Goal: Task Accomplishment & Management: Manage account settings

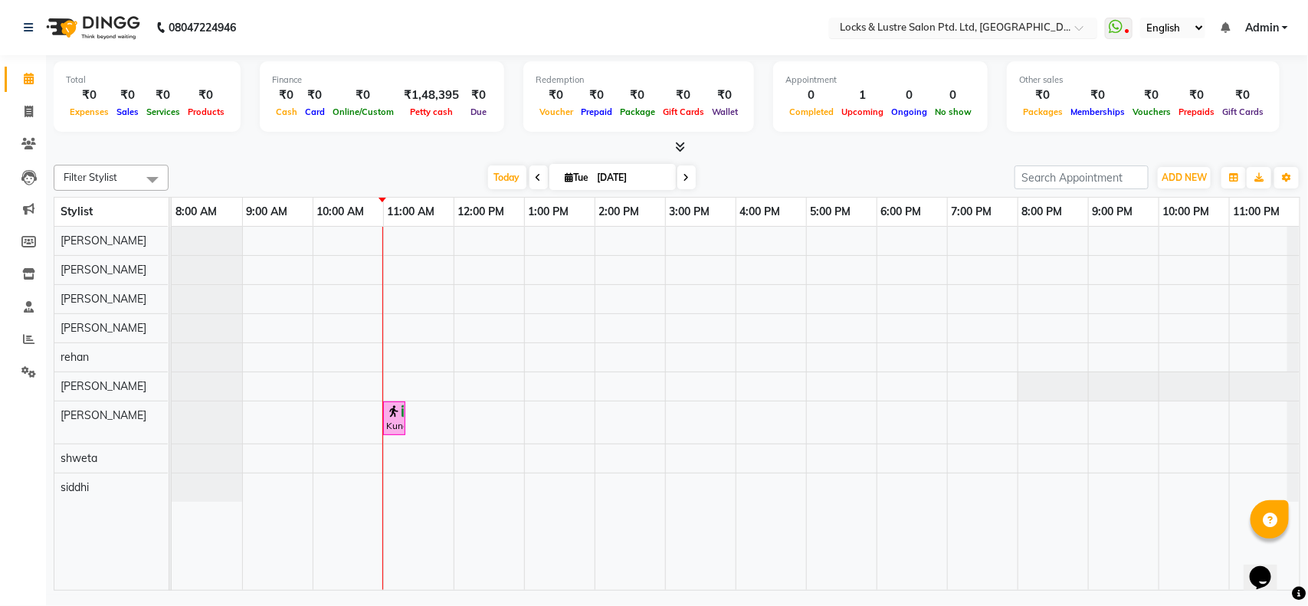
click at [988, 34] on input "text" at bounding box center [948, 28] width 222 height 15
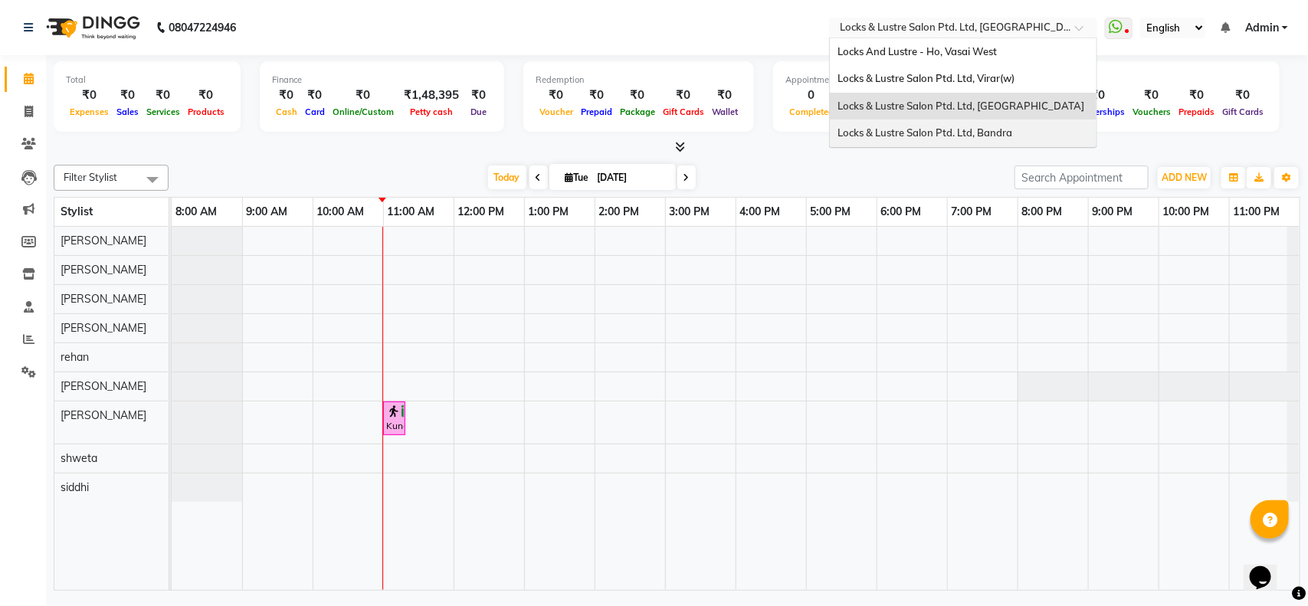
click at [994, 124] on div "Locks & Lustre Salon Ptd. Ltd, Bandra" at bounding box center [963, 134] width 267 height 28
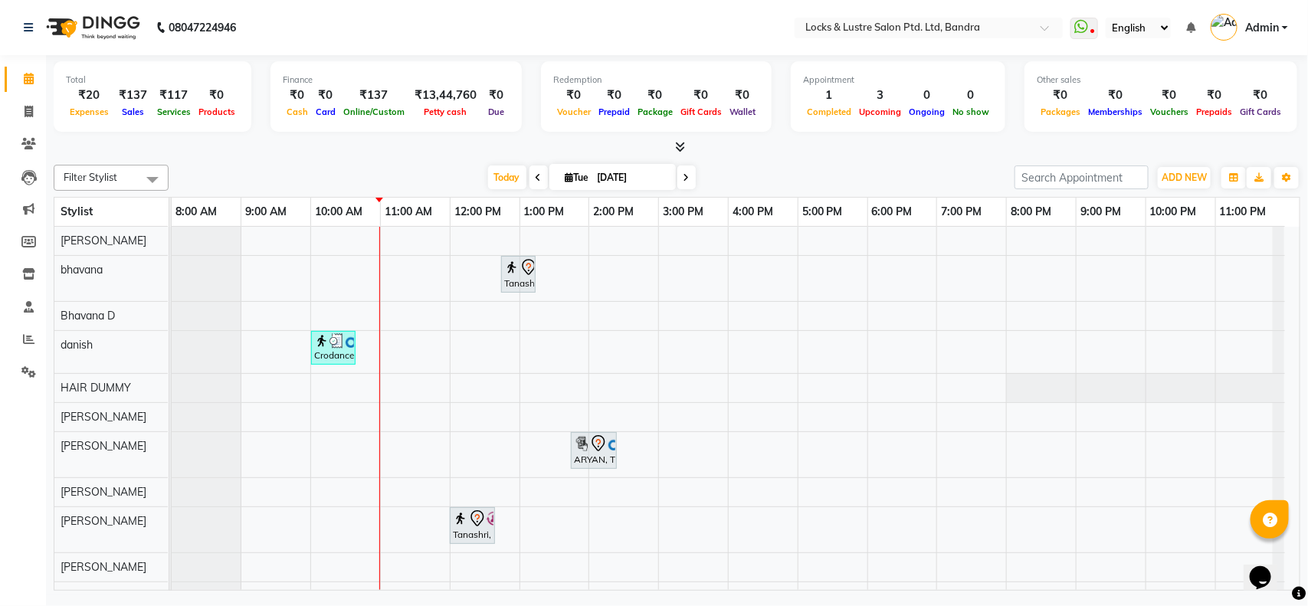
click at [652, 179] on input "[DATE]" at bounding box center [631, 177] width 77 height 23
select select "9"
select select "2025"
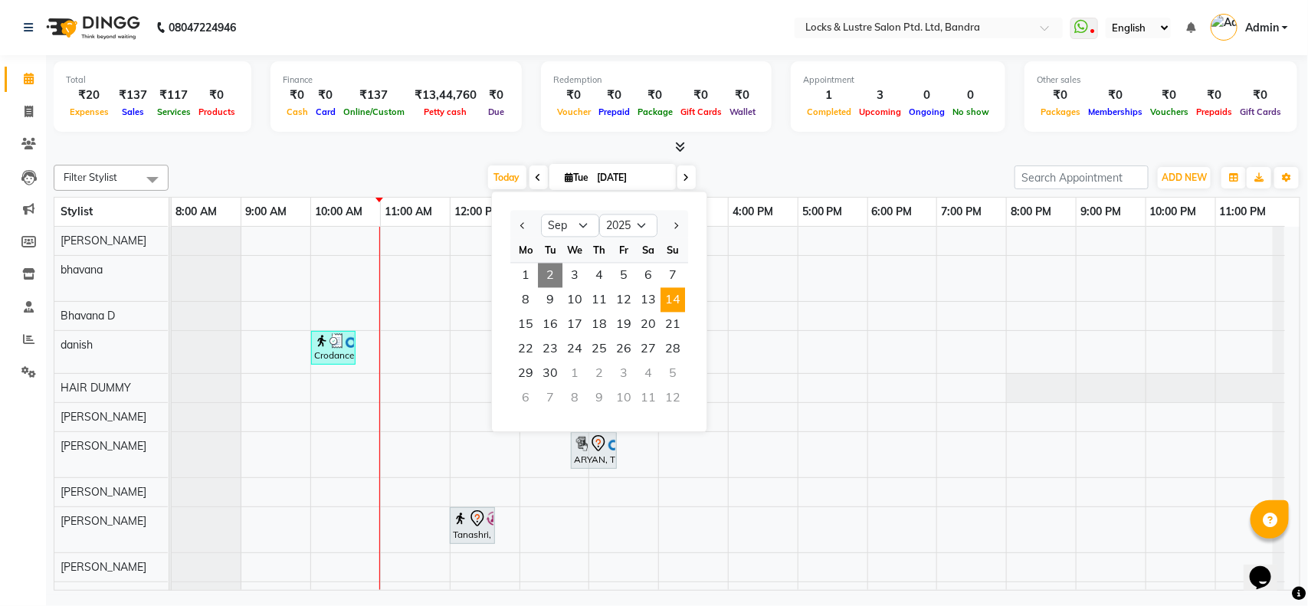
click at [670, 296] on span "14" at bounding box center [672, 300] width 25 height 25
type input "14-09-2025"
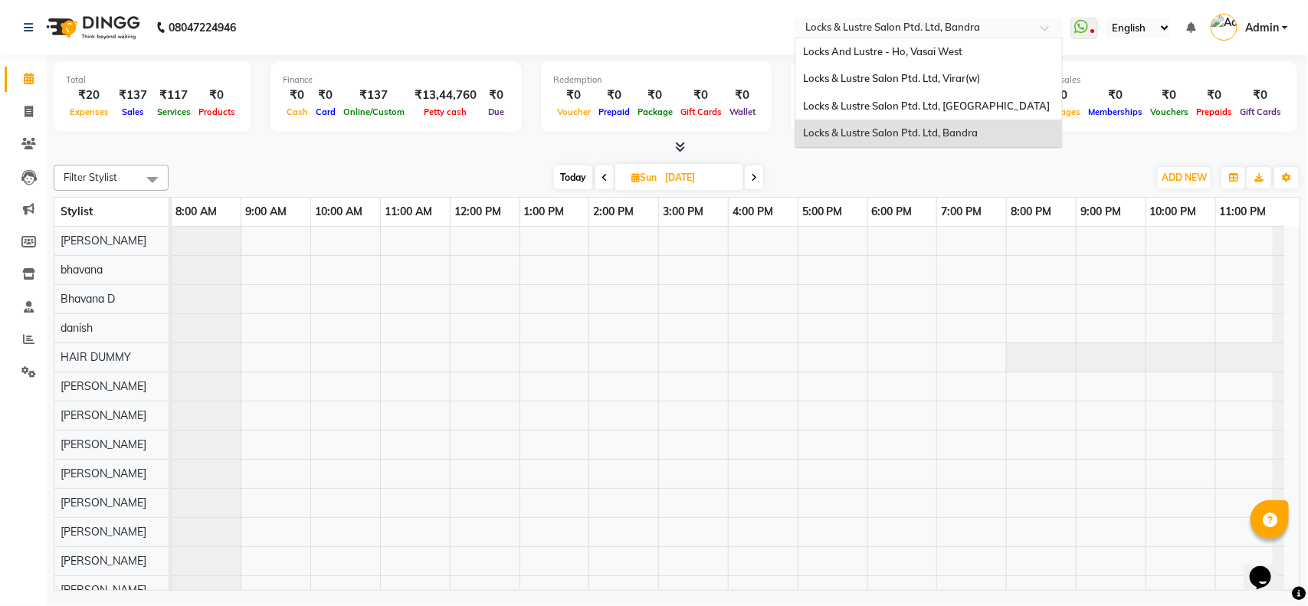
click at [1046, 28] on span at bounding box center [1049, 32] width 19 height 15
click at [989, 100] on span "Locks & Lustre Salon Ptd. Ltd, [GEOGRAPHIC_DATA]" at bounding box center [926, 106] width 247 height 12
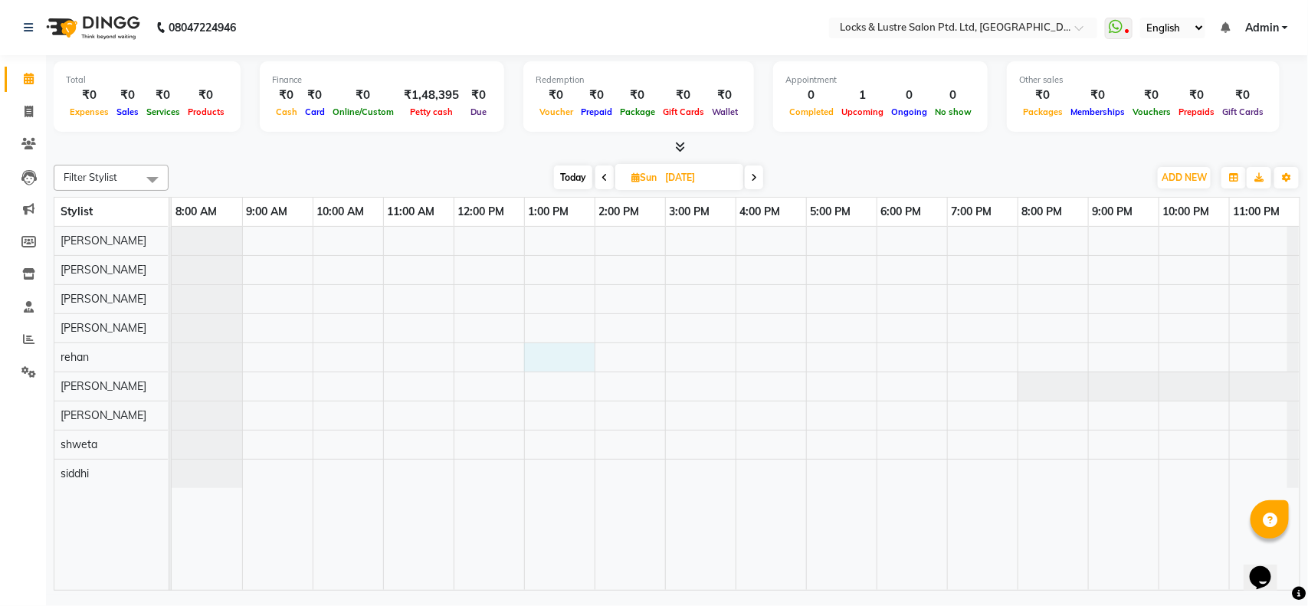
click at [531, 358] on div at bounding box center [736, 408] width 1128 height 363
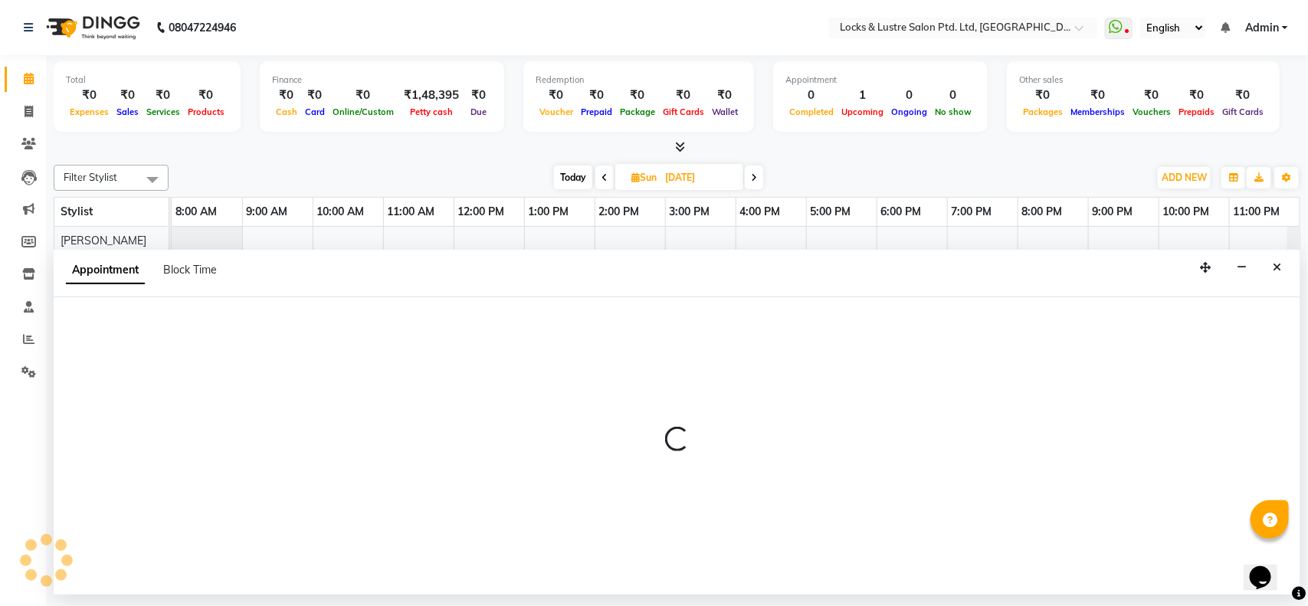
select select "62982"
select select "780"
select select "tentative"
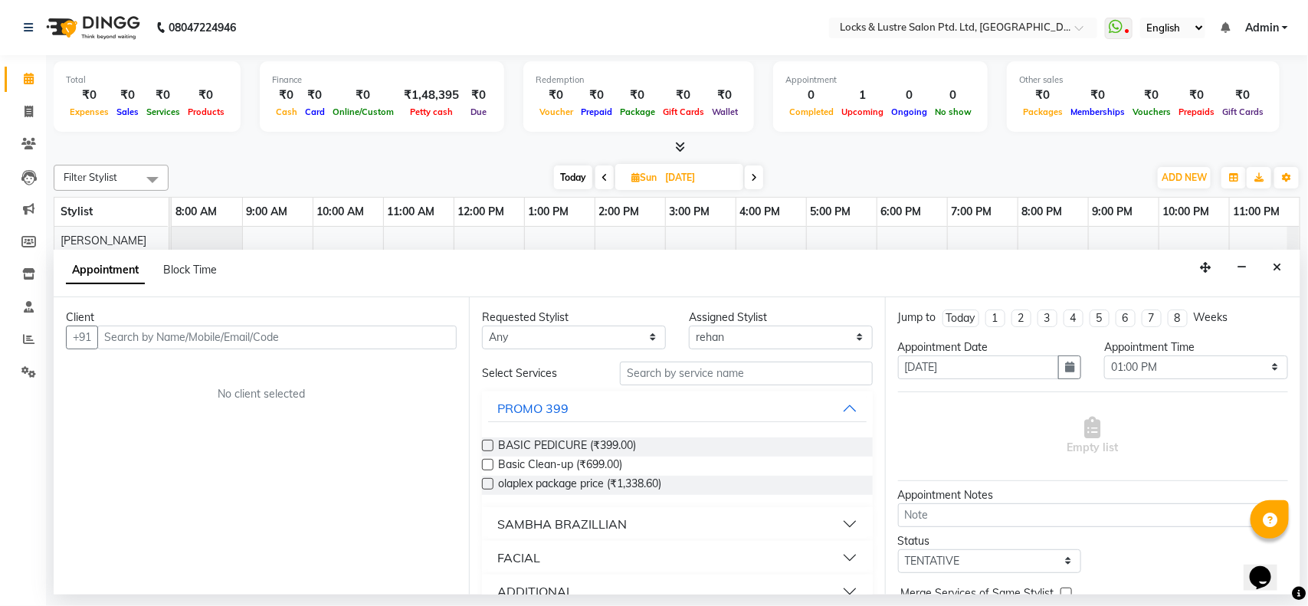
click at [265, 331] on input "text" at bounding box center [276, 338] width 359 height 24
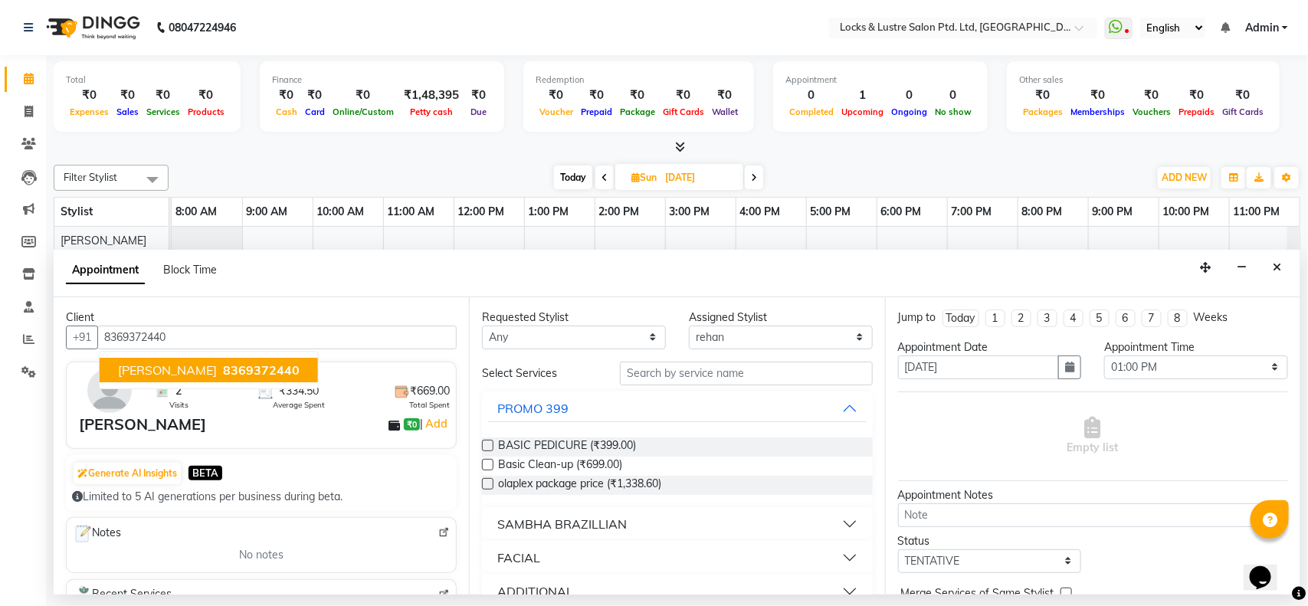
click at [247, 368] on span "8369372440" at bounding box center [261, 369] width 77 height 15
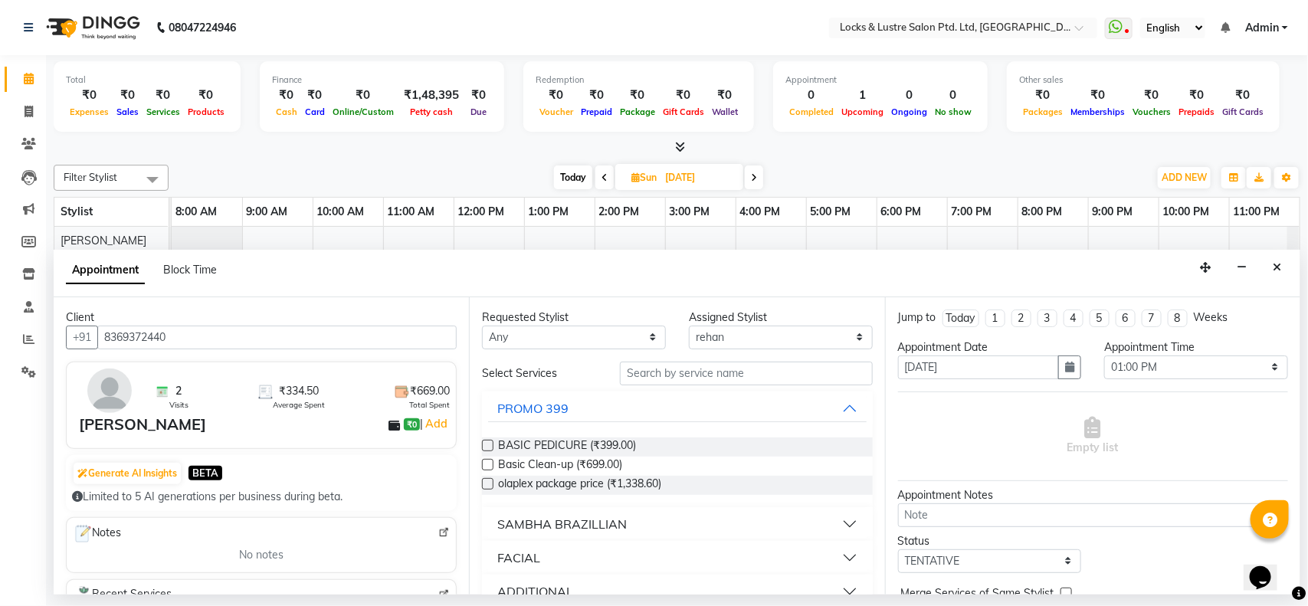
type input "8369372440"
click at [649, 375] on input "text" at bounding box center [746, 374] width 253 height 24
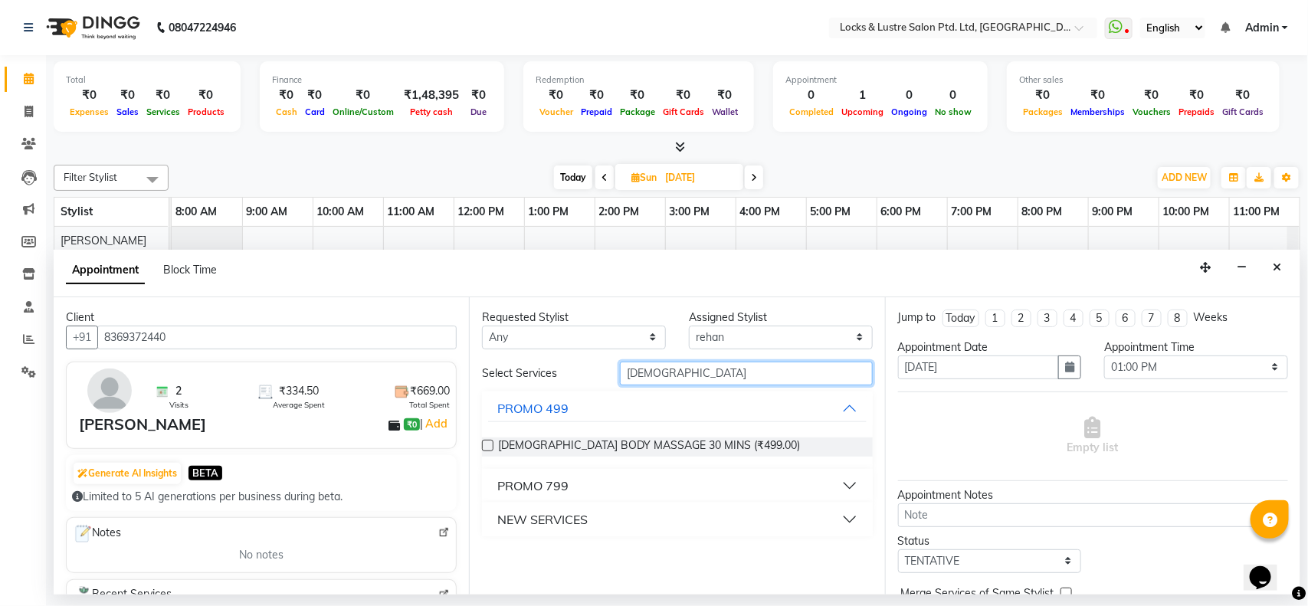
click at [692, 362] on input "male" at bounding box center [746, 374] width 253 height 24
type input "male hair"
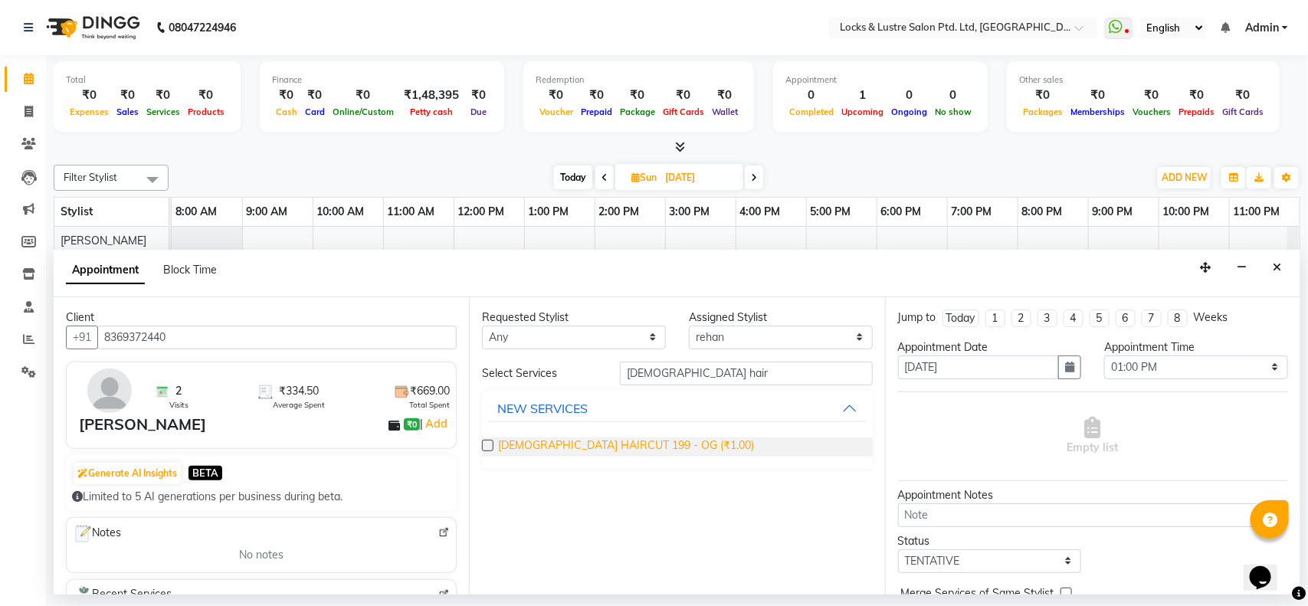
click at [511, 445] on span "FEMALE HAIRCUT 199 - OG (₹1.00)" at bounding box center [626, 446] width 256 height 19
checkbox input "false"
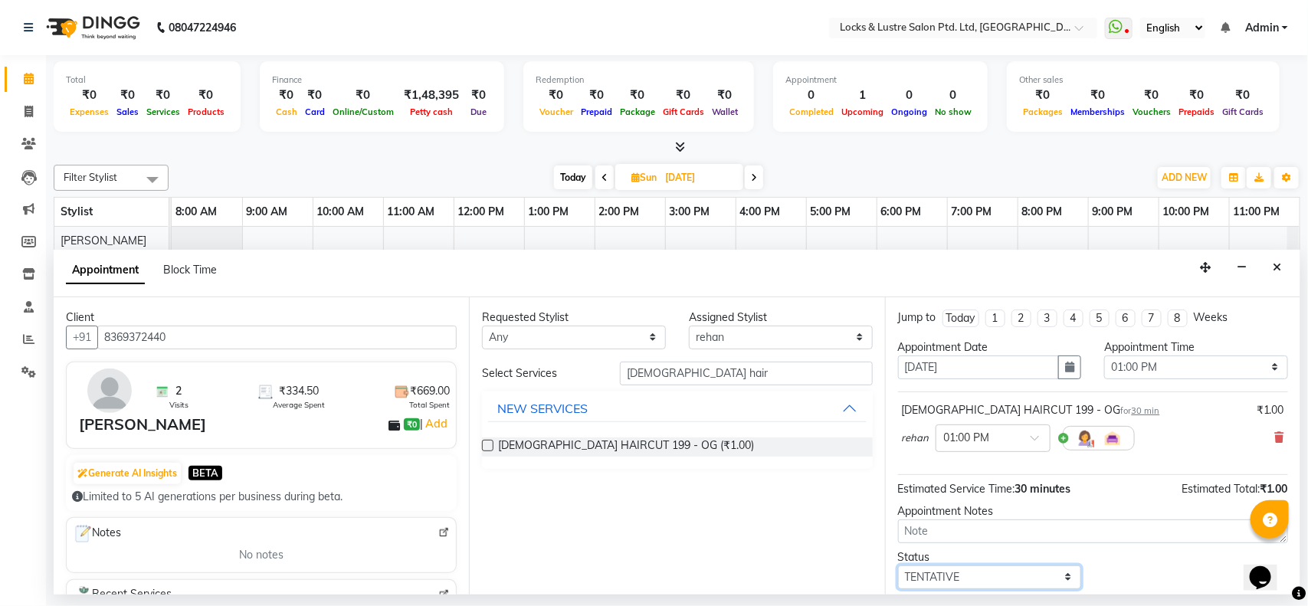
click at [1043, 573] on select "Select TENTATIVE CONFIRM UPCOMING" at bounding box center [990, 577] width 184 height 24
select select "confirm booking"
click at [898, 566] on select "Select TENTATIVE CONFIRM UPCOMING" at bounding box center [990, 577] width 184 height 24
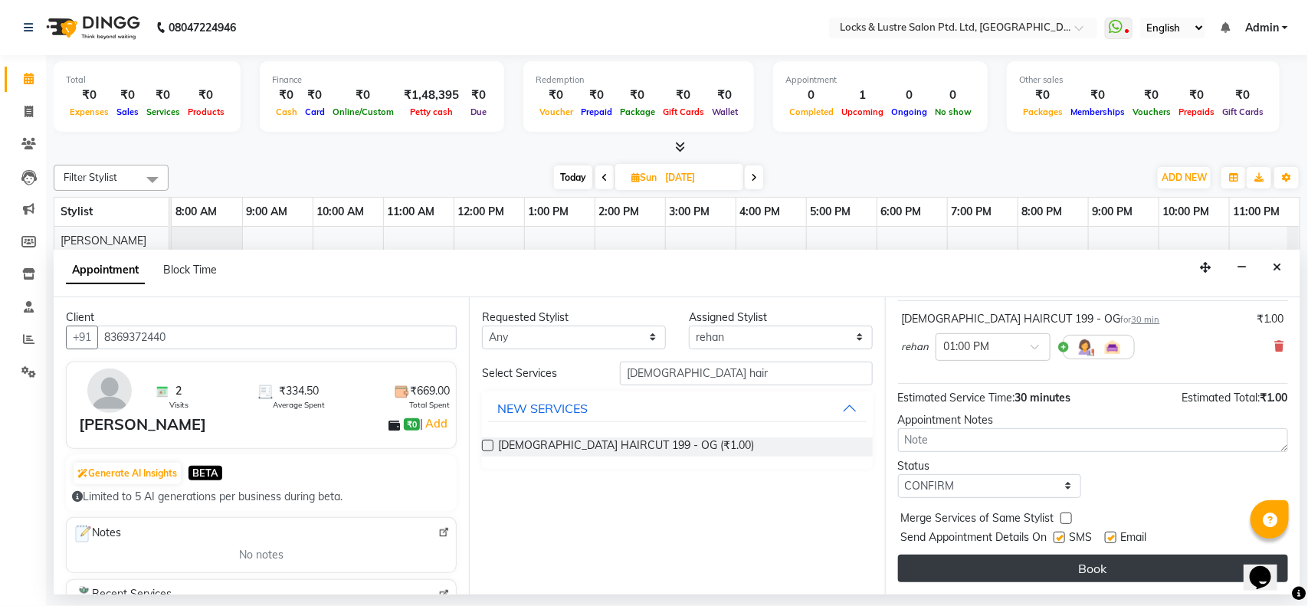
click at [1181, 568] on button "Book" at bounding box center [1093, 569] width 390 height 28
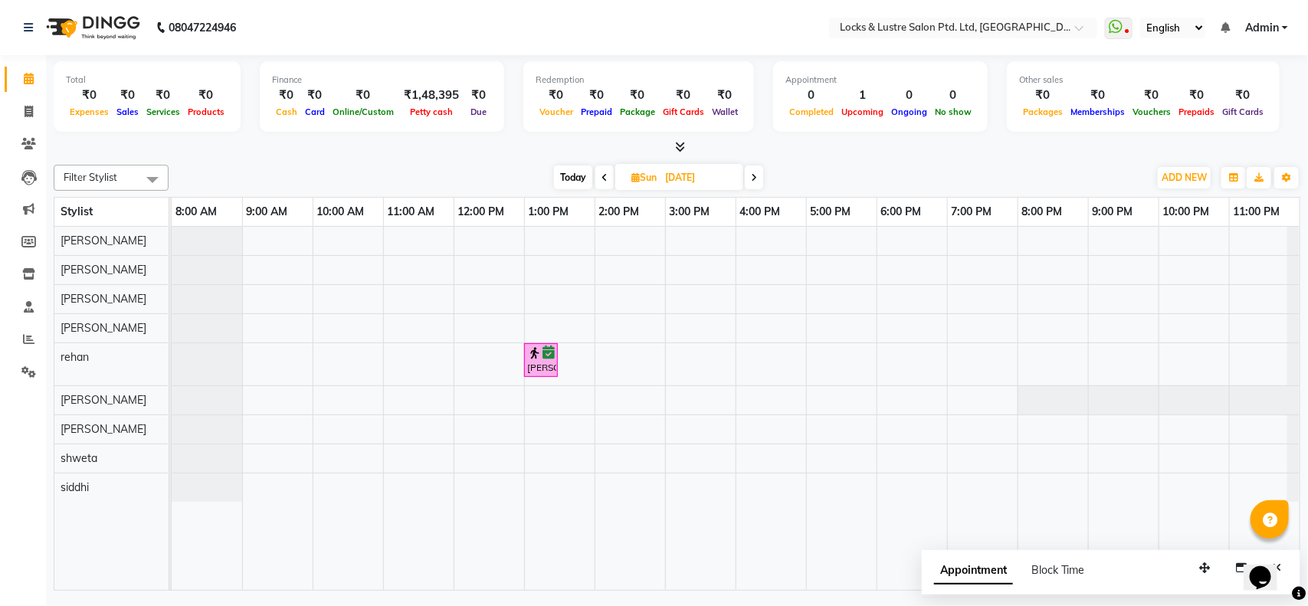
click at [655, 174] on span "Sun" at bounding box center [643, 177] width 33 height 11
select select "9"
select select "2025"
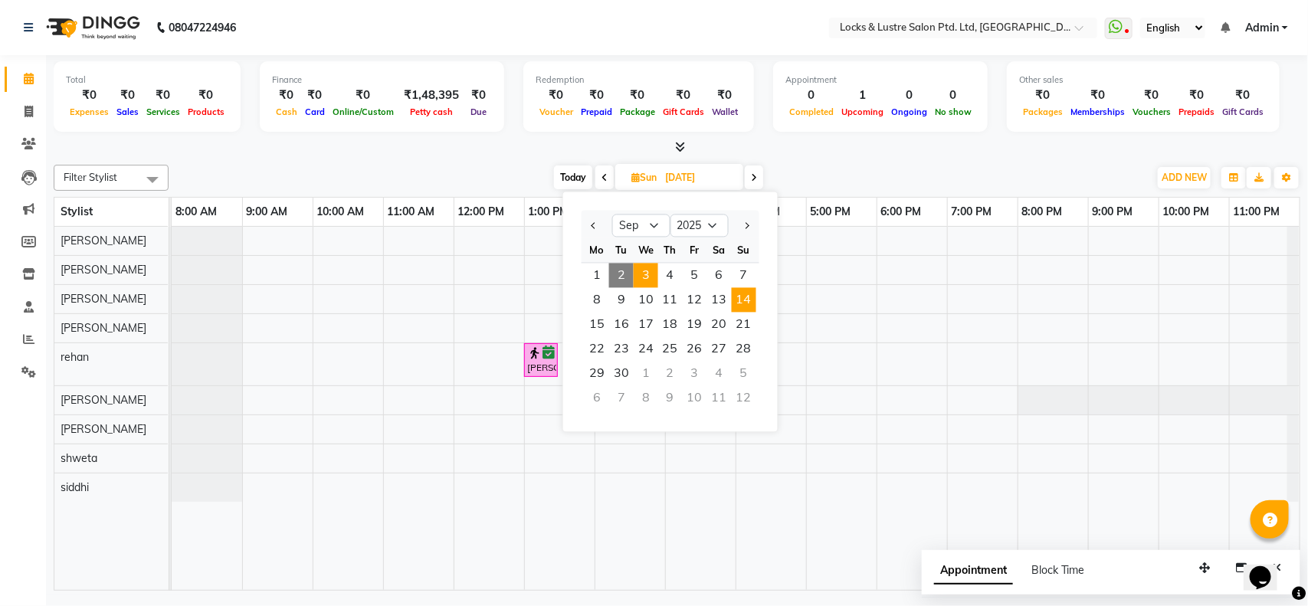
click at [653, 269] on span "3" at bounding box center [646, 276] width 25 height 25
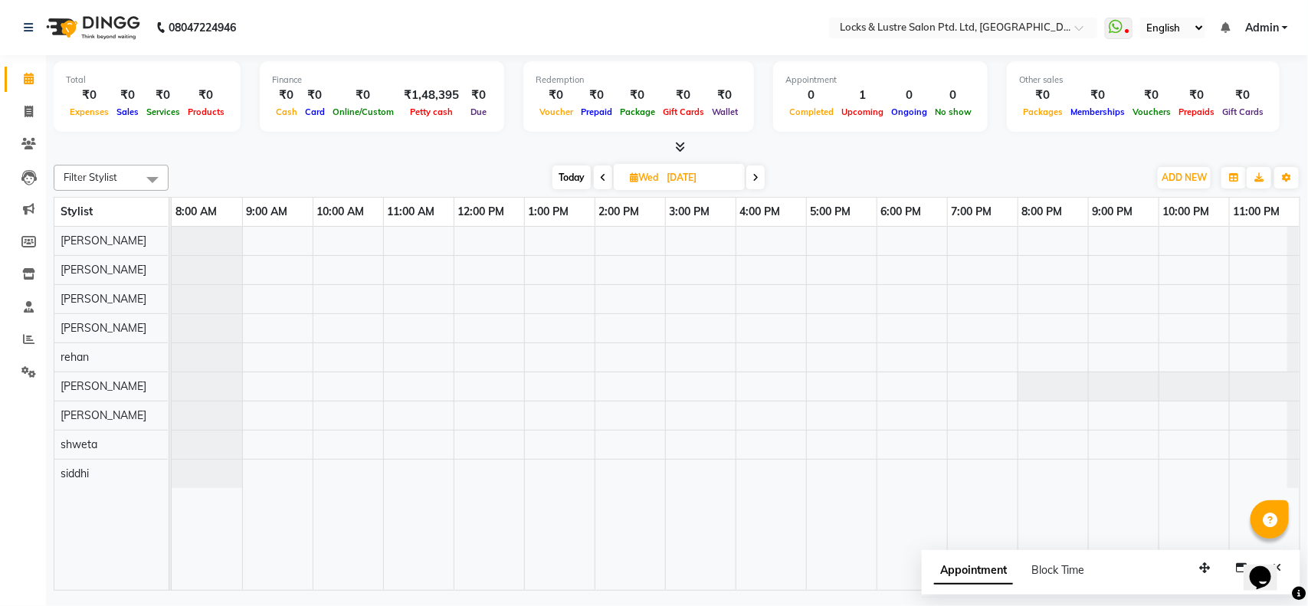
click at [568, 178] on span "Today" at bounding box center [571, 177] width 38 height 24
type input "02-09-2025"
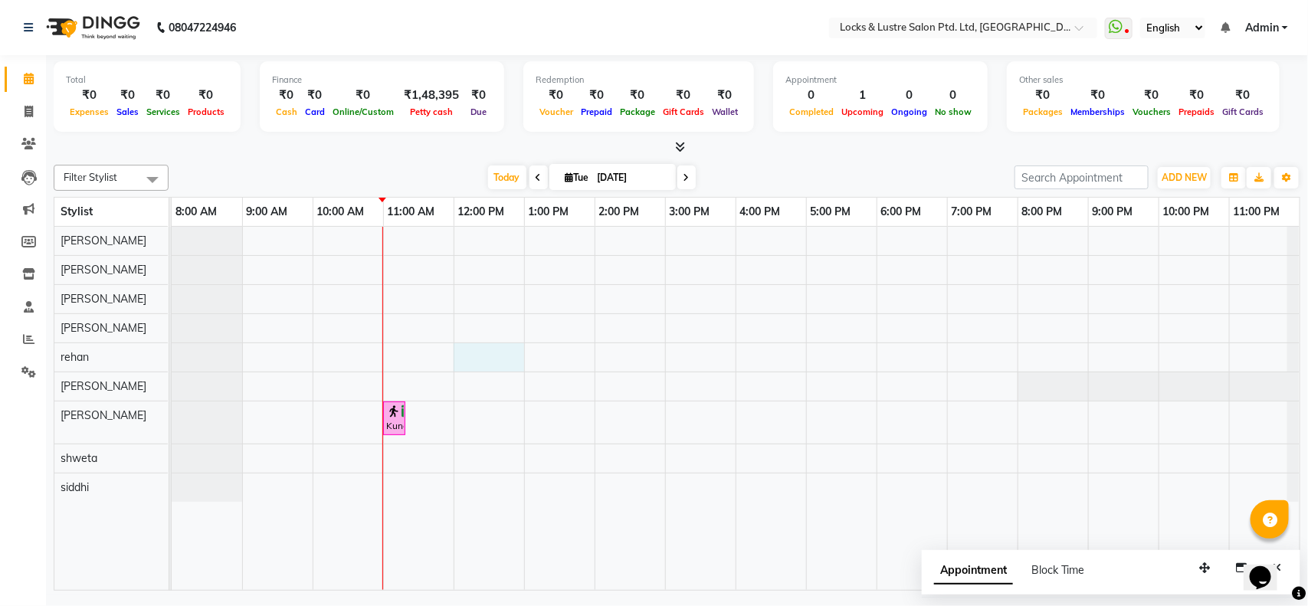
click at [477, 355] on div "Kunal, TK01, 11:00 AM-11:15 AM, 99 Mens haircut - ABSOLUTE" at bounding box center [736, 408] width 1128 height 363
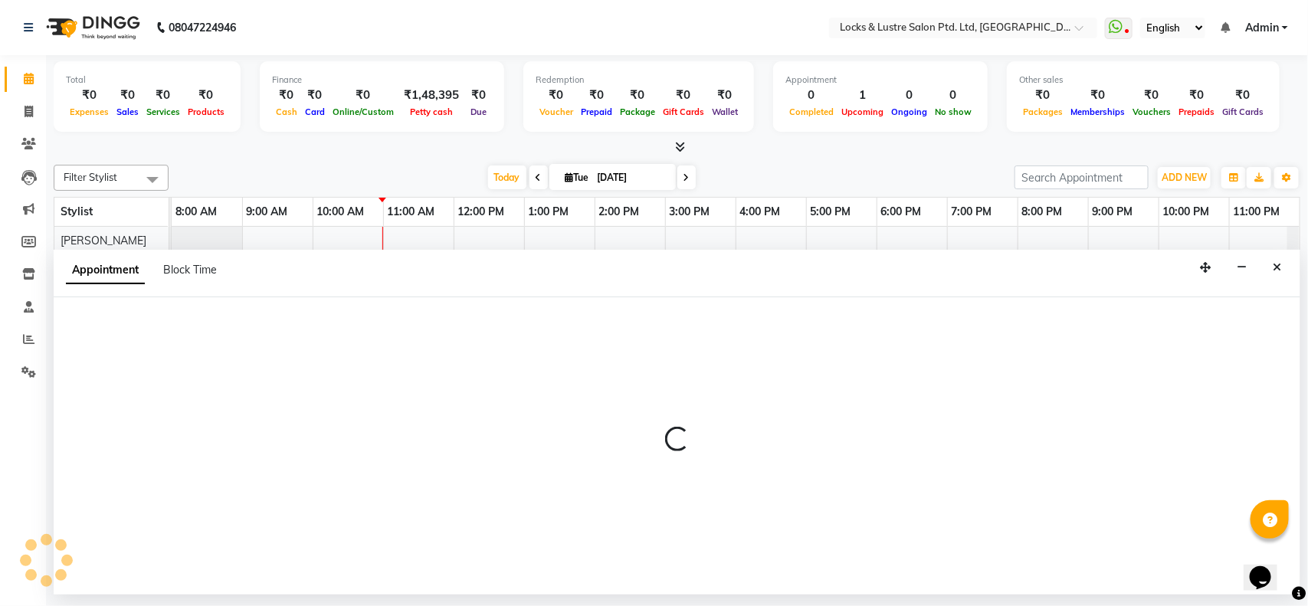
select select "62982"
select select "tentative"
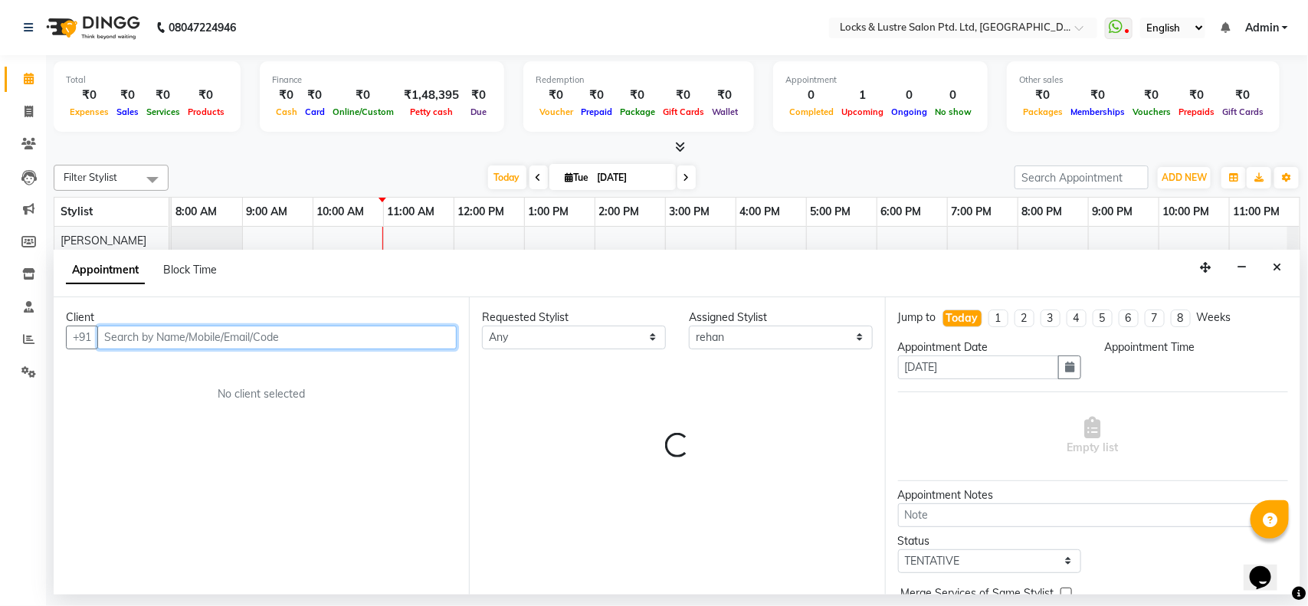
select select "720"
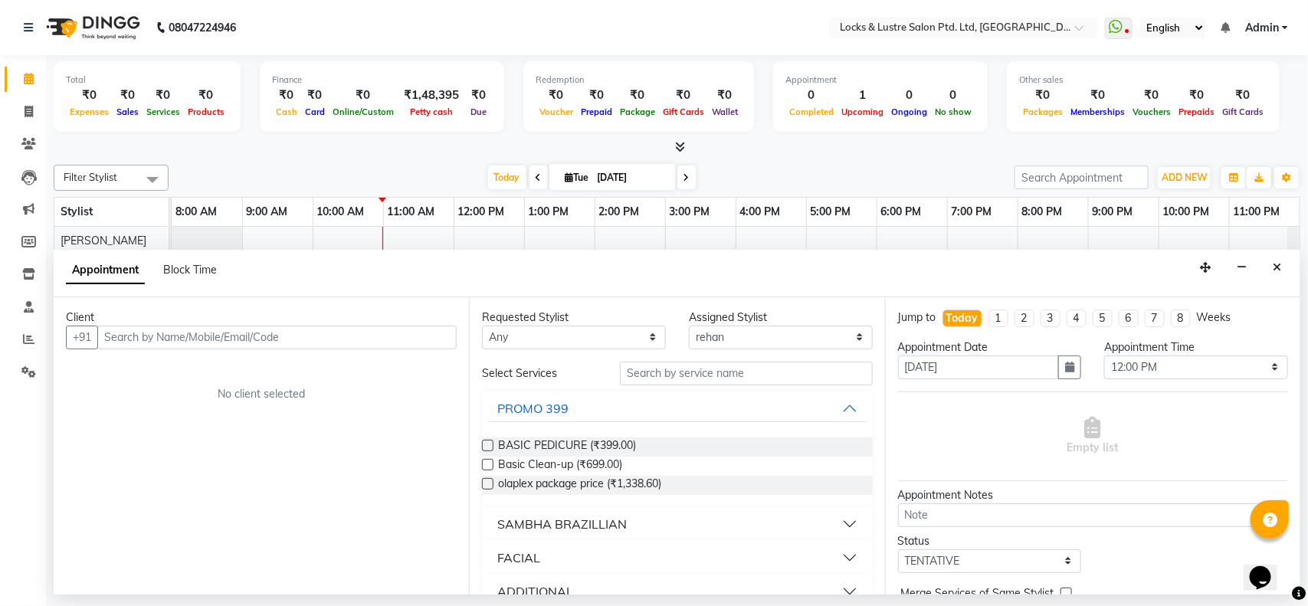
click at [385, 352] on div "Client +91 No client selected" at bounding box center [261, 445] width 415 height 297
click at [364, 332] on input "text" at bounding box center [276, 338] width 359 height 24
click at [1278, 264] on icon "Close" at bounding box center [1277, 267] width 8 height 11
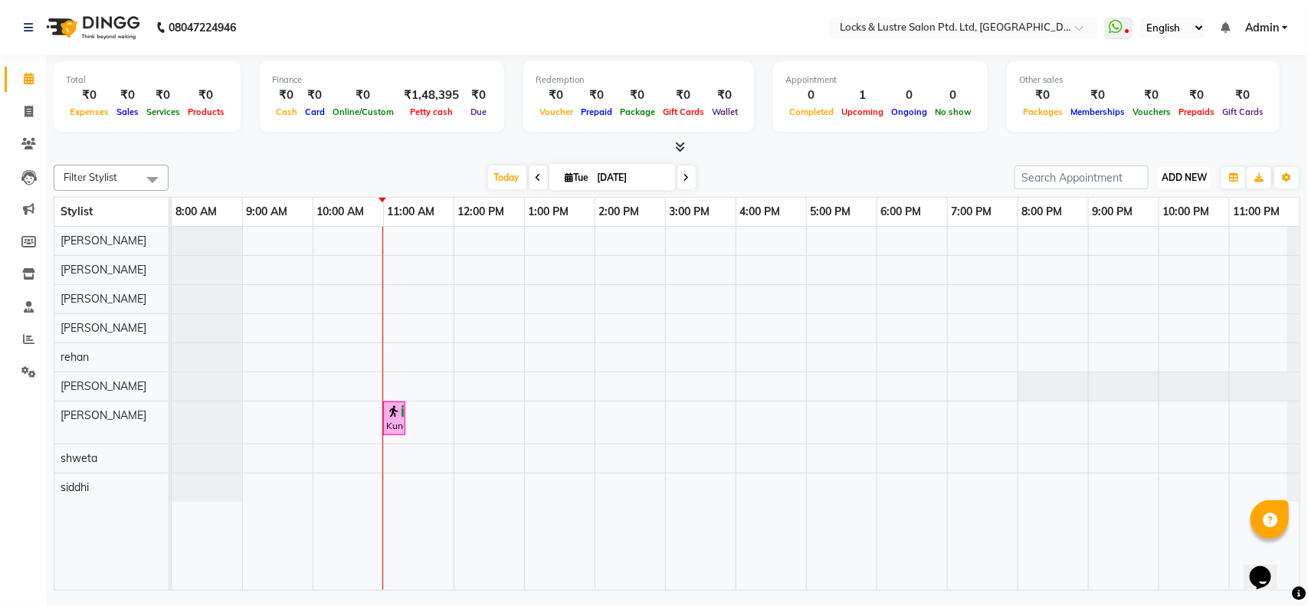
click at [1177, 179] on span "ADD NEW" at bounding box center [1183, 177] width 45 height 11
click at [1119, 208] on button "Add Appointment" at bounding box center [1149, 207] width 121 height 20
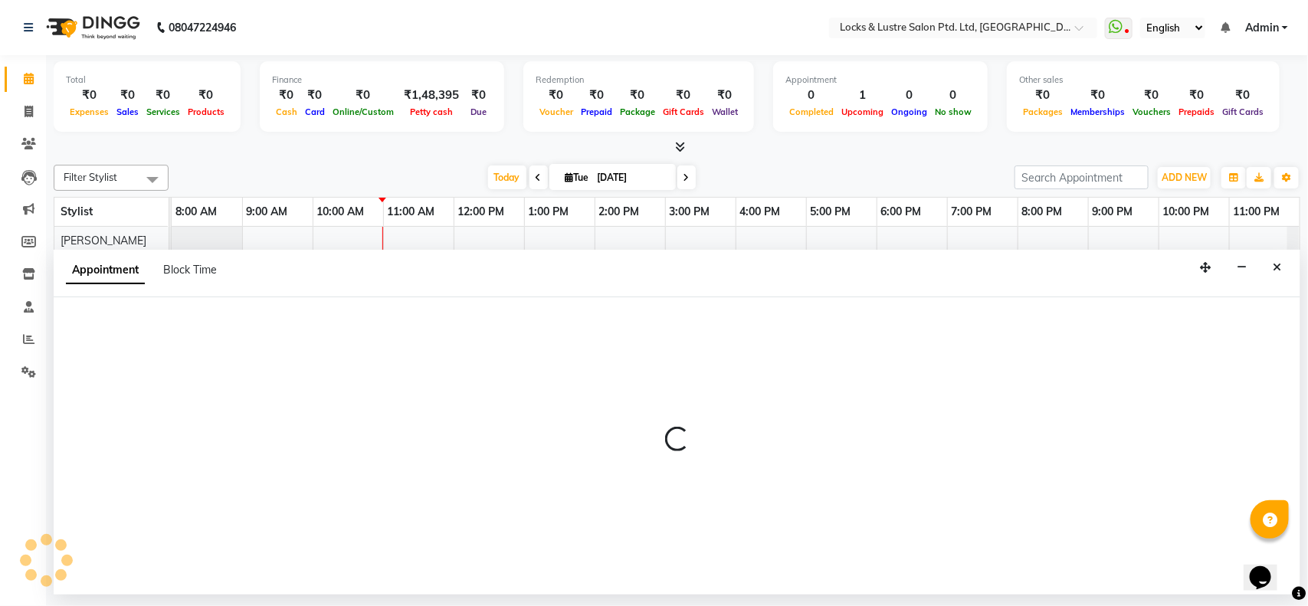
select select "540"
select select "tentative"
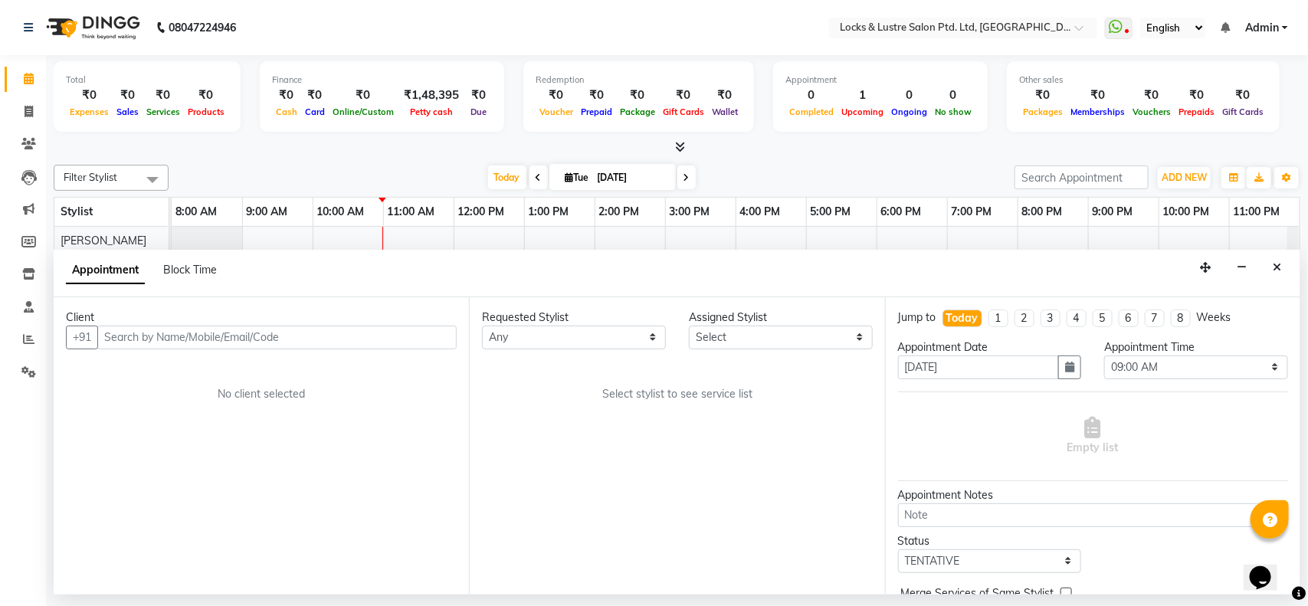
click at [361, 342] on input "text" at bounding box center [276, 338] width 359 height 24
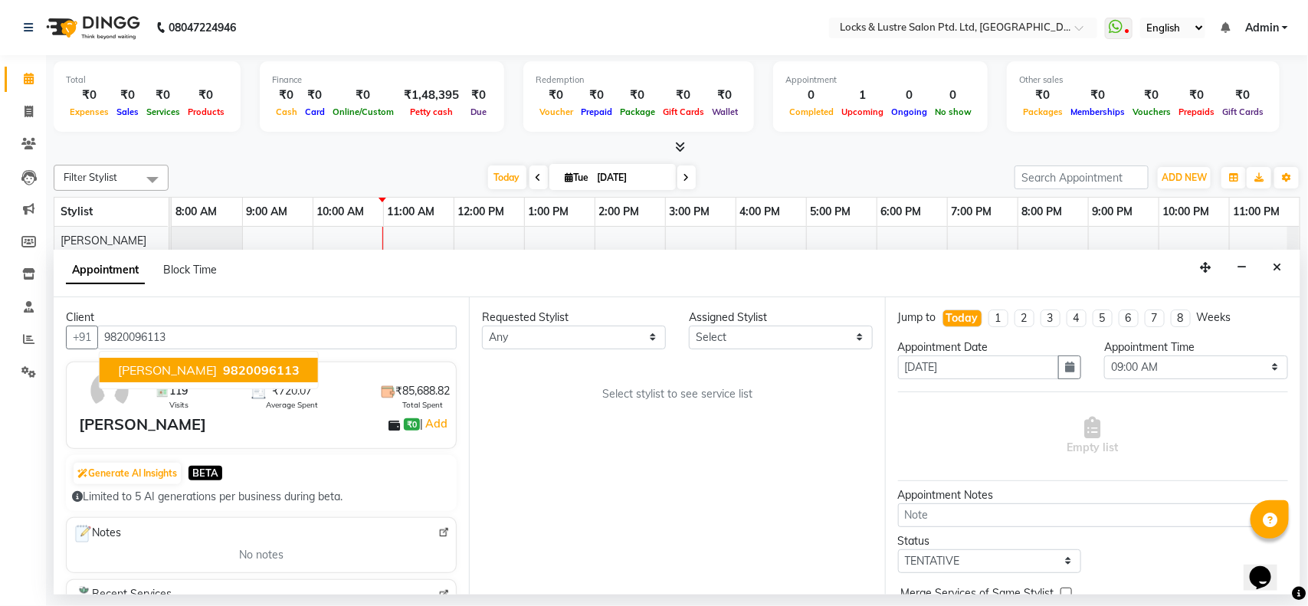
click at [234, 364] on span "9820096113" at bounding box center [261, 369] width 77 height 15
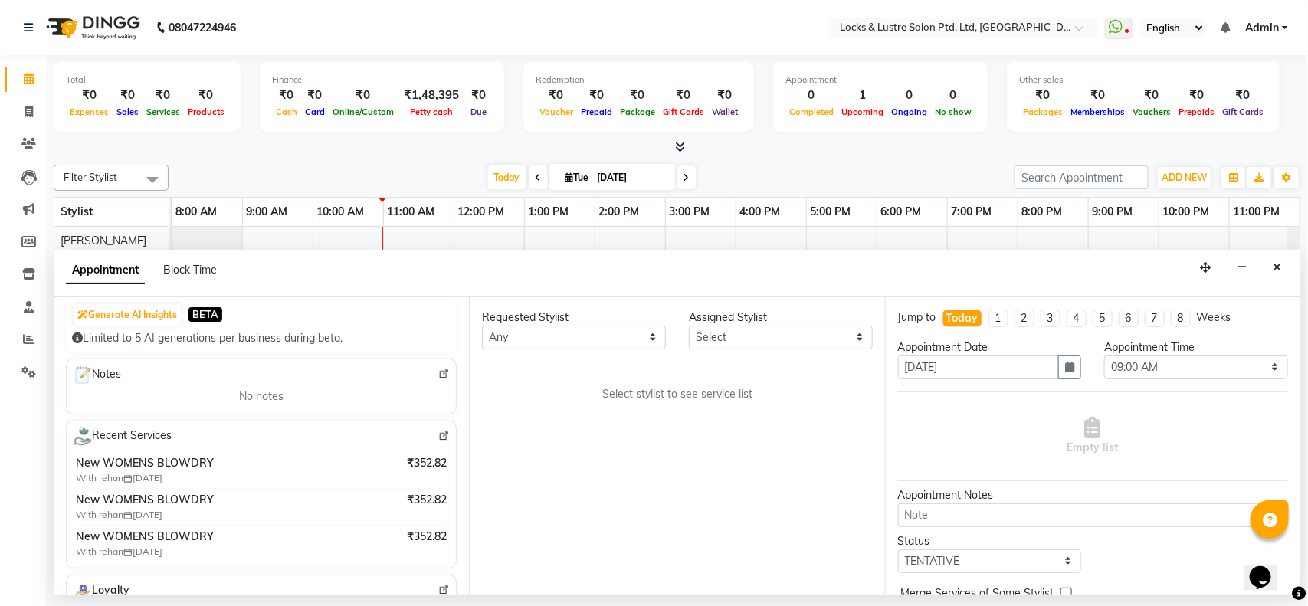
scroll to position [0, 0]
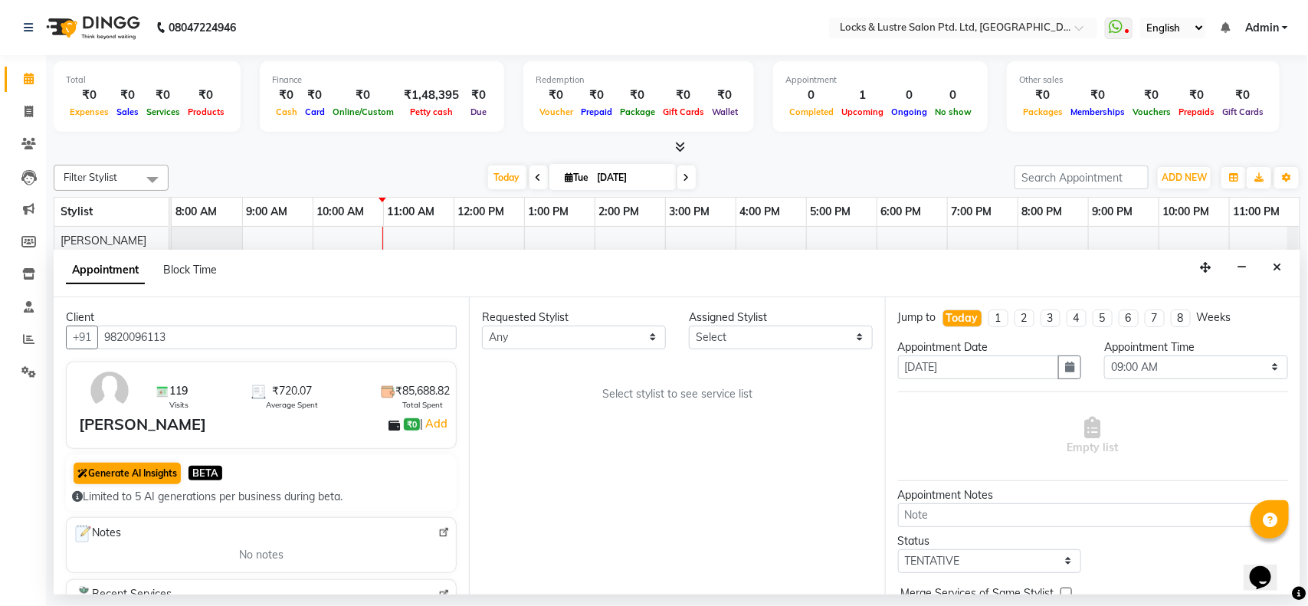
type input "9820096113"
click at [131, 471] on button "Generate AI Insights" at bounding box center [127, 473] width 107 height 21
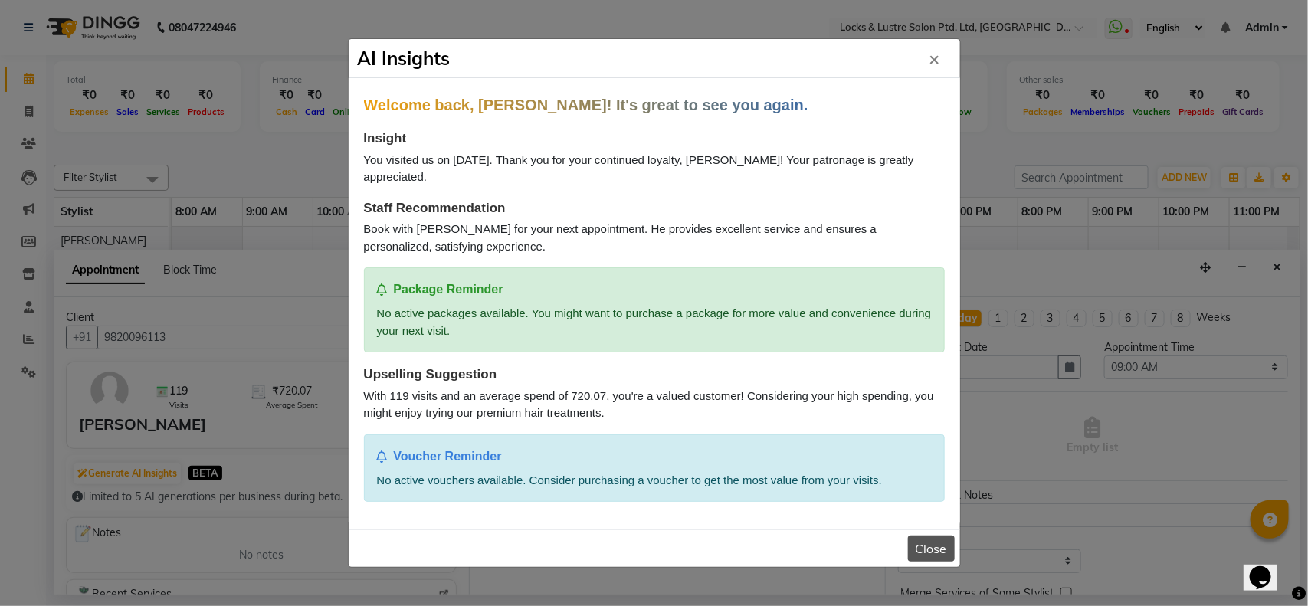
click at [944, 537] on button "Close" at bounding box center [931, 549] width 47 height 26
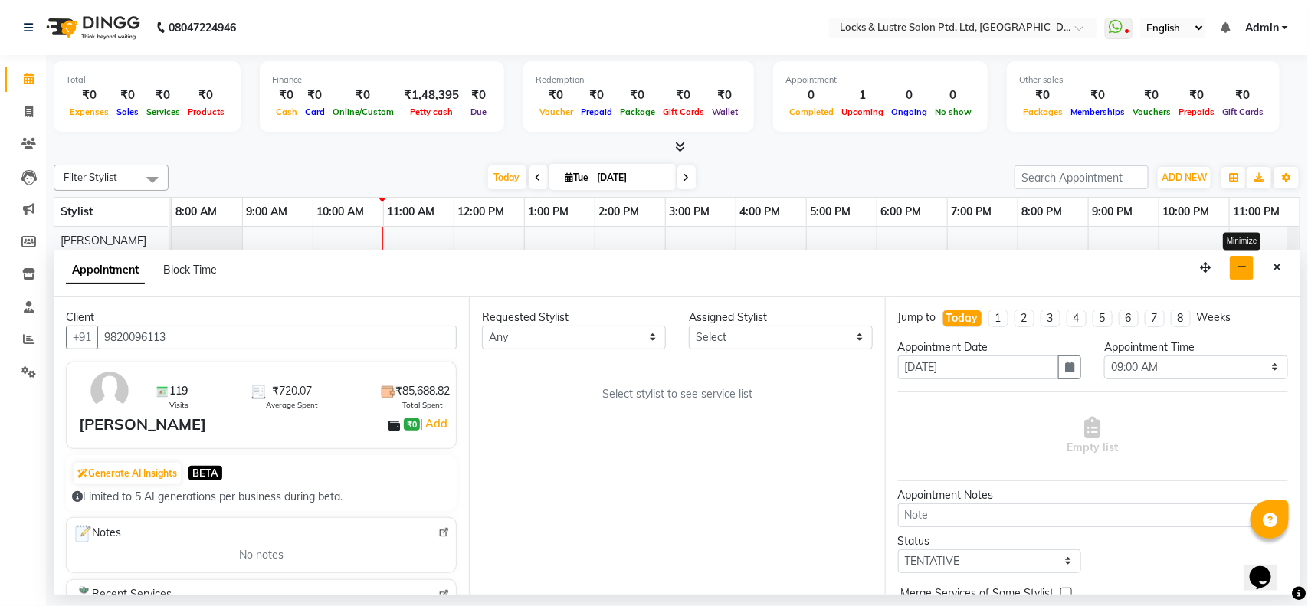
click at [1238, 266] on icon "button" at bounding box center [1242, 267] width 10 height 11
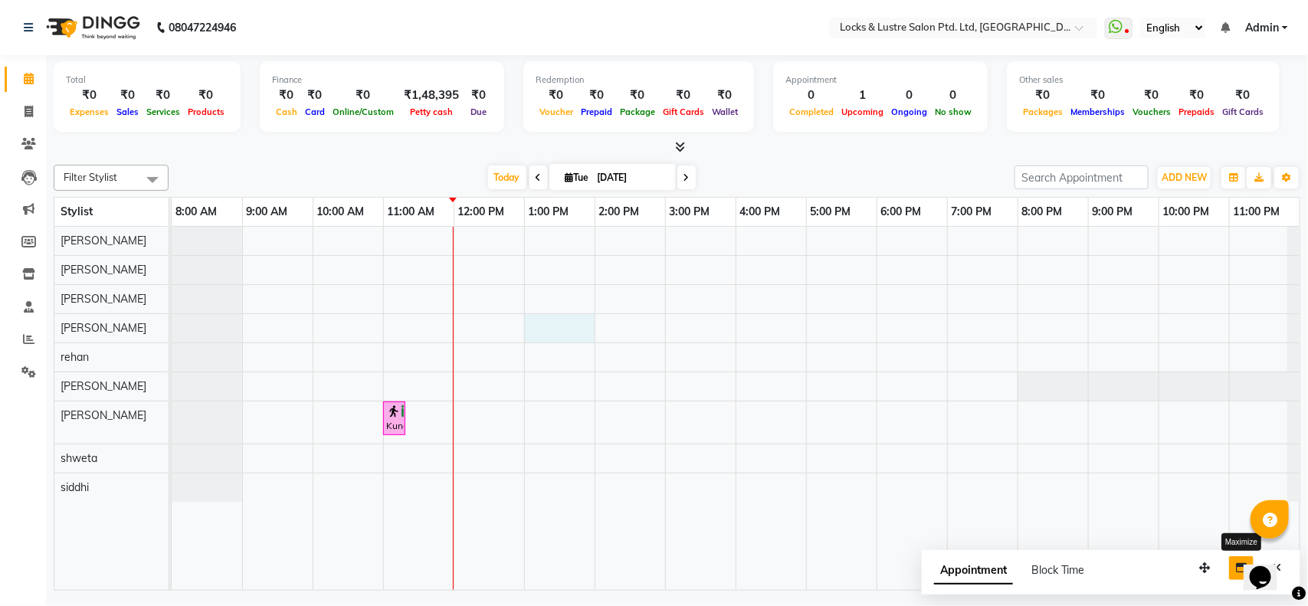
click at [539, 330] on div "Kunal, TK01, 11:00 AM-11:15 AM, 99 Mens haircut - ABSOLUTE" at bounding box center [736, 408] width 1128 height 363
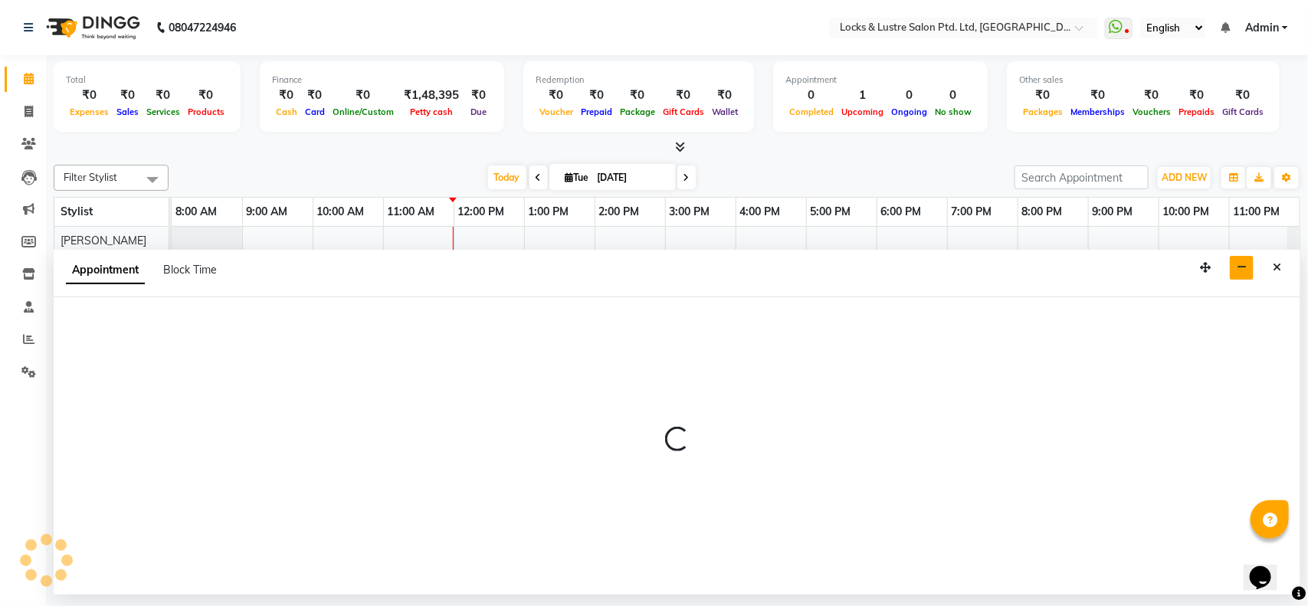
select select "89645"
select select "780"
select select "tentative"
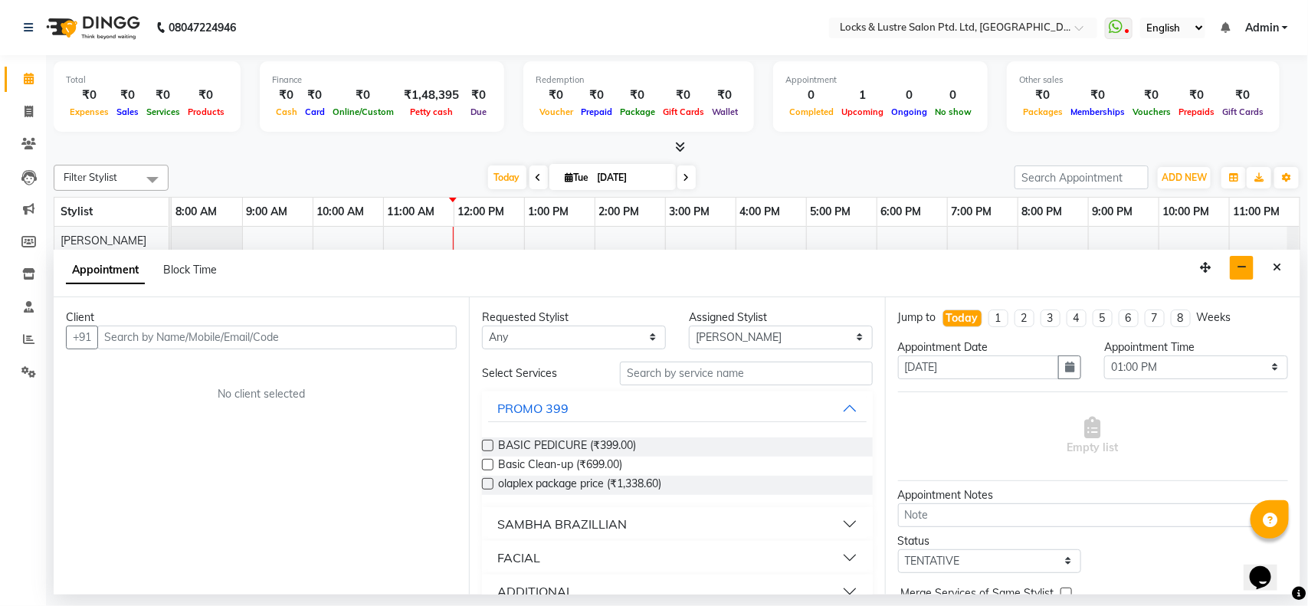
drag, startPoint x: 539, startPoint y: 330, endPoint x: 365, endPoint y: 332, distance: 173.1
click at [365, 332] on input "text" at bounding box center [276, 338] width 359 height 24
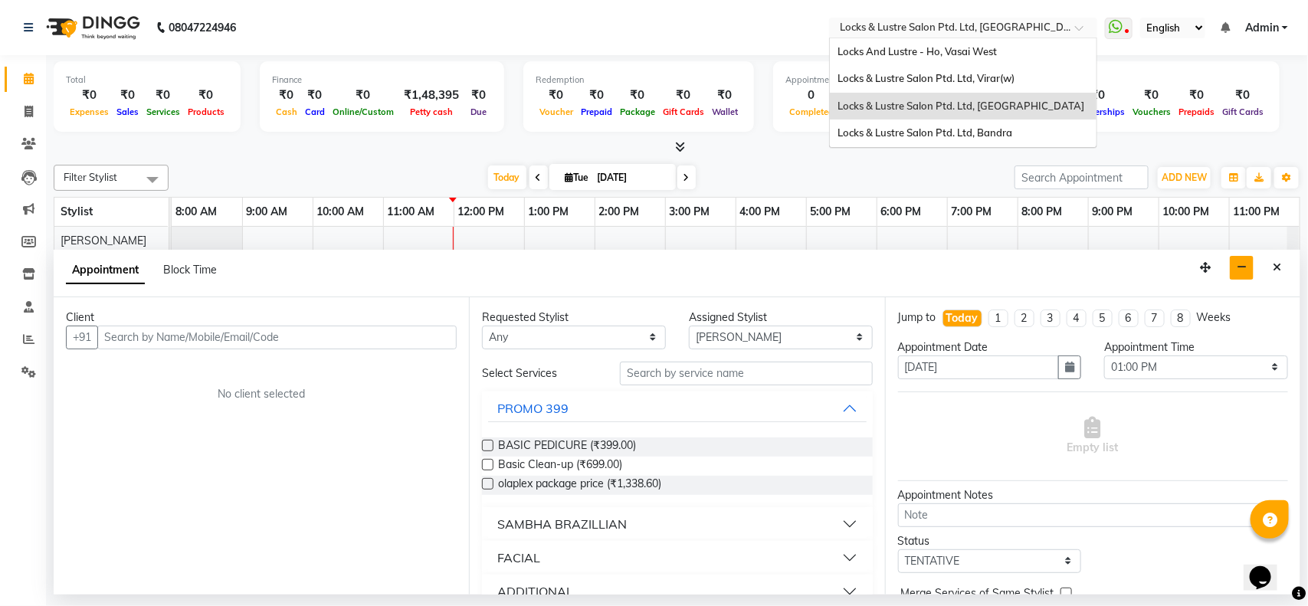
click at [983, 25] on input "text" at bounding box center [948, 28] width 222 height 15
click at [975, 121] on div "Locks & Lustre Salon Ptd. Ltd, Bandra" at bounding box center [963, 134] width 267 height 28
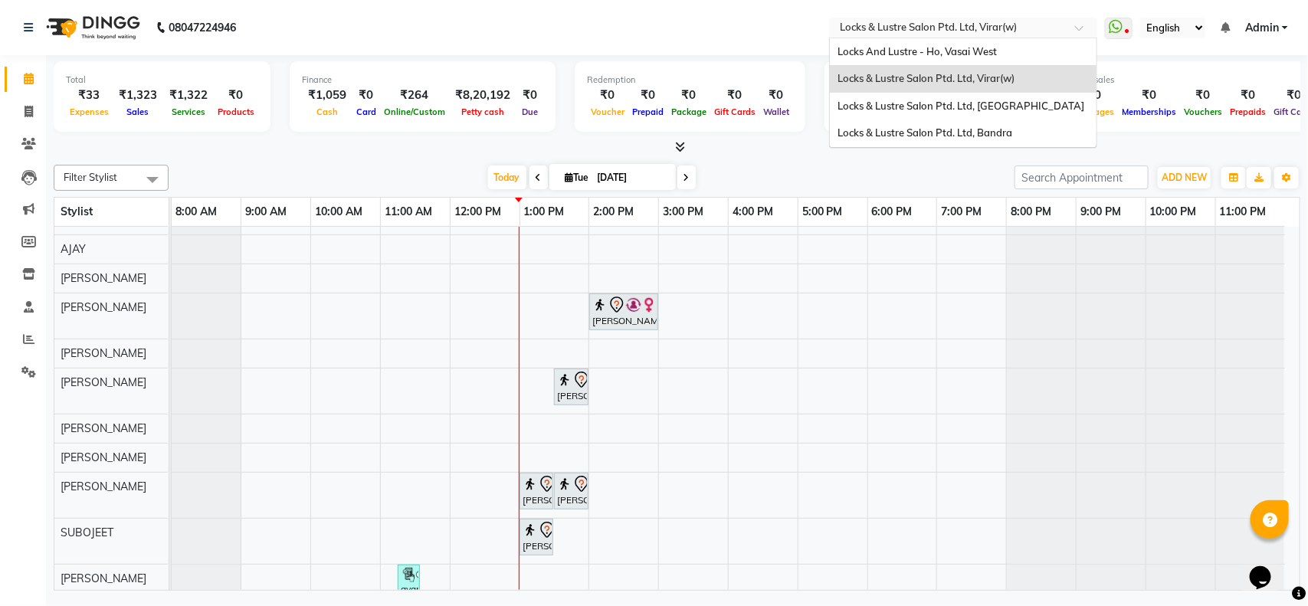
click at [1075, 33] on span at bounding box center [1084, 32] width 19 height 15
click at [1027, 100] on span "Locks & Lustre Salon Ptd. Ltd, [GEOGRAPHIC_DATA]" at bounding box center [960, 106] width 247 height 12
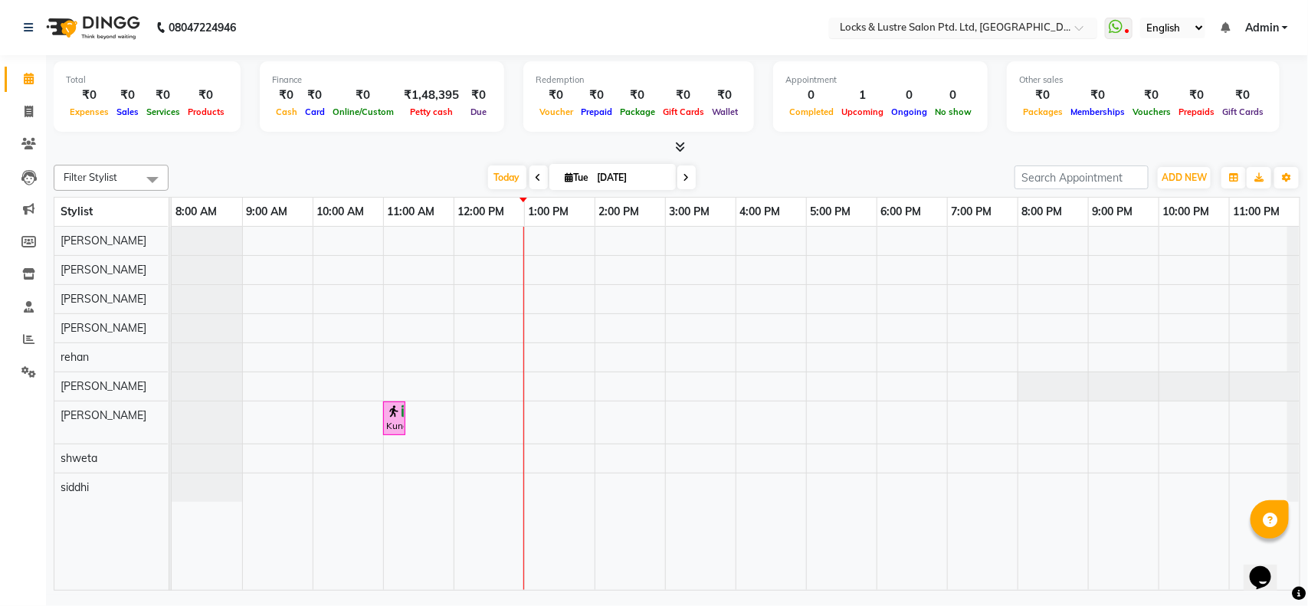
click at [997, 31] on input "text" at bounding box center [948, 28] width 222 height 15
click at [381, 169] on div "[DATE] [DATE]" at bounding box center [591, 177] width 830 height 23
click at [624, 319] on div "Kunal, TK01, 11:00 AM-11:15 AM, 99 Mens haircut - ABSOLUTE" at bounding box center [736, 408] width 1128 height 363
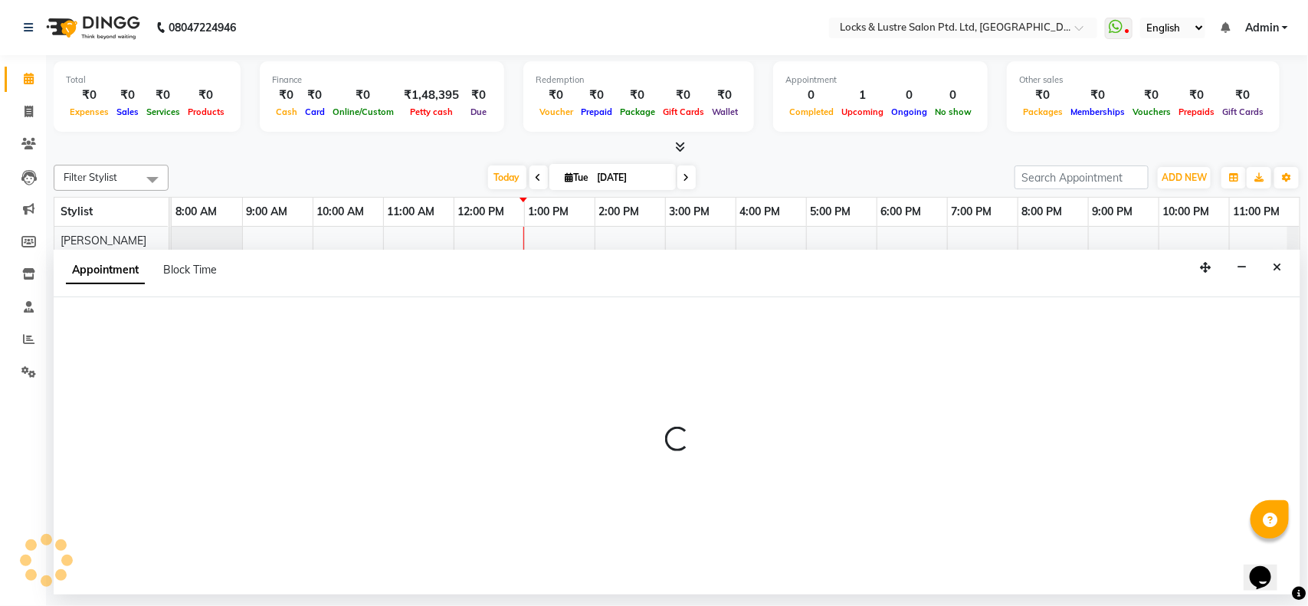
select select "89645"
select select "tentative"
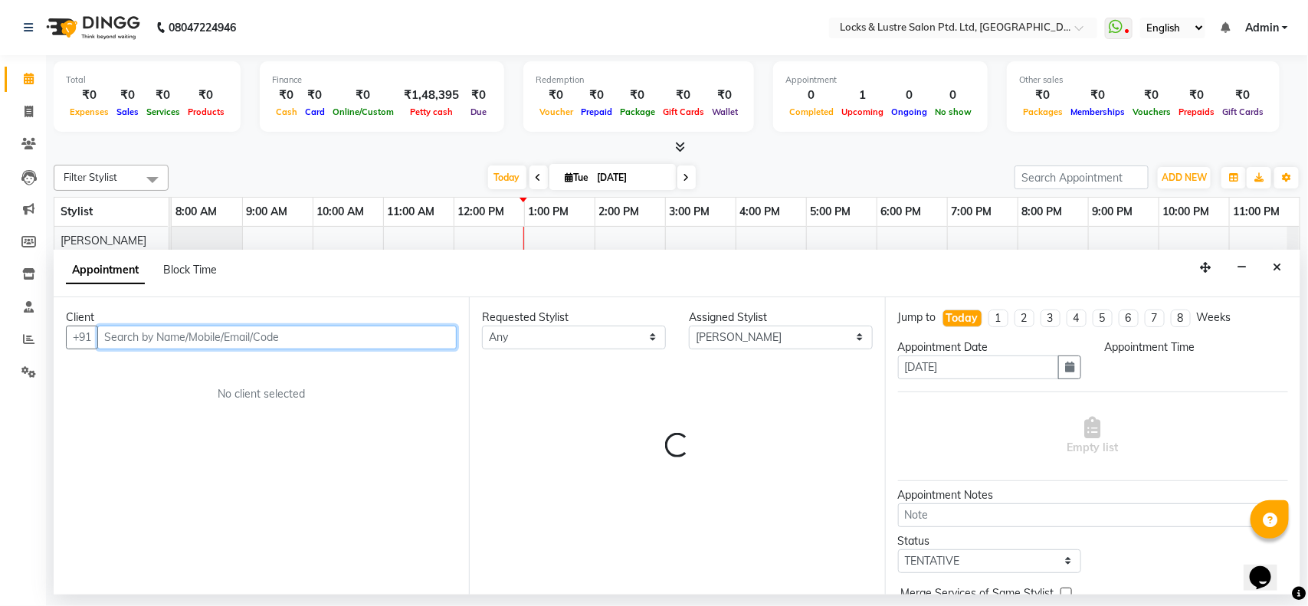
select select "840"
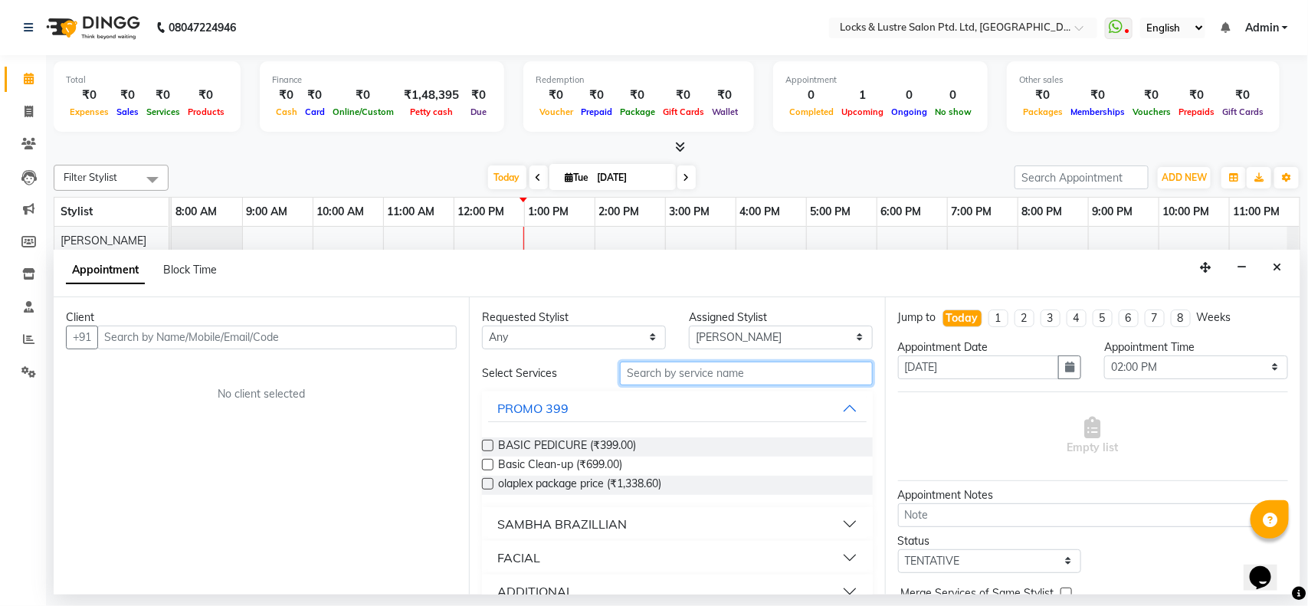
click at [795, 366] on input "text" at bounding box center [746, 374] width 253 height 24
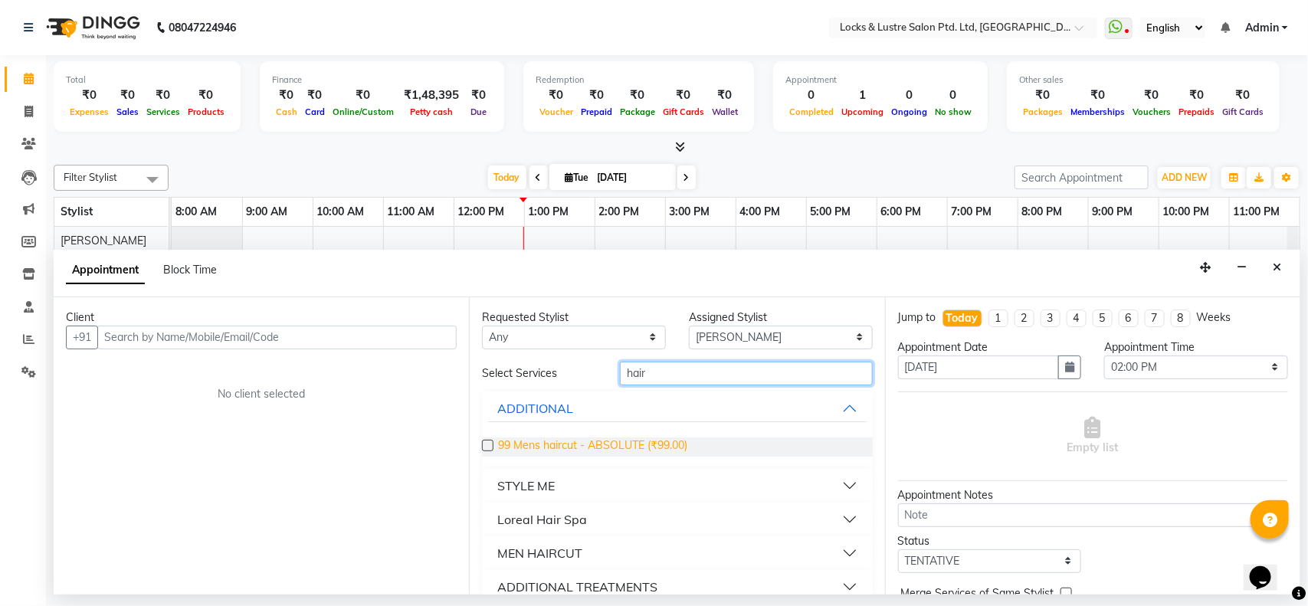
type input "hair"
click at [653, 449] on span "99 Mens haircut - ABSOLUTE (₹99.00)" at bounding box center [592, 446] width 189 height 19
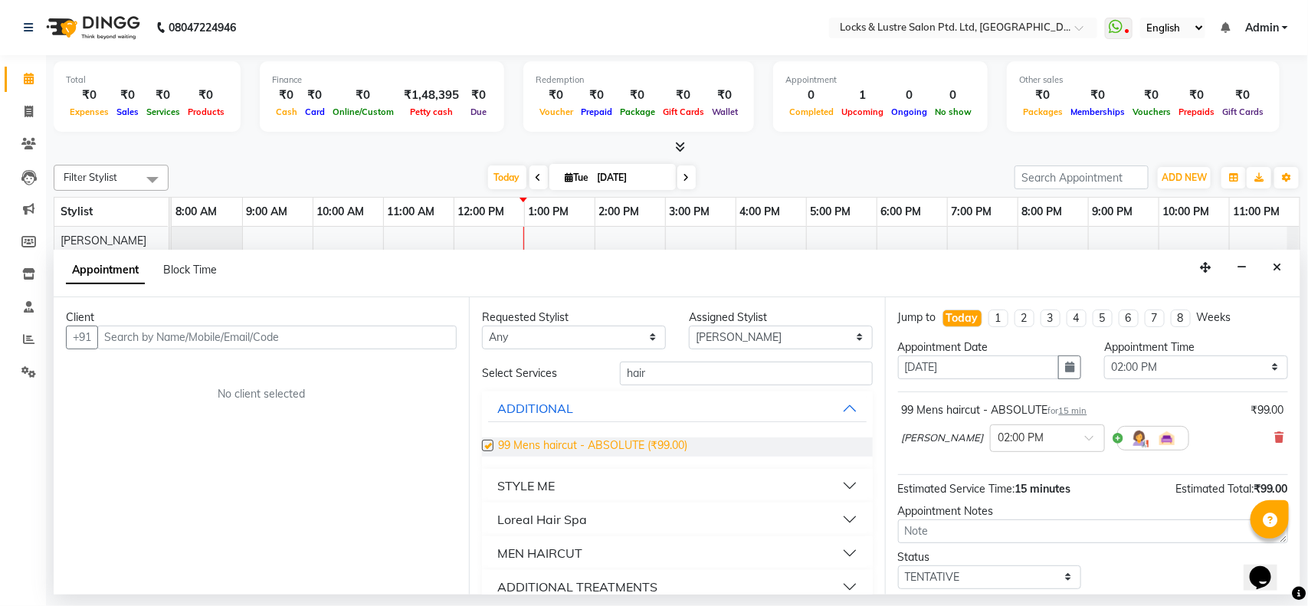
checkbox input "false"
click at [990, 575] on select "Select TENTATIVE CONFIRM CHECK-IN UPCOMING" at bounding box center [990, 577] width 184 height 24
select select "confirm booking"
click at [898, 566] on select "Select TENTATIVE CONFIRM CHECK-IN UPCOMING" at bounding box center [990, 577] width 184 height 24
click at [1283, 270] on button "Close" at bounding box center [1277, 268] width 22 height 24
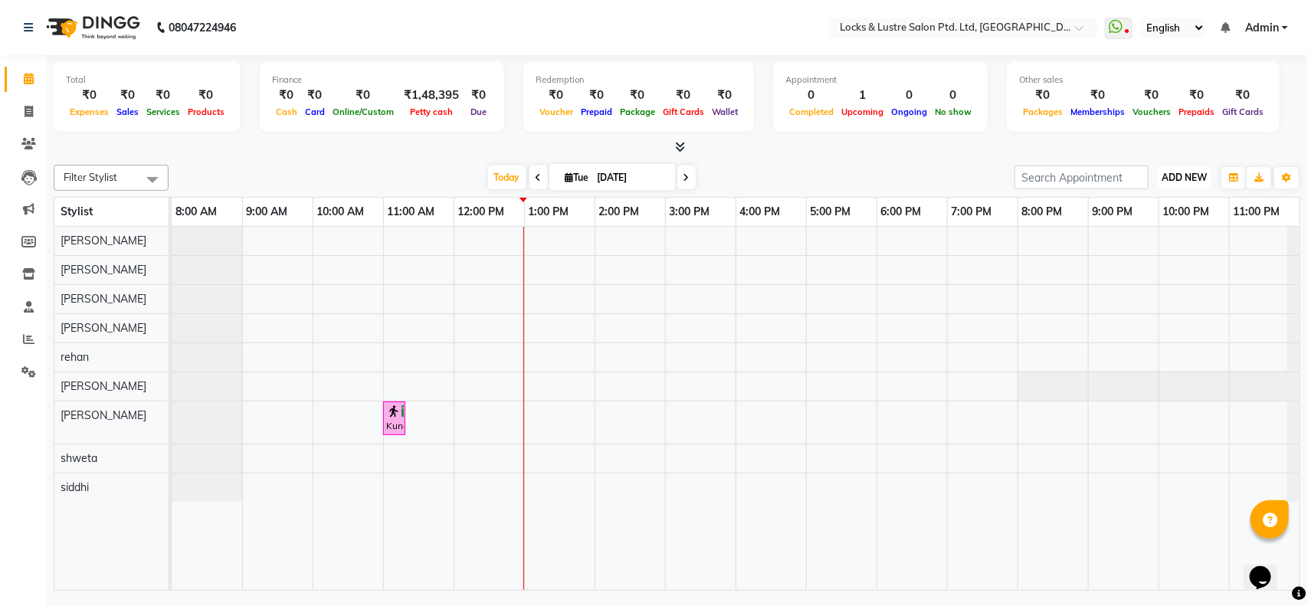
click at [1185, 182] on span "ADD NEW" at bounding box center [1183, 177] width 45 height 11
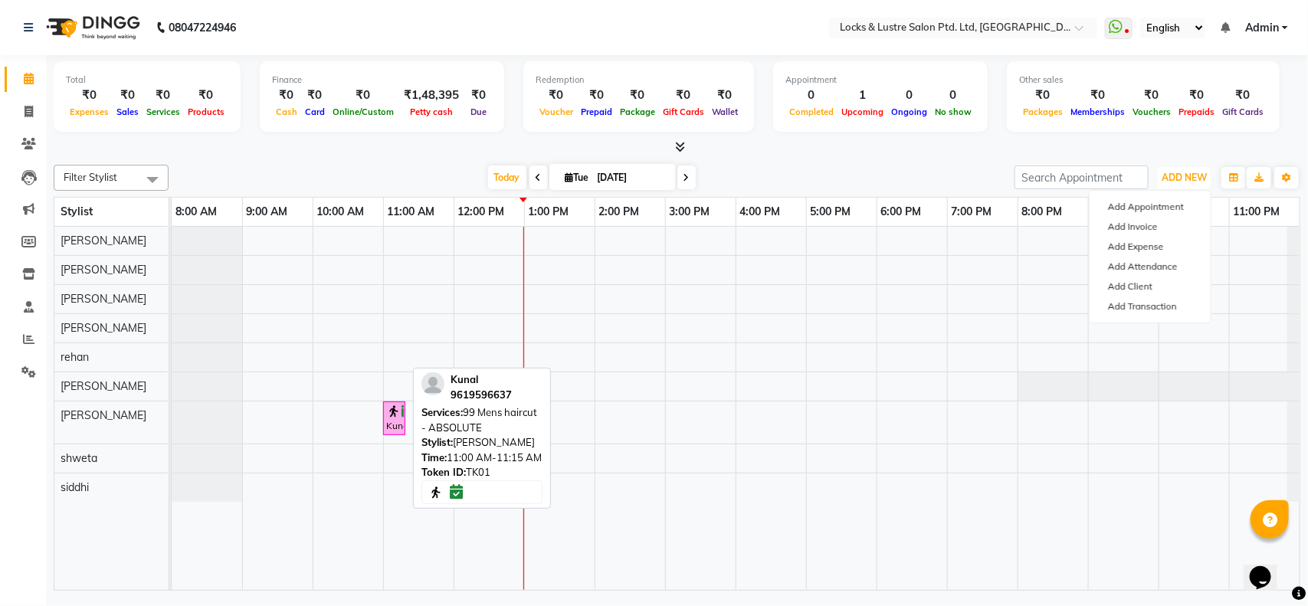
click at [393, 427] on div "Kunal, TK01, 11:00 AM-11:15 AM, 99 Mens haircut - ABSOLUTE" at bounding box center [394, 418] width 19 height 29
select select "6"
click at [393, 427] on div "Kunal, TK01, 11:00 AM-11:15 AM, 99 Mens haircut - ABSOLUTE" at bounding box center [394, 418] width 19 height 29
select select "6"
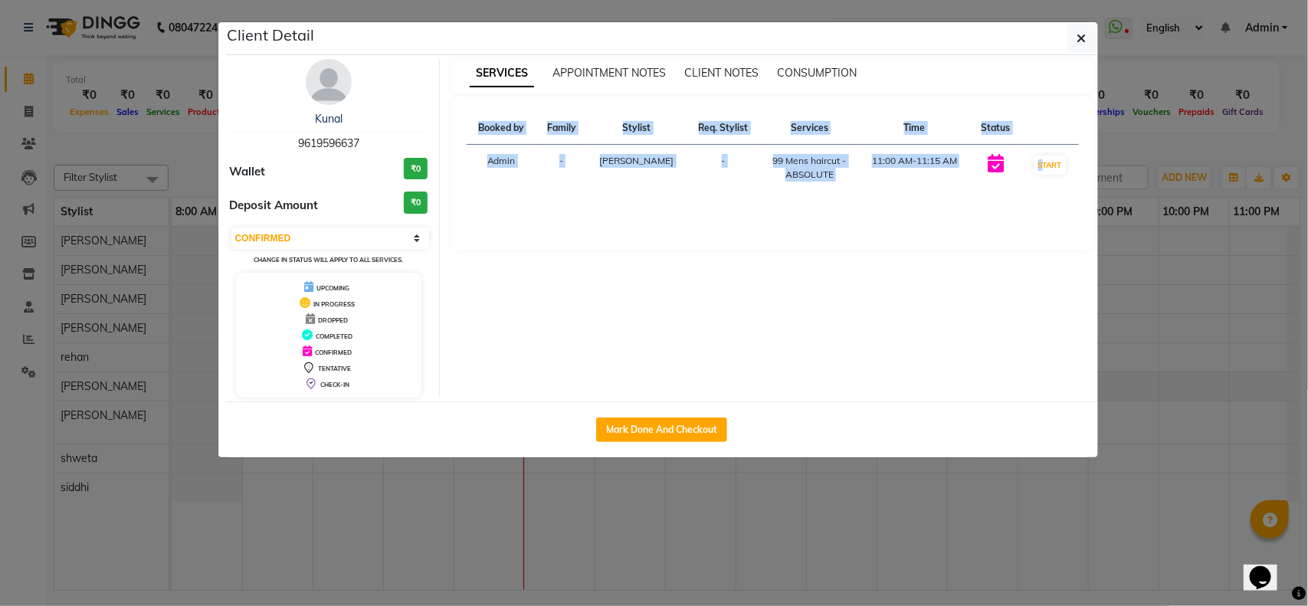
click at [393, 427] on ngb-modal-window "Client Detail Kunal 9619596637 Wallet ₹0 Deposit Amount ₹0 Select IN SERVICE CO…" at bounding box center [654, 303] width 1308 height 606
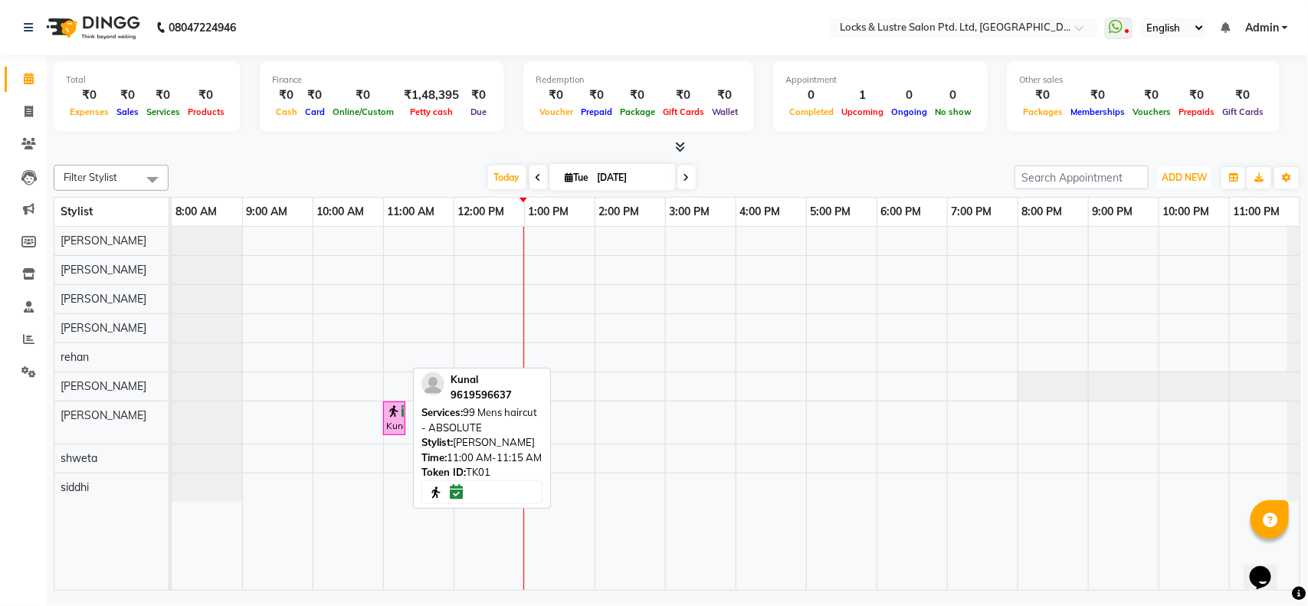
click at [393, 427] on div "Kunal, TK01, 11:00 AM-11:15 AM, 99 Mens haircut - ABSOLUTE" at bounding box center [394, 418] width 19 height 29
select select "6"
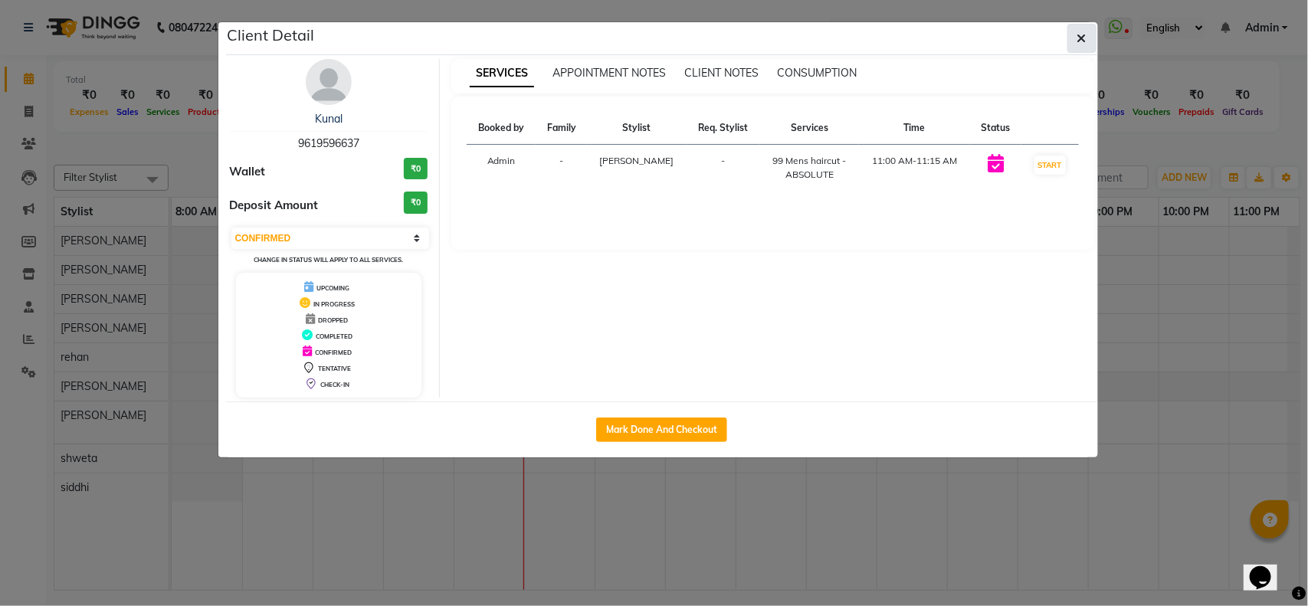
click at [1085, 42] on icon "button" at bounding box center [1081, 38] width 9 height 12
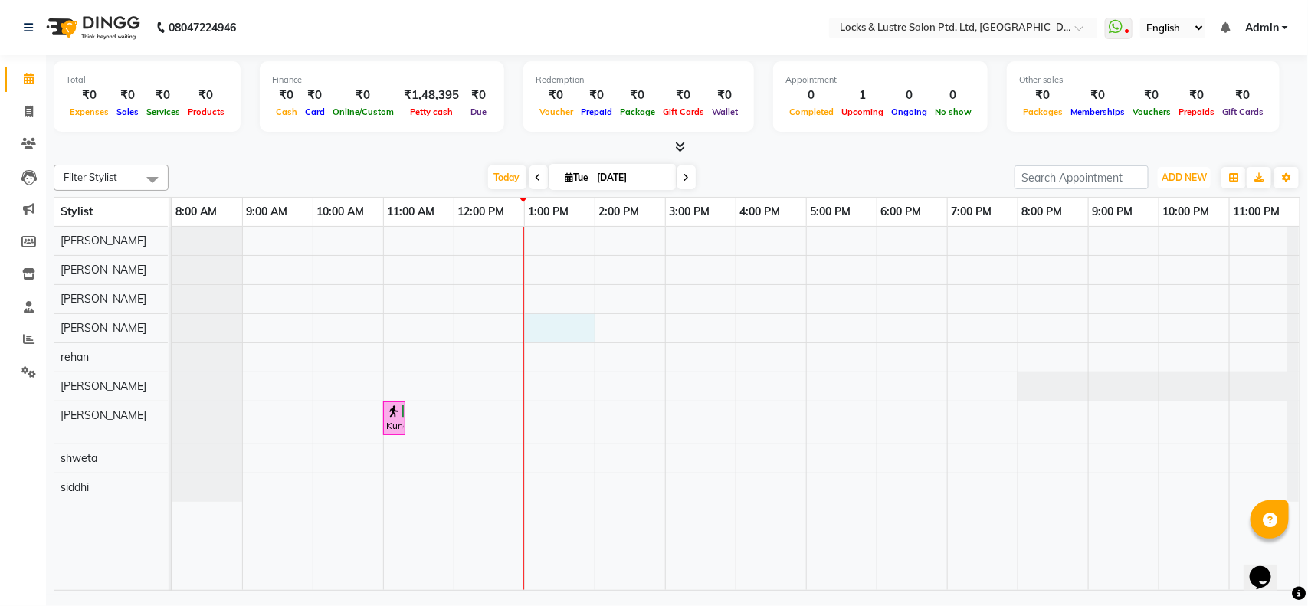
click at [534, 331] on div "Kunal, TK01, 11:00 AM-11:15 AM, 99 Mens haircut - ABSOLUTE" at bounding box center [736, 408] width 1128 height 363
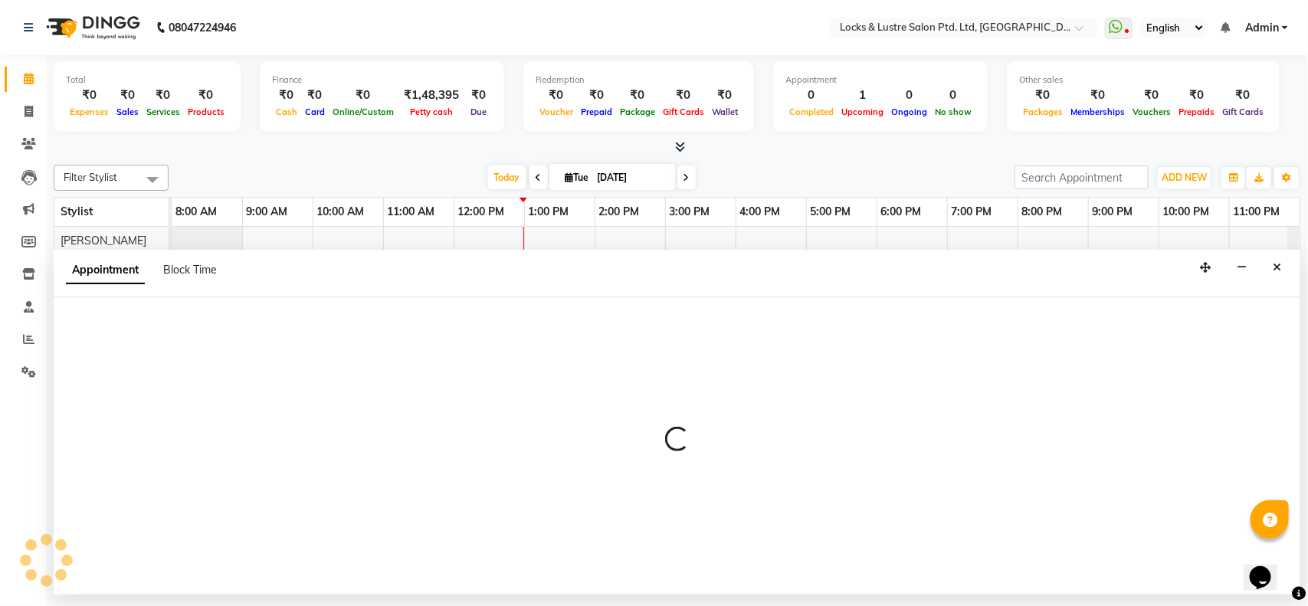
select select "89645"
select select "780"
select select "tentative"
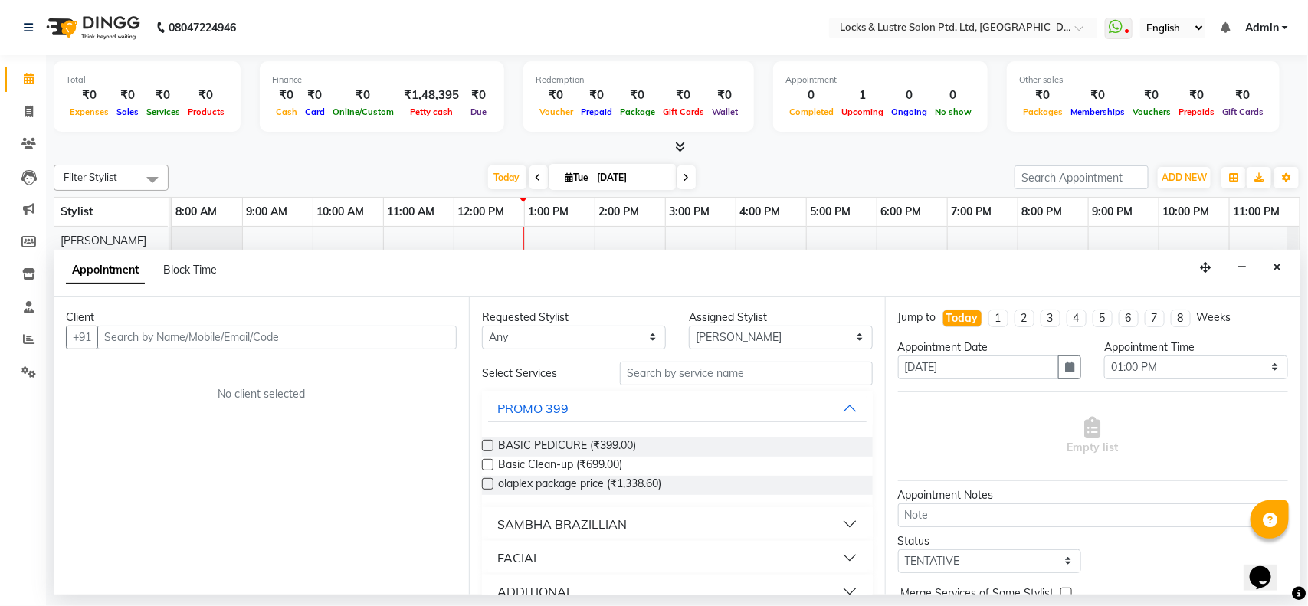
click at [234, 339] on input "text" at bounding box center [276, 338] width 359 height 24
click at [230, 342] on input "text" at bounding box center [276, 338] width 359 height 24
drag, startPoint x: 230, startPoint y: 342, endPoint x: 446, endPoint y: 561, distance: 307.2
click at [376, 513] on div "Client +91 No client selected" at bounding box center [261, 445] width 415 height 297
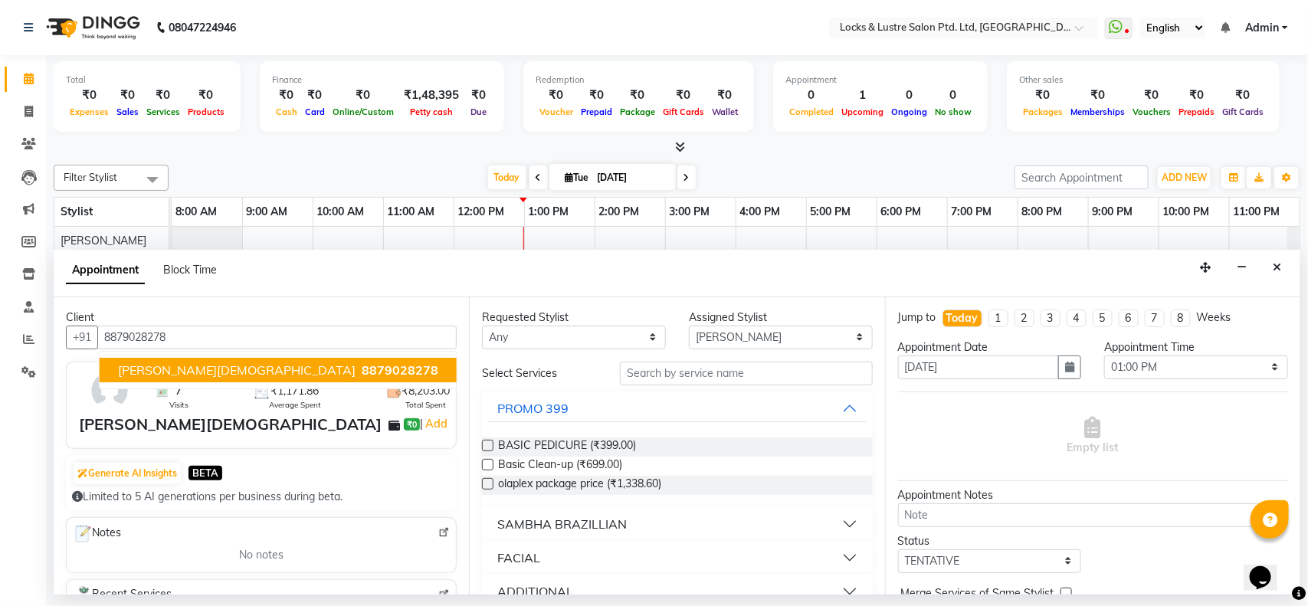
type input "8879028278"
click at [710, 378] on input "text" at bounding box center [746, 374] width 253 height 24
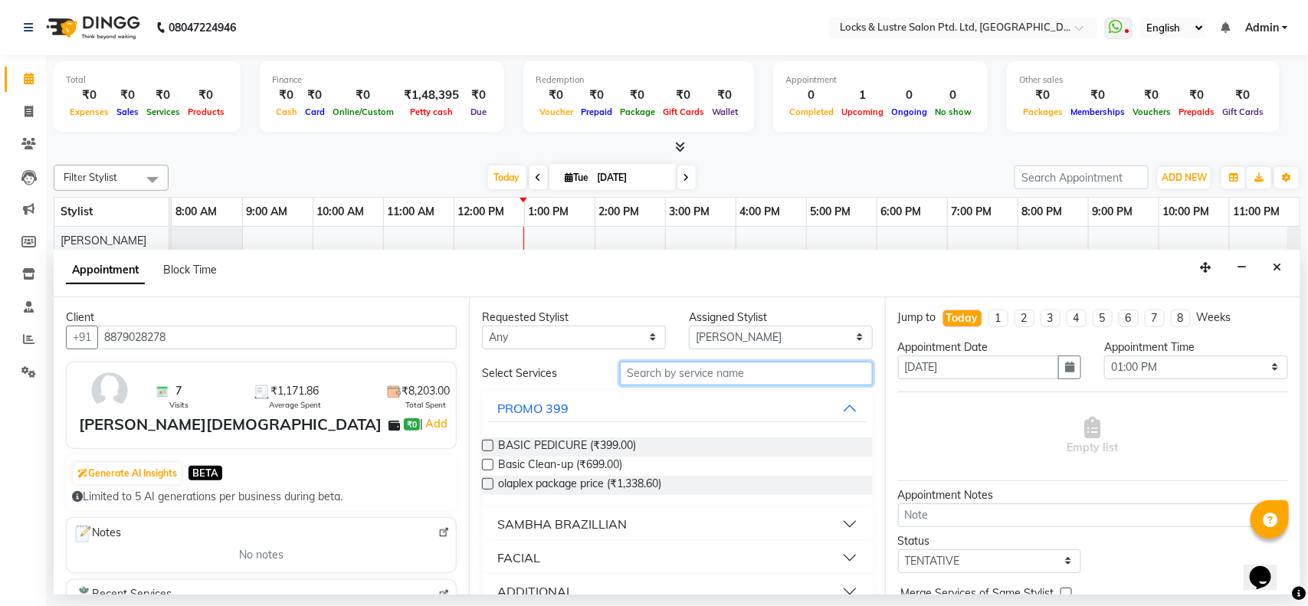
click at [745, 369] on input "text" at bounding box center [746, 374] width 253 height 24
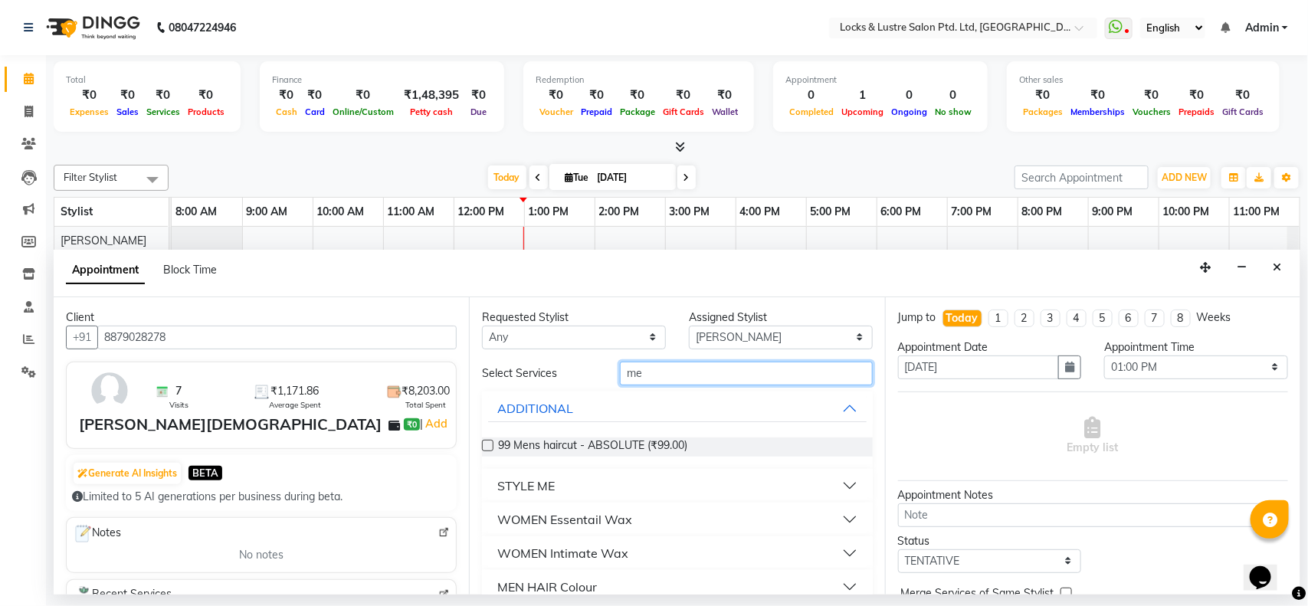
type input "m"
type input "pedicure"
click at [655, 447] on div "BASIC PEDICURE (₹399.00)" at bounding box center [677, 446] width 390 height 19
click at [494, 444] on div "BASIC PEDICURE (₹399.00)" at bounding box center [677, 446] width 390 height 19
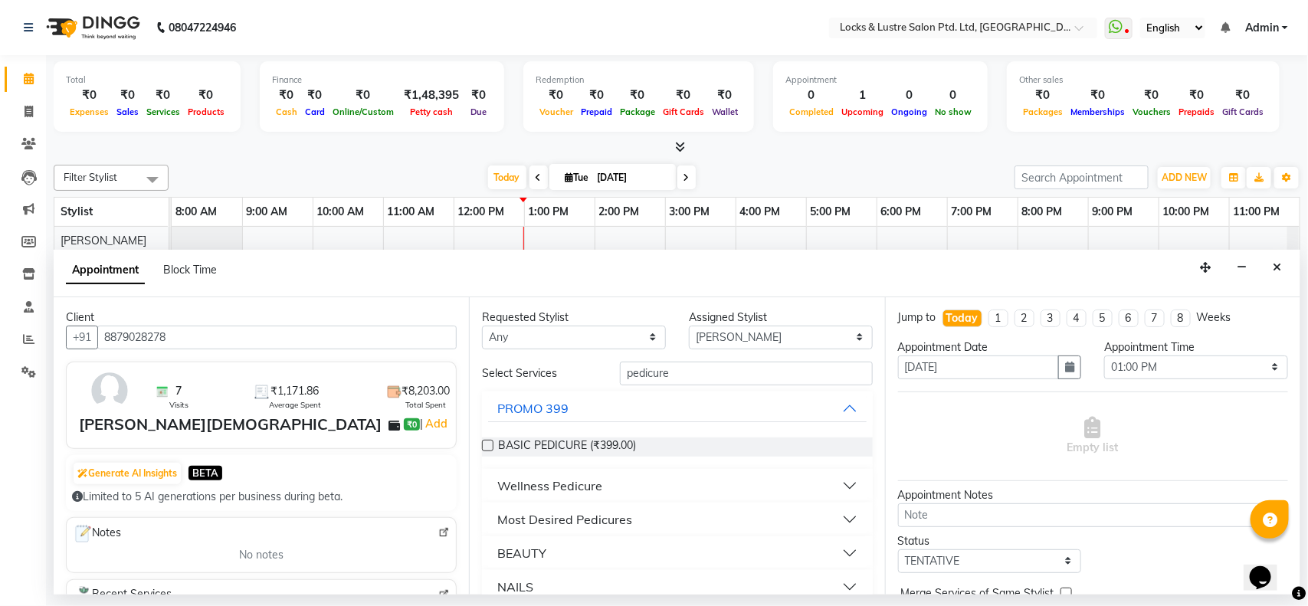
click at [494, 444] on div "BASIC PEDICURE (₹399.00)" at bounding box center [677, 446] width 390 height 19
click at [486, 445] on label at bounding box center [487, 445] width 11 height 11
click at [486, 445] on input "checkbox" at bounding box center [487, 447] width 10 height 10
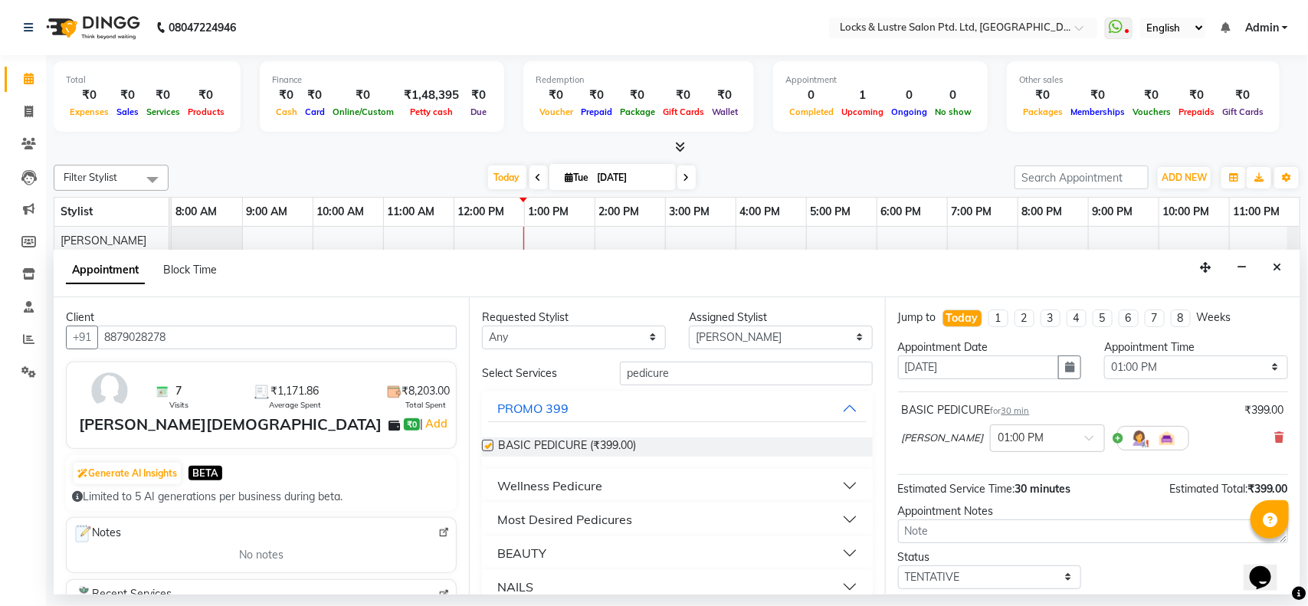
checkbox input "false"
click at [828, 480] on button "Wellness Pedicure" at bounding box center [677, 486] width 378 height 28
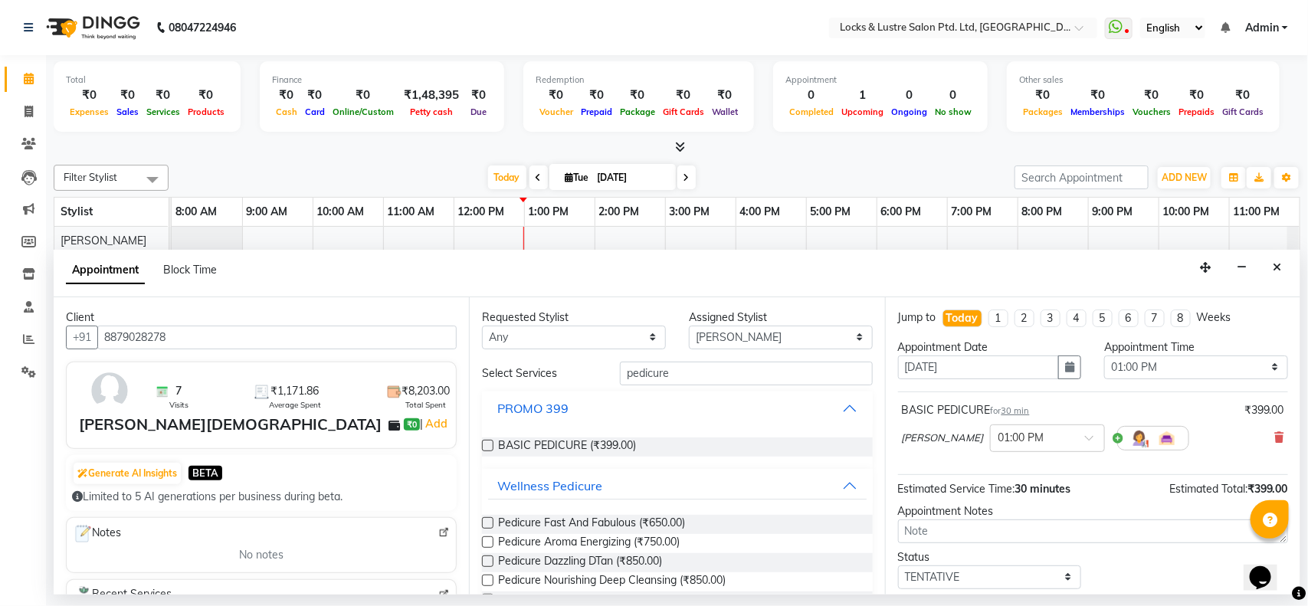
click at [832, 405] on button "PROMO 399" at bounding box center [677, 409] width 378 height 28
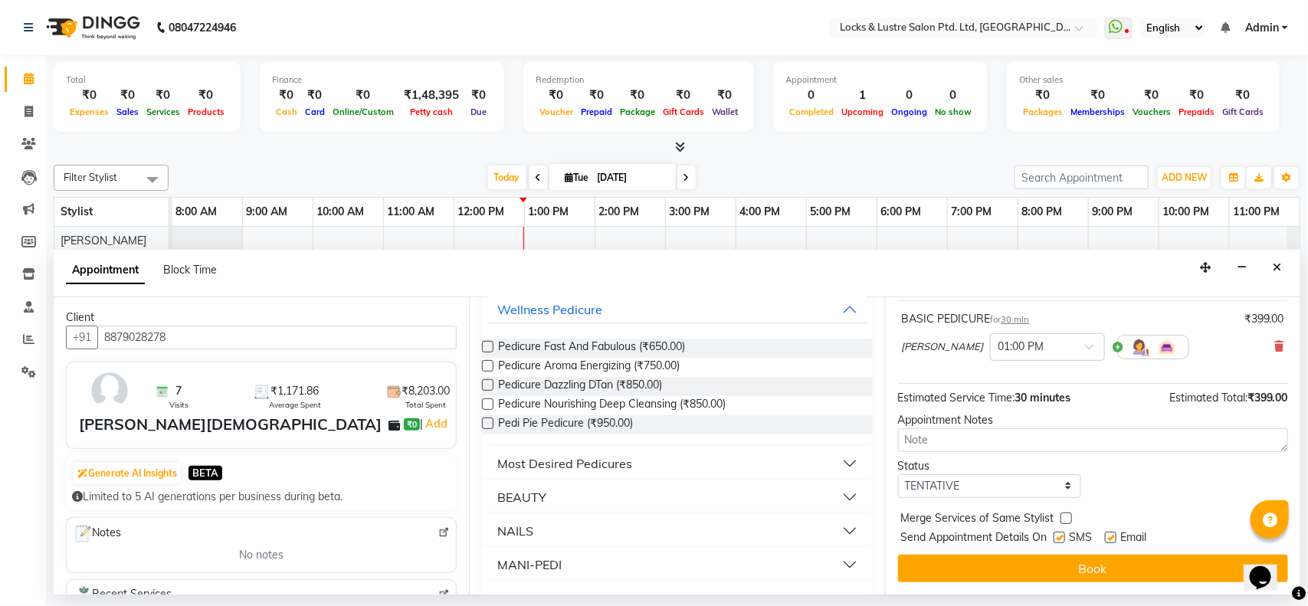
scroll to position [165, 0]
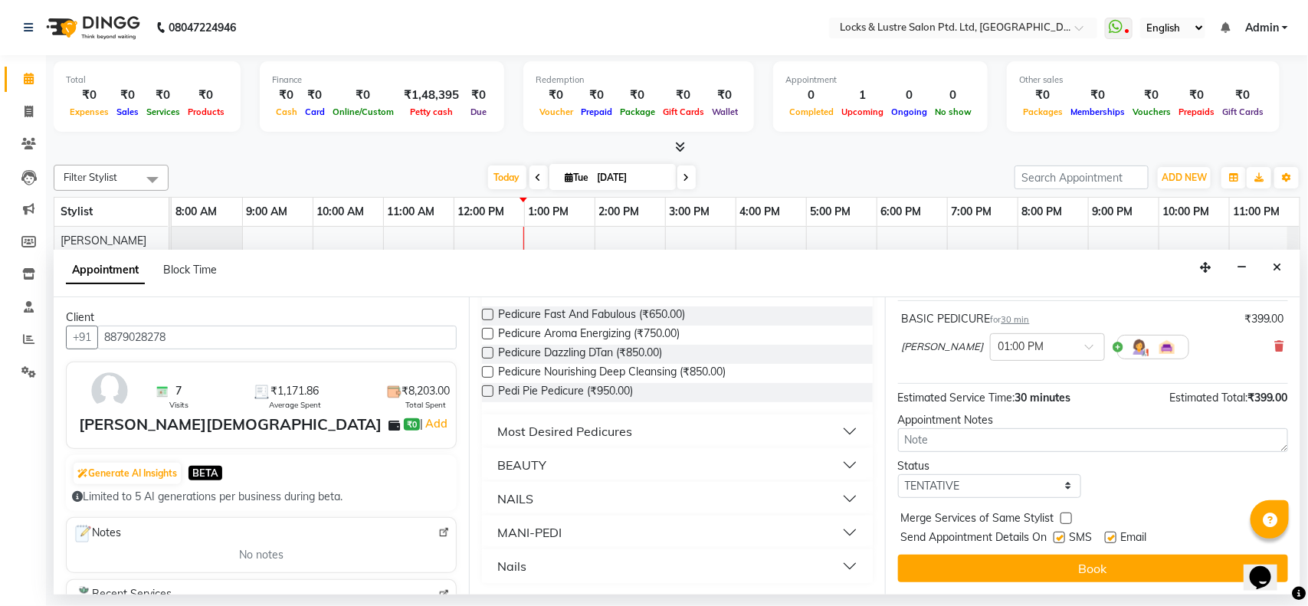
click at [698, 454] on button "BEAUTY" at bounding box center [677, 465] width 378 height 28
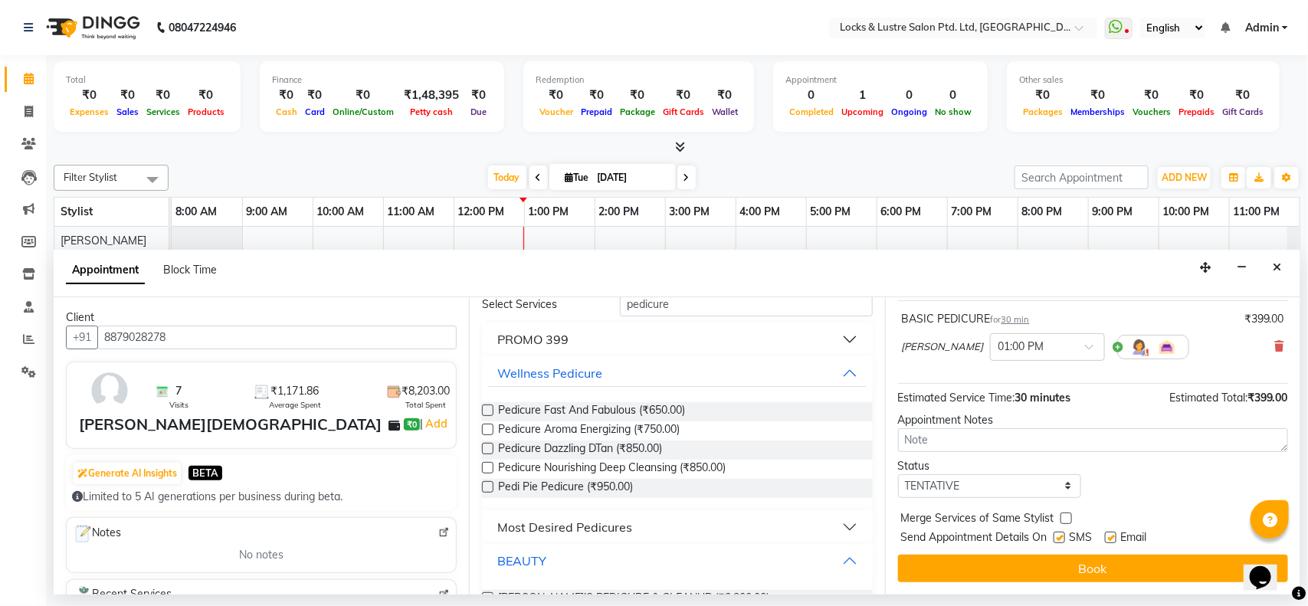
scroll to position [0, 0]
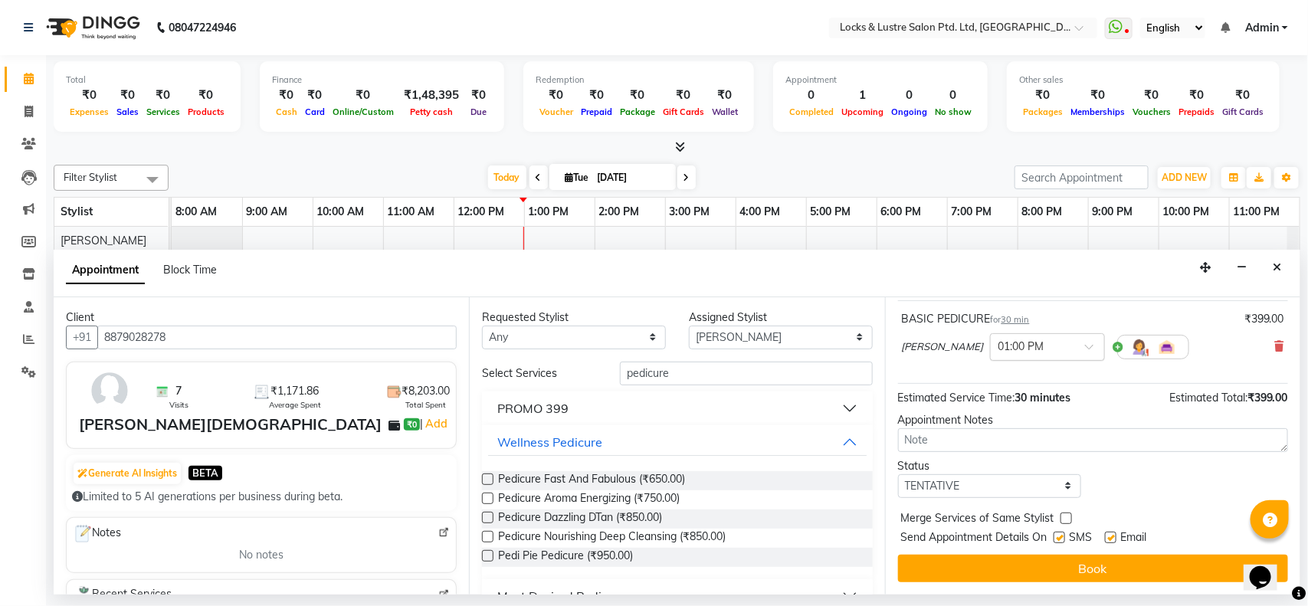
click at [1085, 353] on span at bounding box center [1094, 351] width 19 height 16
click at [1055, 395] on div "01:15 PM" at bounding box center [1047, 403] width 113 height 28
click at [1063, 483] on select "Select TENTATIVE CONFIRM CHECK-IN UPCOMING" at bounding box center [990, 486] width 184 height 24
select select "confirm booking"
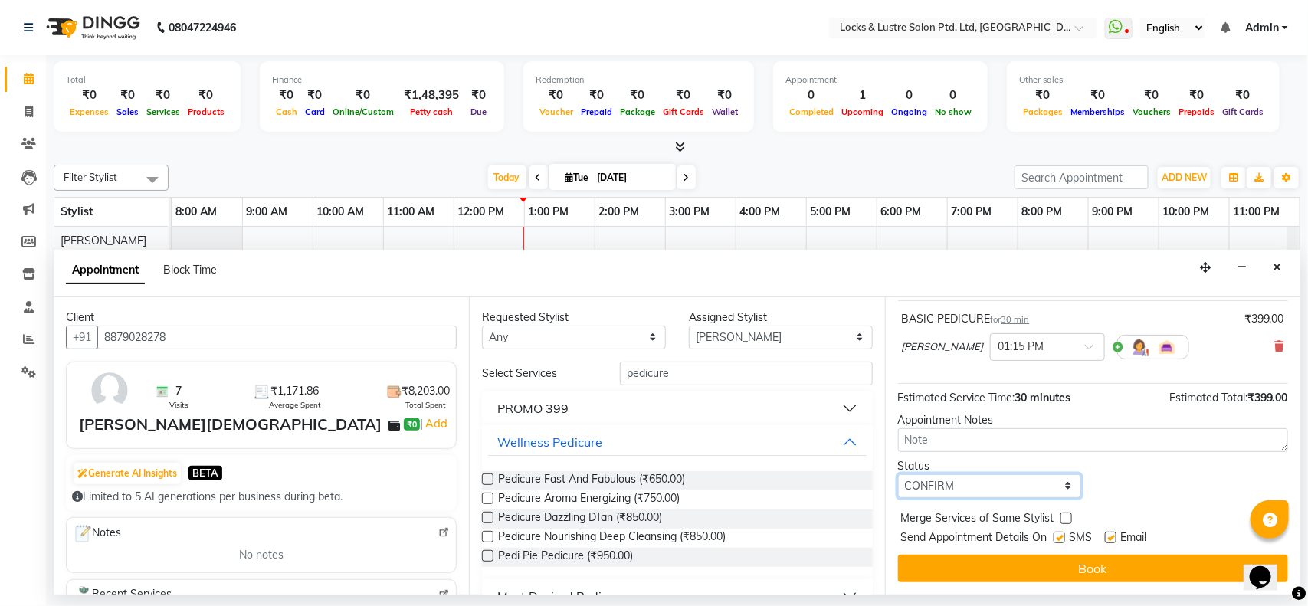
click at [898, 474] on select "Select TENTATIVE CONFIRM CHECK-IN UPCOMING" at bounding box center [990, 486] width 184 height 24
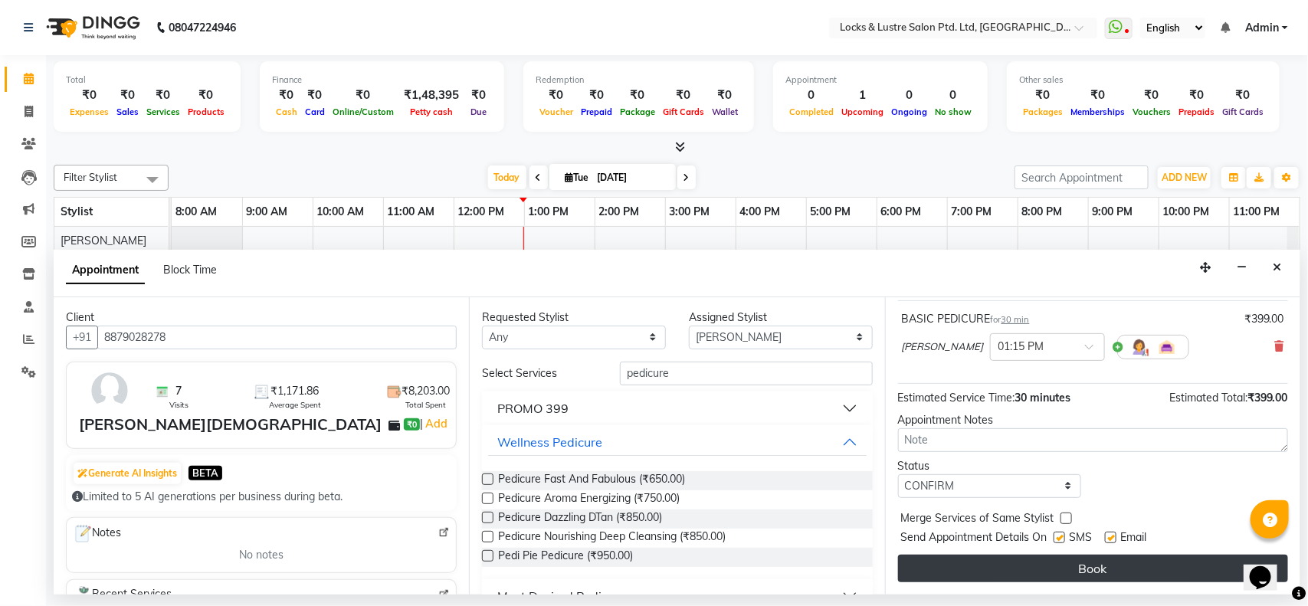
click at [1052, 565] on button "Book" at bounding box center [1093, 569] width 390 height 28
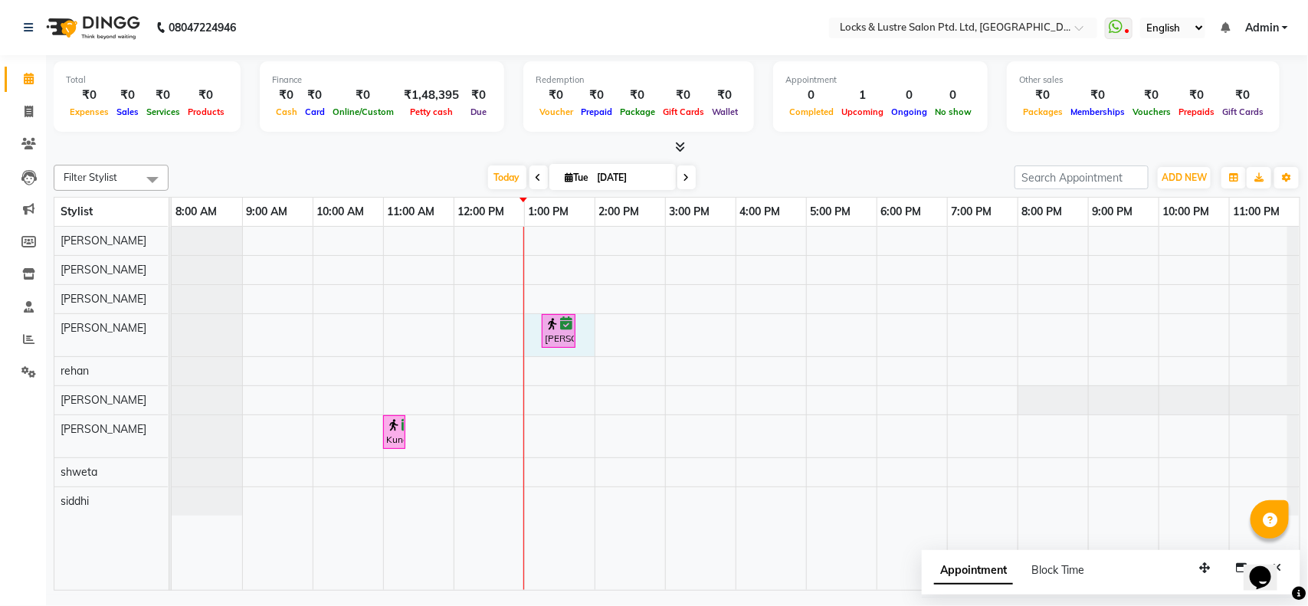
click at [590, 345] on div "Isha Jain, TK02, 01:15 PM-01:45 PM, BASIC PEDICURE Kunal, TK01, 11:00 AM-11:15 …" at bounding box center [736, 408] width 1128 height 363
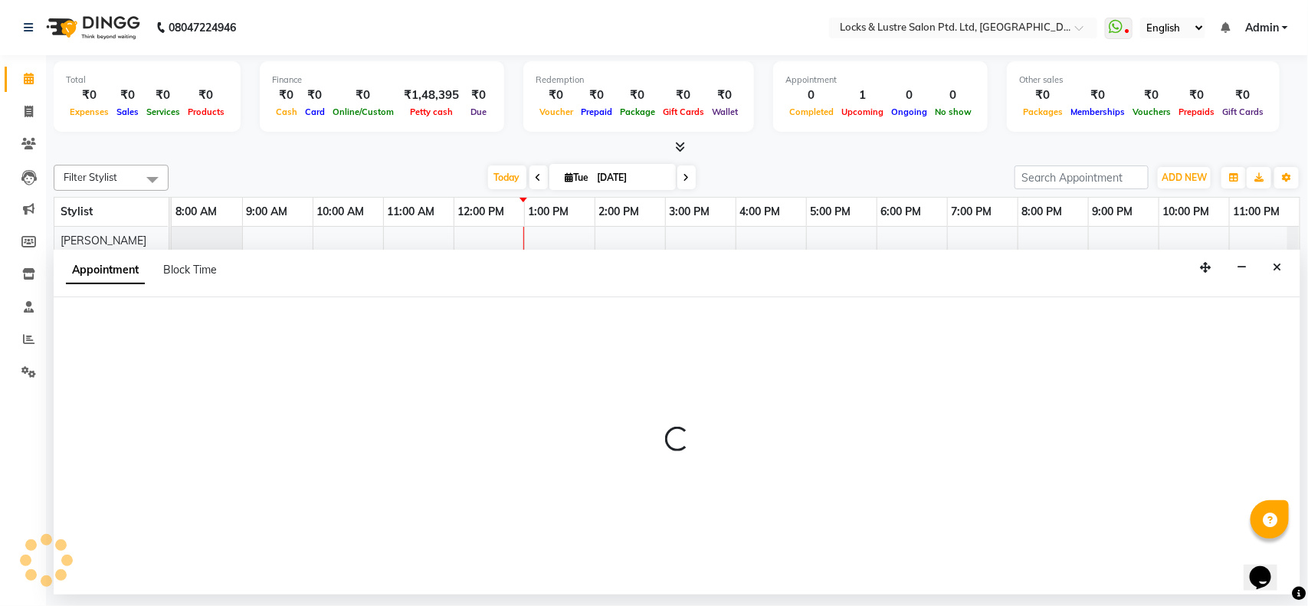
select select "89645"
select select "tentative"
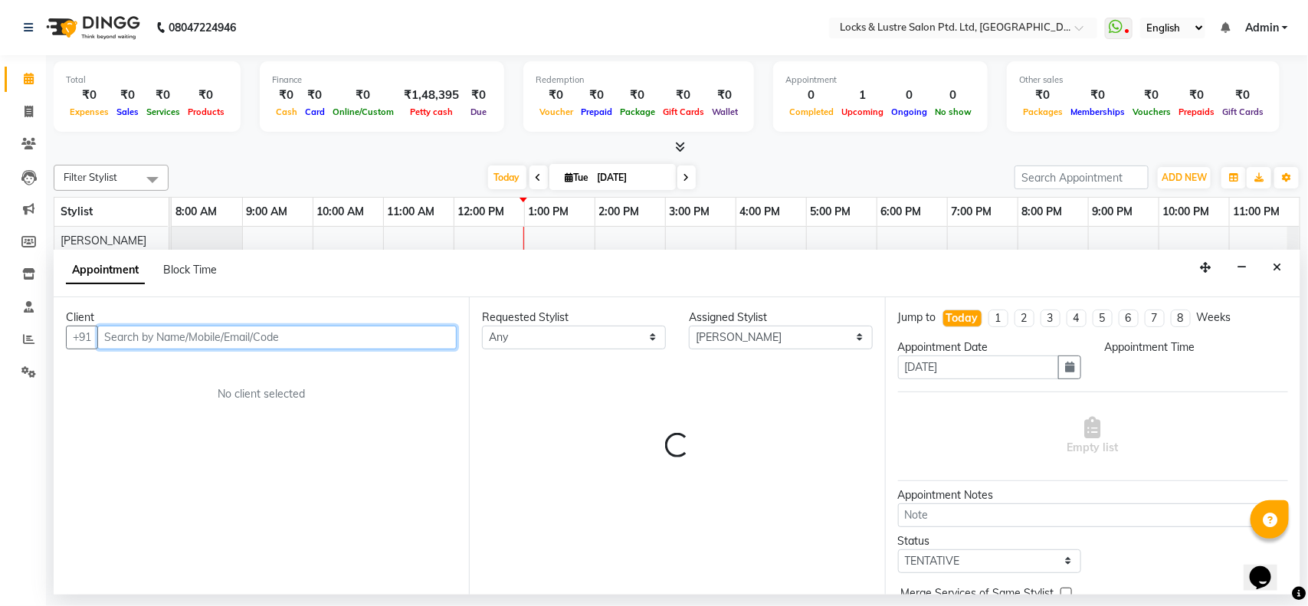
select select "780"
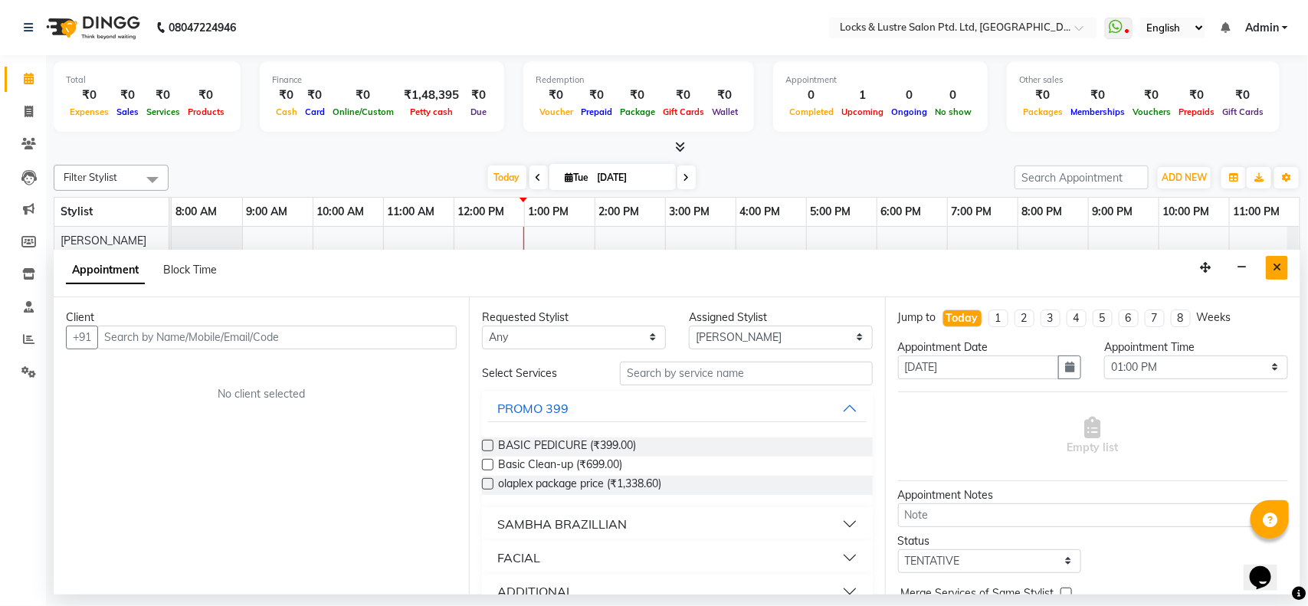
click at [1272, 269] on button "Close" at bounding box center [1277, 268] width 22 height 24
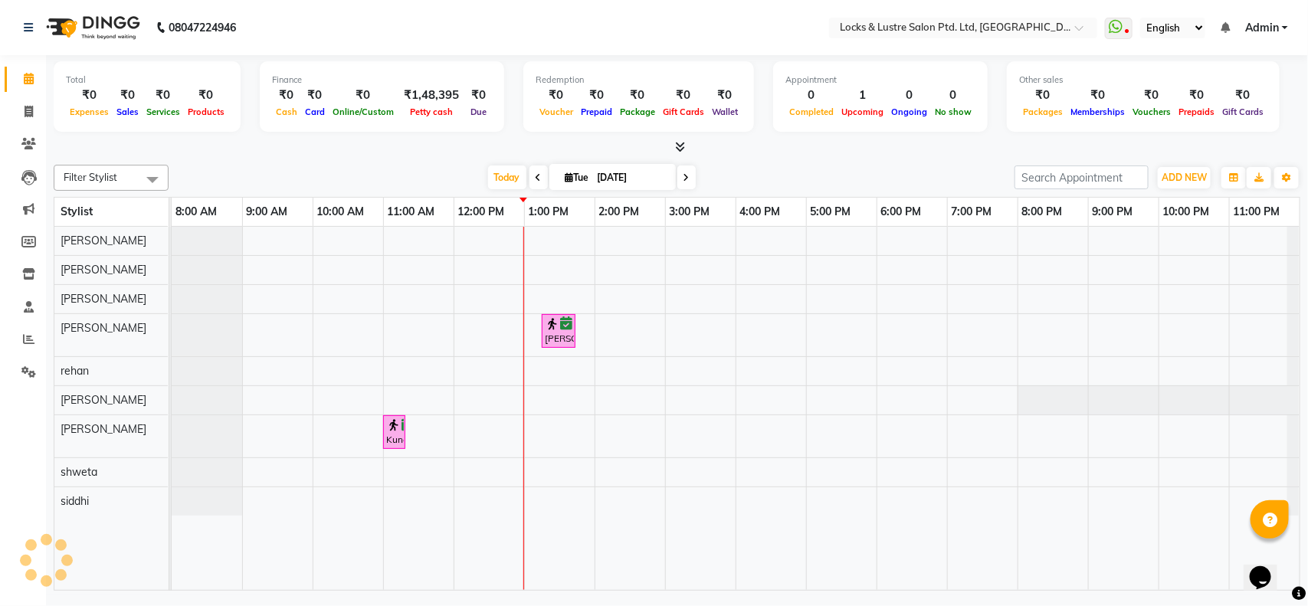
click at [625, 185] on input "[DATE]" at bounding box center [631, 177] width 77 height 23
select select "9"
select select "2025"
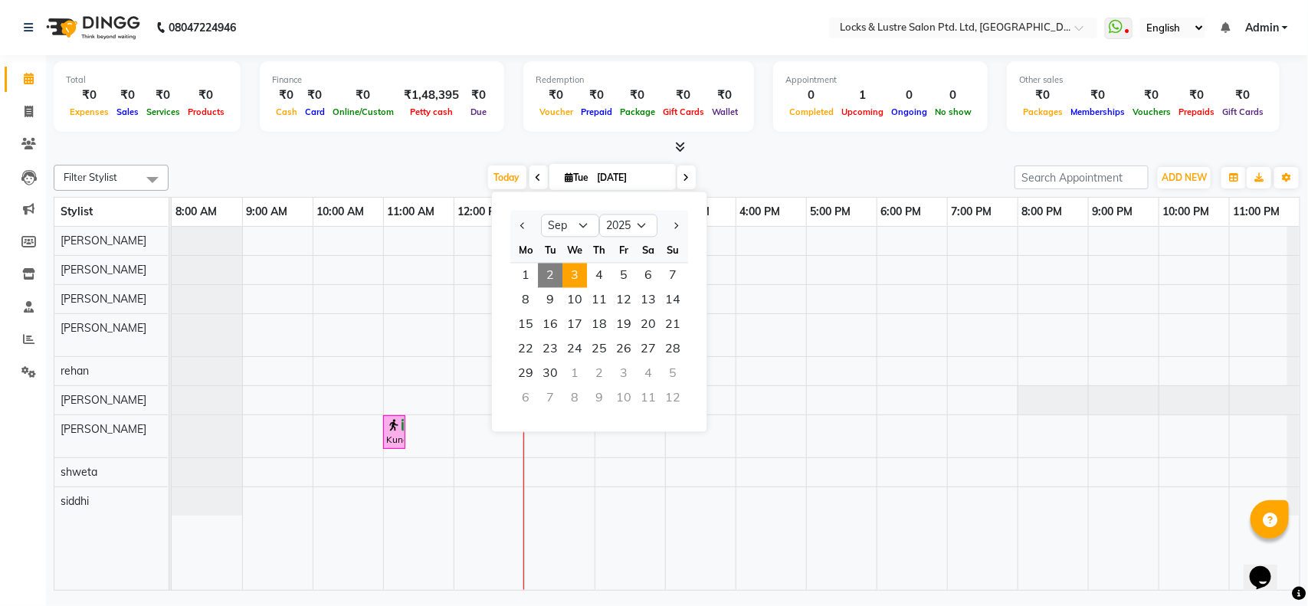
click at [581, 270] on span "3" at bounding box center [574, 276] width 25 height 25
type input "03-09-2025"
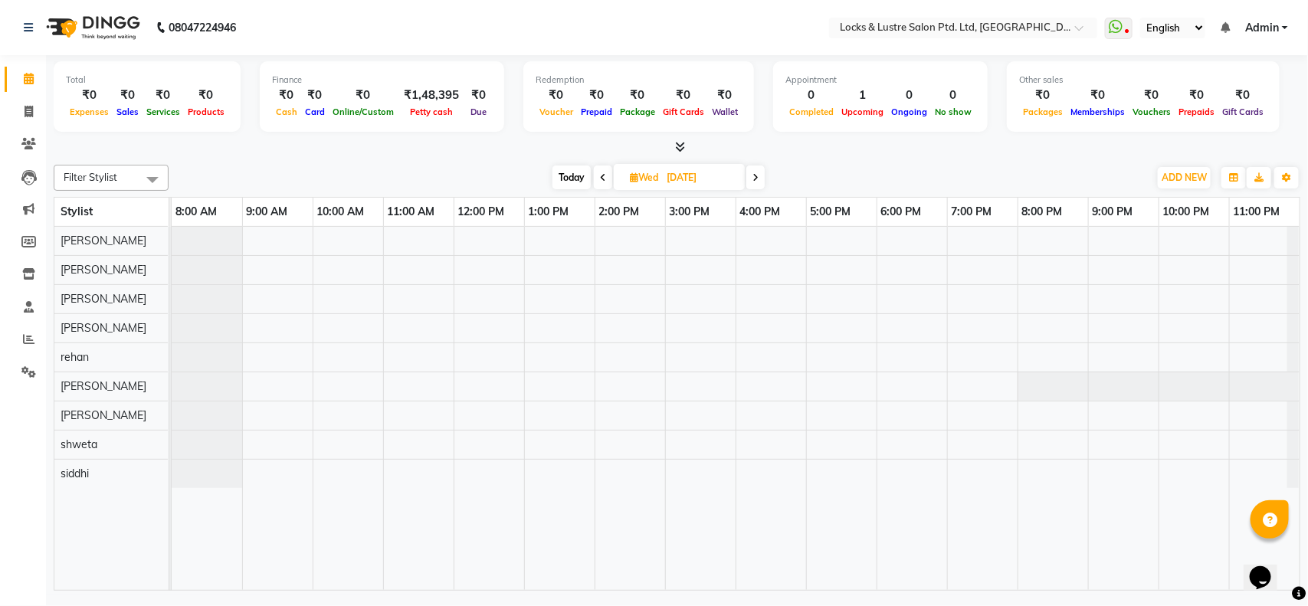
click at [899, 247] on div at bounding box center [736, 408] width 1128 height 363
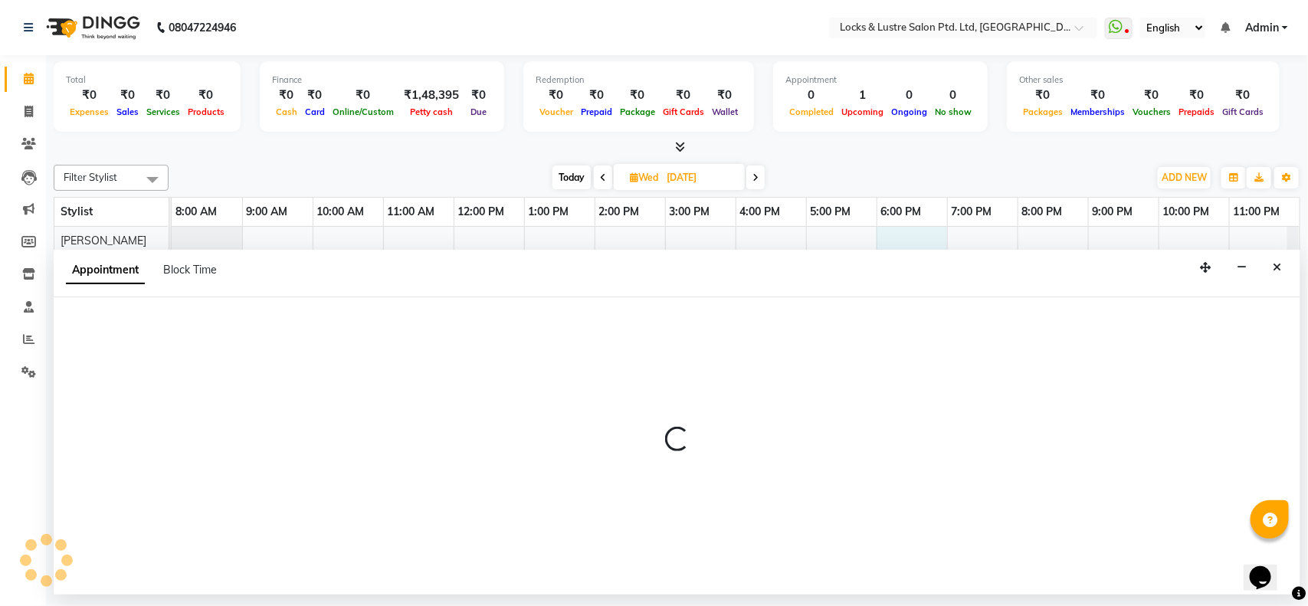
select select "89165"
select select "1080"
select select "tentative"
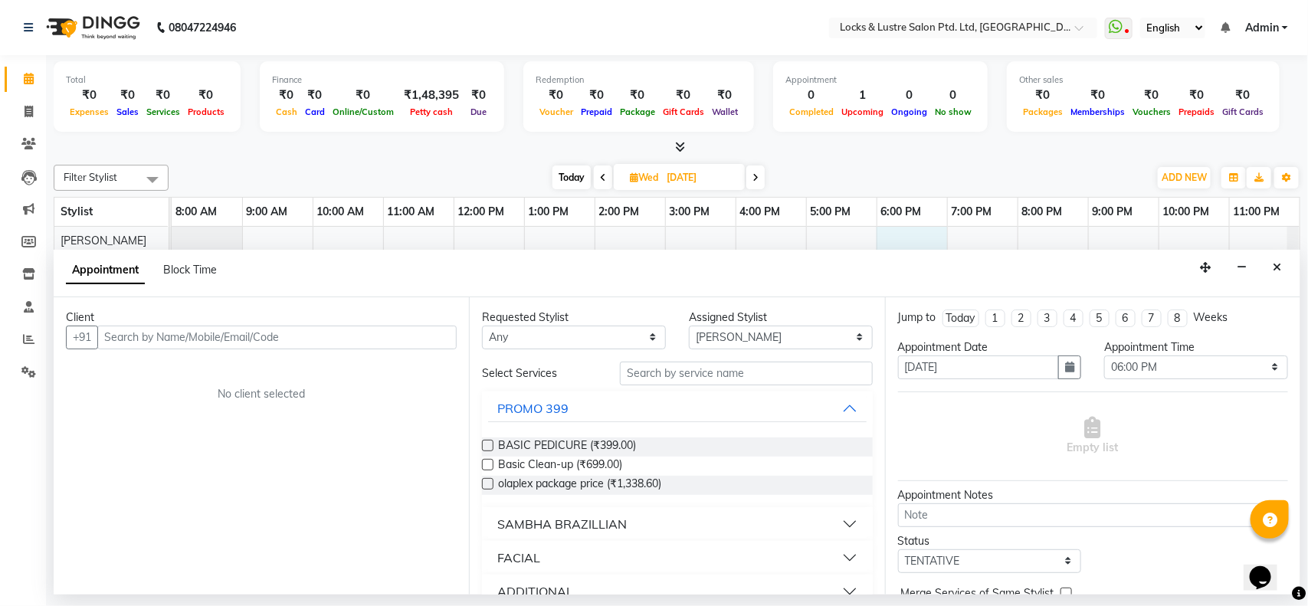
click at [369, 341] on input "text" at bounding box center [276, 338] width 359 height 24
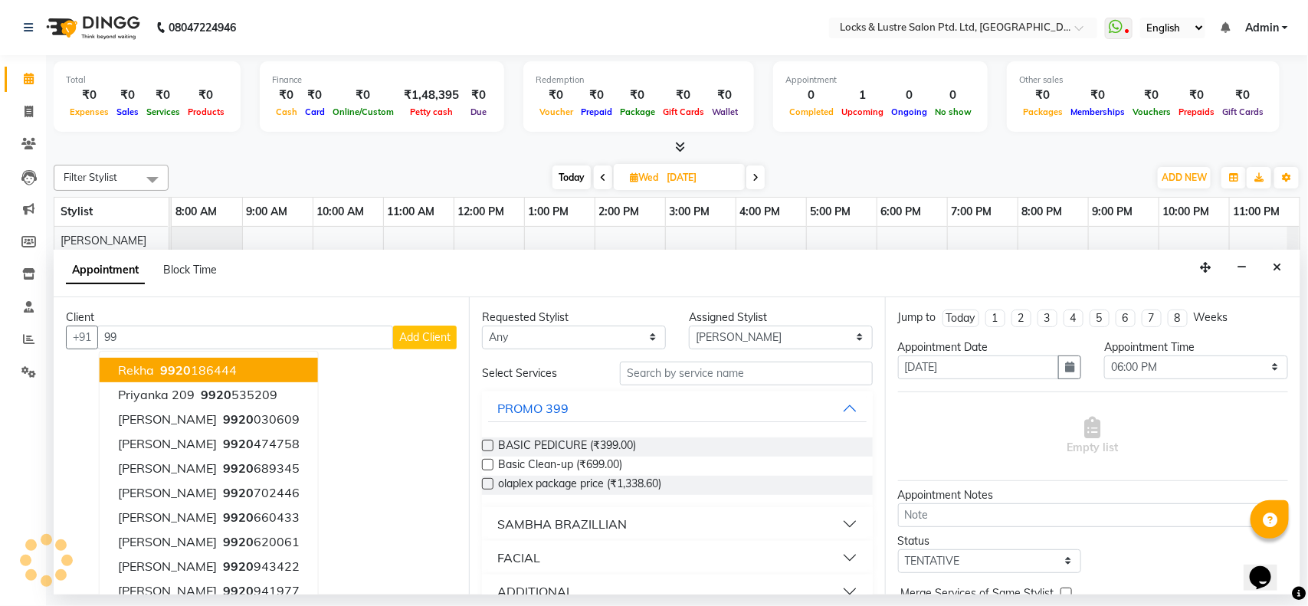
type input "9"
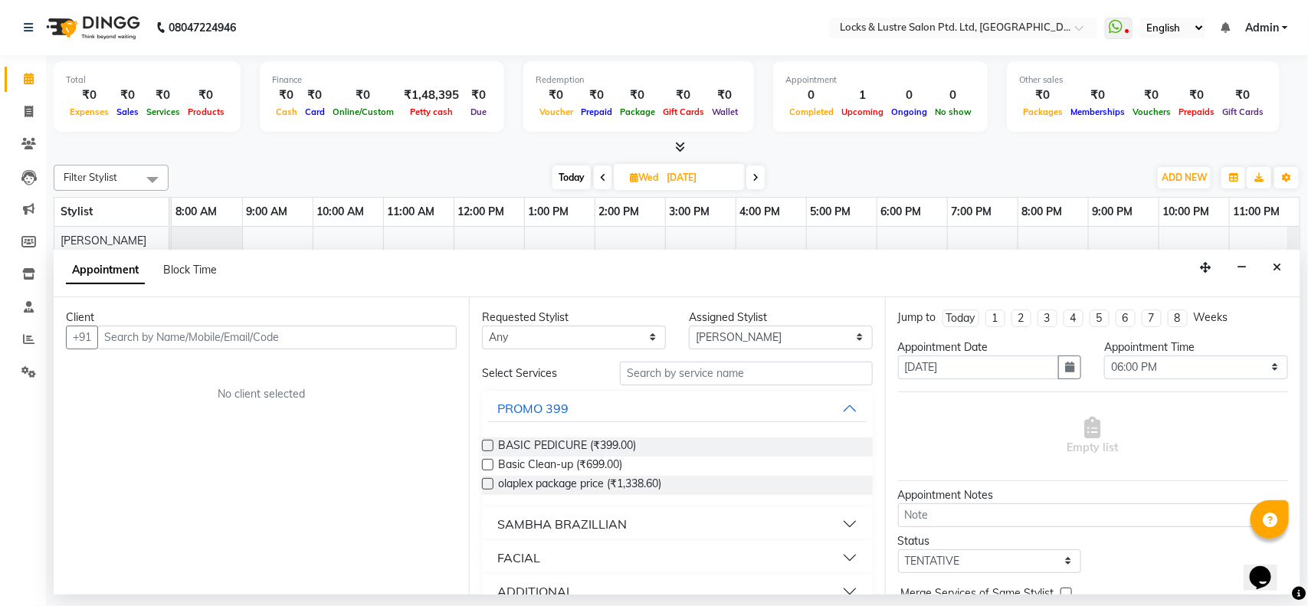
click at [542, 242] on div at bounding box center [736, 408] width 1128 height 363
click at [1270, 266] on button "Close" at bounding box center [1277, 268] width 22 height 24
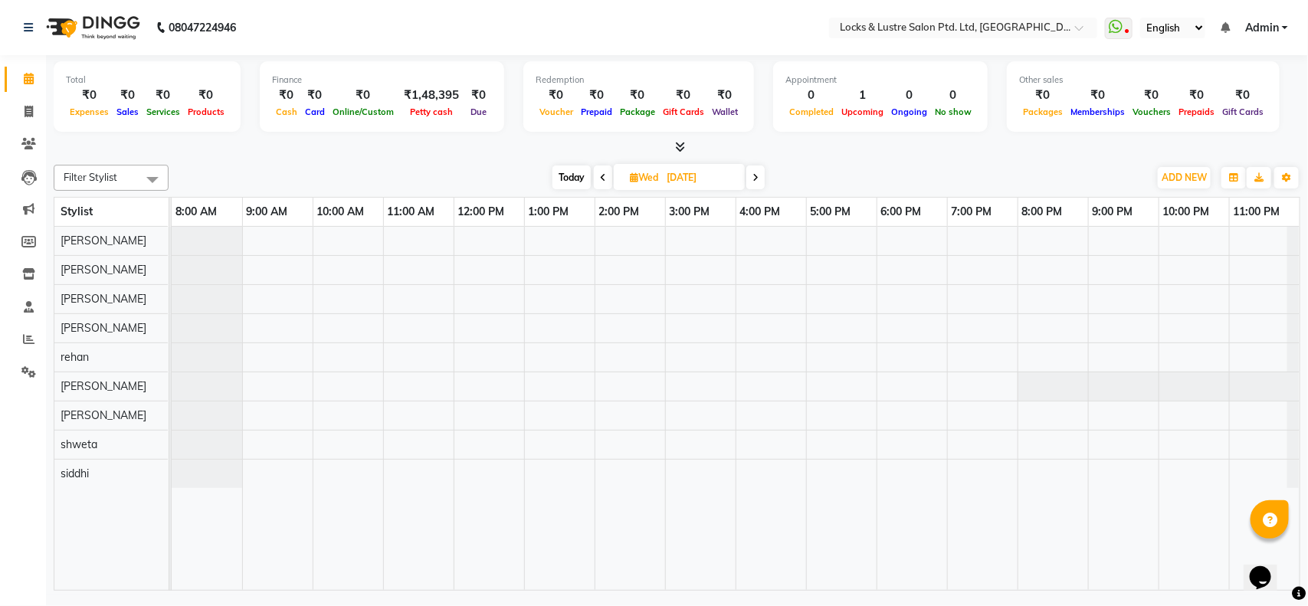
click at [893, 300] on div at bounding box center [736, 408] width 1128 height 363
select select "90379"
select select "tentative"
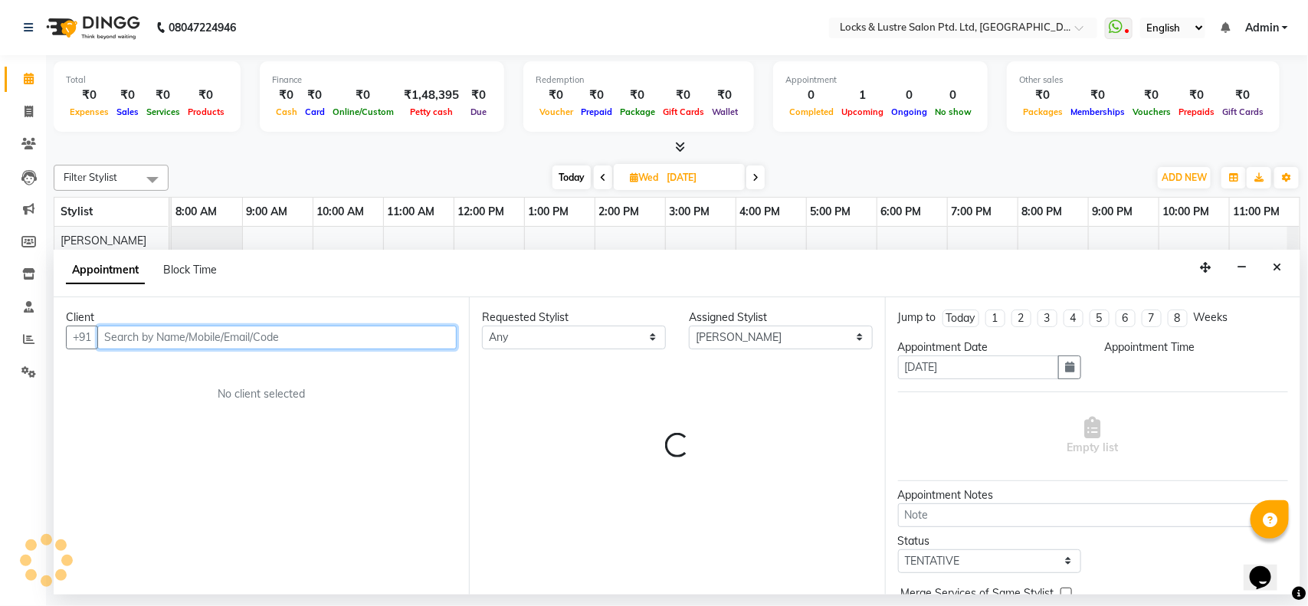
select select "1080"
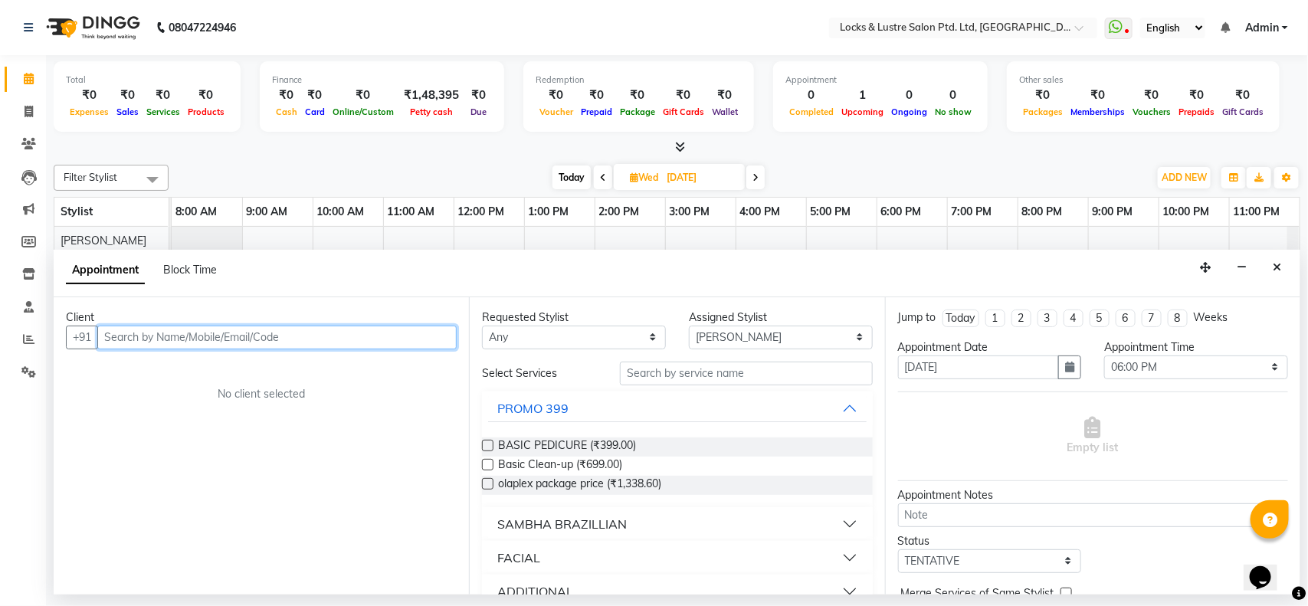
click at [380, 339] on input "text" at bounding box center [276, 338] width 359 height 24
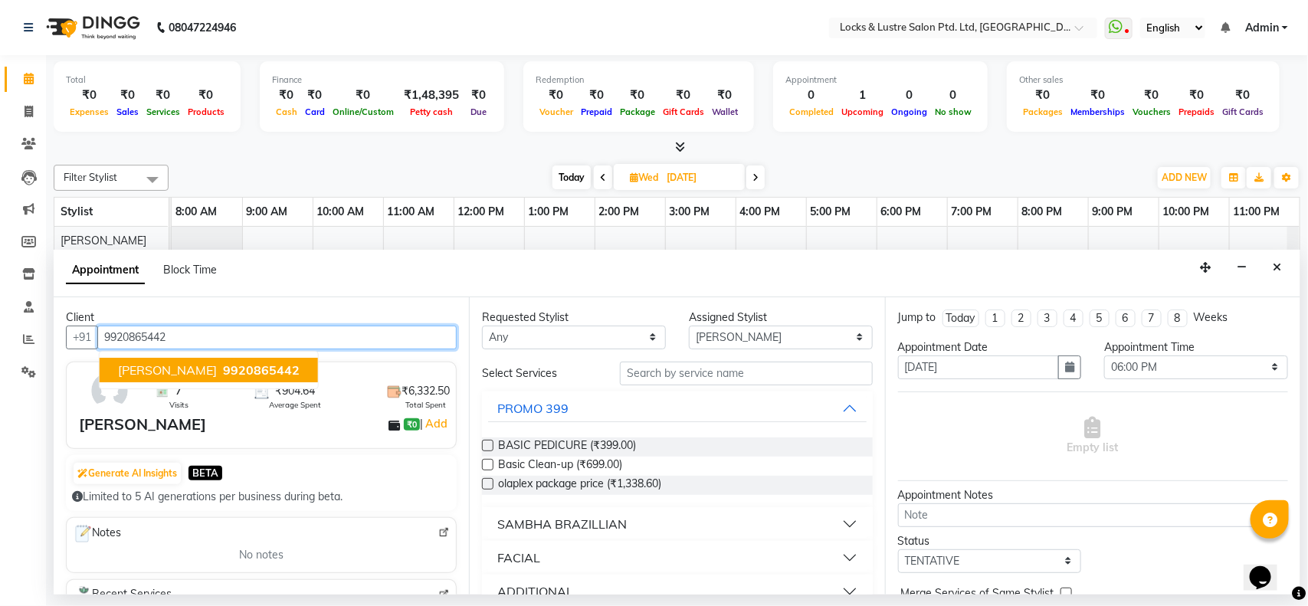
click at [245, 375] on button "anisha 9920865442" at bounding box center [209, 370] width 218 height 25
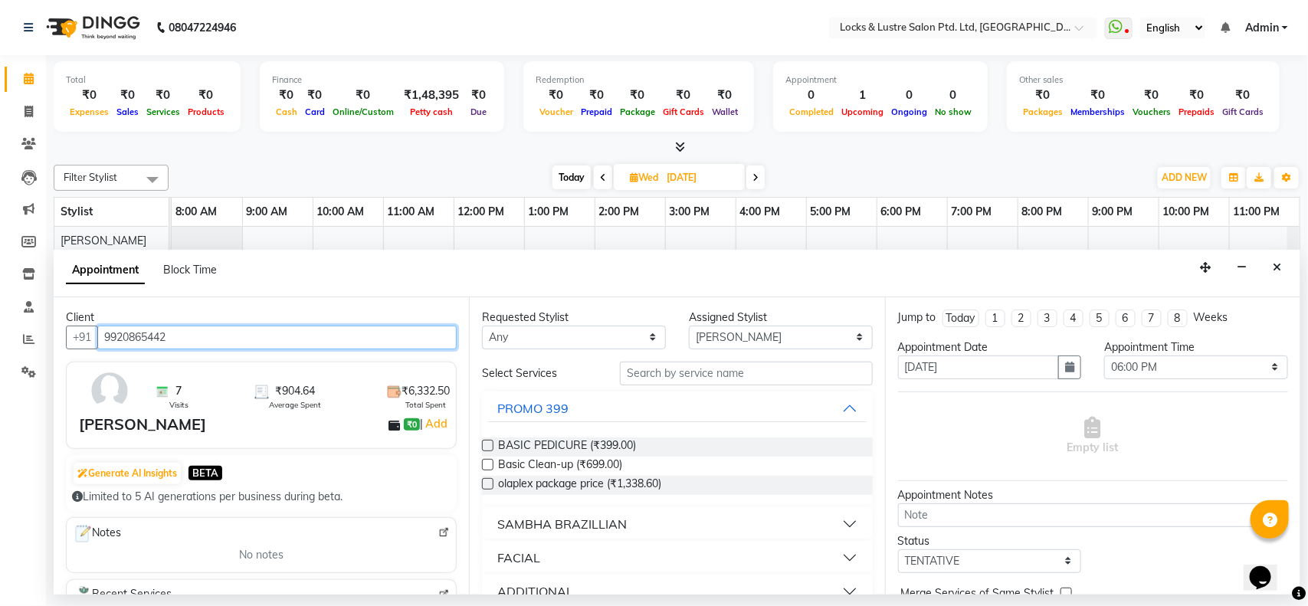
type input "9920865442"
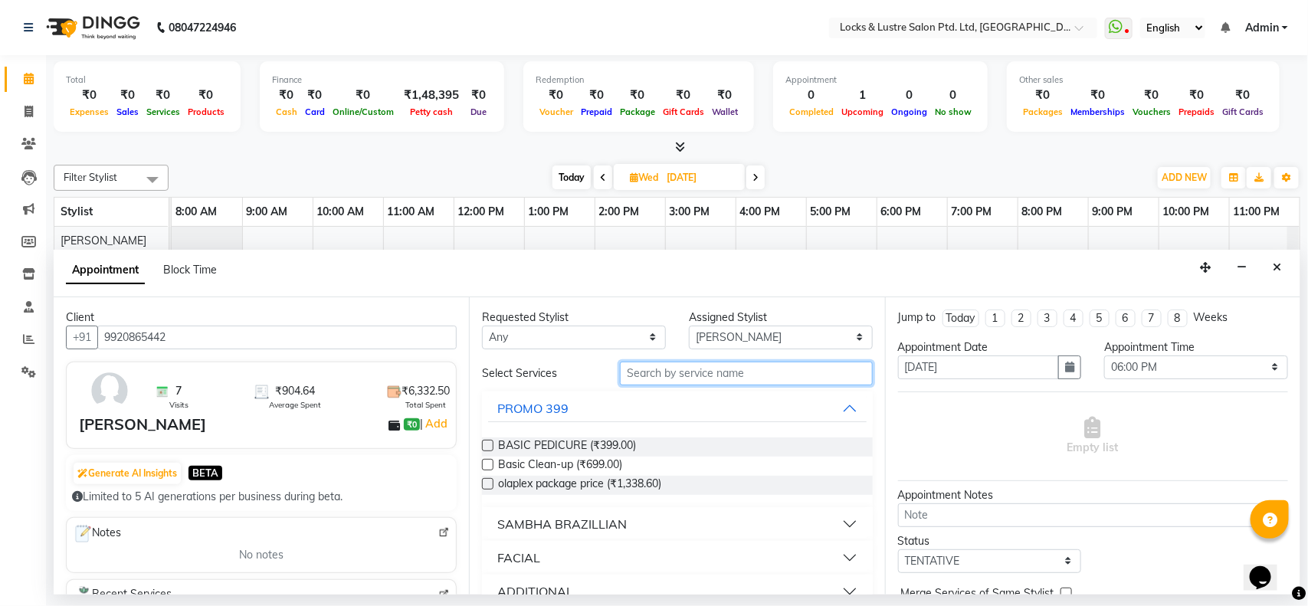
click at [696, 365] on input "text" at bounding box center [746, 374] width 253 height 24
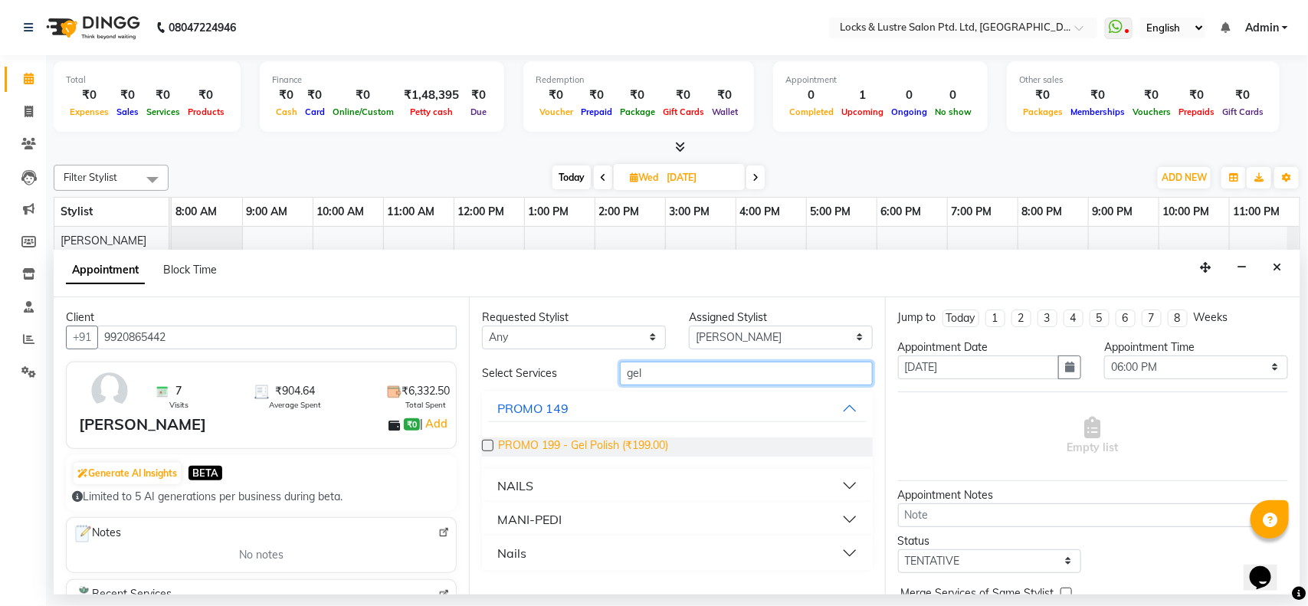
type input "gel"
click at [651, 443] on span "PROMO 199 - Gel Polish (₹199.00)" at bounding box center [583, 446] width 170 height 19
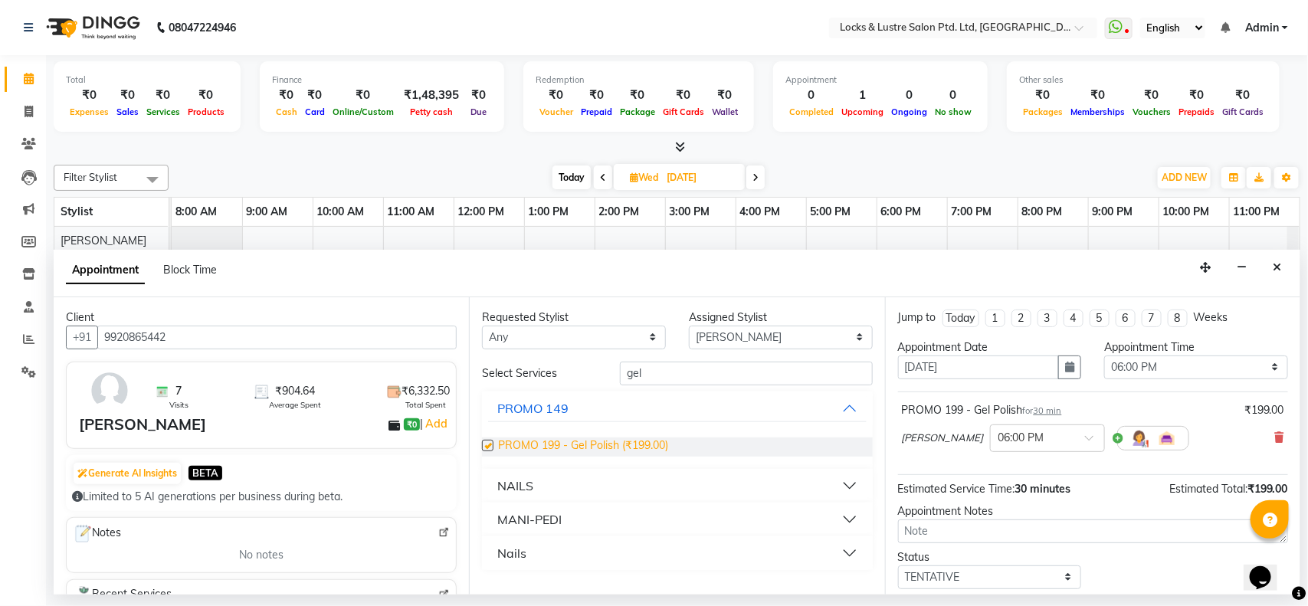
checkbox input "false"
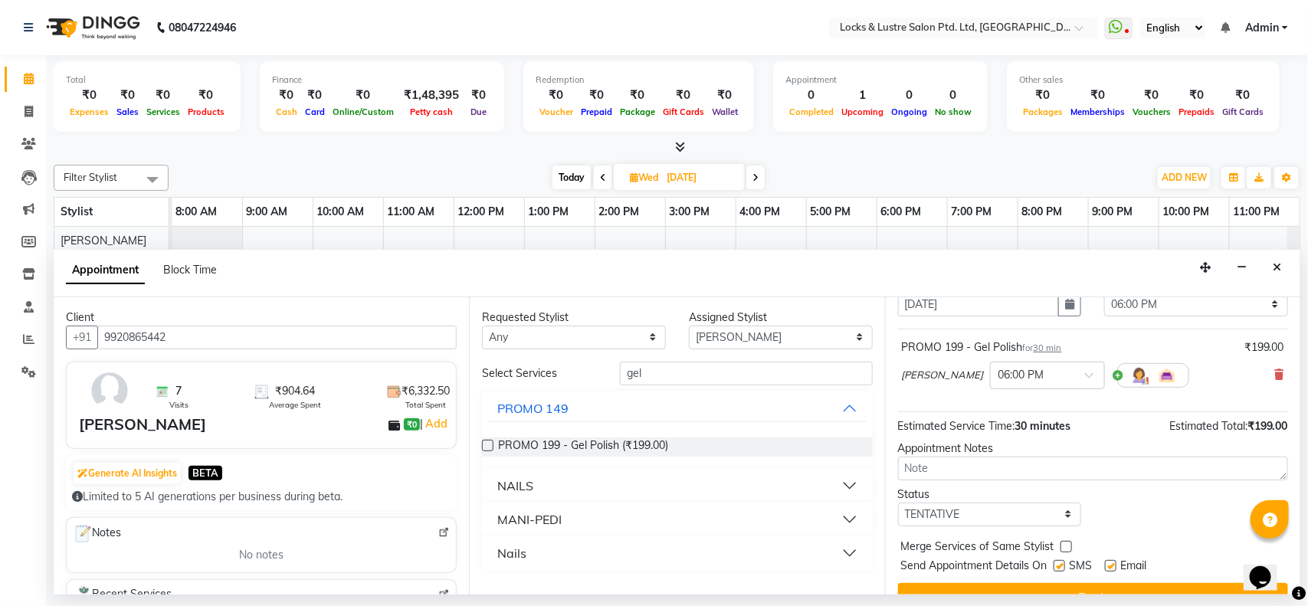
scroll to position [92, 0]
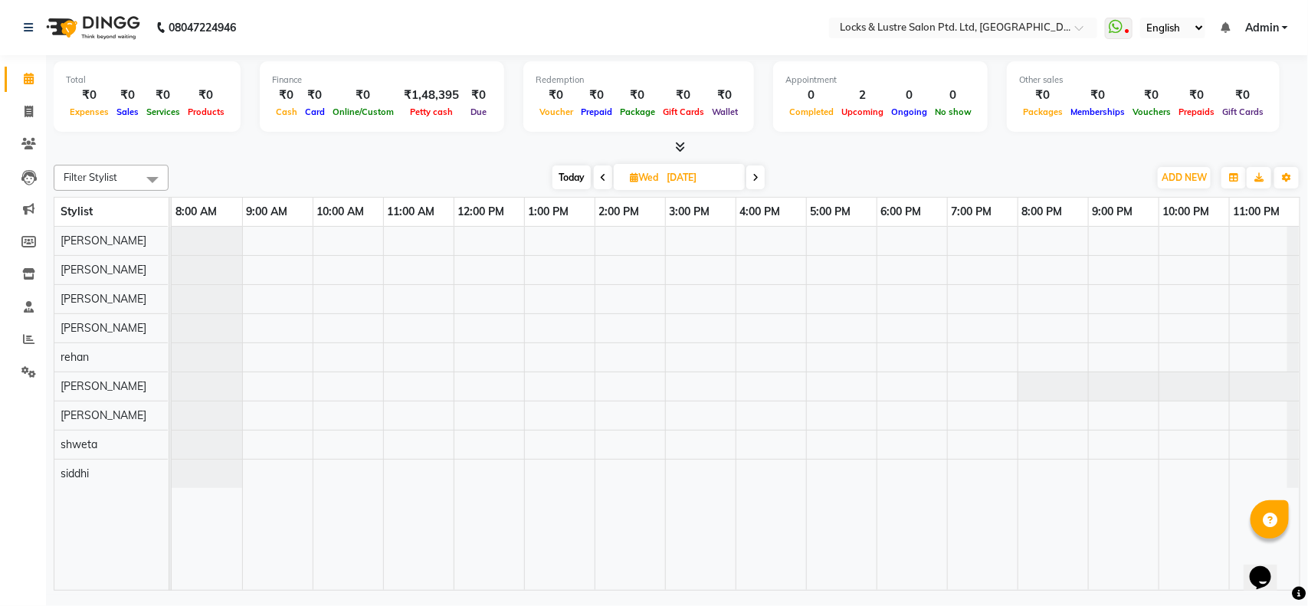
click at [889, 300] on div at bounding box center [736, 408] width 1128 height 363
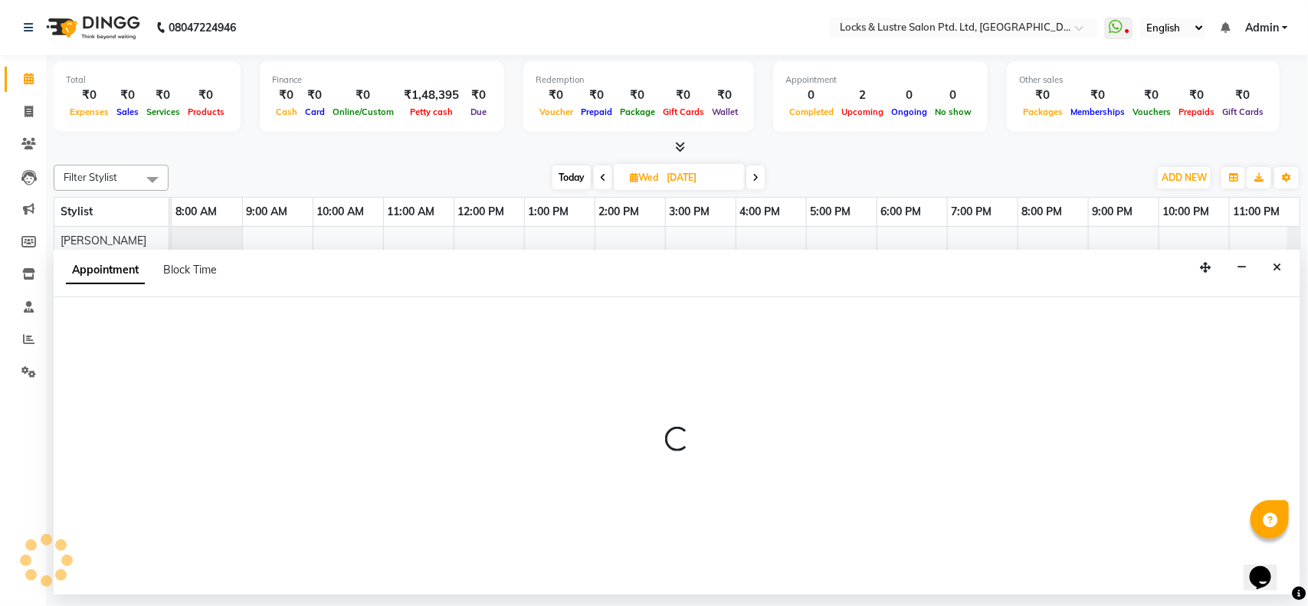
select select "90379"
select select "1080"
select select "tentative"
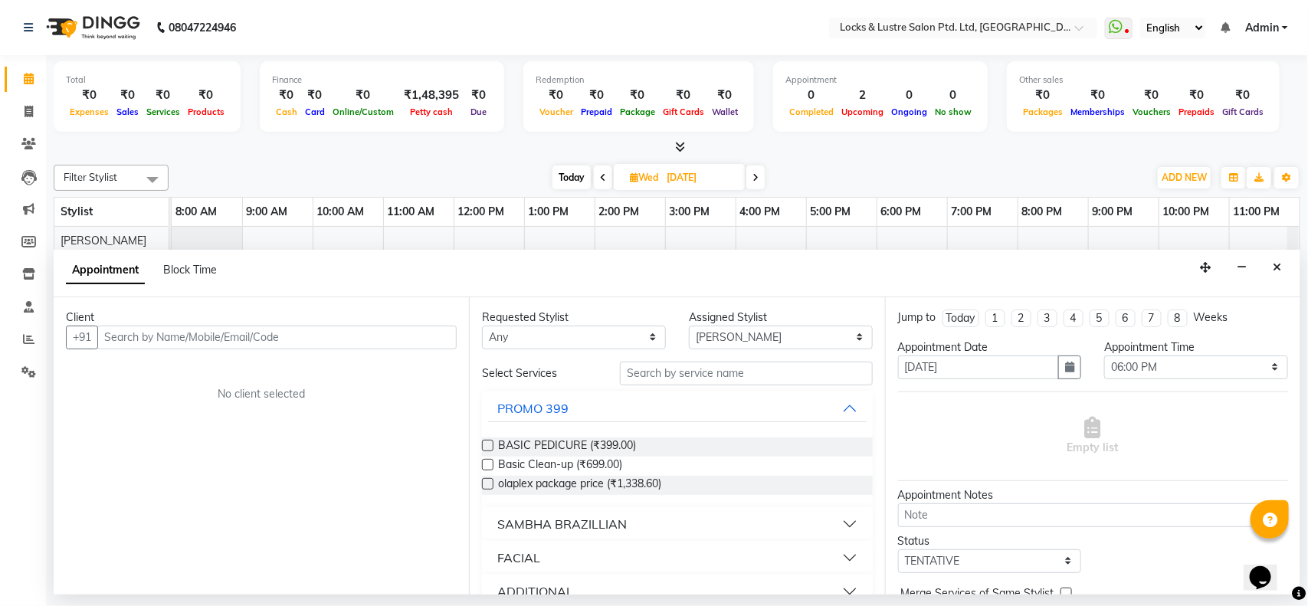
click at [424, 343] on input "text" at bounding box center [276, 338] width 359 height 24
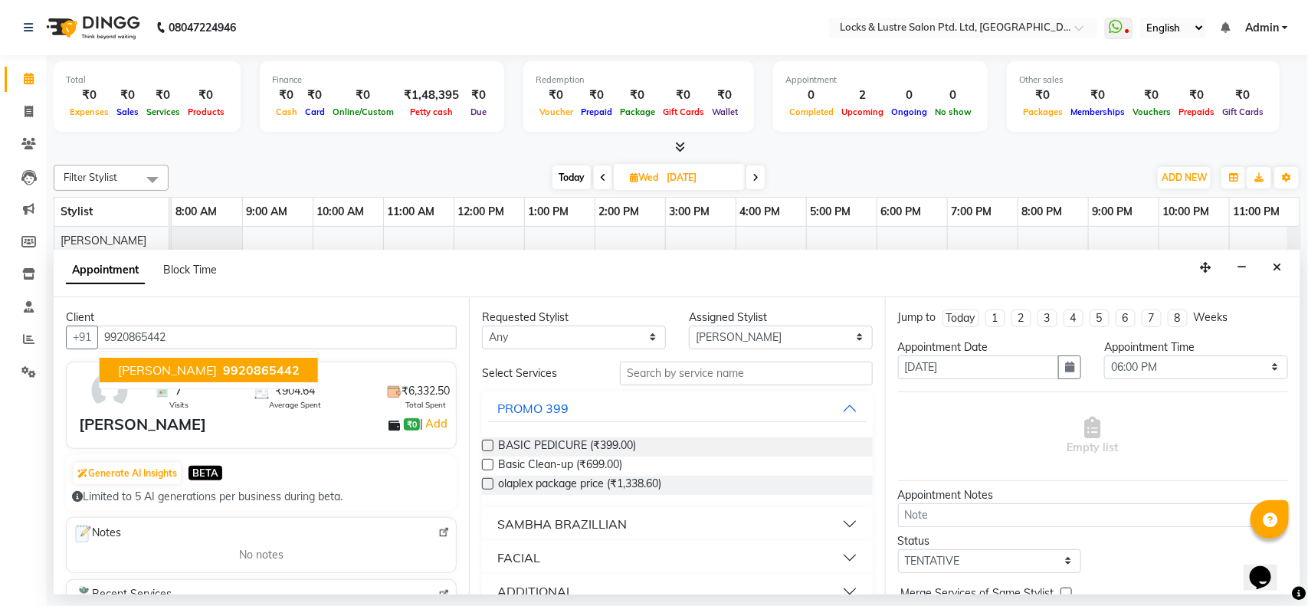
click at [244, 370] on button "anisha 9920865442" at bounding box center [209, 370] width 218 height 25
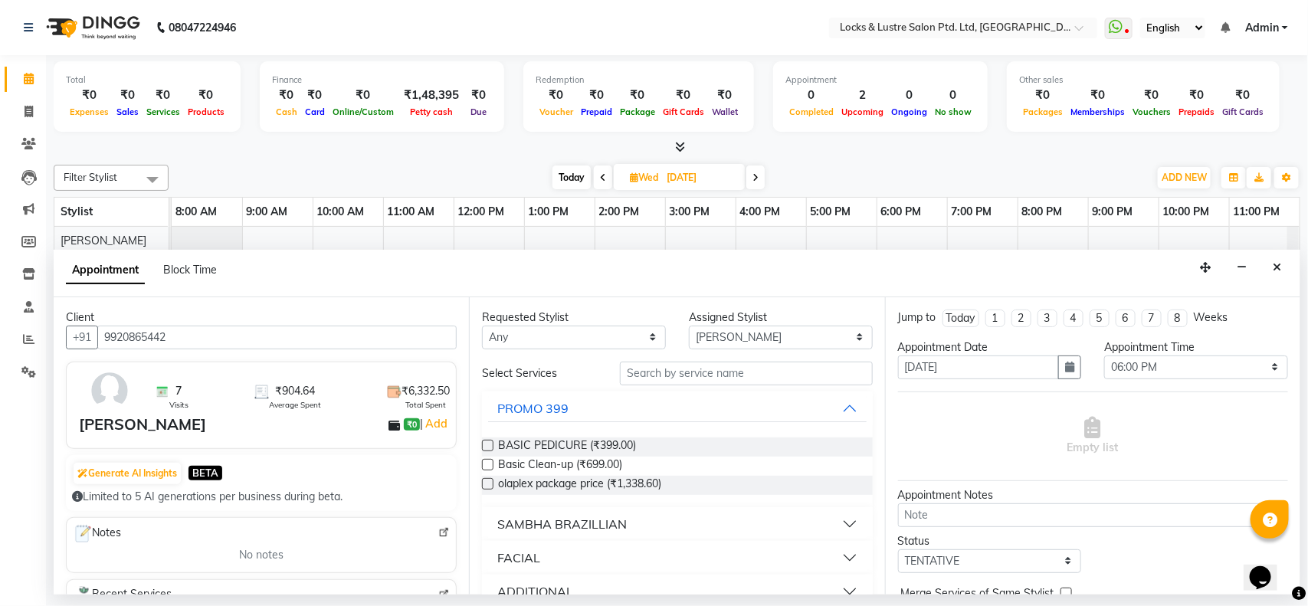
type input "9920865442"
click at [645, 372] on input "text" at bounding box center [746, 374] width 253 height 24
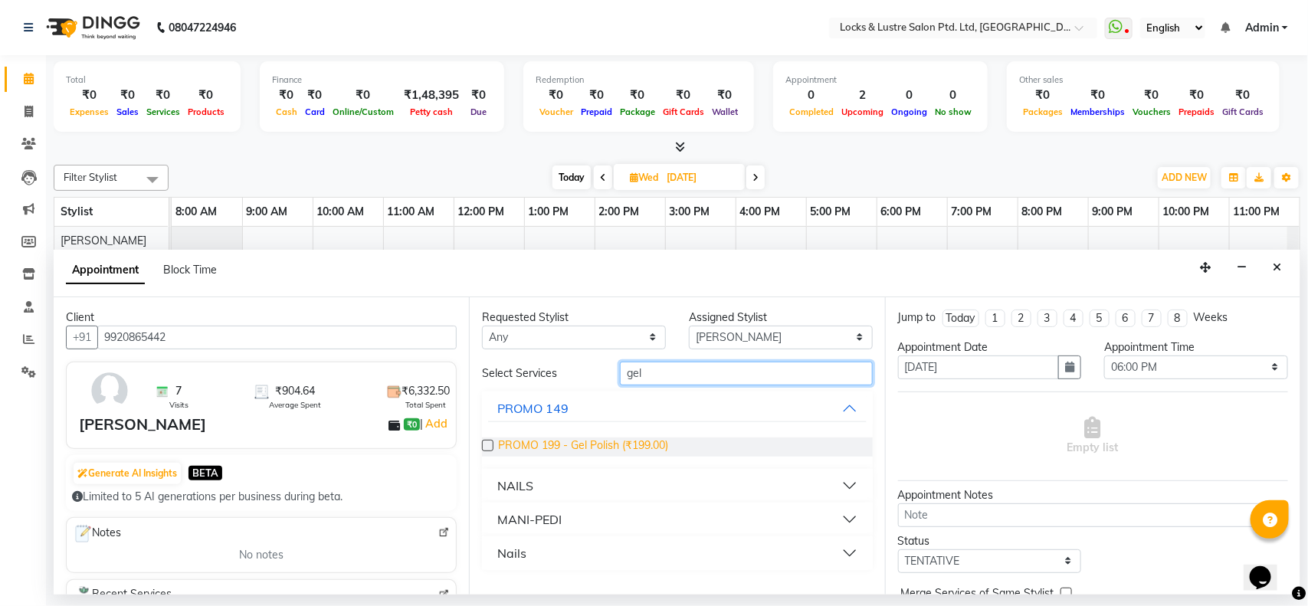
type input "gel"
click at [603, 438] on span "PROMO 199 - Gel Polish (₹199.00)" at bounding box center [583, 446] width 170 height 19
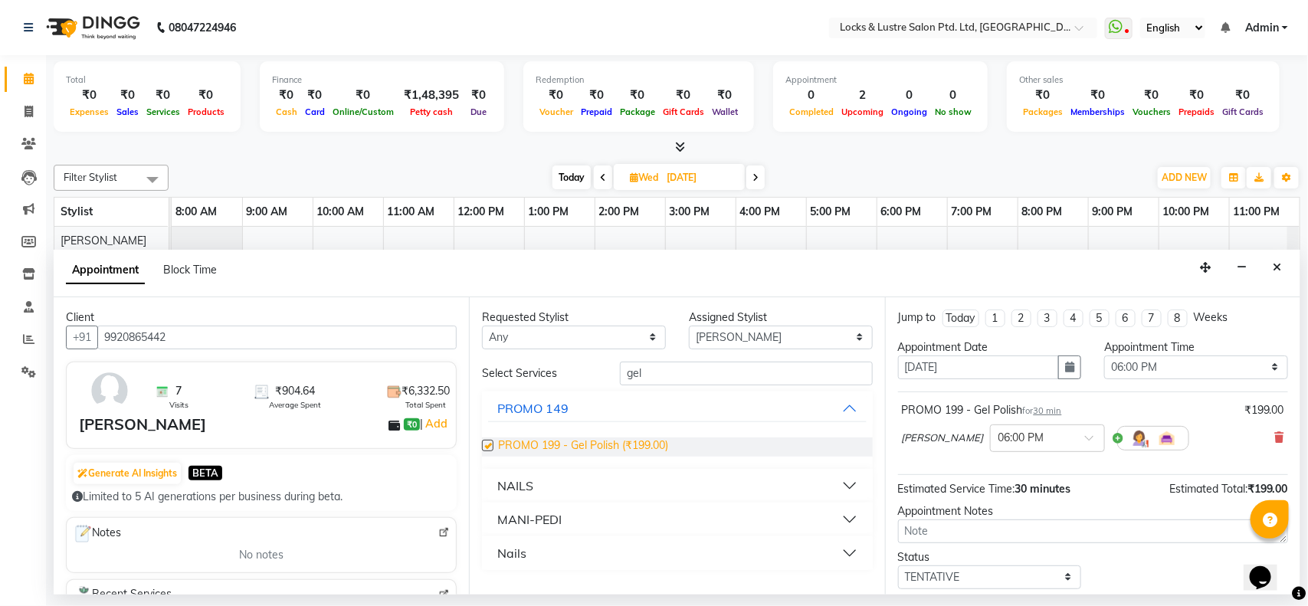
checkbox input "false"
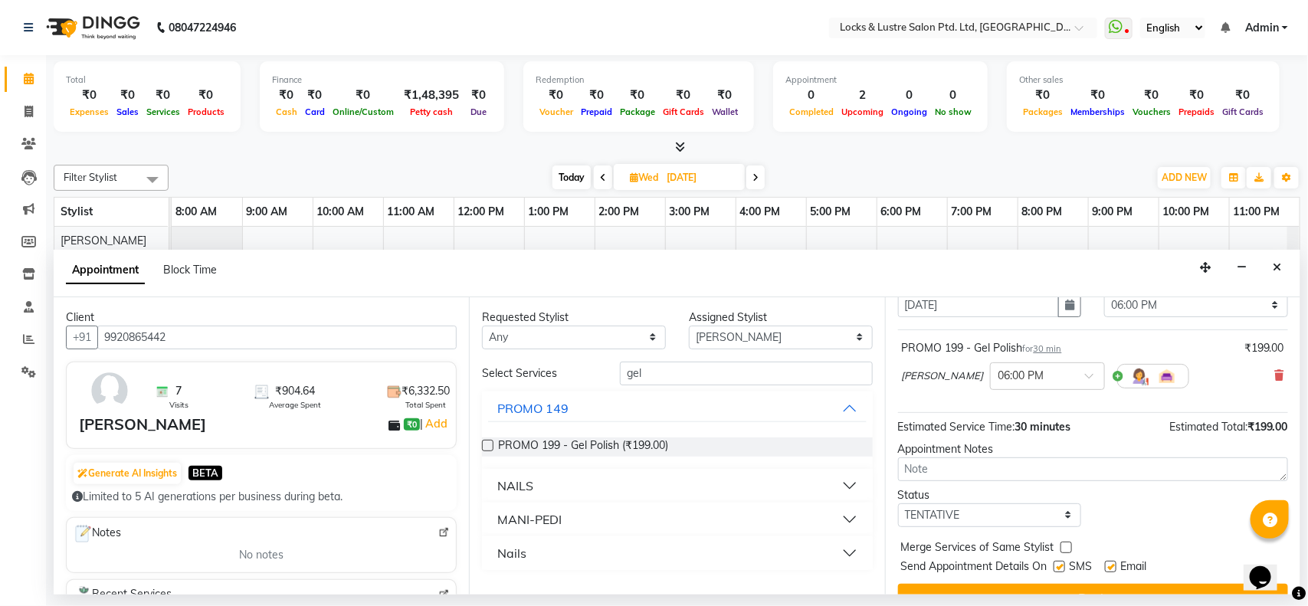
scroll to position [92, 0]
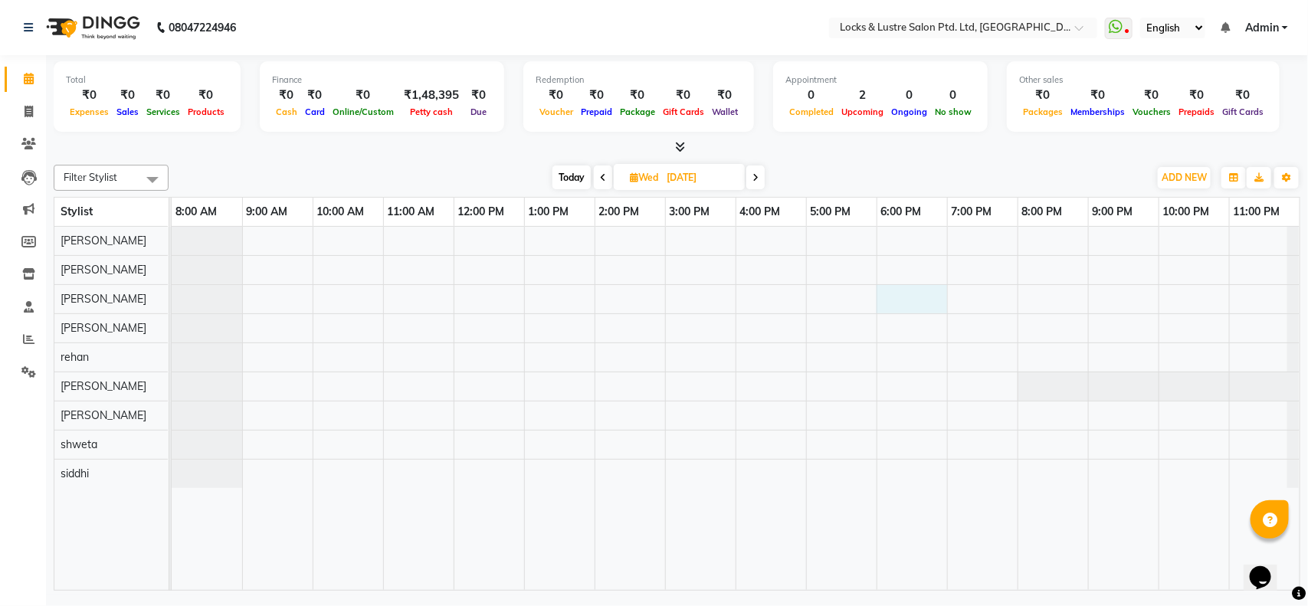
click at [895, 303] on div at bounding box center [736, 408] width 1128 height 363
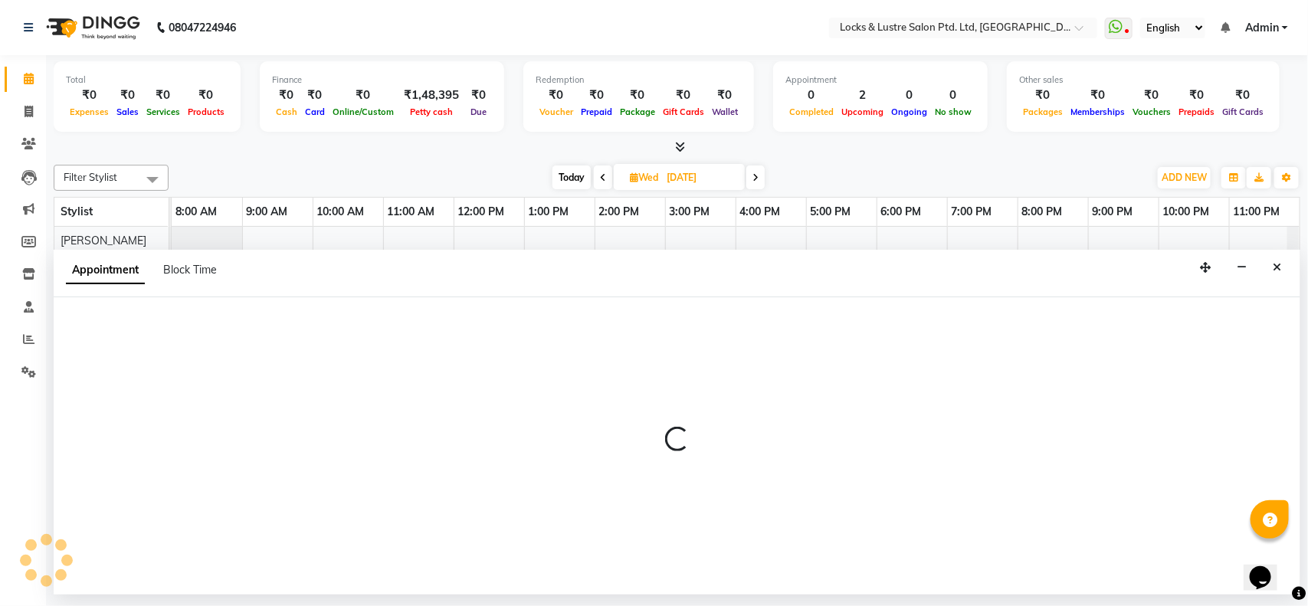
select select "90379"
select select "1080"
select select "tentative"
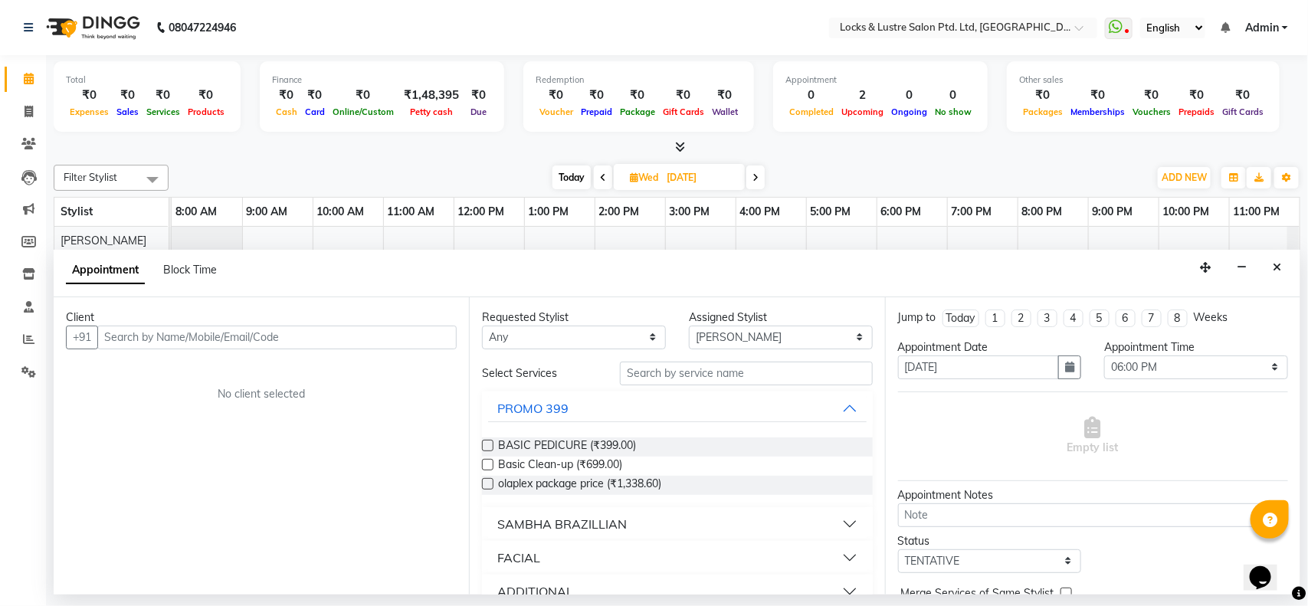
click at [342, 332] on input "text" at bounding box center [276, 338] width 359 height 24
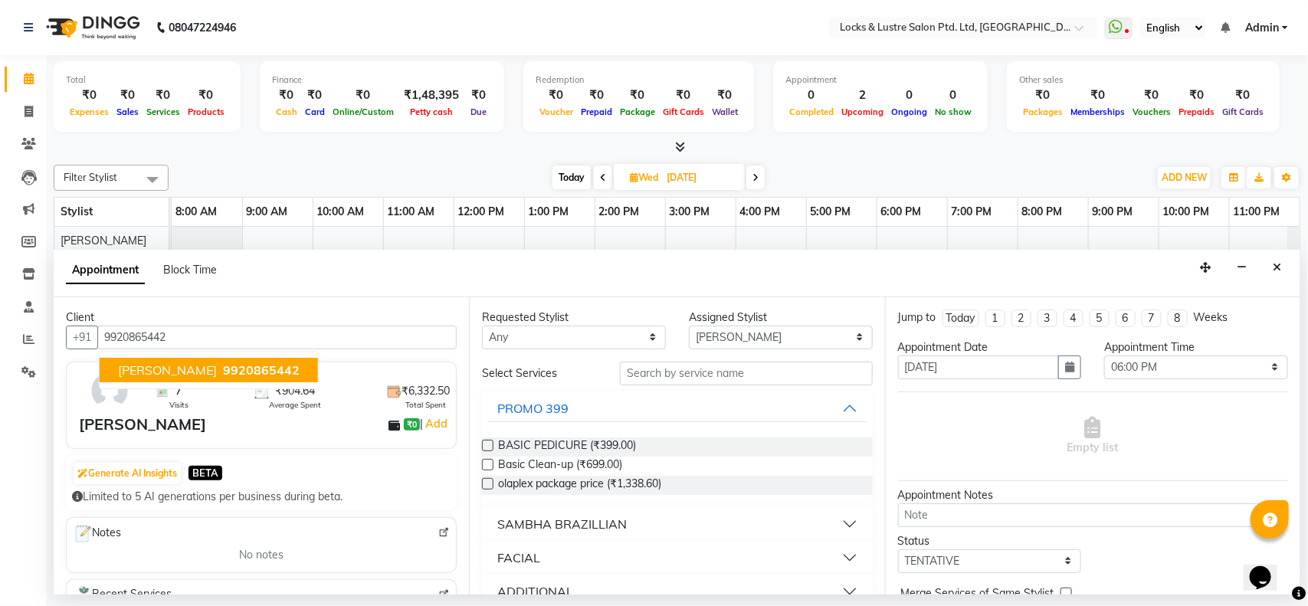
type input "9920865442"
click at [678, 377] on input "text" at bounding box center [746, 374] width 253 height 24
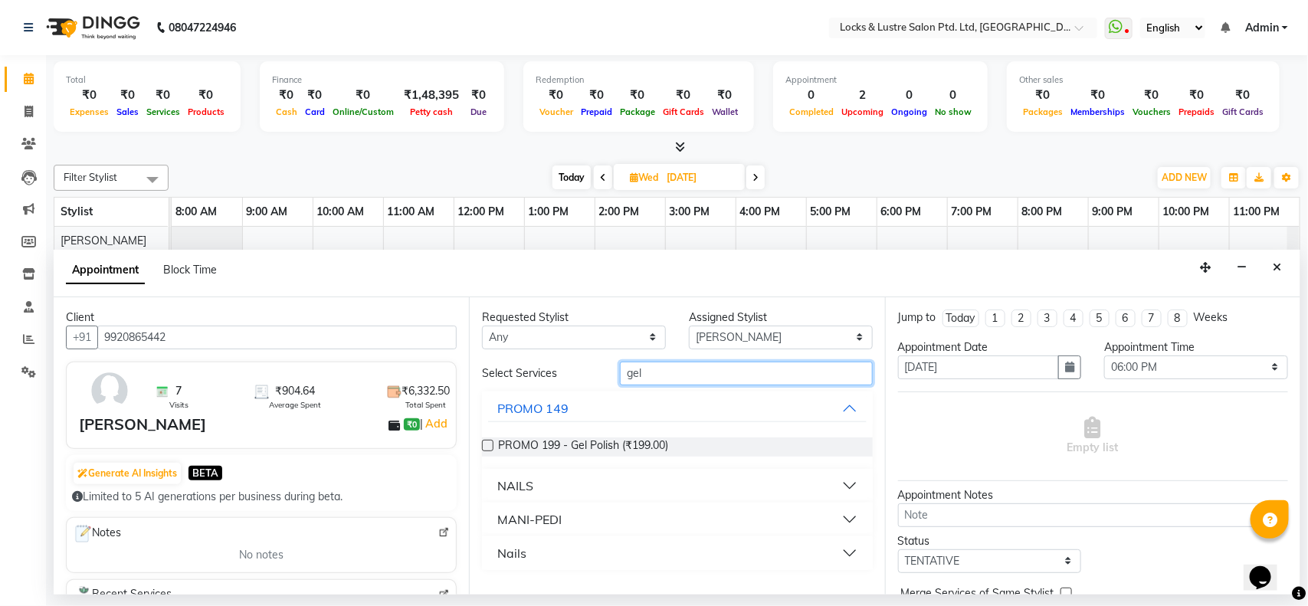
type input "gel"
click at [696, 441] on div "PROMO 199 - Gel Polish (₹199.00)" at bounding box center [677, 446] width 390 height 19
click at [568, 444] on span "PROMO 199 - Gel Polish (₹199.00)" at bounding box center [583, 446] width 170 height 19
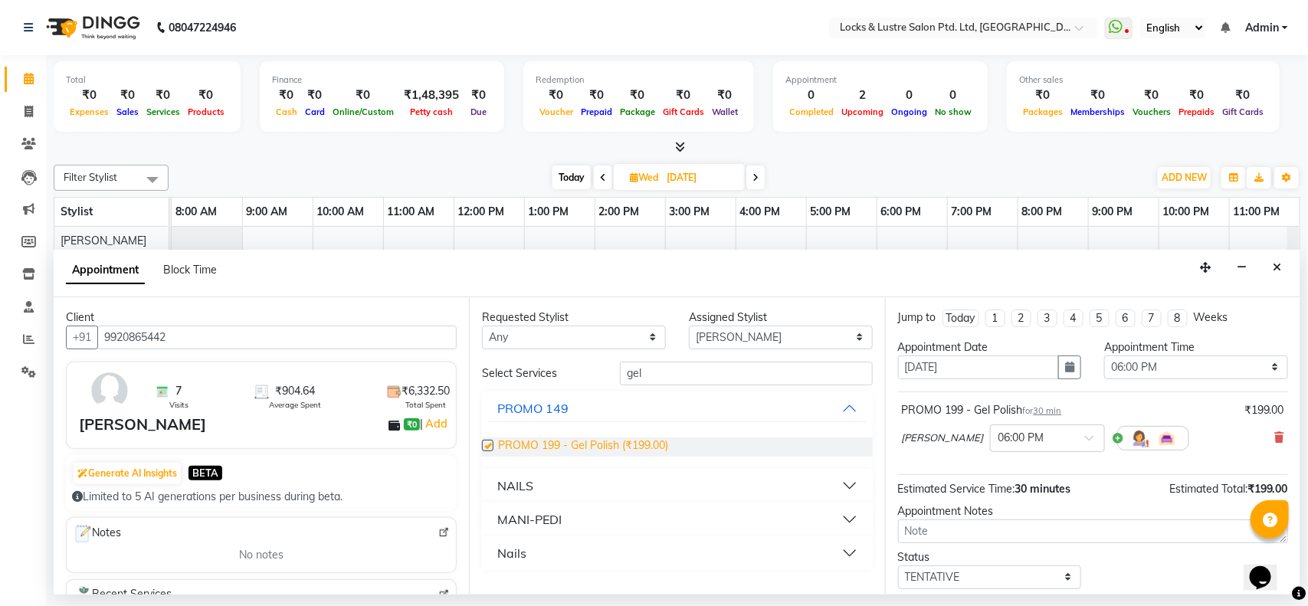
checkbox input "false"
drag, startPoint x: 1057, startPoint y: 572, endPoint x: 1024, endPoint y: 540, distance: 46.6
click at [1024, 540] on div "Jump to [DATE] 1 2 3 4 5 6 7 8 Weeks Appointment Date [DATE] Appointment Time S…" at bounding box center [1092, 445] width 415 height 297
select select "upcoming"
click at [898, 566] on select "Select TENTATIVE CONFIRM UPCOMING" at bounding box center [990, 577] width 184 height 24
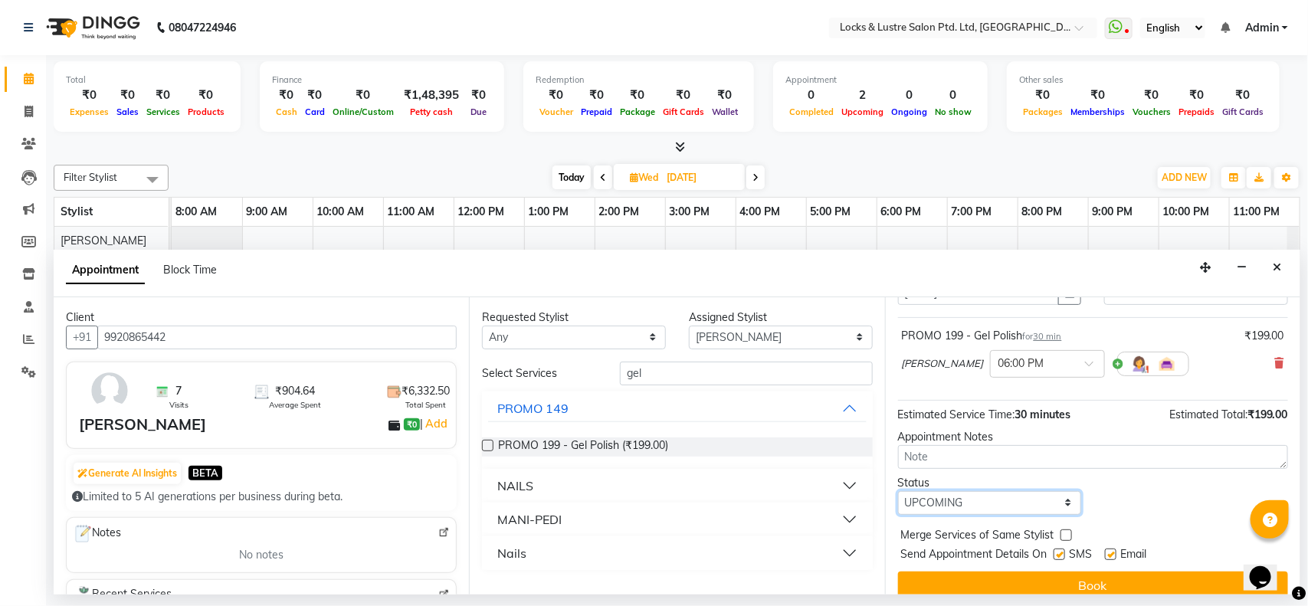
scroll to position [92, 0]
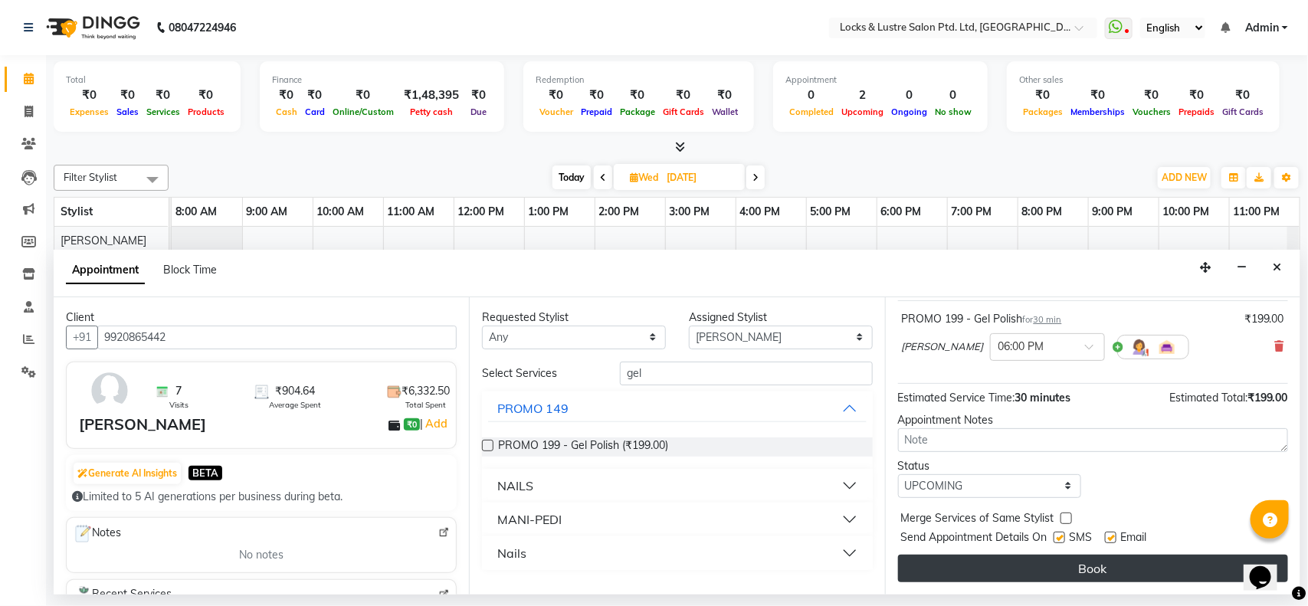
click at [1157, 573] on button "Book" at bounding box center [1093, 569] width 390 height 28
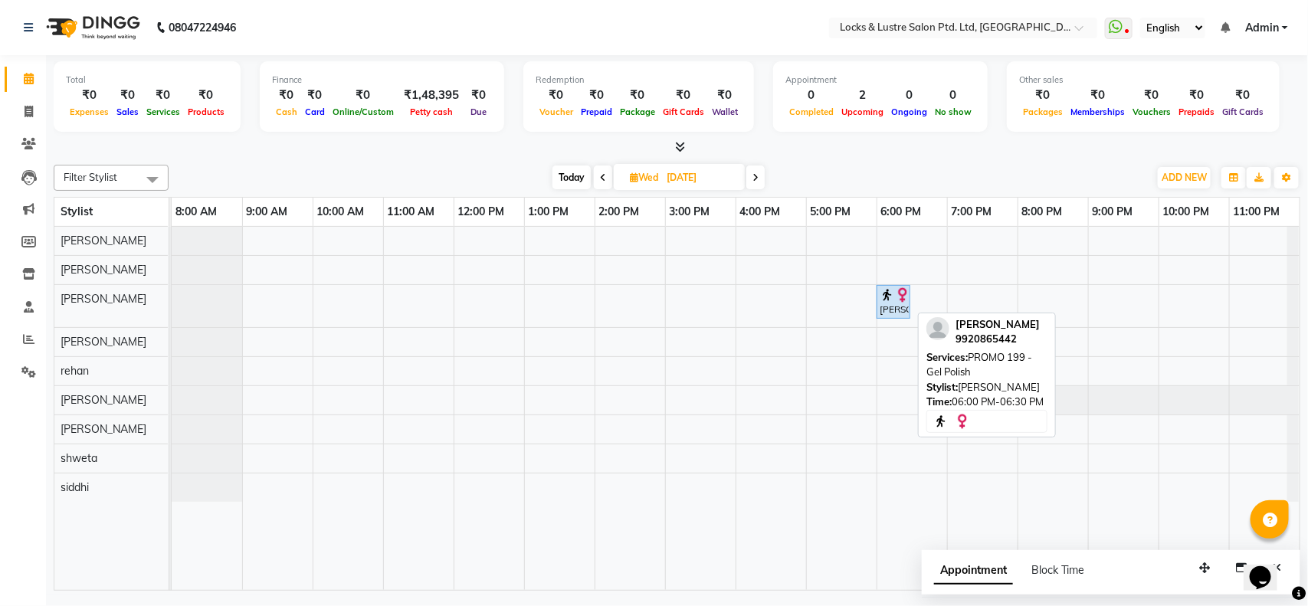
click at [890, 306] on div "[PERSON_NAME], 06:00 PM-06:30 PM, PROMO 199 - Gel Polish" at bounding box center [893, 301] width 31 height 29
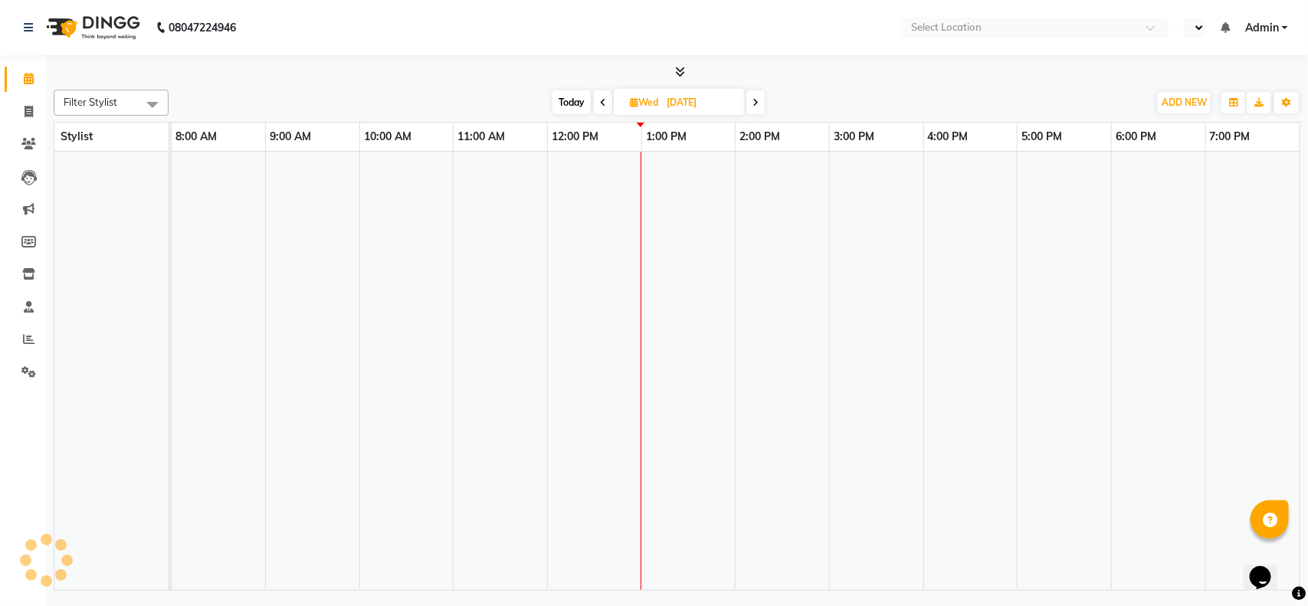
select select "en"
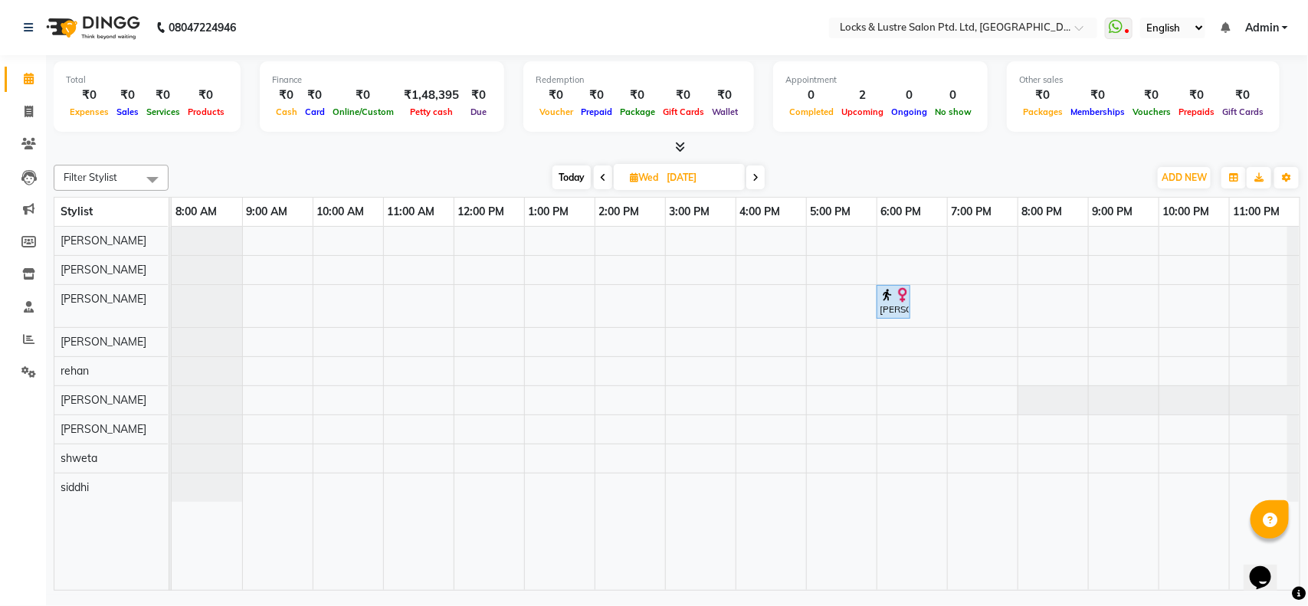
click at [694, 273] on div "[PERSON_NAME], 06:00 PM-06:30 PM, PROMO 199 - Gel Polish" at bounding box center [736, 408] width 1128 height 363
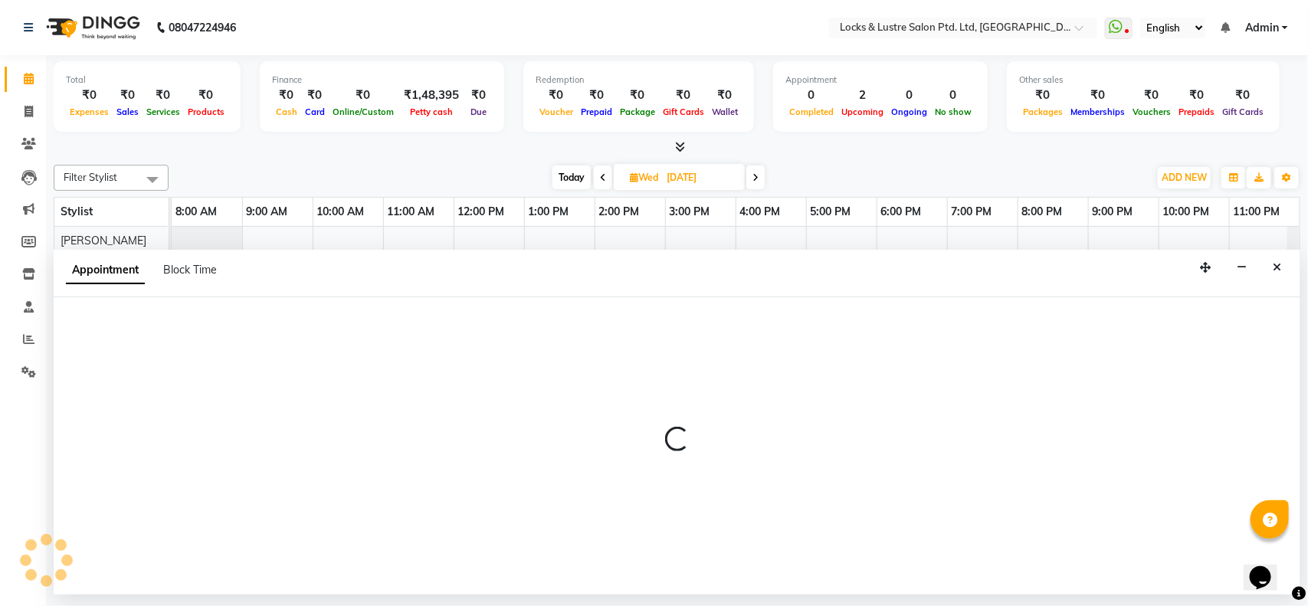
select select "89162"
select select "900"
select select "tentative"
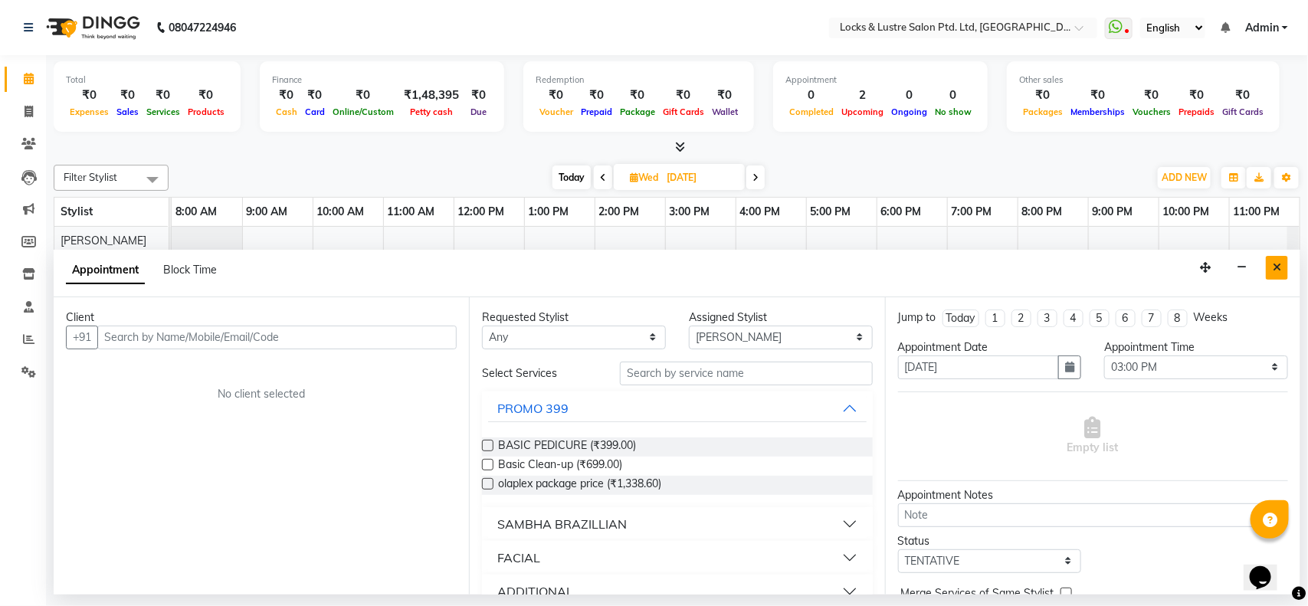
click at [1273, 264] on icon "Close" at bounding box center [1277, 267] width 8 height 11
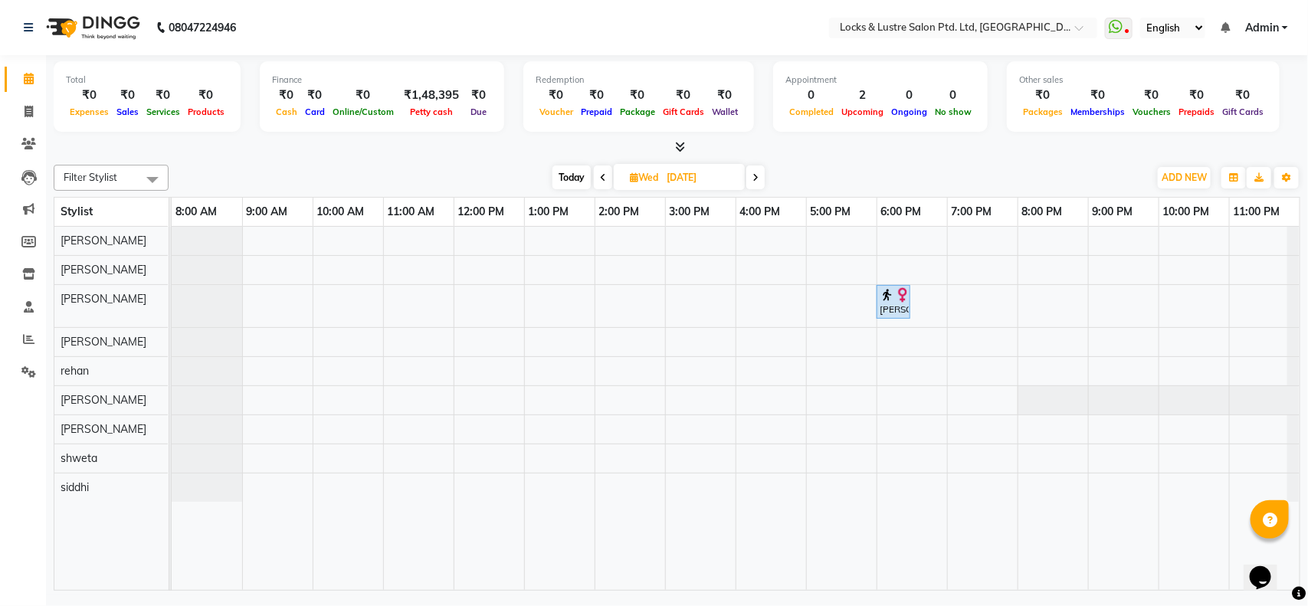
click at [901, 333] on div "[PERSON_NAME], 06:00 PM-06:30 PM, PROMO 199 - Gel Polish" at bounding box center [736, 408] width 1128 height 363
select select "89645"
select select "1080"
select select "tentative"
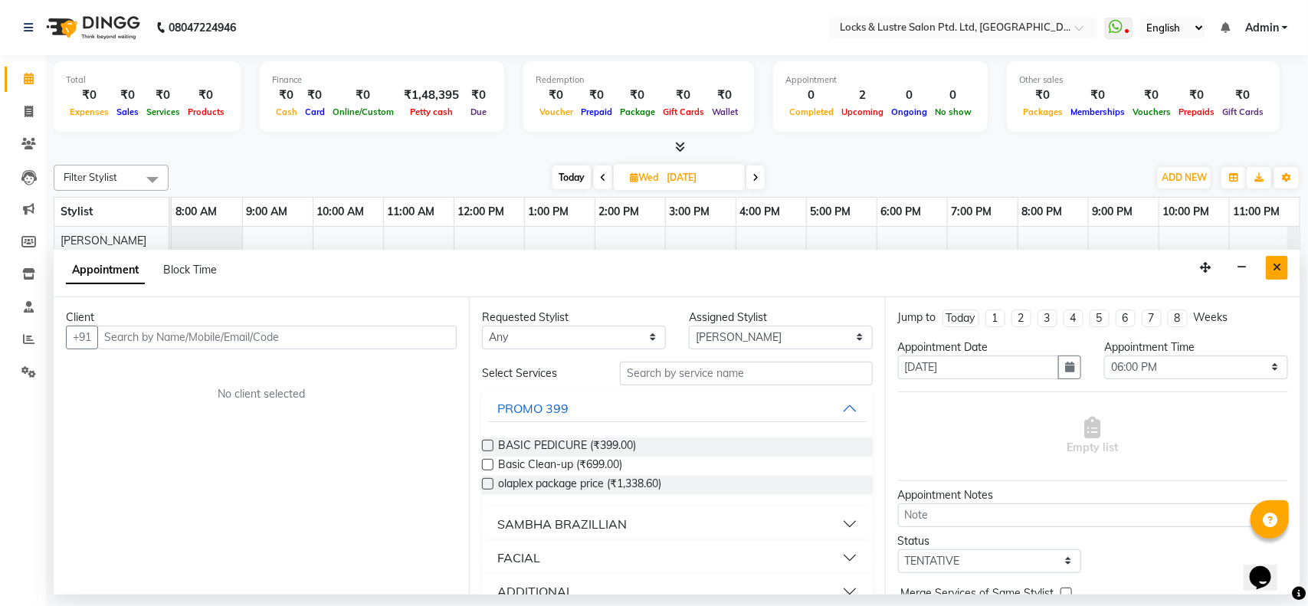
click at [1276, 265] on icon "Close" at bounding box center [1277, 267] width 8 height 11
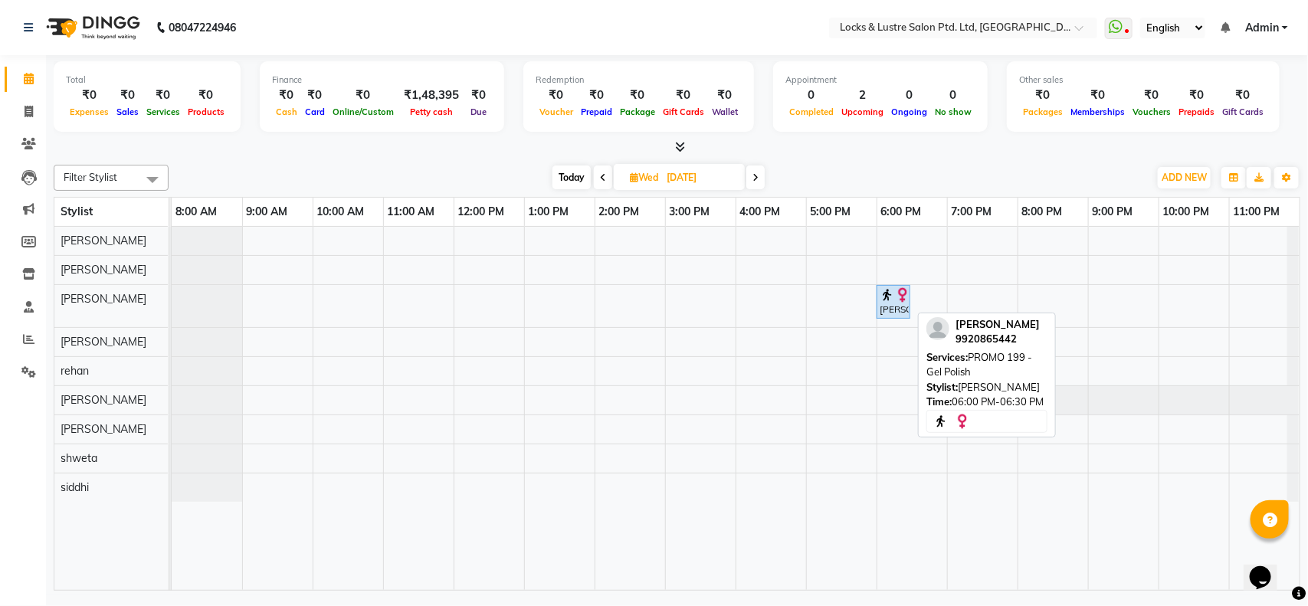
click at [882, 311] on div "[PERSON_NAME], 06:00 PM-06:30 PM, PROMO 199 - Gel Polish" at bounding box center [893, 301] width 31 height 29
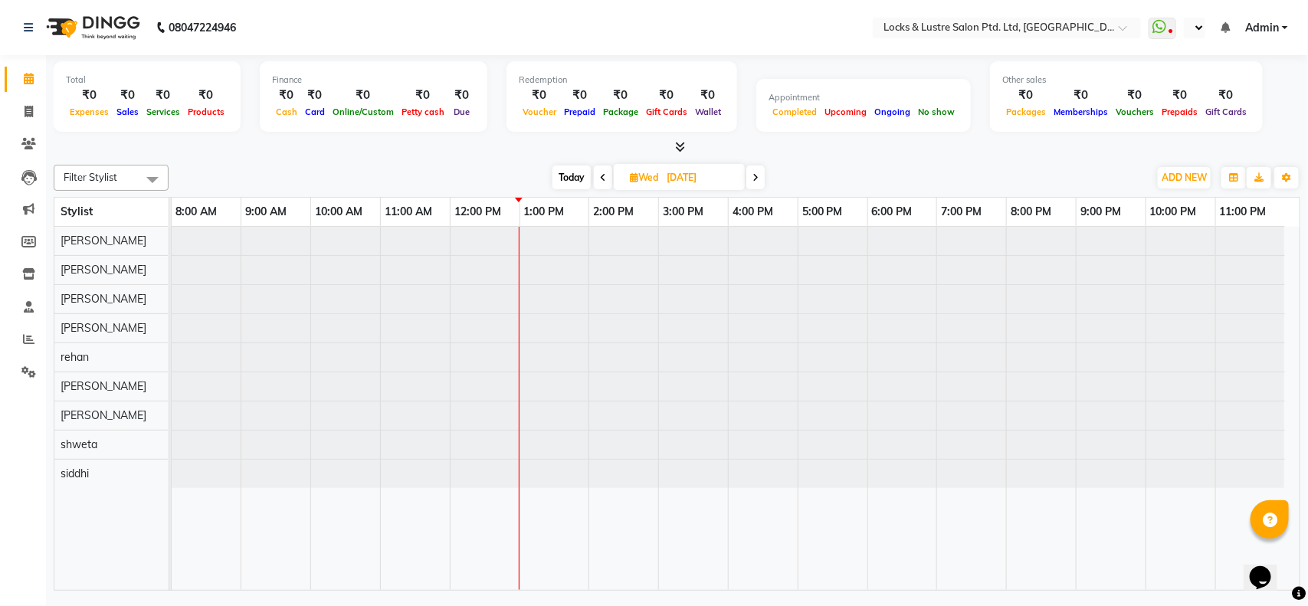
select select "en"
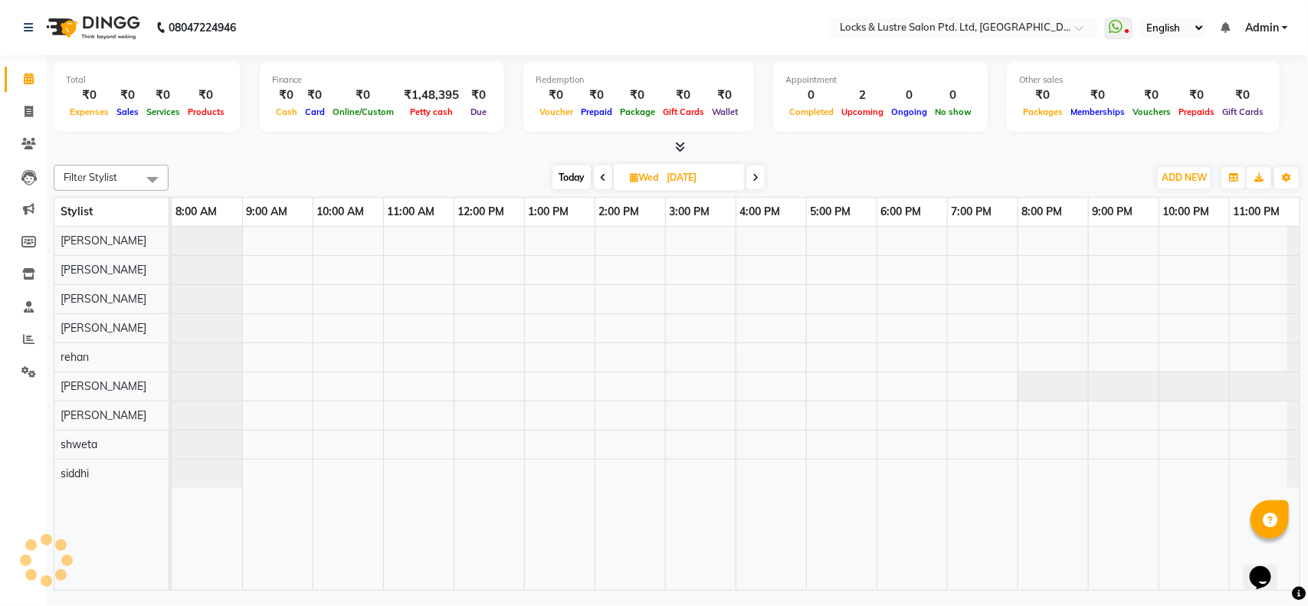
select select "en"
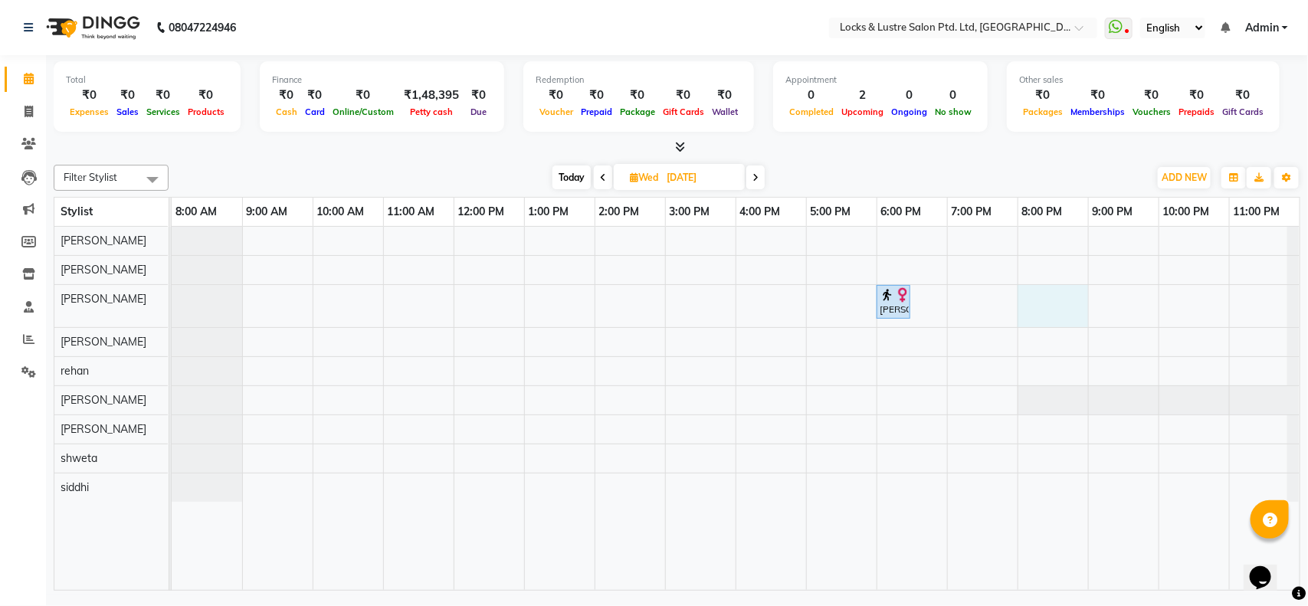
click at [1074, 291] on div "[PERSON_NAME], 06:00 PM-06:30 PM, PROMO 199 - Gel Polish" at bounding box center [736, 408] width 1128 height 363
select select "90379"
select select "1200"
select select "tentative"
drag, startPoint x: 1258, startPoint y: 263, endPoint x: 910, endPoint y: 309, distance: 350.8
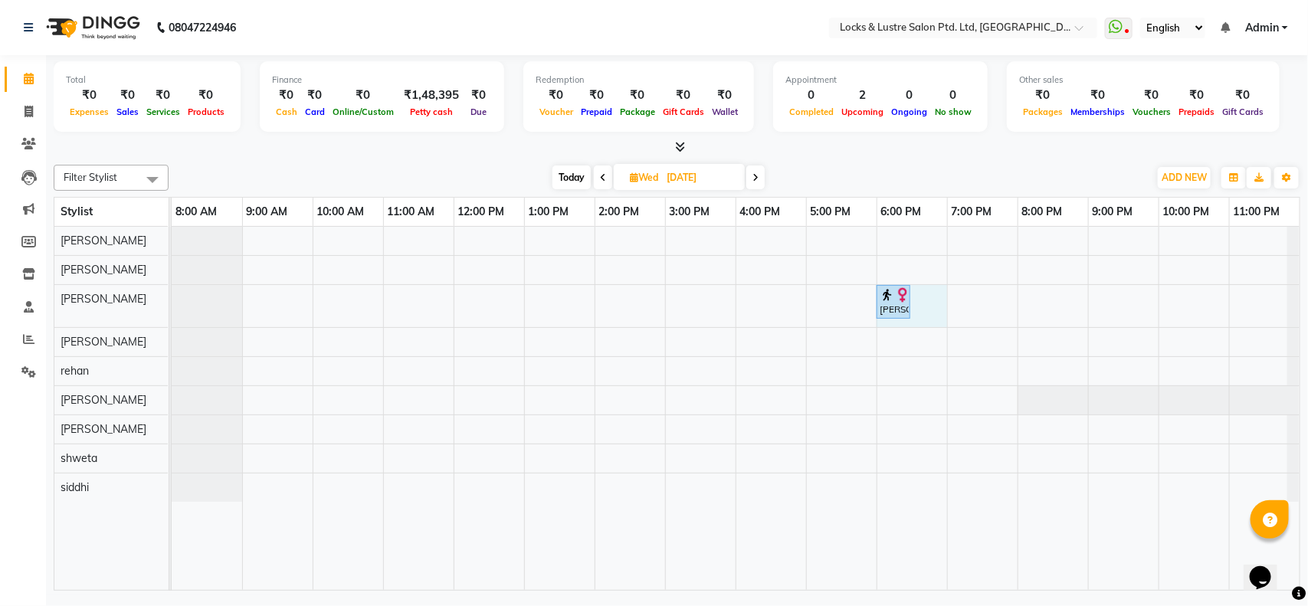
click at [910, 309] on div "[PERSON_NAME], 06:00 PM-06:30 PM, PROMO 199 - Gel Polish" at bounding box center [893, 302] width 34 height 34
select select "90379"
select select "1080"
select select "tentative"
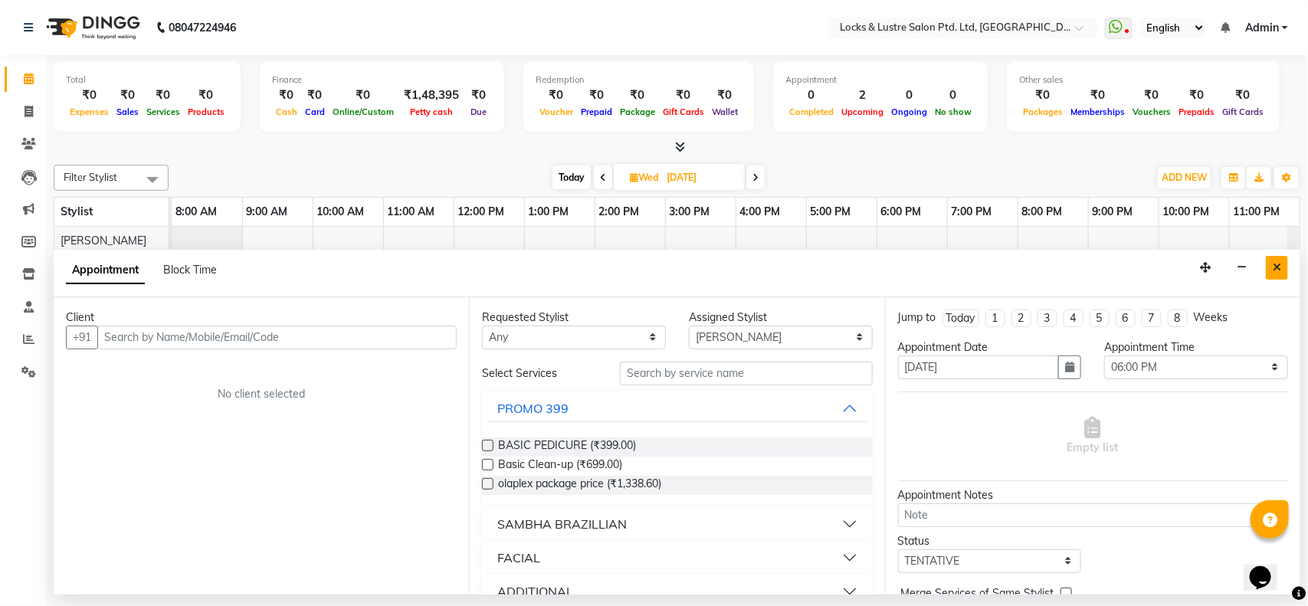
click at [1268, 272] on button "Close" at bounding box center [1277, 268] width 22 height 24
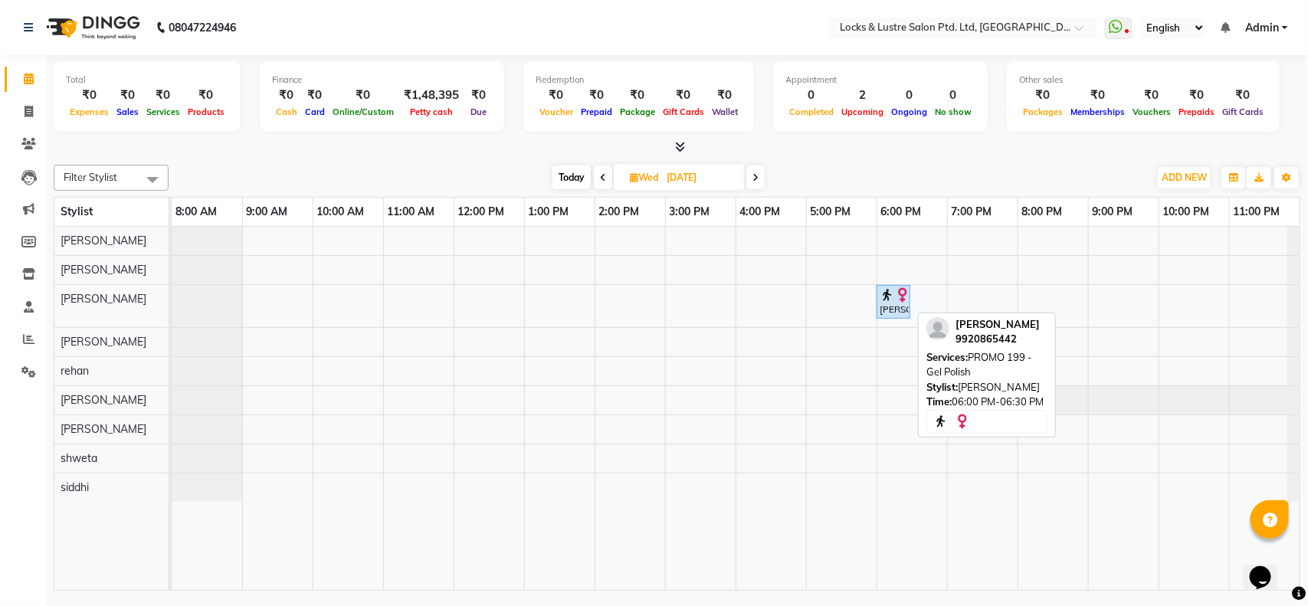
click at [898, 310] on div "[PERSON_NAME], 06:00 PM-06:30 PM, PROMO 199 - Gel Polish" at bounding box center [893, 301] width 31 height 29
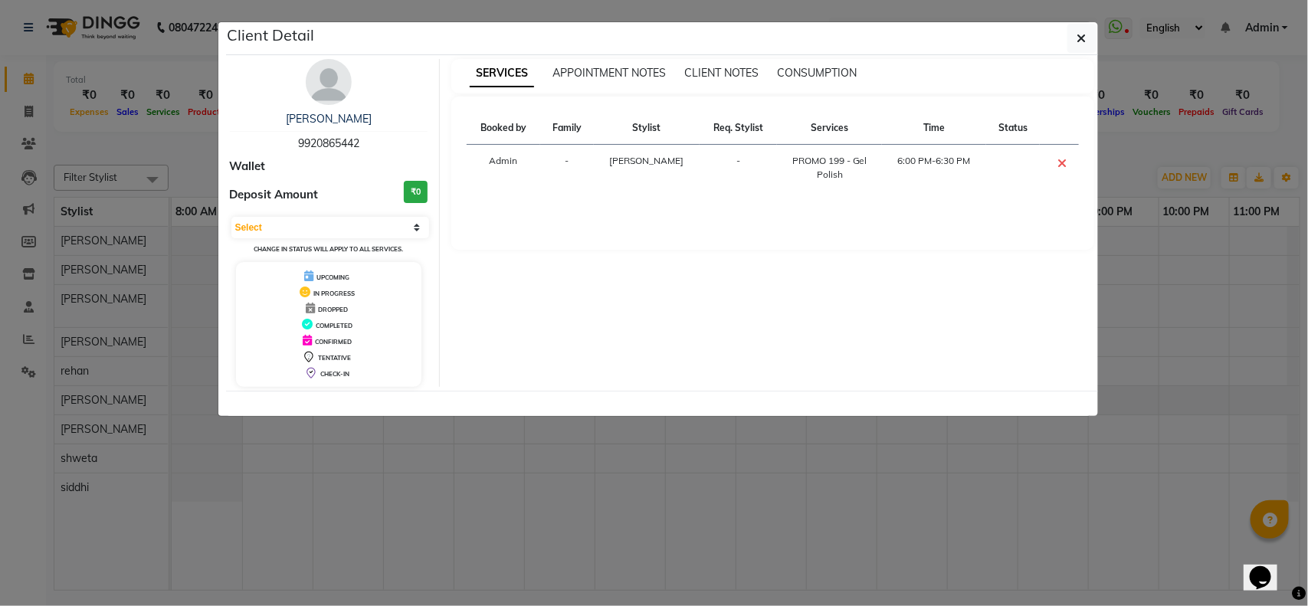
click at [1060, 163] on icon at bounding box center [1061, 163] width 9 height 12
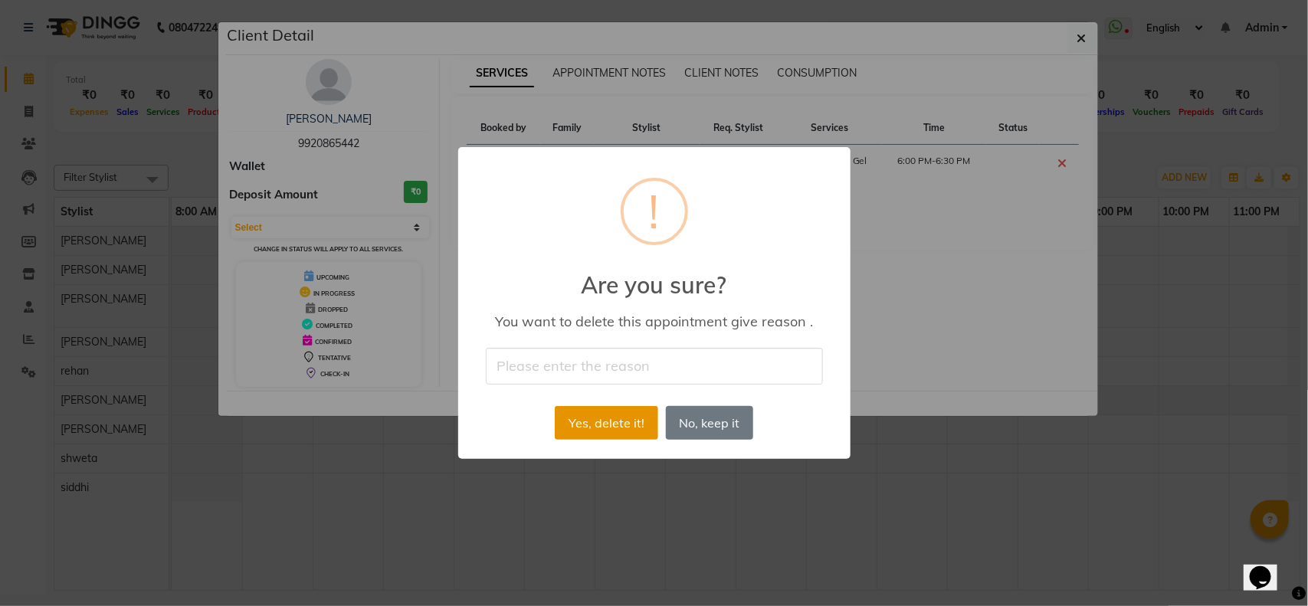
click at [600, 429] on button "Yes, delete it!" at bounding box center [606, 423] width 103 height 34
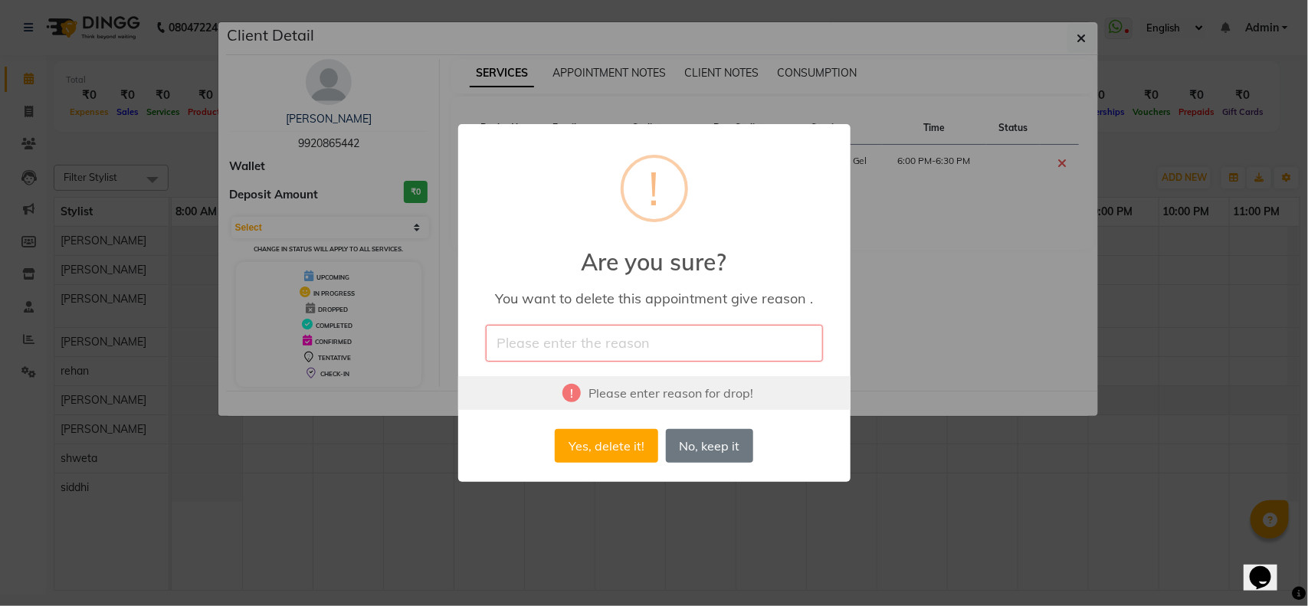
click at [571, 343] on input "text" at bounding box center [654, 343] width 337 height 36
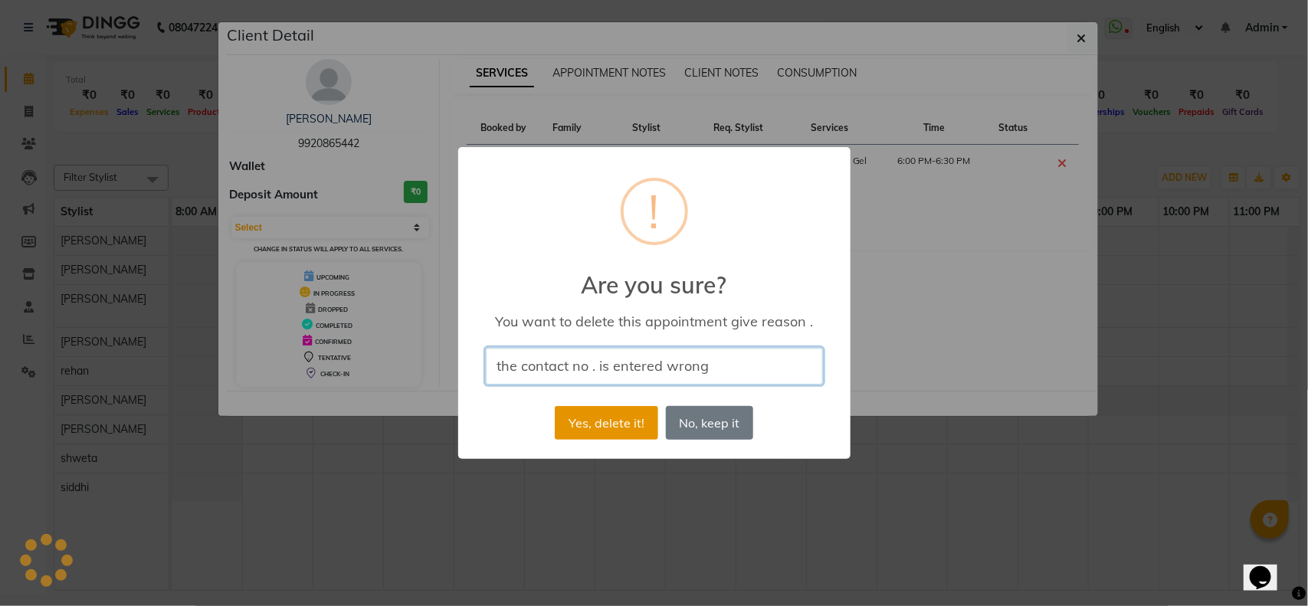
type input "the contact no . is entered wrong"
click at [600, 423] on button "Yes, delete it!" at bounding box center [606, 423] width 103 height 34
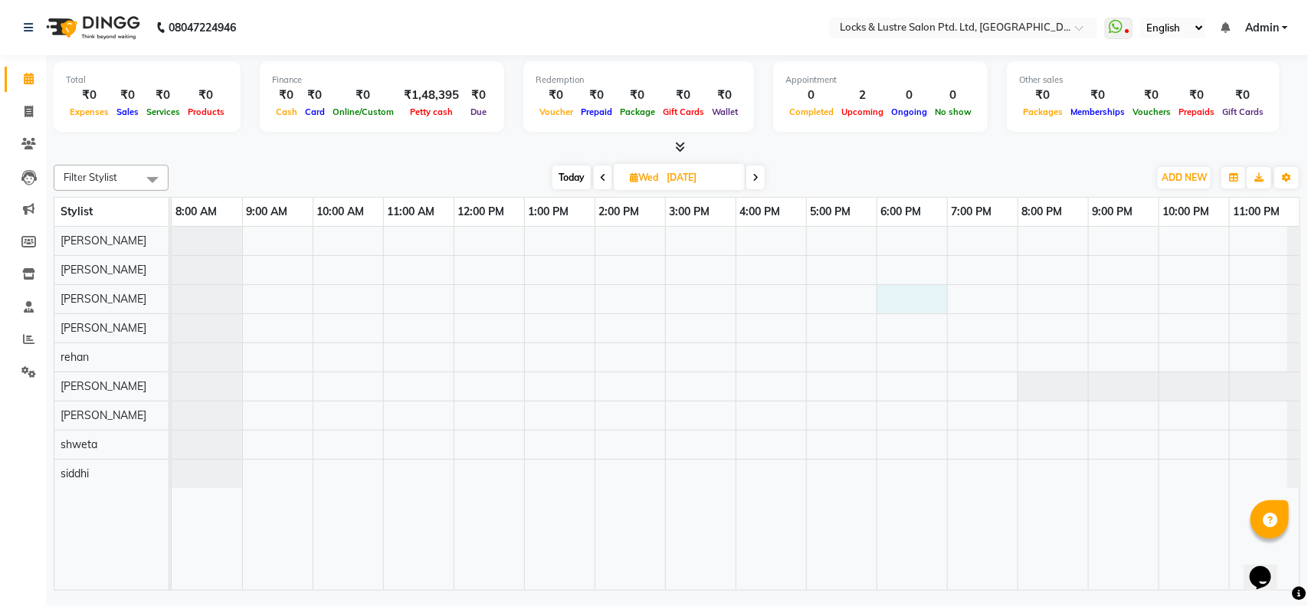
click at [900, 301] on div at bounding box center [736, 408] width 1128 height 363
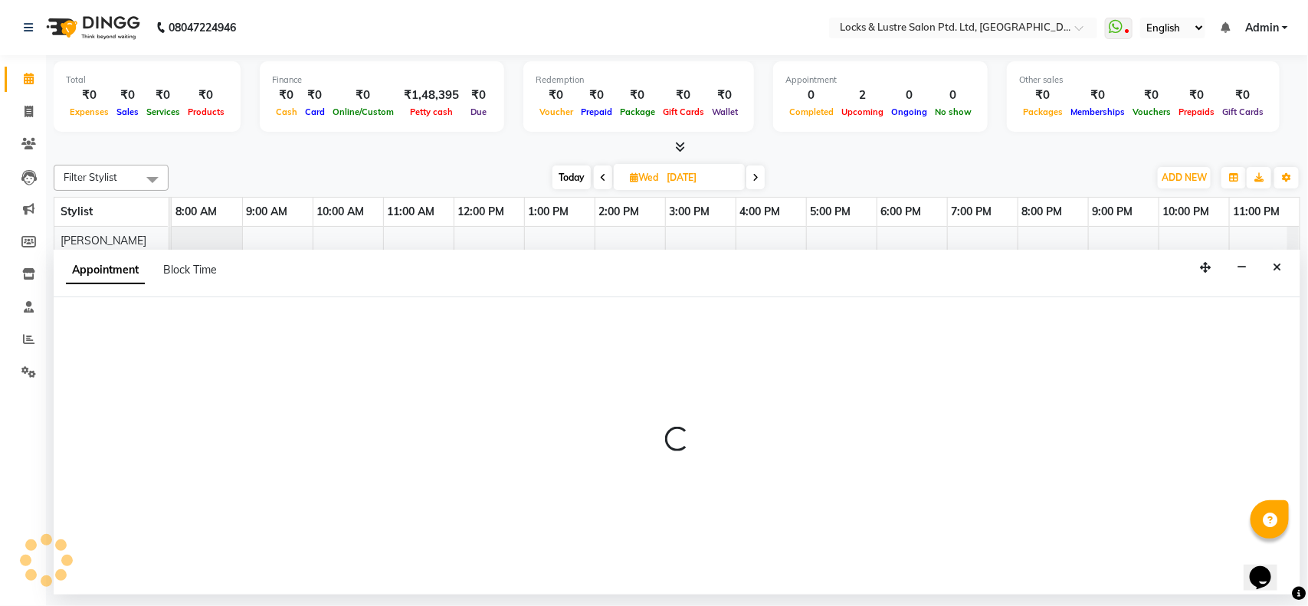
select select "90379"
select select "1080"
select select "tentative"
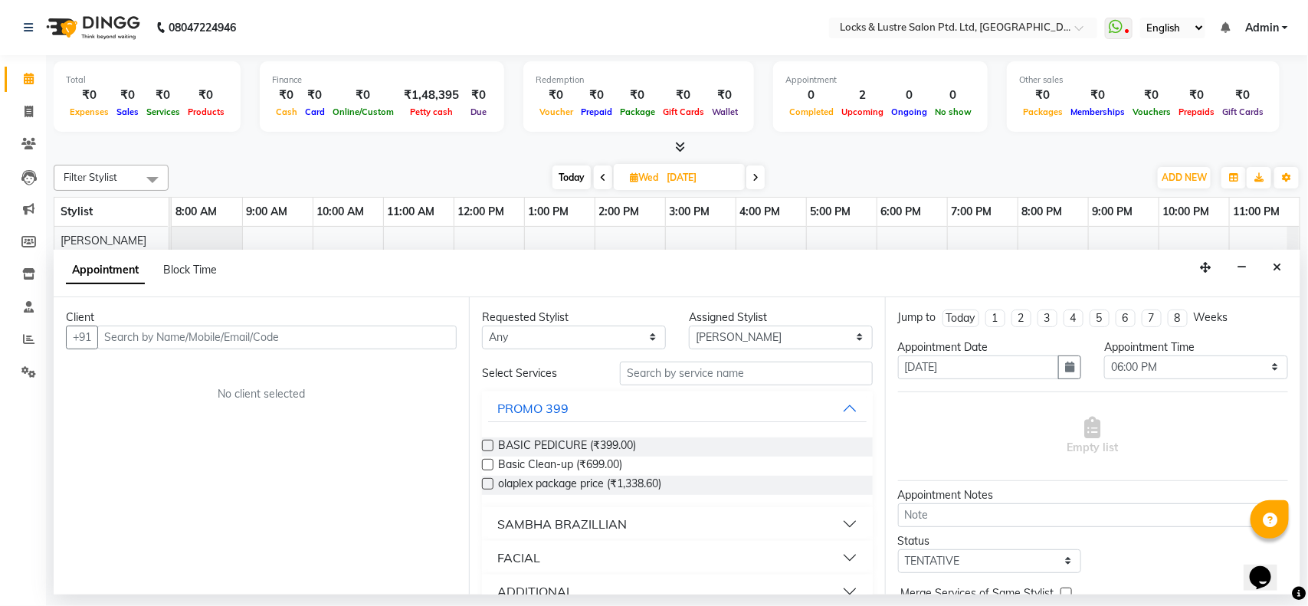
click at [189, 337] on input "text" at bounding box center [276, 338] width 359 height 24
type input "8240265748"
click at [410, 333] on span "Add Client" at bounding box center [424, 337] width 51 height 14
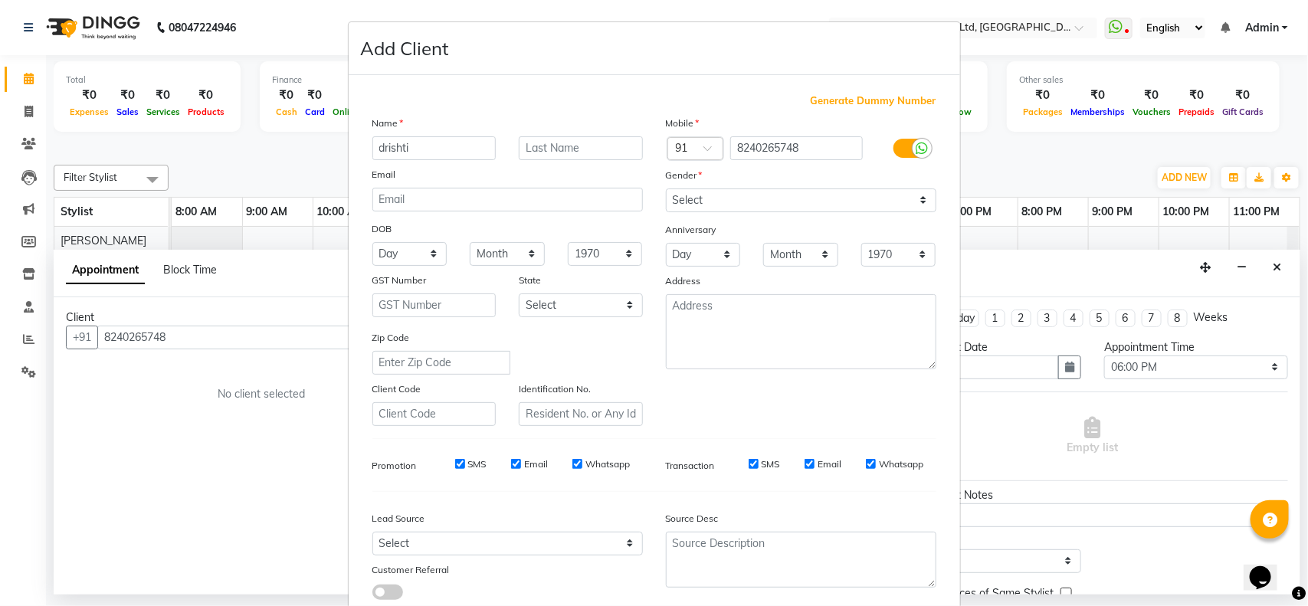
type input "drishti"
drag, startPoint x: 726, startPoint y: 194, endPoint x: 707, endPoint y: 277, distance: 85.5
click at [707, 277] on div "Mobile Country Code × 91 8240265748 Gender Select Male Female Other Prefer Not …" at bounding box center [800, 270] width 293 height 311
select select "female"
click at [666, 188] on select "Select Male Female Other Prefer Not To Say" at bounding box center [801, 200] width 270 height 24
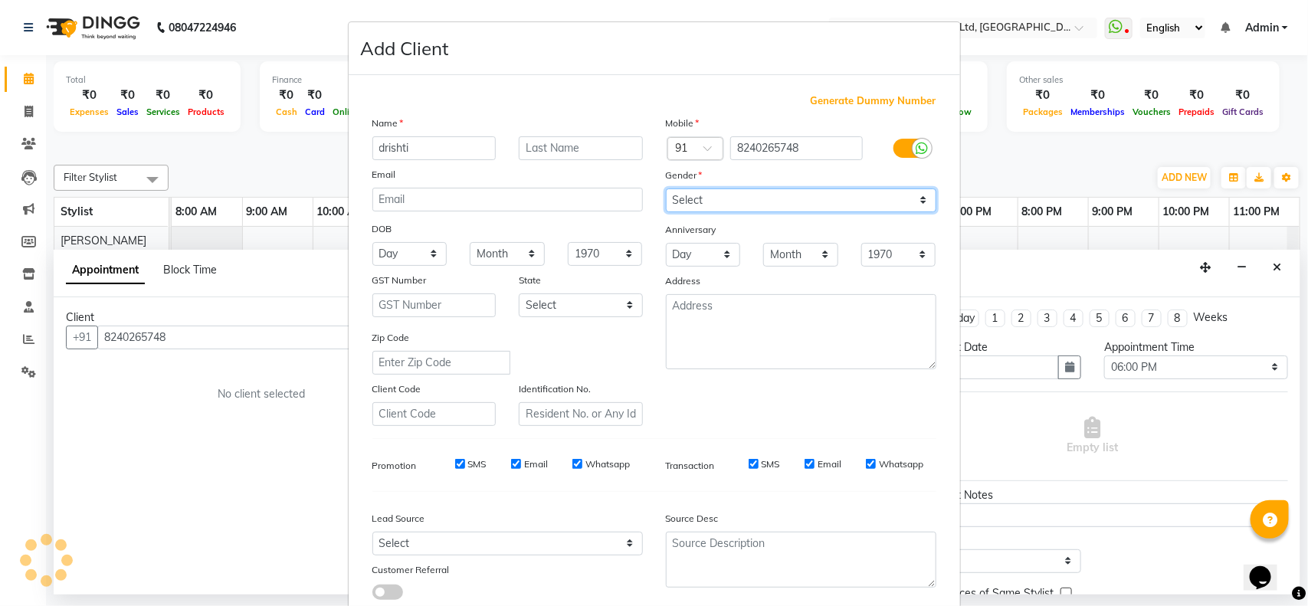
scroll to position [96, 0]
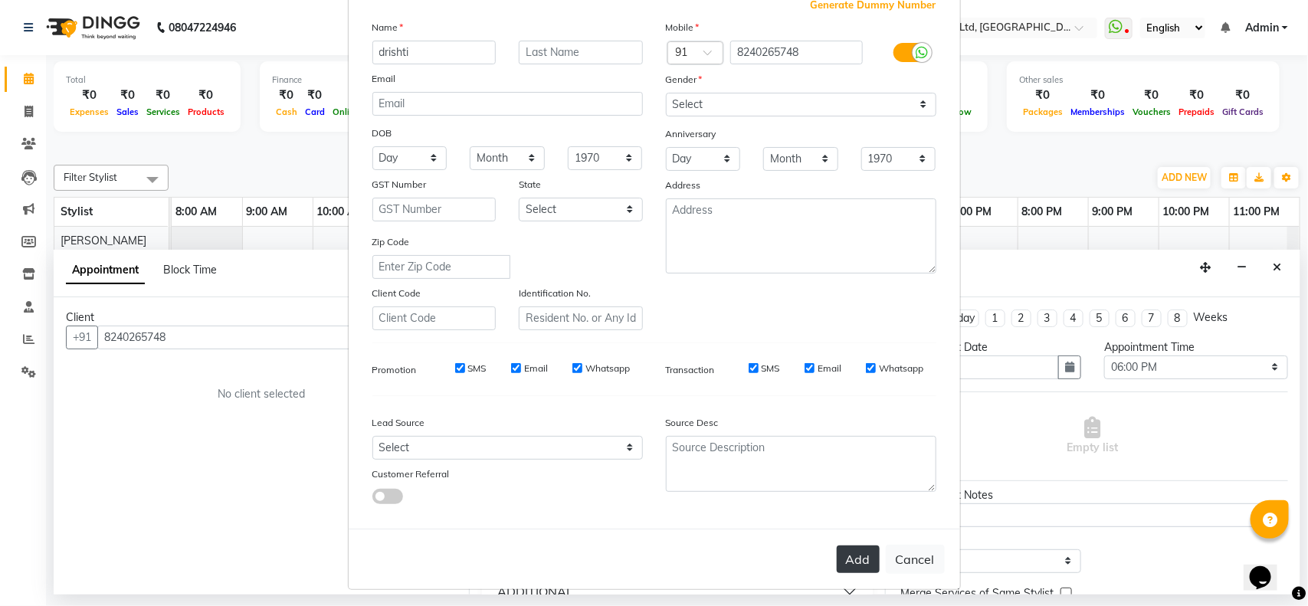
click at [844, 546] on button "Add" at bounding box center [858, 559] width 43 height 28
select select
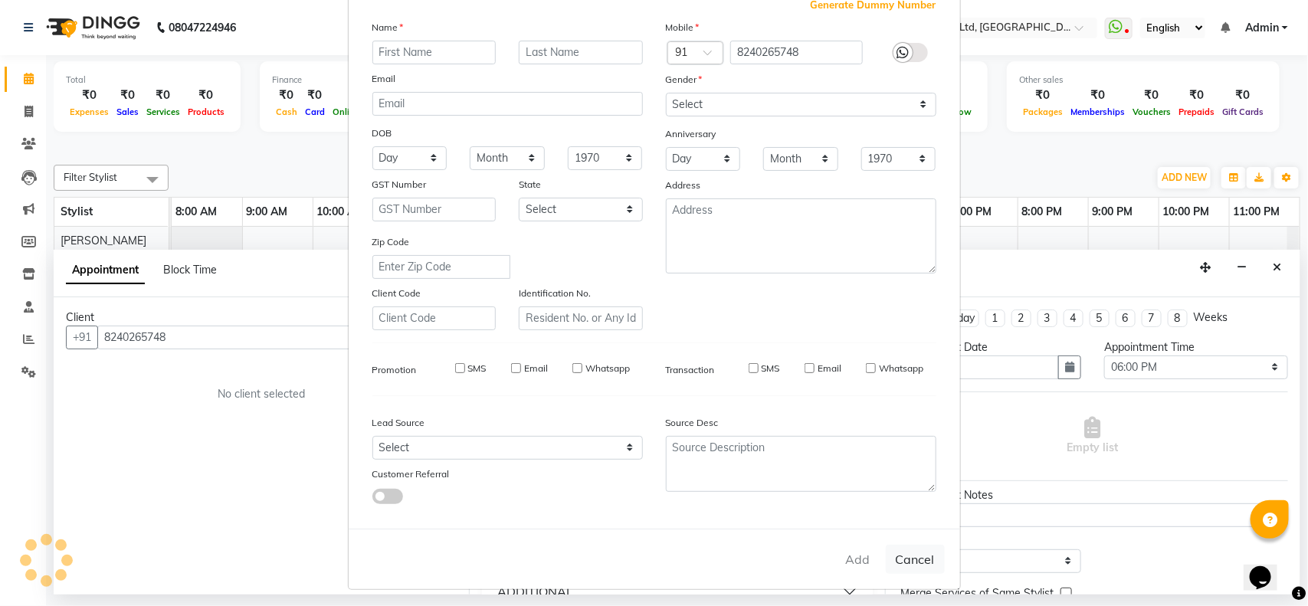
select select
checkbox input "false"
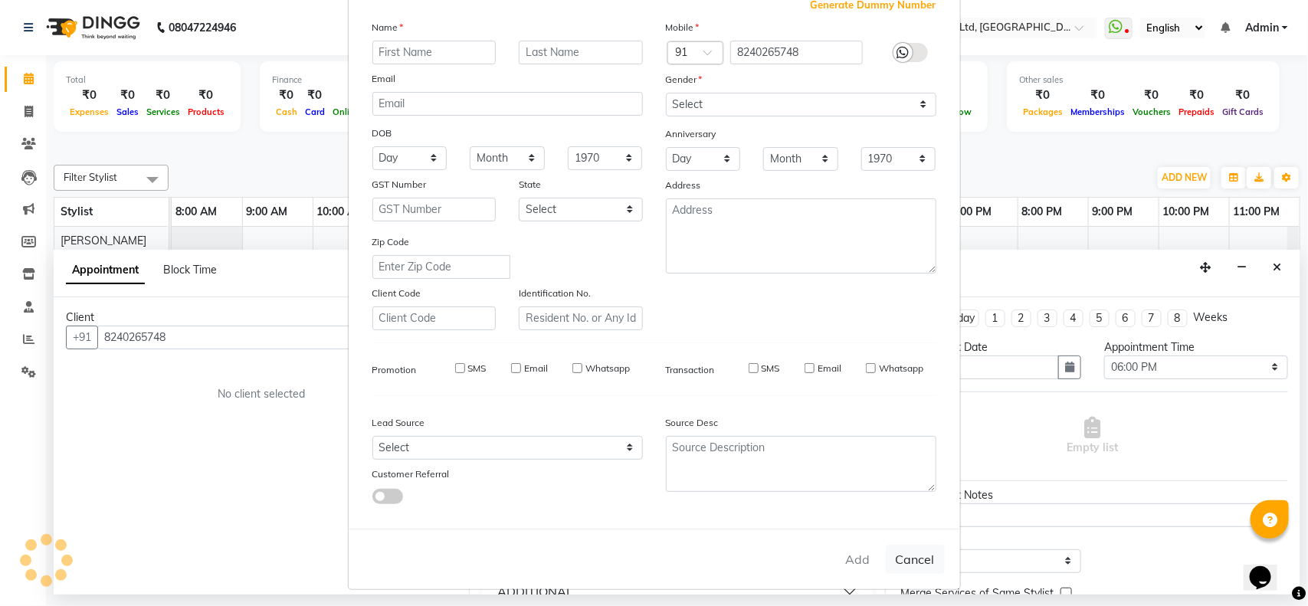
checkbox input "false"
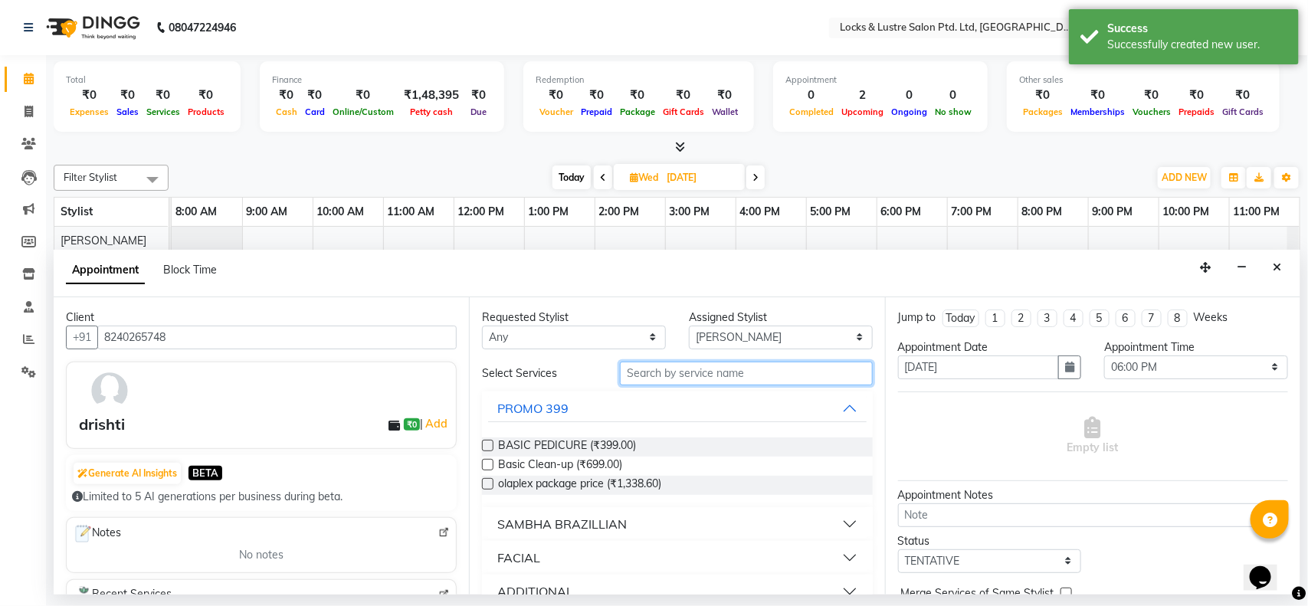
click at [785, 374] on input "text" at bounding box center [746, 374] width 253 height 24
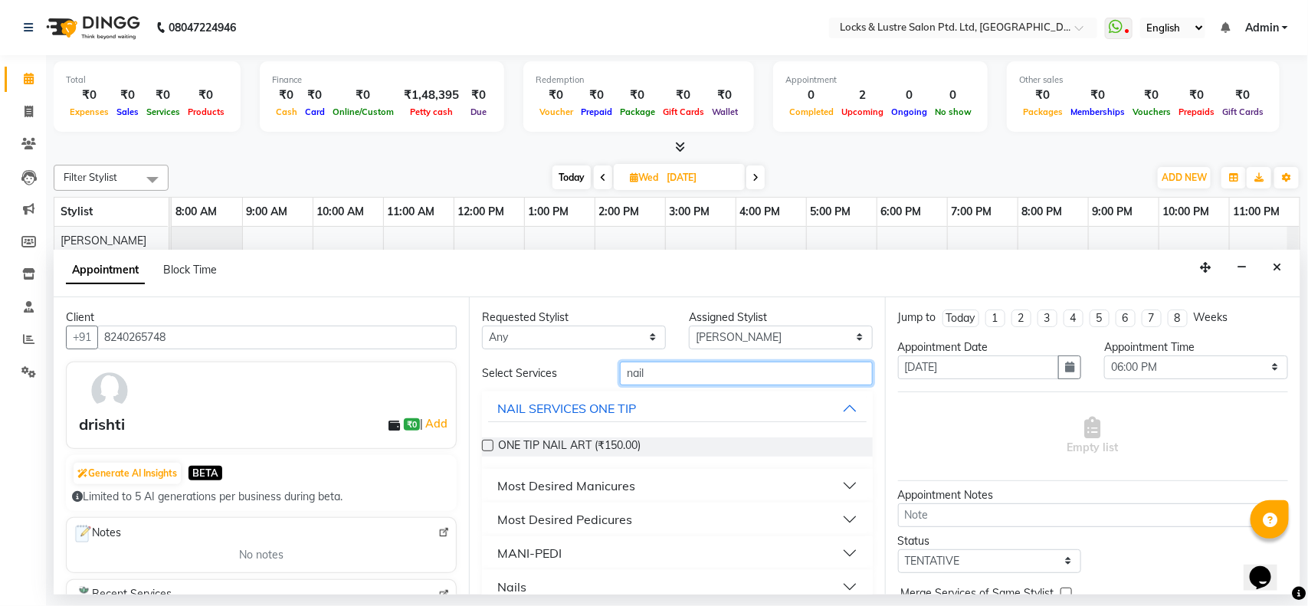
type input "nail"
click at [697, 456] on div "ONE TIP NAIL ART (₹150.00)" at bounding box center [677, 446] width 390 height 19
click at [514, 445] on span "ONE TIP NAIL ART (₹150.00)" at bounding box center [569, 446] width 142 height 19
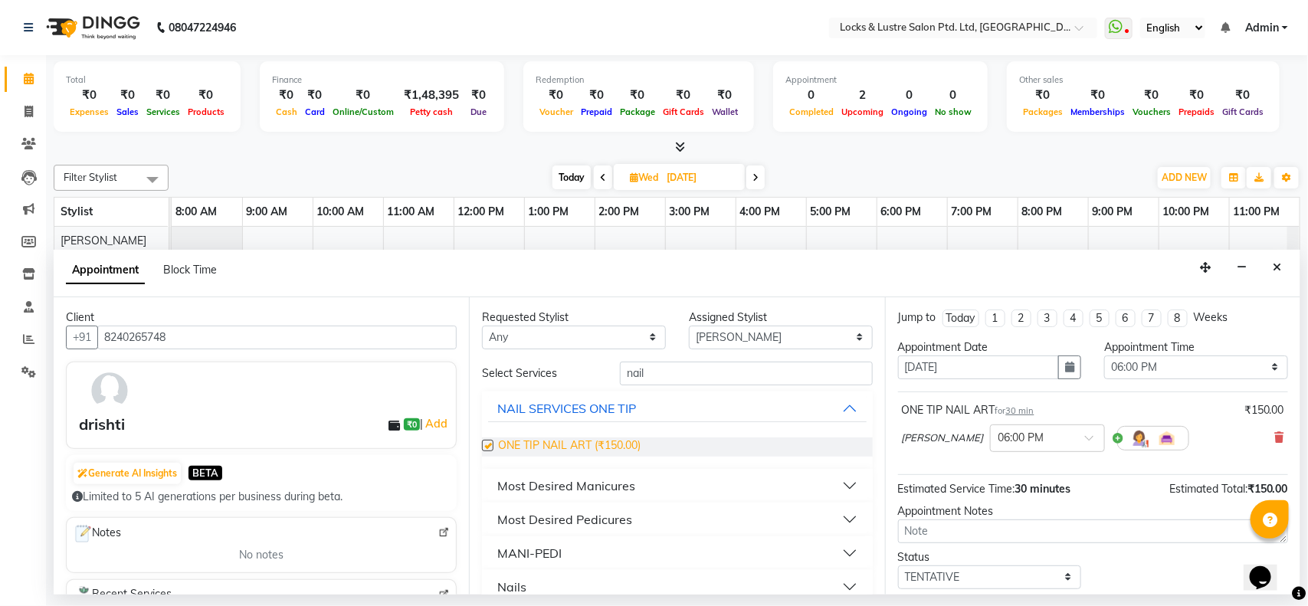
checkbox input "false"
click at [749, 337] on select "Select anushree Hashim Salmani muskan shaikh Rachna Salvi rehan Sahil Sanjeet s…" at bounding box center [781, 338] width 184 height 24
select select "83836"
click at [689, 326] on select "Select anushree Hashim Salmani muskan shaikh Rachna Salvi rehan Sahil Sanjeet s…" at bounding box center [781, 338] width 184 height 24
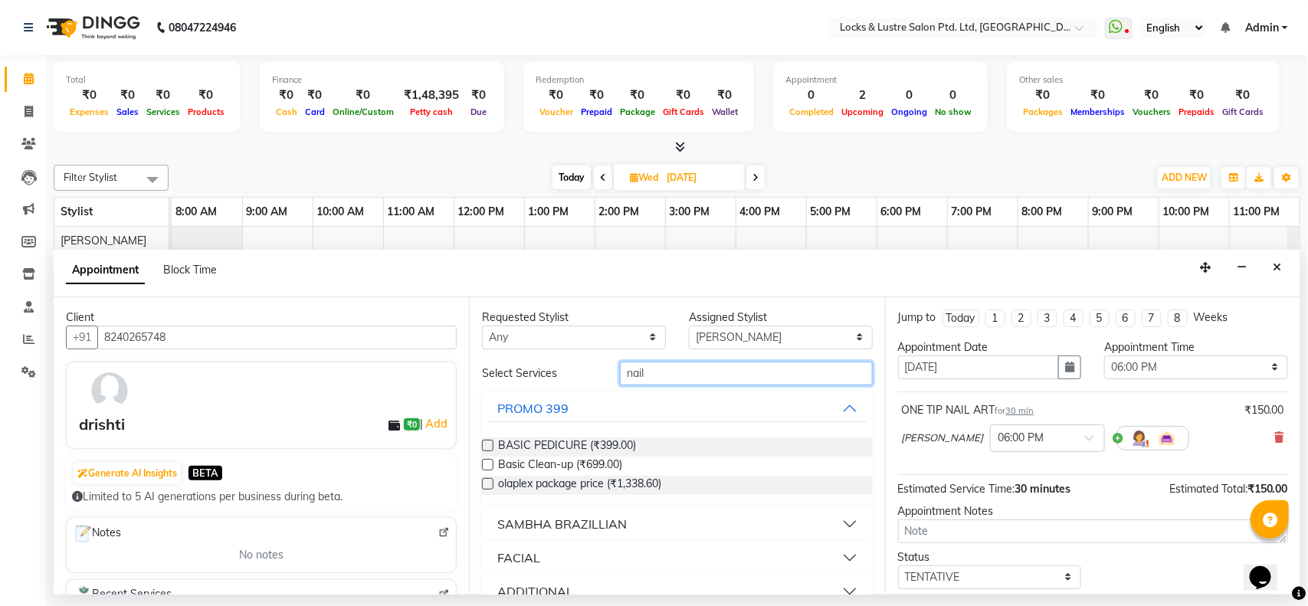
click at [745, 377] on input "nail" at bounding box center [746, 374] width 253 height 24
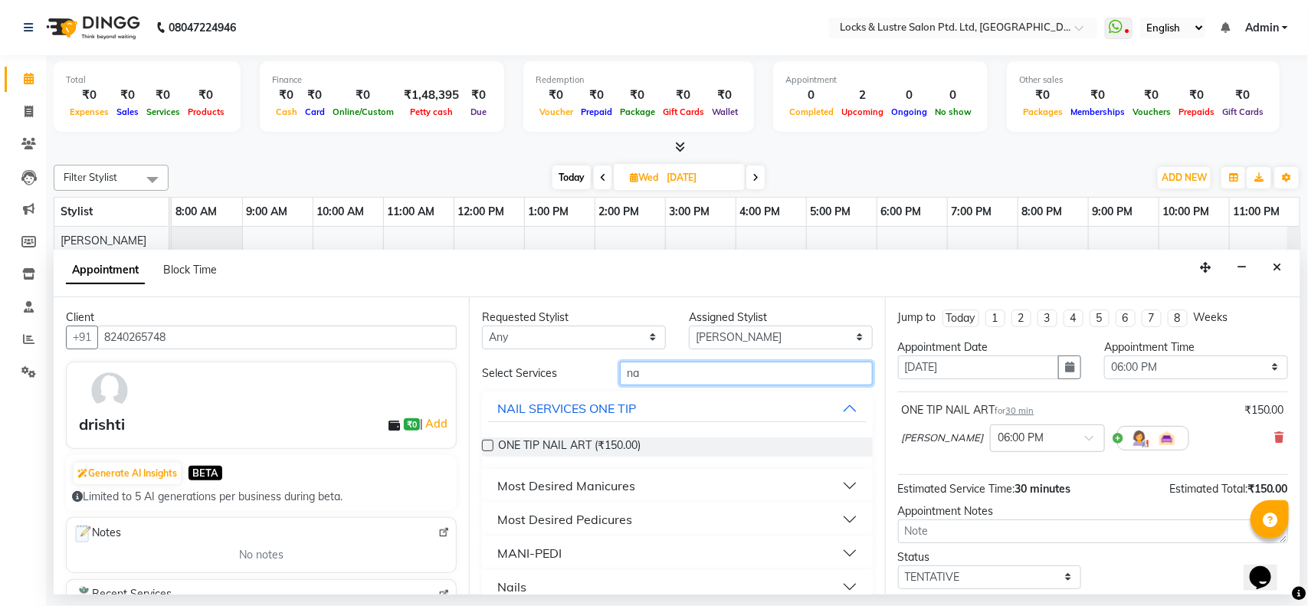
type input "n"
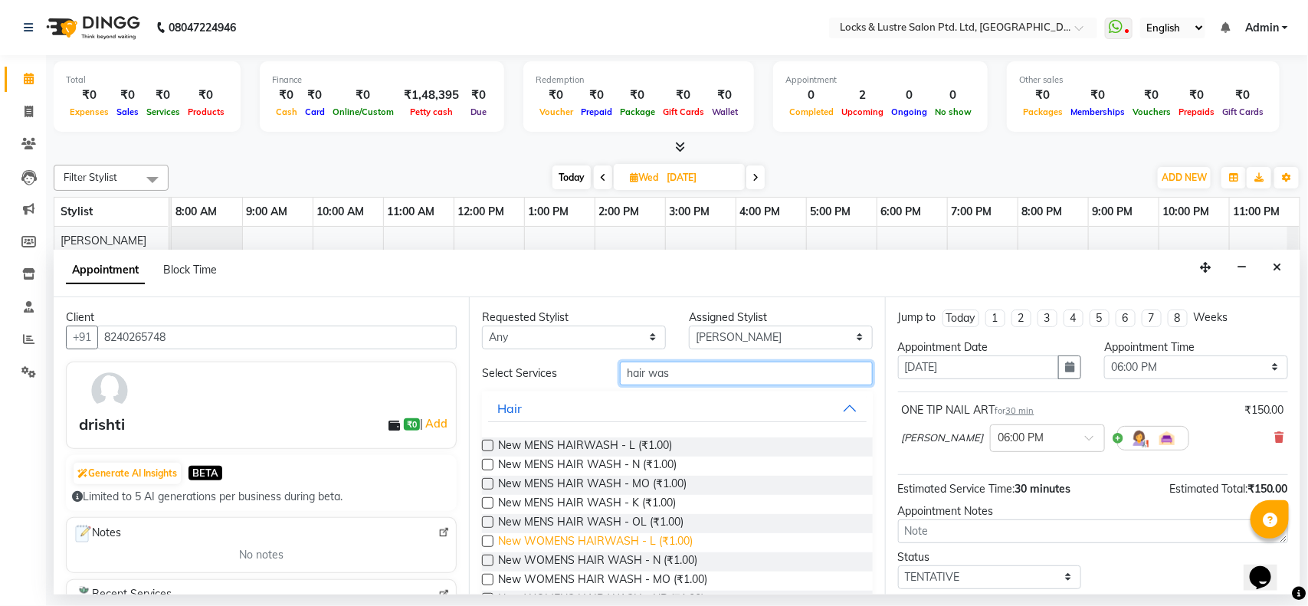
type input "hair was"
click at [632, 546] on span "New WOMENS HAIRWASH - L (₹1.00)" at bounding box center [595, 542] width 195 height 19
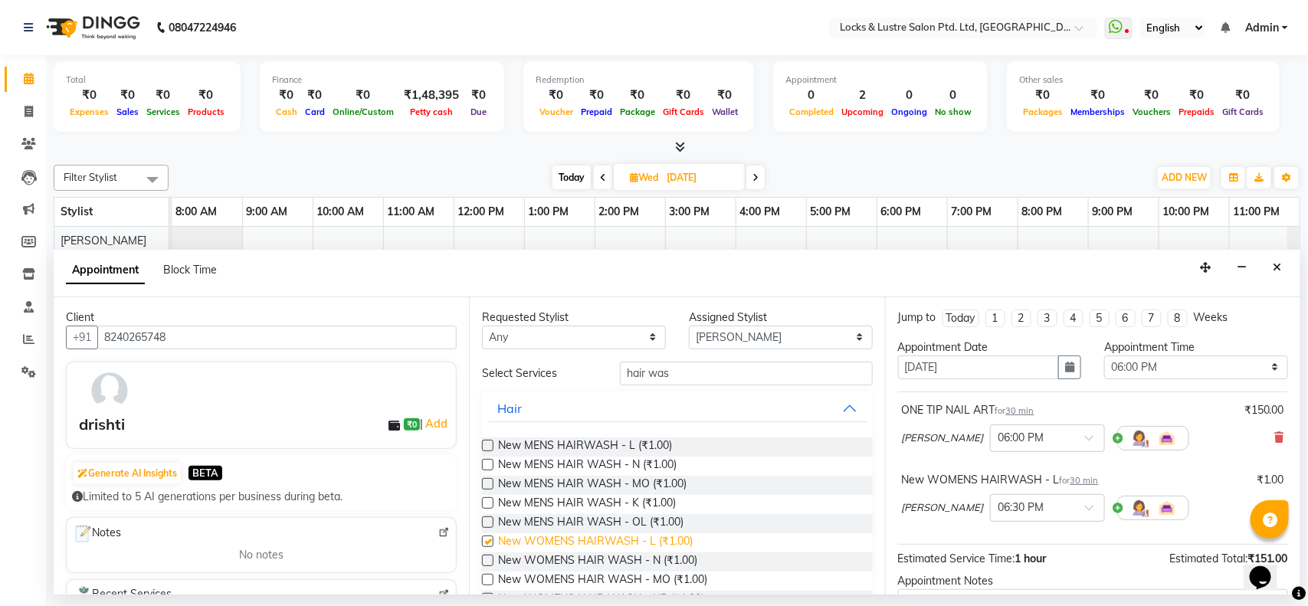
checkbox input "false"
click at [805, 381] on input "hair was" at bounding box center [746, 374] width 253 height 24
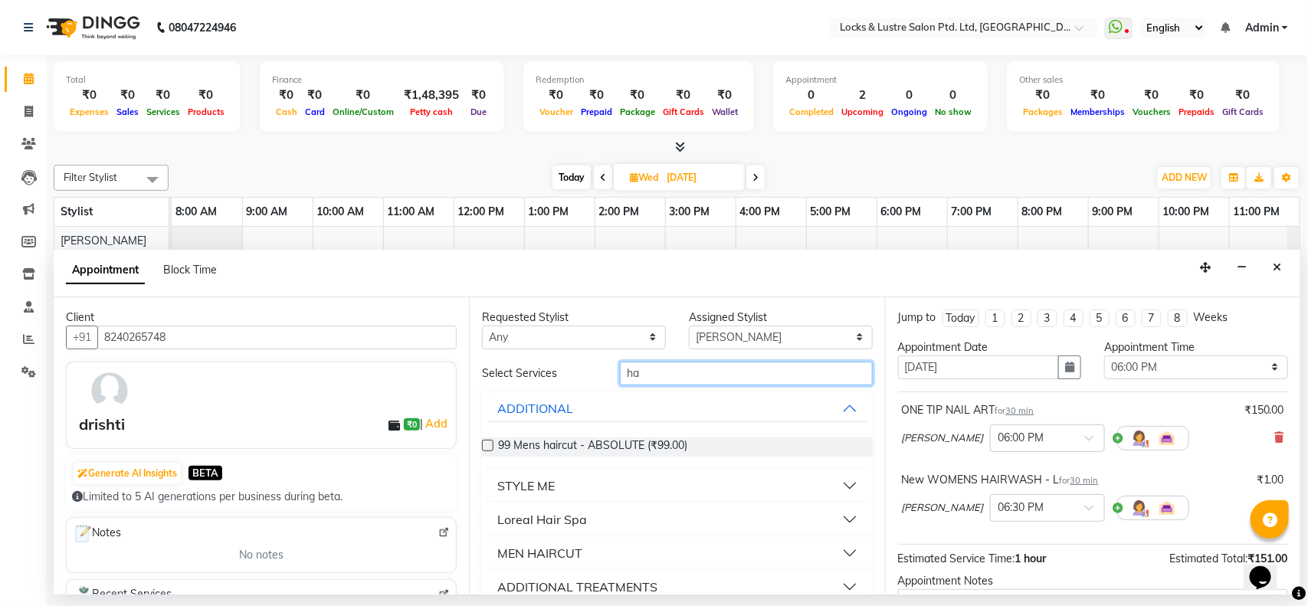
type input "h"
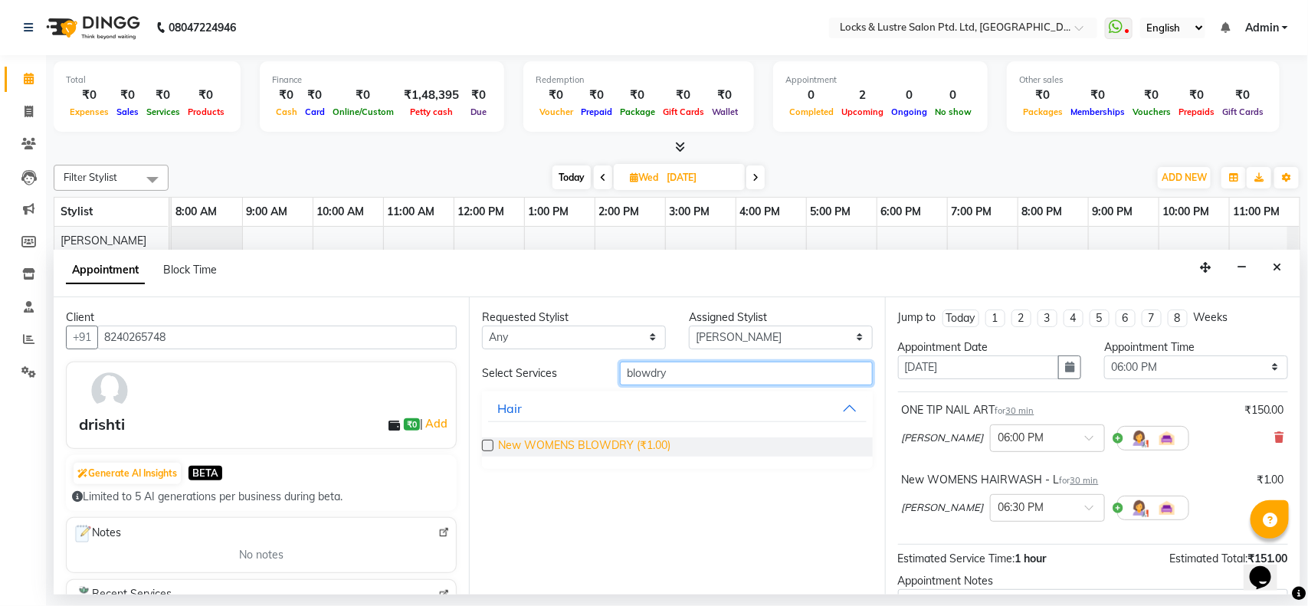
type input "blowdry"
click at [653, 453] on span "New WOMENS BLOWDRY (₹1.00)" at bounding box center [584, 446] width 172 height 19
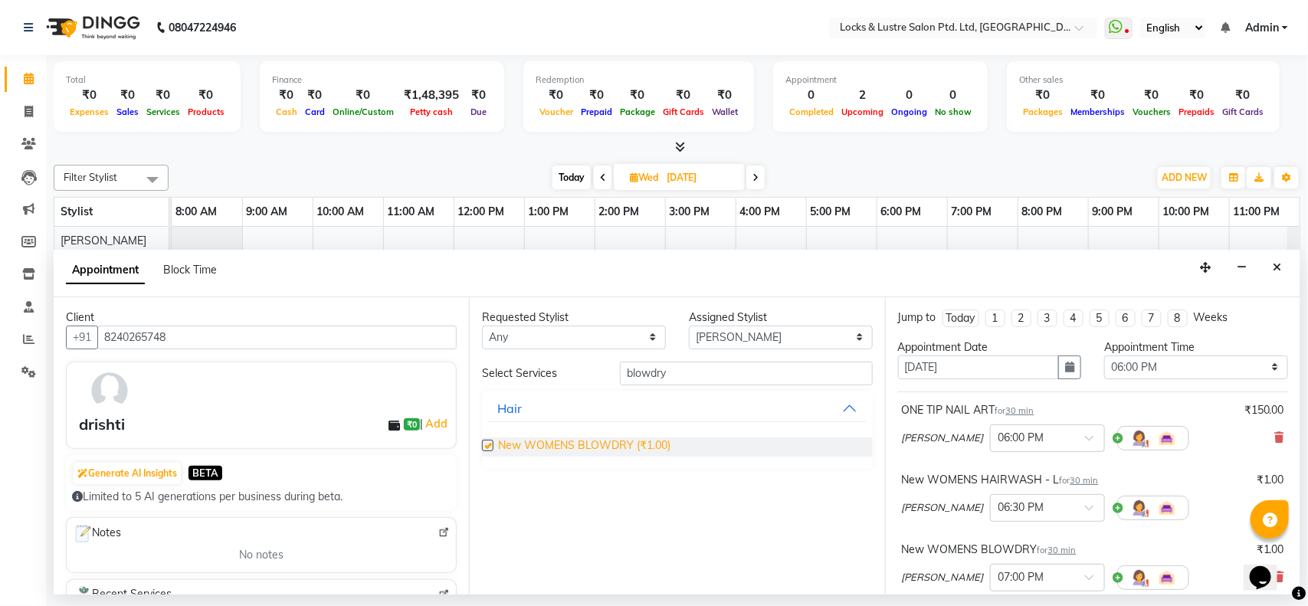
checkbox input "false"
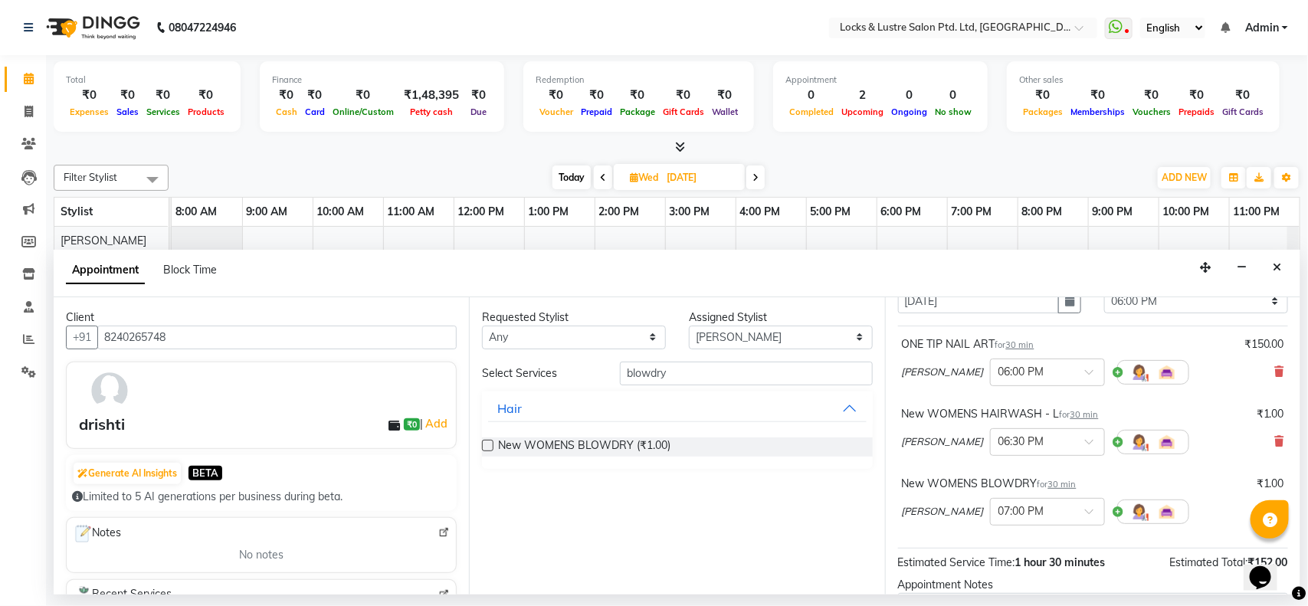
scroll to position [0, 0]
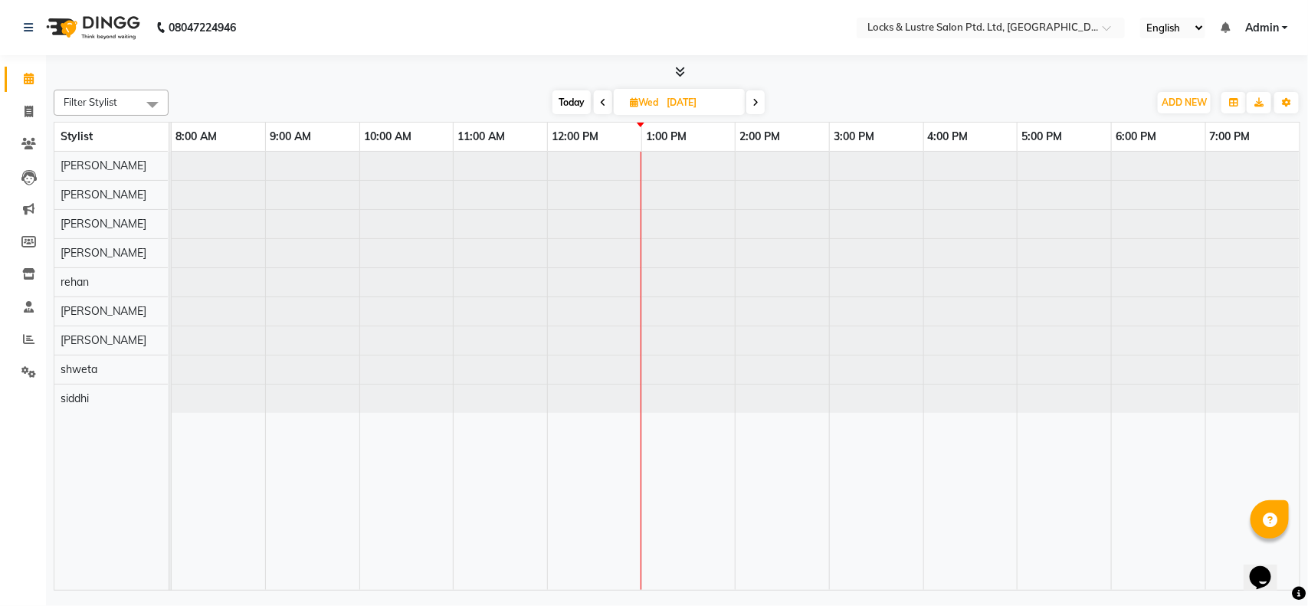
select select "en"
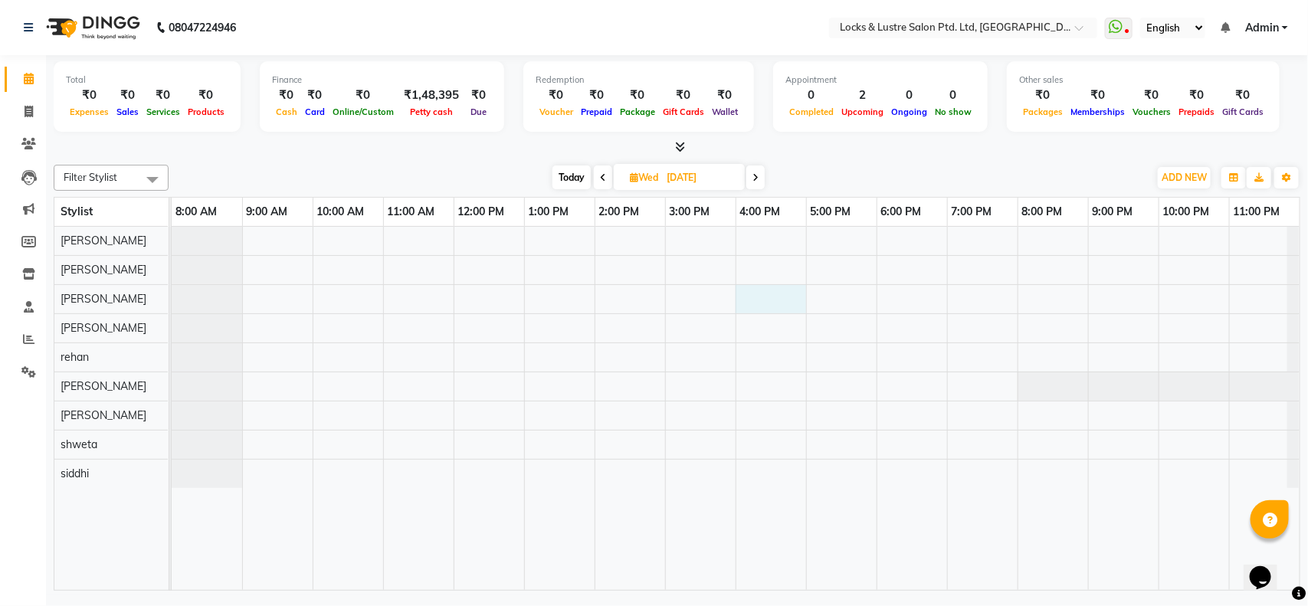
click at [760, 307] on div at bounding box center [736, 408] width 1128 height 363
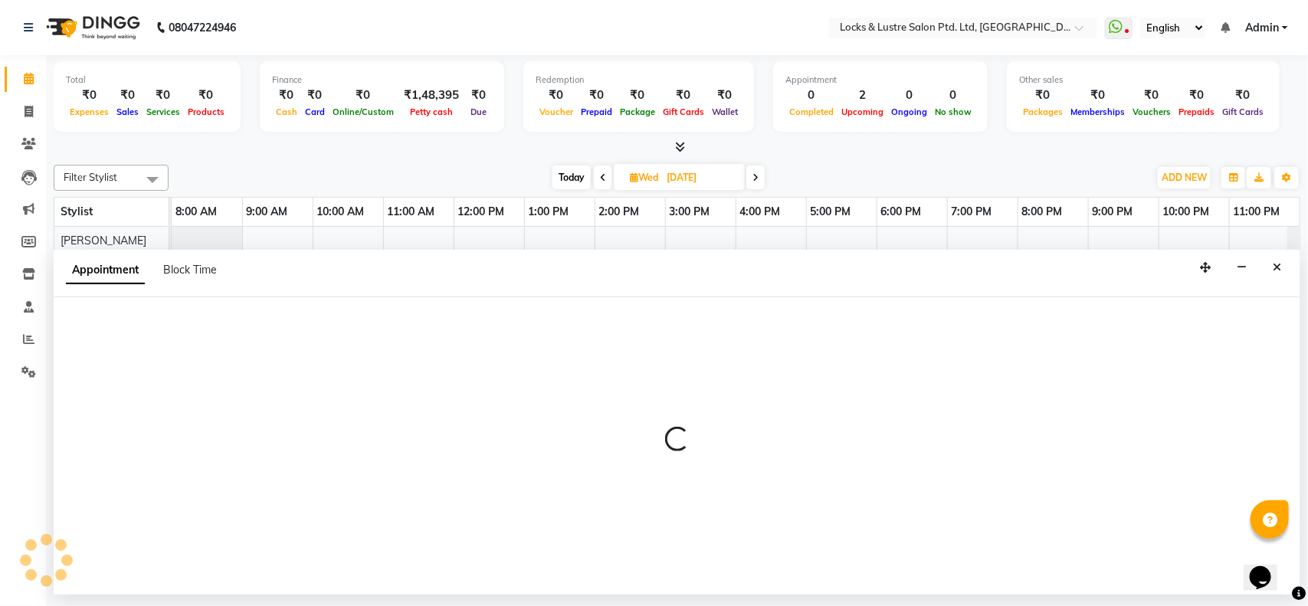
select select "90379"
select select "tentative"
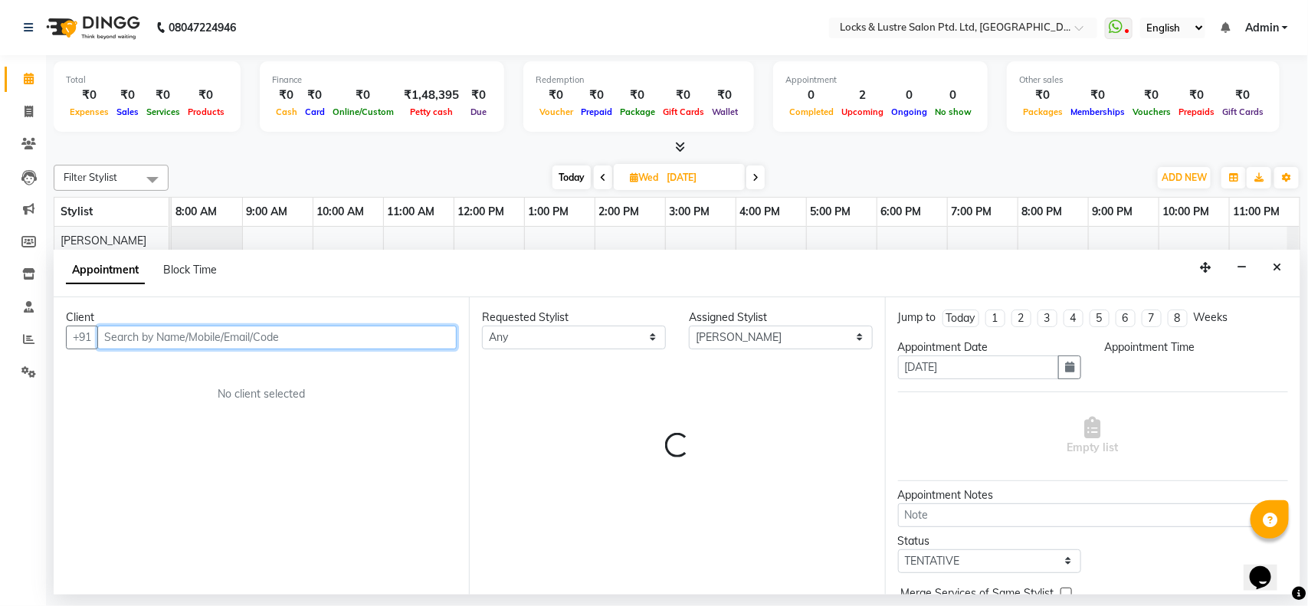
select select "960"
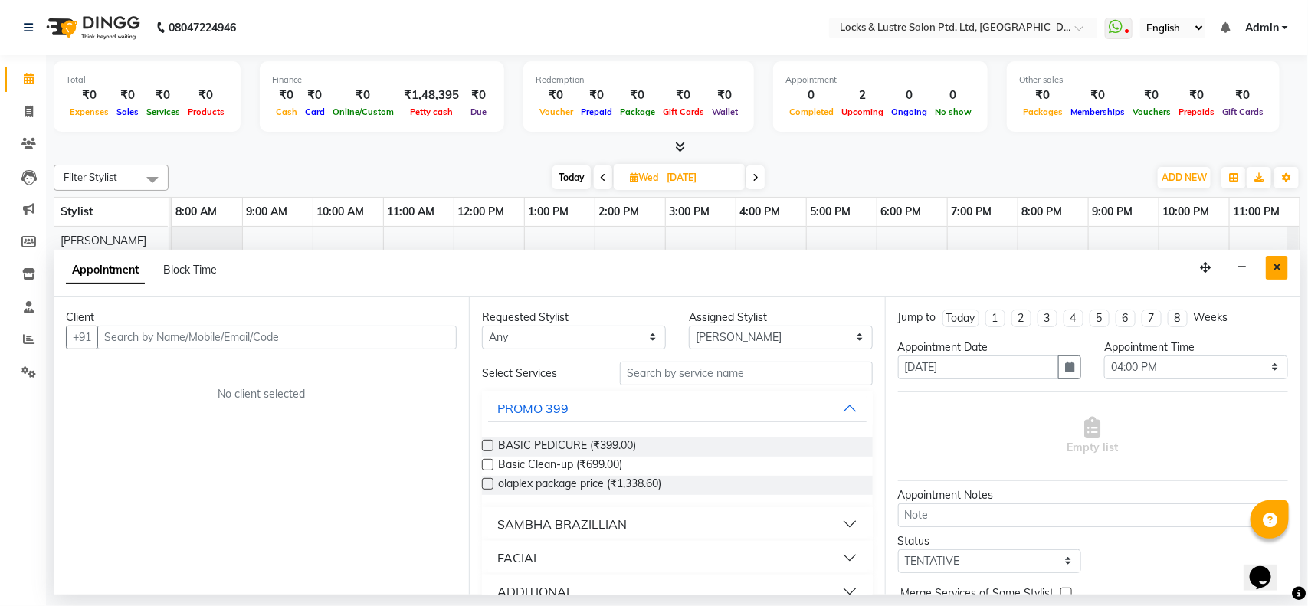
click at [1276, 268] on icon "Close" at bounding box center [1277, 267] width 8 height 11
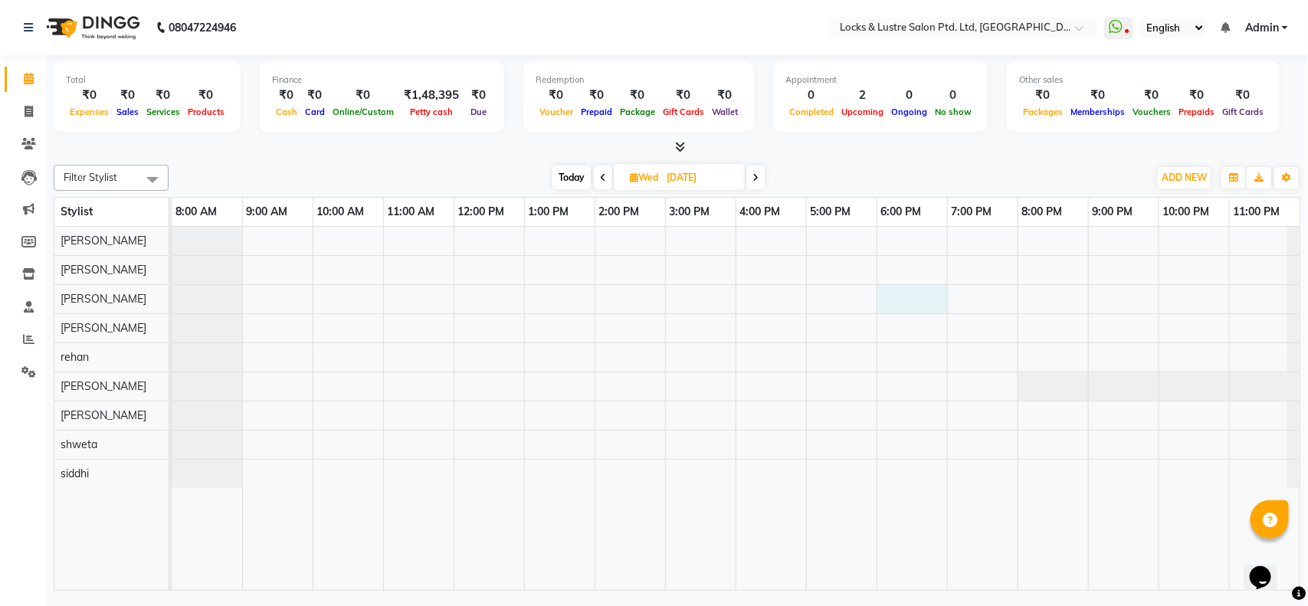
click at [912, 305] on div at bounding box center [736, 408] width 1128 height 363
select select "90379"
select select "tentative"
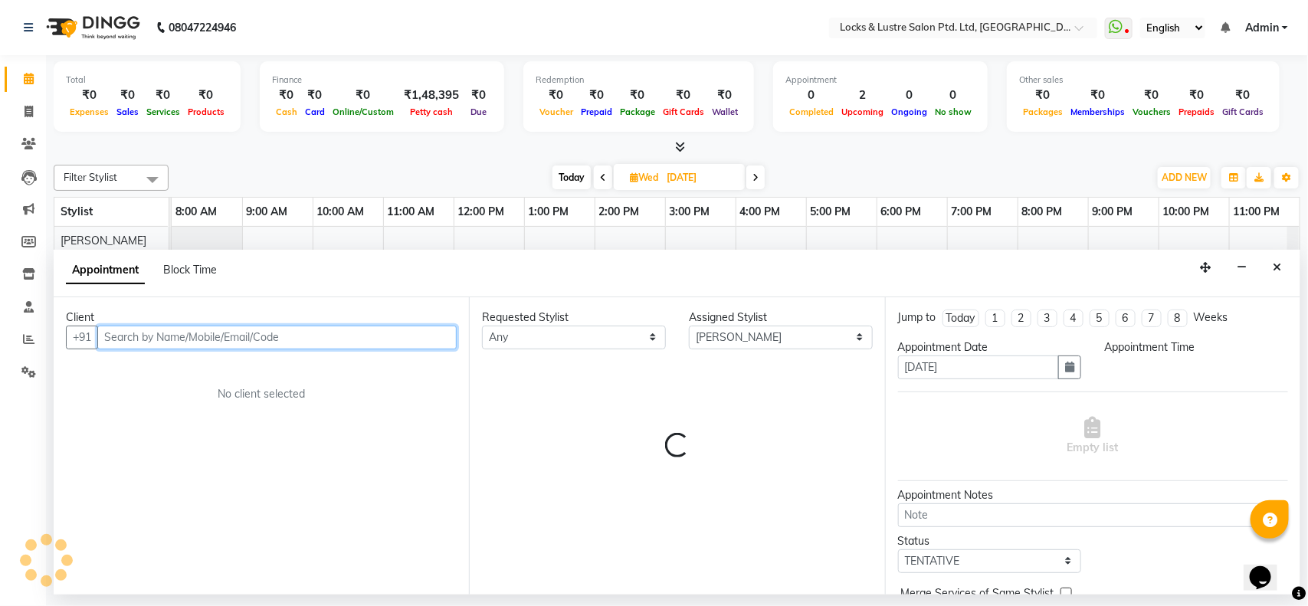
select select "1080"
click at [215, 335] on input "text" at bounding box center [276, 338] width 359 height 24
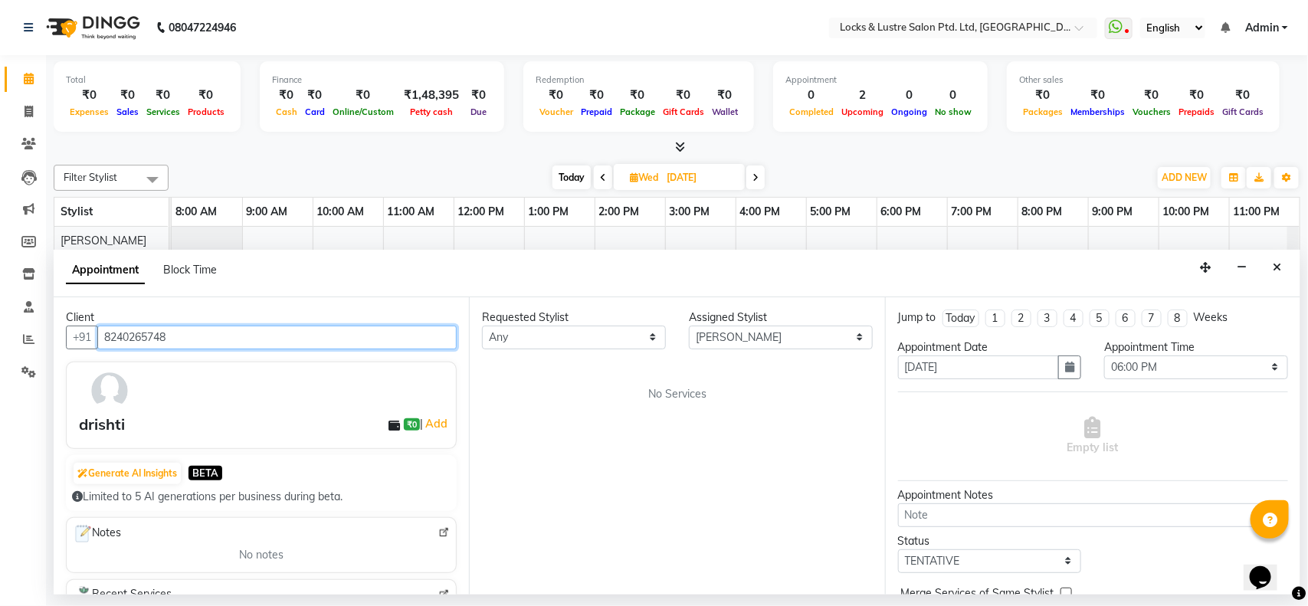
type input "8240265748"
click at [373, 398] on div at bounding box center [268, 391] width 385 height 44
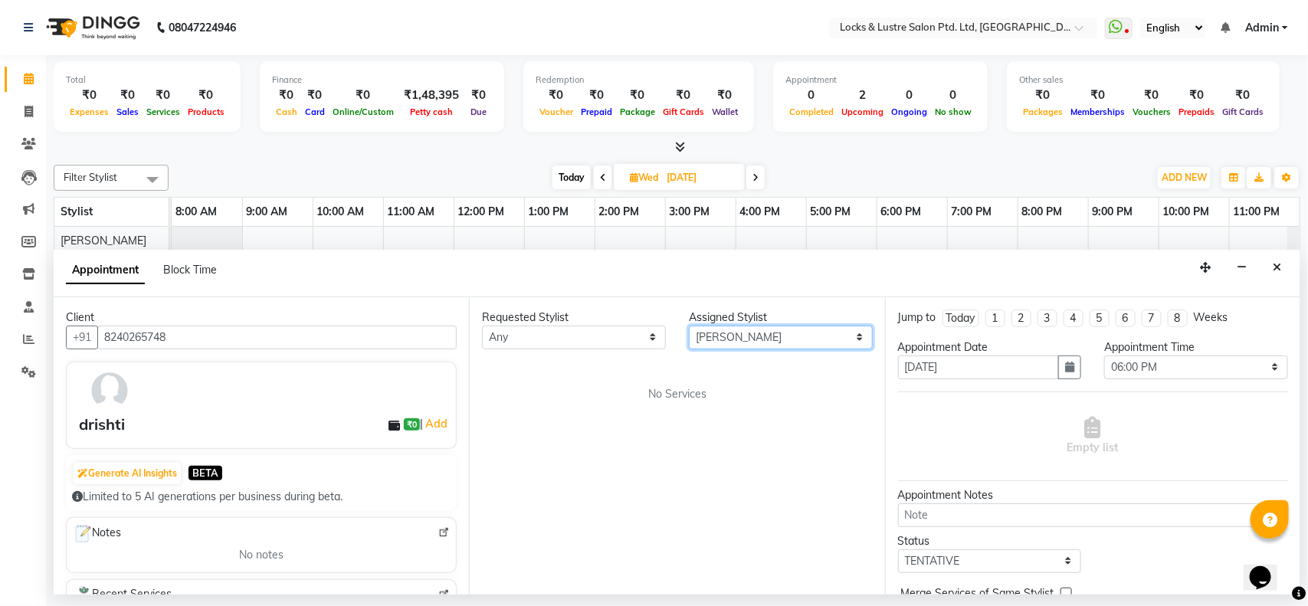
click at [752, 349] on select "Select [PERSON_NAME] [PERSON_NAME] [PERSON_NAME] [PERSON_NAME] [PERSON_NAME] sh…" at bounding box center [781, 338] width 184 height 24
click at [615, 393] on div "No Services" at bounding box center [677, 394] width 390 height 16
click at [709, 396] on div "No Services" at bounding box center [677, 394] width 390 height 16
click at [784, 332] on select "Select [PERSON_NAME] [PERSON_NAME] [PERSON_NAME] [PERSON_NAME] [PERSON_NAME] sh…" at bounding box center [781, 338] width 184 height 24
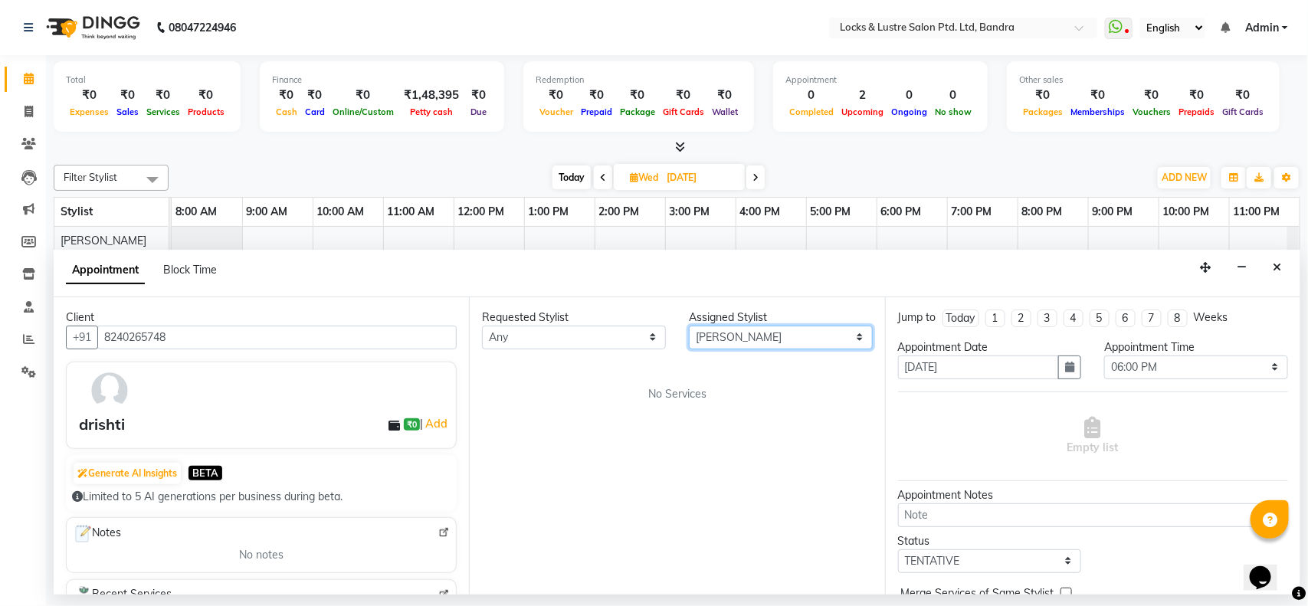
click at [689, 326] on select "Select [PERSON_NAME] [PERSON_NAME] [PERSON_NAME] [PERSON_NAME] [PERSON_NAME] sh…" at bounding box center [781, 338] width 184 height 24
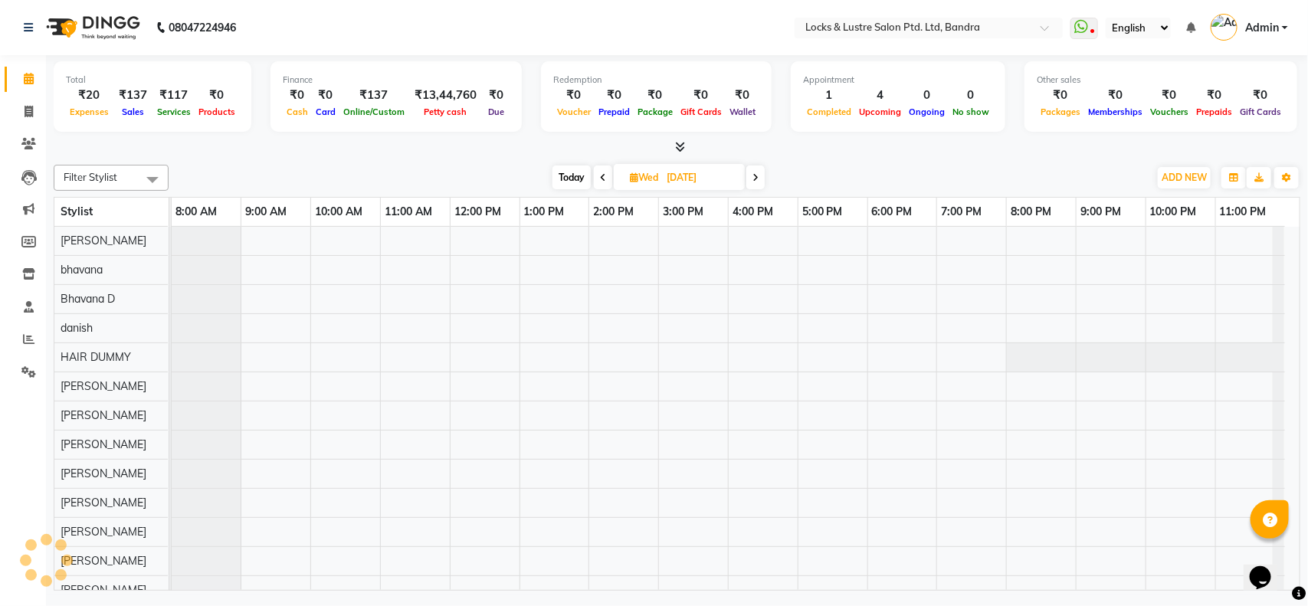
scroll to position [21, 0]
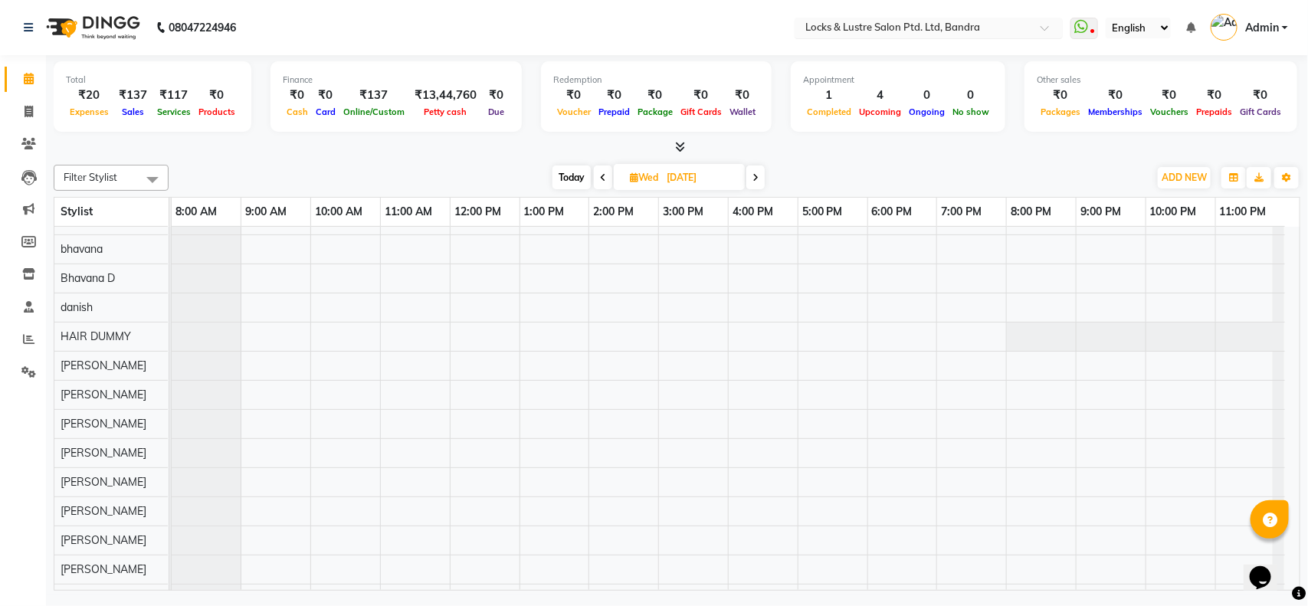
drag, startPoint x: 1276, startPoint y: 262, endPoint x: 1025, endPoint y: 28, distance: 342.6
click at [1025, 28] on div at bounding box center [928, 28] width 268 height 15
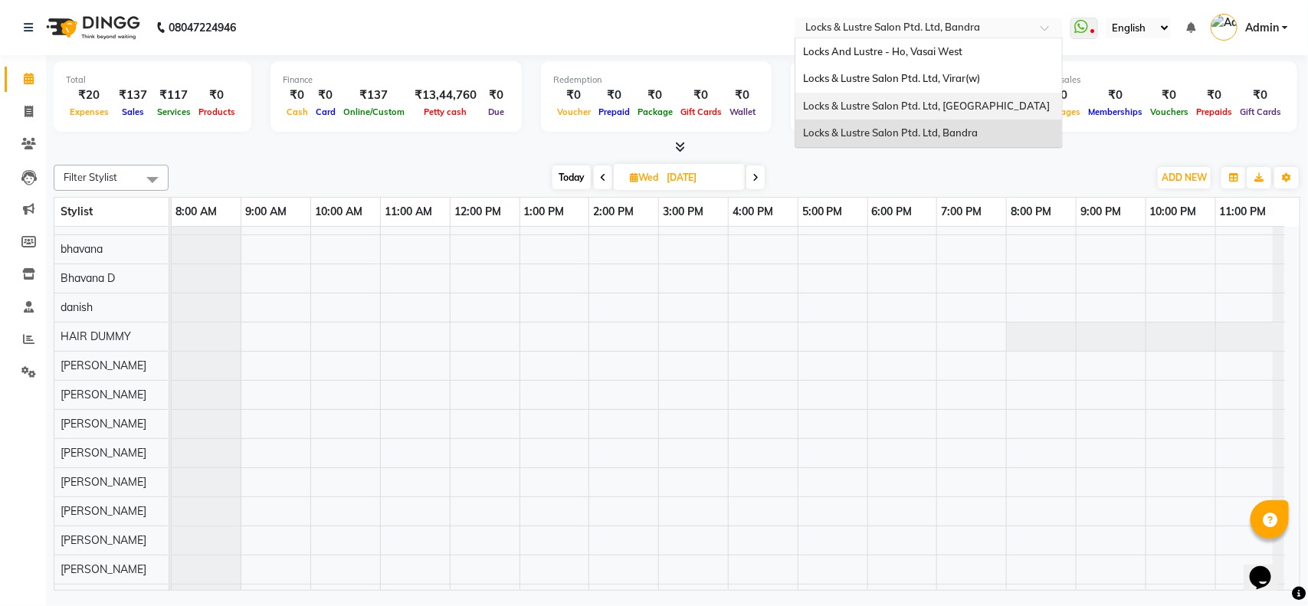
click at [974, 100] on span "Locks & Lustre Salon Ptd. Ltd, [GEOGRAPHIC_DATA]" at bounding box center [926, 106] width 247 height 12
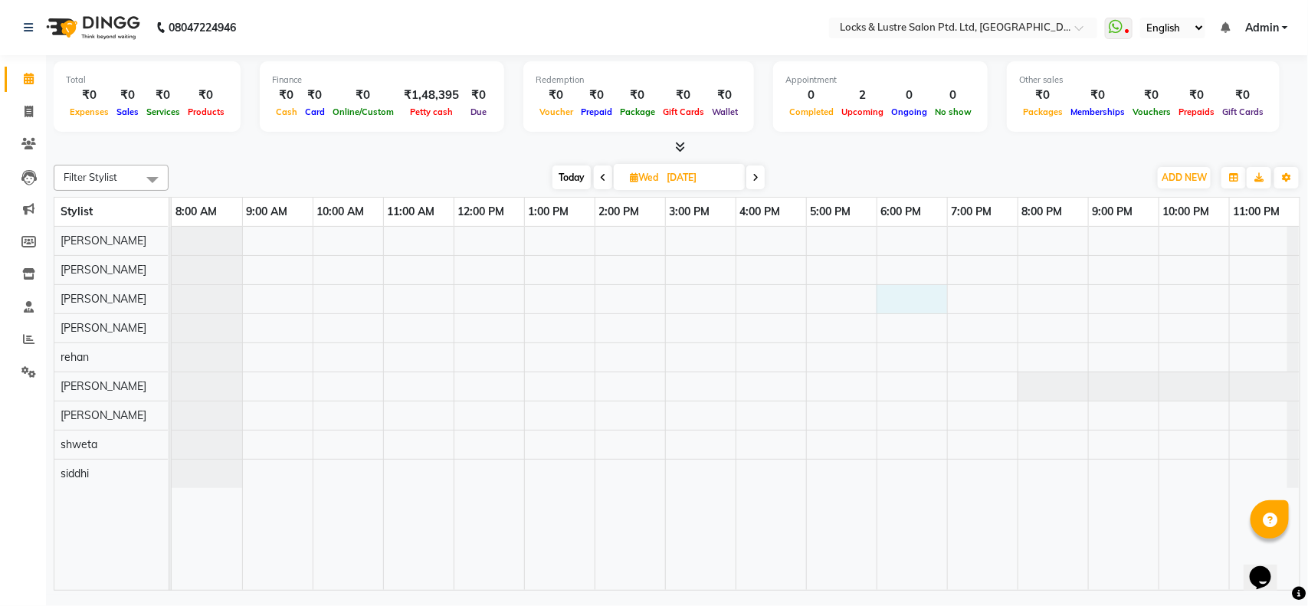
click at [878, 305] on div at bounding box center [736, 408] width 1128 height 363
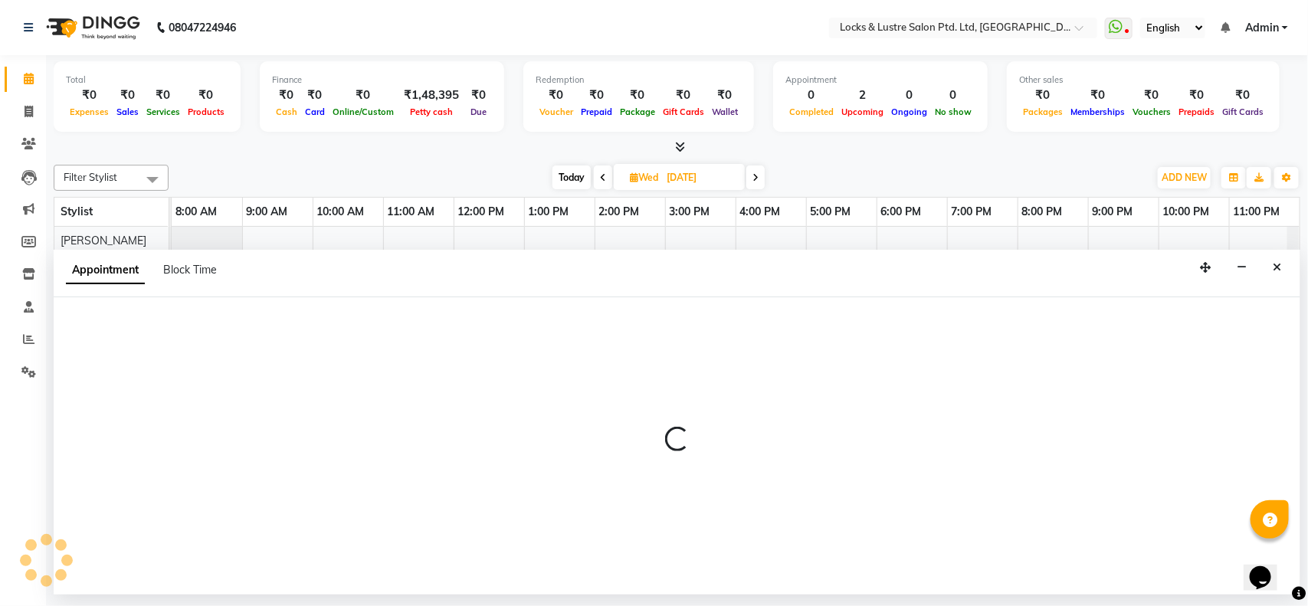
select select "90379"
select select "1080"
select select "tentative"
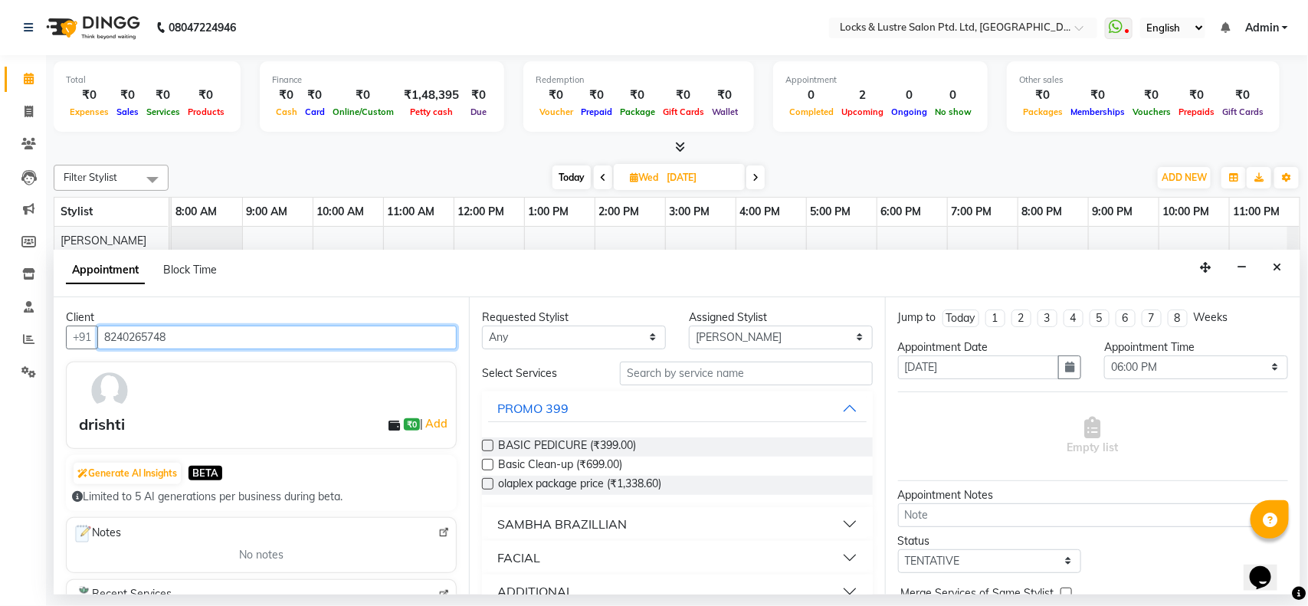
type input "8240265748"
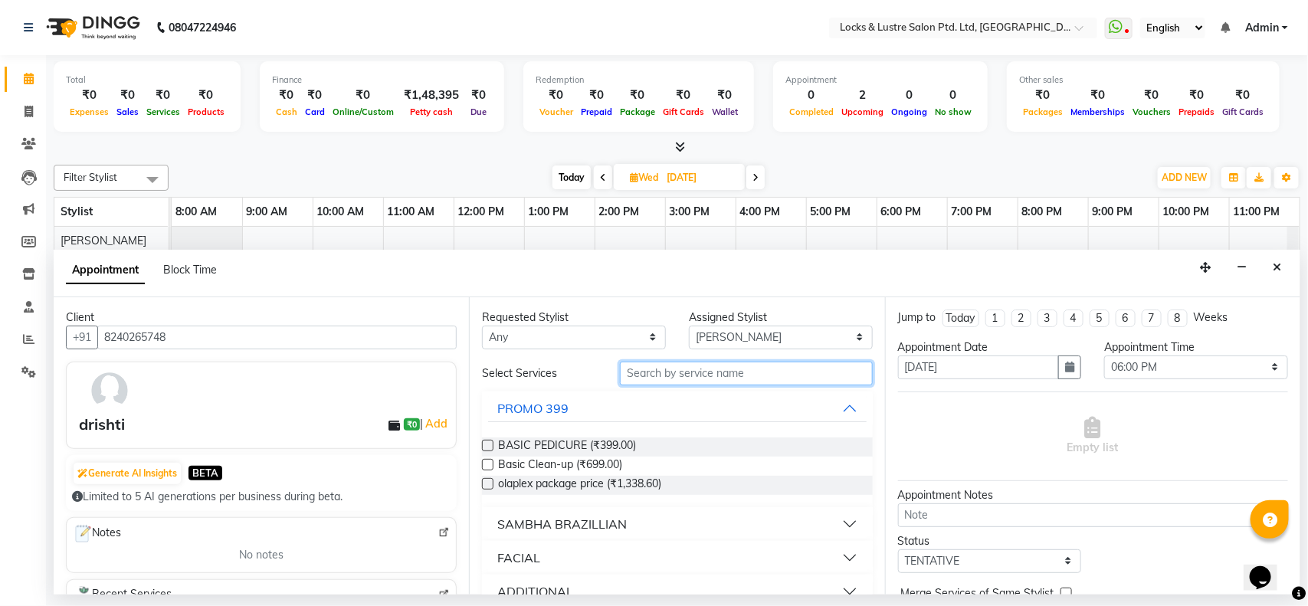
click at [736, 375] on input "text" at bounding box center [746, 374] width 253 height 24
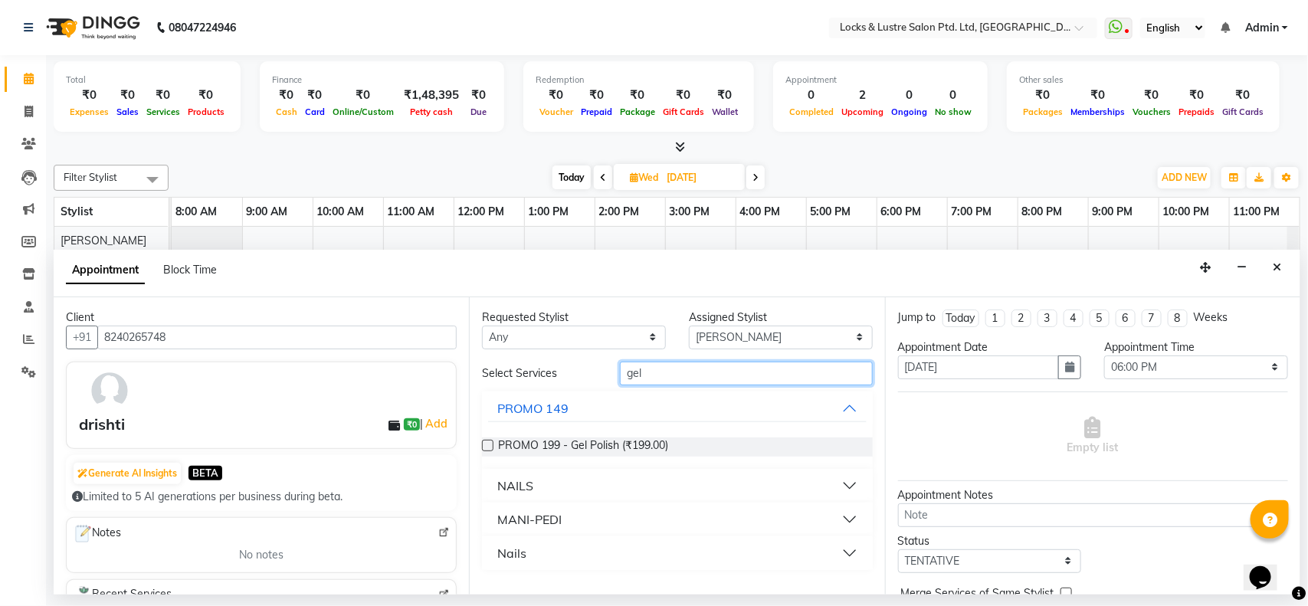
type input "gel"
click at [753, 444] on div "PROMO 199 - Gel Polish (₹199.00)" at bounding box center [677, 446] width 390 height 19
click at [539, 443] on span "PROMO 199 - Gel Polish (₹199.00)" at bounding box center [583, 446] width 170 height 19
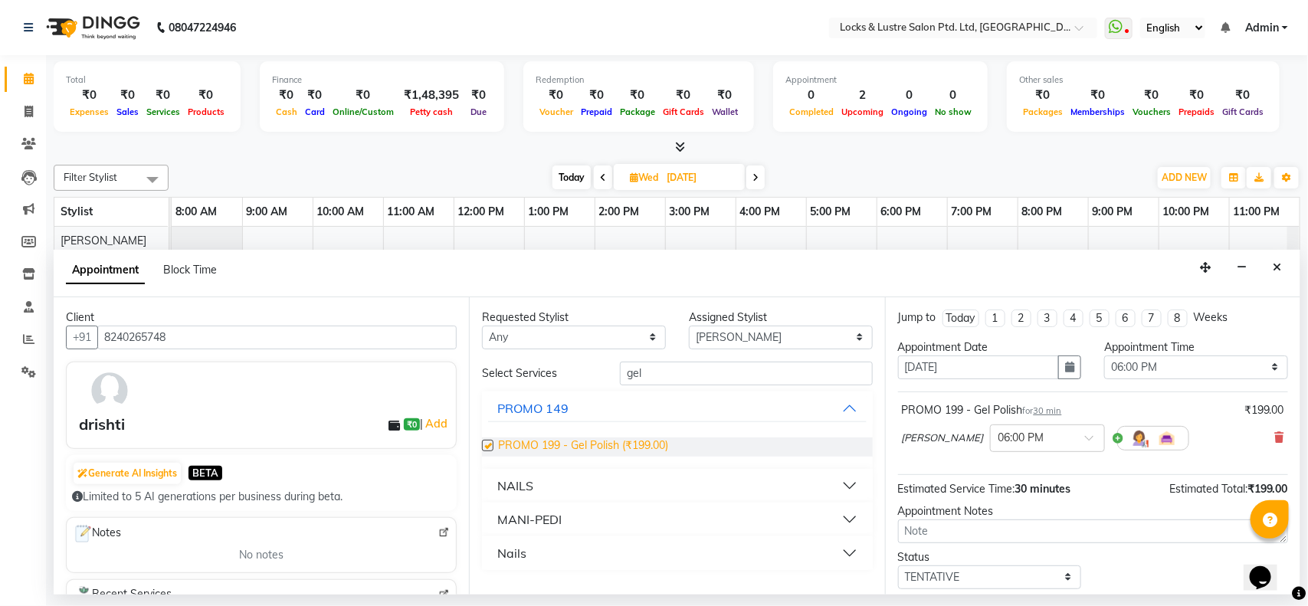
checkbox input "false"
click at [748, 332] on select "Select [PERSON_NAME] [PERSON_NAME] [PERSON_NAME] [PERSON_NAME] [PERSON_NAME] sh…" at bounding box center [781, 338] width 184 height 24
select select "83836"
click at [689, 326] on select "Select [PERSON_NAME] [PERSON_NAME] [PERSON_NAME] [PERSON_NAME] [PERSON_NAME] sh…" at bounding box center [781, 338] width 184 height 24
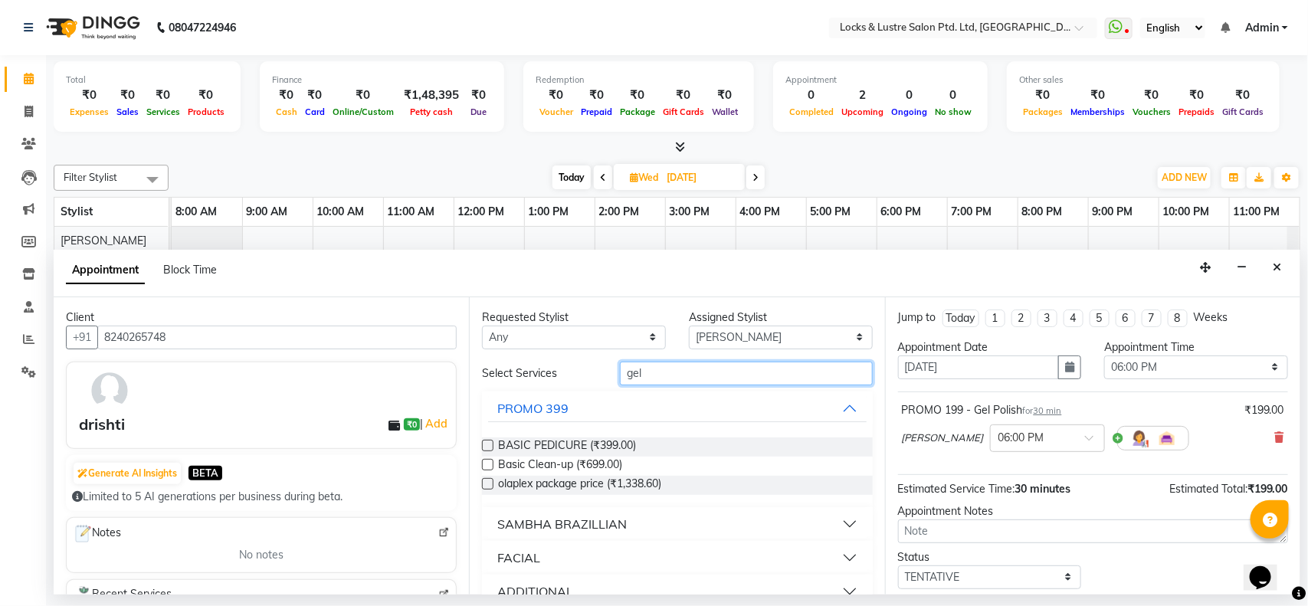
click at [717, 372] on input "gel" at bounding box center [746, 374] width 253 height 24
type input "g"
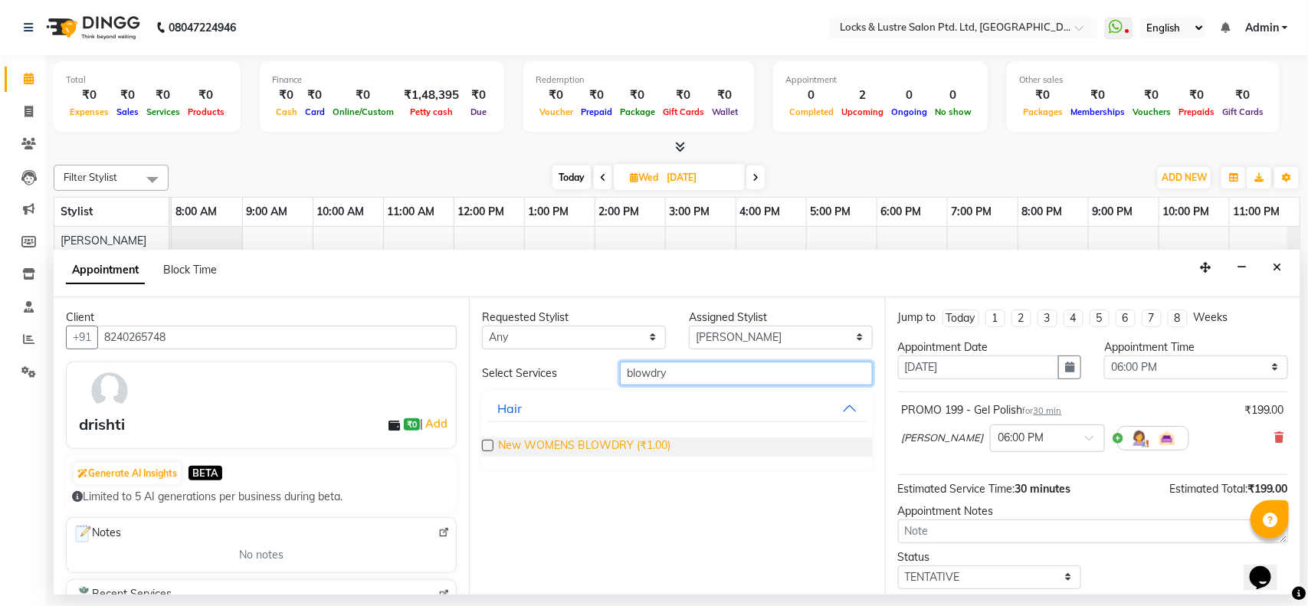
type input "blowdry"
click at [653, 447] on span "New WOMENS BLOWDRY (₹1.00)" at bounding box center [584, 446] width 172 height 19
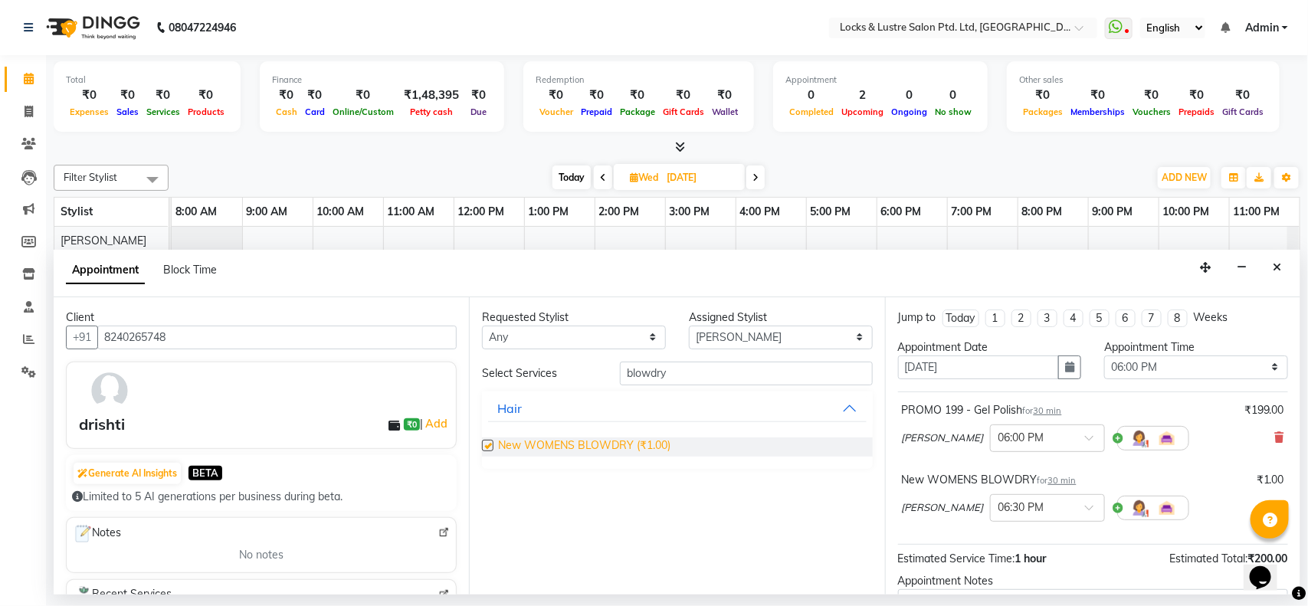
checkbox input "false"
click at [756, 376] on input "blowdry" at bounding box center [746, 374] width 253 height 24
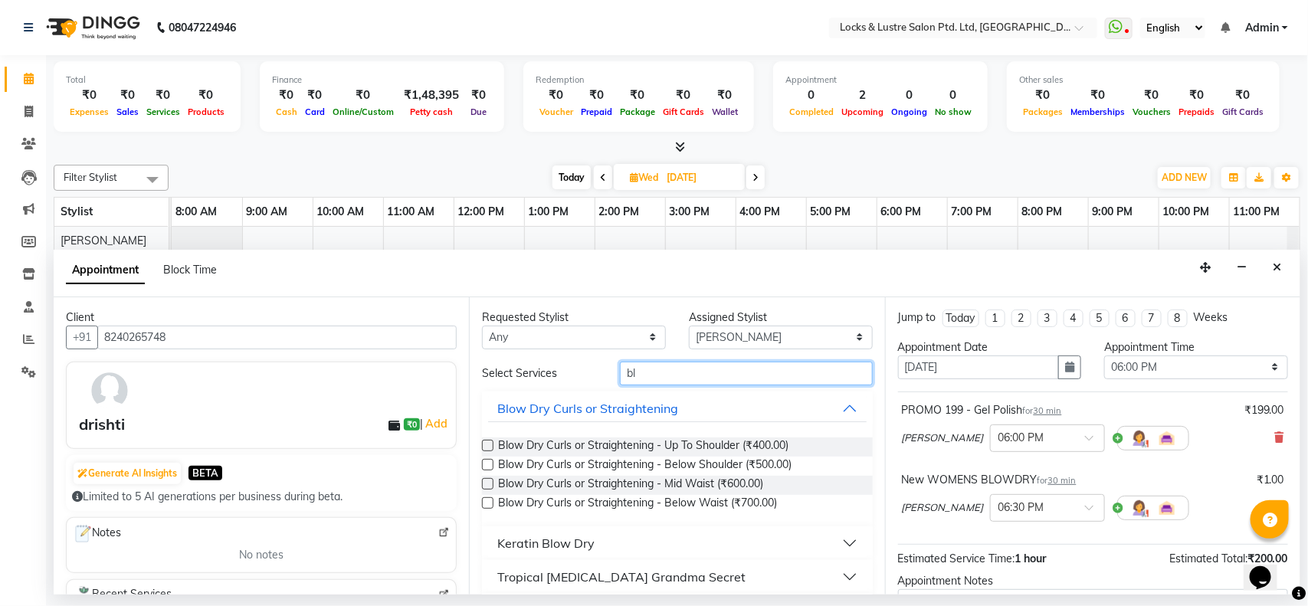
type input "b"
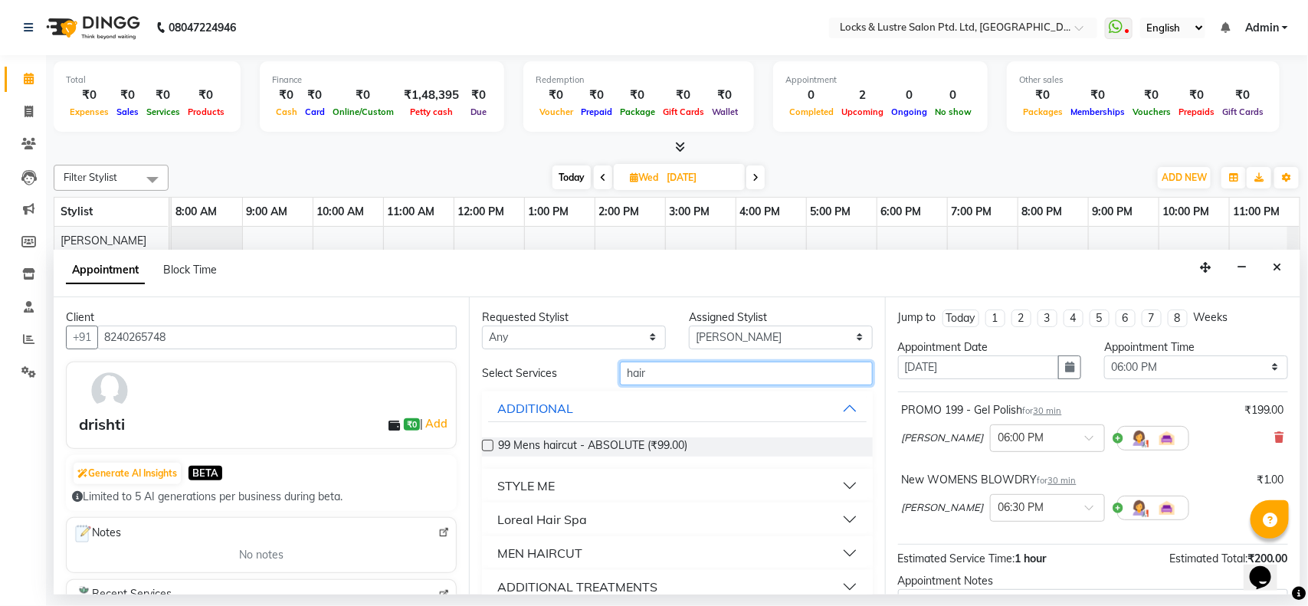
type input "hair"
click at [716, 435] on div "99 Mens haircut - ABSOLUTE (₹99.00)" at bounding box center [677, 447] width 390 height 44
click at [532, 439] on span "99 Mens haircut - ABSOLUTE (₹99.00)" at bounding box center [592, 446] width 189 height 19
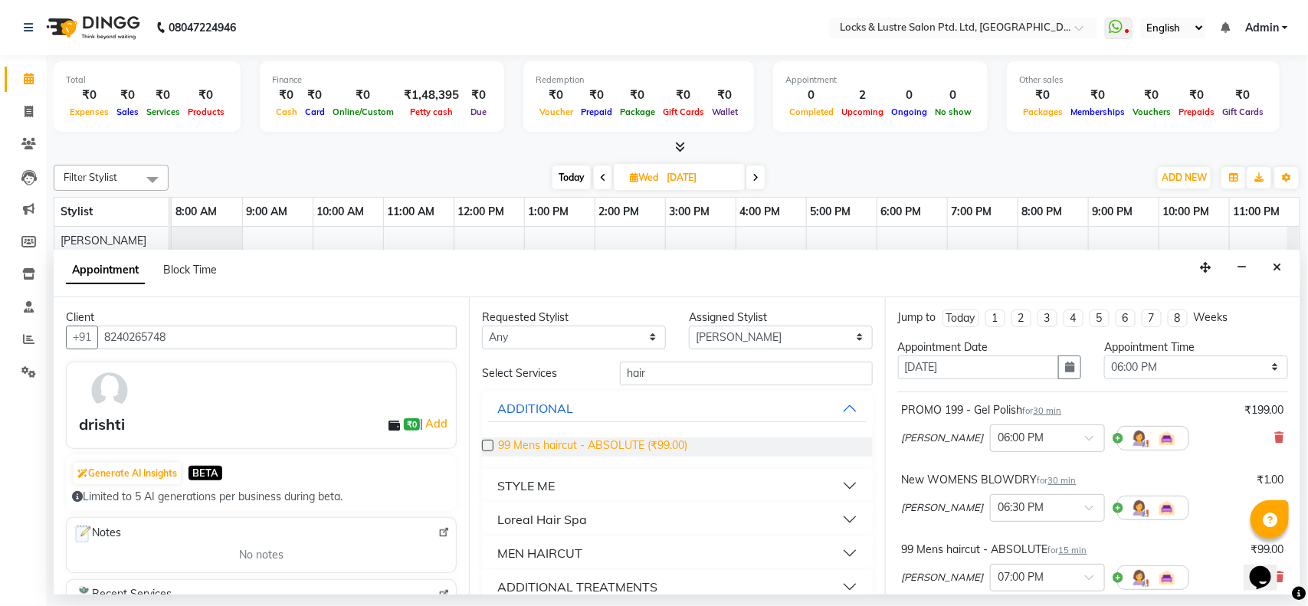
click at [532, 439] on span "99 Mens haircut - ABSOLUTE (₹99.00)" at bounding box center [592, 446] width 189 height 19
checkbox input "false"
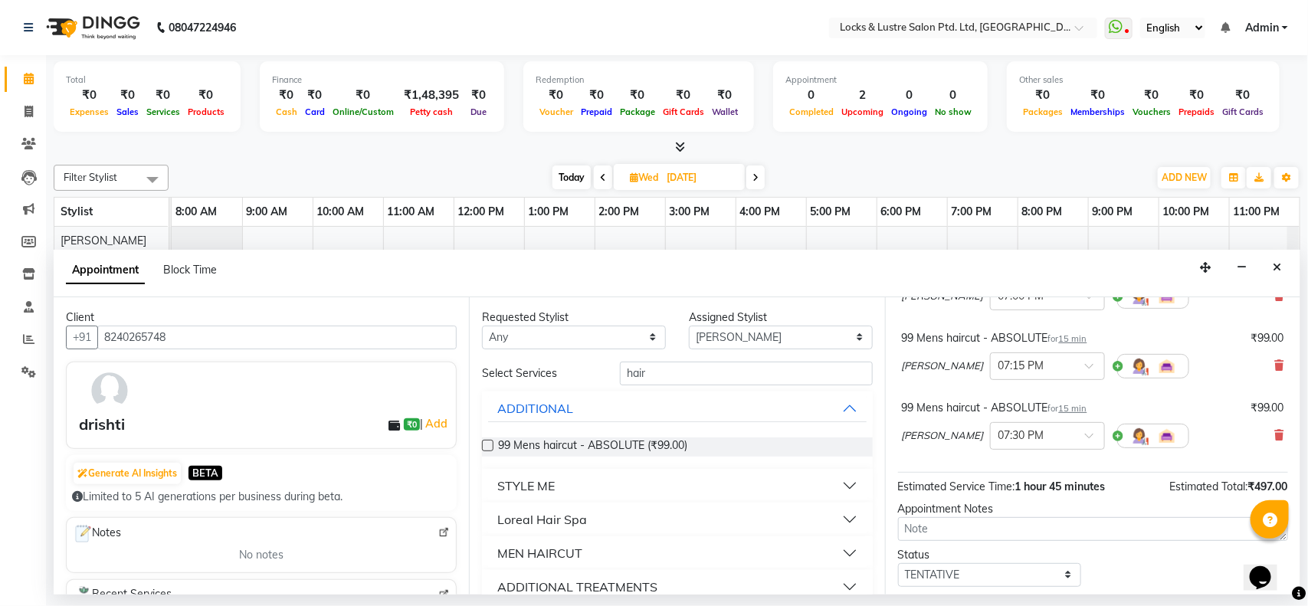
scroll to position [286, 0]
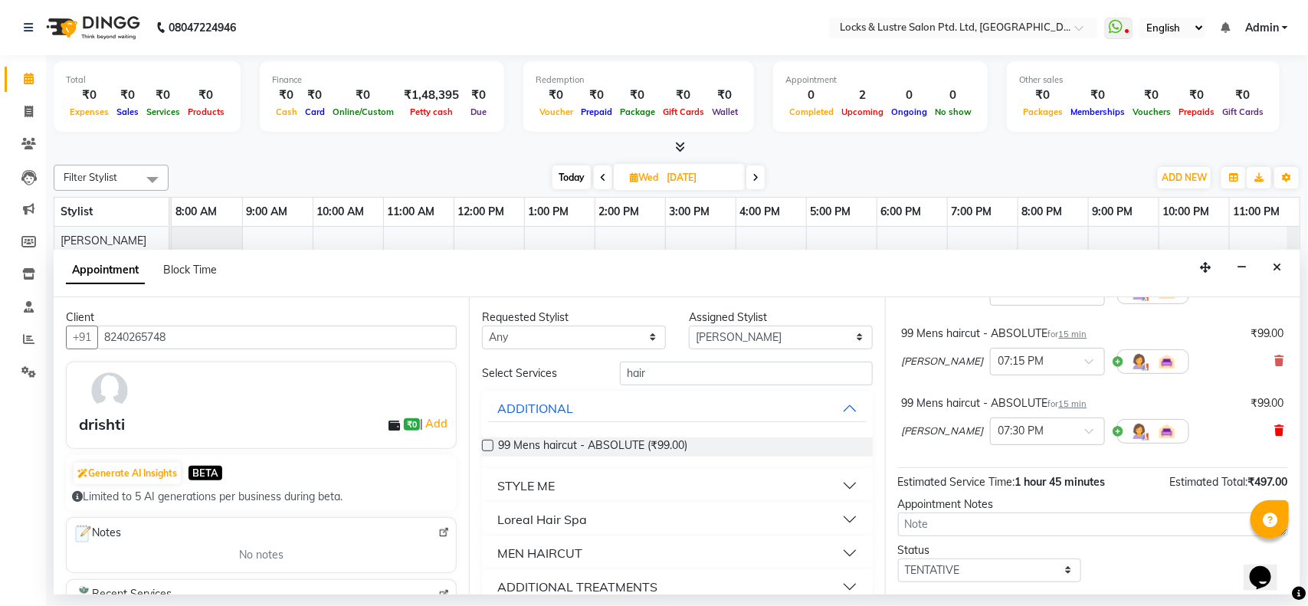
click at [1275, 431] on icon at bounding box center [1279, 430] width 9 height 11
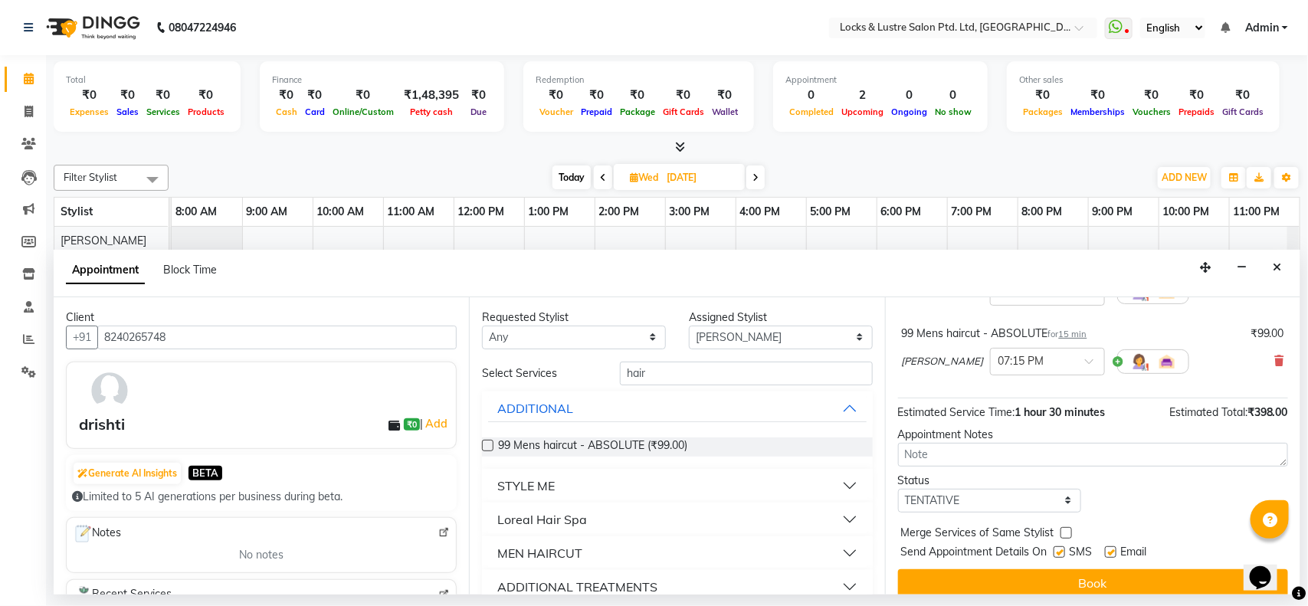
click at [1266, 431] on div "Appointment Notes" at bounding box center [1093, 435] width 390 height 16
click at [1275, 366] on icon at bounding box center [1279, 360] width 9 height 11
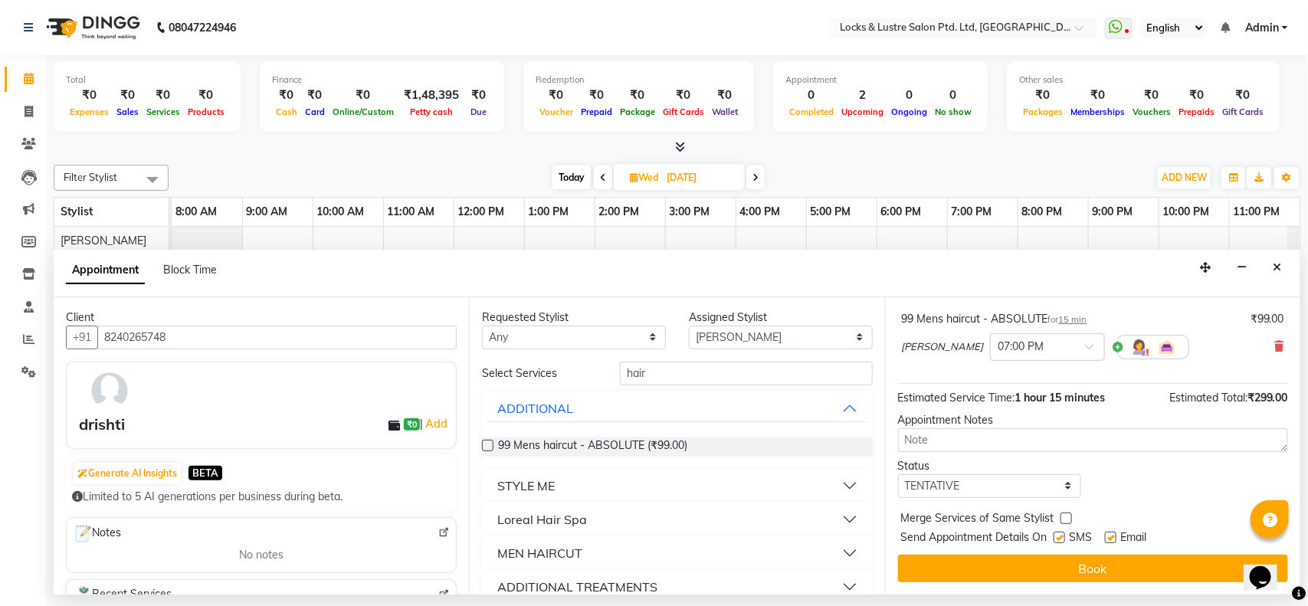
scroll to position [231, 0]
click at [1275, 351] on icon at bounding box center [1279, 346] width 9 height 11
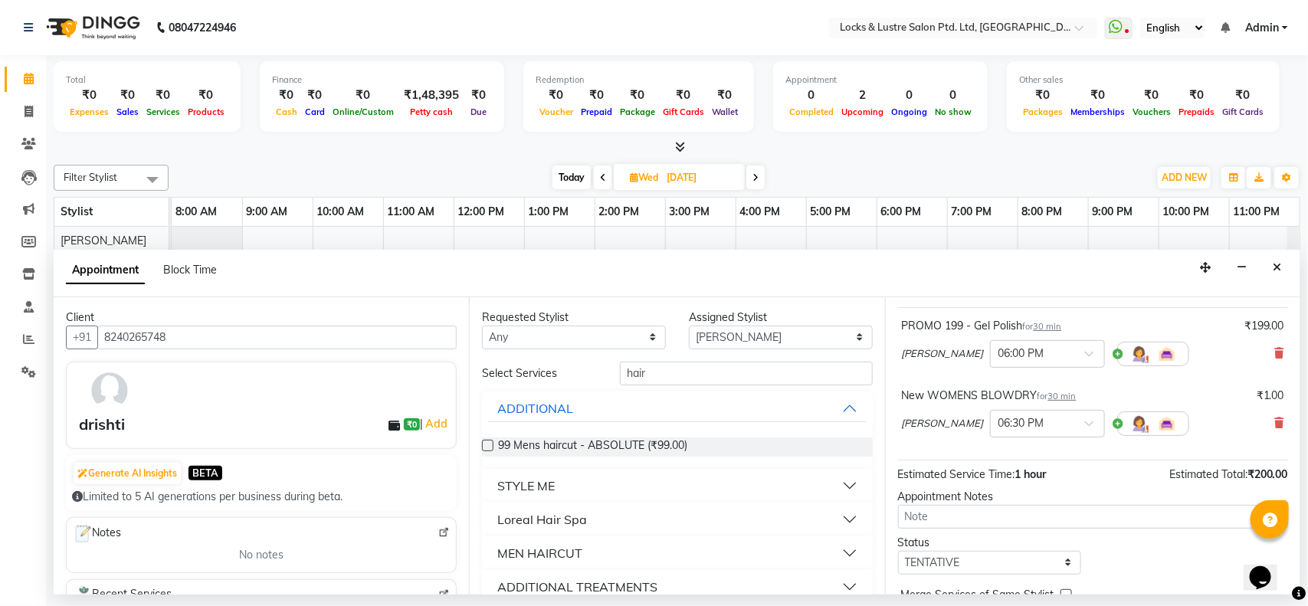
scroll to position [75, 0]
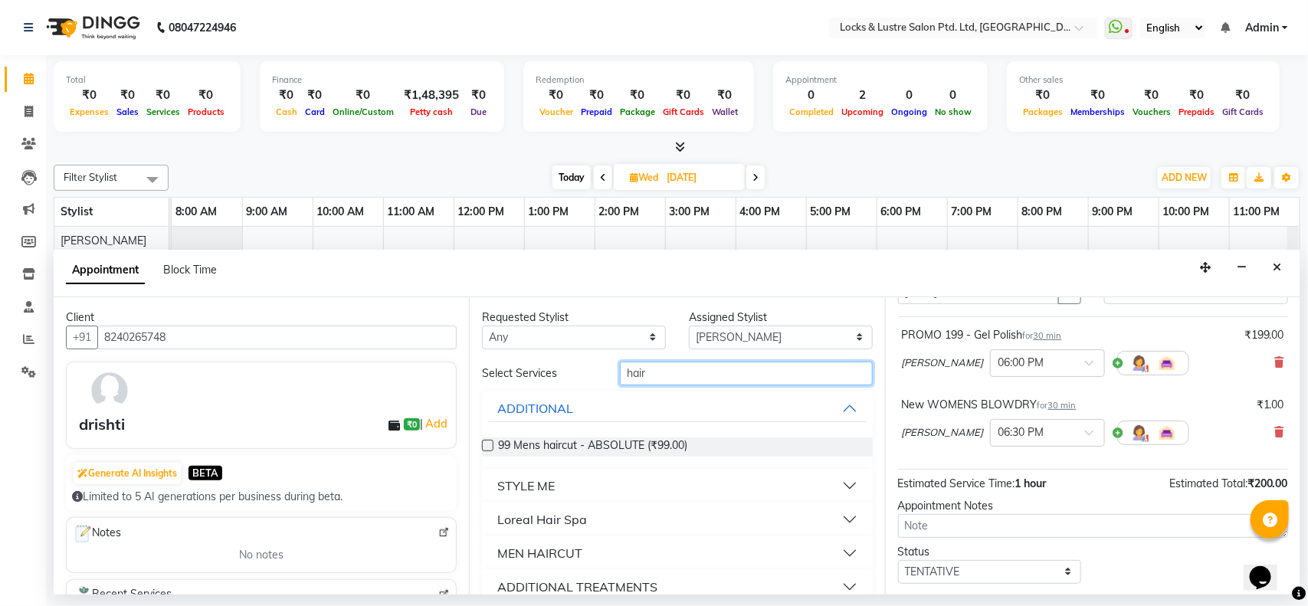
click at [695, 368] on input "hair" at bounding box center [746, 374] width 253 height 24
type input "h"
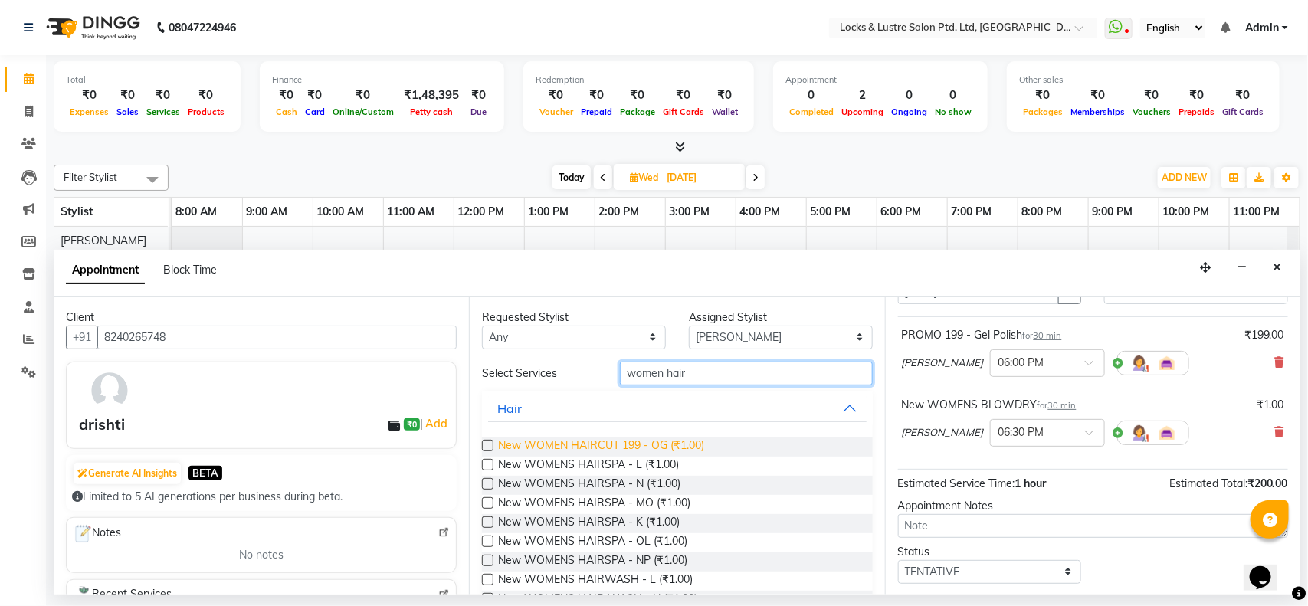
type input "women hair"
click at [610, 450] on span "New WOMEN HAIRCUT 199 - OG (₹1.00)" at bounding box center [601, 446] width 206 height 19
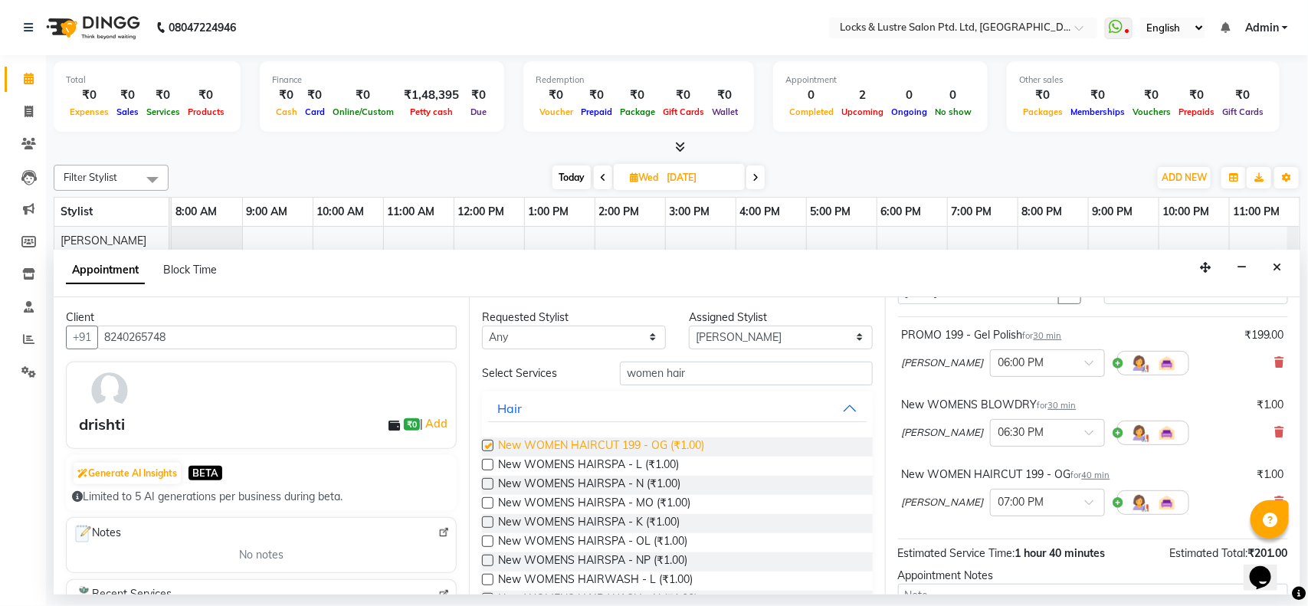
checkbox input "false"
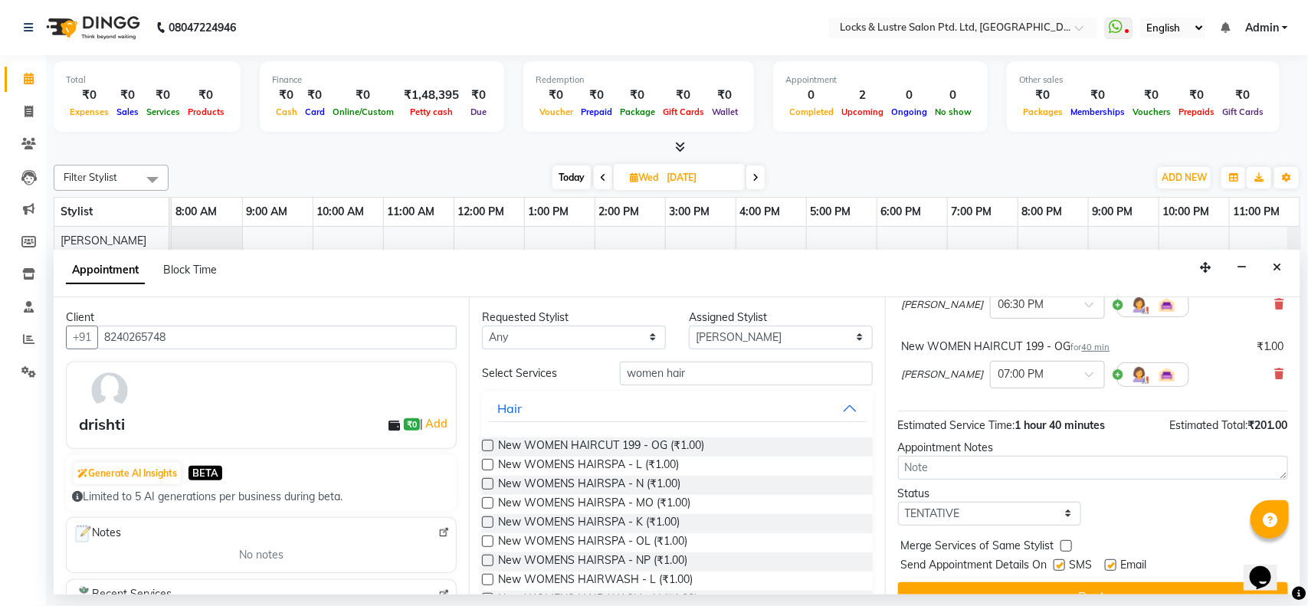
scroll to position [231, 0]
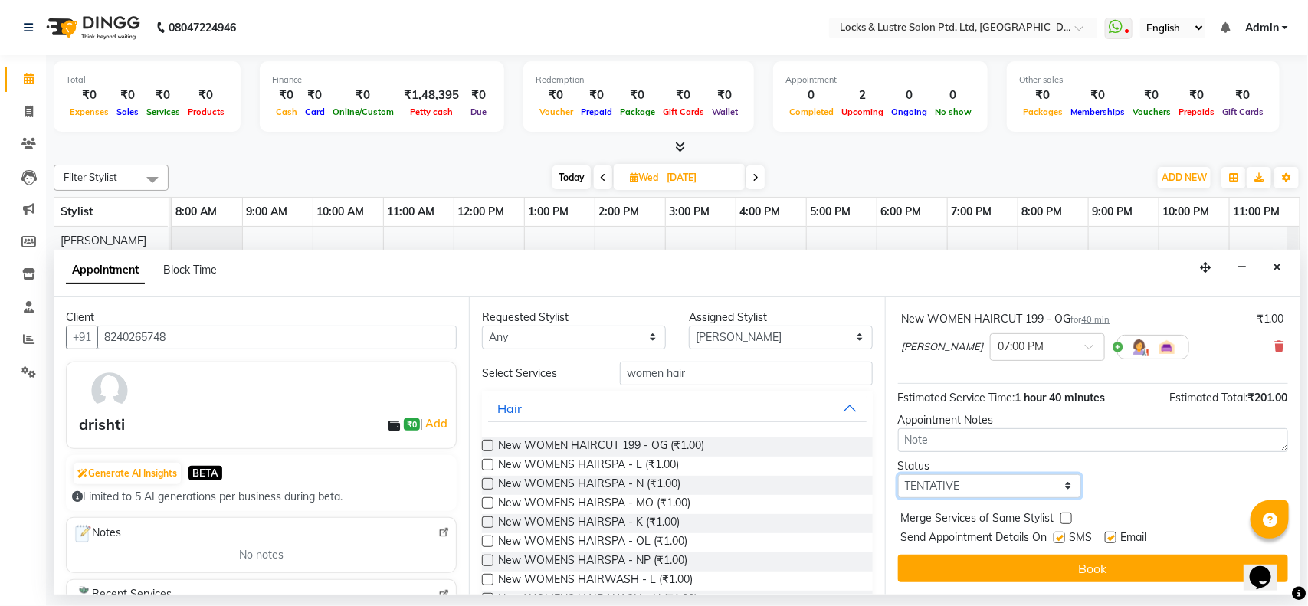
click at [982, 480] on select "Select TENTATIVE CONFIRM UPCOMING" at bounding box center [990, 486] width 184 height 24
select select "confirm booking"
click at [898, 474] on select "Select TENTATIVE CONFIRM UPCOMING" at bounding box center [990, 486] width 184 height 24
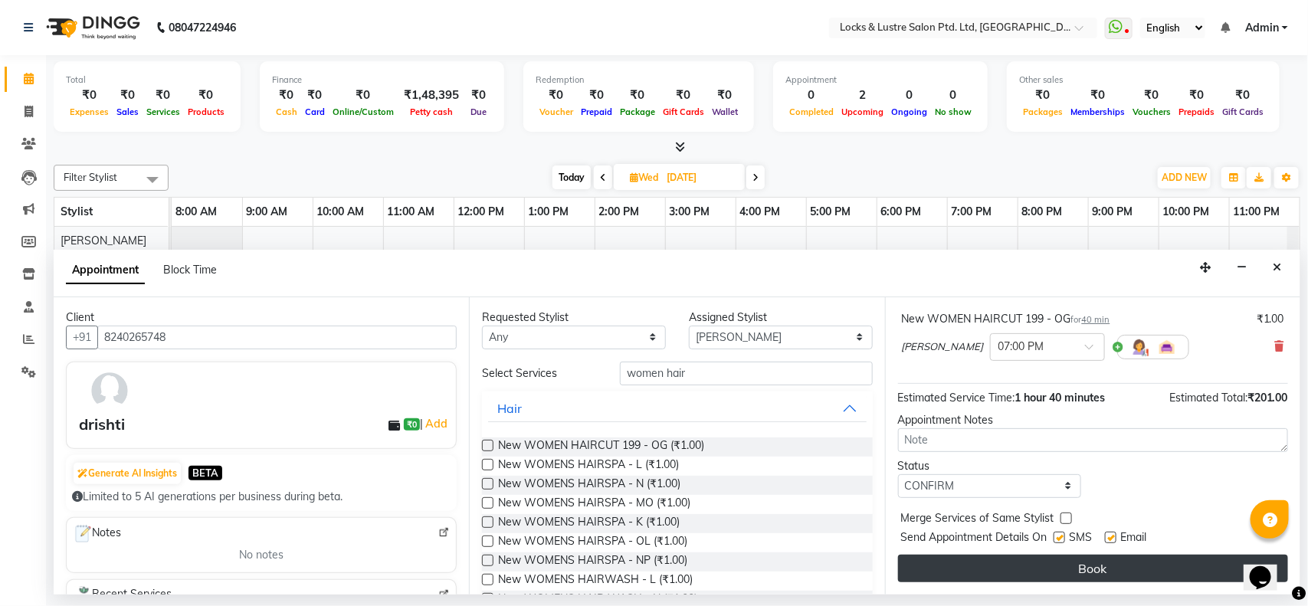
click at [1030, 569] on button "Book" at bounding box center [1093, 569] width 390 height 28
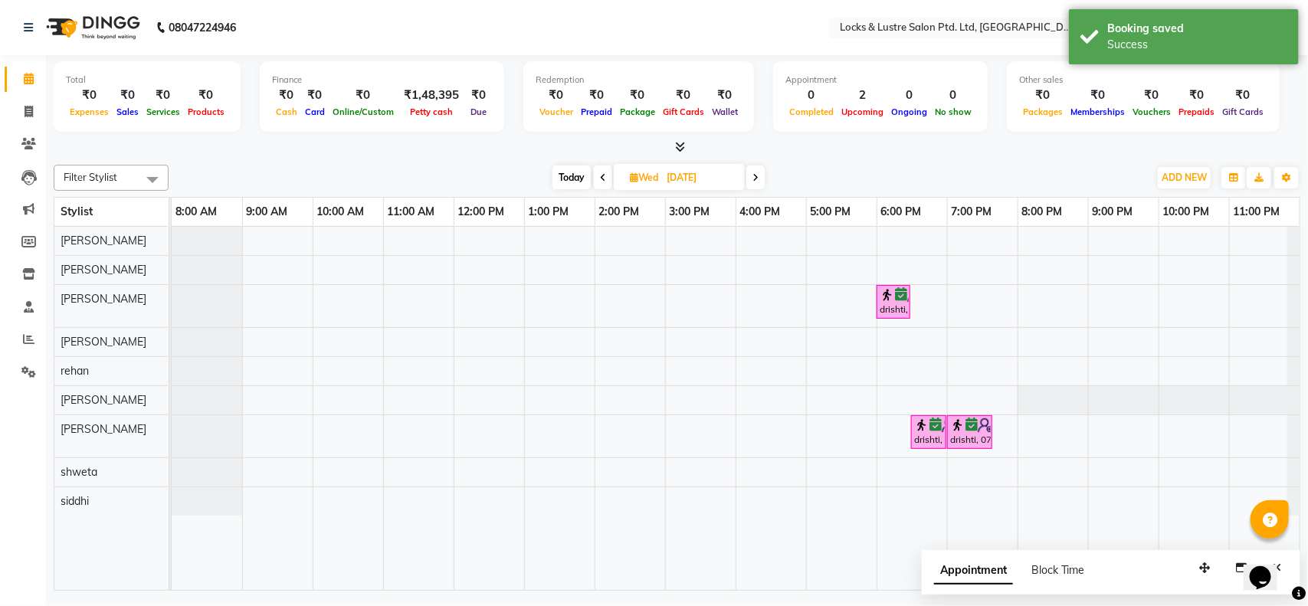
click at [703, 175] on input "03-09-2025" at bounding box center [700, 177] width 77 height 23
select select "9"
select select "2025"
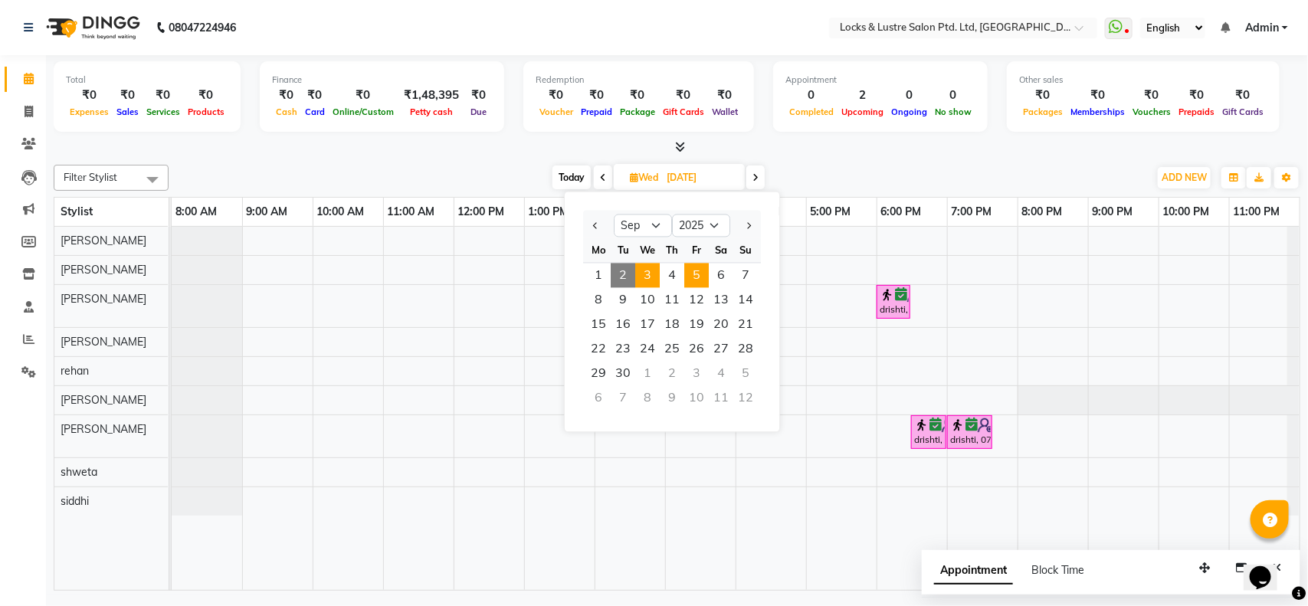
click at [692, 273] on span "5" at bounding box center [696, 276] width 25 height 25
type input "05-09-2025"
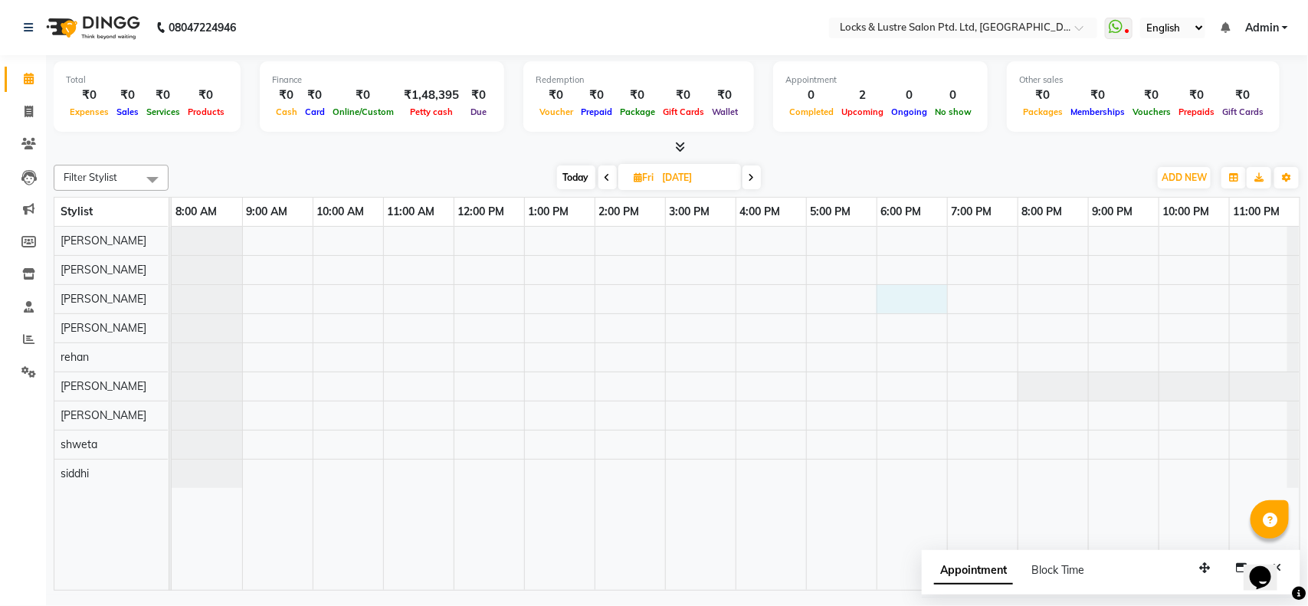
click at [899, 295] on div at bounding box center [736, 408] width 1128 height 363
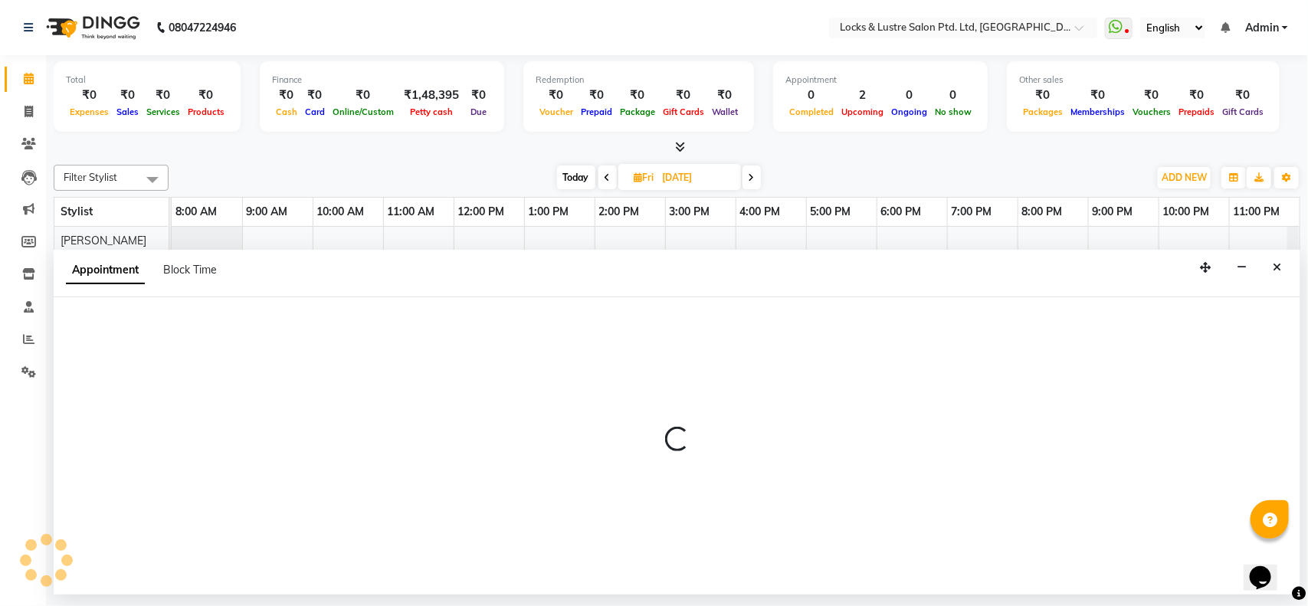
select select "90379"
select select "tentative"
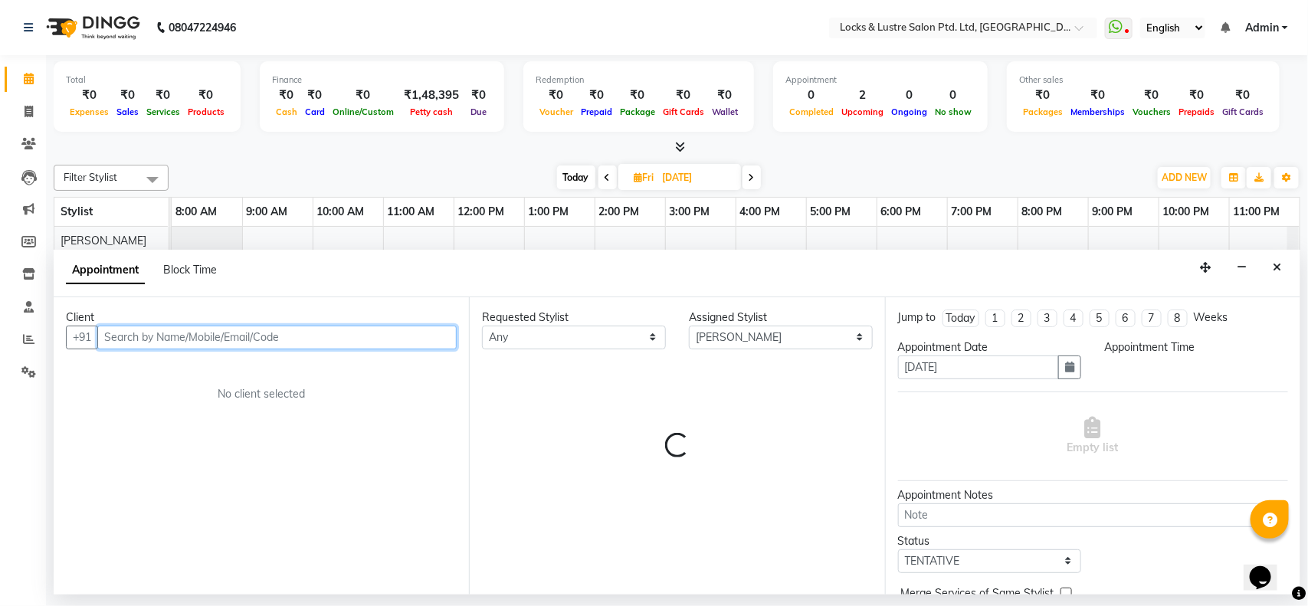
select select "1080"
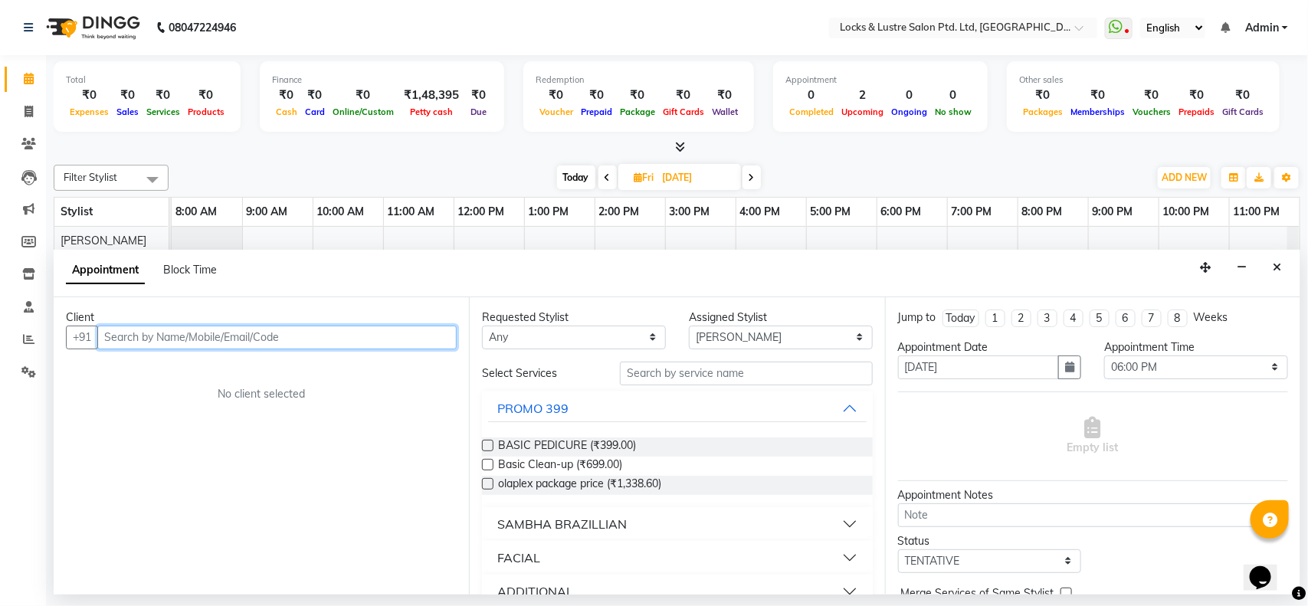
click at [347, 336] on input "text" at bounding box center [276, 338] width 359 height 24
type input "3"
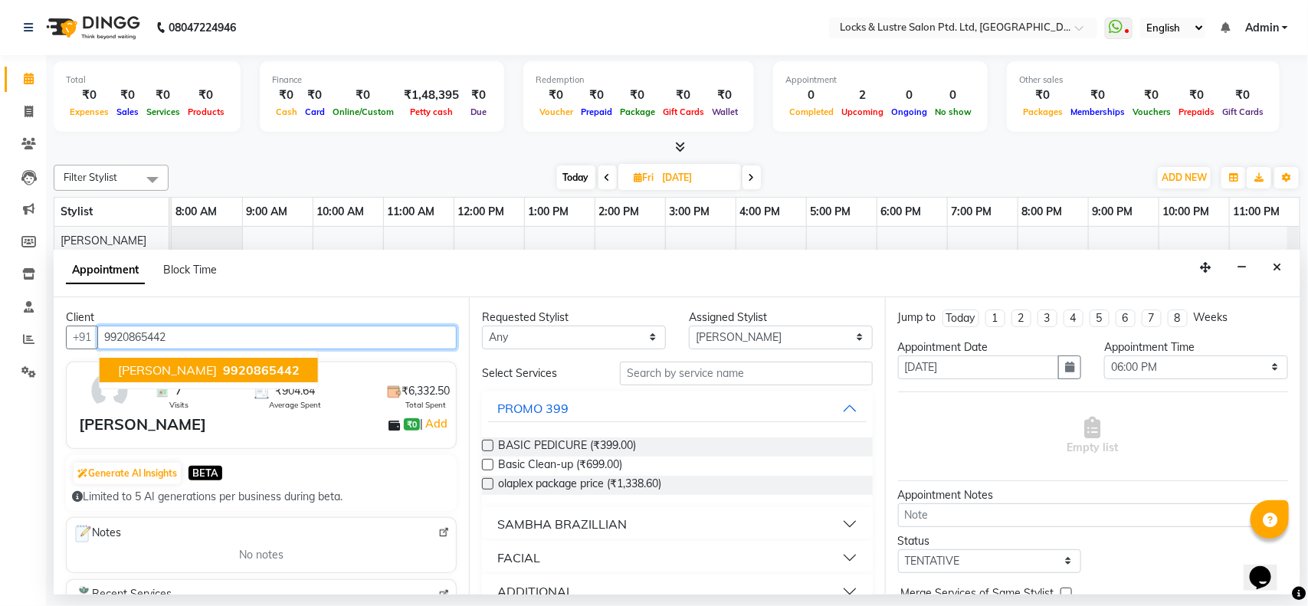
type input "9920865442"
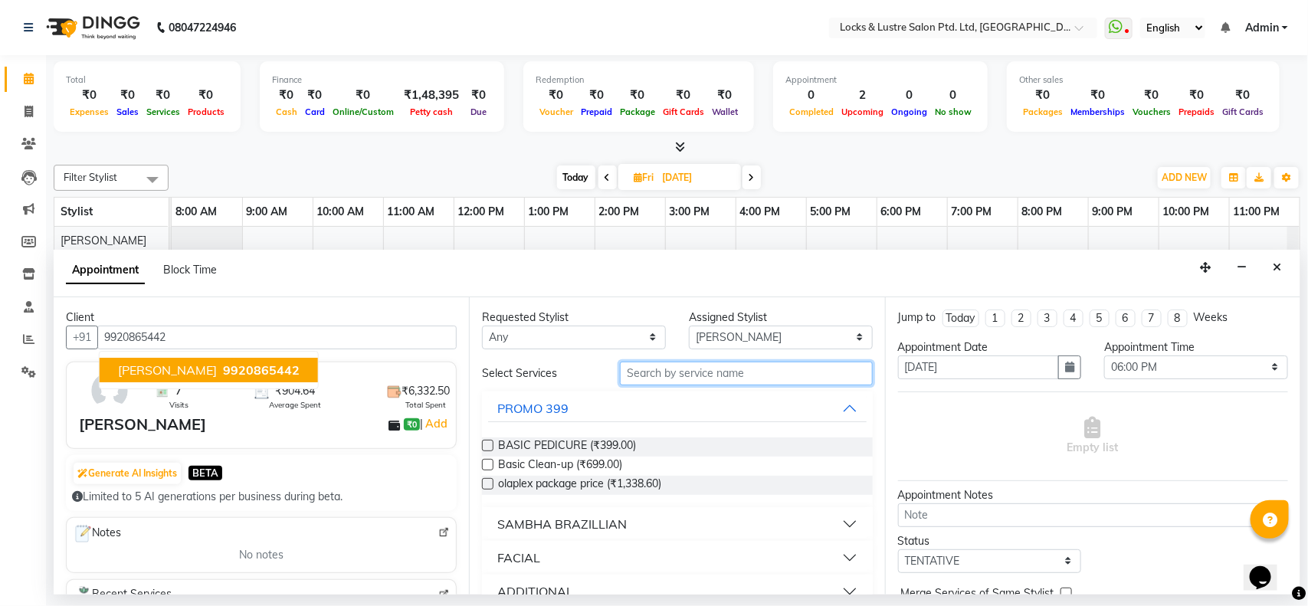
click at [693, 372] on input "text" at bounding box center [746, 374] width 253 height 24
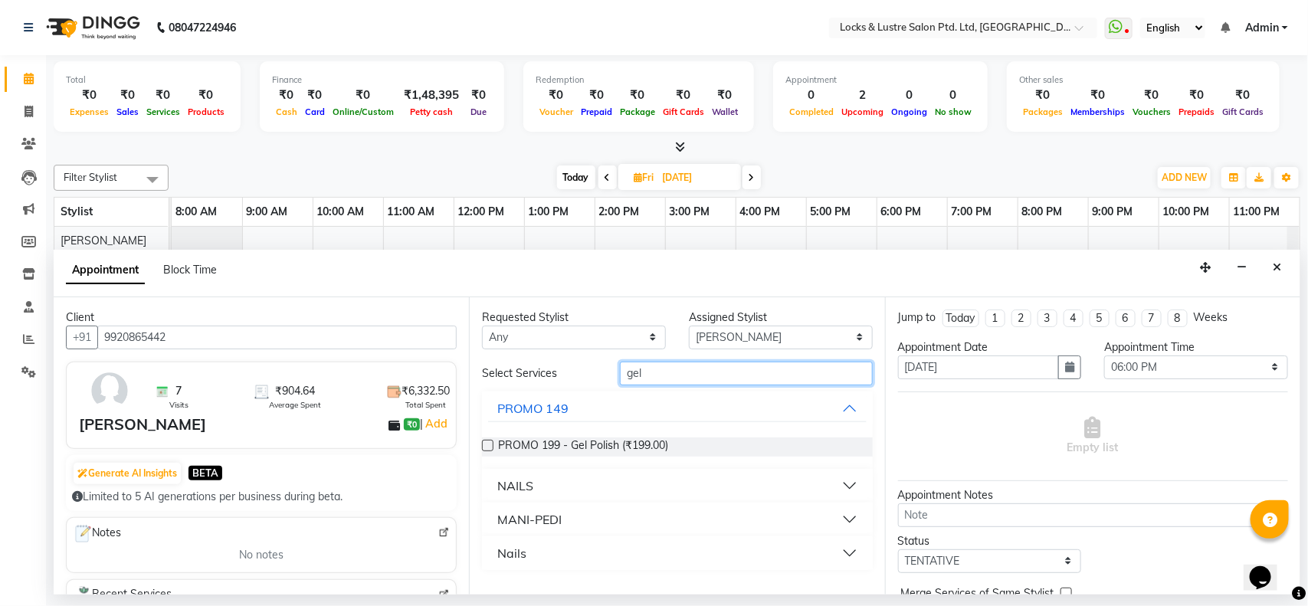
type input "gel"
click at [703, 450] on div "PROMO 199 - Gel Polish (₹199.00)" at bounding box center [677, 446] width 390 height 19
click at [611, 450] on span "PROMO 199 - Gel Polish (₹199.00)" at bounding box center [583, 446] width 170 height 19
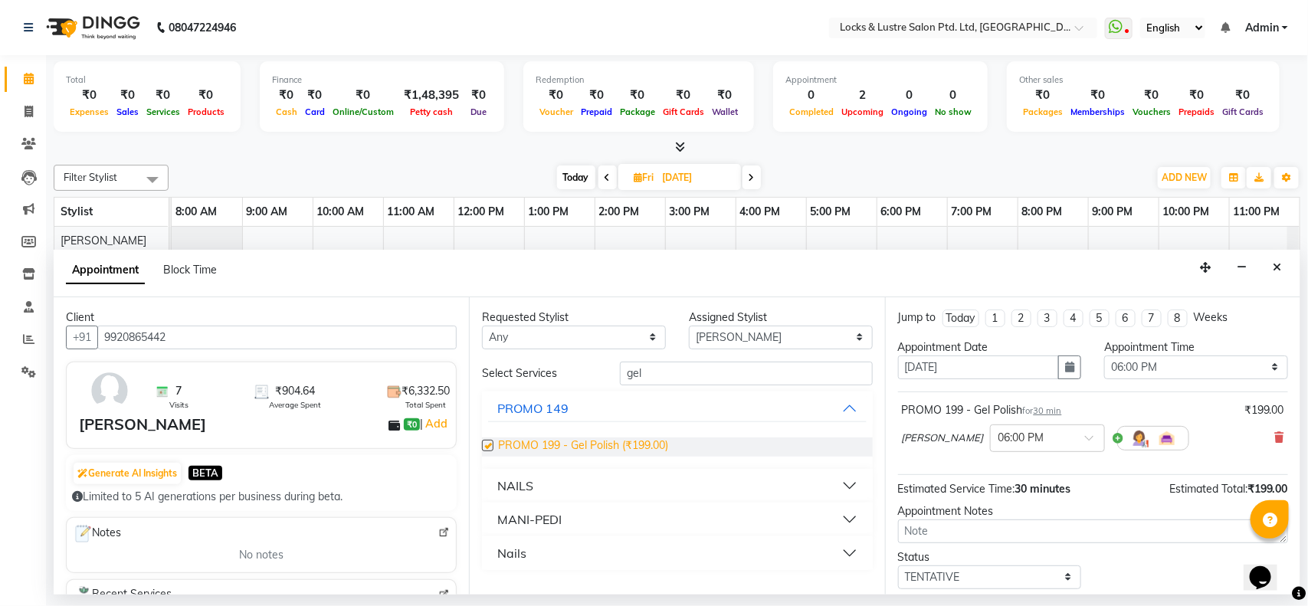
checkbox input "false"
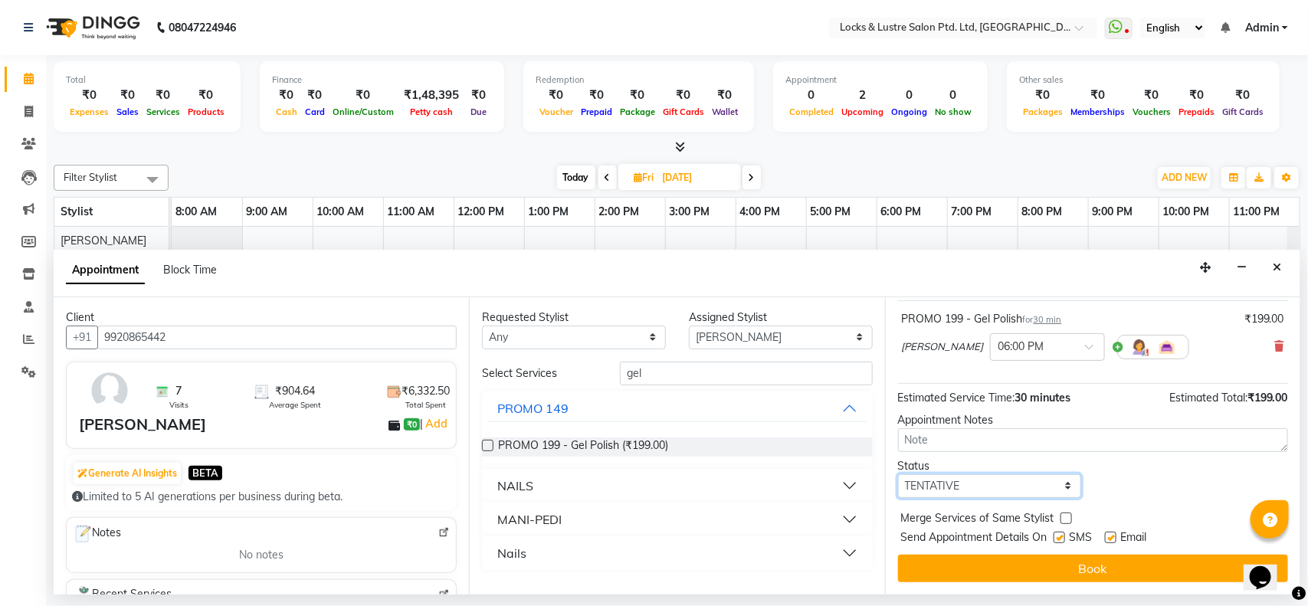
click at [1008, 480] on select "Select TENTATIVE CONFIRM UPCOMING" at bounding box center [990, 486] width 184 height 24
select select "confirm booking"
click at [898, 474] on select "Select TENTATIVE CONFIRM UPCOMING" at bounding box center [990, 486] width 184 height 24
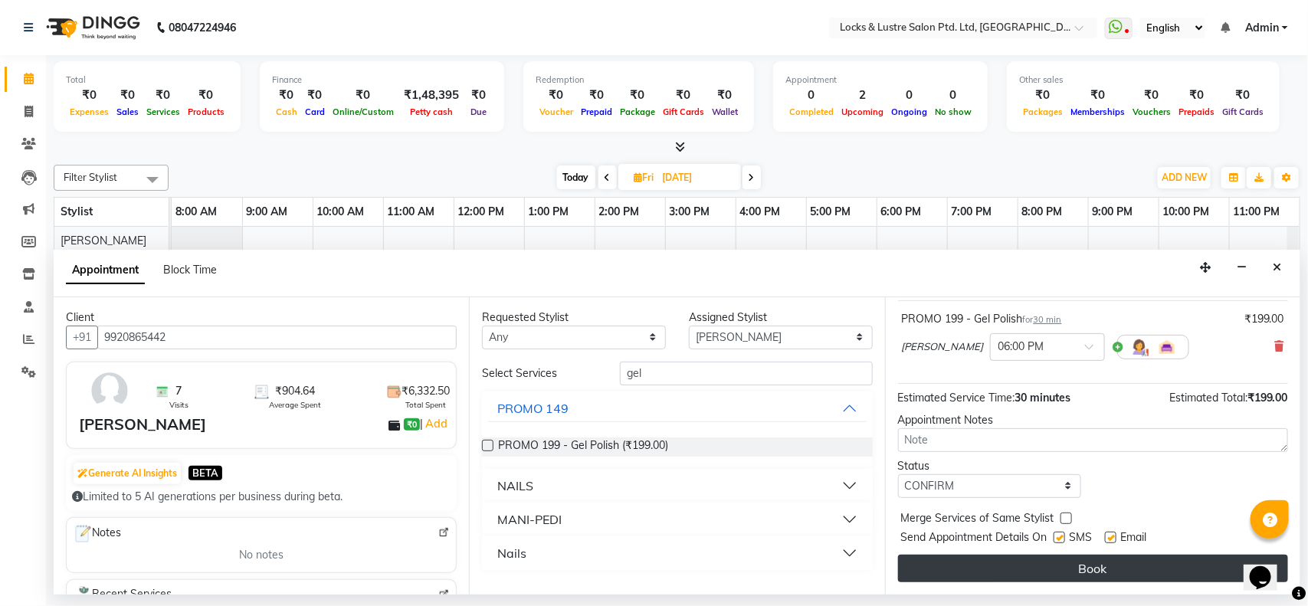
click at [1014, 565] on button "Book" at bounding box center [1093, 569] width 390 height 28
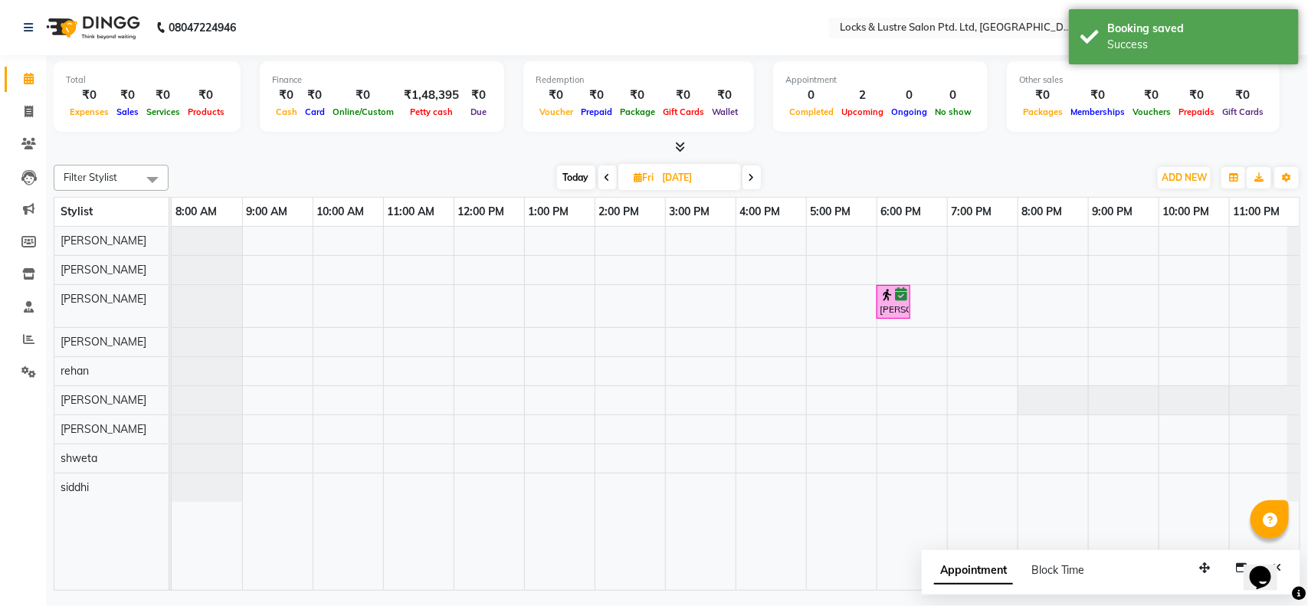
click at [659, 181] on input "05-09-2025" at bounding box center [696, 177] width 77 height 23
select select "9"
select select "2025"
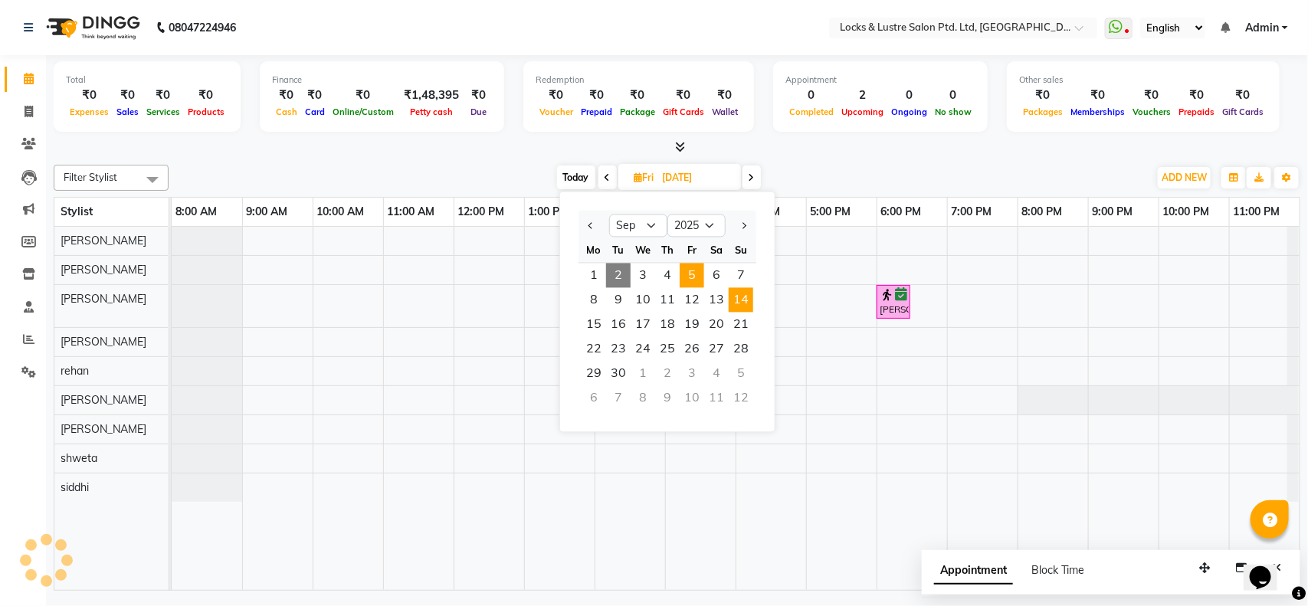
click at [733, 296] on span "14" at bounding box center [741, 300] width 25 height 25
type input "14-09-2025"
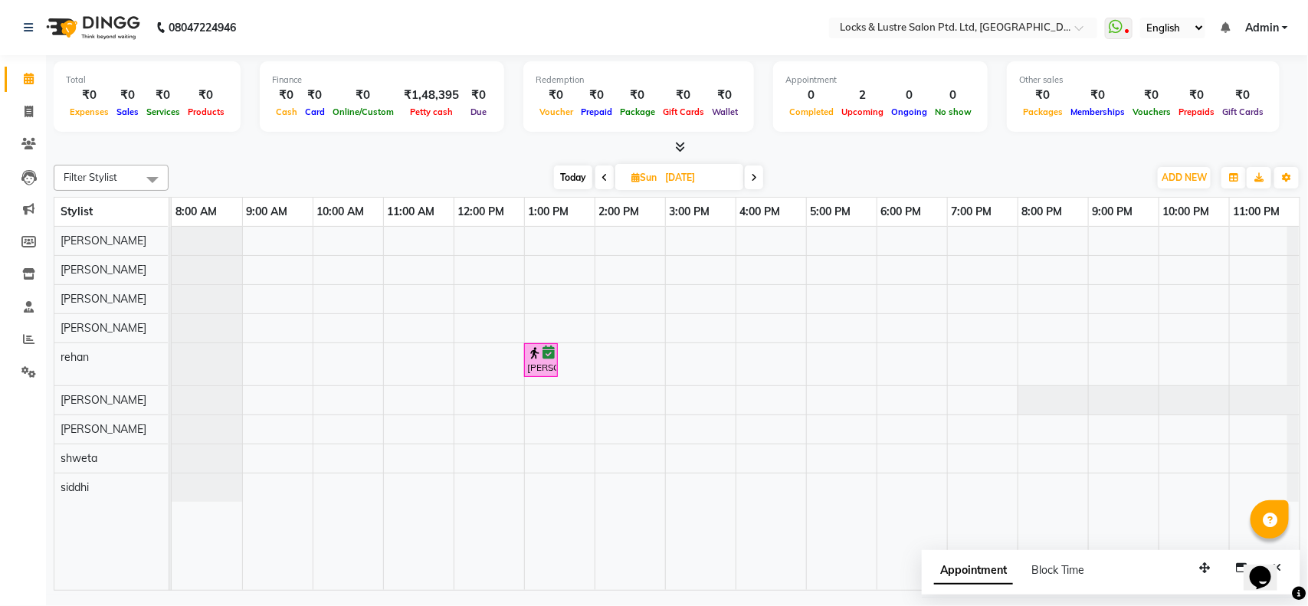
click at [632, 174] on icon at bounding box center [635, 177] width 8 height 10
select select "9"
select select "2025"
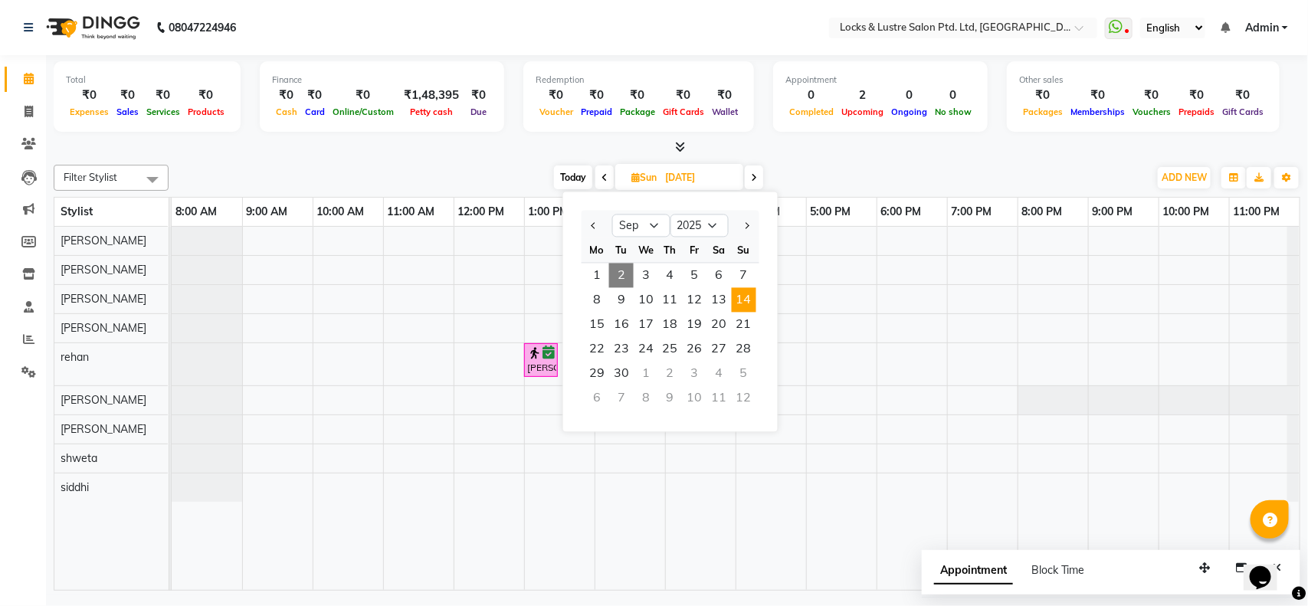
click at [572, 175] on span "Today" at bounding box center [573, 177] width 38 height 24
type input "[DATE]"
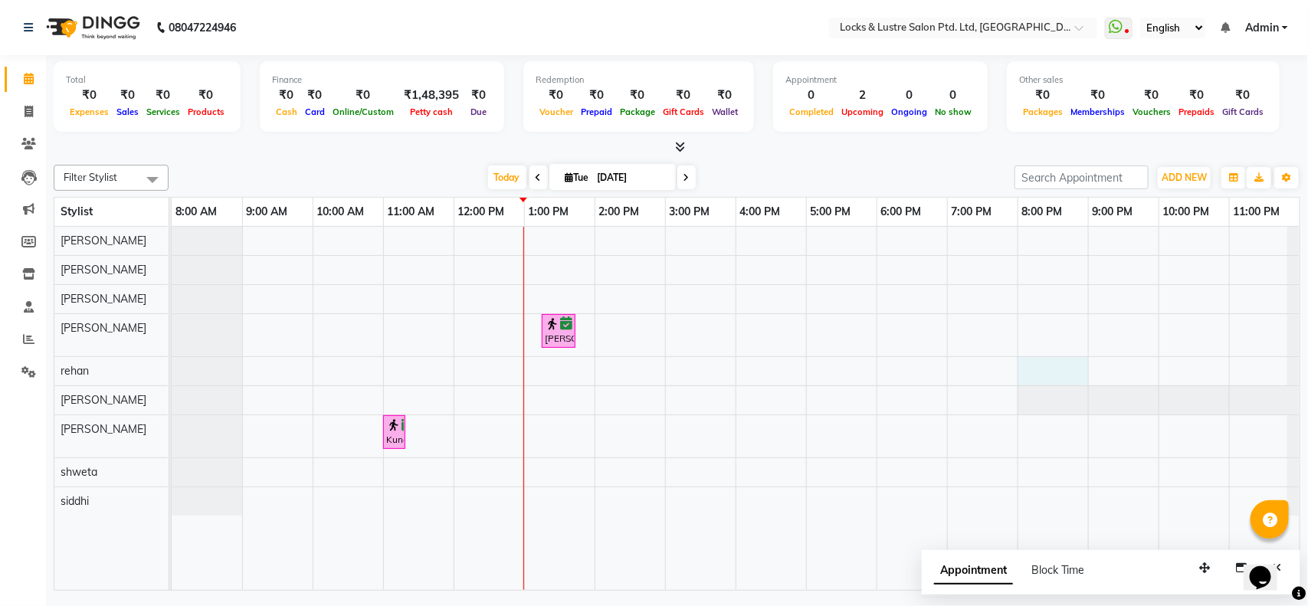
click at [1040, 365] on div "Isha Jain, TK02, 01:15 PM-01:45 PM, BASIC PEDICURE Kunal, TK01, 11:00 AM-11:15 …" at bounding box center [736, 408] width 1128 height 363
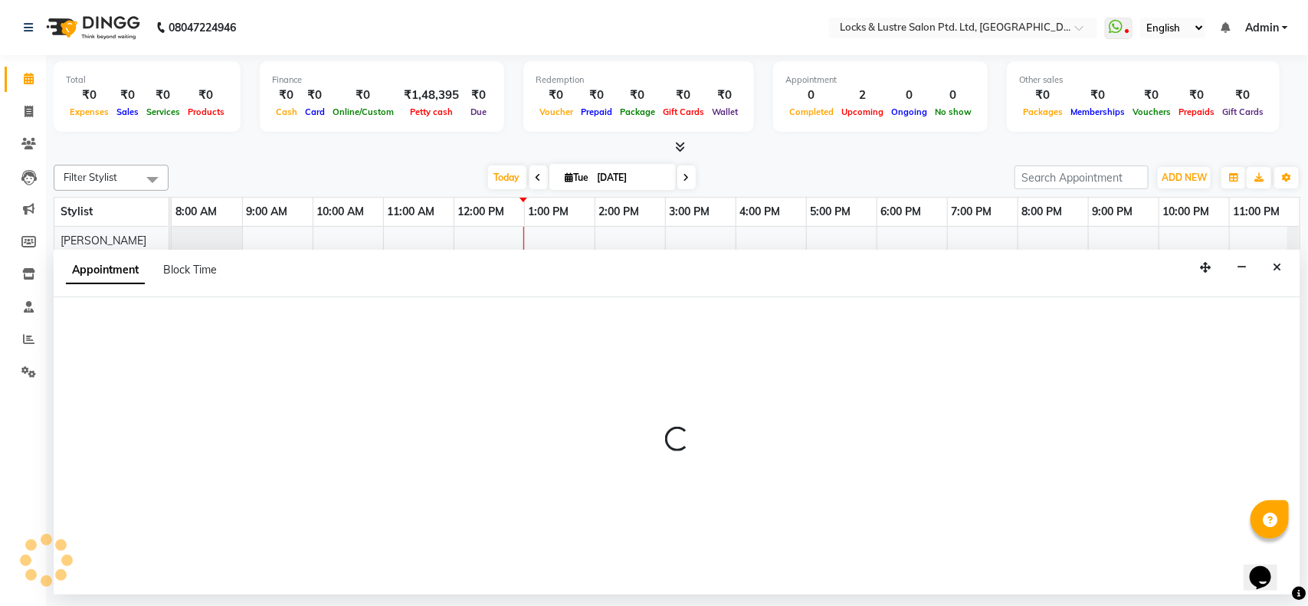
select select "62982"
select select "tentative"
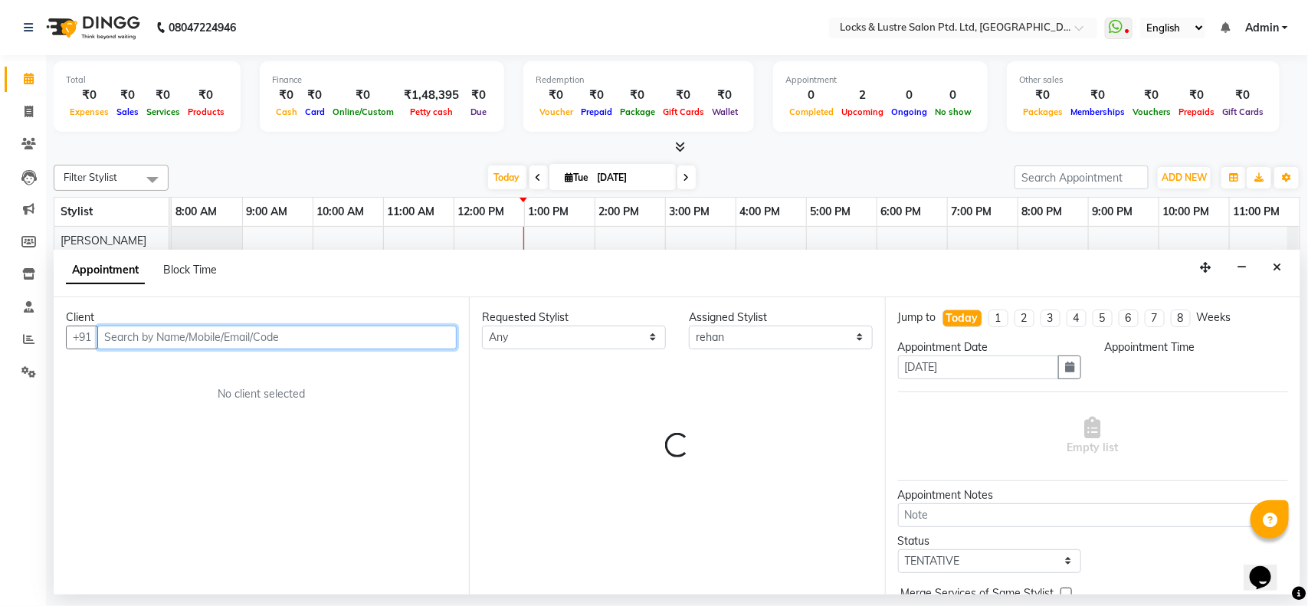
select select "1200"
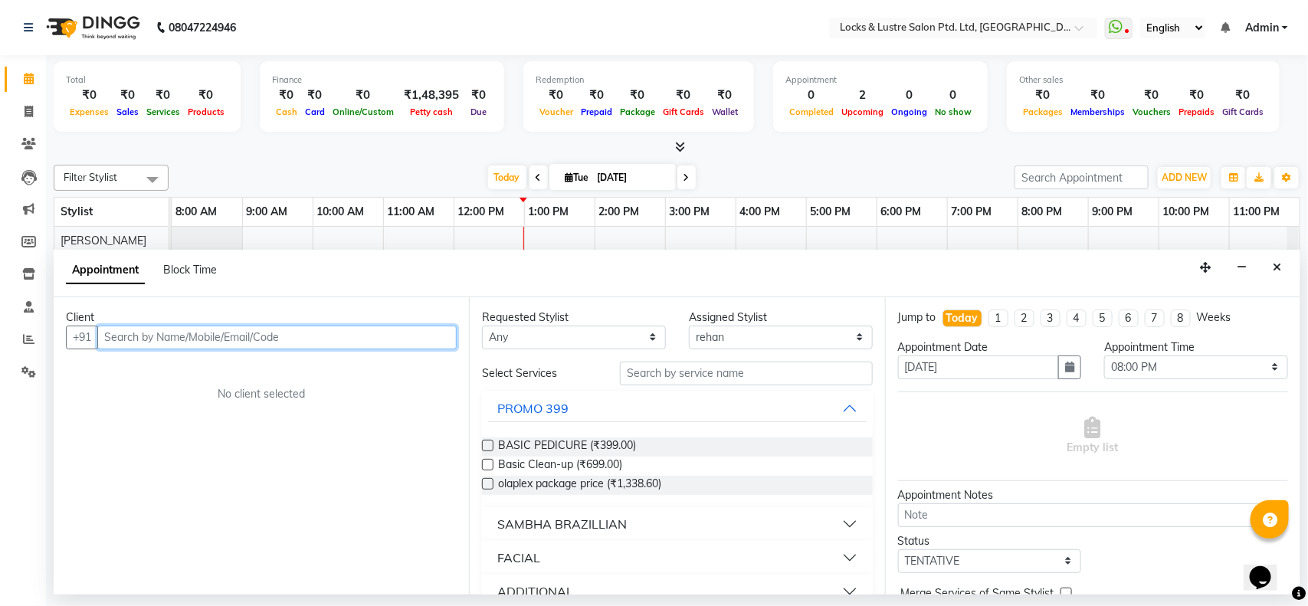
click at [326, 331] on input "text" at bounding box center [276, 338] width 359 height 24
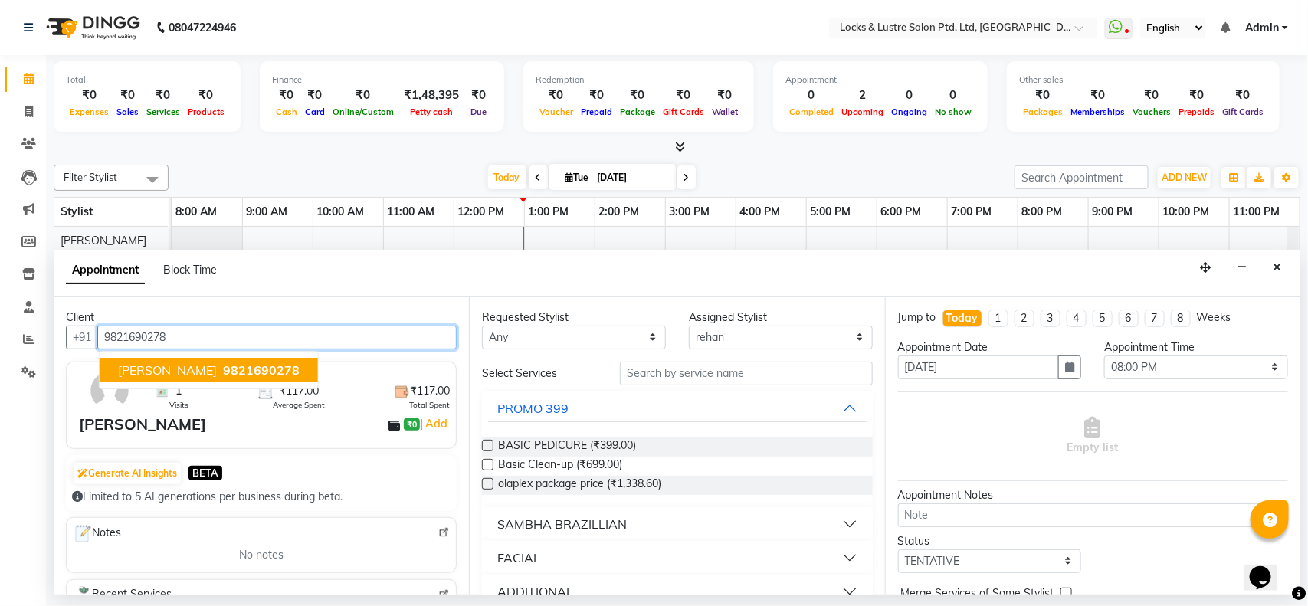
type input "9821690278"
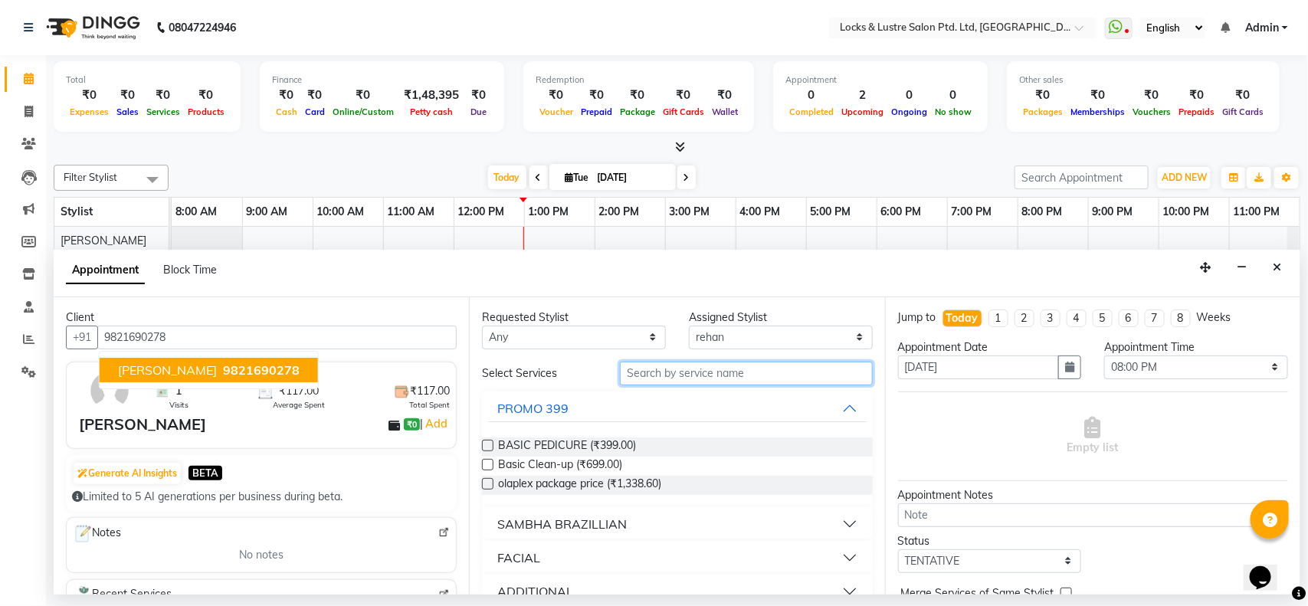
click at [667, 375] on input "text" at bounding box center [746, 374] width 253 height 24
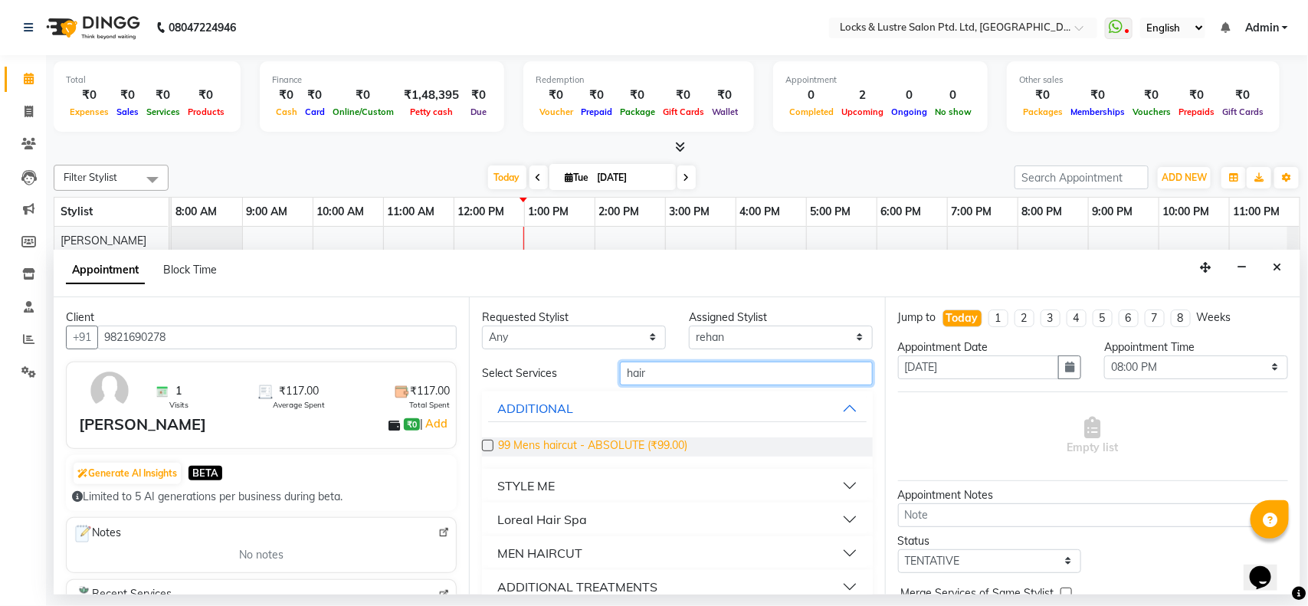
type input "hair"
click at [622, 449] on span "99 Mens haircut - ABSOLUTE (₹99.00)" at bounding box center [592, 446] width 189 height 19
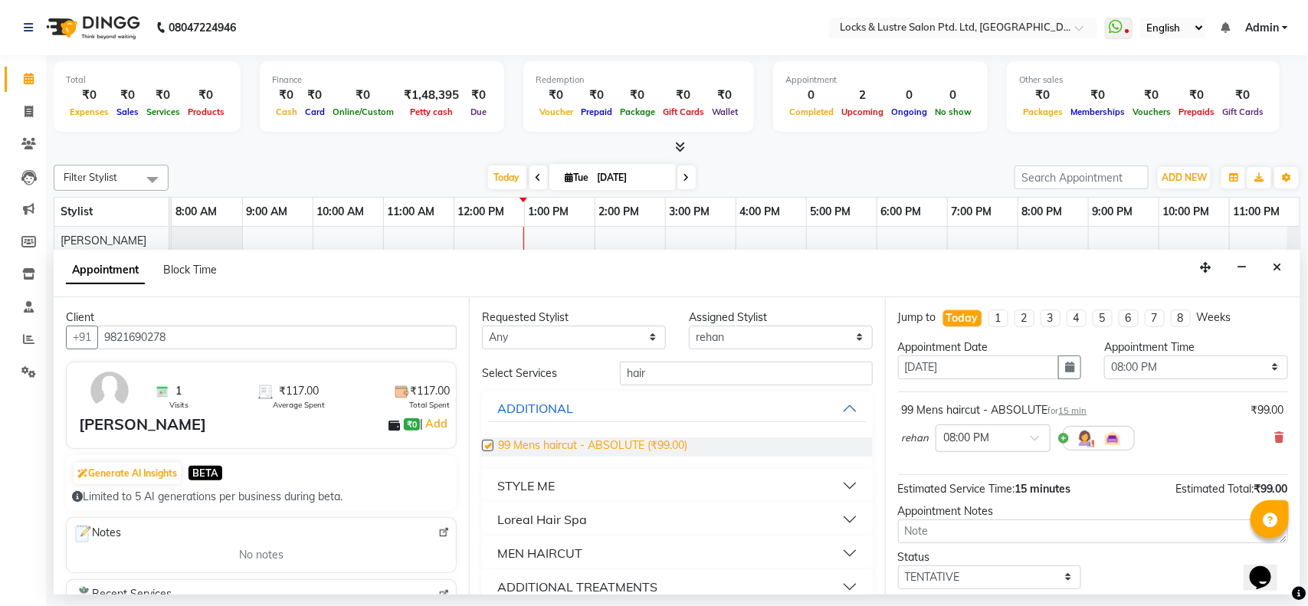
checkbox input "false"
click at [672, 373] on input "hair" at bounding box center [746, 374] width 253 height 24
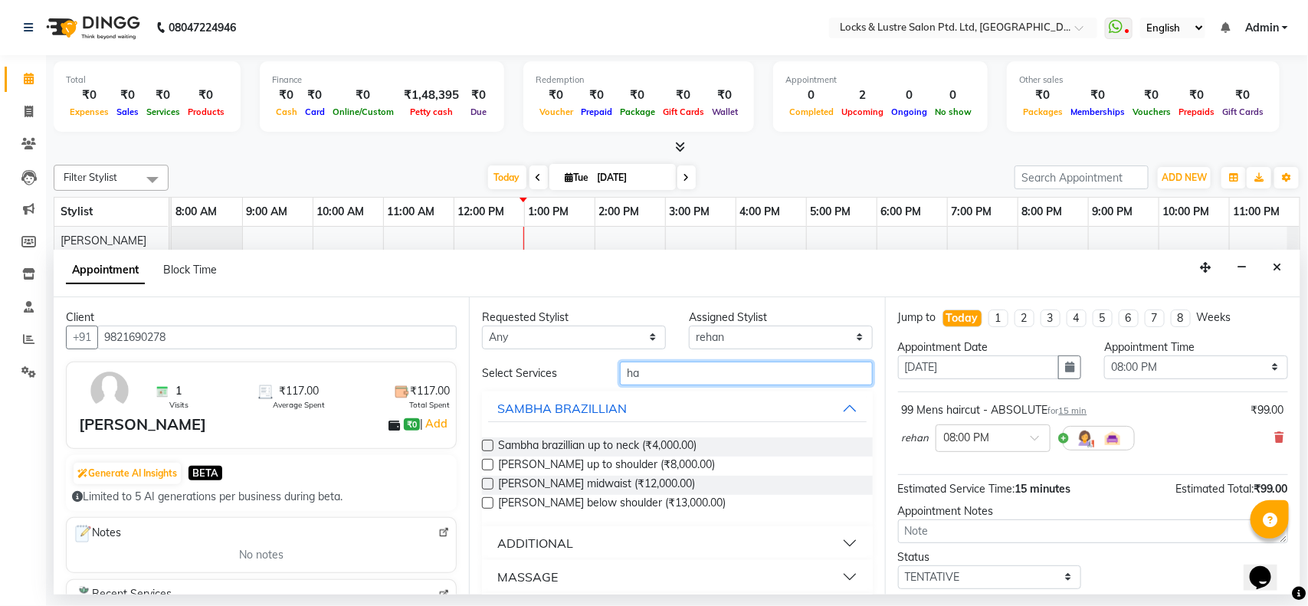
type input "h"
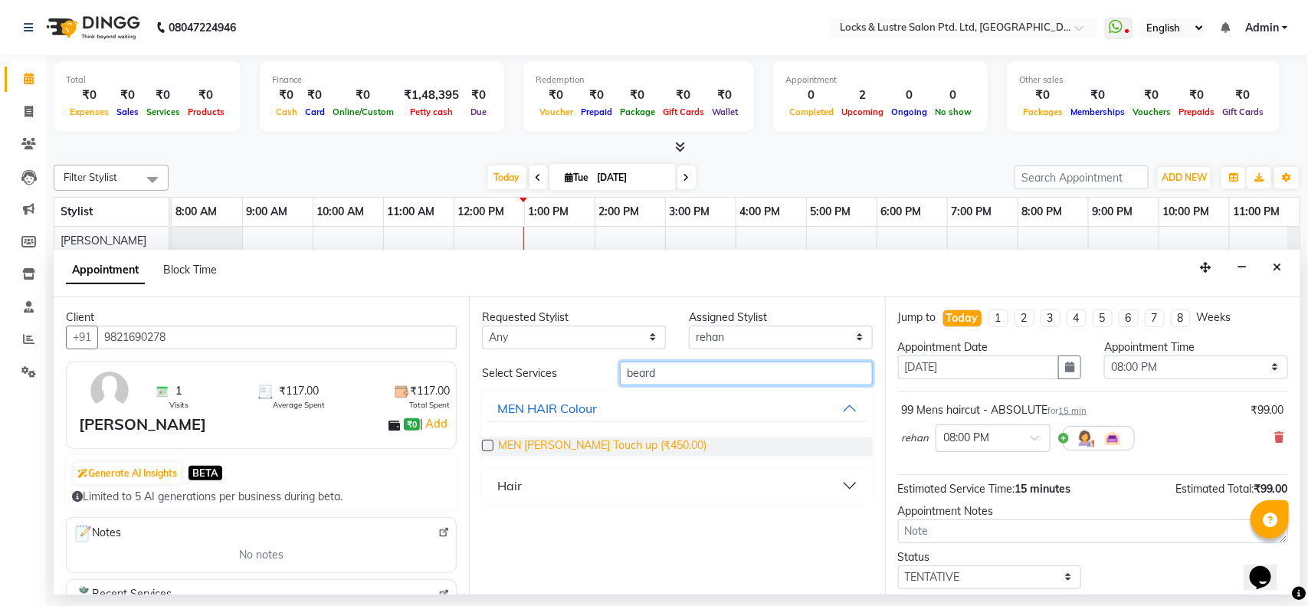
type input "beard"
click at [580, 443] on span "MEN Beard Touch up (₹450.00)" at bounding box center [602, 446] width 208 height 19
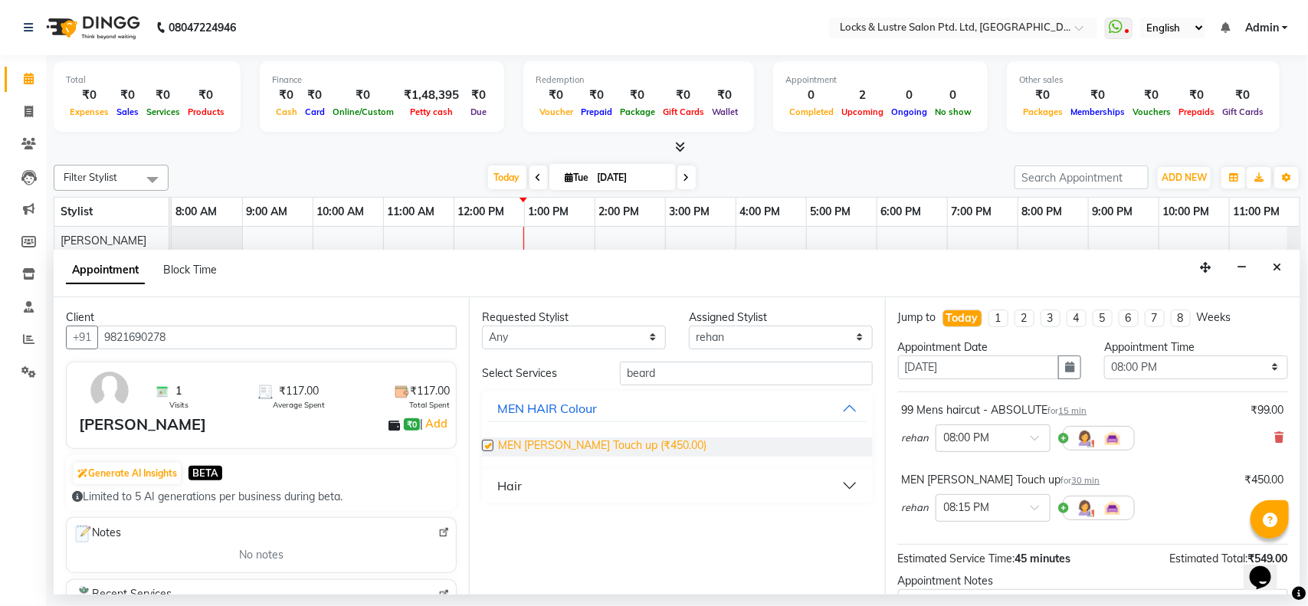
checkbox input "false"
click at [717, 375] on input "beard" at bounding box center [746, 374] width 253 height 24
type input "b"
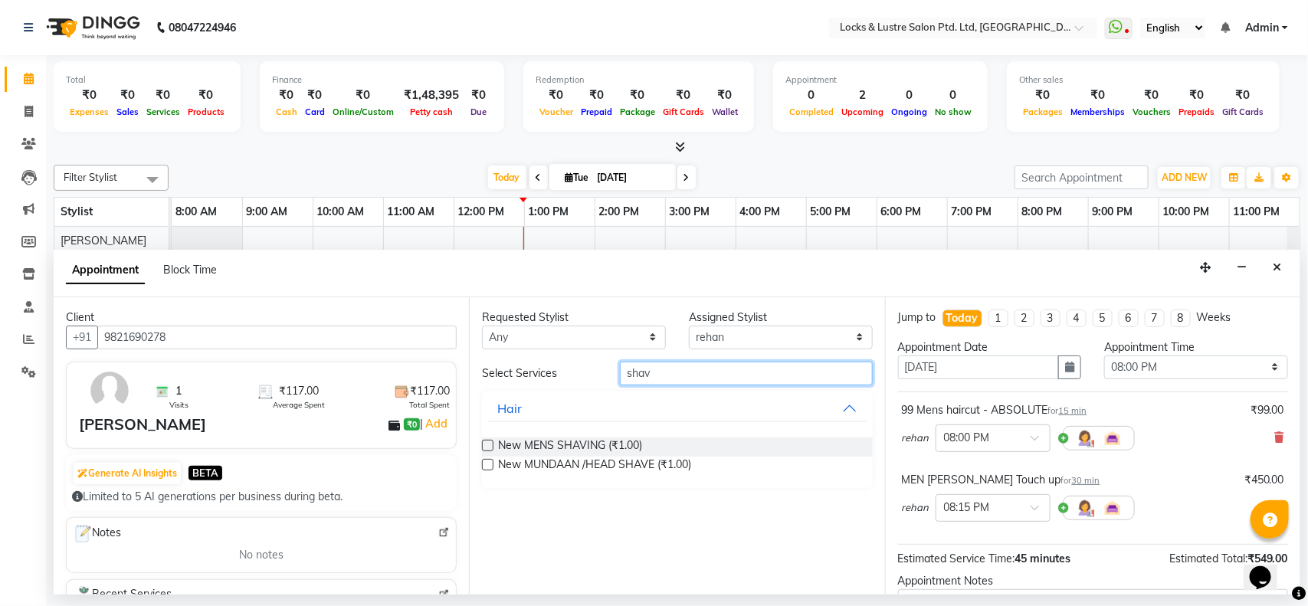
type input "shav"
click at [644, 446] on div "New MENS SHAVING (₹1.00)" at bounding box center [677, 446] width 390 height 19
click at [519, 438] on span "New MENS SHAVING (₹1.00)" at bounding box center [570, 446] width 144 height 19
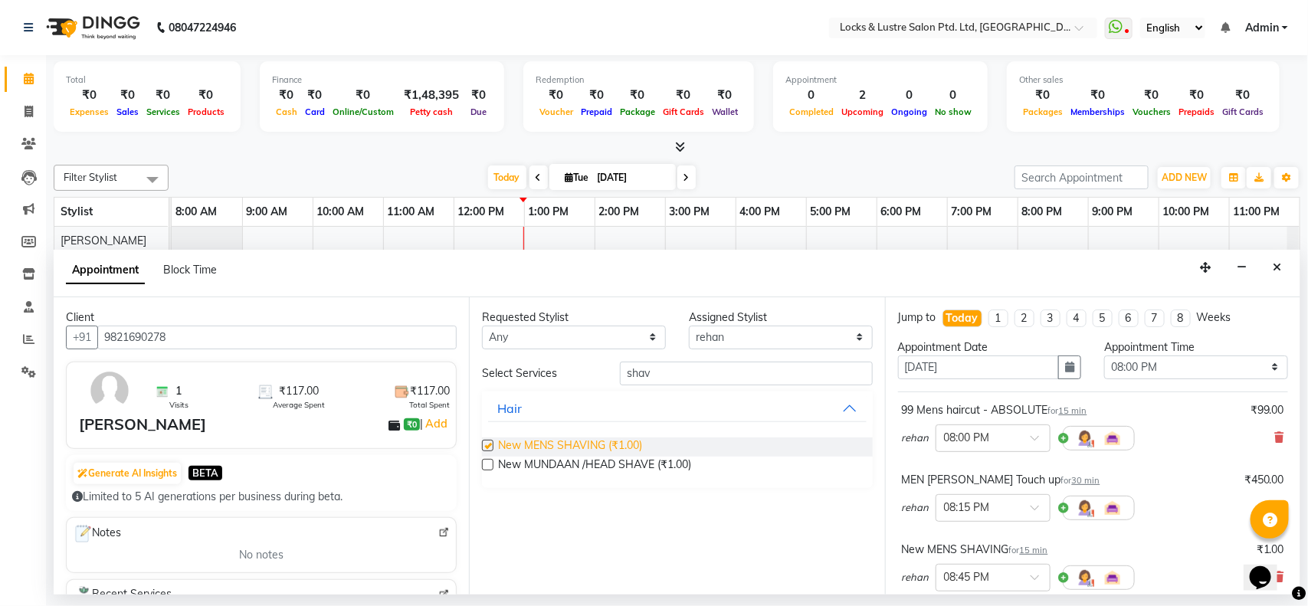
checkbox input "false"
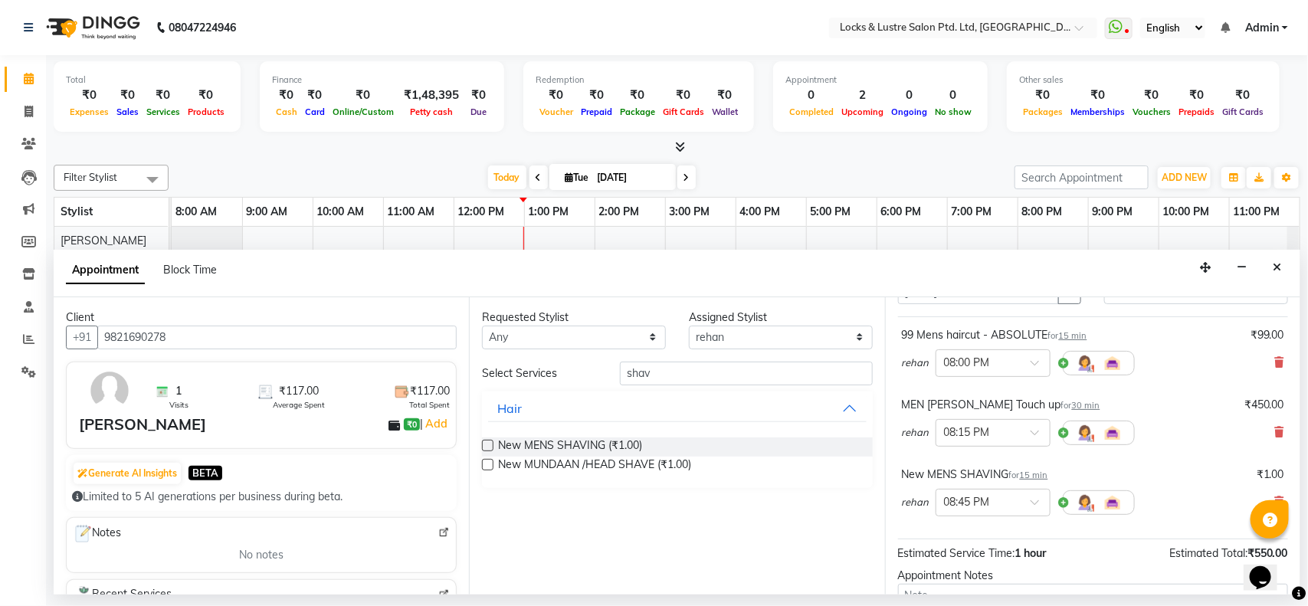
scroll to position [77, 0]
click at [1275, 429] on icon at bounding box center [1279, 429] width 9 height 11
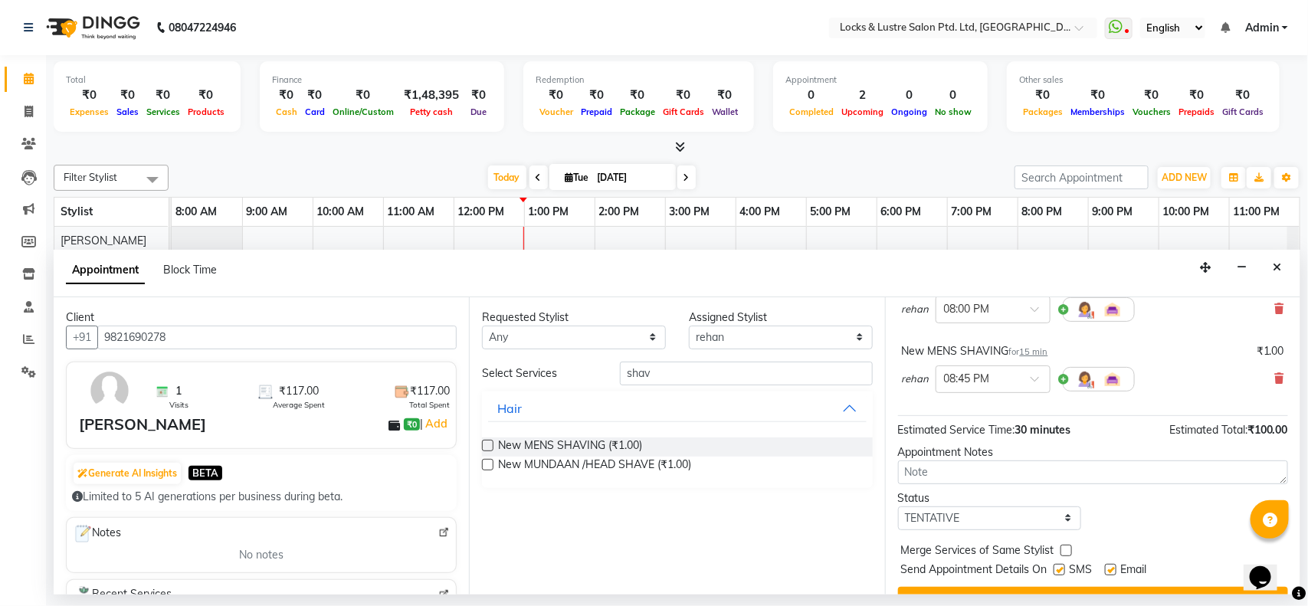
scroll to position [162, 0]
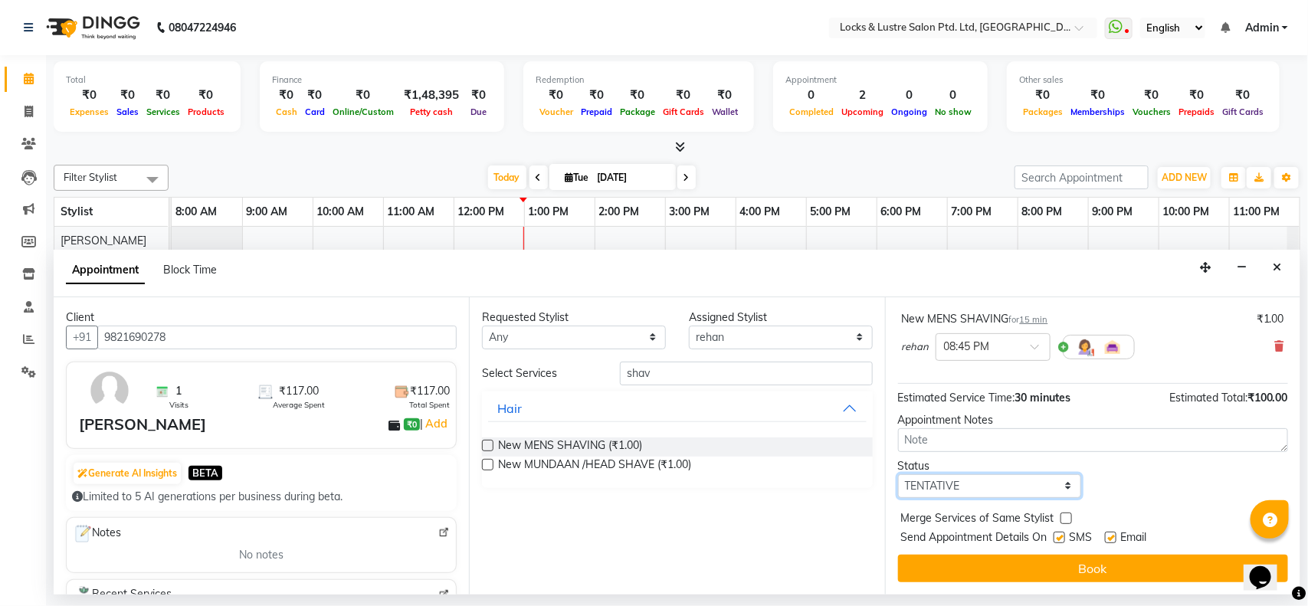
click at [1008, 490] on select "Select TENTATIVE CONFIRM CHECK-IN UPCOMING" at bounding box center [990, 486] width 184 height 24
select select "confirm booking"
click at [898, 474] on select "Select TENTATIVE CONFIRM CHECK-IN UPCOMING" at bounding box center [990, 486] width 184 height 24
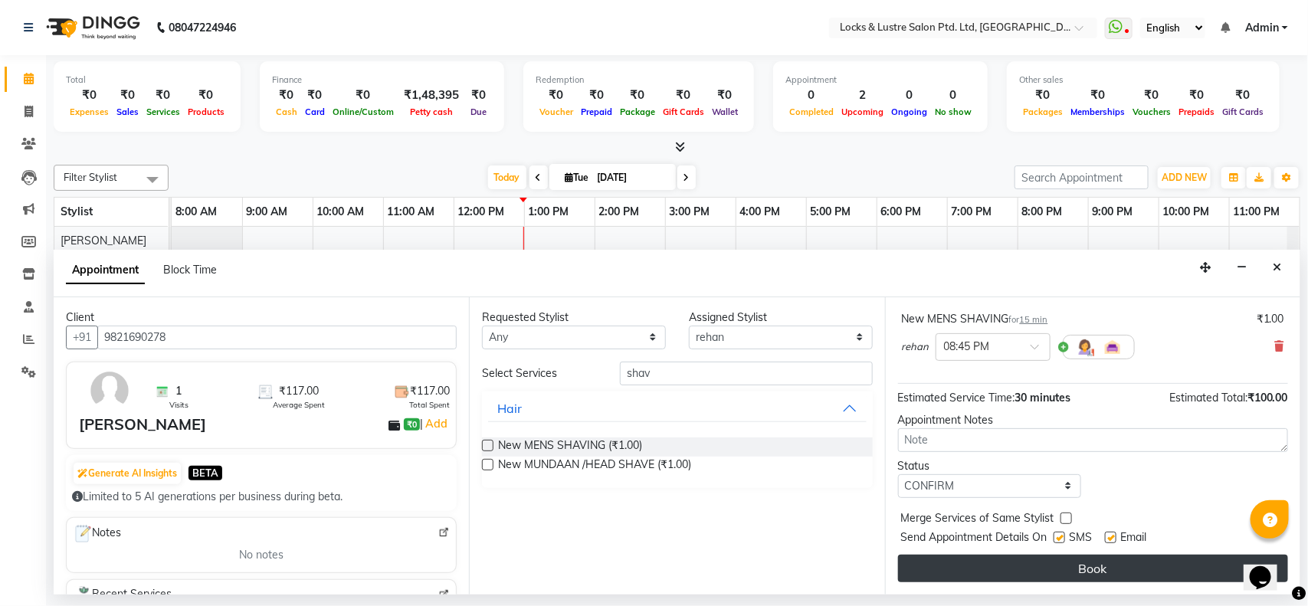
click at [1051, 567] on button "Book" at bounding box center [1093, 569] width 390 height 28
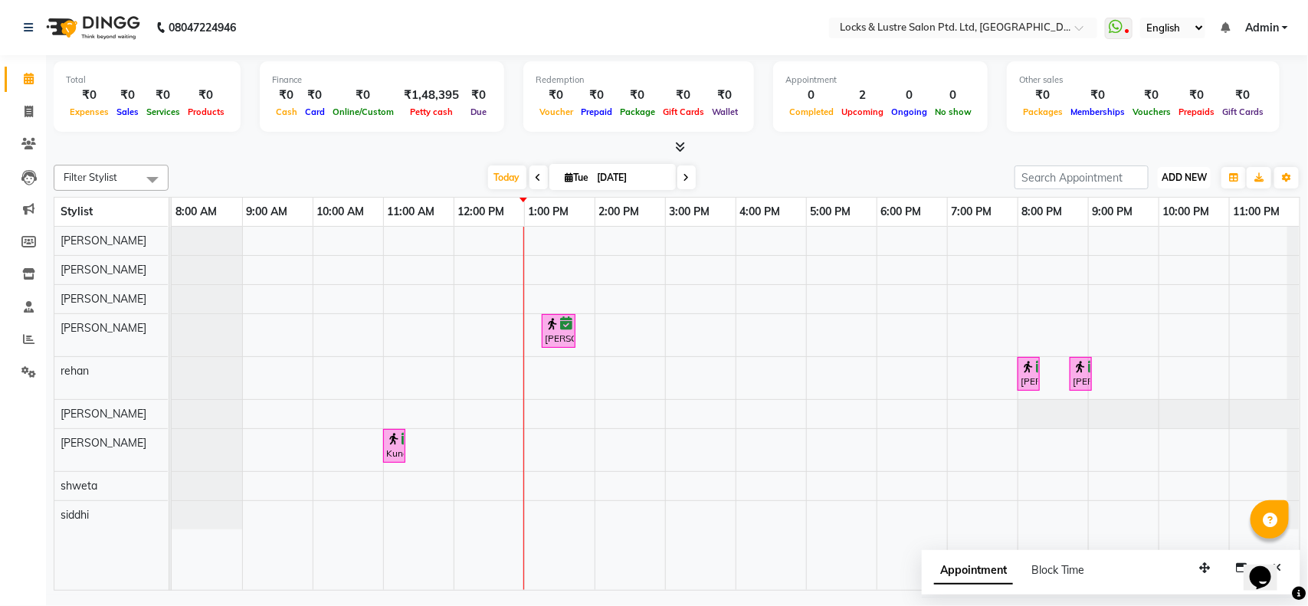
click at [1178, 181] on span "ADD NEW" at bounding box center [1183, 177] width 45 height 11
click at [1142, 247] on link "Add Expense" at bounding box center [1149, 247] width 121 height 20
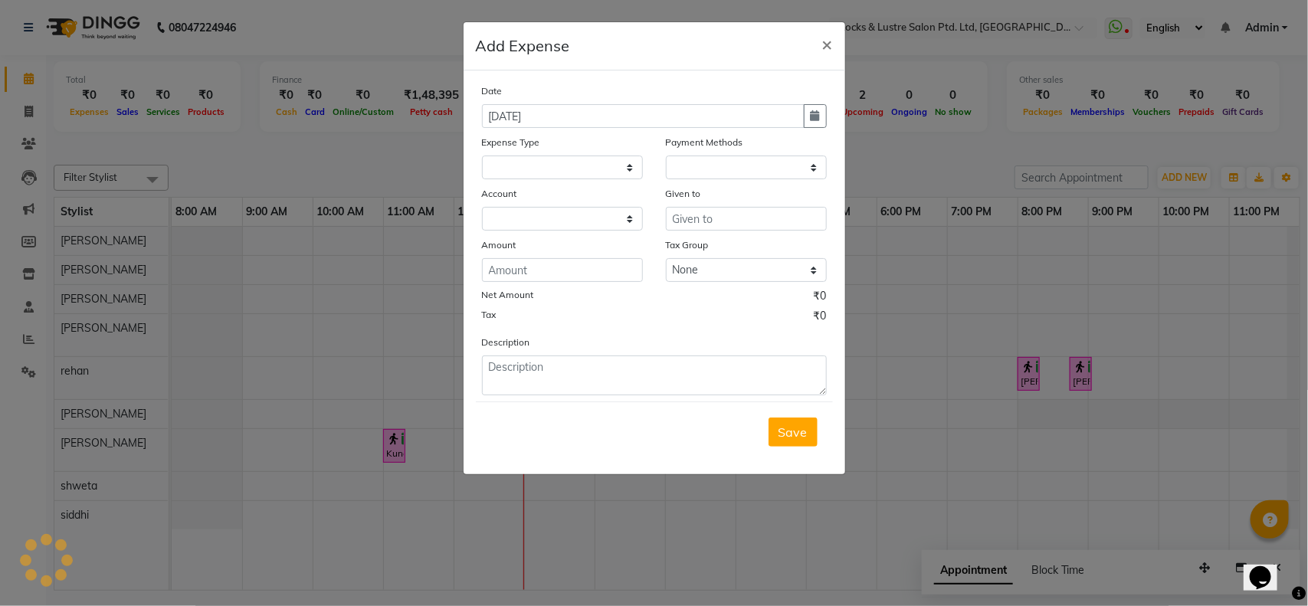
select select "1"
select select "4902"
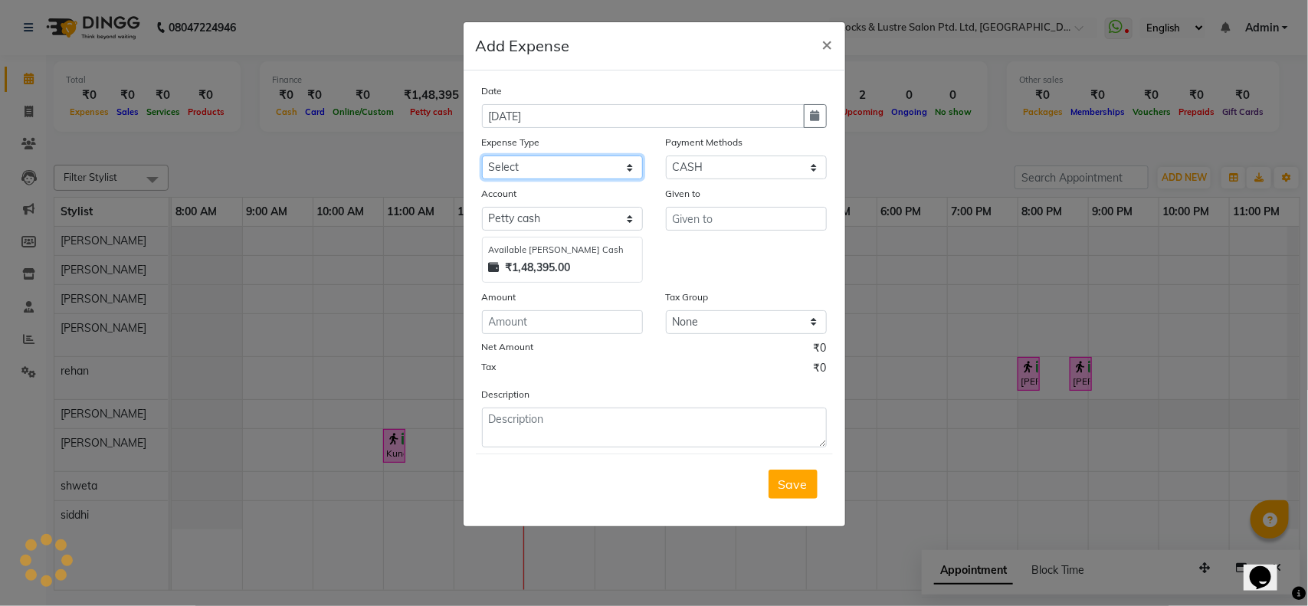
click at [604, 165] on select "Select Advance Salary Bank charges Cash transfer to bank Cash transfer to hub C…" at bounding box center [562, 168] width 161 height 24
select select "15913"
click at [581, 165] on select "Select Advance Salary Bank charges Cash transfer to bank Cash transfer to hub C…" at bounding box center [562, 168] width 161 height 24
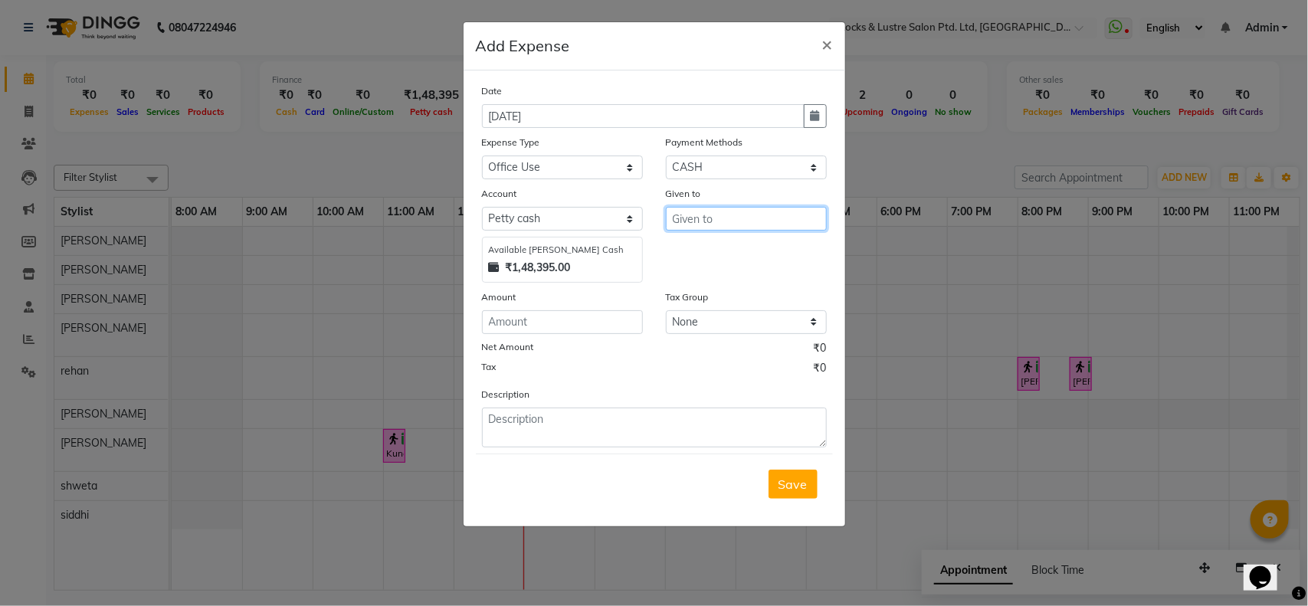
click at [680, 224] on input "text" at bounding box center [746, 219] width 161 height 24
type input "rajinish"
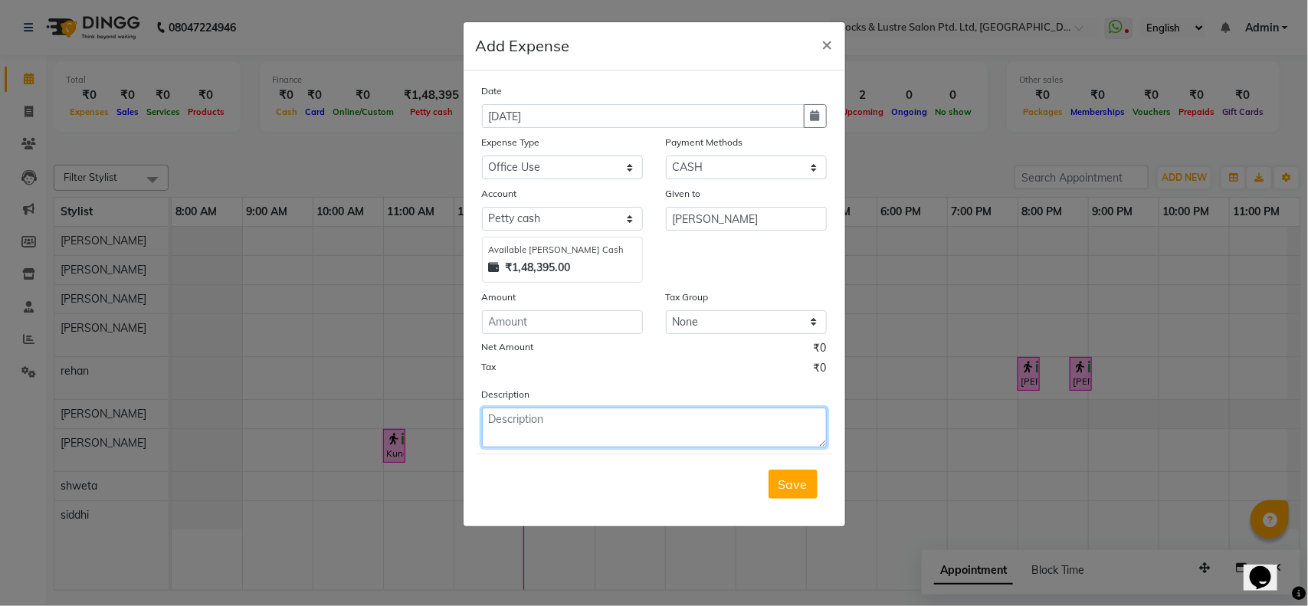
click at [579, 425] on textarea at bounding box center [654, 428] width 345 height 40
type textarea "hand glowes box"
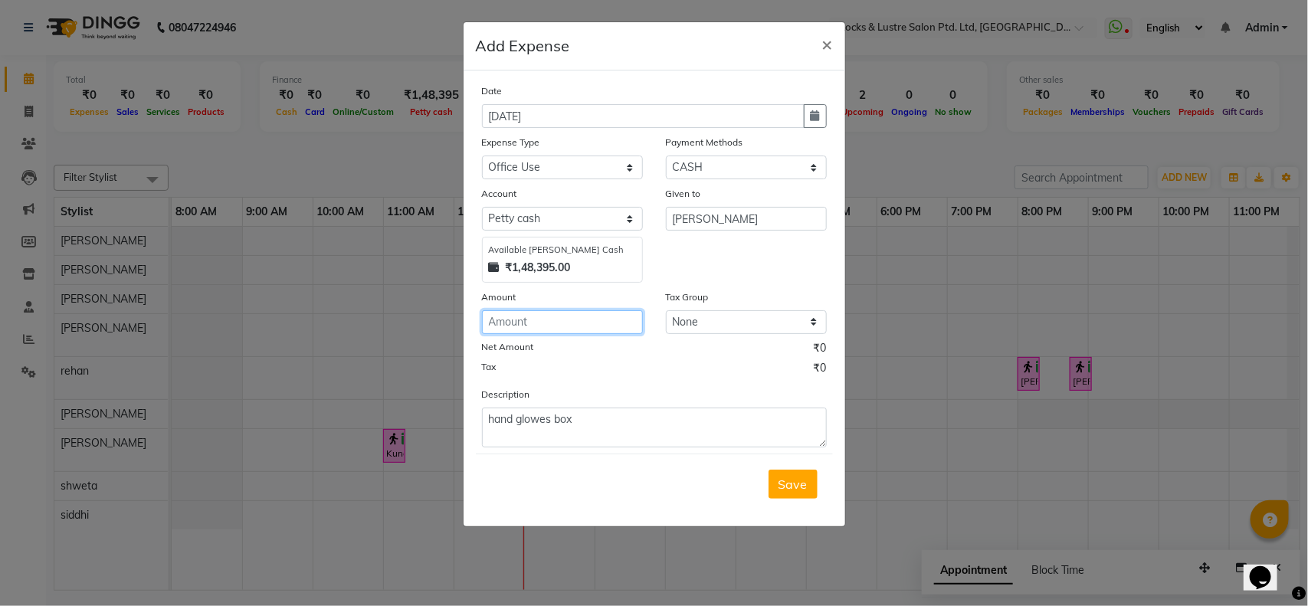
click at [594, 323] on input "number" at bounding box center [562, 322] width 161 height 24
type input "350"
click at [788, 486] on span "Save" at bounding box center [792, 484] width 29 height 15
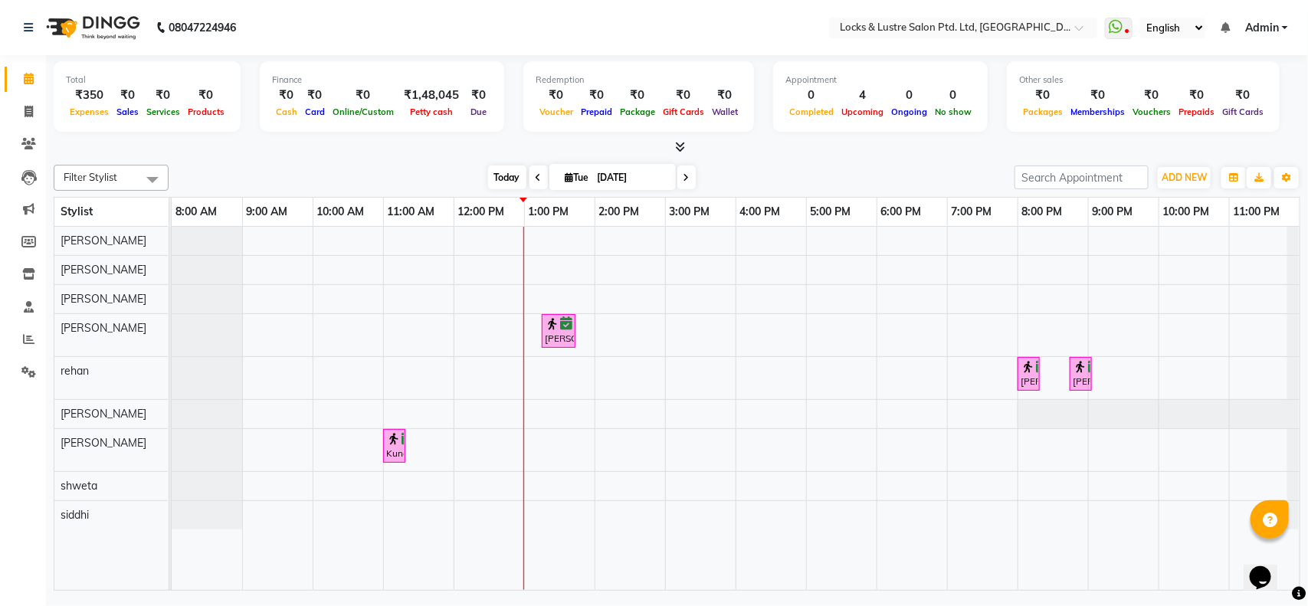
click at [496, 179] on span "Today" at bounding box center [507, 177] width 38 height 24
click at [809, 377] on div "[PERSON_NAME], TK02, 01:15 PM-01:45 PM, BASIC PEDICURE [PERSON_NAME], TK03, 08:…" at bounding box center [736, 408] width 1128 height 363
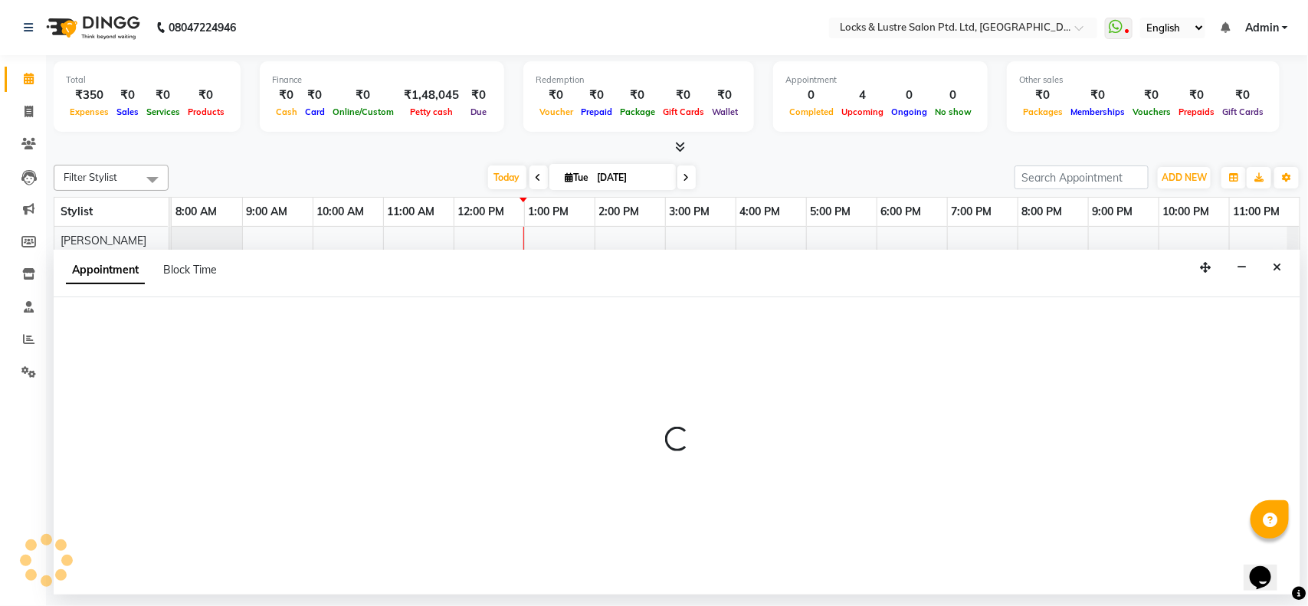
select select "62982"
select select "tentative"
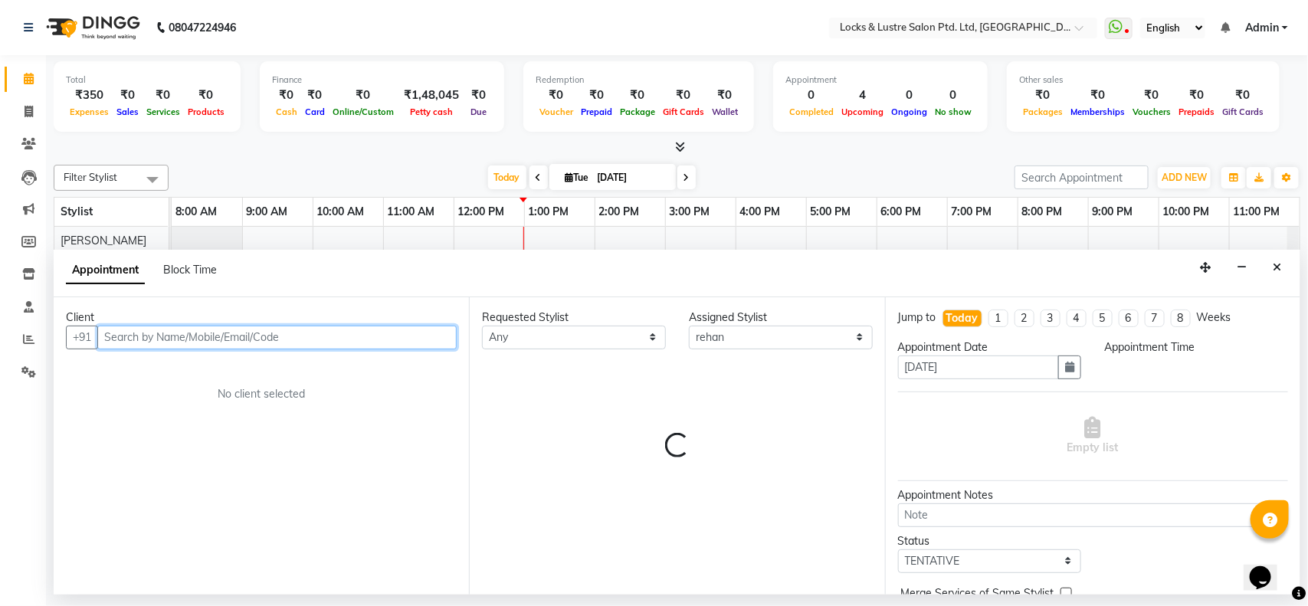
select select "1020"
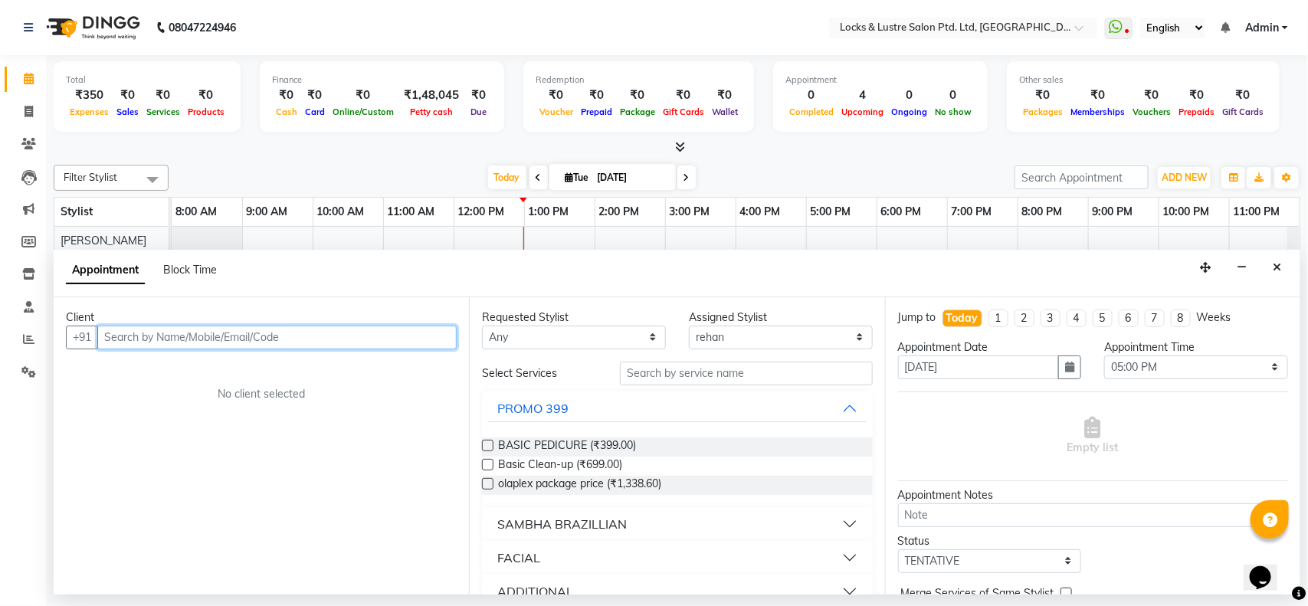
click at [150, 336] on input "text" at bounding box center [276, 338] width 359 height 24
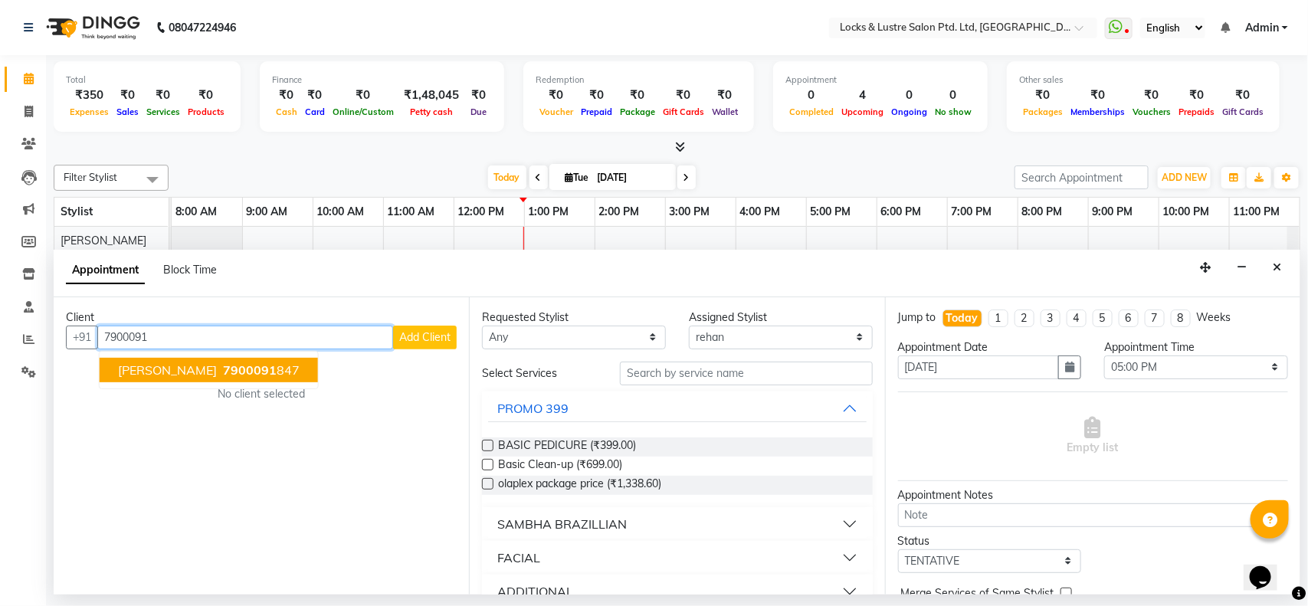
click at [223, 365] on span "7900091" at bounding box center [250, 369] width 54 height 15
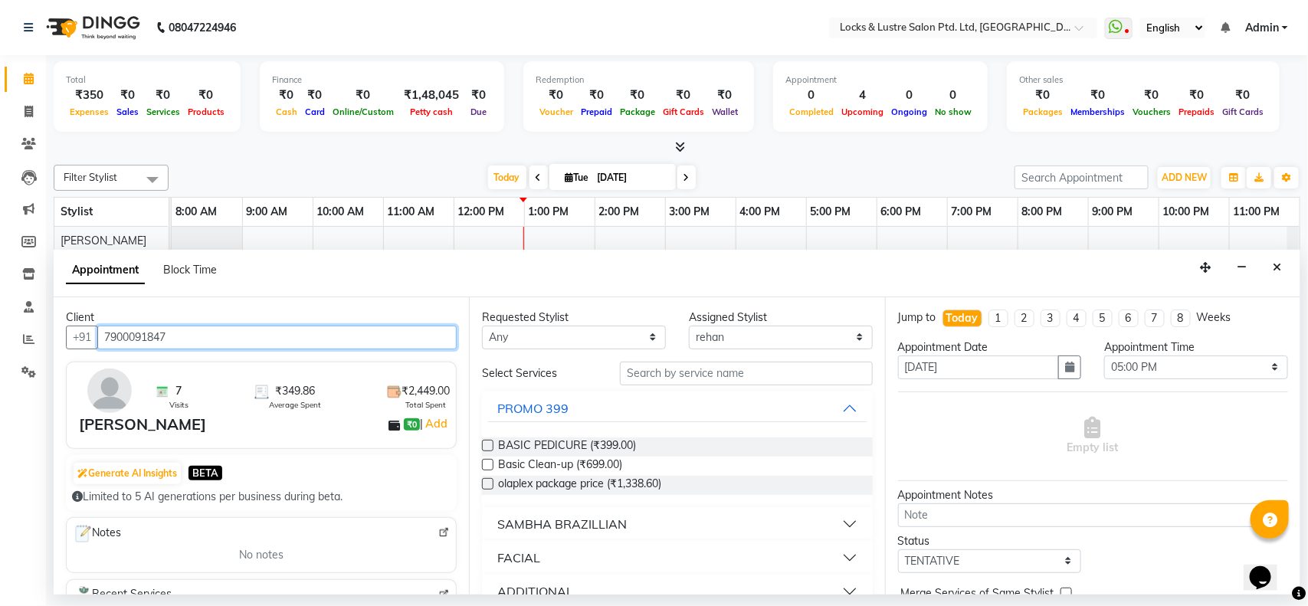
type input "7900091847"
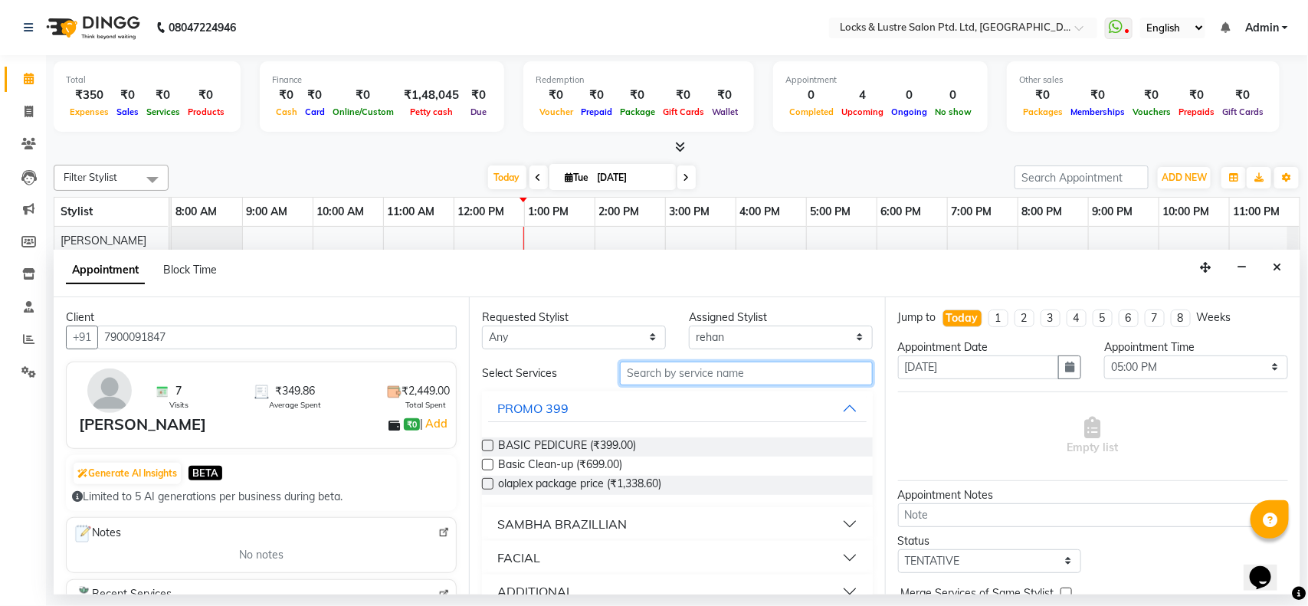
click at [694, 372] on input "text" at bounding box center [746, 374] width 253 height 24
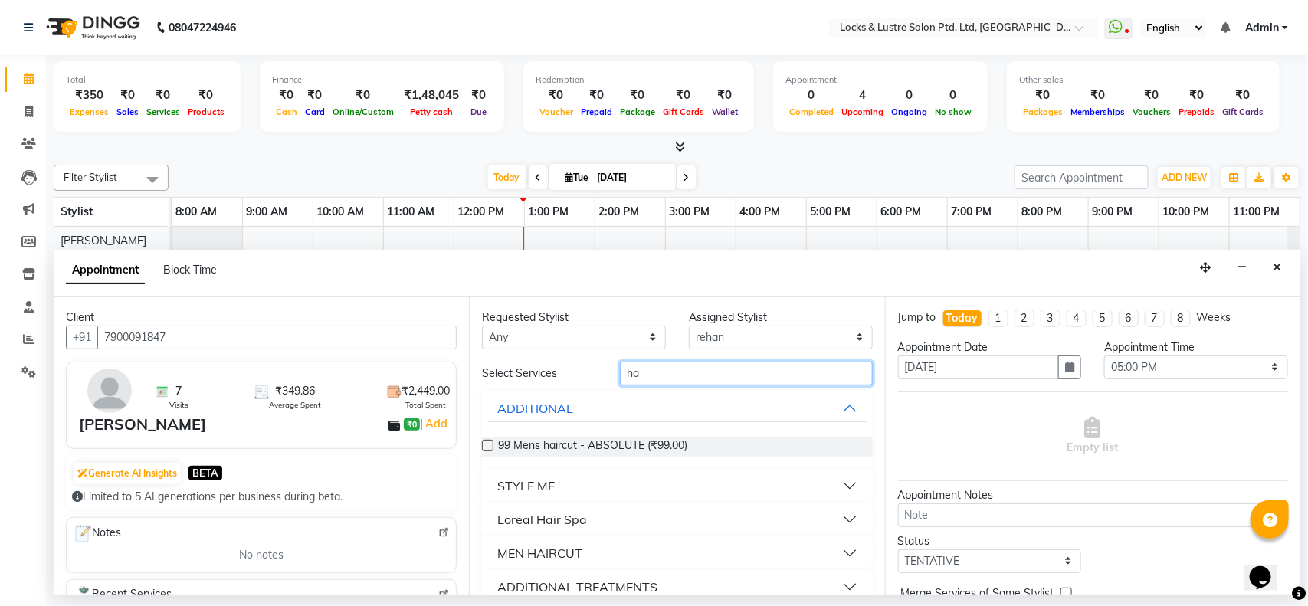
type input "h"
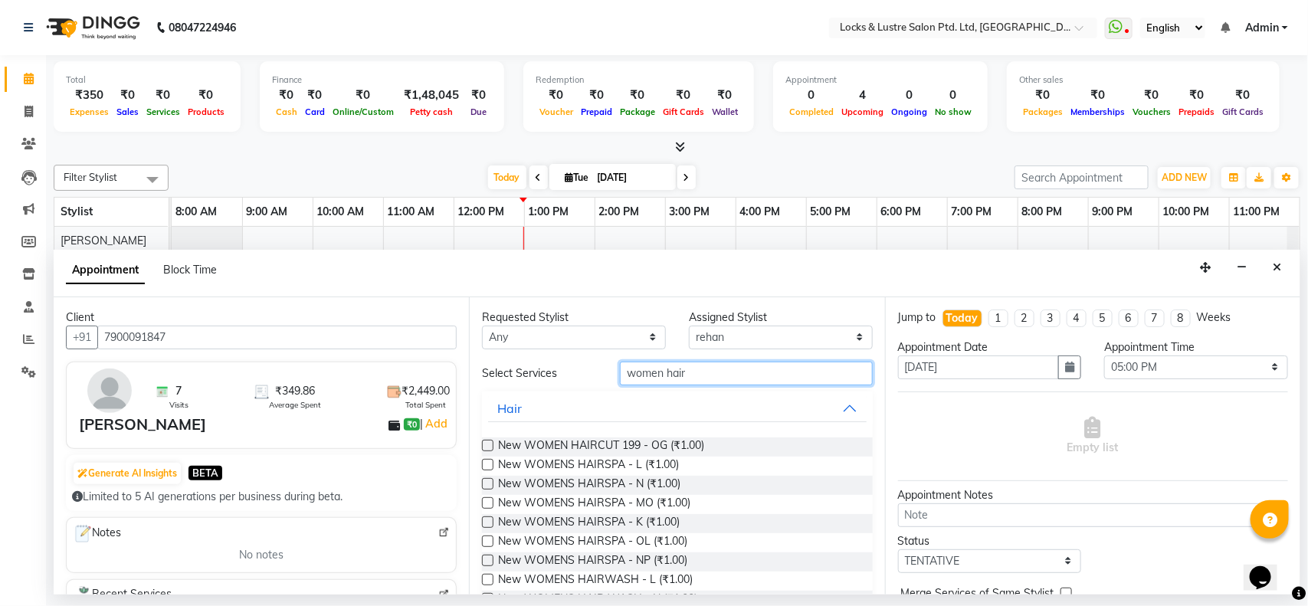
type input "women hair"
click at [733, 449] on div "New WOMEN HAIRCUT 199 - OG (₹1.00)" at bounding box center [677, 446] width 390 height 19
click at [567, 446] on span "New WOMEN HAIRCUT 199 - OG (₹1.00)" at bounding box center [601, 446] width 206 height 19
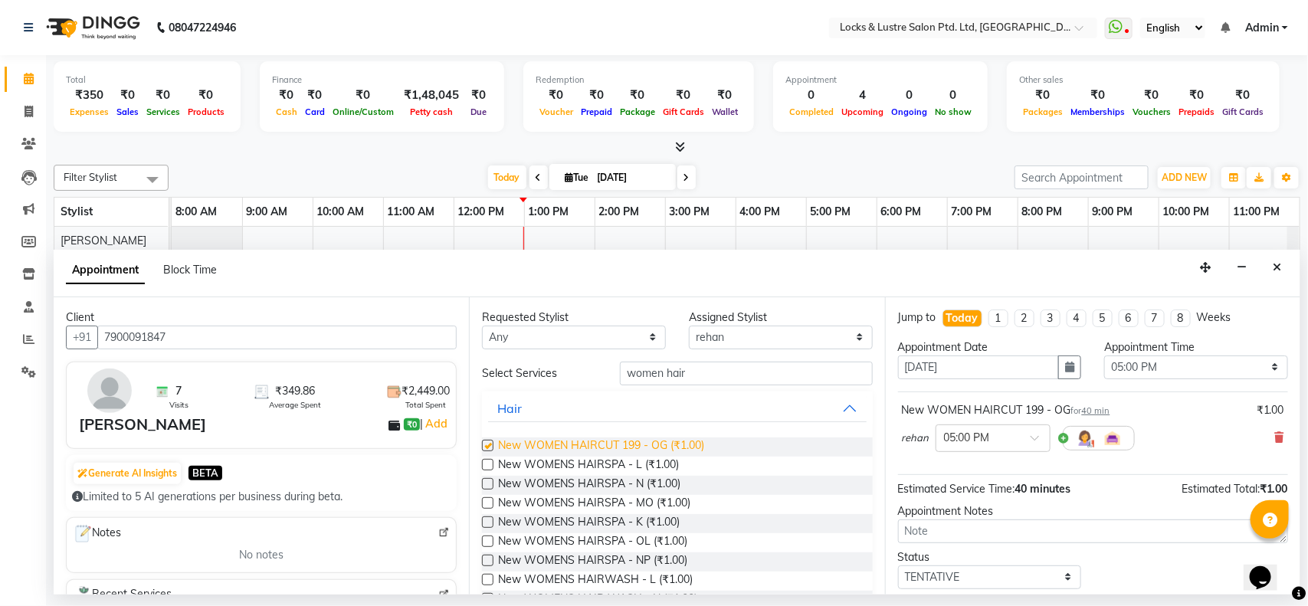
checkbox input "false"
click at [1063, 581] on select "Select TENTATIVE CONFIRM CHECK-IN UPCOMING" at bounding box center [990, 577] width 184 height 24
select select "confirm booking"
click at [898, 566] on select "Select TENTATIVE CONFIRM CHECK-IN UPCOMING" at bounding box center [990, 577] width 184 height 24
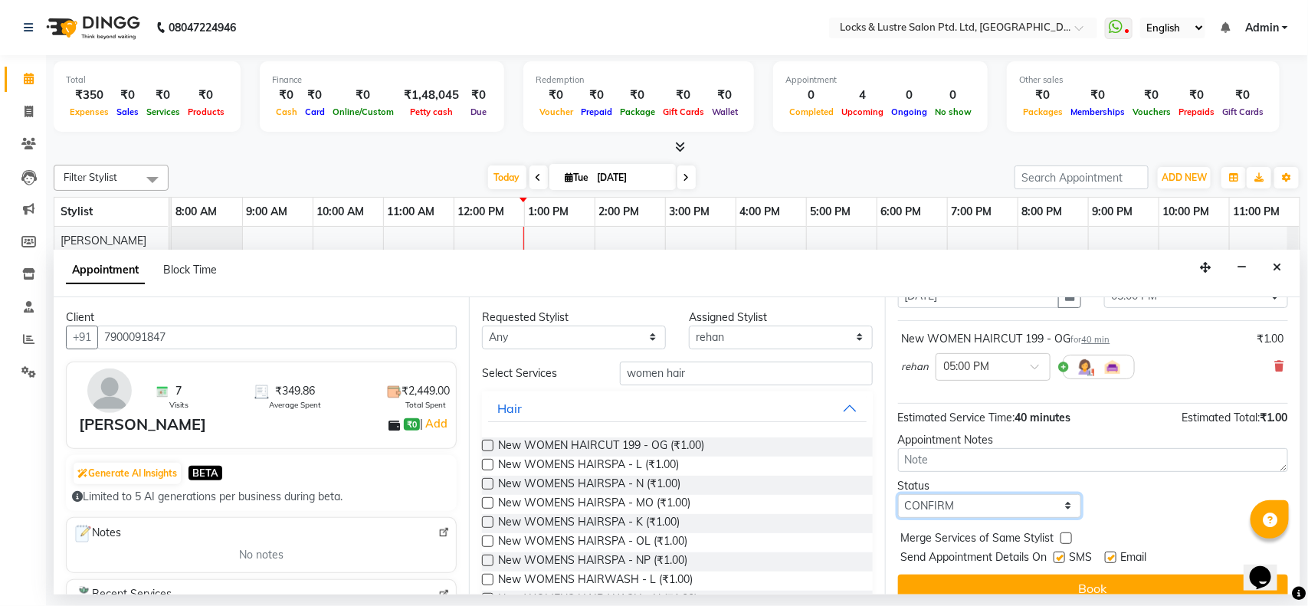
scroll to position [92, 0]
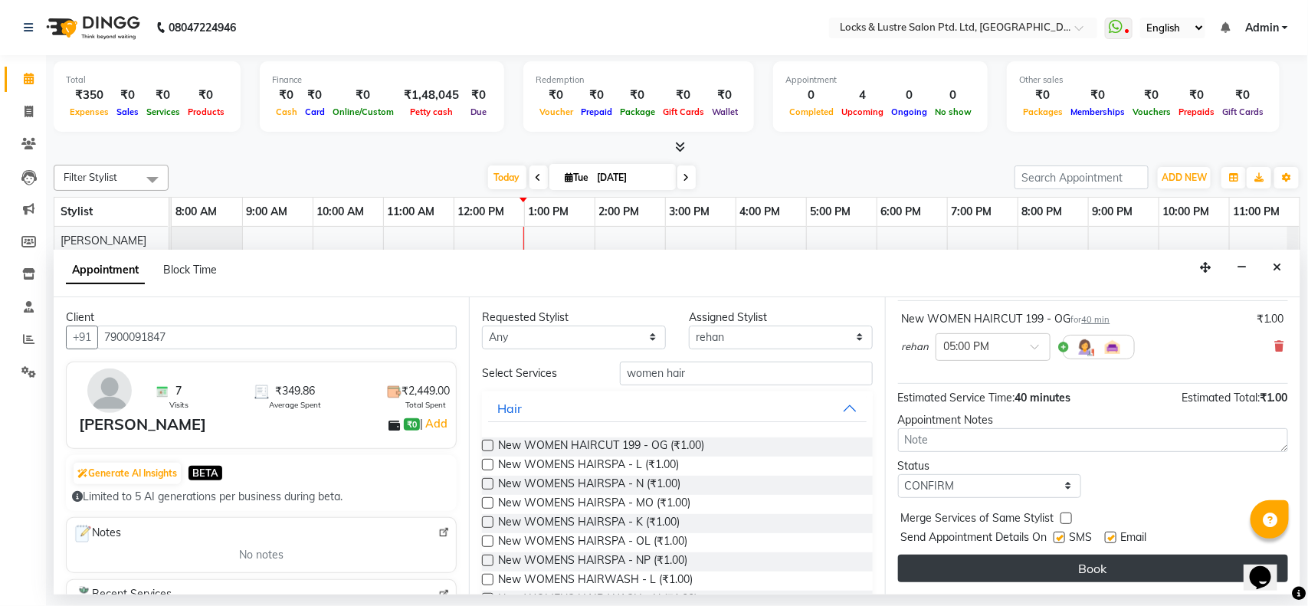
click at [1096, 568] on button "Book" at bounding box center [1093, 569] width 390 height 28
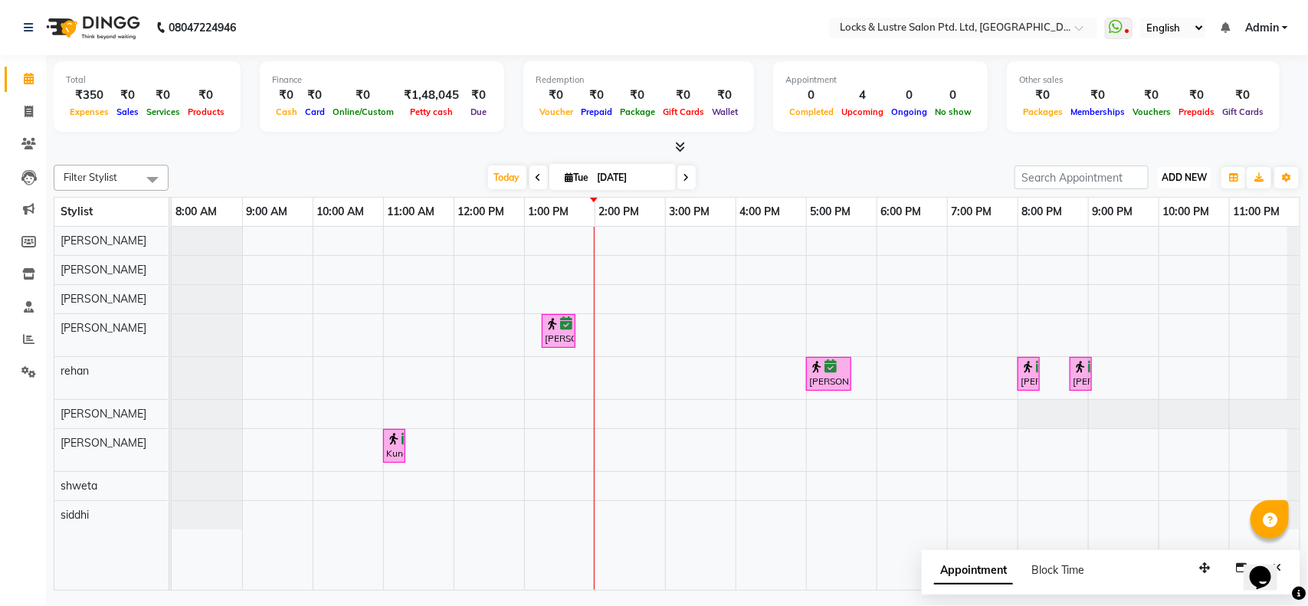
click at [1174, 174] on span "ADD NEW" at bounding box center [1183, 177] width 45 height 11
click at [1176, 246] on link "Add Expense" at bounding box center [1149, 247] width 121 height 20
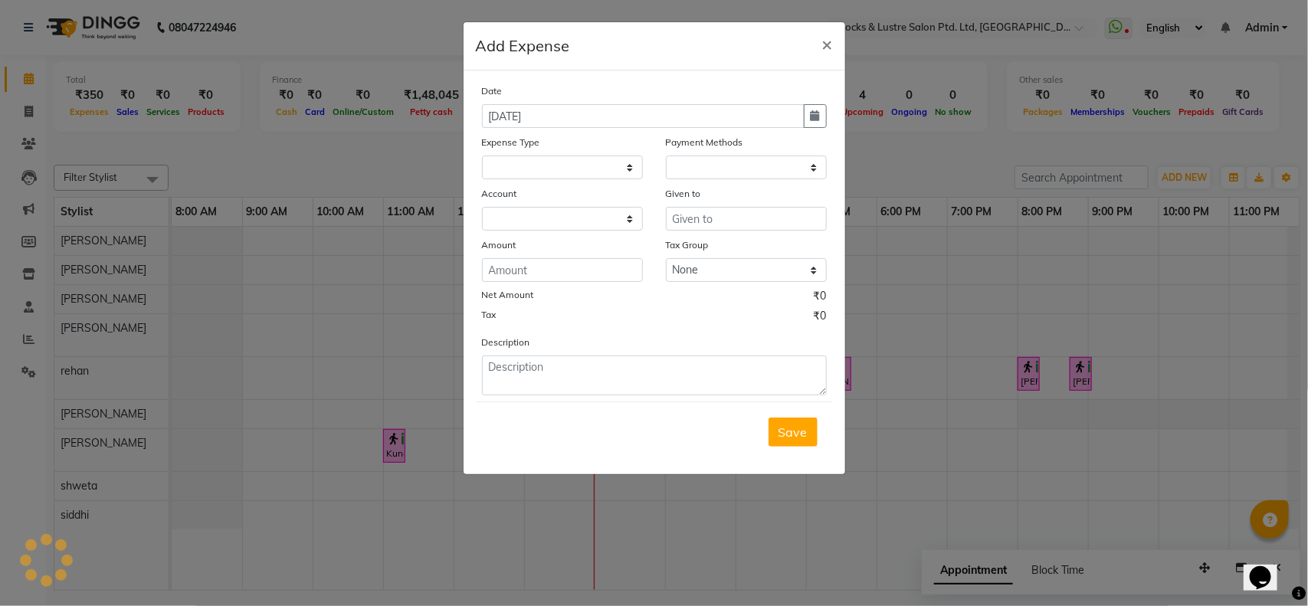
select select "1"
select select "4902"
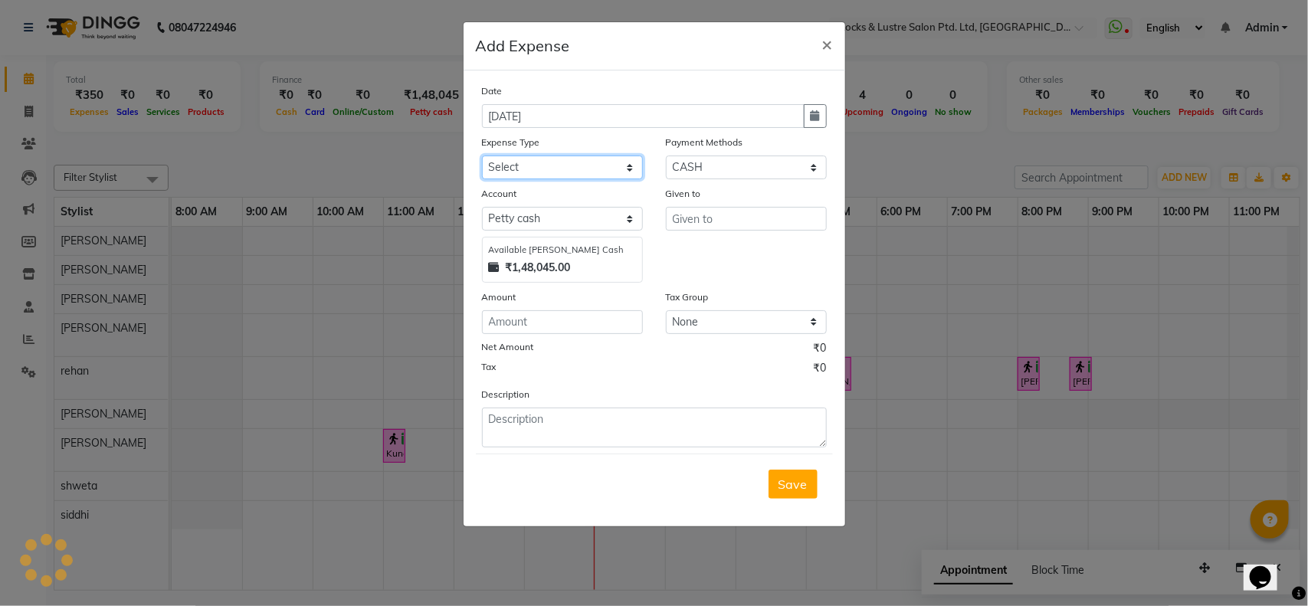
click at [617, 172] on select "Select Advance Salary Bank charges Cash transfer to bank Cash transfer to hub C…" at bounding box center [562, 168] width 161 height 24
select select "13764"
click at [482, 156] on select "Select Advance Salary Bank charges Cash transfer to bank Cash transfer to hub C…" at bounding box center [562, 168] width 161 height 24
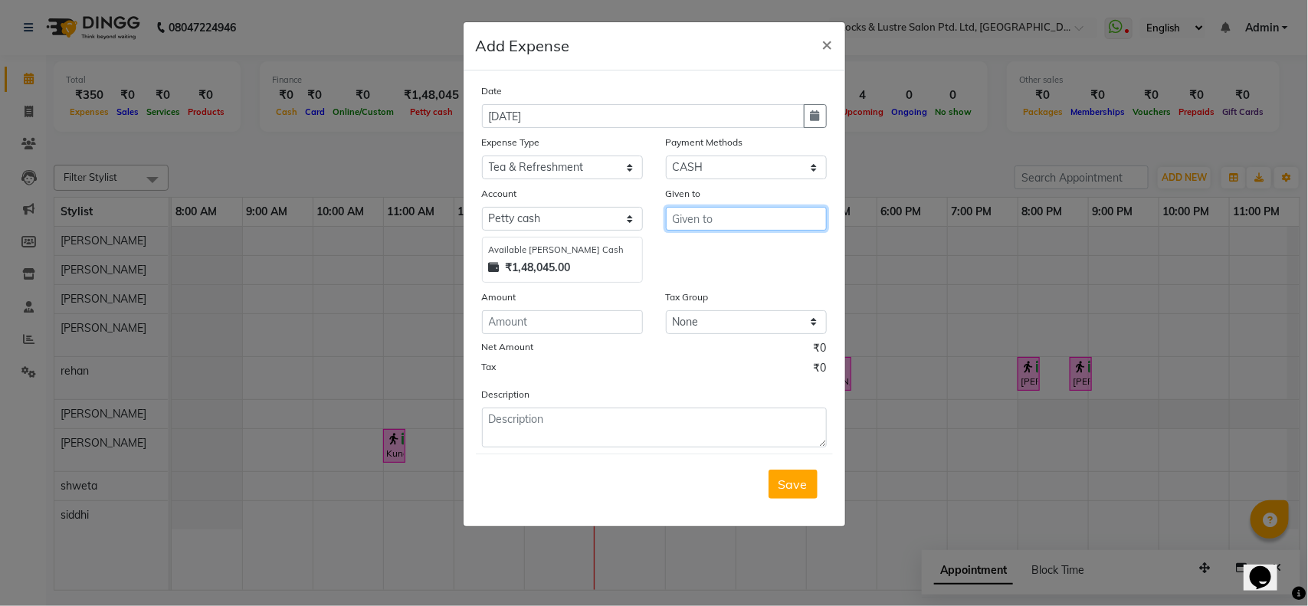
click at [698, 217] on input "text" at bounding box center [746, 219] width 161 height 24
type input "rajinish"
click at [650, 446] on form "Date 02-09-2025 Expense Type Select Advance Salary Bank charges Cash transfer t…" at bounding box center [654, 298] width 357 height 431
drag, startPoint x: 603, startPoint y: 383, endPoint x: 603, endPoint y: 407, distance: 23.7
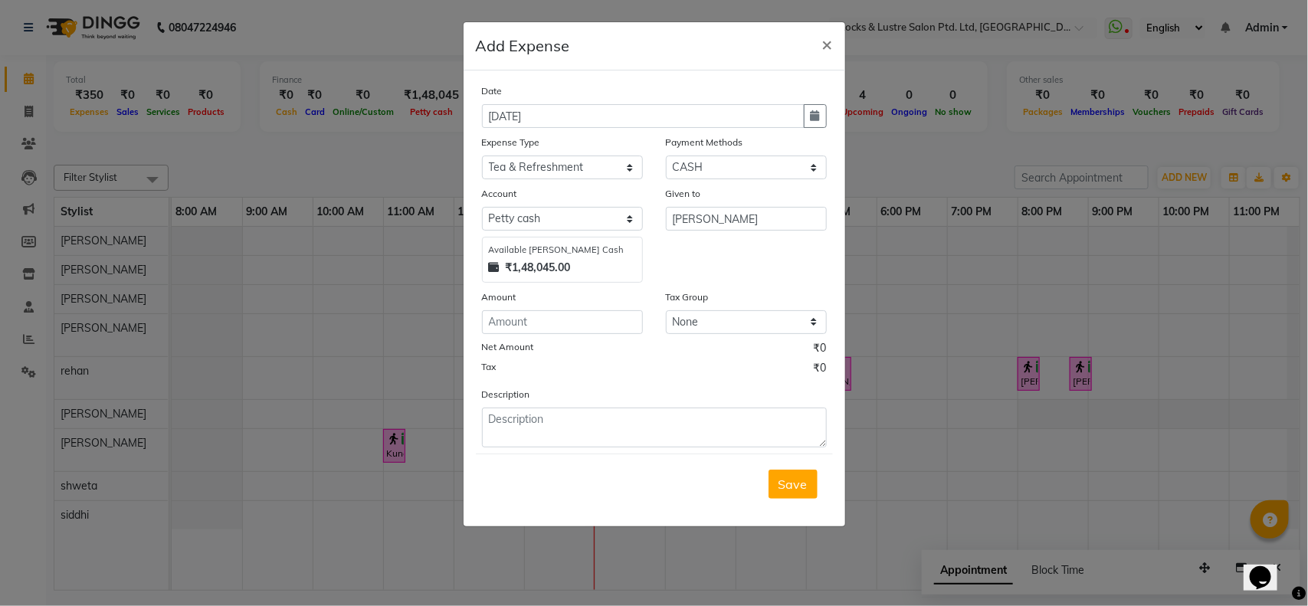
click at [603, 407] on div "Date 02-09-2025 Expense Type Select Advance Salary Bank charges Cash transfer t…" at bounding box center [654, 265] width 345 height 365
click at [603, 408] on textarea at bounding box center [654, 428] width 345 height 40
type textarea "for guest"
click at [778, 488] on button "Save" at bounding box center [792, 484] width 49 height 29
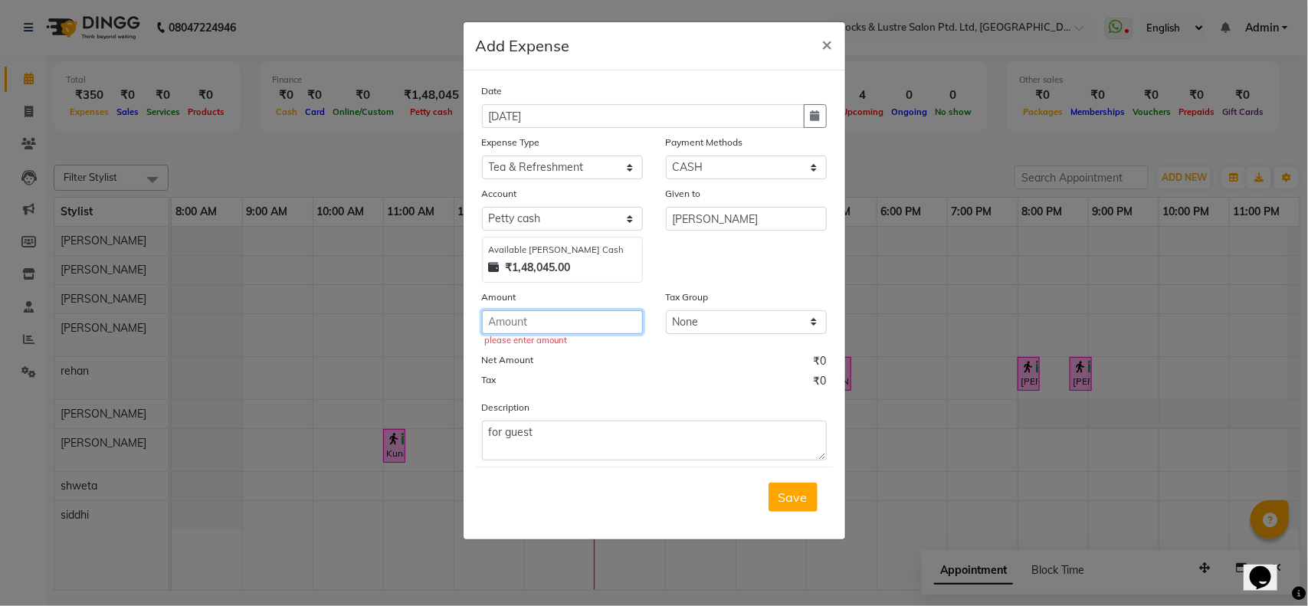
click at [571, 319] on input "number" at bounding box center [562, 322] width 161 height 24
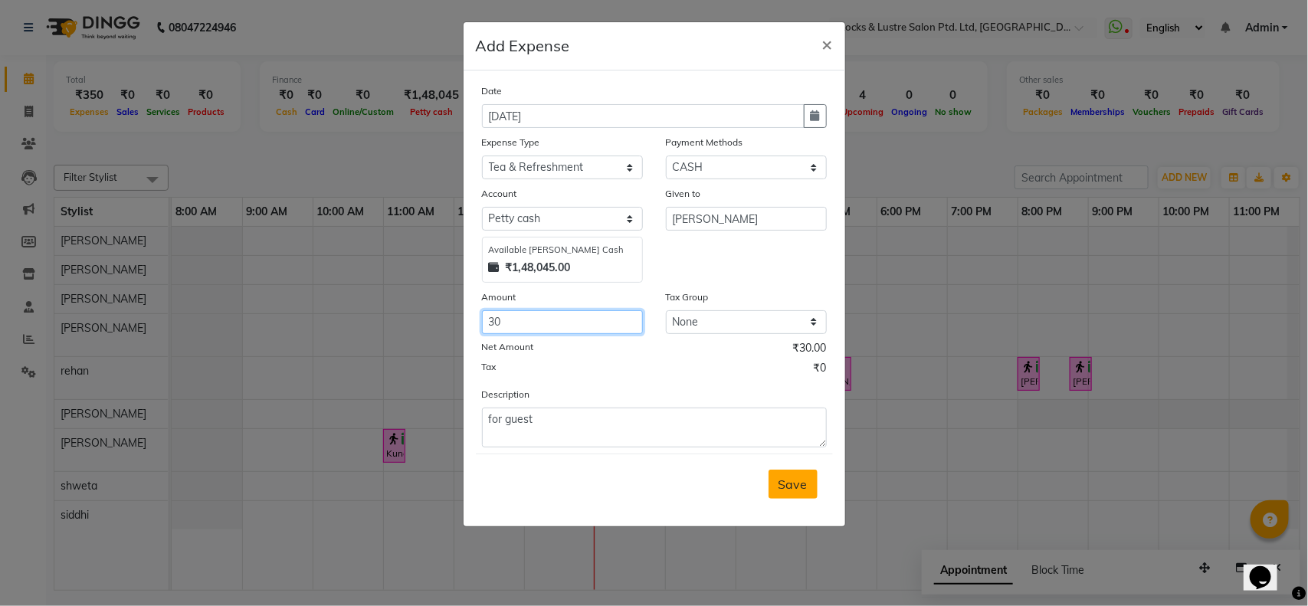
type input "30"
click at [798, 481] on span "Save" at bounding box center [792, 484] width 29 height 15
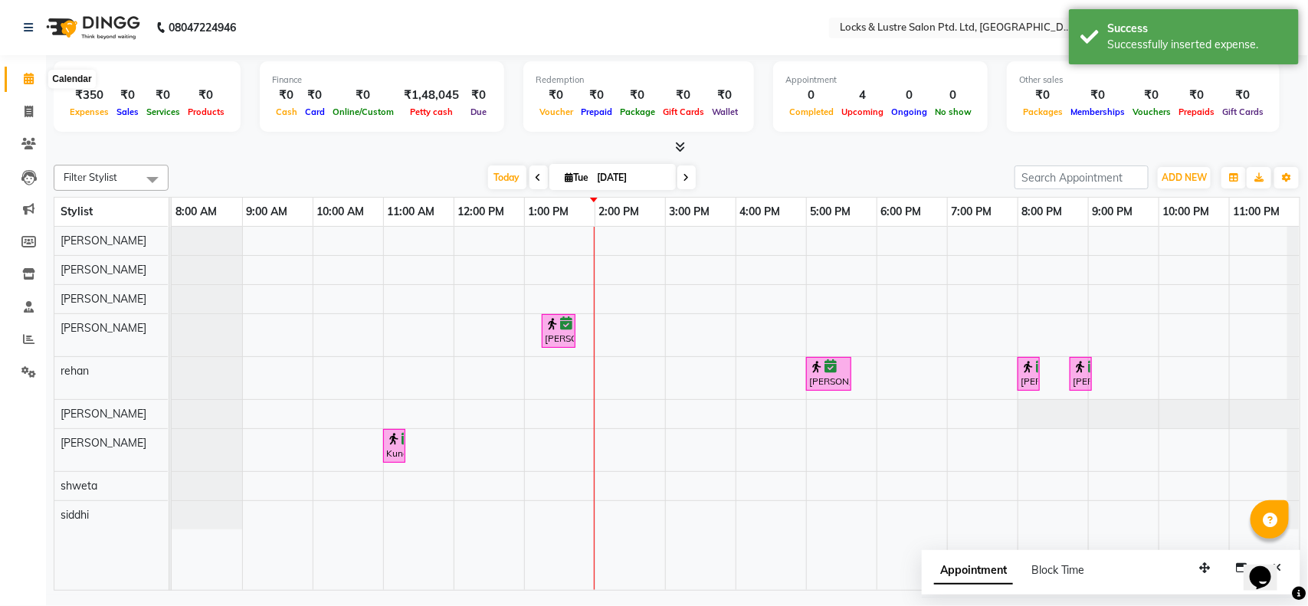
click at [25, 85] on span at bounding box center [28, 79] width 27 height 18
click at [25, 83] on icon at bounding box center [29, 78] width 10 height 11
drag, startPoint x: 25, startPoint y: 83, endPoint x: 123, endPoint y: -84, distance: 193.4
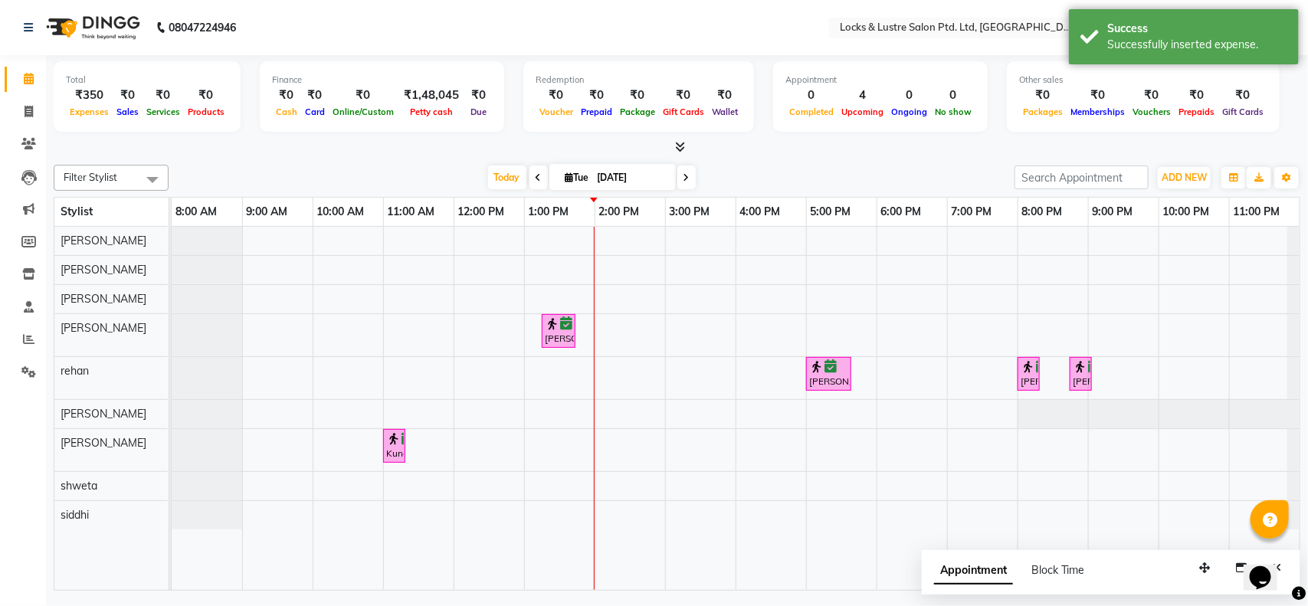
click at [123, 0] on html "08047224946 Select Location × Locks & Lustre Salon Ptd. Ltd, Lower Parel WhatsA…" at bounding box center [654, 303] width 1308 height 606
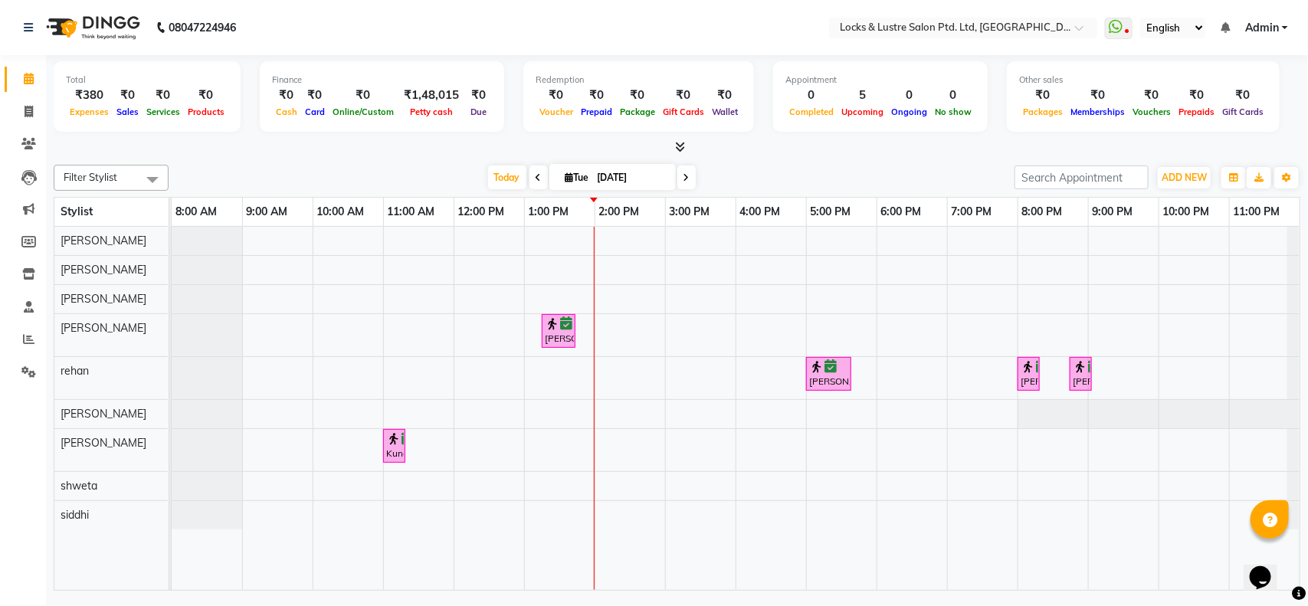
click at [549, 186] on span "[DATE]" at bounding box center [612, 177] width 126 height 26
click at [611, 178] on input "[DATE]" at bounding box center [631, 177] width 77 height 23
select select "9"
select select "2025"
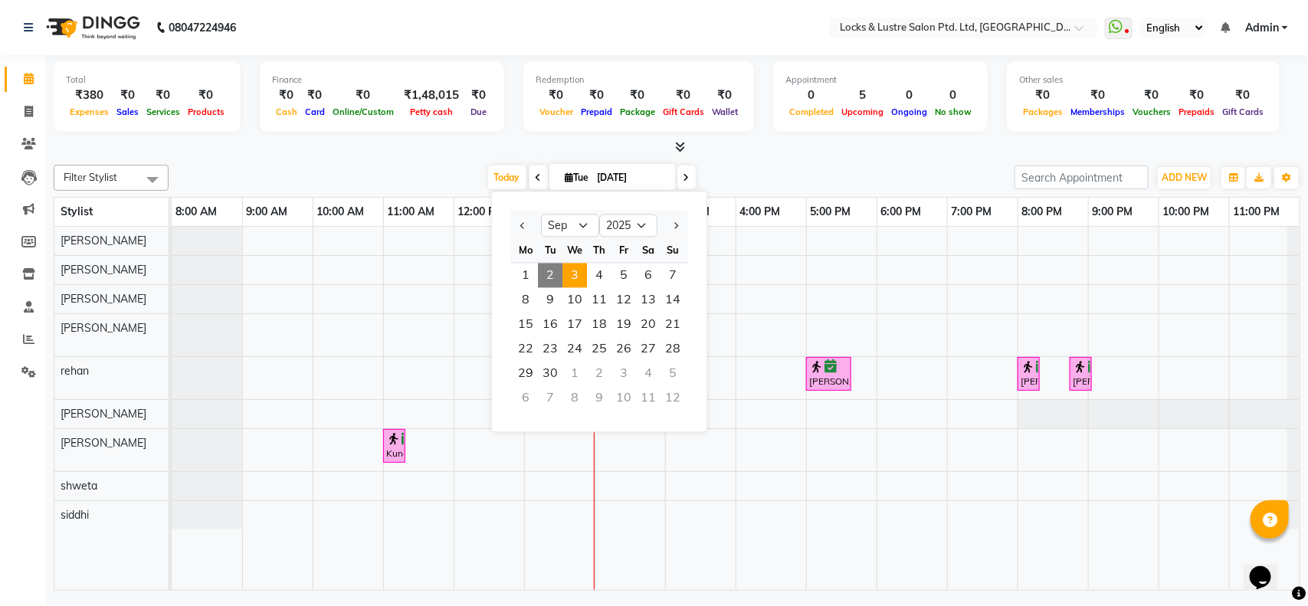
click at [573, 272] on span "3" at bounding box center [574, 276] width 25 height 25
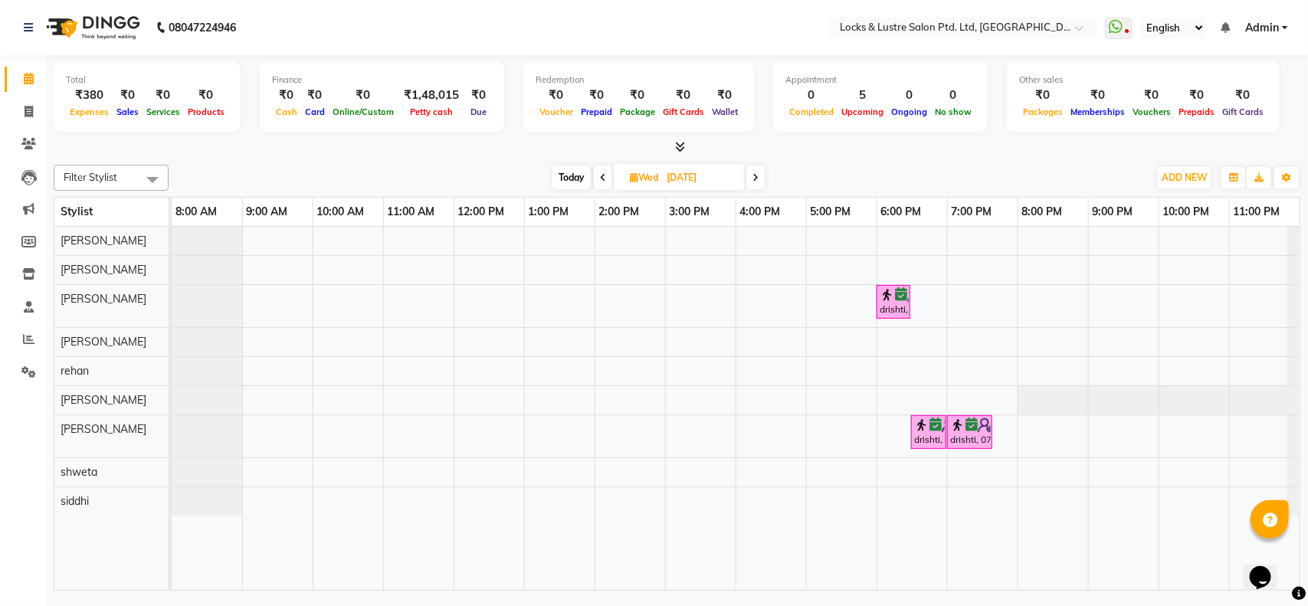
click at [600, 176] on icon at bounding box center [603, 177] width 6 height 9
type input "[DATE]"
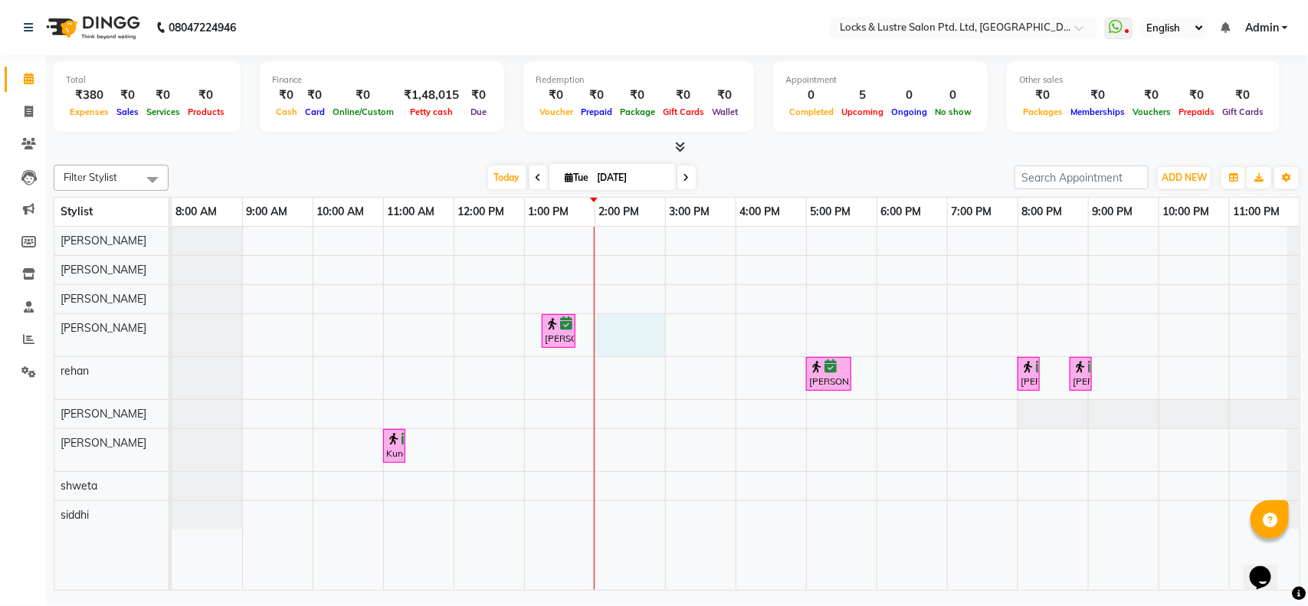
click at [665, 330] on td at bounding box center [700, 408] width 70 height 363
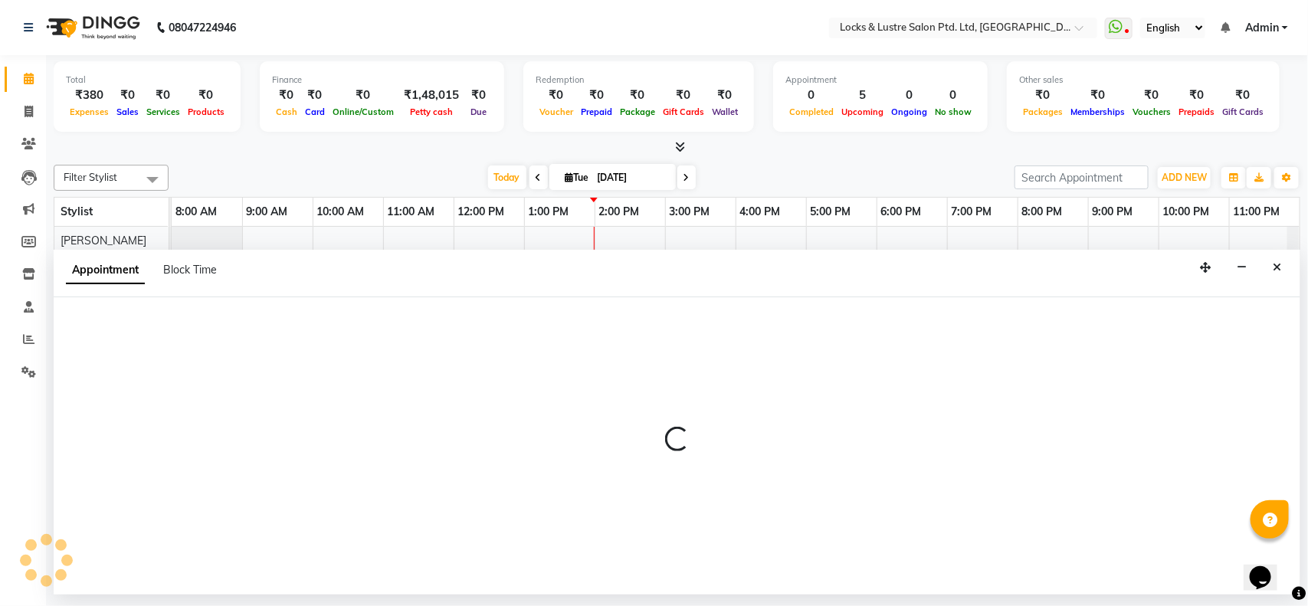
select select "89645"
select select "tentative"
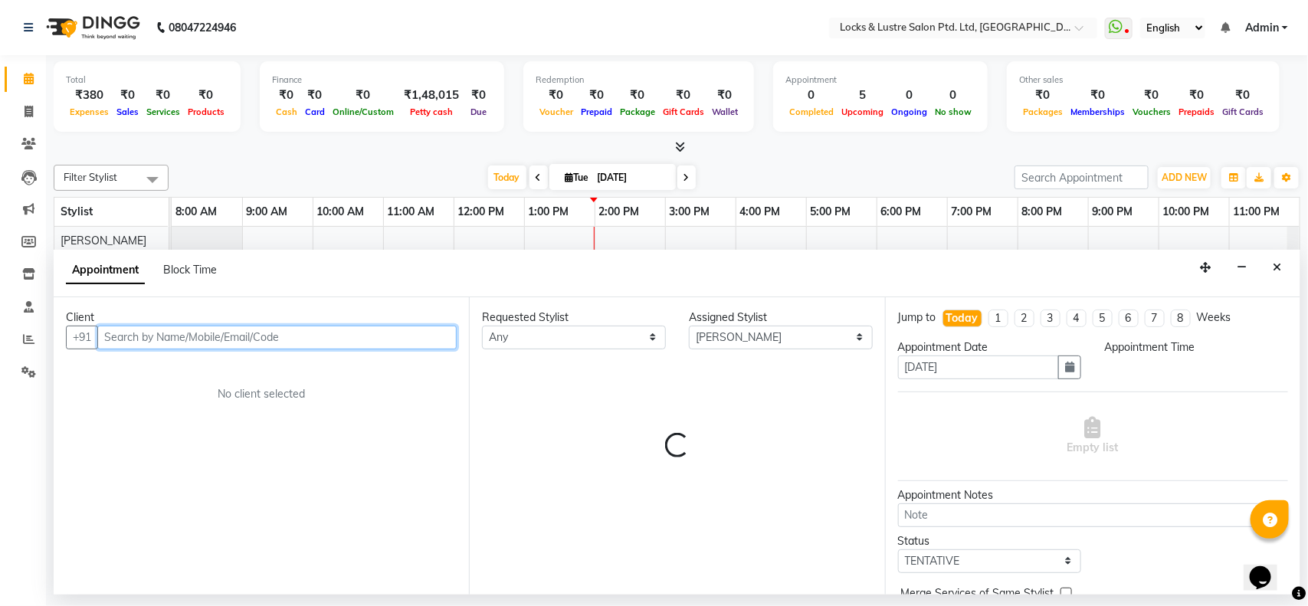
select select "840"
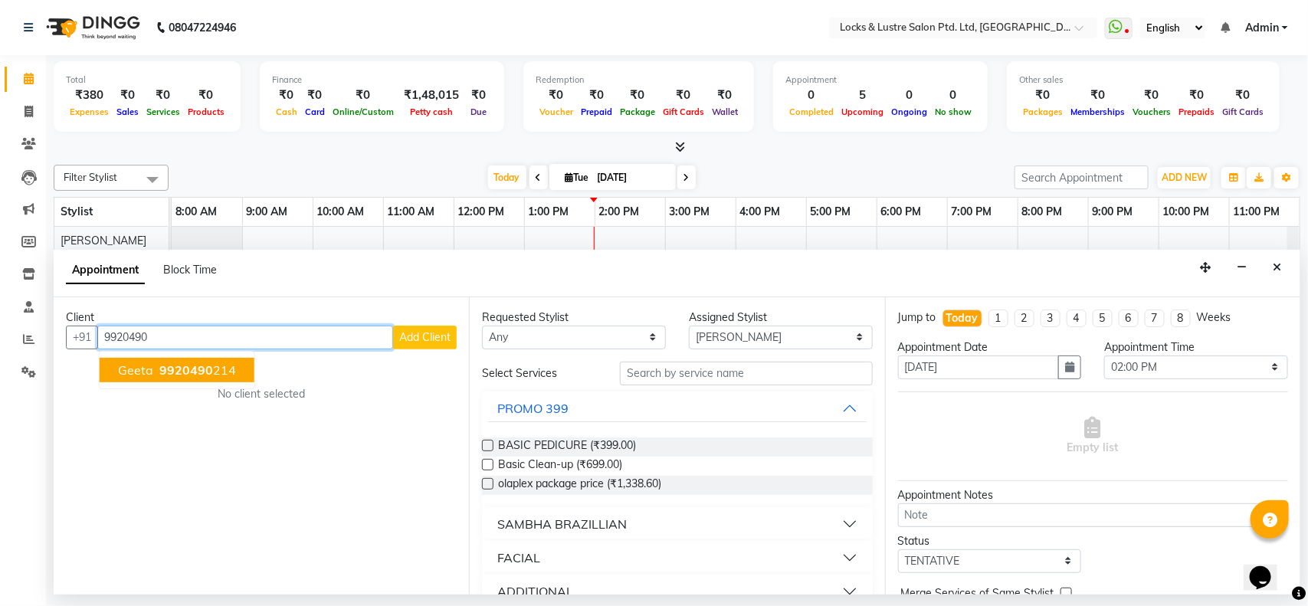
click at [169, 368] on span "9920490" at bounding box center [186, 369] width 54 height 15
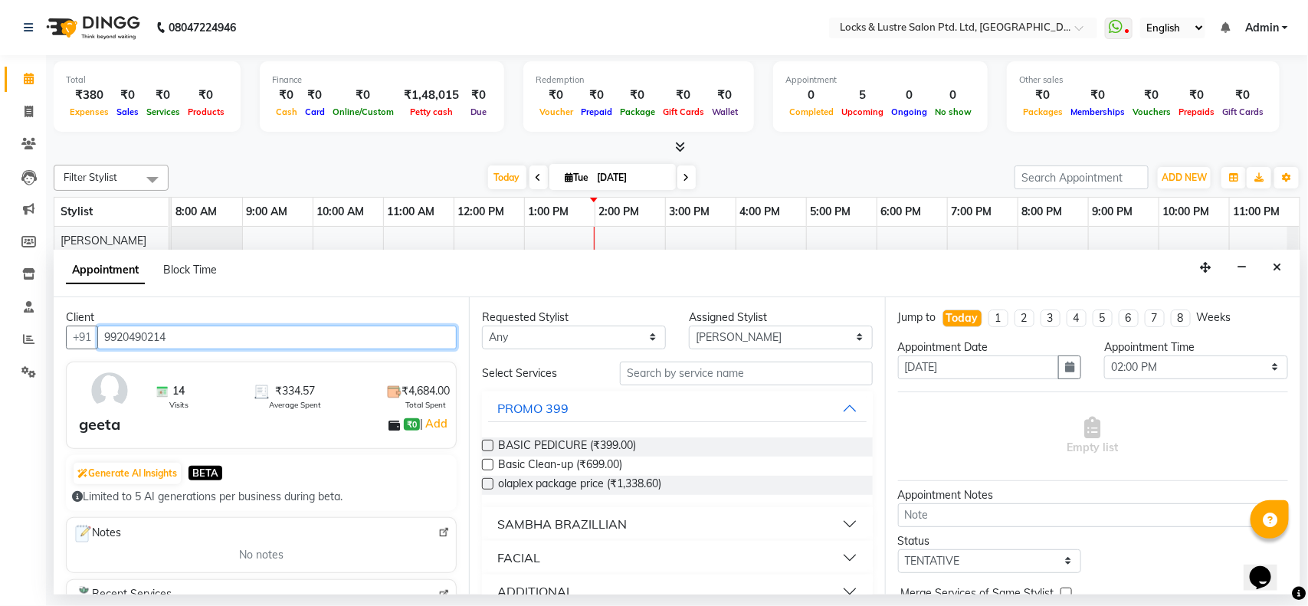
type input "9920490214"
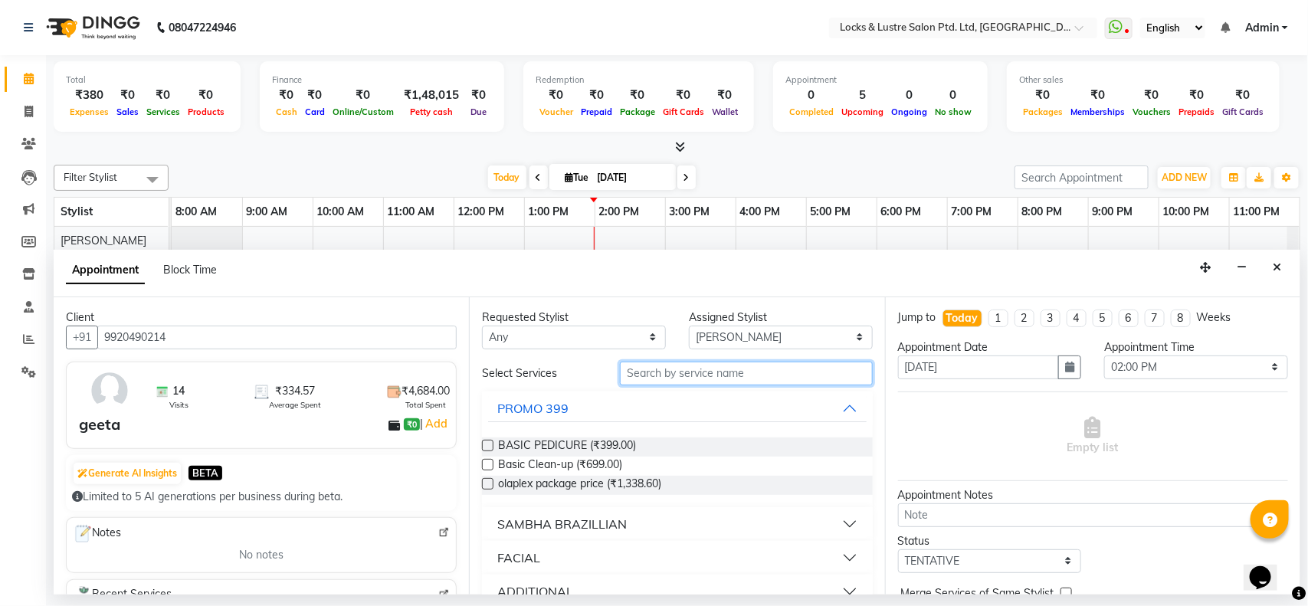
click at [679, 369] on input "text" at bounding box center [746, 374] width 253 height 24
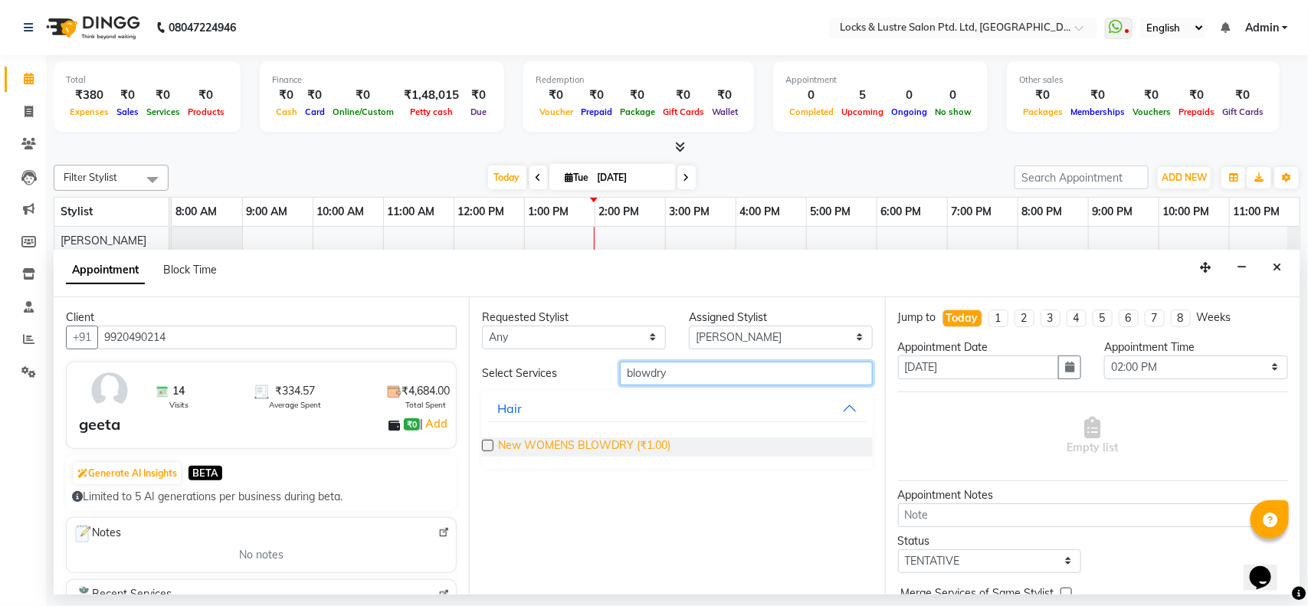
type input "blowdry"
click at [645, 450] on span "New WOMENS BLOWDRY (₹1.00)" at bounding box center [584, 446] width 172 height 19
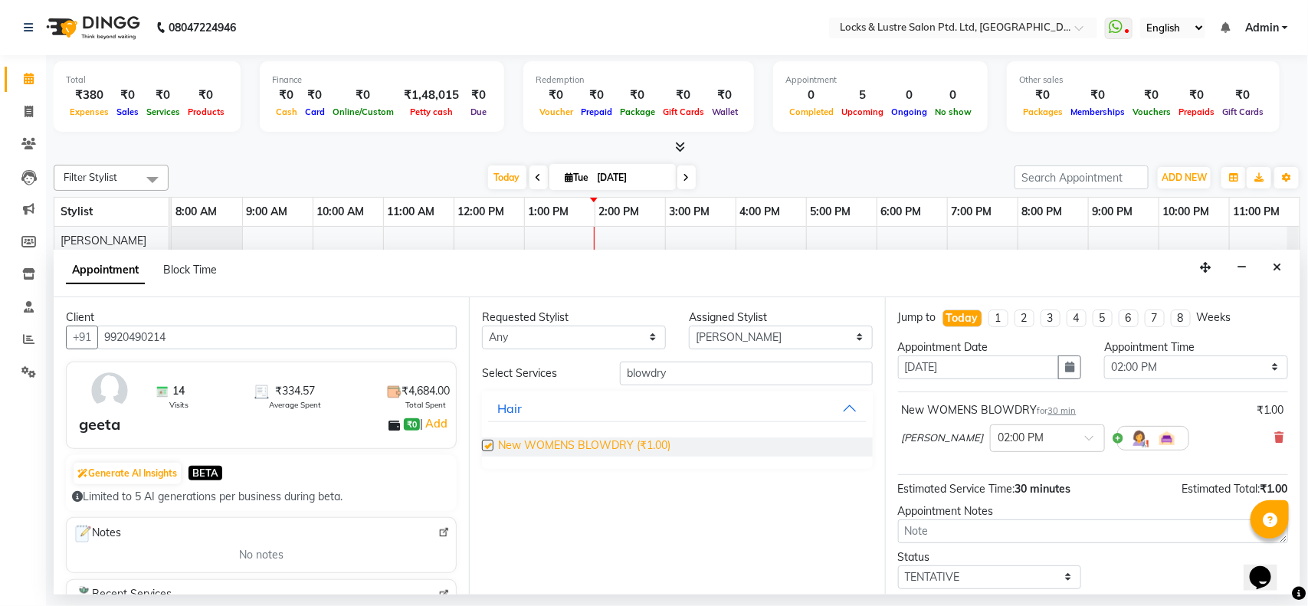
checkbox input "false"
click at [1085, 444] on span at bounding box center [1094, 442] width 19 height 16
click at [1025, 504] on div "03:30 PM" at bounding box center [1047, 505] width 113 height 28
click at [778, 335] on select "Select [PERSON_NAME] [PERSON_NAME] [PERSON_NAME] [PERSON_NAME] [PERSON_NAME] sh…" at bounding box center [781, 338] width 184 height 24
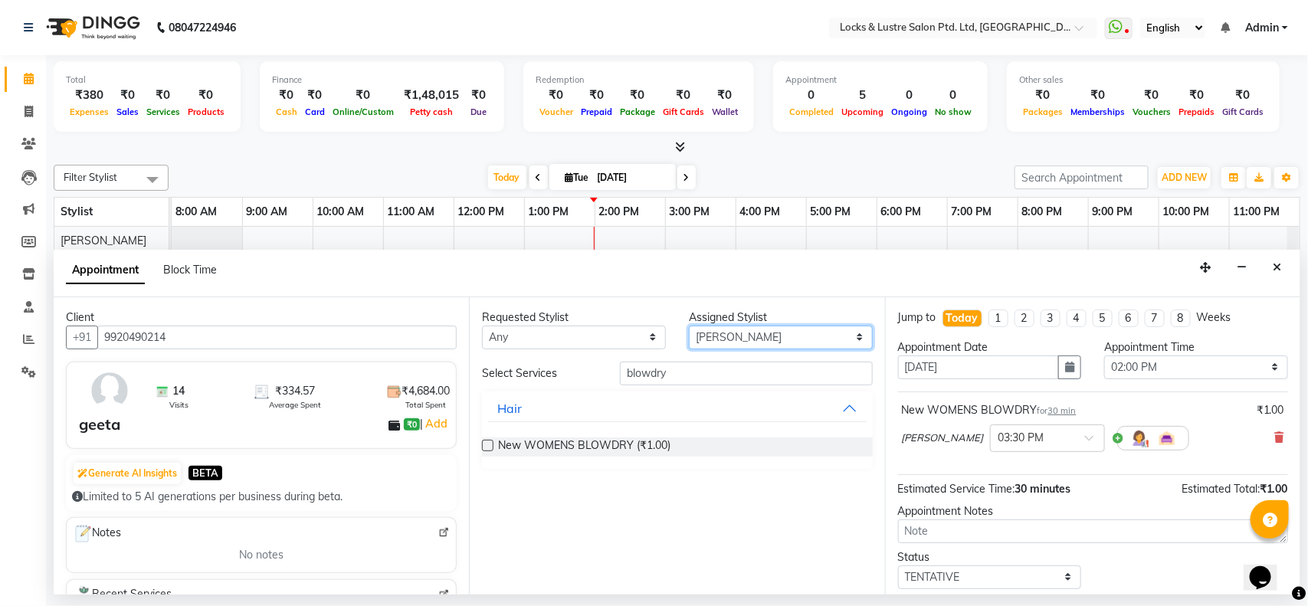
select select "62982"
click at [689, 326] on select "Select [PERSON_NAME] [PERSON_NAME] [PERSON_NAME] [PERSON_NAME] [PERSON_NAME] sh…" at bounding box center [781, 338] width 184 height 24
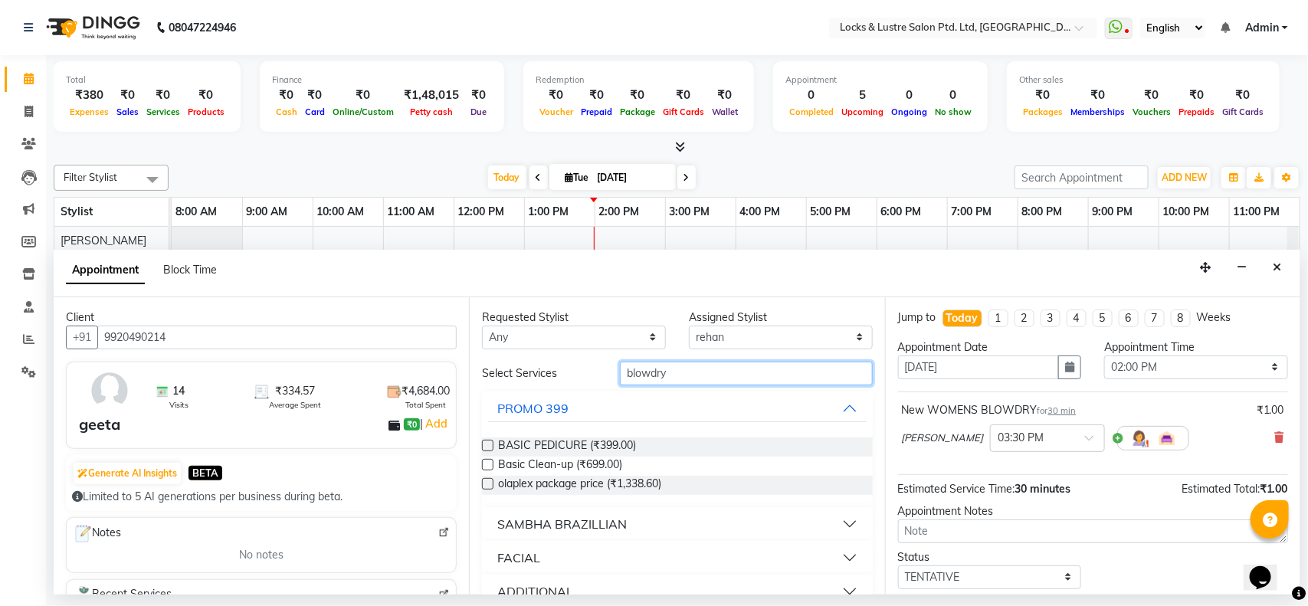
click at [730, 380] on input "blowdry" at bounding box center [746, 374] width 253 height 24
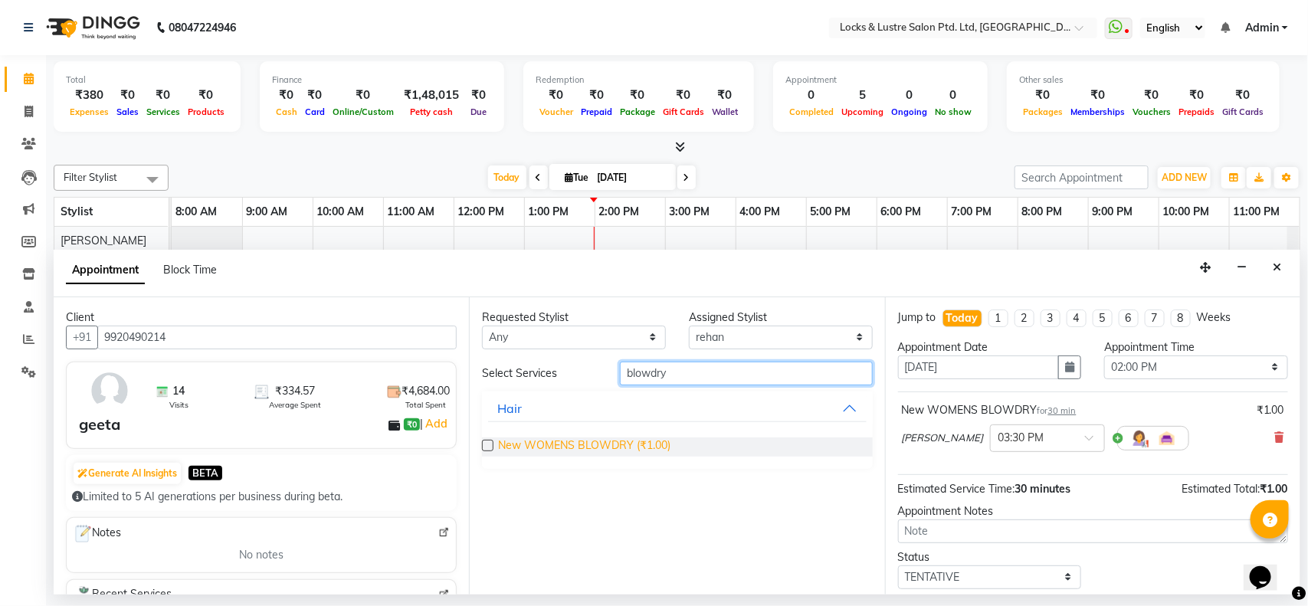
type input "blowdry"
click at [629, 443] on span "New WOMENS BLOWDRY (₹1.00)" at bounding box center [584, 446] width 172 height 19
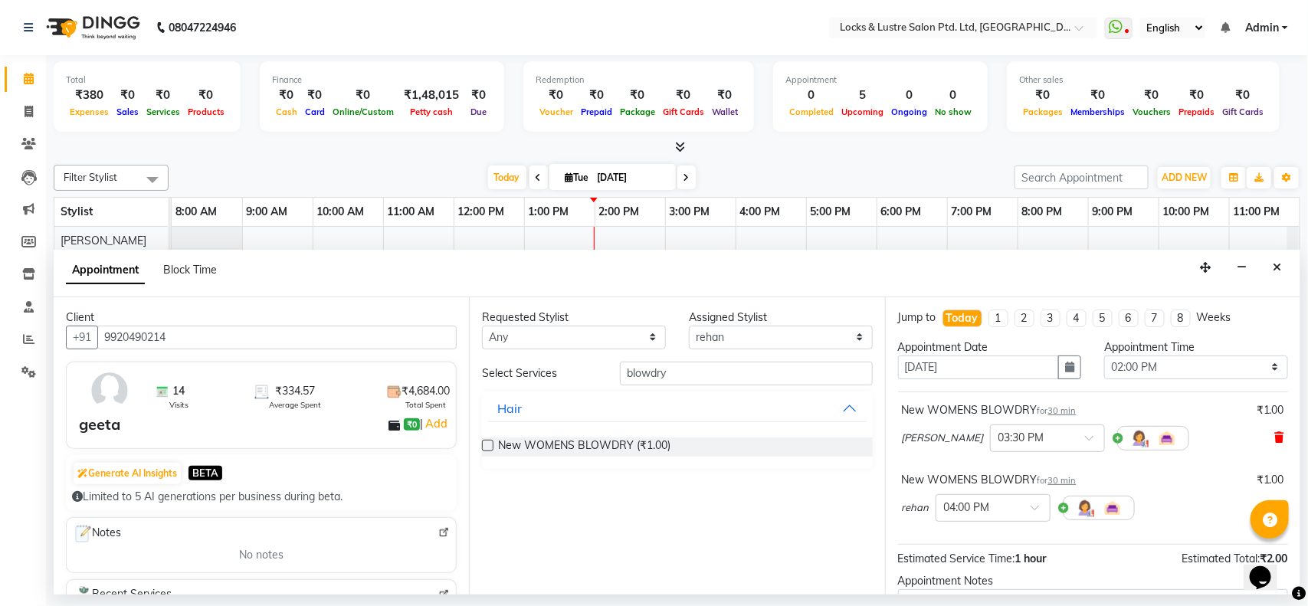
click at [1275, 438] on icon at bounding box center [1279, 437] width 9 height 11
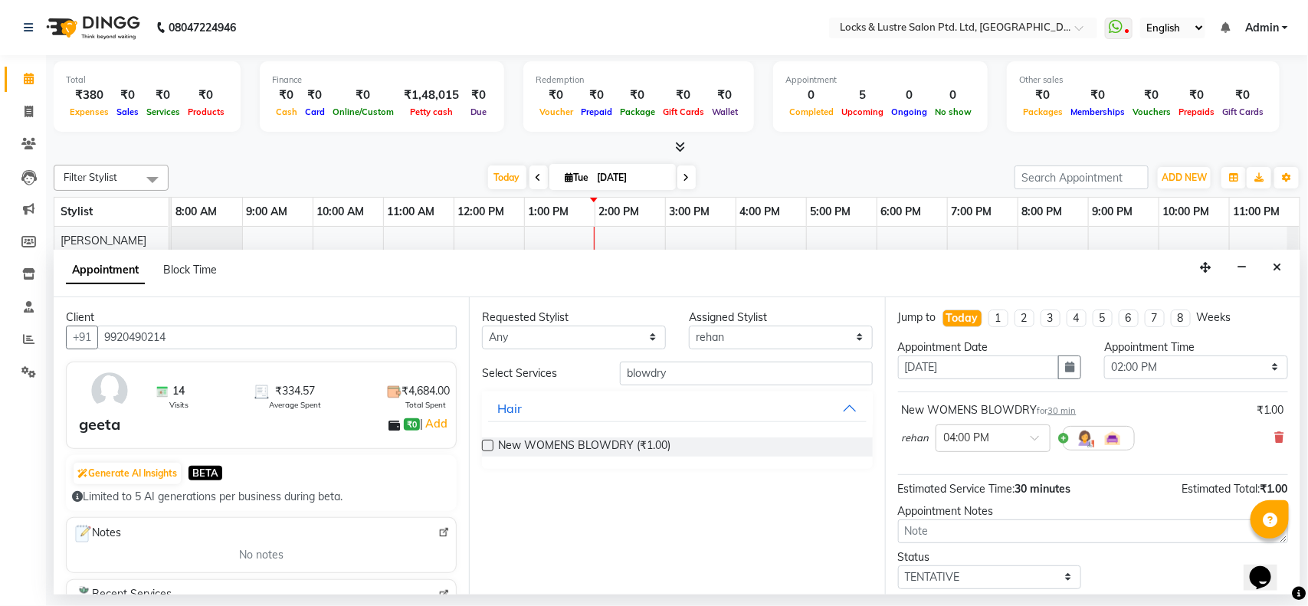
click at [1275, 438] on icon at bounding box center [1279, 437] width 9 height 11
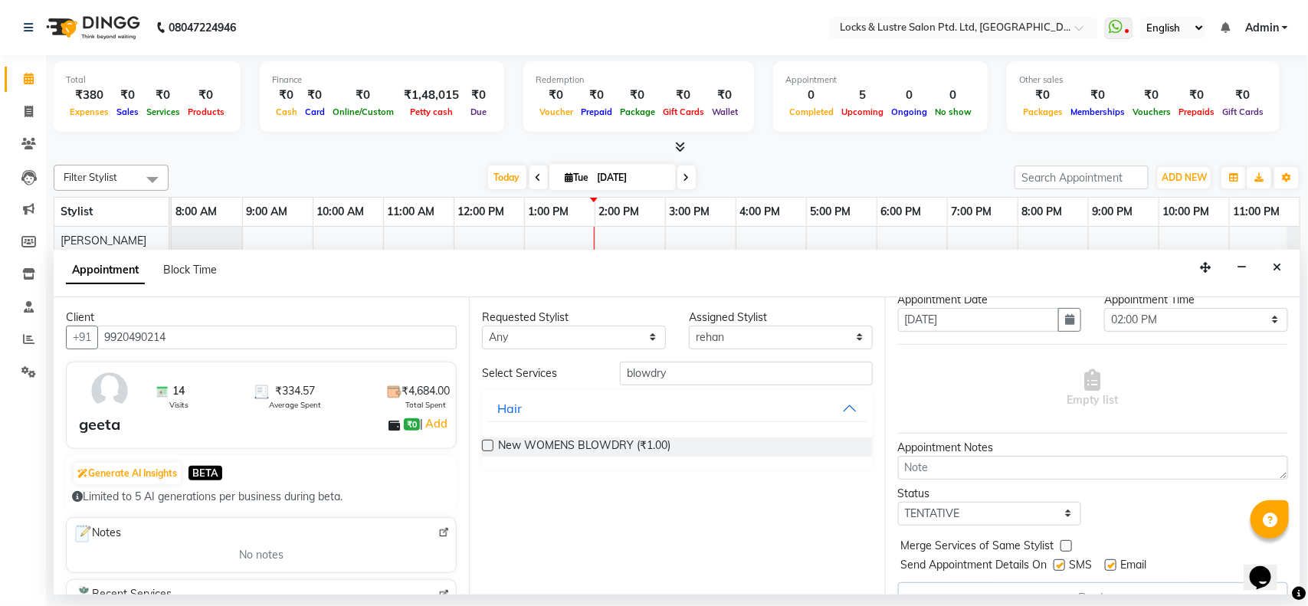
scroll to position [78, 0]
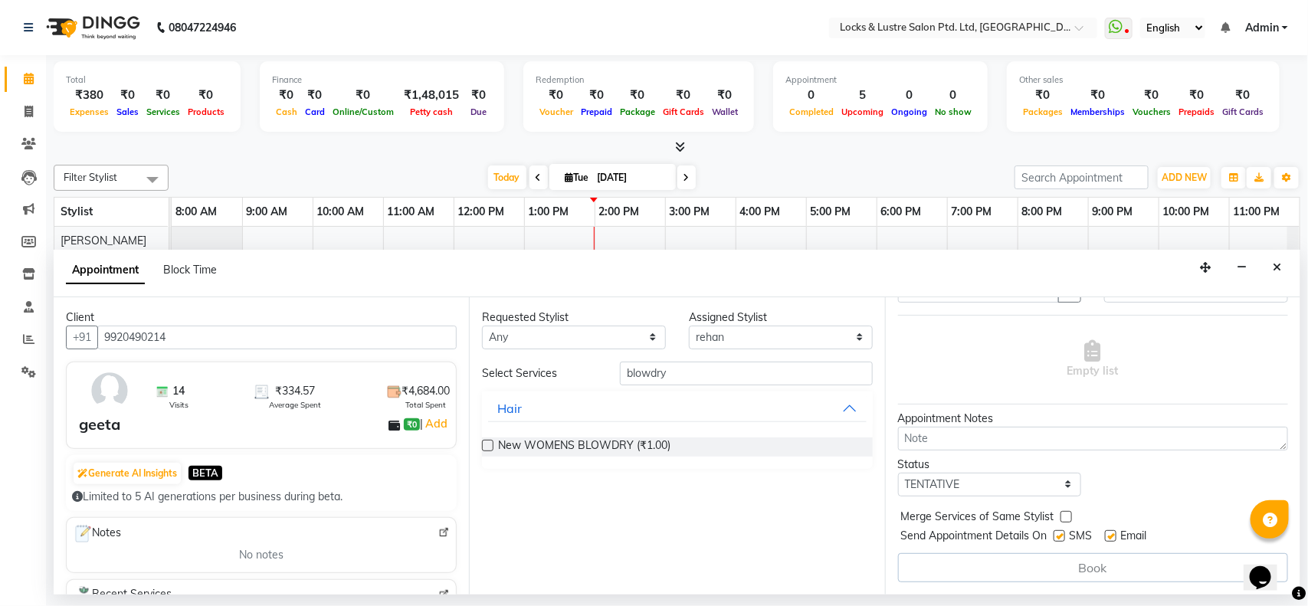
click at [811, 454] on div "New WOMENS BLOWDRY (₹1.00)" at bounding box center [677, 446] width 390 height 19
click at [615, 452] on span "New WOMENS BLOWDRY (₹1.00)" at bounding box center [584, 446] width 172 height 19
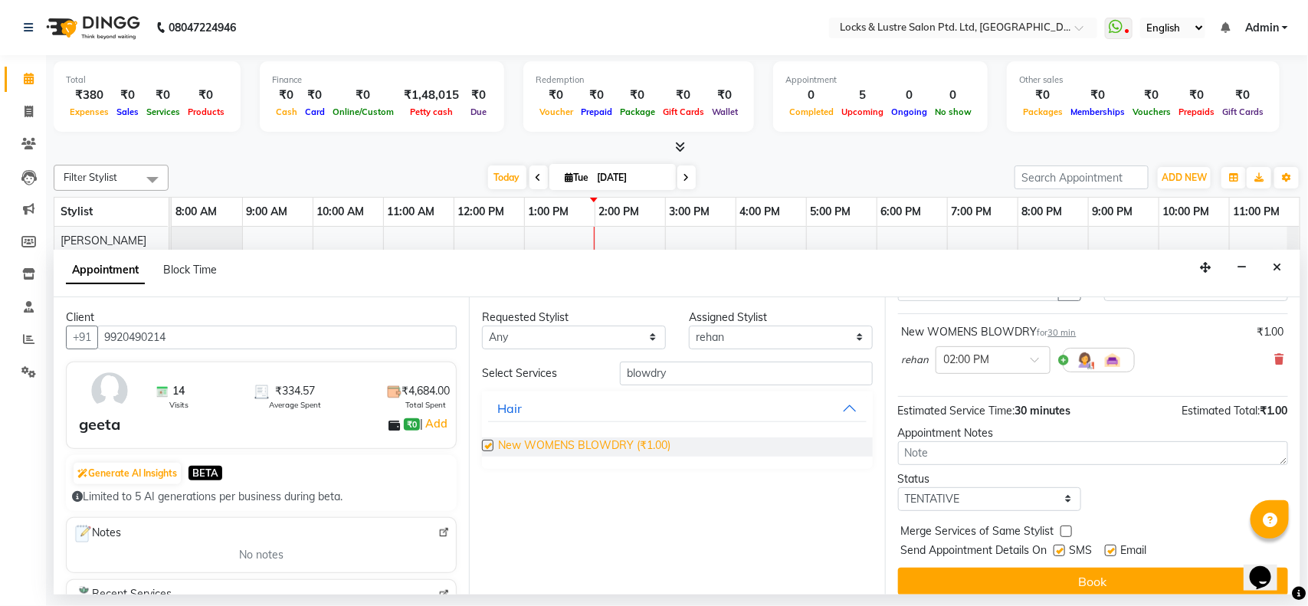
checkbox input "false"
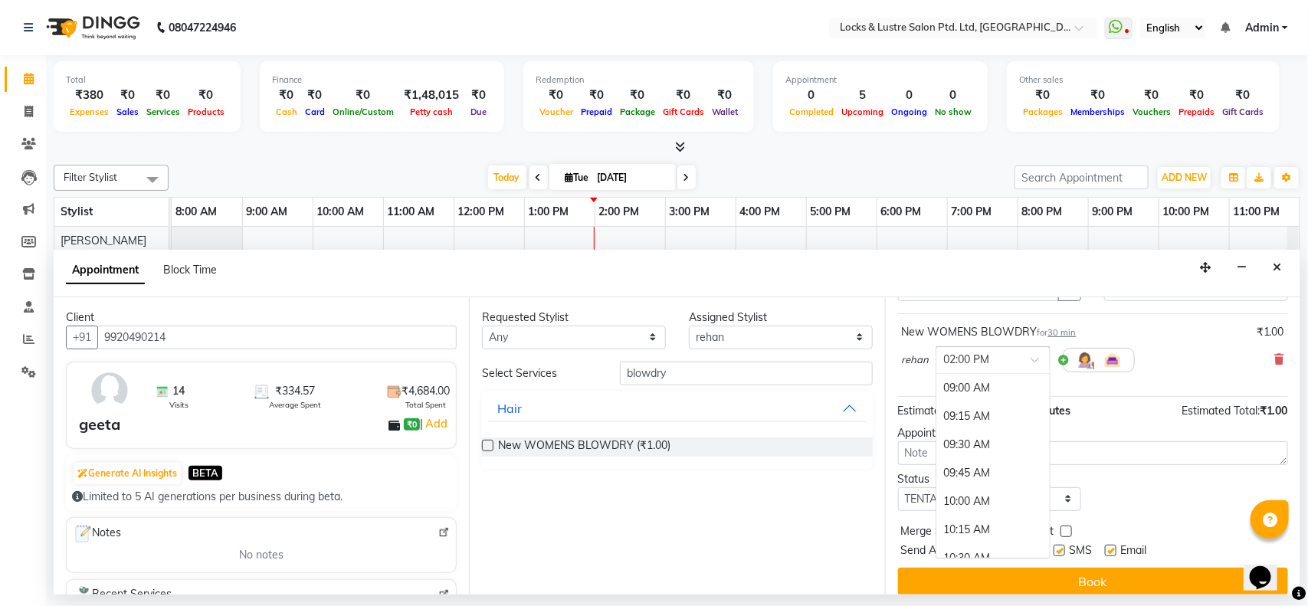
click at [1032, 365] on span at bounding box center [1039, 364] width 19 height 16
click at [1031, 552] on div "03:30 PM" at bounding box center [992, 559] width 113 height 28
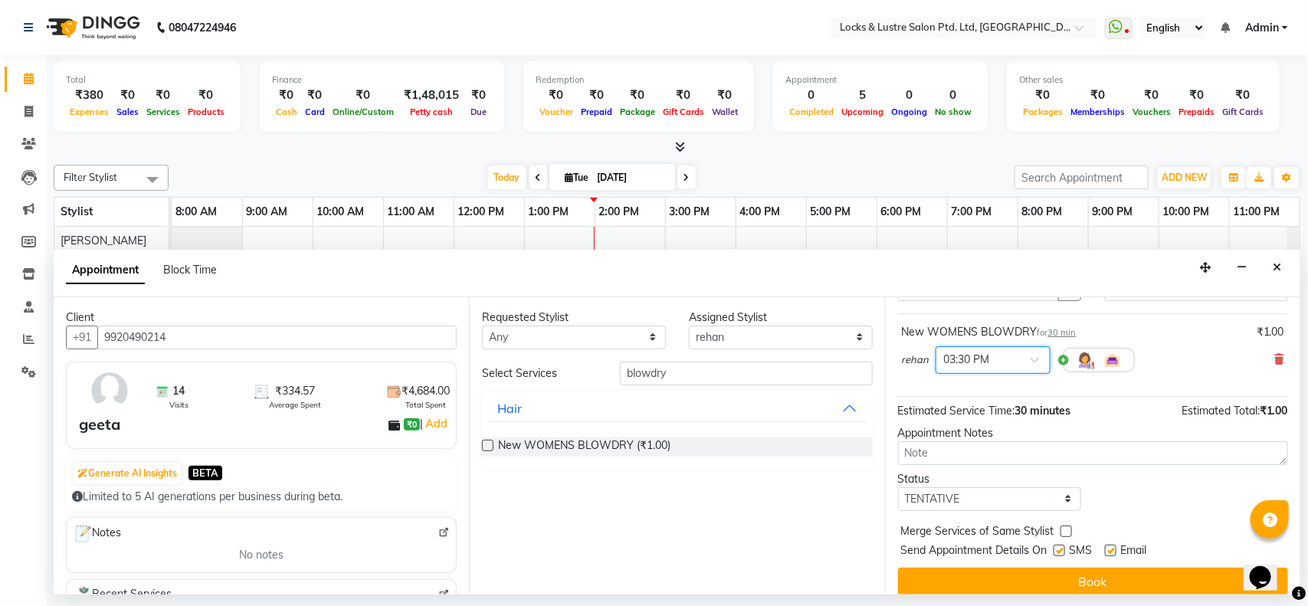
scroll to position [92, 0]
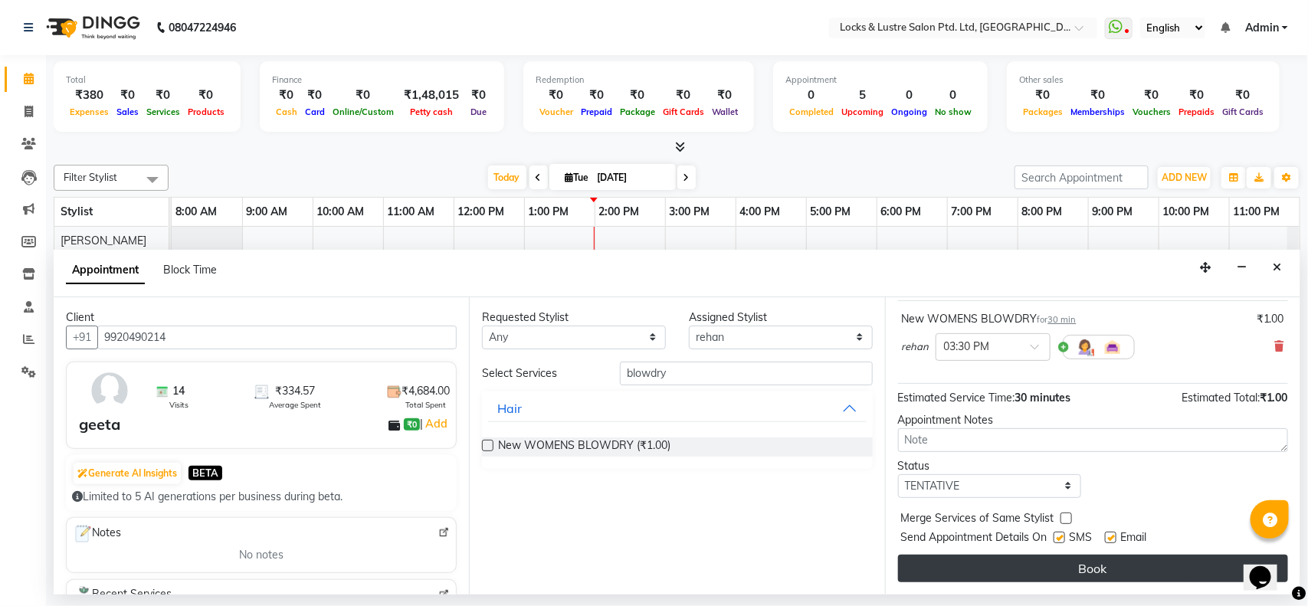
click at [1154, 582] on button "Book" at bounding box center [1093, 569] width 390 height 28
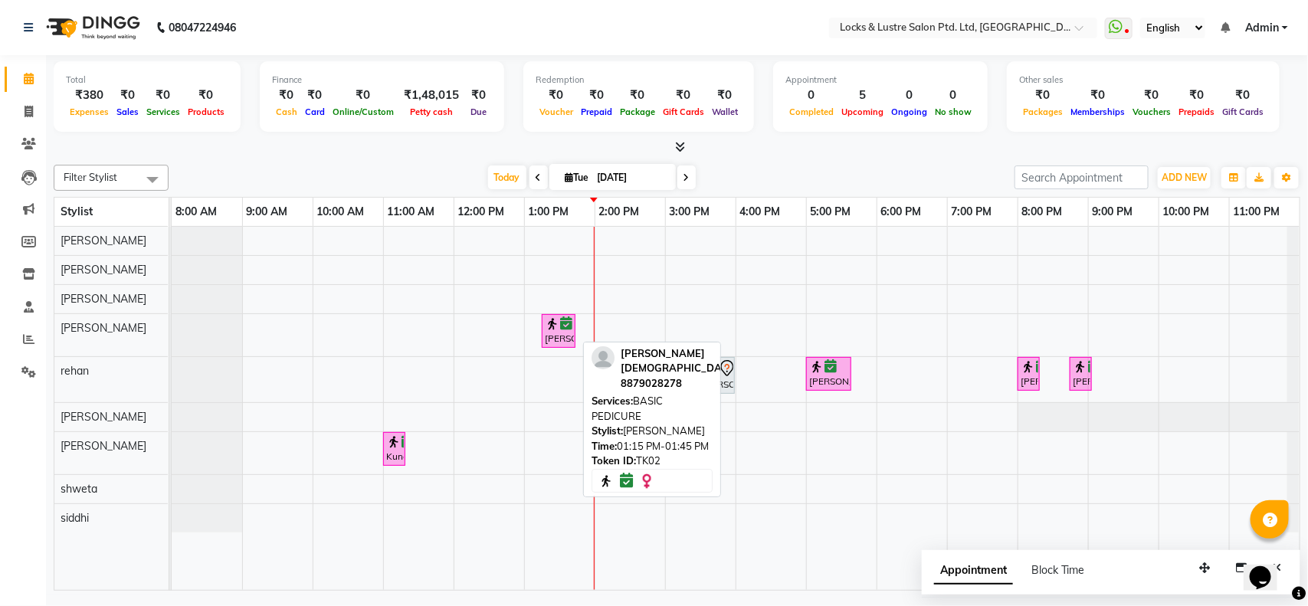
click at [568, 324] on icon at bounding box center [566, 323] width 12 height 1
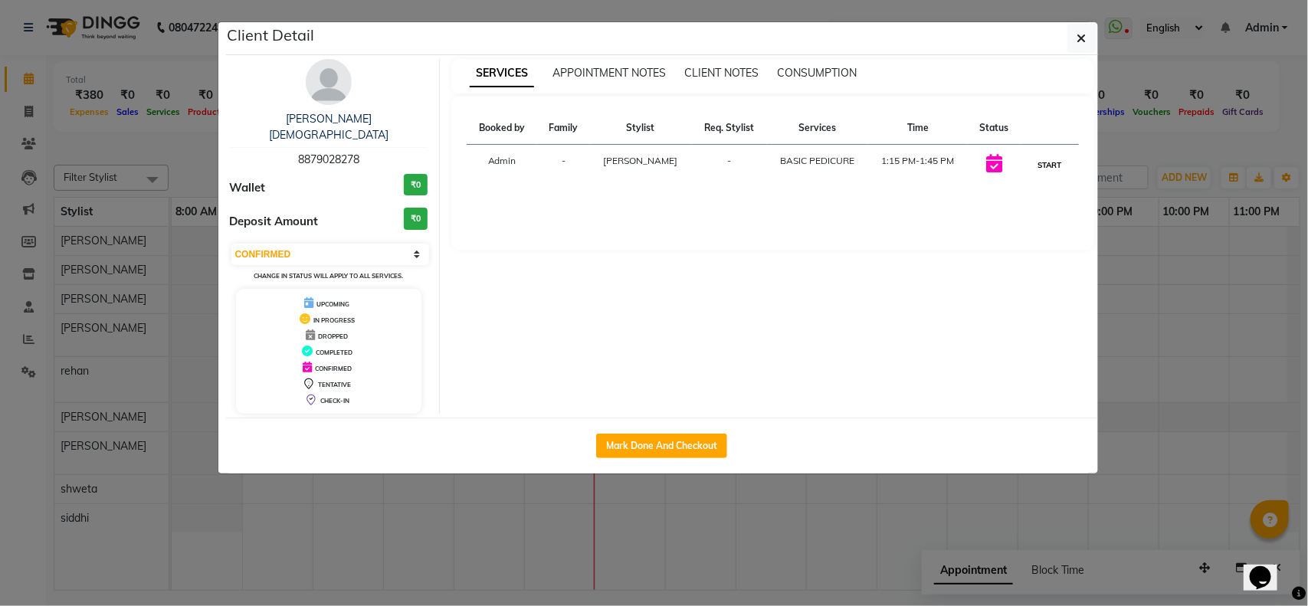
click at [1043, 170] on button "START" at bounding box center [1048, 165] width 31 height 19
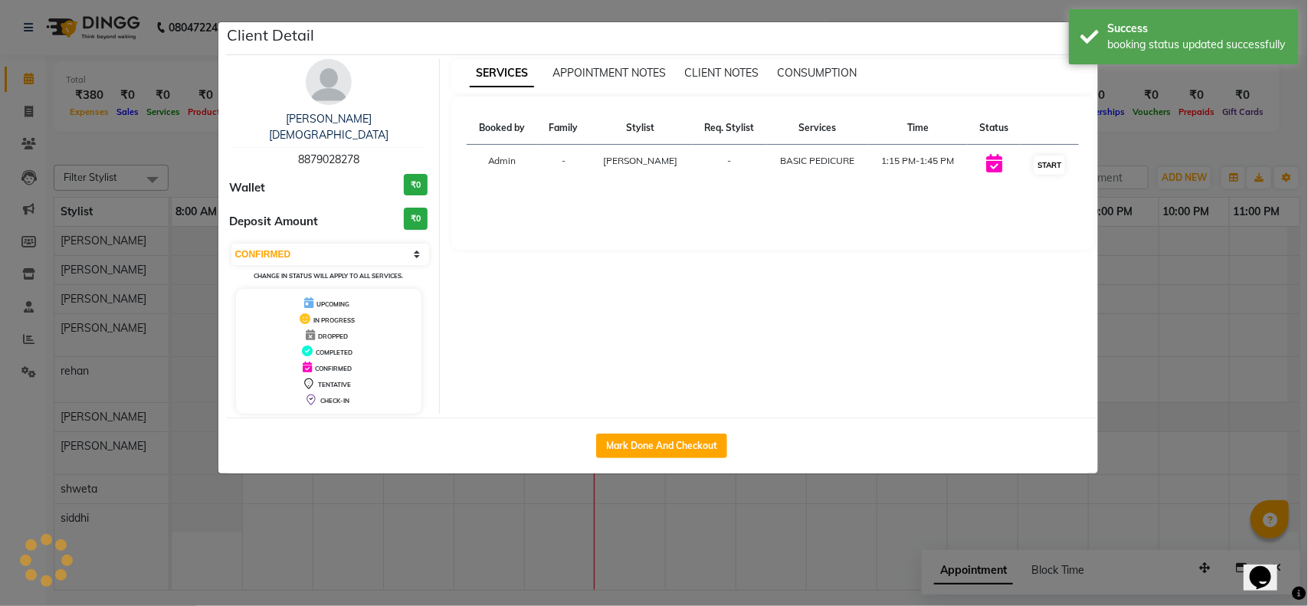
select select "1"
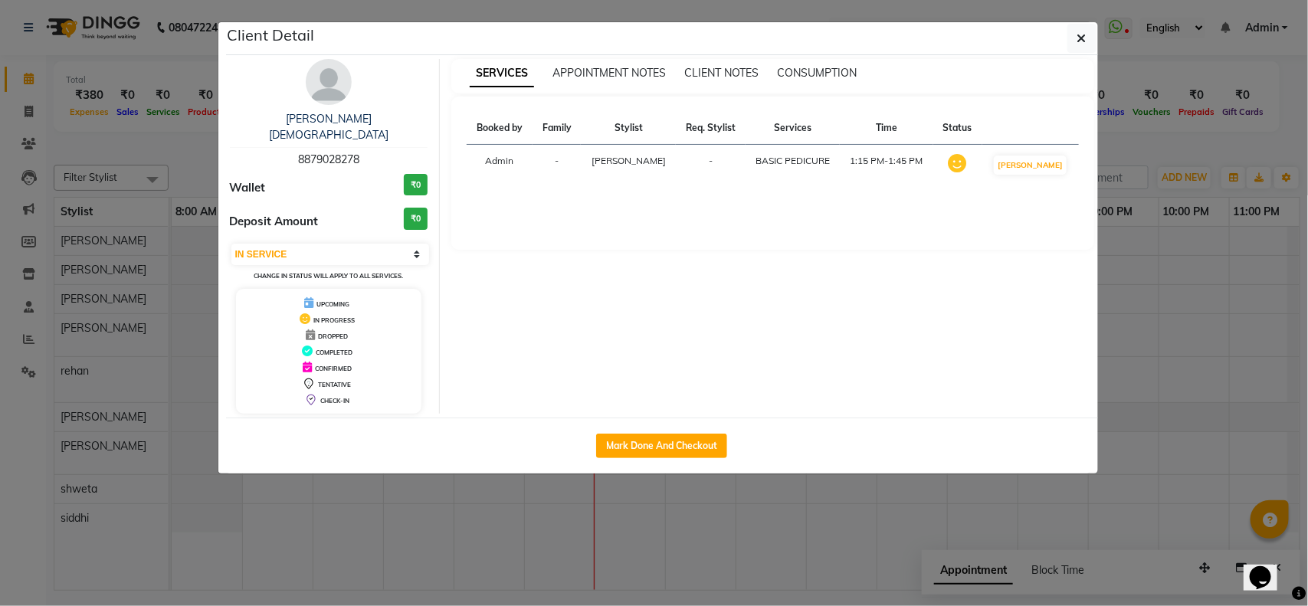
click at [1138, 260] on ngb-modal-window "Client Detail Isha Jain 8879028278 Wallet ₹0 Deposit Amount ₹0 Select IN SERVIC…" at bounding box center [654, 303] width 1308 height 606
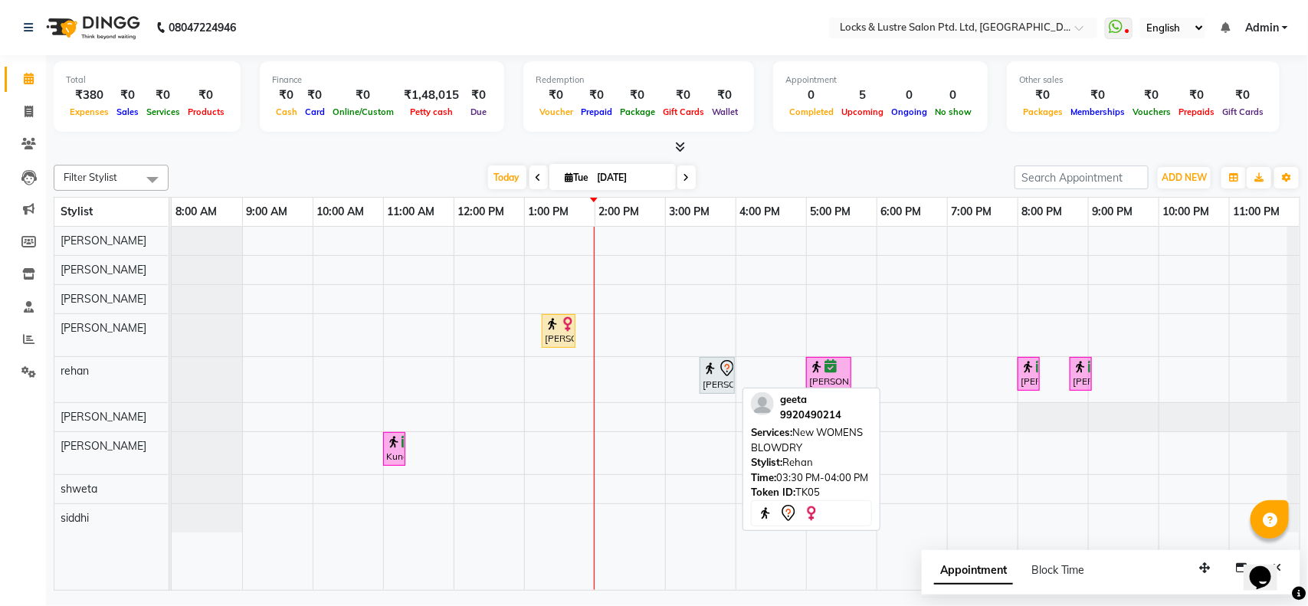
click at [707, 370] on img at bounding box center [710, 368] width 15 height 15
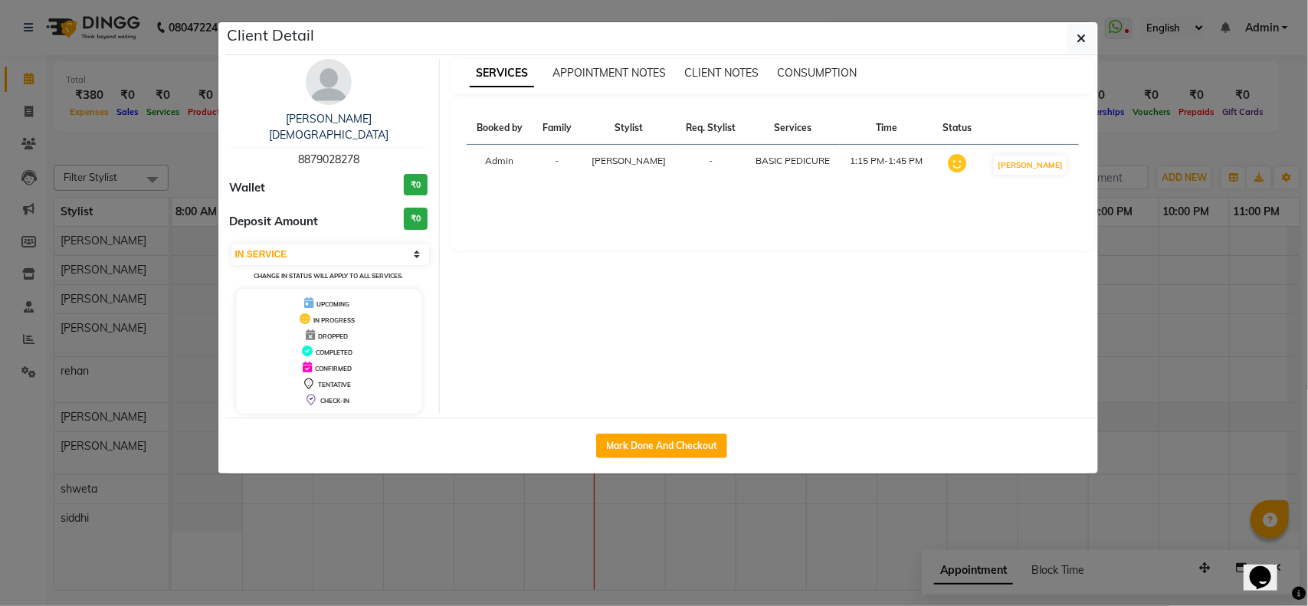
select select "7"
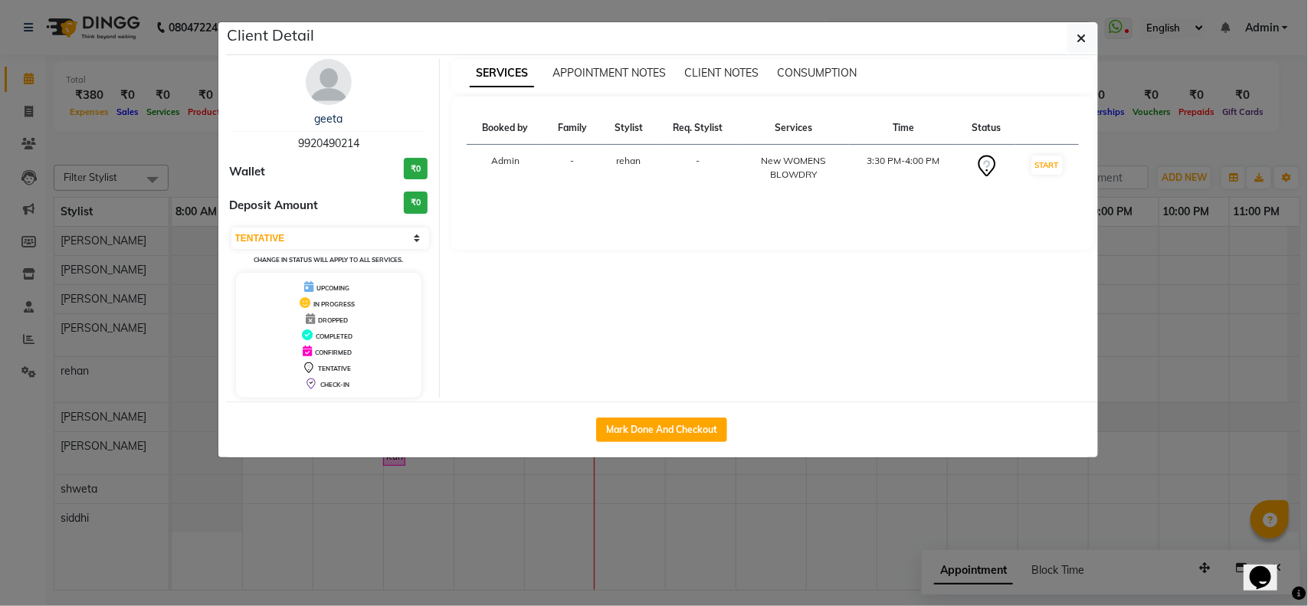
click at [983, 169] on icon at bounding box center [986, 166] width 25 height 25
click at [1069, 51] on button "button" at bounding box center [1081, 38] width 29 height 29
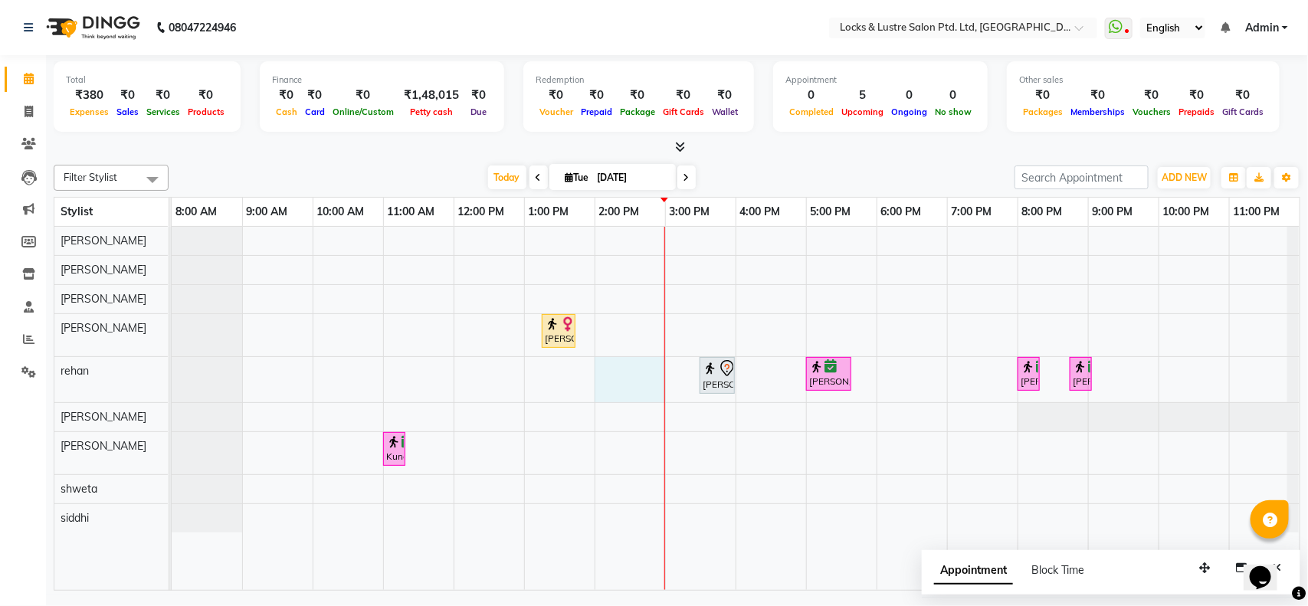
click at [602, 376] on div "Isha Jain, TK02, 01:15 PM-01:45 PM, BASIC PEDICURE geeta, TK05, 03:30 PM-04:00 …" at bounding box center [736, 408] width 1128 height 363
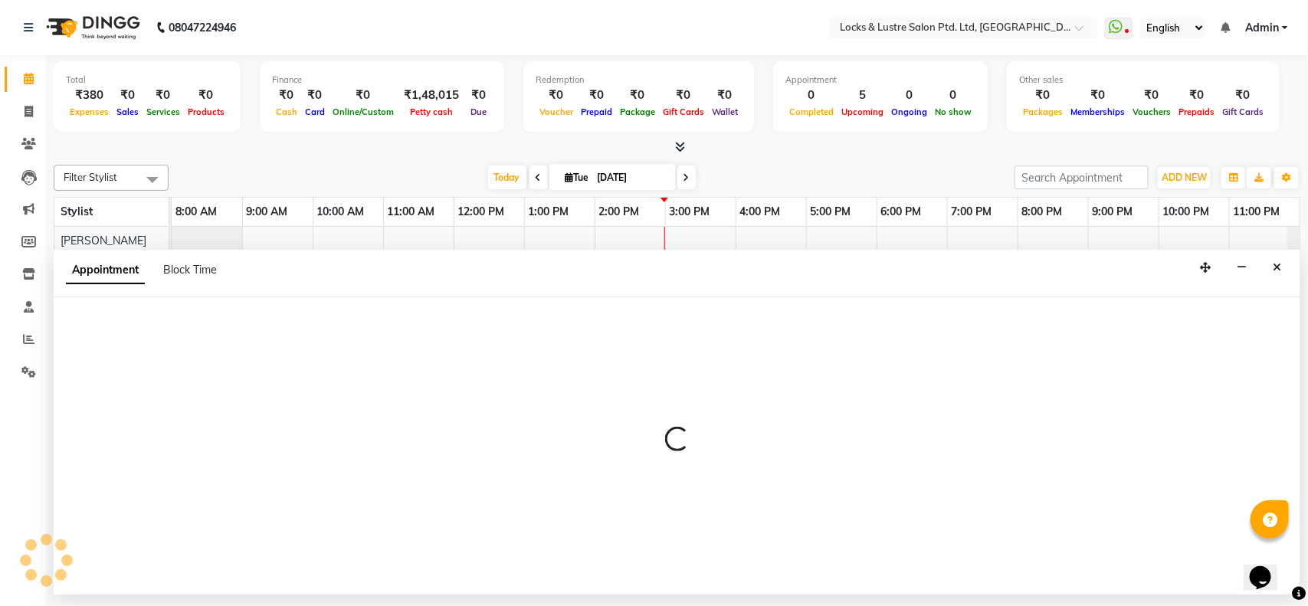
select select "62982"
select select "840"
select select "tentative"
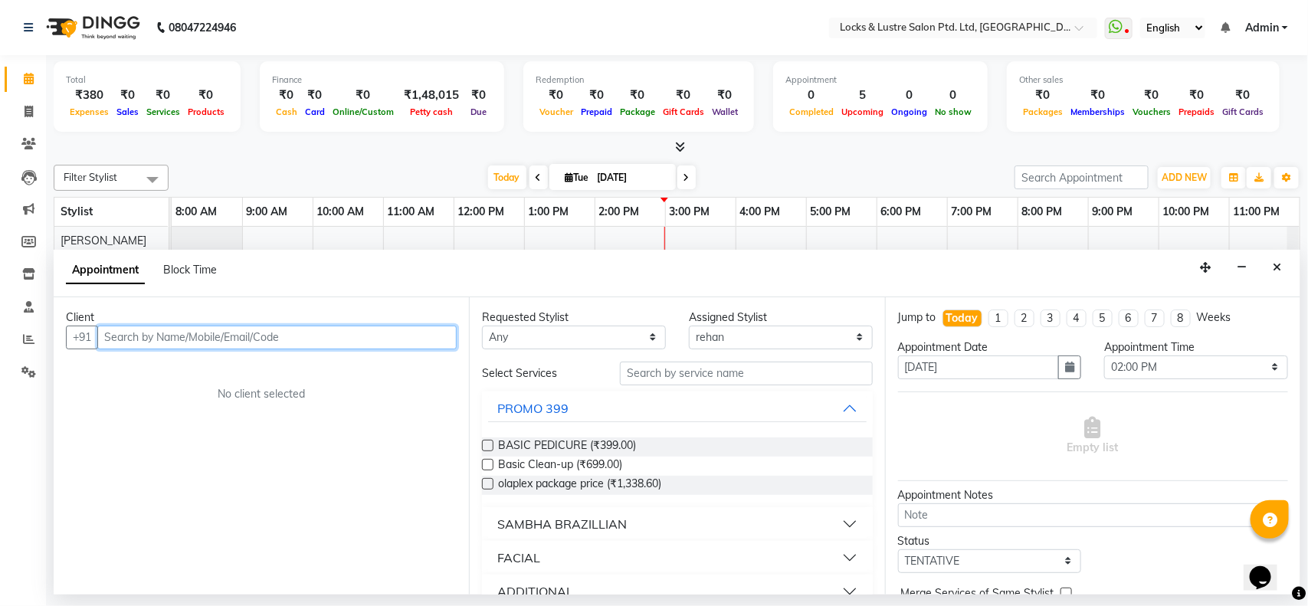
click at [201, 332] on input "text" at bounding box center [276, 338] width 359 height 24
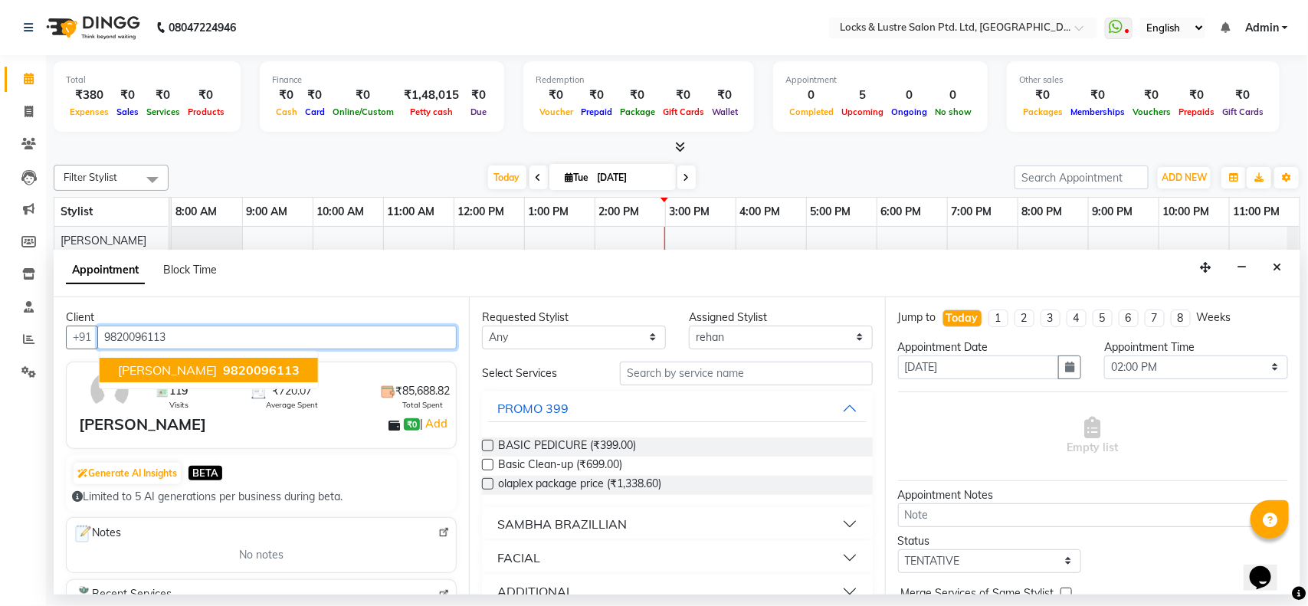
click at [196, 364] on span "[PERSON_NAME]" at bounding box center [167, 369] width 99 height 15
type input "9820096113"
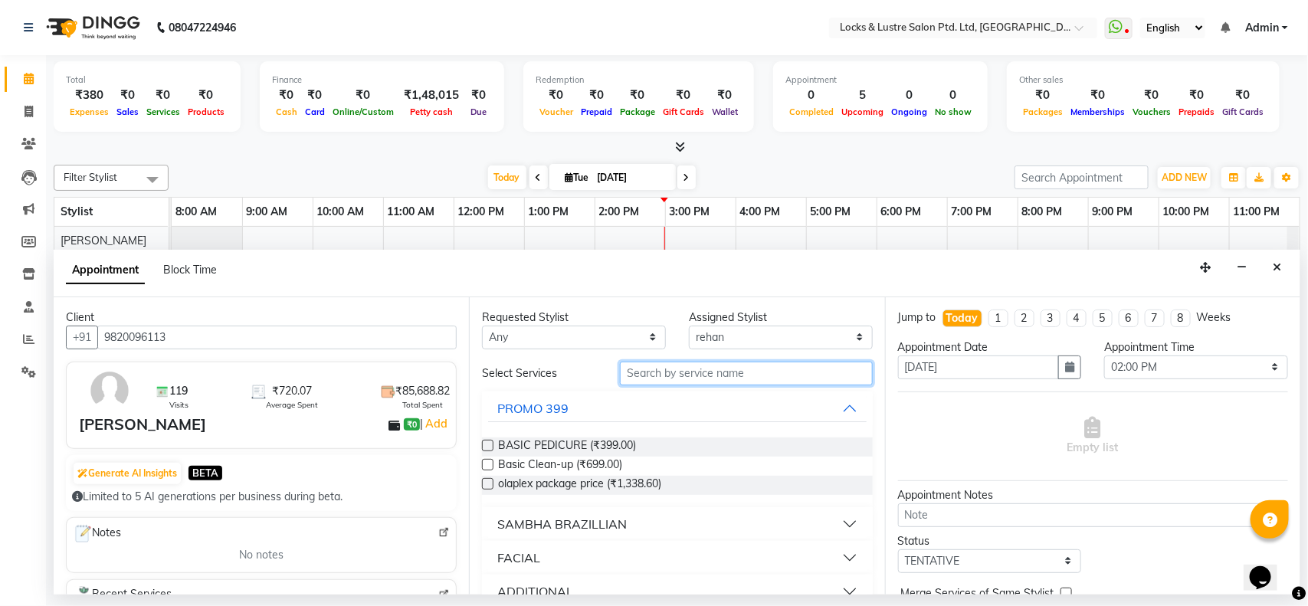
click at [690, 369] on input "text" at bounding box center [746, 374] width 253 height 24
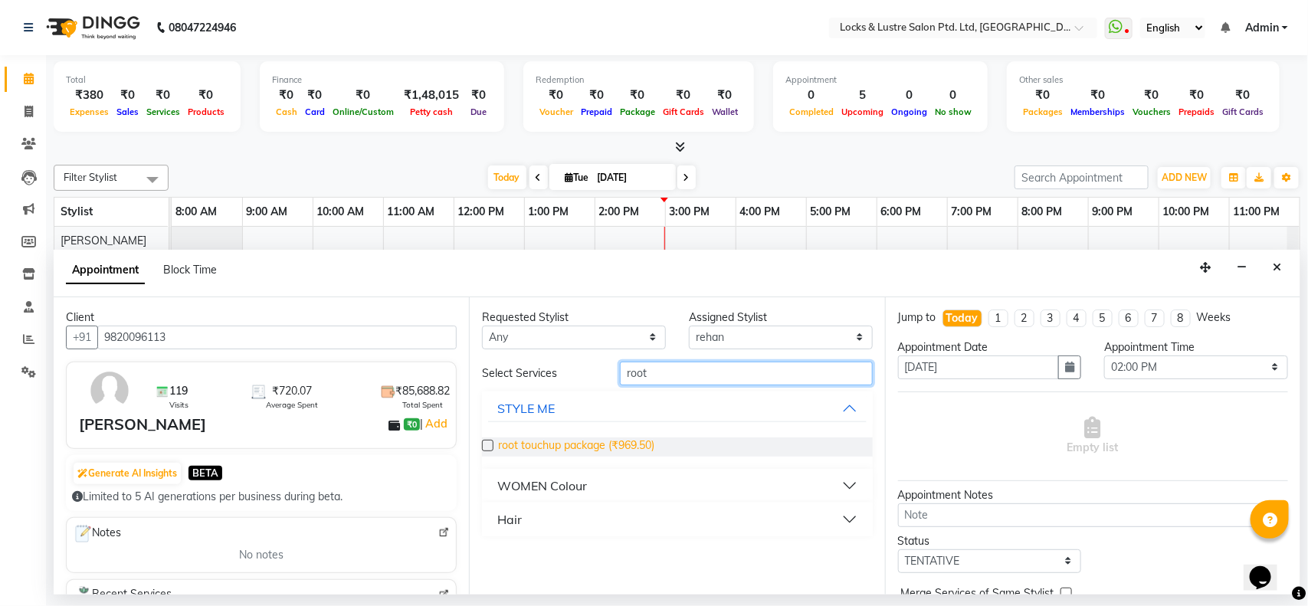
type input "root"
click at [647, 448] on span "root touchup package (₹969.50)" at bounding box center [576, 446] width 156 height 19
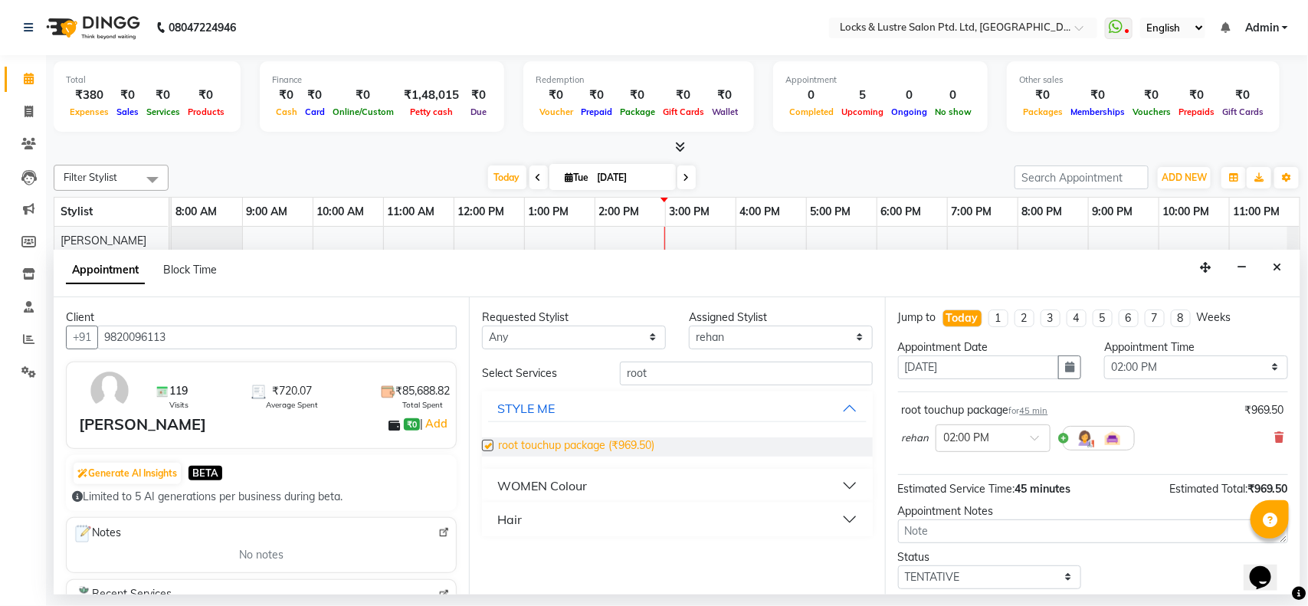
checkbox input "false"
click at [741, 331] on select "Select [PERSON_NAME] [PERSON_NAME] [PERSON_NAME] [PERSON_NAME] [PERSON_NAME] sh…" at bounding box center [781, 338] width 184 height 24
select select "62976"
click at [689, 326] on select "Select [PERSON_NAME] [PERSON_NAME] [PERSON_NAME] [PERSON_NAME] [PERSON_NAME] sh…" at bounding box center [781, 338] width 184 height 24
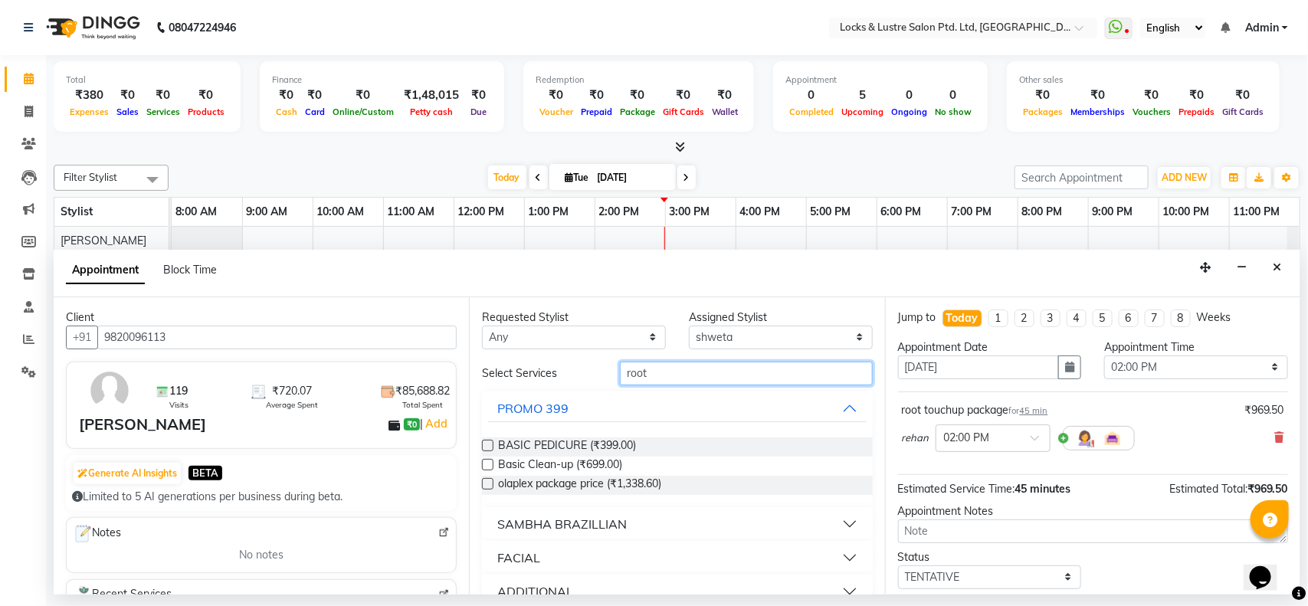
click at [726, 364] on input "root" at bounding box center [746, 374] width 253 height 24
type input "r"
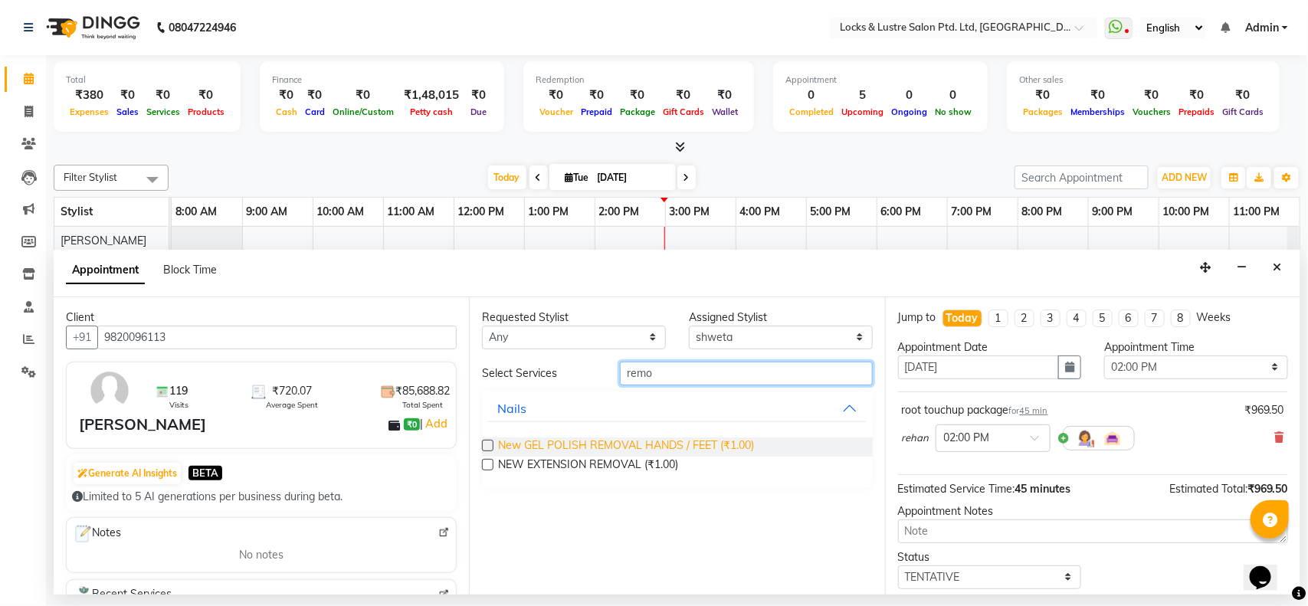
type input "remo"
click at [664, 446] on span "New GEL POLISH REMOVAL HANDS / FEET (₹1.00)" at bounding box center [626, 446] width 256 height 19
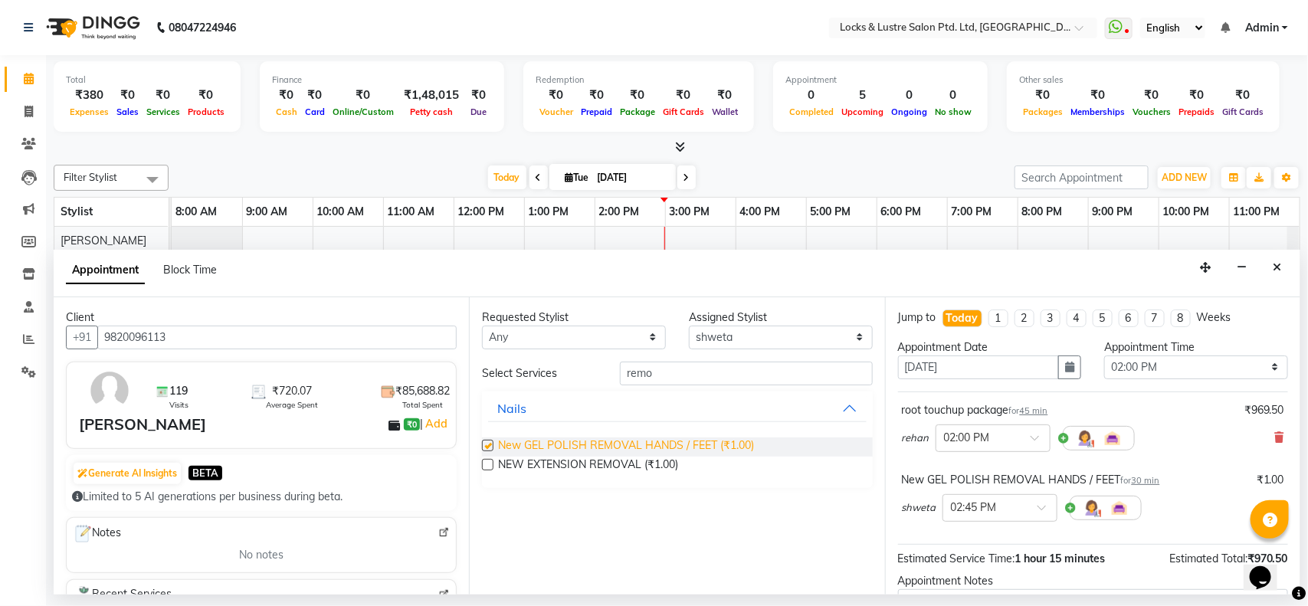
checkbox input "false"
click at [768, 374] on input "remo" at bounding box center [746, 374] width 253 height 24
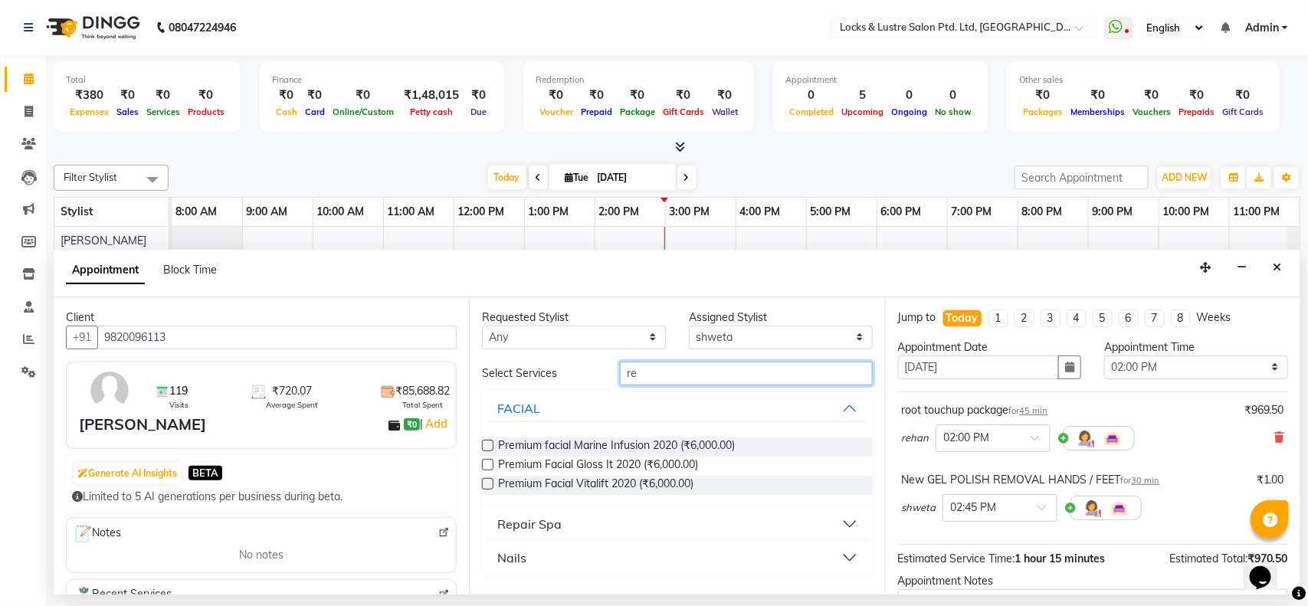
type input "r"
type input "e"
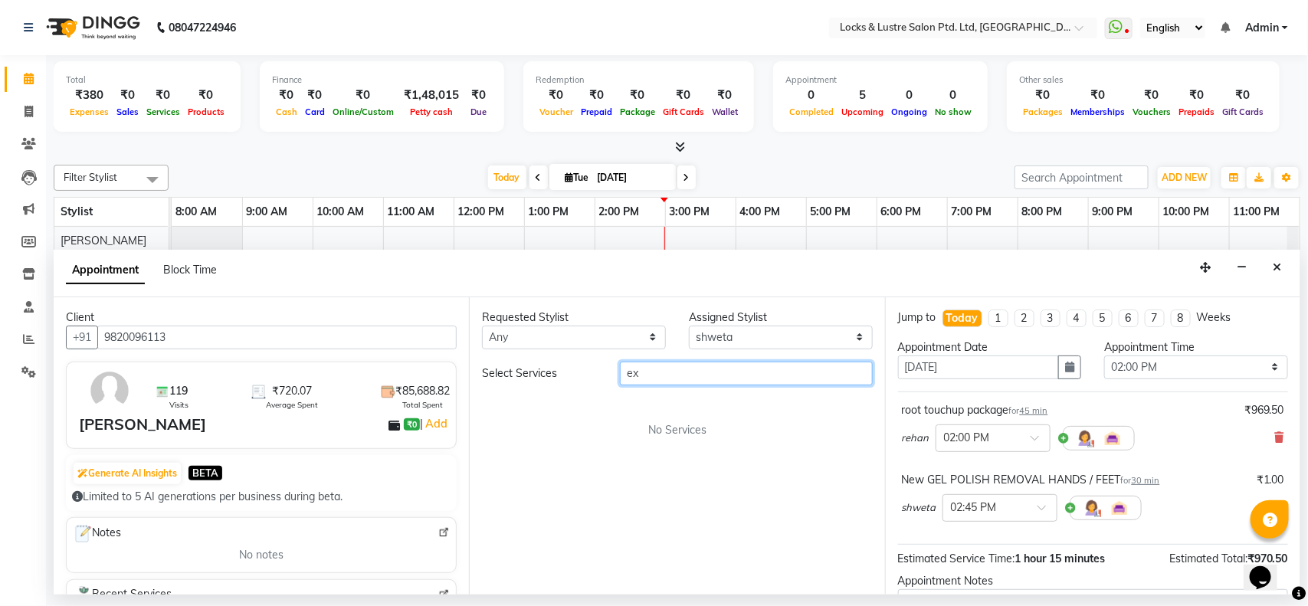
type input "e"
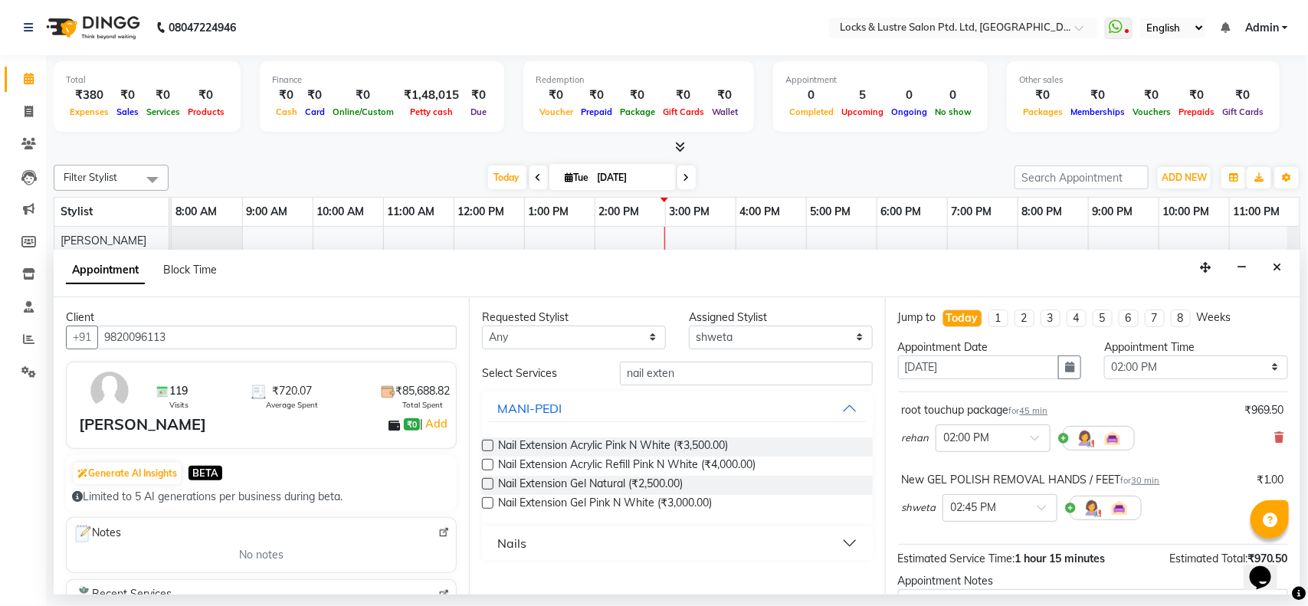
click at [855, 544] on button "Nails" at bounding box center [677, 543] width 378 height 28
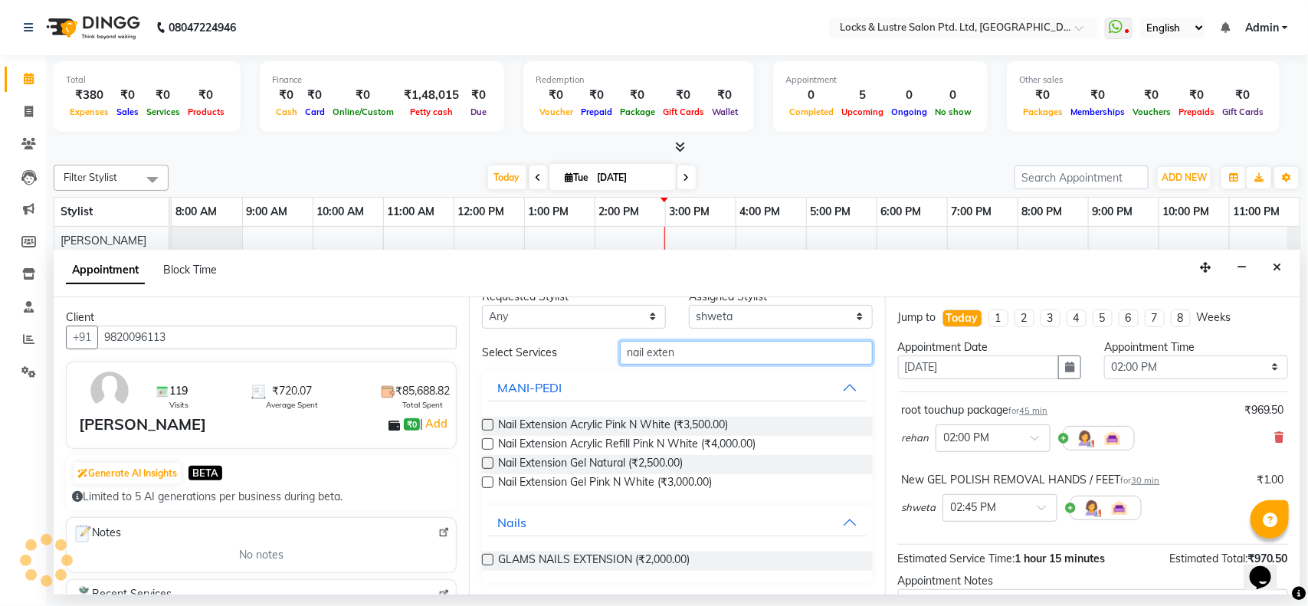
click at [706, 357] on input "nail exten" at bounding box center [746, 353] width 253 height 24
type input "n"
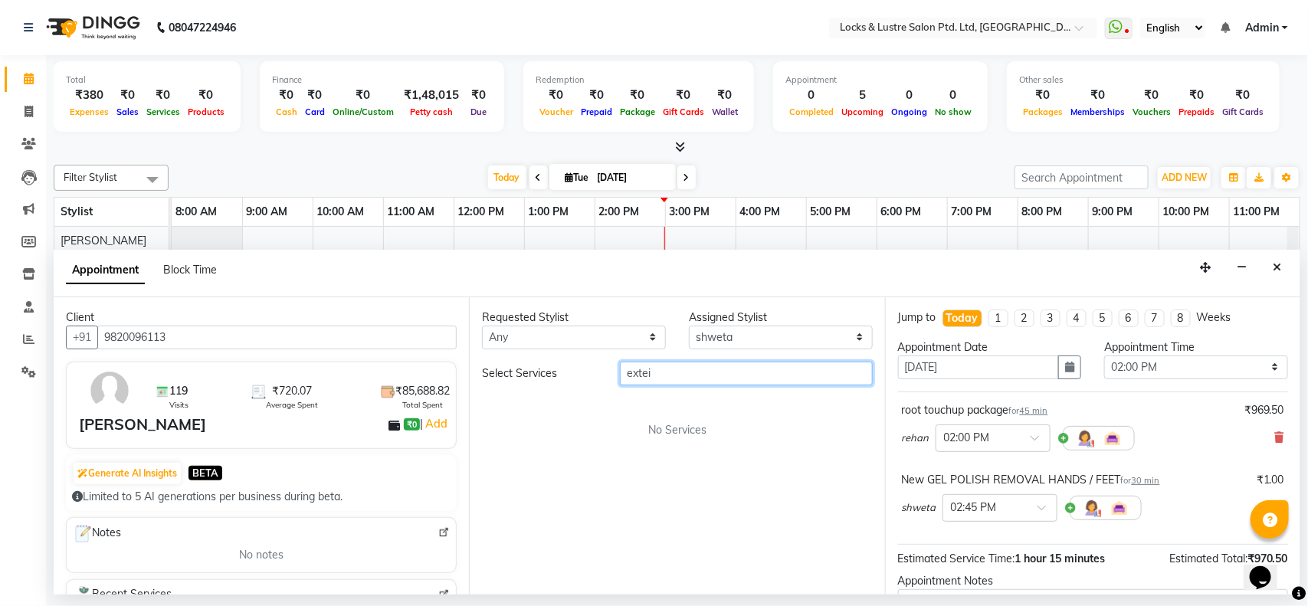
scroll to position [0, 0]
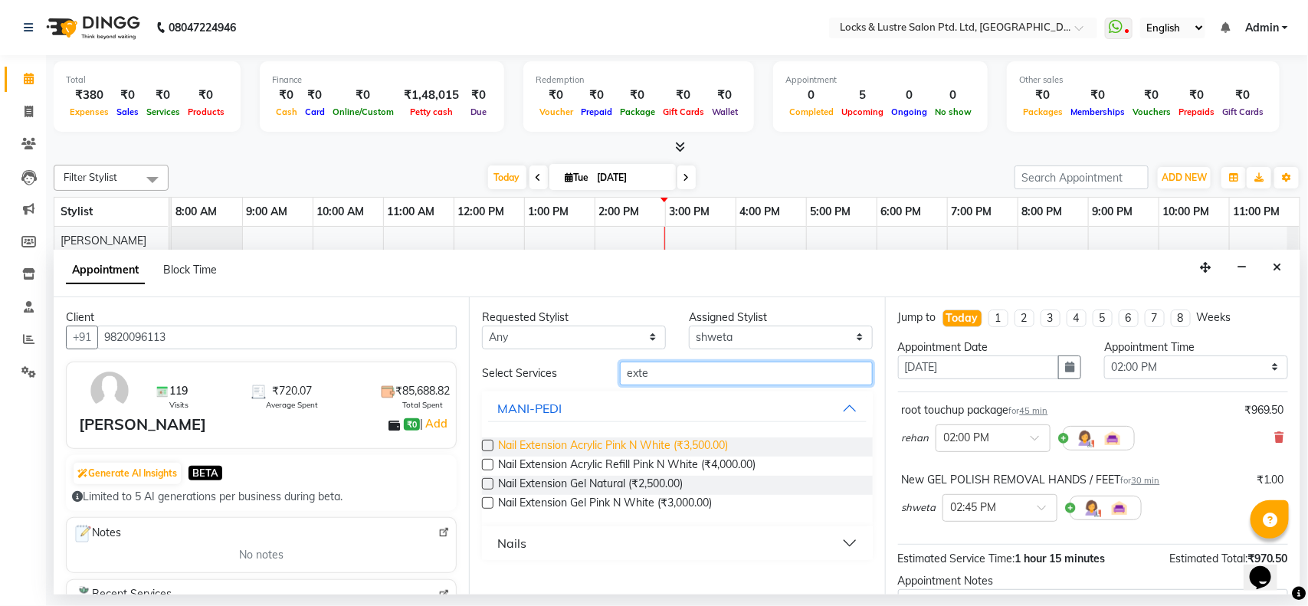
type input "exte"
click at [626, 445] on span "Nail Extension Acrylic Pink N White (₹3,500.00)" at bounding box center [613, 446] width 230 height 19
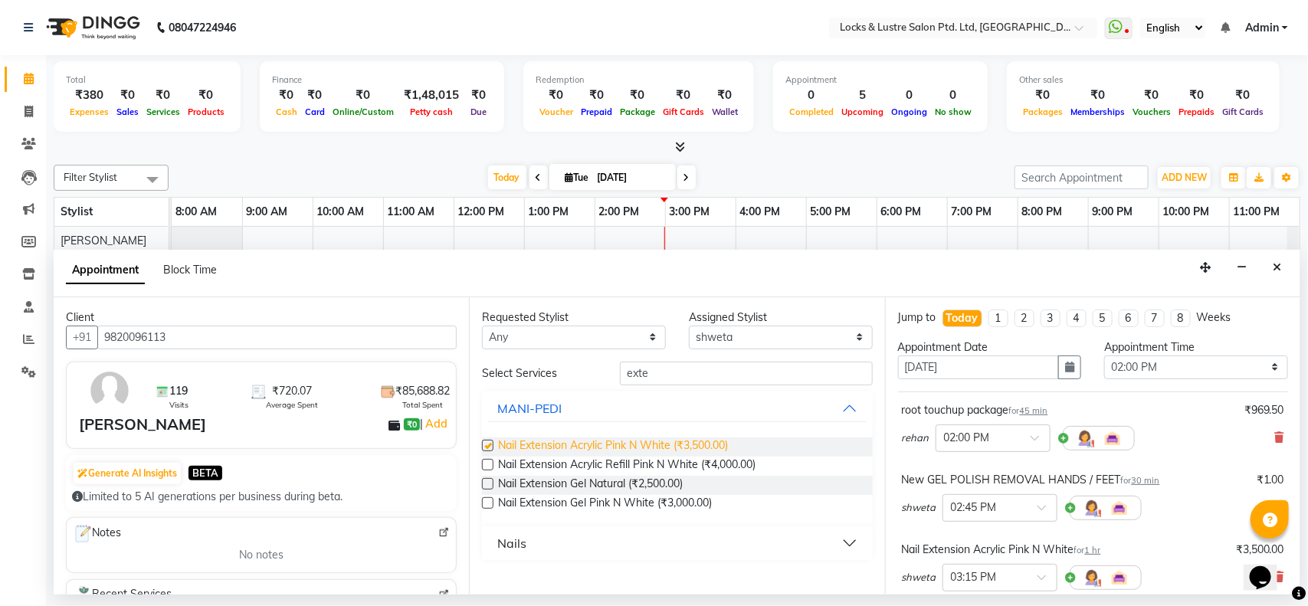
checkbox input "false"
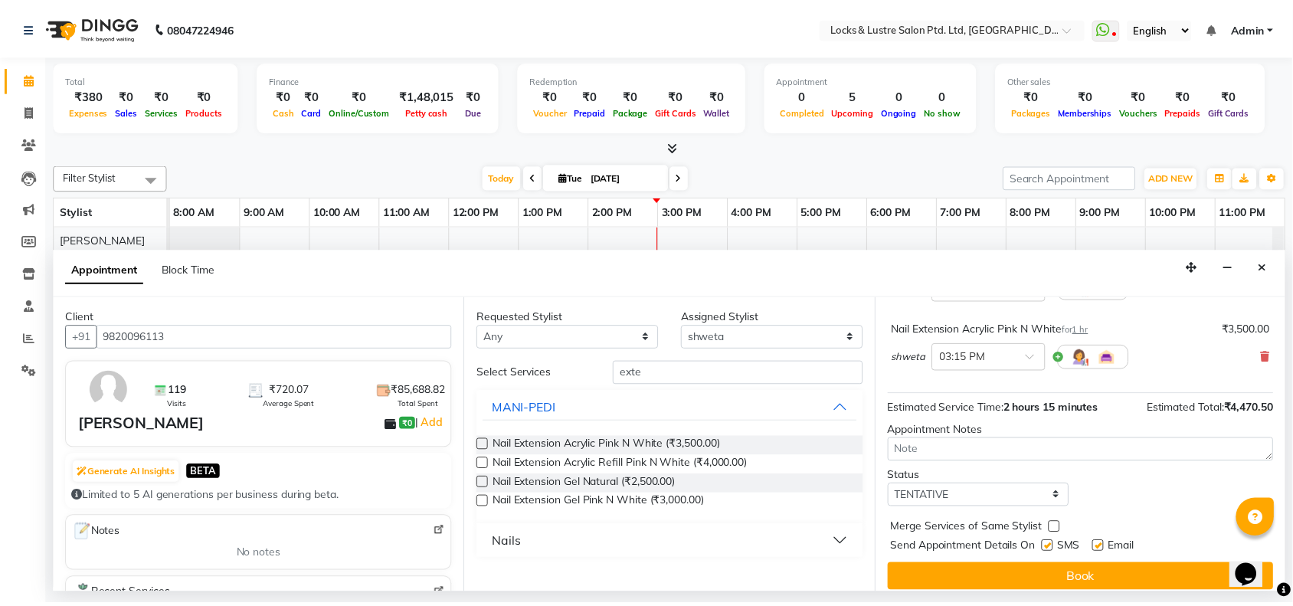
scroll to position [231, 0]
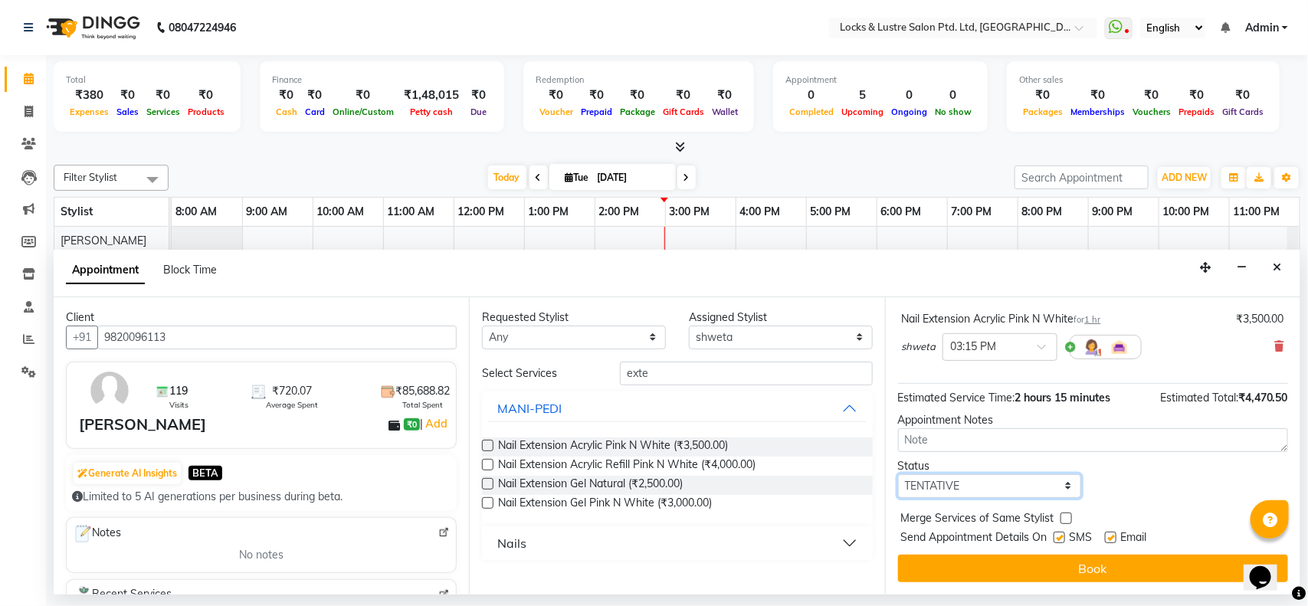
click at [1066, 483] on select "Select TENTATIVE CONFIRM CHECK-IN UPCOMING" at bounding box center [990, 486] width 184 height 24
select select "check-in"
click at [898, 474] on select "Select TENTATIVE CONFIRM CHECK-IN UPCOMING" at bounding box center [990, 486] width 184 height 24
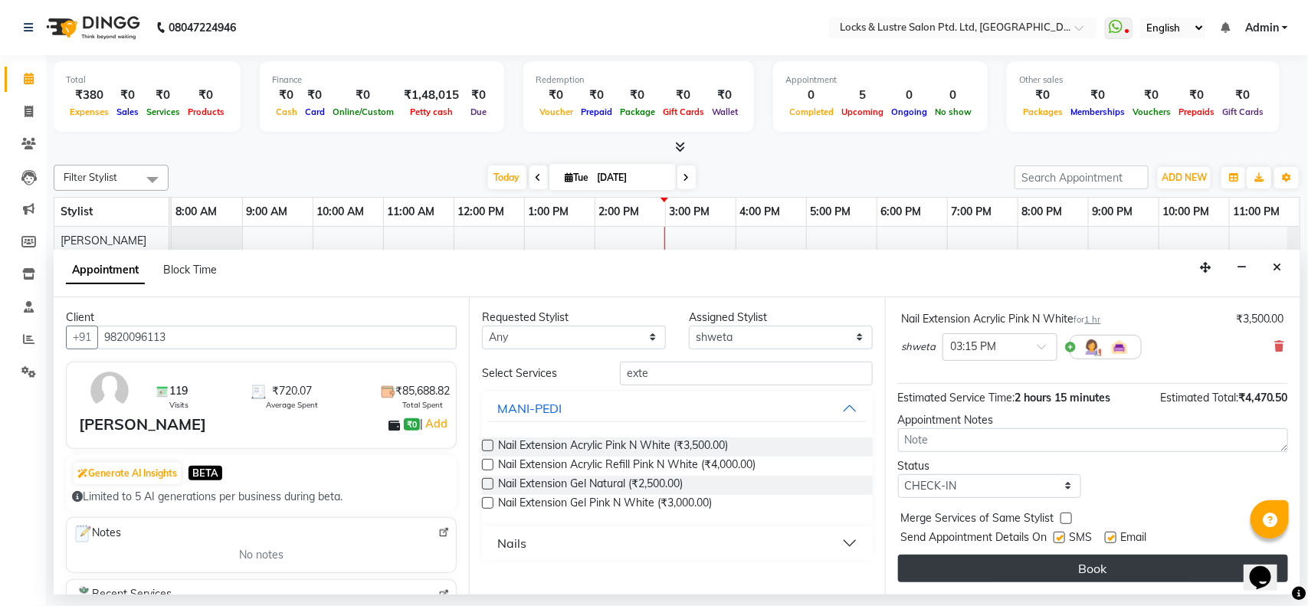
click at [1086, 565] on button "Book" at bounding box center [1093, 569] width 390 height 28
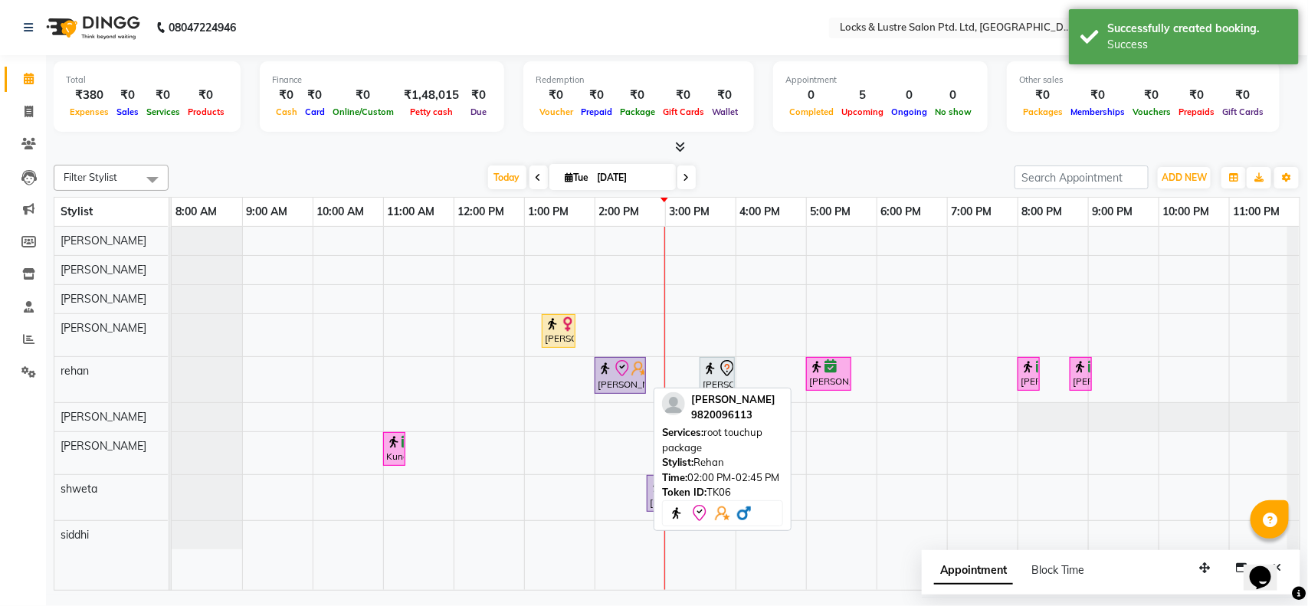
click at [617, 381] on div "[PERSON_NAME], TK06, 02:00 PM-02:45 PM, root touchup package" at bounding box center [620, 375] width 48 height 32
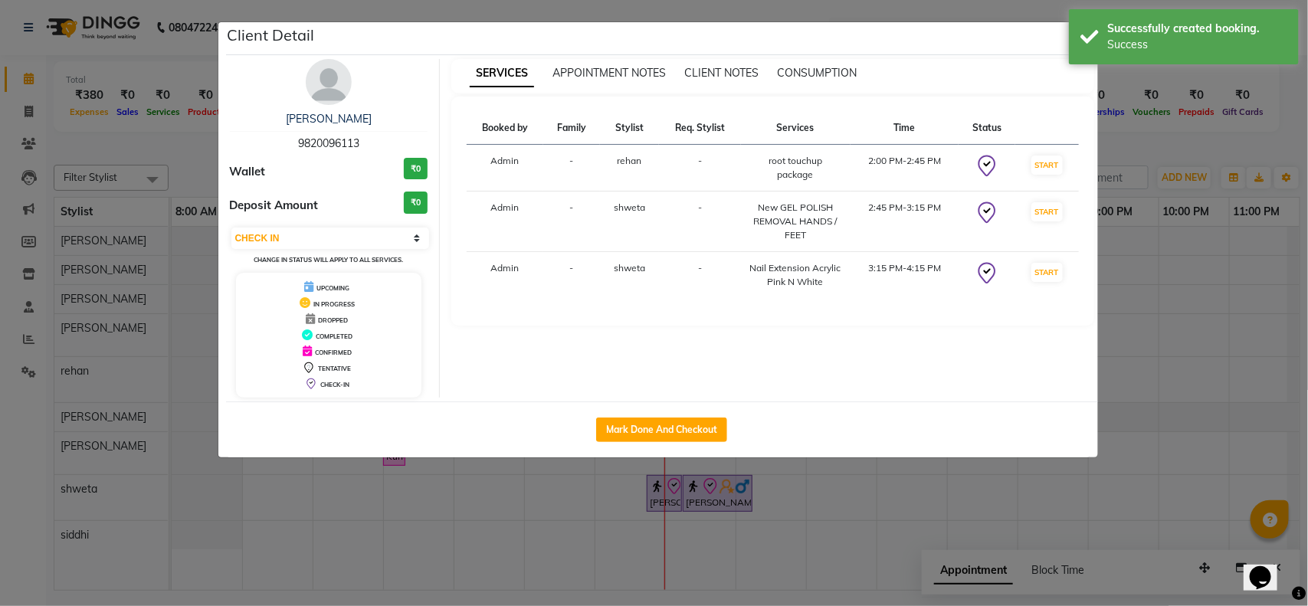
click at [1047, 165] on button "START" at bounding box center [1046, 165] width 31 height 19
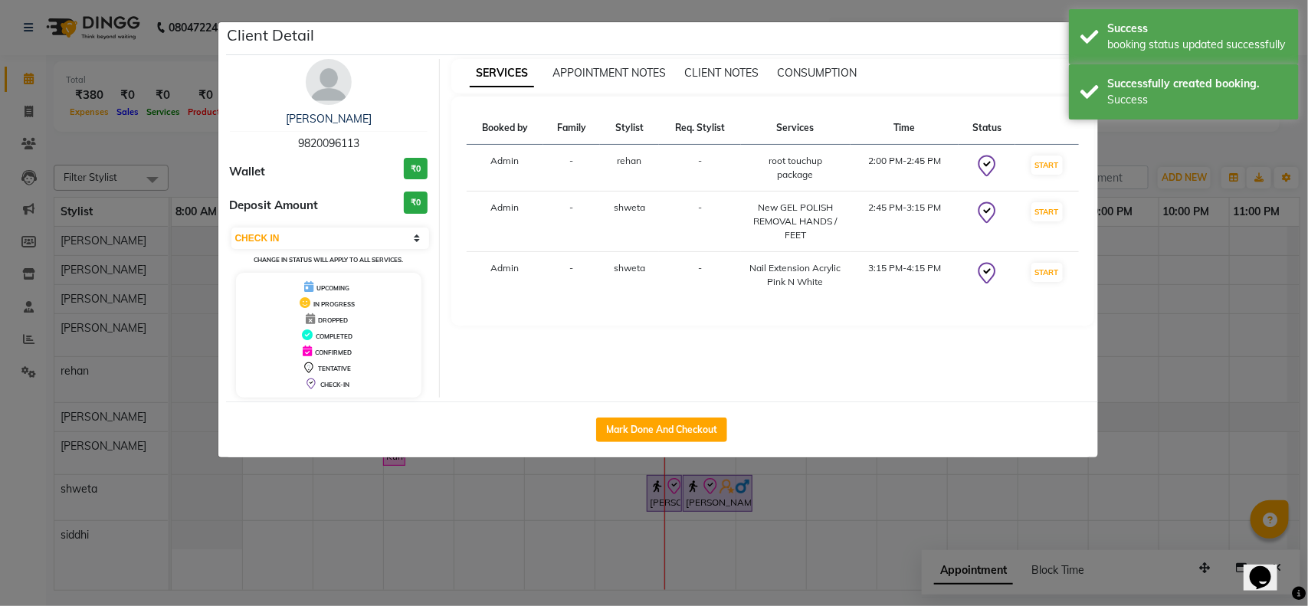
select select "select"
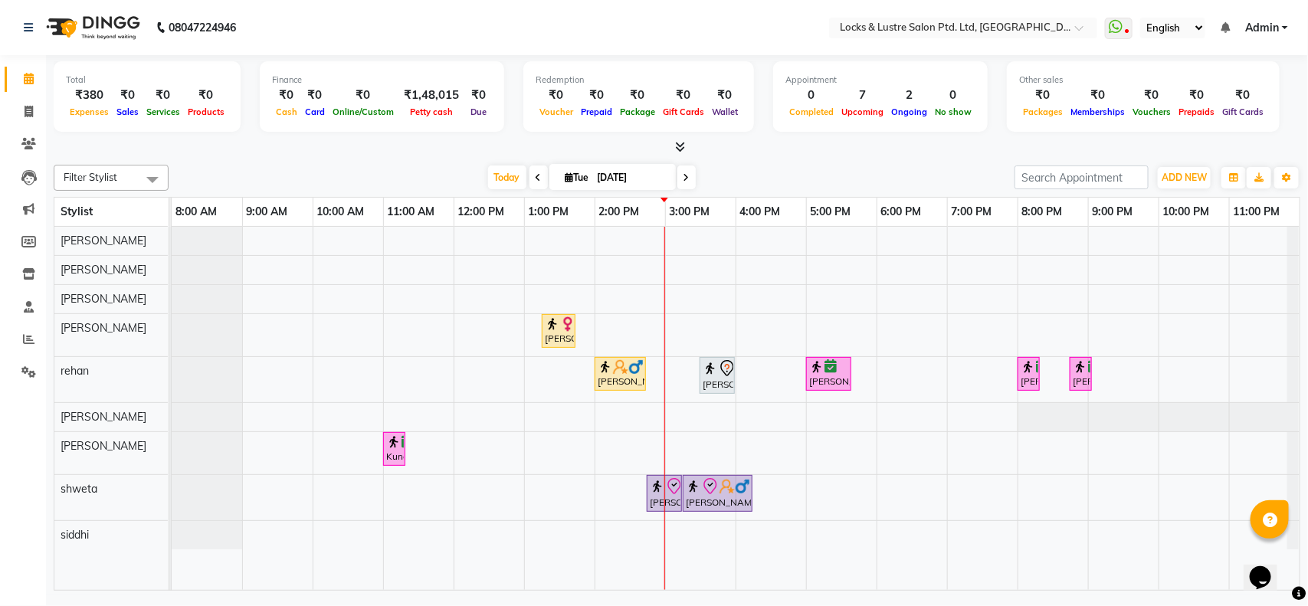
drag, startPoint x: 1109, startPoint y: 268, endPoint x: 617, endPoint y: 167, distance: 502.9
click at [617, 167] on div "Total ₹380 Expenses ₹0 Sales ₹0 Services ₹0 Products Finance ₹0 Cash ₹0 Card ₹0…" at bounding box center [677, 324] width 1262 height 539
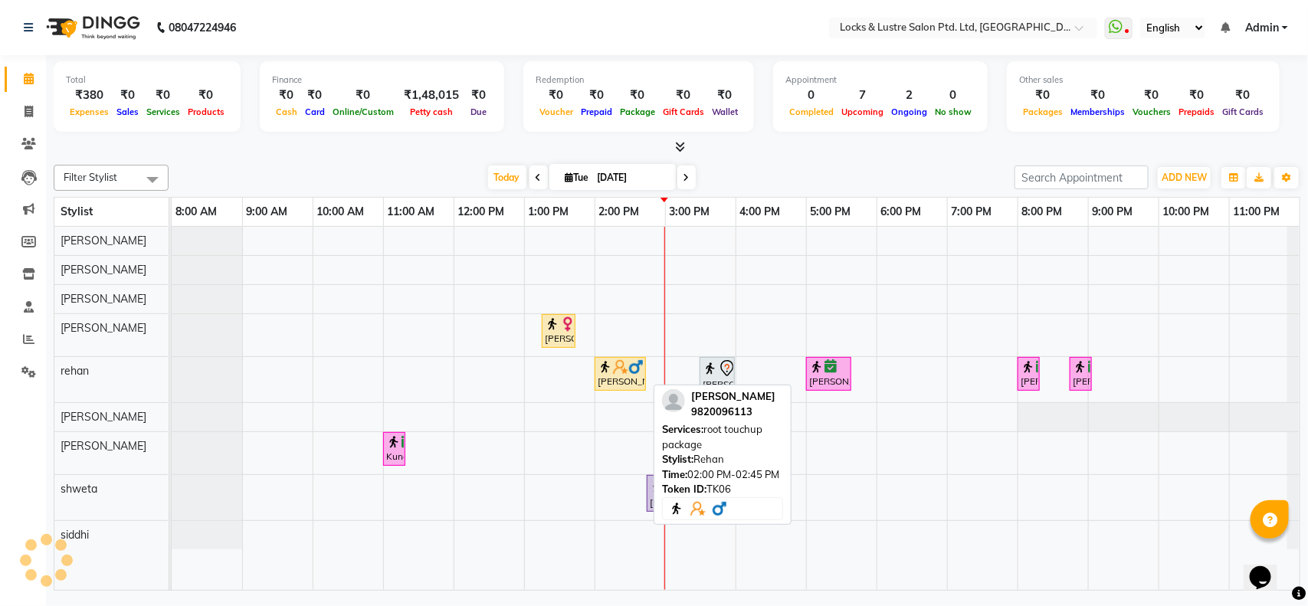
click at [627, 383] on div "[PERSON_NAME], TK06, 02:00 PM-02:45 PM, root touchup package" at bounding box center [620, 373] width 48 height 29
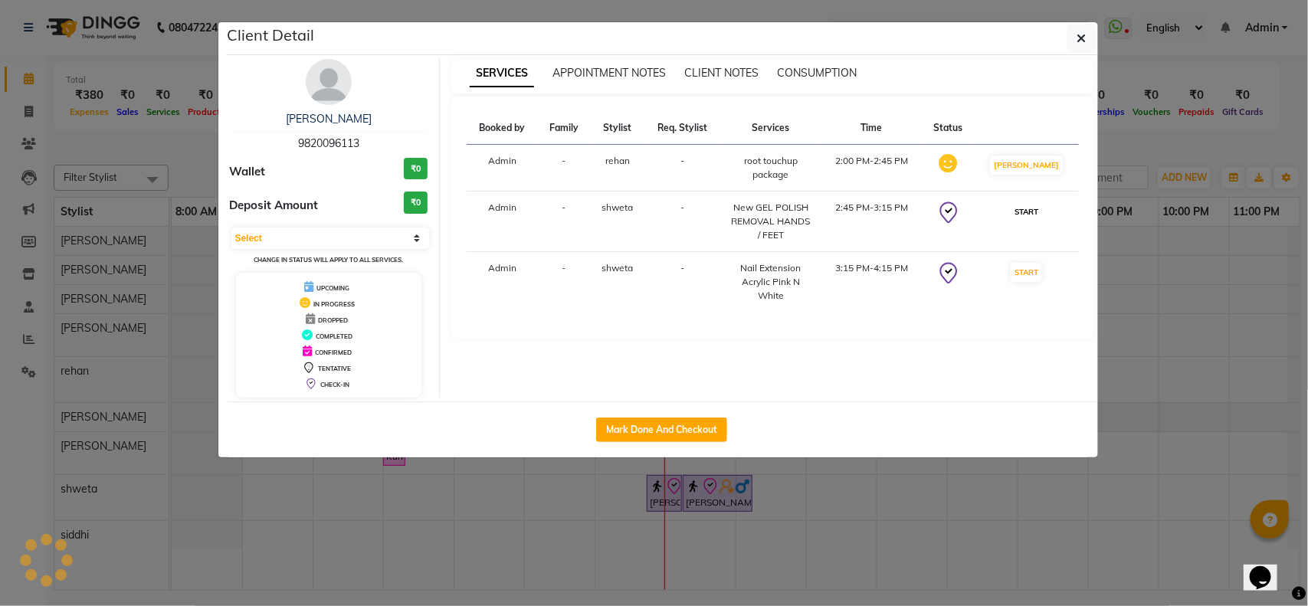
click at [1030, 212] on button "START" at bounding box center [1026, 211] width 31 height 19
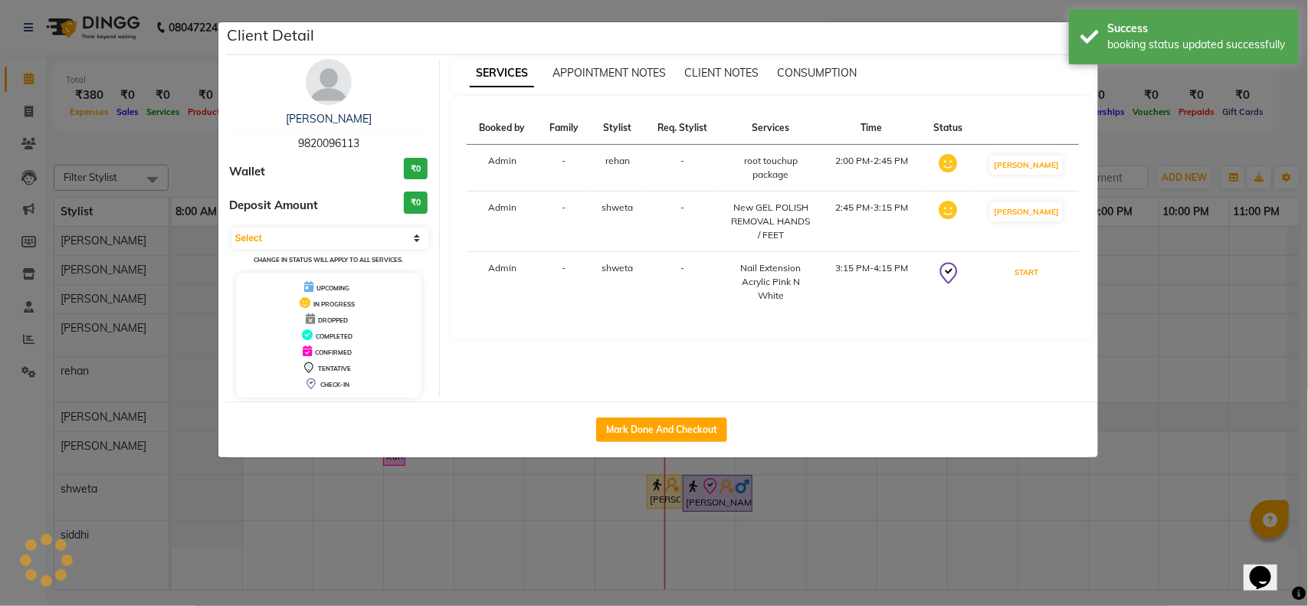
drag, startPoint x: 1035, startPoint y: 274, endPoint x: 872, endPoint y: 410, distance: 212.7
click at [872, 410] on div "Client Detail Delishiya Chhabria 9820096113 Wallet ₹0 Deposit Amount ₹0 Select …" at bounding box center [662, 239] width 872 height 435
click at [652, 431] on button "Mark Done And Checkout" at bounding box center [661, 430] width 131 height 25
select select "service"
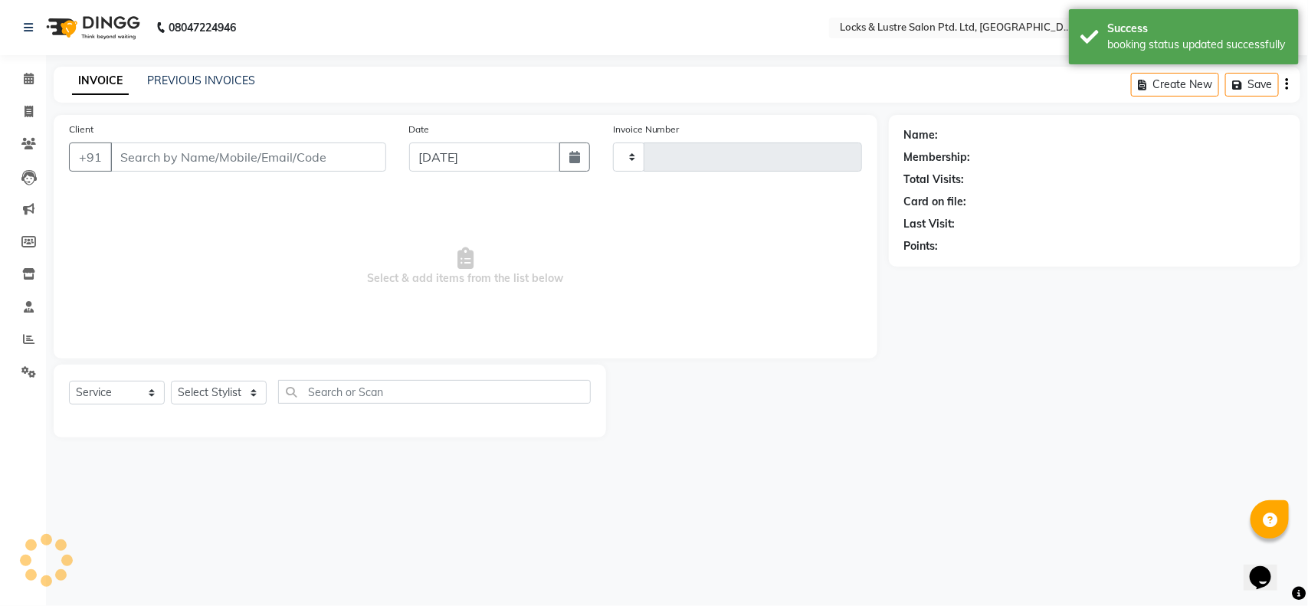
type input "1840"
select select "5928"
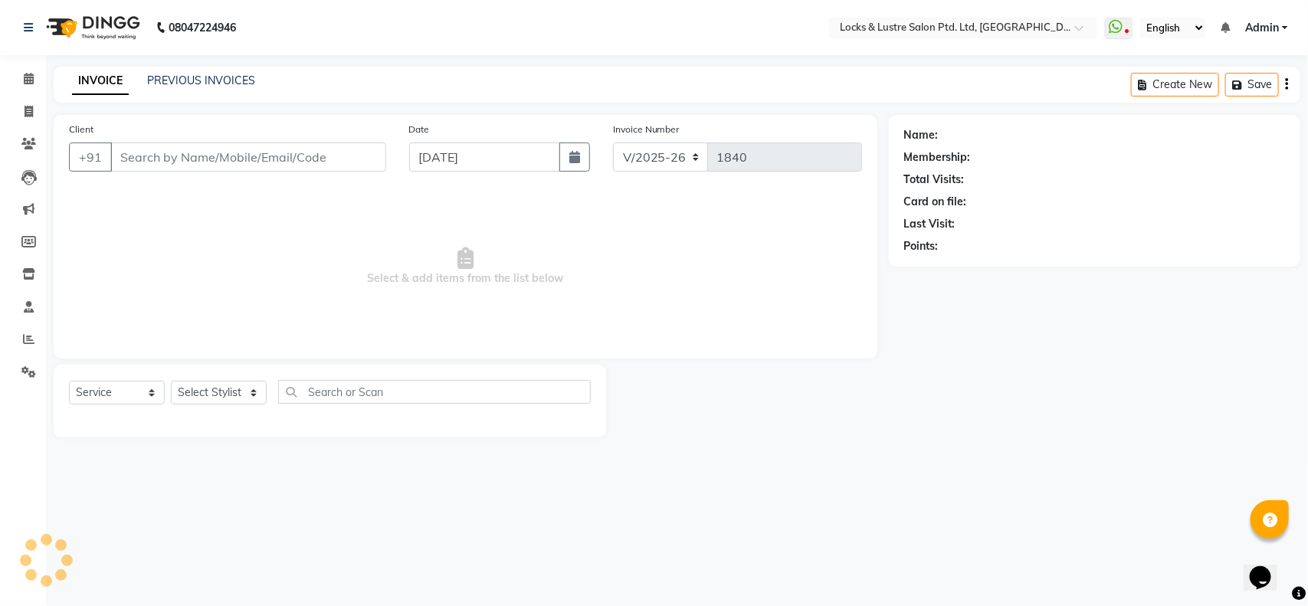
type input "9820096113"
select select "62982"
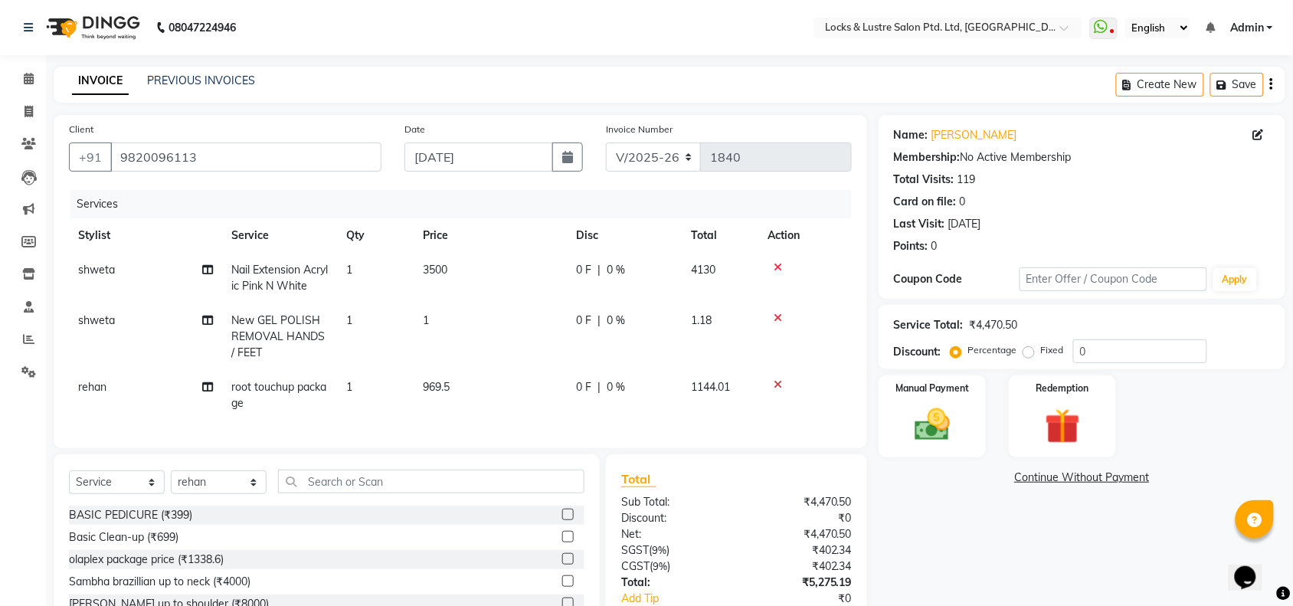
click at [446, 258] on td "3500" at bounding box center [490, 278] width 153 height 51
select select "62976"
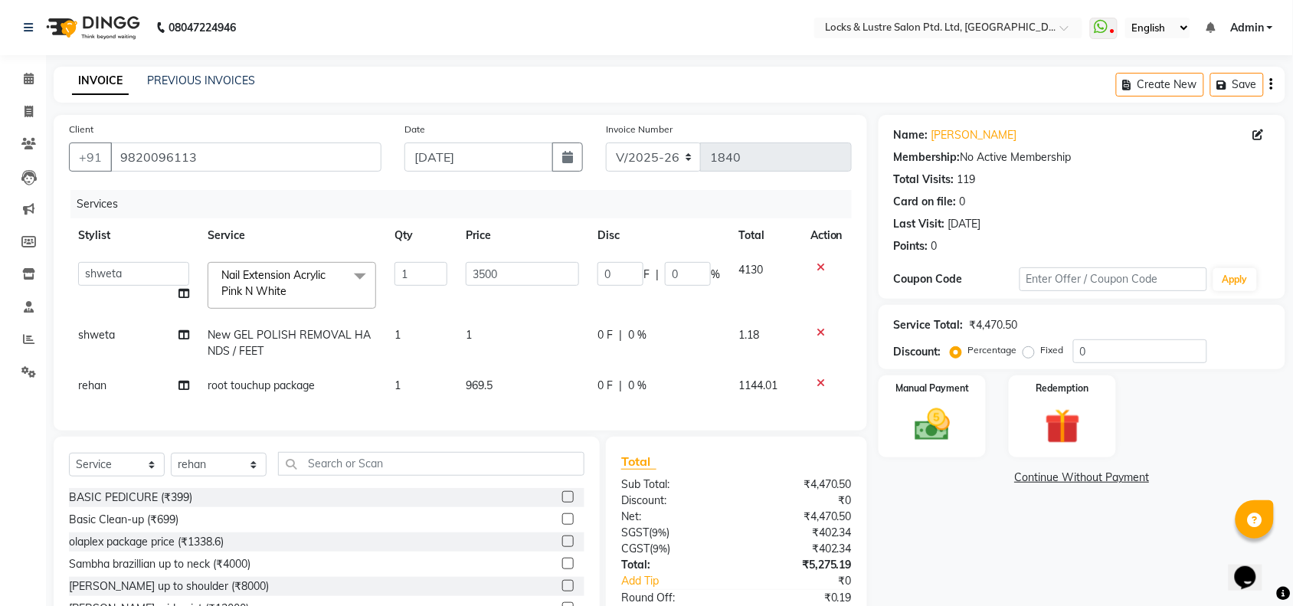
click at [446, 258] on td "1" at bounding box center [420, 285] width 71 height 65
click at [509, 270] on input "3500" at bounding box center [522, 274] width 113 height 24
type input "3"
type input "999"
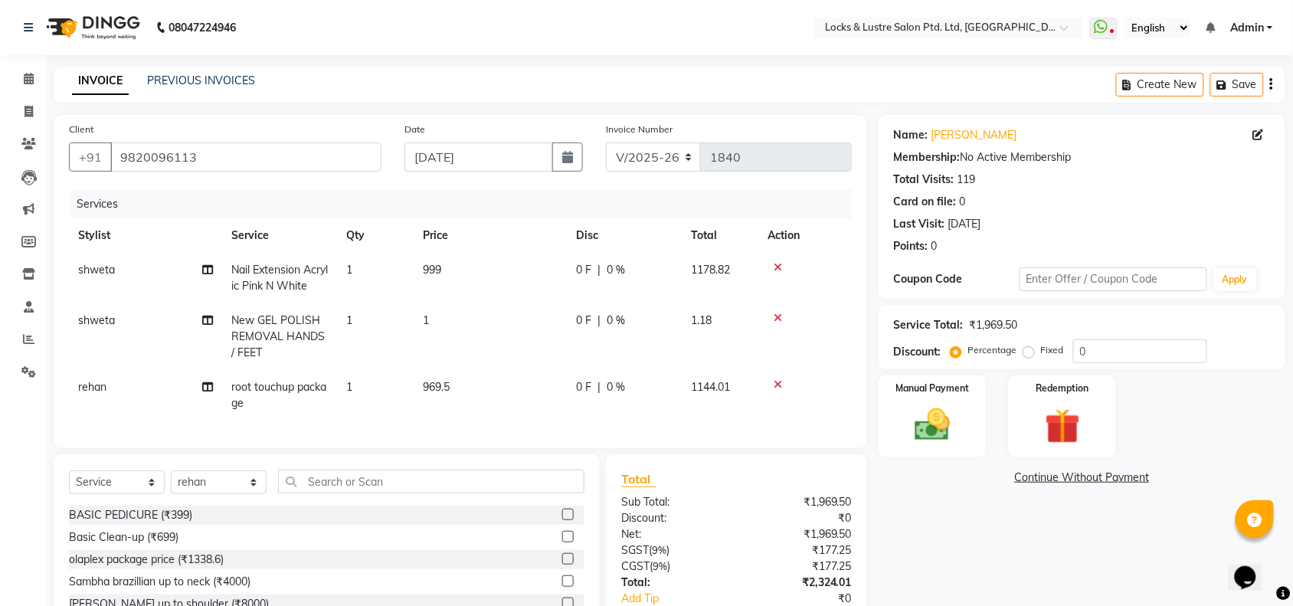
click at [498, 330] on td "1" at bounding box center [490, 336] width 153 height 67
select select "62976"
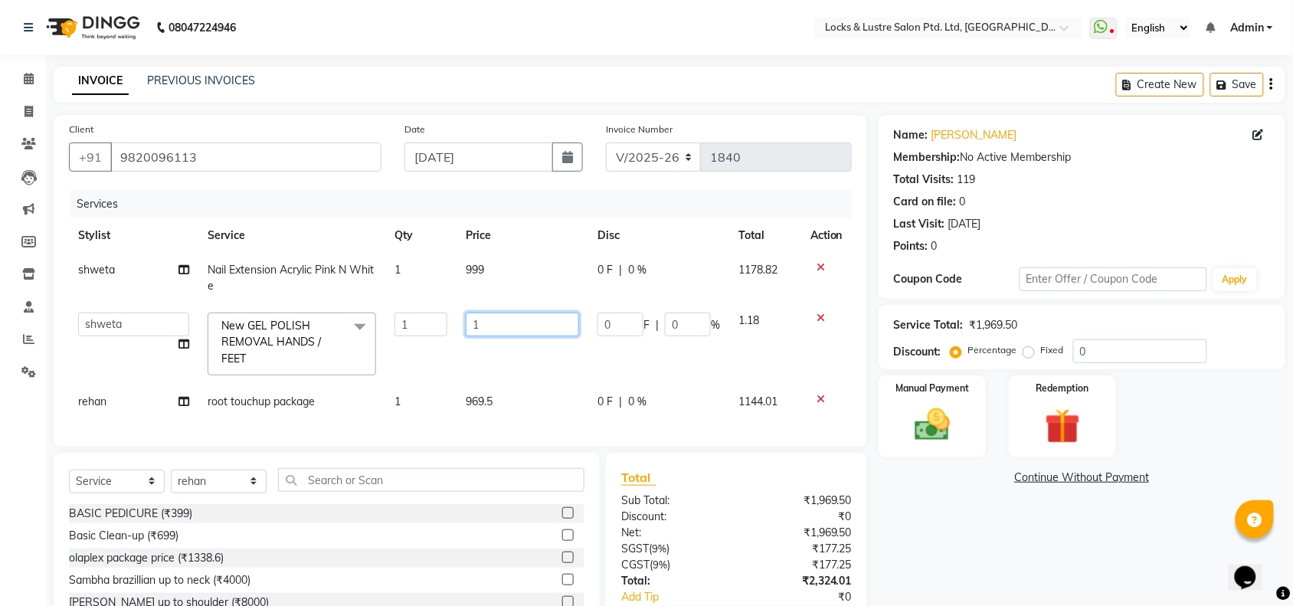
click at [496, 328] on input "1" at bounding box center [522, 325] width 113 height 24
type input "500"
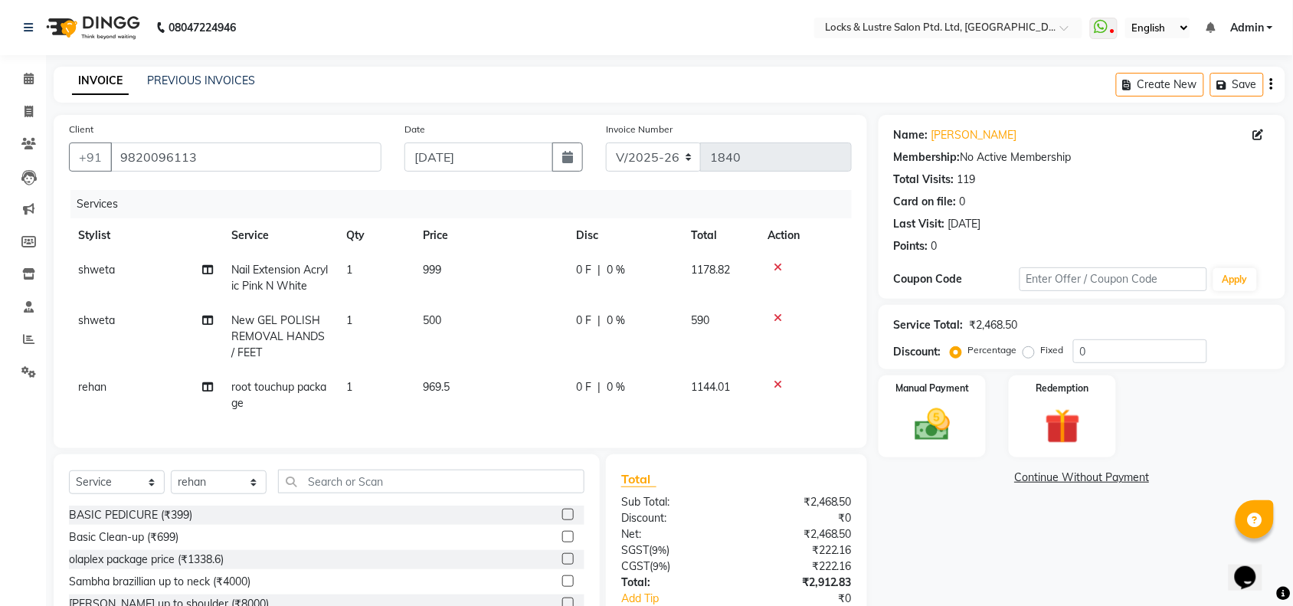
click at [560, 385] on td "969.5" at bounding box center [490, 395] width 153 height 51
select select "62982"
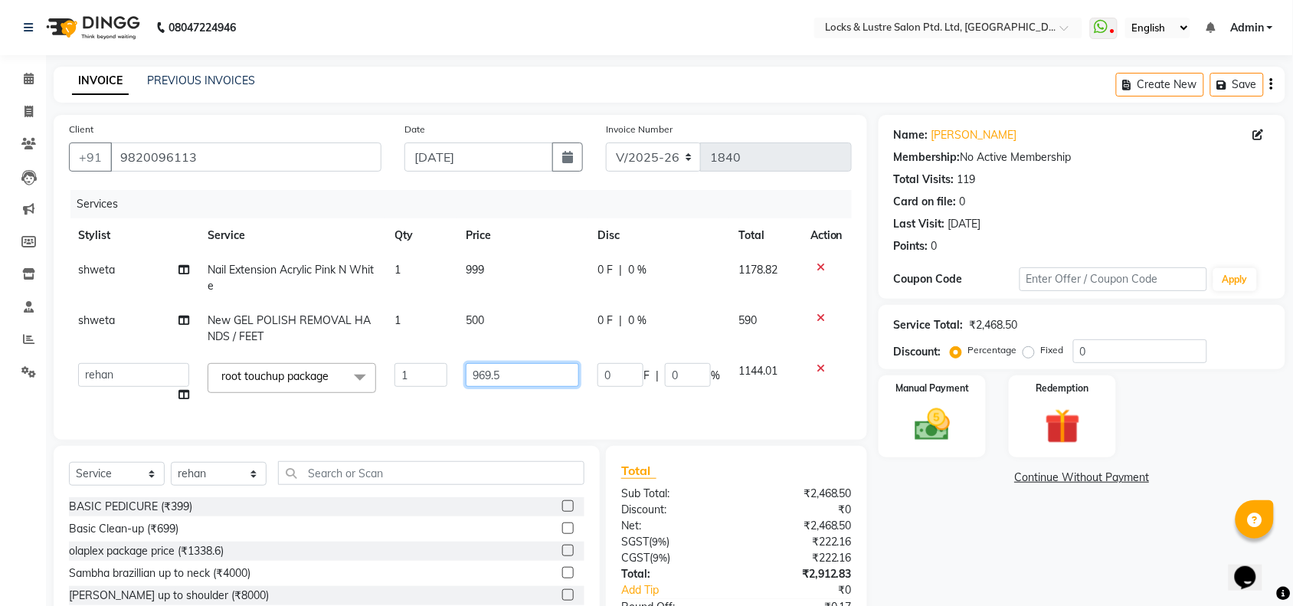
click at [541, 378] on input "969.5" at bounding box center [522, 375] width 113 height 24
type input "9"
type input "1400"
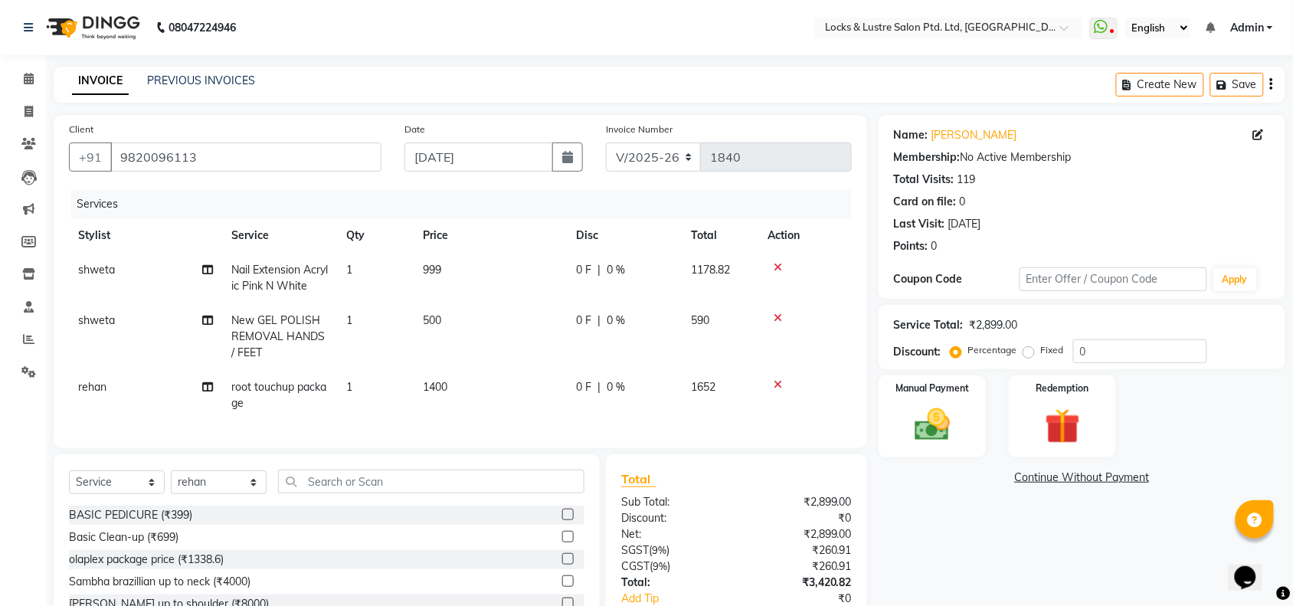
click at [548, 327] on td "500" at bounding box center [490, 336] width 153 height 67
select select "62976"
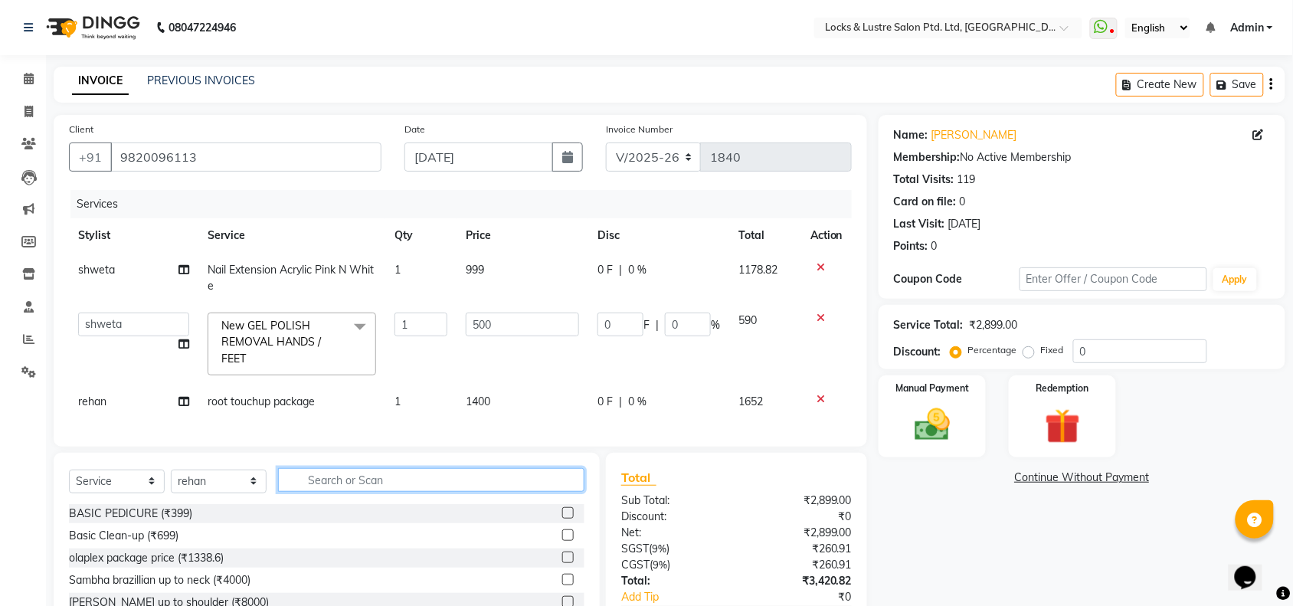
click at [480, 492] on input "text" at bounding box center [431, 480] width 306 height 24
type input "d tan"
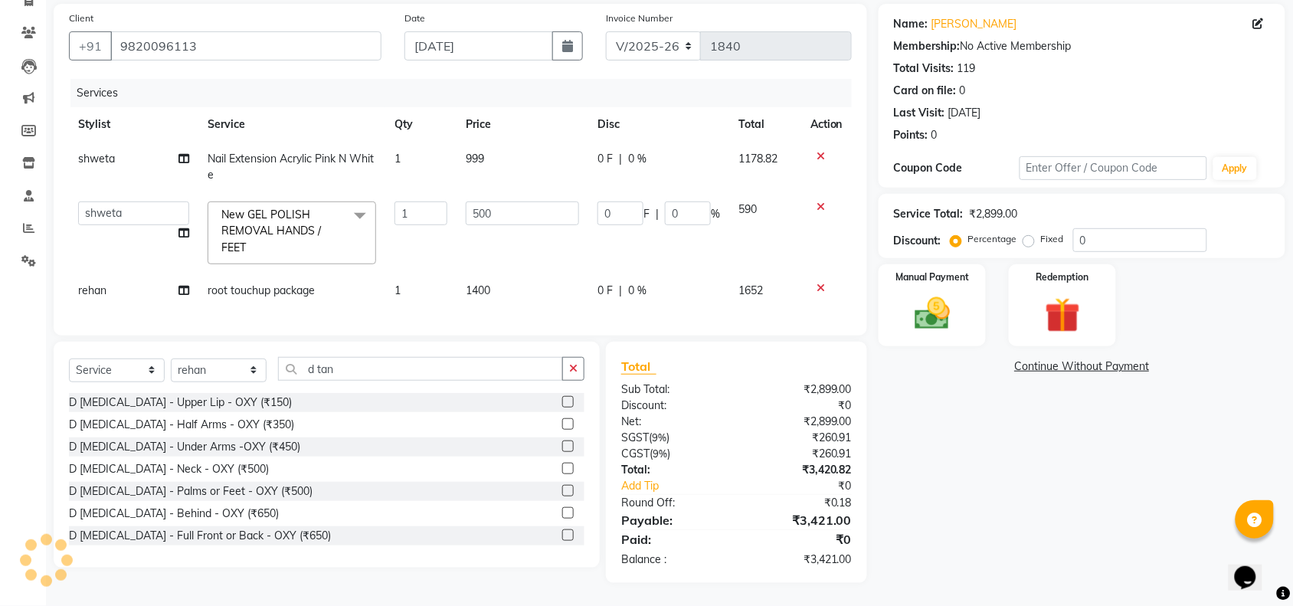
scroll to position [125, 0]
click at [437, 397] on div "D [MEDICAL_DATA] - Upper Lip - OXY (₹150)" at bounding box center [327, 402] width 516 height 19
click at [544, 406] on div "D [MEDICAL_DATA] - Upper Lip - OXY (₹150)" at bounding box center [327, 402] width 516 height 19
click at [562, 404] on label at bounding box center [567, 401] width 11 height 11
click at [562, 404] on input "checkbox" at bounding box center [567, 403] width 10 height 10
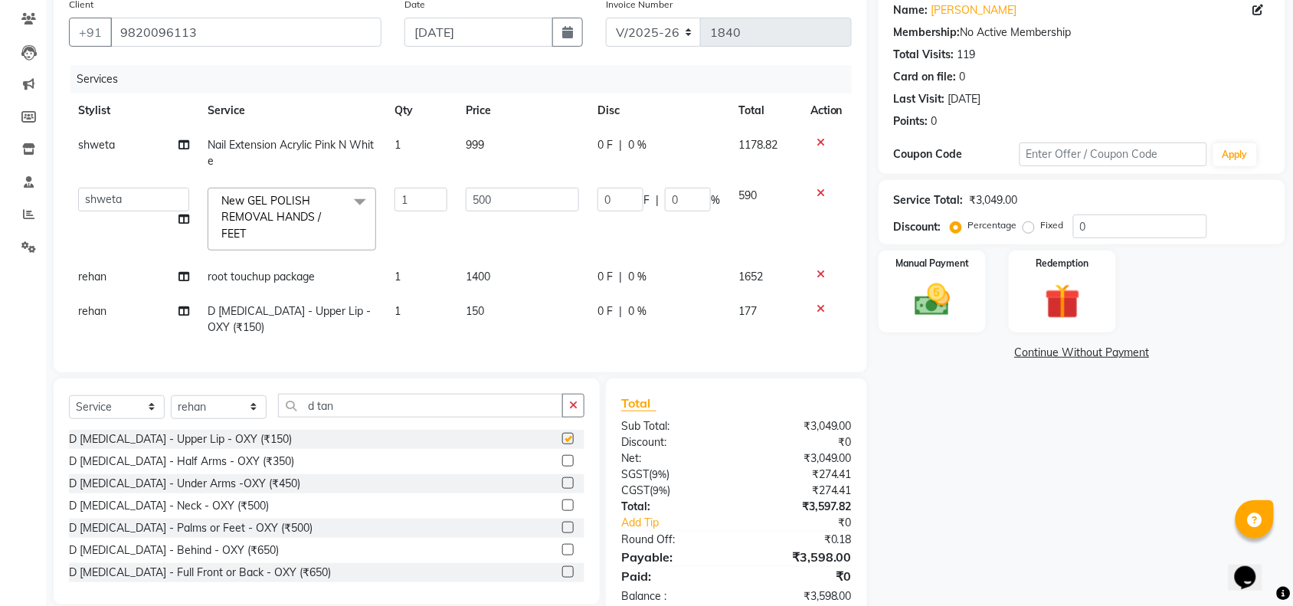
checkbox input "false"
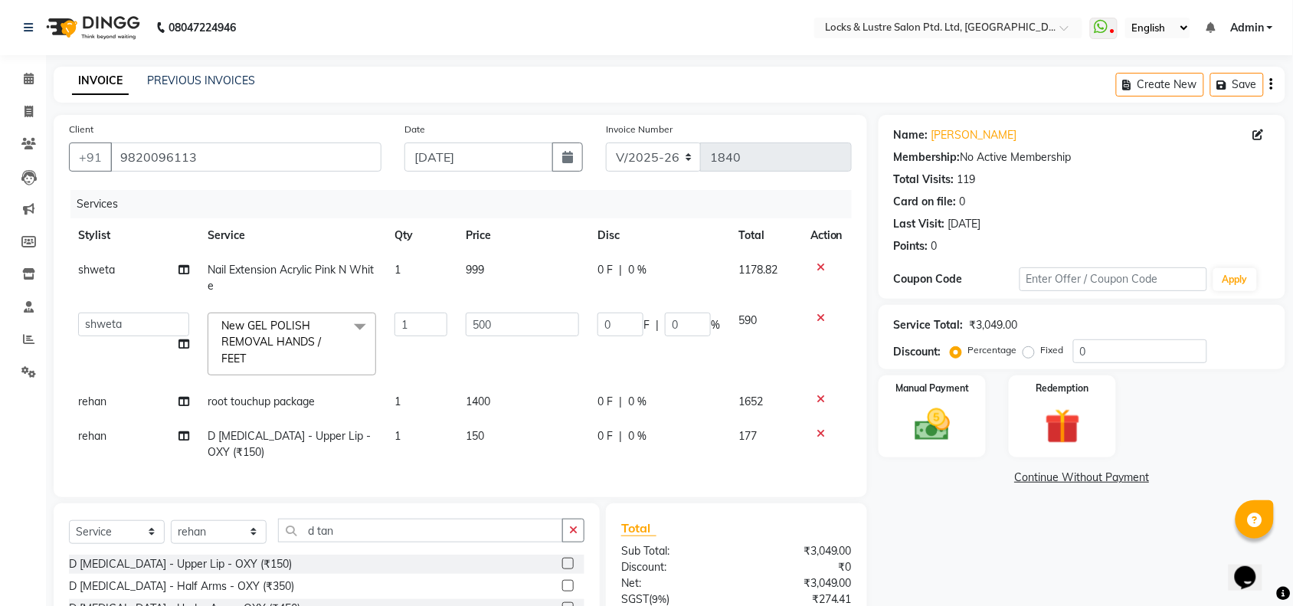
click at [530, 429] on td "150" at bounding box center [523, 444] width 132 height 51
select select "62982"
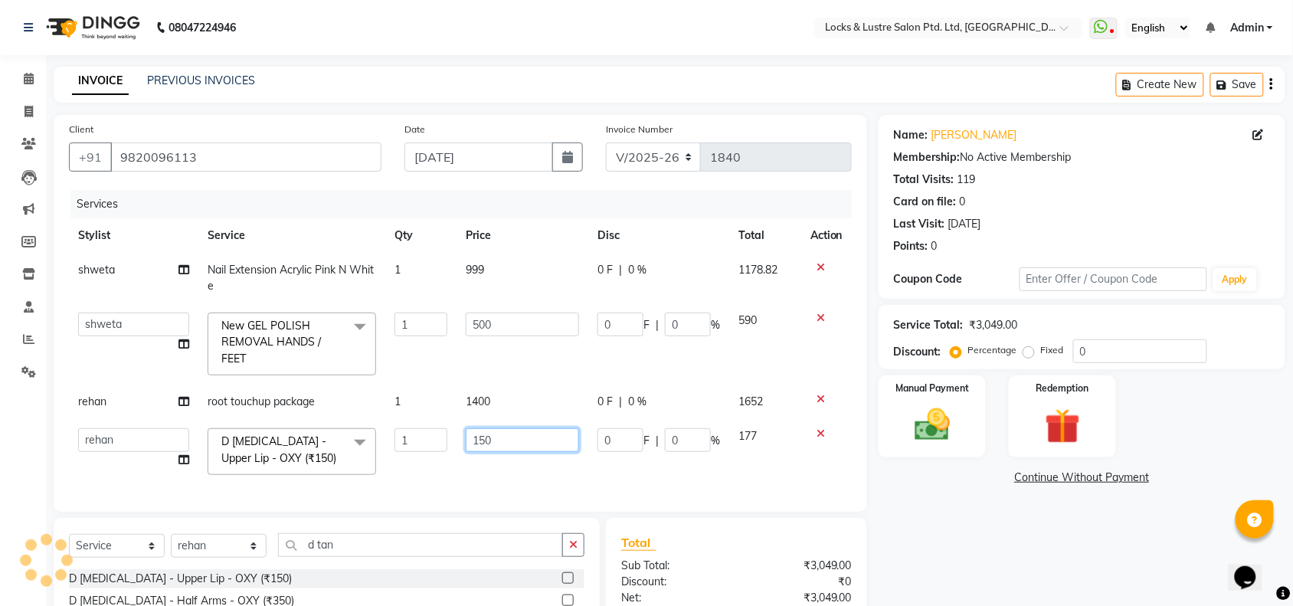
click at [526, 434] on input "150" at bounding box center [522, 440] width 113 height 24
type input "1"
type input "99"
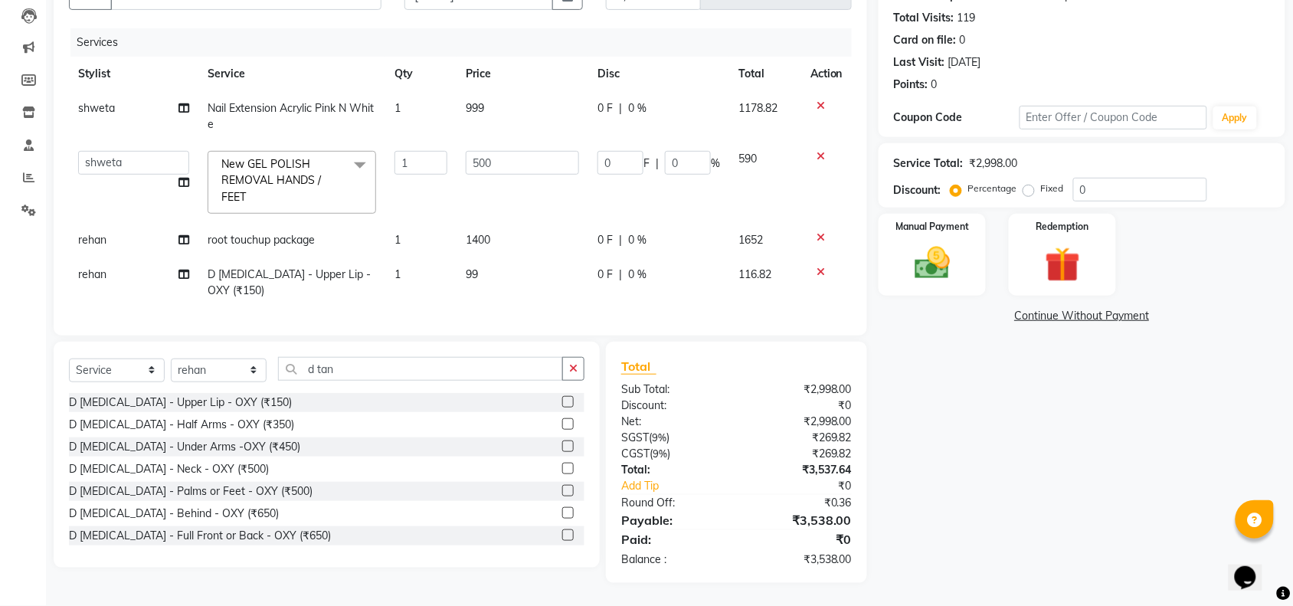
scroll to position [176, 0]
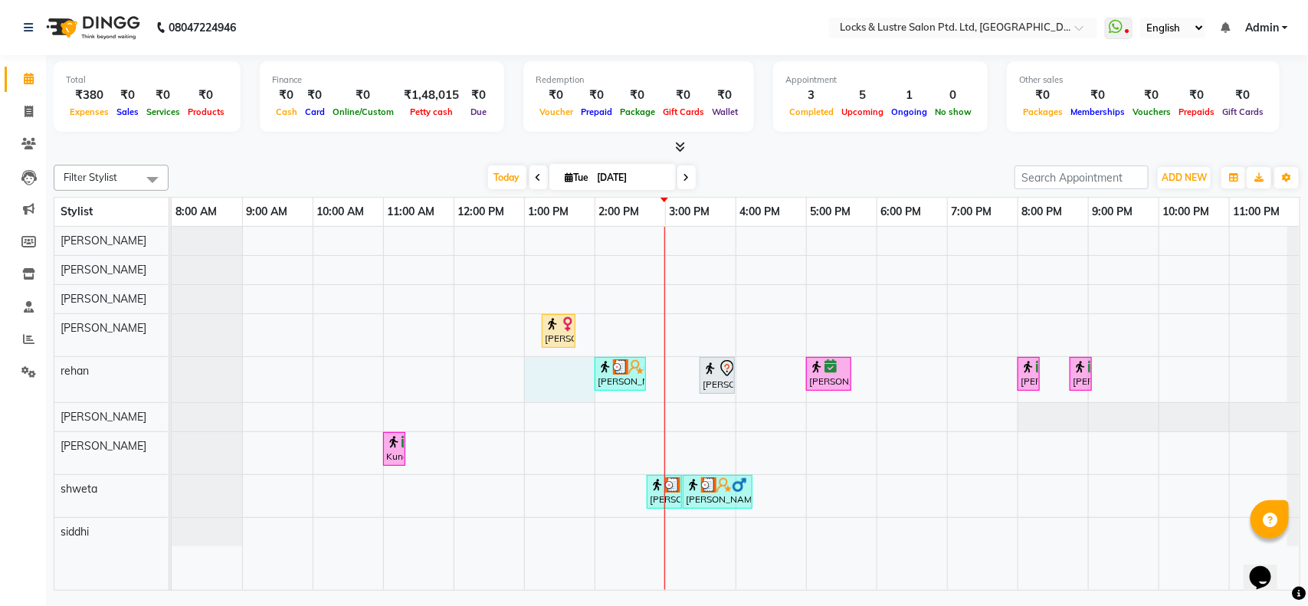
click at [556, 361] on div "Isha Jain, TK02, 01:15 PM-01:45 PM, BASIC PEDICURE Delishiya Chhabria, TK06, 02…" at bounding box center [736, 408] width 1128 height 363
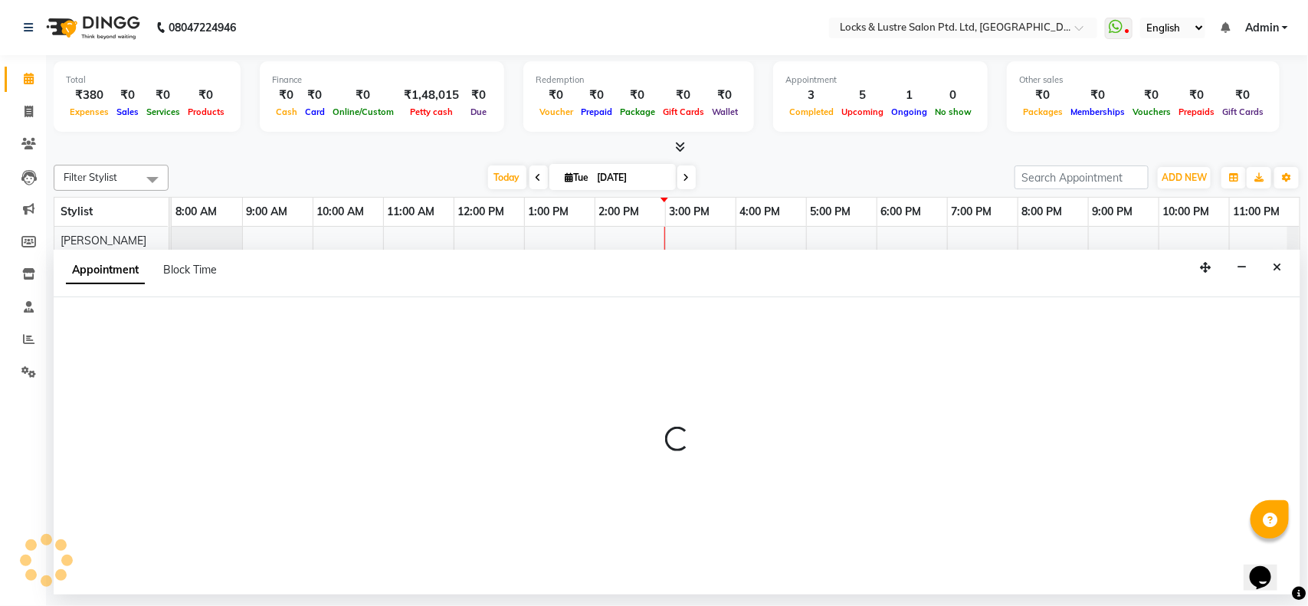
select select "62982"
select select "780"
select select "tentative"
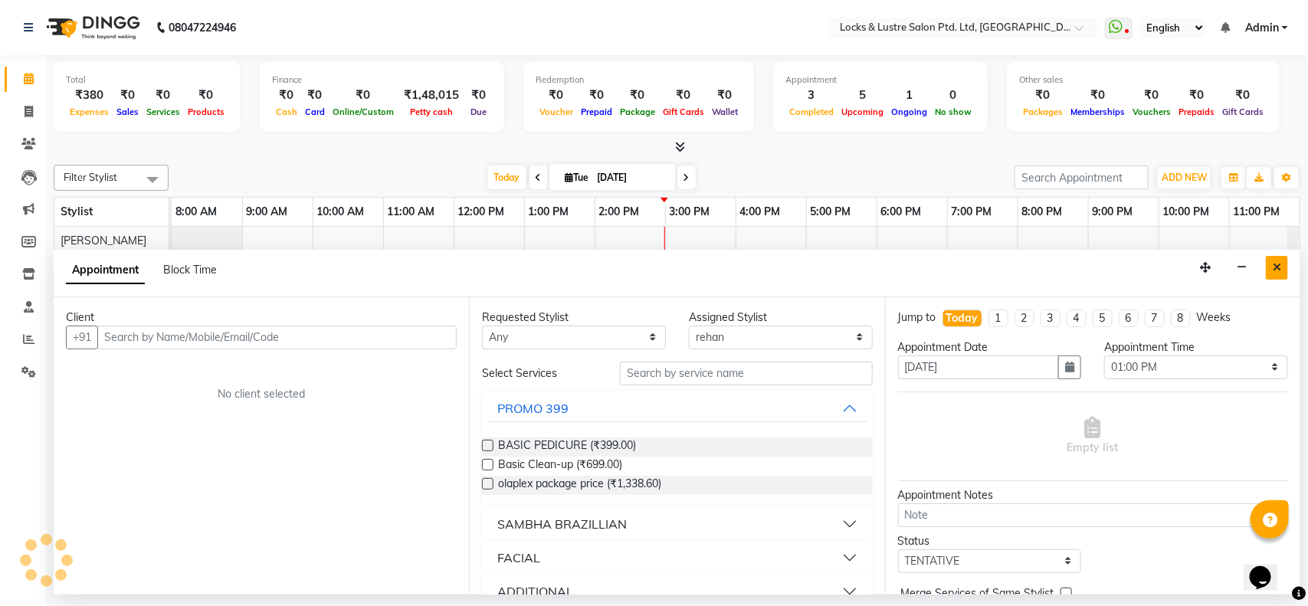
click at [1285, 272] on button "Close" at bounding box center [1277, 268] width 22 height 24
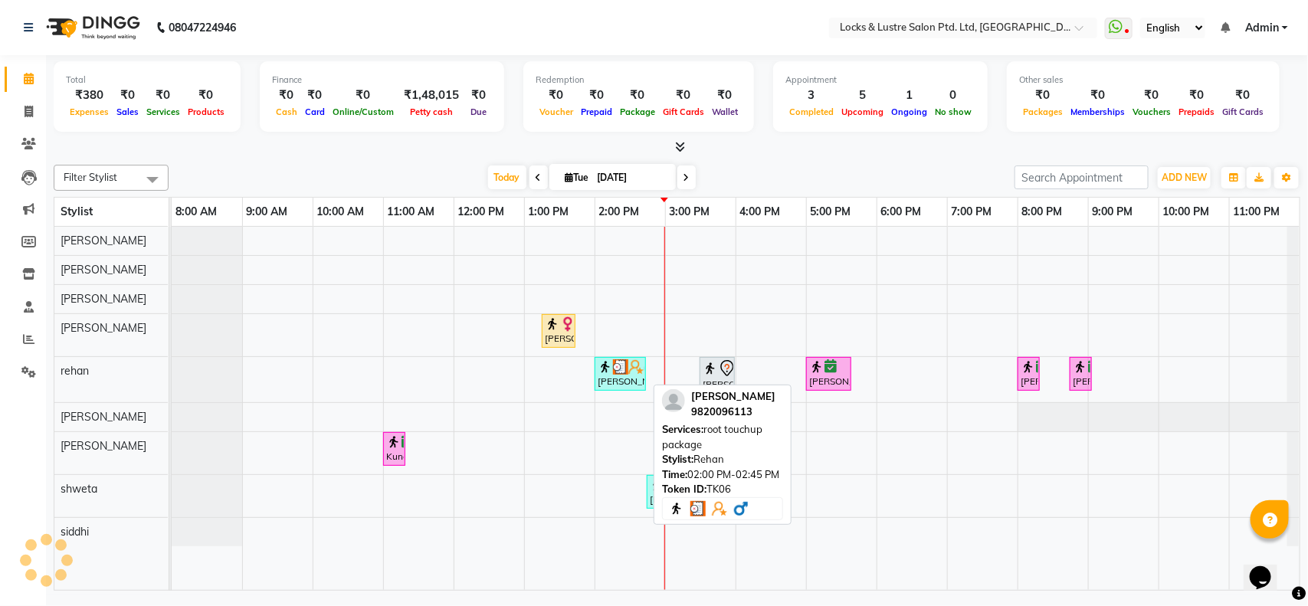
click at [604, 368] on img at bounding box center [605, 366] width 15 height 15
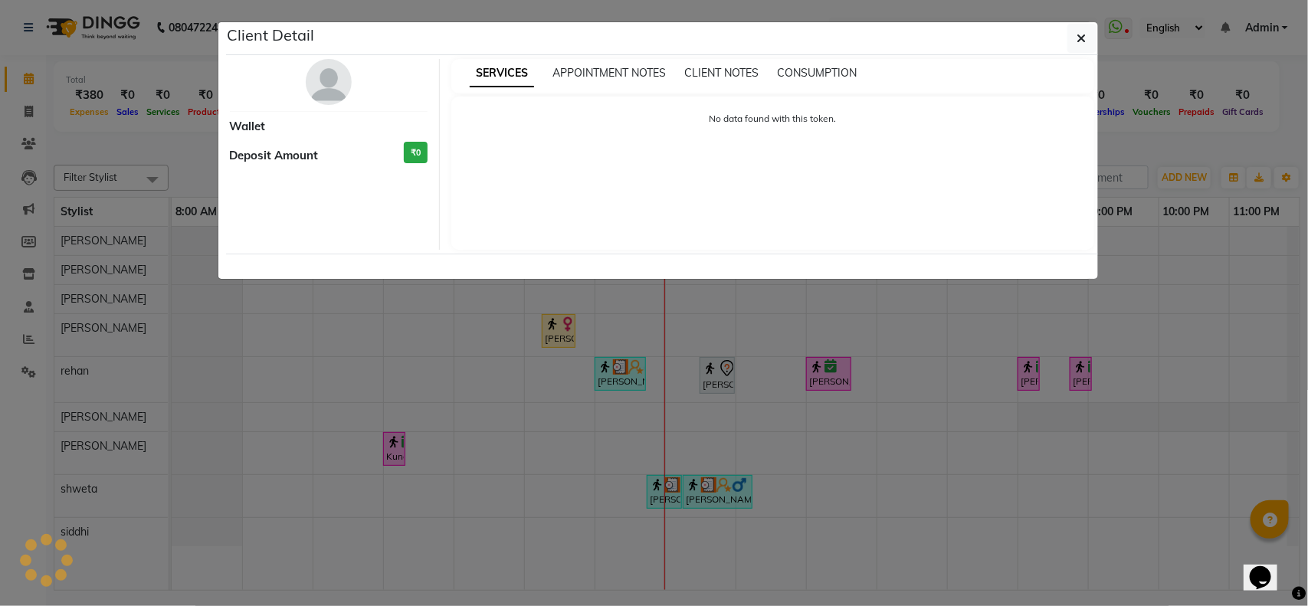
select select "3"
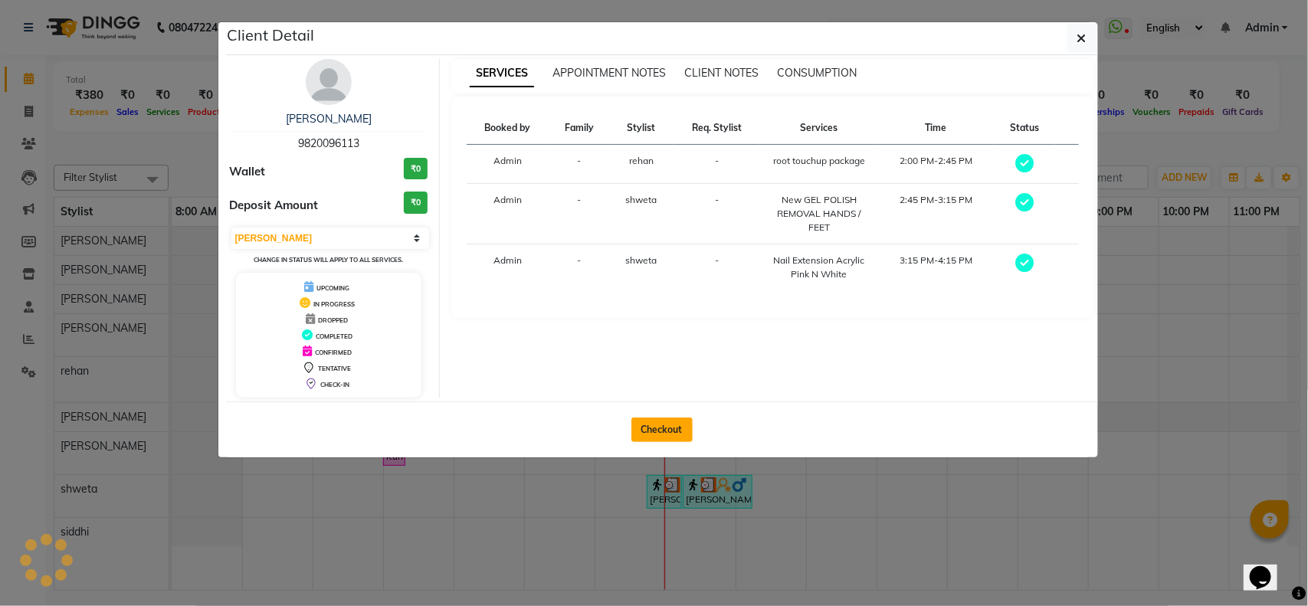
click at [668, 429] on button "Checkout" at bounding box center [661, 430] width 61 height 25
select select "service"
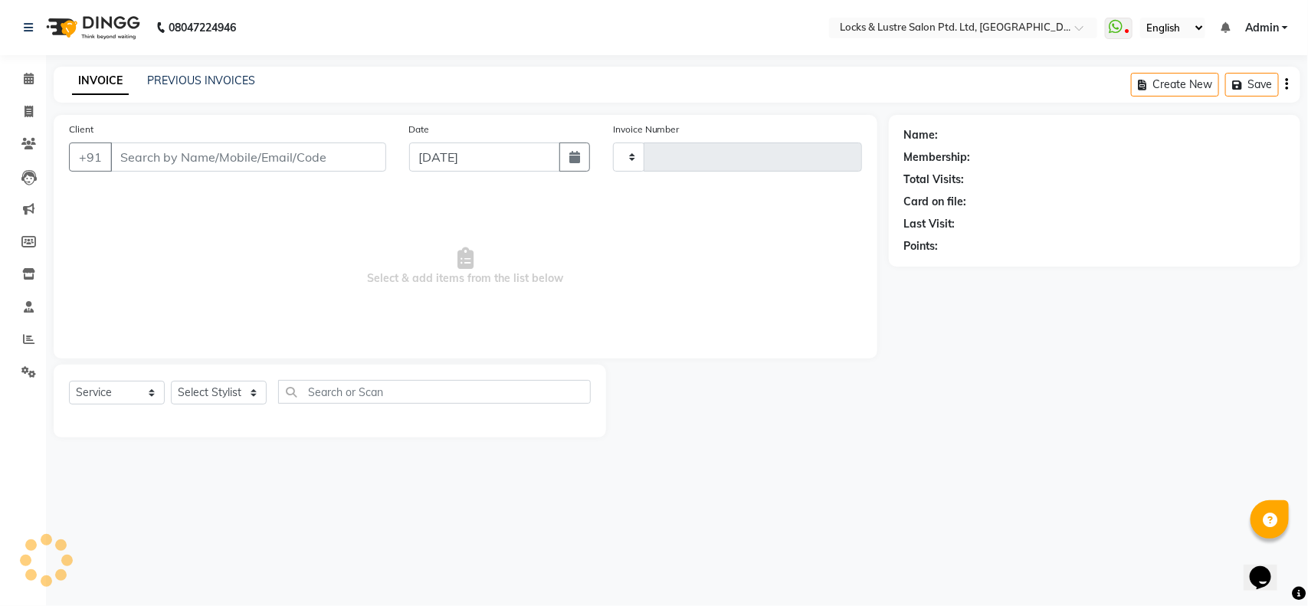
type input "1840"
select select "5928"
type input "9820096113"
select select "62982"
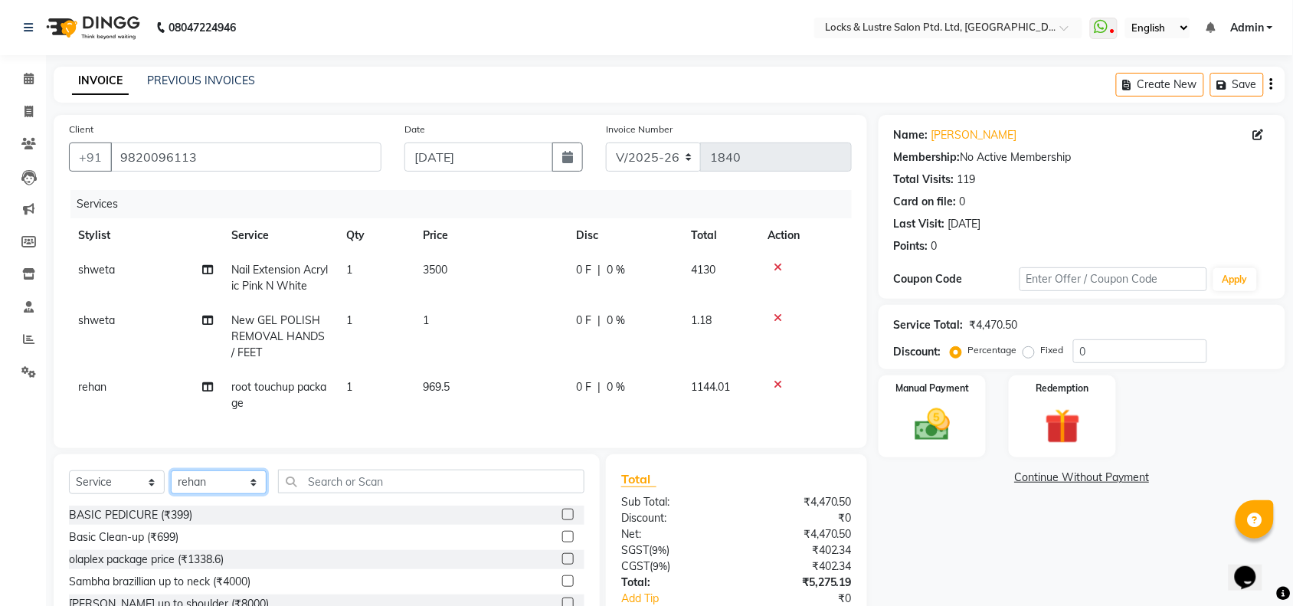
click at [234, 494] on select "Select Stylist adil Admin AHSAN SHAIKH aman Ana's Anuja anushree Ashish chandan…" at bounding box center [219, 482] width 96 height 24
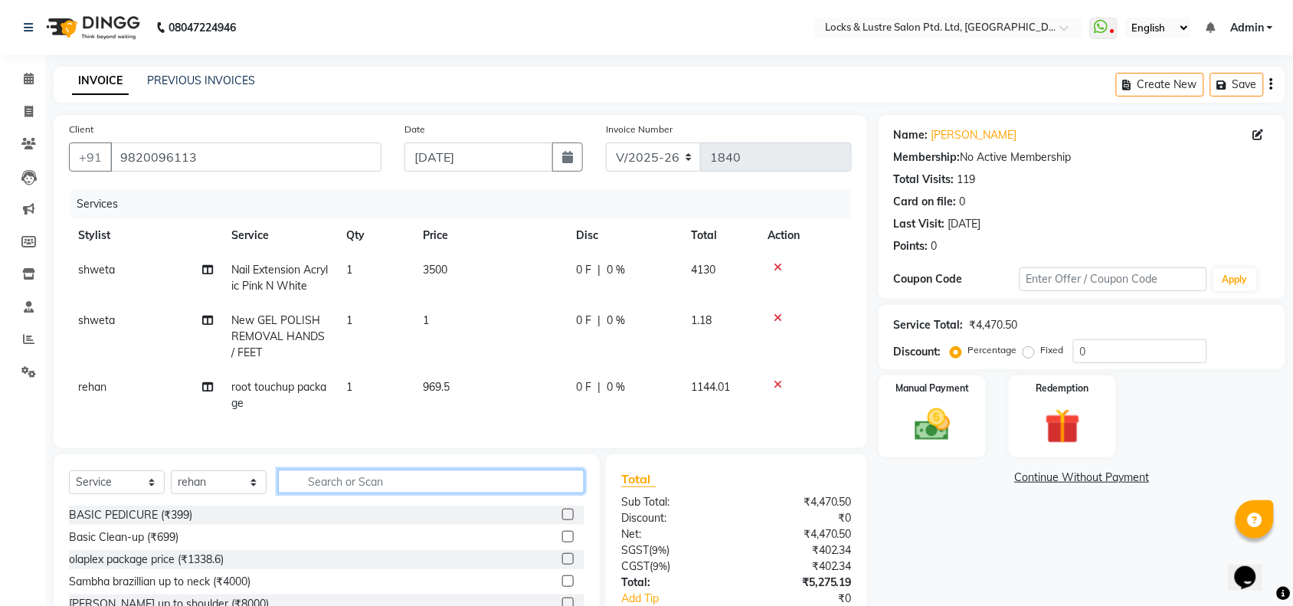
click at [373, 493] on input "text" at bounding box center [431, 482] width 306 height 24
click at [437, 268] on span "3500" at bounding box center [435, 270] width 25 height 14
select select "62976"
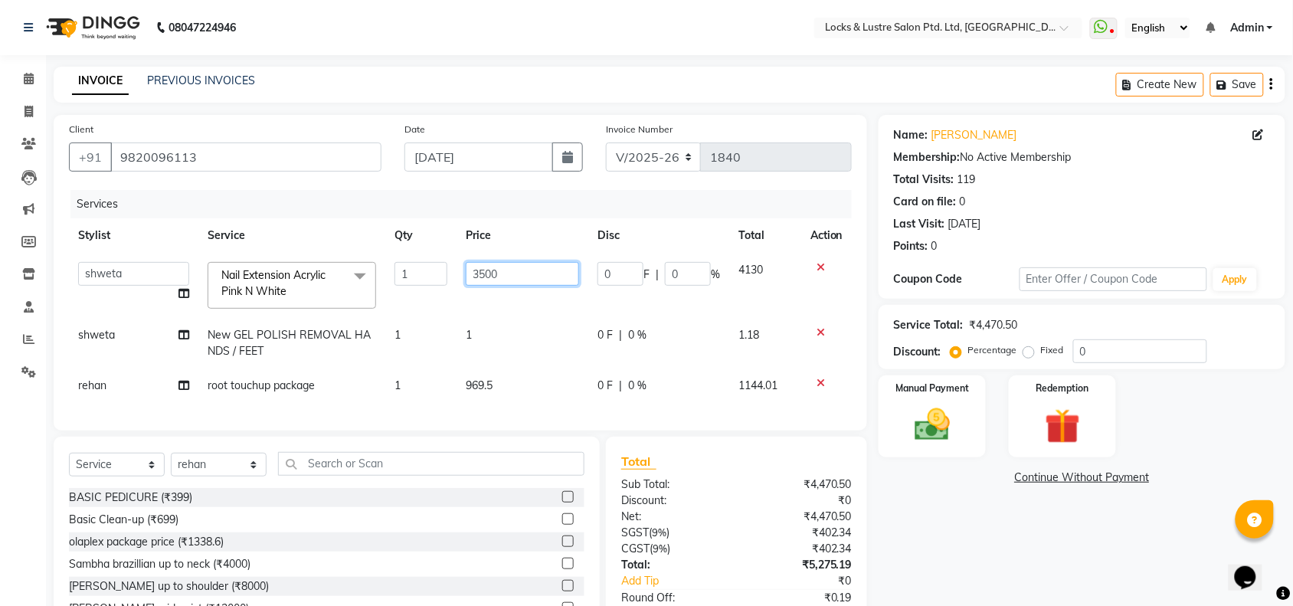
click at [504, 273] on input "3500" at bounding box center [522, 274] width 113 height 24
type input "3"
type input "999"
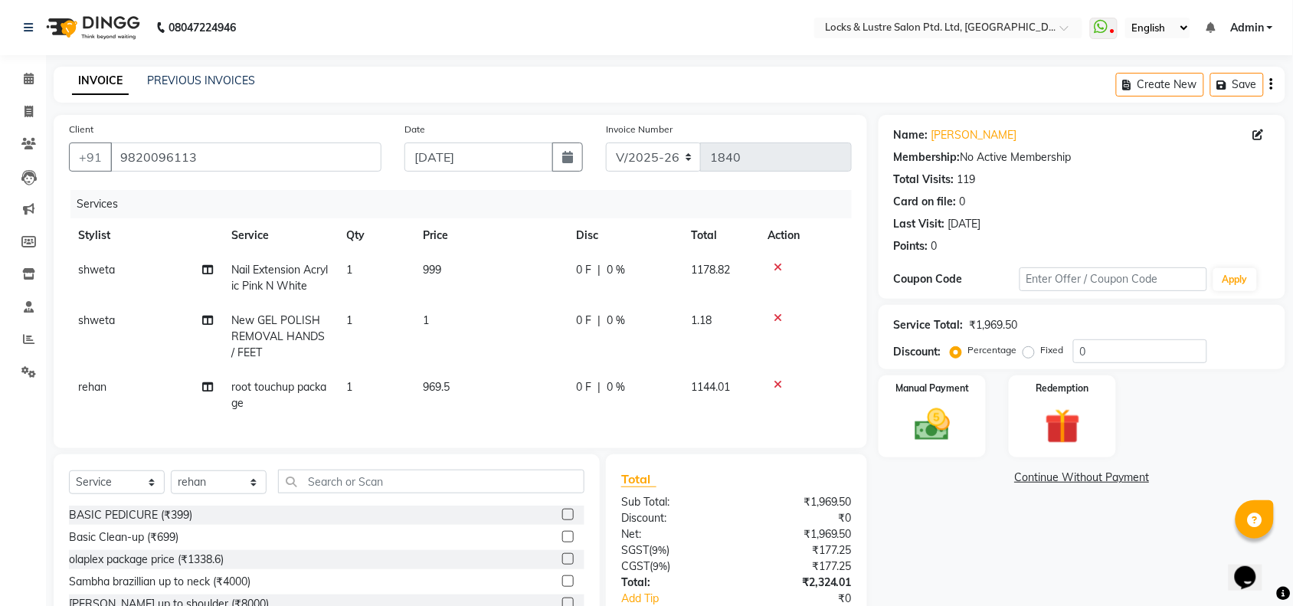
click at [477, 337] on td "1" at bounding box center [490, 336] width 153 height 67
select select "62976"
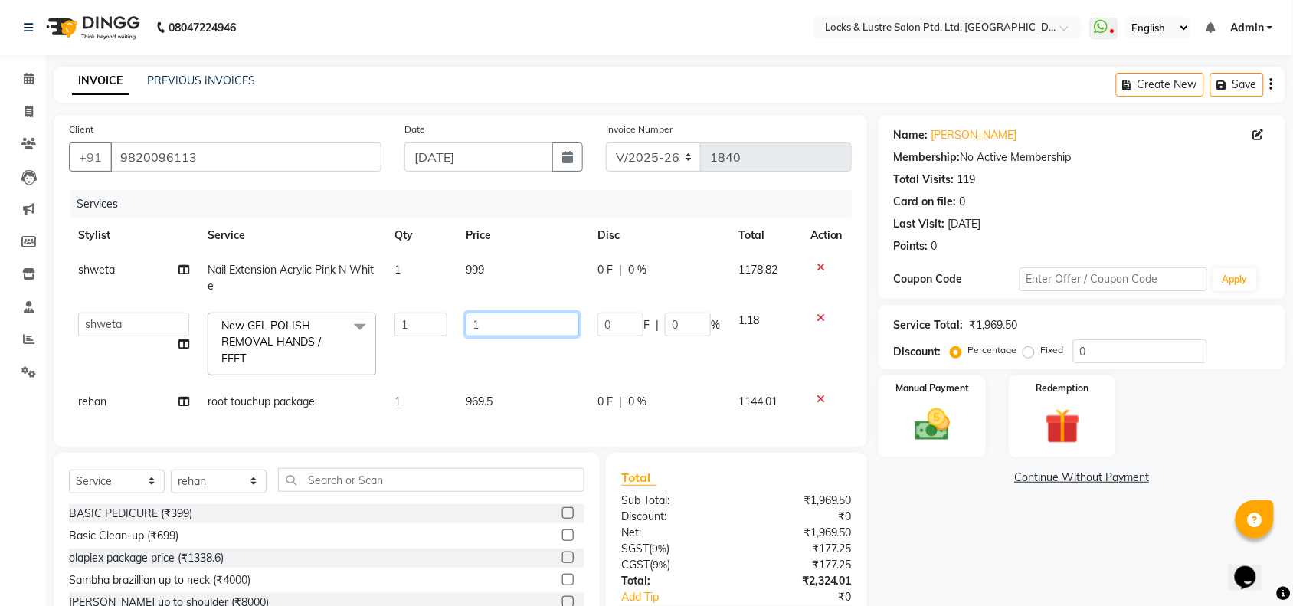
click at [490, 322] on input "1" at bounding box center [522, 325] width 113 height 24
type input "500"
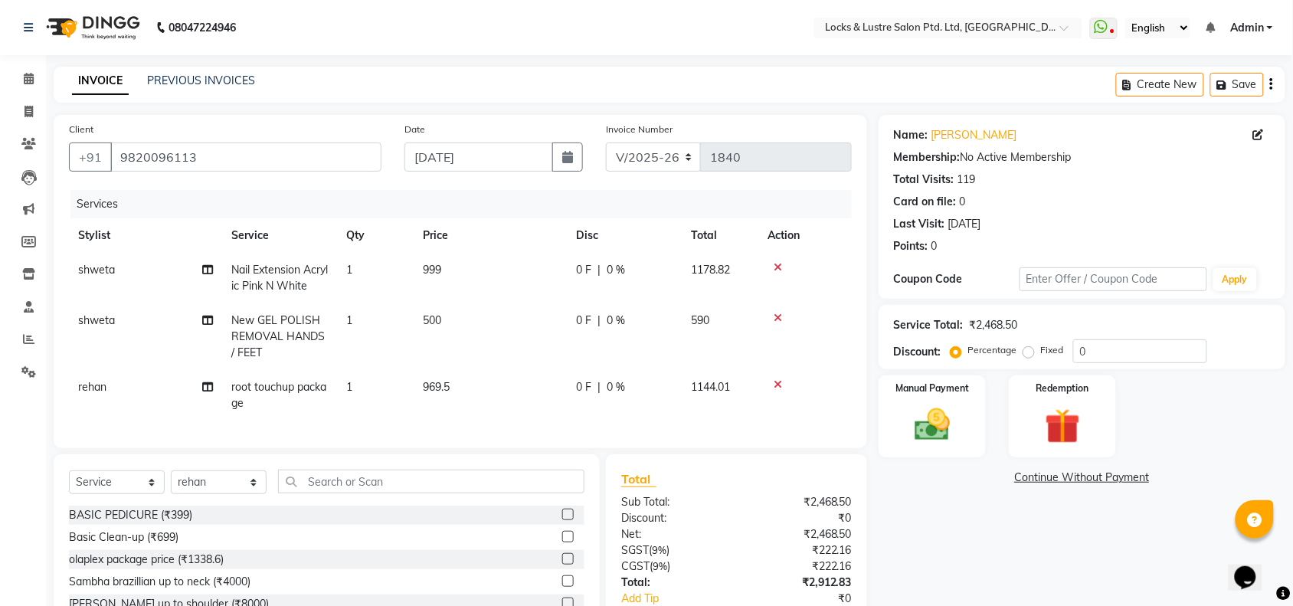
click at [498, 400] on td "969.5" at bounding box center [490, 395] width 153 height 51
select select "62982"
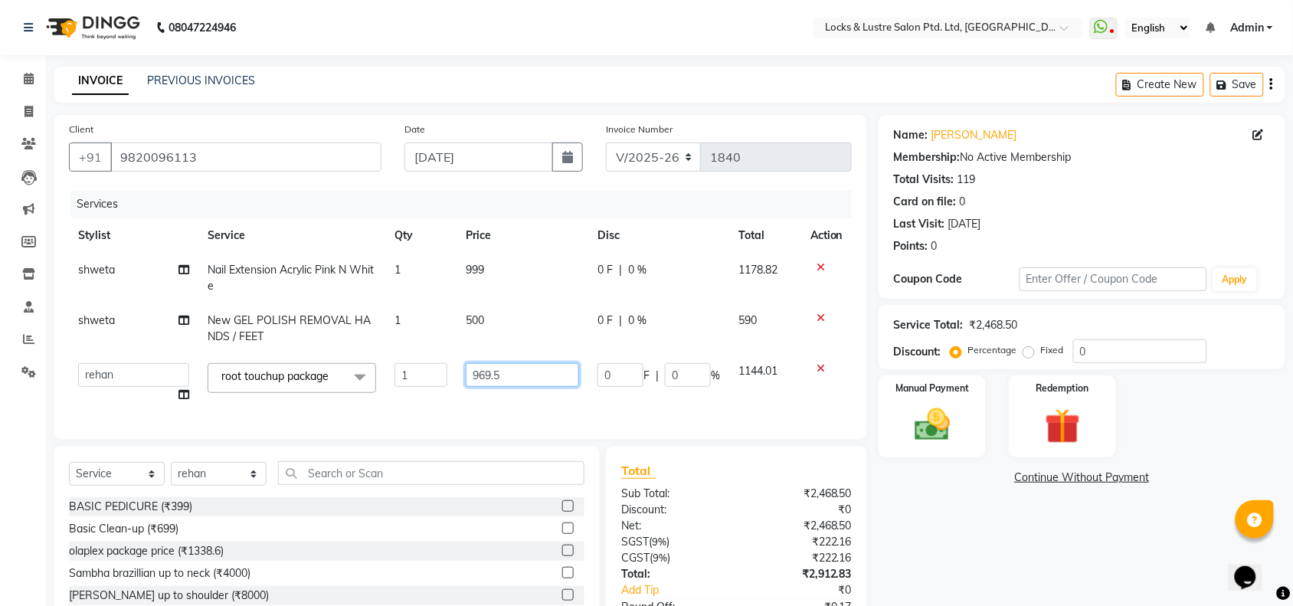
click at [499, 372] on input "969.5" at bounding box center [522, 375] width 113 height 24
type input "9"
type input "1400"
click at [499, 372] on input "1400" at bounding box center [522, 375] width 113 height 24
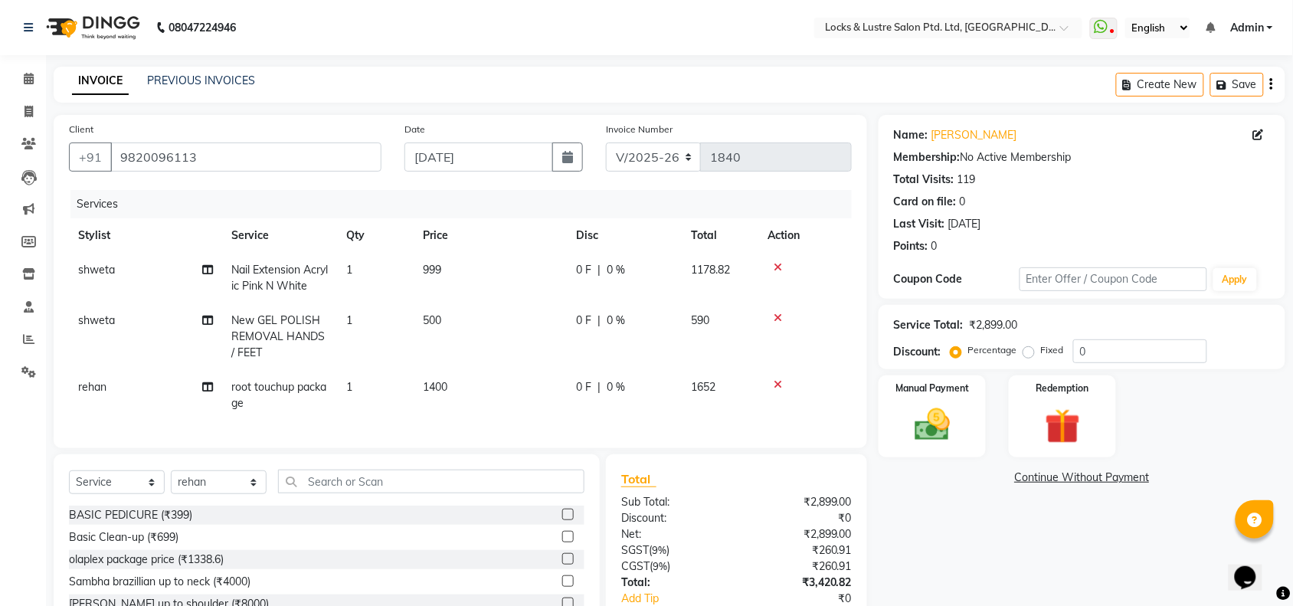
click at [578, 395] on tr "rehan root touchup package 1 1400 0 F | 0 % 1652" at bounding box center [460, 395] width 783 height 51
click at [251, 494] on select "Select Stylist adil Admin AHSAN SHAIKH aman Ana's Anuja anushree Ashish chandan…" at bounding box center [219, 482] width 96 height 24
select select "62976"
click at [171, 484] on select "Select Stylist adil Admin AHSAN SHAIKH aman Ana's Anuja anushree Ashish chandan…" at bounding box center [219, 482] width 96 height 24
click at [370, 486] on input "text" at bounding box center [431, 482] width 306 height 24
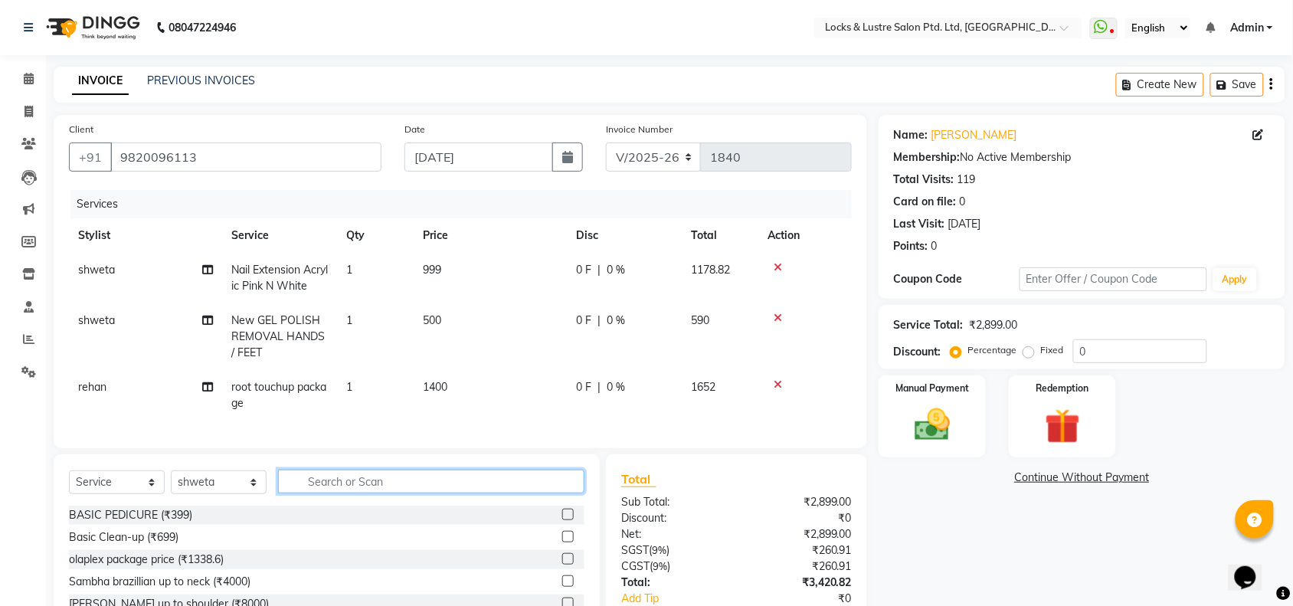
click at [370, 486] on input "text" at bounding box center [431, 482] width 306 height 24
click at [364, 493] on input "text" at bounding box center [431, 482] width 306 height 24
click at [364, 493] on input "d" at bounding box center [420, 482] width 285 height 24
type input "d tan"
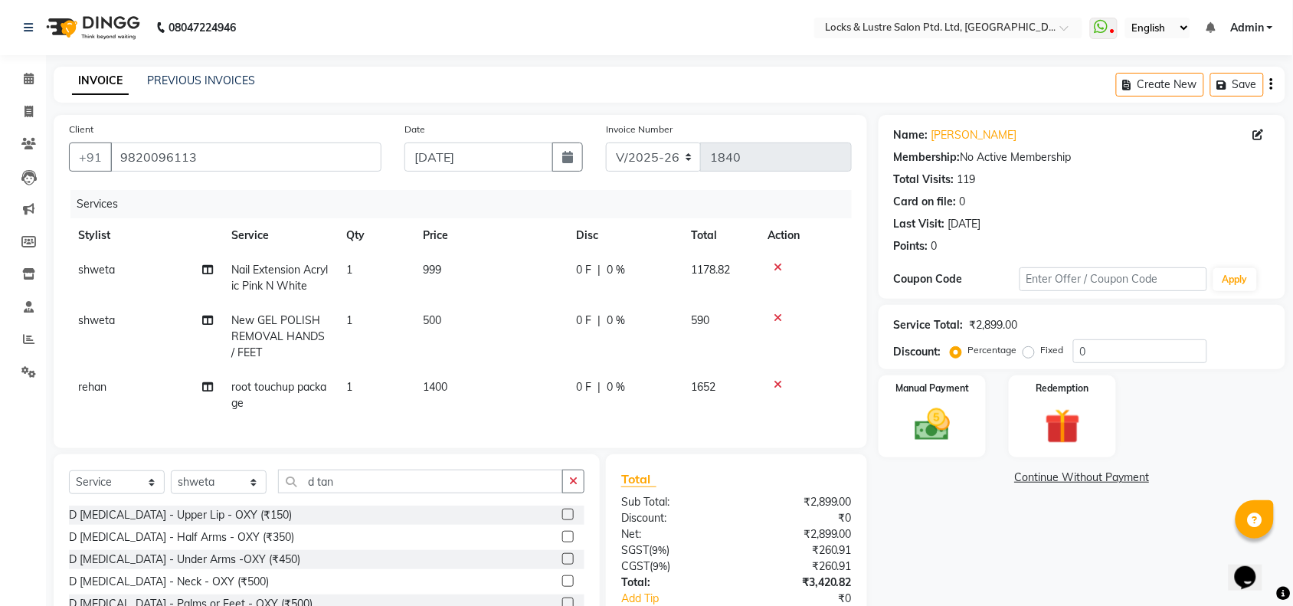
click at [337, 525] on div "D [MEDICAL_DATA] - Upper Lip - OXY (₹150)" at bounding box center [327, 515] width 516 height 19
click at [562, 520] on label at bounding box center [567, 514] width 11 height 11
click at [562, 520] on input "checkbox" at bounding box center [567, 515] width 10 height 10
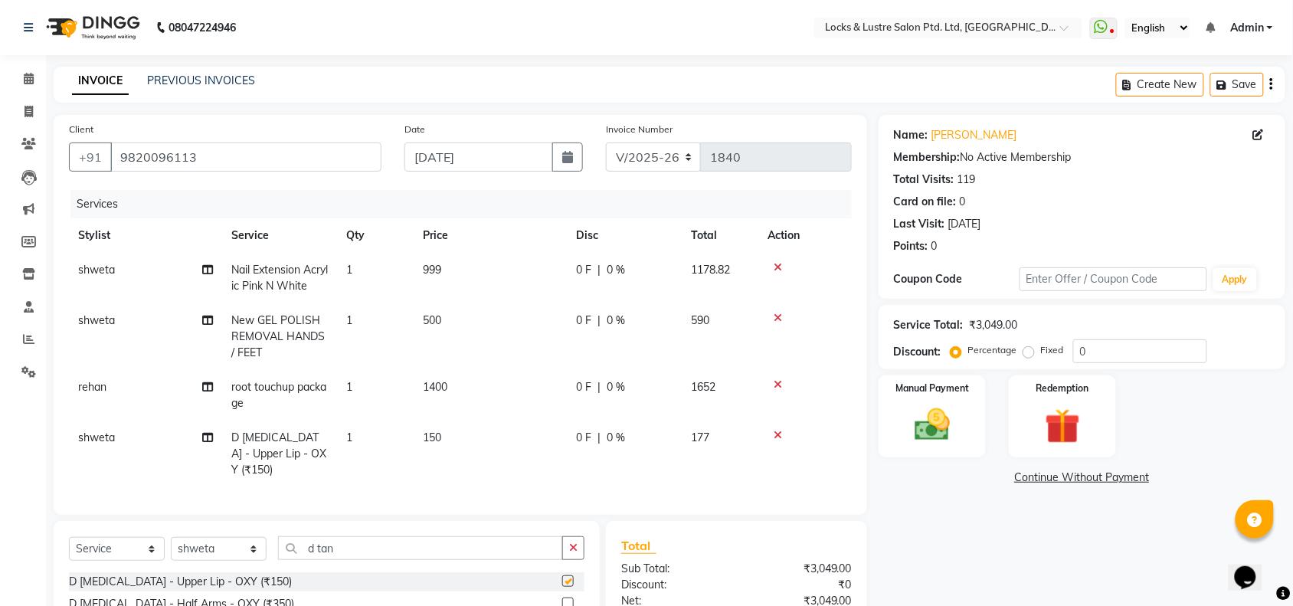
checkbox input "false"
click at [444, 435] on td "150" at bounding box center [490, 454] width 153 height 67
select select "62976"
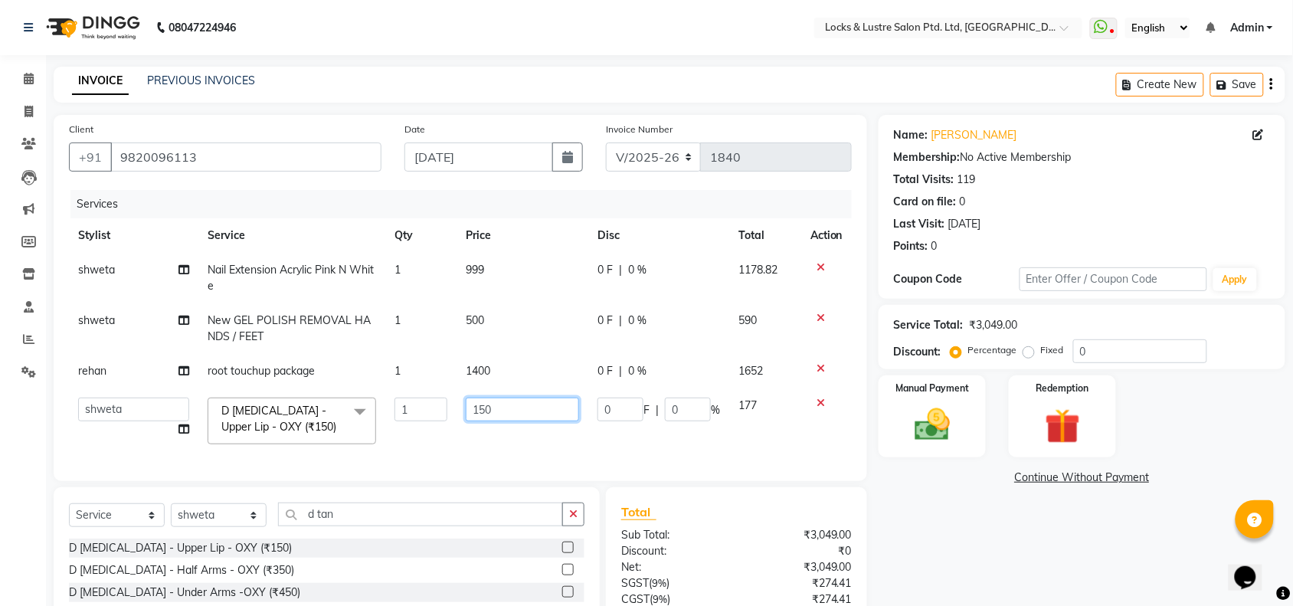
click at [504, 405] on input "150" at bounding box center [522, 410] width 113 height 24
type input "1"
type input "99"
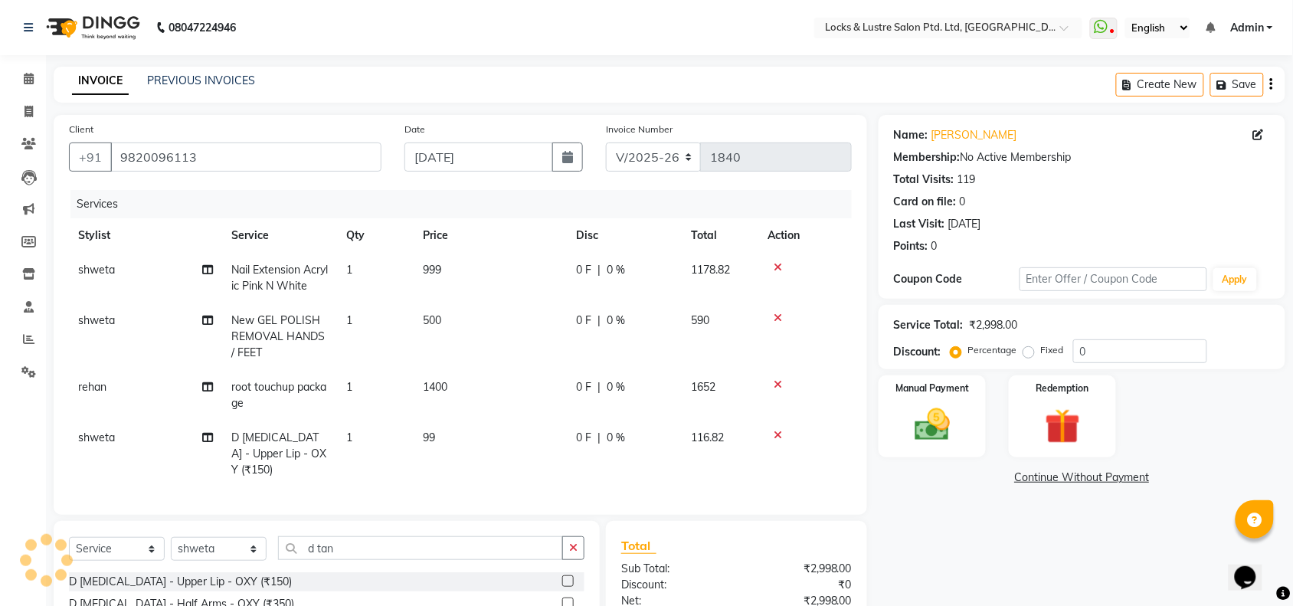
drag, startPoint x: 798, startPoint y: 110, endPoint x: 829, endPoint y: 127, distance: 36.0
click at [829, 127] on main "INVOICE PREVIOUS INVOICES Create New Save Client +91 9820096113 Date 02-09-2025…" at bounding box center [669, 426] width 1247 height 719
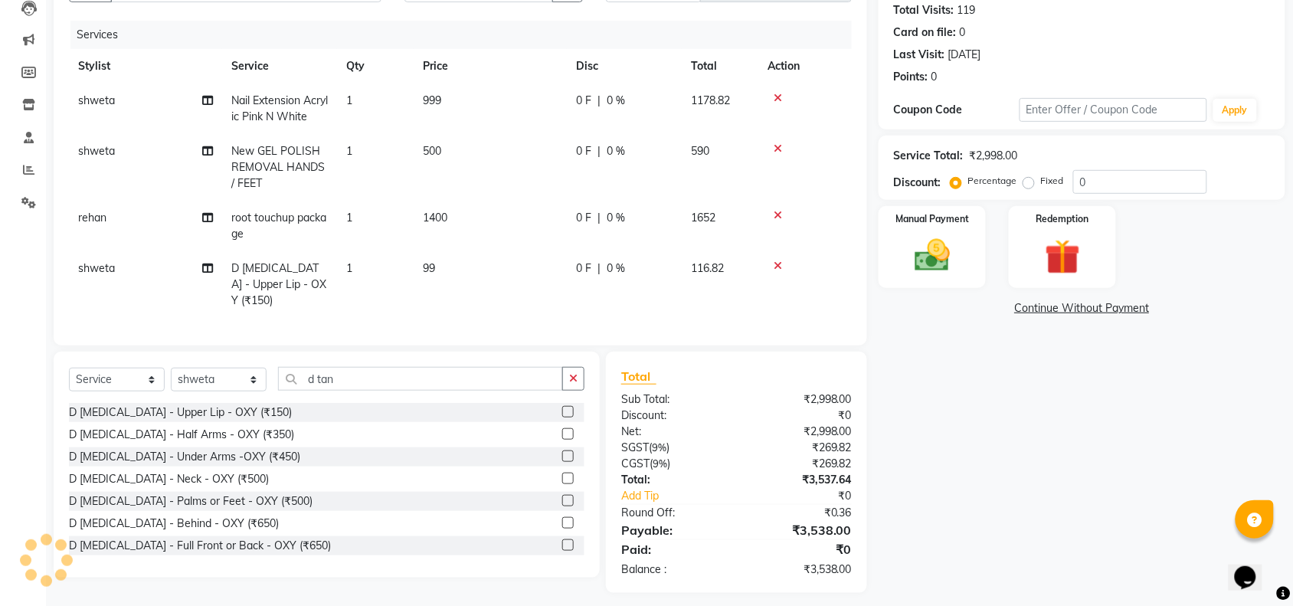
scroll to position [177, 0]
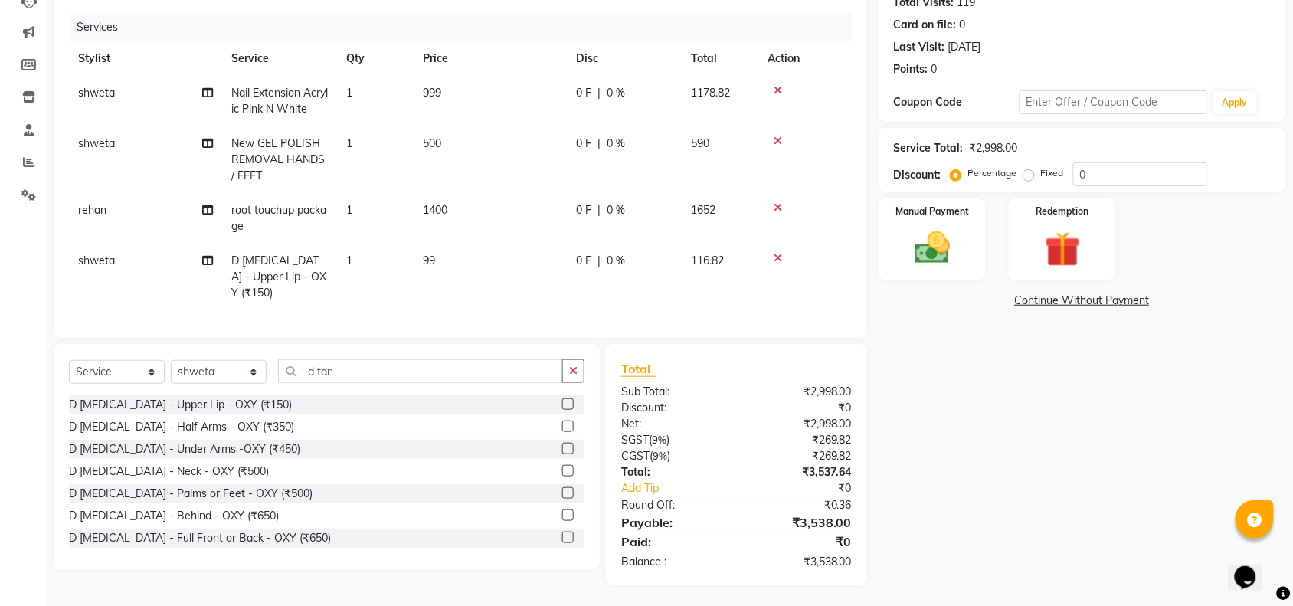
click at [433, 257] on span "99" at bounding box center [429, 261] width 12 height 14
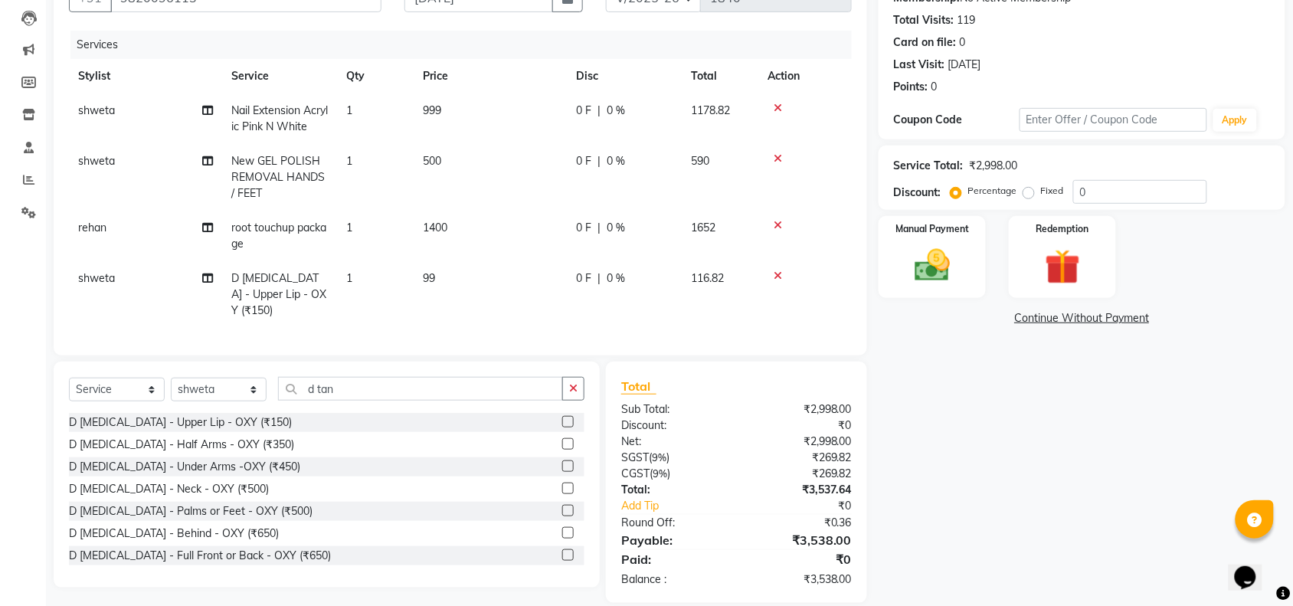
select select "62976"
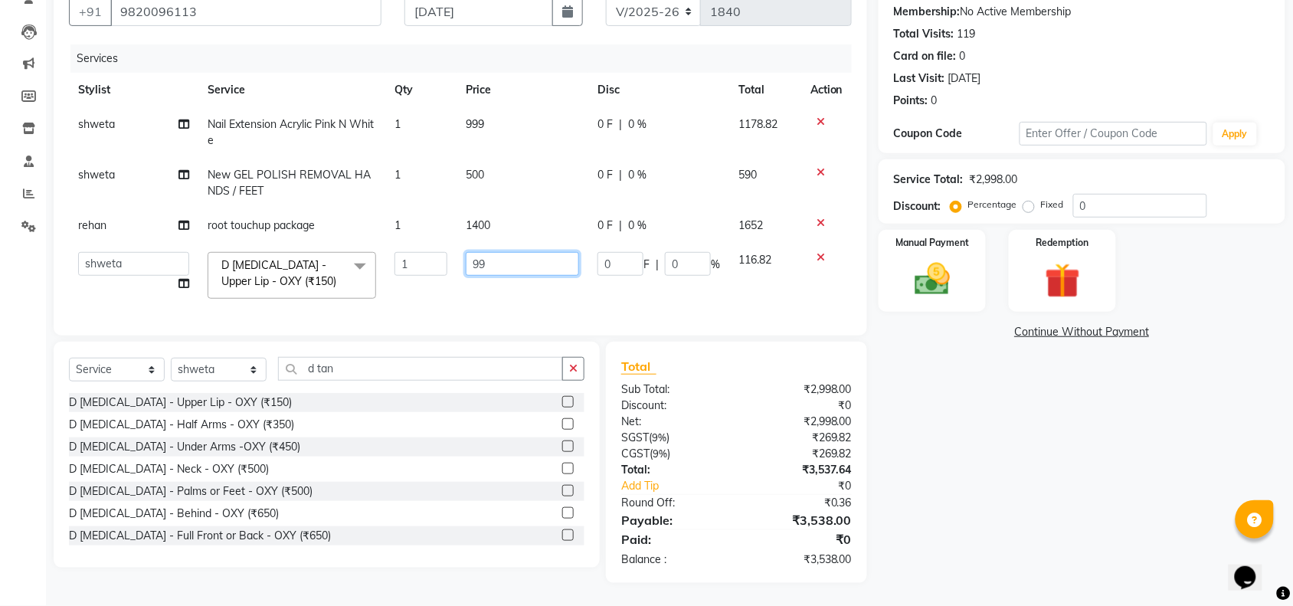
click at [544, 252] on input "99" at bounding box center [522, 264] width 113 height 24
type input "9"
type input "199"
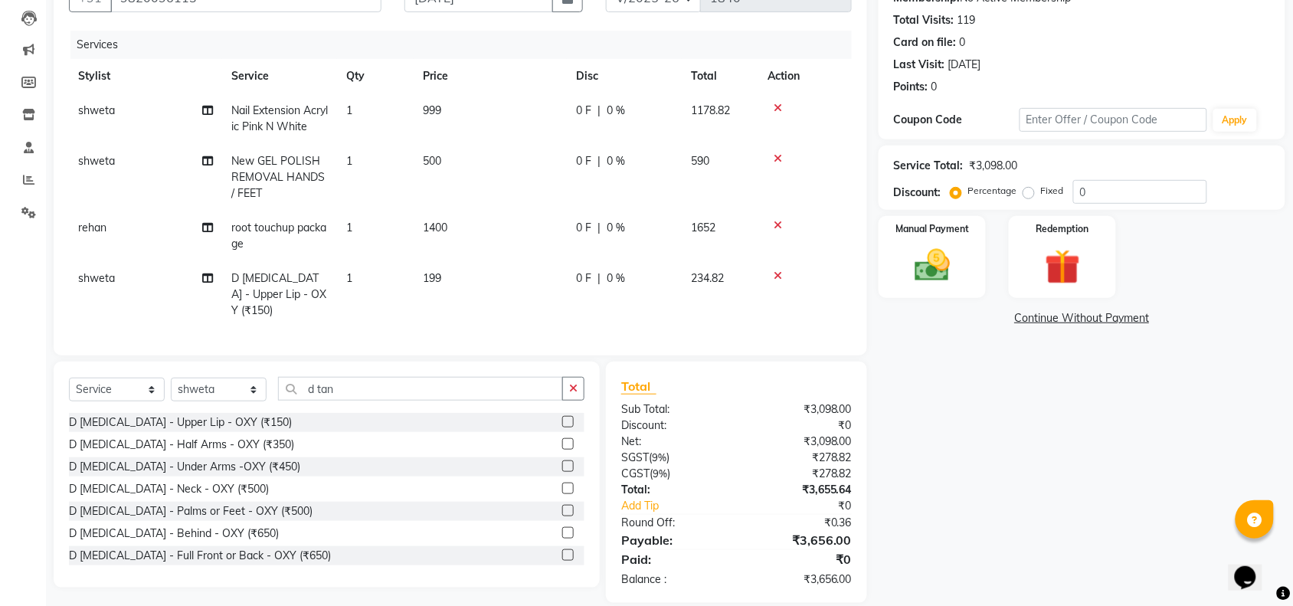
click at [549, 274] on td "199" at bounding box center [490, 294] width 153 height 67
select select "62976"
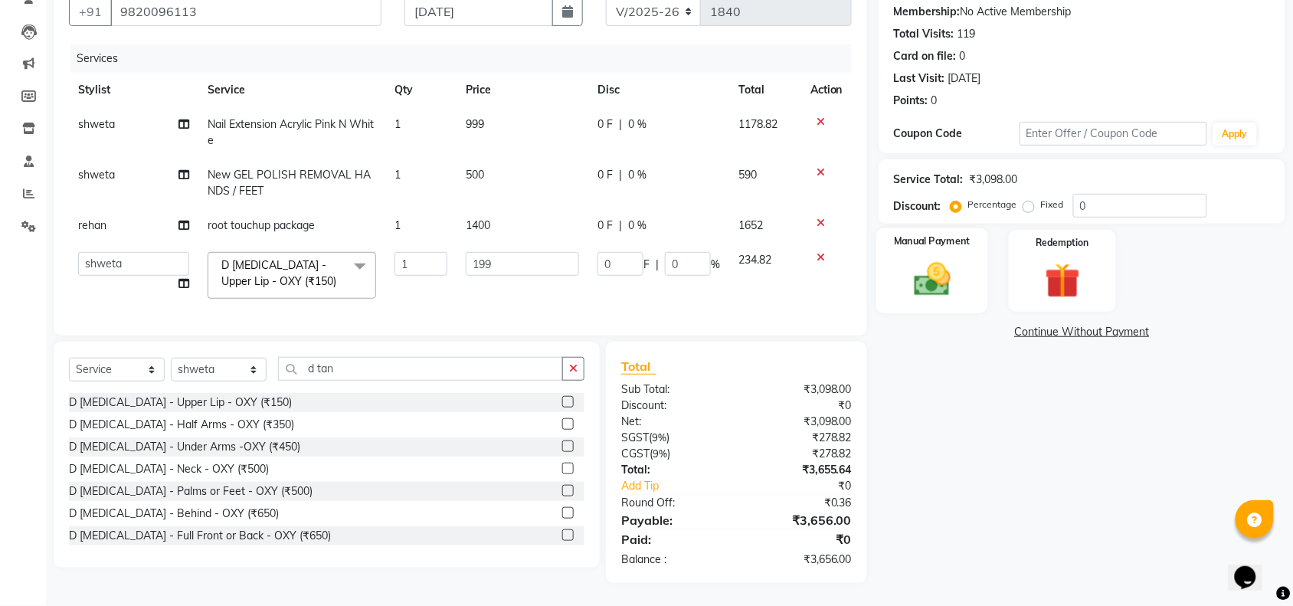
click at [960, 262] on img at bounding box center [932, 279] width 60 height 42
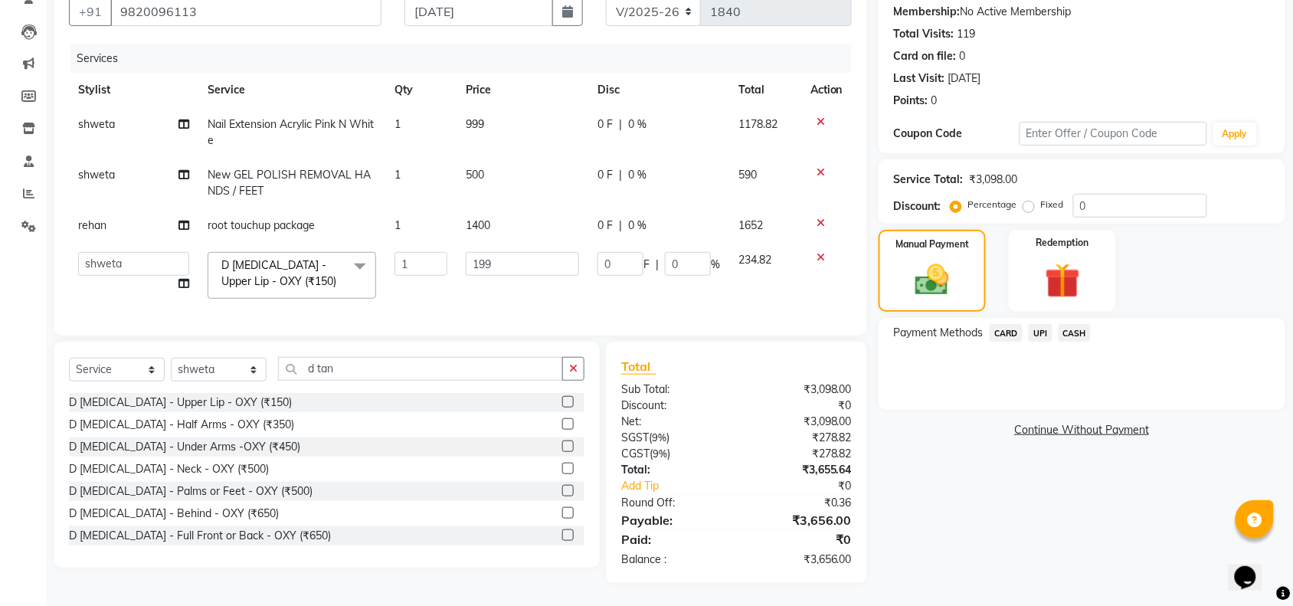
click at [1075, 324] on span "CASH" at bounding box center [1075, 333] width 33 height 18
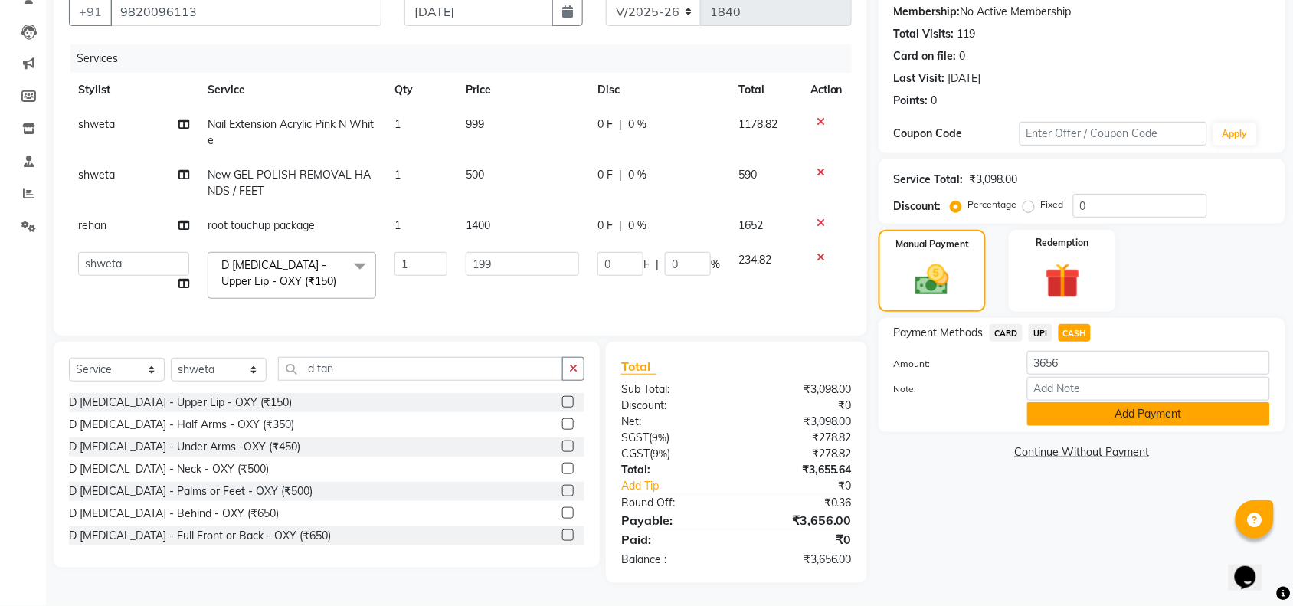
click at [1092, 402] on button "Add Payment" at bounding box center [1148, 414] width 243 height 24
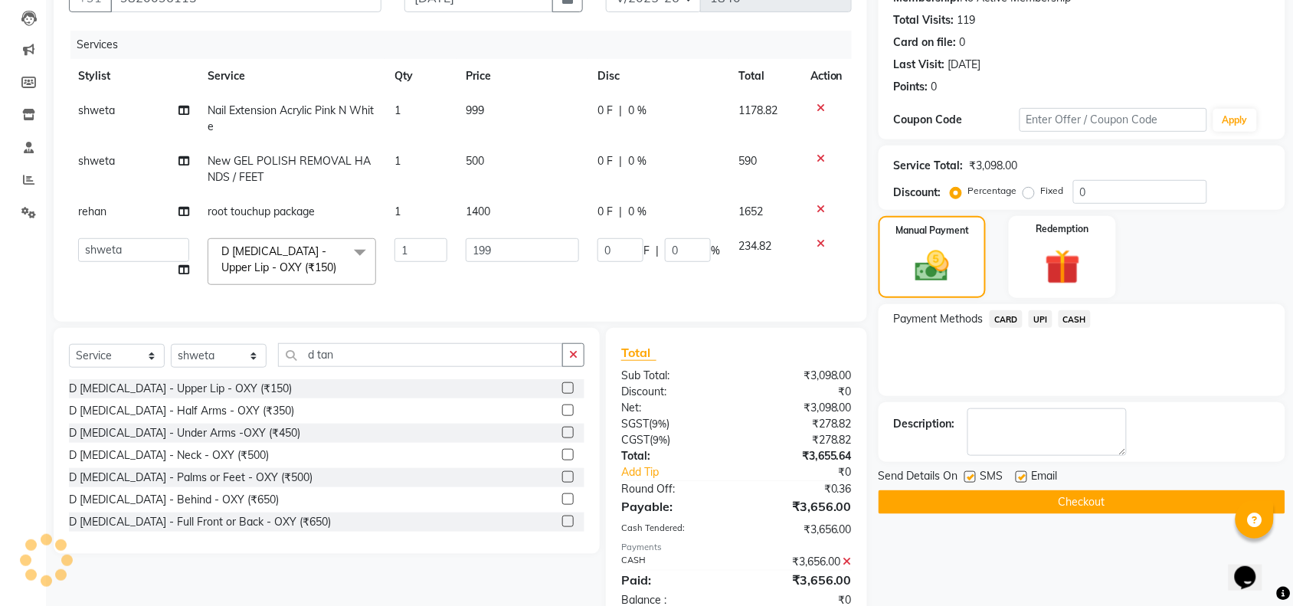
click at [1116, 506] on button "Checkout" at bounding box center [1082, 502] width 407 height 24
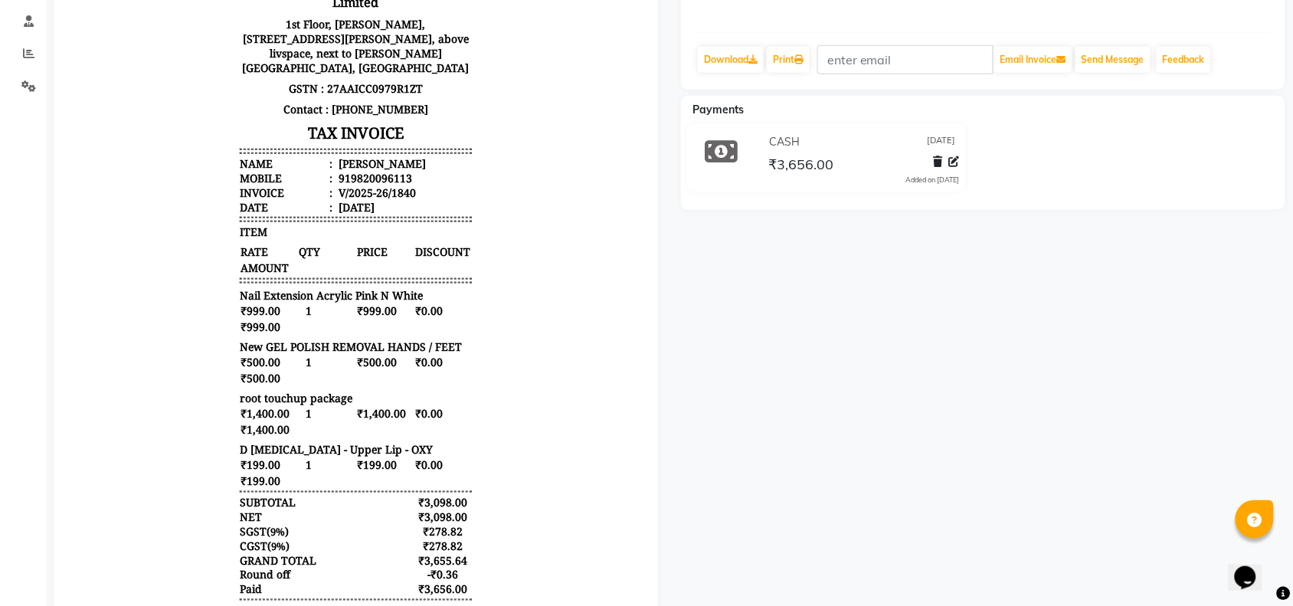
scroll to position [287, 0]
select select "service"
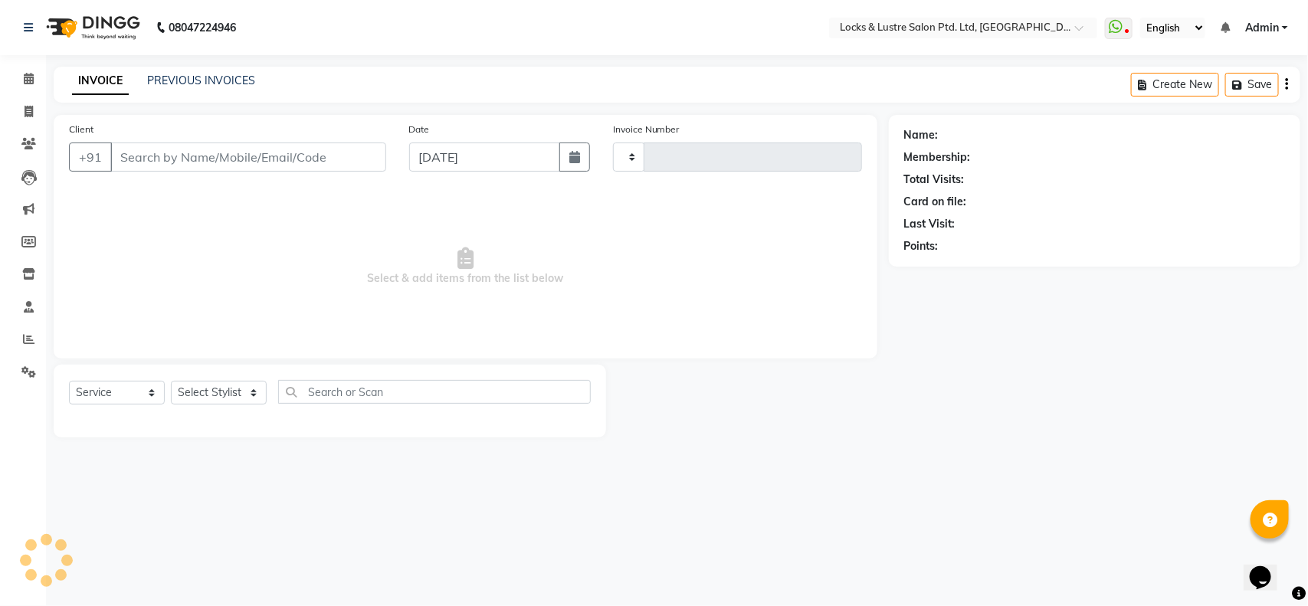
type input "1841"
select select "5928"
type input "9820096113"
select select "62982"
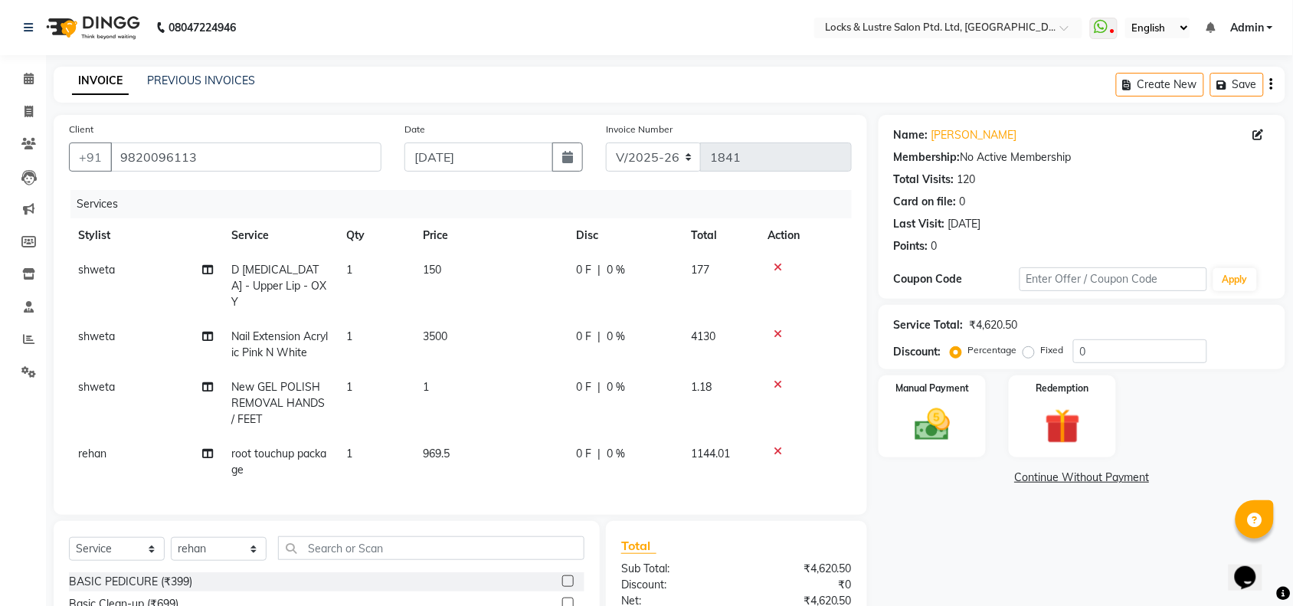
drag, startPoint x: 969, startPoint y: 508, endPoint x: 859, endPoint y: 434, distance: 132.6
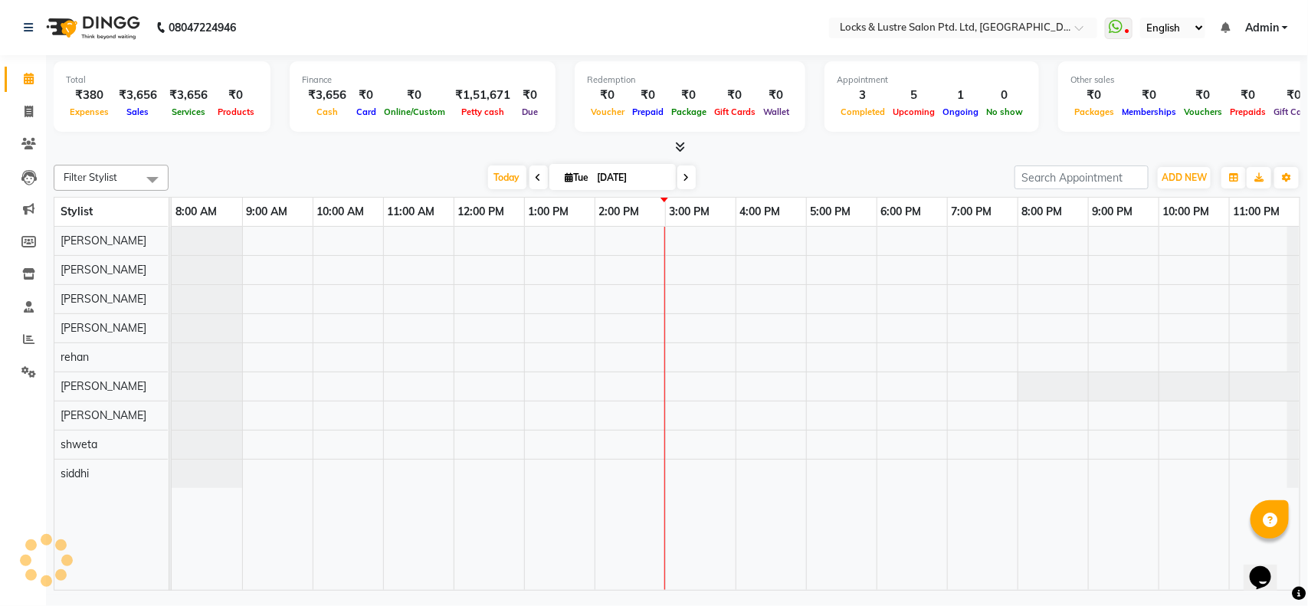
select select "en"
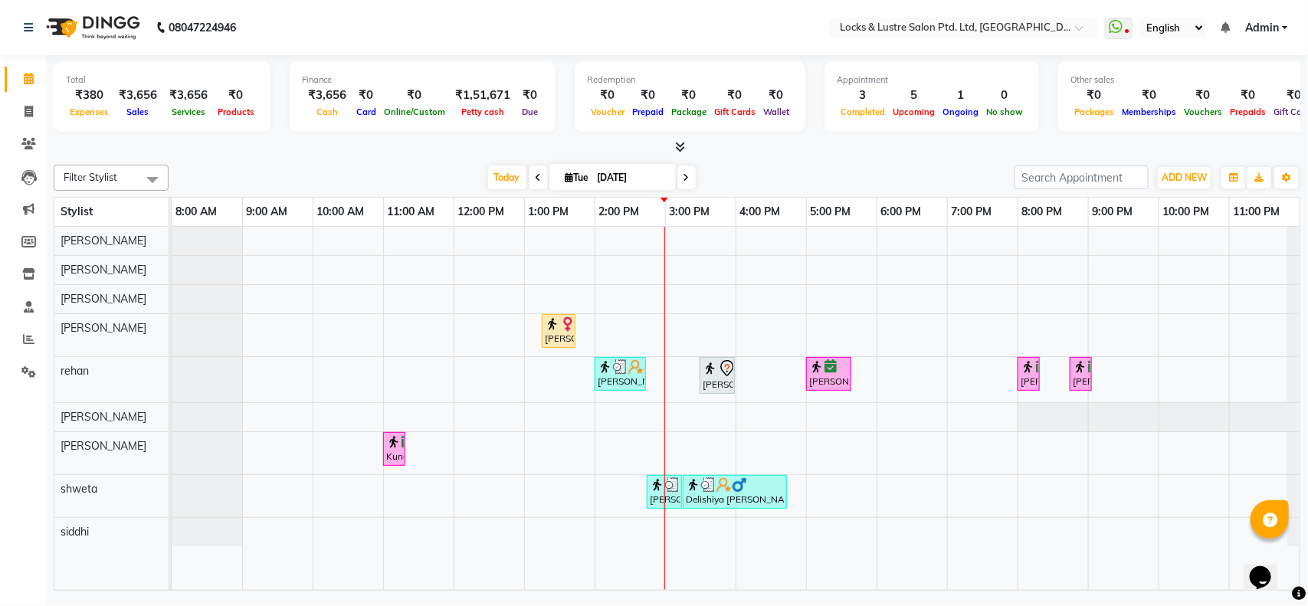
drag, startPoint x: 859, startPoint y: 434, endPoint x: 618, endPoint y: 375, distance: 247.7
click at [618, 375] on div "[PERSON_NAME], TK06, 02:00 PM-02:45 PM, root touchup package" at bounding box center [620, 373] width 48 height 29
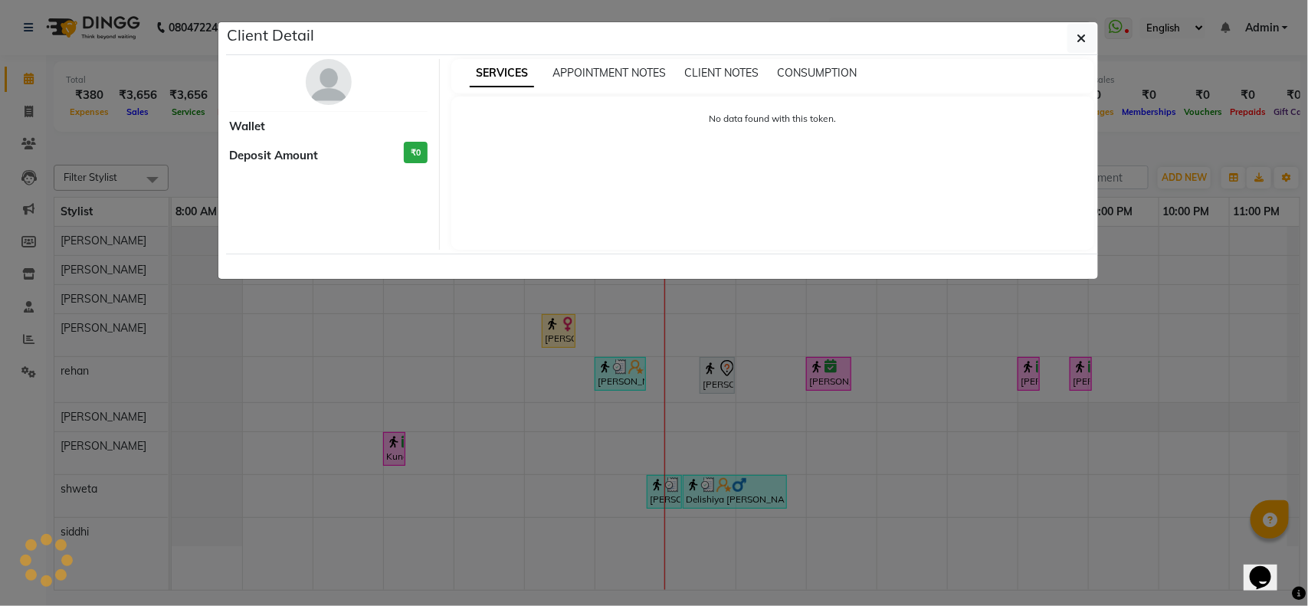
select select "3"
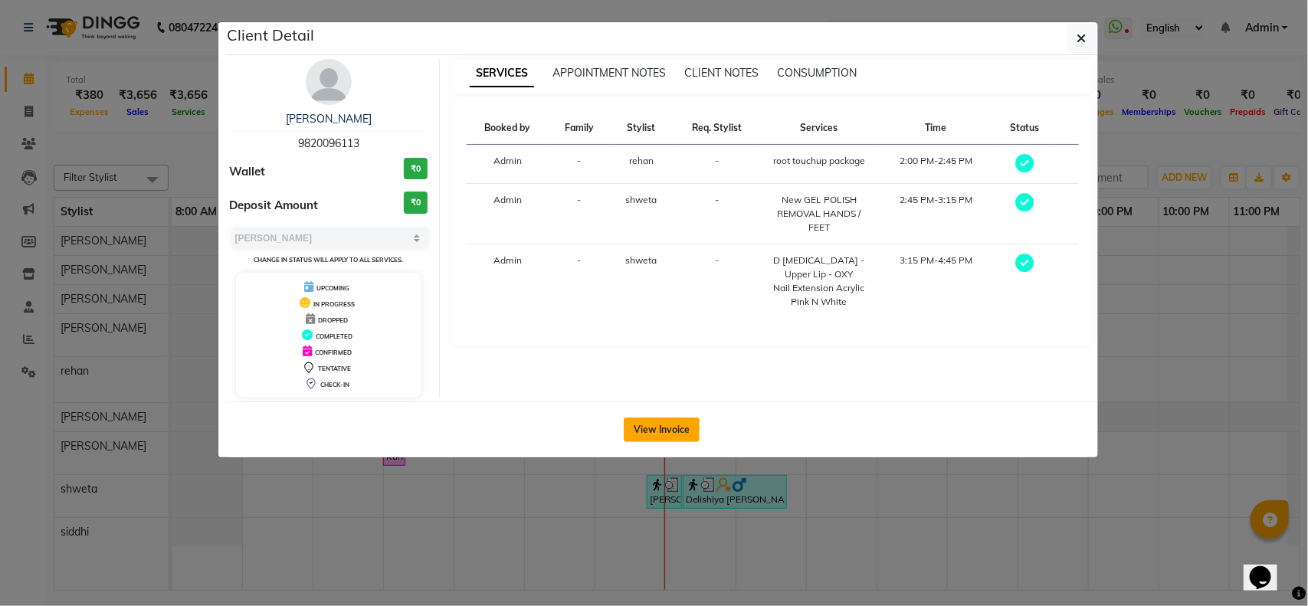
click at [663, 437] on button "View Invoice" at bounding box center [662, 430] width 76 height 25
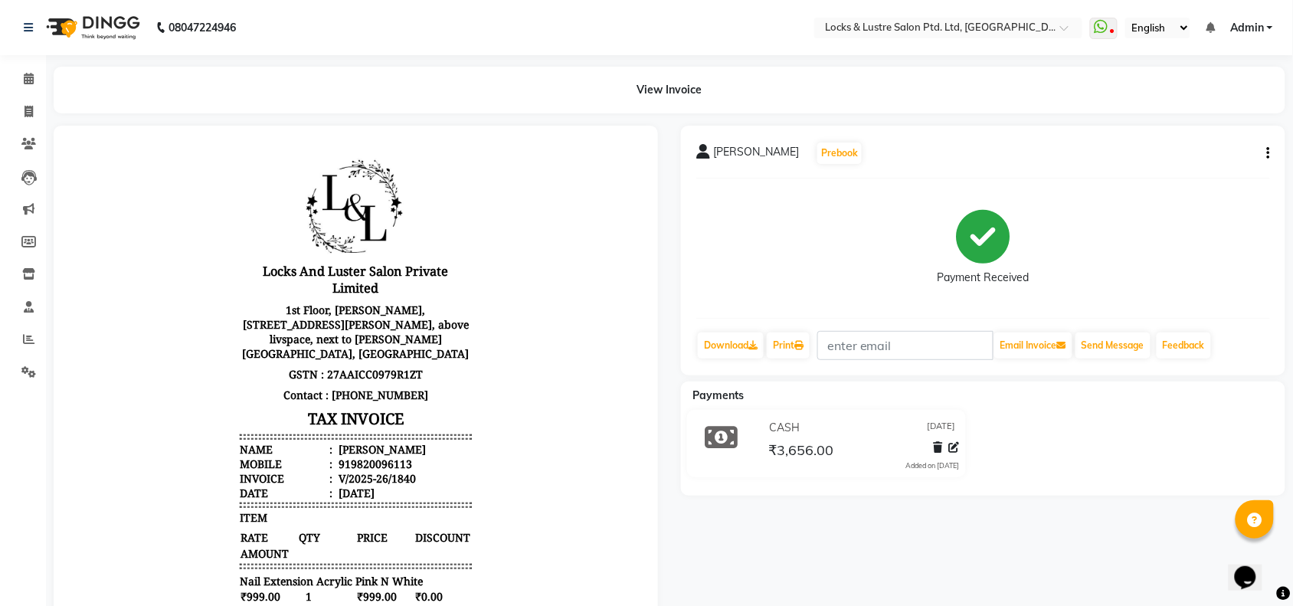
scroll to position [12, 0]
drag, startPoint x: 616, startPoint y: 530, endPoint x: 754, endPoint y: 522, distance: 138.2
click at [1132, 457] on div "CASH 02-09-2025 ₹3,656.00 Added on 02-09-2025" at bounding box center [983, 447] width 627 height 74
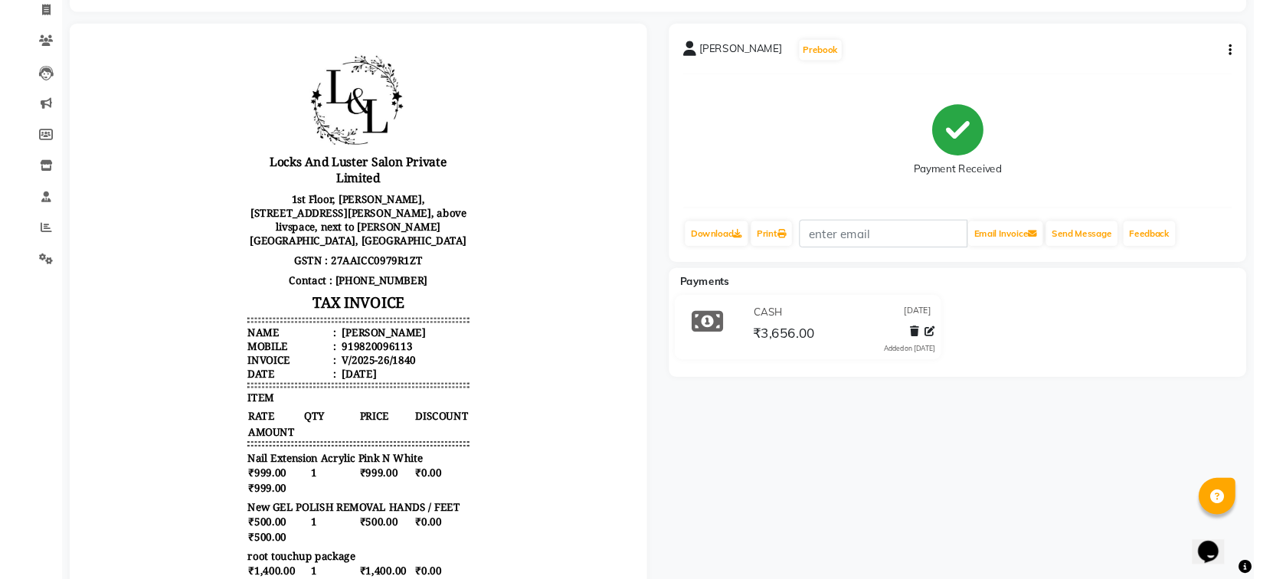
scroll to position [0, 0]
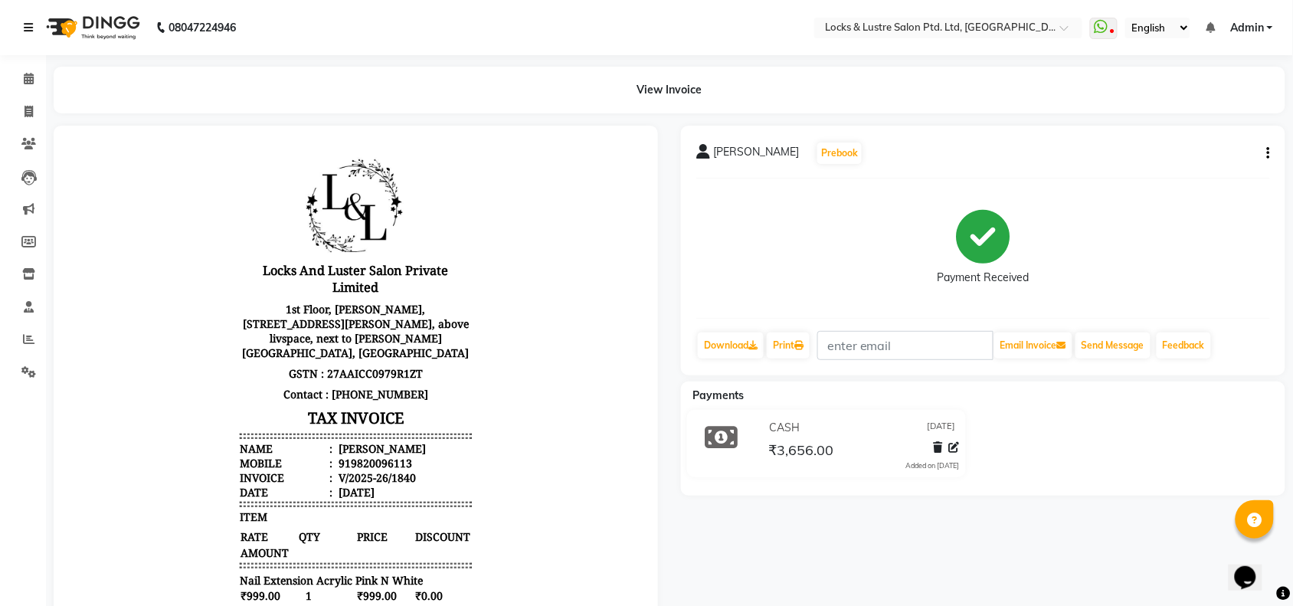
click at [28, 24] on icon at bounding box center [28, 27] width 9 height 11
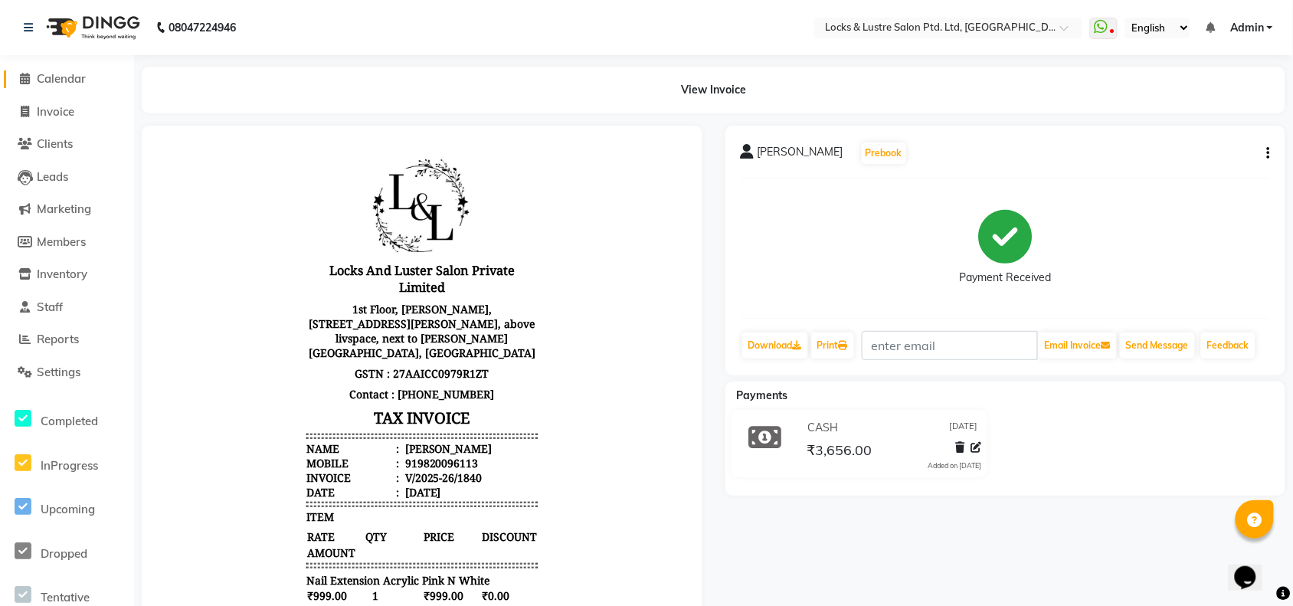
click at [27, 87] on span at bounding box center [25, 79] width 23 height 18
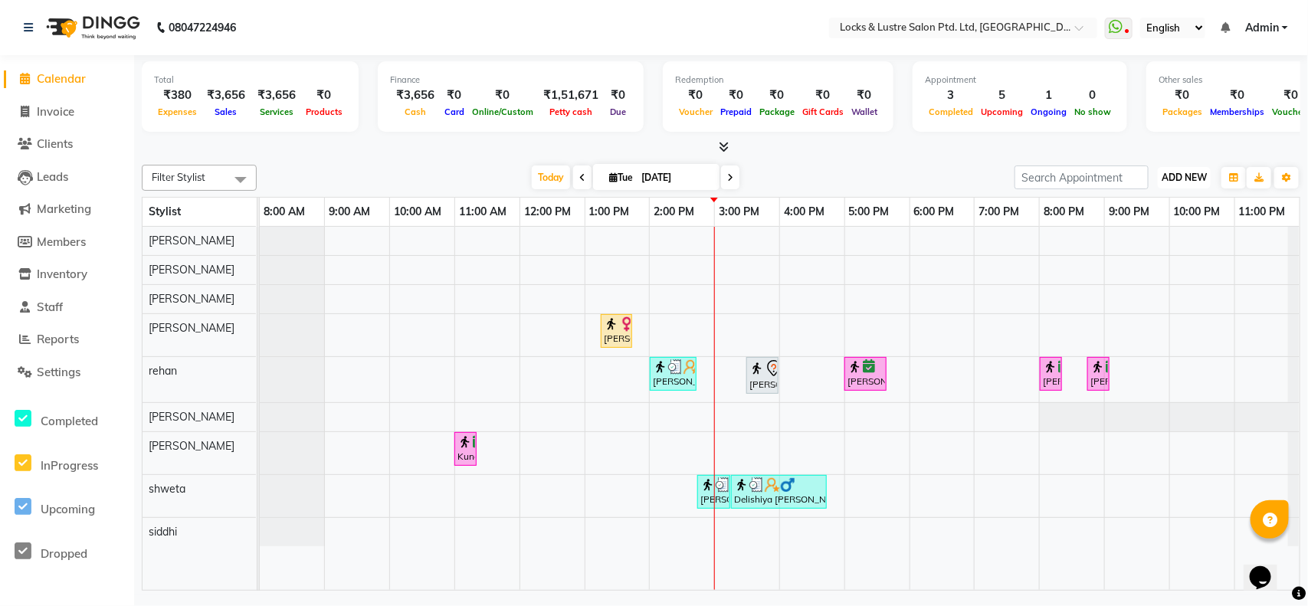
click at [1178, 181] on span "ADD NEW" at bounding box center [1183, 177] width 45 height 11
click at [1154, 244] on link "Add Expense" at bounding box center [1149, 247] width 121 height 20
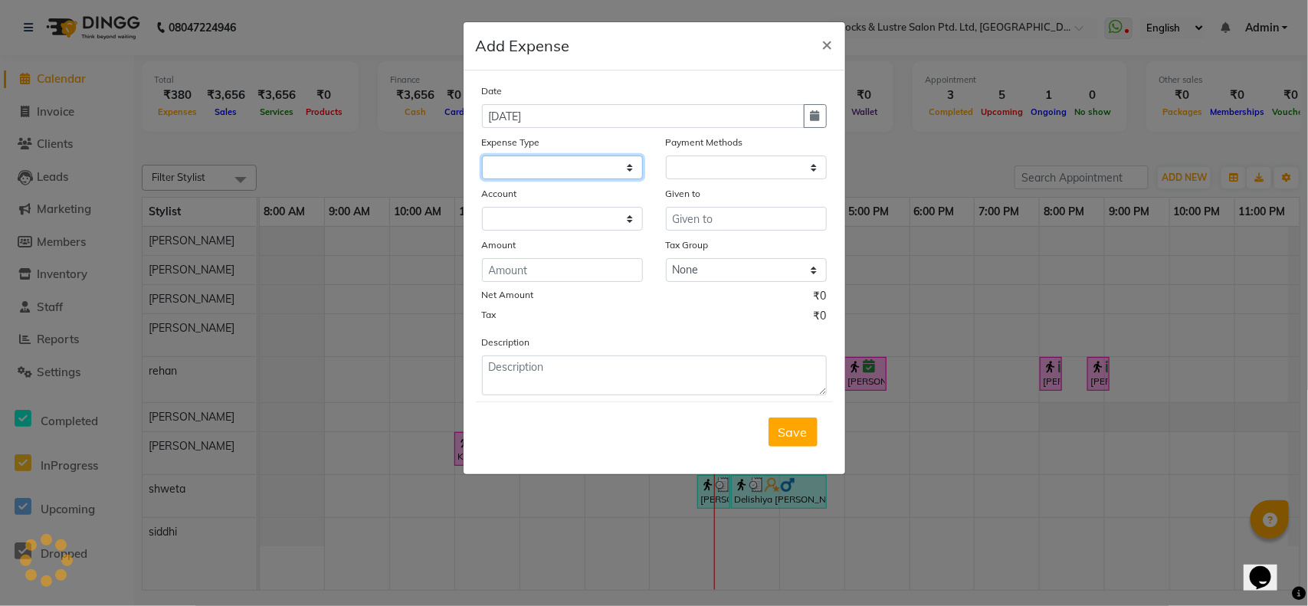
click at [581, 175] on select at bounding box center [562, 168] width 161 height 24
click at [599, 162] on select at bounding box center [562, 168] width 161 height 24
click at [628, 171] on select at bounding box center [562, 168] width 161 height 24
select select "1"
select select "4902"
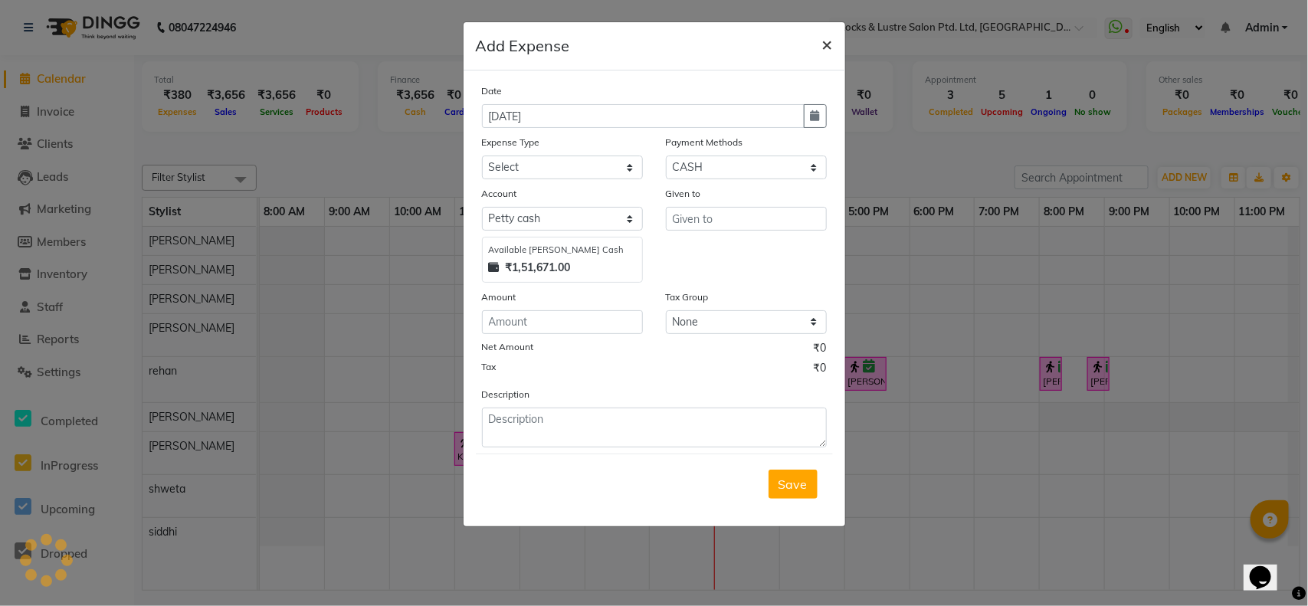
click at [817, 39] on button "×" at bounding box center [827, 43] width 35 height 43
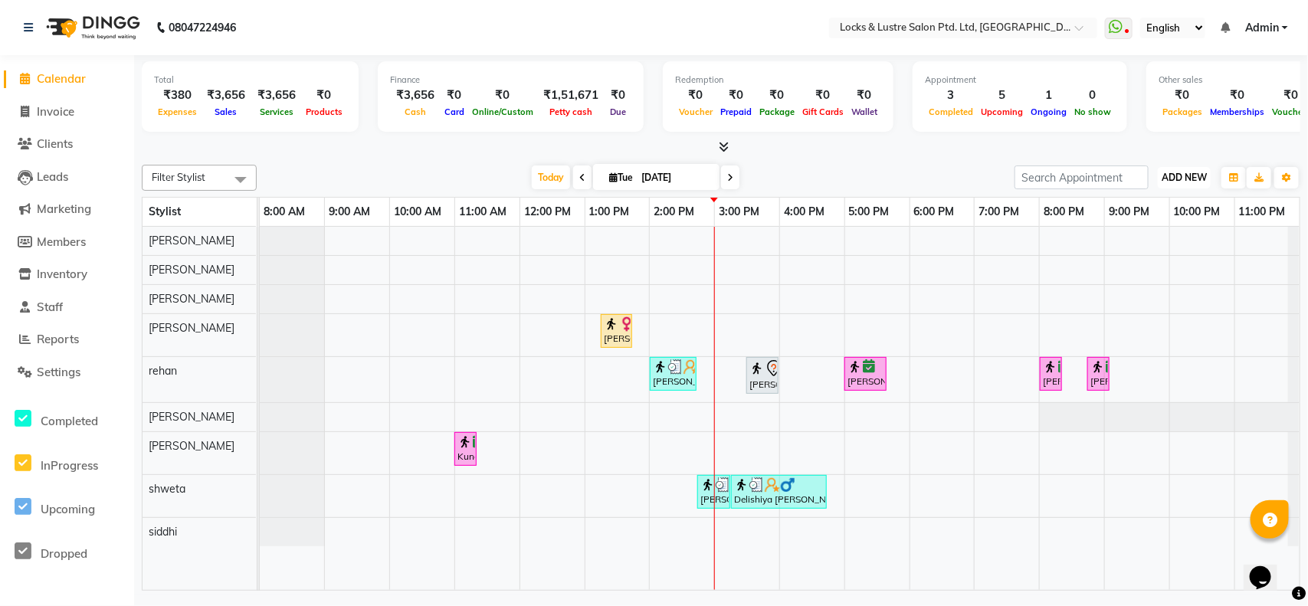
click at [1171, 175] on span "ADD NEW" at bounding box center [1183, 177] width 45 height 11
click at [1169, 244] on link "Add Expense" at bounding box center [1149, 247] width 121 height 20
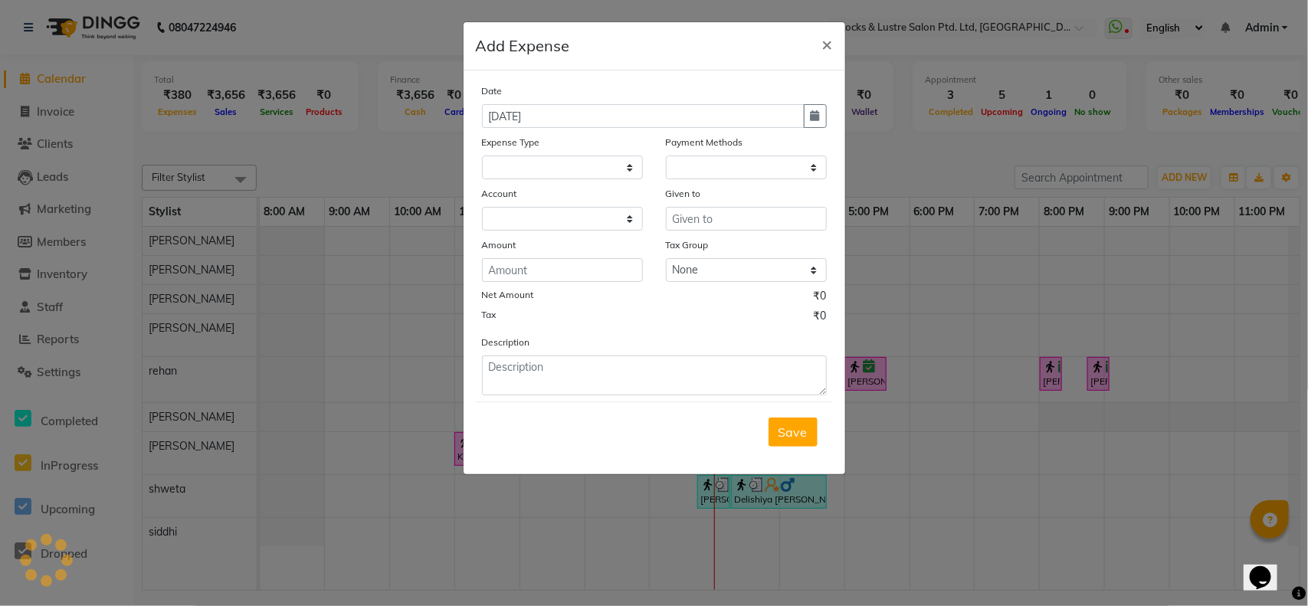
select select "1"
select select "4902"
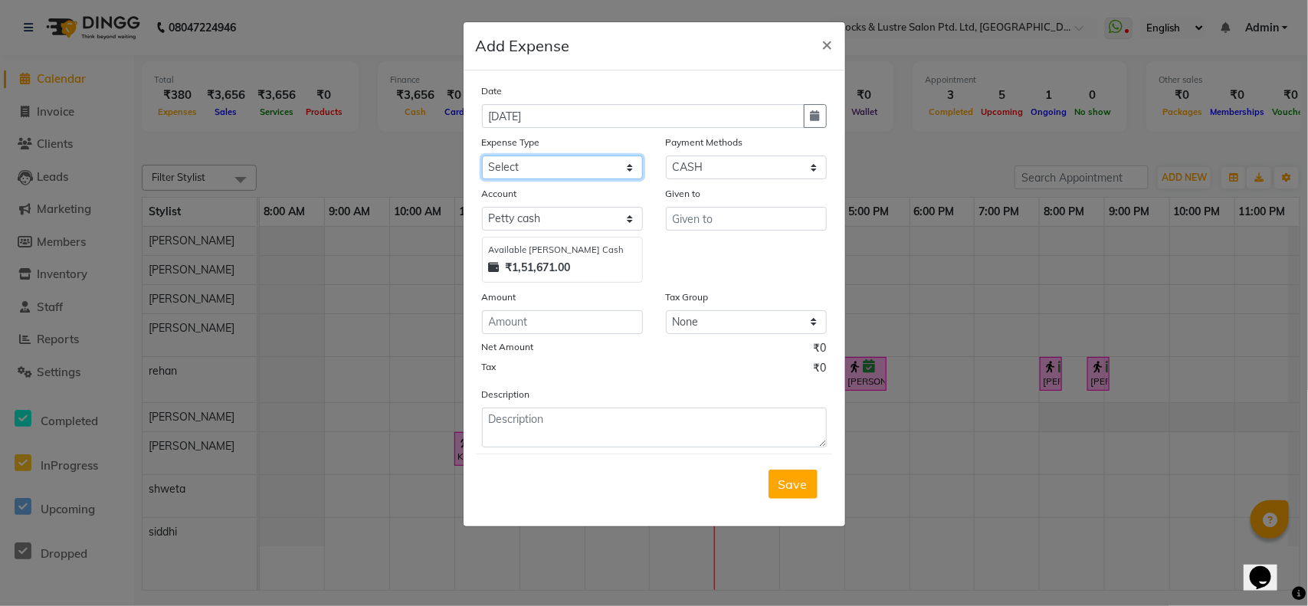
click at [627, 169] on select "Select Advance Salary Bank charges Cash transfer to bank Cash transfer to hub C…" at bounding box center [562, 168] width 161 height 24
select select "15913"
click at [482, 156] on select "Select Advance Salary Bank charges Cash transfer to bank Cash transfer to hub C…" at bounding box center [562, 168] width 161 height 24
click at [688, 220] on input "text" at bounding box center [746, 219] width 161 height 24
type input "rajinish"
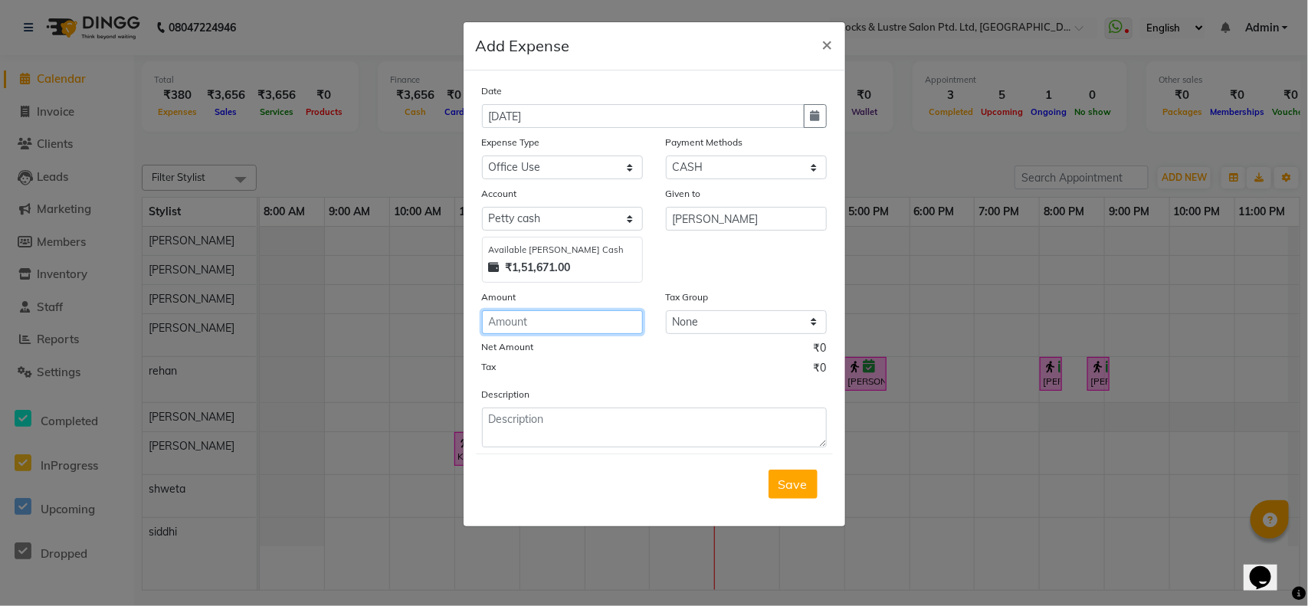
click at [579, 313] on input "number" at bounding box center [562, 322] width 161 height 24
type input "25"
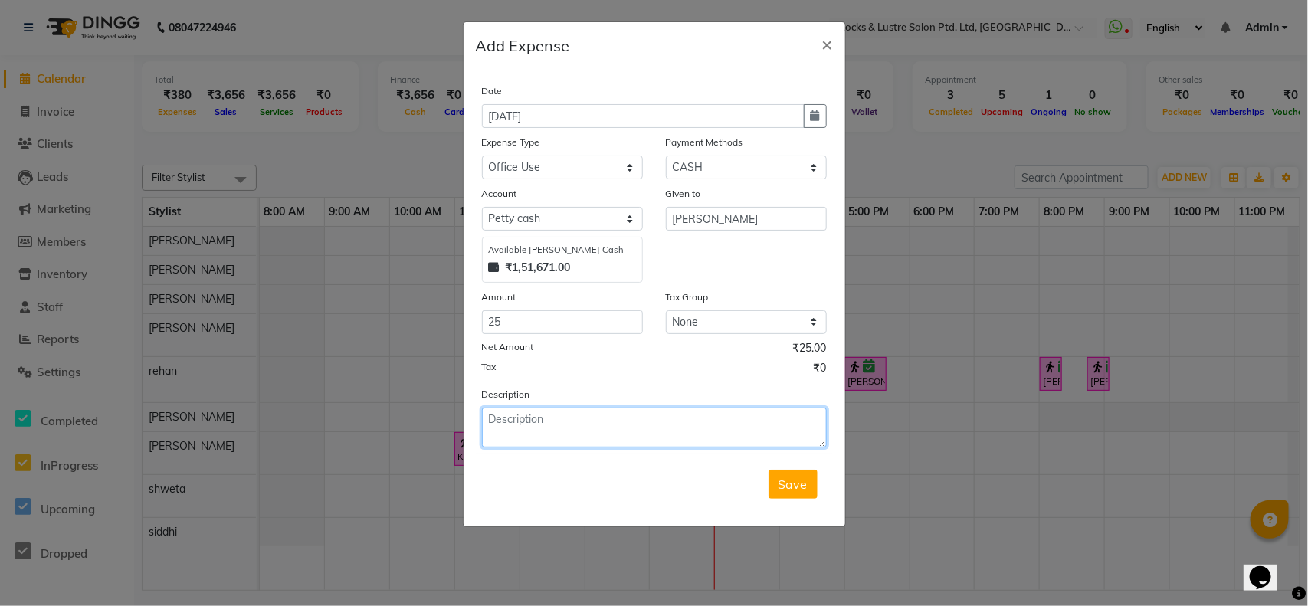
click at [617, 420] on textarea at bounding box center [654, 428] width 345 height 40
type textarea "for guest refreshment"
click at [794, 480] on span "Save" at bounding box center [792, 484] width 29 height 15
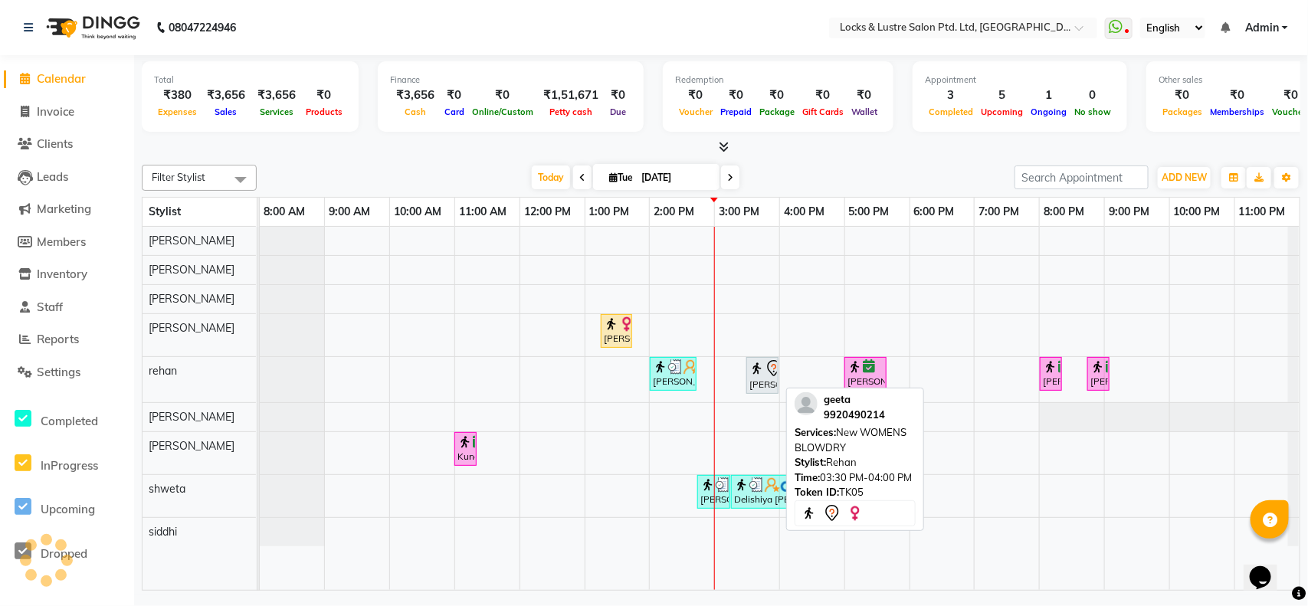
click at [758, 382] on div "geeta, TK05, 03:30 PM-04:00 PM, New WOMENS BLOWDRY" at bounding box center [762, 375] width 29 height 32
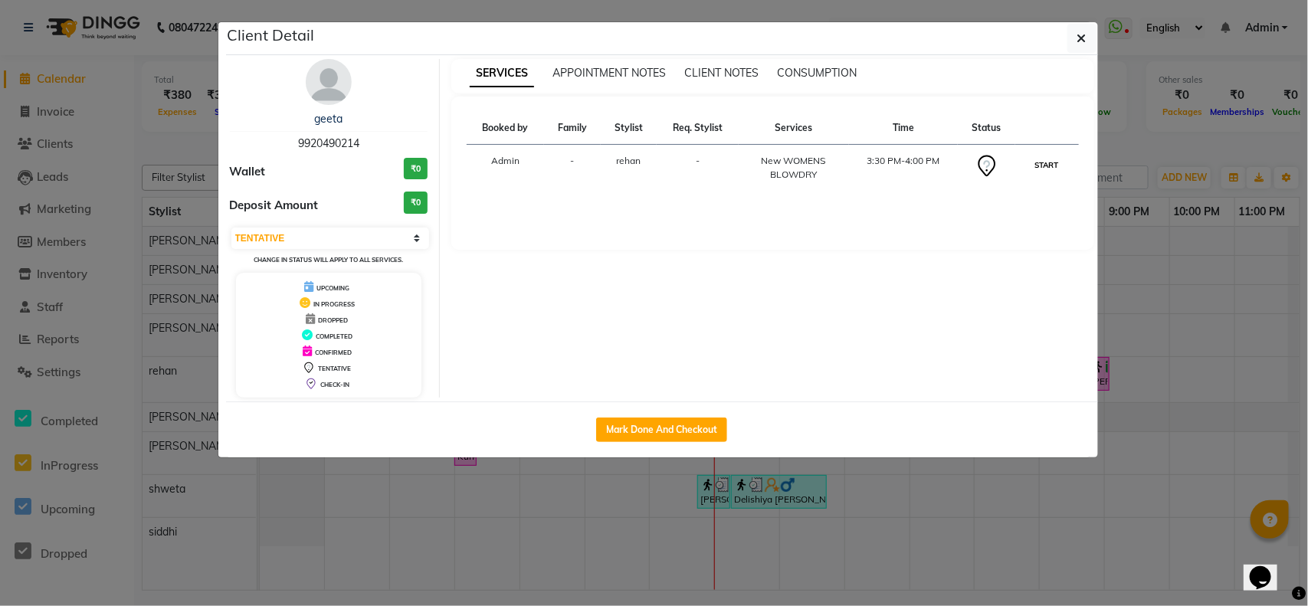
click at [1034, 170] on button "START" at bounding box center [1046, 165] width 31 height 19
select select "1"
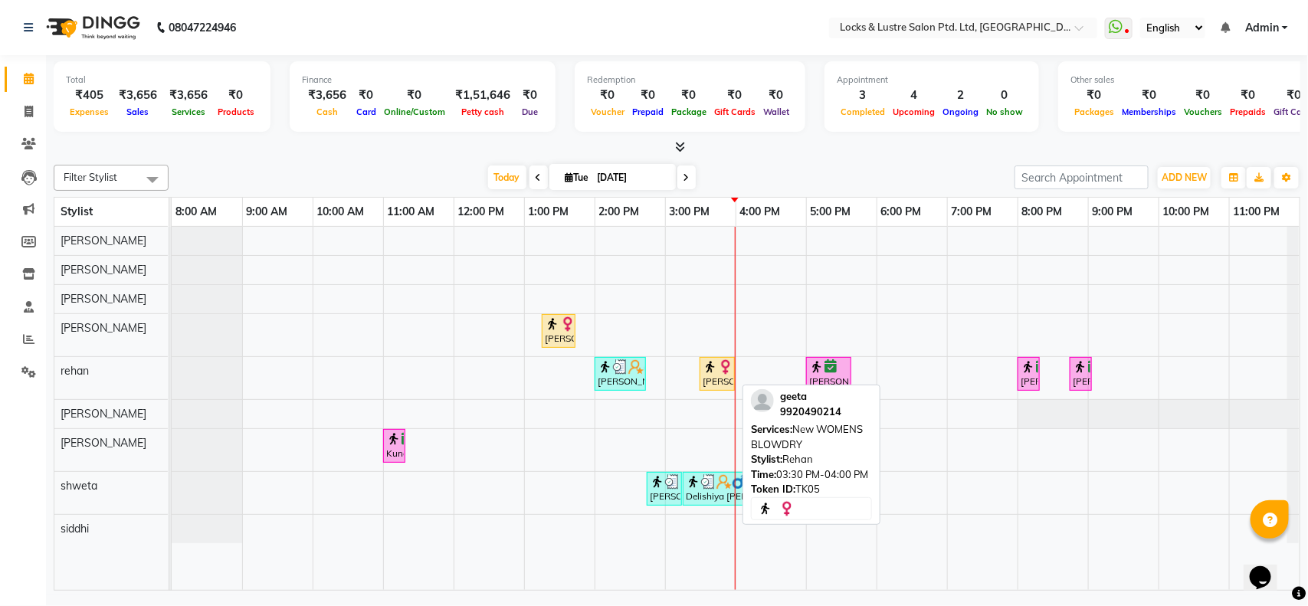
click at [733, 370] on div at bounding box center [734, 374] width 6 height 32
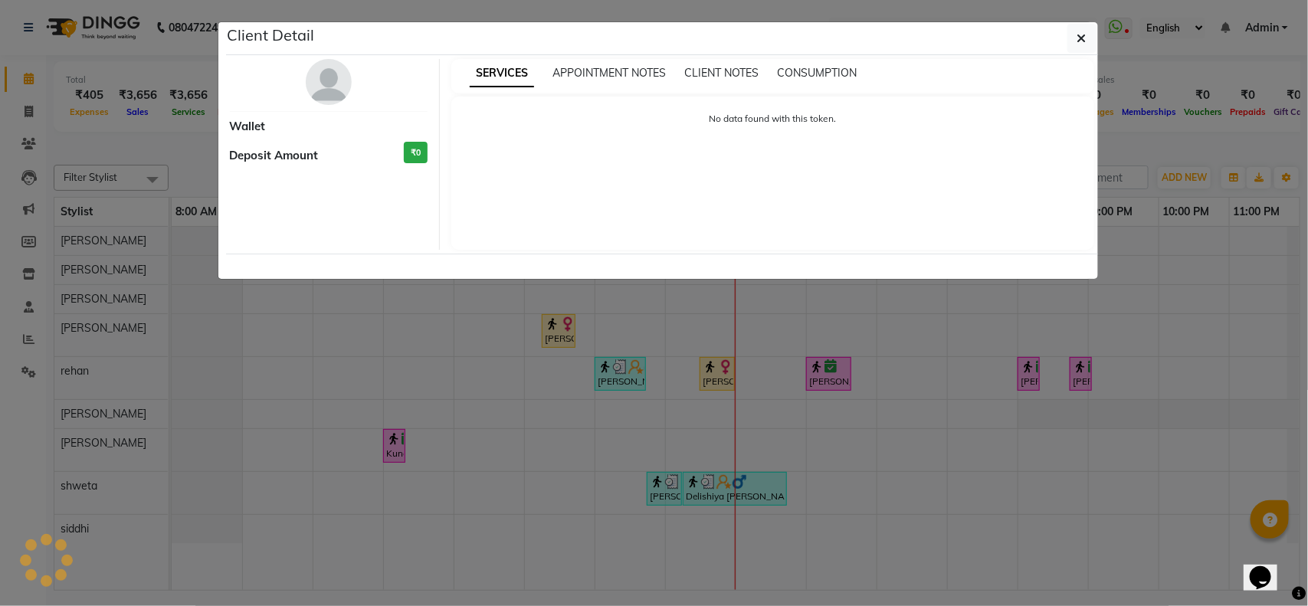
select select "1"
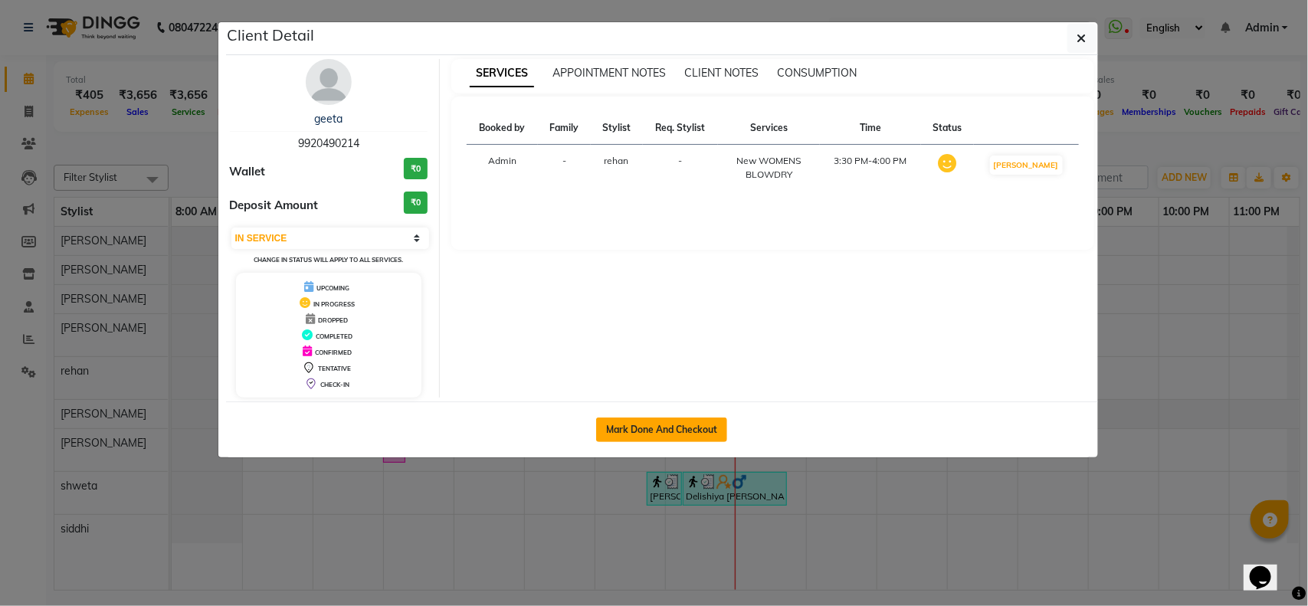
click at [694, 424] on button "Mark Done And Checkout" at bounding box center [661, 430] width 131 height 25
select select "service"
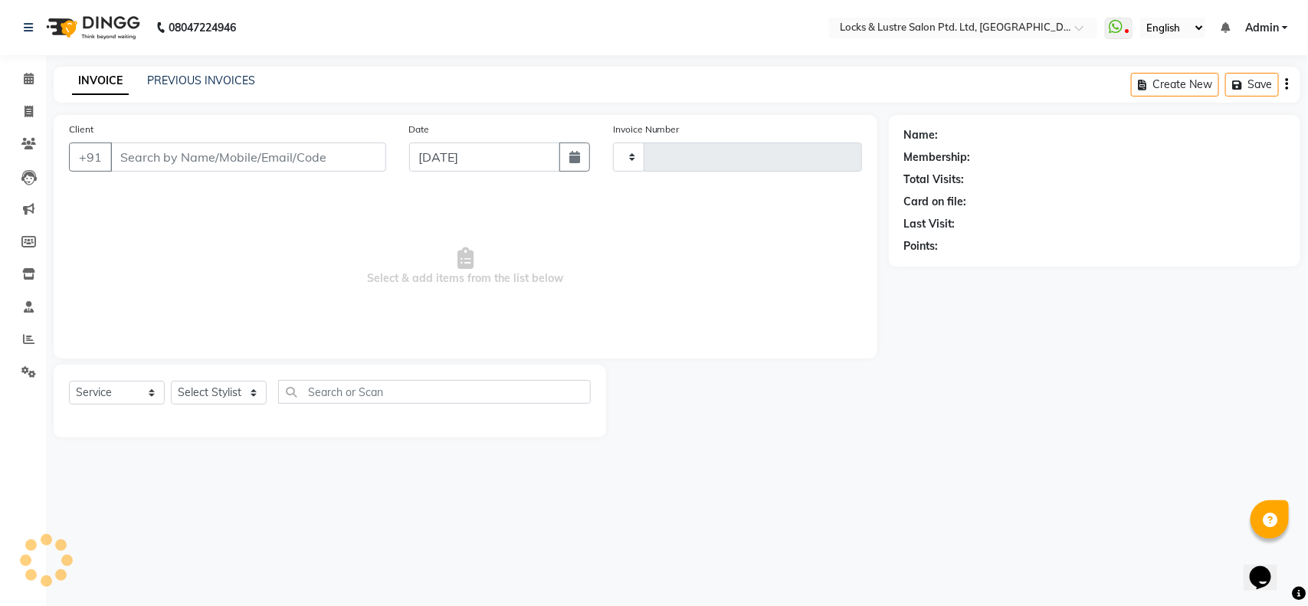
type input "1841"
select select "5928"
type input "9920490214"
select select "62982"
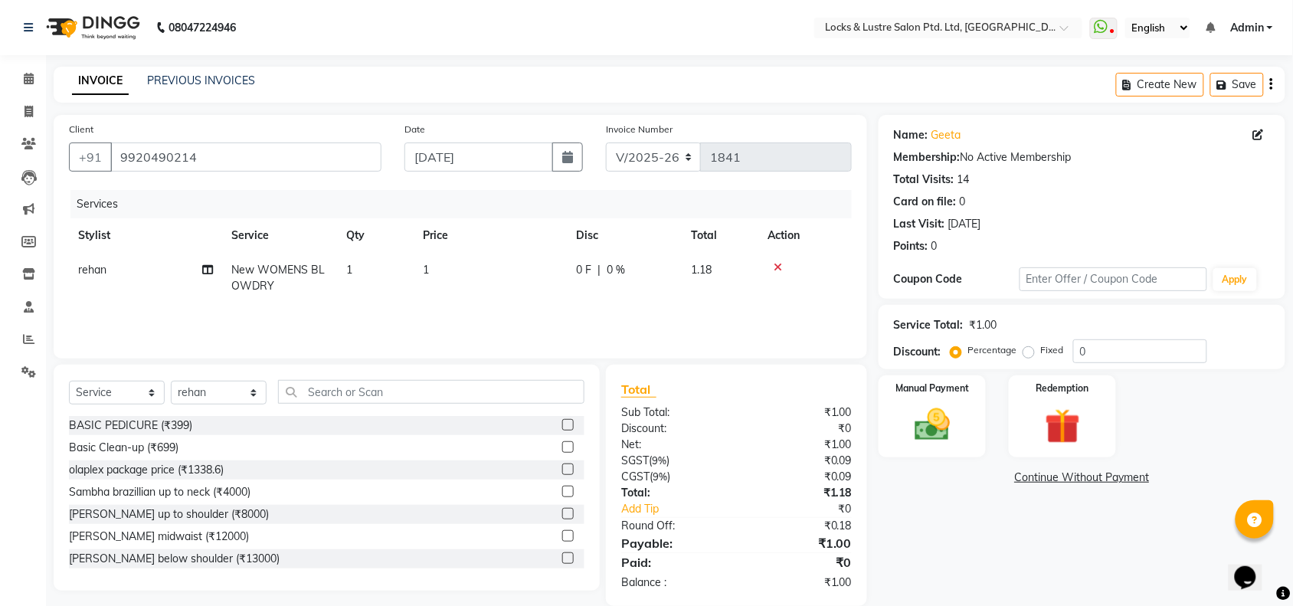
click at [460, 249] on th "Price" at bounding box center [490, 235] width 153 height 34
click at [467, 272] on td "1" at bounding box center [490, 278] width 153 height 51
select select "62982"
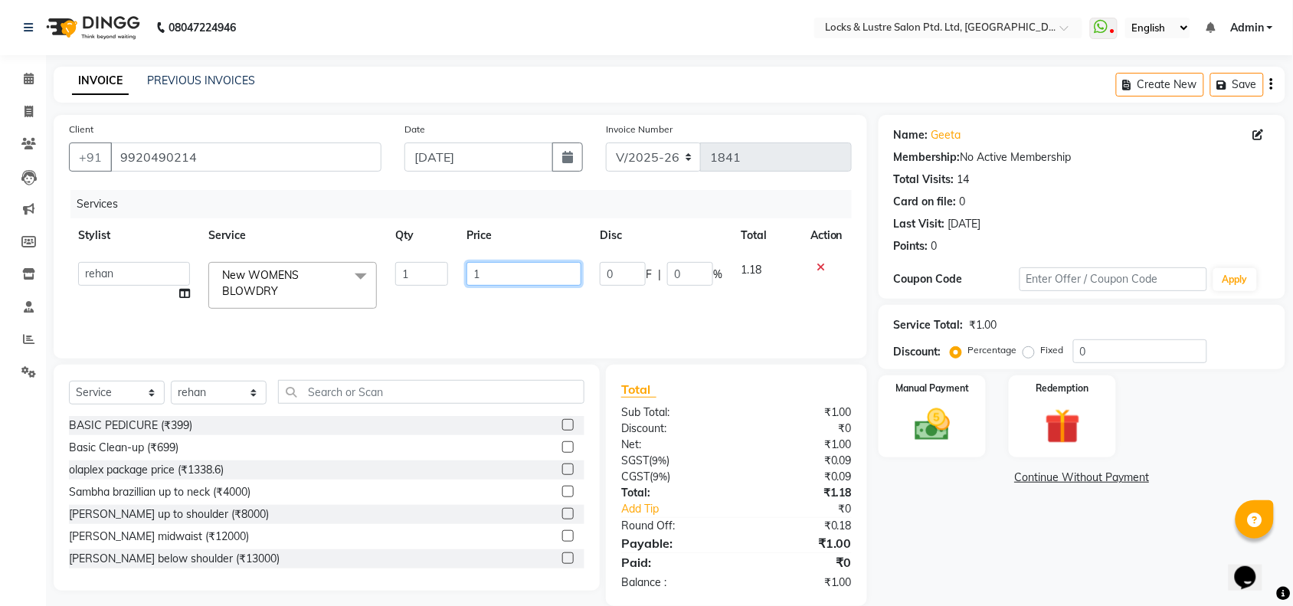
click at [467, 272] on input "1" at bounding box center [524, 274] width 115 height 24
click at [483, 276] on input "1" at bounding box center [524, 274] width 115 height 24
type input "299"
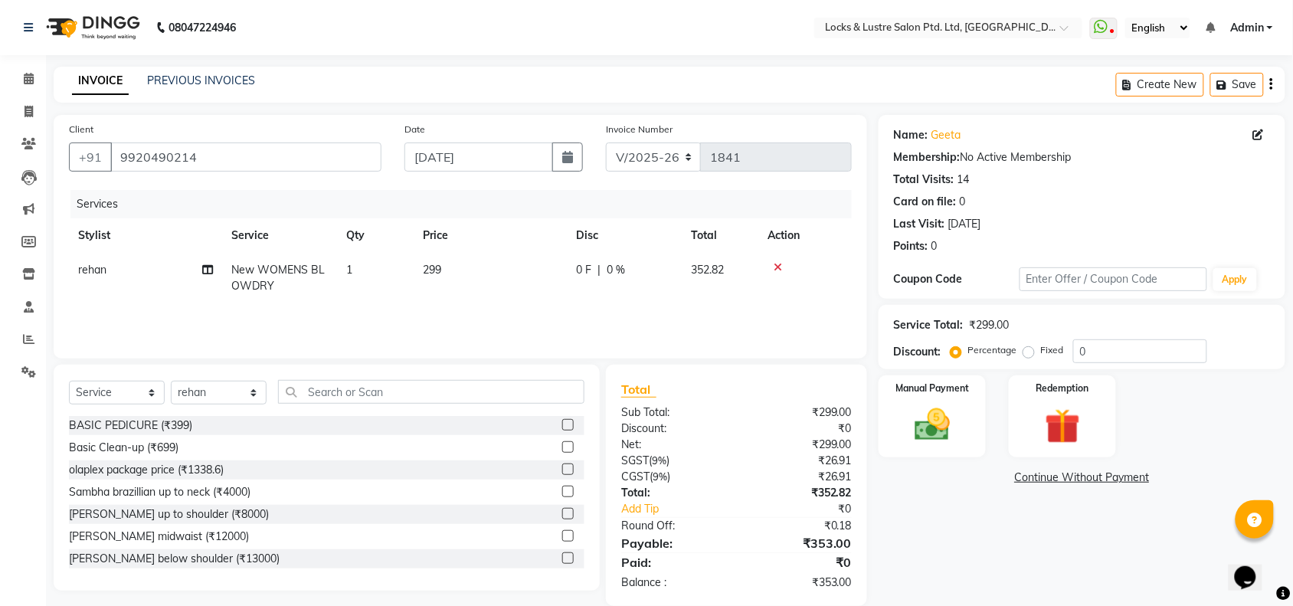
click at [496, 301] on td "299" at bounding box center [490, 278] width 153 height 51
select select "62982"
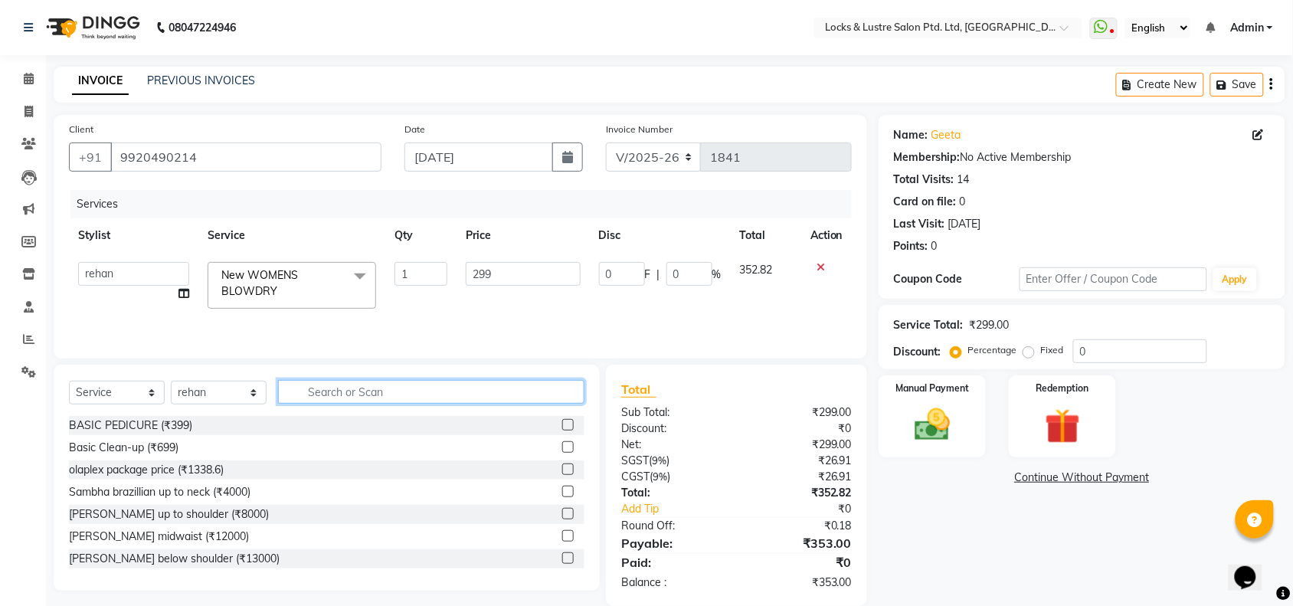
click at [431, 385] on input "text" at bounding box center [431, 392] width 306 height 24
click at [392, 426] on div "ONE TIP NAIL ART (₹150)" at bounding box center [327, 425] width 516 height 19
click at [491, 389] on input "nail" at bounding box center [420, 392] width 285 height 24
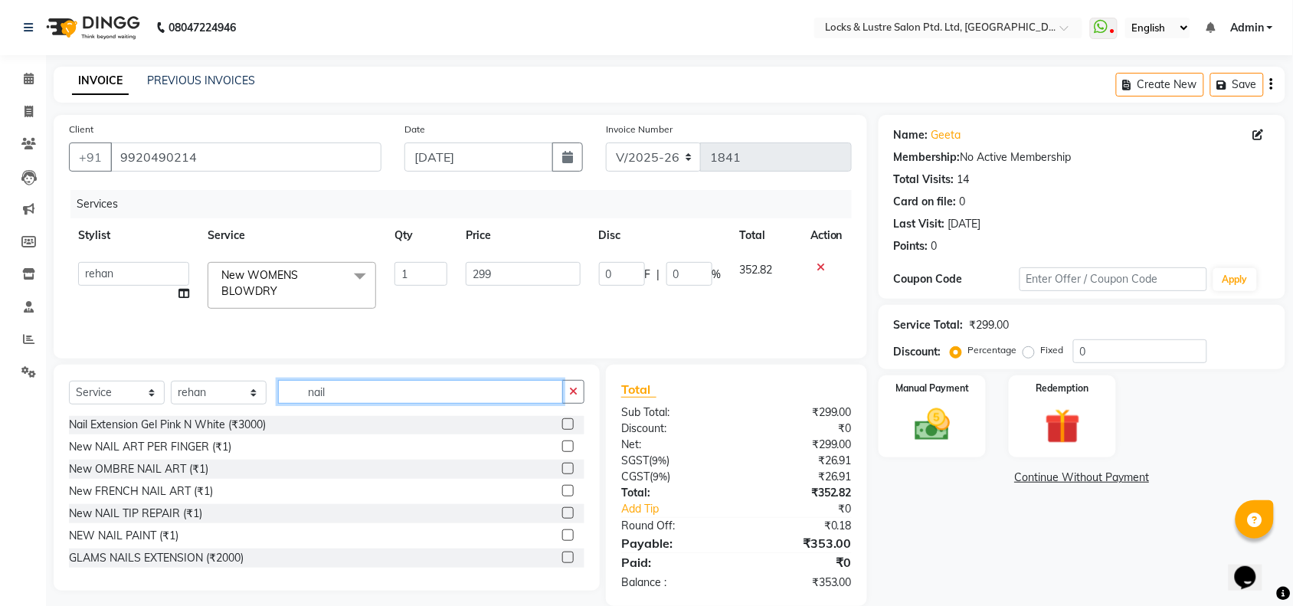
click at [491, 389] on input "nail" at bounding box center [420, 392] width 285 height 24
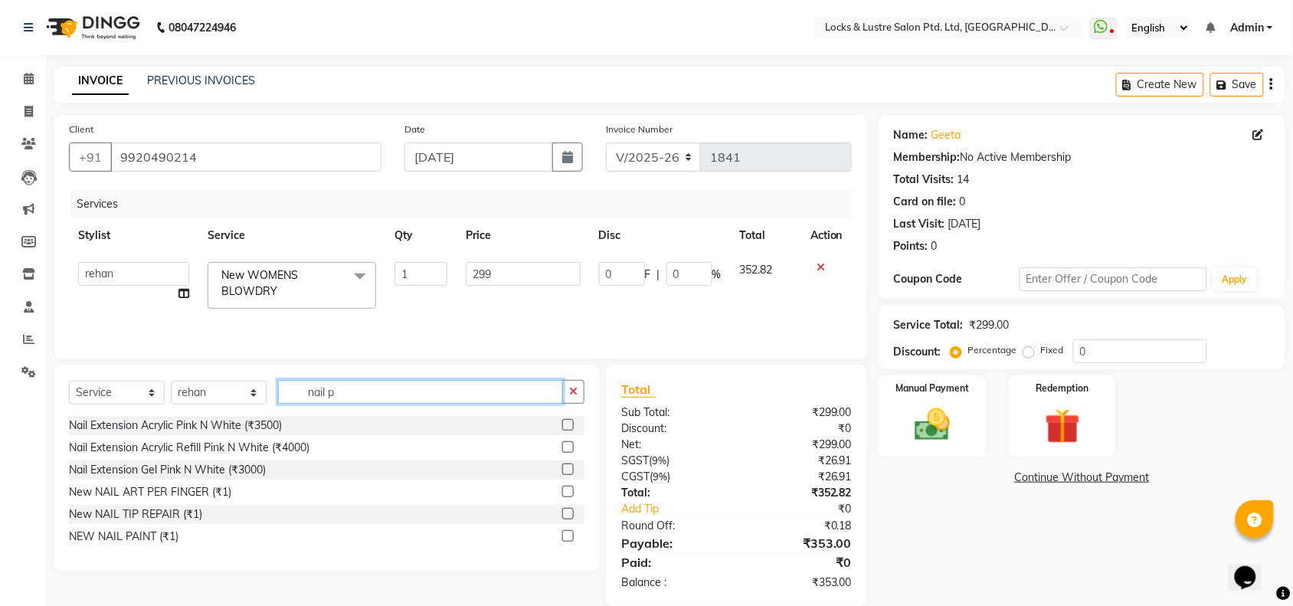
scroll to position [0, 0]
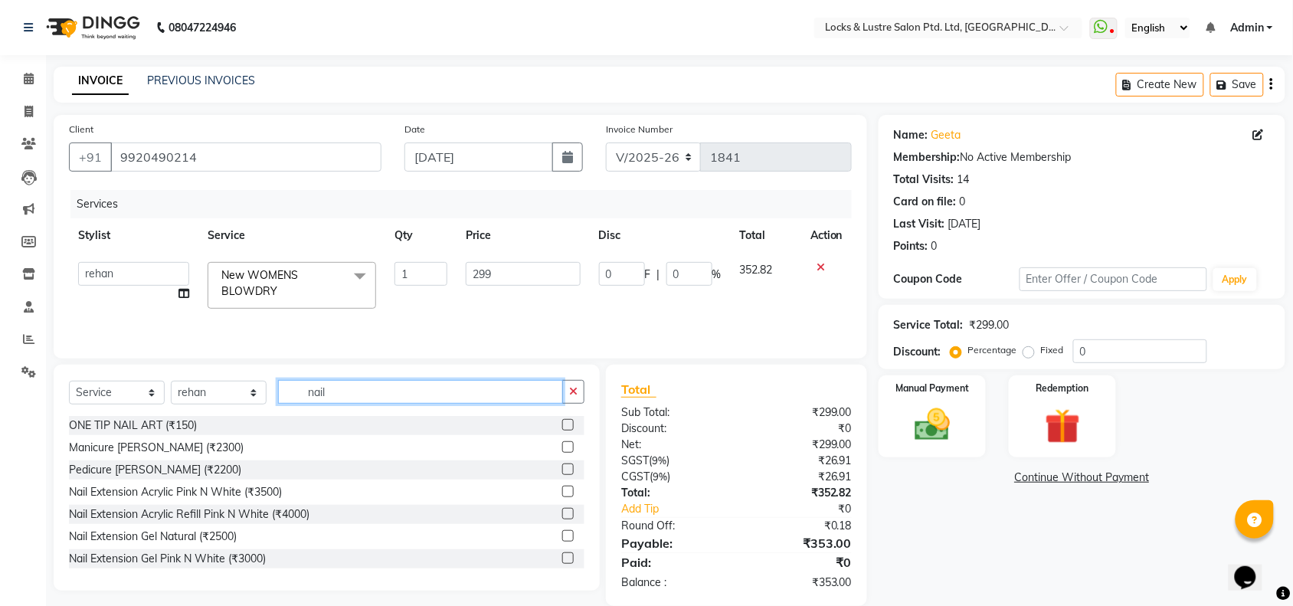
click at [512, 391] on input "nail" at bounding box center [420, 392] width 285 height 24
type input "n"
type input "gel"
click at [410, 419] on div "PROMO 199 - Gel Polish (₹199)" at bounding box center [327, 425] width 516 height 19
click at [388, 424] on div "PROMO 199 - Gel Polish (₹199)" at bounding box center [327, 425] width 516 height 19
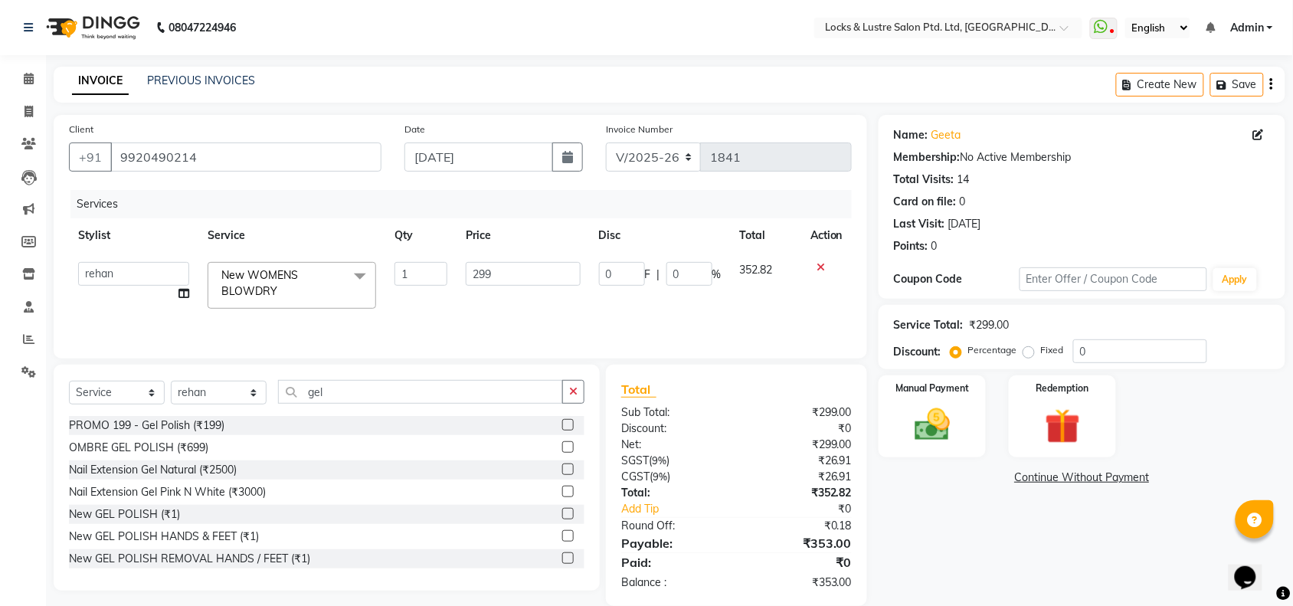
click at [562, 421] on label at bounding box center [567, 424] width 11 height 11
click at [562, 421] on input "checkbox" at bounding box center [567, 426] width 10 height 10
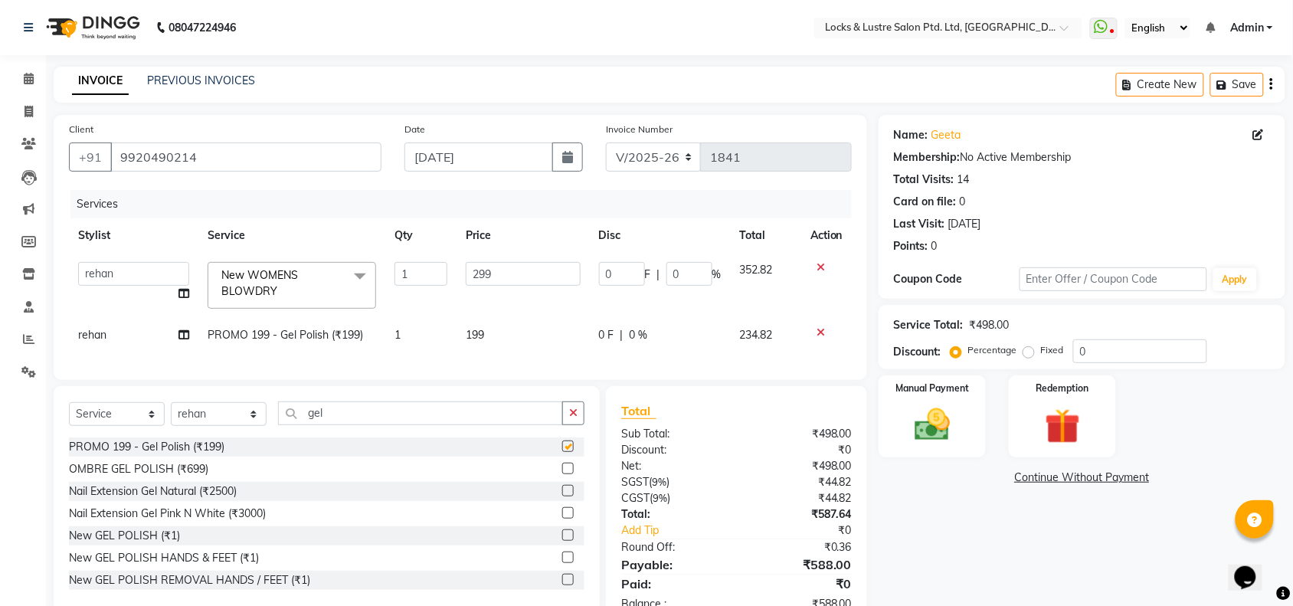
checkbox input "false"
click at [504, 330] on td "199" at bounding box center [523, 335] width 133 height 34
select select "62982"
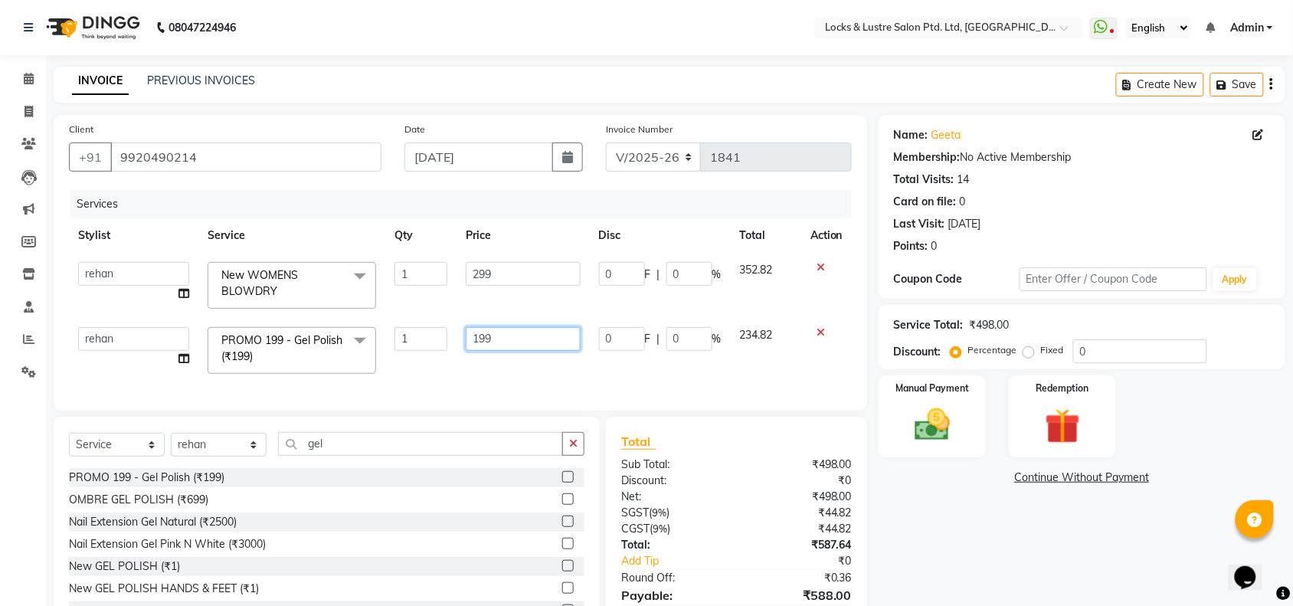
click at [504, 330] on input "199" at bounding box center [523, 339] width 114 height 24
type input "1"
type input "100"
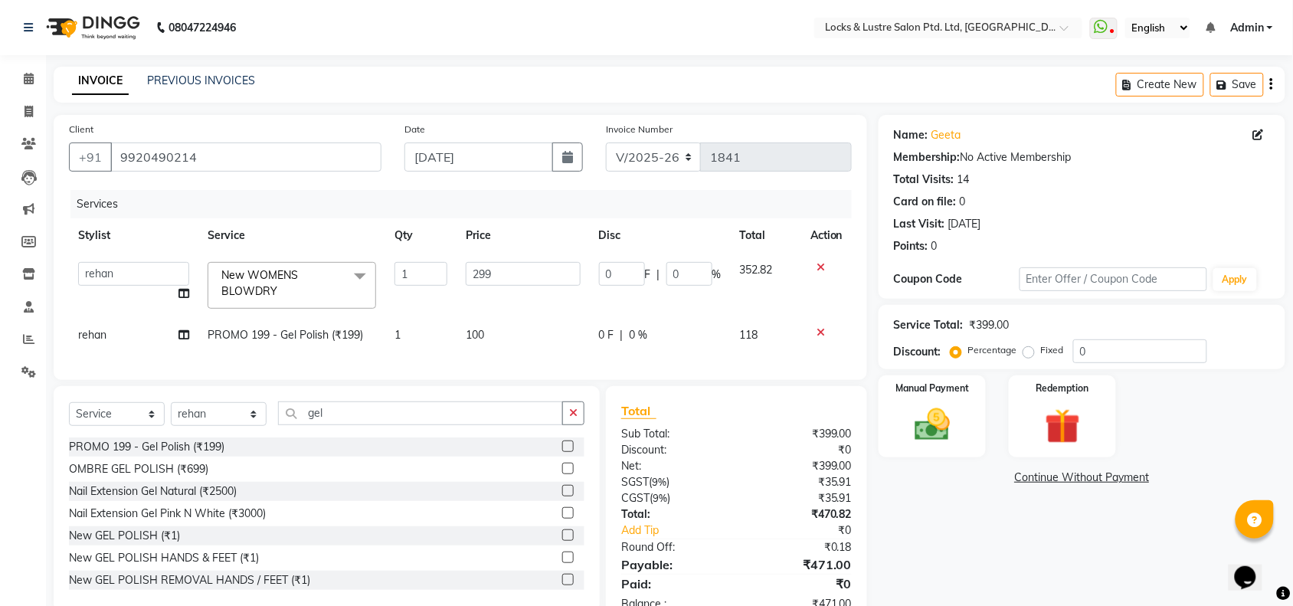
click at [686, 380] on div "Client +91 9920490214 Date 02-09-2025 Invoice Number V/2025 V/2025-26 1841 Serv…" at bounding box center [461, 247] width 814 height 265
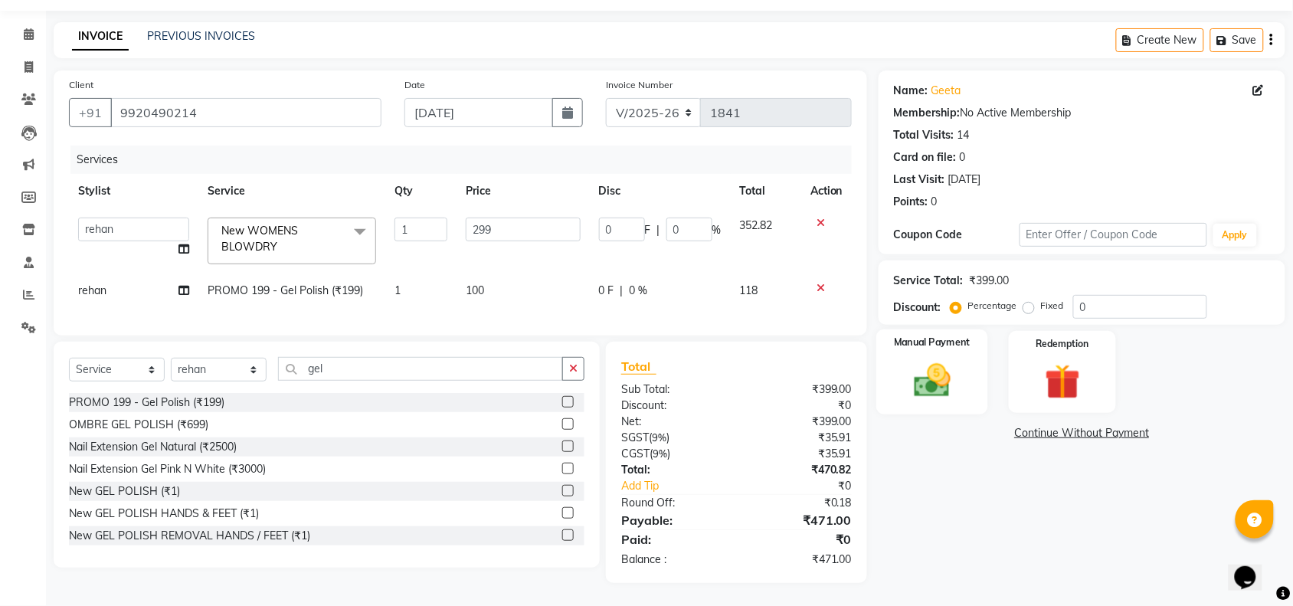
click at [914, 382] on img at bounding box center [932, 380] width 60 height 42
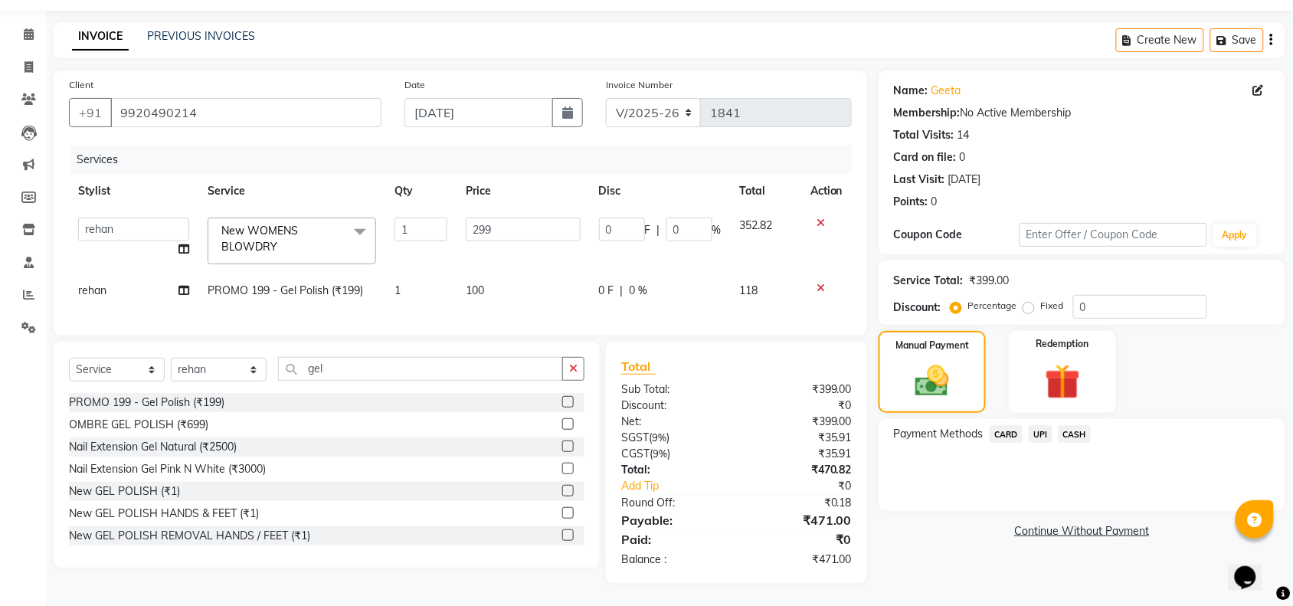
click at [1042, 426] on span "UPI" at bounding box center [1041, 434] width 24 height 18
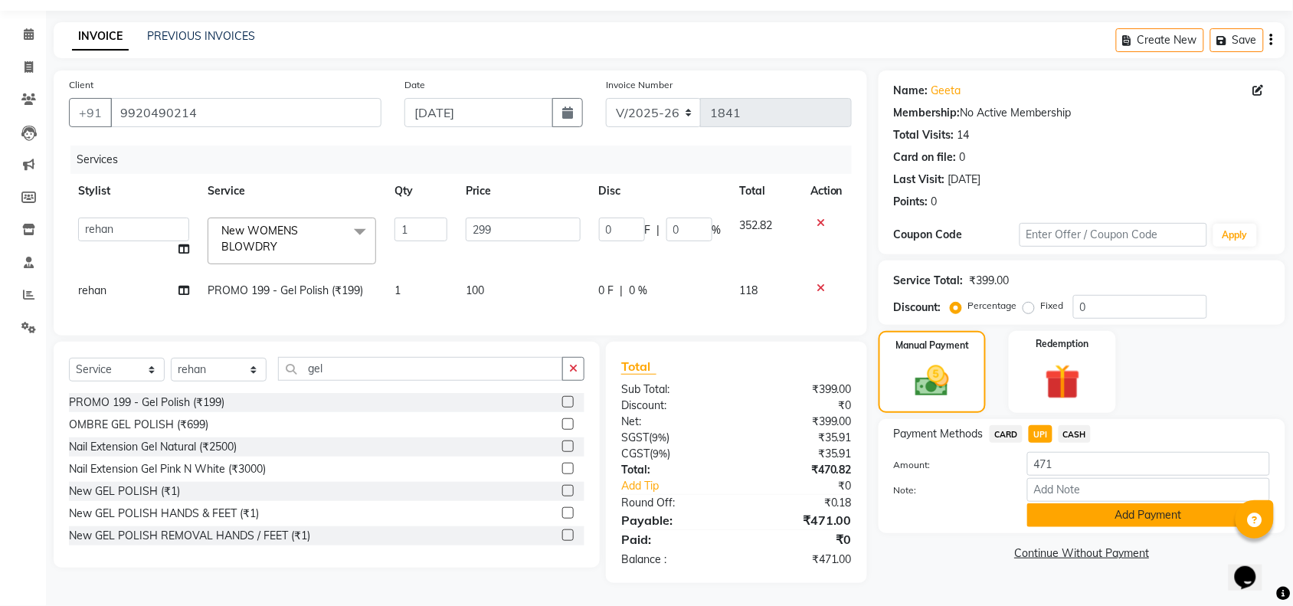
click at [1138, 503] on button "Add Payment" at bounding box center [1148, 515] width 243 height 24
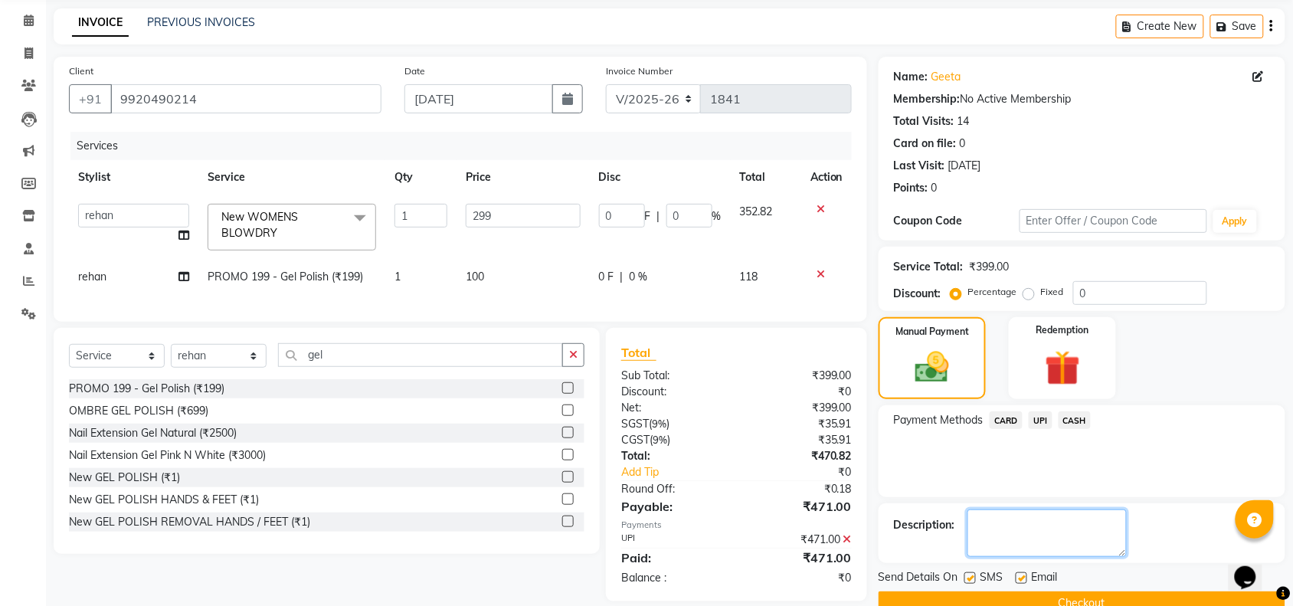
click at [1061, 531] on textarea at bounding box center [1047, 532] width 159 height 47
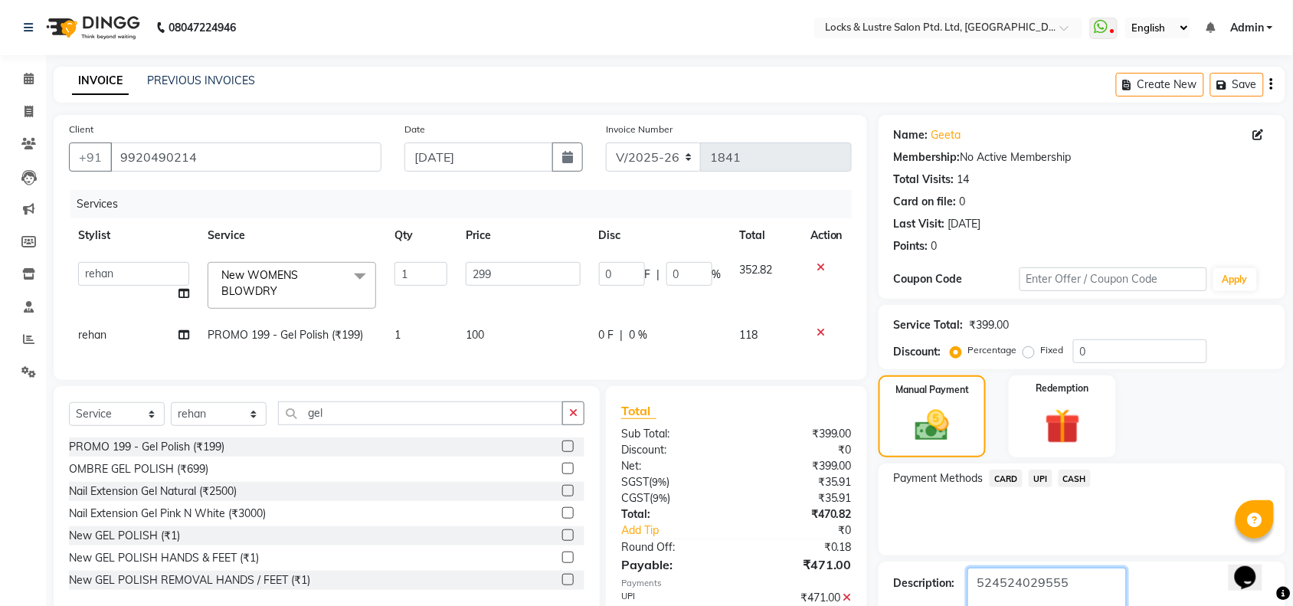
scroll to position [90, 0]
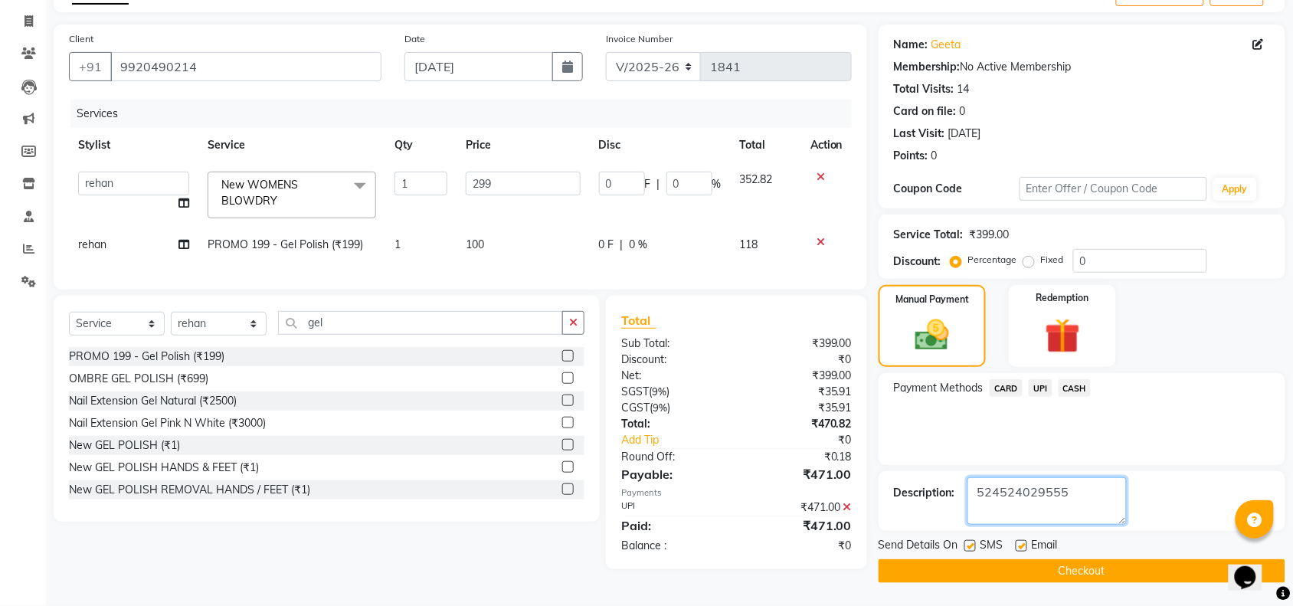
type textarea "524524029555"
click at [1089, 575] on button "Checkout" at bounding box center [1082, 571] width 407 height 24
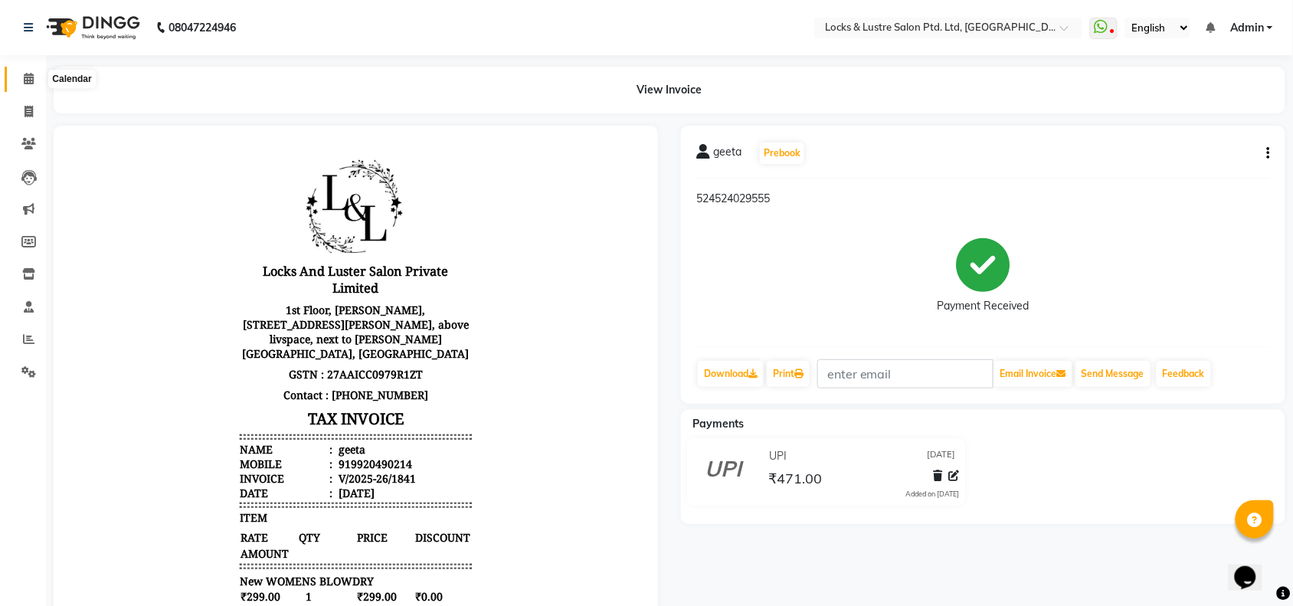
click at [27, 78] on icon at bounding box center [29, 78] width 10 height 11
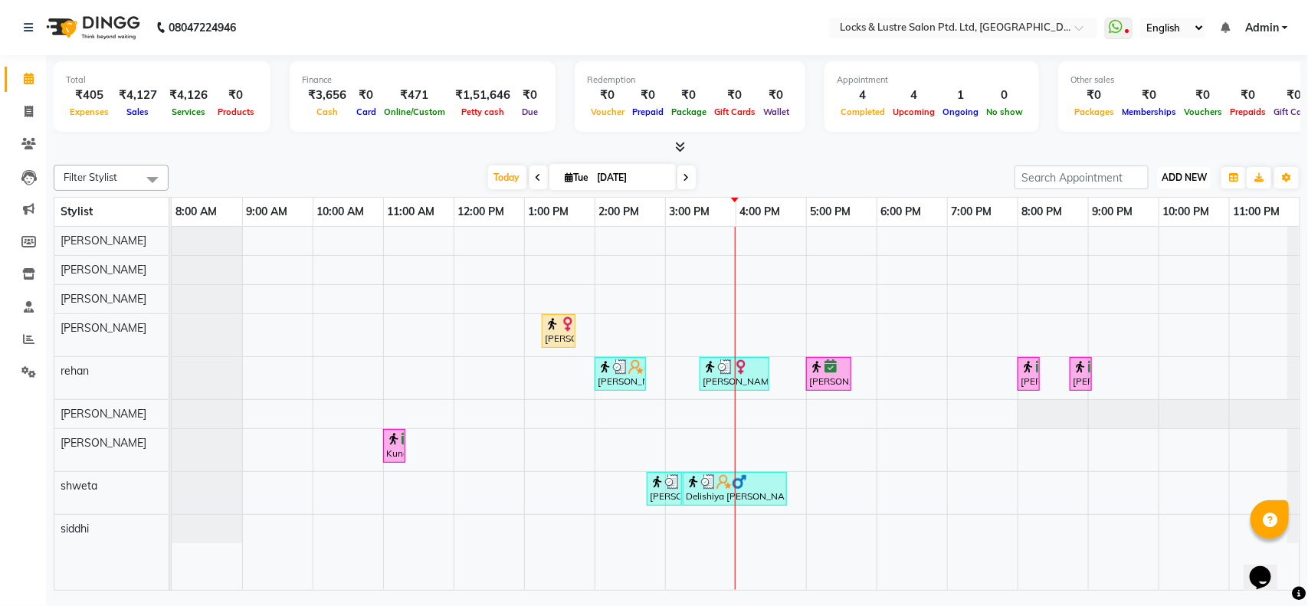
click at [1182, 181] on span "ADD NEW" at bounding box center [1183, 177] width 45 height 11
click at [1163, 249] on link "Add Expense" at bounding box center [1149, 247] width 121 height 20
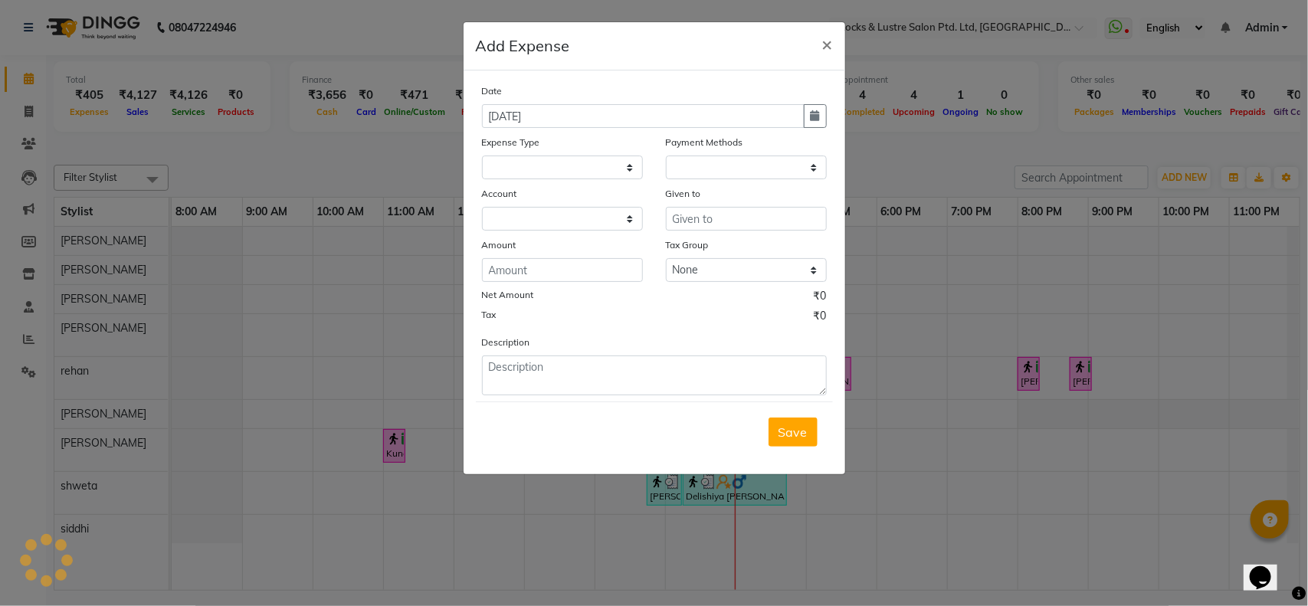
select select "1"
select select "4902"
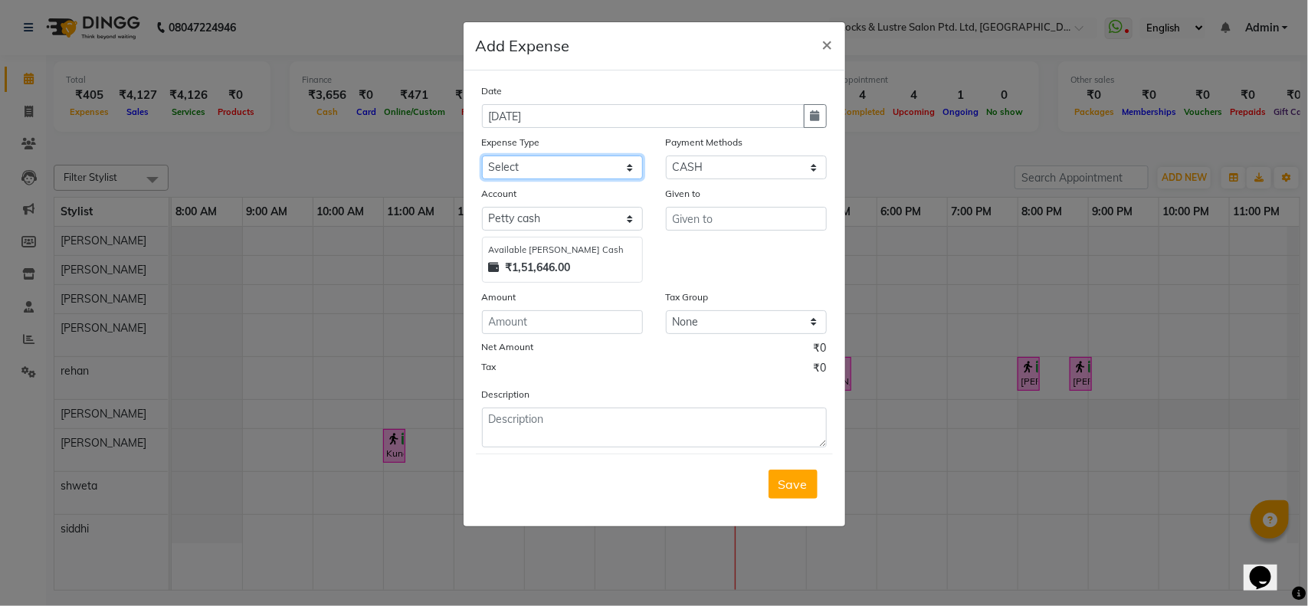
click at [572, 169] on select "Select Advance Salary Bank charges Cash transfer to bank Cash transfer to hub C…" at bounding box center [562, 168] width 161 height 24
select select "15913"
click at [482, 156] on select "Select Advance Salary Bank charges Cash transfer to bank Cash transfer to hub C…" at bounding box center [562, 168] width 161 height 24
click at [706, 213] on input "text" at bounding box center [746, 219] width 161 height 24
type input "shiddi"
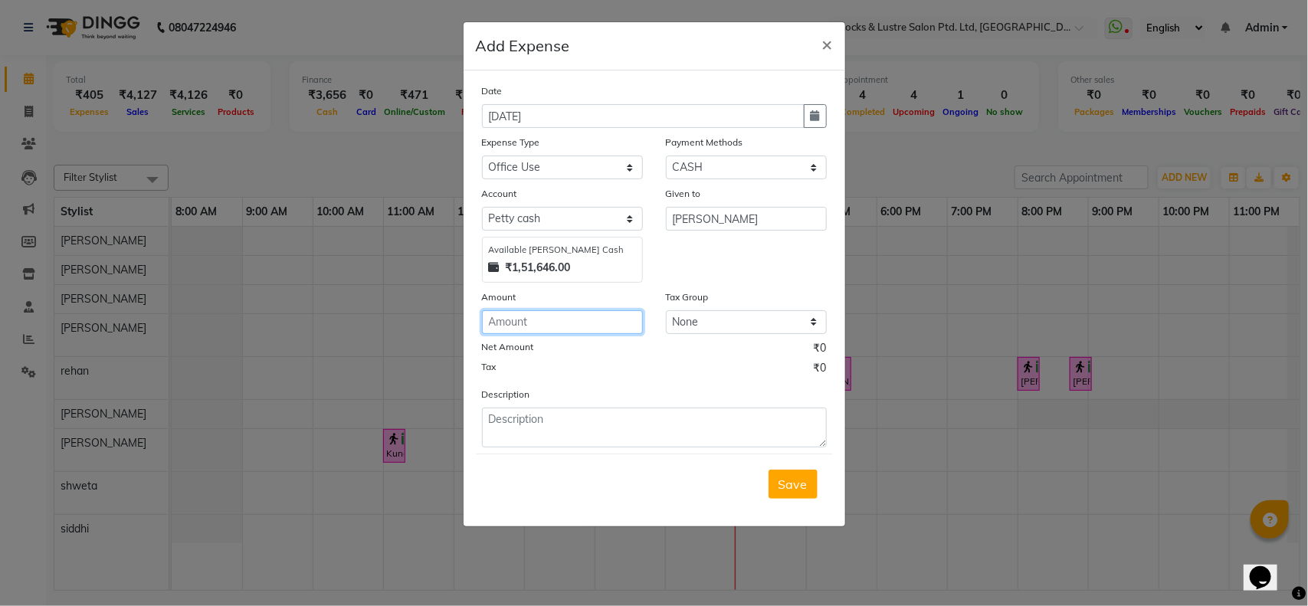
click at [617, 314] on input "number" at bounding box center [562, 322] width 161 height 24
type input "20"
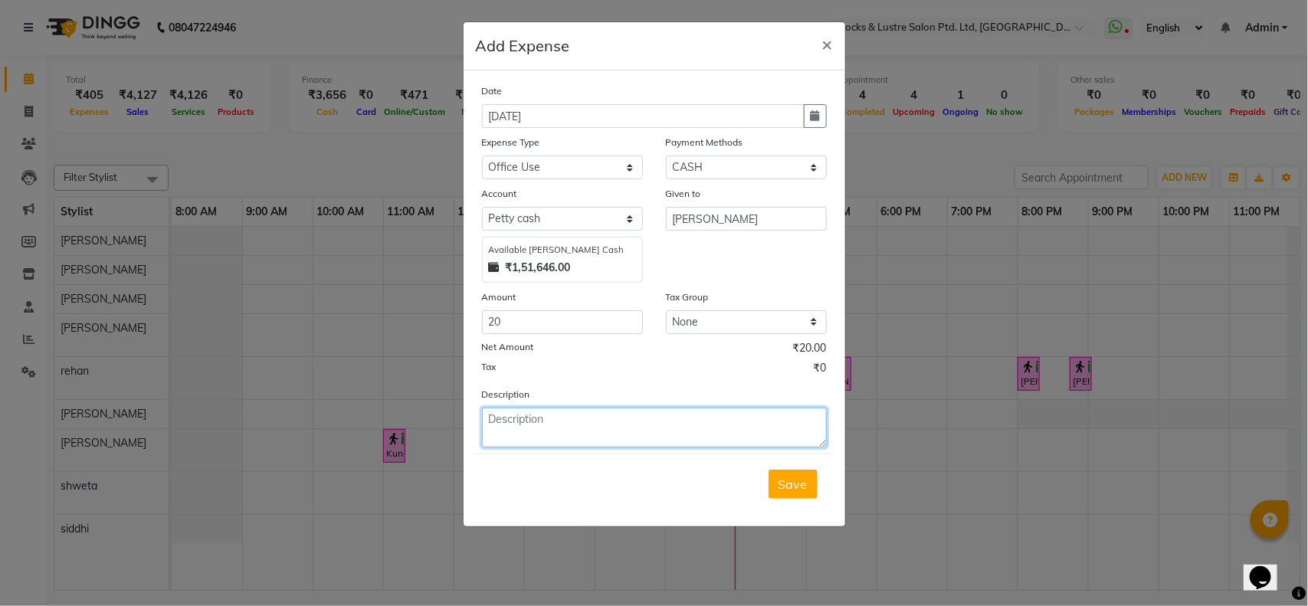
click at [624, 429] on textarea at bounding box center [654, 428] width 345 height 40
type textarea "for bandage"
click at [794, 480] on span "Save" at bounding box center [792, 484] width 29 height 15
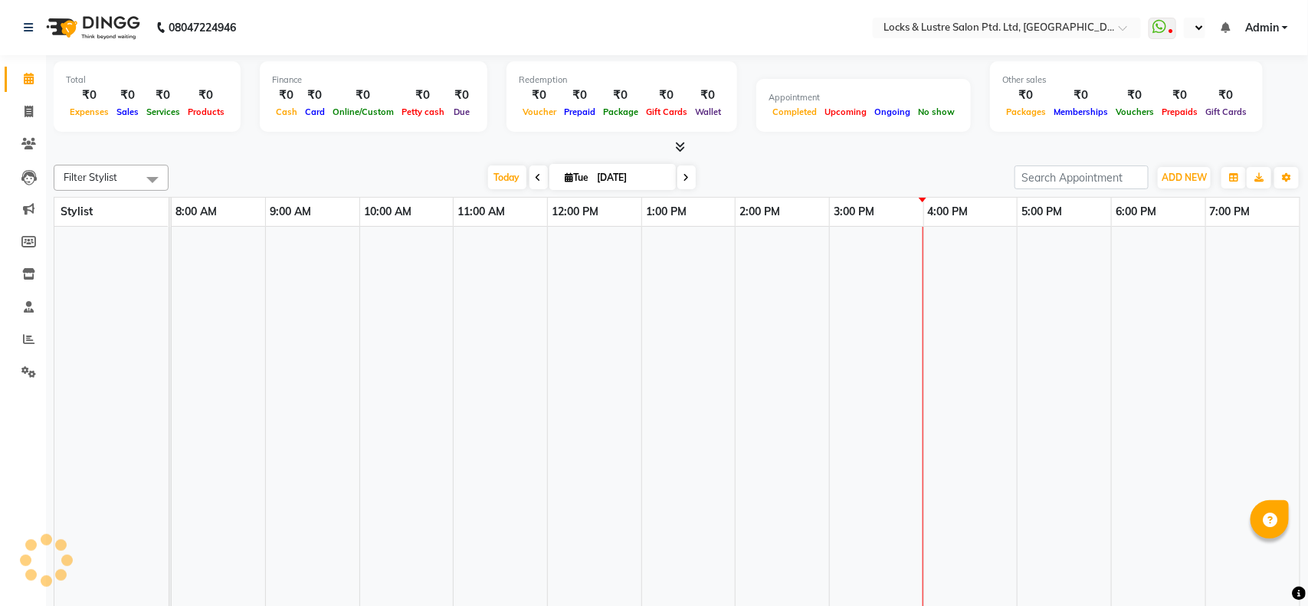
select select "en"
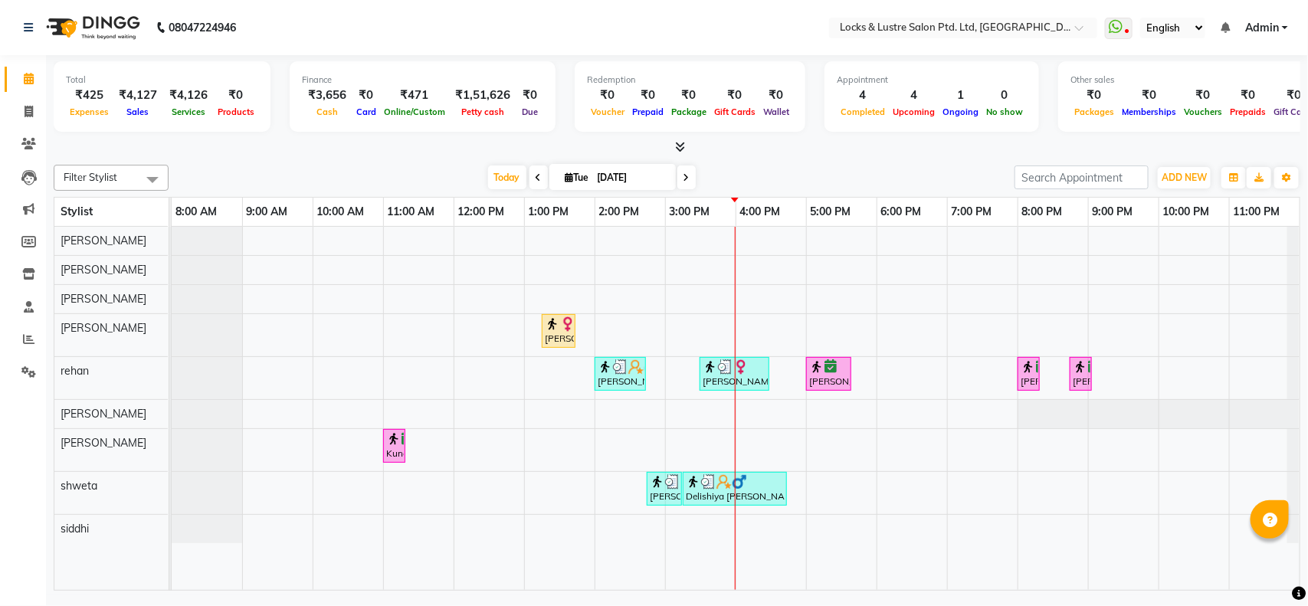
click at [290, 123] on div "Finance ₹3,656 Cash ₹0 Card ₹471 Online/Custom ₹1,51,626 [PERSON_NAME] cash ₹0 …" at bounding box center [423, 96] width 266 height 70
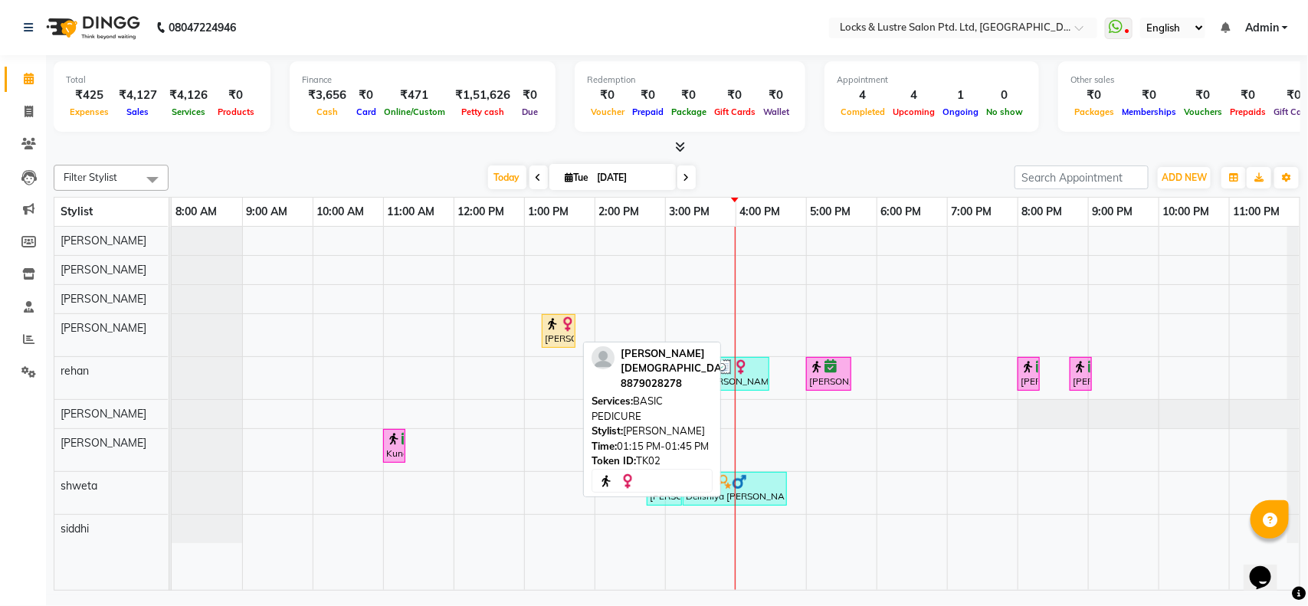
click at [562, 334] on div "[PERSON_NAME], TK02, 01:15 PM-01:45 PM, BASIC PEDICURE" at bounding box center [558, 330] width 31 height 29
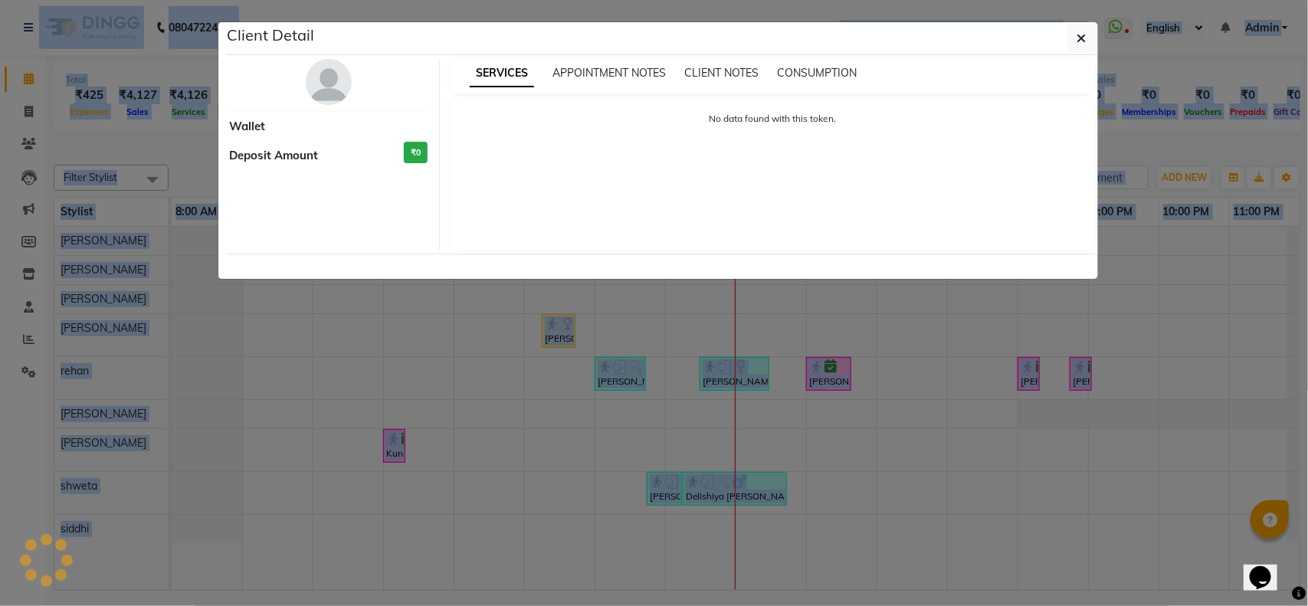
click at [562, 334] on ngb-modal-window "Client Detail Wallet Deposit Amount ₹0 SERVICES APPOINTMENT NOTES CLIENT NOTES …" at bounding box center [654, 303] width 1308 height 606
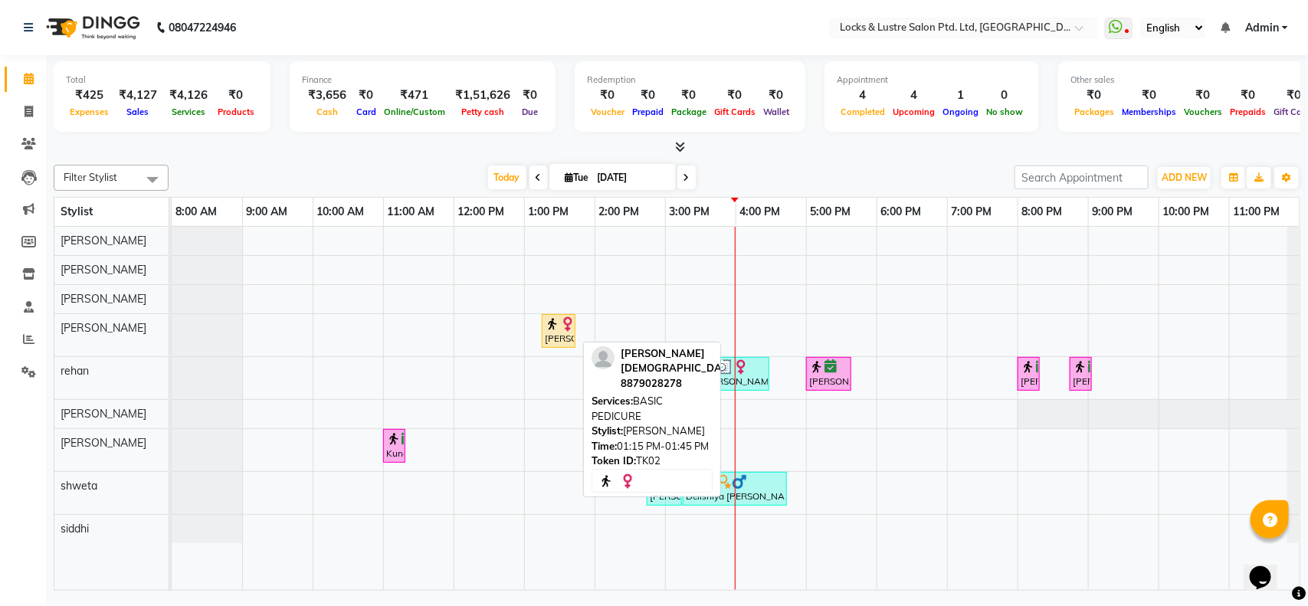
click at [562, 334] on div "[PERSON_NAME], TK02, 01:15 PM-01:45 PM, BASIC PEDICURE" at bounding box center [558, 330] width 31 height 29
select select "1"
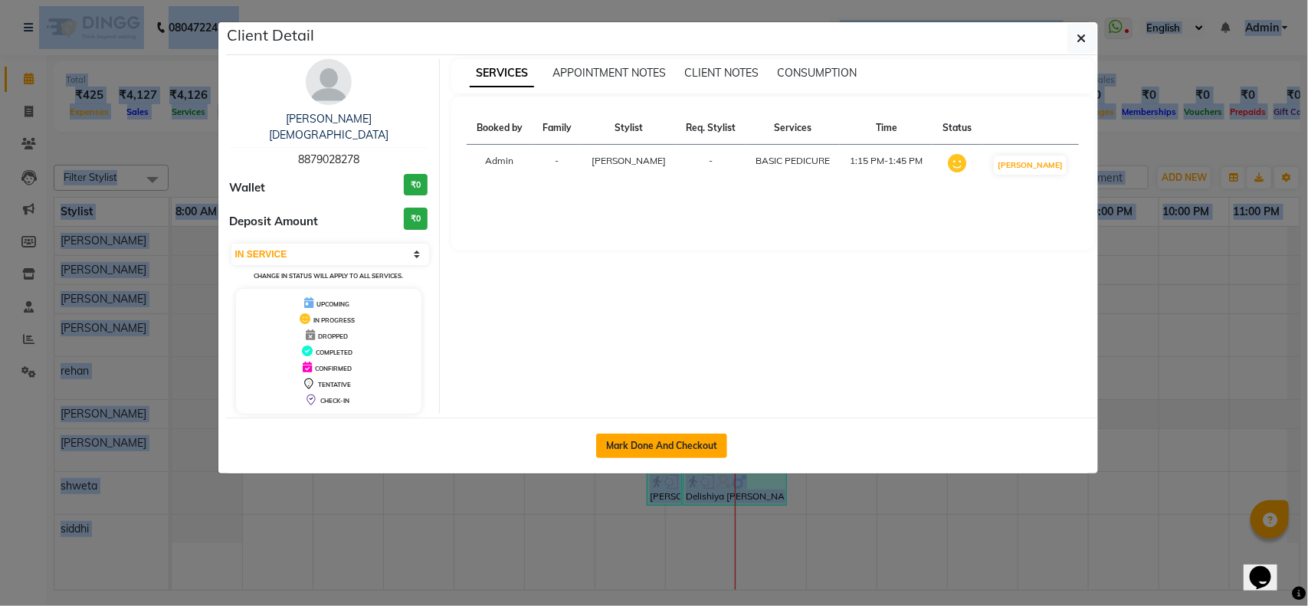
click at [709, 434] on button "Mark Done And Checkout" at bounding box center [661, 446] width 131 height 25
select select "service"
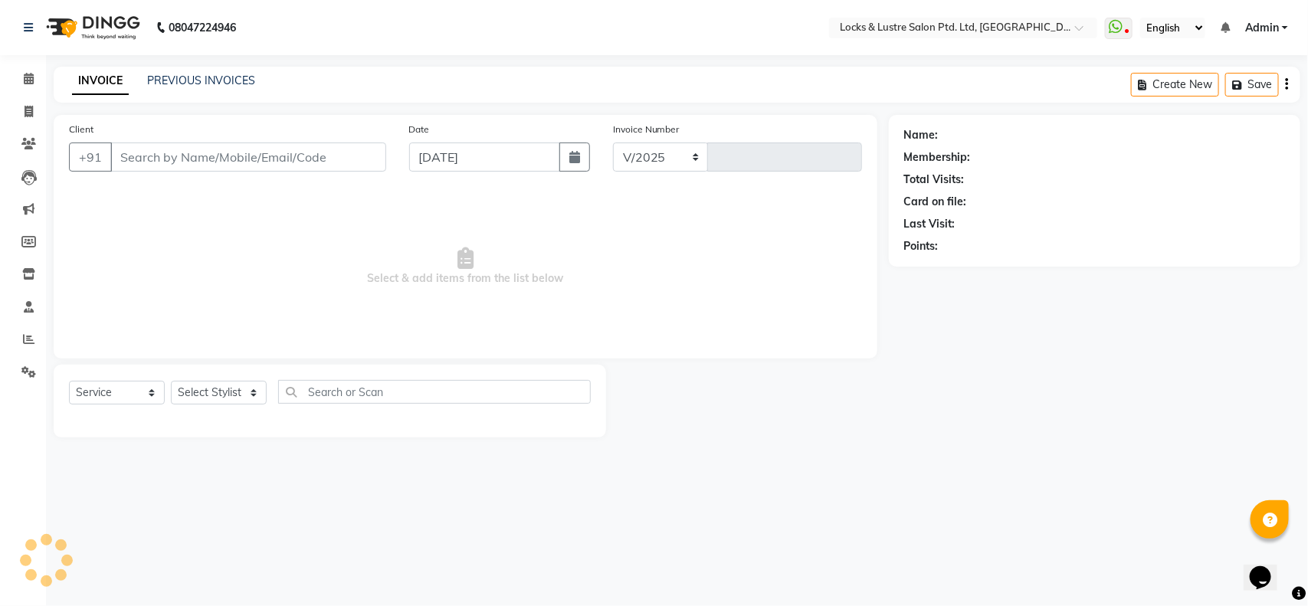
select select "5928"
type input "1842"
type input "8879028278"
select select "89645"
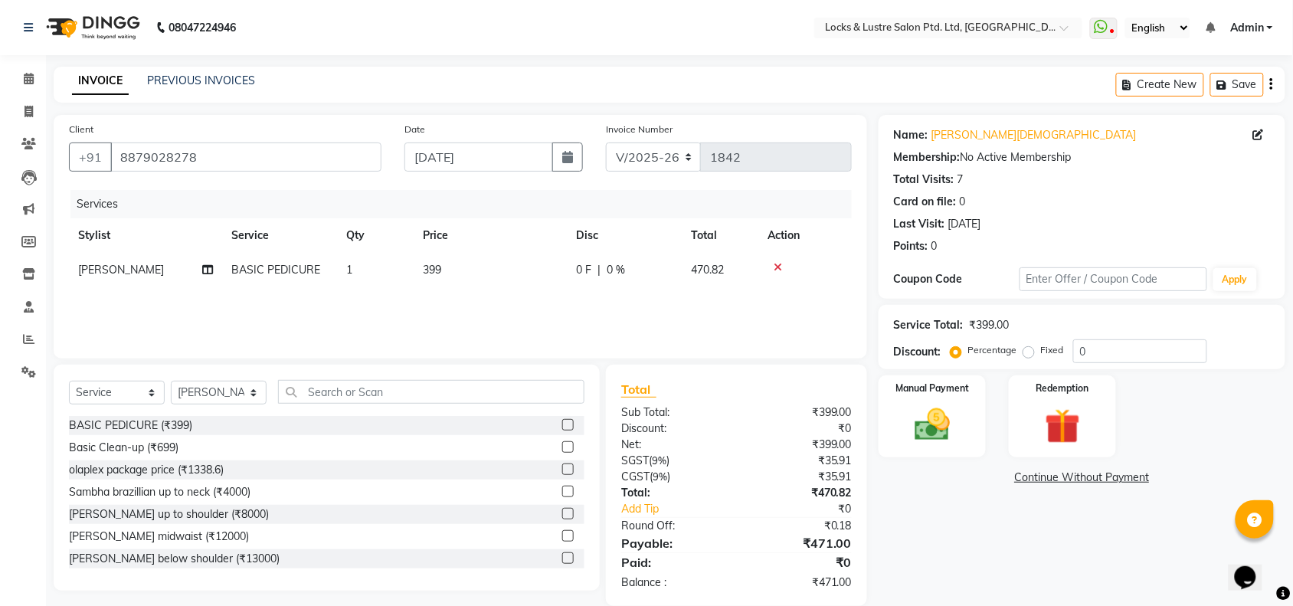
click at [454, 261] on td "399" at bounding box center [490, 270] width 153 height 34
select select "89645"
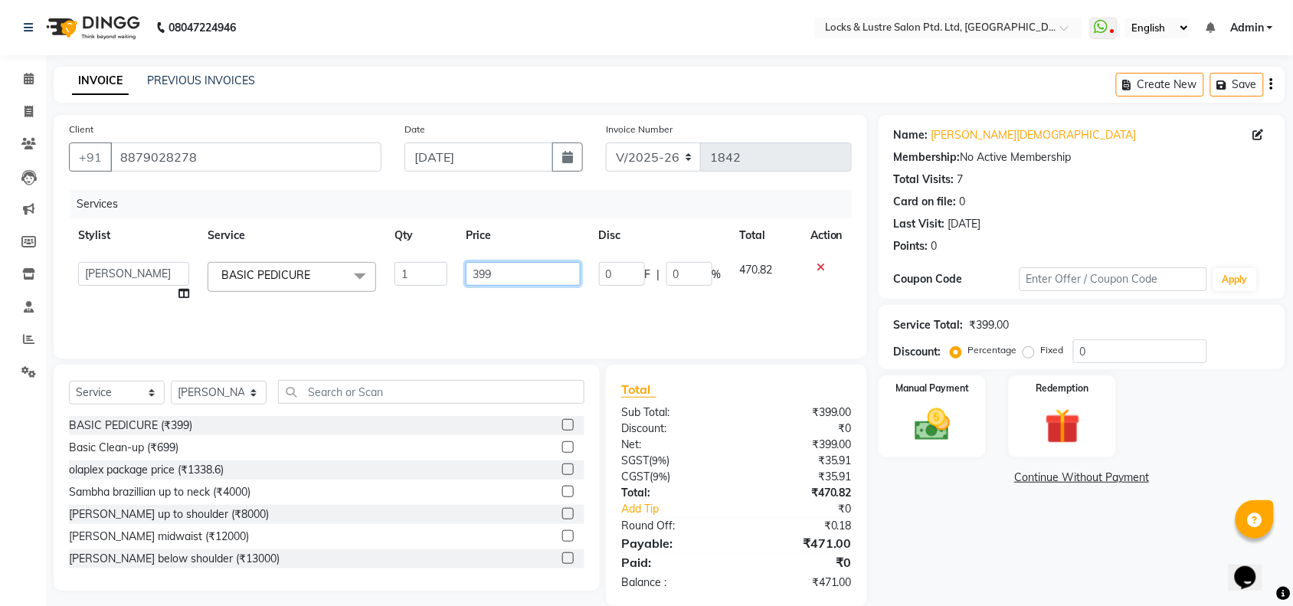
click at [499, 276] on input "399" at bounding box center [523, 274] width 114 height 24
type input "3"
type input "650"
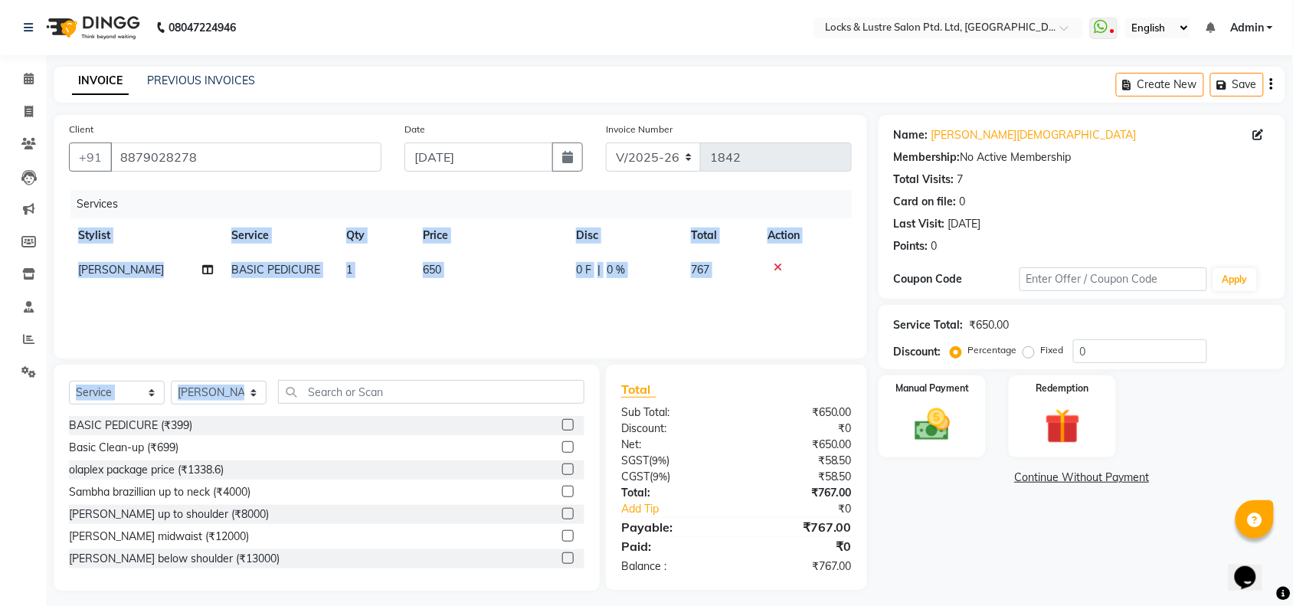
drag, startPoint x: 629, startPoint y: 292, endPoint x: 507, endPoint y: 379, distance: 149.9
click at [507, 379] on div "Client [PHONE_NUMBER] Date [DATE] Invoice Number V/2025 V/[PHONE_NUMBER] Servic…" at bounding box center [460, 353] width 837 height 476
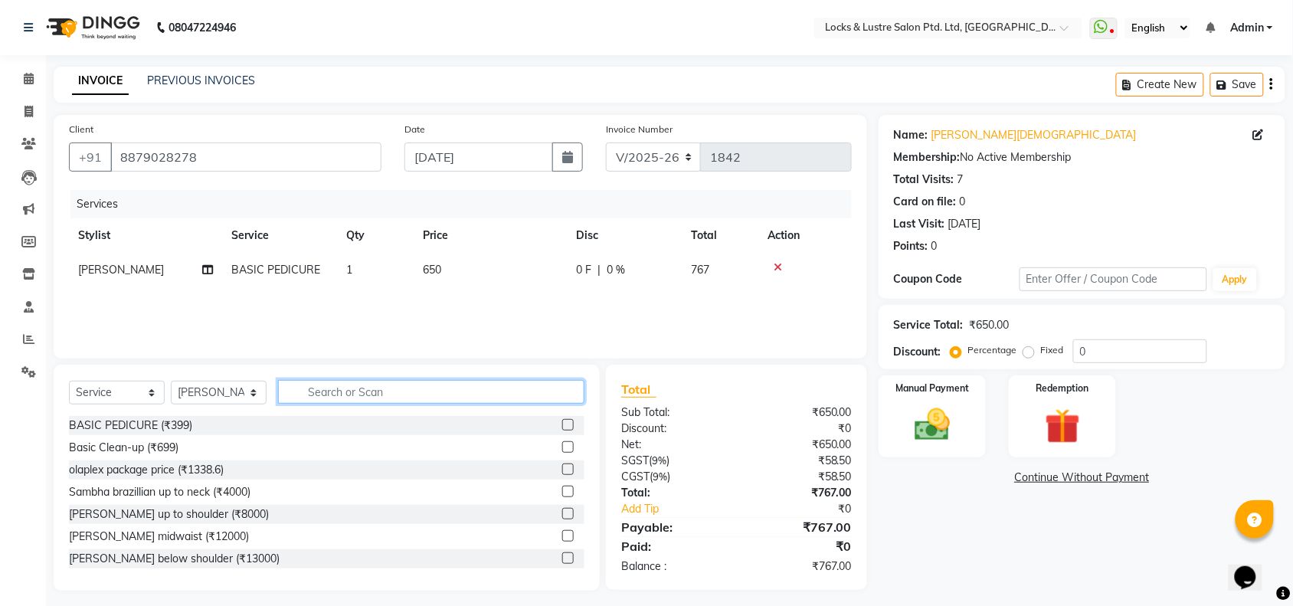
click at [507, 380] on input "text" at bounding box center [431, 392] width 306 height 24
click at [473, 387] on input "text" at bounding box center [431, 392] width 306 height 24
type input "m"
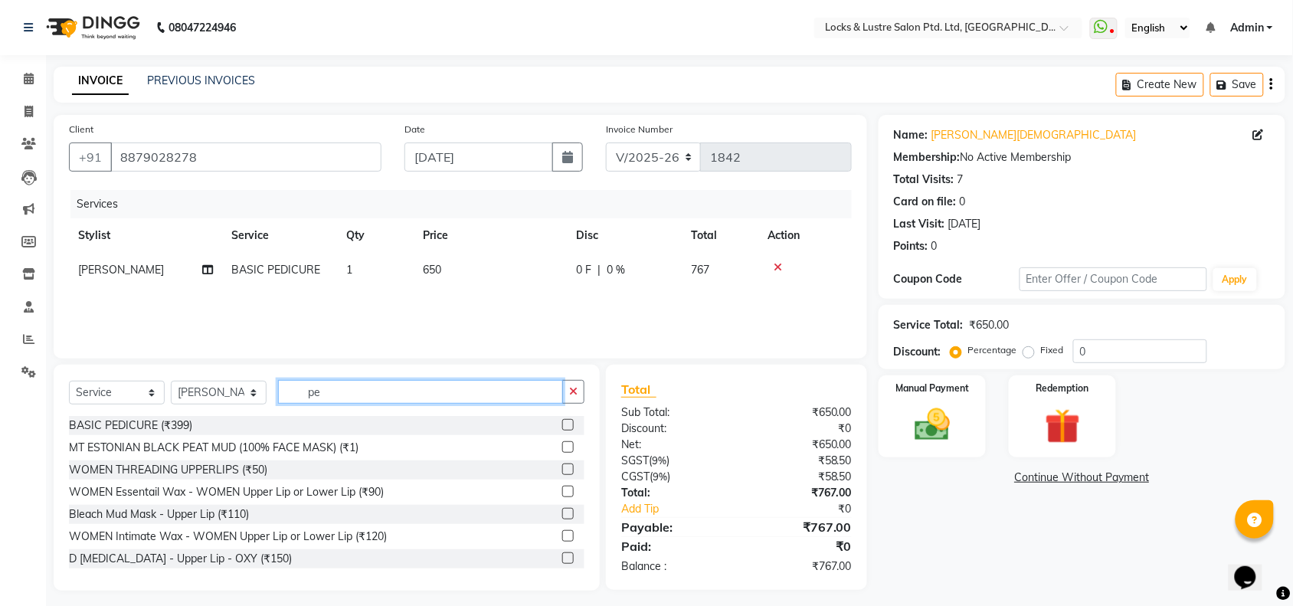
type input "ped"
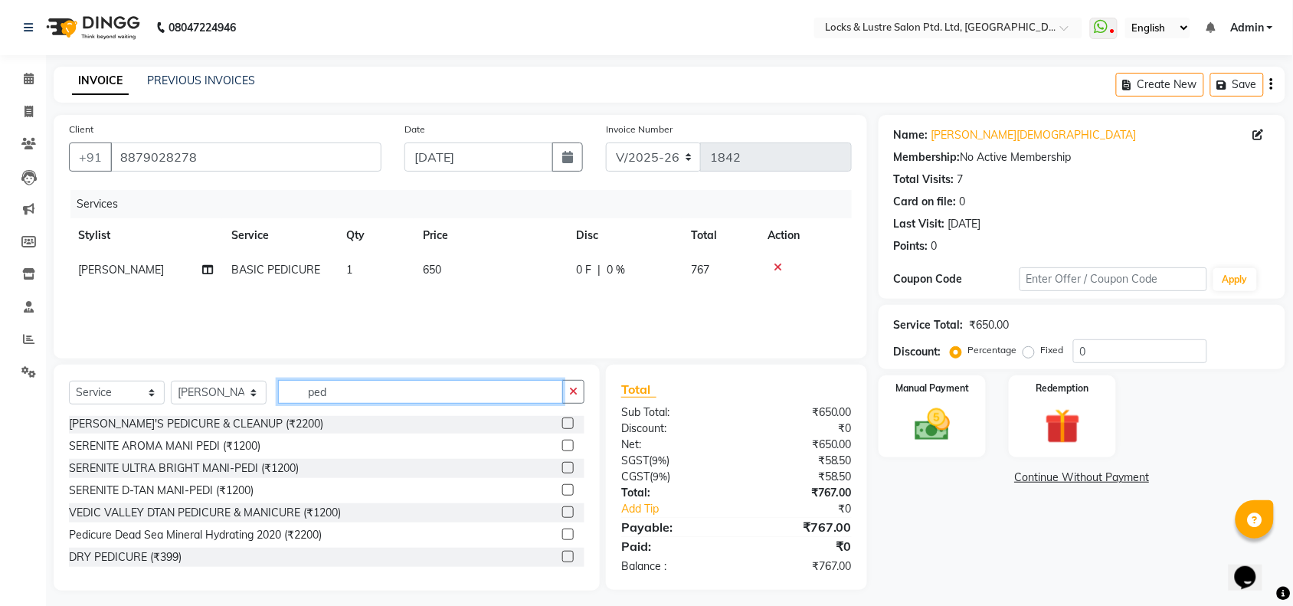
scroll to position [8, 0]
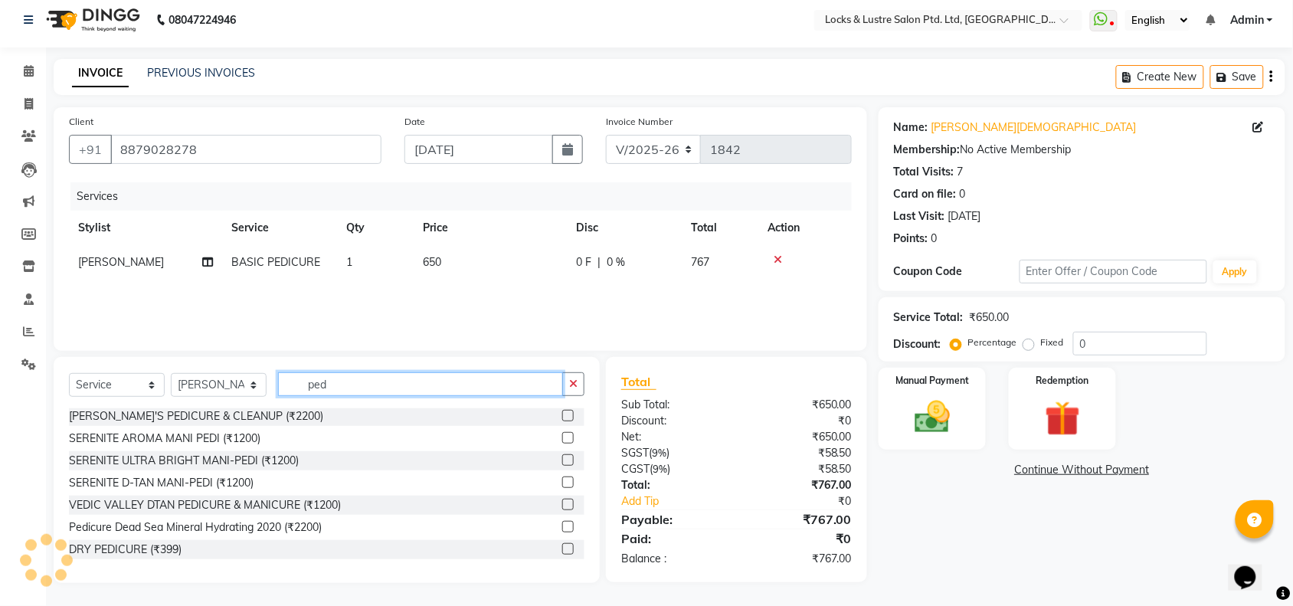
click at [411, 381] on input "ped" at bounding box center [420, 384] width 285 height 24
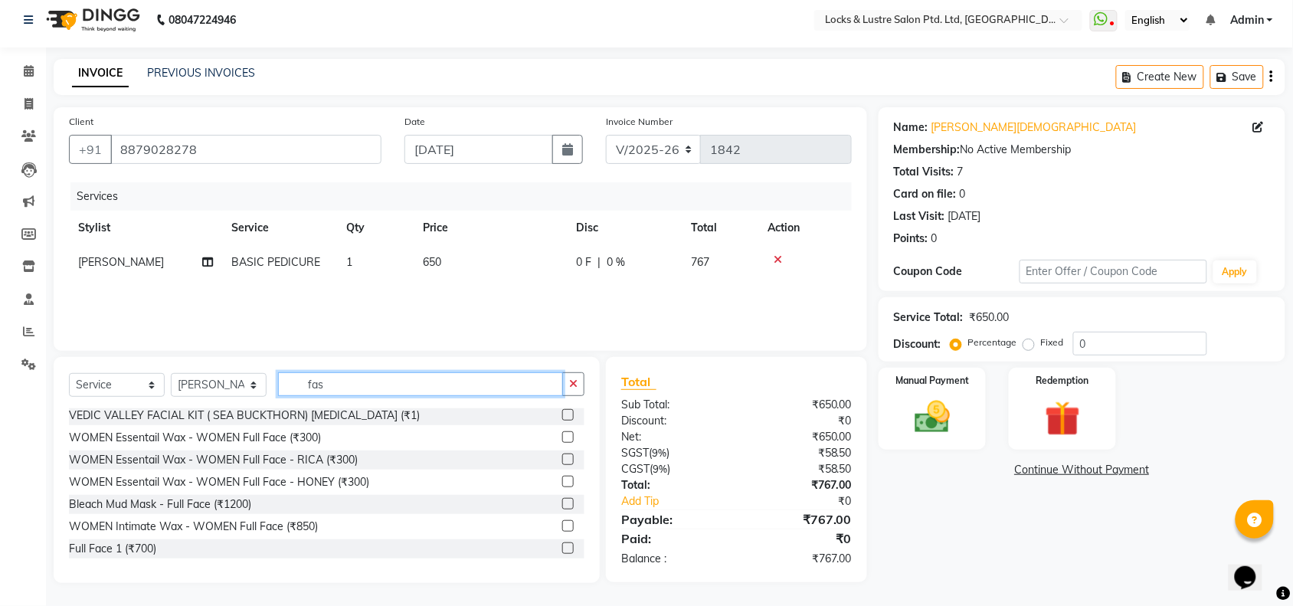
scroll to position [6, 0]
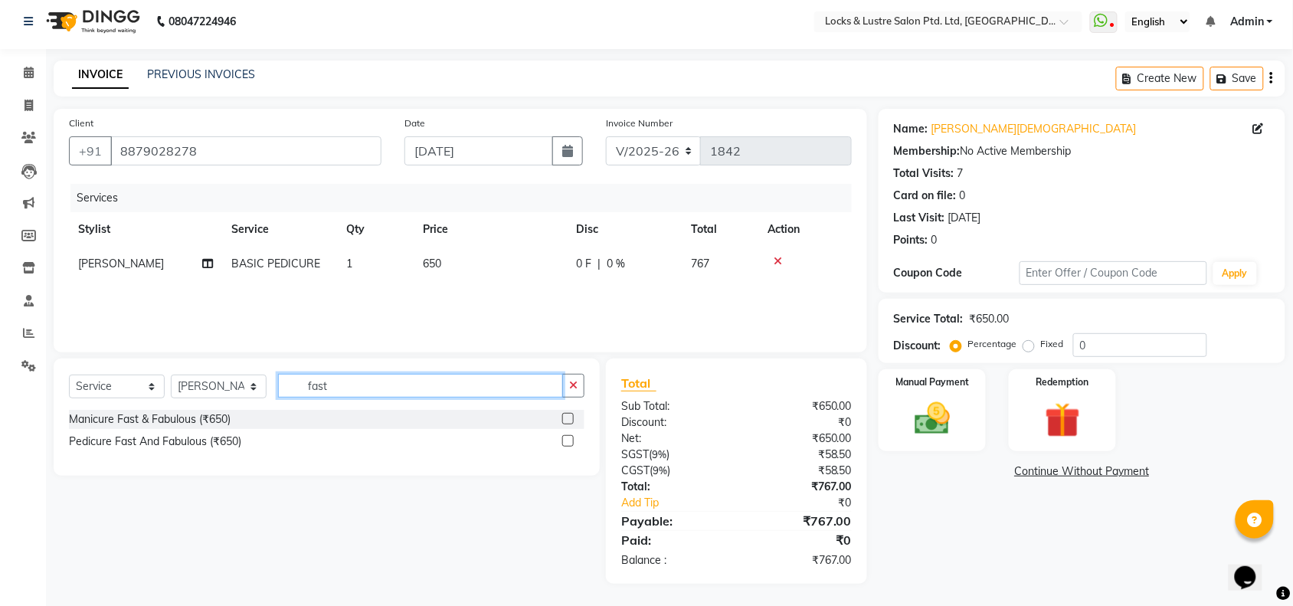
type input "fast"
click at [568, 420] on label at bounding box center [567, 418] width 11 height 11
click at [568, 420] on input "checkbox" at bounding box center [567, 419] width 10 height 10
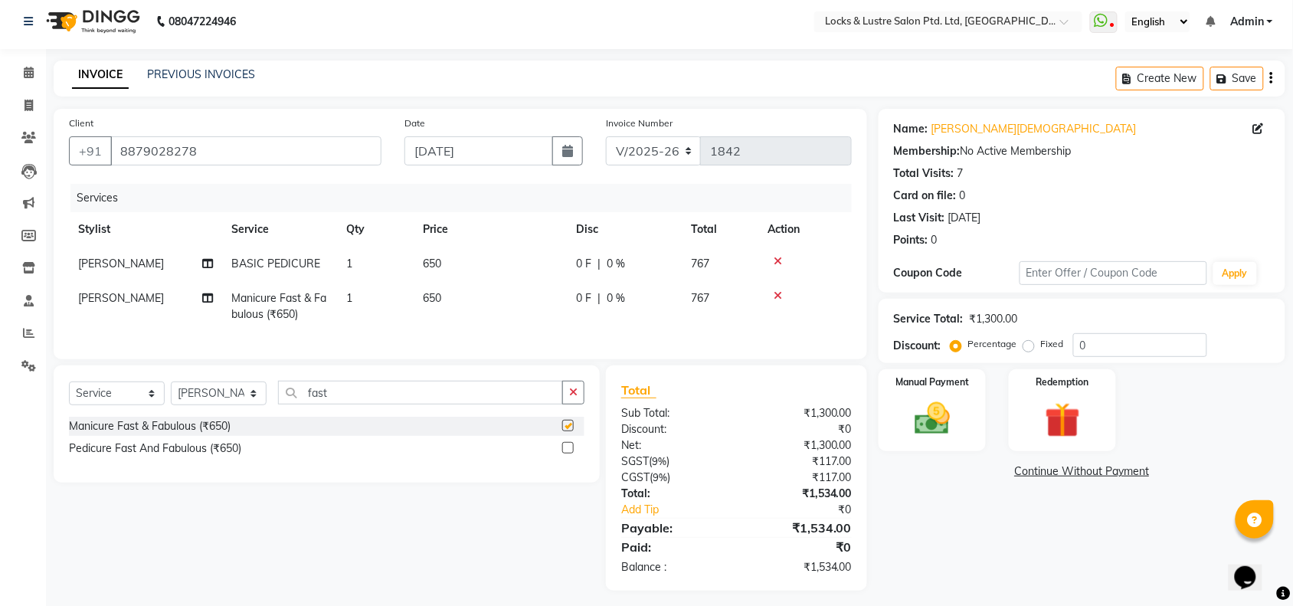
checkbox input "false"
click at [445, 258] on td "650" at bounding box center [490, 264] width 153 height 34
select select "89645"
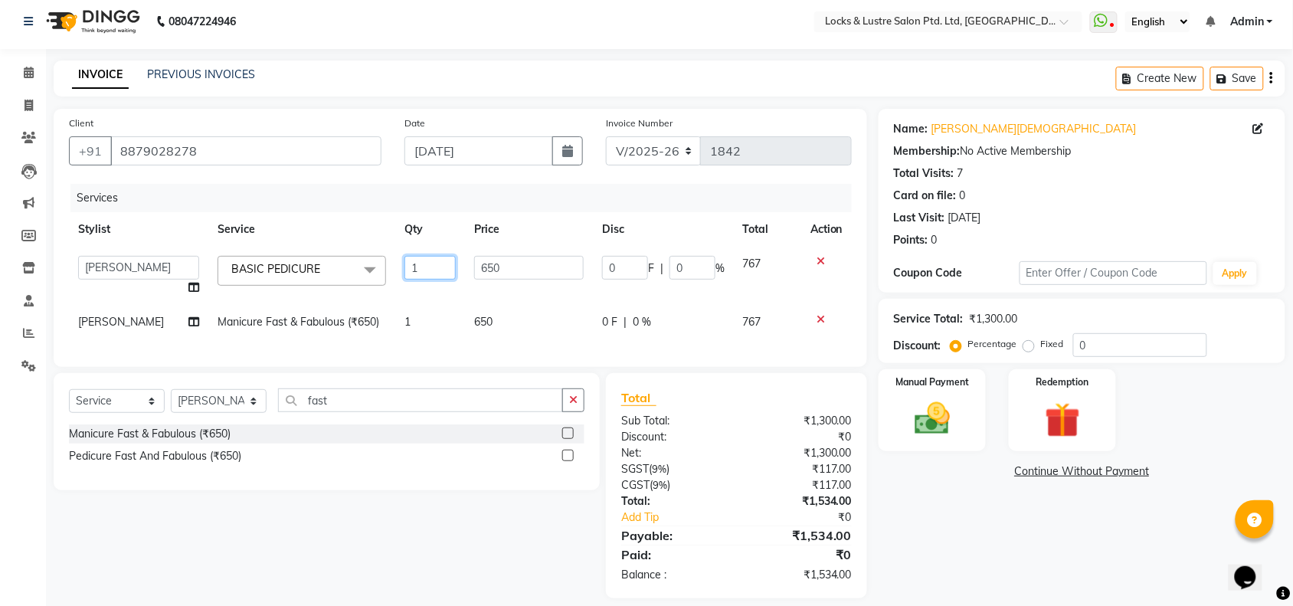
click at [445, 258] on input "1" at bounding box center [430, 268] width 51 height 24
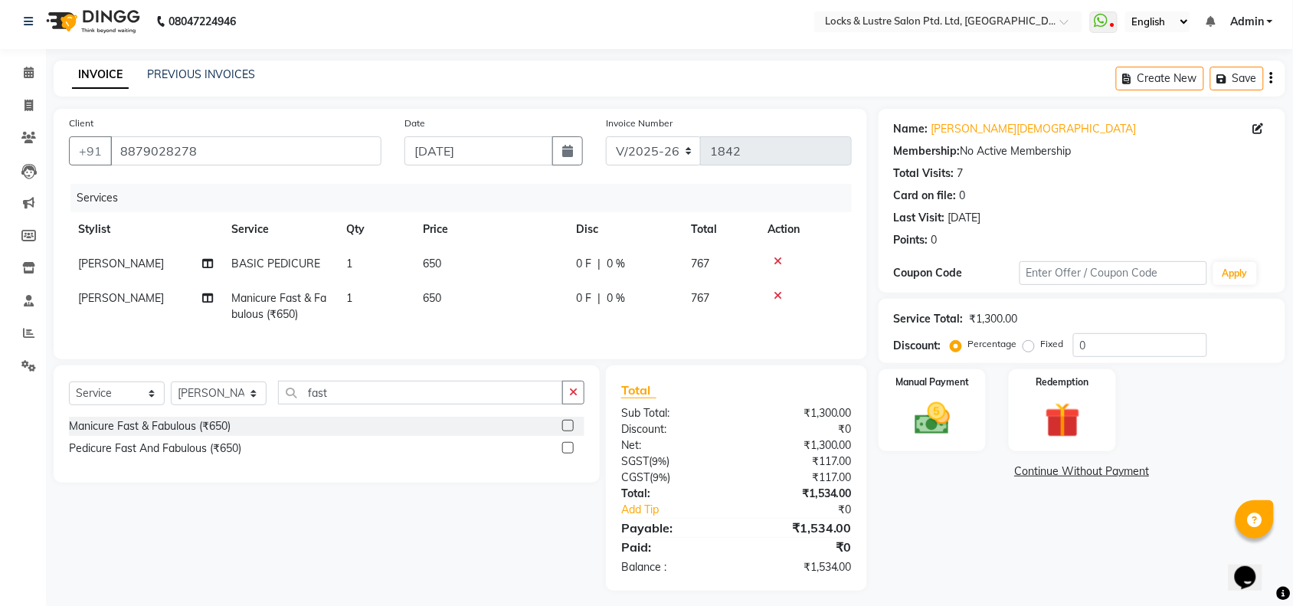
click at [508, 261] on td "650" at bounding box center [490, 264] width 153 height 34
select select "89645"
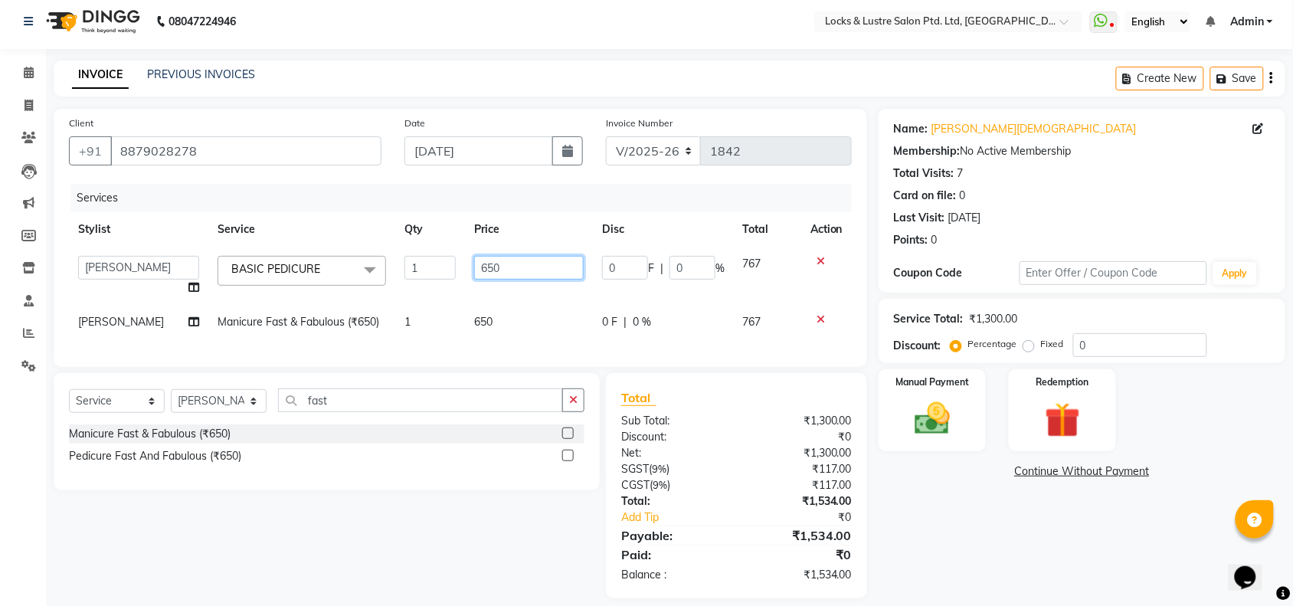
click at [499, 257] on input "650" at bounding box center [529, 268] width 110 height 24
type input "6"
click at [358, 464] on div "Pedicure Fast And Fabulous (₹650)" at bounding box center [327, 456] width 516 height 19
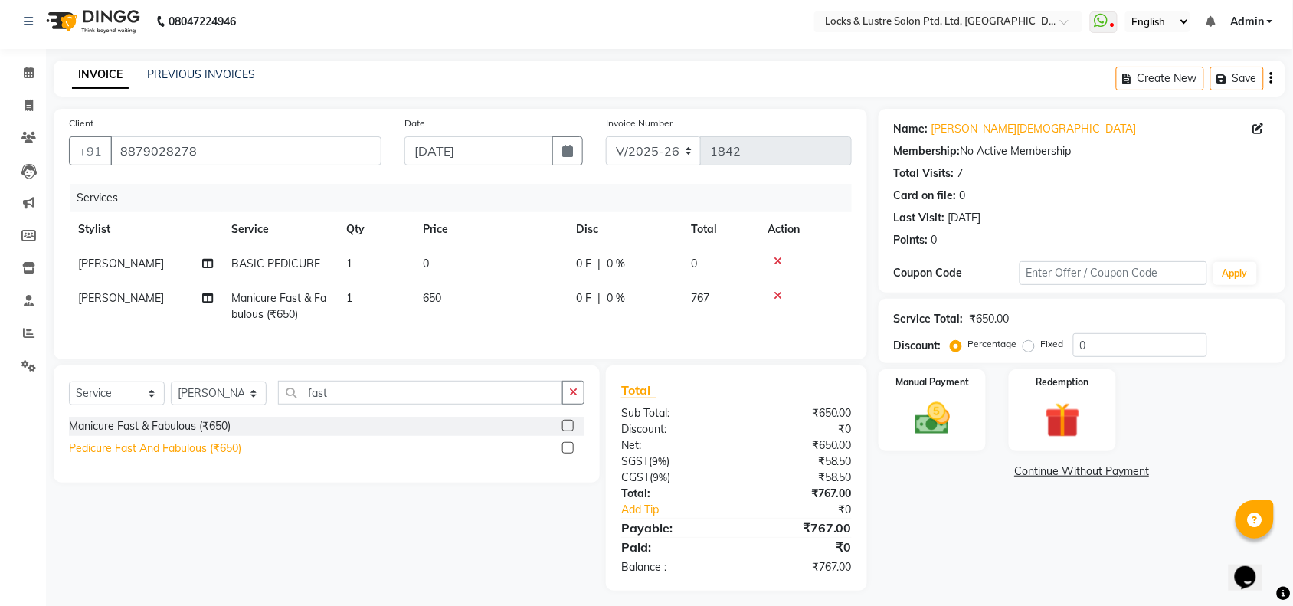
click at [216, 457] on div "Pedicure Fast And Fabulous (₹650)" at bounding box center [155, 449] width 172 height 16
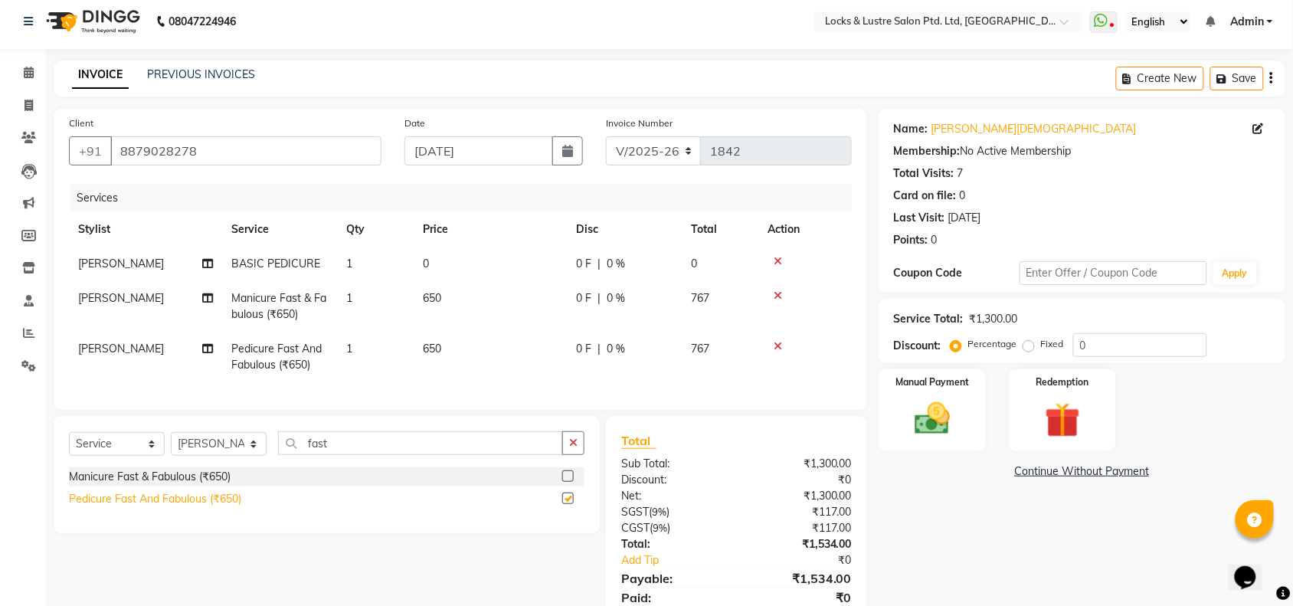
checkbox input "false"
click at [464, 339] on td "650" at bounding box center [490, 357] width 153 height 51
select select "89645"
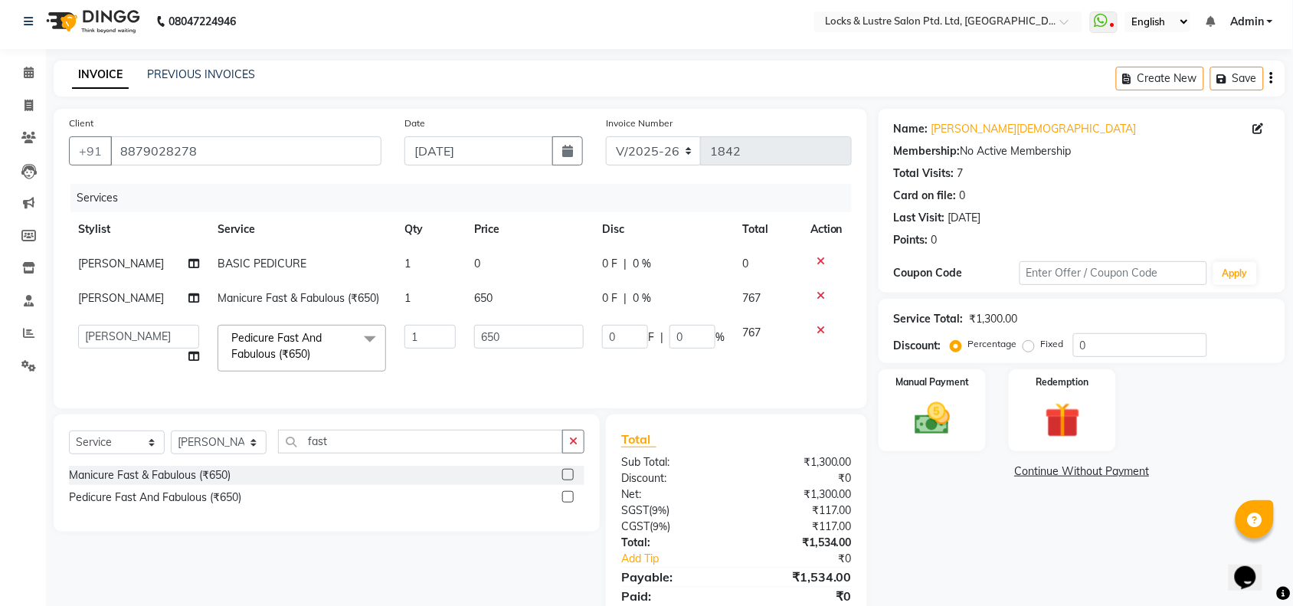
click at [517, 323] on td "650" at bounding box center [529, 348] width 128 height 65
click at [490, 333] on input "650" at bounding box center [529, 337] width 110 height 24
type input "0"
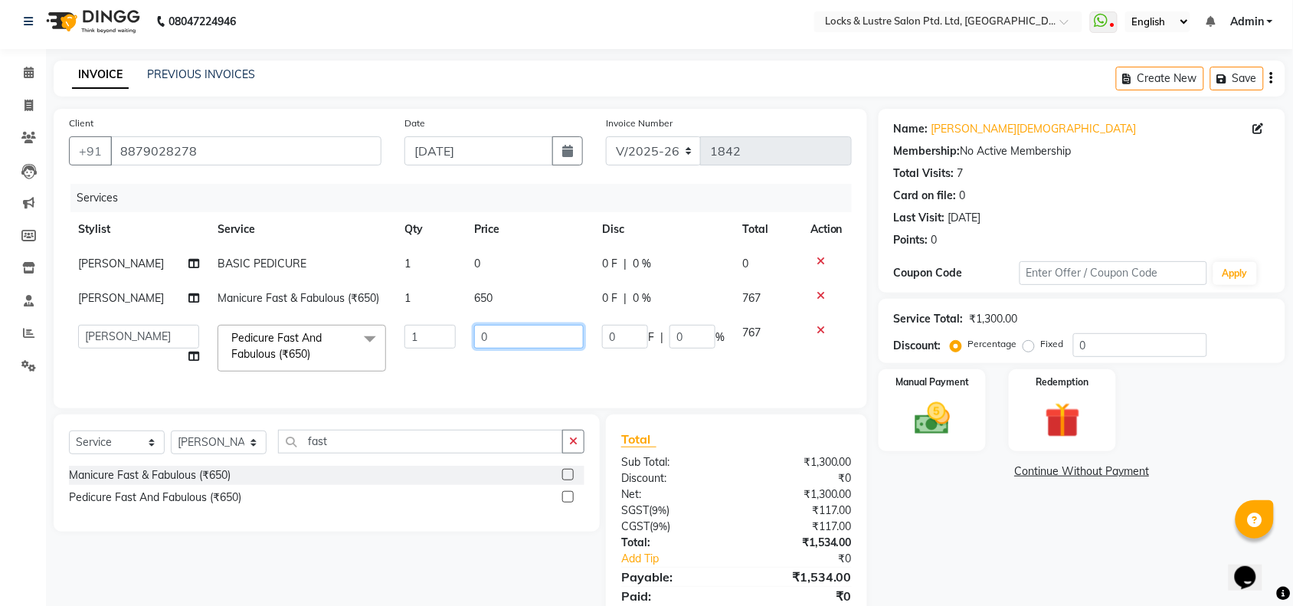
click at [538, 333] on input "0" at bounding box center [529, 337] width 110 height 24
type input "999"
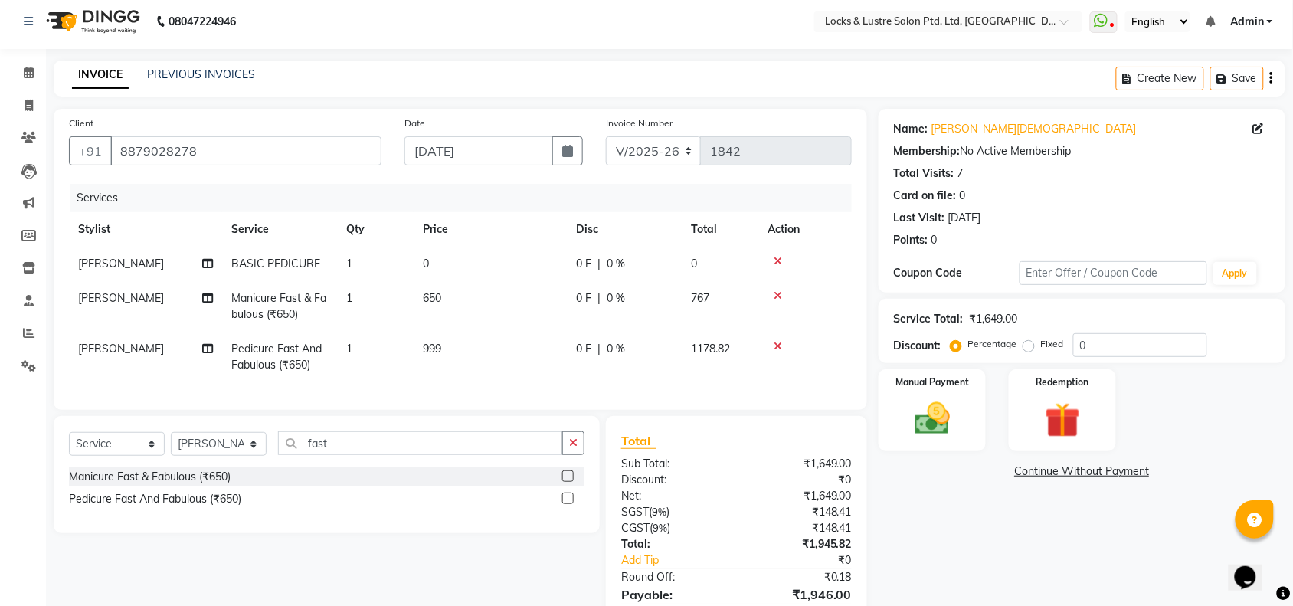
click at [816, 254] on td at bounding box center [804, 264] width 93 height 34
click at [771, 265] on div at bounding box center [805, 261] width 75 height 11
click at [775, 261] on icon at bounding box center [778, 261] width 8 height 11
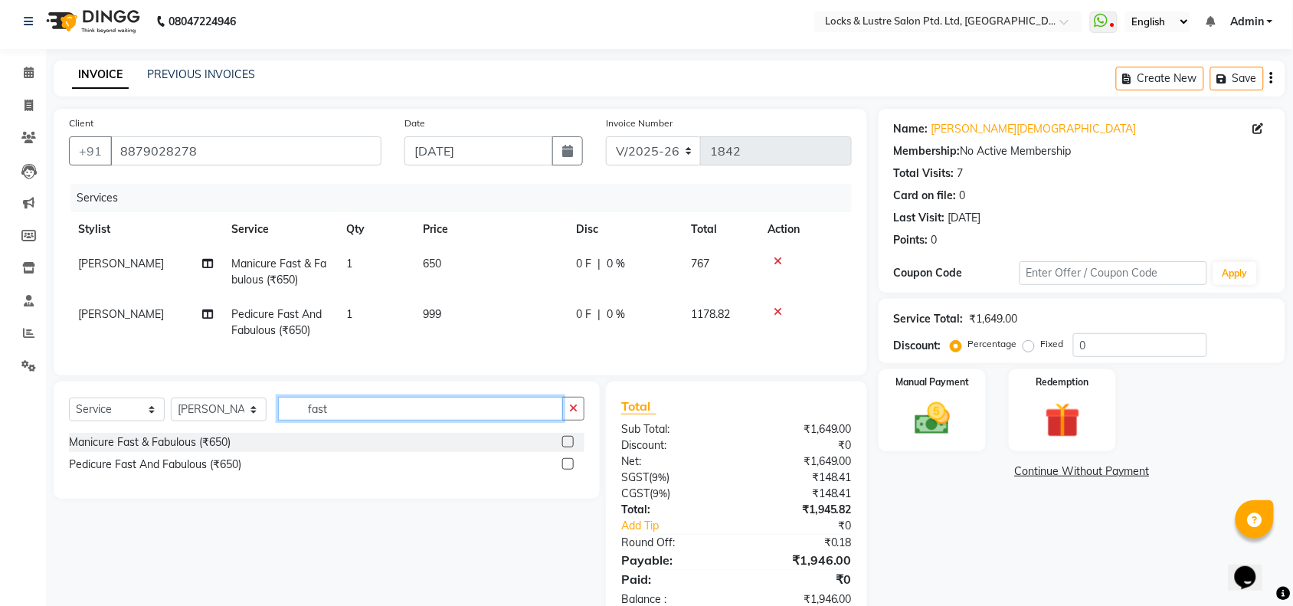
click at [464, 419] on input "fast" at bounding box center [420, 409] width 285 height 24
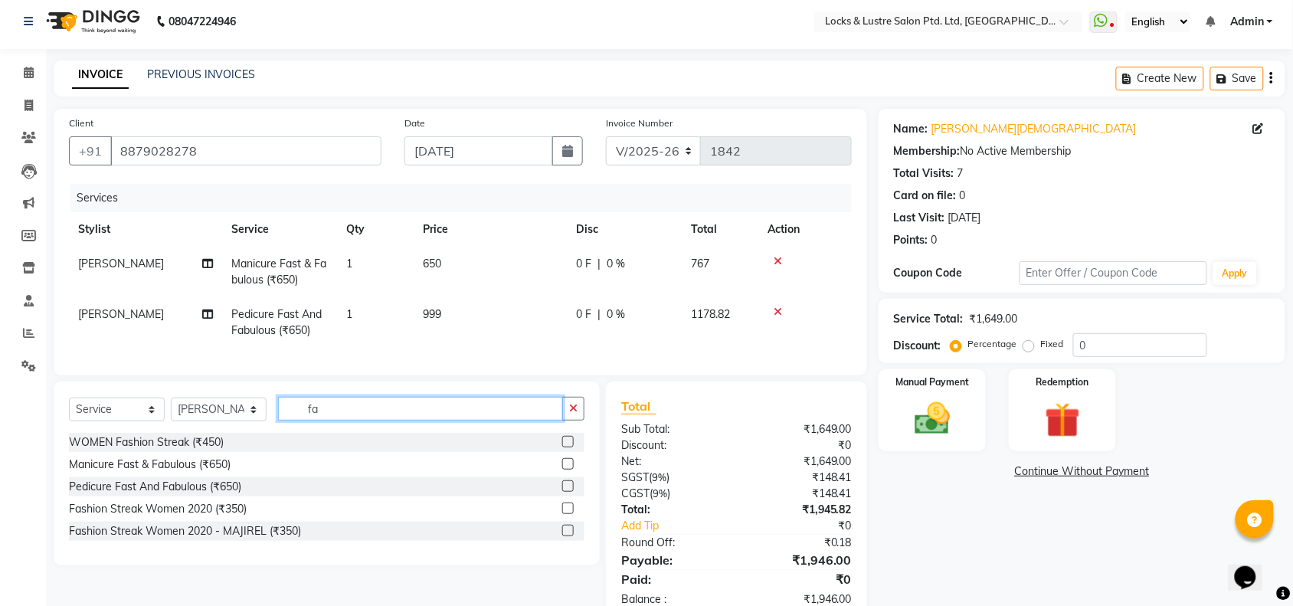
type input "f"
type input "nail"
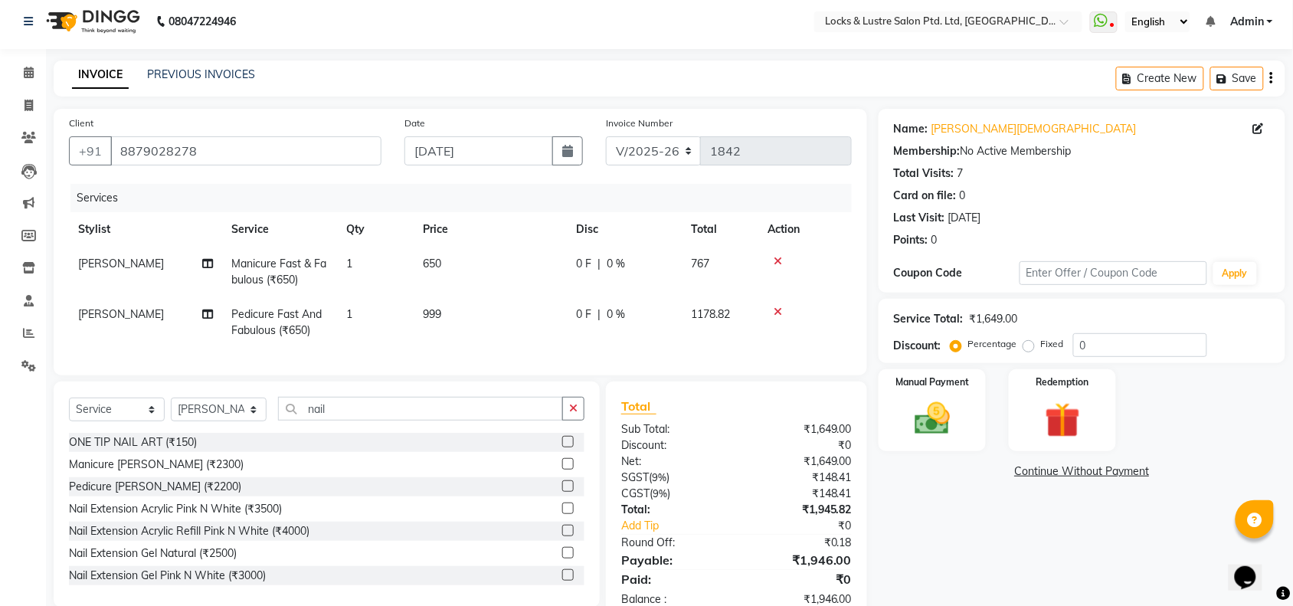
click at [464, 452] on div "ONE TIP NAIL ART (₹150)" at bounding box center [327, 442] width 516 height 19
click at [562, 447] on label at bounding box center [567, 441] width 11 height 11
click at [562, 447] on input "checkbox" at bounding box center [567, 442] width 10 height 10
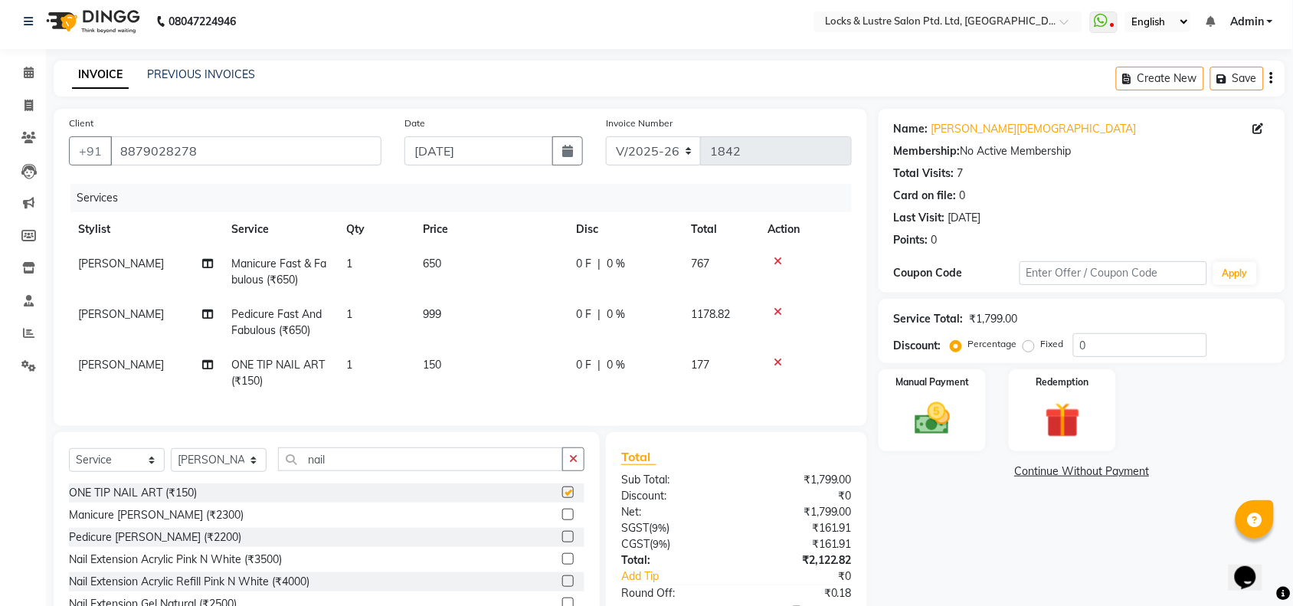
checkbox input "false"
click at [466, 354] on td "150" at bounding box center [490, 373] width 153 height 51
select select "89645"
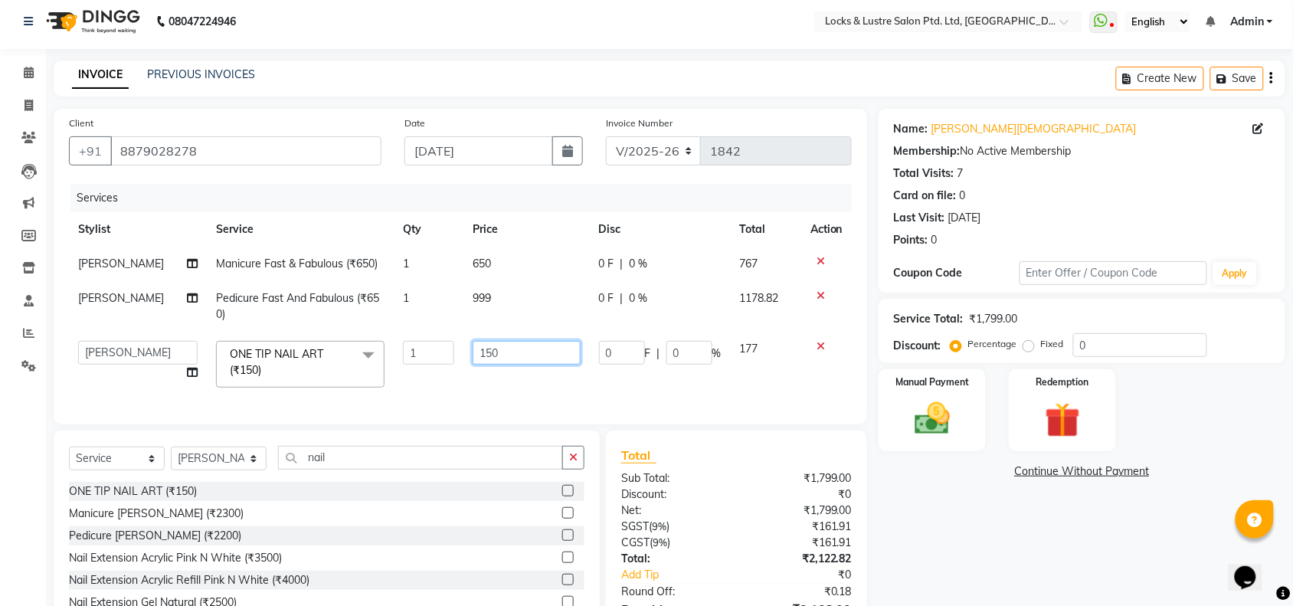
click at [473, 354] on input "150" at bounding box center [527, 353] width 108 height 24
click at [491, 353] on input "150" at bounding box center [527, 353] width 108 height 24
type input "1"
type input "99"
click at [552, 362] on input "99" at bounding box center [527, 353] width 108 height 24
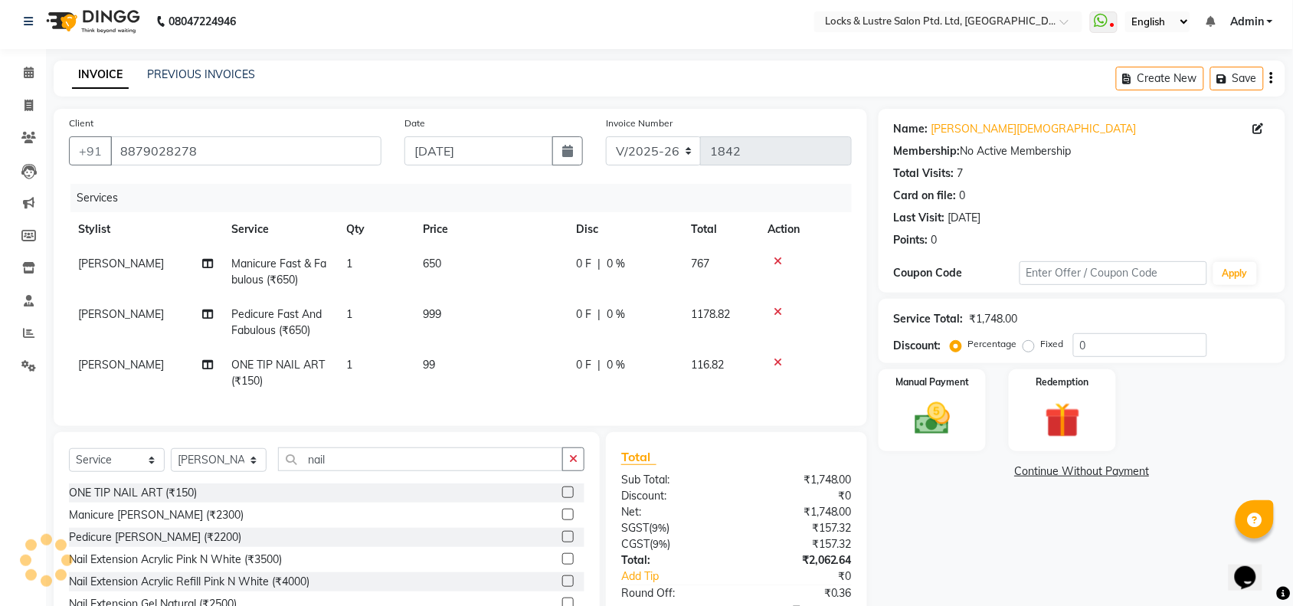
click at [555, 395] on td "99" at bounding box center [490, 373] width 153 height 51
select select "89645"
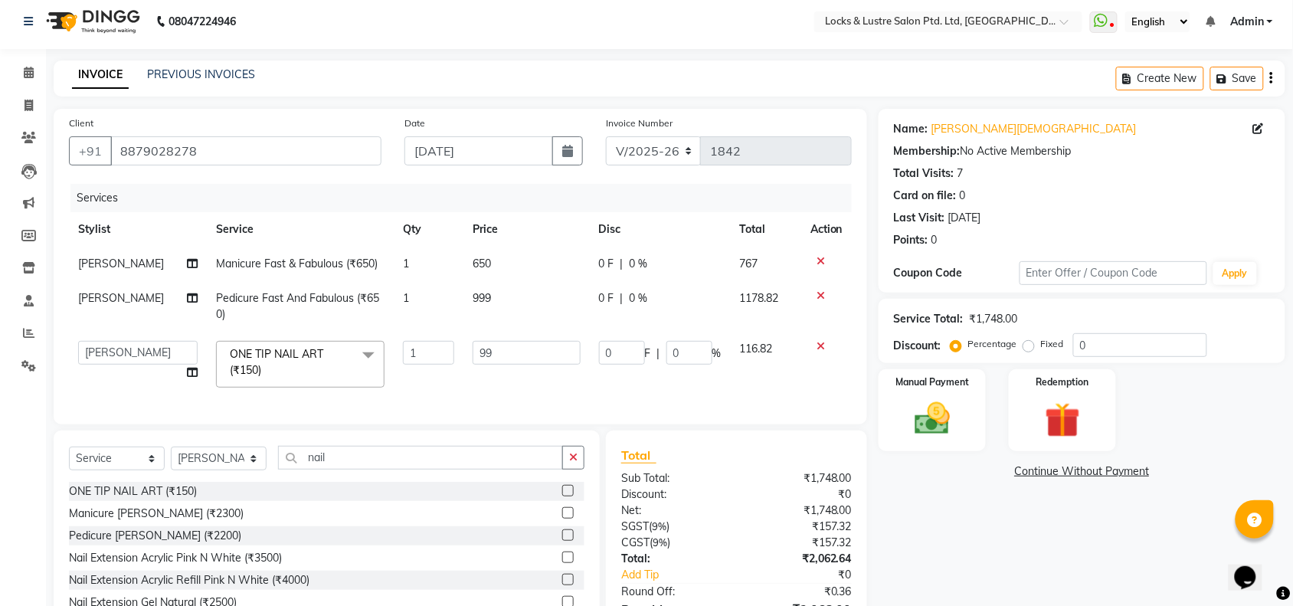
scroll to position [109, 0]
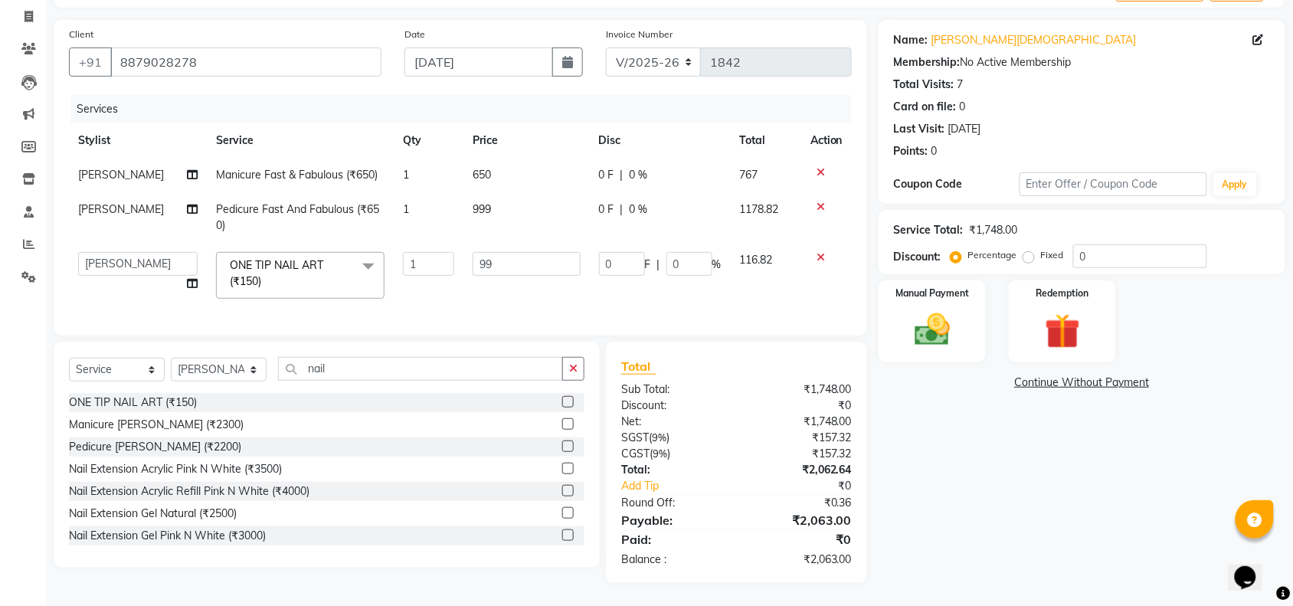
click at [630, 167] on span "0 %" at bounding box center [639, 175] width 18 height 16
select select "89645"
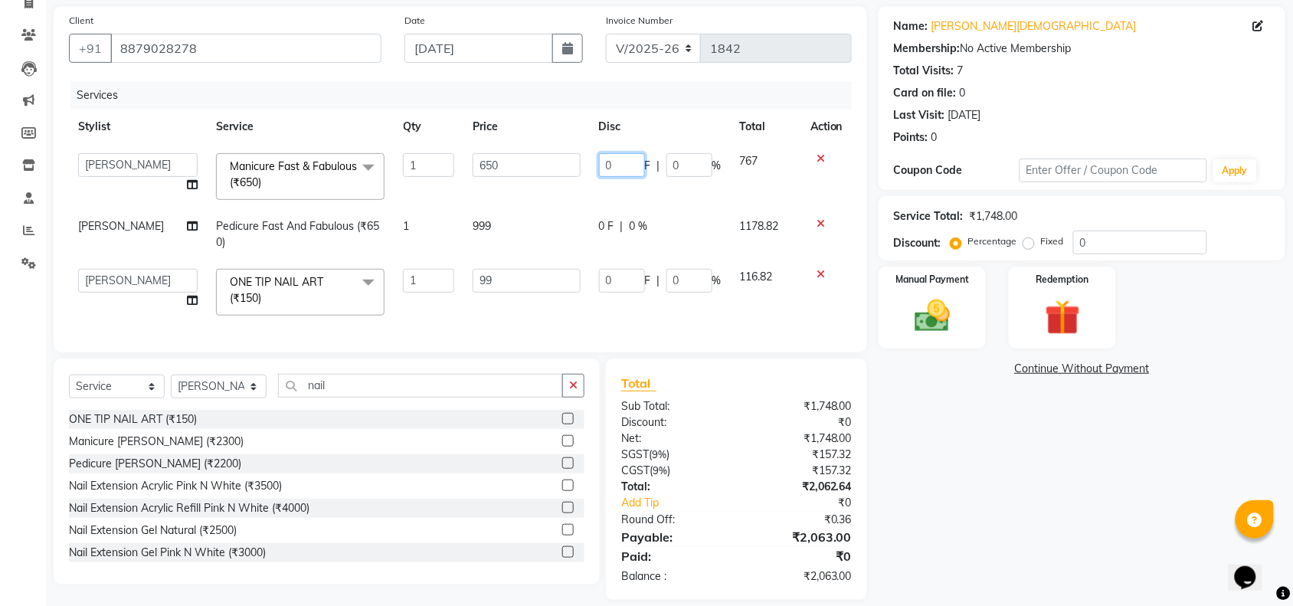
click at [640, 158] on input "0" at bounding box center [622, 165] width 46 height 24
type input "20"
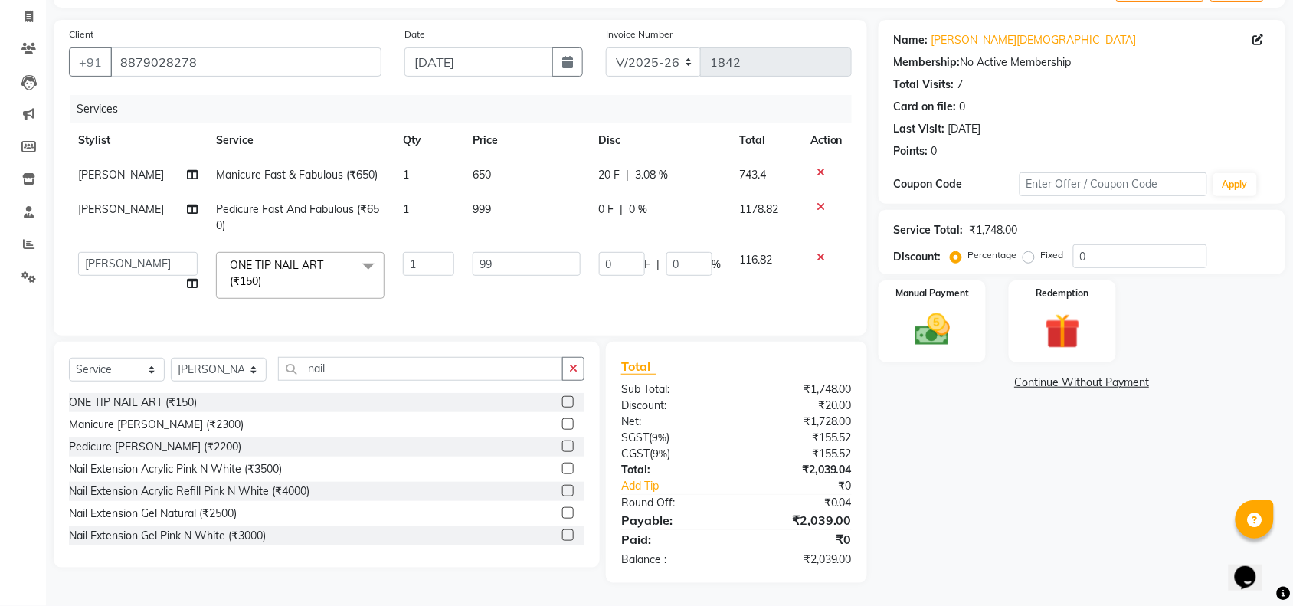
click at [775, 196] on tbody "Rachna Salvi Manicure Fast & Fabulous (₹650) 1 650 20 F | 3.08 % 743.4 Rachna S…" at bounding box center [460, 233] width 783 height 150
click at [613, 158] on td "20 F | 3.08 %" at bounding box center [660, 175] width 141 height 34
select select "89645"
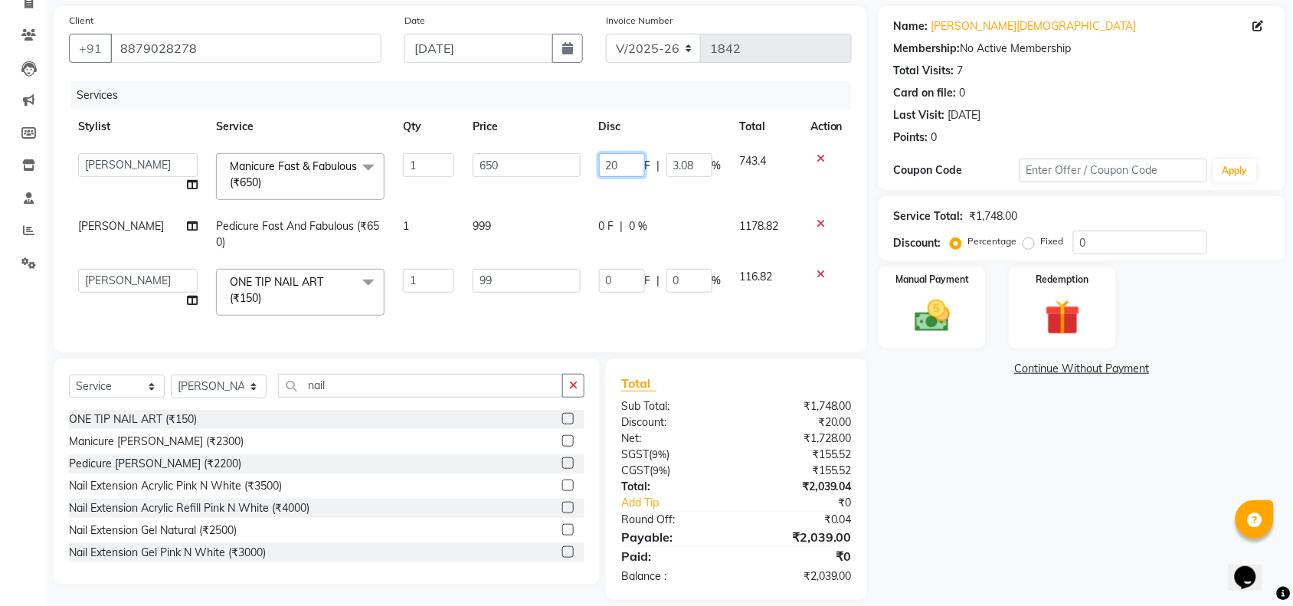
click at [624, 162] on input "20" at bounding box center [622, 165] width 46 height 24
type input "2"
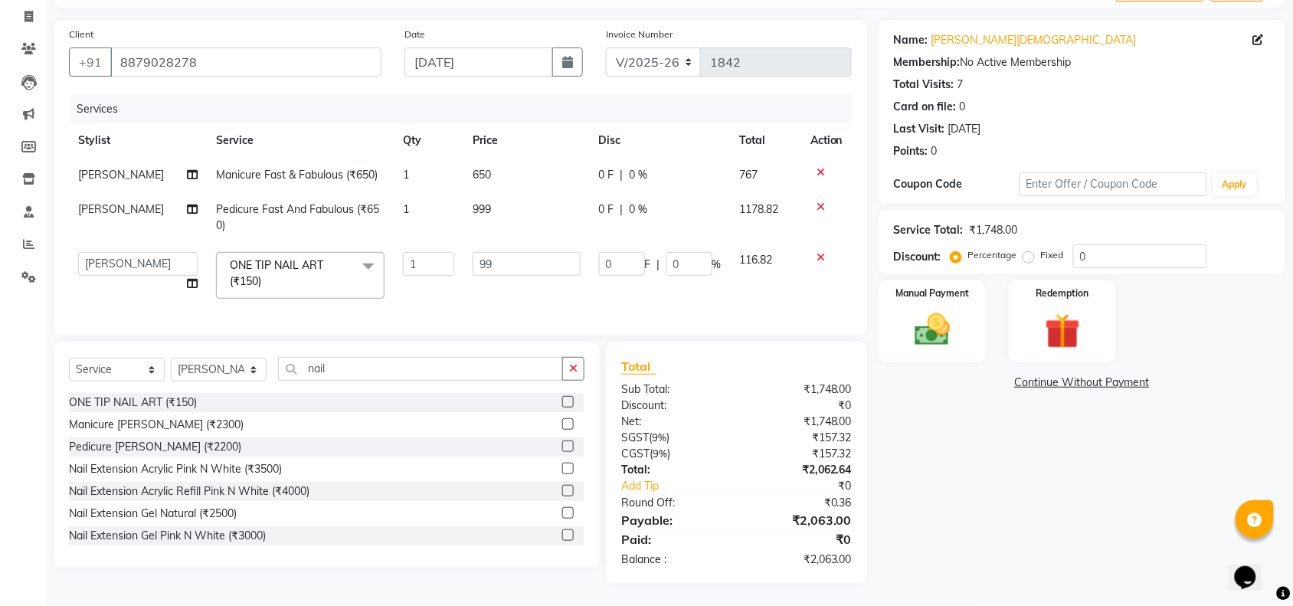
click at [640, 167] on span "0 %" at bounding box center [639, 175] width 18 height 16
select select "89645"
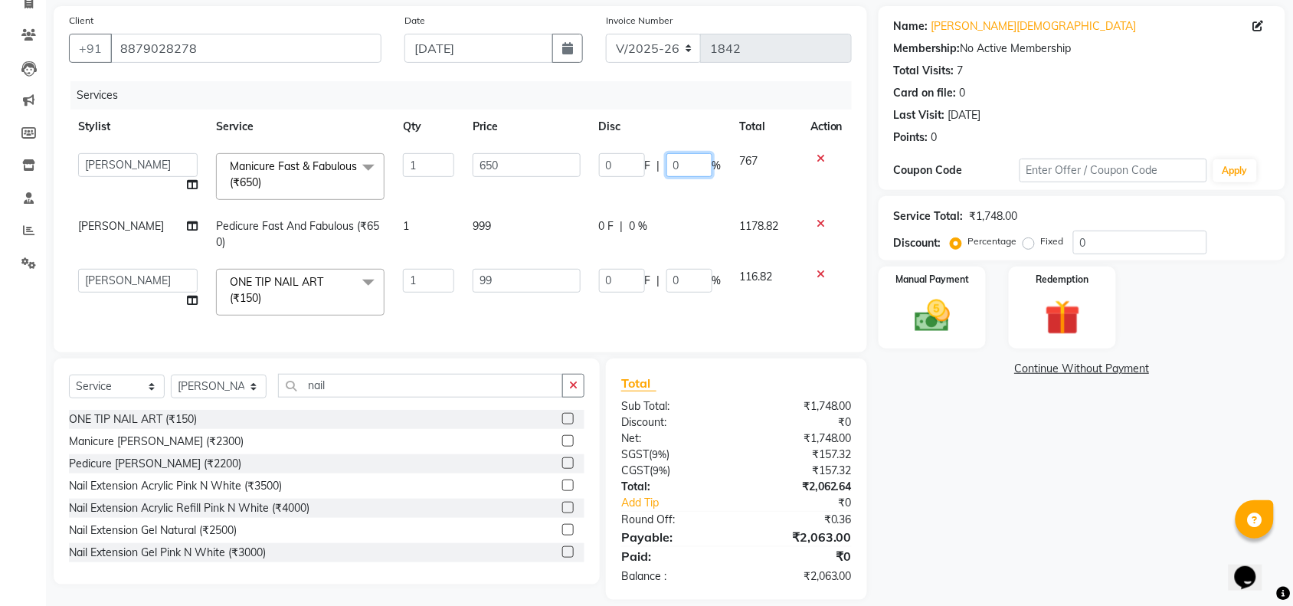
click at [690, 153] on input "0" at bounding box center [690, 165] width 46 height 24
type input "20"
click at [690, 153] on input "20" at bounding box center [690, 165] width 46 height 24
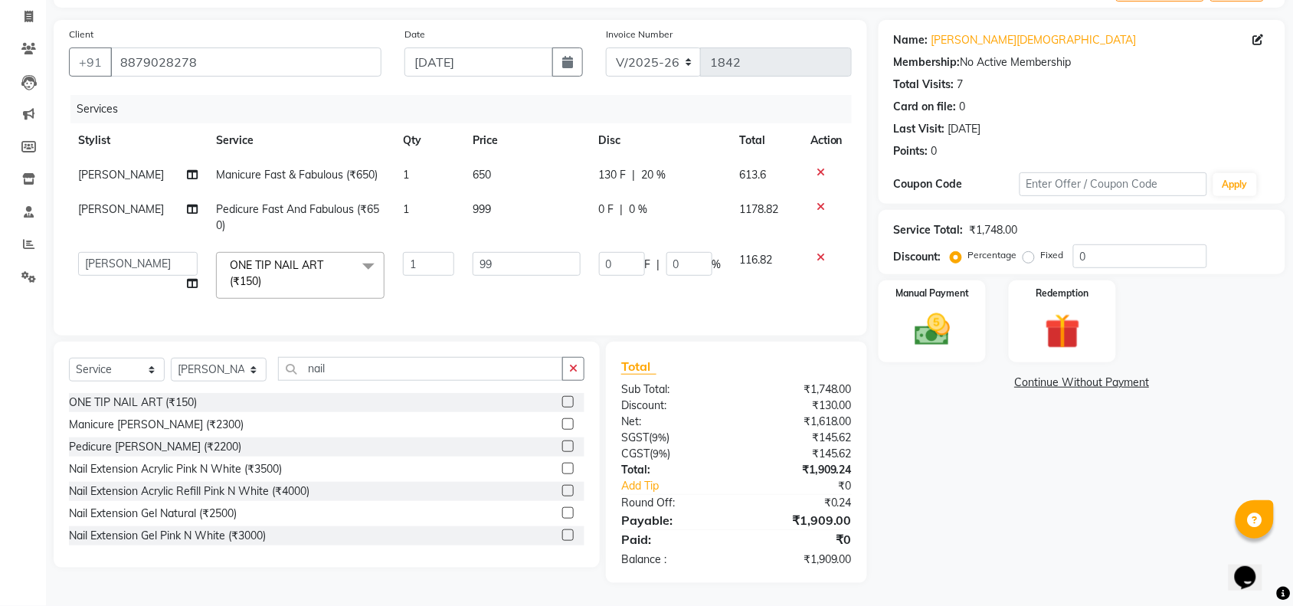
click at [693, 185] on tbody "Rachna Salvi Manicure Fast & Fabulous (₹650) 1 650 130 F | 20 % 613.6 Rachna Sa…" at bounding box center [460, 233] width 783 height 150
click at [817, 252] on icon at bounding box center [821, 257] width 8 height 11
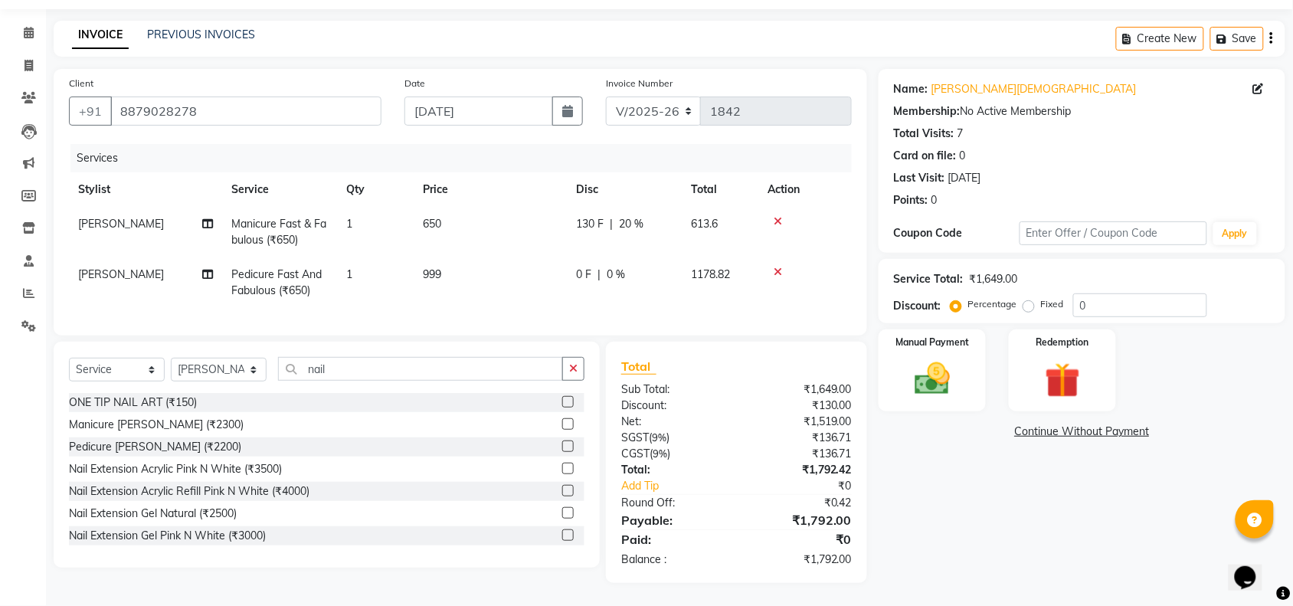
scroll to position [60, 0]
click at [935, 365] on img at bounding box center [932, 379] width 60 height 42
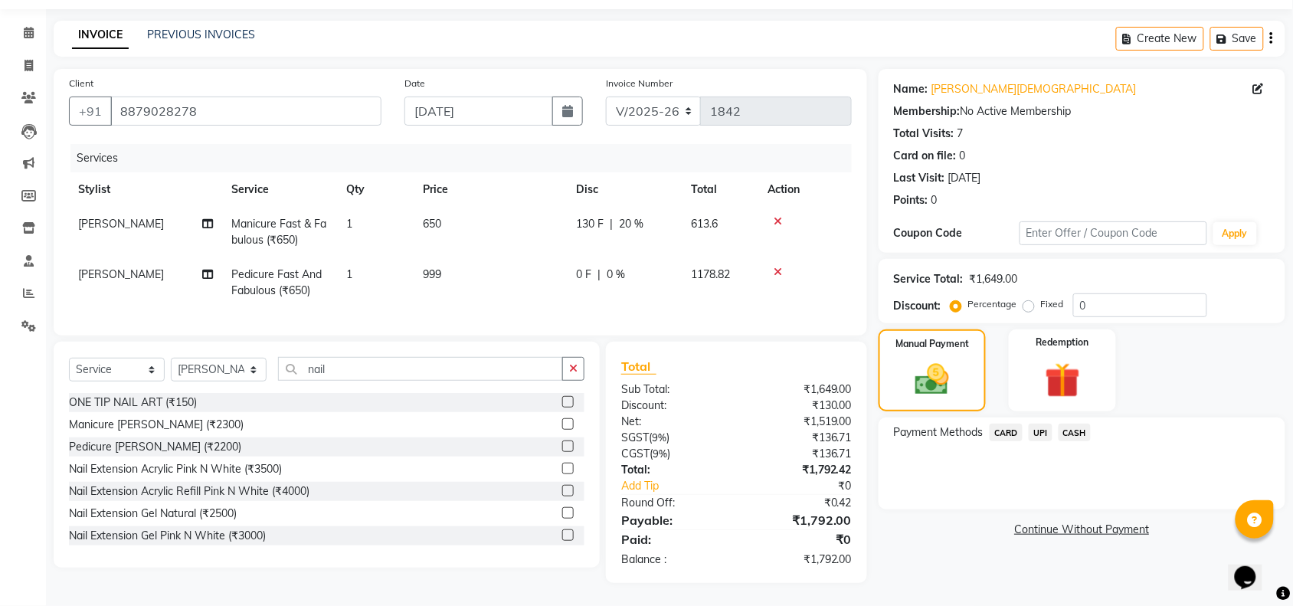
click at [1074, 424] on span "CASH" at bounding box center [1075, 433] width 33 height 18
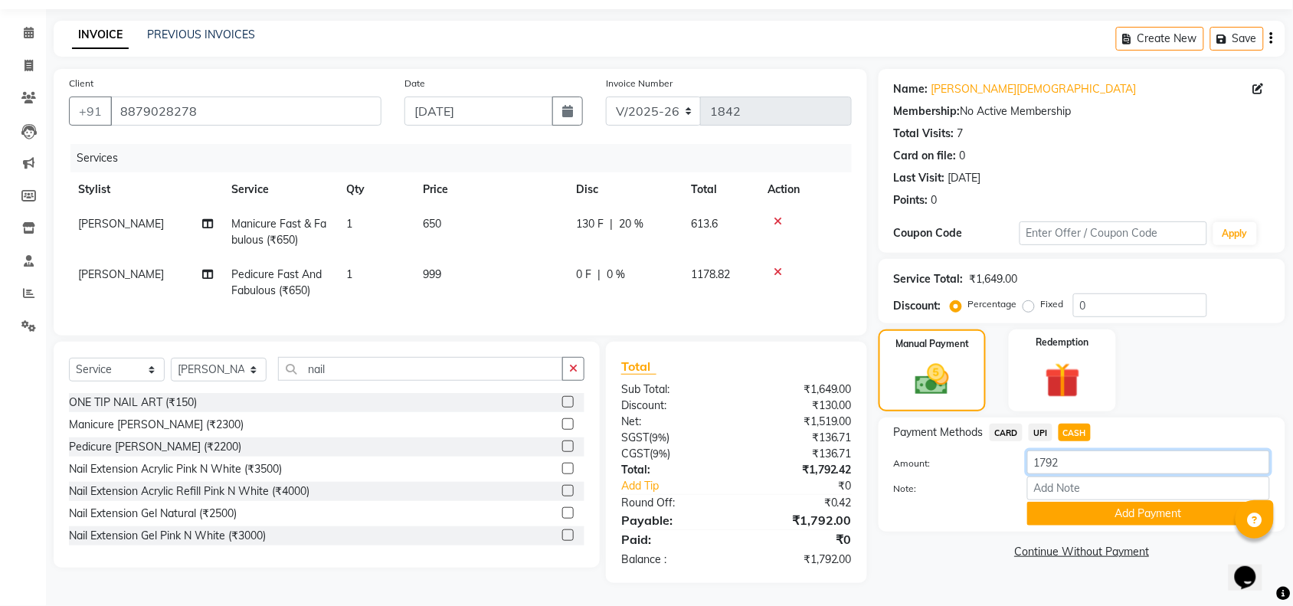
click at [1092, 450] on input "1792" at bounding box center [1148, 462] width 243 height 24
type input "1800"
click at [1169, 503] on button "Add Payment" at bounding box center [1148, 514] width 243 height 24
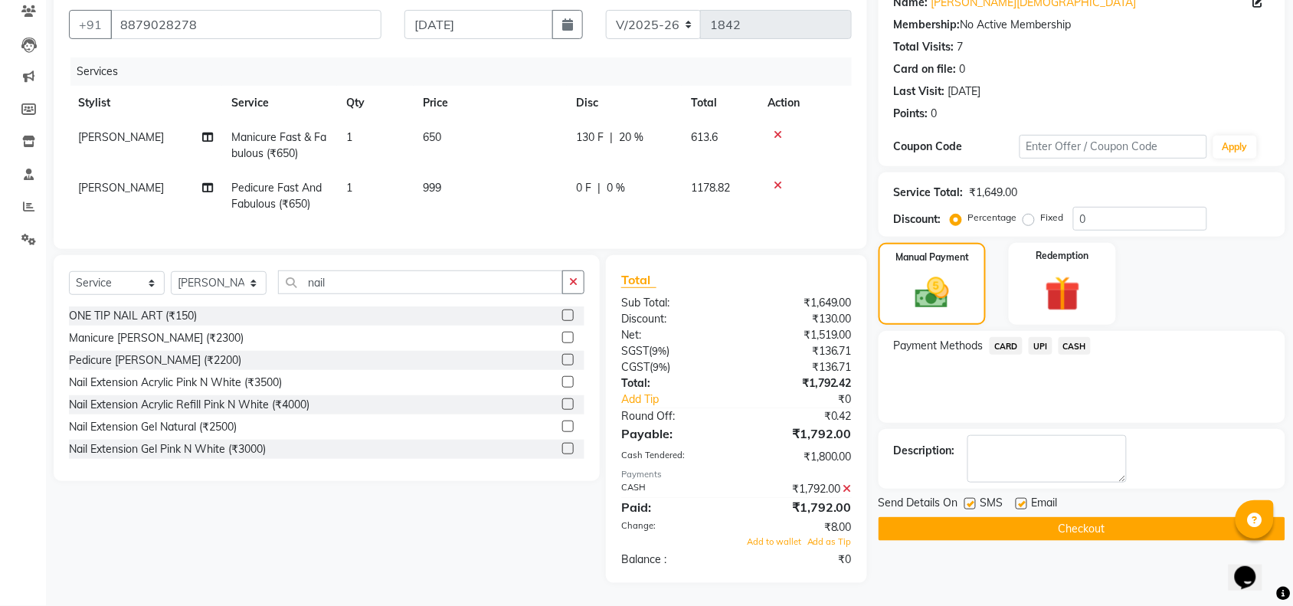
scroll to position [146, 0]
click at [1082, 337] on span "CASH" at bounding box center [1075, 346] width 33 height 18
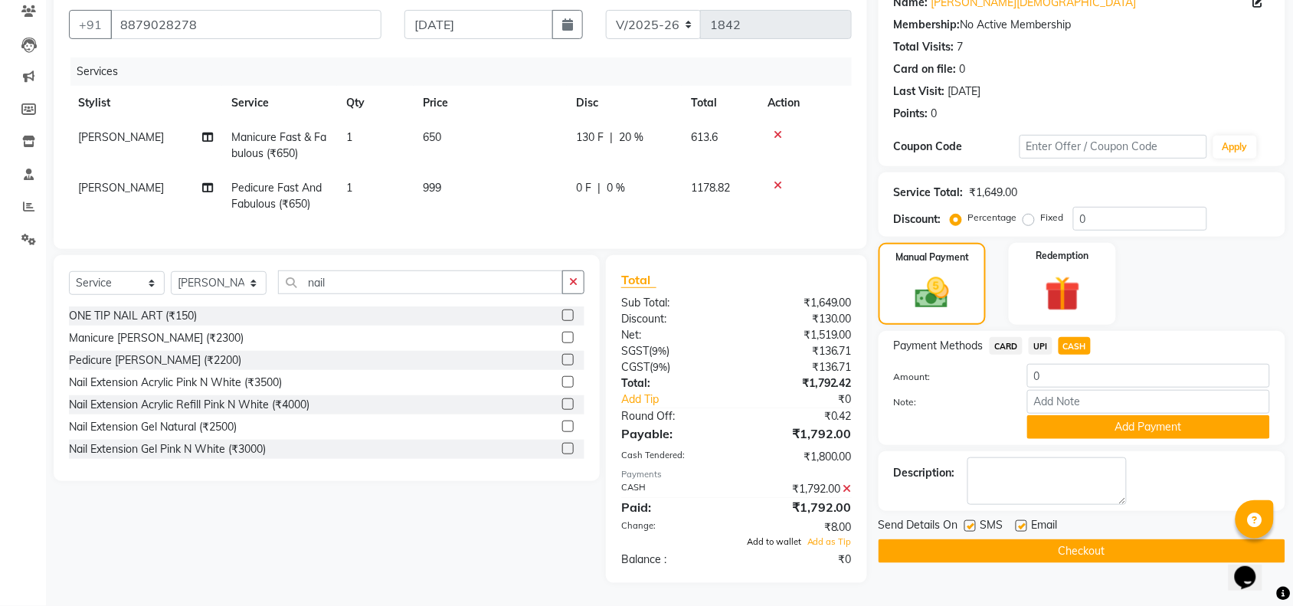
click at [782, 539] on span "Add to wallet" at bounding box center [774, 541] width 54 height 11
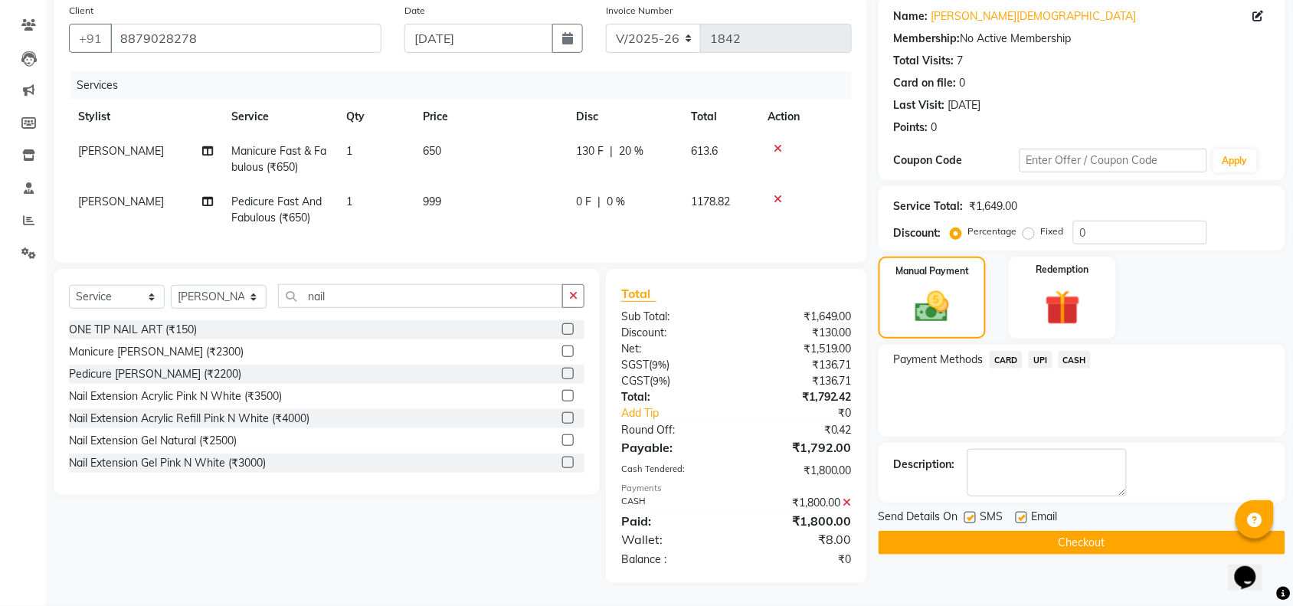
scroll to position [132, 0]
click at [977, 531] on button "Checkout" at bounding box center [1082, 543] width 407 height 24
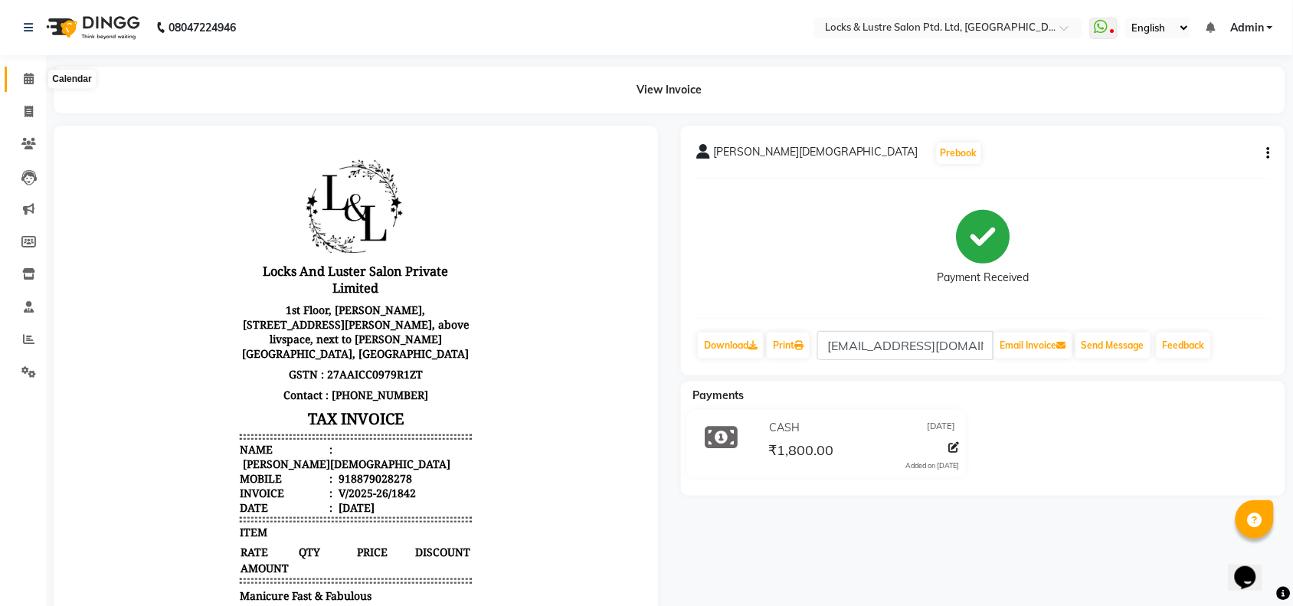
click at [32, 74] on icon at bounding box center [29, 78] width 10 height 11
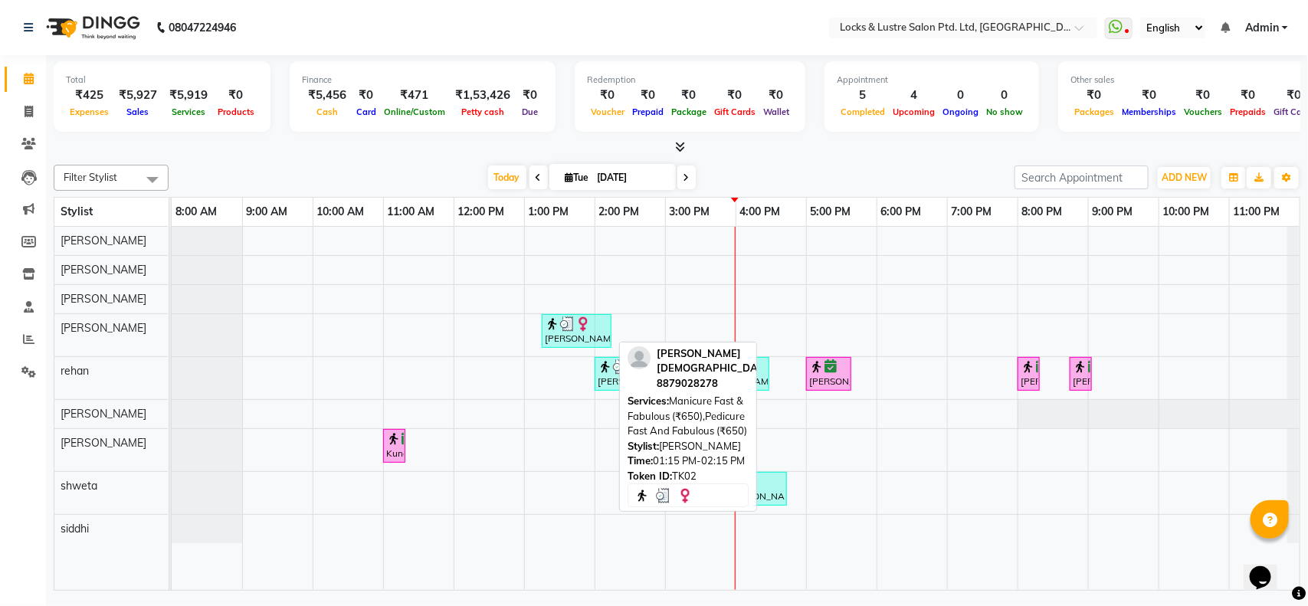
click at [565, 329] on img at bounding box center [567, 323] width 15 height 15
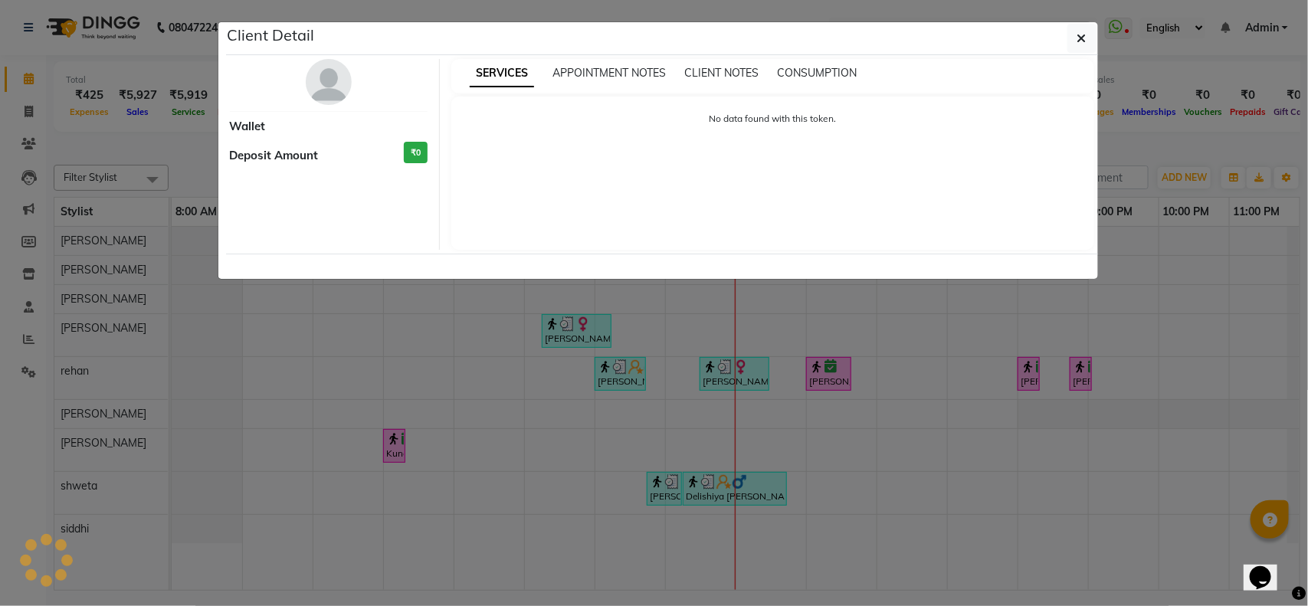
select select "3"
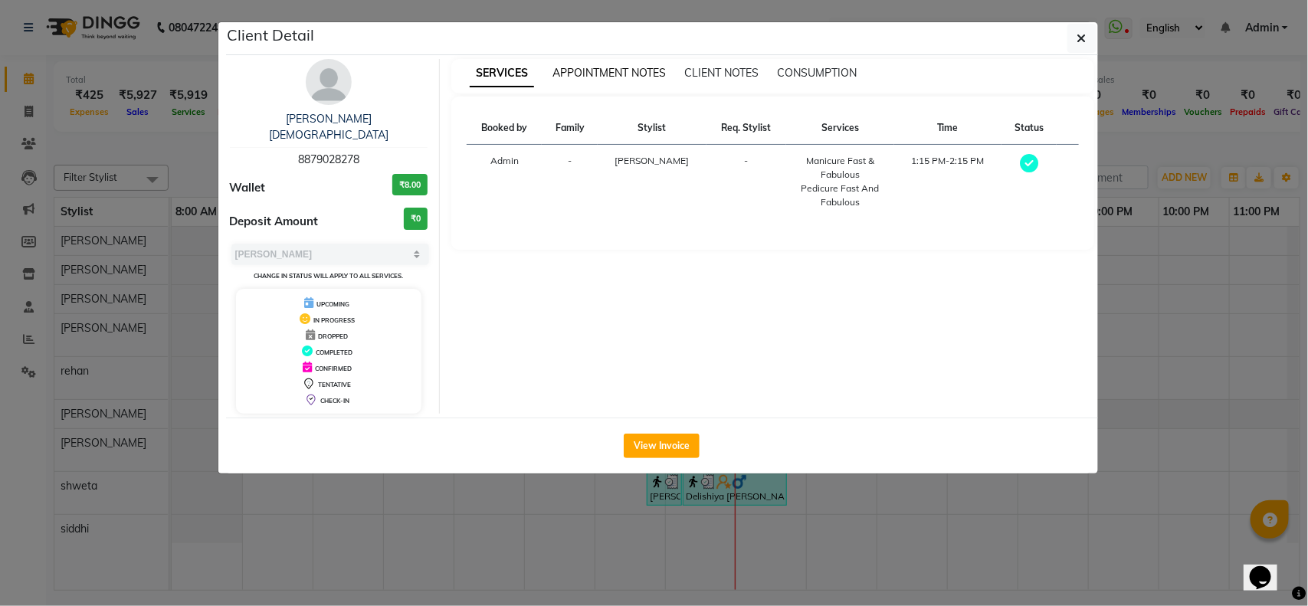
click at [587, 78] on span "APPOINTMENT NOTES" at bounding box center [608, 73] width 113 height 14
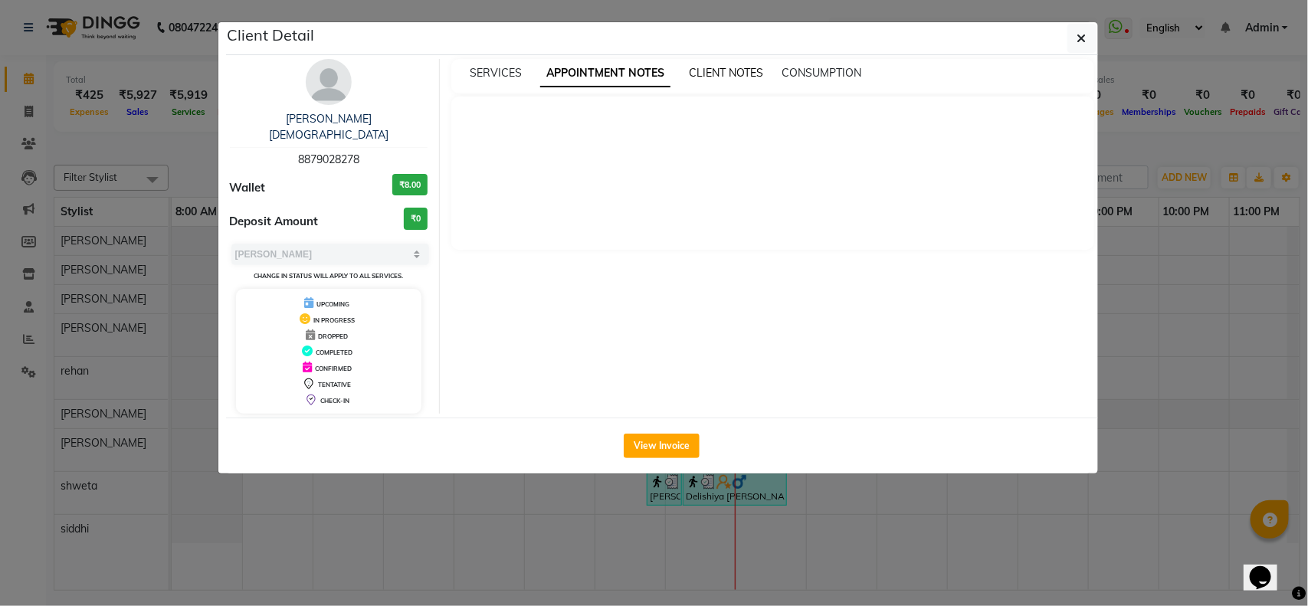
click at [724, 70] on span "CLIENT NOTES" at bounding box center [726, 73] width 74 height 14
click at [837, 67] on span "CONSUMPTION" at bounding box center [820, 73] width 80 height 14
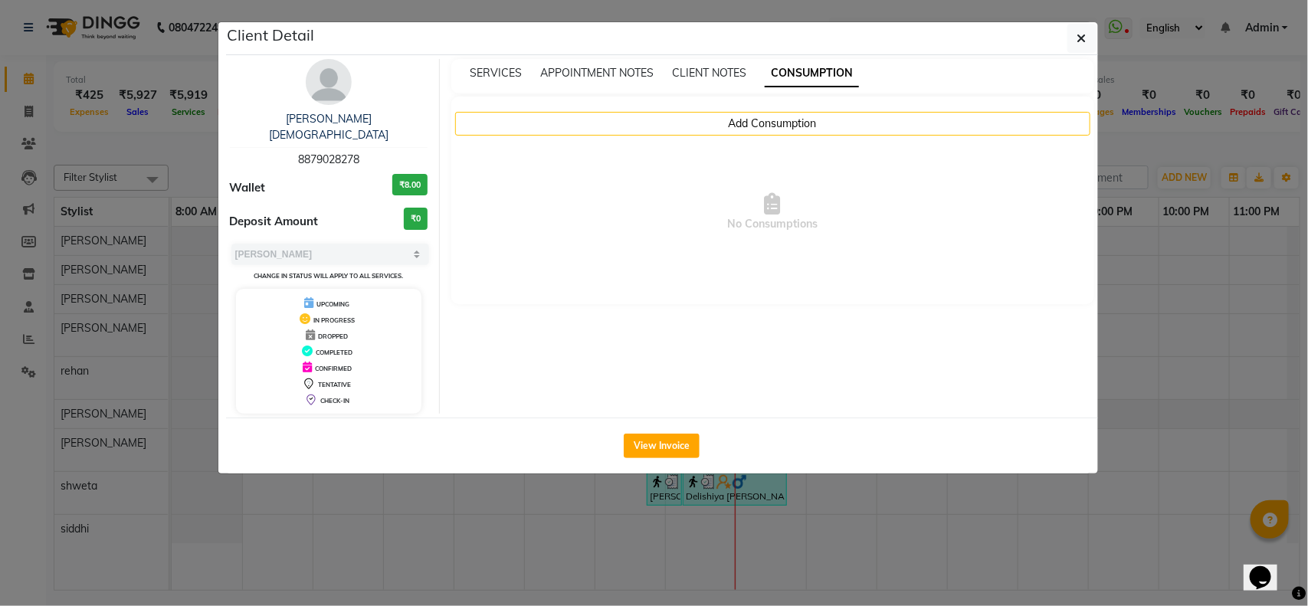
click at [489, 65] on div "SERVICES" at bounding box center [496, 73] width 52 height 16
click at [1080, 41] on icon "button" at bounding box center [1081, 38] width 9 height 12
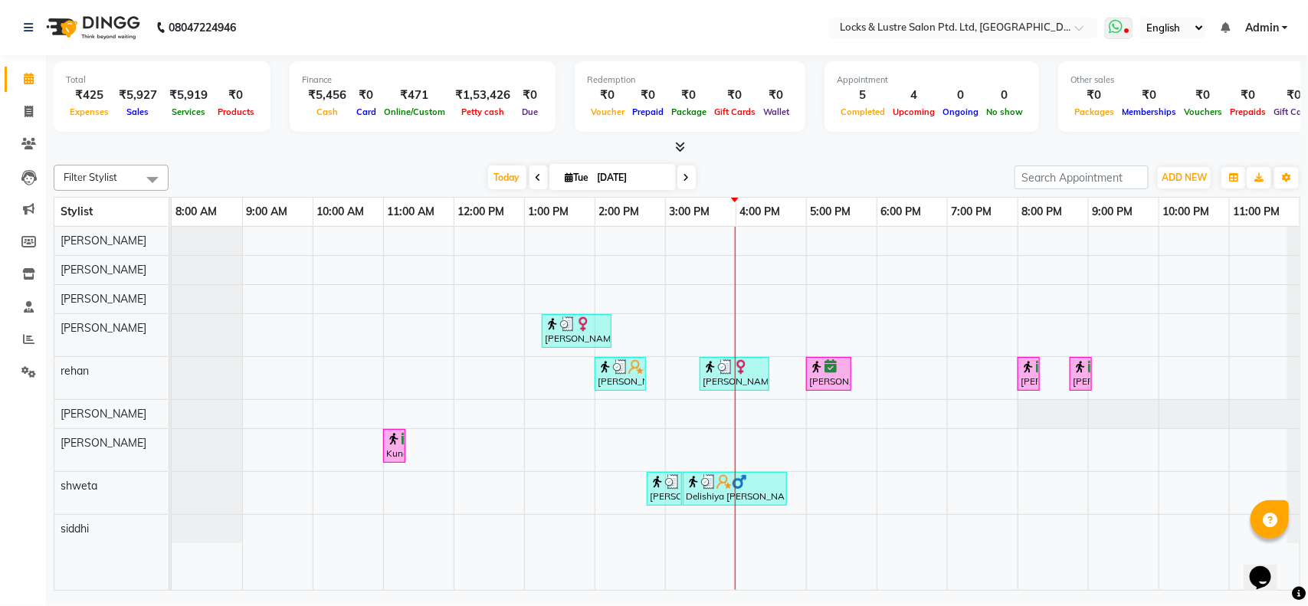
click at [1112, 31] on icon at bounding box center [1116, 26] width 14 height 15
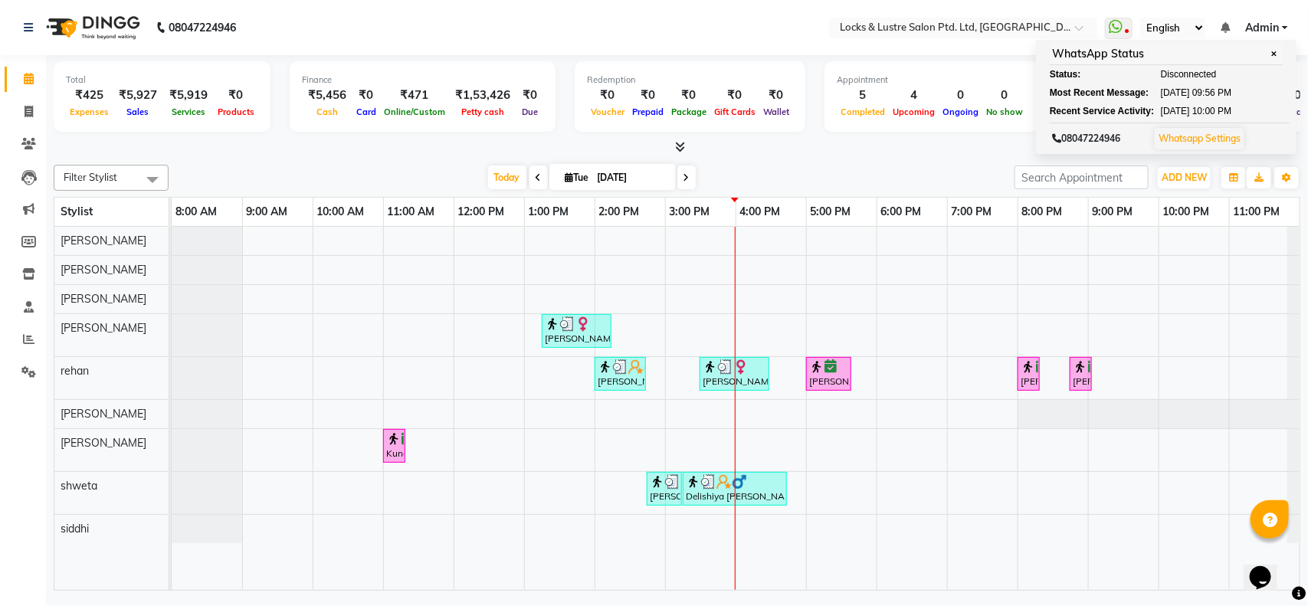
click at [923, 151] on div at bounding box center [677, 147] width 1246 height 16
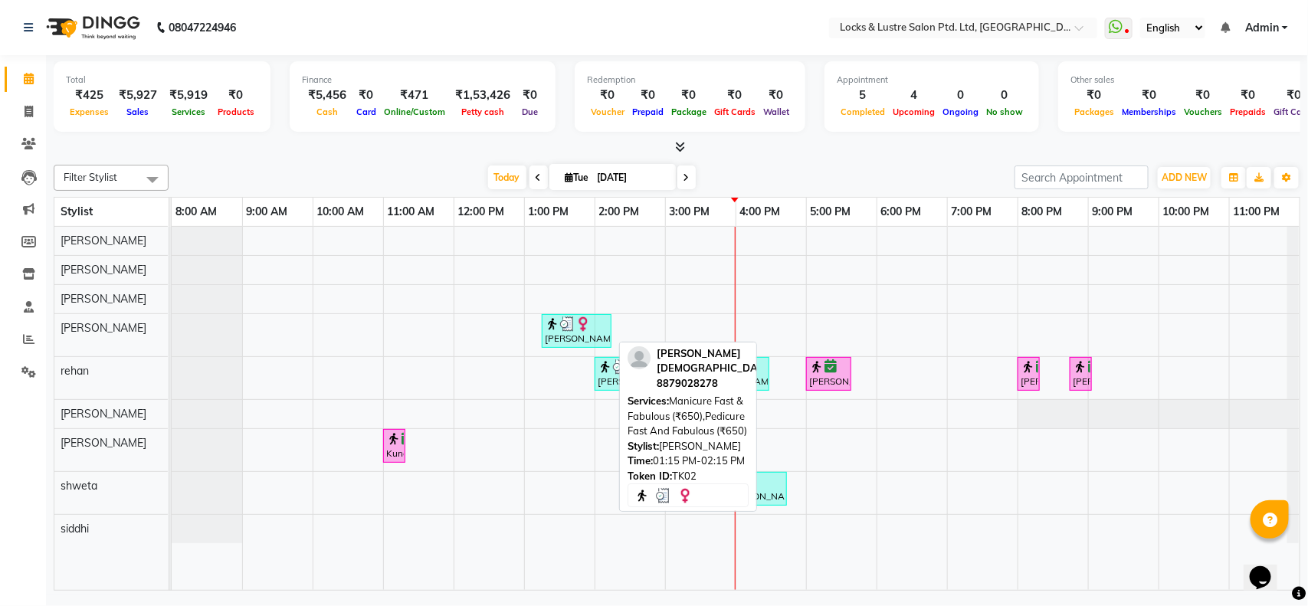
click at [571, 330] on img at bounding box center [567, 323] width 15 height 15
select select "3"
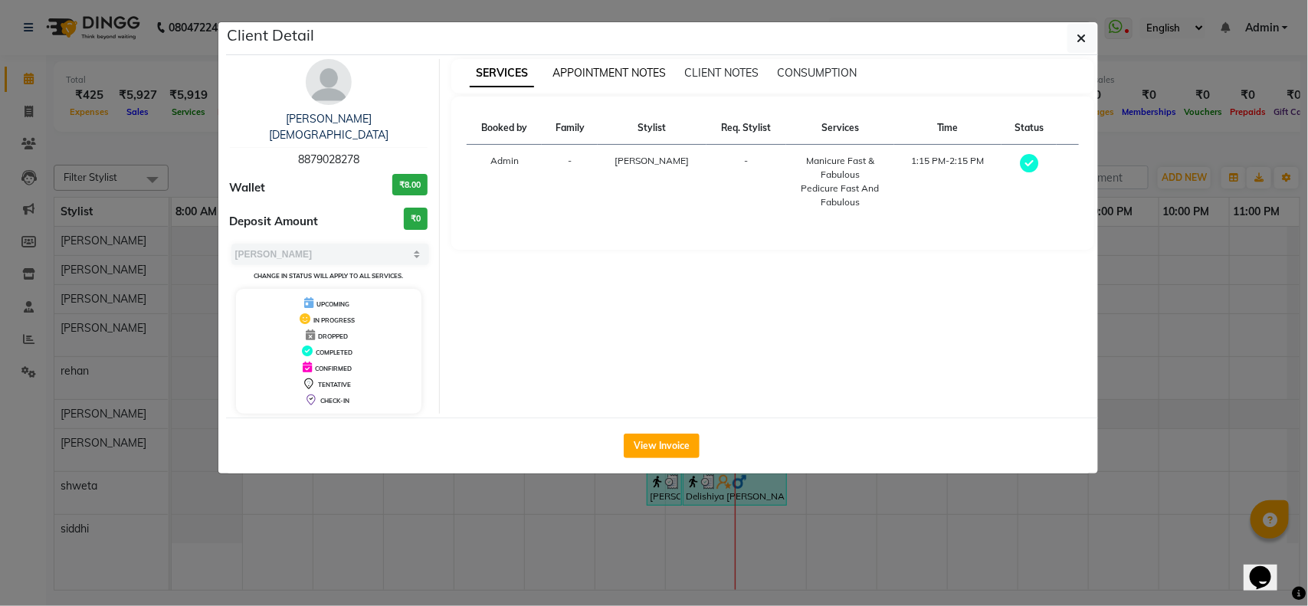
click at [604, 79] on span "APPOINTMENT NOTES" at bounding box center [608, 73] width 113 height 14
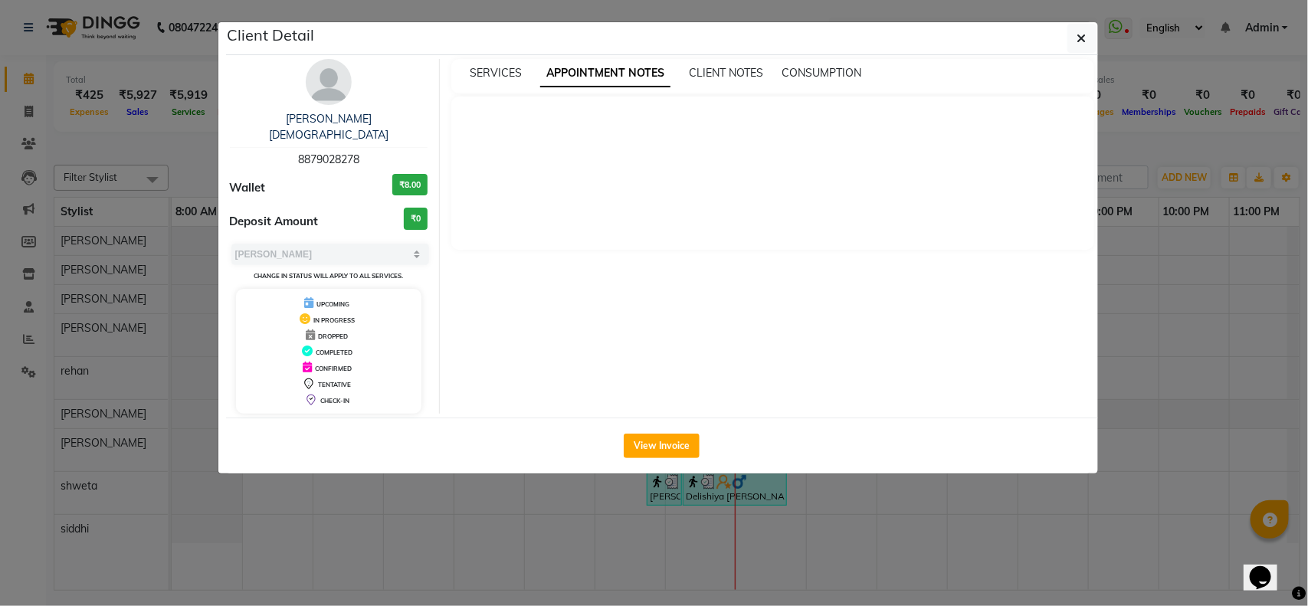
click at [714, 87] on div "SERVICES APPOINTMENT NOTES CLIENT NOTES CONSUMPTION" at bounding box center [772, 76] width 643 height 34
click at [1089, 46] on button "button" at bounding box center [1081, 38] width 29 height 29
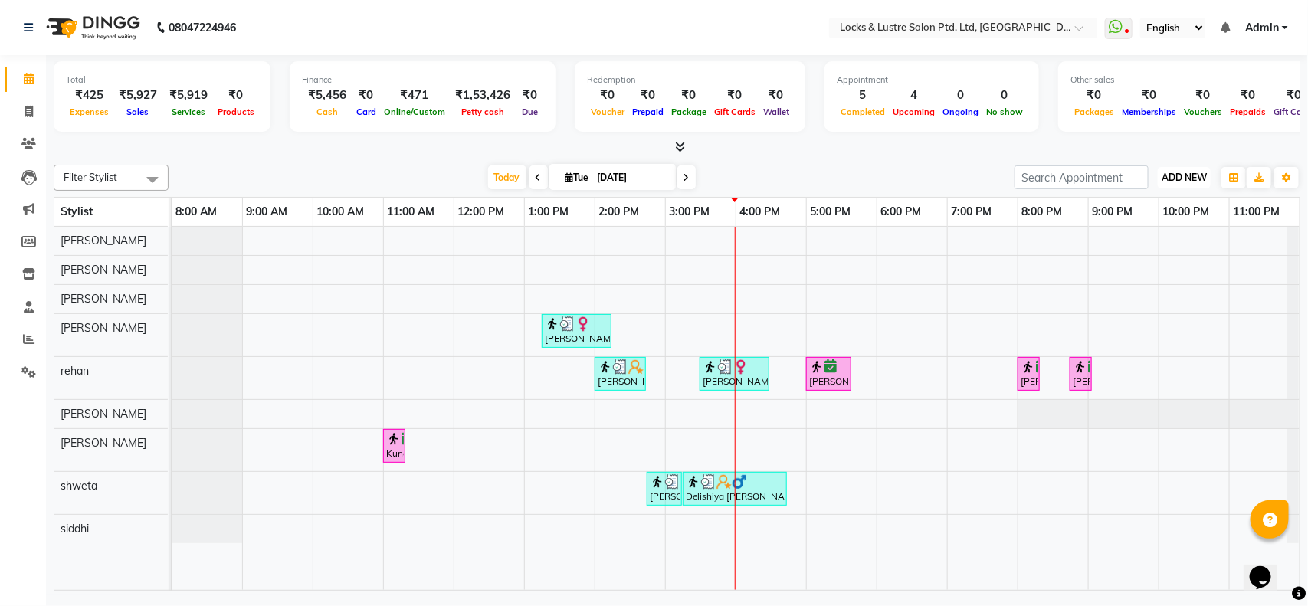
click at [1173, 184] on button "ADD NEW Toggle Dropdown" at bounding box center [1184, 177] width 53 height 21
click at [1158, 212] on button "Add Appointment" at bounding box center [1149, 207] width 121 height 20
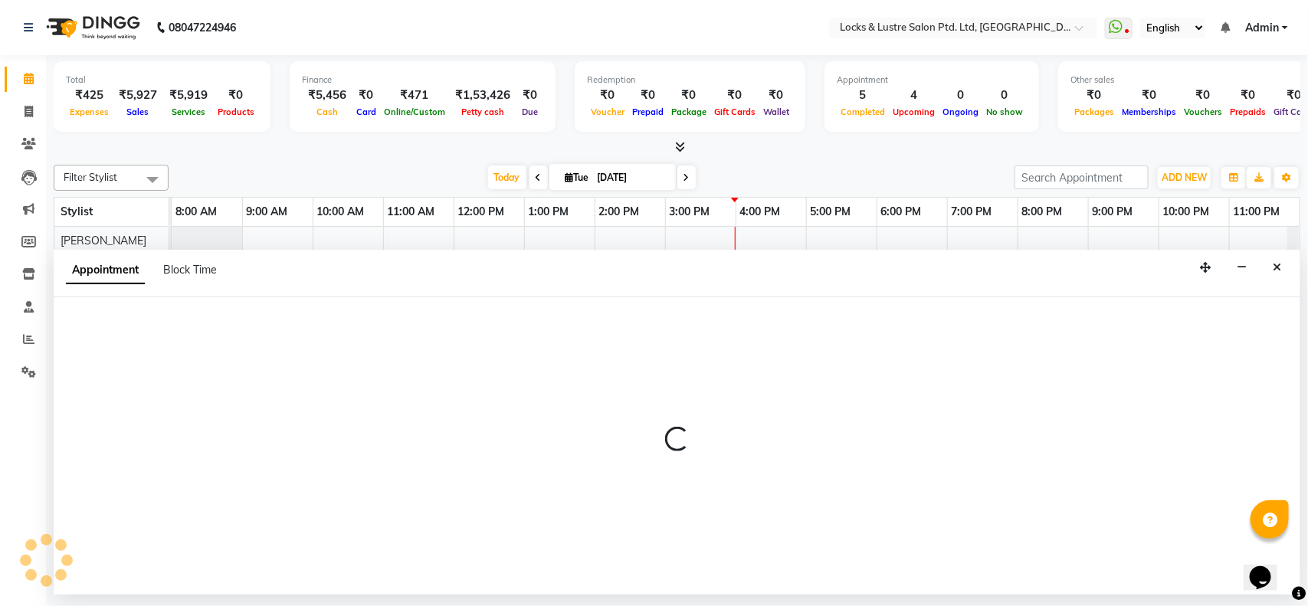
select select "tentative"
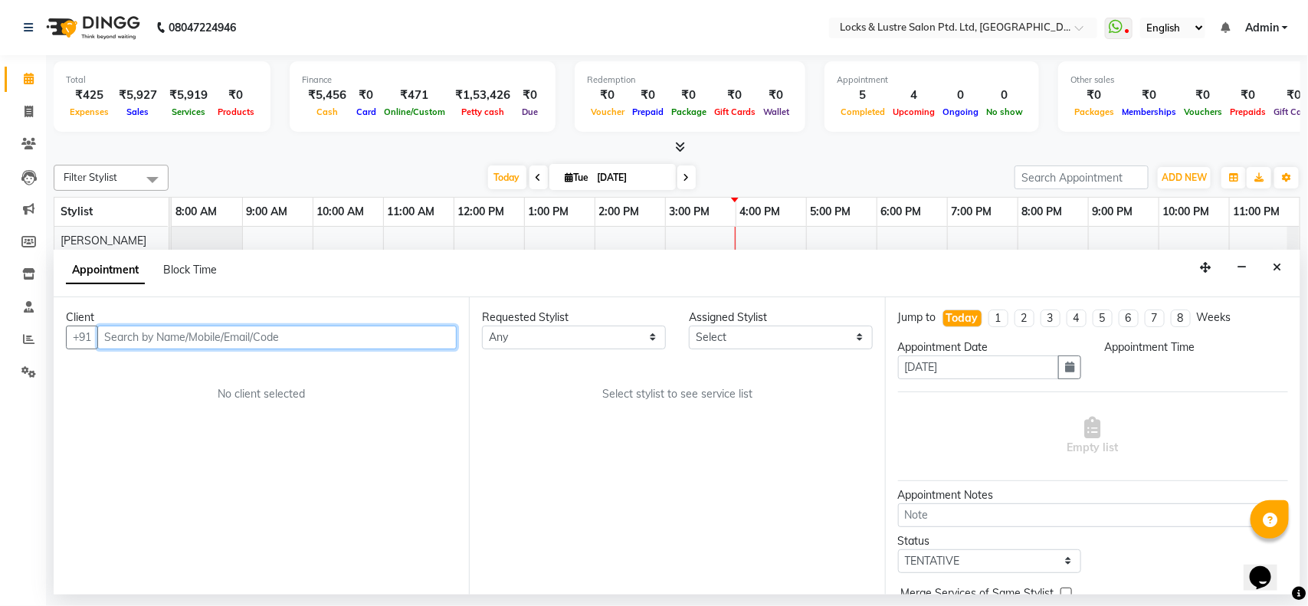
select select "540"
click at [272, 338] on input "text" at bounding box center [276, 338] width 359 height 24
type input "7559326689"
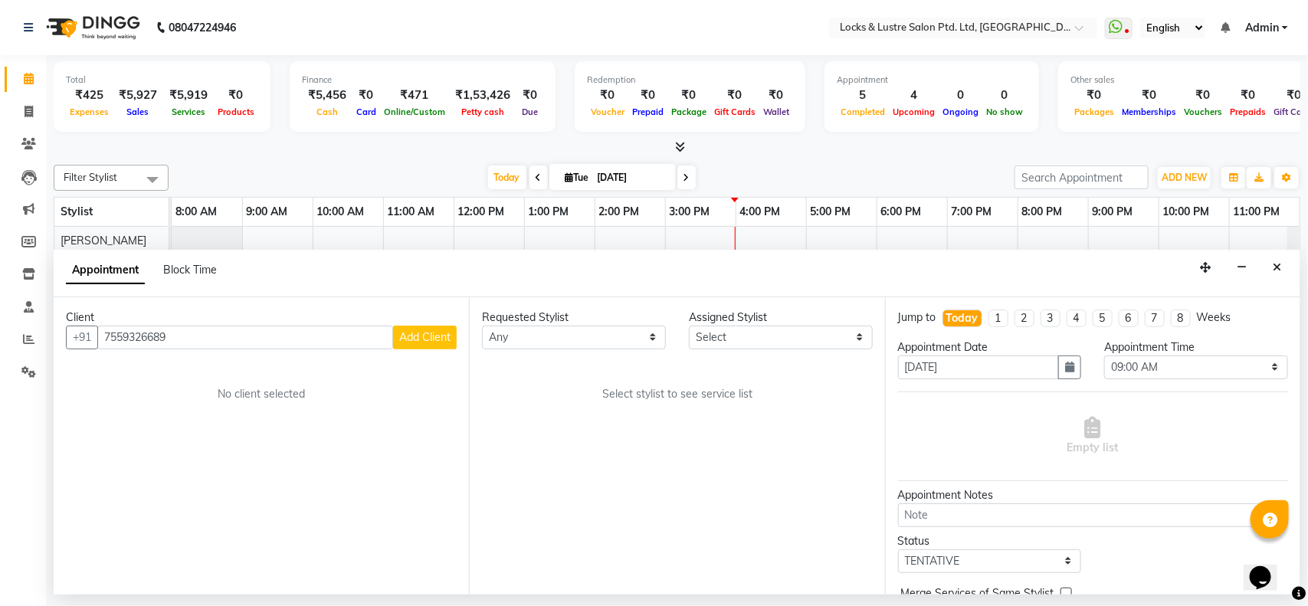
click at [419, 332] on span "Add Client" at bounding box center [424, 337] width 51 height 14
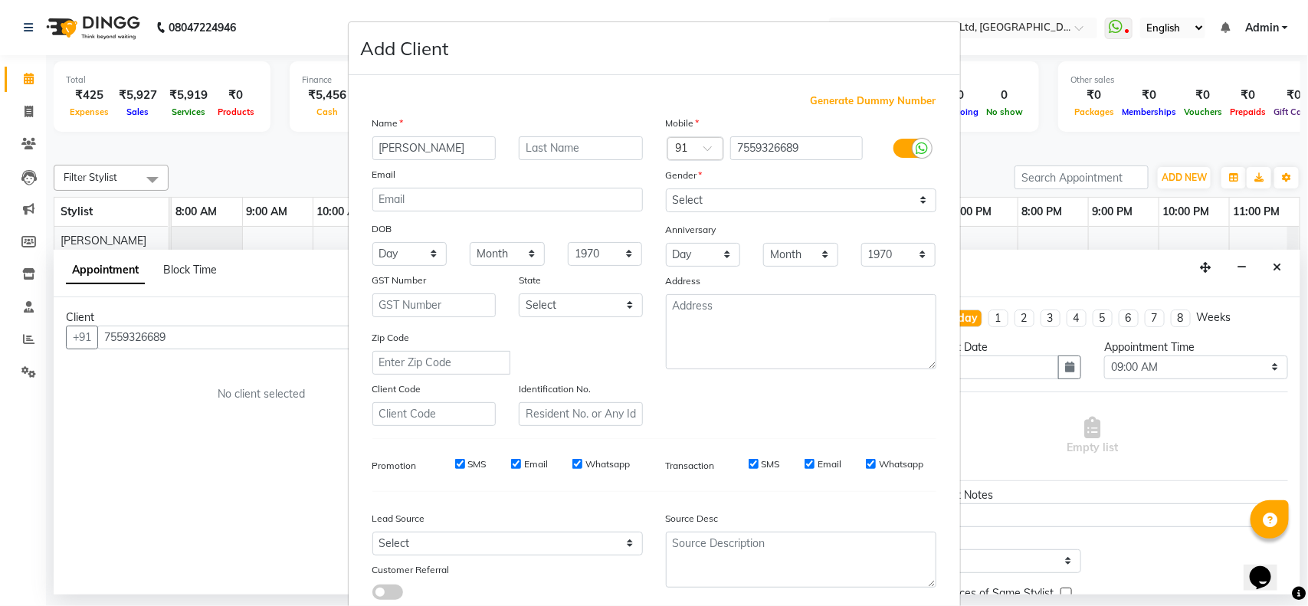
type input "[PERSON_NAME]"
click at [782, 195] on select "Select Male Female Other Prefer Not To Say" at bounding box center [801, 200] width 270 height 24
select select "male"
click at [666, 188] on select "Select Male Female Other Prefer Not To Say" at bounding box center [801, 200] width 270 height 24
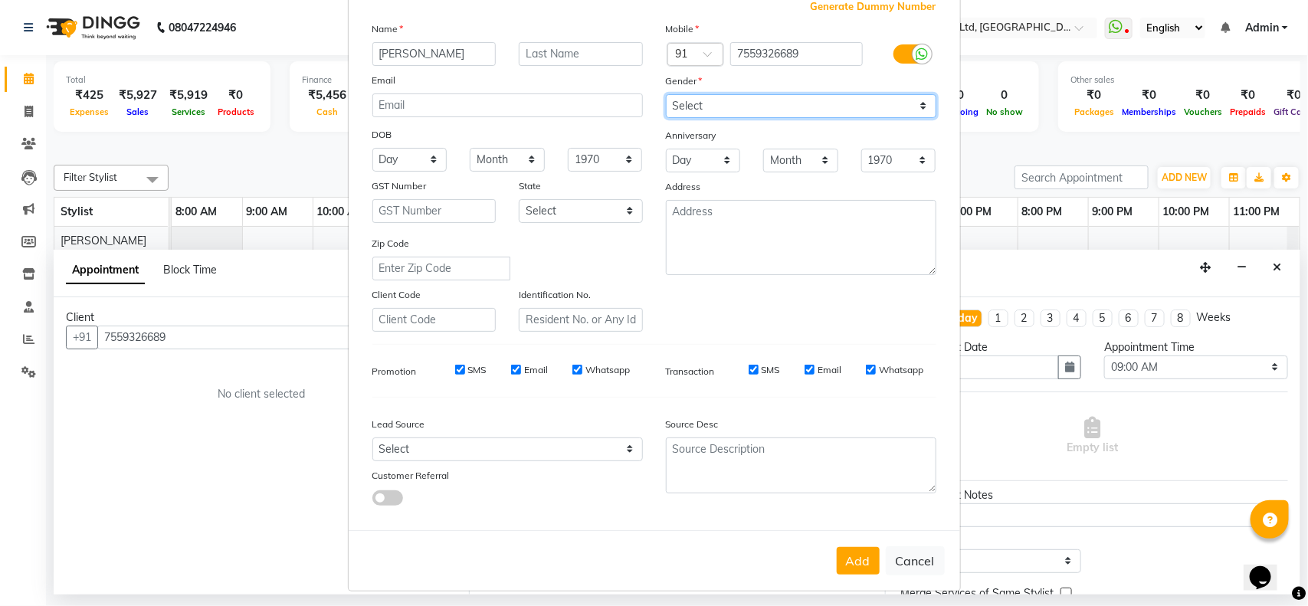
scroll to position [96, 0]
click at [853, 556] on button "Add" at bounding box center [858, 559] width 43 height 28
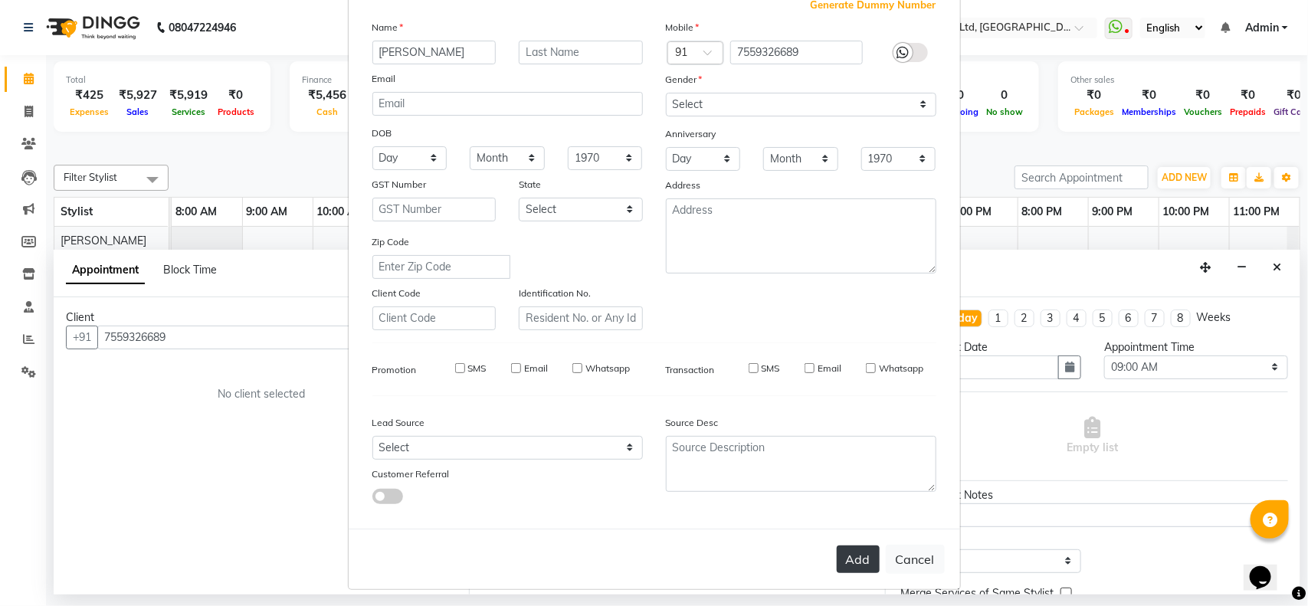
select select
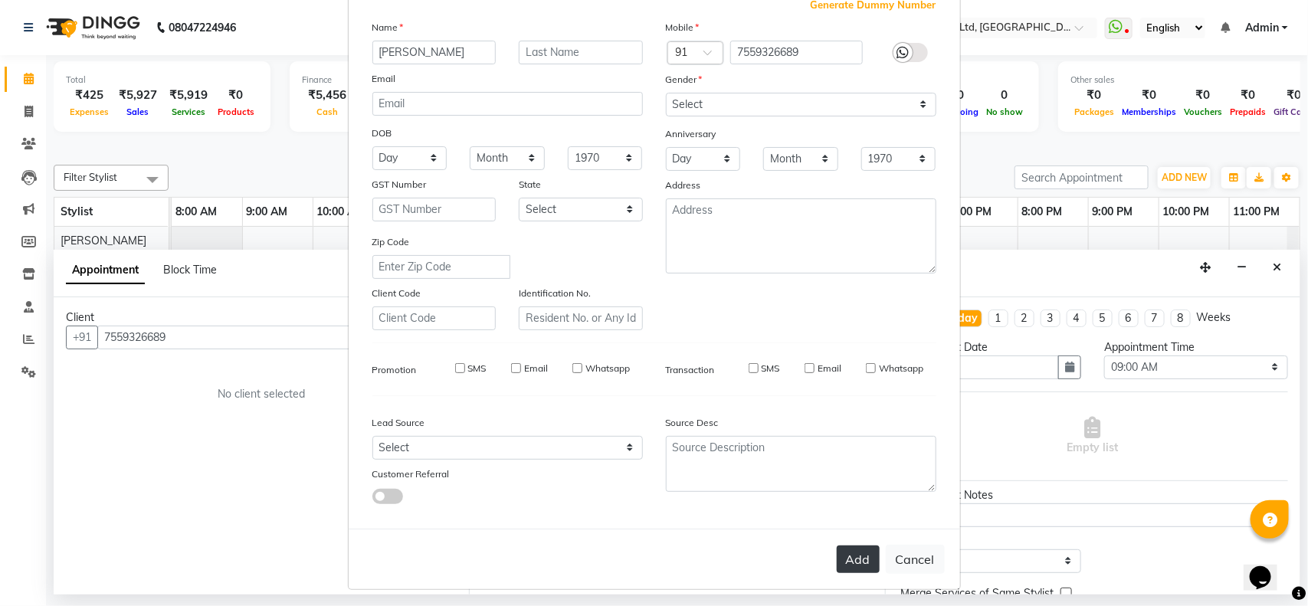
select select
checkbox input "false"
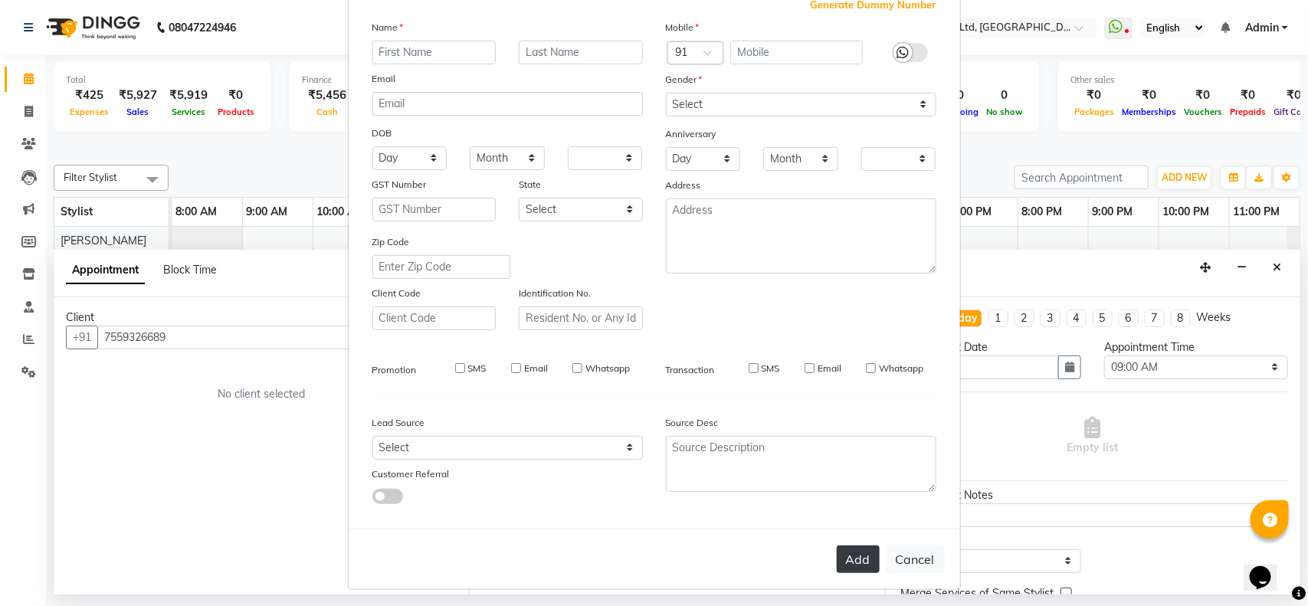
checkbox input "false"
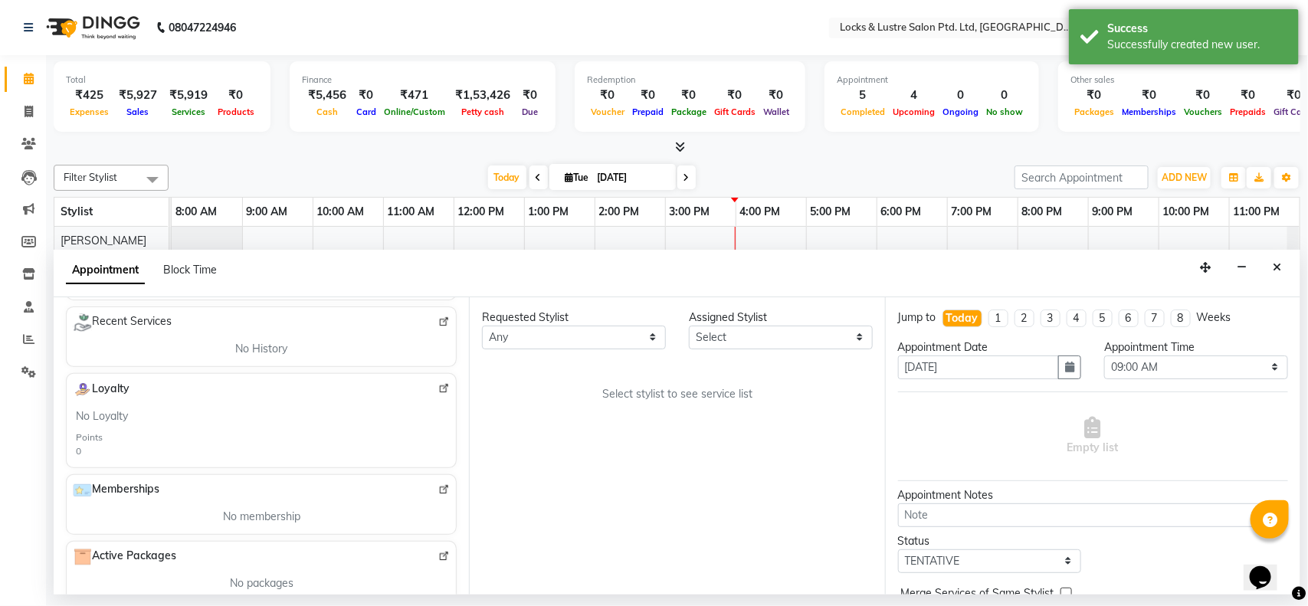
scroll to position [361, 0]
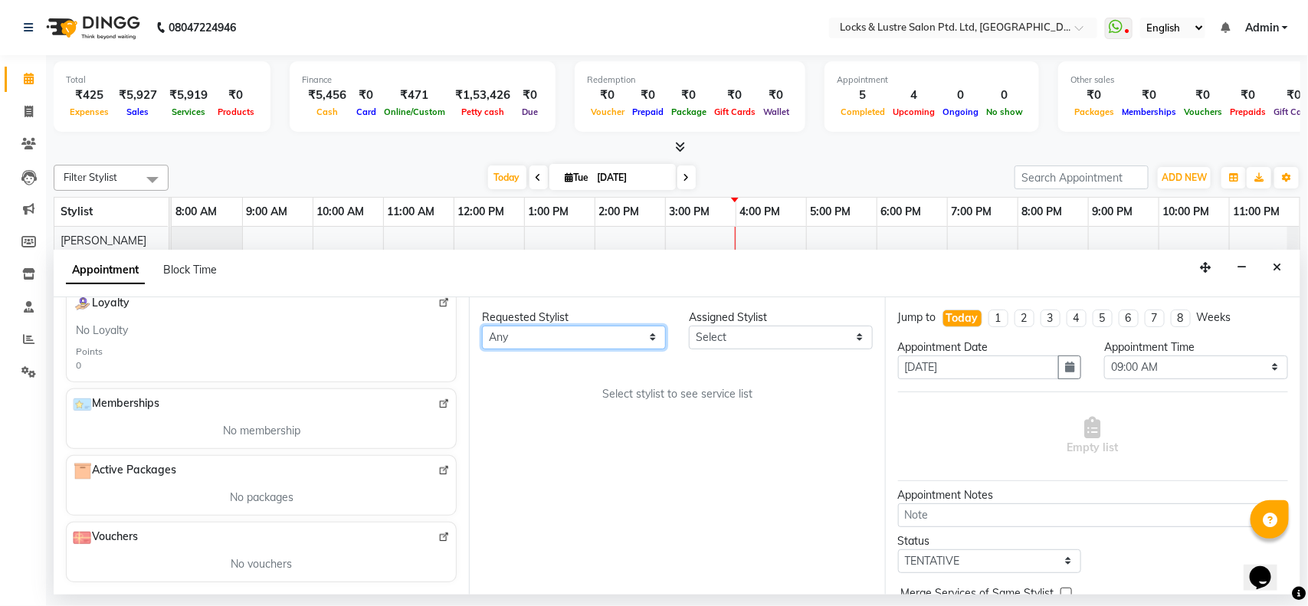
click at [617, 336] on select "Any anushree Hashim Salmani muskan shaikh Rachna Salvi rehan Sahil Sanjeet shwe…" at bounding box center [574, 338] width 184 height 24
click at [734, 337] on select "Select [PERSON_NAME] [PERSON_NAME] [PERSON_NAME] [PERSON_NAME] [PERSON_NAME] sh…" at bounding box center [781, 338] width 184 height 24
select select "89162"
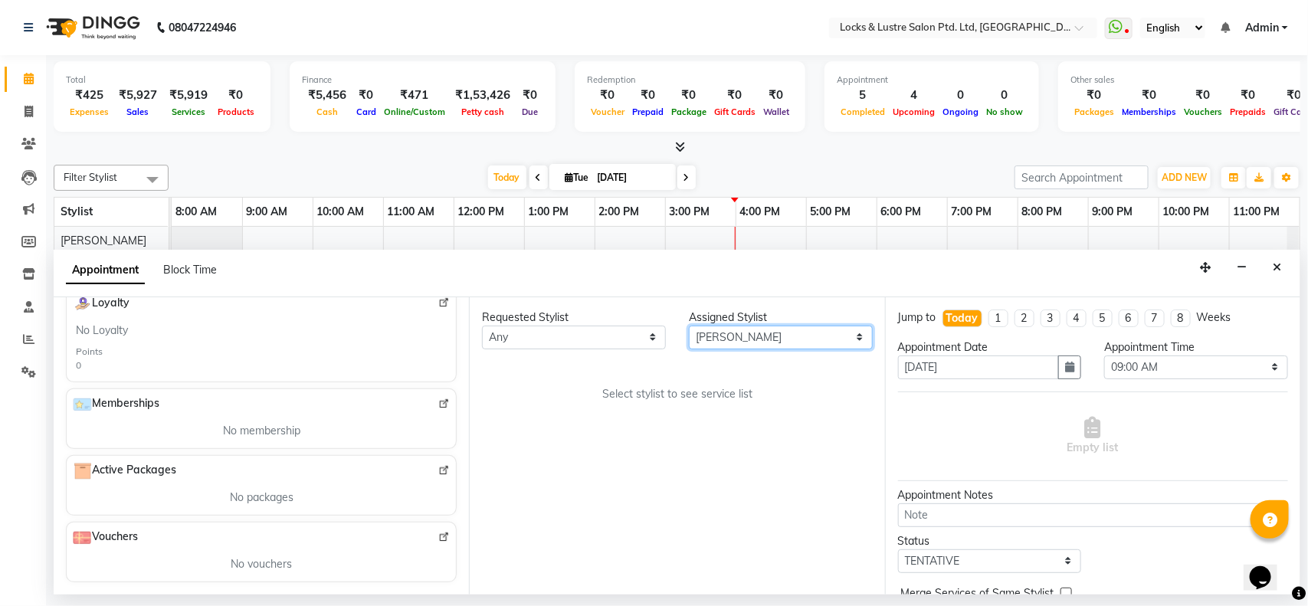
click at [689, 326] on select "Select [PERSON_NAME] [PERSON_NAME] [PERSON_NAME] [PERSON_NAME] [PERSON_NAME] sh…" at bounding box center [781, 338] width 184 height 24
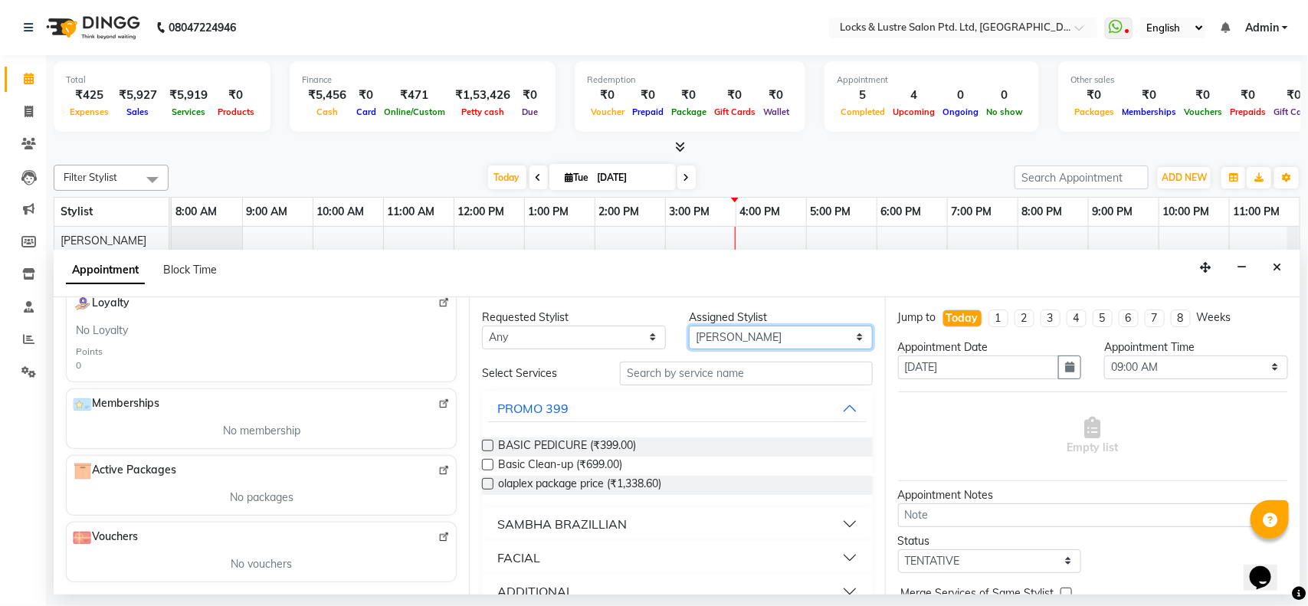
click at [756, 331] on select "Select [PERSON_NAME] [PERSON_NAME] [PERSON_NAME] [PERSON_NAME] [PERSON_NAME] sh…" at bounding box center [781, 338] width 184 height 24
click at [689, 326] on select "Select [PERSON_NAME] [PERSON_NAME] [PERSON_NAME] [PERSON_NAME] [PERSON_NAME] sh…" at bounding box center [781, 338] width 184 height 24
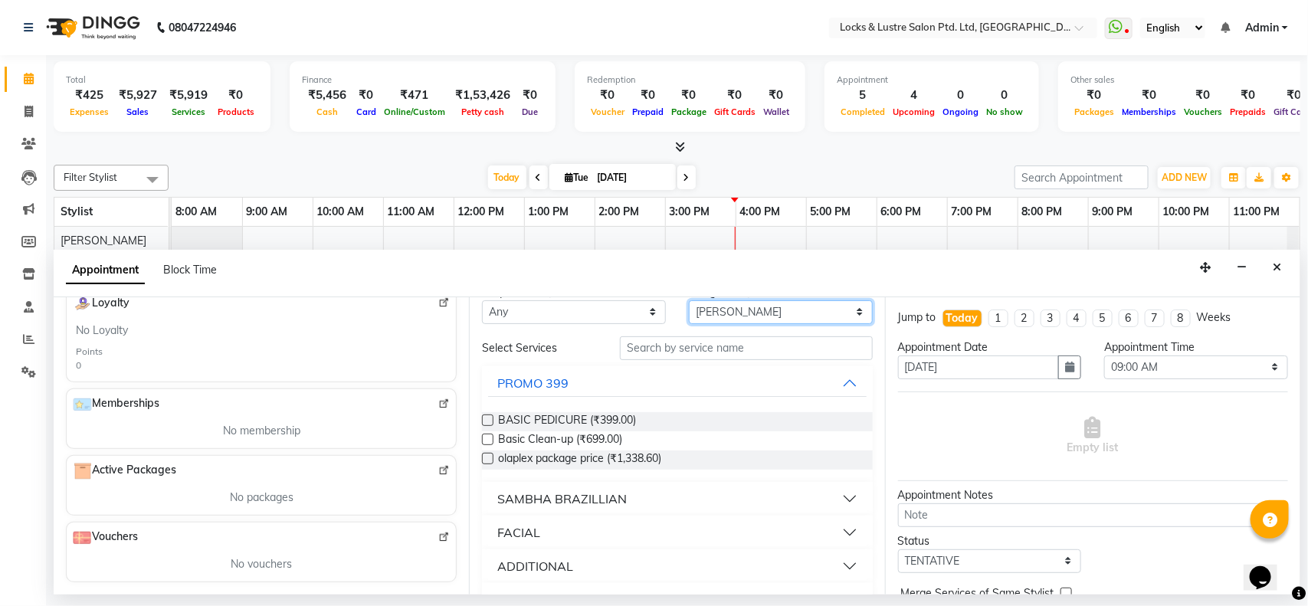
scroll to position [25, 0]
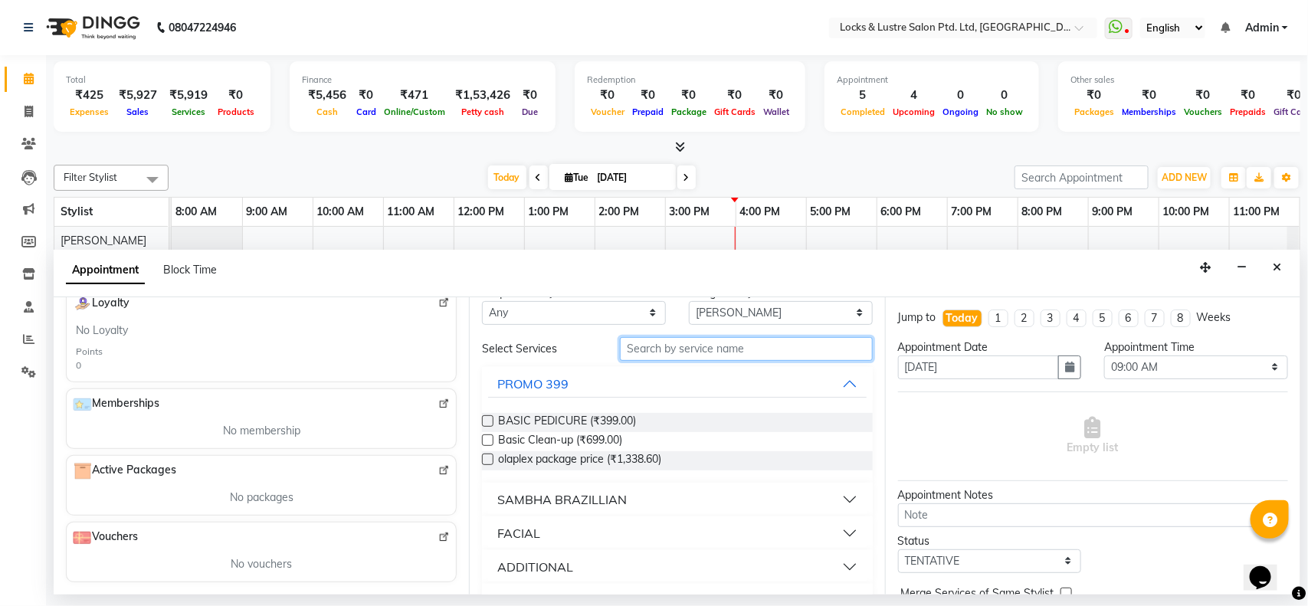
click at [690, 346] on input "text" at bounding box center [746, 349] width 253 height 24
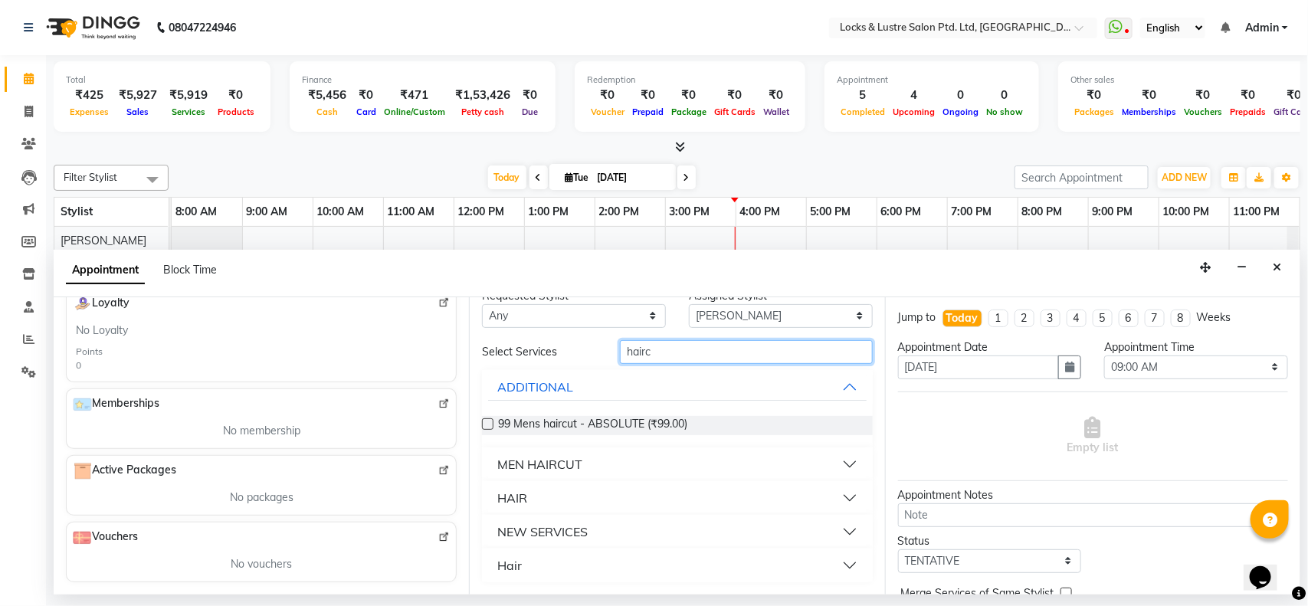
scroll to position [21, 0]
type input "haircut"
click at [837, 469] on button "MEN HAIRCUT" at bounding box center [677, 464] width 378 height 28
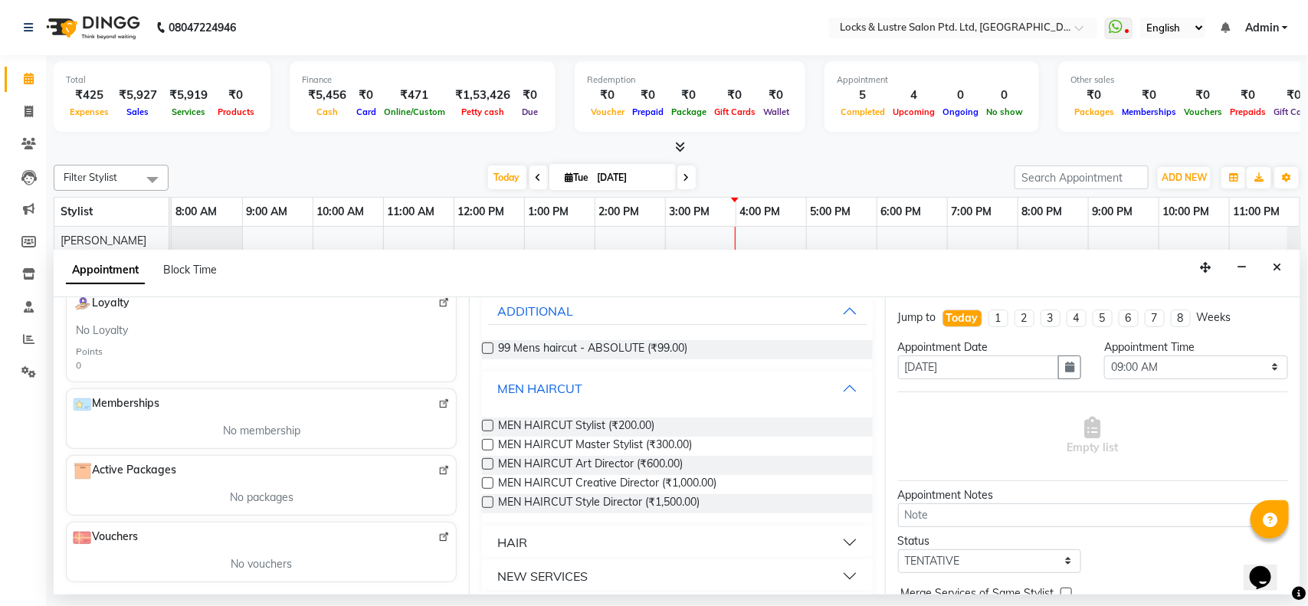
scroll to position [98, 0]
click at [752, 528] on button "HAIR" at bounding box center [677, 542] width 378 height 28
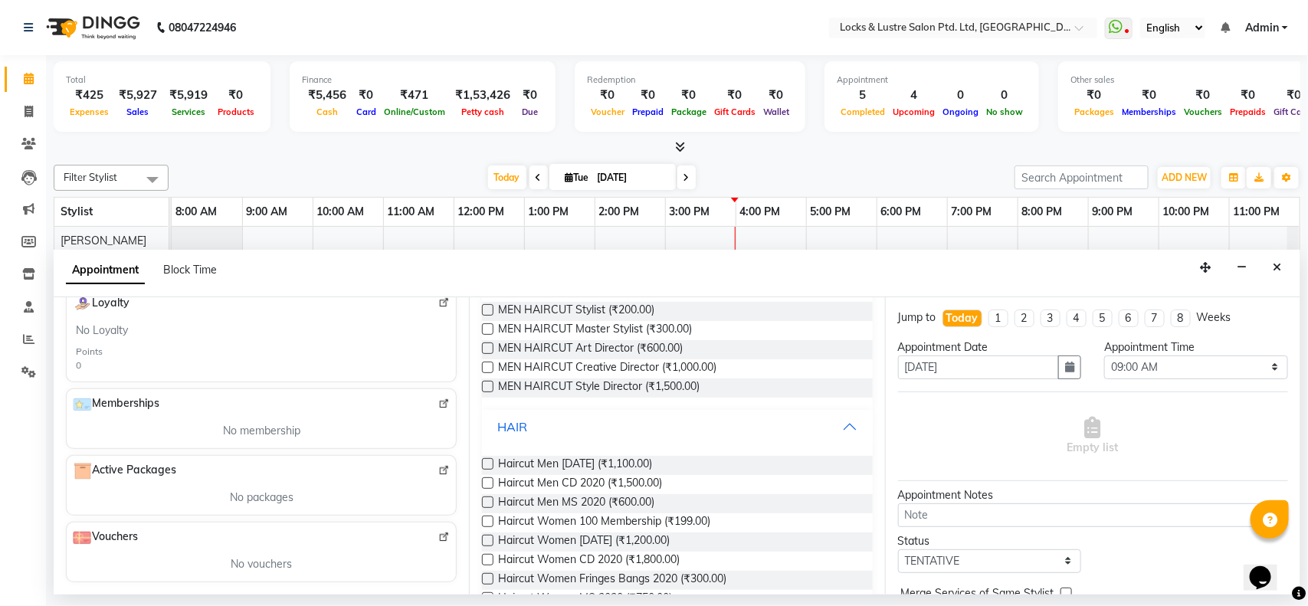
scroll to position [211, 0]
click at [510, 468] on span "Haircut Men AD 2020 (₹1,100.00)" at bounding box center [575, 466] width 154 height 19
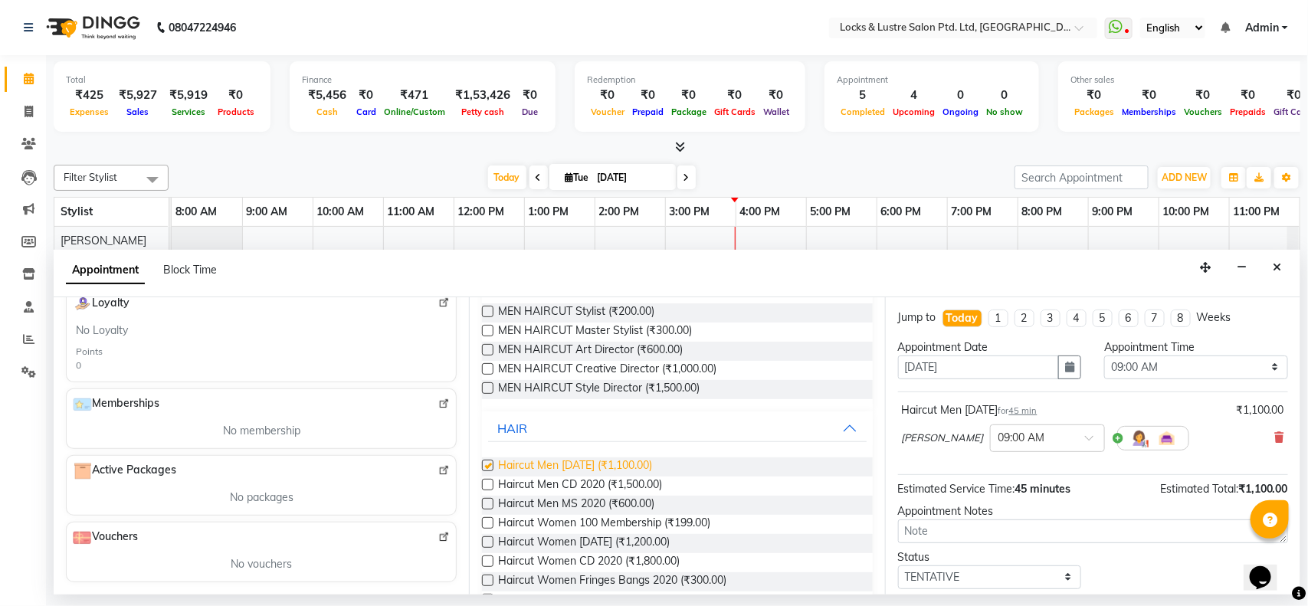
checkbox input "false"
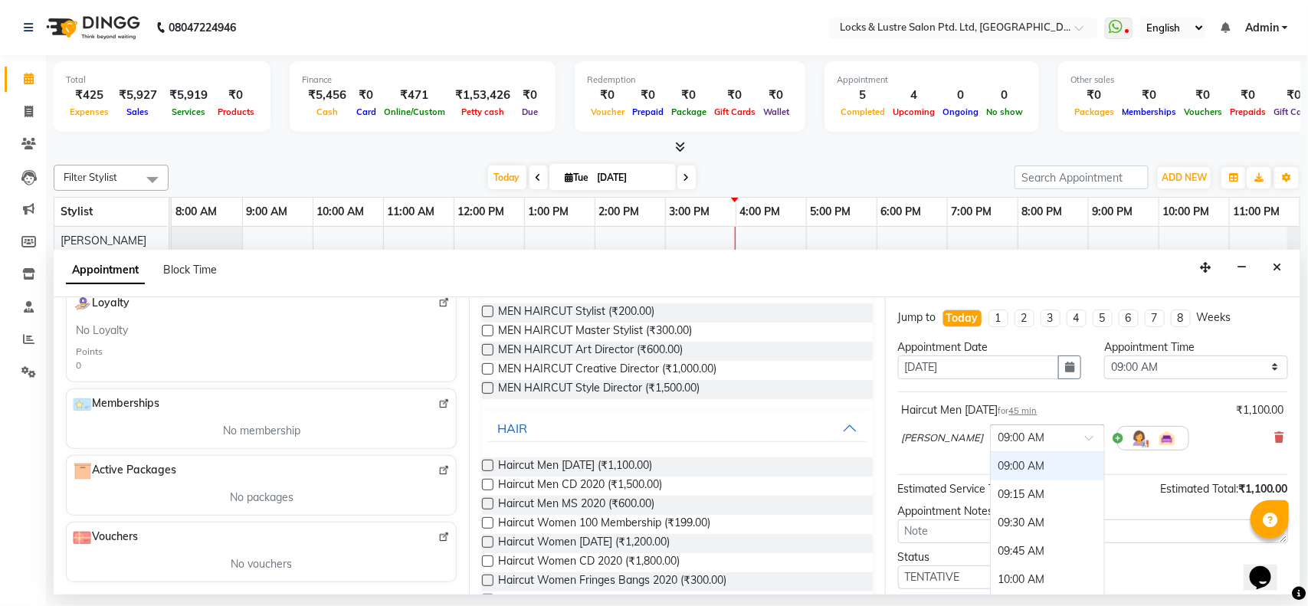
click at [1036, 441] on input "text" at bounding box center [1031, 437] width 67 height 16
click at [1034, 470] on div "09:00 AM" at bounding box center [1047, 466] width 113 height 28
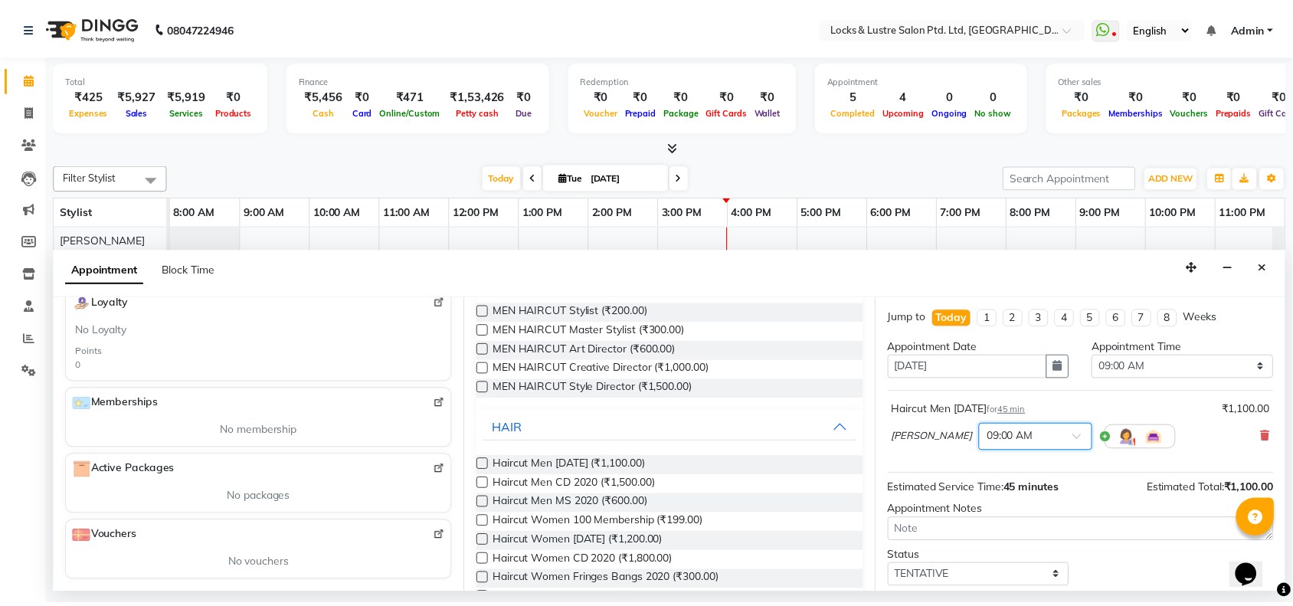
scroll to position [92, 0]
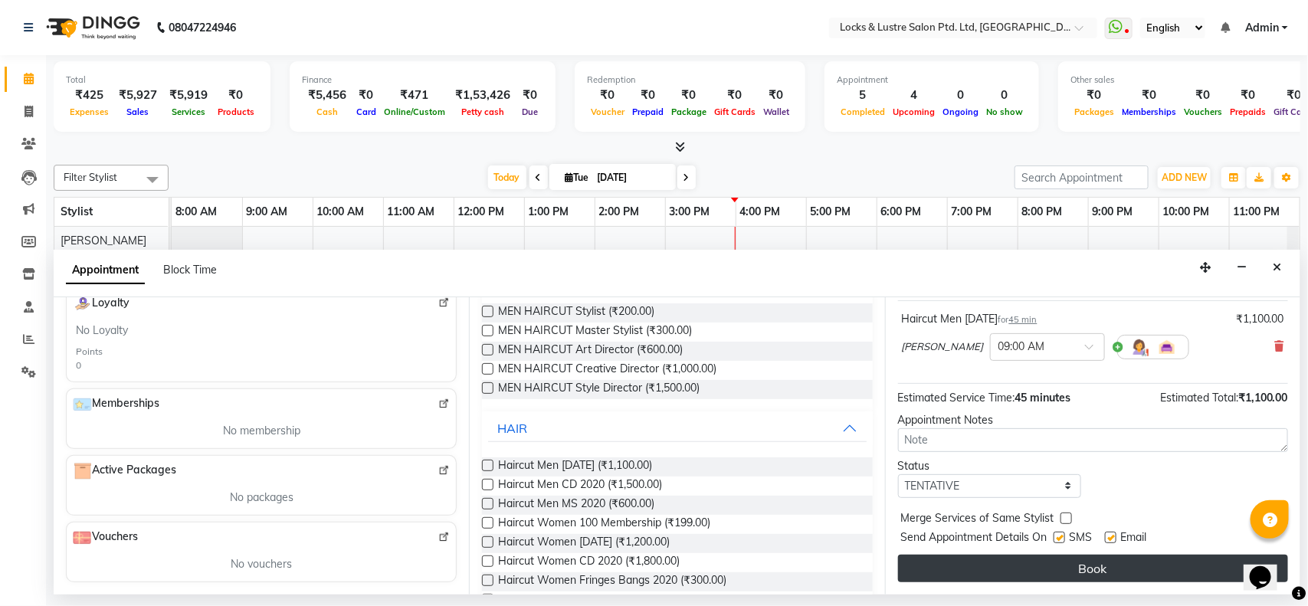
click at [1142, 568] on button "Book" at bounding box center [1093, 569] width 390 height 28
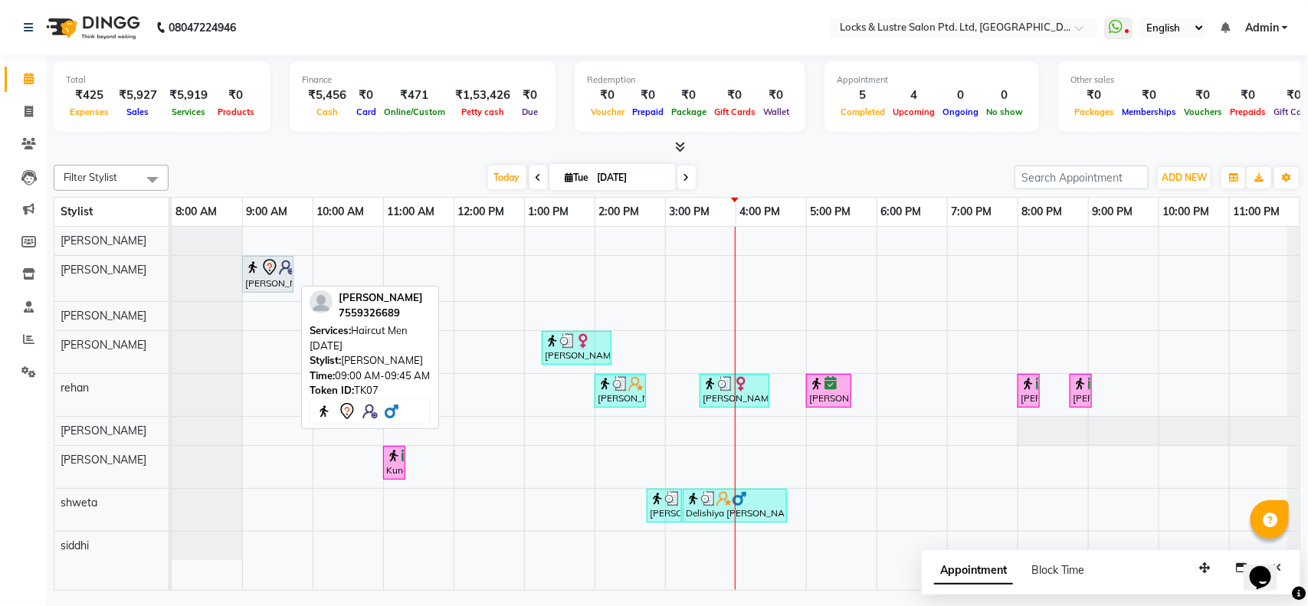
click at [269, 281] on div "[PERSON_NAME], TK07, 09:00 AM-09:45 AM, Haircut Men [DATE]" at bounding box center [268, 274] width 48 height 32
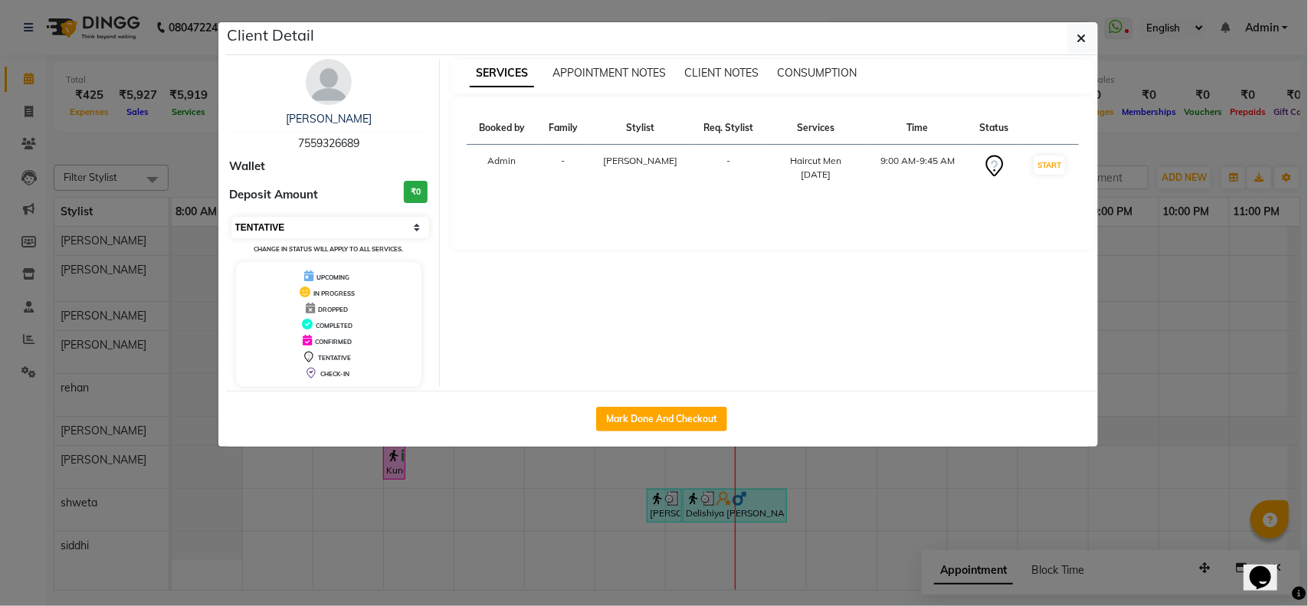
click at [351, 220] on select "Select IN SERVICE CONFIRMED TENTATIVE CHECK IN MARK DONE DROPPED UPCOMING" at bounding box center [330, 227] width 198 height 21
select select "6"
click at [231, 217] on select "Select IN SERVICE CONFIRMED TENTATIVE CHECK IN MARK DONE DROPPED UPCOMING" at bounding box center [330, 227] width 198 height 21
click at [334, 217] on select "Select IN SERVICE CONFIRMED TENTATIVE CHECK IN MARK DONE DROPPED UPCOMING" at bounding box center [330, 227] width 198 height 21
click at [494, 226] on div "Booked by Family Stylist Req. Stylist Services Time Status Admin - Hashim Salma…" at bounding box center [772, 173] width 643 height 153
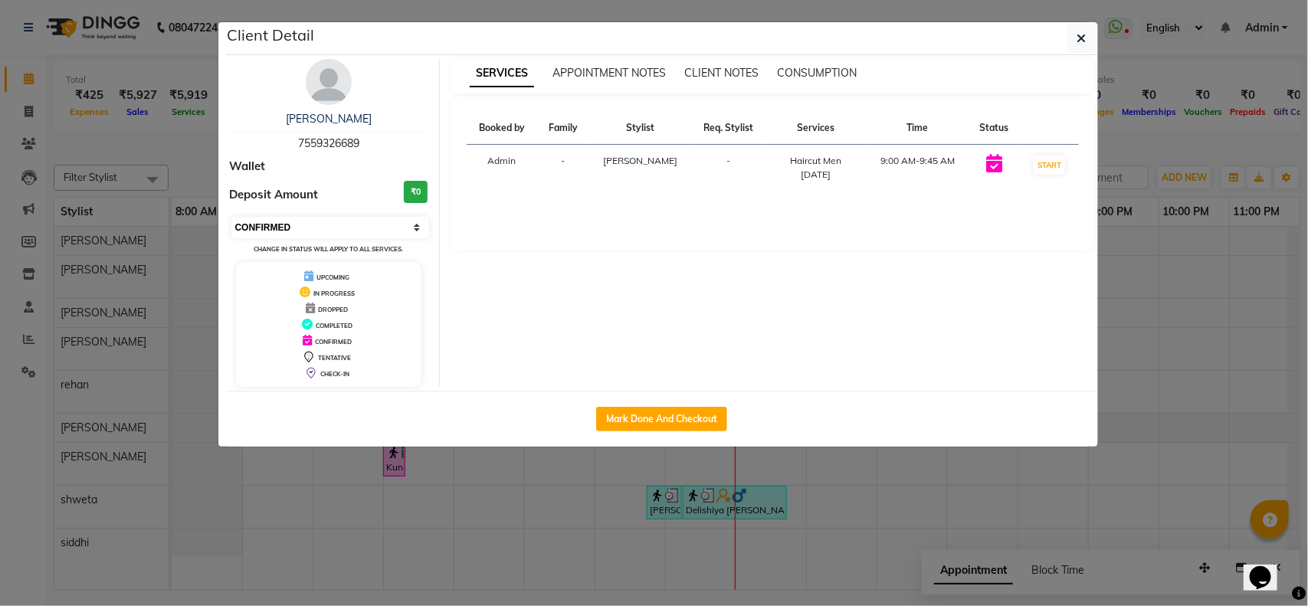
click at [395, 224] on select "Select IN SERVICE CONFIRMED TENTATIVE CHECK IN MARK DONE DROPPED UPCOMING" at bounding box center [330, 227] width 198 height 21
click at [641, 231] on div "Booked by Family Stylist Req. Stylist Services Time Status Admin - Hashim Salma…" at bounding box center [772, 173] width 643 height 153
click at [656, 414] on button "Mark Done And Checkout" at bounding box center [661, 419] width 131 height 25
select select "service"
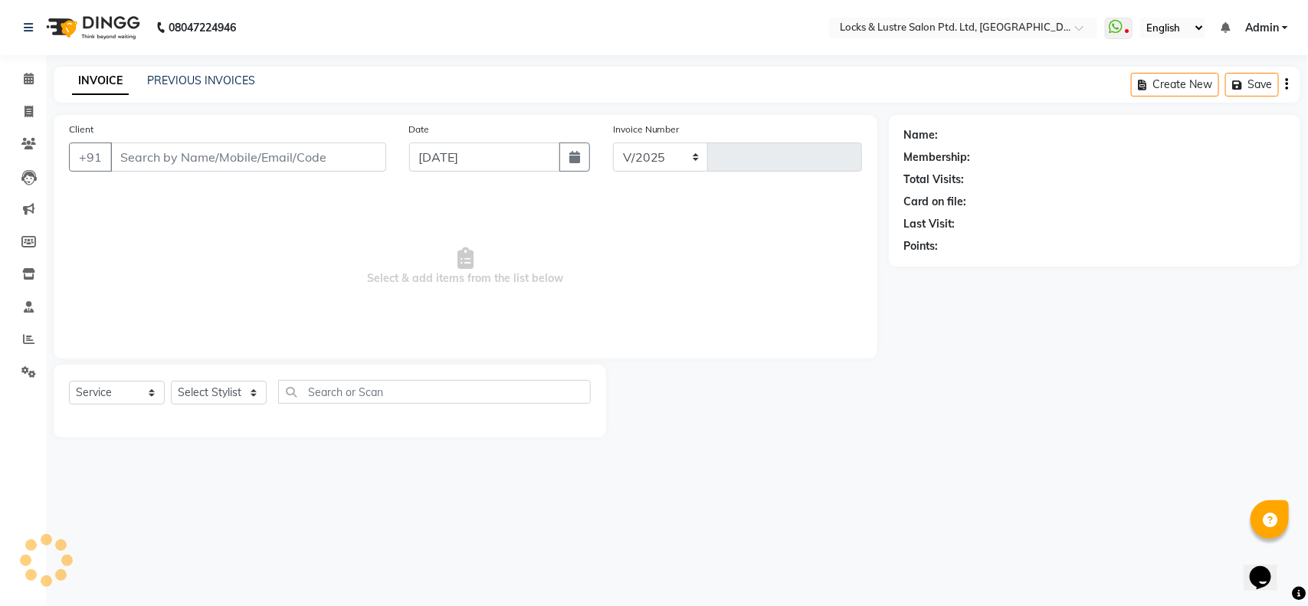
select select "5928"
type input "1843"
click at [25, 84] on icon at bounding box center [29, 78] width 10 height 11
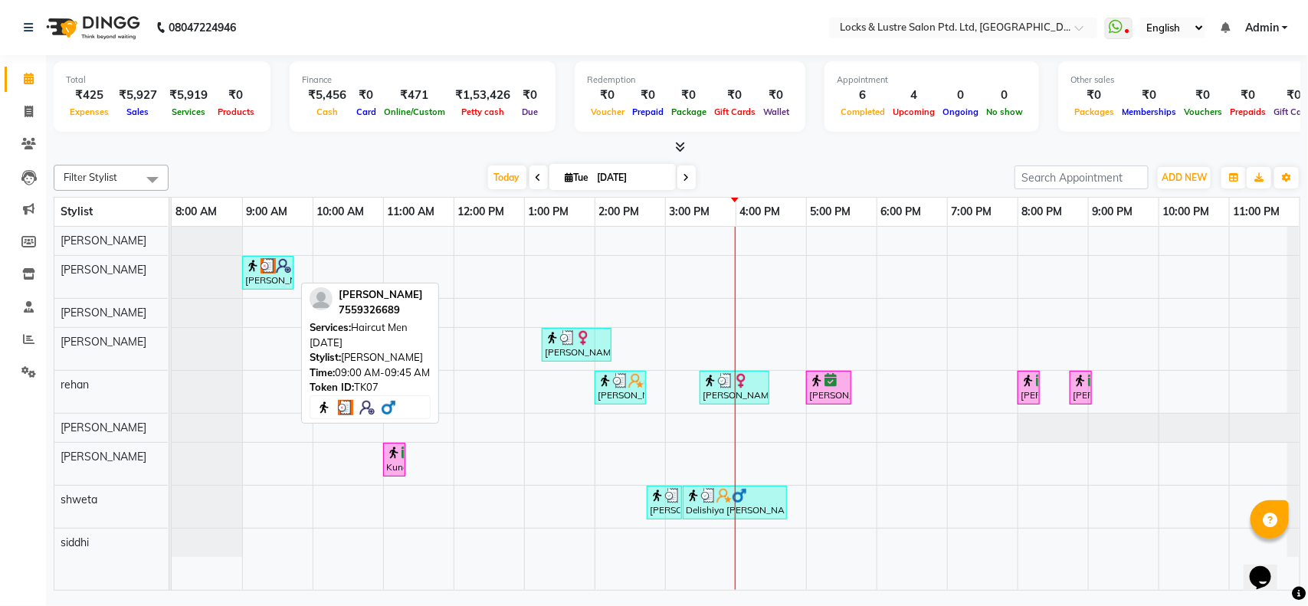
click at [262, 278] on div "[PERSON_NAME], TK07, 09:00 AM-09:45 AM, Haircut Men [DATE]" at bounding box center [268, 272] width 48 height 29
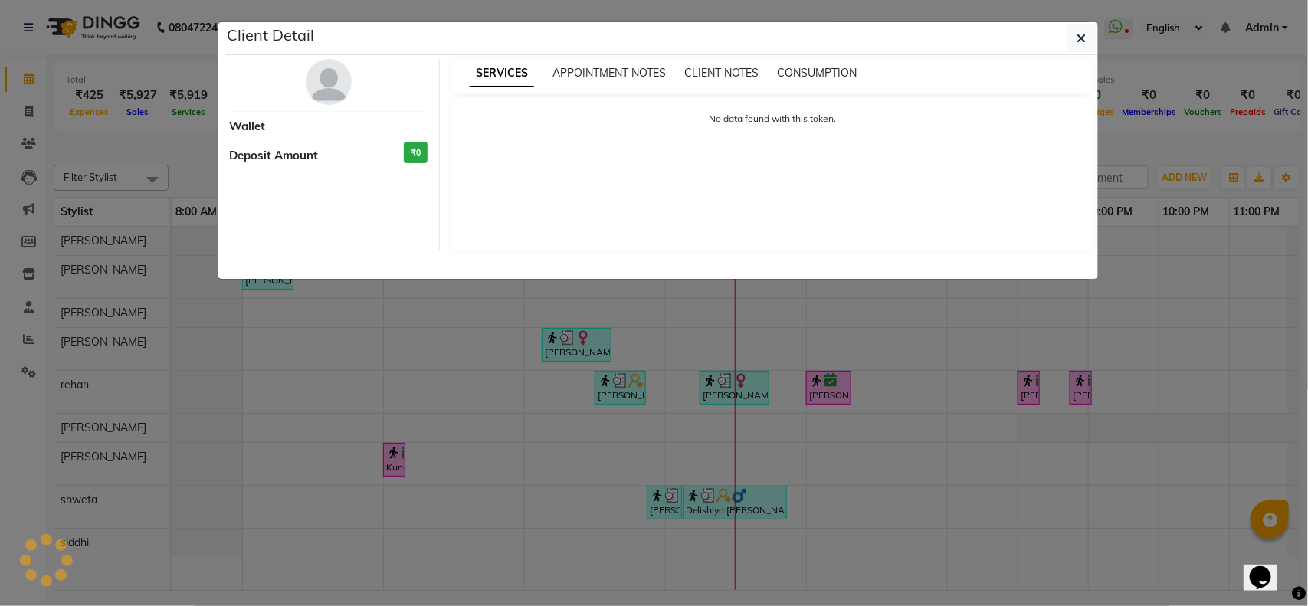
select select "3"
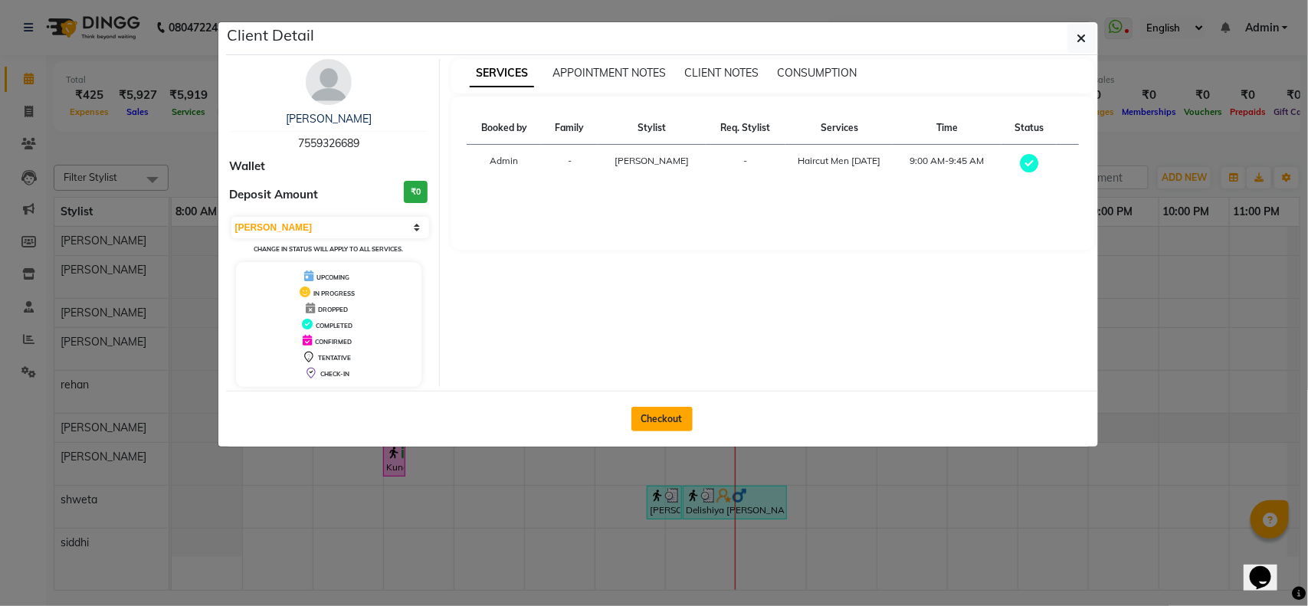
click at [665, 412] on button "Checkout" at bounding box center [661, 419] width 61 height 25
select select "service"
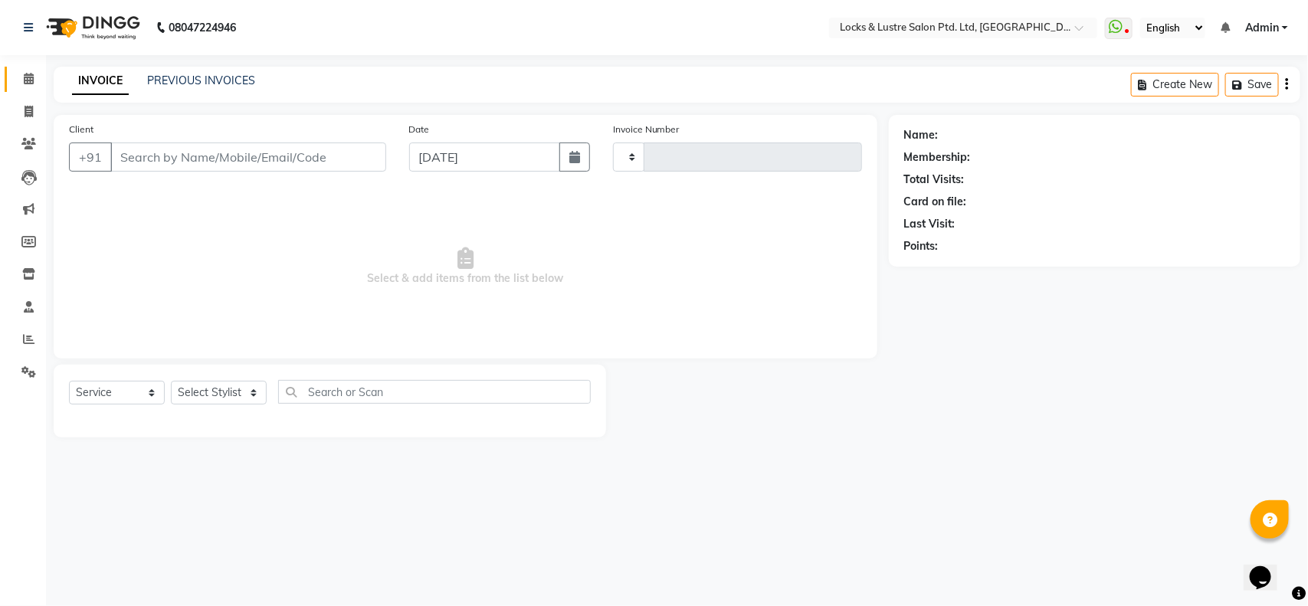
type input "1843"
select select "5928"
type input "7559326689"
select select "89162"
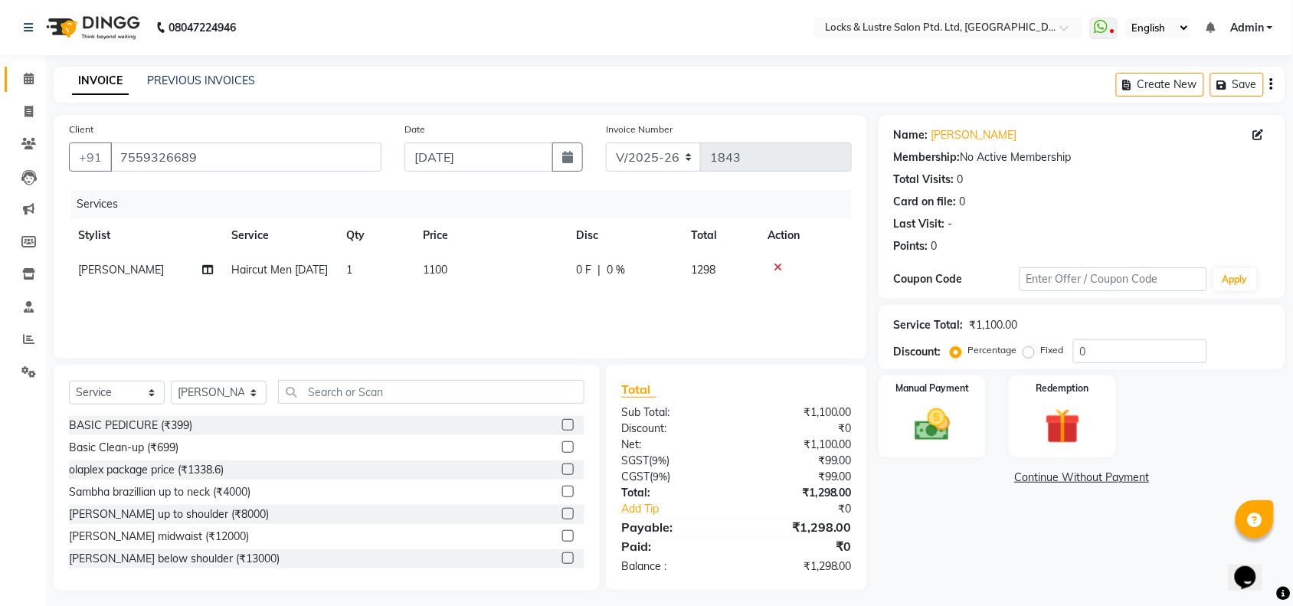
scroll to position [6, 0]
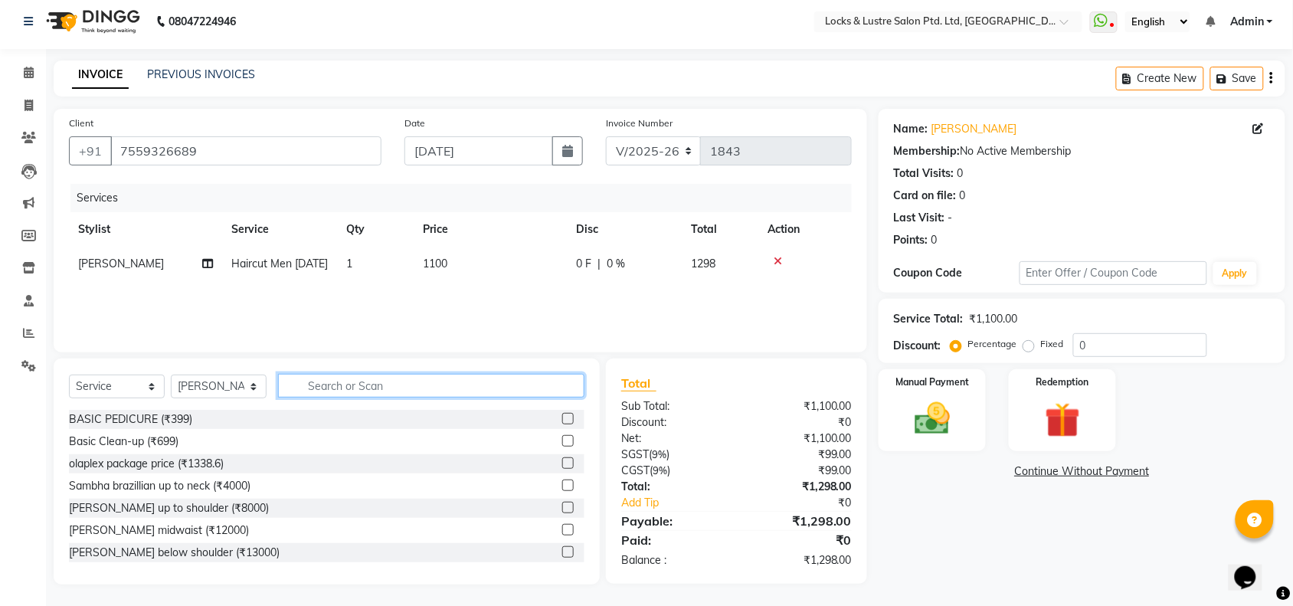
click at [374, 385] on input "text" at bounding box center [431, 386] width 306 height 24
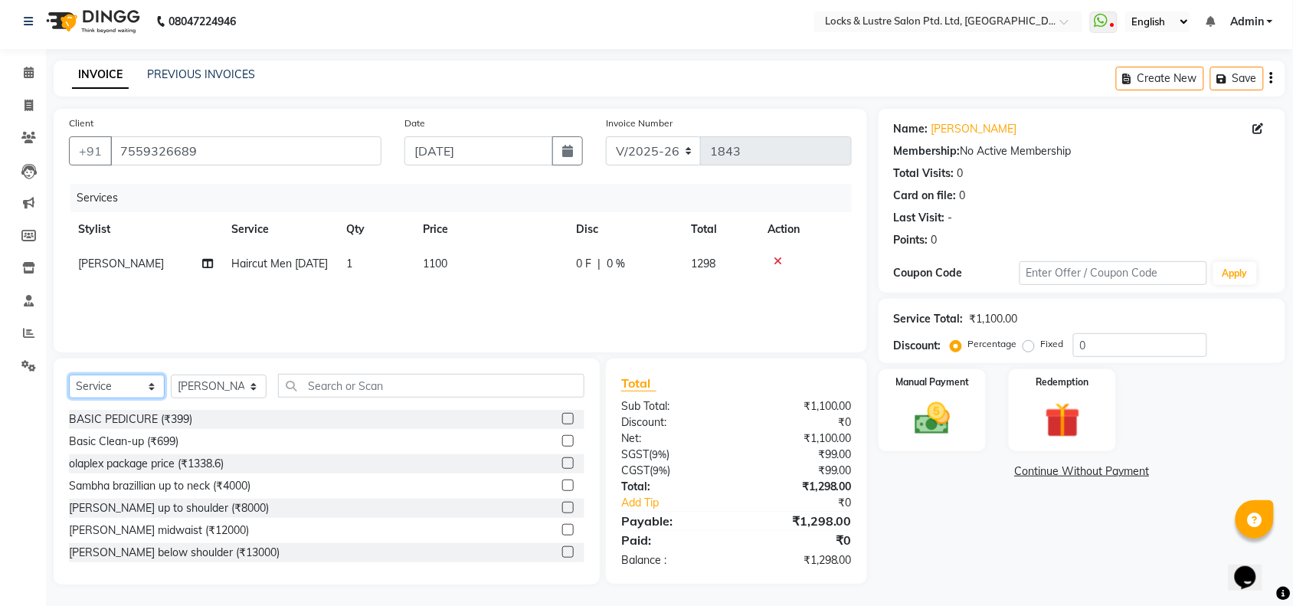
click at [131, 378] on select "Select Service Product Membership Package Voucher Prepaid Gift Card" at bounding box center [117, 387] width 96 height 24
select select "product"
click at [69, 375] on select "Select Service Product Membership Package Voucher Prepaid Gift Card" at bounding box center [117, 387] width 96 height 24
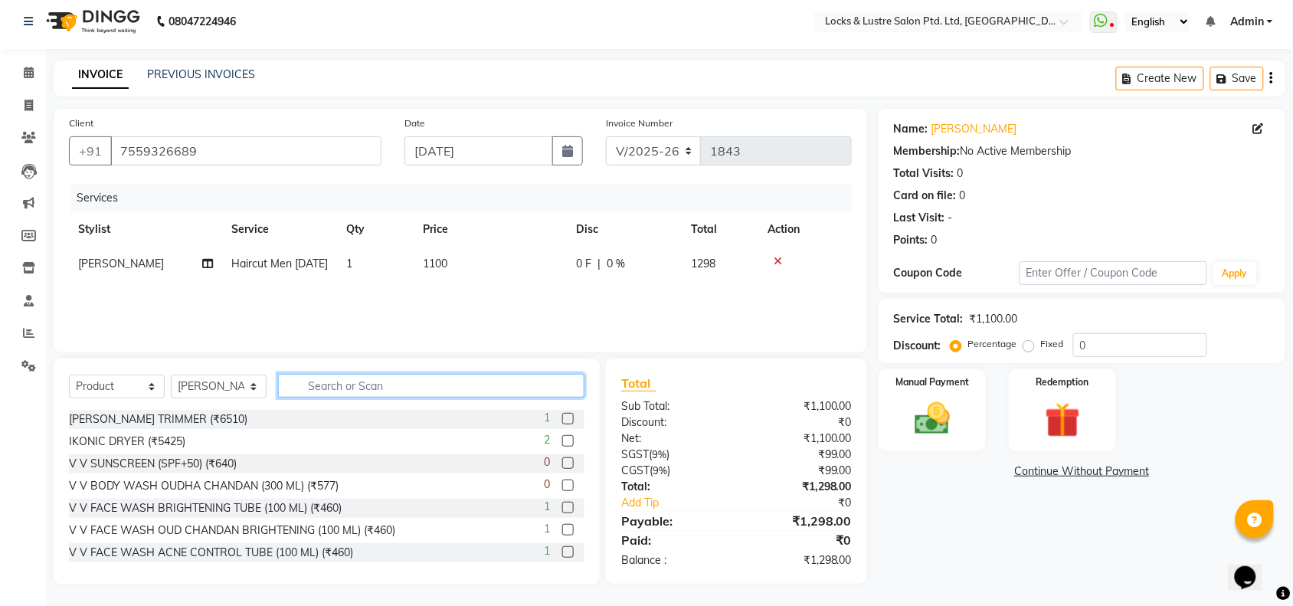
click at [356, 384] on input "text" at bounding box center [431, 386] width 306 height 24
click at [941, 408] on img at bounding box center [932, 419] width 60 height 42
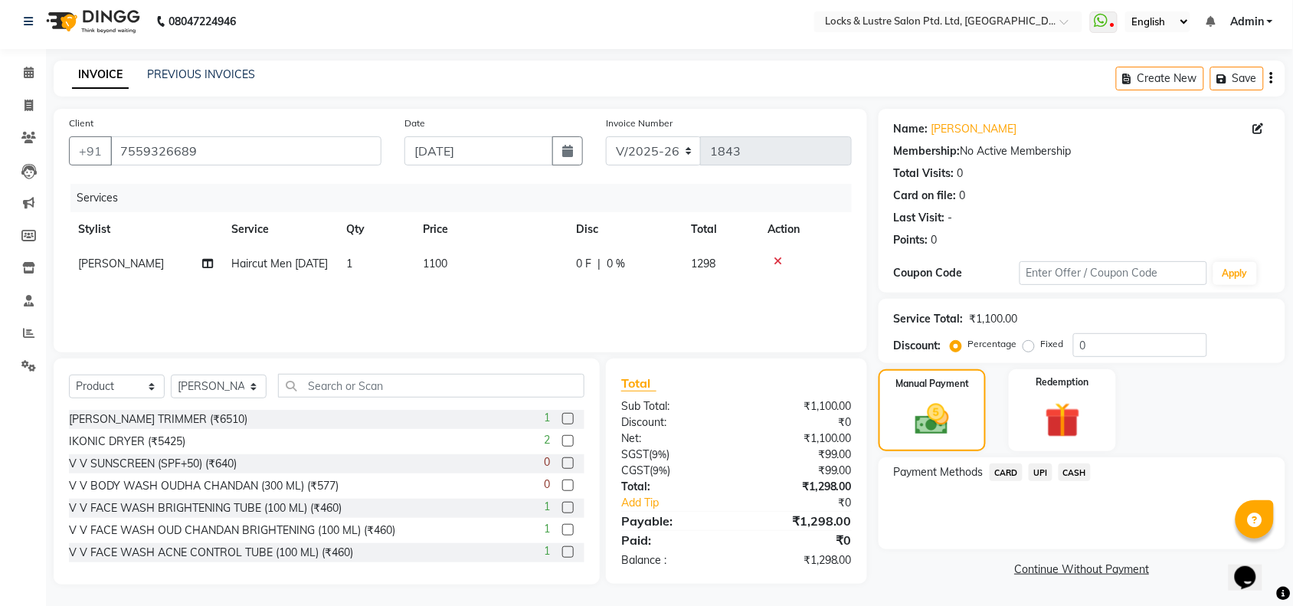
click at [1077, 470] on span "CASH" at bounding box center [1075, 472] width 33 height 18
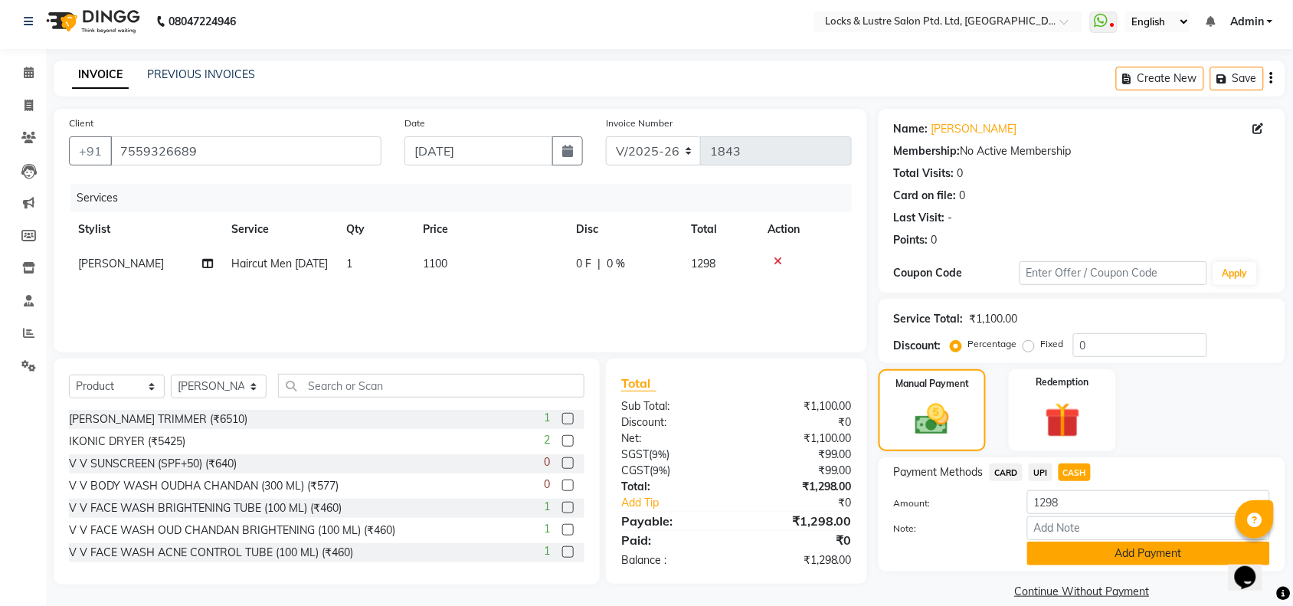
click at [1084, 546] on button "Add Payment" at bounding box center [1148, 554] width 243 height 24
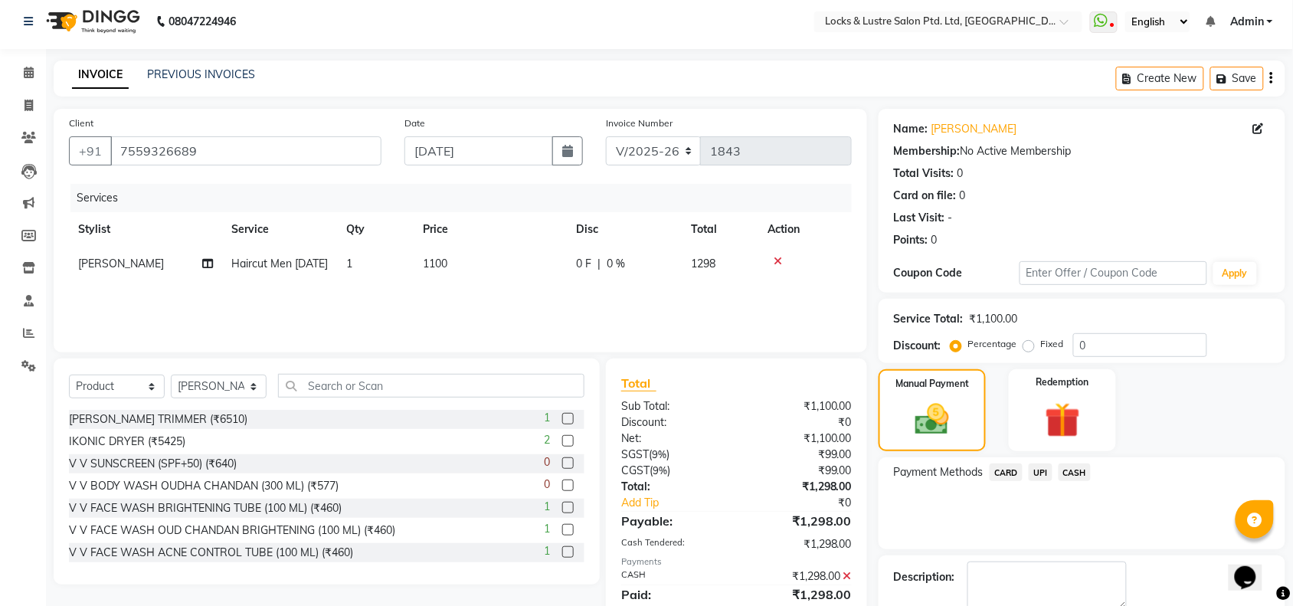
scroll to position [90, 0]
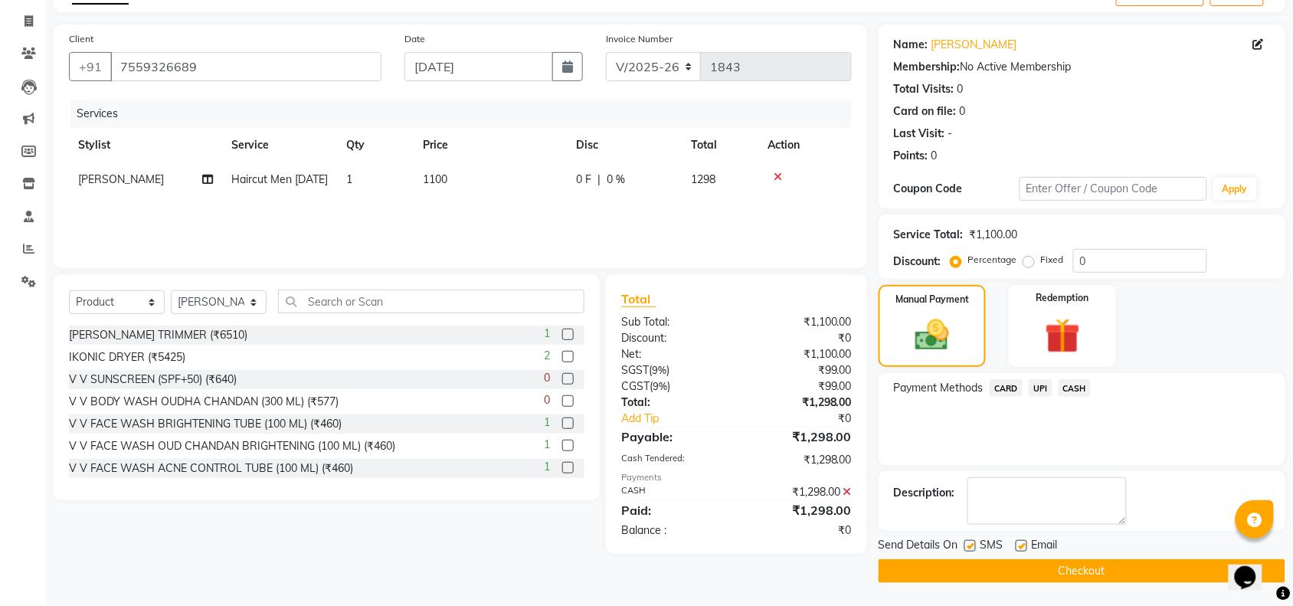
click at [851, 490] on icon at bounding box center [847, 491] width 8 height 11
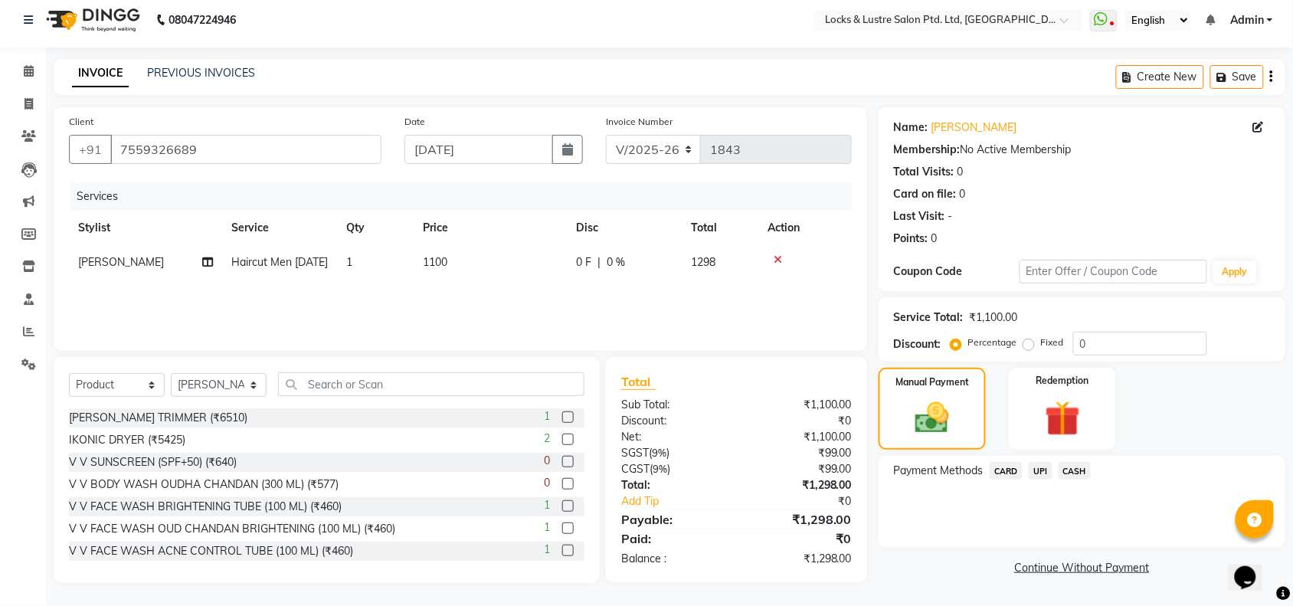
scroll to position [6, 0]
click at [1081, 473] on span "CASH" at bounding box center [1075, 472] width 33 height 18
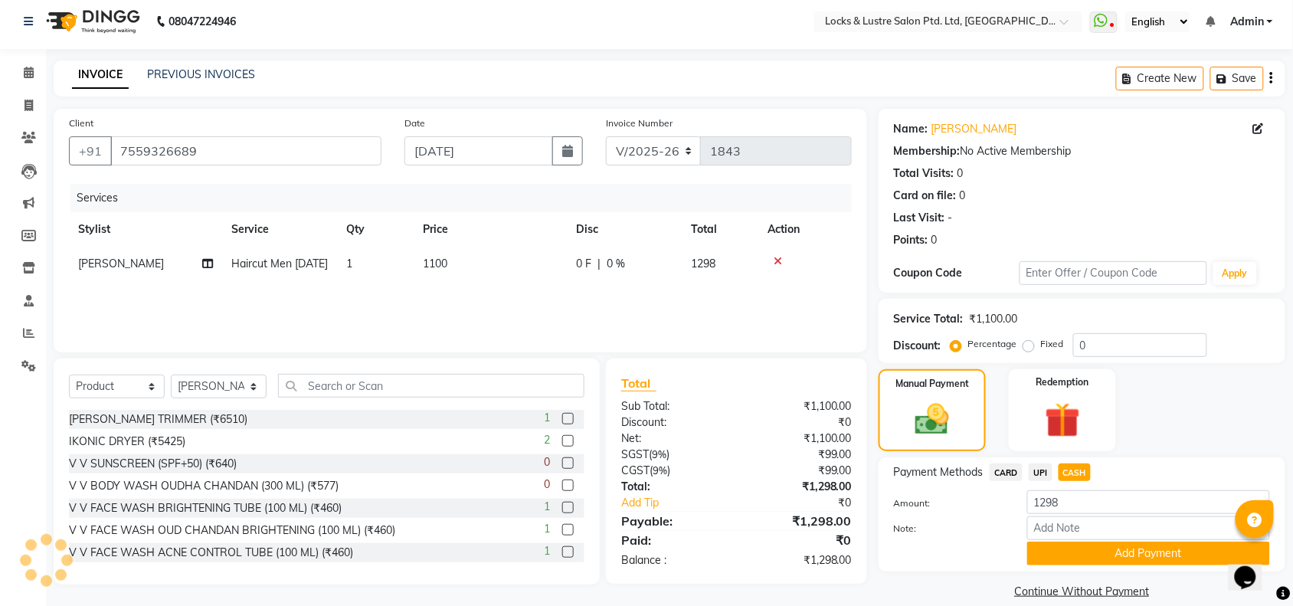
scroll to position [25, 0]
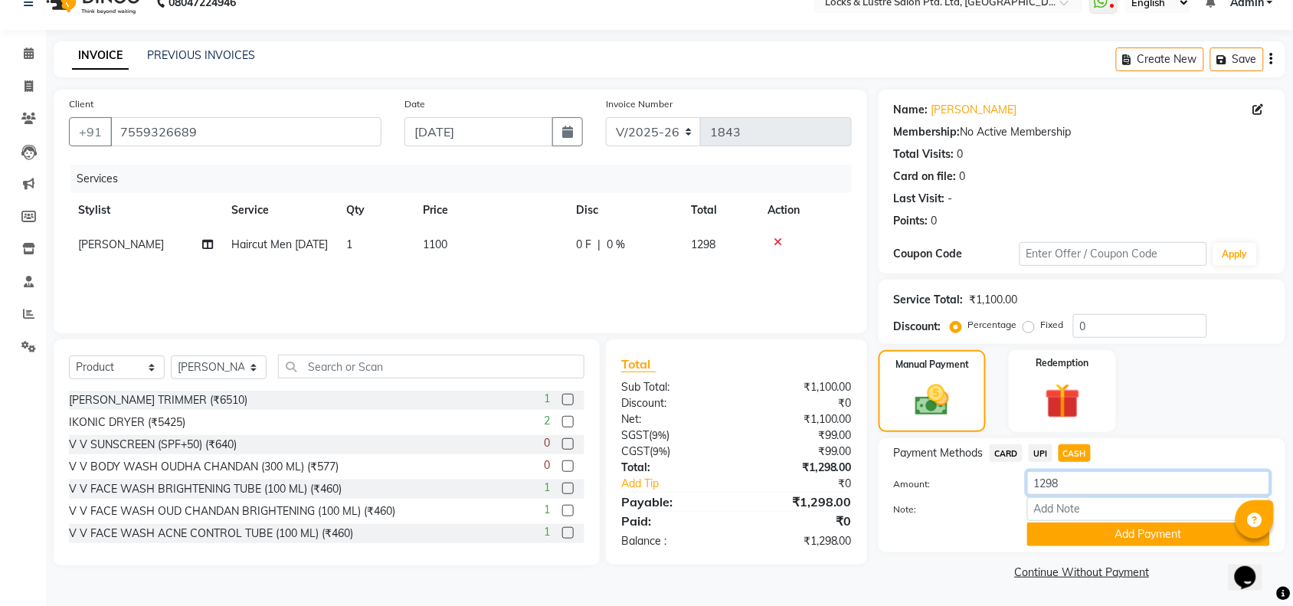
click at [1073, 480] on input "1298" at bounding box center [1148, 483] width 243 height 24
drag, startPoint x: 1073, startPoint y: 480, endPoint x: 1024, endPoint y: 480, distance: 49.8
click at [1024, 480] on div "1298" at bounding box center [1149, 483] width 266 height 24
type input "2"
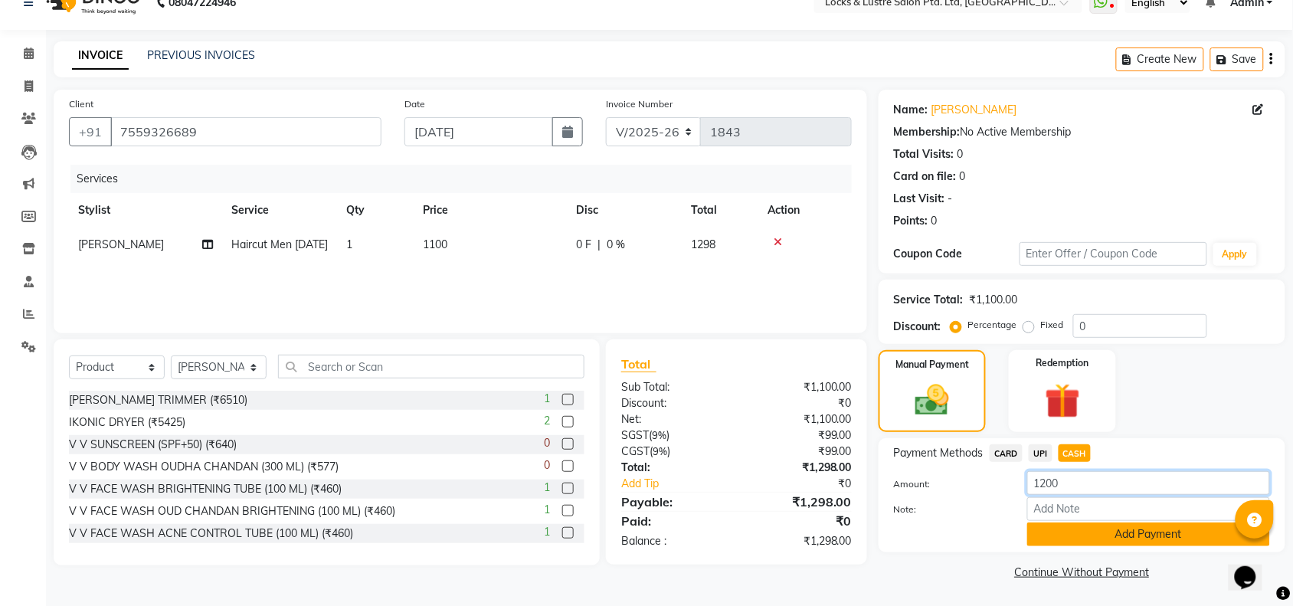
type input "1200"
click at [1103, 535] on button "Add Payment" at bounding box center [1148, 534] width 243 height 24
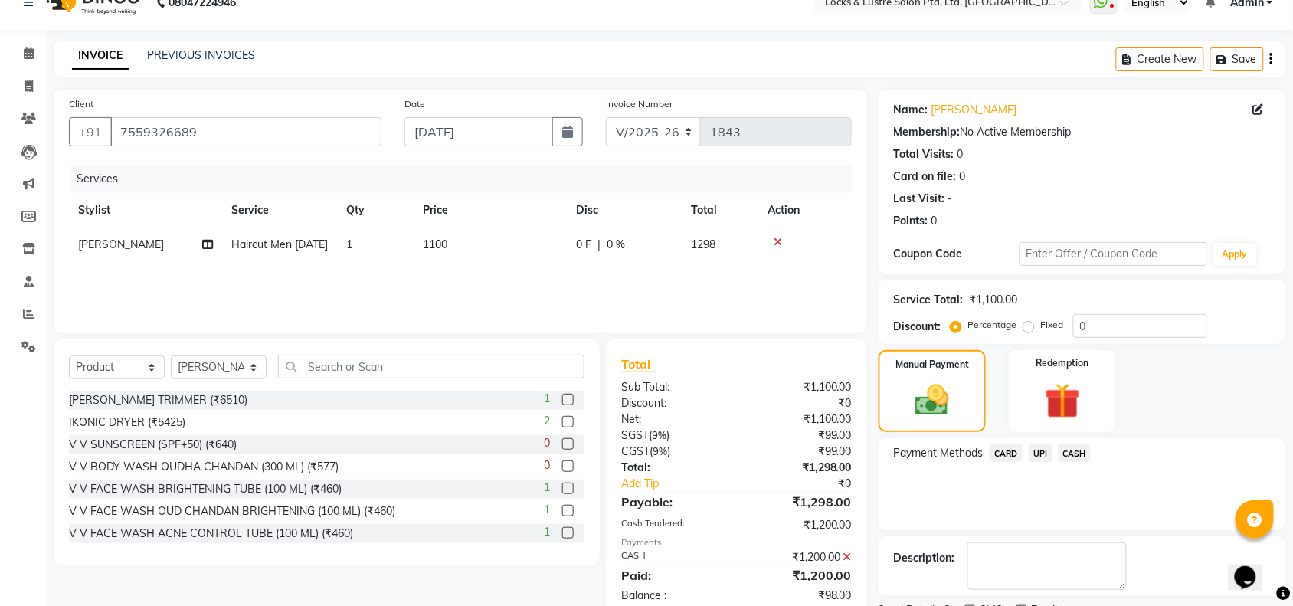
click at [1032, 452] on span "UPI" at bounding box center [1041, 453] width 24 height 18
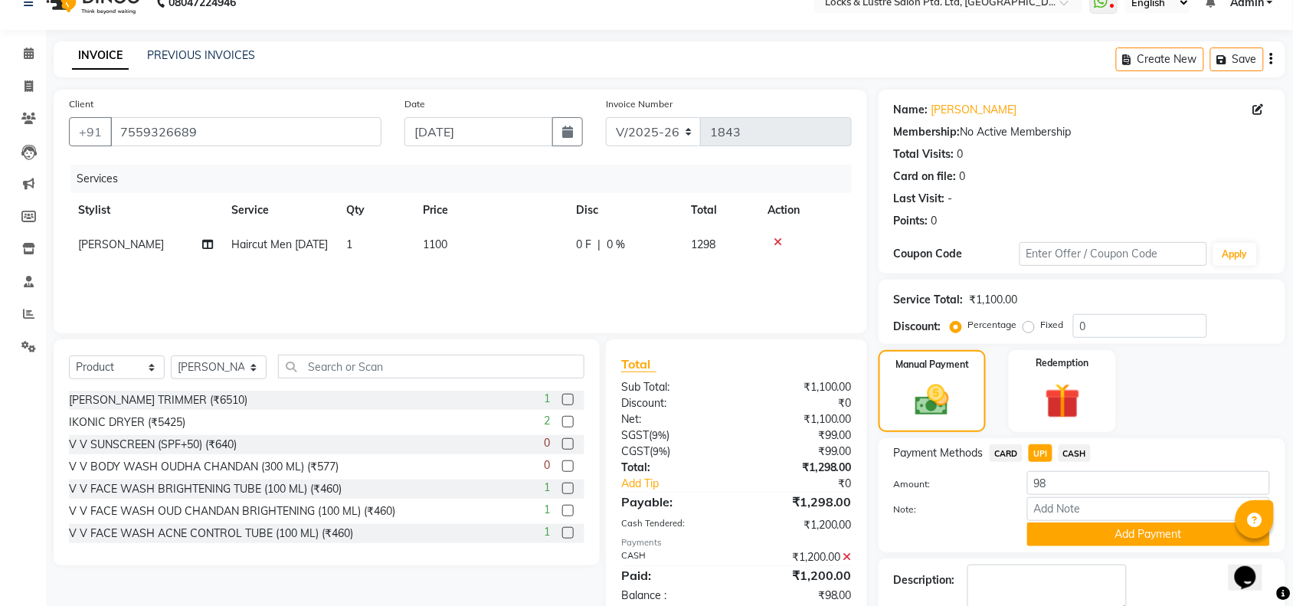
click at [849, 554] on icon at bounding box center [847, 557] width 8 height 11
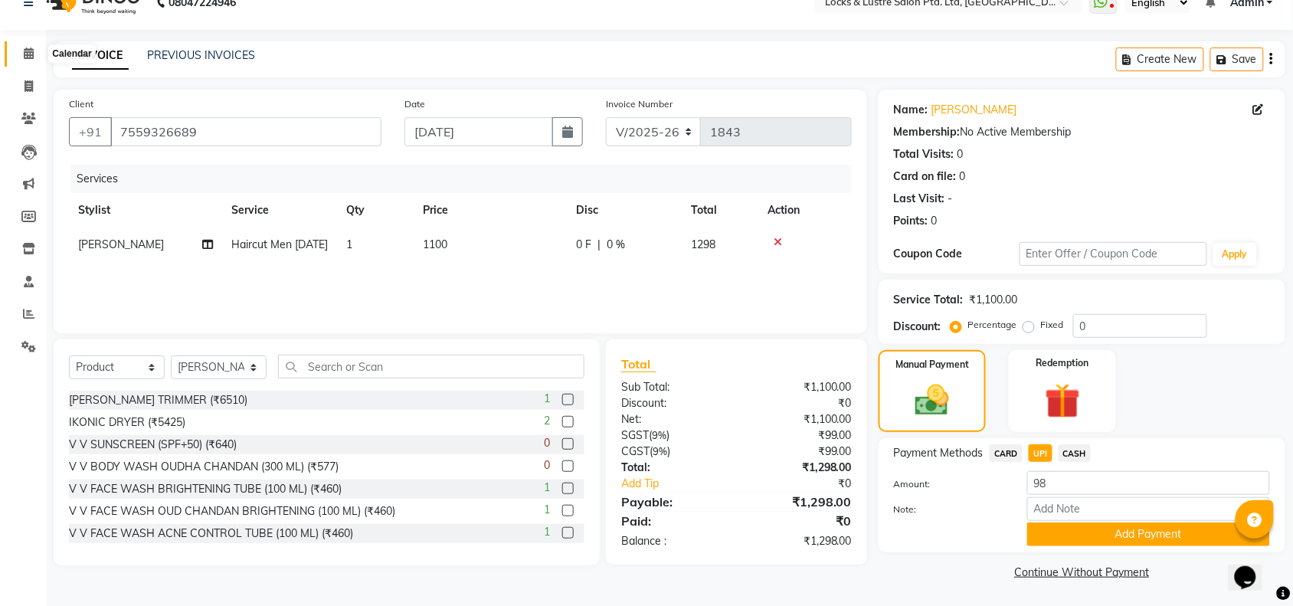
drag, startPoint x: 24, startPoint y: 38, endPoint x: 19, endPoint y: 55, distance: 17.5
click at [19, 55] on li "Calendar" at bounding box center [23, 54] width 46 height 33
click at [19, 55] on span at bounding box center [28, 54] width 27 height 18
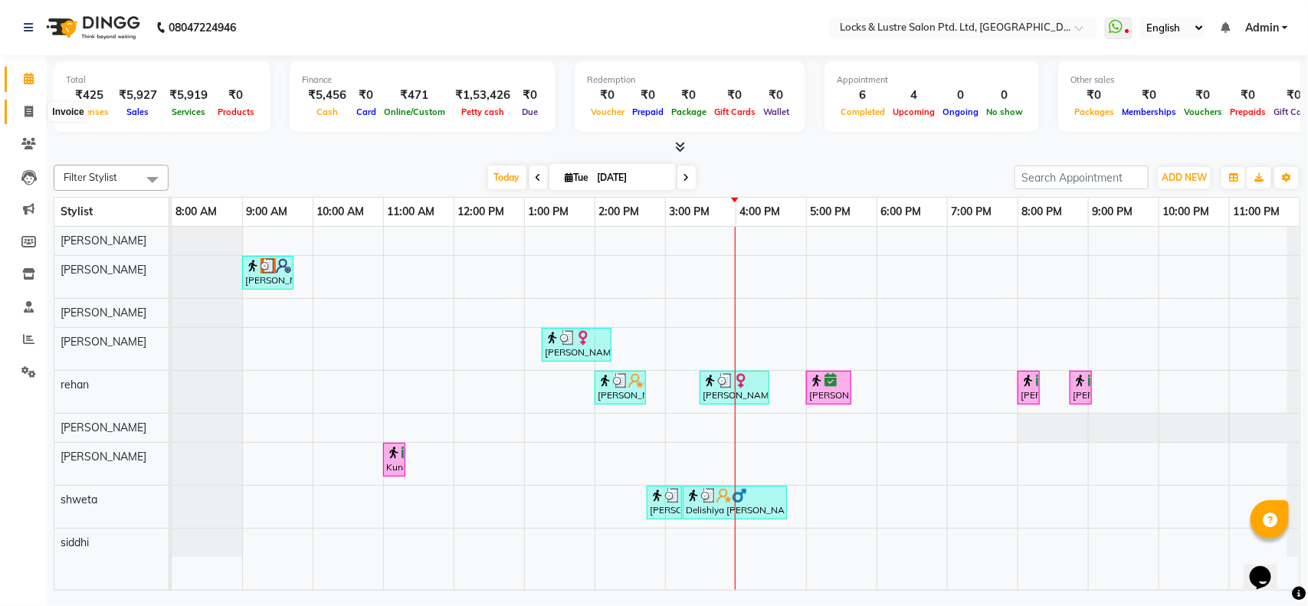
click at [21, 110] on span at bounding box center [28, 112] width 27 height 18
select select "5928"
select select "service"
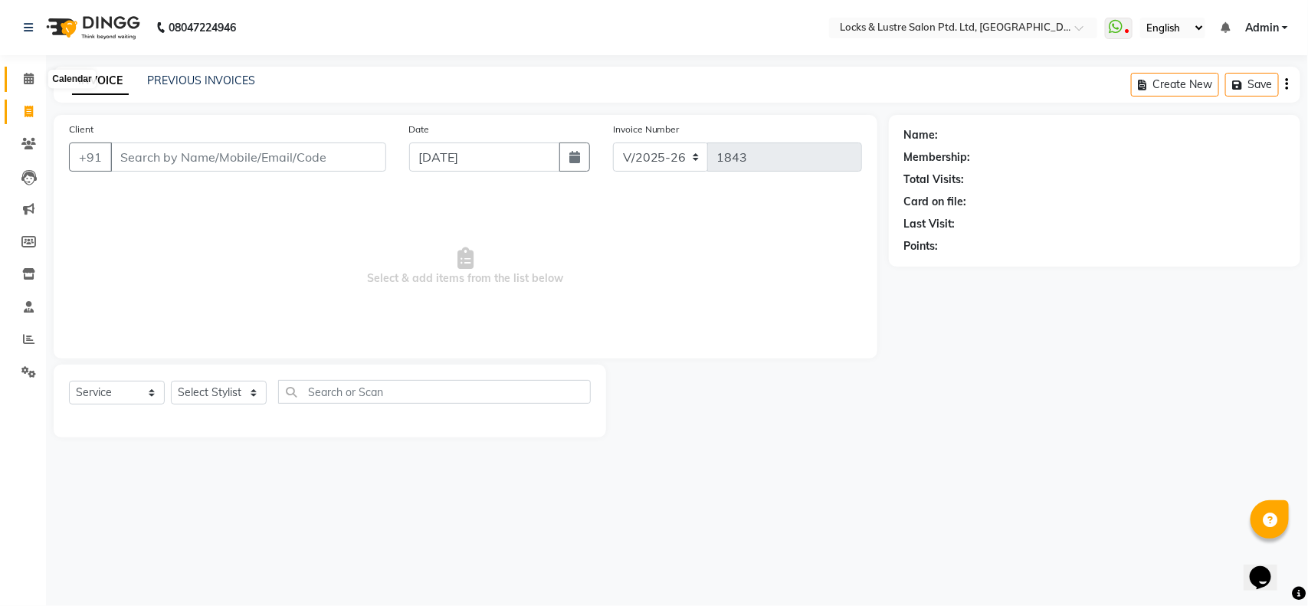
click at [33, 77] on span at bounding box center [28, 79] width 27 height 18
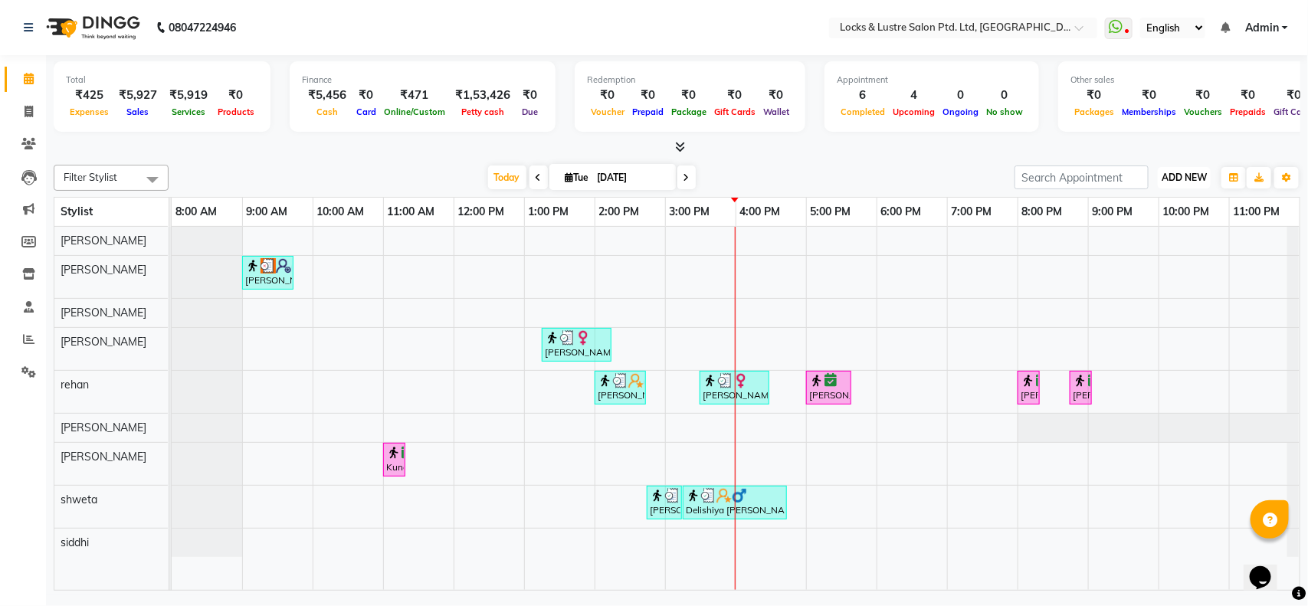
click at [1203, 177] on span "ADD NEW" at bounding box center [1183, 177] width 45 height 11
click at [1140, 251] on link "Add Expense" at bounding box center [1149, 247] width 121 height 20
select select "1"
select select "4902"
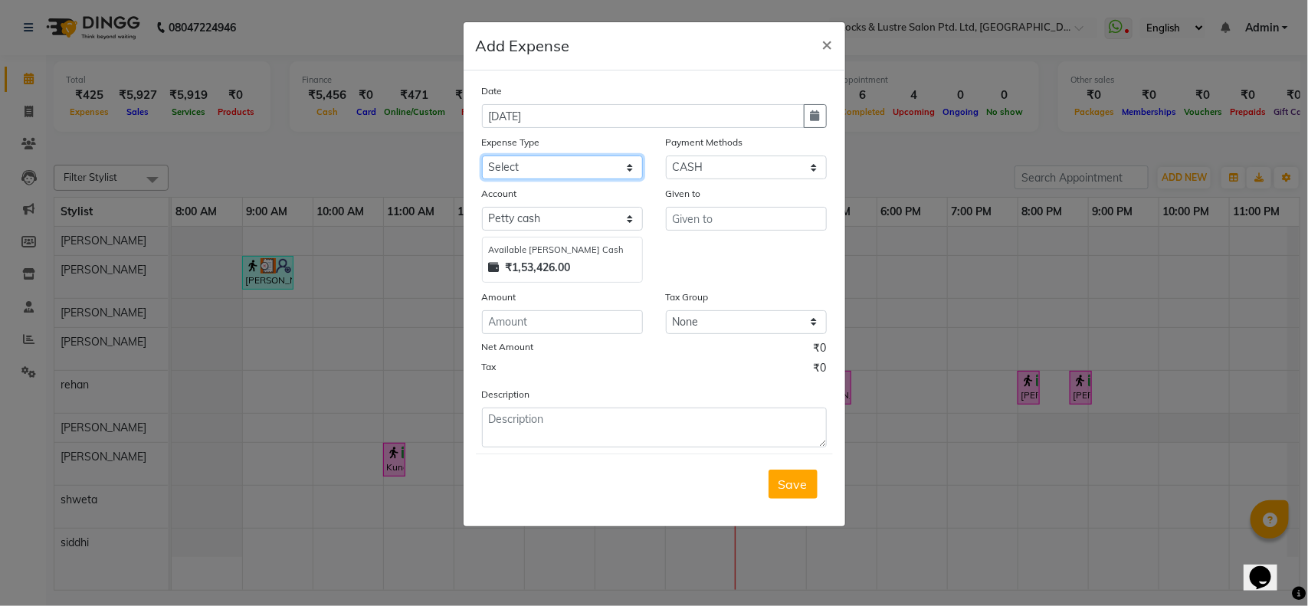
click at [541, 162] on select "Select Advance Salary Bank charges Cash transfer to bank Cash transfer to hub C…" at bounding box center [562, 168] width 161 height 24
select select "13759"
click at [482, 156] on select "Select Advance Salary Bank charges Cash transfer to bank Cash transfer to hub C…" at bounding box center [562, 168] width 161 height 24
click at [738, 217] on input "text" at bounding box center [746, 219] width 161 height 24
click at [531, 323] on input "number" at bounding box center [562, 322] width 161 height 24
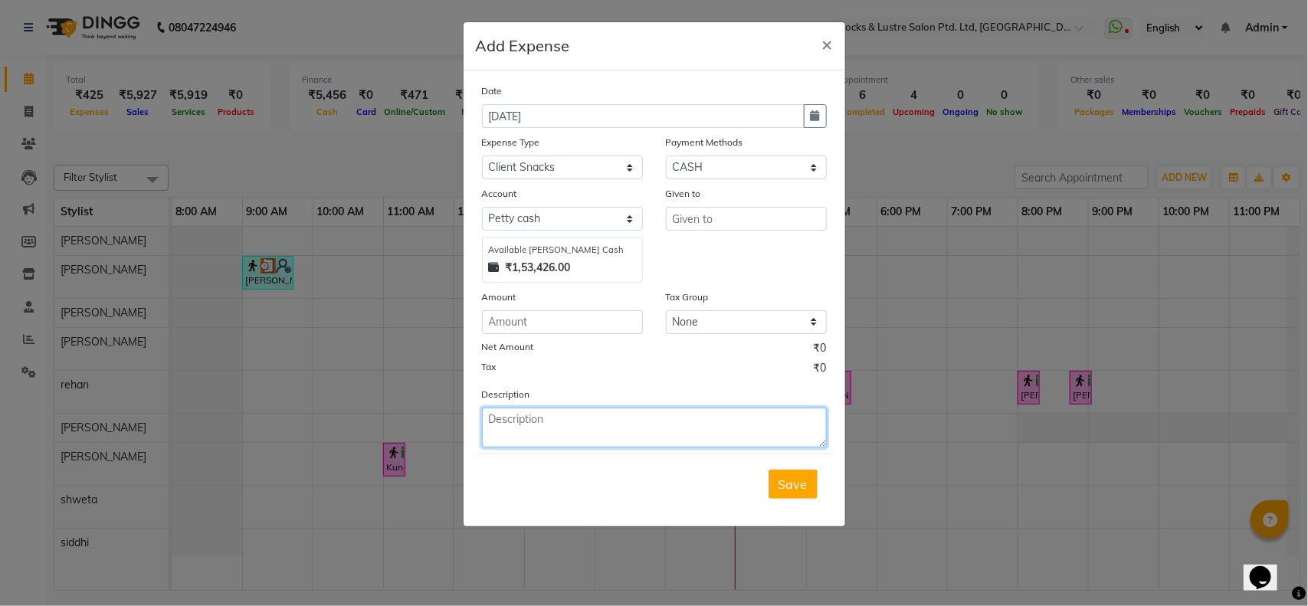
click at [526, 415] on textarea at bounding box center [654, 428] width 345 height 40
click at [824, 44] on span "×" at bounding box center [827, 43] width 11 height 23
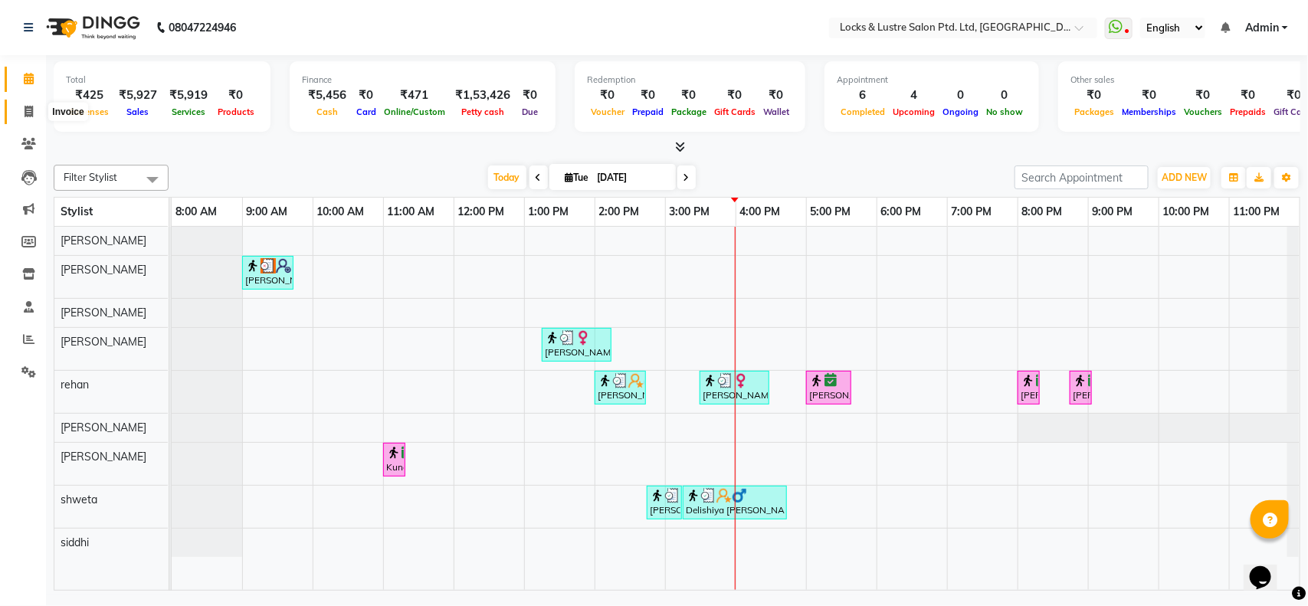
click at [31, 113] on icon at bounding box center [29, 111] width 8 height 11
select select "service"
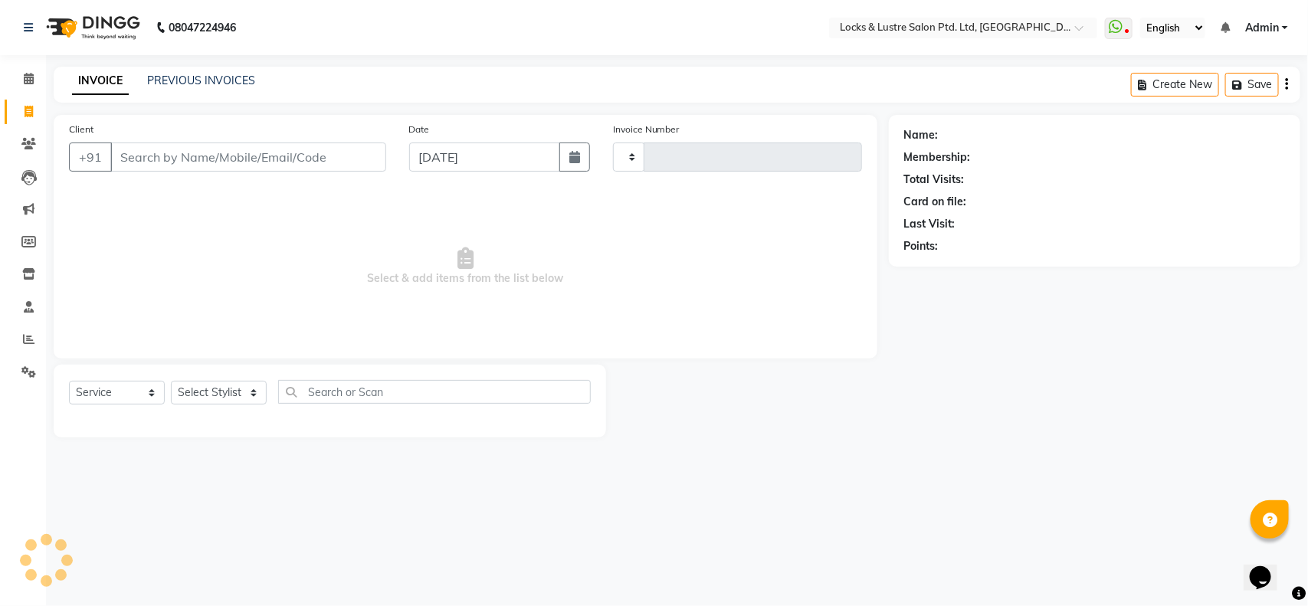
type input "1843"
select select "5928"
click at [34, 75] on span at bounding box center [28, 79] width 27 height 18
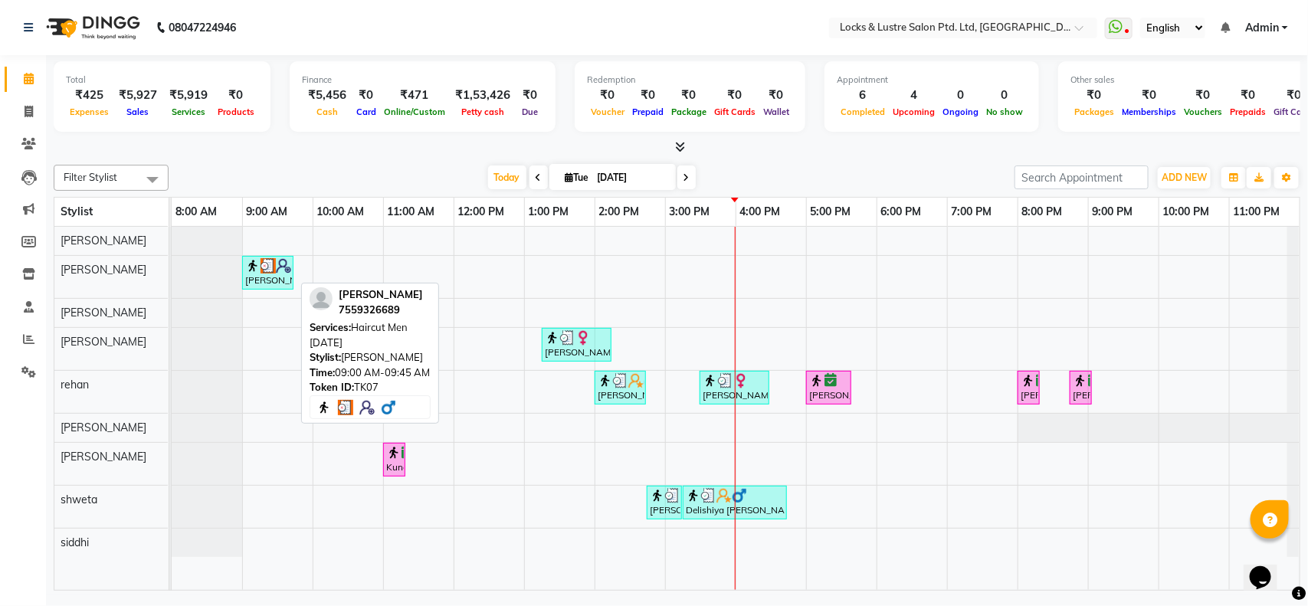
click at [254, 277] on div "[PERSON_NAME], TK07, 09:00 AM-09:45 AM, Haircut Men [DATE]" at bounding box center [268, 272] width 48 height 29
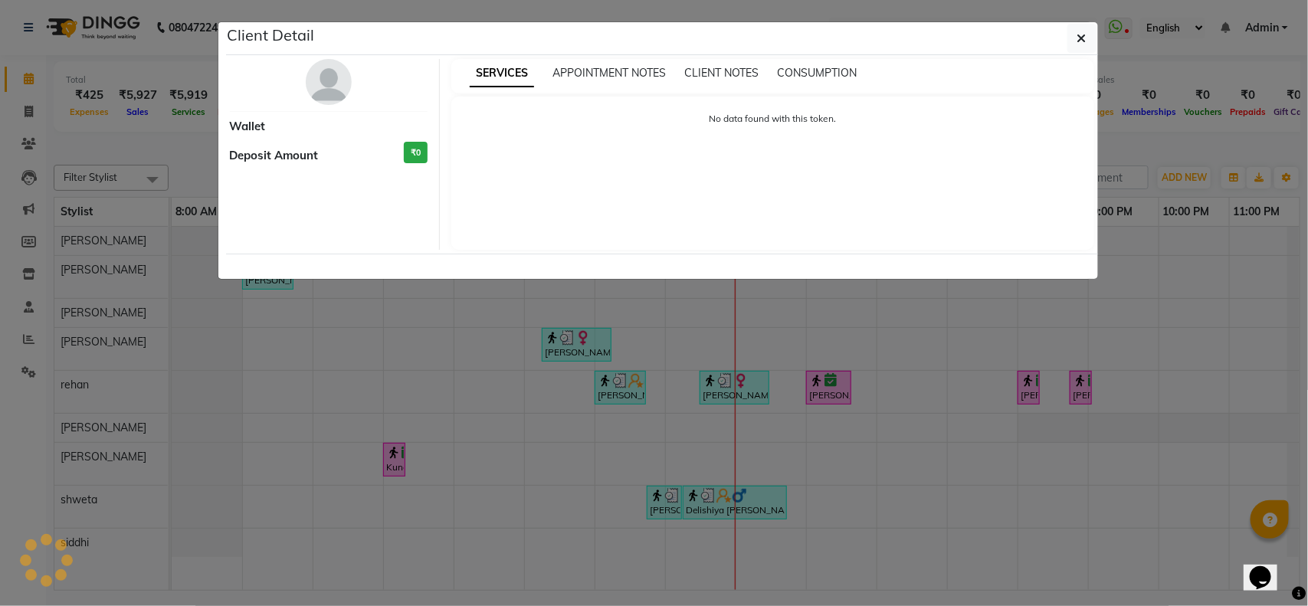
select select "3"
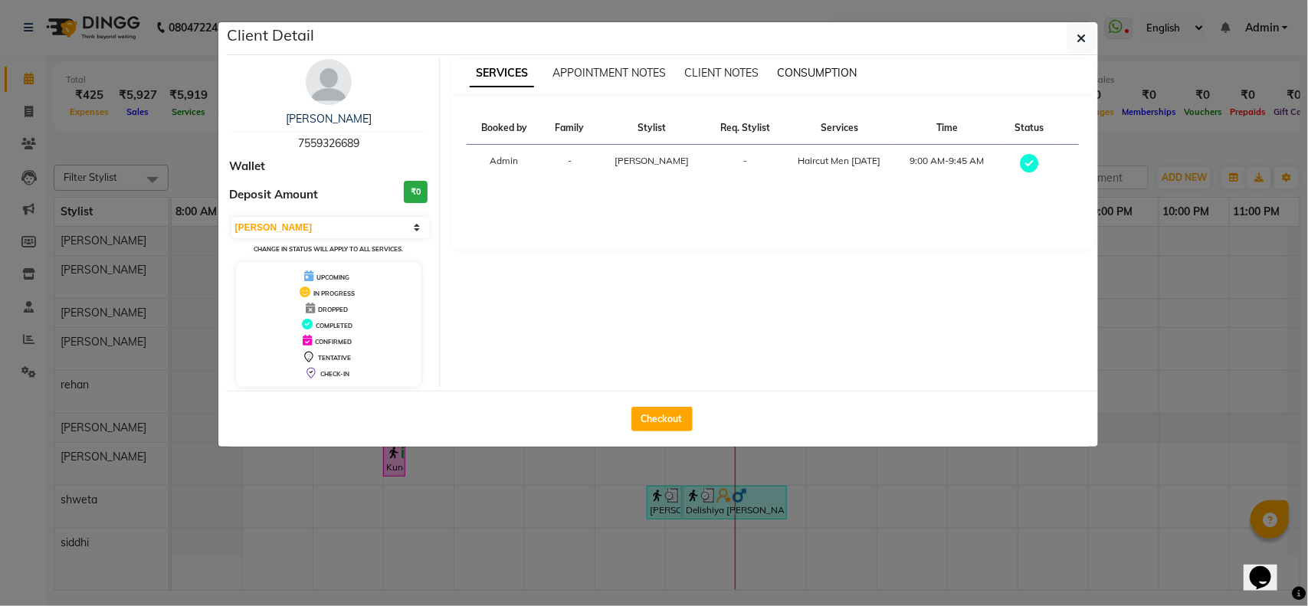
click at [814, 70] on span "CONSUMPTION" at bounding box center [817, 73] width 80 height 14
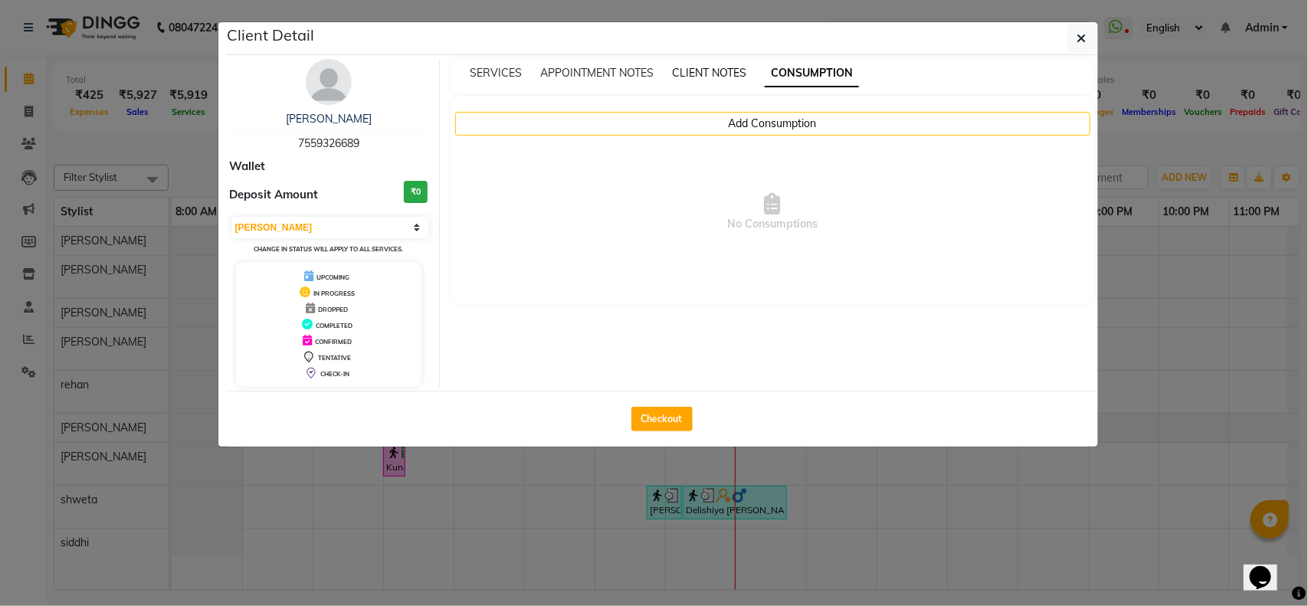
click at [725, 74] on span "CLIENT NOTES" at bounding box center [709, 73] width 74 height 14
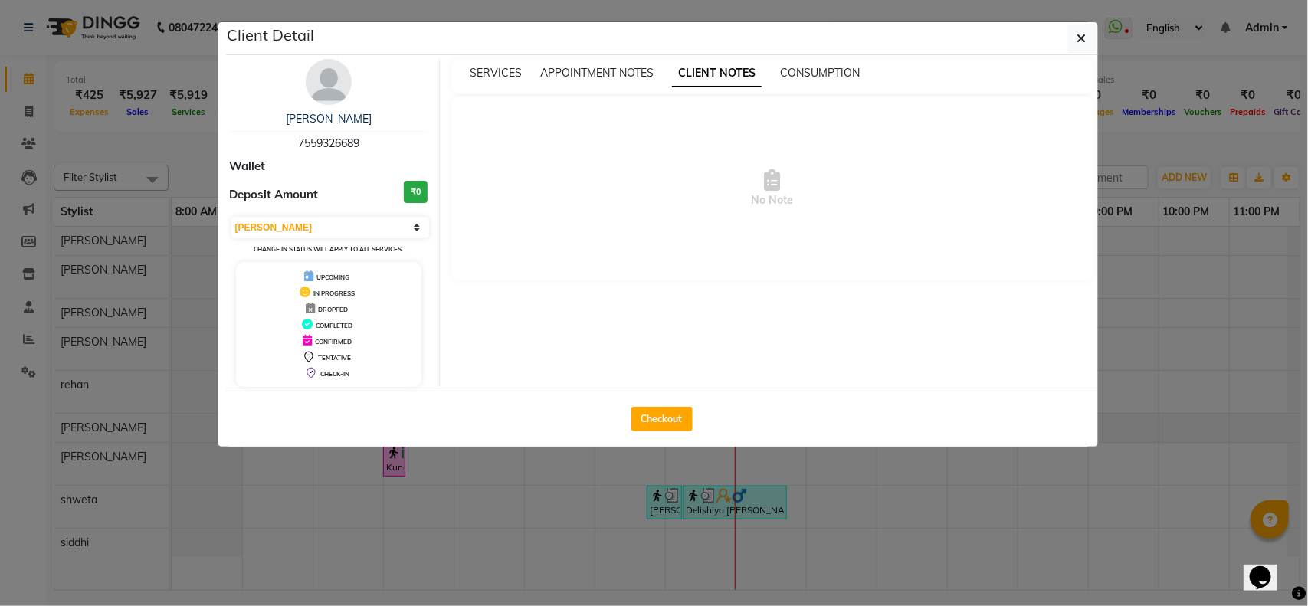
click at [595, 87] on div "SERVICES APPOINTMENT NOTES CLIENT NOTES CONSUMPTION" at bounding box center [772, 76] width 643 height 34
click at [583, 70] on span "APPOINTMENT NOTES" at bounding box center [596, 73] width 113 height 14
click at [487, 74] on span "SERVICES" at bounding box center [496, 73] width 52 height 14
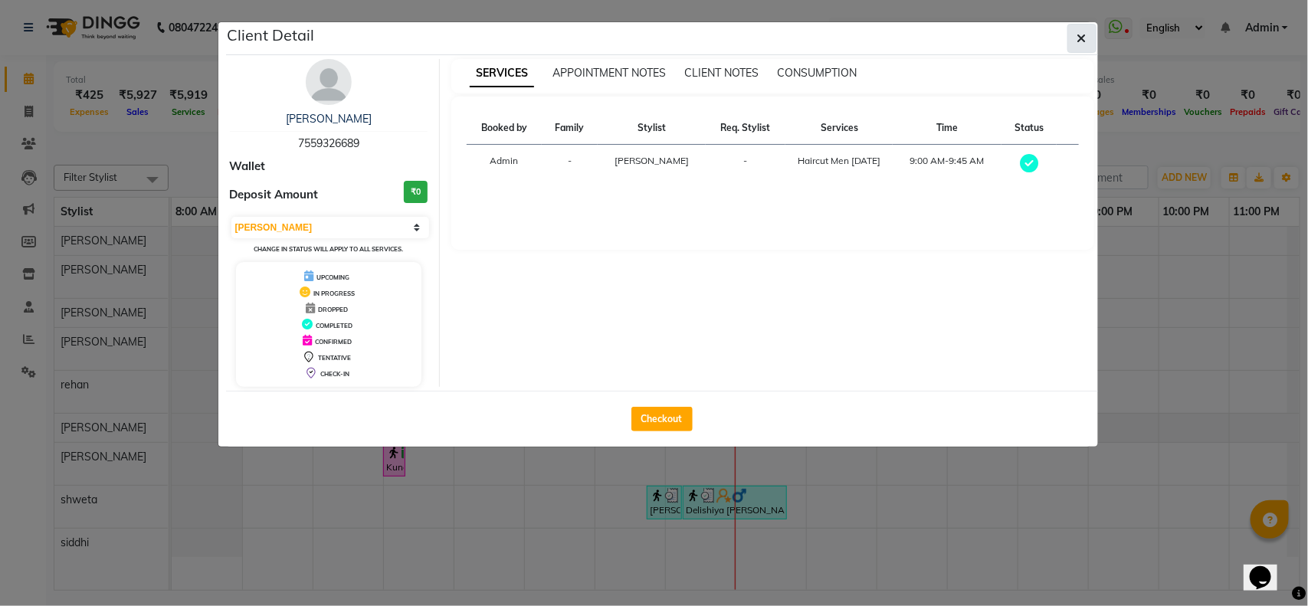
click at [1078, 48] on button "button" at bounding box center [1081, 38] width 29 height 29
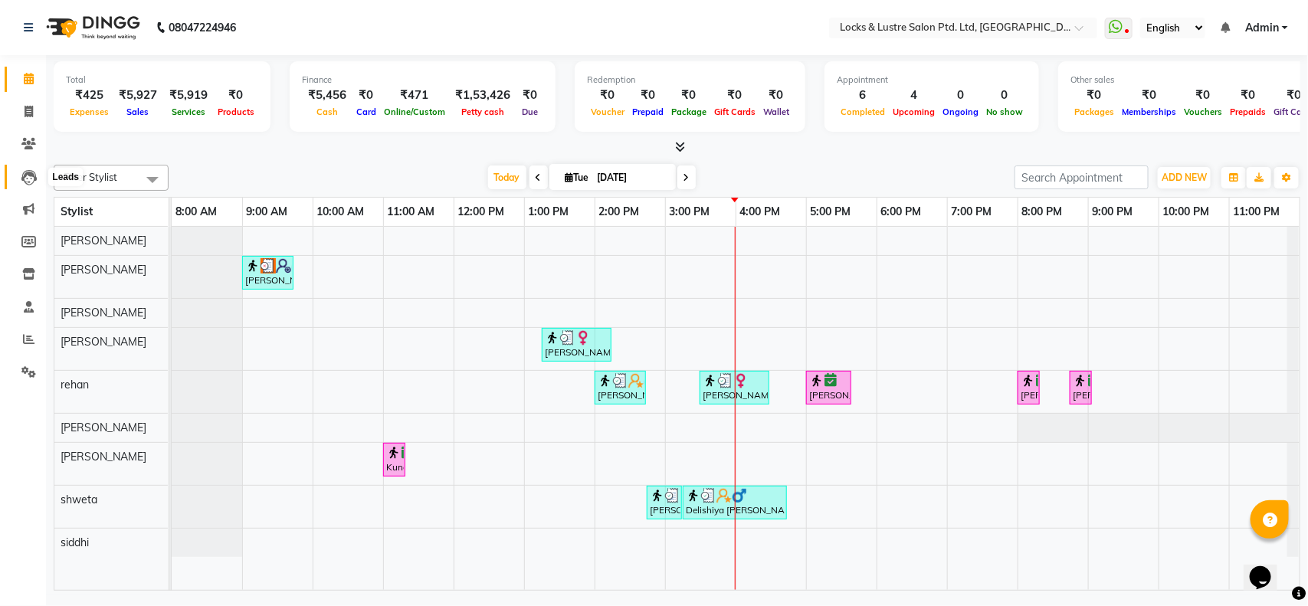
click at [25, 177] on icon at bounding box center [28, 177] width 15 height 15
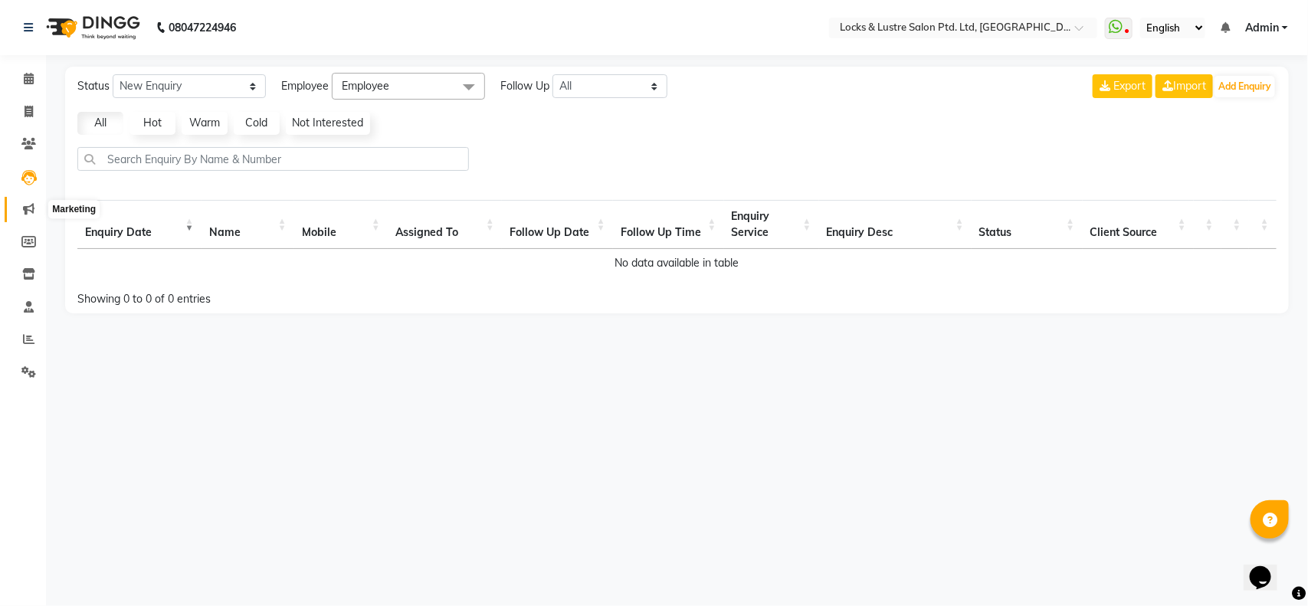
click at [25, 207] on icon at bounding box center [28, 208] width 11 height 11
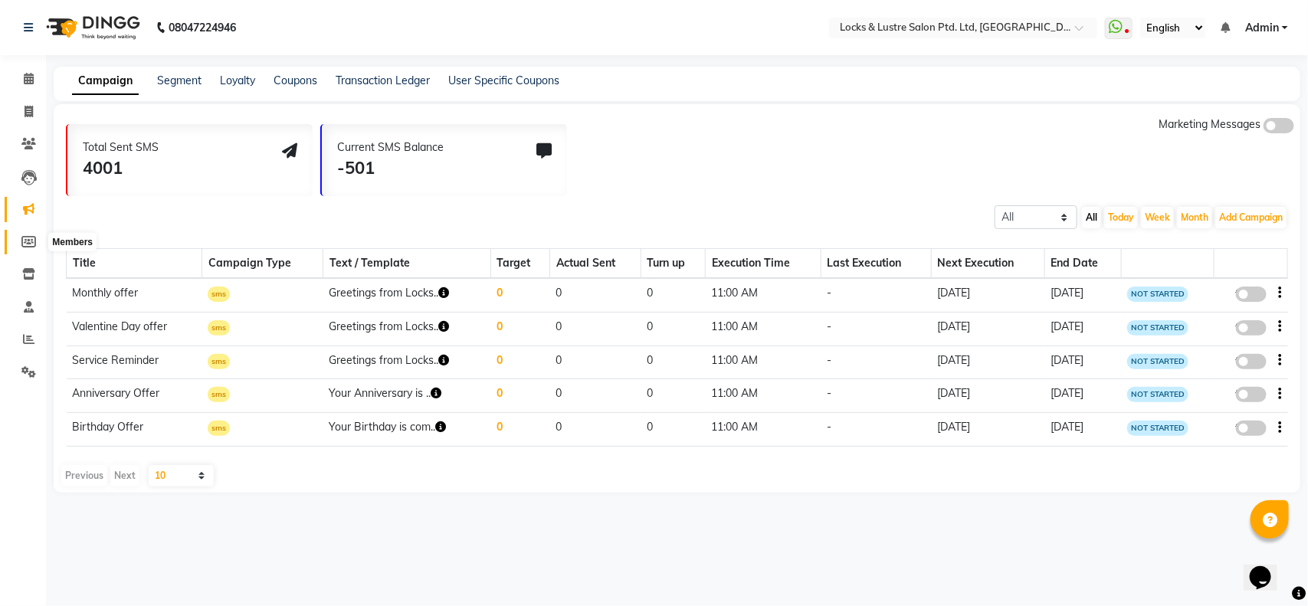
click at [25, 234] on span at bounding box center [28, 243] width 27 height 18
select select
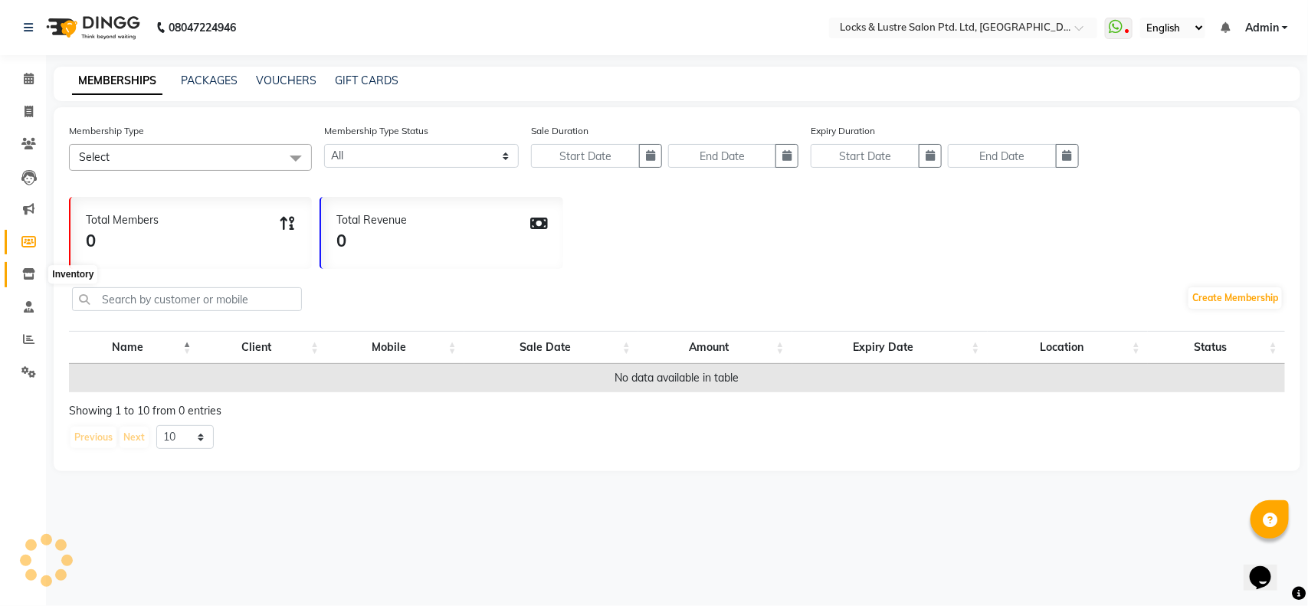
click at [23, 277] on icon at bounding box center [28, 273] width 13 height 11
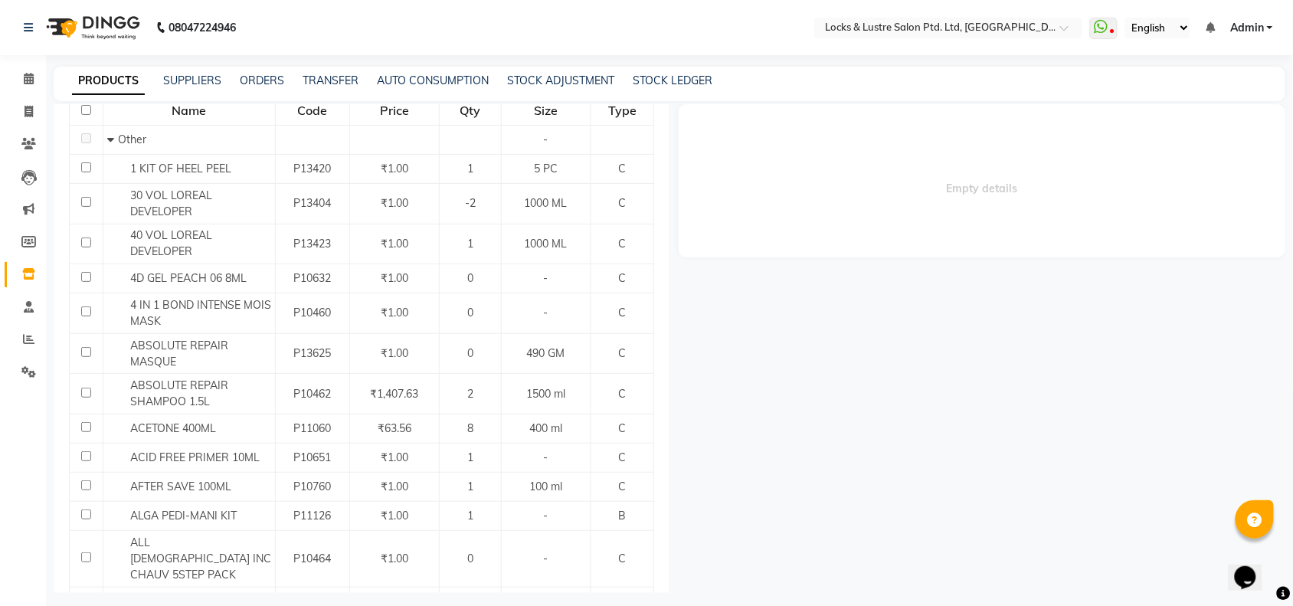
scroll to position [172, 0]
click at [20, 308] on span at bounding box center [28, 308] width 27 height 18
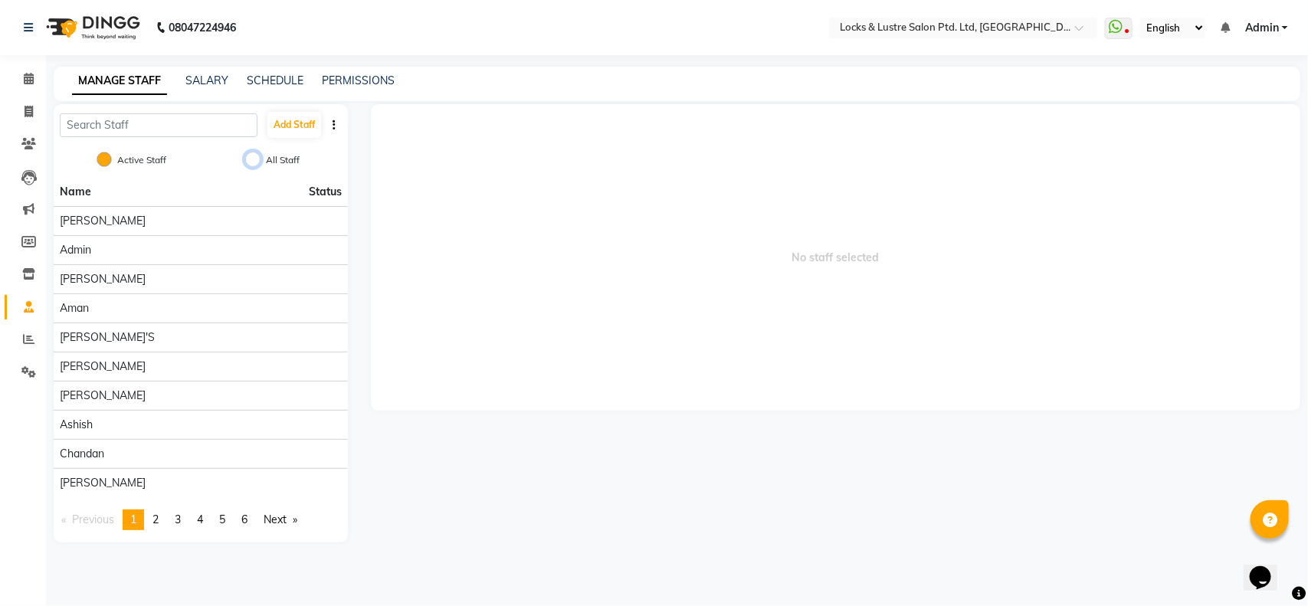
click at [247, 159] on input "All Staff" at bounding box center [252, 159] width 15 height 15
radio input "true"
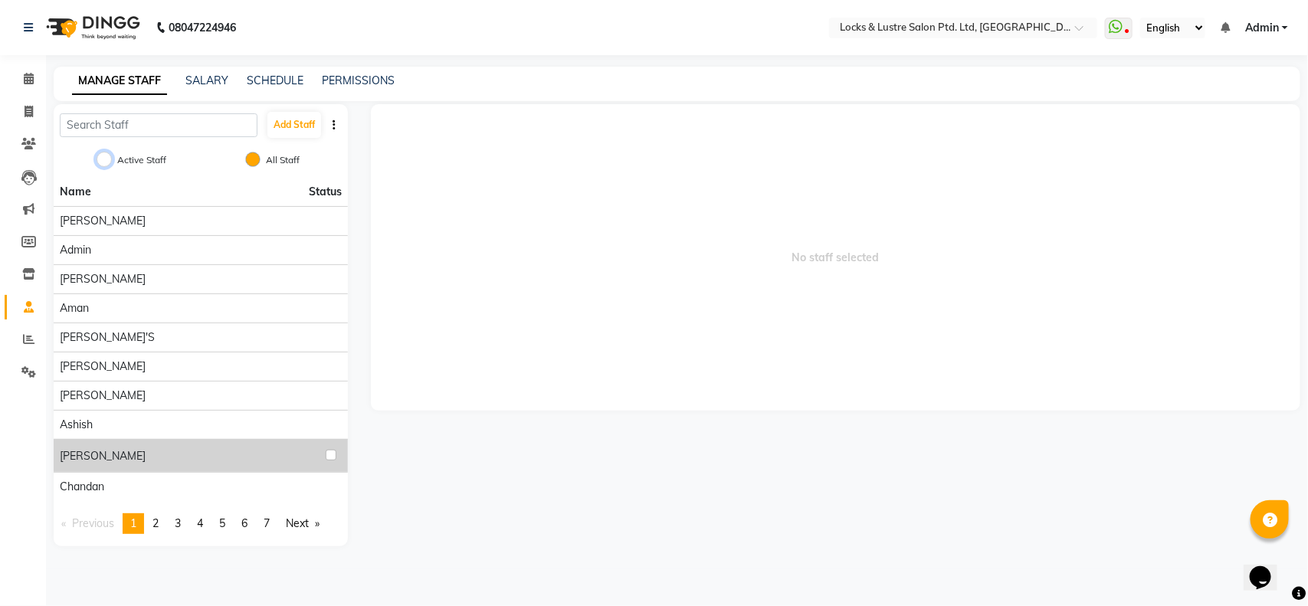
click at [100, 162] on input "Active Staff" at bounding box center [104, 159] width 15 height 15
radio input "true"
radio input "false"
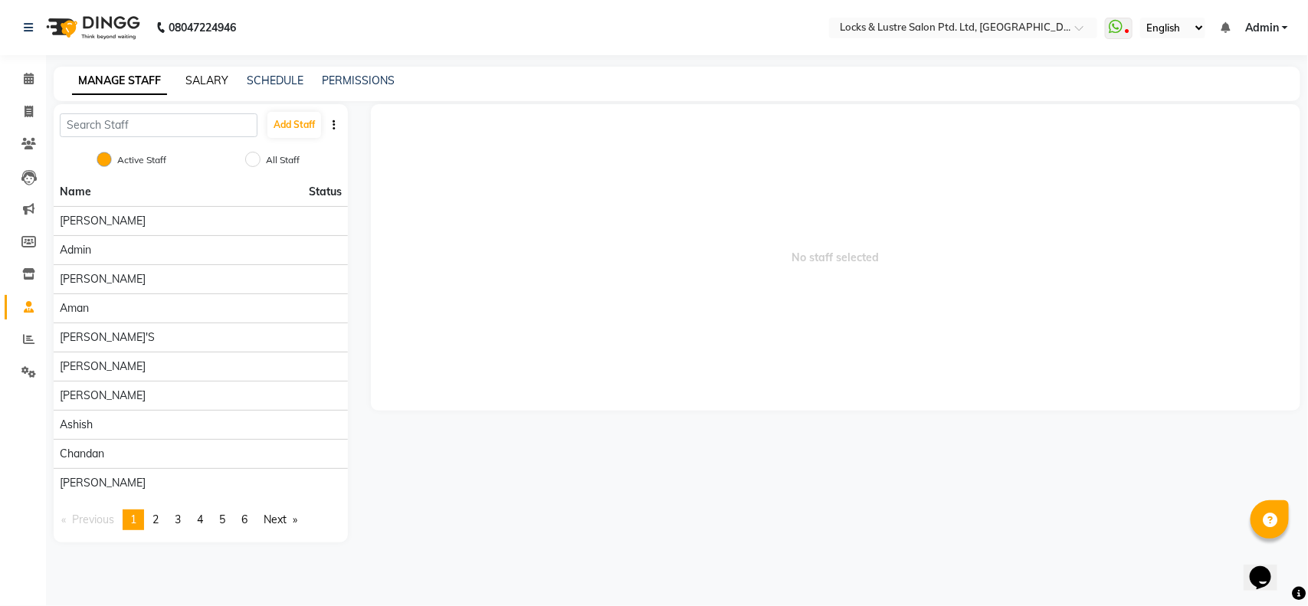
click at [195, 83] on link "SALARY" at bounding box center [206, 81] width 43 height 14
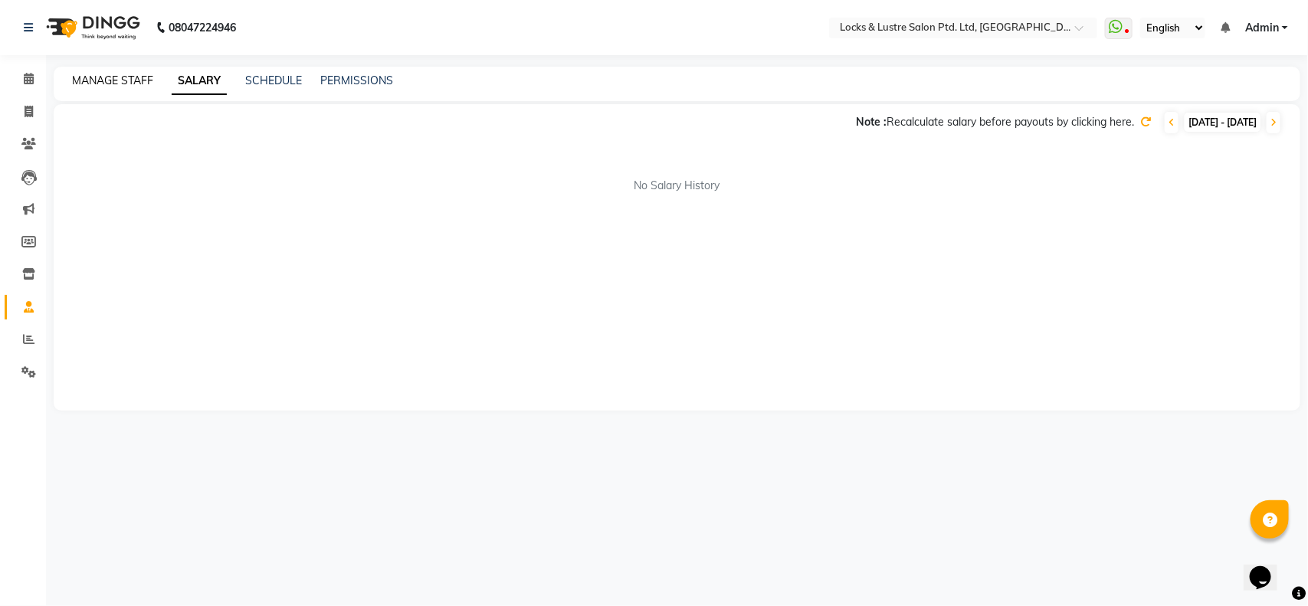
click at [89, 84] on link "MANAGE STAFF" at bounding box center [112, 81] width 81 height 14
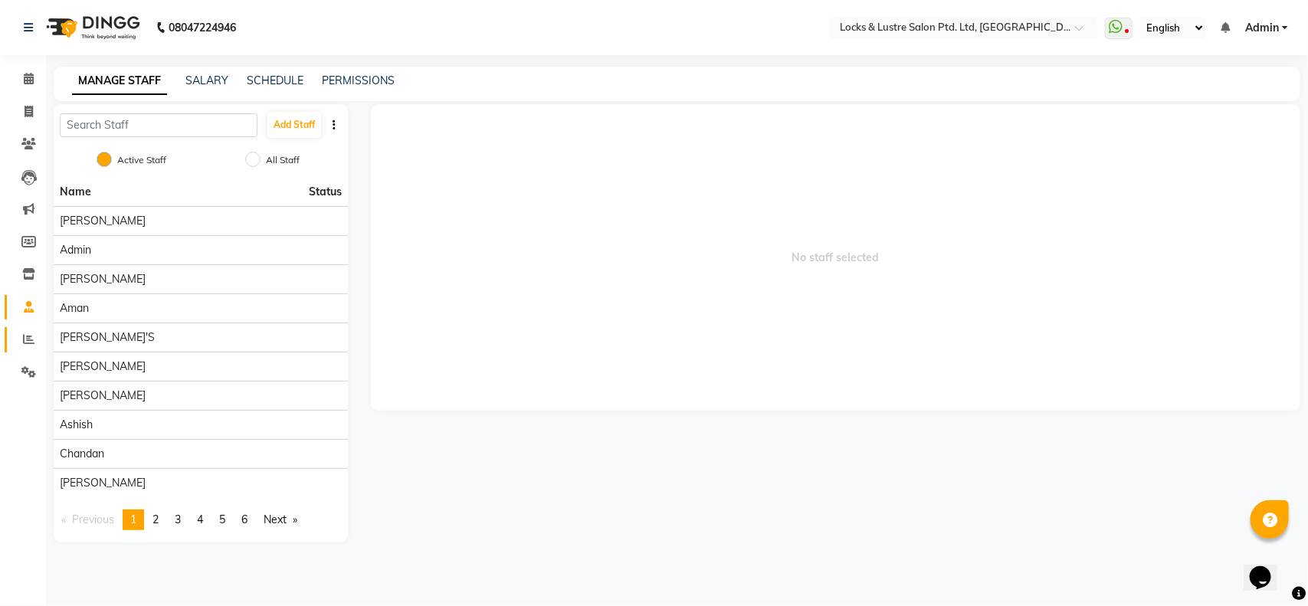
click at [25, 328] on link "Reports" at bounding box center [23, 339] width 37 height 25
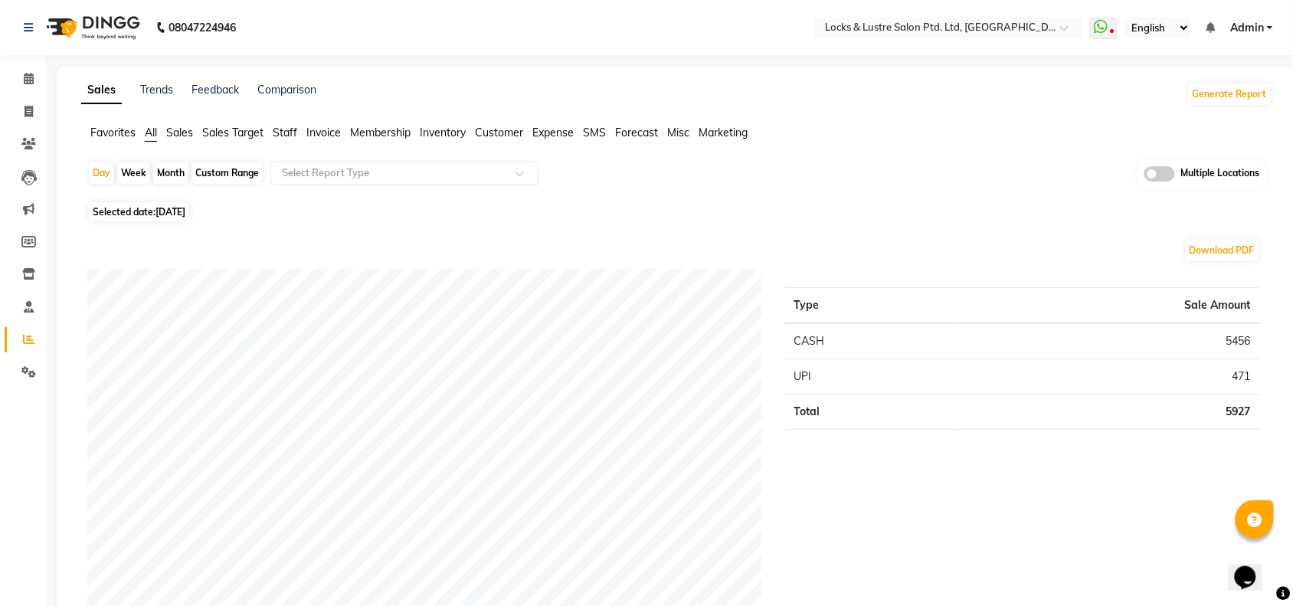
click at [25, 116] on icon at bounding box center [29, 111] width 8 height 11
select select "service"
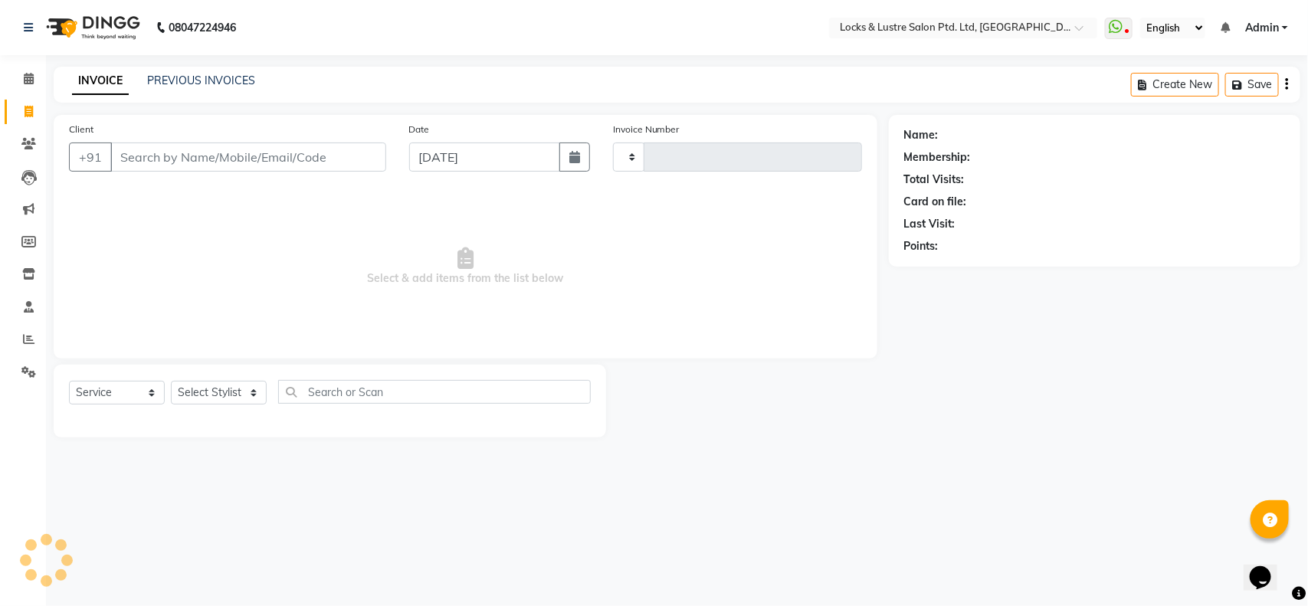
type input "1843"
select select "5928"
click at [17, 84] on span at bounding box center [28, 79] width 27 height 18
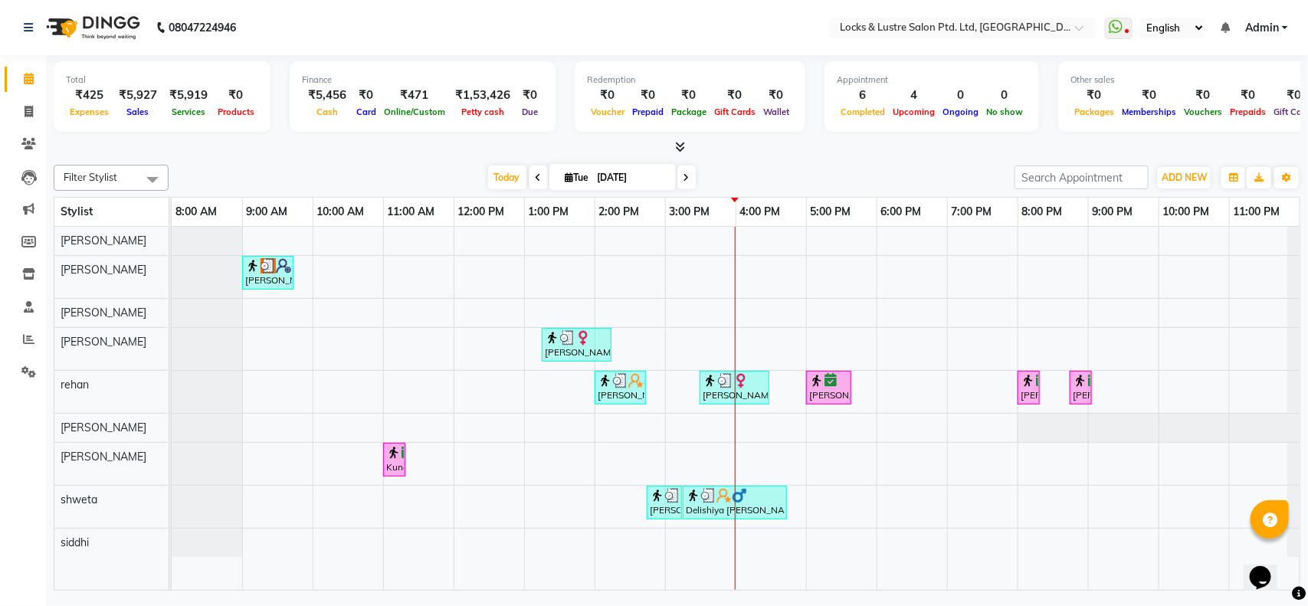
click at [624, 182] on input "[DATE]" at bounding box center [631, 177] width 77 height 23
select select "9"
select select "2025"
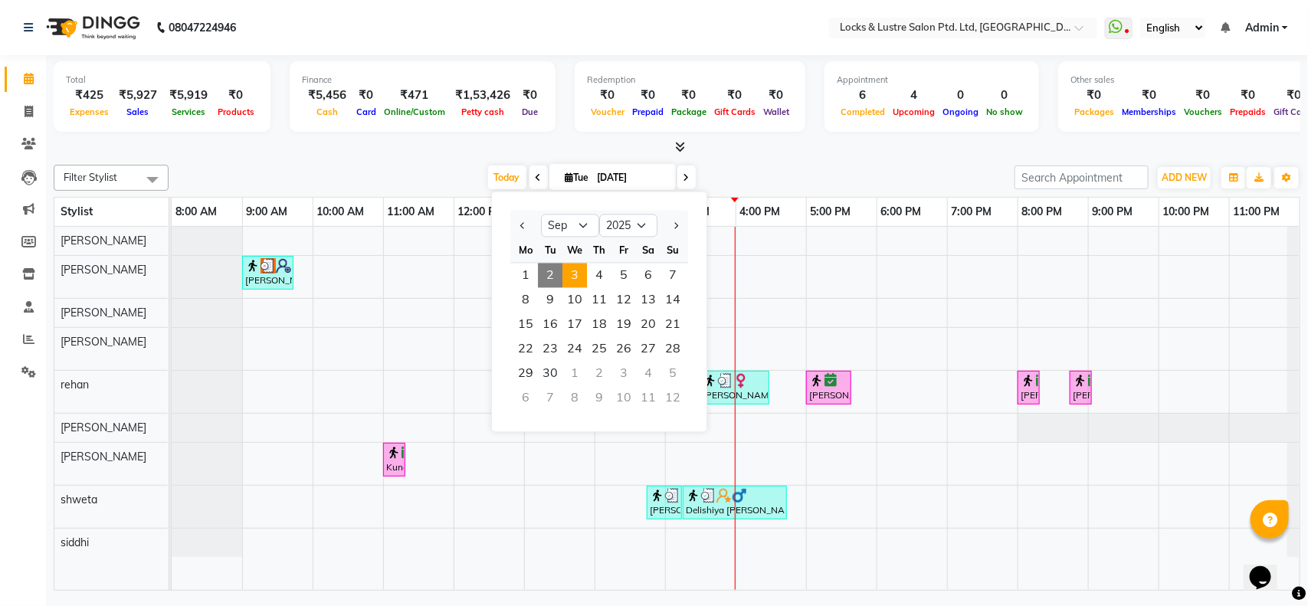
click at [571, 270] on span "3" at bounding box center [574, 276] width 25 height 25
type input "03-09-2025"
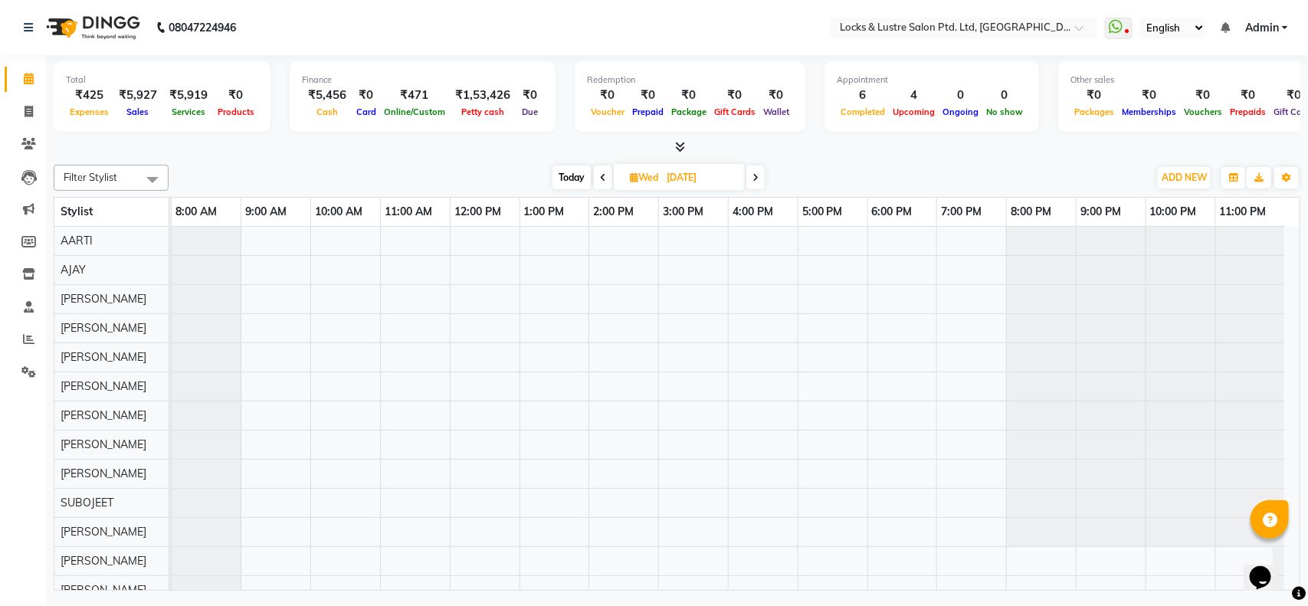
click at [648, 177] on span "Wed" at bounding box center [644, 177] width 36 height 11
select select "9"
select select "2025"
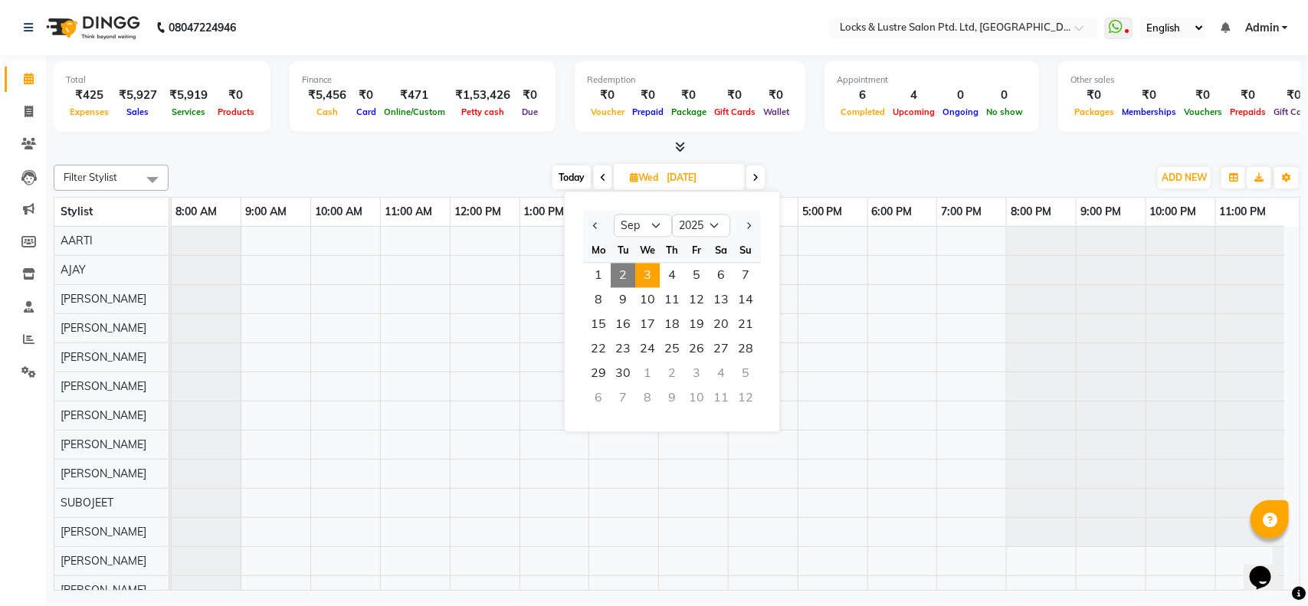
click at [623, 268] on span "2" at bounding box center [623, 276] width 25 height 25
type input "[DATE]"
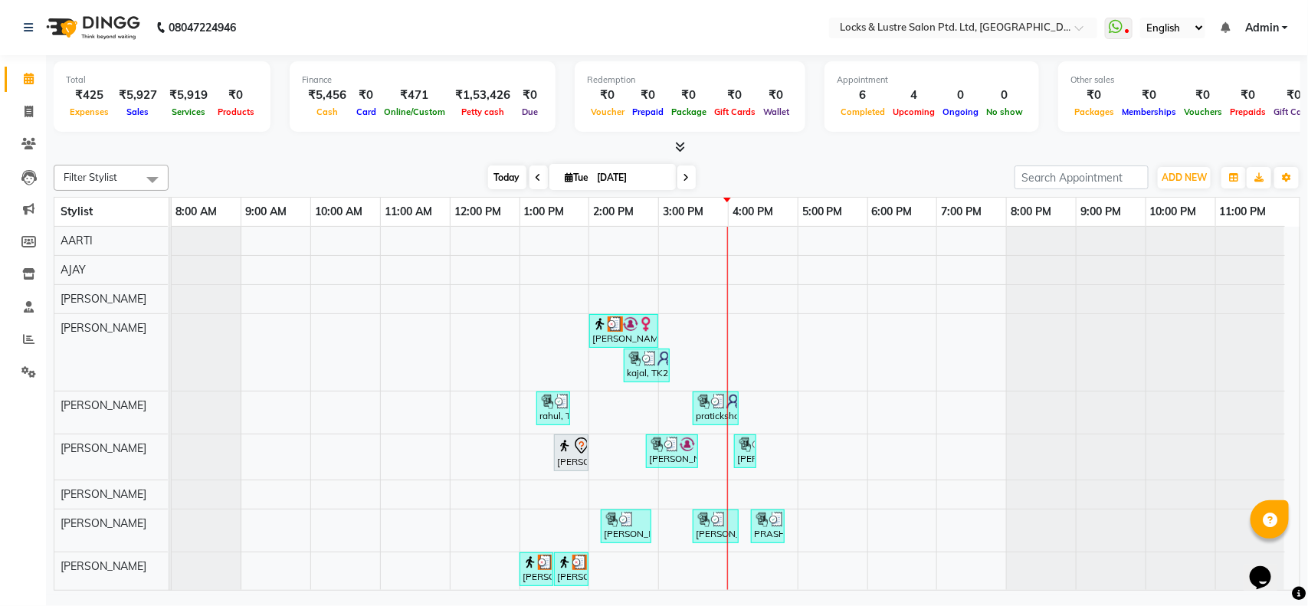
click at [496, 182] on span "Today" at bounding box center [507, 177] width 38 height 24
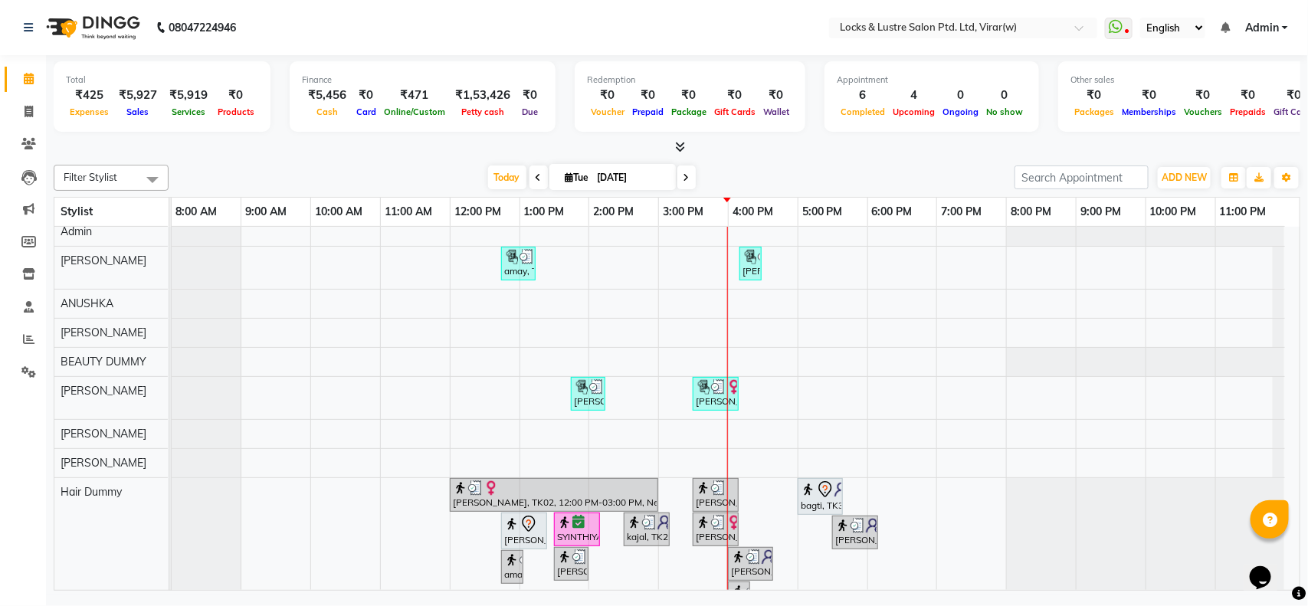
scroll to position [698, 0]
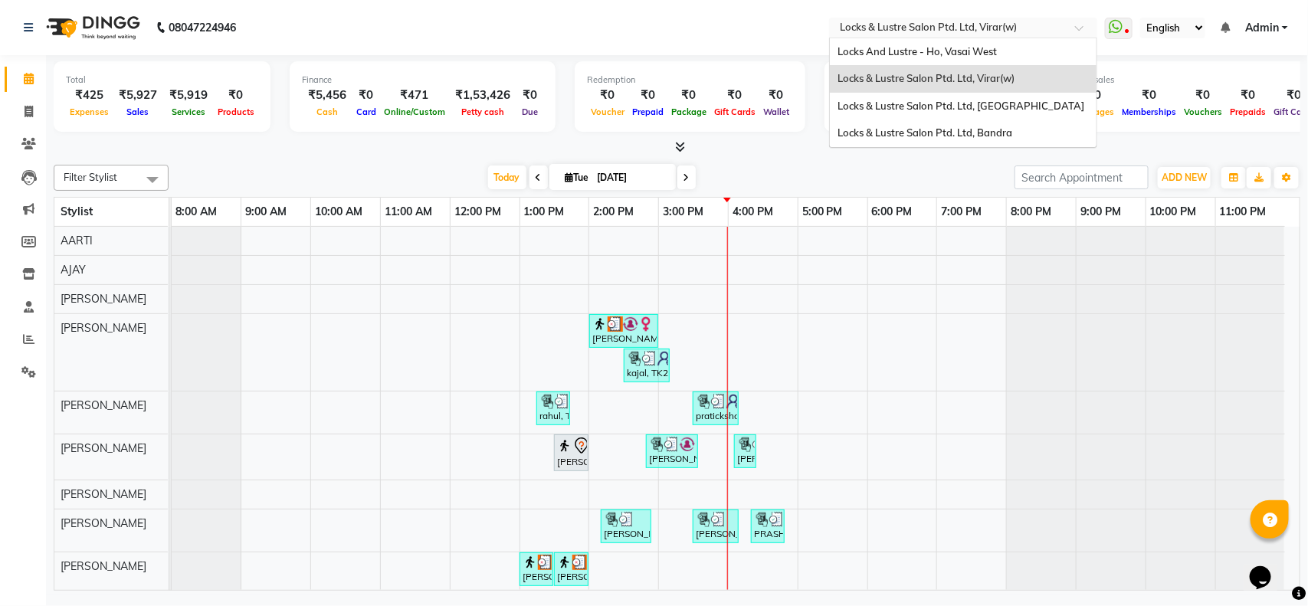
click at [908, 34] on input "text" at bounding box center [948, 28] width 222 height 15
click at [916, 102] on span "Locks & Lustre Salon Ptd. Ltd, [GEOGRAPHIC_DATA]" at bounding box center [960, 106] width 247 height 12
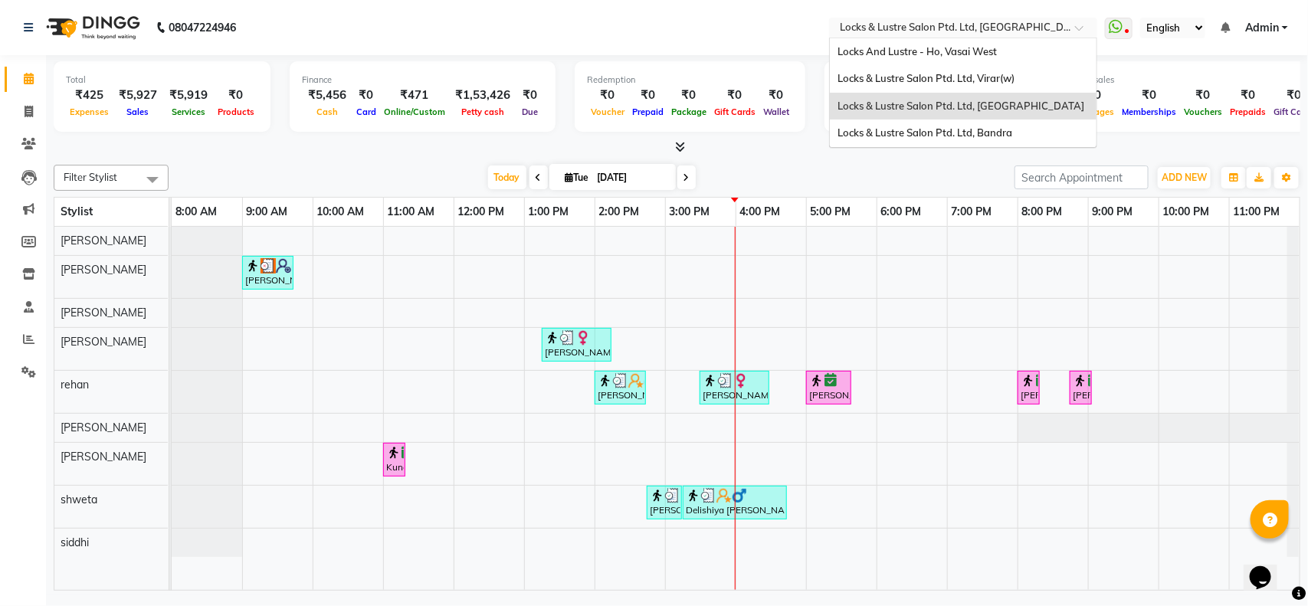
click at [969, 31] on input "text" at bounding box center [948, 28] width 222 height 15
click at [960, 139] on span "Locks & Lustre Salon Ptd. Ltd, Bandra" at bounding box center [924, 132] width 175 height 12
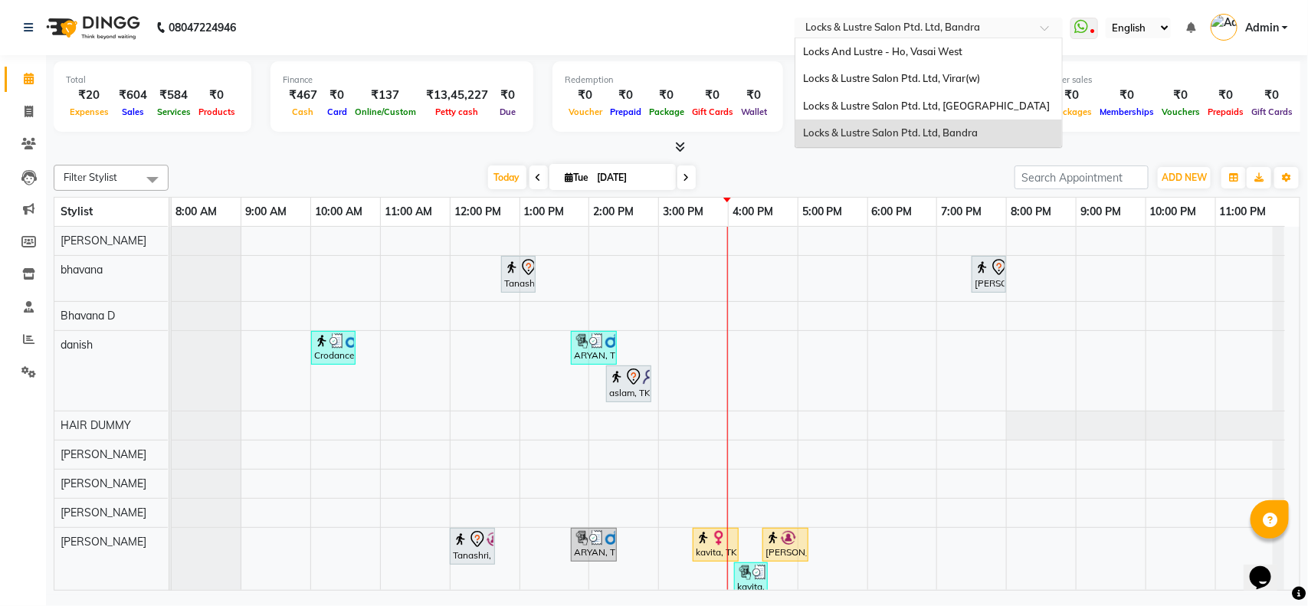
click at [942, 29] on input "text" at bounding box center [913, 28] width 222 height 15
click at [946, 100] on span "Locks & Lustre Salon Ptd. Ltd, [GEOGRAPHIC_DATA]" at bounding box center [926, 106] width 247 height 12
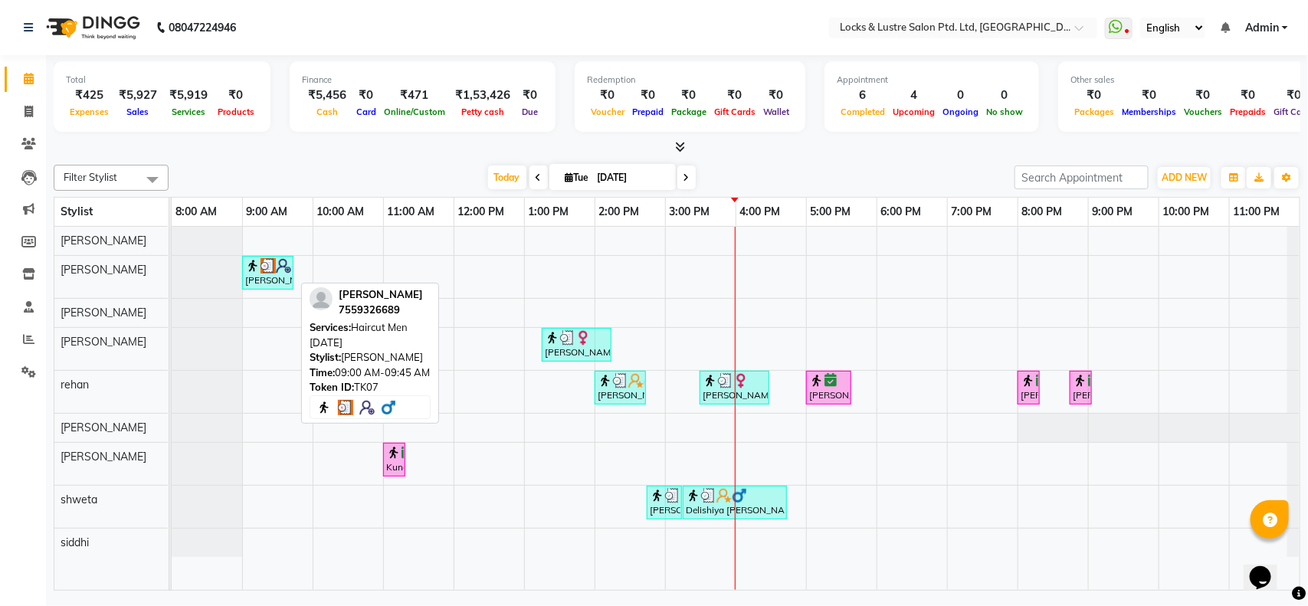
click at [274, 281] on div "[PERSON_NAME], TK07, 09:00 AM-09:45 AM, Haircut Men [DATE]" at bounding box center [268, 272] width 48 height 29
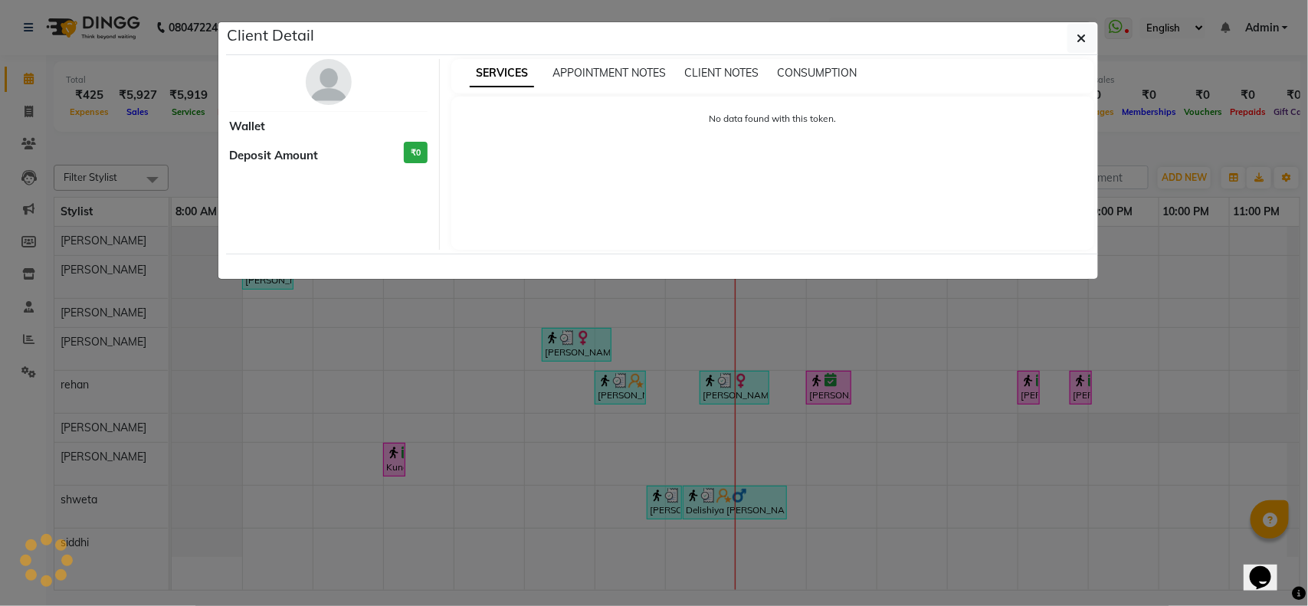
select select "3"
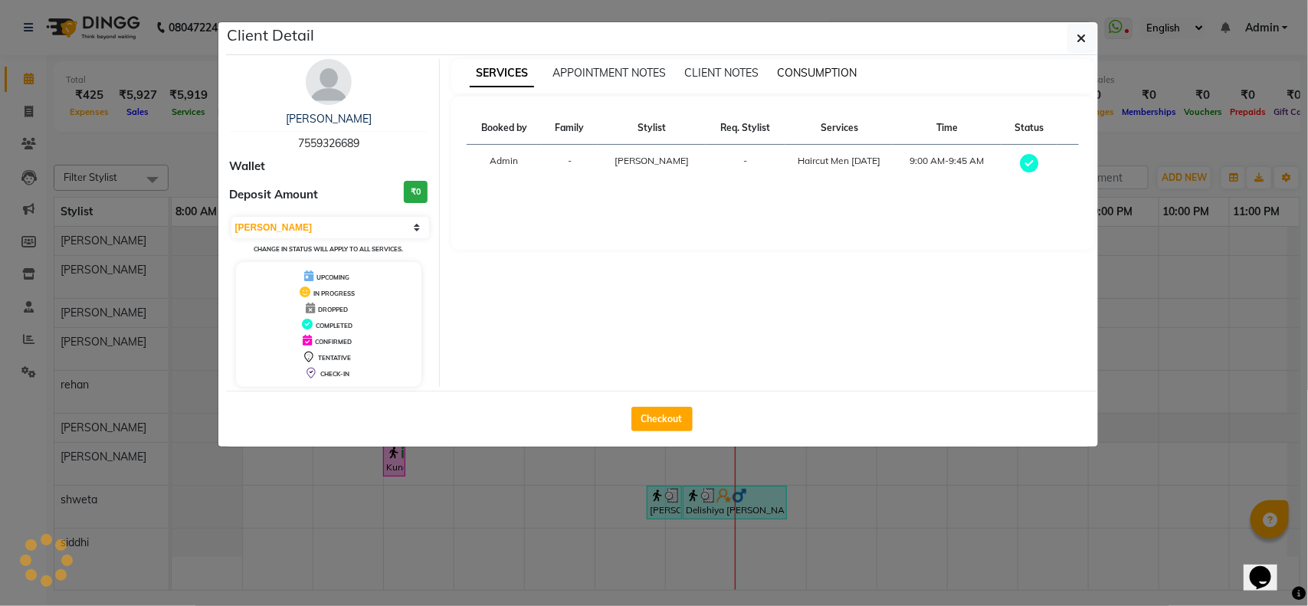
click at [808, 78] on span "CONSUMPTION" at bounding box center [817, 73] width 80 height 14
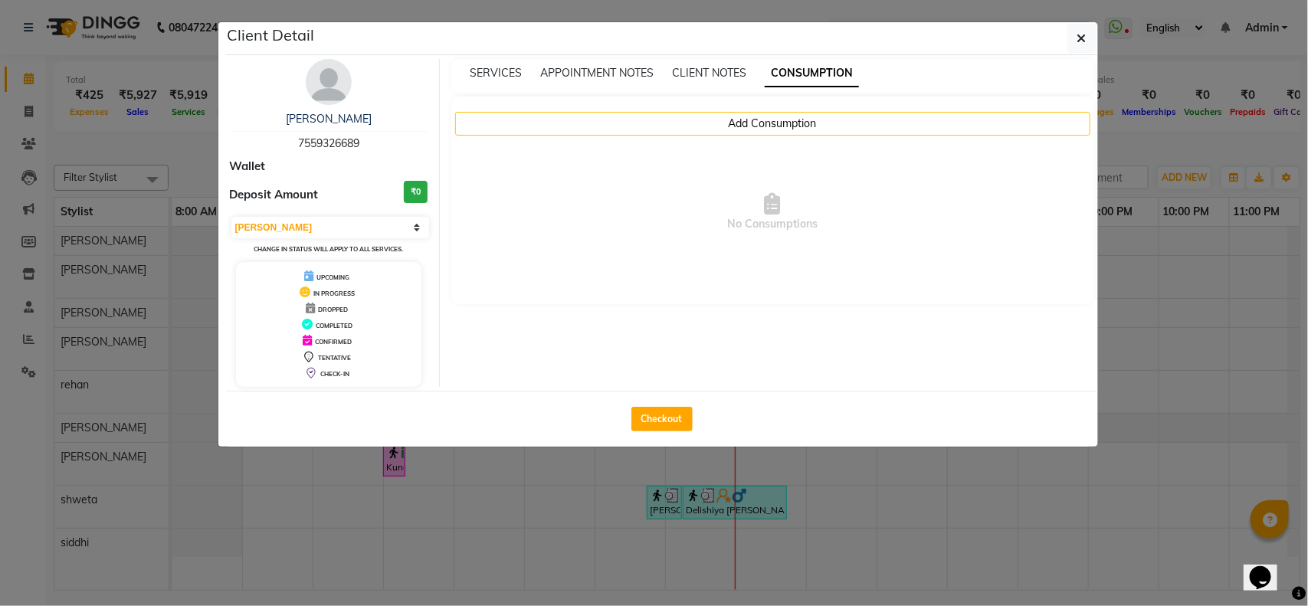
click at [718, 80] on div "CLIENT NOTES" at bounding box center [709, 73] width 74 height 16
click at [718, 58] on div "[PERSON_NAME] 7559326689 Wallet Deposit Amount ₹0 Select MARK DONE UPCOMING Cha…" at bounding box center [662, 223] width 872 height 336
click at [1082, 43] on icon "button" at bounding box center [1081, 38] width 9 height 12
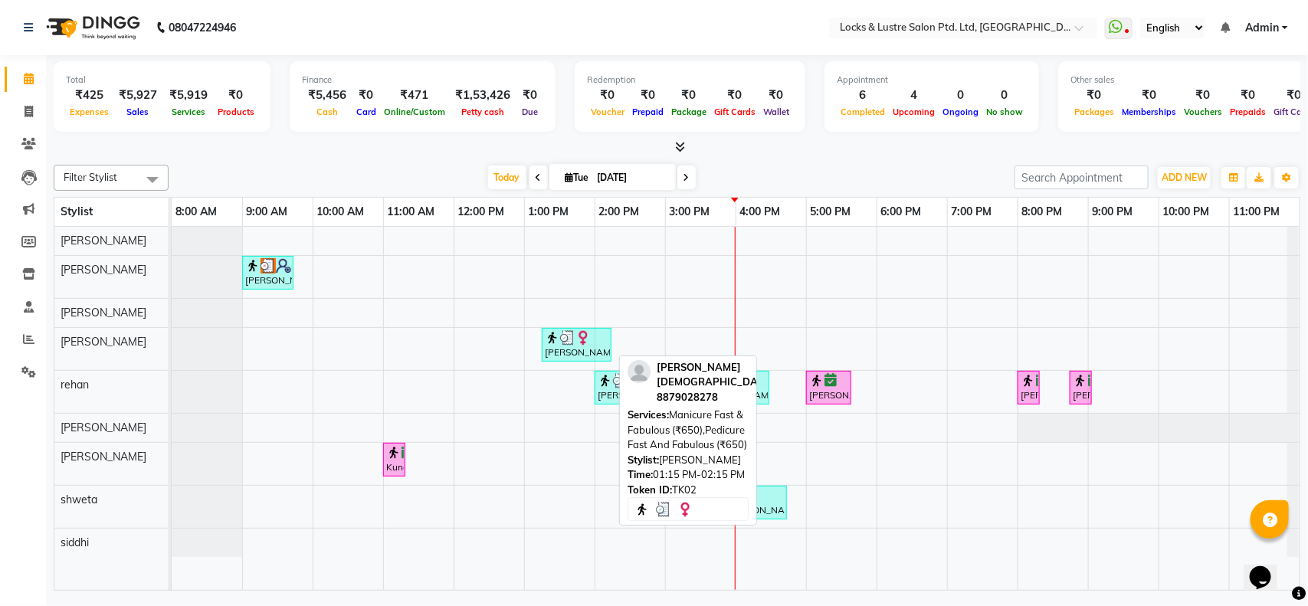
click at [577, 342] on img at bounding box center [582, 337] width 15 height 15
select select "3"
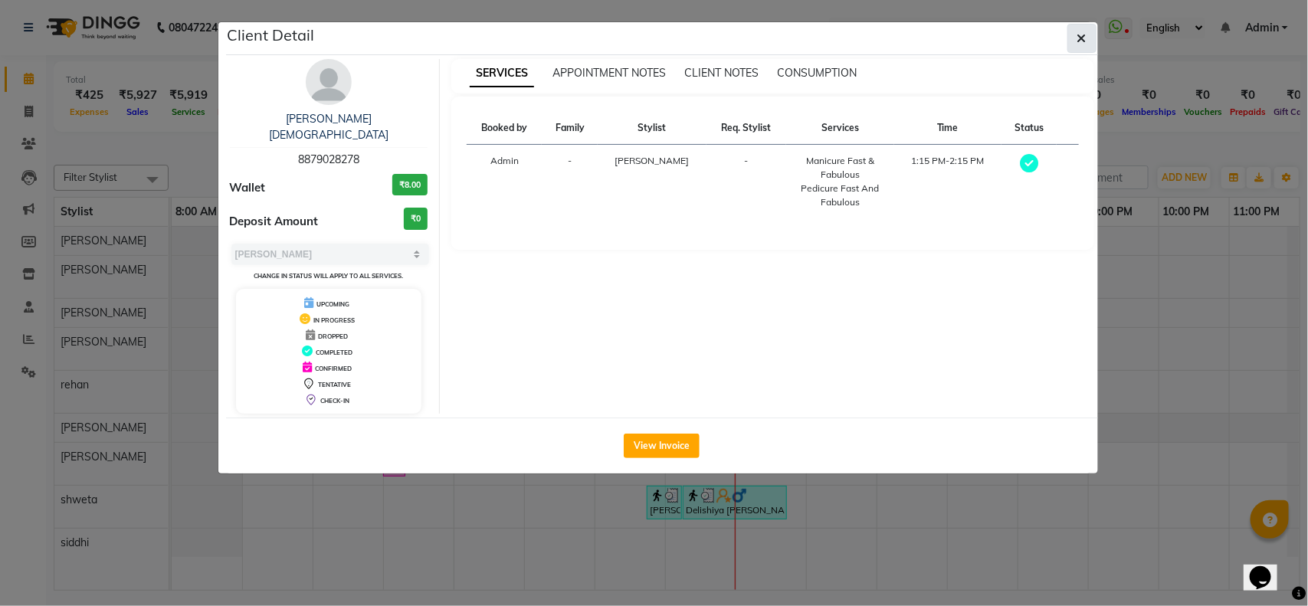
click at [1073, 40] on button "button" at bounding box center [1081, 38] width 29 height 29
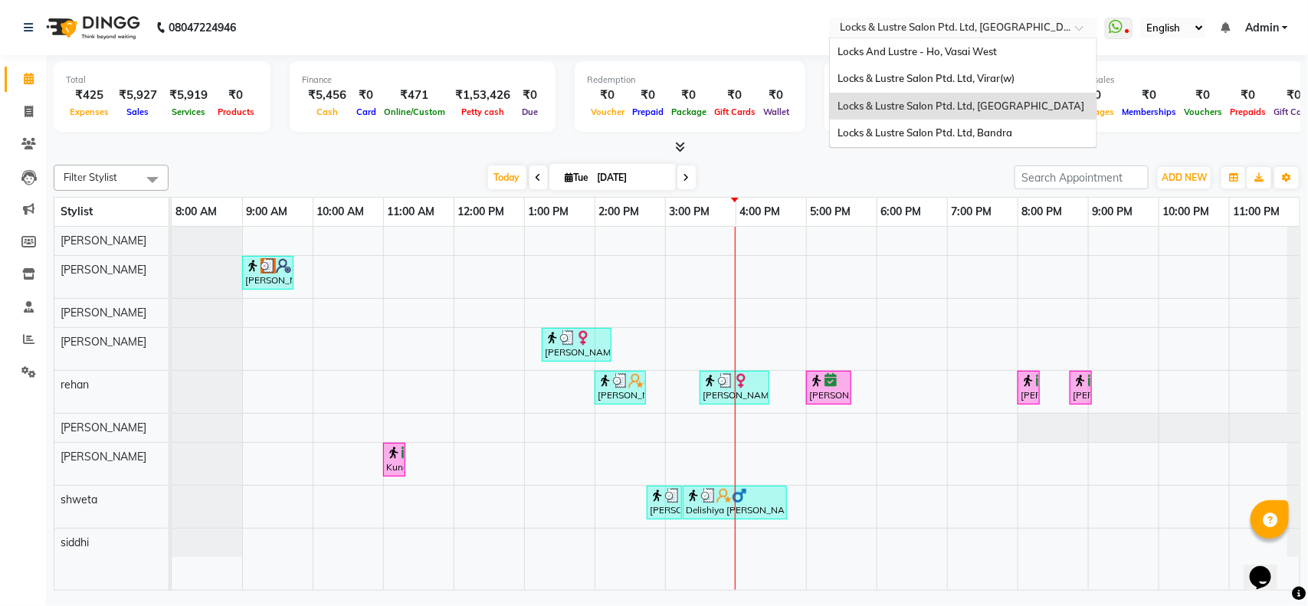
click at [974, 29] on input "text" at bounding box center [948, 28] width 222 height 15
click at [968, 132] on span "Locks & Lustre Salon Ptd. Ltd, Bandra" at bounding box center [924, 132] width 175 height 12
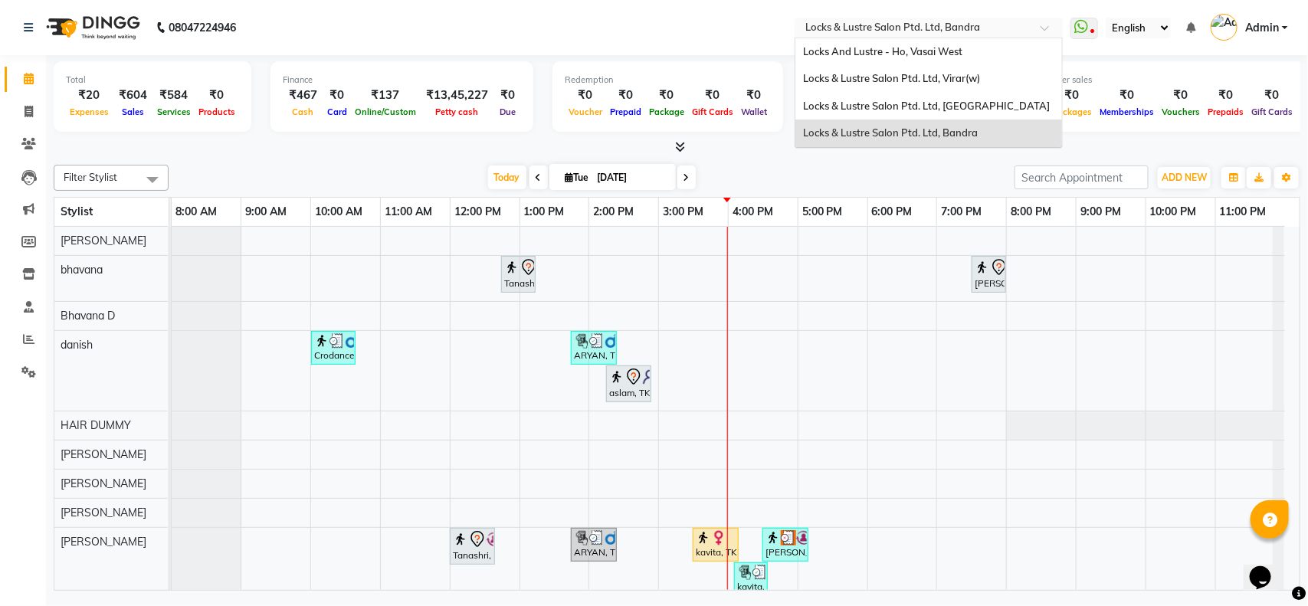
click at [925, 21] on input "text" at bounding box center [913, 28] width 222 height 15
click at [932, 112] on div "Locks & Lustre Salon Ptd. Ltd, [GEOGRAPHIC_DATA]" at bounding box center [928, 107] width 267 height 28
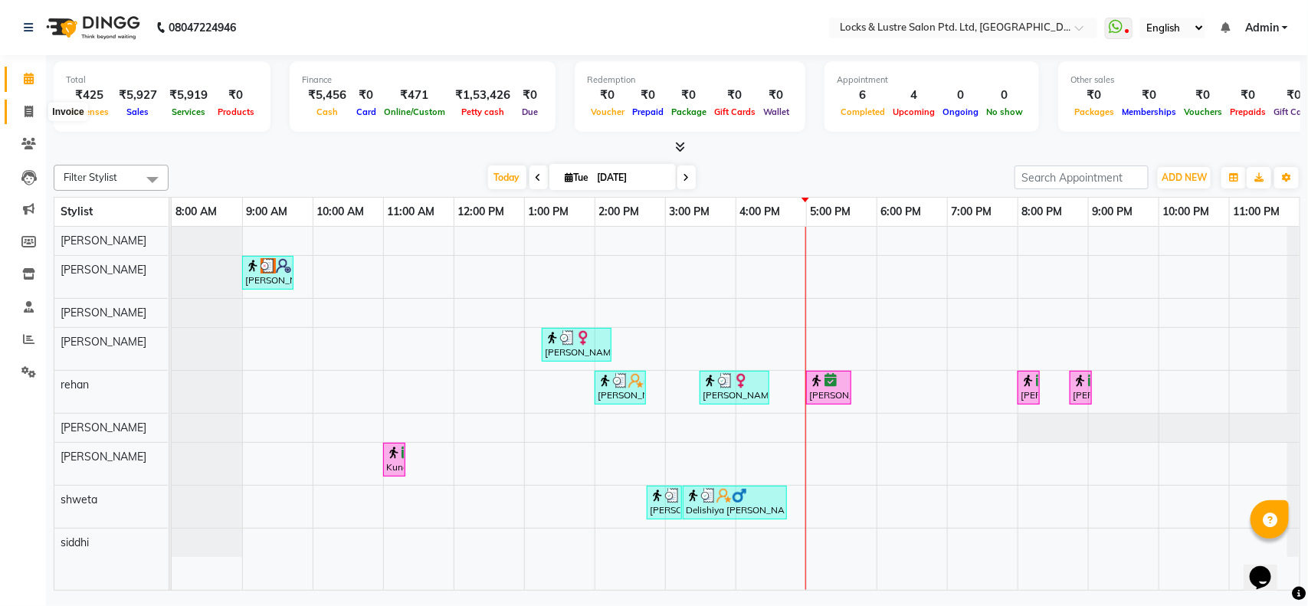
click at [19, 110] on span at bounding box center [28, 112] width 27 height 18
select select "service"
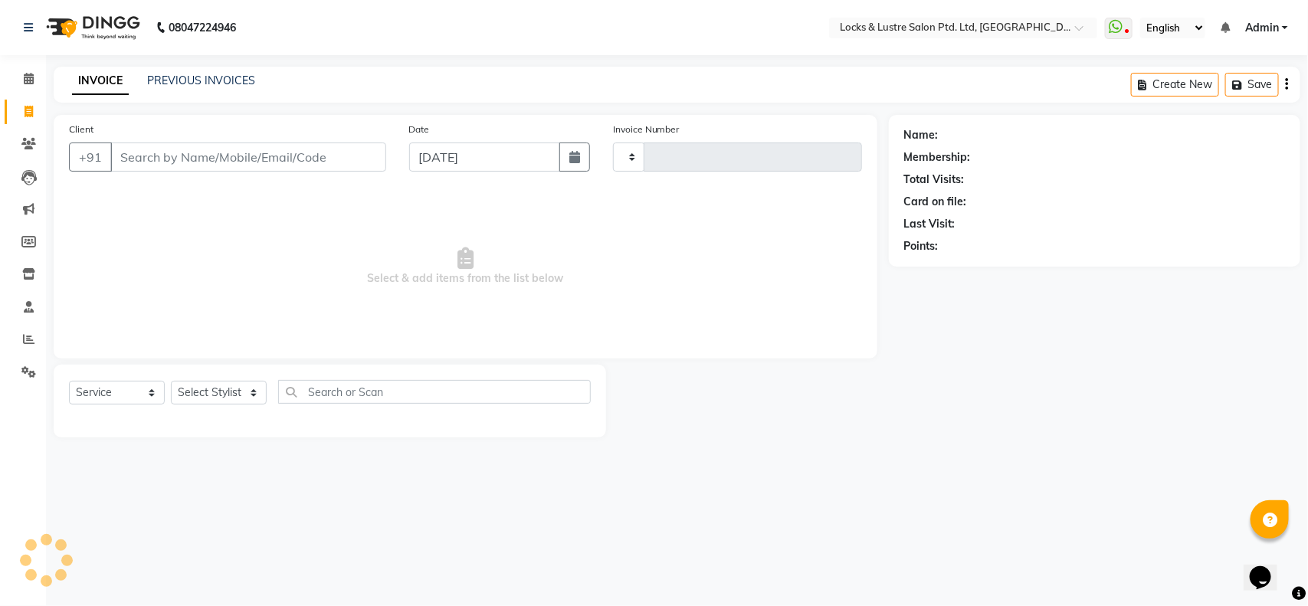
type input "1843"
select select "5928"
click at [201, 158] on input "Client" at bounding box center [248, 156] width 276 height 29
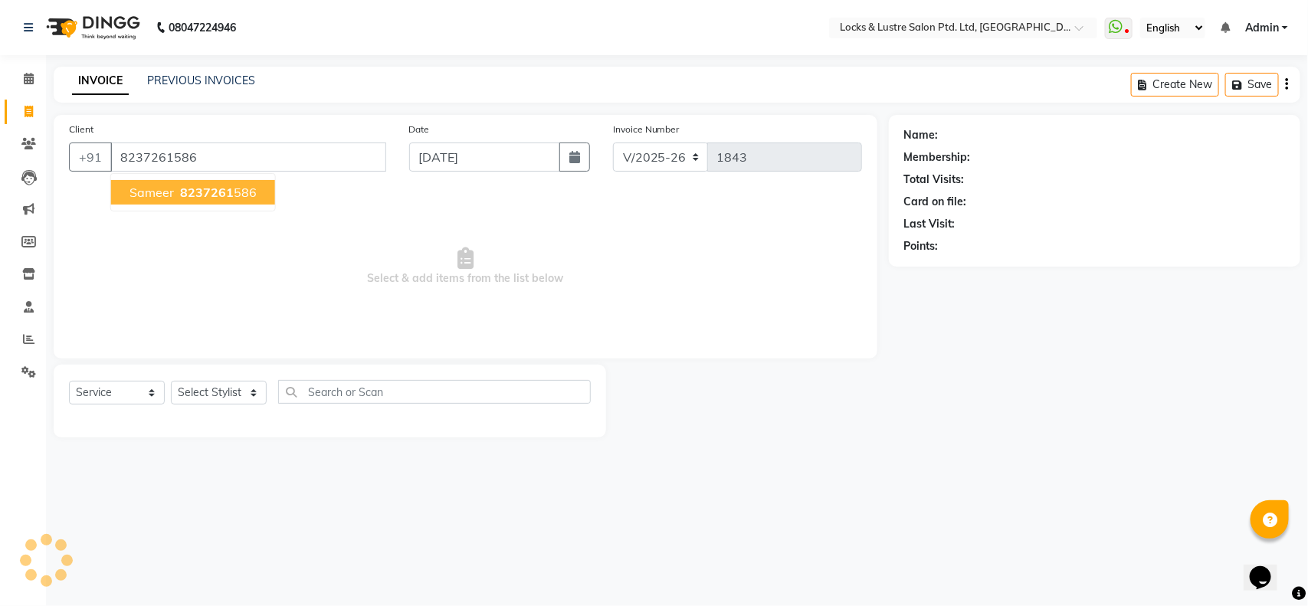
type input "8237261586"
click at [201, 192] on span "8237261" at bounding box center [207, 192] width 54 height 15
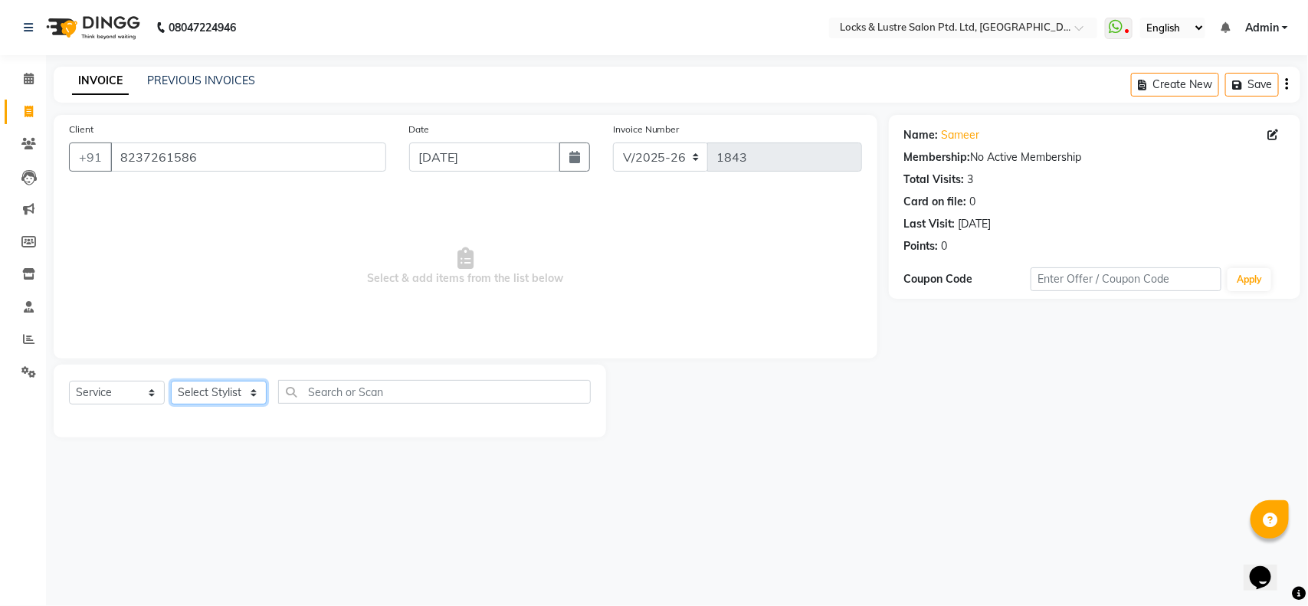
click at [224, 393] on select "Select Stylist [PERSON_NAME] Admin [PERSON_NAME] Ana's [PERSON_NAME] [PERSON_NA…" at bounding box center [219, 393] width 96 height 24
select select "62982"
click at [171, 381] on select "Select Stylist [PERSON_NAME] Admin [PERSON_NAME] Ana's [PERSON_NAME] [PERSON_NA…" at bounding box center [219, 393] width 96 height 24
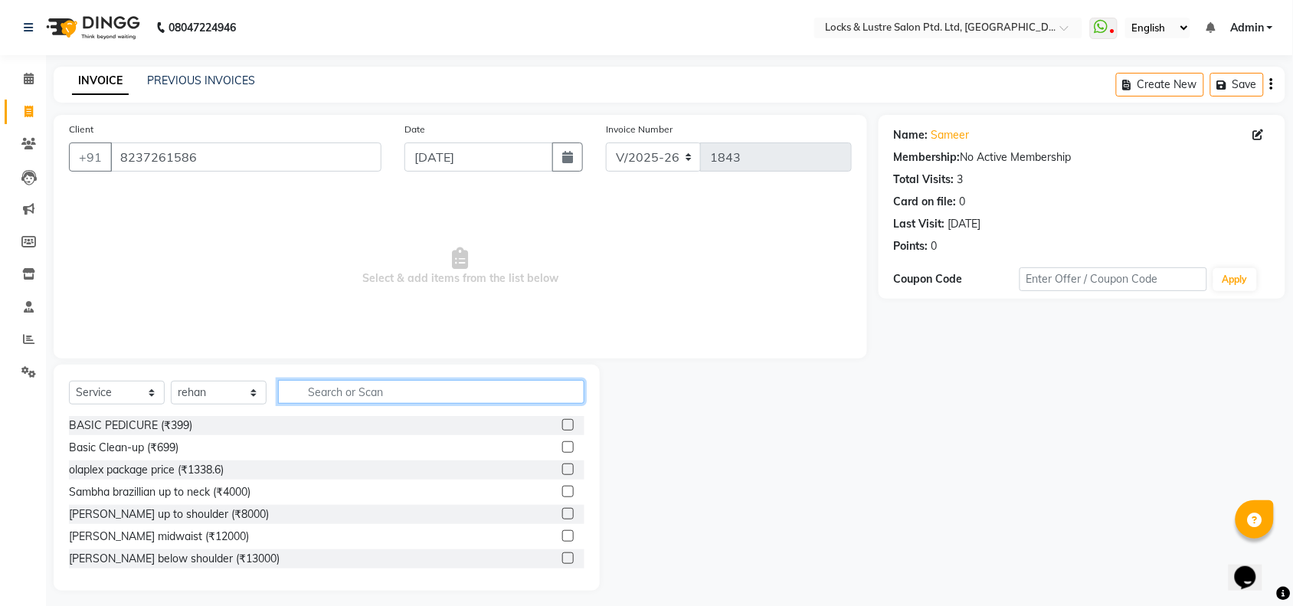
click at [376, 387] on input "text" at bounding box center [431, 392] width 306 height 24
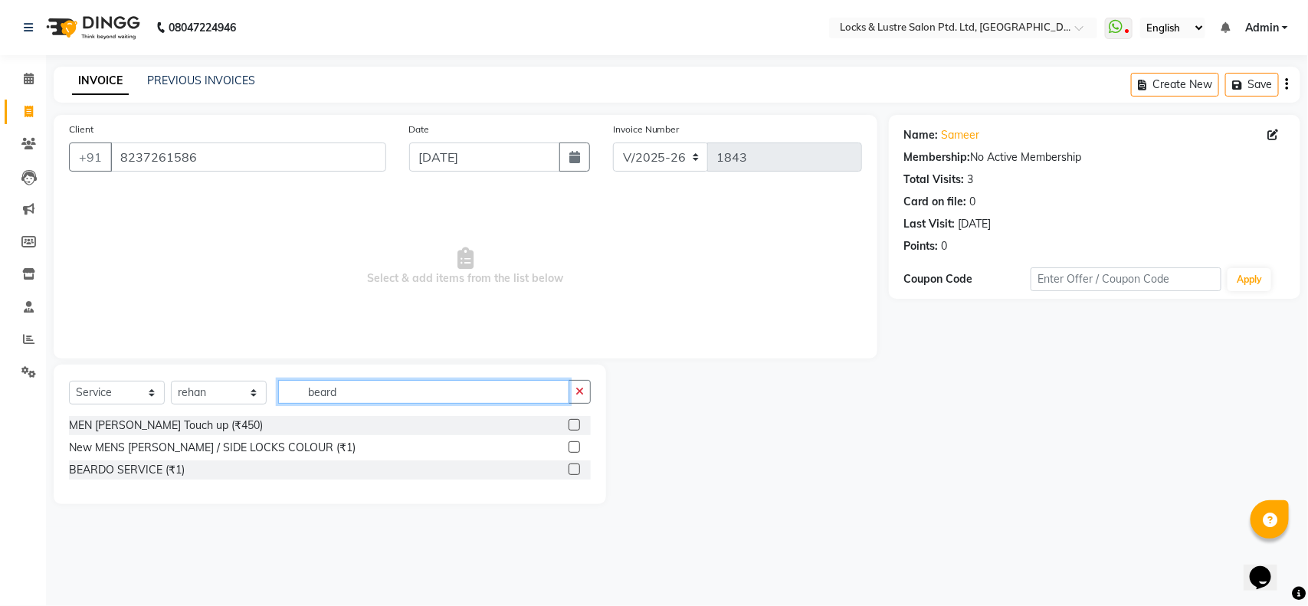
type input "beard"
click at [572, 420] on label at bounding box center [573, 424] width 11 height 11
click at [572, 421] on input "checkbox" at bounding box center [573, 426] width 10 height 10
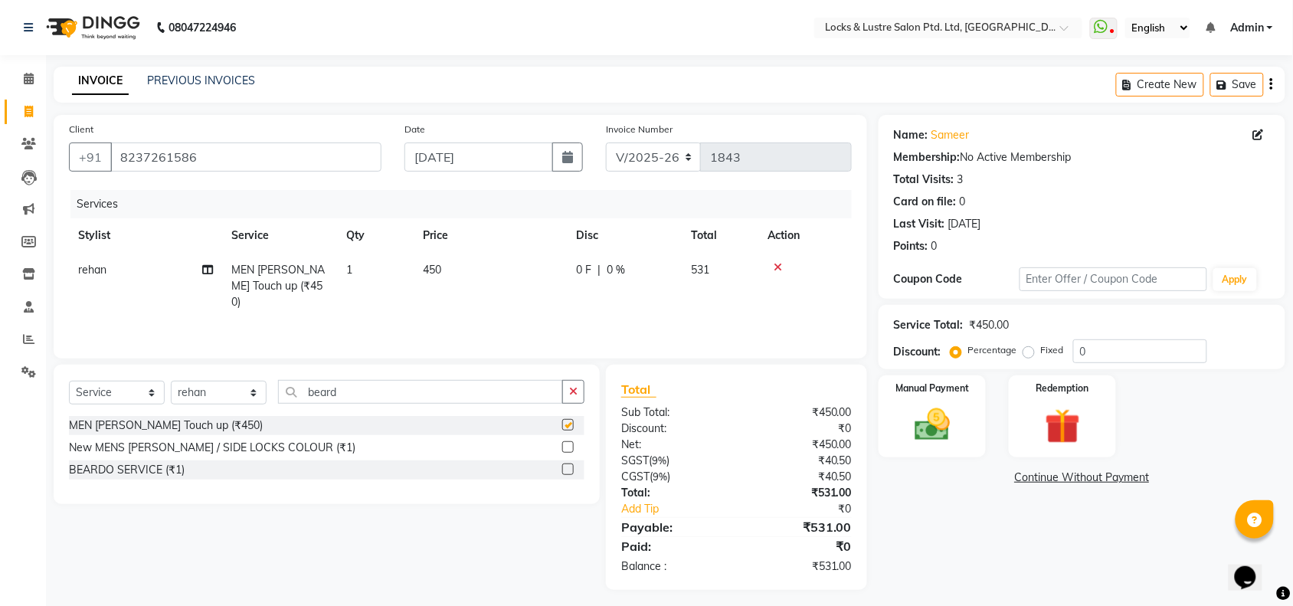
checkbox input "false"
click at [418, 398] on input "beard" at bounding box center [420, 392] width 285 height 24
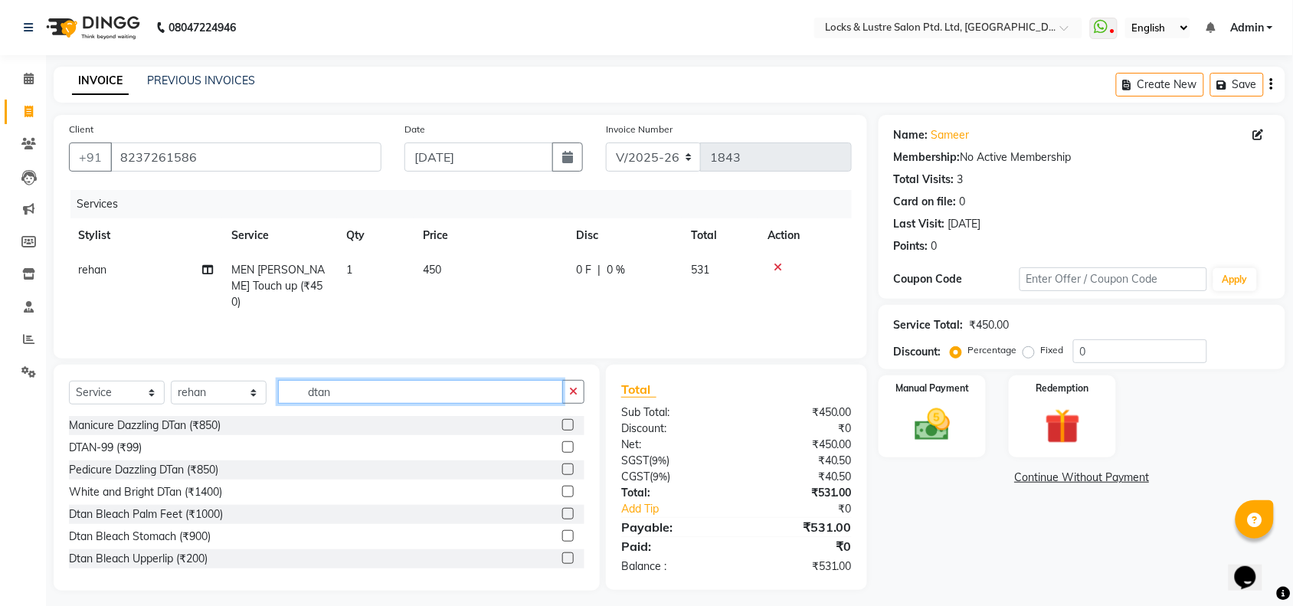
type input "dtan"
click at [546, 447] on div "DTAN-99 (₹99)" at bounding box center [327, 447] width 516 height 19
click at [562, 447] on label at bounding box center [567, 446] width 11 height 11
click at [562, 447] on input "checkbox" at bounding box center [567, 448] width 10 height 10
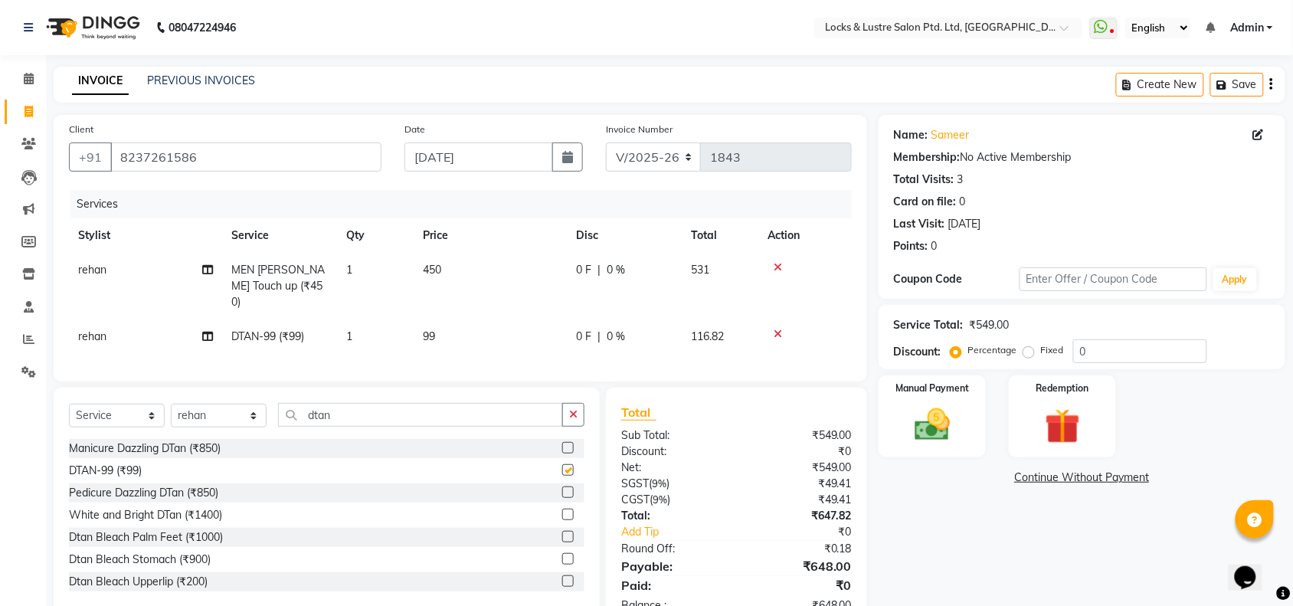
checkbox input "false"
click at [445, 319] on td "99" at bounding box center [490, 336] width 153 height 34
select select "62982"
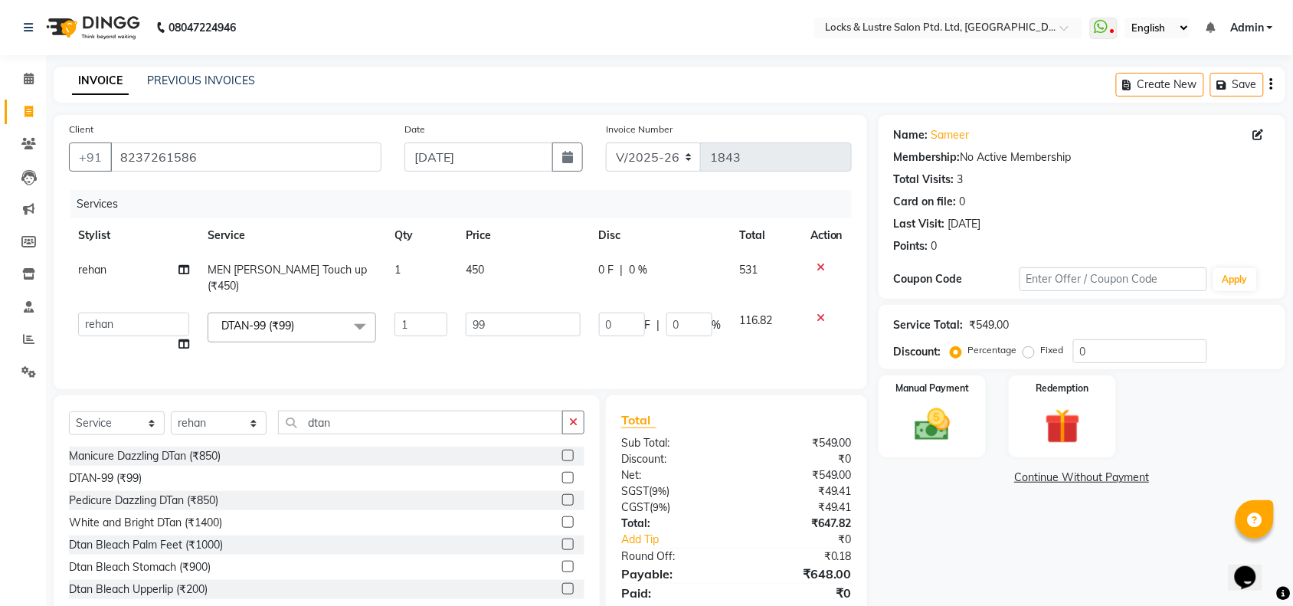
click at [562, 516] on label at bounding box center [567, 521] width 11 height 11
click at [562, 518] on input "checkbox" at bounding box center [567, 523] width 10 height 10
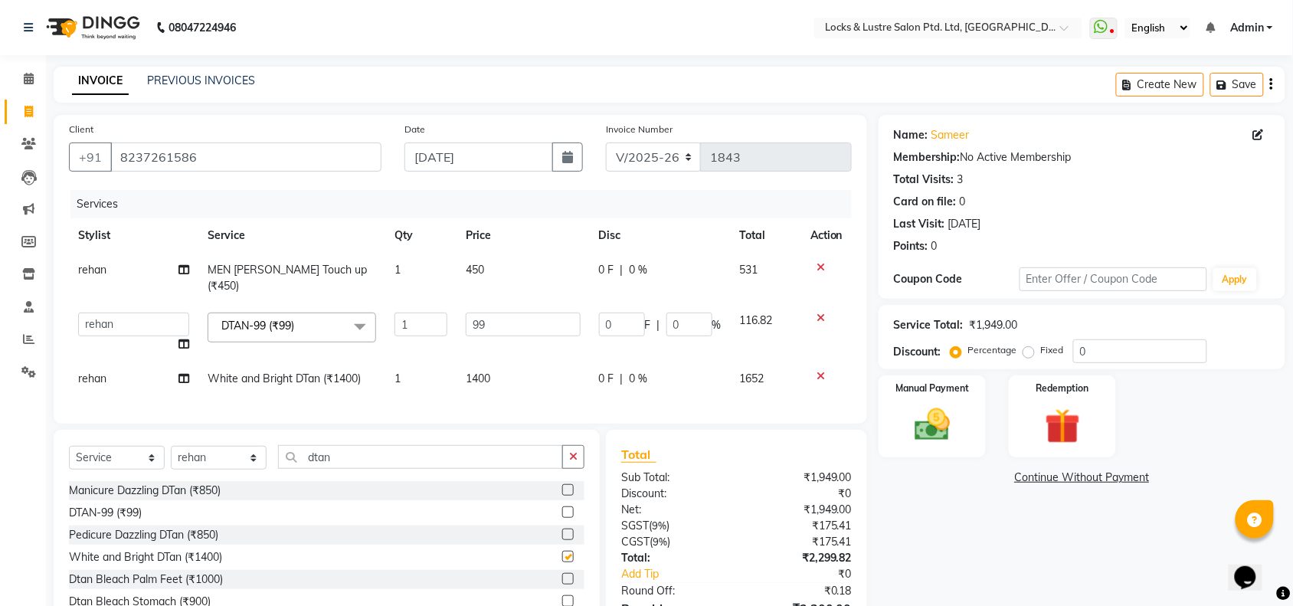
checkbox input "false"
click at [821, 313] on icon at bounding box center [821, 318] width 8 height 11
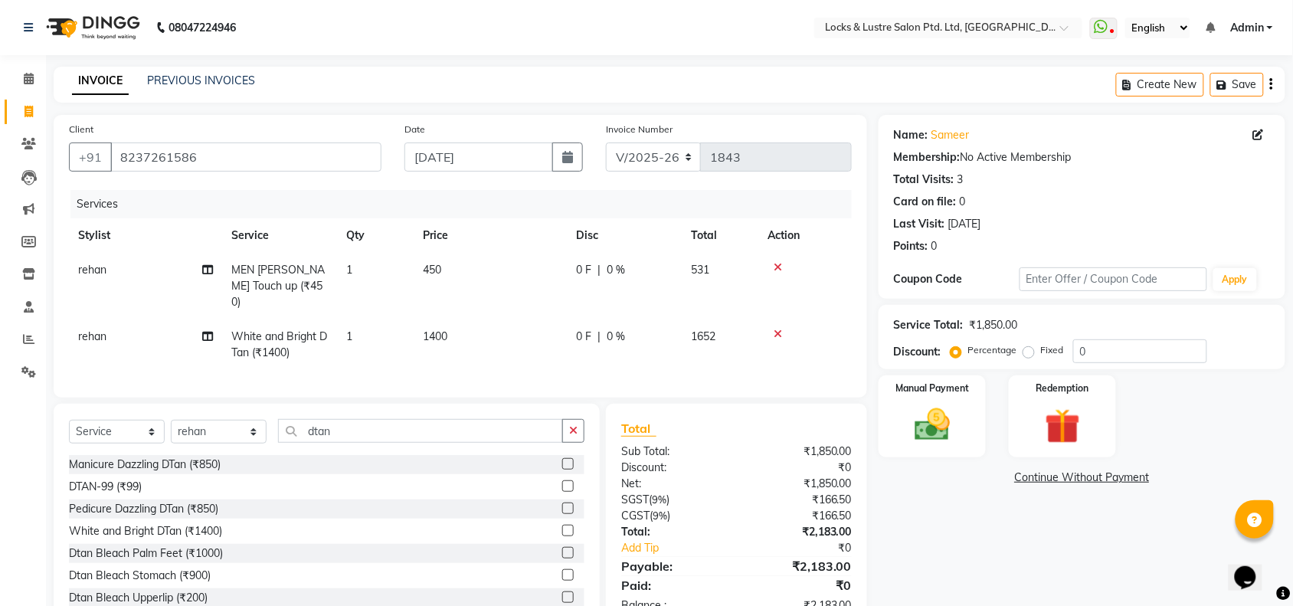
click at [481, 319] on td "1400" at bounding box center [490, 344] width 153 height 51
select select "62982"
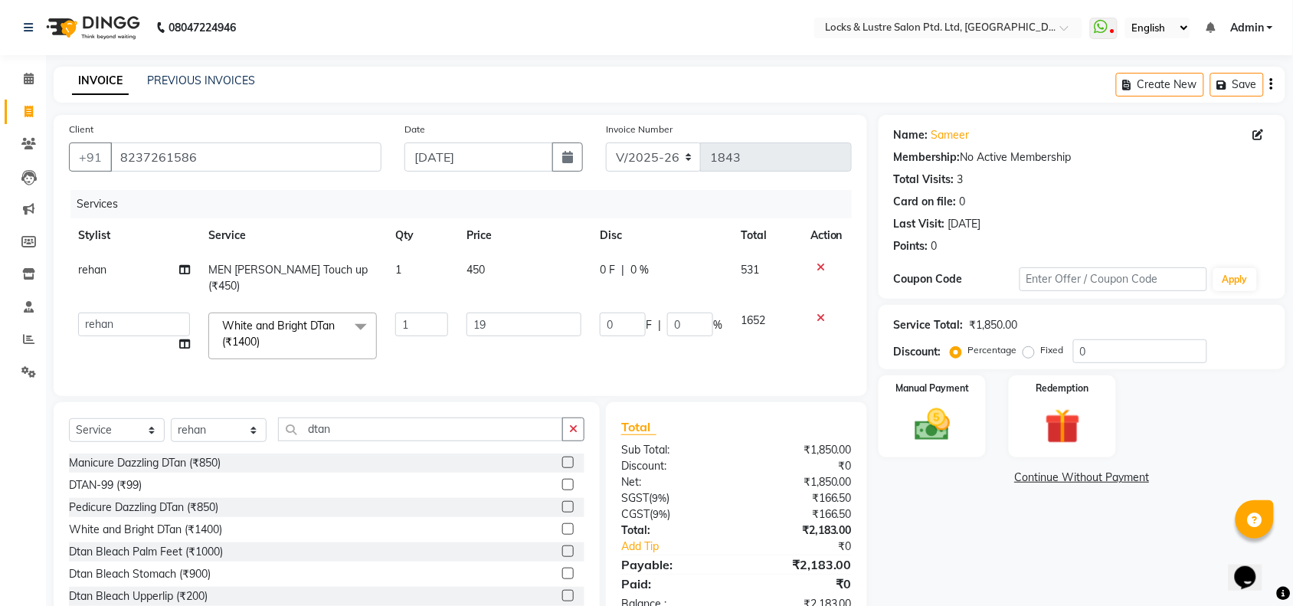
type input "199"
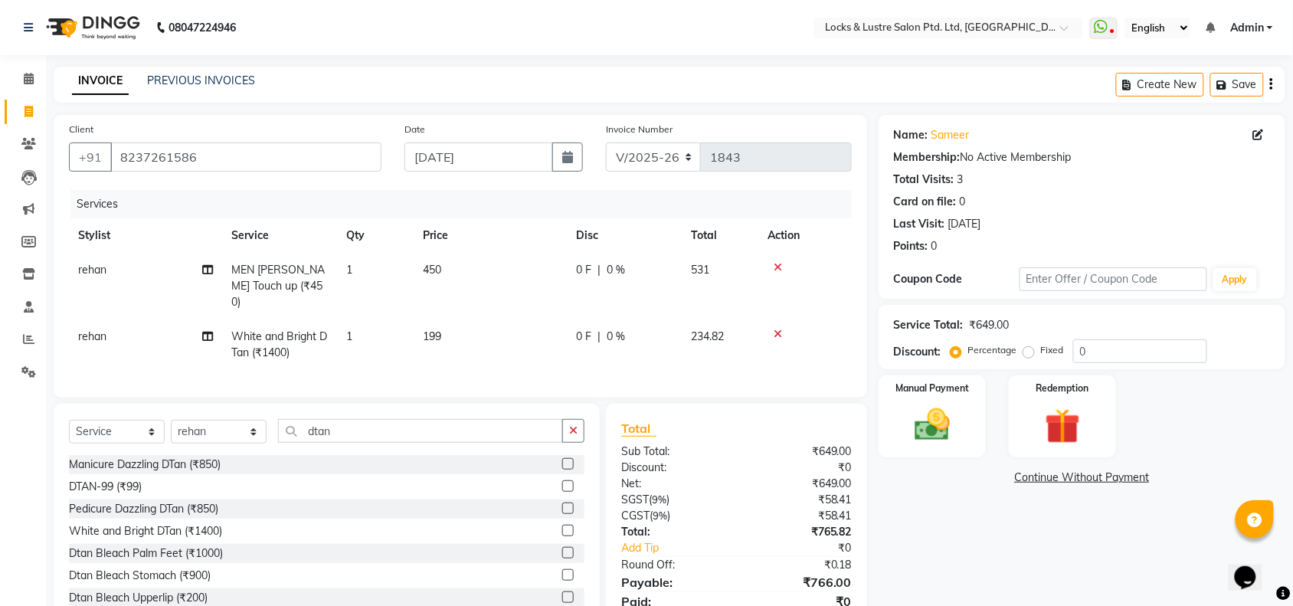
click at [116, 293] on tbody "rehan MEN Beard Touch up (₹450) 1 450 0 F | 0 % 531 rehan White and Bright DTan…" at bounding box center [460, 311] width 783 height 117
click at [107, 322] on td "rehan" at bounding box center [145, 344] width 153 height 51
select select "62982"
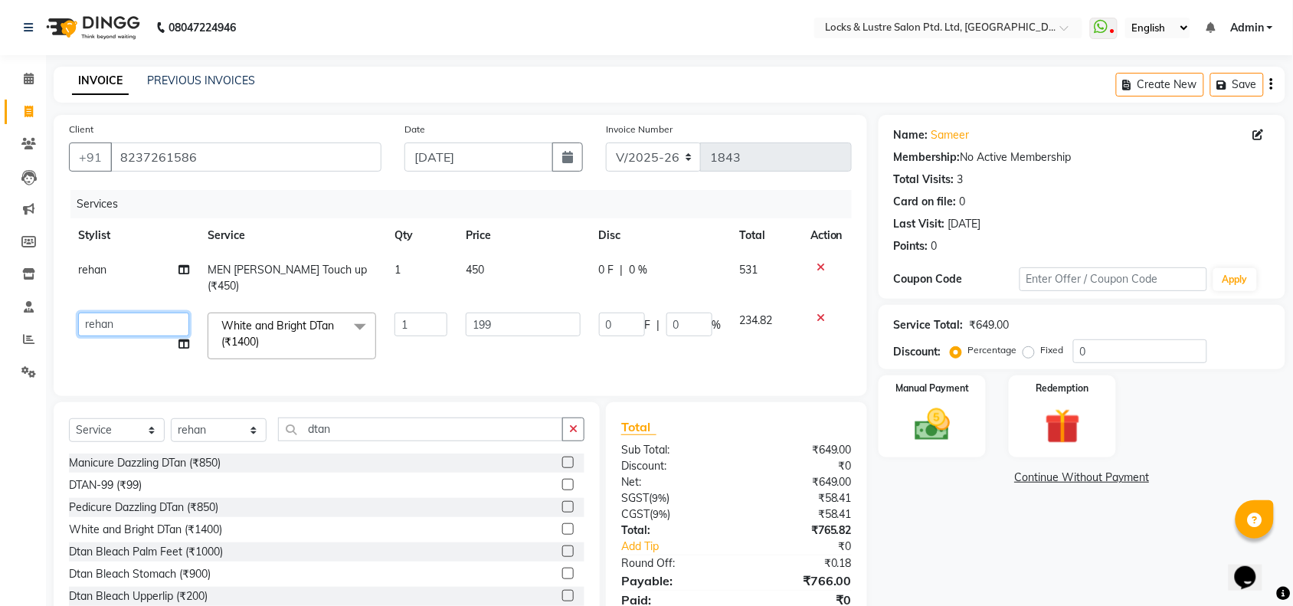
click at [119, 313] on select "adil Admin AHSAN SHAIKH aman Ana's Anuja anushree Ashish chandan DATTARAM Deepi…" at bounding box center [133, 325] width 111 height 24
select select "89645"
click at [484, 266] on span "450" at bounding box center [475, 270] width 18 height 14
select select "62982"
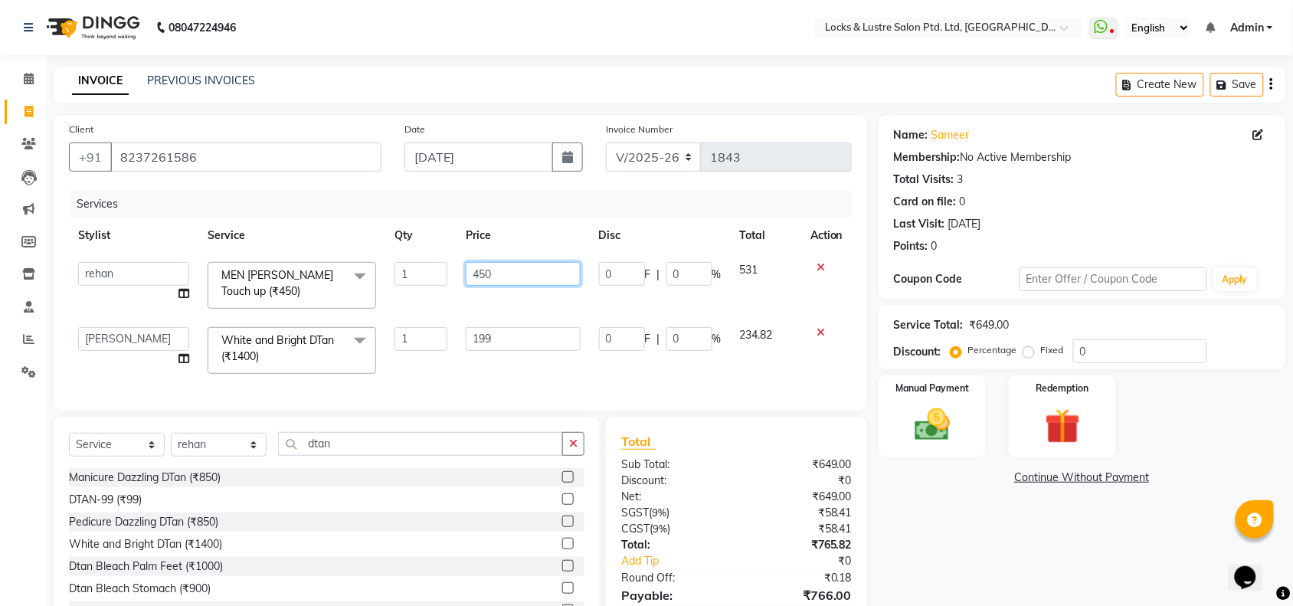
click at [484, 266] on input "450" at bounding box center [523, 274] width 114 height 24
type input "99"
click at [534, 205] on div "Services" at bounding box center [466, 204] width 793 height 28
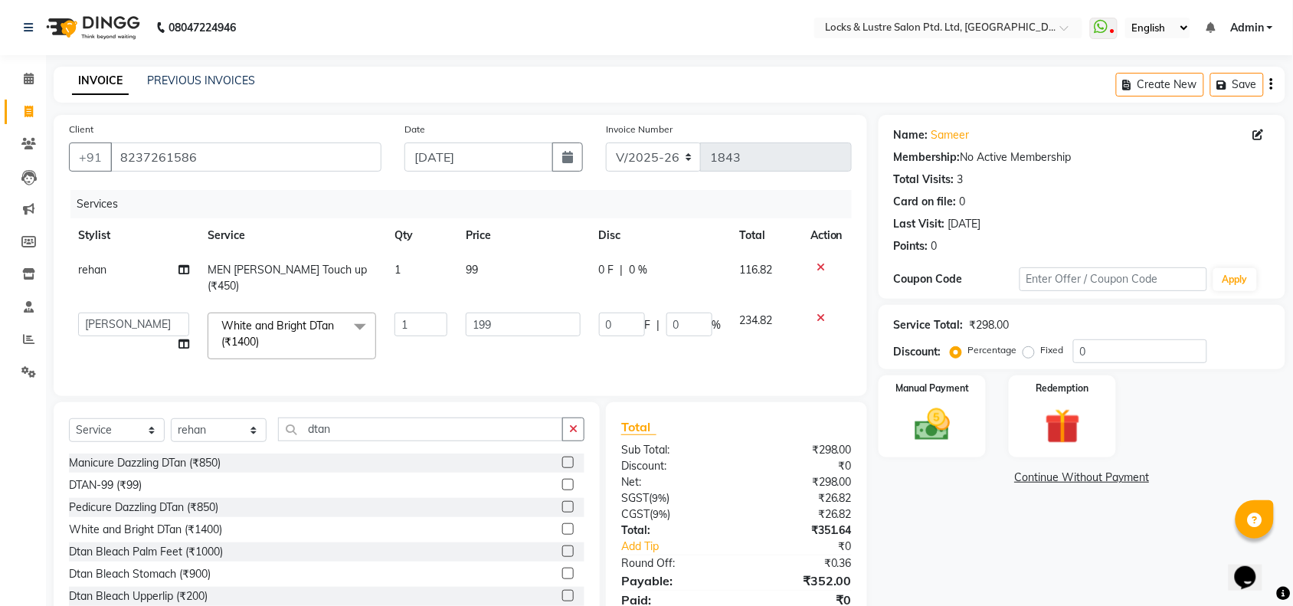
scroll to position [58, 0]
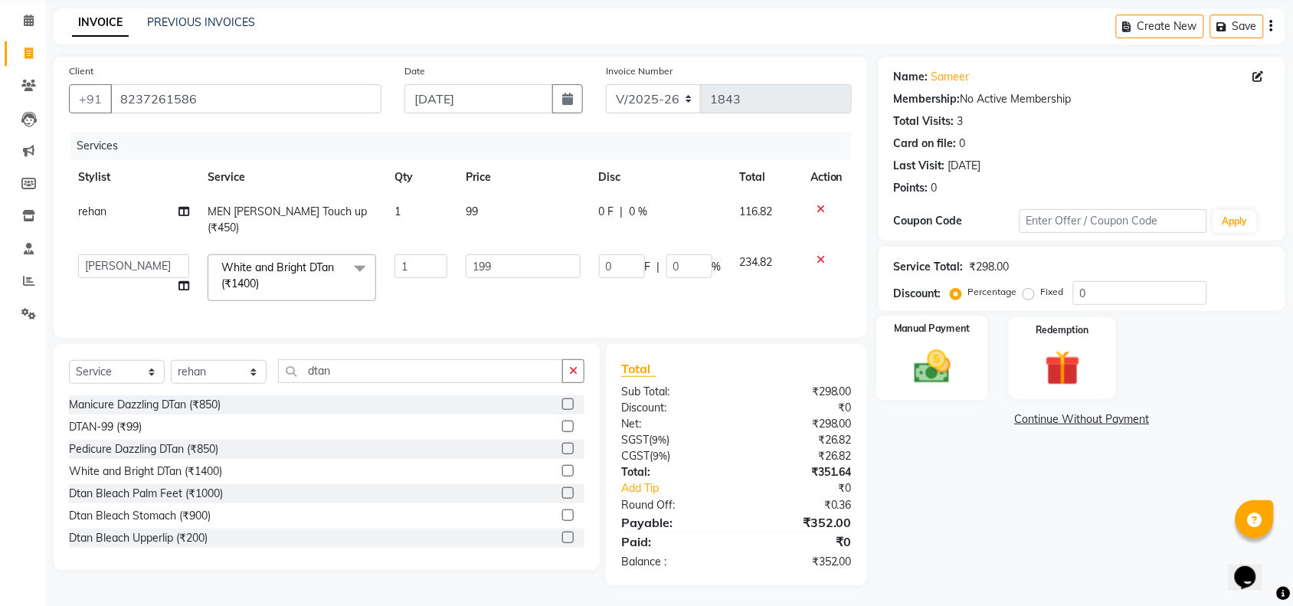
click at [946, 357] on img at bounding box center [932, 367] width 60 height 42
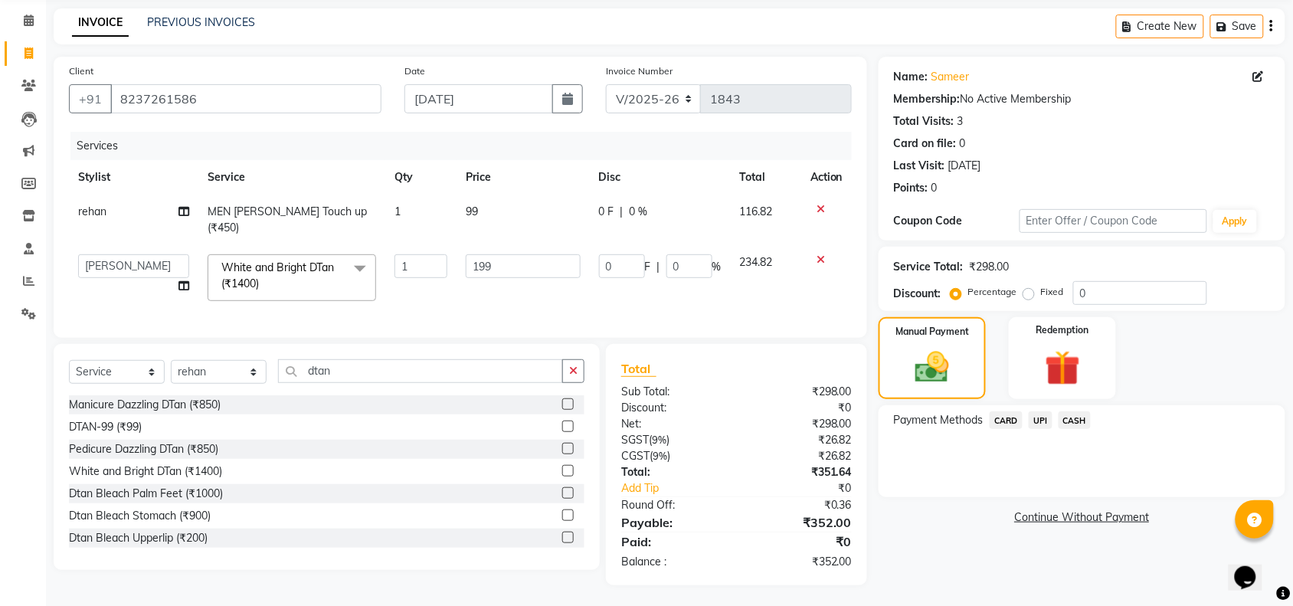
click at [1040, 420] on span "UPI" at bounding box center [1041, 420] width 24 height 18
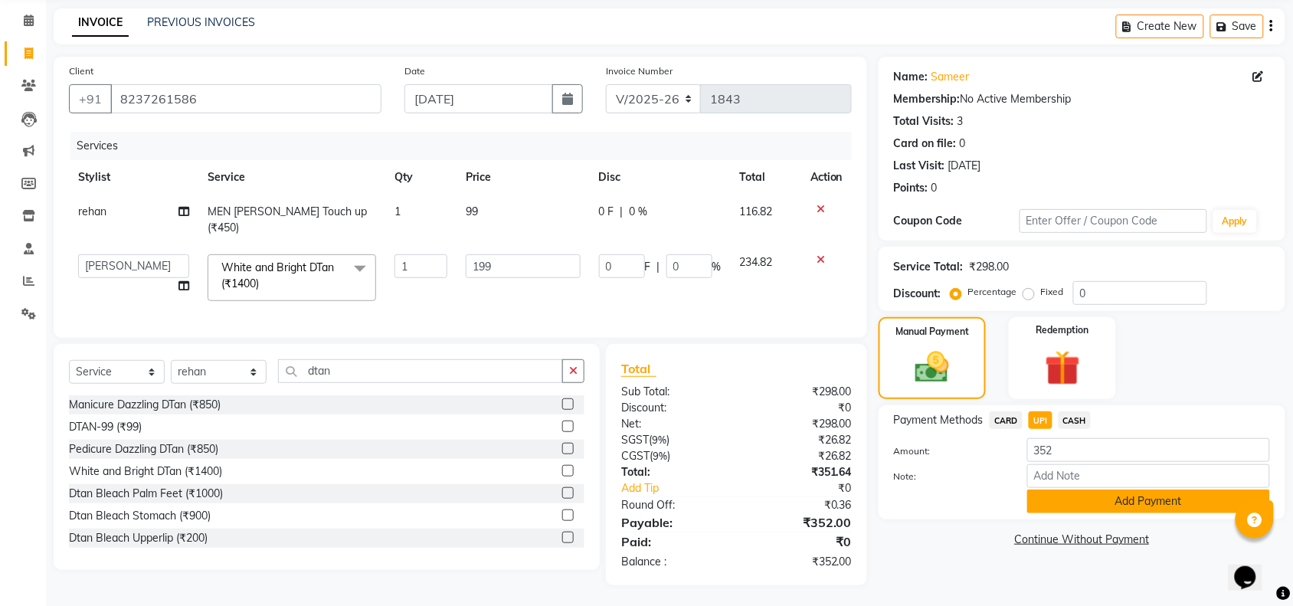
click at [1115, 493] on button "Add Payment" at bounding box center [1148, 502] width 243 height 24
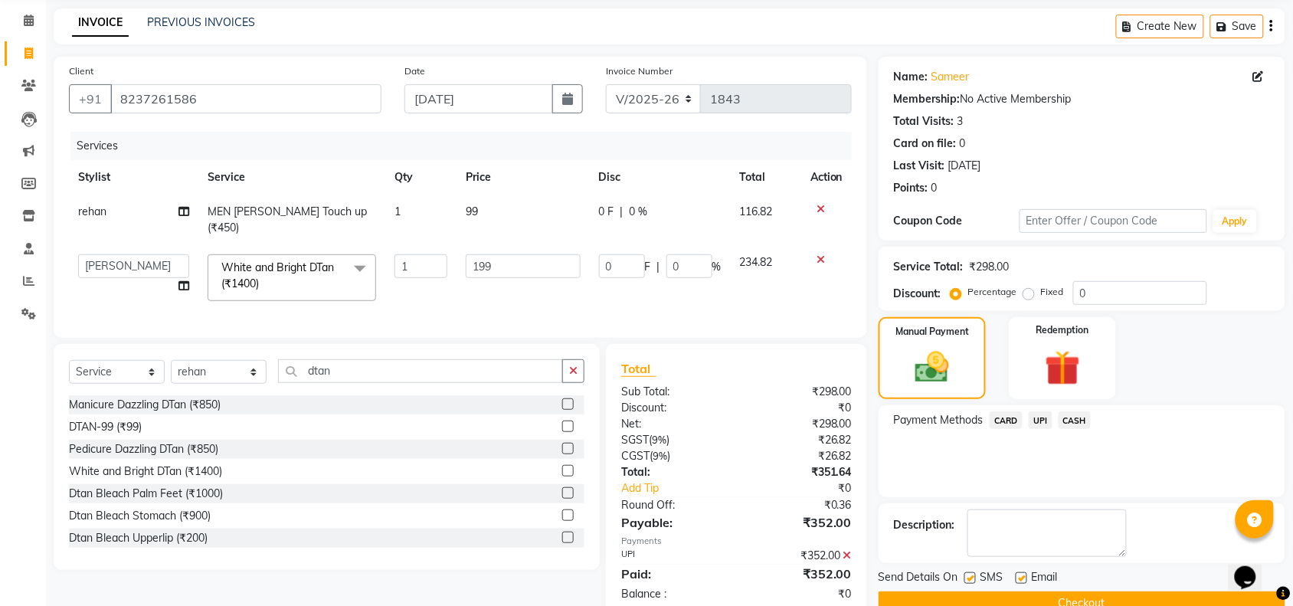
scroll to position [90, 0]
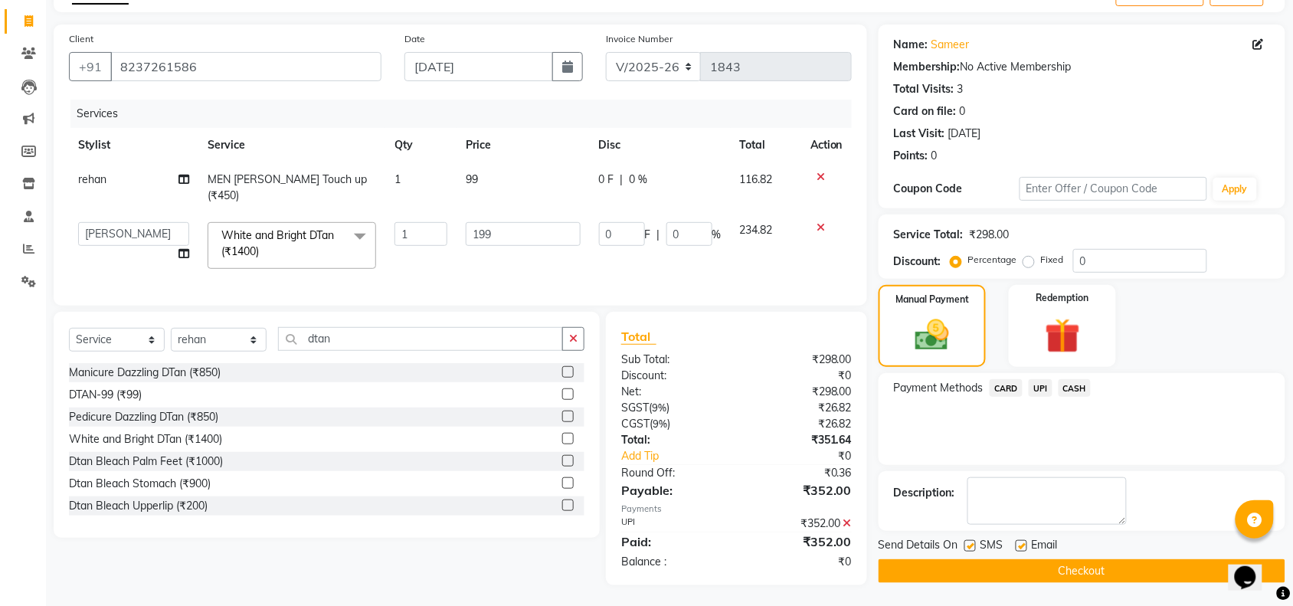
click at [1079, 567] on button "Checkout" at bounding box center [1082, 571] width 407 height 24
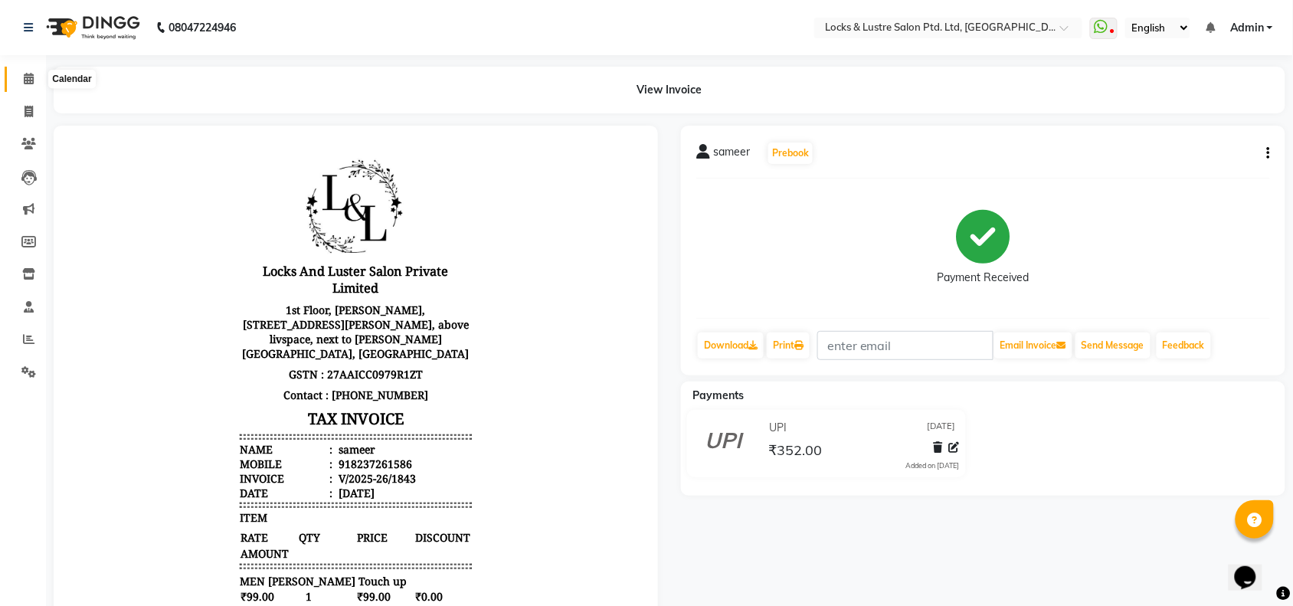
click at [24, 75] on icon at bounding box center [29, 78] width 10 height 11
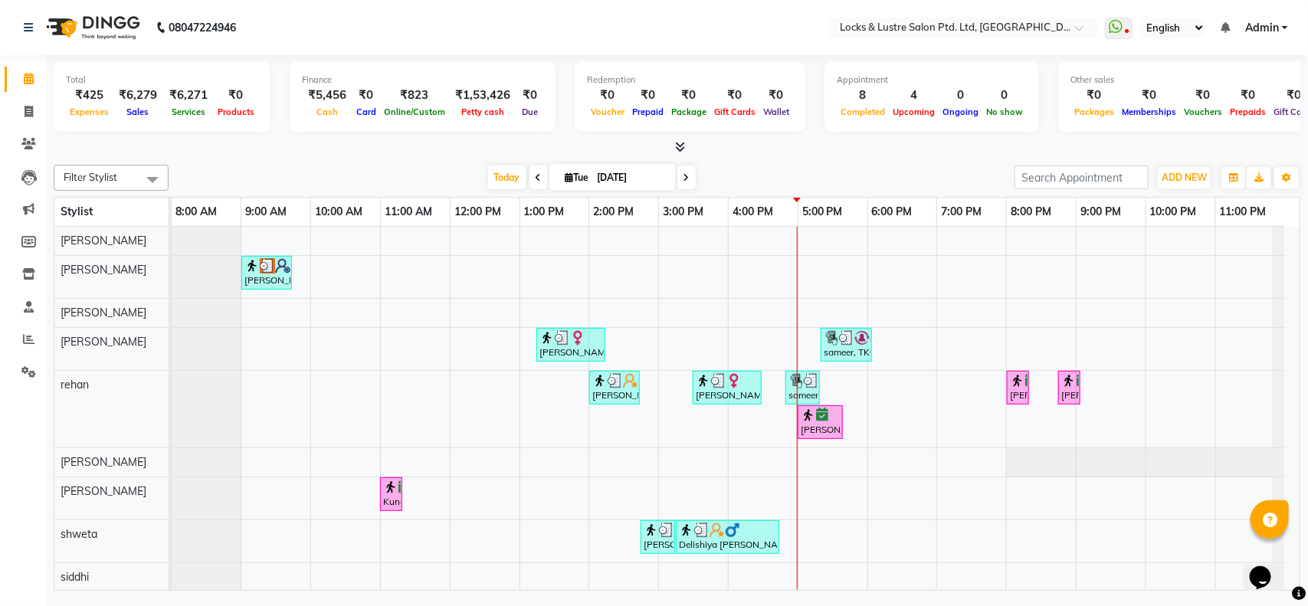
click at [267, 166] on div "Today Tue 02-09-2025" at bounding box center [591, 177] width 830 height 23
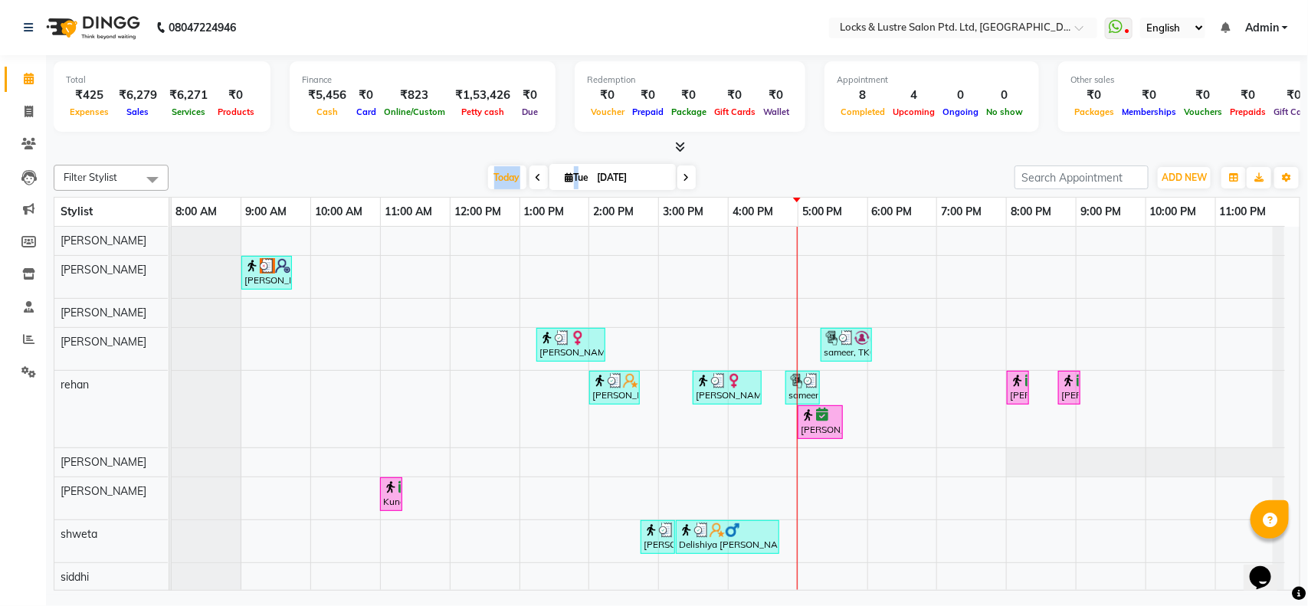
click at [267, 166] on div "Today Tue 02-09-2025" at bounding box center [591, 177] width 830 height 23
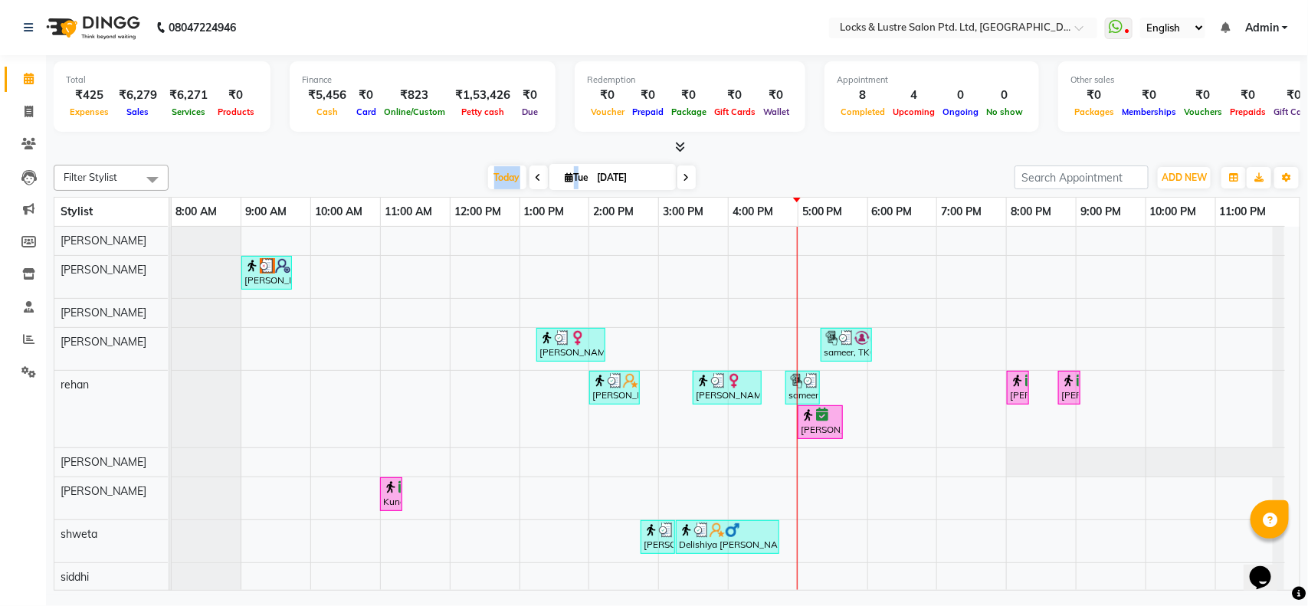
click at [267, 166] on div "Today Tue 02-09-2025" at bounding box center [591, 177] width 830 height 23
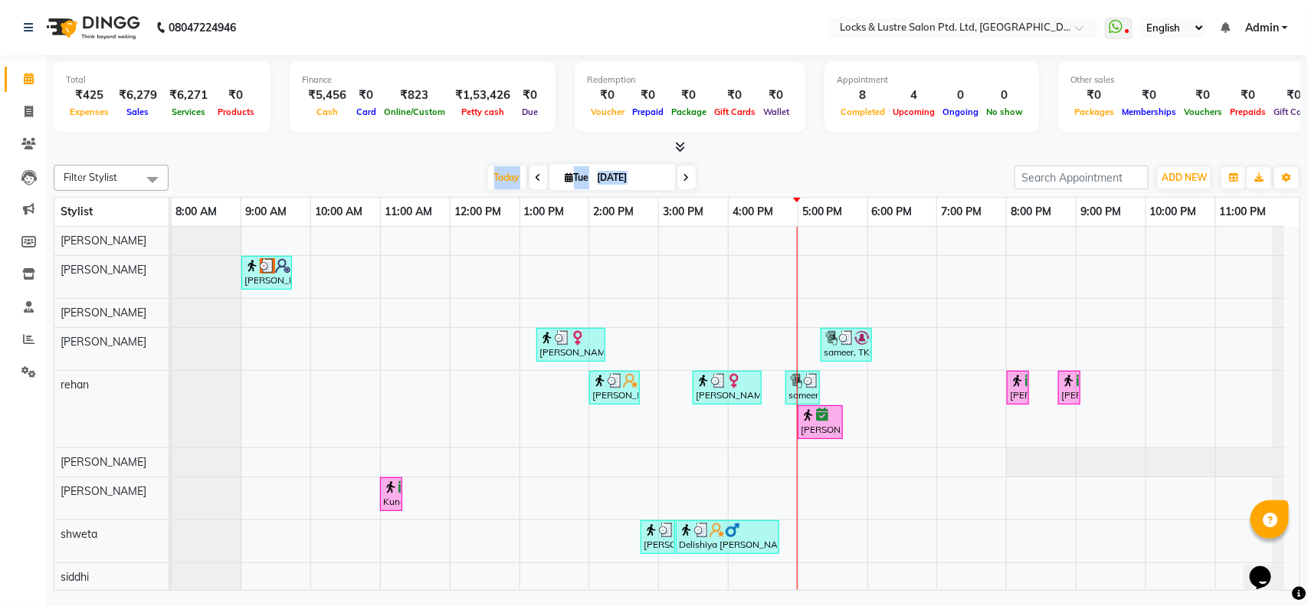
click at [267, 166] on div "Today Tue 02-09-2025" at bounding box center [591, 177] width 830 height 23
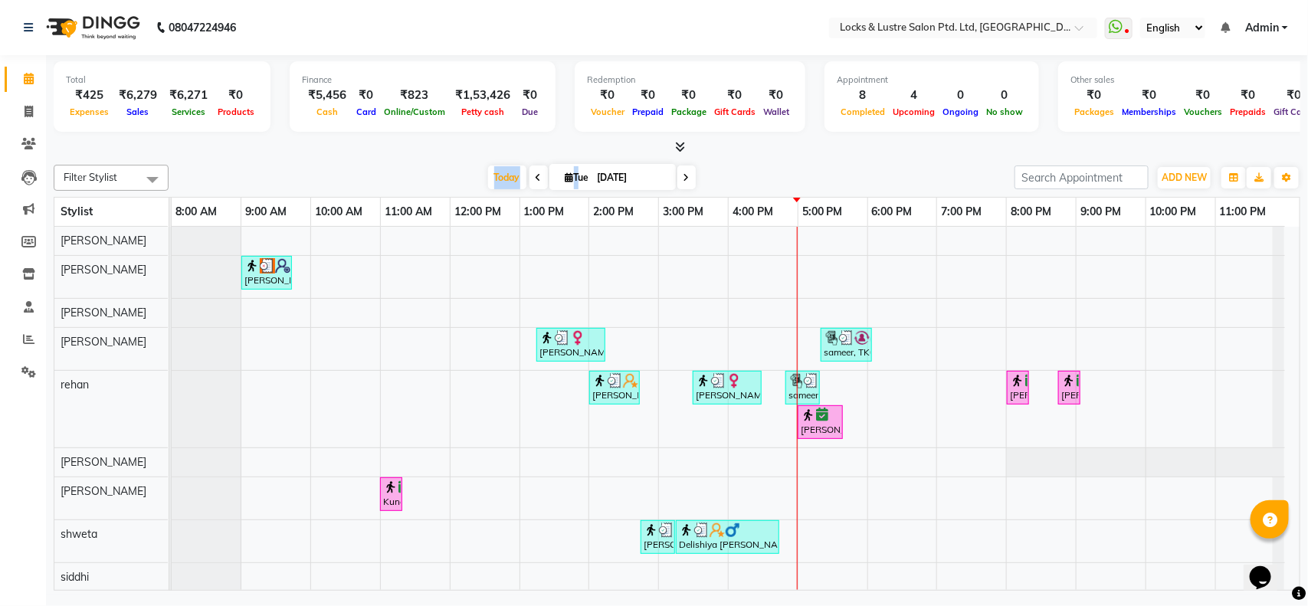
click at [267, 166] on div "Today Tue 02-09-2025" at bounding box center [591, 177] width 830 height 23
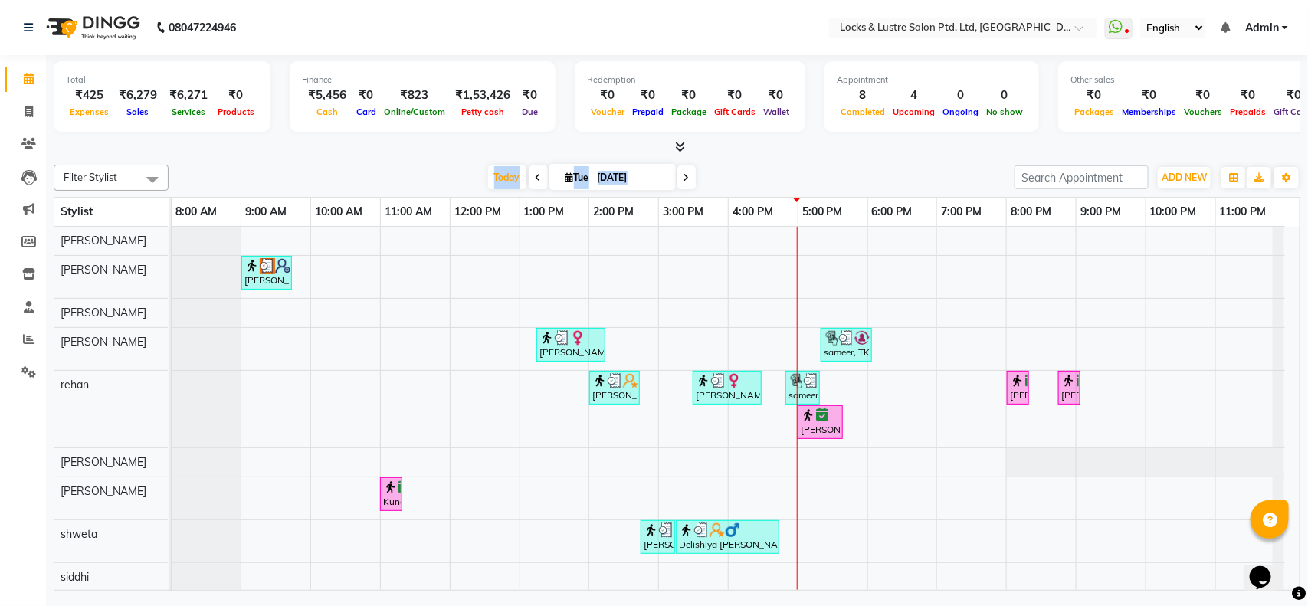
click at [267, 166] on div "Today Tue 02-09-2025" at bounding box center [591, 177] width 830 height 23
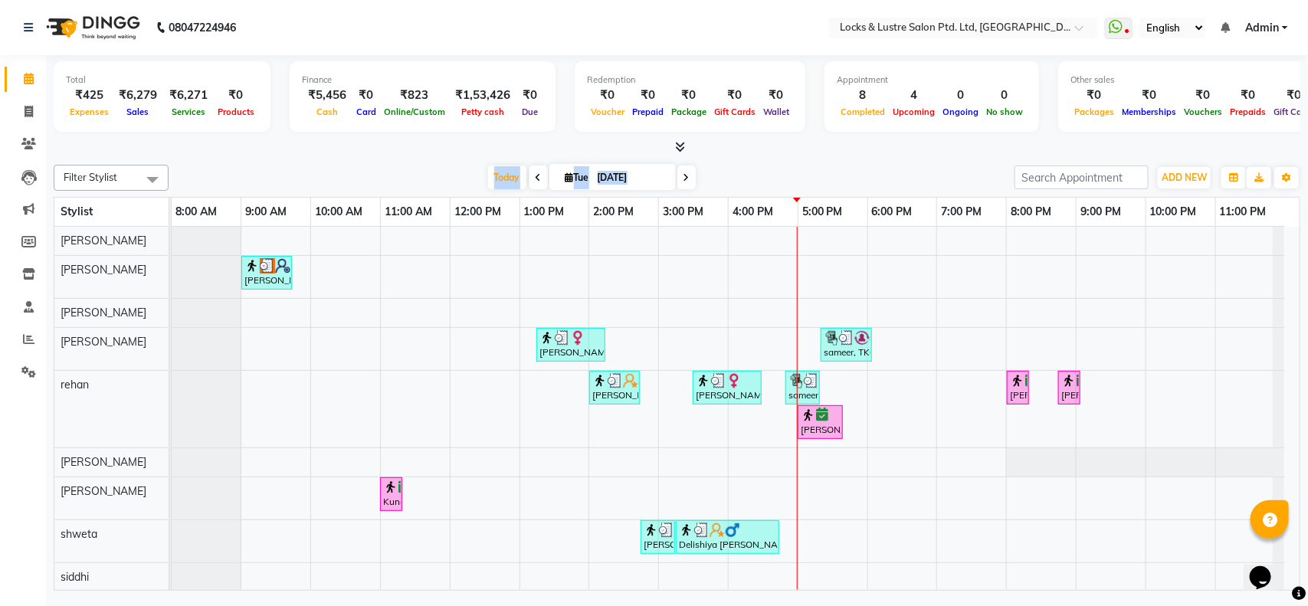
click at [267, 166] on div "Today Tue 02-09-2025" at bounding box center [591, 177] width 830 height 23
click at [385, 182] on div "Today Tue 02-09-2025" at bounding box center [591, 177] width 830 height 23
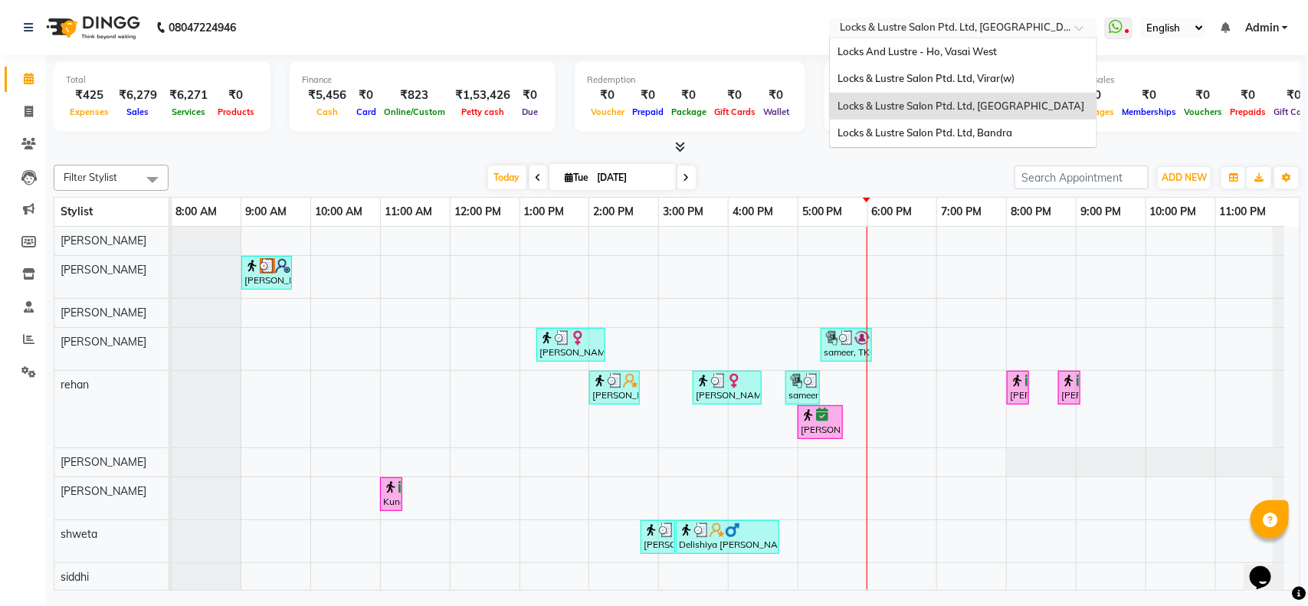
click at [874, 27] on input "text" at bounding box center [948, 28] width 222 height 15
click at [886, 138] on span "Locks & Lustre Salon Ptd. Ltd, Bandra" at bounding box center [924, 132] width 175 height 12
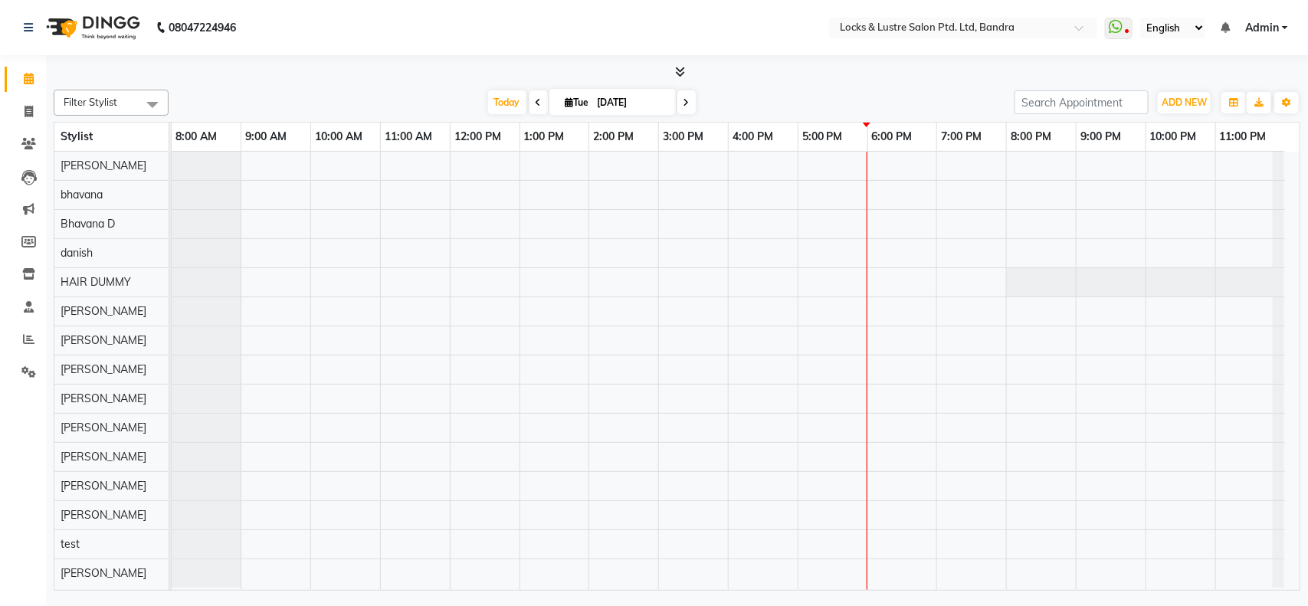
select select "en"
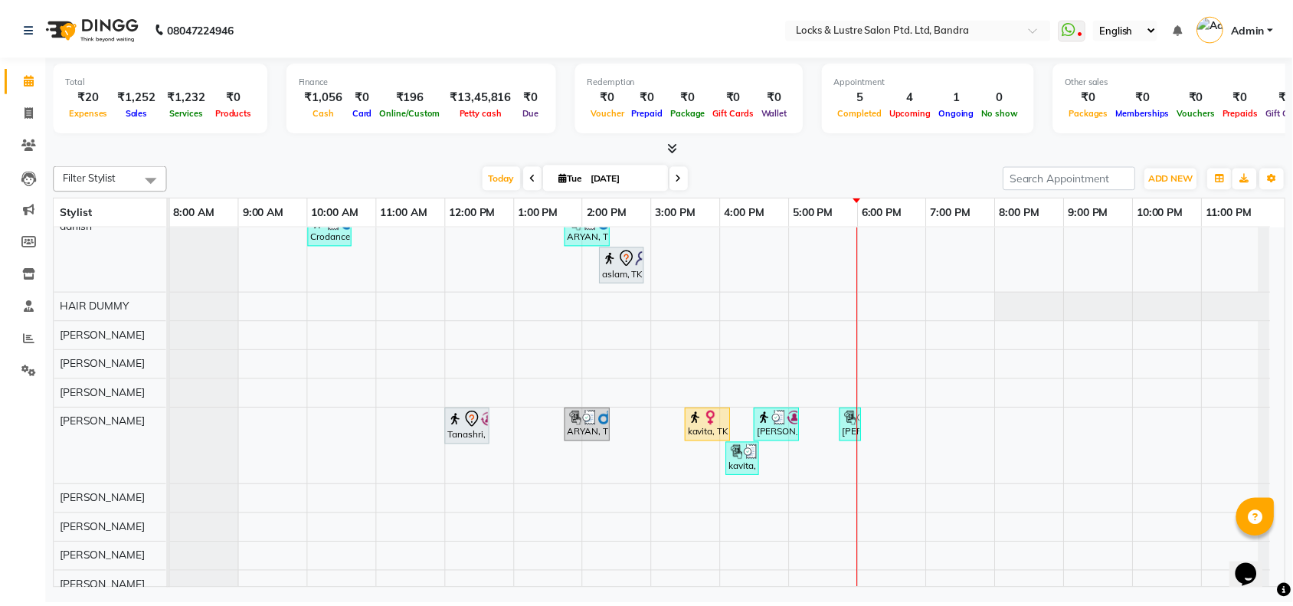
scroll to position [207, 0]
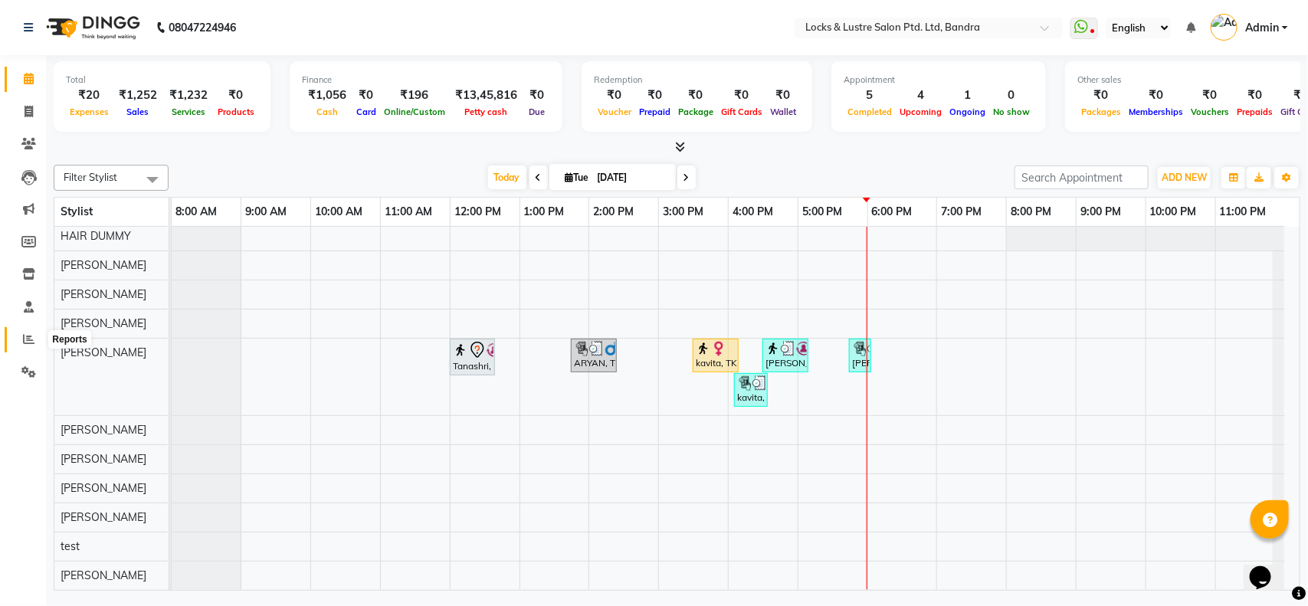
click at [20, 336] on span at bounding box center [28, 340] width 27 height 18
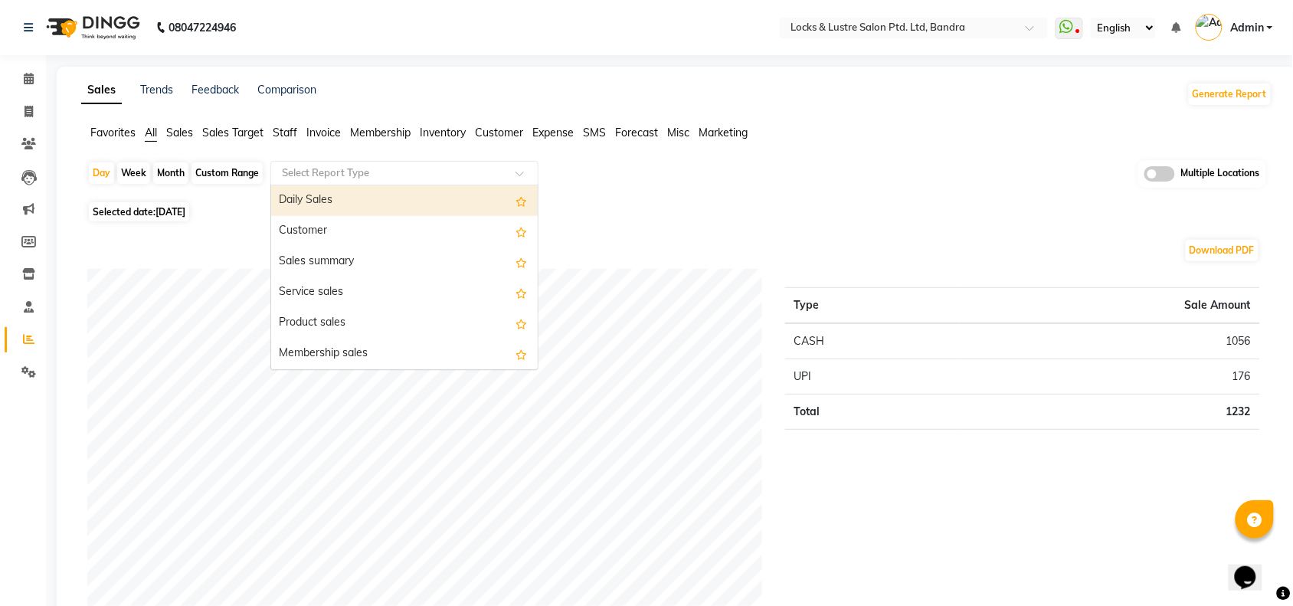
click at [299, 172] on input "text" at bounding box center [389, 172] width 221 height 15
click at [311, 201] on div "Daily Sales" at bounding box center [404, 200] width 267 height 31
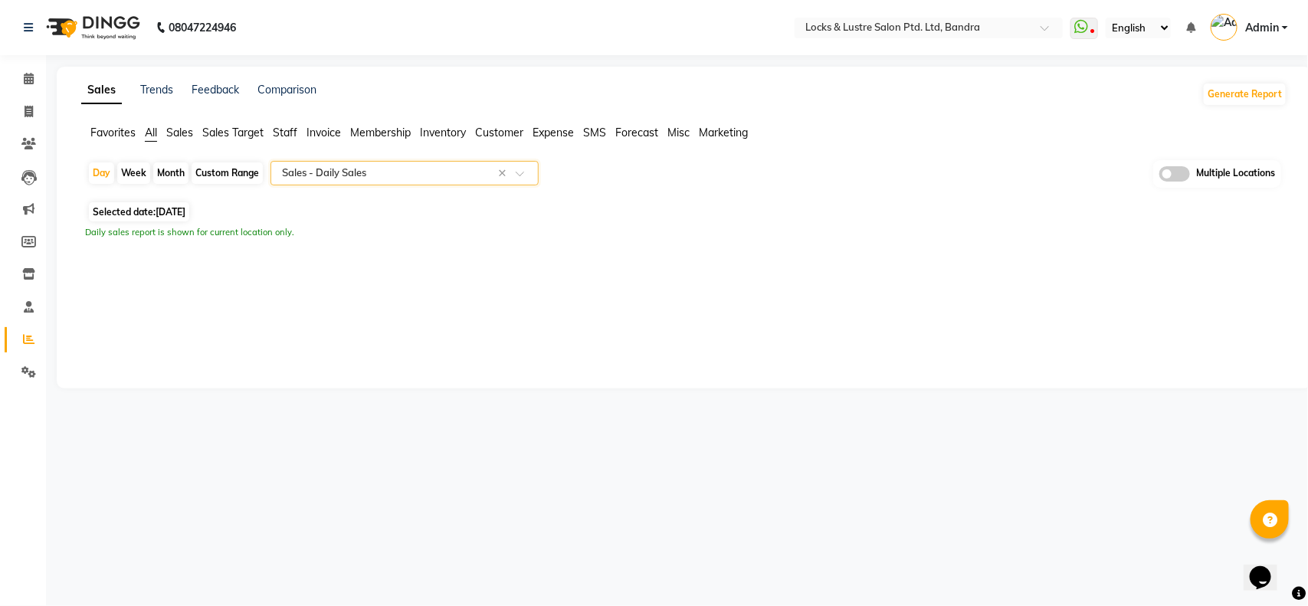
select select "full_report"
select select "csv"
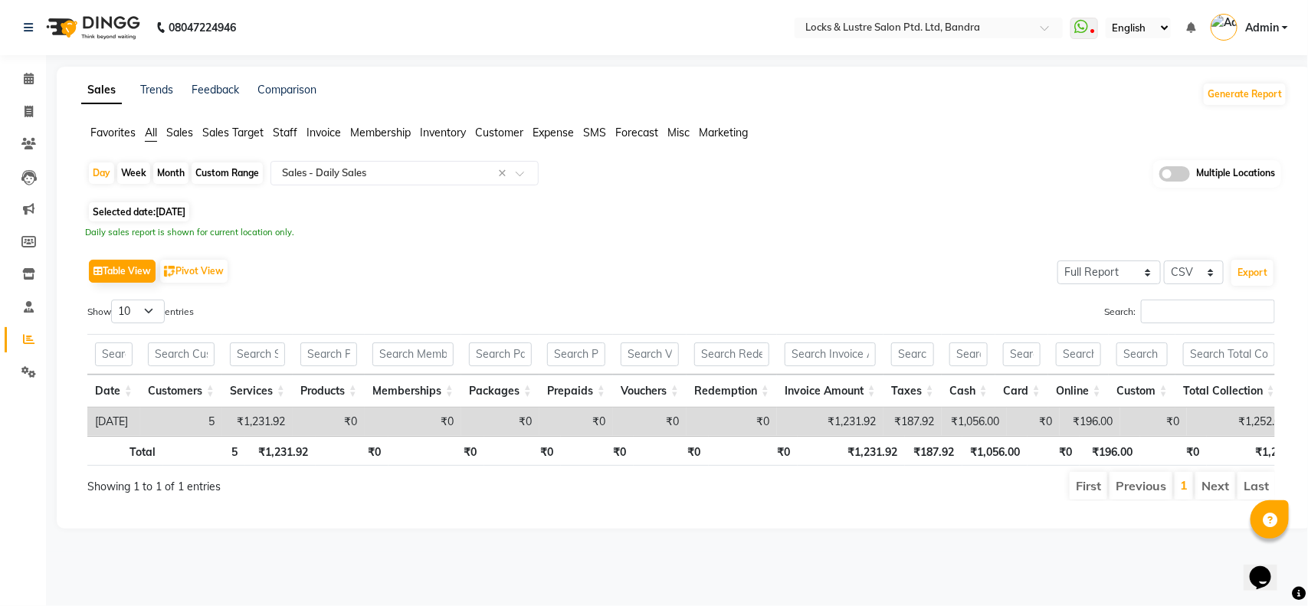
click at [216, 179] on div "Custom Range" at bounding box center [227, 172] width 71 height 21
select select "9"
select select "2025"
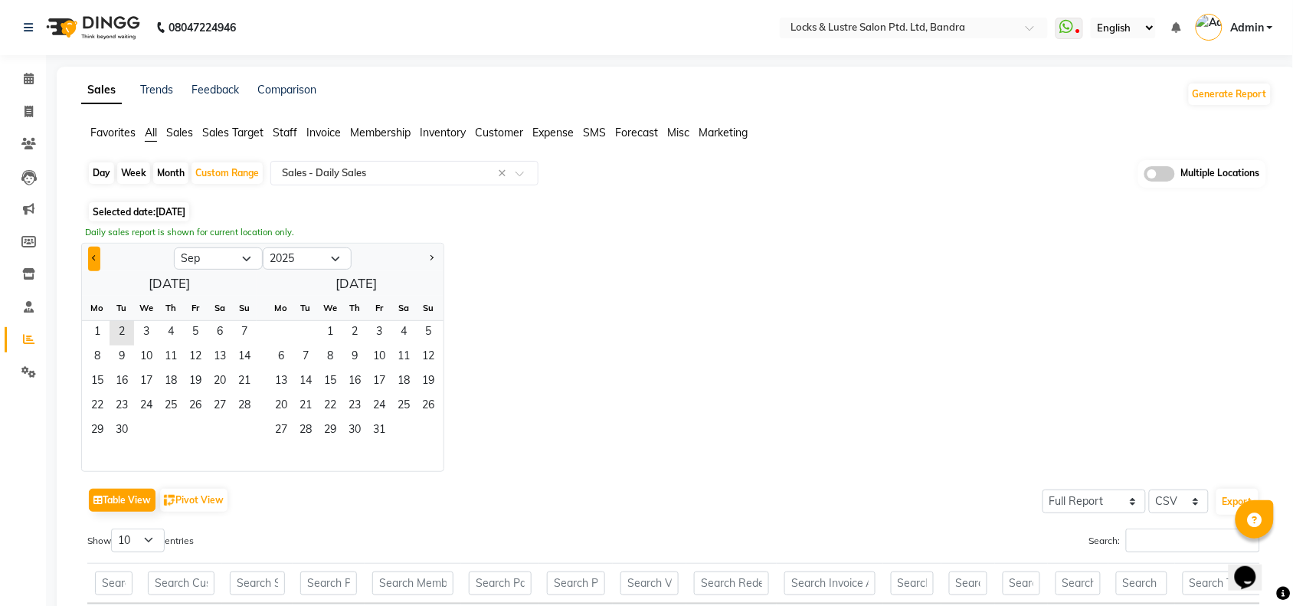
click at [93, 251] on button "Previous month" at bounding box center [94, 259] width 12 height 25
select select "8"
click at [192, 330] on span "1" at bounding box center [195, 333] width 25 height 25
click at [250, 427] on span "31" at bounding box center [244, 431] width 25 height 25
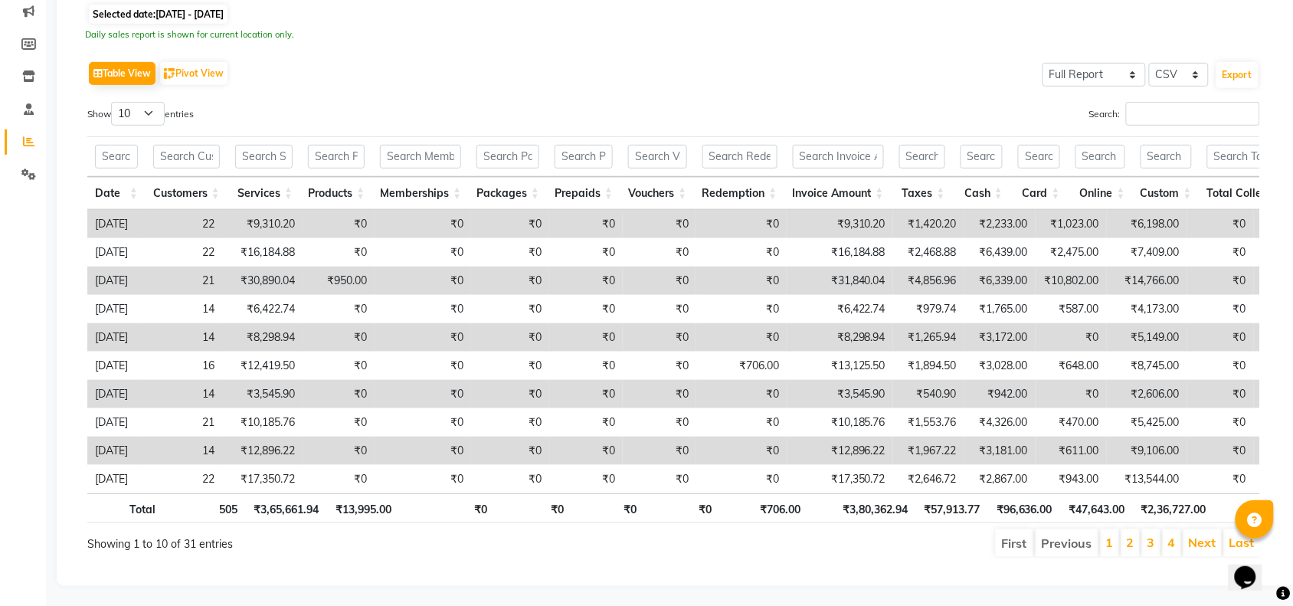
scroll to position [204, 0]
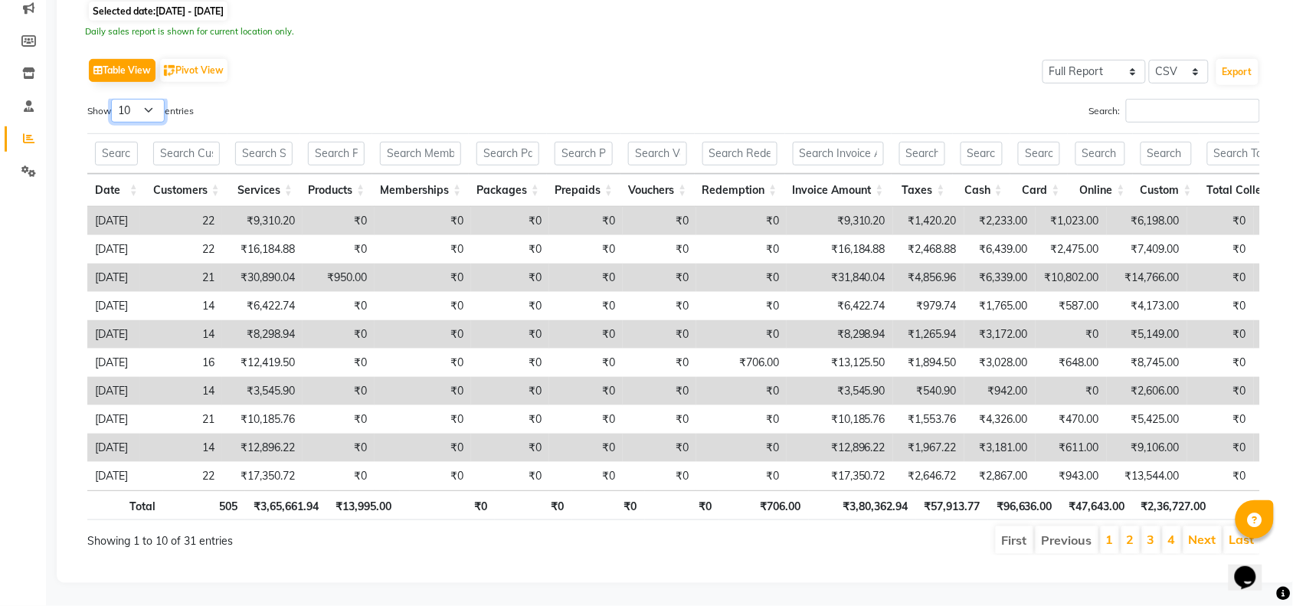
click at [139, 110] on select "10 25 50 100" at bounding box center [138, 111] width 54 height 24
select select "50"
click at [113, 99] on select "10 25 50 100" at bounding box center [138, 111] width 54 height 24
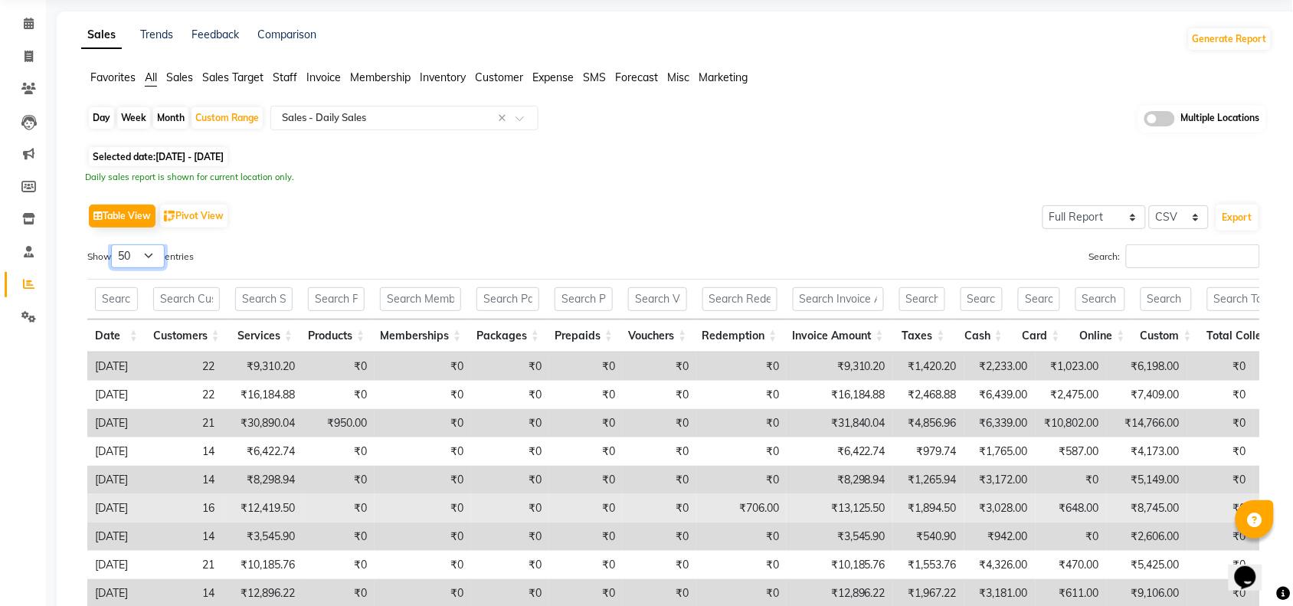
scroll to position [42, 0]
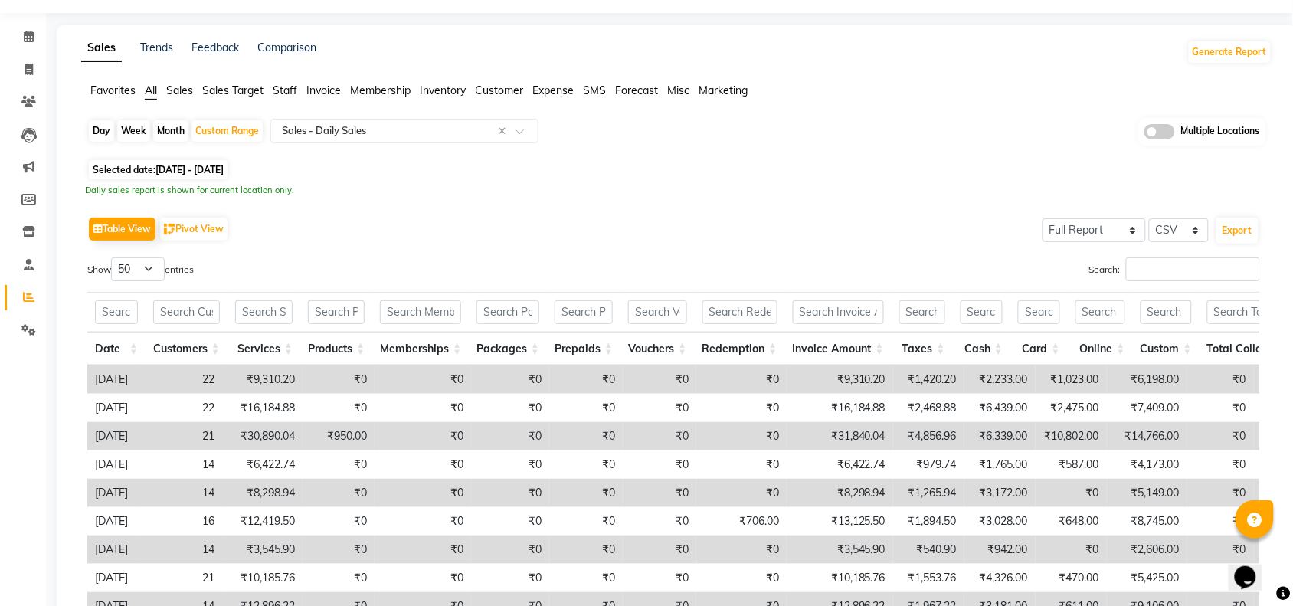
click at [209, 165] on span "01-08-2025 - 31-08-2025" at bounding box center [190, 169] width 68 height 11
select select "8"
select select "2025"
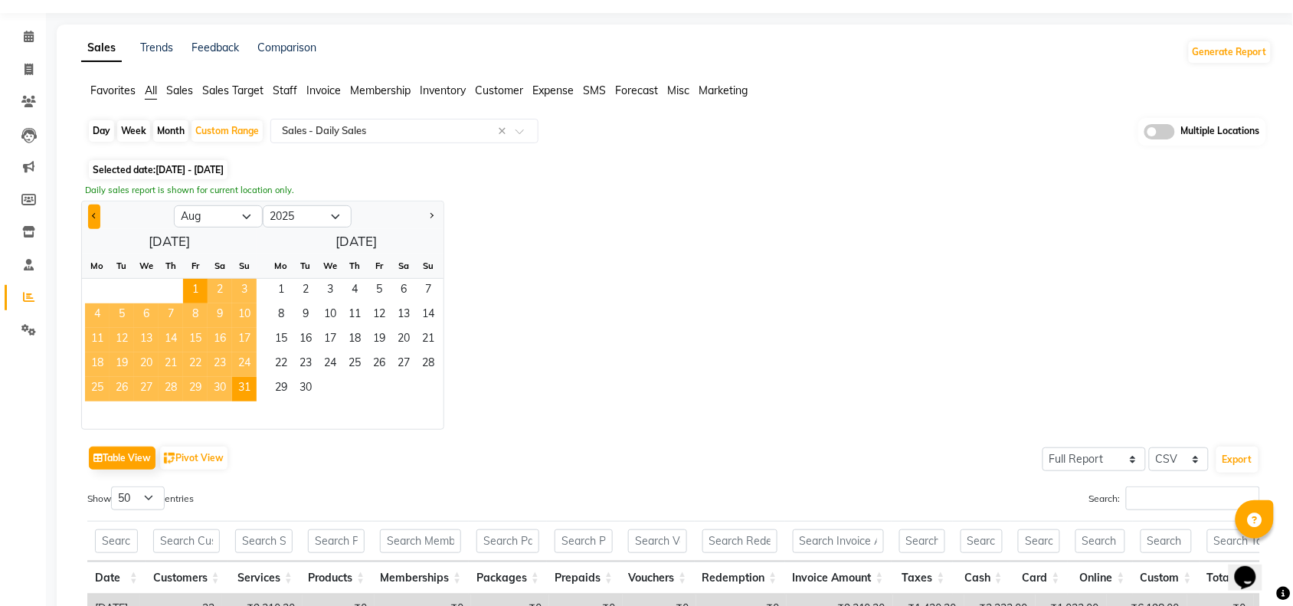
click at [90, 220] on button "Previous month" at bounding box center [94, 217] width 12 height 25
select select "7"
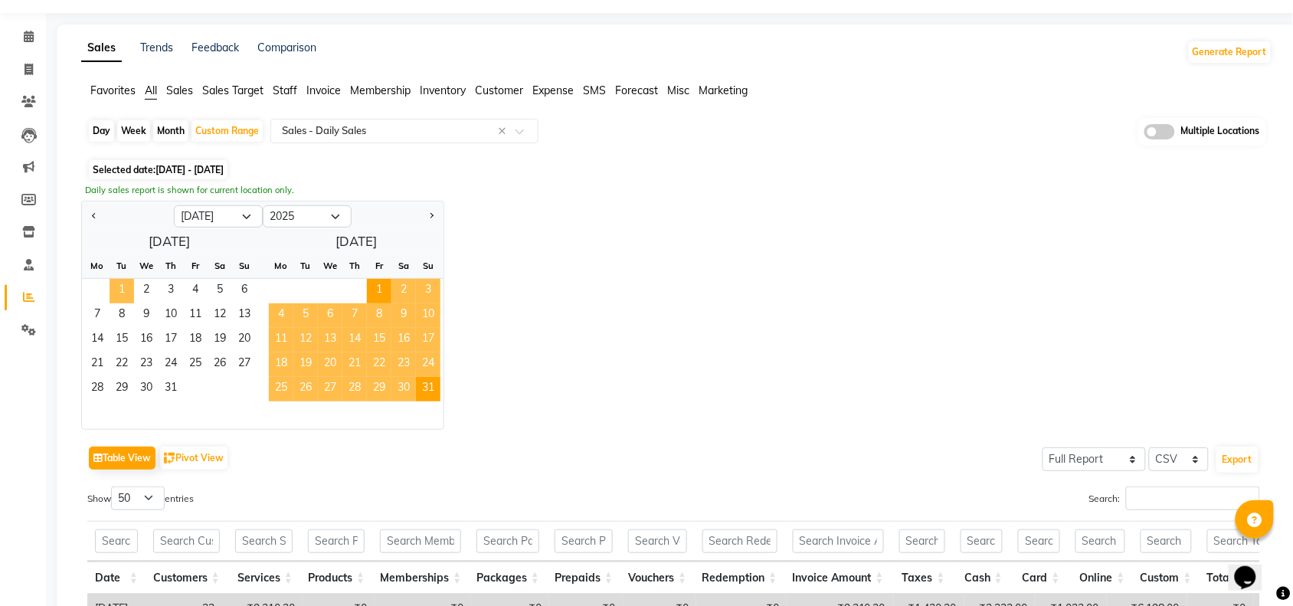
click at [116, 285] on span "1" at bounding box center [122, 291] width 25 height 25
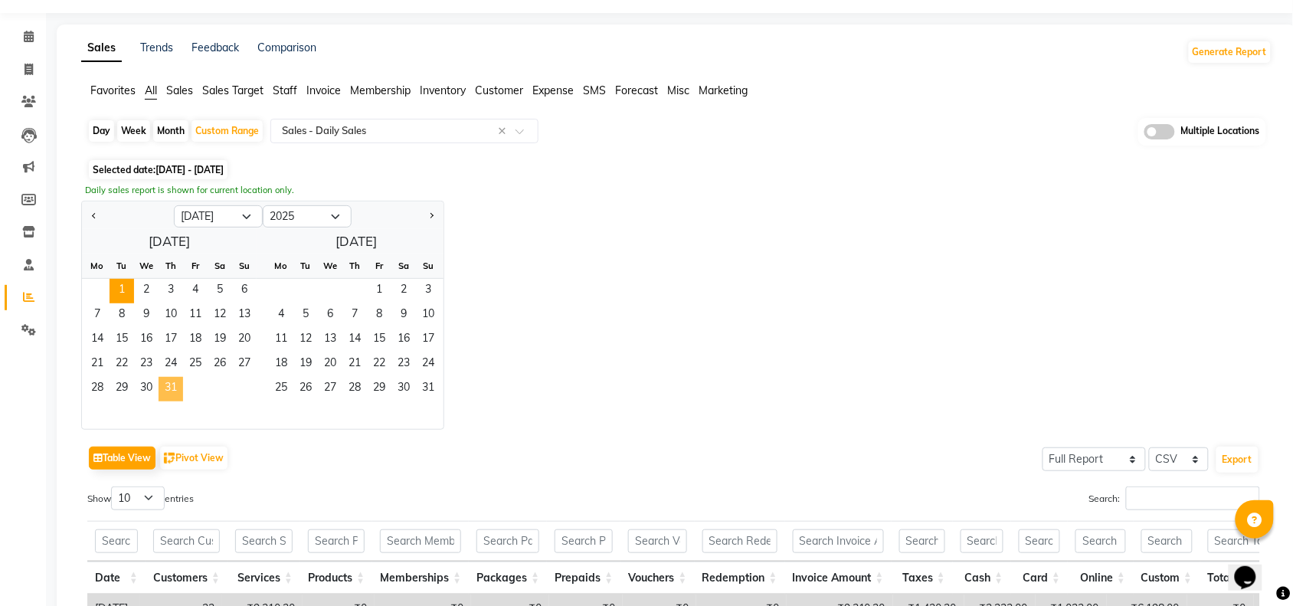
click at [174, 385] on span "31" at bounding box center [171, 389] width 25 height 25
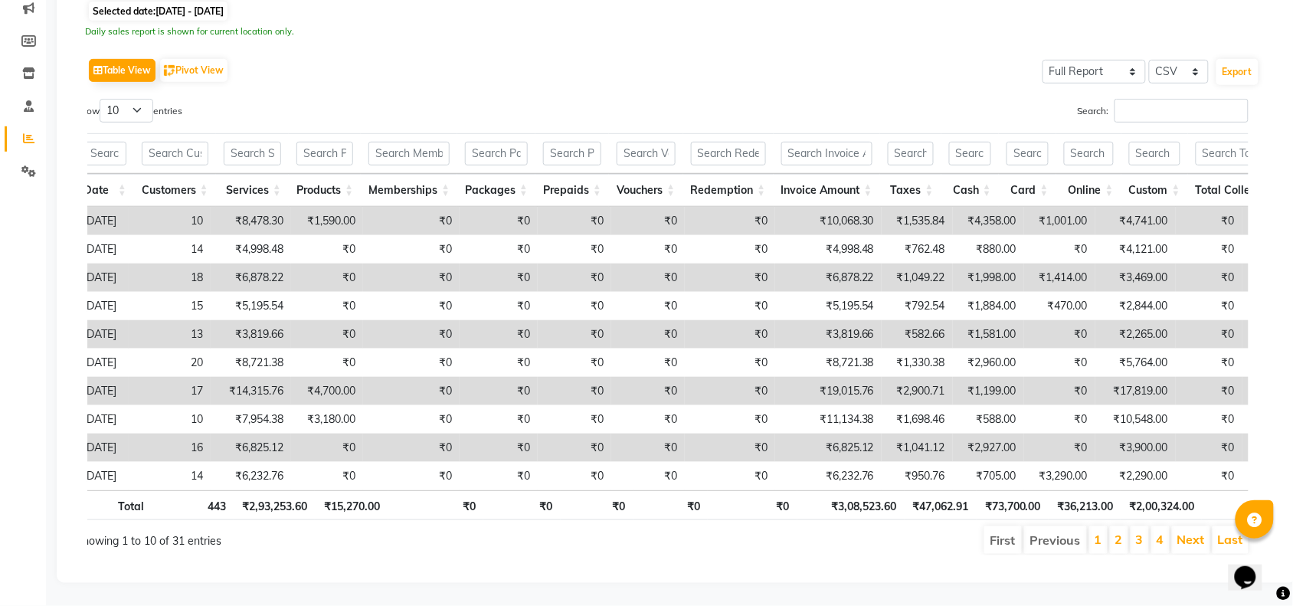
scroll to position [231, 0]
click at [153, 99] on select "10 25 50 100" at bounding box center [127, 111] width 54 height 24
select select "100"
click at [102, 99] on select "10 25 50 100" at bounding box center [127, 111] width 54 height 24
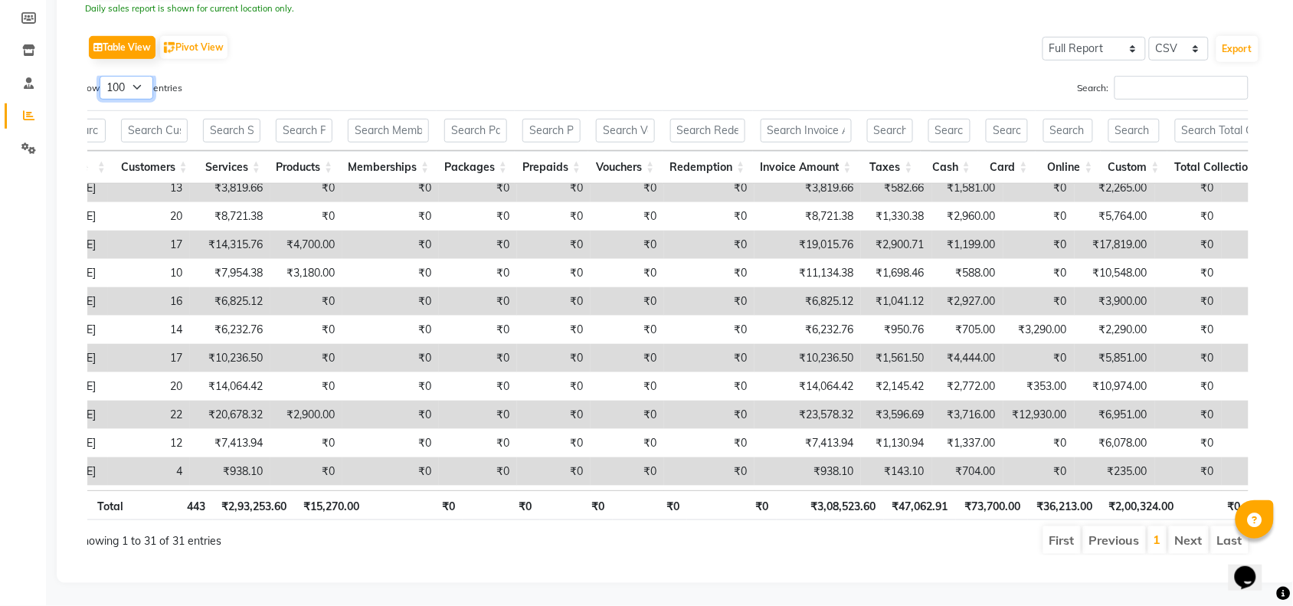
scroll to position [0, 0]
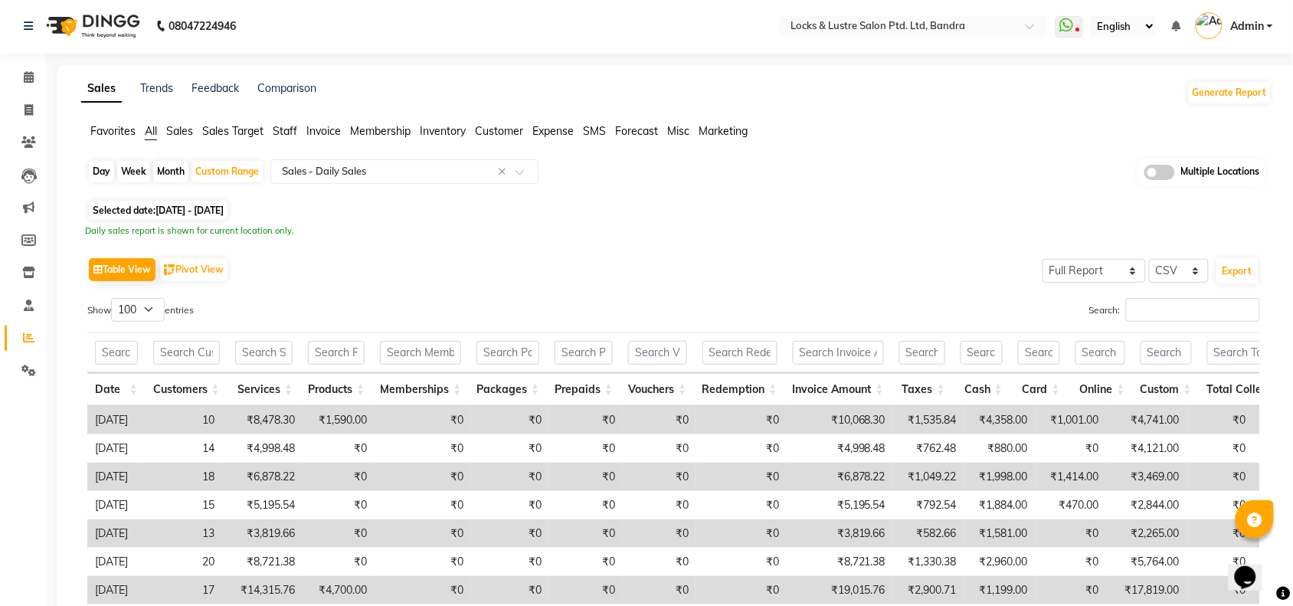
click at [172, 211] on span "01-07-2025 - 31-07-2025" at bounding box center [190, 210] width 68 height 11
select select "7"
select select "2025"
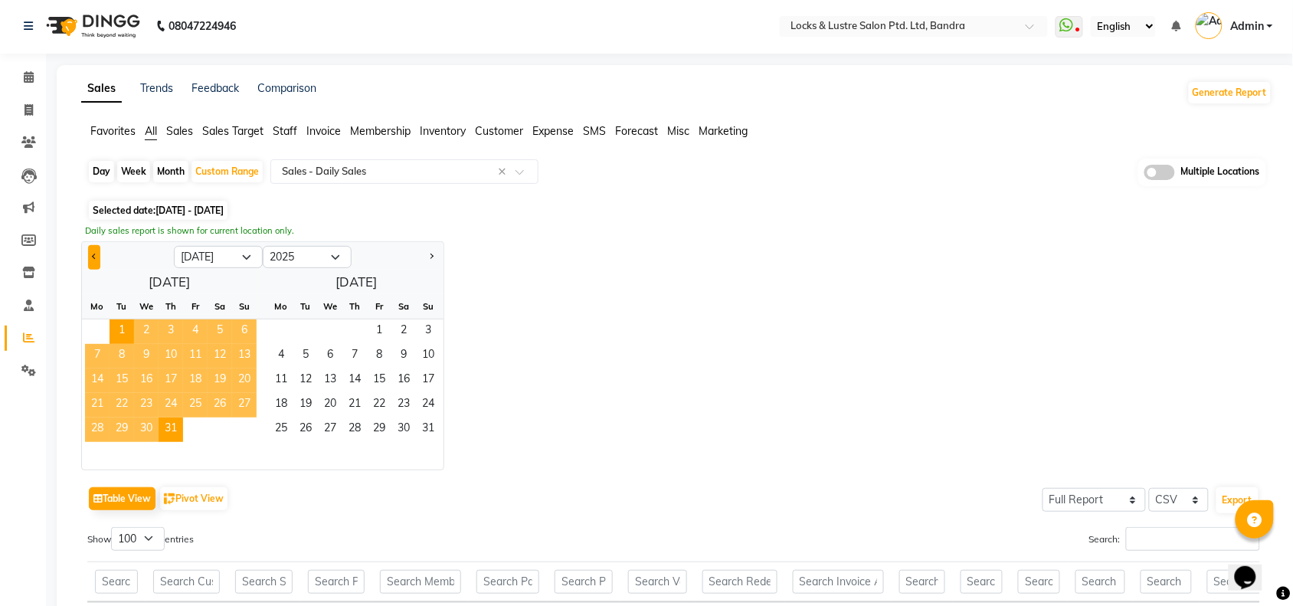
click at [96, 257] on span "Previous month" at bounding box center [94, 256] width 5 height 5
select select "6"
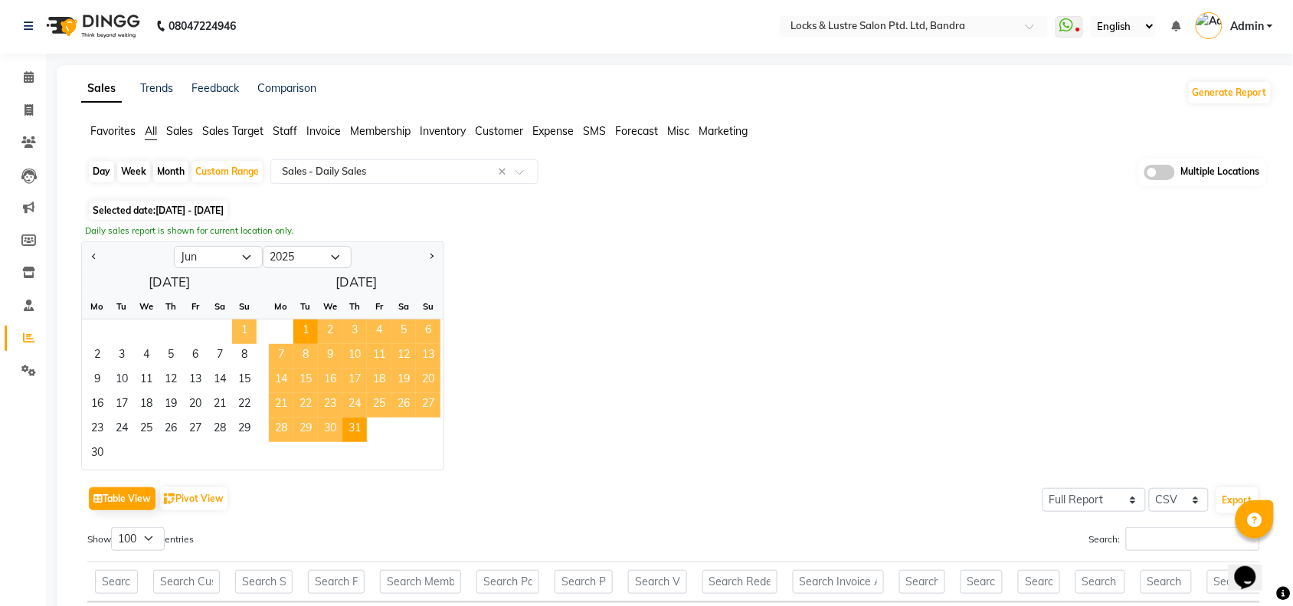
click at [234, 324] on span "1" at bounding box center [244, 331] width 25 height 25
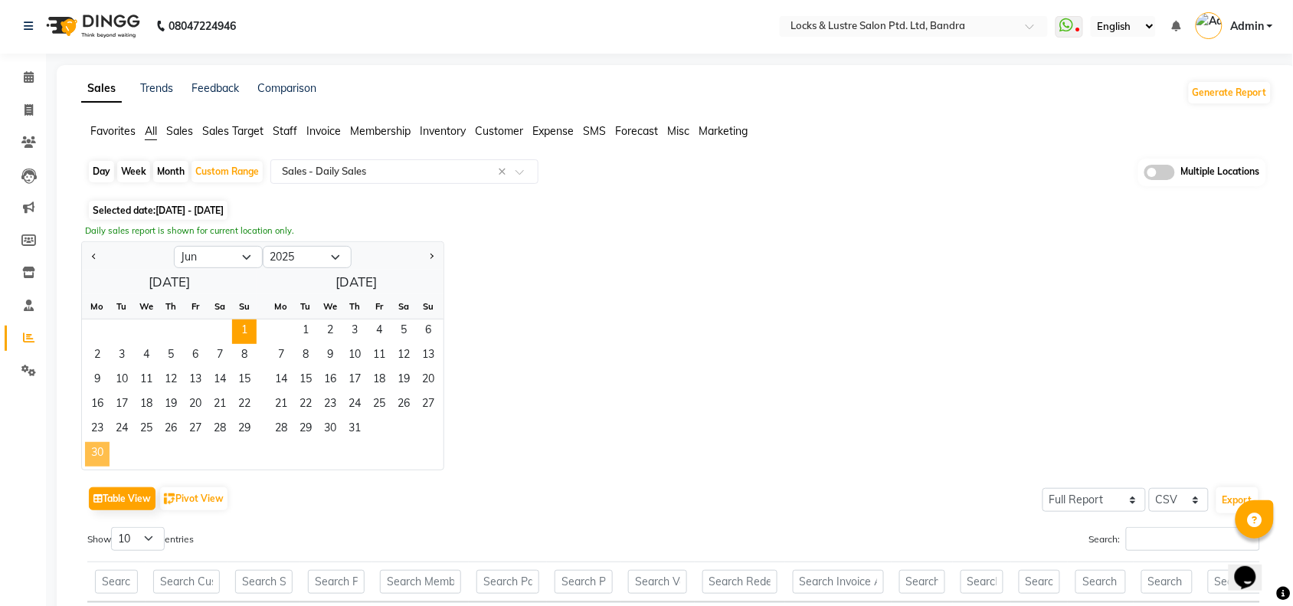
click at [98, 447] on span "30" at bounding box center [97, 454] width 25 height 25
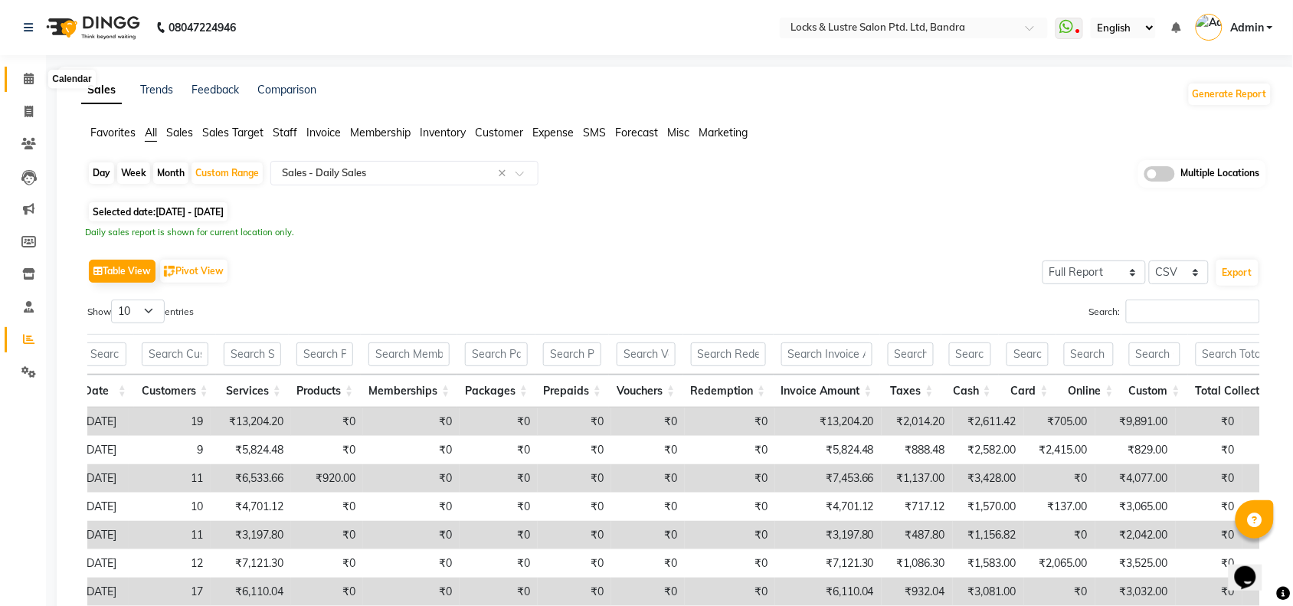
click at [31, 80] on icon at bounding box center [29, 78] width 10 height 11
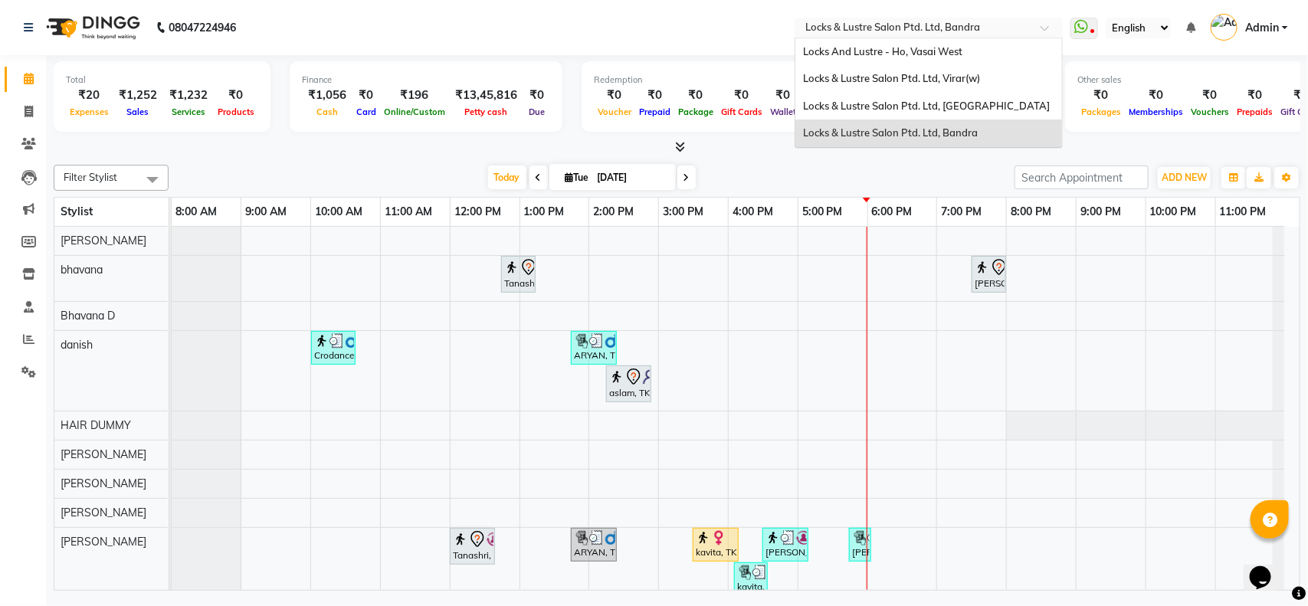
click at [929, 18] on div "Select Location × Locks & Lustre Salon Ptd. Ltd, Bandra" at bounding box center [928, 28] width 268 height 21
click at [955, 106] on span "Locks & Lustre Salon Ptd. Ltd, [GEOGRAPHIC_DATA]" at bounding box center [926, 106] width 247 height 12
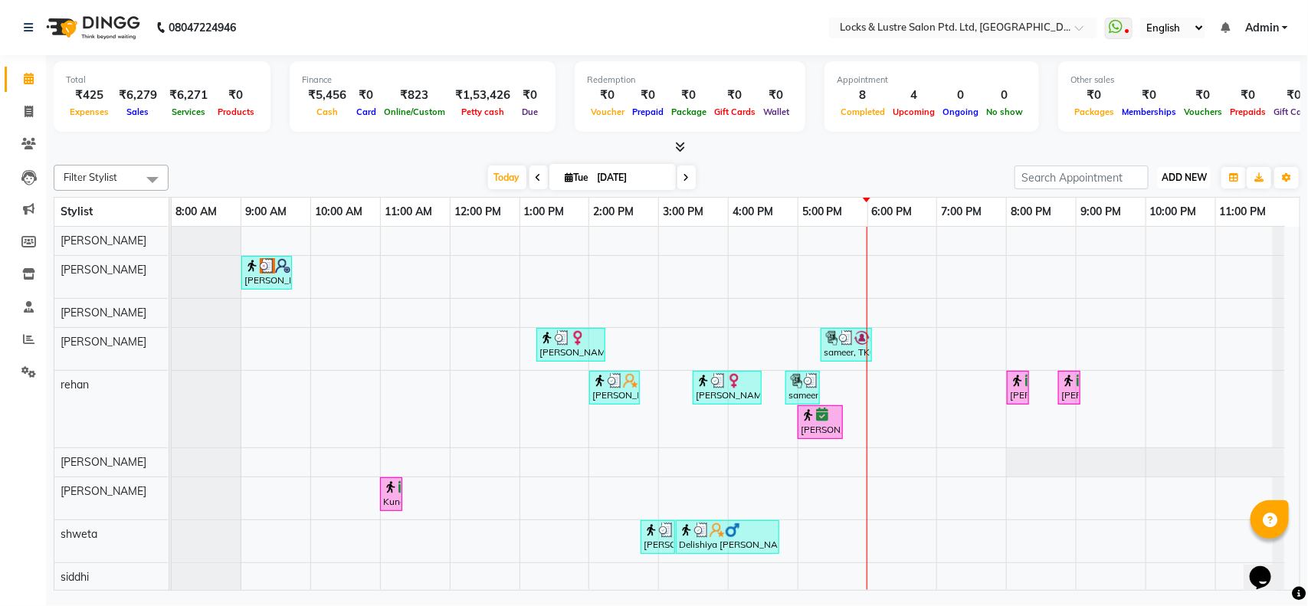
click at [1174, 178] on span "ADD NEW" at bounding box center [1183, 177] width 45 height 11
click at [1163, 201] on button "Add Appointment" at bounding box center [1149, 207] width 121 height 20
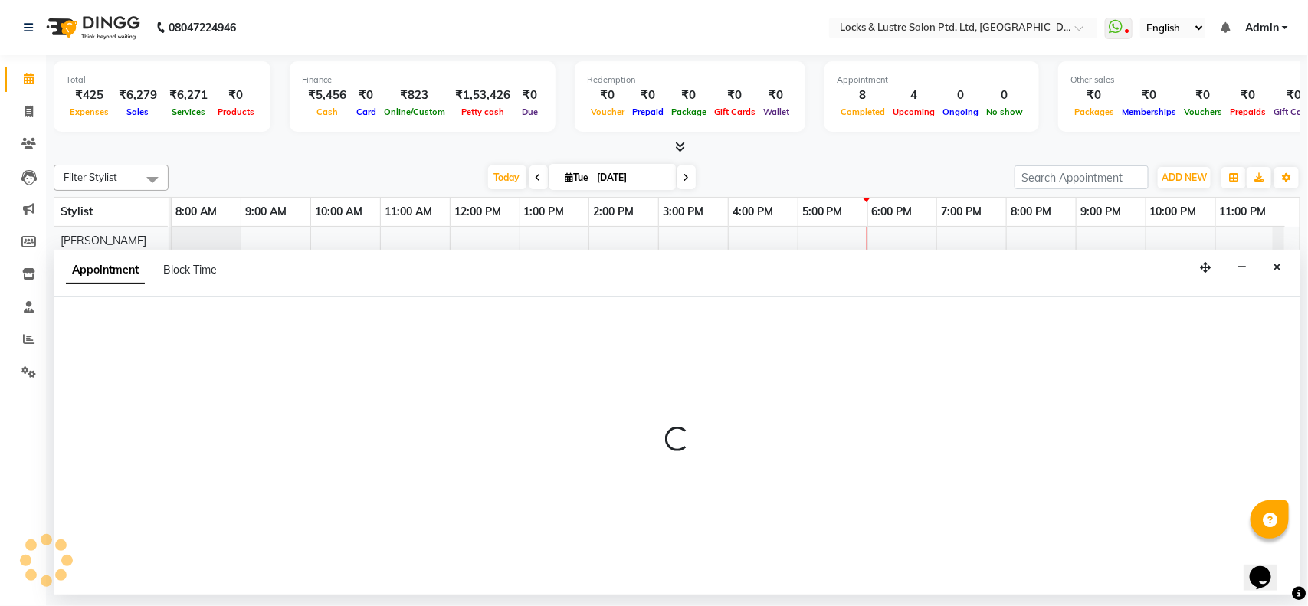
select select "tentative"
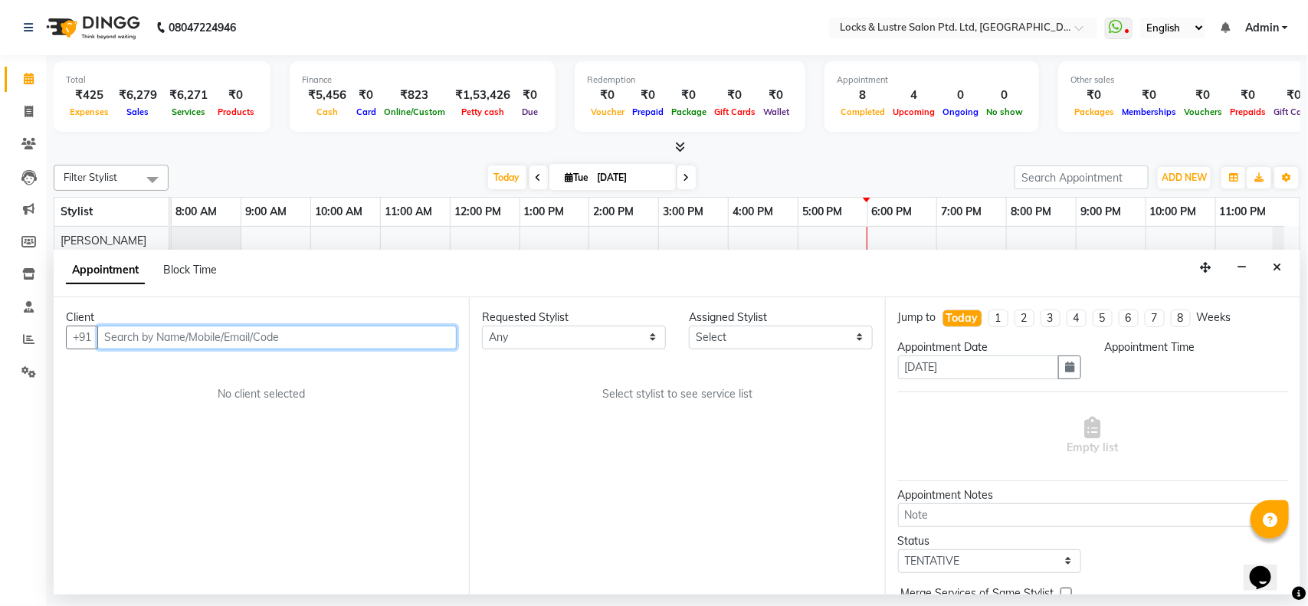
select select "540"
click at [361, 337] on input "text" at bounding box center [276, 338] width 359 height 24
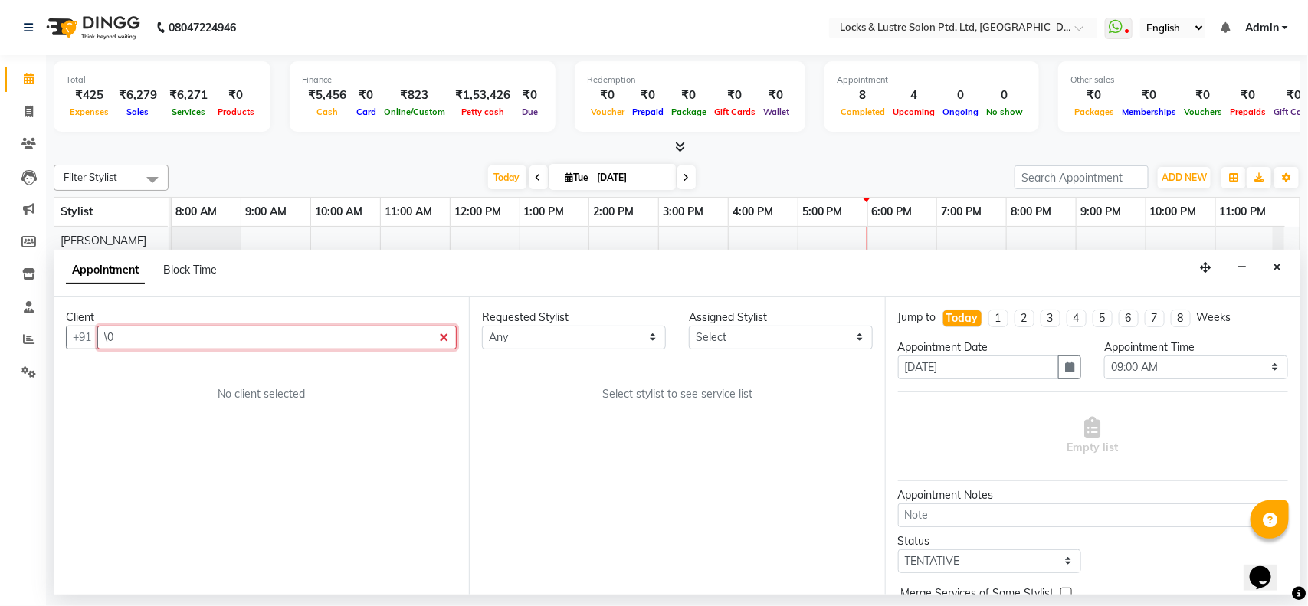
type input "\"
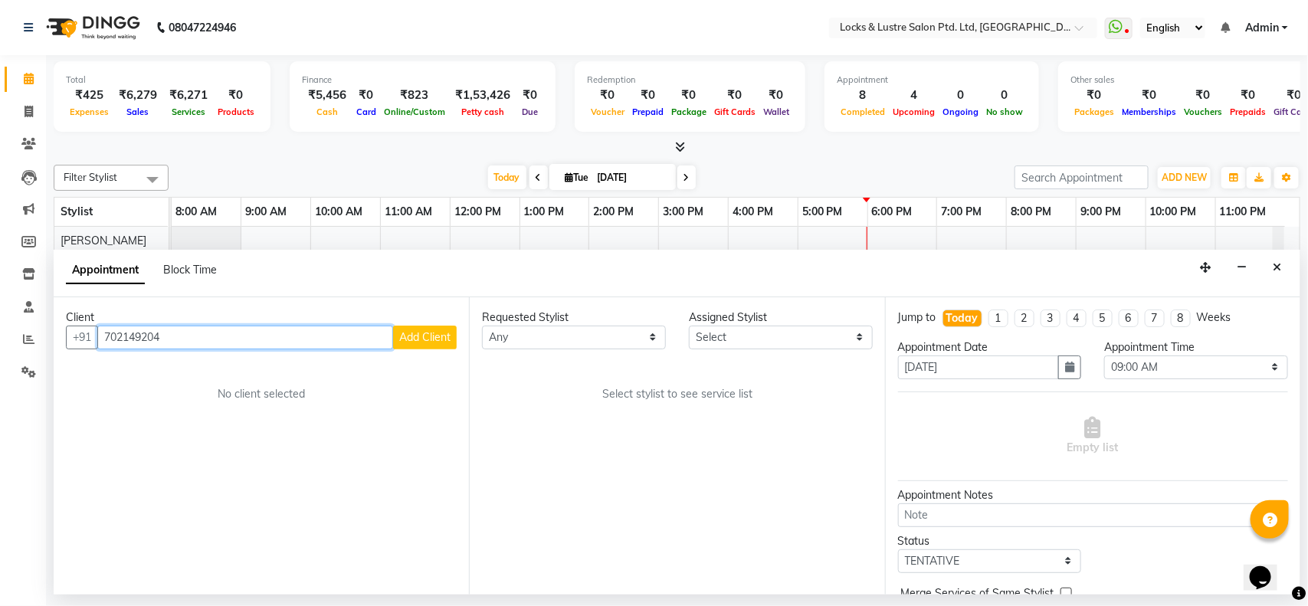
type input "702149204"
click at [431, 336] on span "Add Client" at bounding box center [424, 337] width 51 height 14
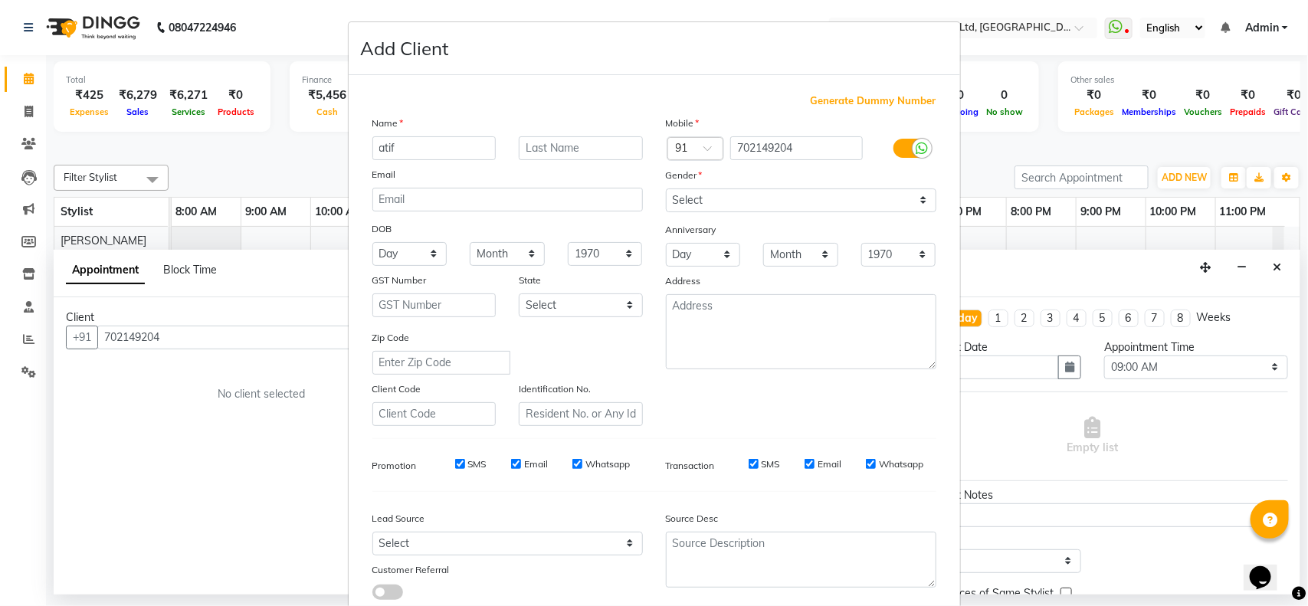
type input "atif"
click at [753, 207] on select "Select [DEMOGRAPHIC_DATA] [DEMOGRAPHIC_DATA] Other Prefer Not To Say" at bounding box center [801, 200] width 270 height 24
select select "[DEMOGRAPHIC_DATA]"
click at [666, 188] on select "Select [DEMOGRAPHIC_DATA] [DEMOGRAPHIC_DATA] Other Prefer Not To Say" at bounding box center [801, 200] width 270 height 24
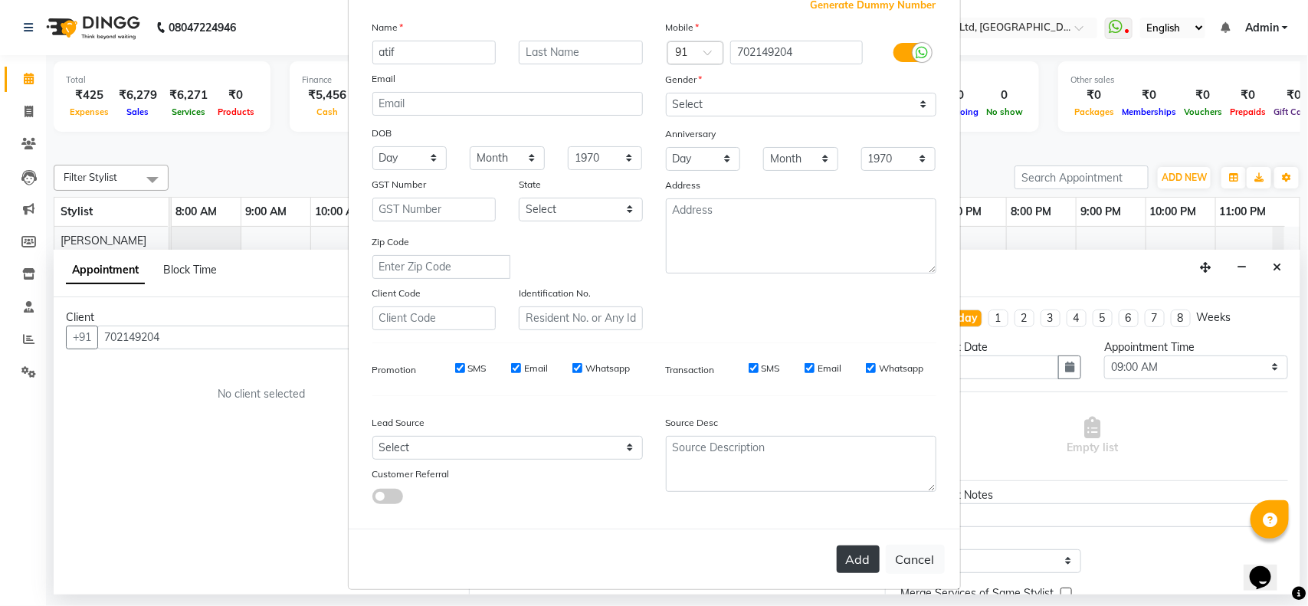
click at [845, 549] on button "Add" at bounding box center [858, 559] width 43 height 28
select select
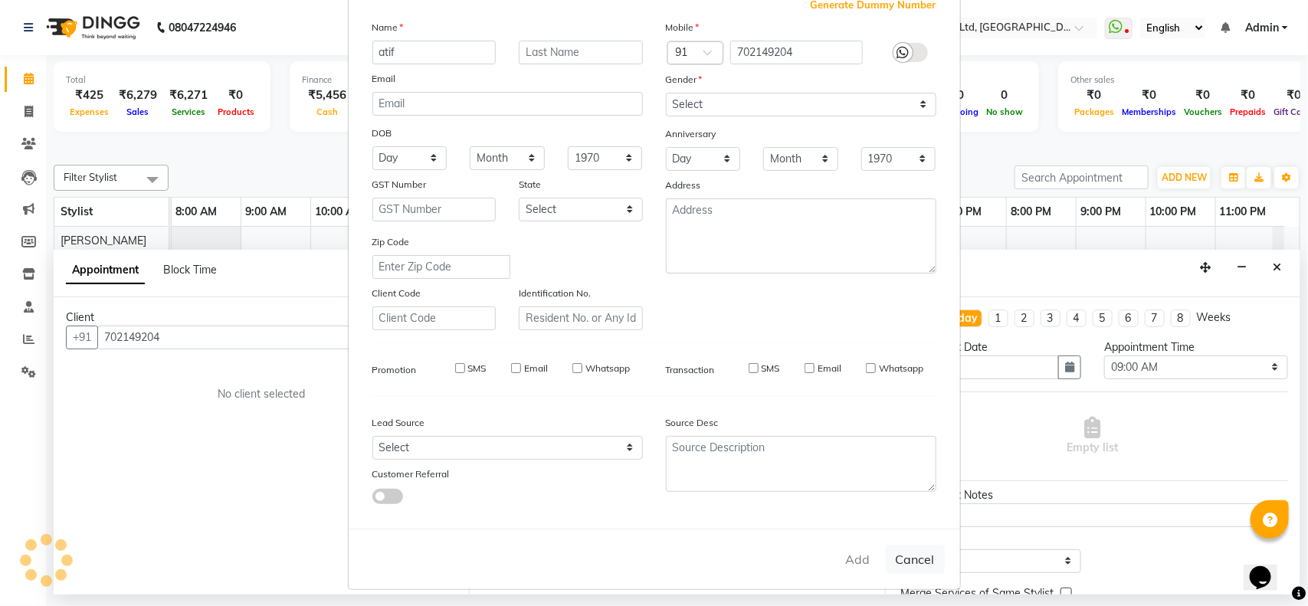
select select
checkbox input "false"
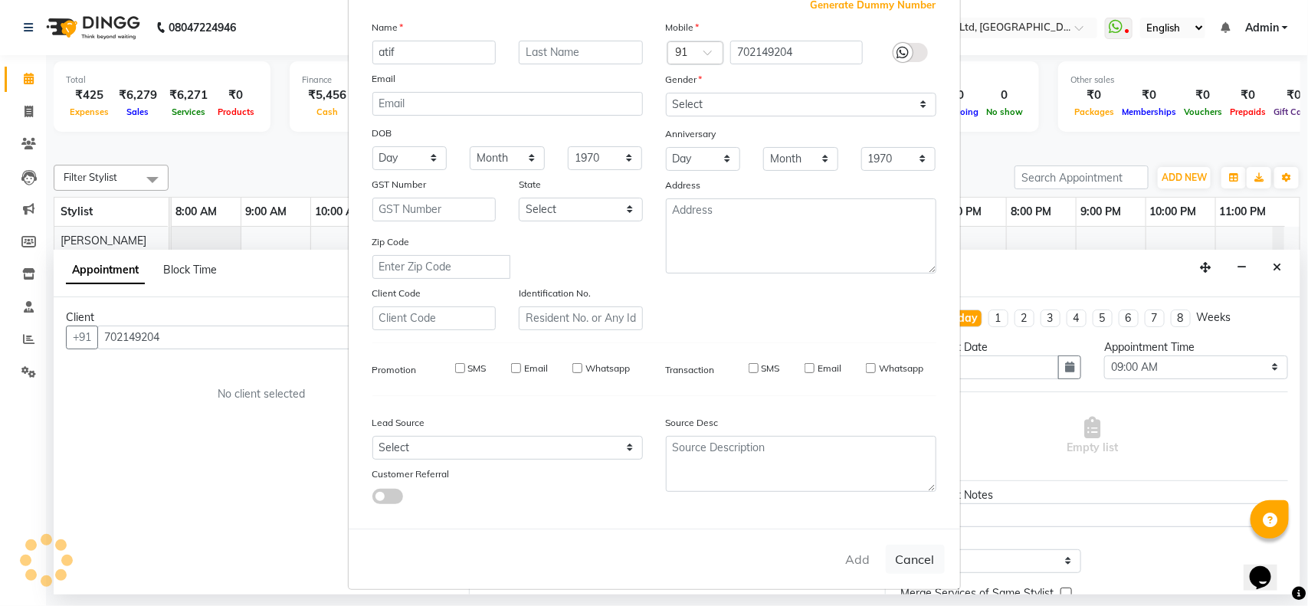
checkbox input "false"
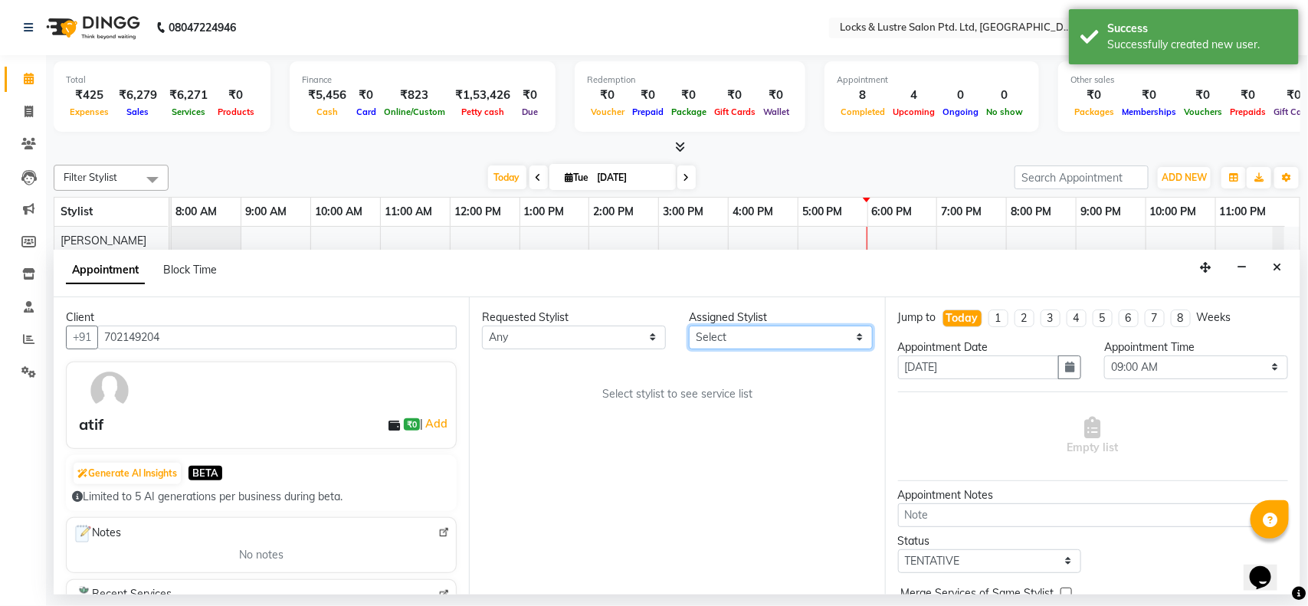
click at [715, 339] on select "Select [PERSON_NAME] [PERSON_NAME] [PERSON_NAME] [PERSON_NAME] [PERSON_NAME] sh…" at bounding box center [781, 338] width 184 height 24
select select "62982"
click at [689, 326] on select "Select [PERSON_NAME] [PERSON_NAME] [PERSON_NAME] [PERSON_NAME] [PERSON_NAME] sh…" at bounding box center [781, 338] width 184 height 24
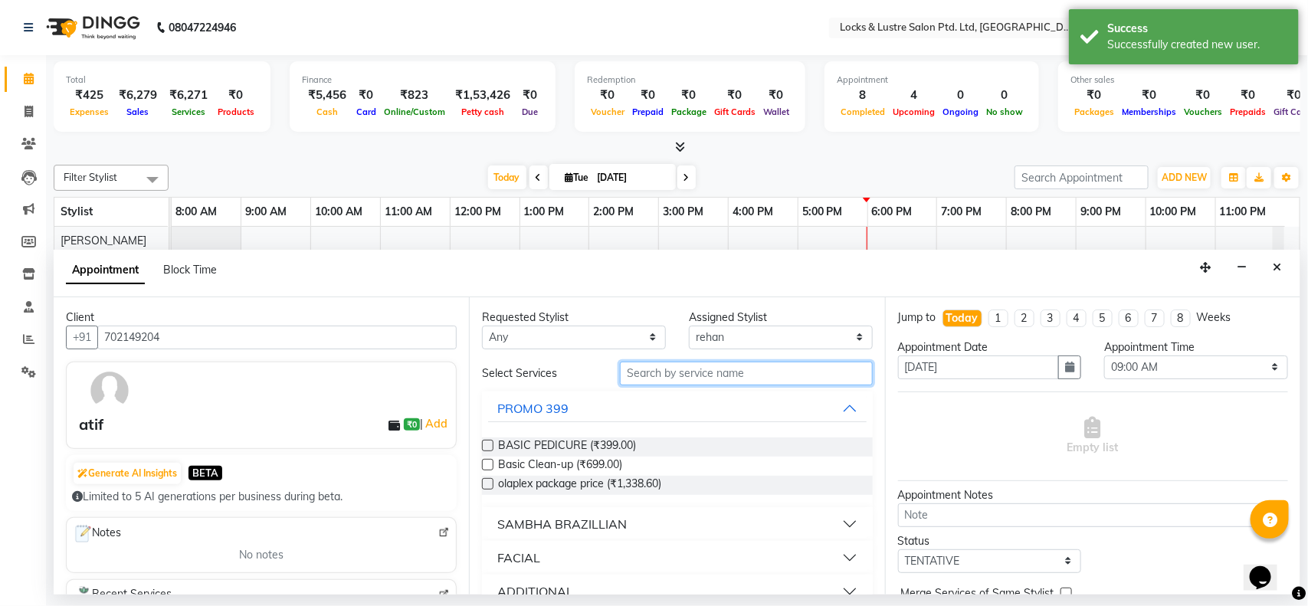
click at [686, 376] on input "text" at bounding box center [746, 374] width 253 height 24
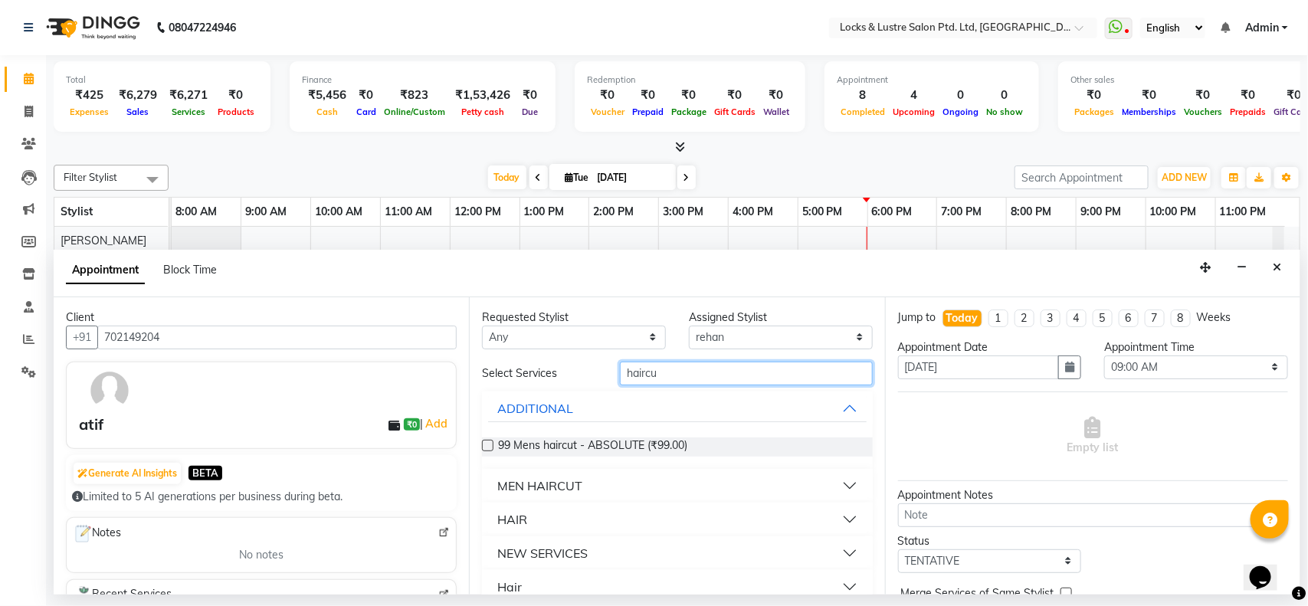
type input "haircu"
click at [488, 446] on label at bounding box center [487, 445] width 11 height 11
click at [488, 446] on input "checkbox" at bounding box center [487, 447] width 10 height 10
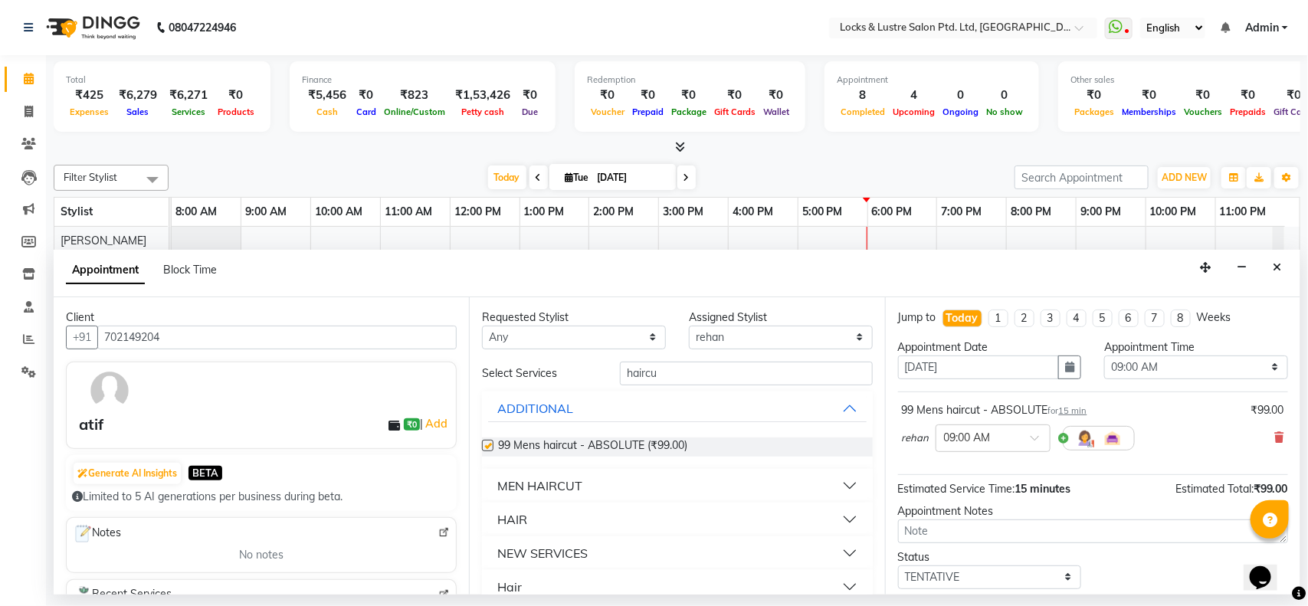
checkbox input "false"
click at [1008, 444] on input "text" at bounding box center [977, 437] width 67 height 16
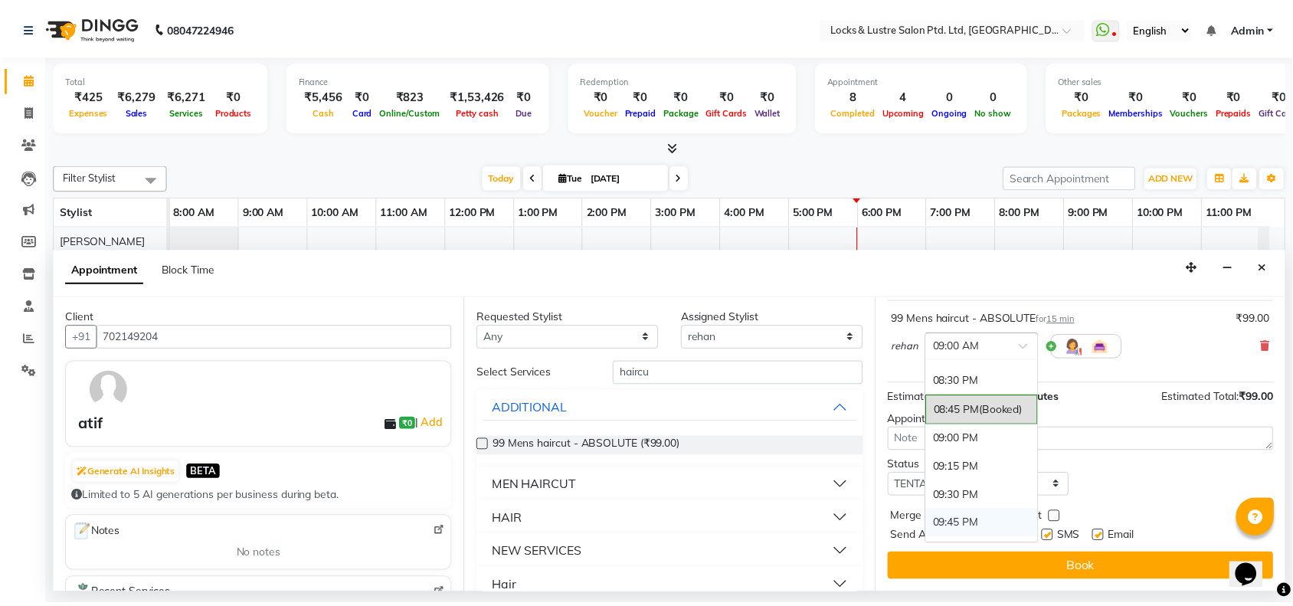
scroll to position [1314, 0]
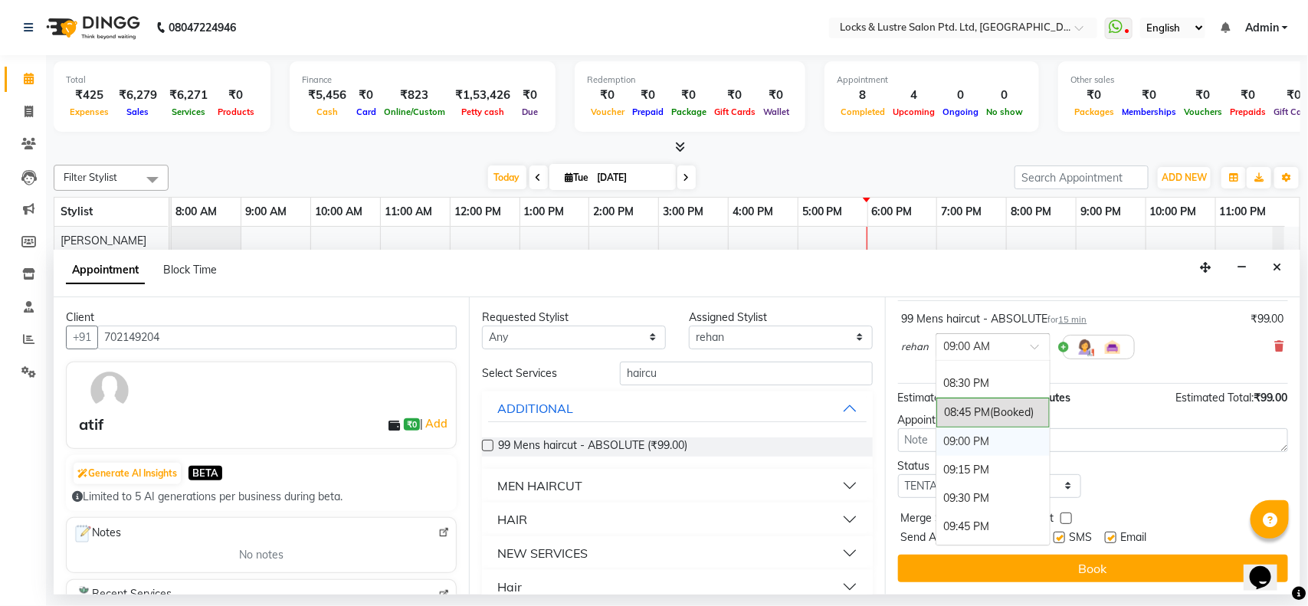
click at [977, 449] on div "09:00 PM" at bounding box center [992, 441] width 113 height 28
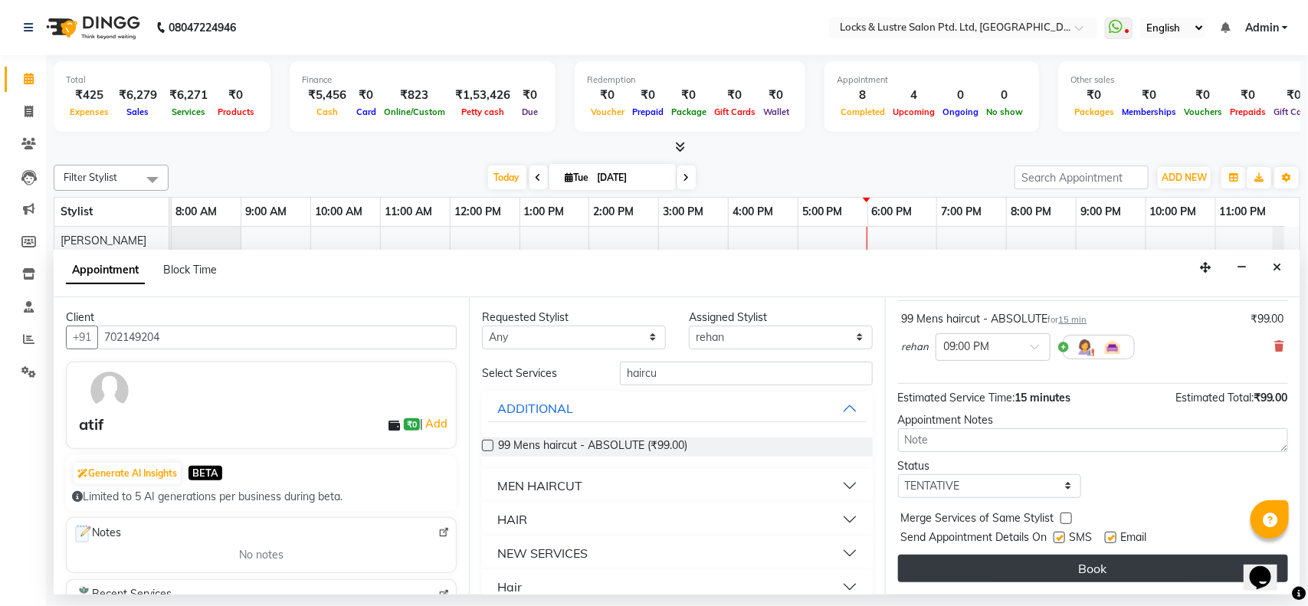
click at [1070, 569] on button "Book" at bounding box center [1093, 569] width 390 height 28
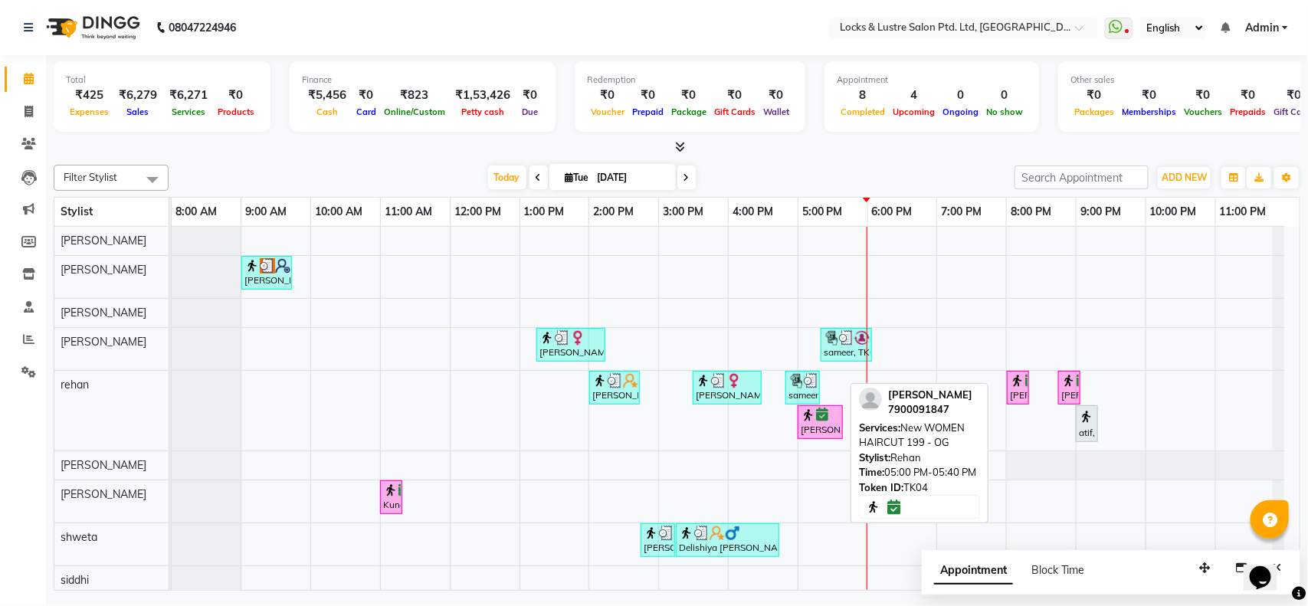
click at [822, 424] on div "[PERSON_NAME], TK04, 05:00 PM-05:40 PM, New WOMEN HAIRCUT 199 - OG" at bounding box center [820, 422] width 42 height 29
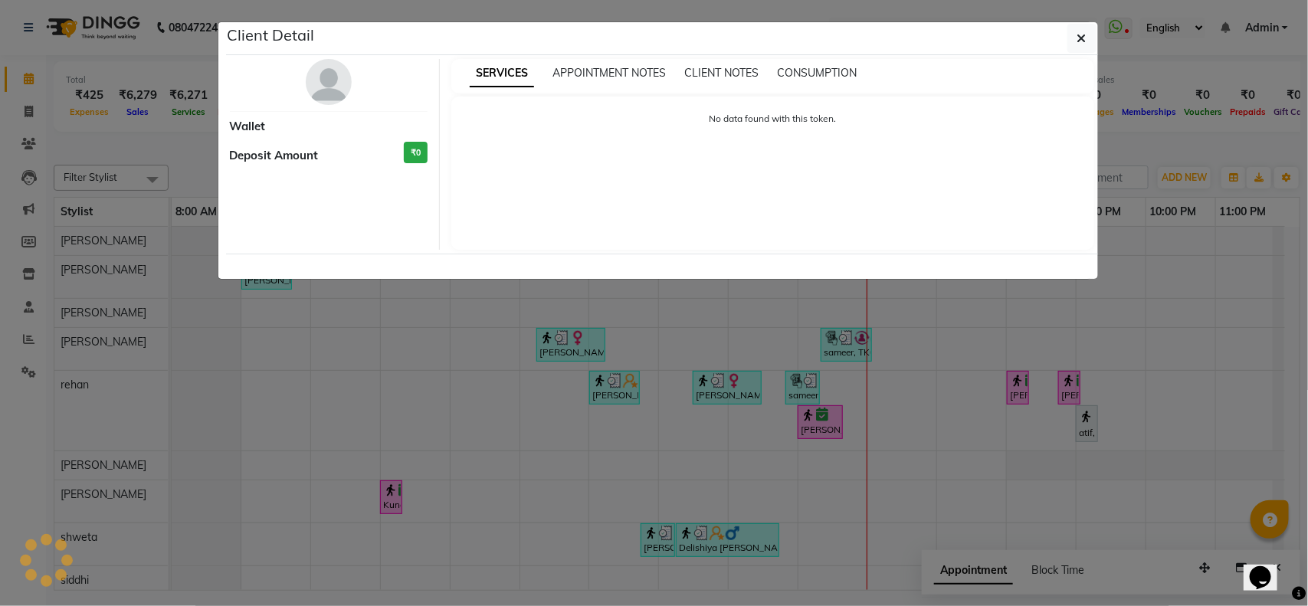
select select "6"
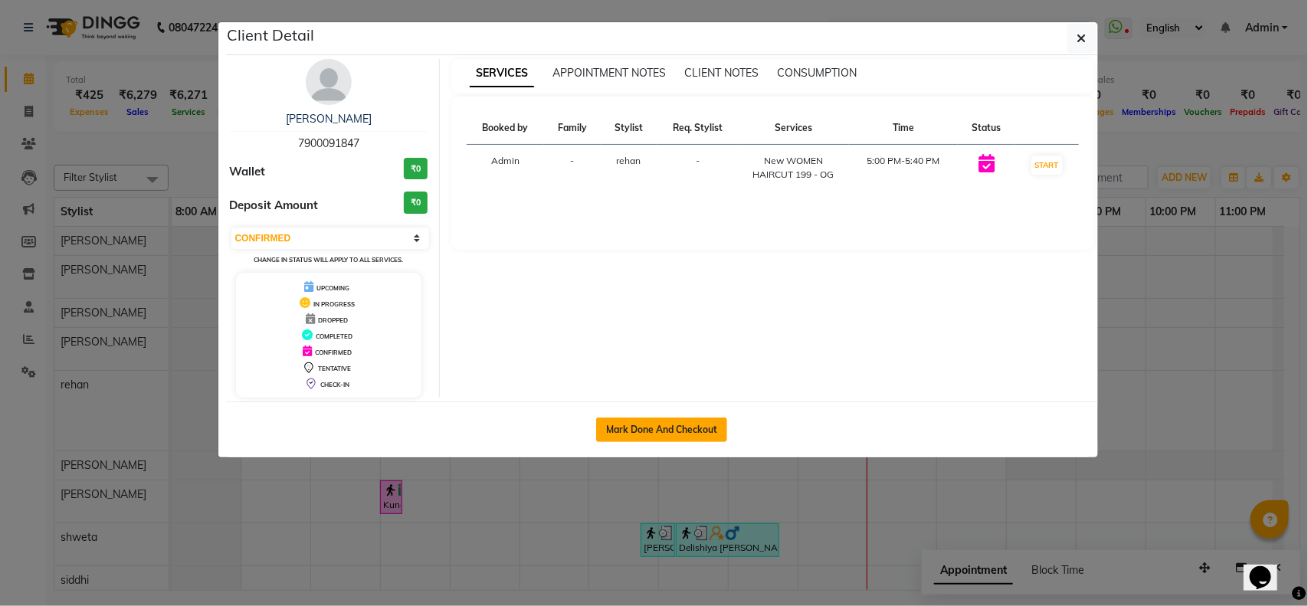
click at [659, 427] on button "Mark Done And Checkout" at bounding box center [661, 430] width 131 height 25
select select "service"
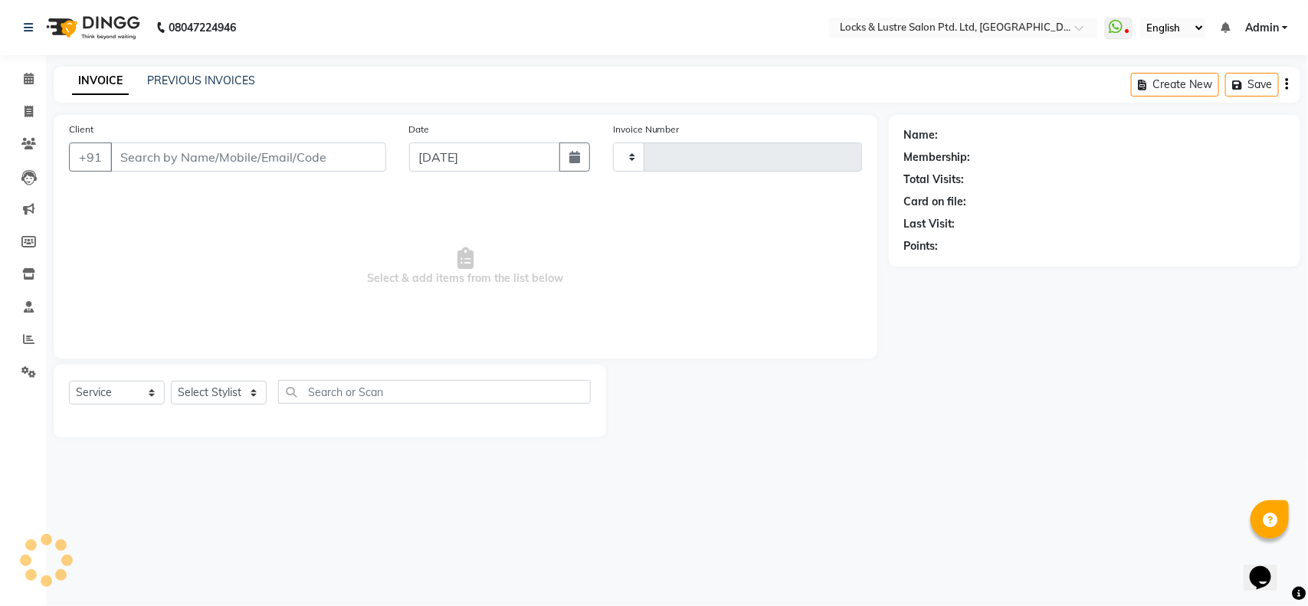
type input "1844"
select select "5928"
type input "7900091847"
select select "62982"
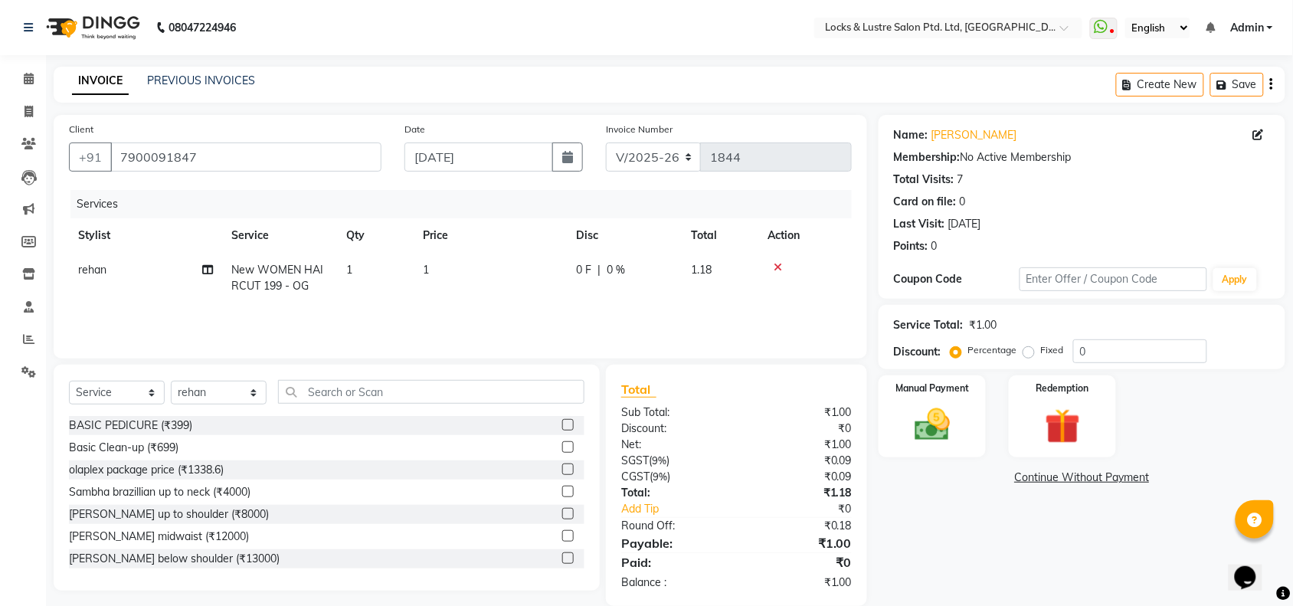
click at [449, 257] on td "1" at bounding box center [490, 278] width 153 height 51
select select "62982"
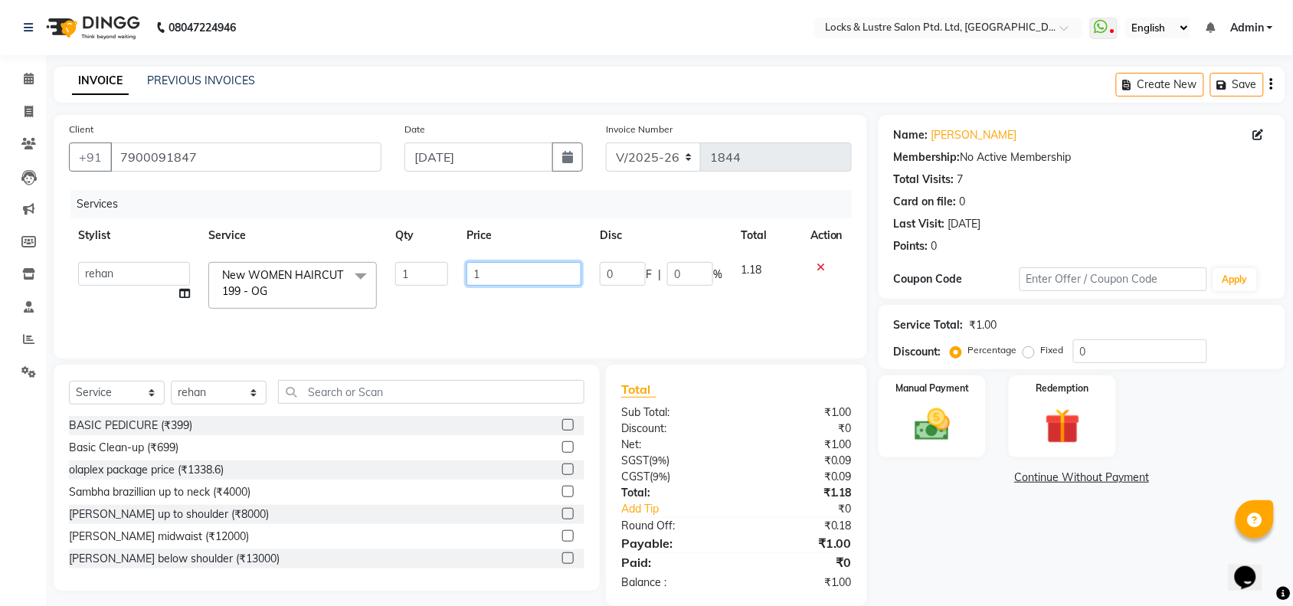
click at [516, 273] on input "1" at bounding box center [524, 274] width 115 height 24
type input "199"
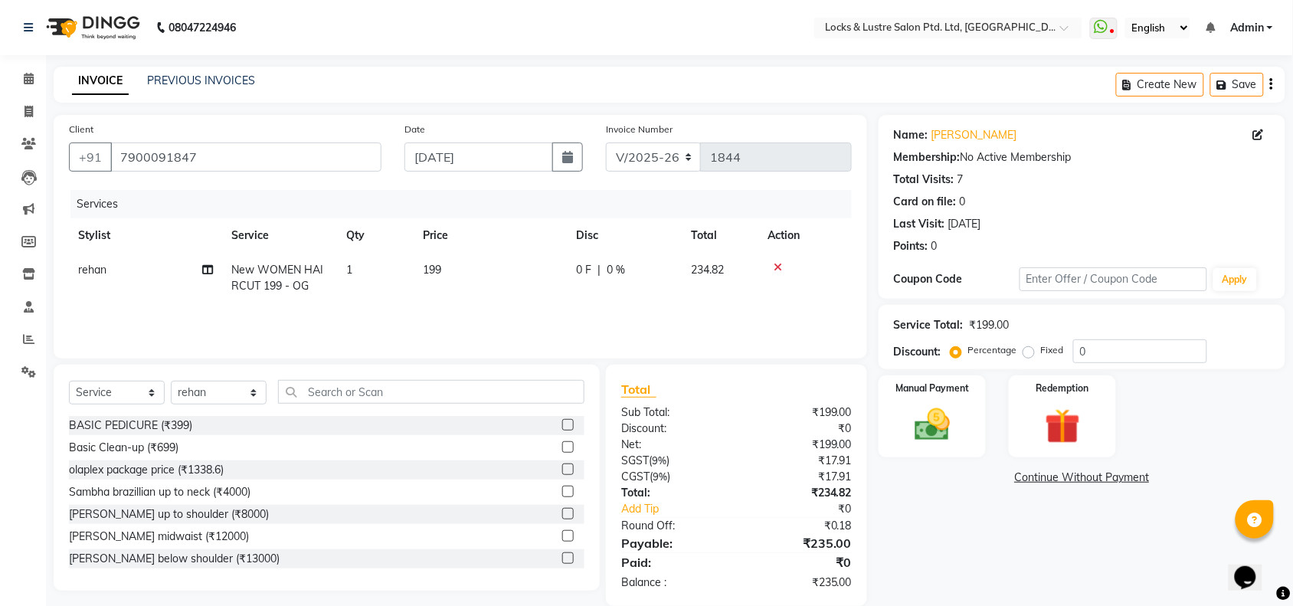
click at [633, 311] on div "Services Stylist Service Qty Price Disc Total Action rehan New WOMEN HAIRCUT 19…" at bounding box center [460, 266] width 783 height 153
click at [900, 403] on div "Manual Payment" at bounding box center [932, 417] width 112 height 86
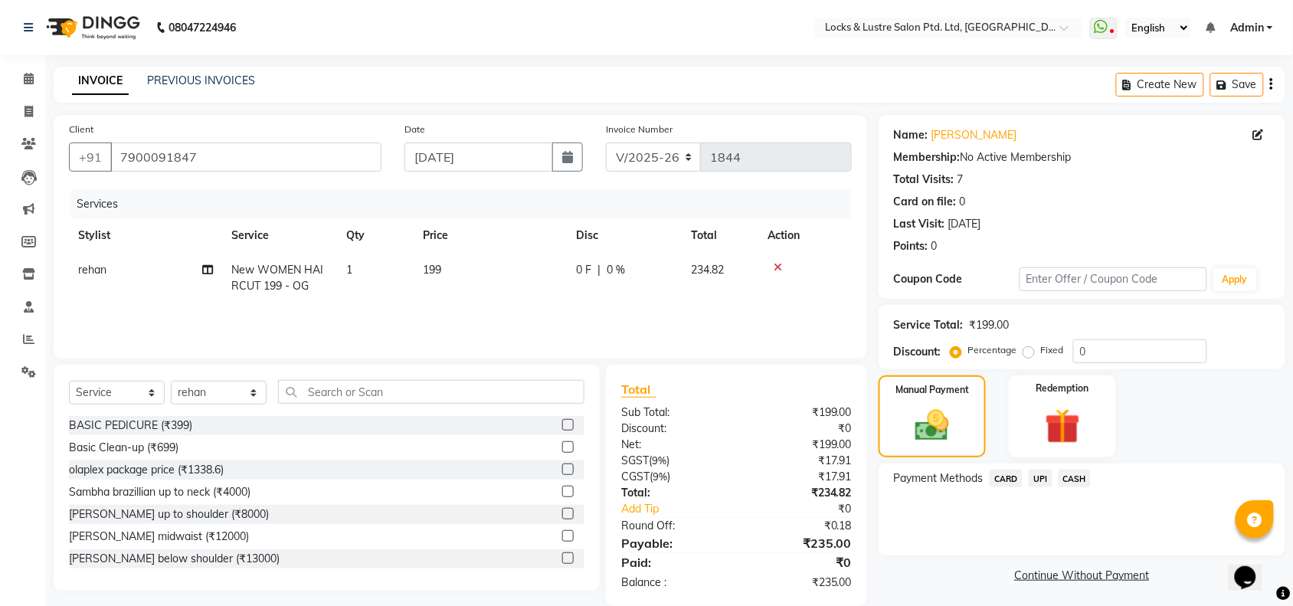
click at [1040, 477] on span "UPI" at bounding box center [1041, 479] width 24 height 18
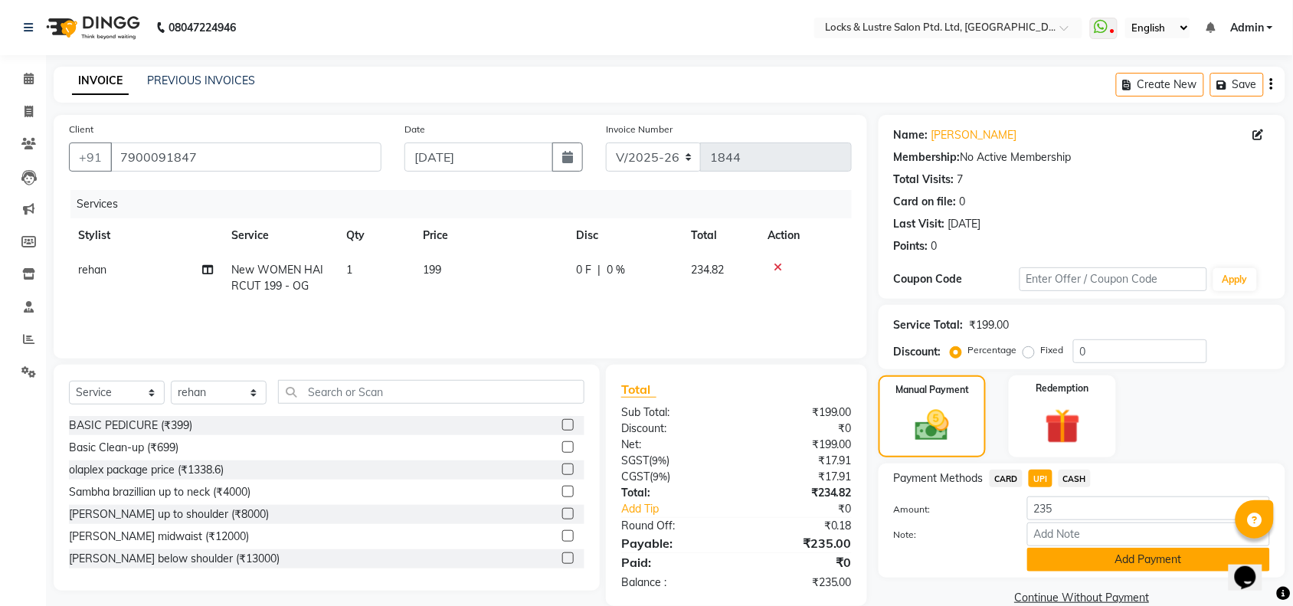
click at [1119, 565] on button "Add Payment" at bounding box center [1148, 560] width 243 height 24
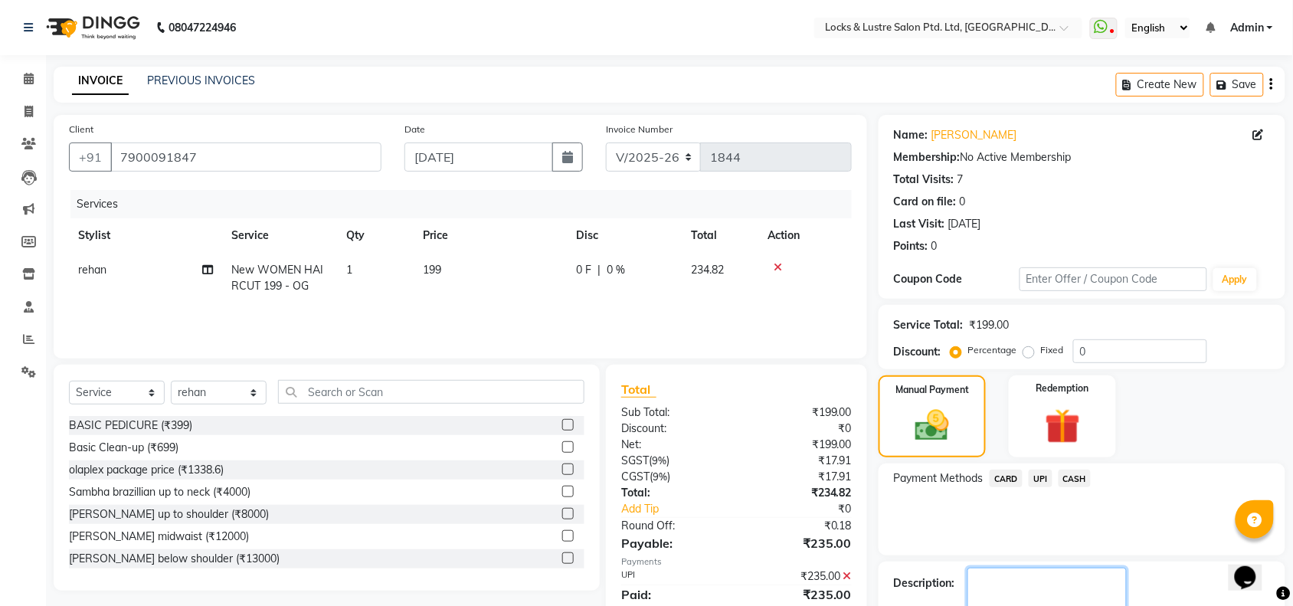
click at [997, 582] on textarea at bounding box center [1047, 591] width 159 height 47
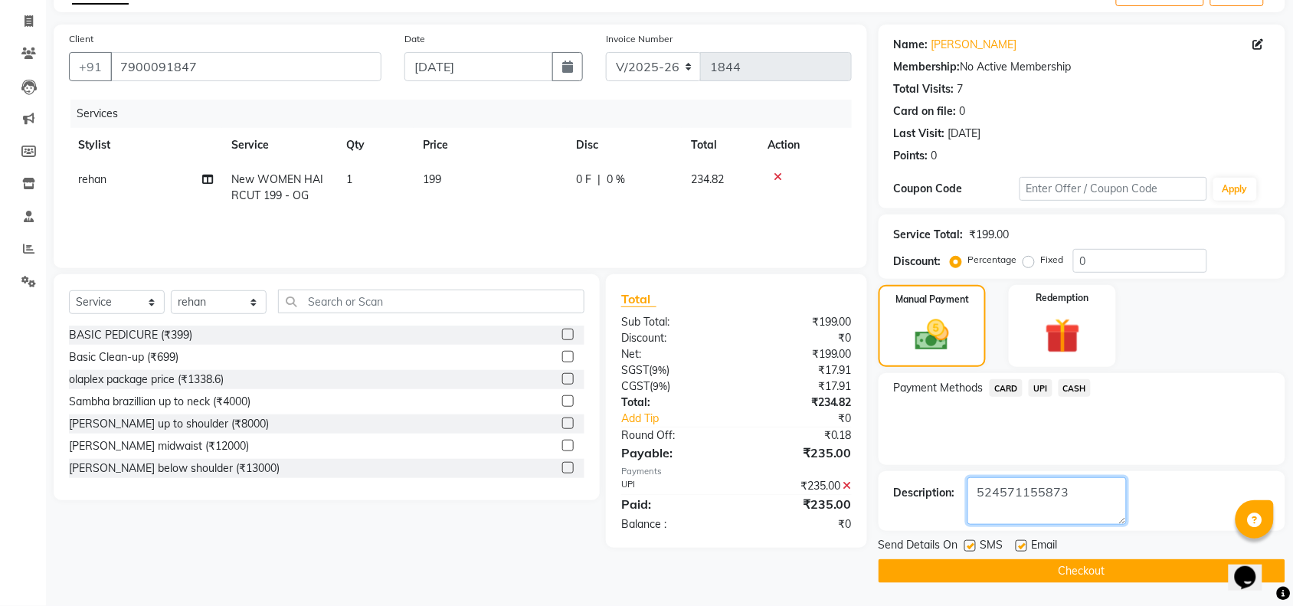
type textarea "524571155873"
click at [1029, 573] on button "Checkout" at bounding box center [1082, 571] width 407 height 24
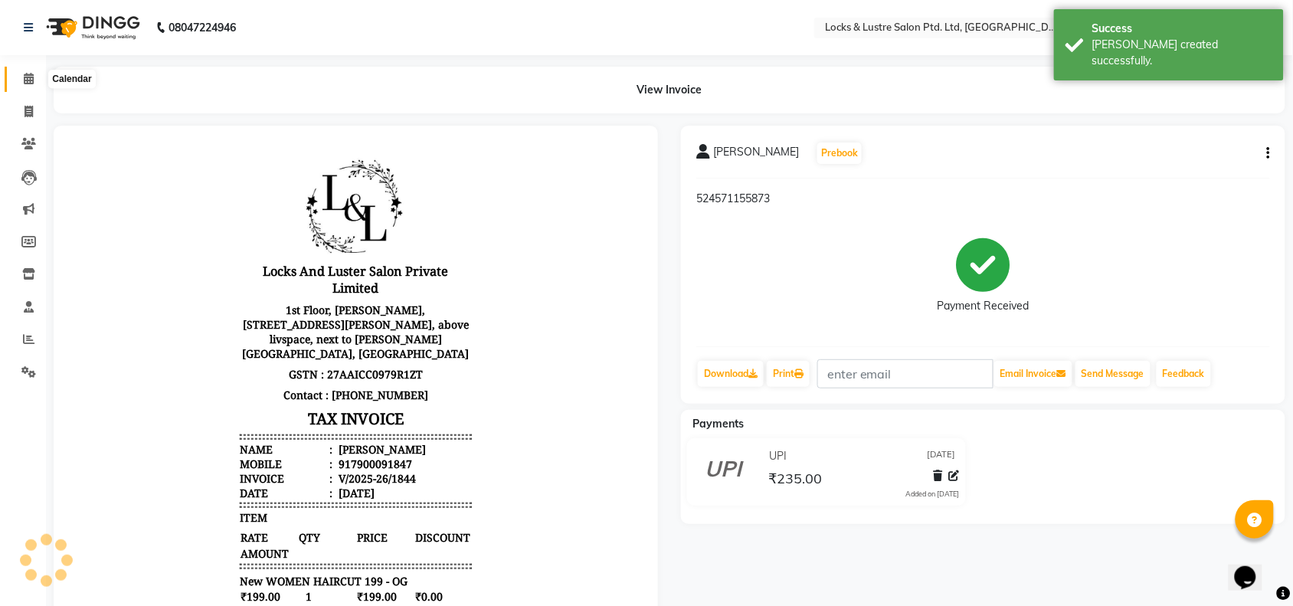
click at [25, 80] on icon at bounding box center [29, 78] width 10 height 11
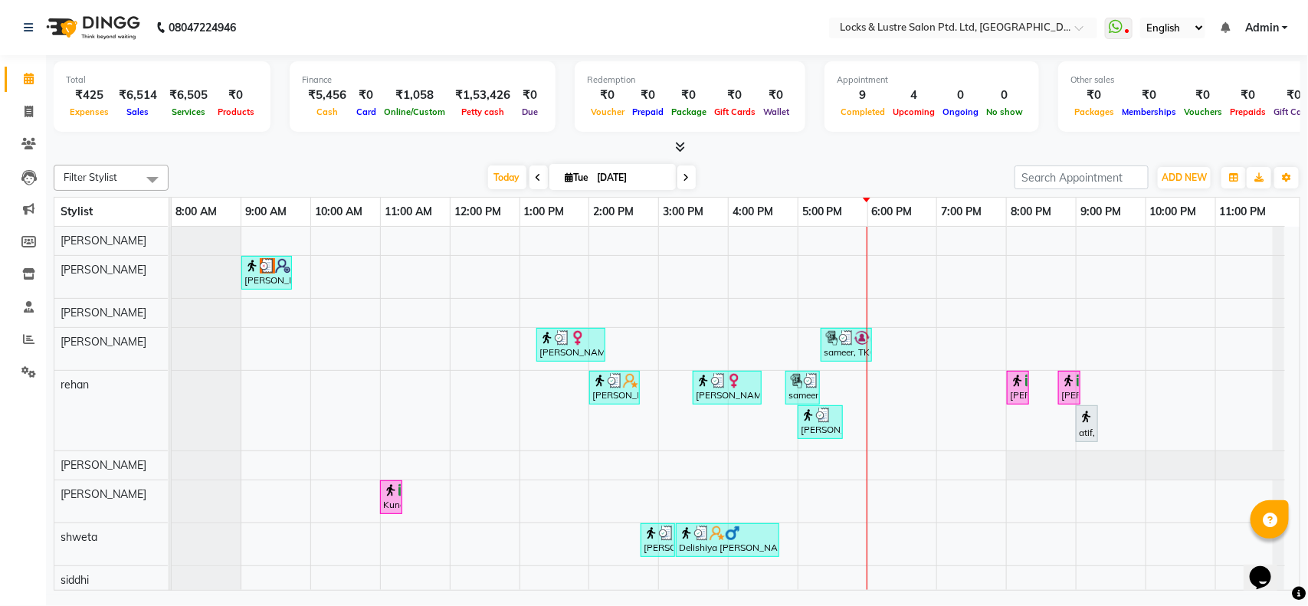
click at [684, 175] on icon at bounding box center [686, 177] width 6 height 9
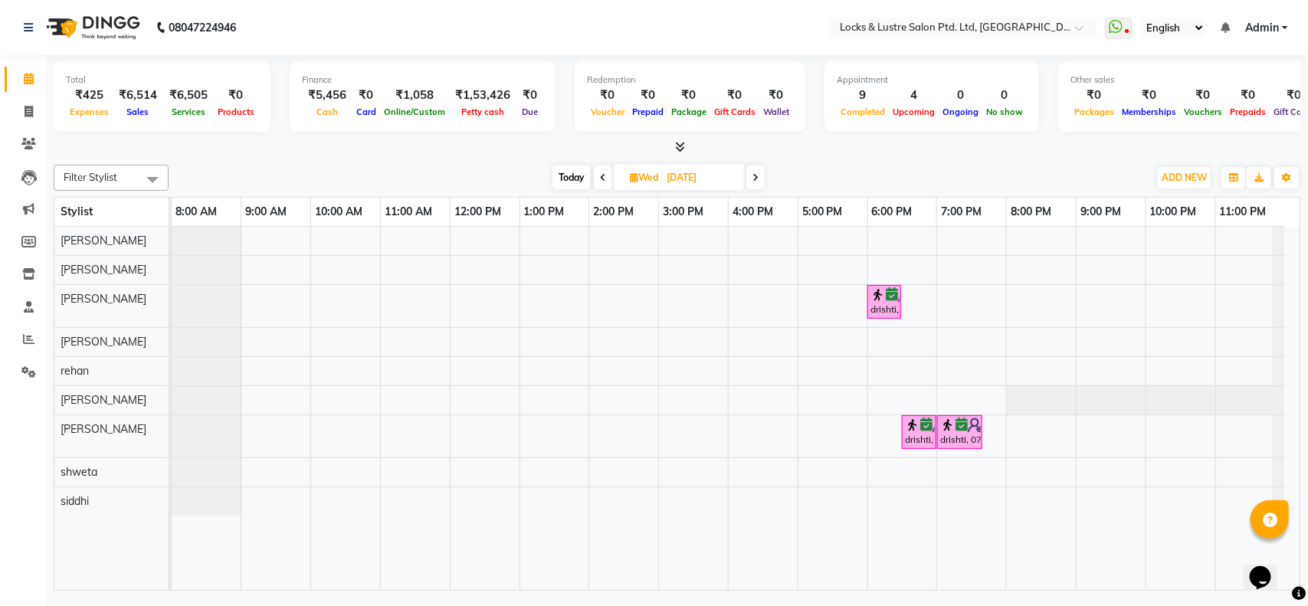
click at [600, 175] on icon at bounding box center [603, 177] width 6 height 9
type input "[DATE]"
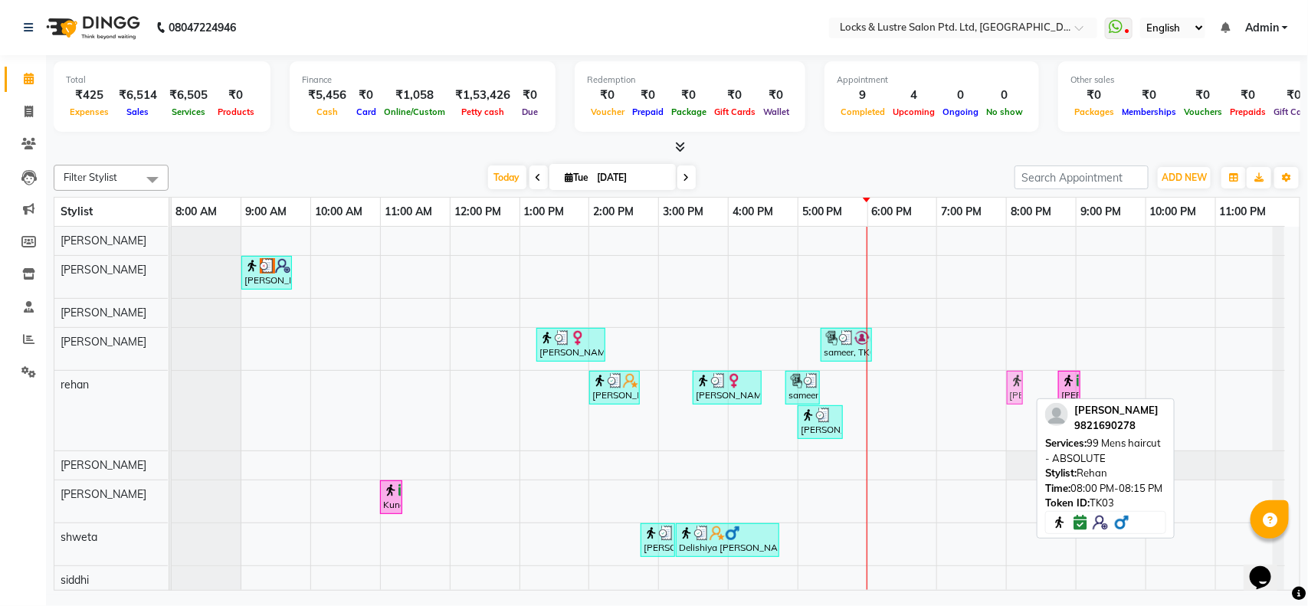
drag, startPoint x: 1010, startPoint y: 389, endPoint x: 1037, endPoint y: 395, distance: 27.5
click at [1037, 395] on div "ritik, TK07, 09:00 AM-09:45 AM, Haircut Men AD 2020 Isha Jain, TK02, 01:15 PM-0…" at bounding box center [736, 411] width 1128 height 368
drag, startPoint x: 1020, startPoint y: 392, endPoint x: 1056, endPoint y: 392, distance: 36.0
click at [1056, 392] on div "ritik, TK07, 09:00 AM-09:45 AM, Haircut Men AD 2020 Isha Jain, TK02, 01:15 PM-0…" at bounding box center [736, 411] width 1128 height 368
drag, startPoint x: 1020, startPoint y: 387, endPoint x: 1043, endPoint y: 388, distance: 23.0
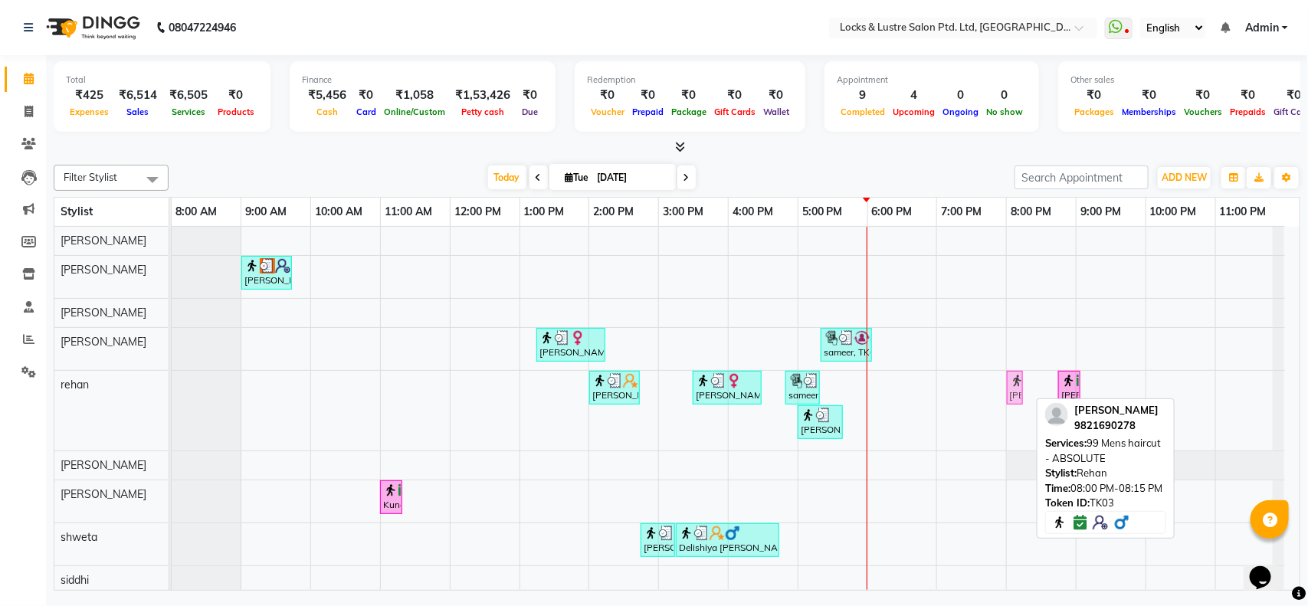
click at [1043, 388] on div "ritik, TK07, 09:00 AM-09:45 AM, Haircut Men AD 2020 Isha Jain, TK02, 01:15 PM-0…" at bounding box center [736, 411] width 1128 height 368
drag, startPoint x: 1016, startPoint y: 383, endPoint x: 1076, endPoint y: 380, distance: 60.6
click at [1040, 408] on div "Filter Stylist Select All anushree Hashim Salmani muskan shaikh Rachna Salvi re…" at bounding box center [677, 375] width 1246 height 432
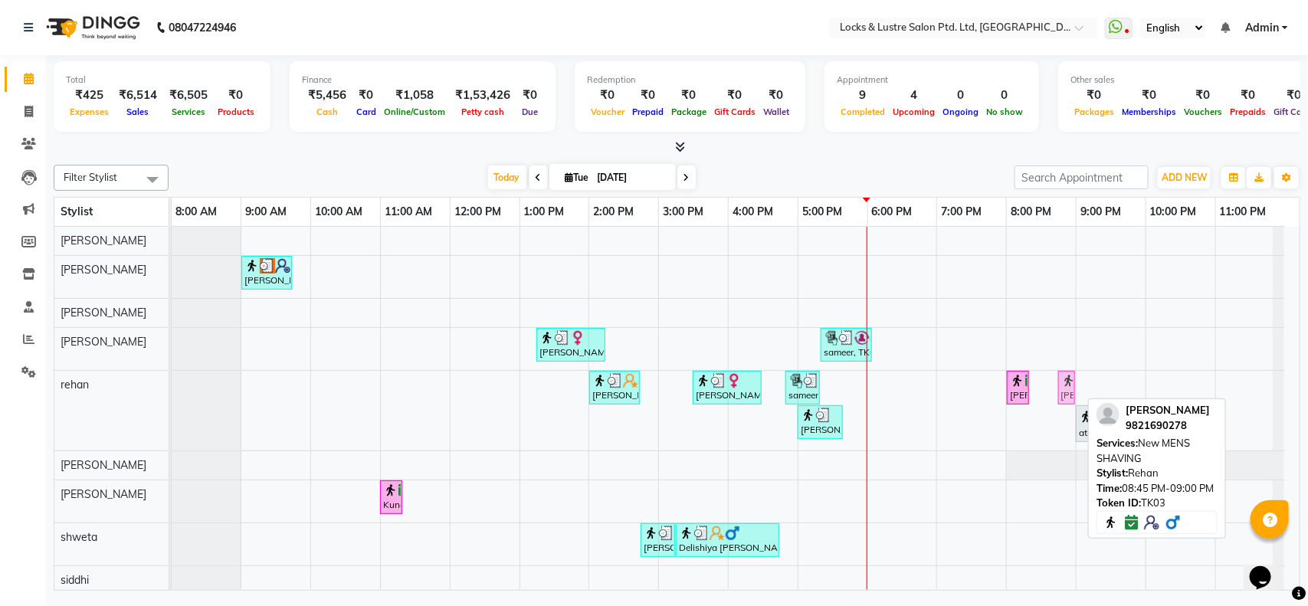
drag, startPoint x: 1073, startPoint y: 389, endPoint x: 1067, endPoint y: 405, distance: 16.2
click at [1065, 421] on div "ritik, TK07, 09:00 AM-09:45 AM, Haircut Men AD 2020 Isha Jain, TK02, 01:15 PM-0…" at bounding box center [736, 411] width 1128 height 368
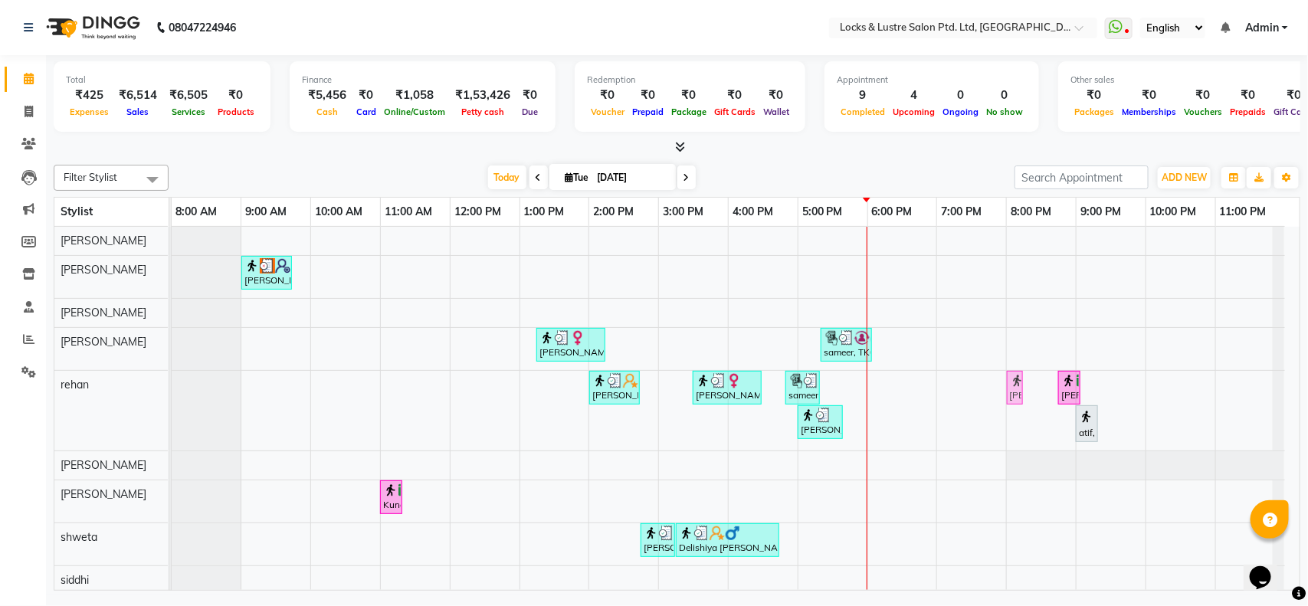
drag, startPoint x: 1024, startPoint y: 389, endPoint x: 1057, endPoint y: 393, distance: 33.9
click at [172, 393] on div "Delishiya Chhabria, TK06, 02:00 PM-02:45 PM, root touchup package geeta, TK05, …" at bounding box center [172, 411] width 0 height 80
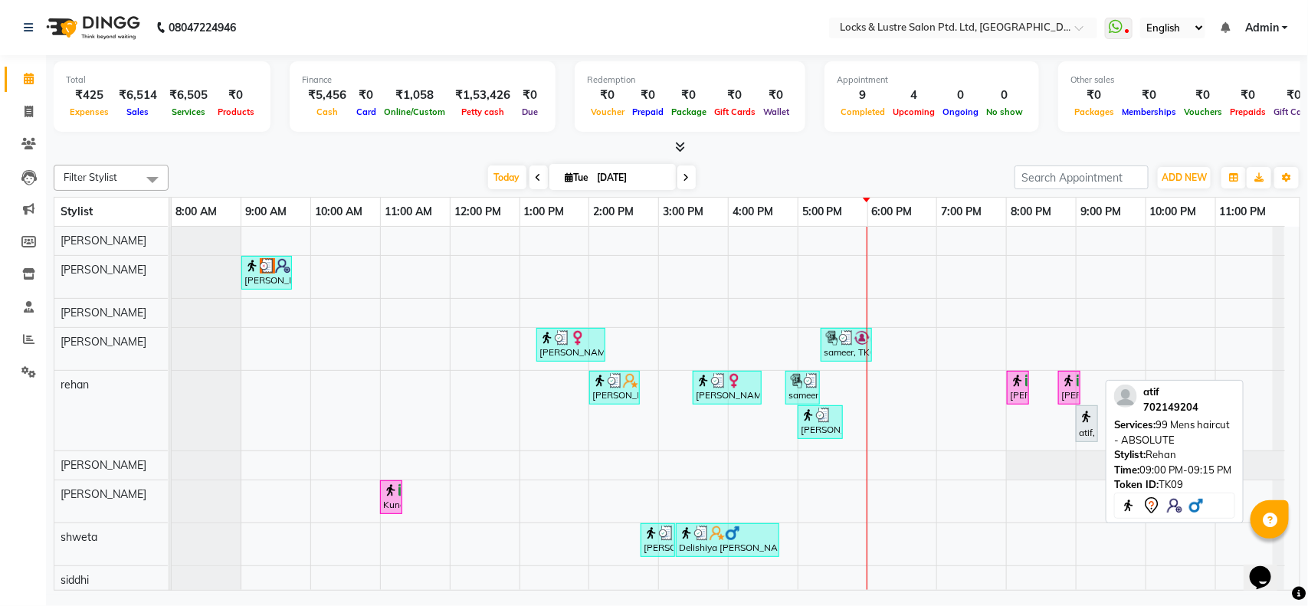
click at [1086, 429] on div "atif, TK09, 09:00 PM-09:15 PM, 99 Mens haircut - ABSOLUTE" at bounding box center [1086, 424] width 19 height 32
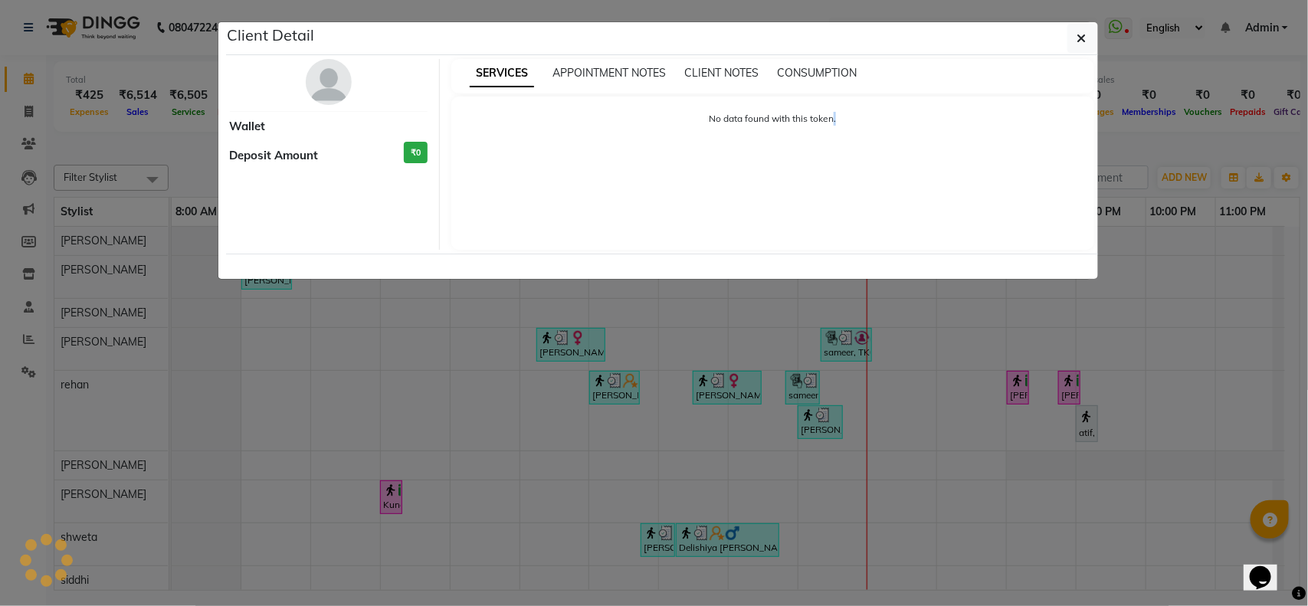
select select "7"
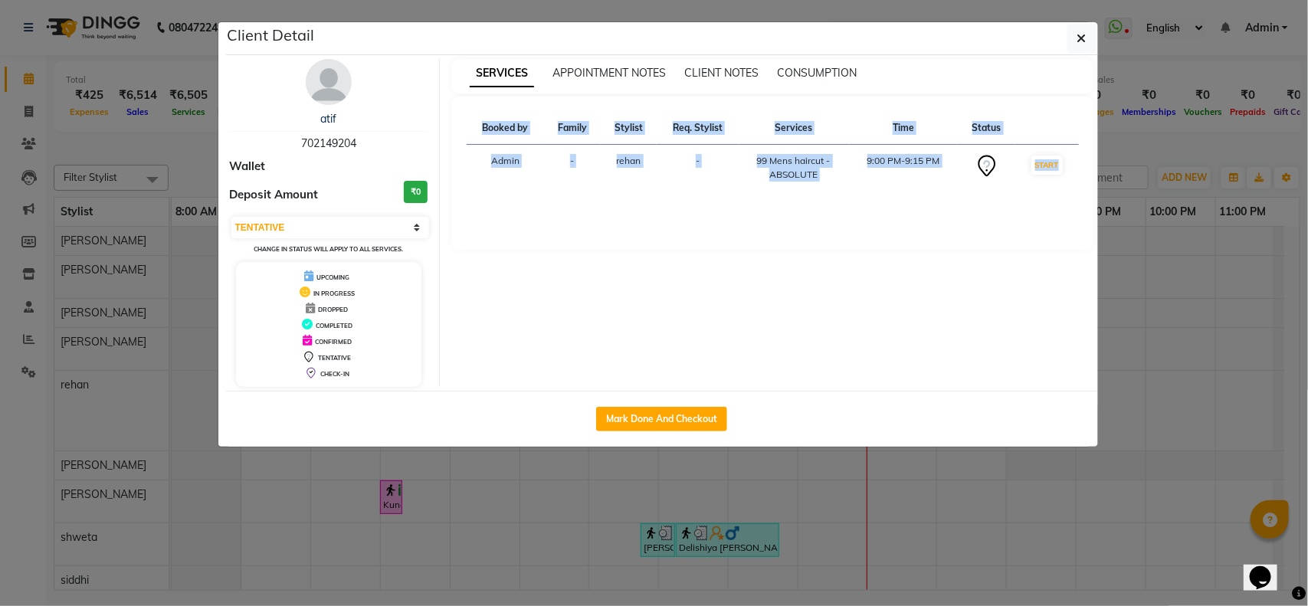
click at [1086, 429] on ngb-modal-window "Client Detail atif 702149204 Wallet Deposit Amount ₹0 Select IN SERVICE CONFIRM…" at bounding box center [654, 303] width 1308 height 606
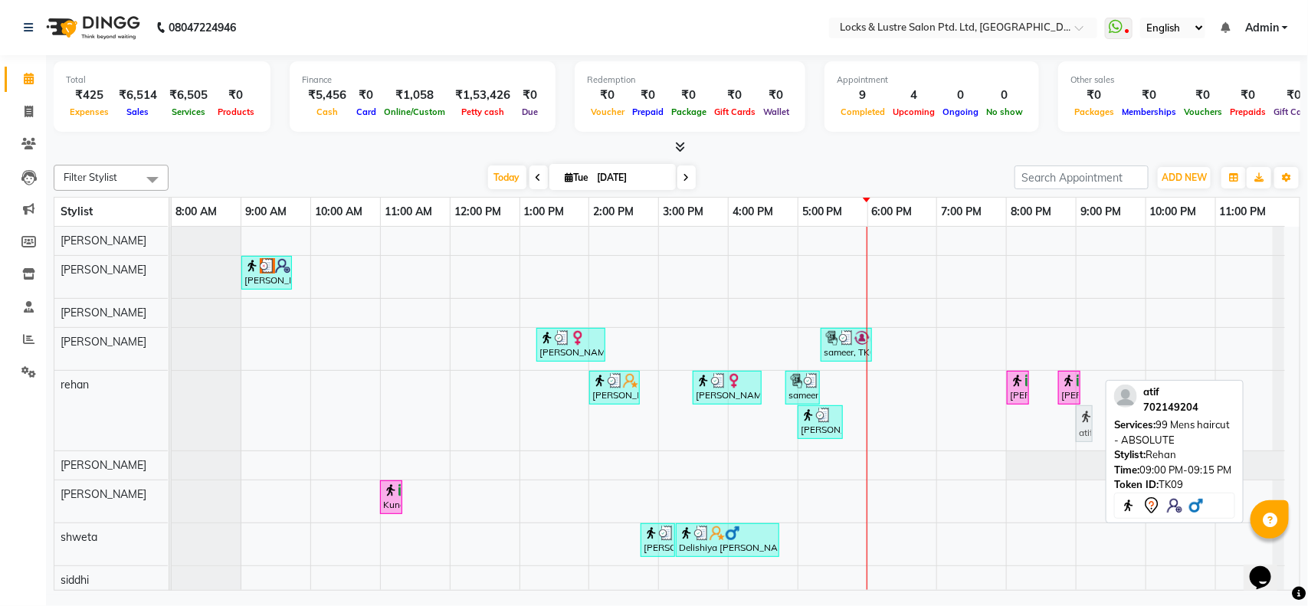
drag, startPoint x: 1088, startPoint y: 430, endPoint x: 1103, endPoint y: 433, distance: 15.6
click at [1103, 433] on div "ritik, TK07, 09:00 AM-09:45 AM, Haircut Men AD 2020 Isha Jain, TK02, 01:15 PM-0…" at bounding box center [736, 411] width 1128 height 368
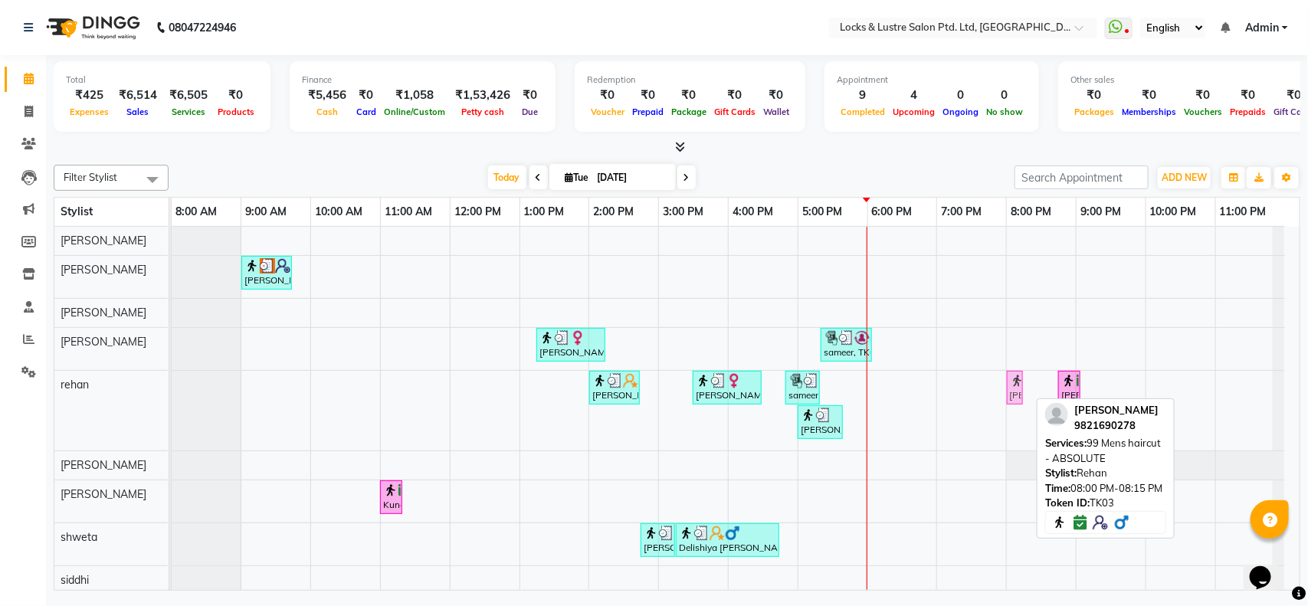
drag, startPoint x: 1023, startPoint y: 395, endPoint x: 1056, endPoint y: 408, distance: 35.4
click at [1056, 408] on div "Filter Stylist Select All anushree Hashim Salmani muskan shaikh Rachna Salvi re…" at bounding box center [677, 375] width 1246 height 432
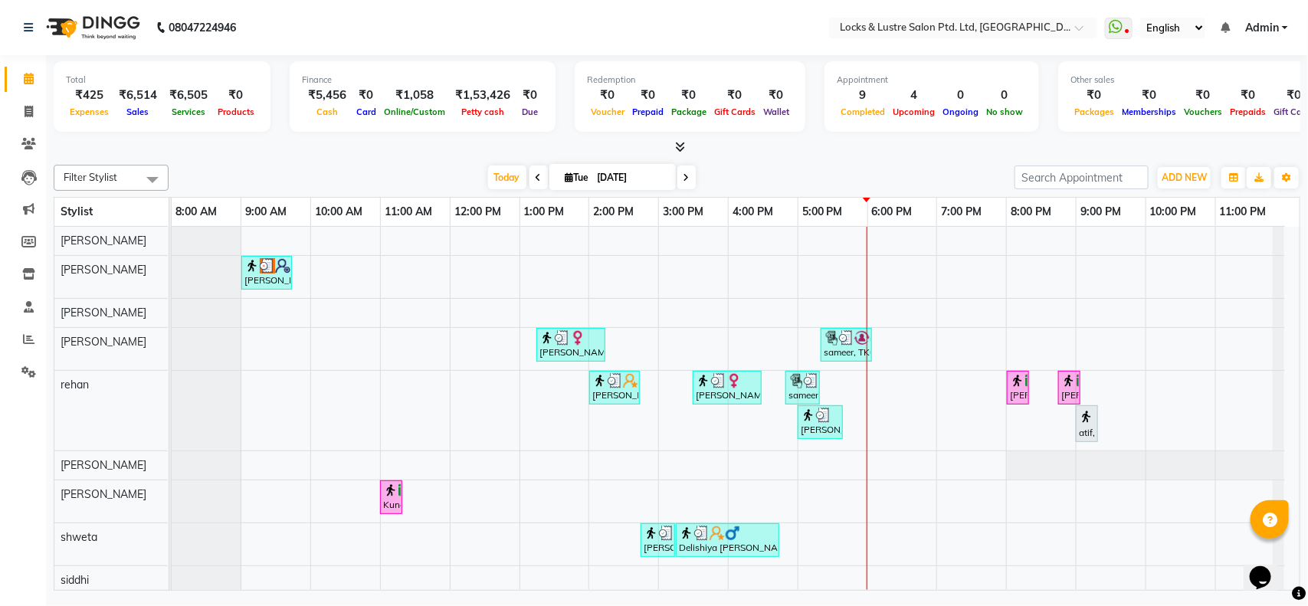
click at [601, 180] on input "[DATE]" at bounding box center [631, 177] width 77 height 23
select select "9"
select select "2025"
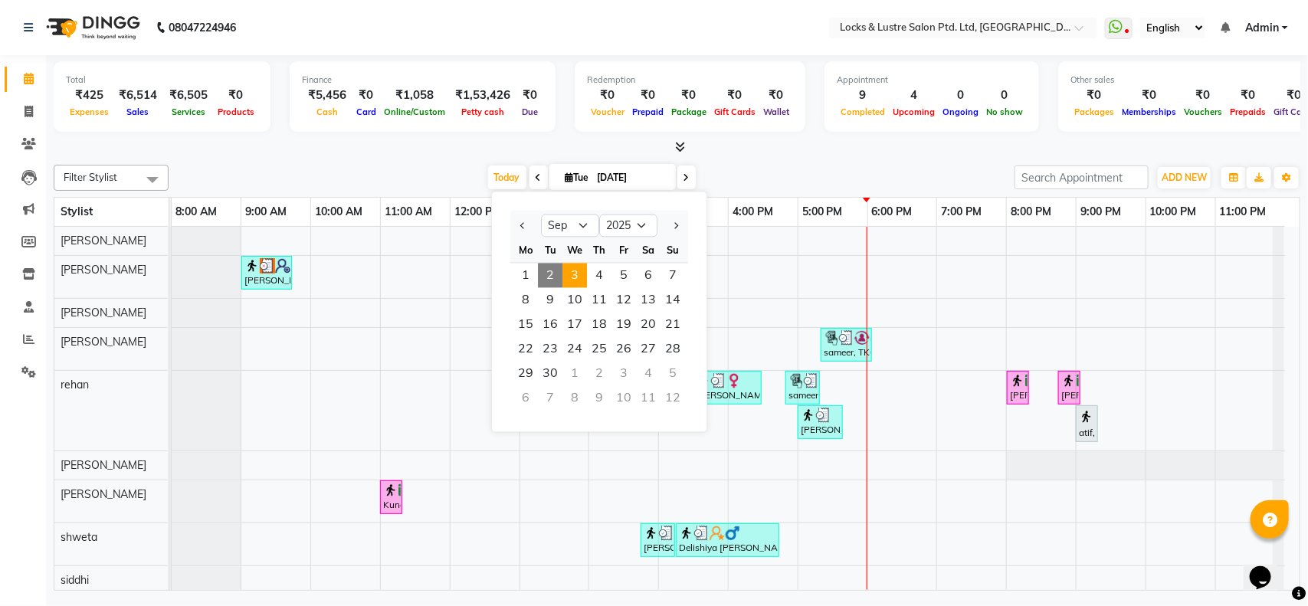
click at [575, 277] on span "3" at bounding box center [574, 276] width 25 height 25
type input "[DATE]"
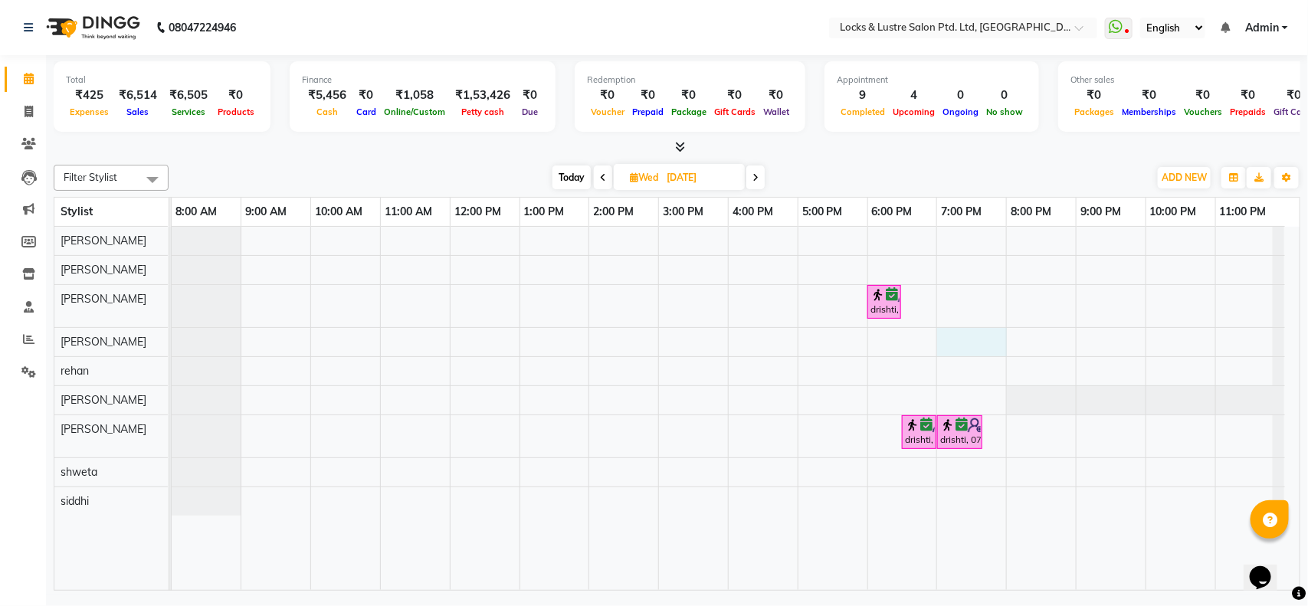
click at [939, 345] on div "drishti, 06:00 PM-06:30 PM, PROMO 199 - Gel Polish drishti, 06:30 PM-07:00 PM, …" at bounding box center [736, 408] width 1128 height 363
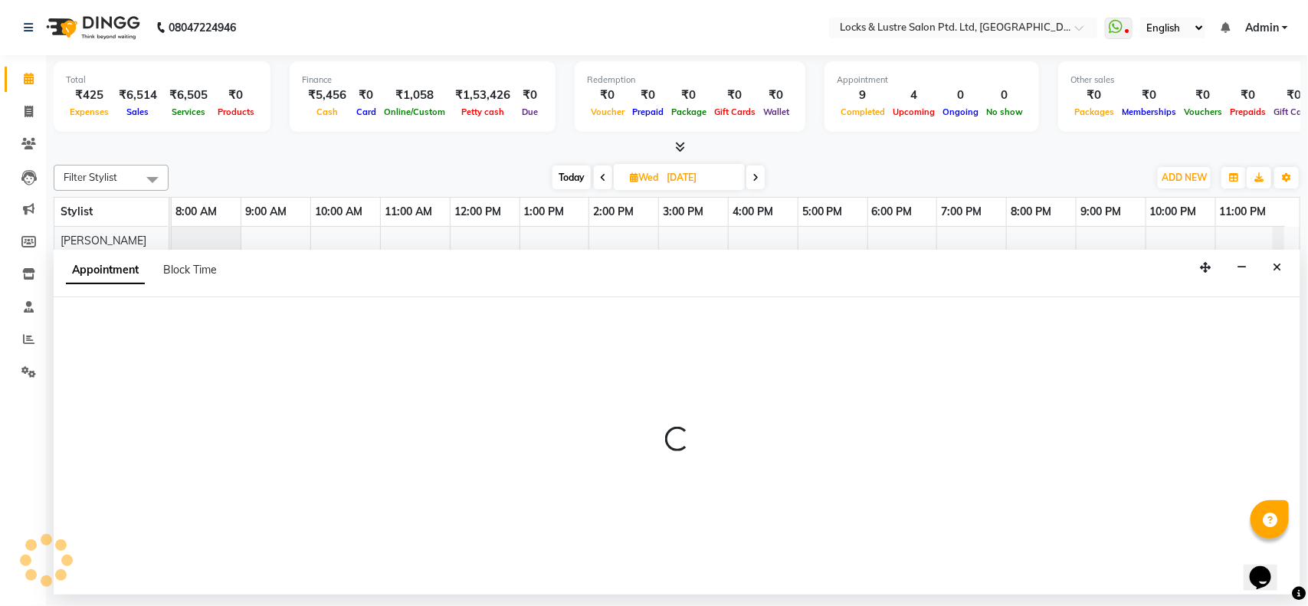
select select "89645"
select select "1140"
select select "tentative"
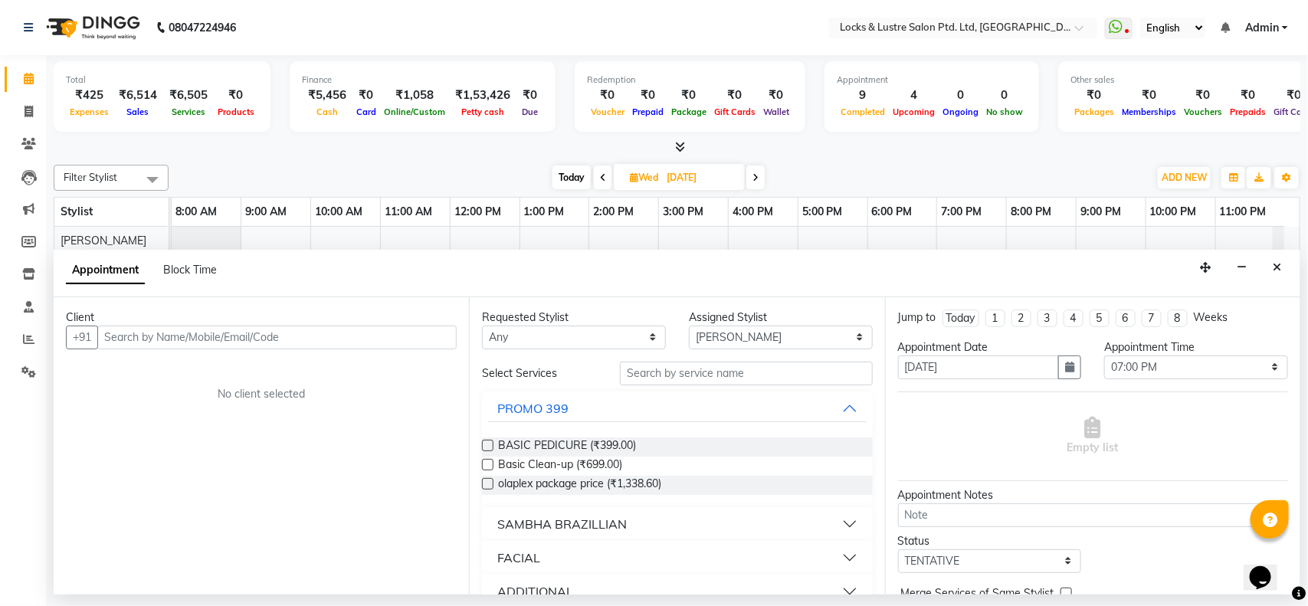
click at [346, 338] on input "text" at bounding box center [276, 338] width 359 height 24
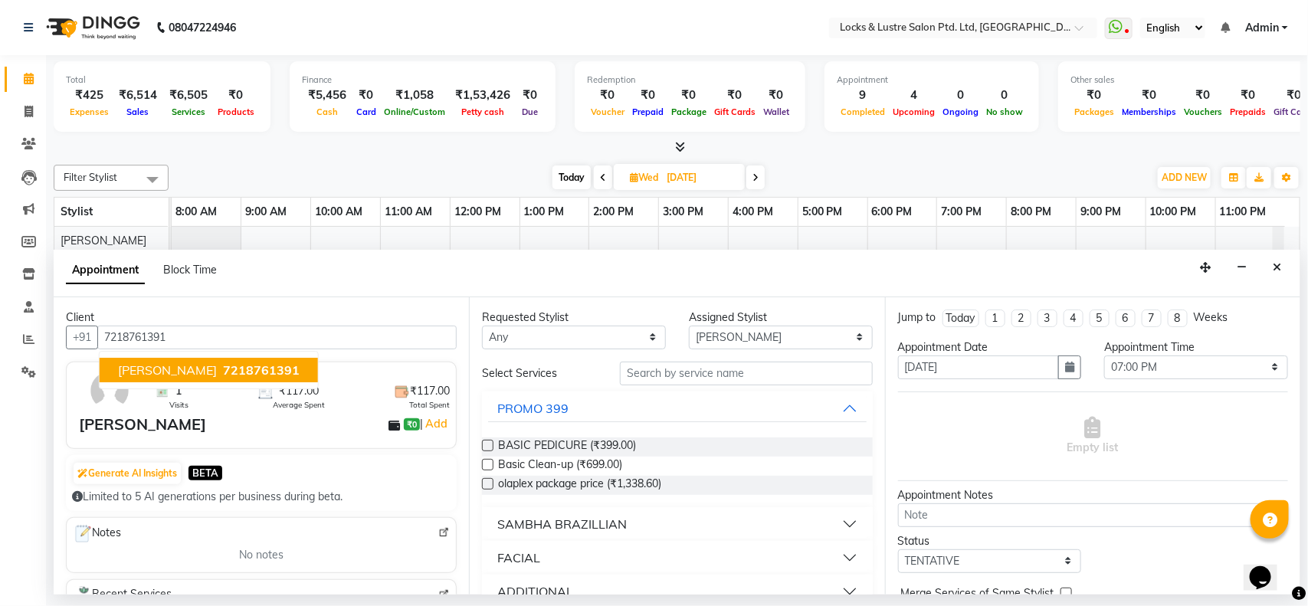
click at [322, 338] on input "7218761391" at bounding box center [276, 338] width 359 height 24
type input "7218761391"
click at [726, 392] on div "PROMO 399" at bounding box center [677, 408] width 390 height 34
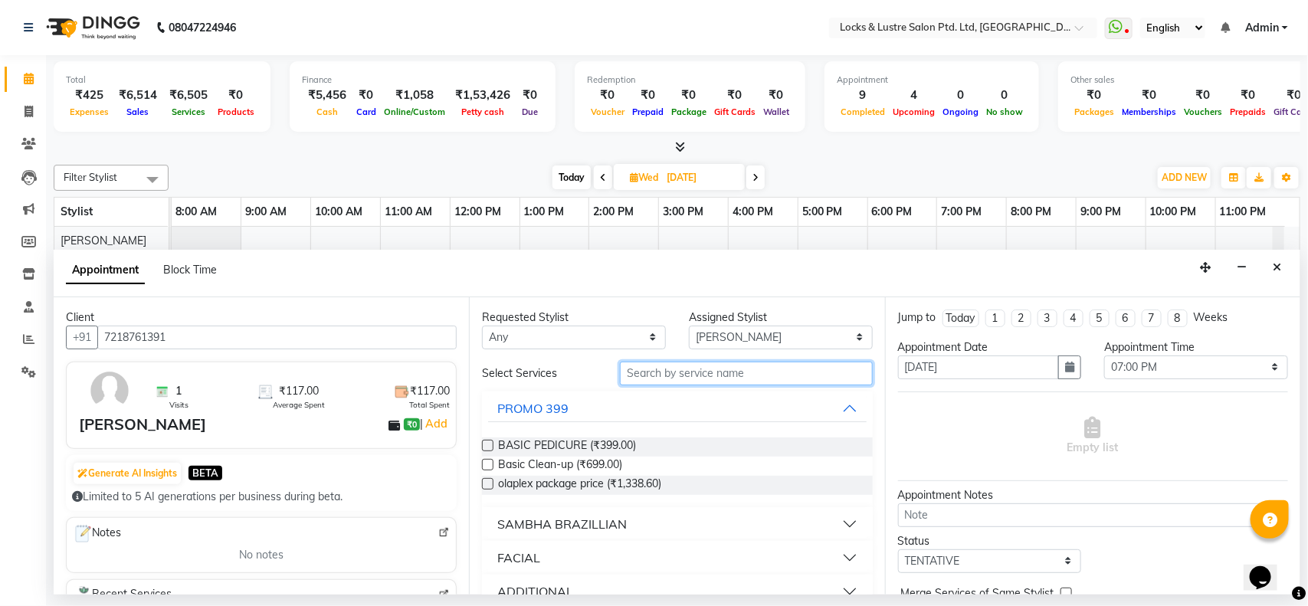
click at [726, 375] on input "text" at bounding box center [746, 374] width 253 height 24
click at [726, 374] on input "text" at bounding box center [746, 374] width 253 height 24
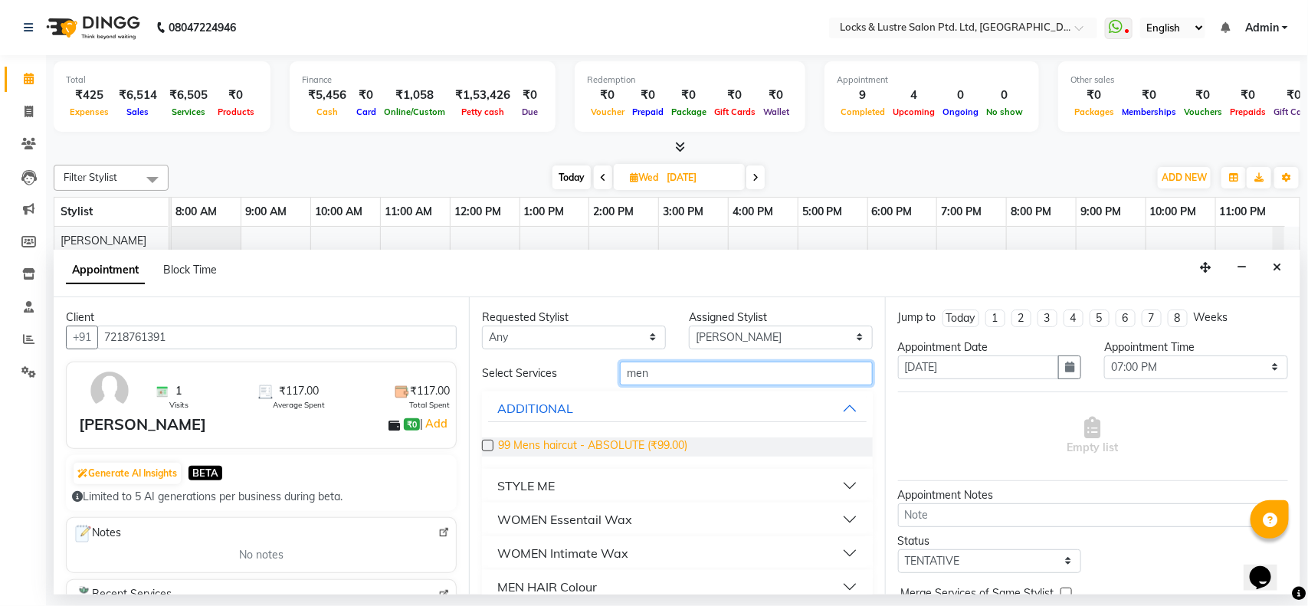
type input "men"
click at [628, 446] on span "99 Mens haircut - ABSOLUTE (₹99.00)" at bounding box center [592, 446] width 189 height 19
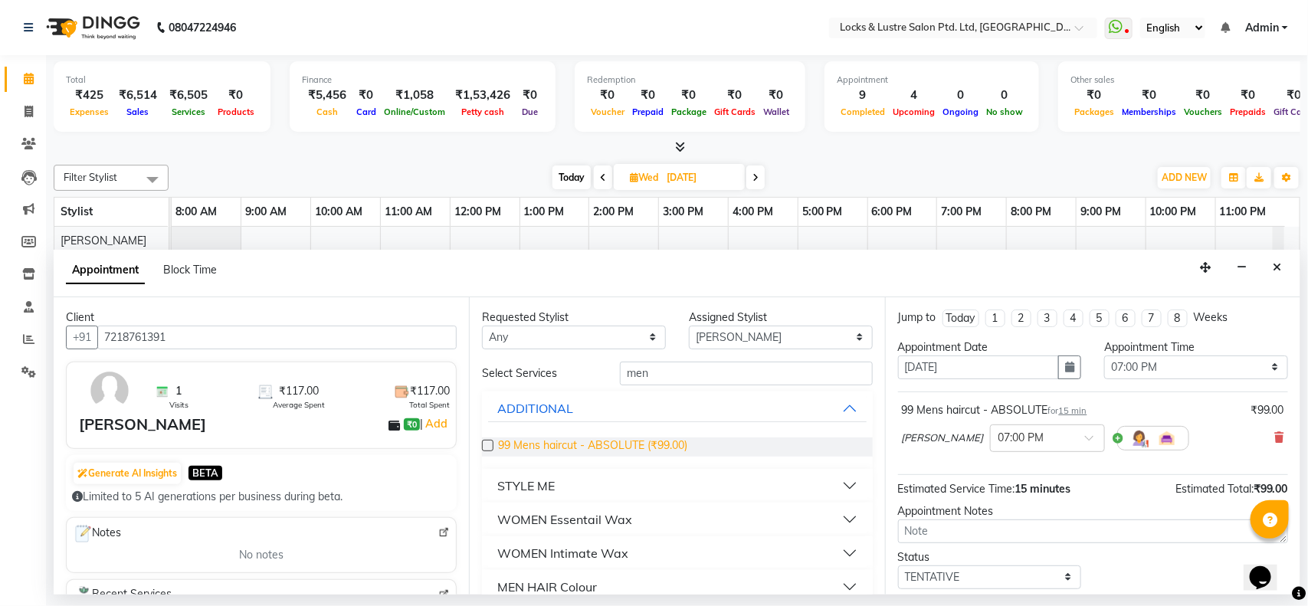
click at [629, 445] on span "99 Mens haircut - ABSOLUTE (₹99.00)" at bounding box center [592, 446] width 189 height 19
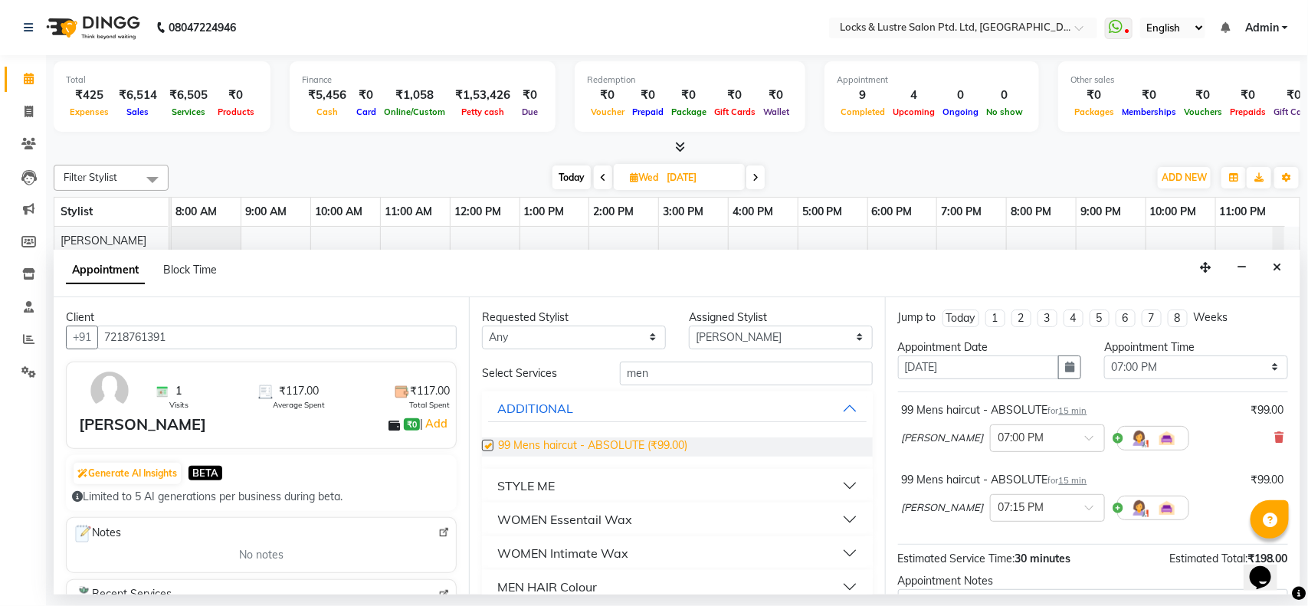
checkbox input "false"
click at [1275, 438] on icon at bounding box center [1279, 437] width 9 height 11
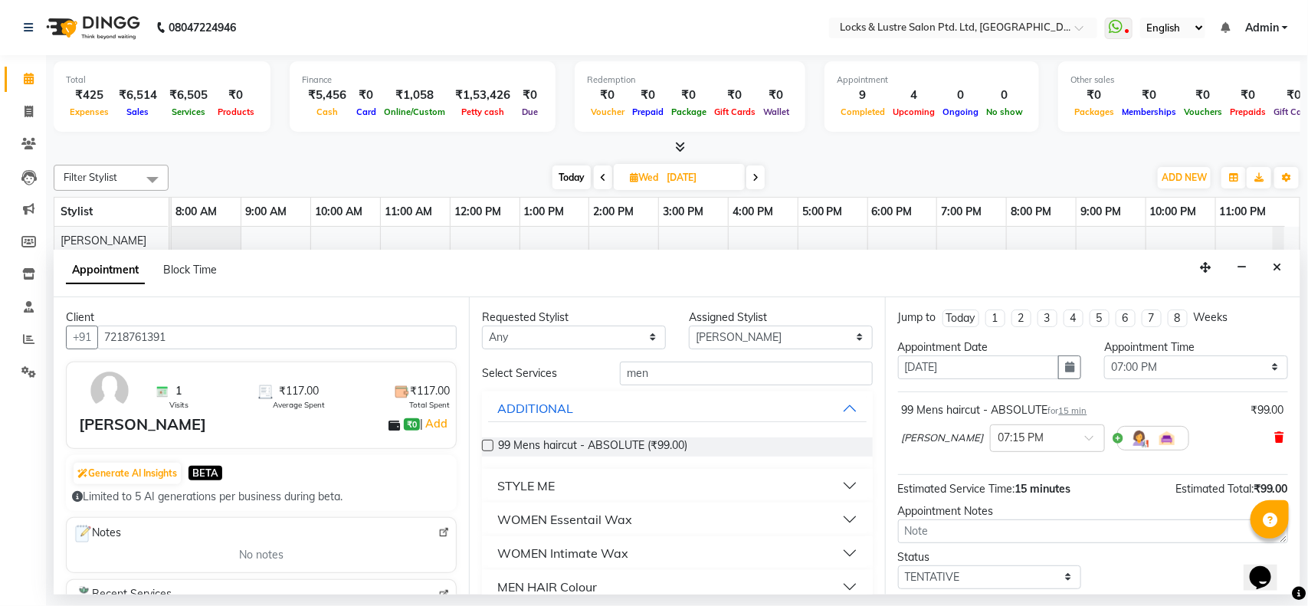
click at [1275, 441] on icon at bounding box center [1279, 437] width 9 height 11
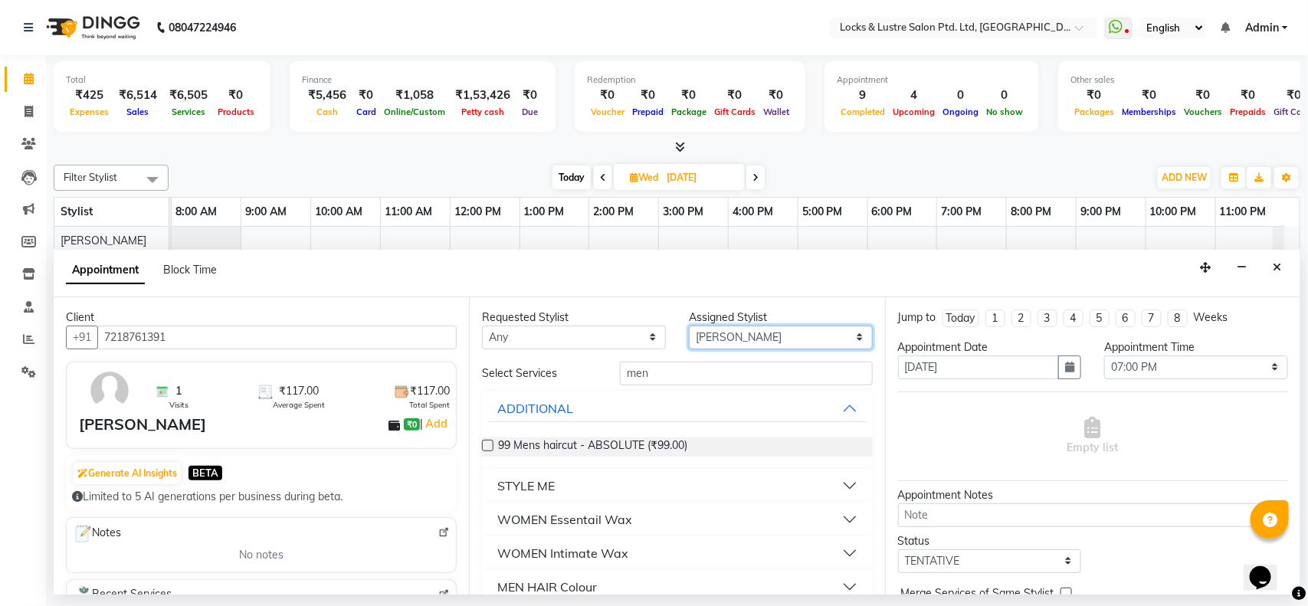
click at [816, 334] on select "Select [PERSON_NAME] [PERSON_NAME] [PERSON_NAME] [PERSON_NAME] [PERSON_NAME] sh…" at bounding box center [781, 338] width 184 height 24
select select "83836"
click at [689, 326] on select "Select [PERSON_NAME] [PERSON_NAME] [PERSON_NAME] [PERSON_NAME] [PERSON_NAME] sh…" at bounding box center [781, 338] width 184 height 24
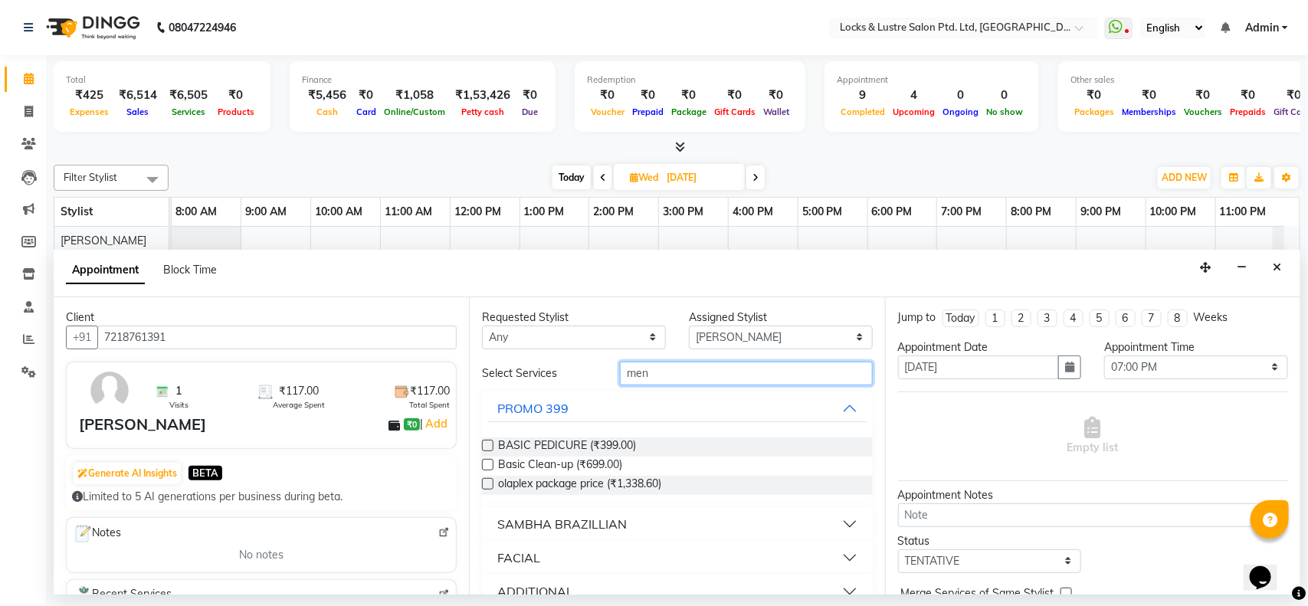
click at [678, 380] on input "men" at bounding box center [746, 374] width 253 height 24
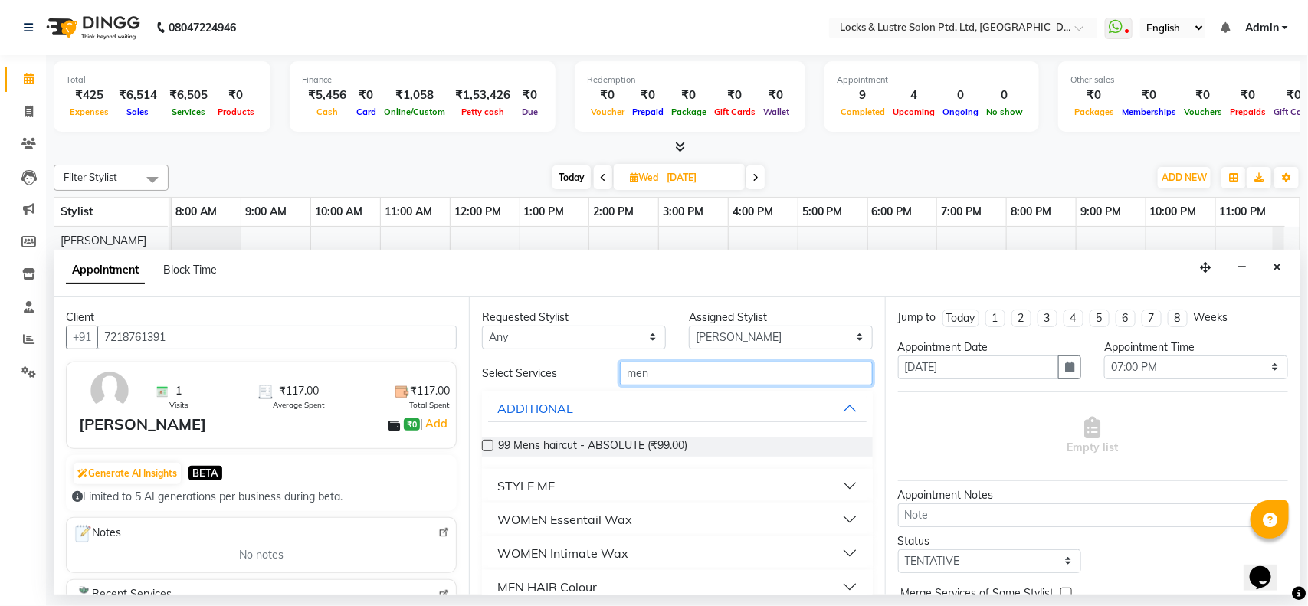
type input "men"
click at [690, 441] on div "99 Mens haircut - ABSOLUTE (₹99.00)" at bounding box center [677, 446] width 390 height 19
click at [560, 454] on span "99 Mens haircut - ABSOLUTE (₹99.00)" at bounding box center [592, 446] width 189 height 19
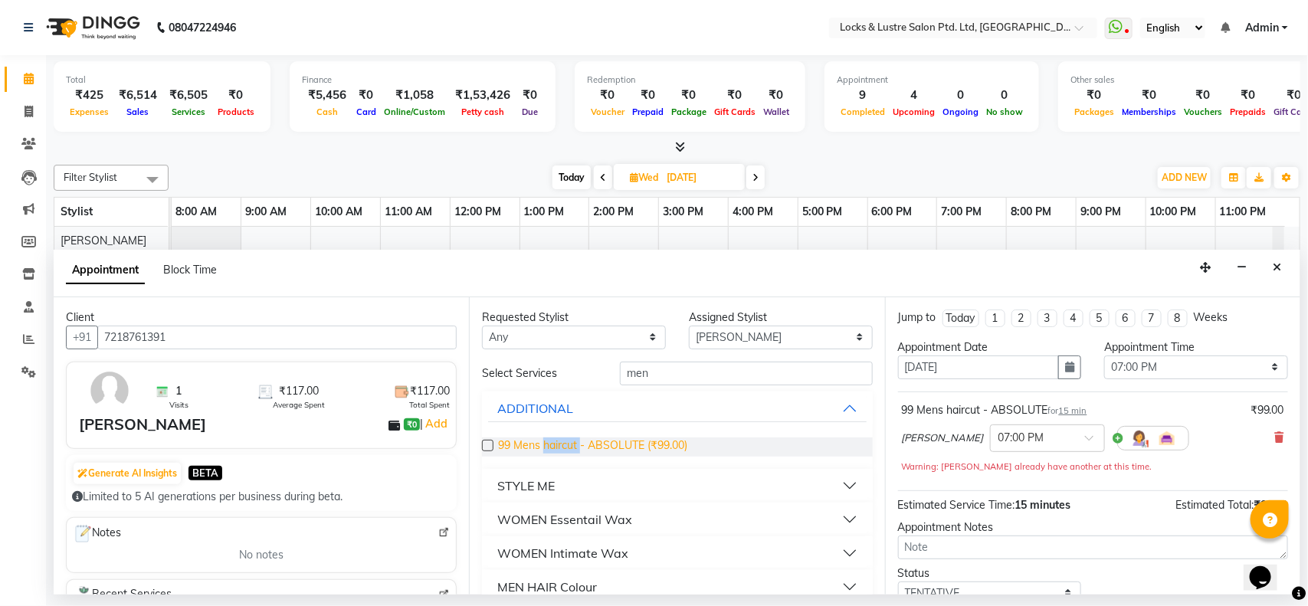
click at [560, 454] on span "99 Mens haircut - ABSOLUTE (₹99.00)" at bounding box center [592, 446] width 189 height 19
checkbox input "false"
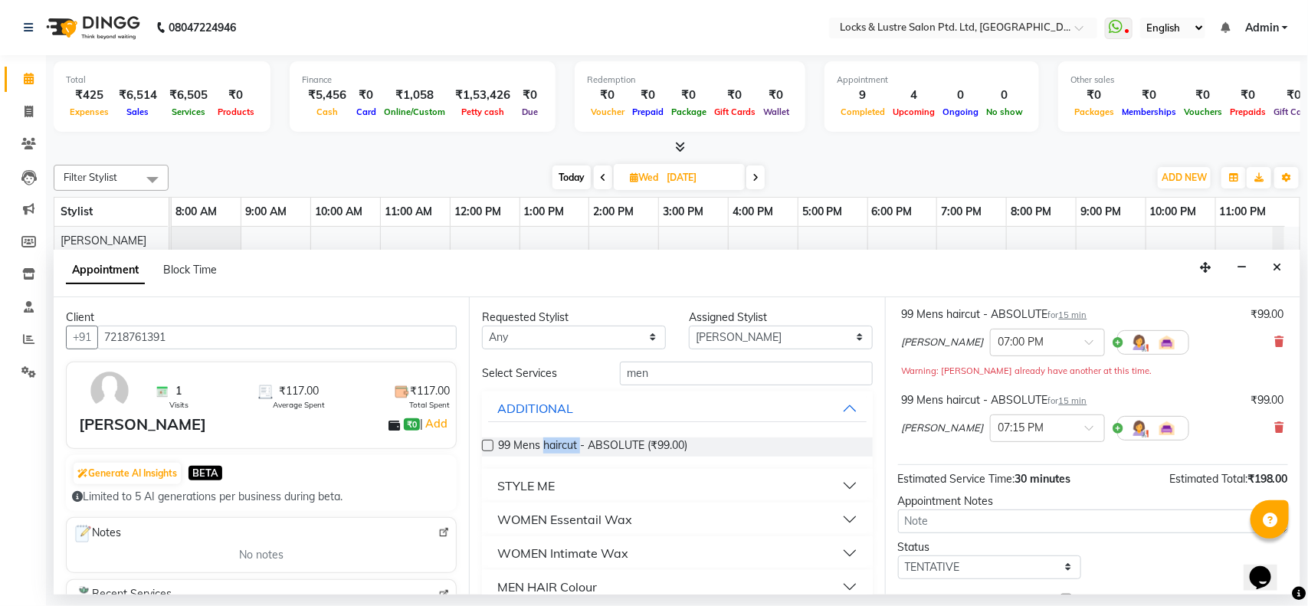
scroll to position [178, 0]
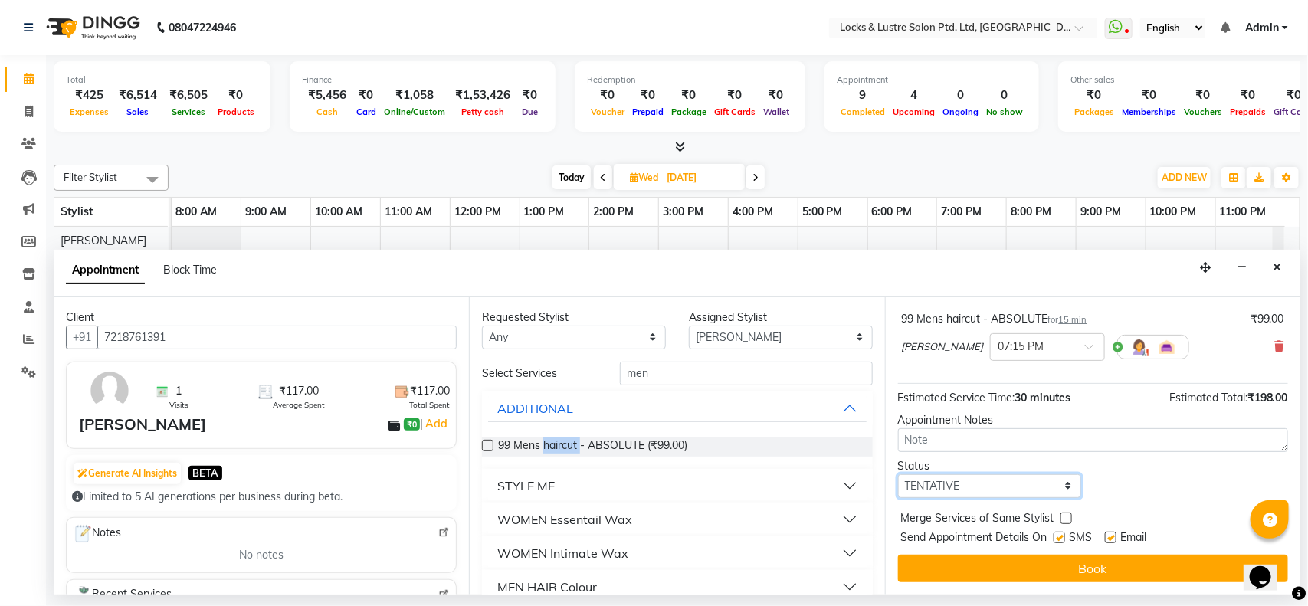
click at [977, 486] on select "Select TENTATIVE CONFIRM UPCOMING" at bounding box center [990, 486] width 184 height 24
select select "confirm booking"
click at [898, 474] on select "Select TENTATIVE CONFIRM UPCOMING" at bounding box center [990, 486] width 184 height 24
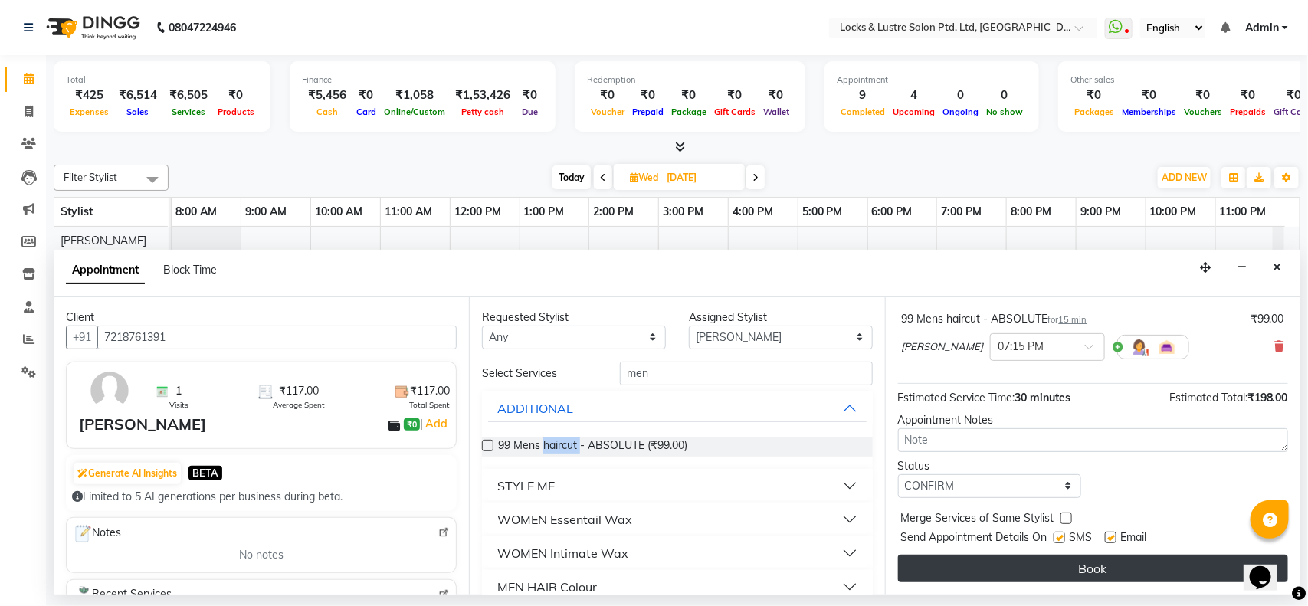
click at [1011, 568] on button "Book" at bounding box center [1093, 569] width 390 height 28
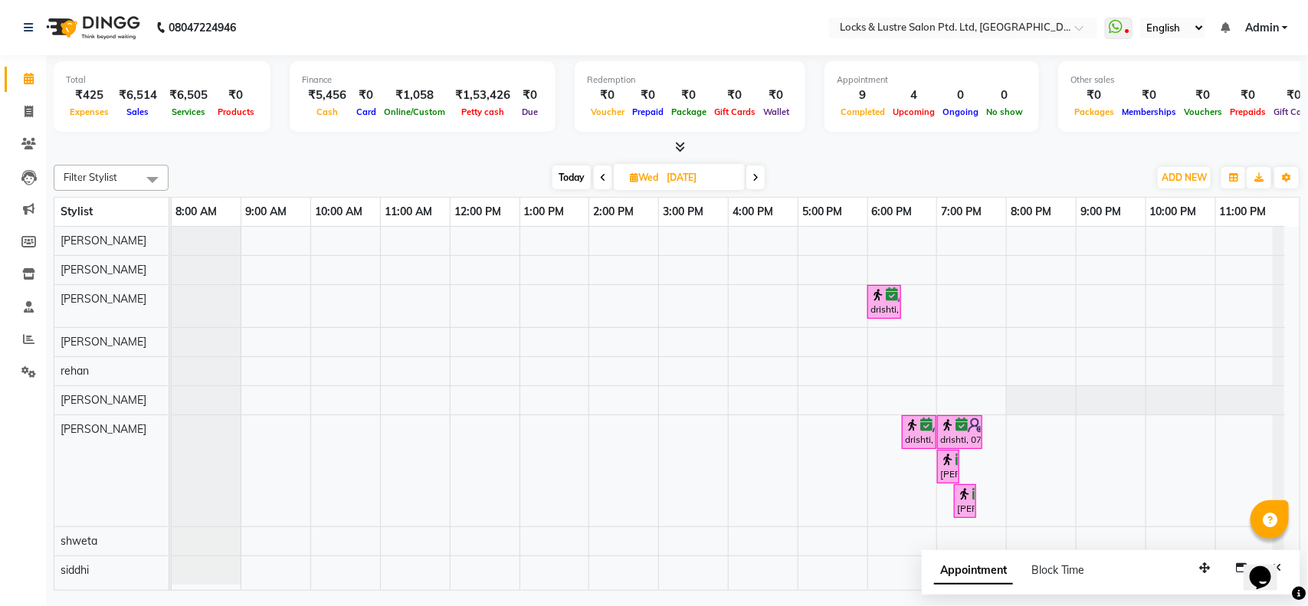
click at [572, 177] on span "Today" at bounding box center [571, 177] width 38 height 24
type input "[DATE]"
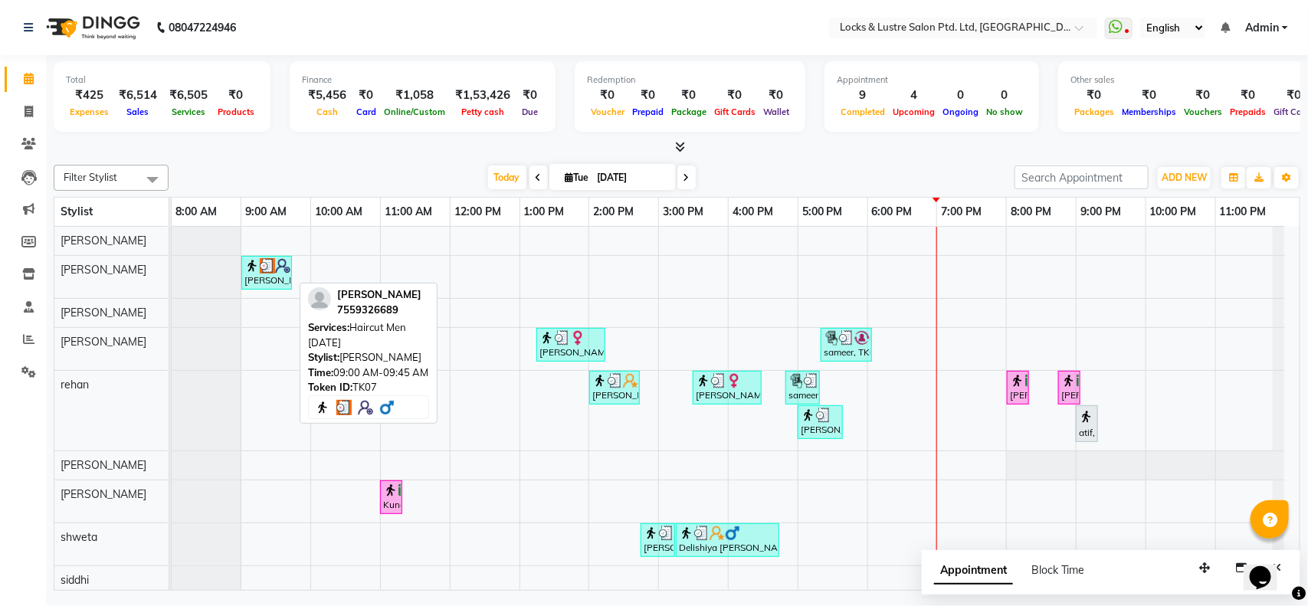
click at [274, 278] on div "ritik, TK07, 09:00 AM-09:45 AM, Haircut Men AD 2020" at bounding box center [266, 272] width 47 height 29
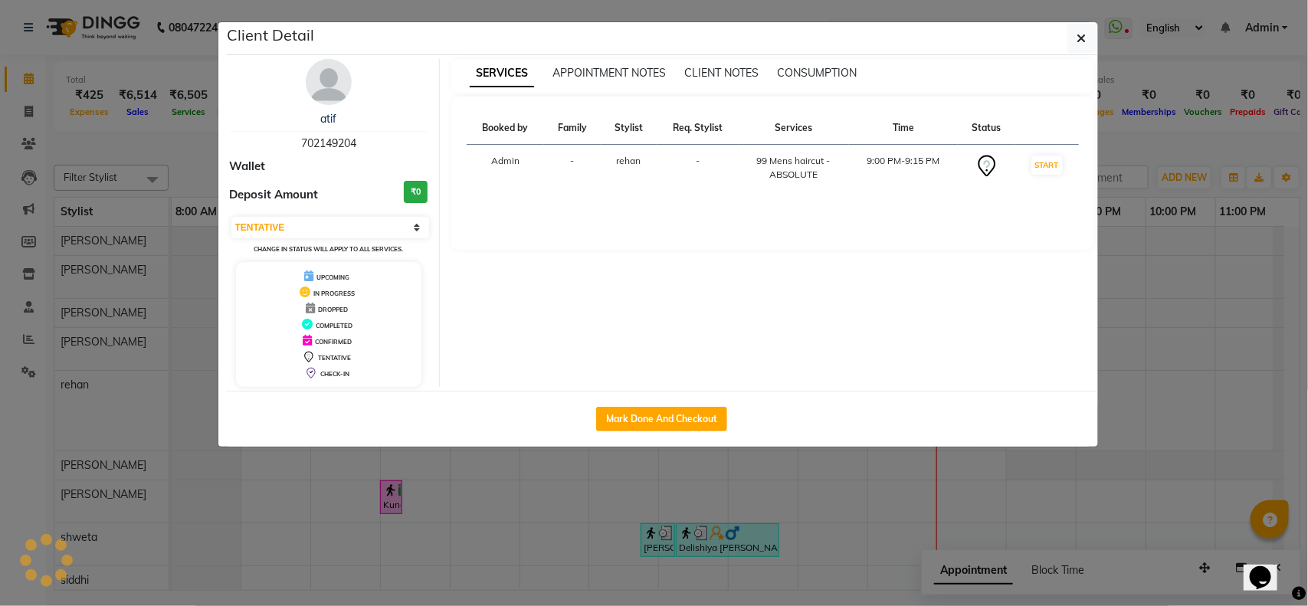
select select "3"
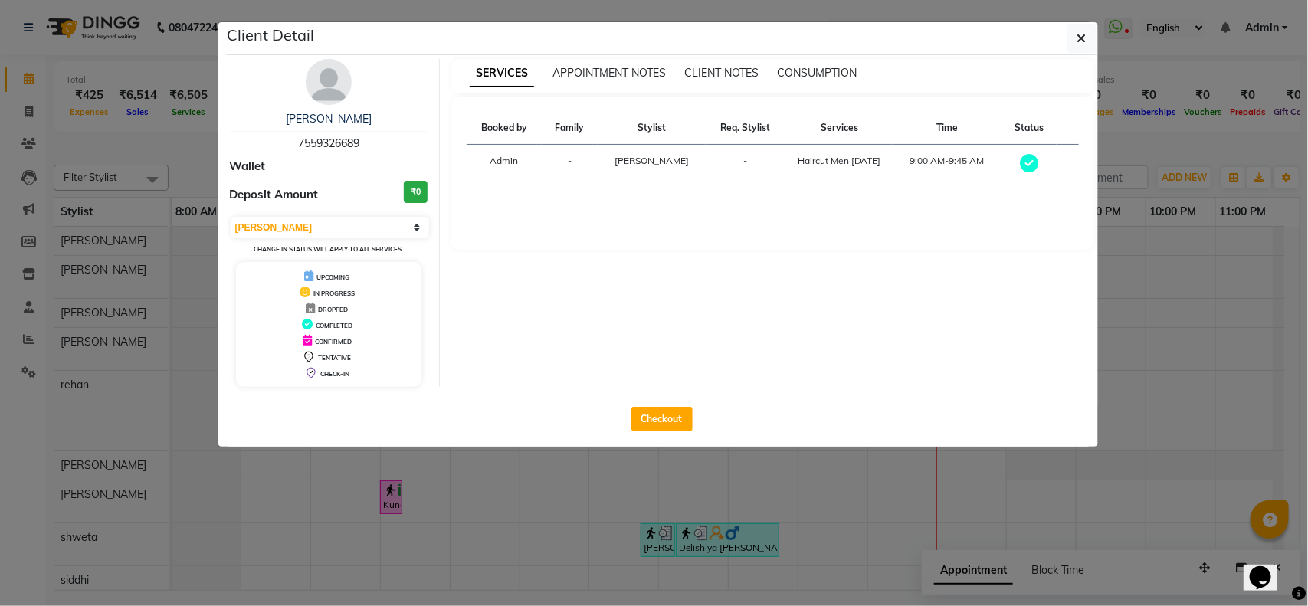
click at [1025, 169] on icon at bounding box center [1029, 163] width 18 height 18
drag, startPoint x: 1025, startPoint y: 169, endPoint x: 556, endPoint y: 272, distance: 480.0
click at [557, 274] on div "SERVICES APPOINTMENT NOTES CLIENT NOTES CONSUMPTION Booked by Family Stylist Re…" at bounding box center [773, 223] width 666 height 328
click at [396, 228] on select "Select MARK DONE UPCOMING" at bounding box center [330, 227] width 198 height 21
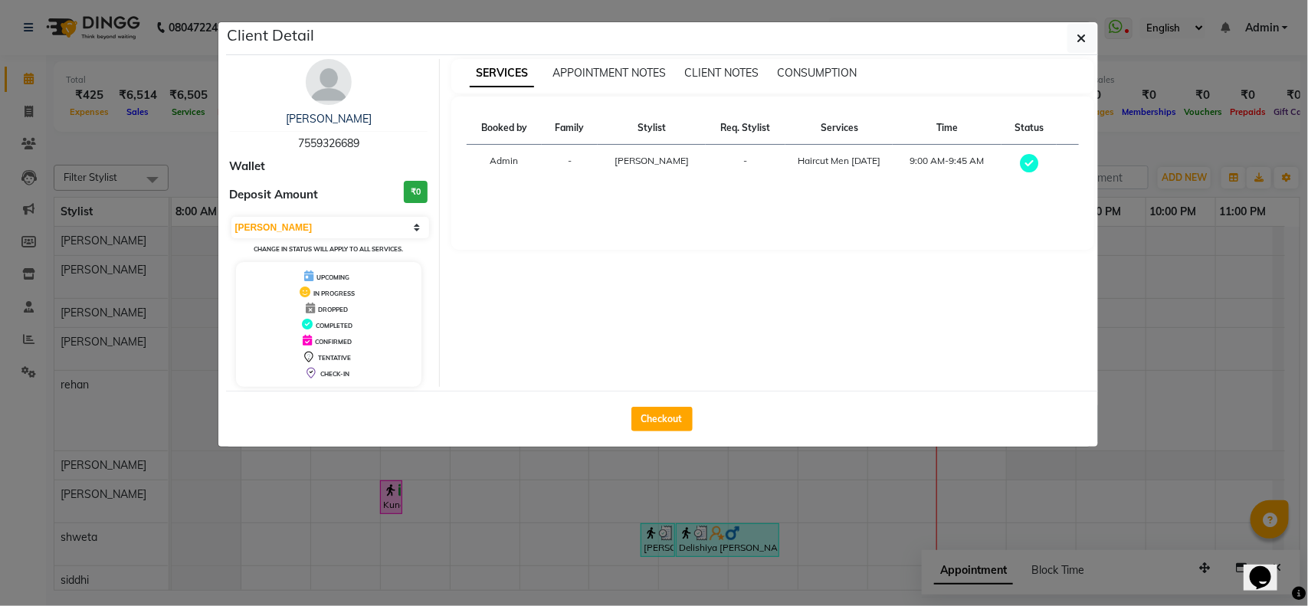
click at [726, 247] on div "Booked by Family Stylist Req. Stylist Services Time Status Admin - Hashim Salma…" at bounding box center [772, 173] width 643 height 153
click at [575, 77] on span "APPOINTMENT NOTES" at bounding box center [608, 73] width 113 height 14
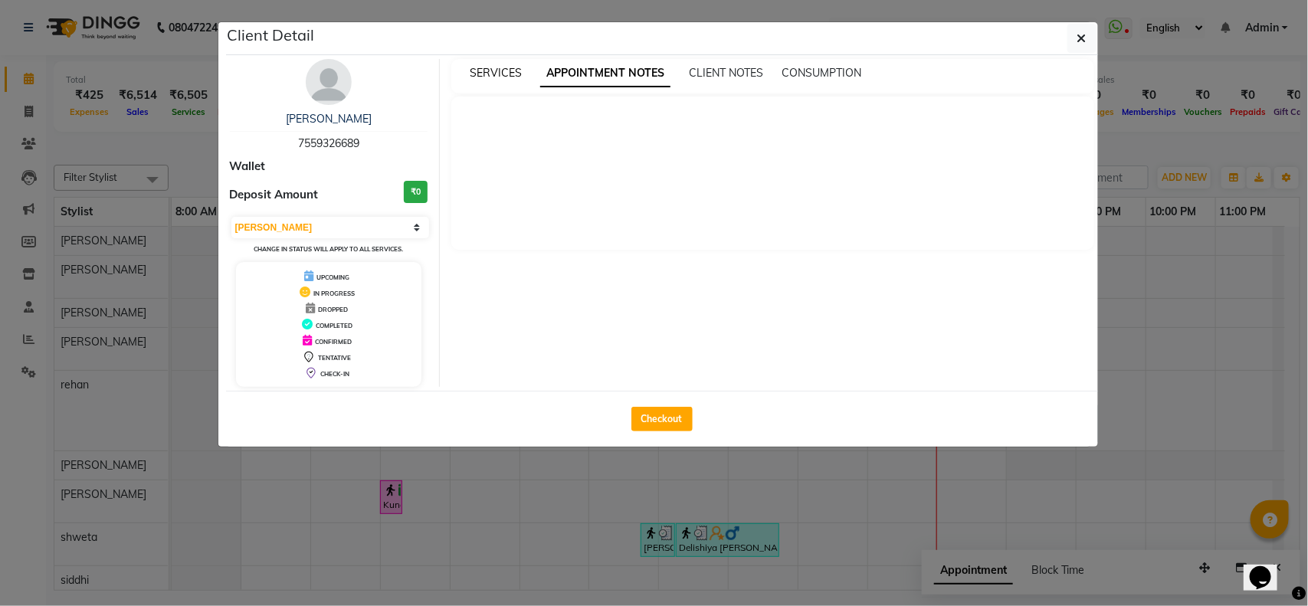
click at [511, 69] on span "SERVICES" at bounding box center [496, 73] width 52 height 14
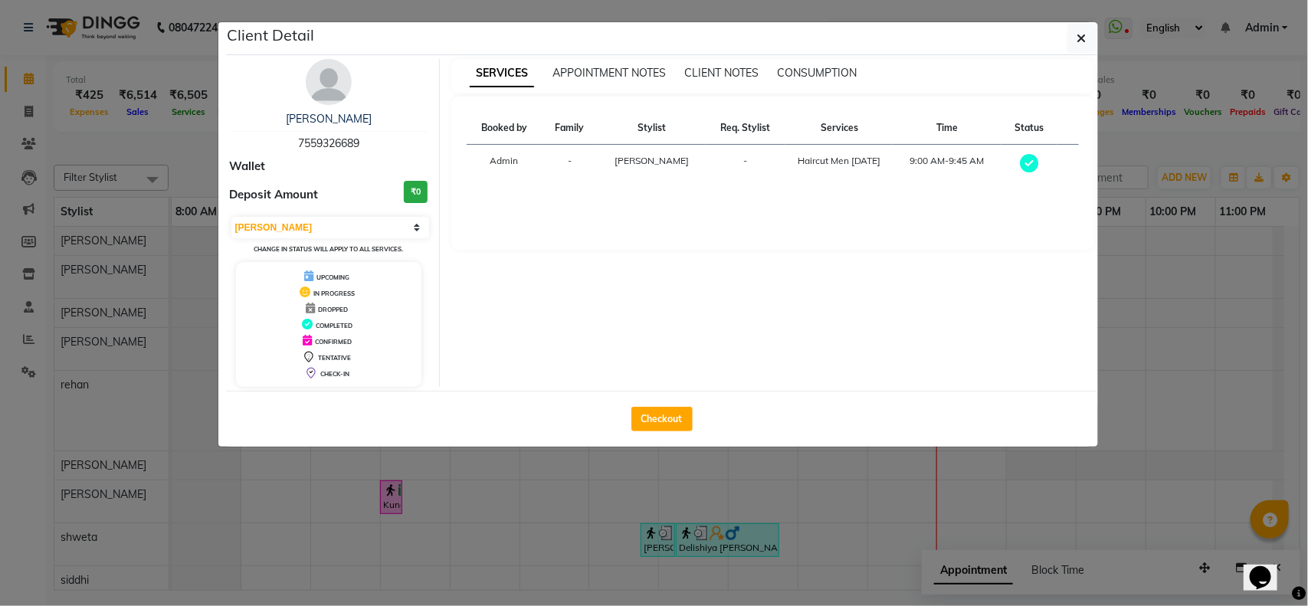
click at [1081, 43] on icon "button" at bounding box center [1081, 38] width 9 height 12
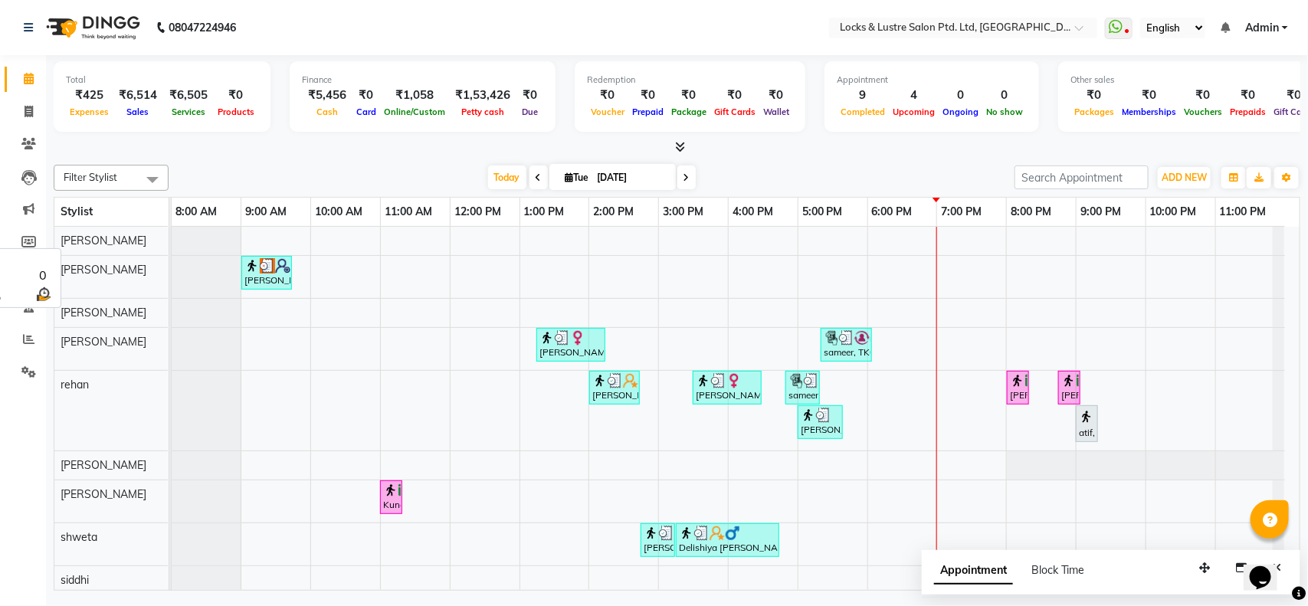
click at [87, 240] on span "anushree" at bounding box center [104, 241] width 86 height 14
click at [139, 230] on div "anushree" at bounding box center [110, 241] width 113 height 28
click at [92, 244] on span "anushree" at bounding box center [104, 241] width 86 height 14
click at [90, 244] on span "anushree" at bounding box center [104, 241] width 86 height 14
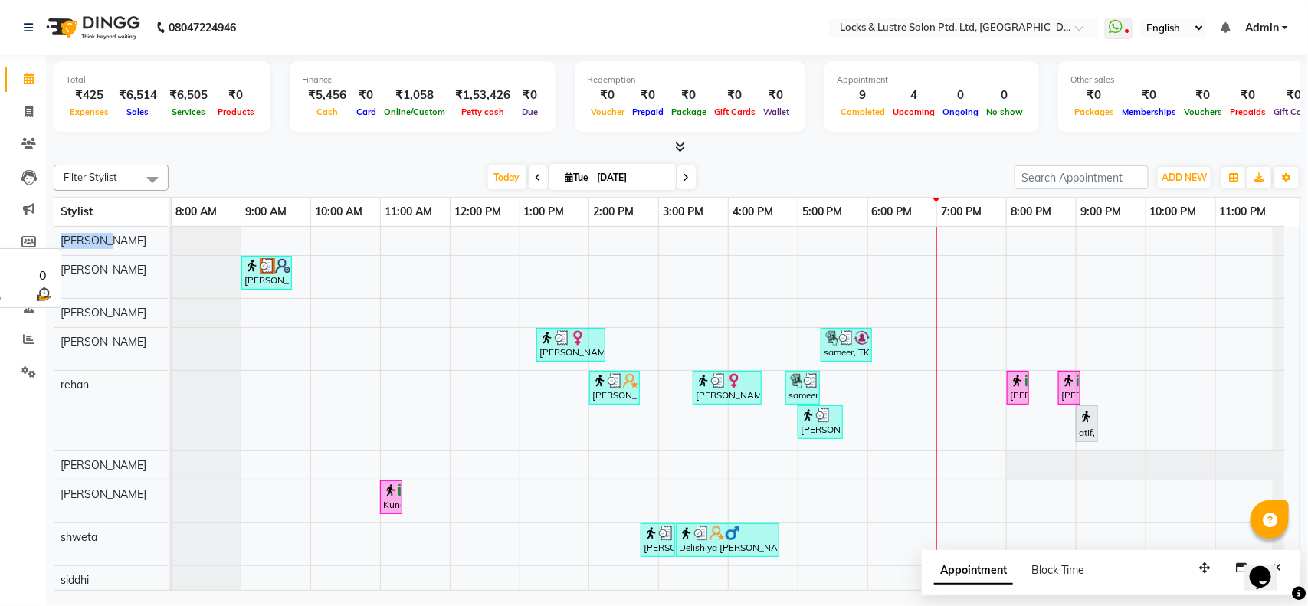
click at [111, 245] on div "anushree" at bounding box center [110, 241] width 113 height 28
click at [97, 228] on div "[PERSON_NAME]" at bounding box center [110, 241] width 113 height 28
click at [101, 234] on span "[PERSON_NAME]" at bounding box center [104, 241] width 86 height 14
click at [101, 236] on span "[PERSON_NAME]" at bounding box center [104, 241] width 86 height 14
click at [101, 238] on span "[PERSON_NAME]" at bounding box center [104, 241] width 86 height 14
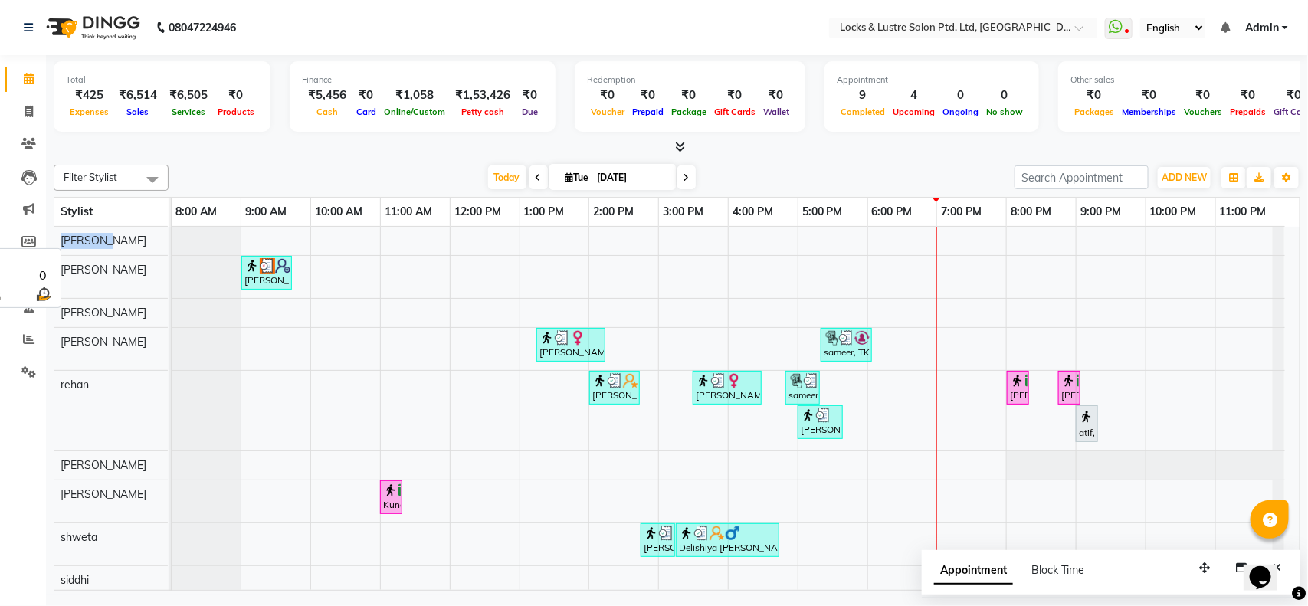
click at [101, 238] on span "[PERSON_NAME]" at bounding box center [104, 241] width 86 height 14
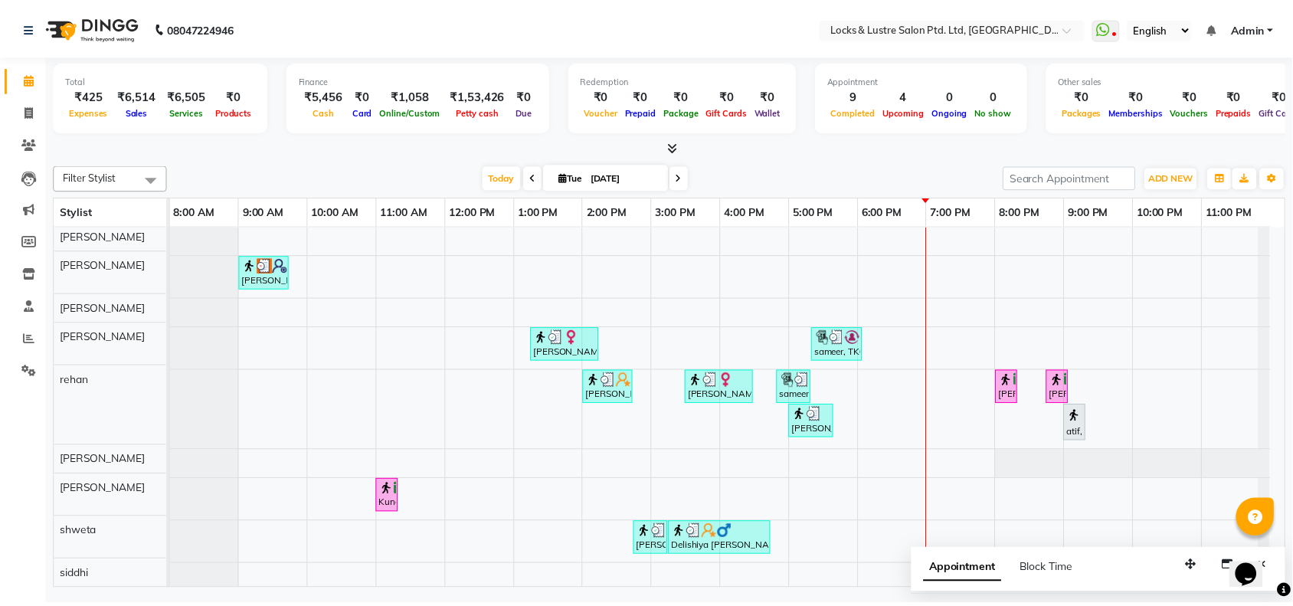
scroll to position [0, 0]
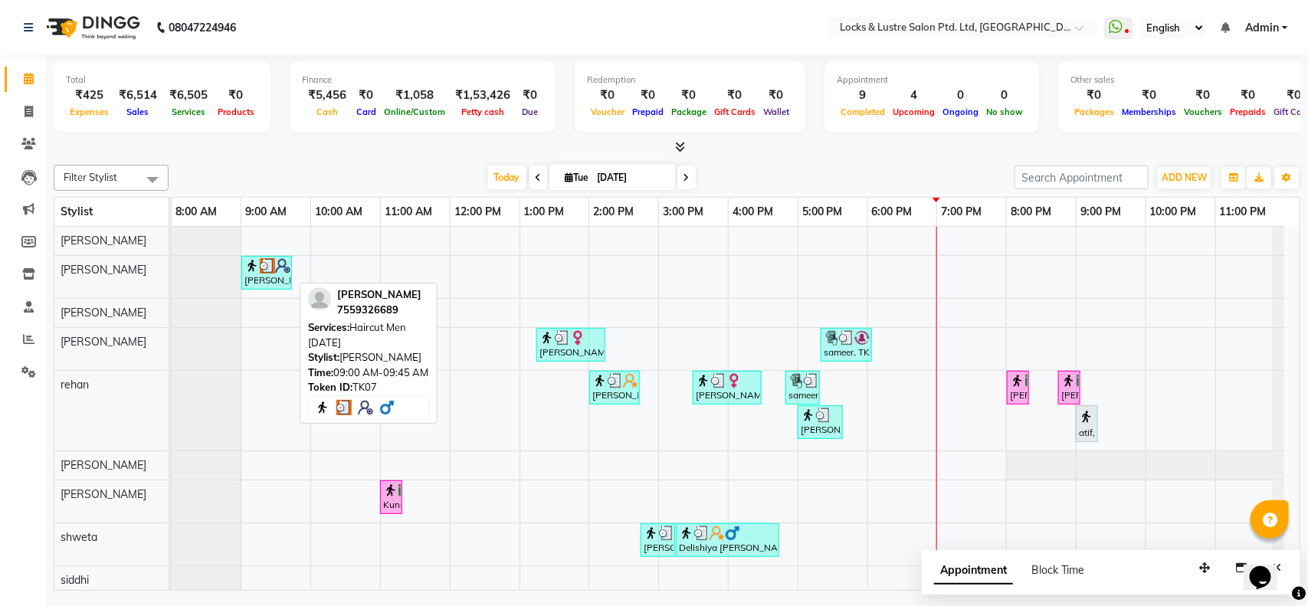
click at [270, 272] on img at bounding box center [267, 265] width 15 height 15
select select "3"
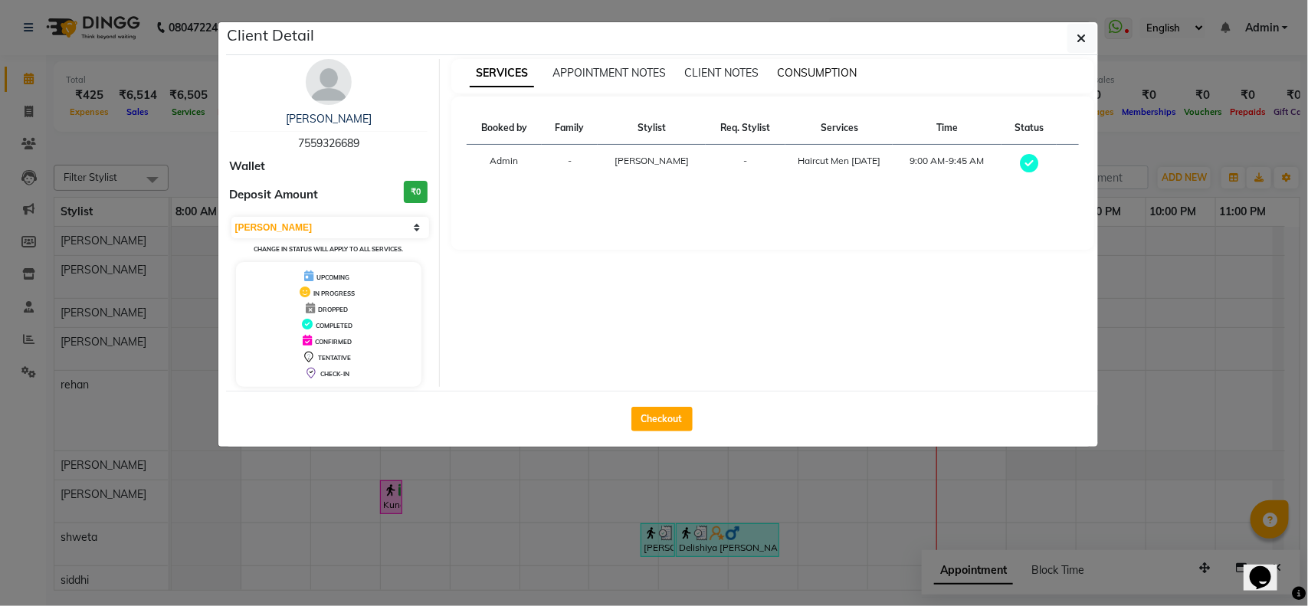
click at [798, 73] on span "CONSUMPTION" at bounding box center [817, 73] width 80 height 14
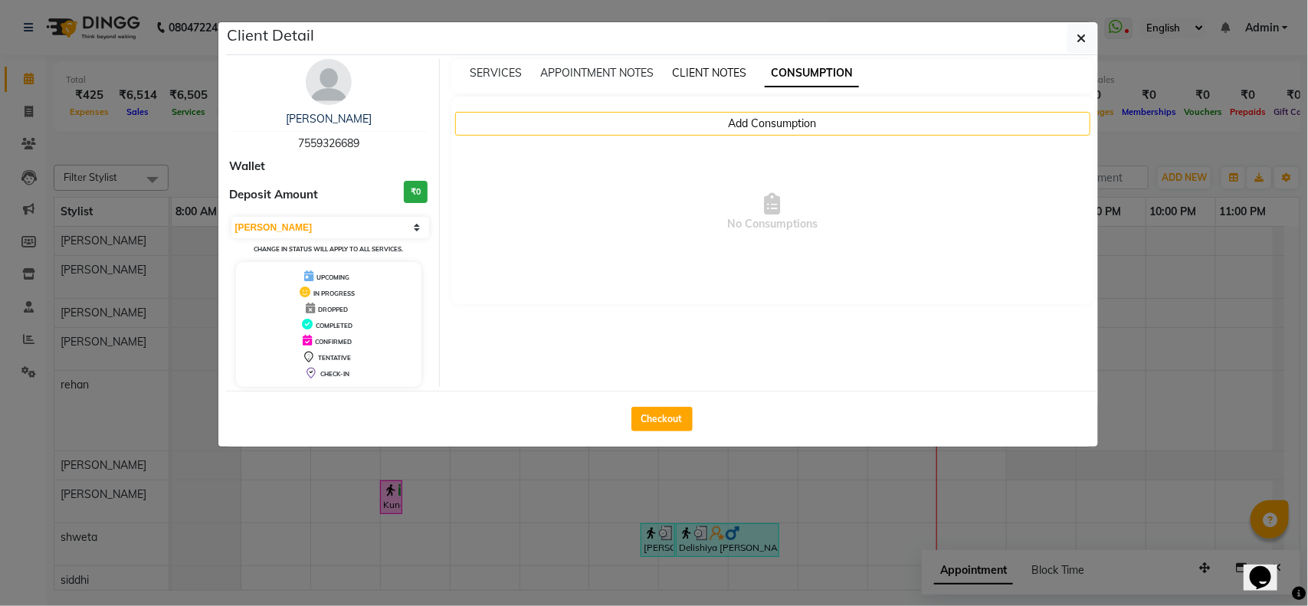
click at [732, 77] on span "CLIENT NOTES" at bounding box center [709, 73] width 74 height 14
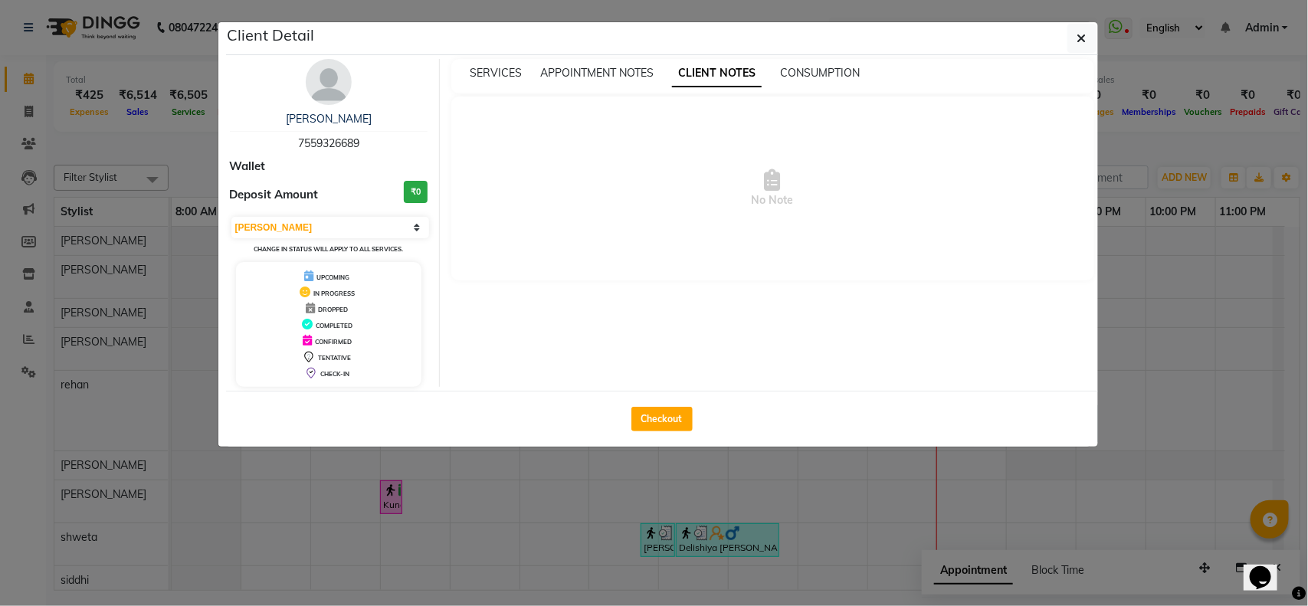
click at [638, 82] on div "SERVICES APPOINTMENT NOTES CLIENT NOTES CONSUMPTION" at bounding box center [772, 76] width 643 height 34
click at [565, 65] on div "APPOINTMENT NOTES" at bounding box center [596, 73] width 113 height 16
click at [564, 73] on span "APPOINTMENT NOTES" at bounding box center [596, 73] width 113 height 14
click at [564, 73] on span "APPOINTMENT NOTES" at bounding box center [605, 74] width 130 height 28
click at [496, 70] on span "SERVICES" at bounding box center [496, 73] width 52 height 14
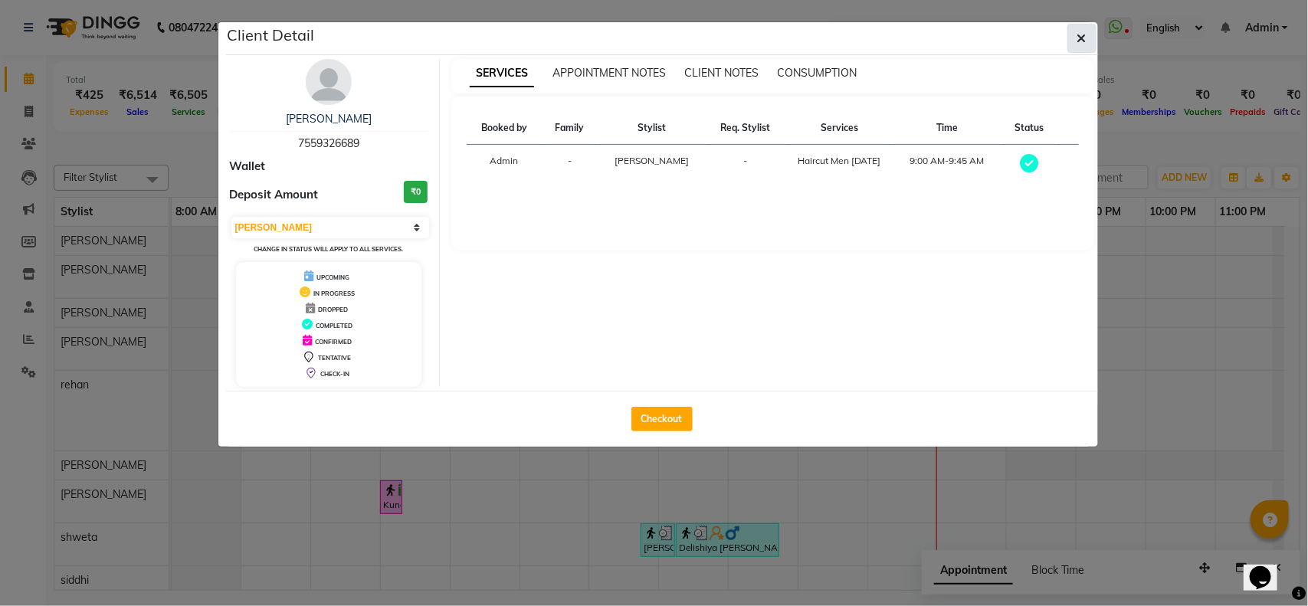
click at [1077, 37] on icon "button" at bounding box center [1081, 38] width 9 height 12
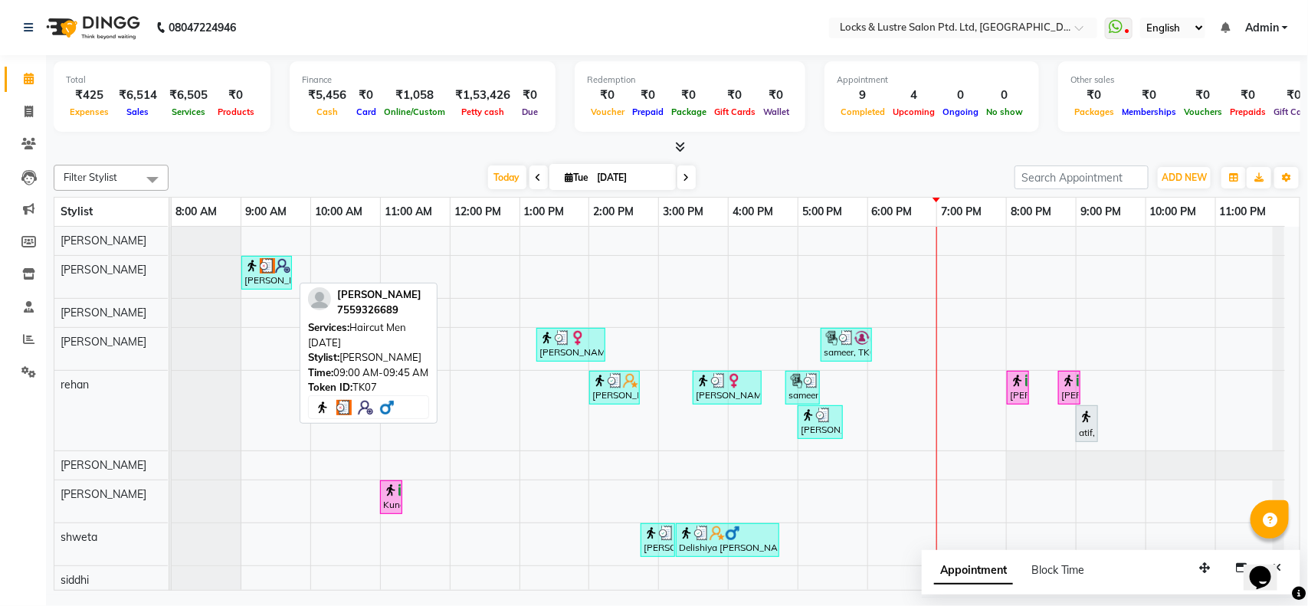
click at [280, 274] on div "ritik, TK07, 09:00 AM-09:45 AM, Haircut Men AD 2020" at bounding box center [266, 272] width 47 height 29
select select "3"
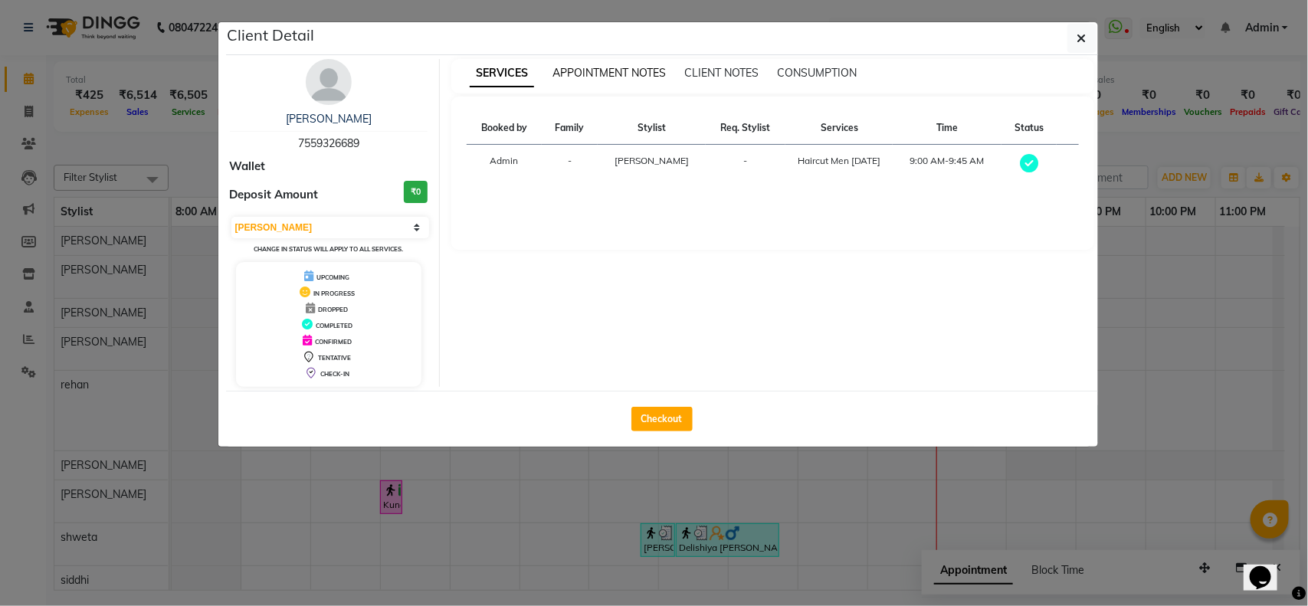
click at [646, 77] on span "APPOINTMENT NOTES" at bounding box center [608, 73] width 113 height 14
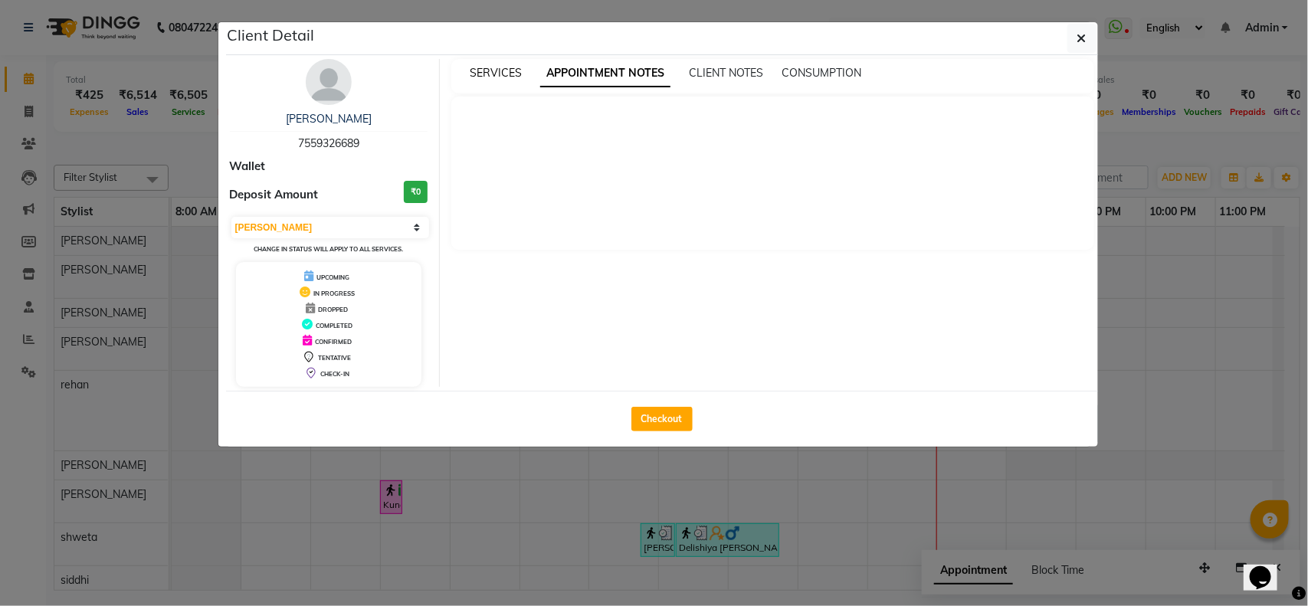
click at [483, 74] on span "SERVICES" at bounding box center [496, 73] width 52 height 14
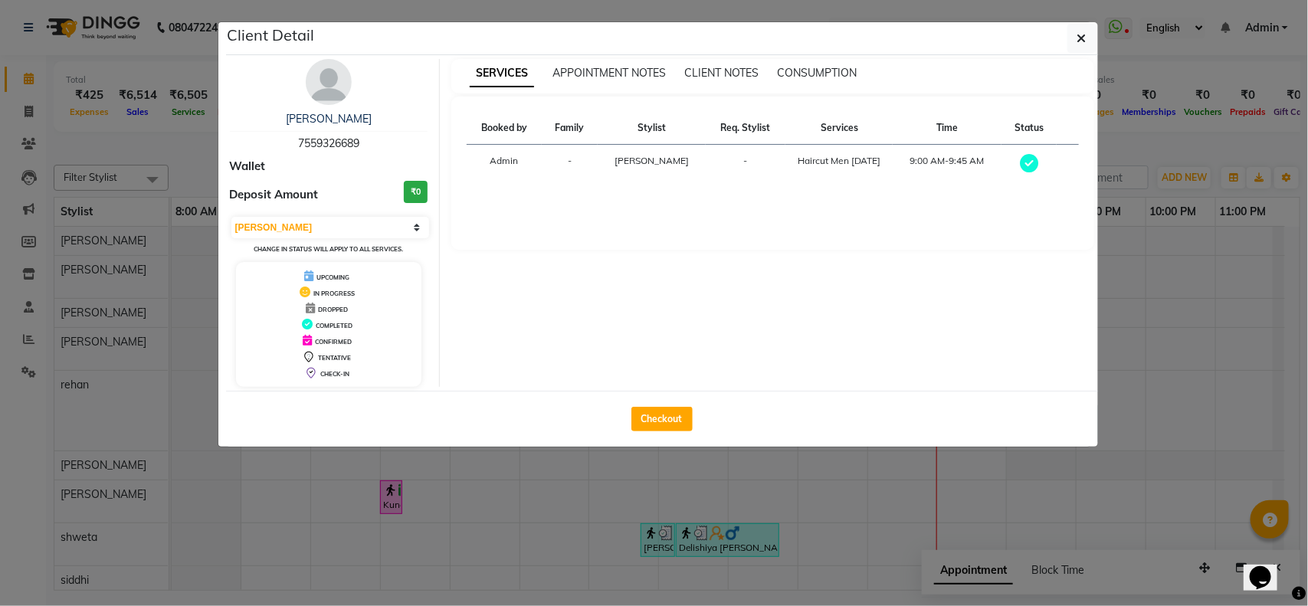
click at [1039, 167] on td at bounding box center [1028, 164] width 55 height 39
click at [1025, 163] on icon at bounding box center [1029, 163] width 18 height 18
click at [808, 159] on div "Haircut Men AD 2020" at bounding box center [838, 161] width 89 height 14
click at [812, 161] on div "Haircut Men AD 2020" at bounding box center [838, 161] width 89 height 14
click at [814, 162] on div "Haircut Men AD 2020" at bounding box center [838, 161] width 89 height 14
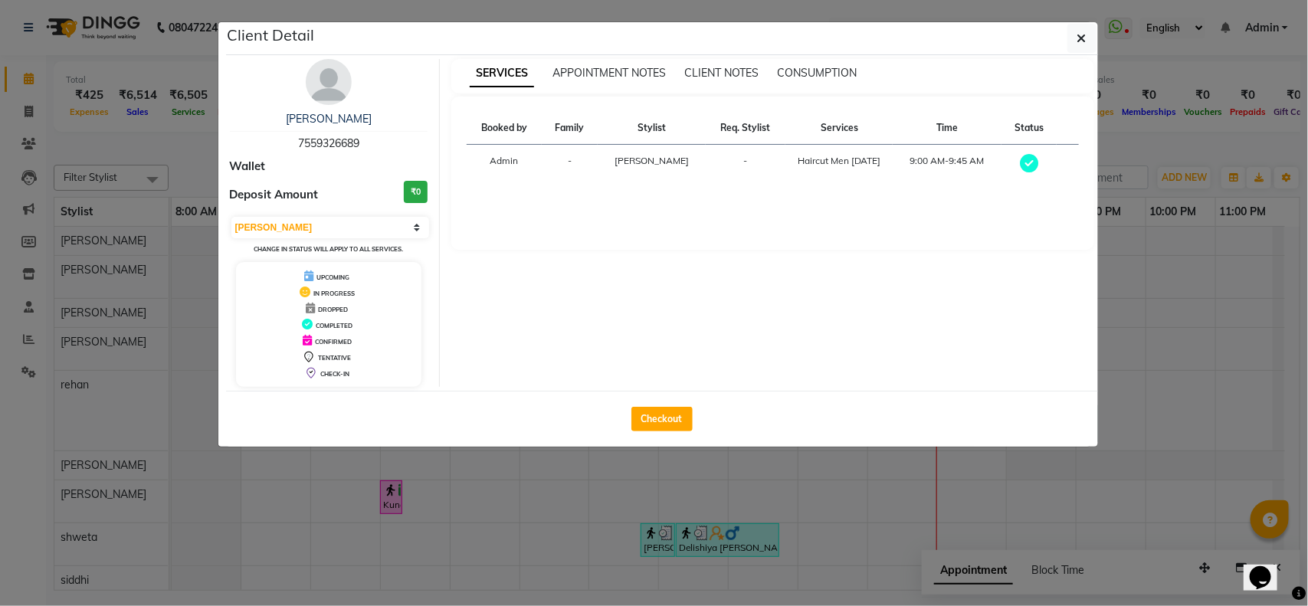
click at [508, 149] on td "Admin" at bounding box center [504, 164] width 75 height 39
click at [510, 152] on td "Admin" at bounding box center [504, 164] width 75 height 39
click at [511, 152] on td "Admin" at bounding box center [504, 164] width 75 height 39
click at [752, 70] on span "CLIENT NOTES" at bounding box center [721, 73] width 74 height 14
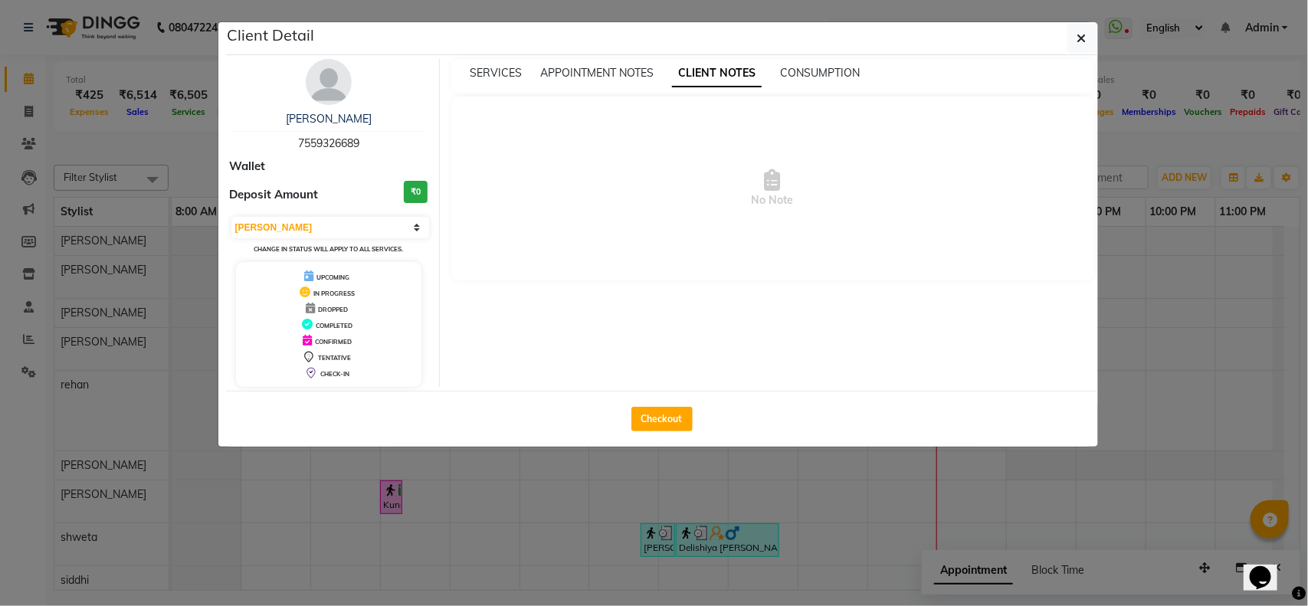
click at [802, 84] on div "SERVICES APPOINTMENT NOTES CLIENT NOTES CONSUMPTION" at bounding box center [772, 76] width 643 height 34
click at [840, 73] on span "CONSUMPTION" at bounding box center [820, 73] width 80 height 14
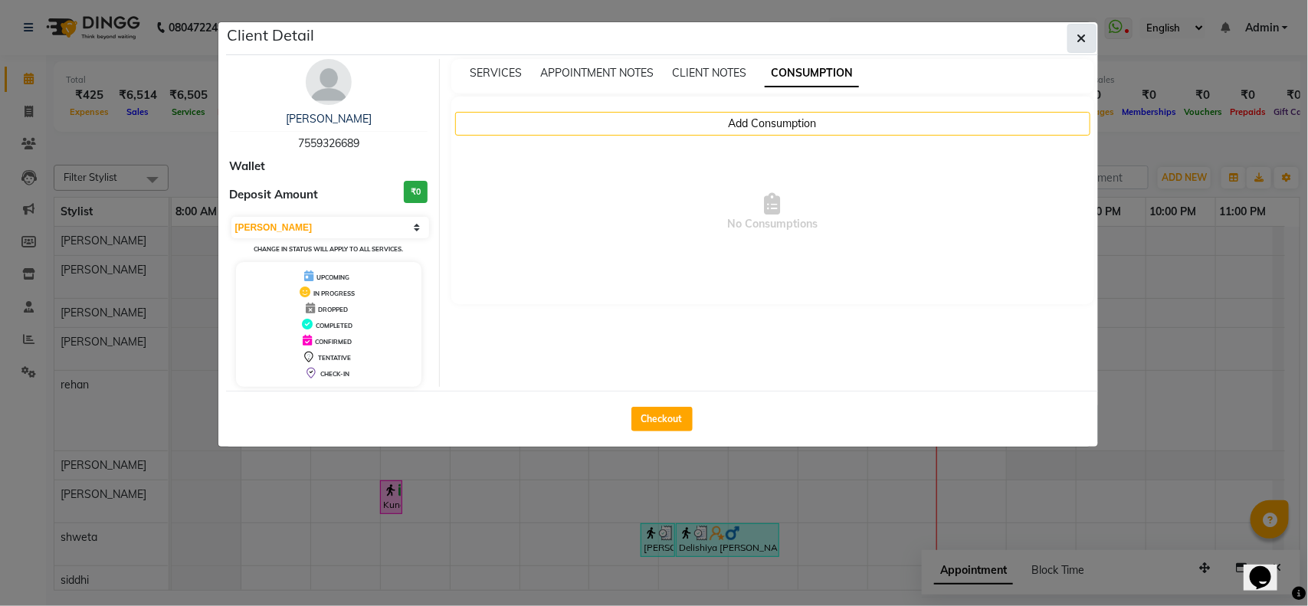
click at [1084, 41] on icon "button" at bounding box center [1081, 38] width 9 height 12
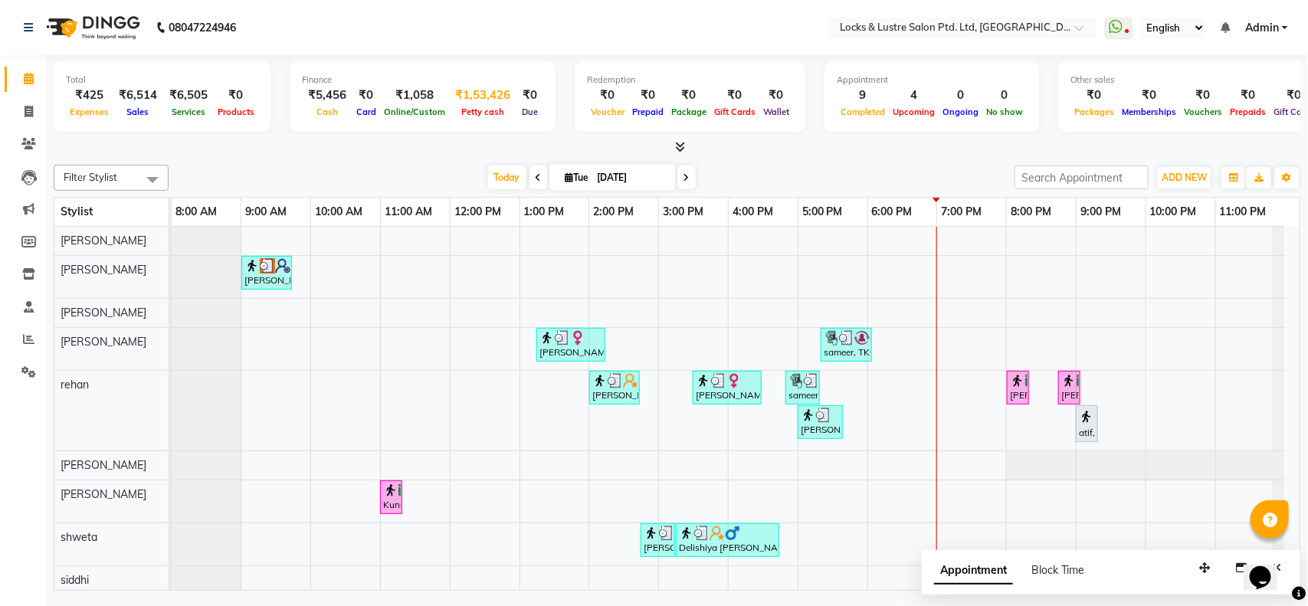
click at [467, 106] on span "Petty cash" at bounding box center [482, 111] width 51 height 11
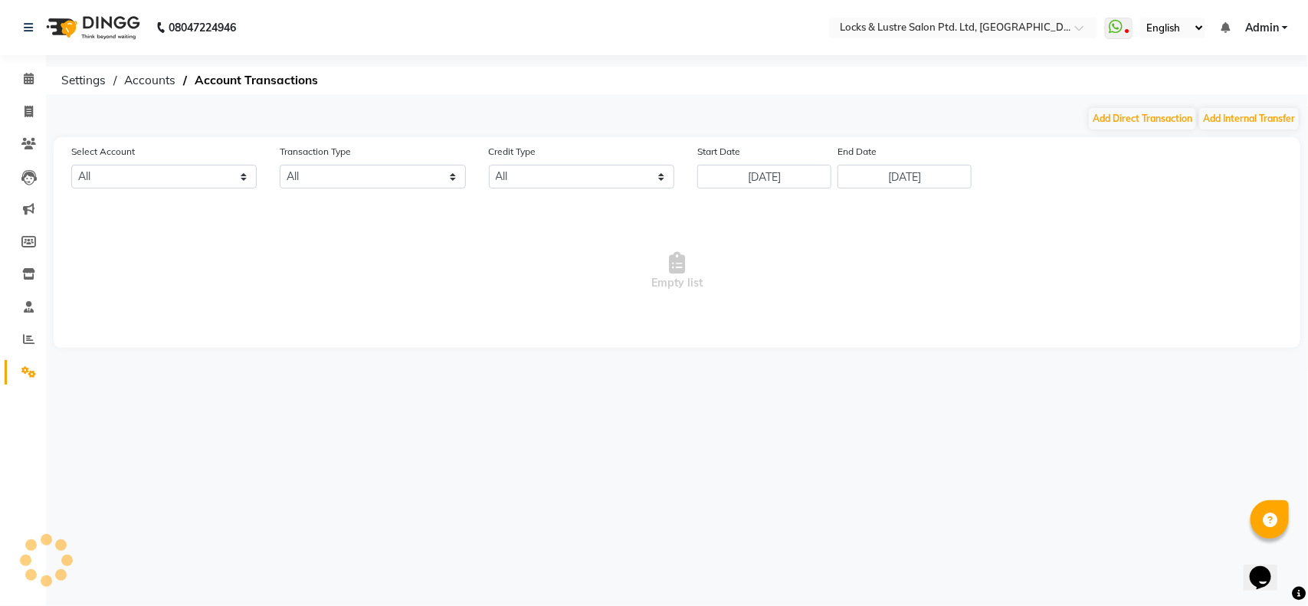
select select "4902"
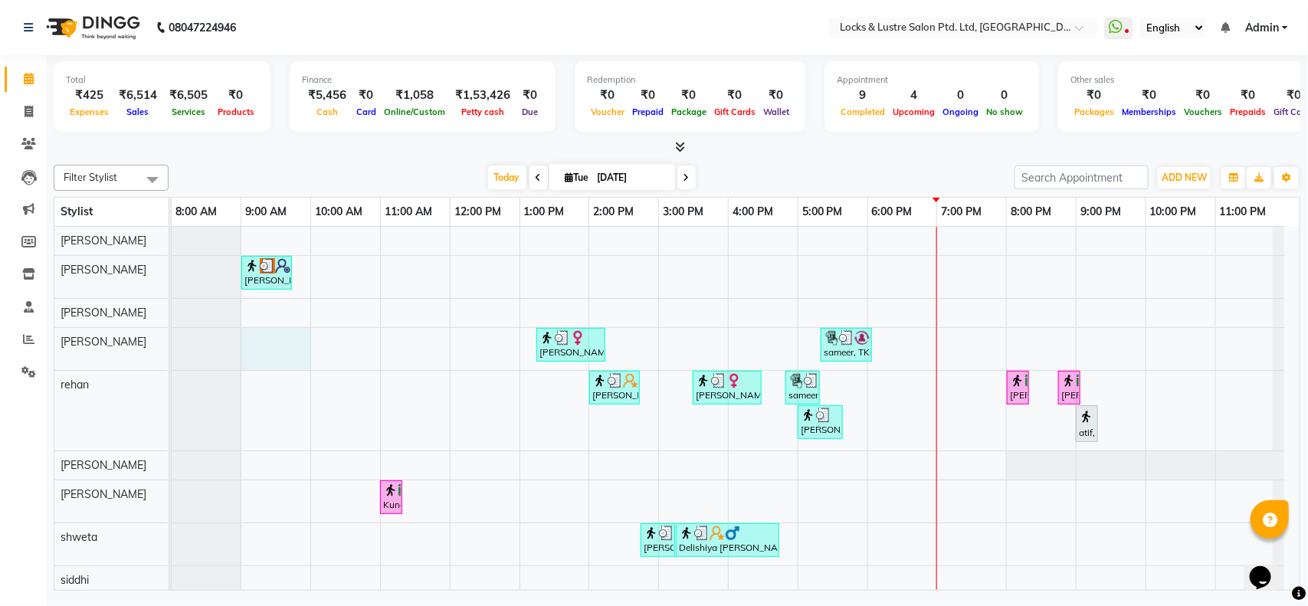
click at [284, 357] on div "ritik, TK07, 09:00 AM-09:45 AM, Haircut Men AD 2020 Isha Jain, TK02, 01:15 PM-0…" at bounding box center [736, 411] width 1128 height 368
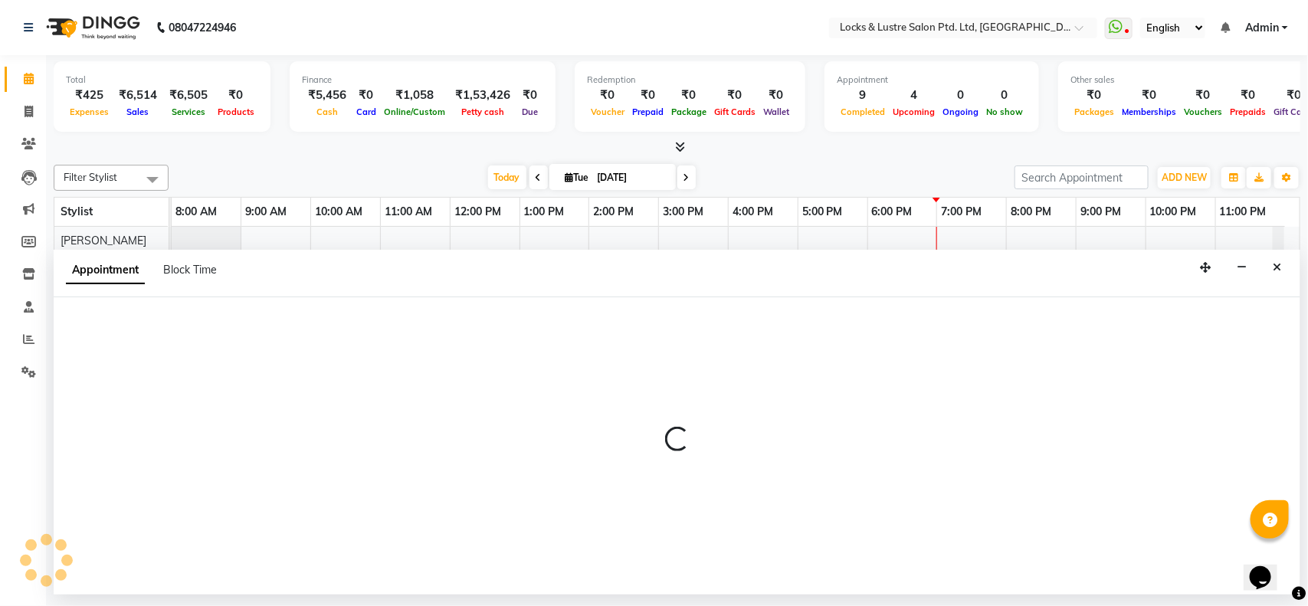
select select "89645"
select select "tentative"
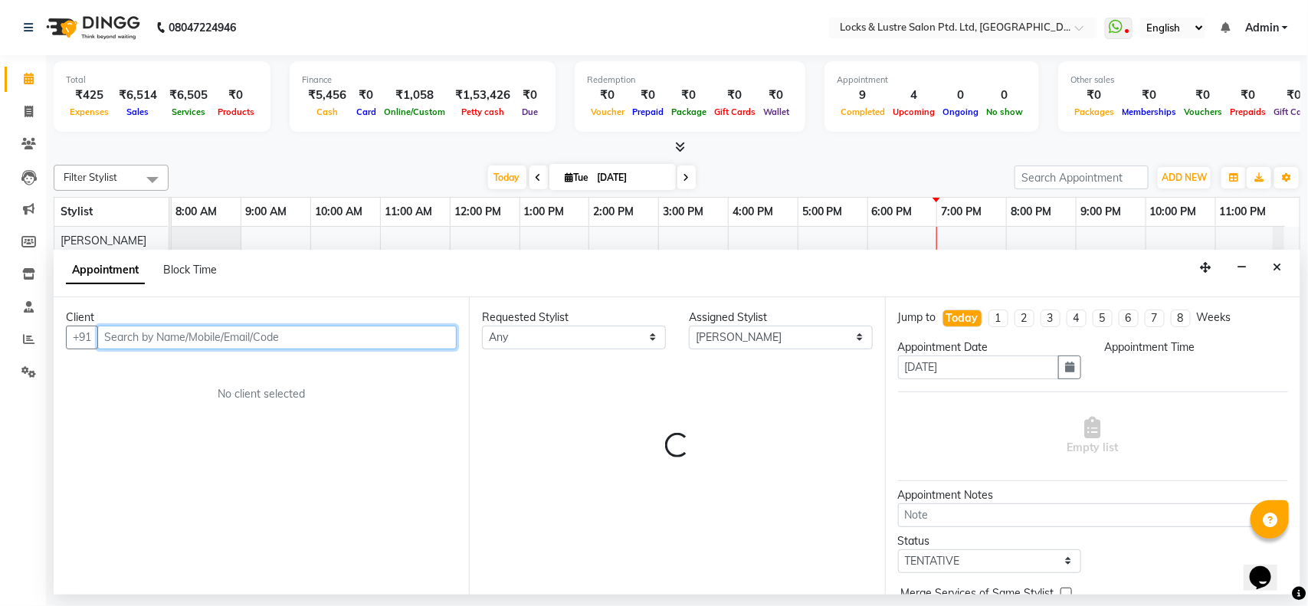
select select "540"
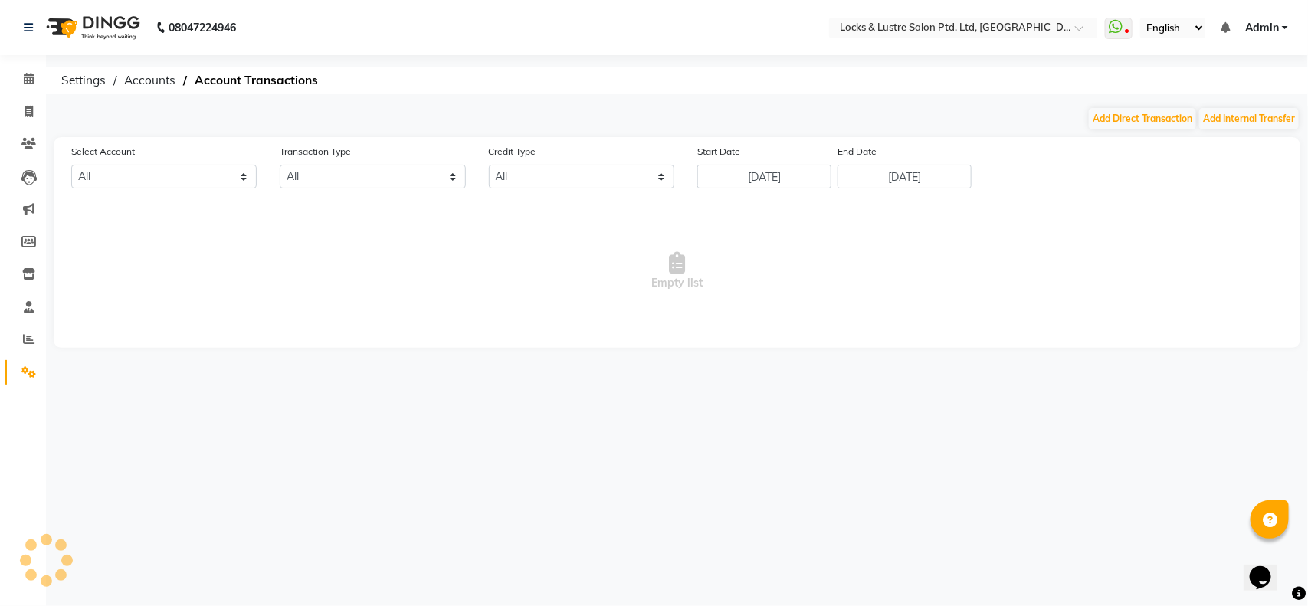
select select "4902"
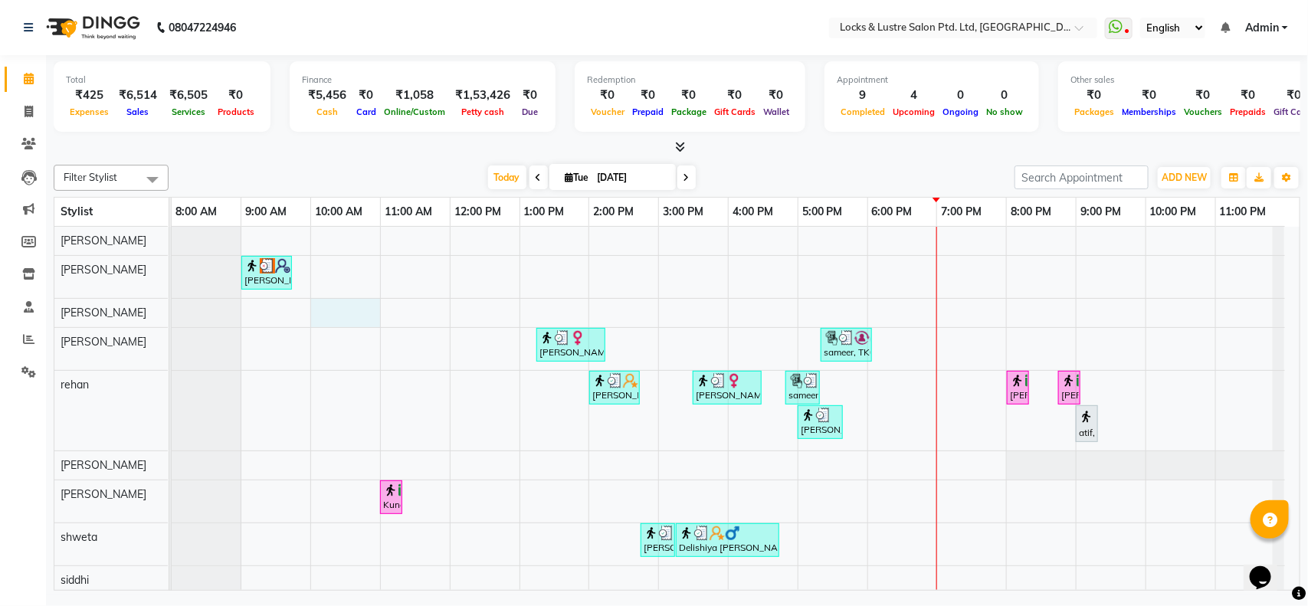
click at [333, 323] on div "ritik, TK07, 09:00 AM-09:45 AM, Haircut Men AD 2020 Isha Jain, TK02, 01:15 PM-0…" at bounding box center [736, 411] width 1128 height 368
select select "90379"
select select "tentative"
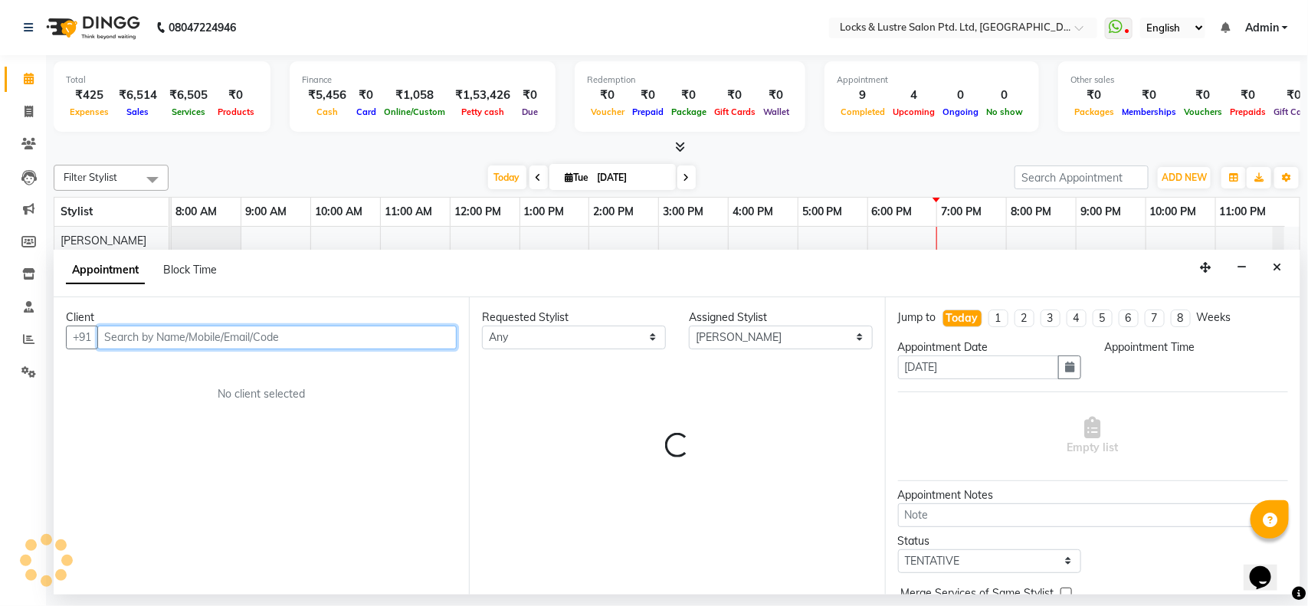
select select "600"
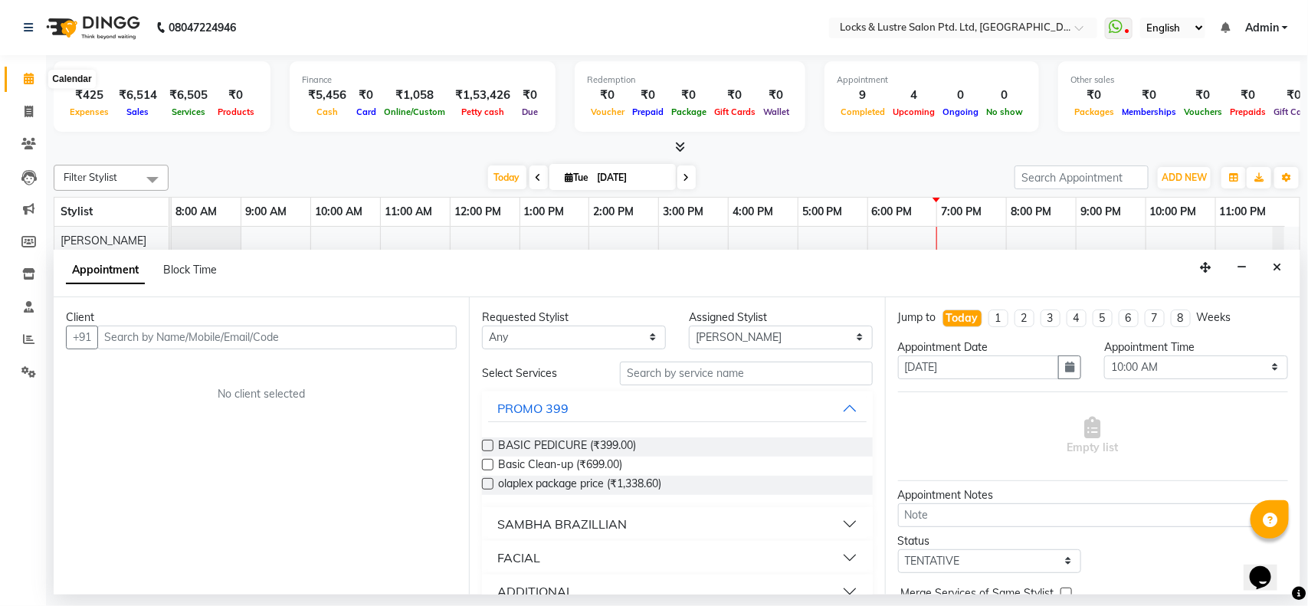
click at [33, 80] on span at bounding box center [28, 79] width 27 height 18
click at [21, 80] on span at bounding box center [28, 79] width 27 height 18
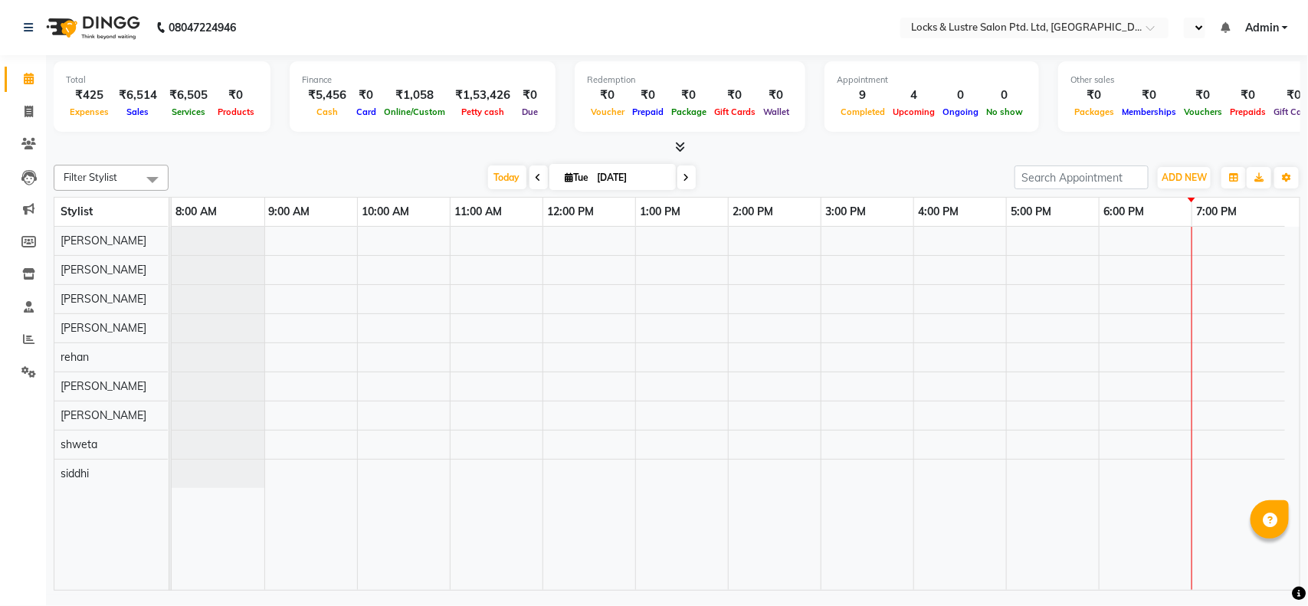
select select "en"
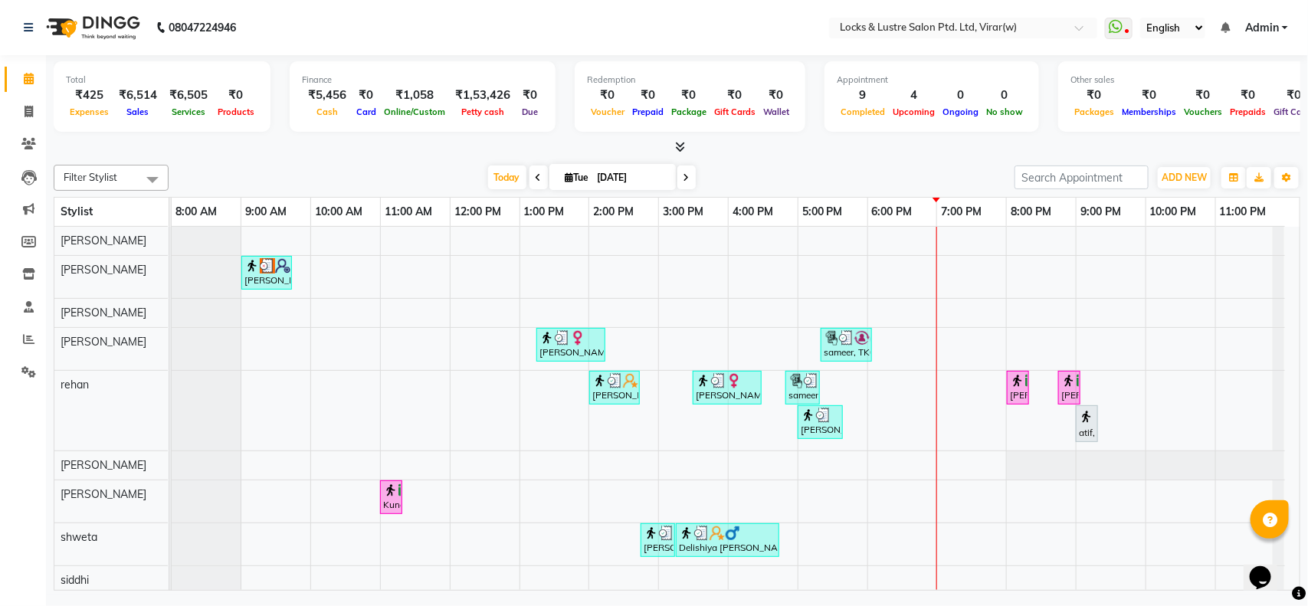
click at [947, 350] on div "[PERSON_NAME], TK07, 09:00 AM-09:45 AM, Haircut Men [DATE] [PERSON_NAME], TK02,…" at bounding box center [736, 411] width 1128 height 368
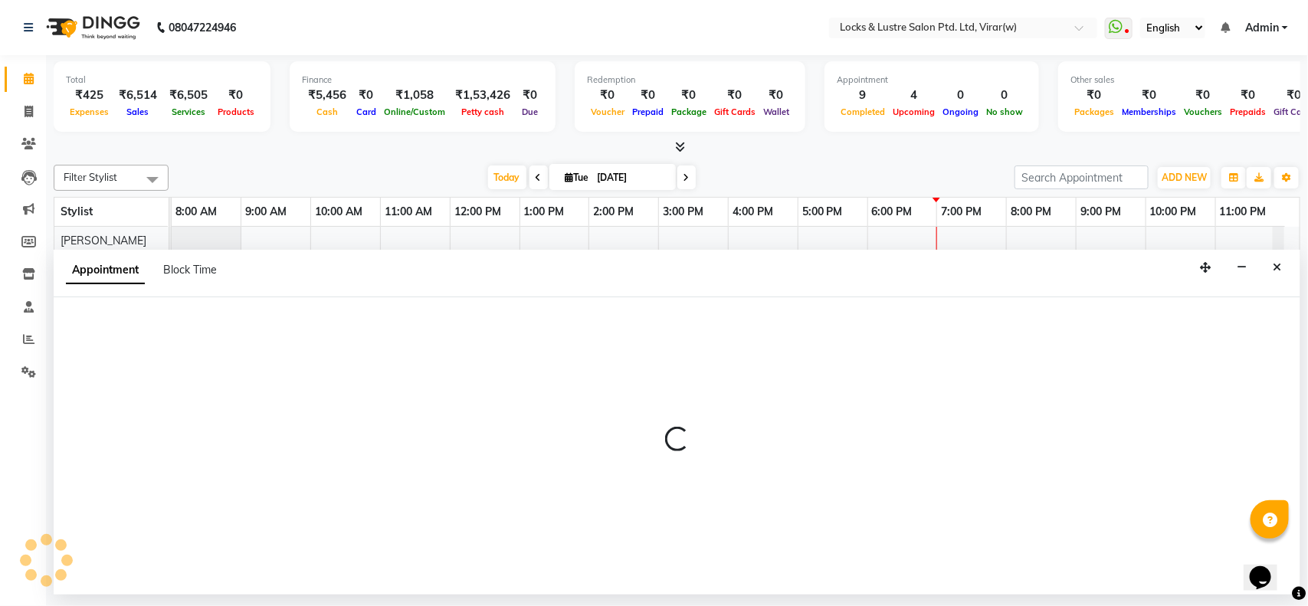
select select "tentative"
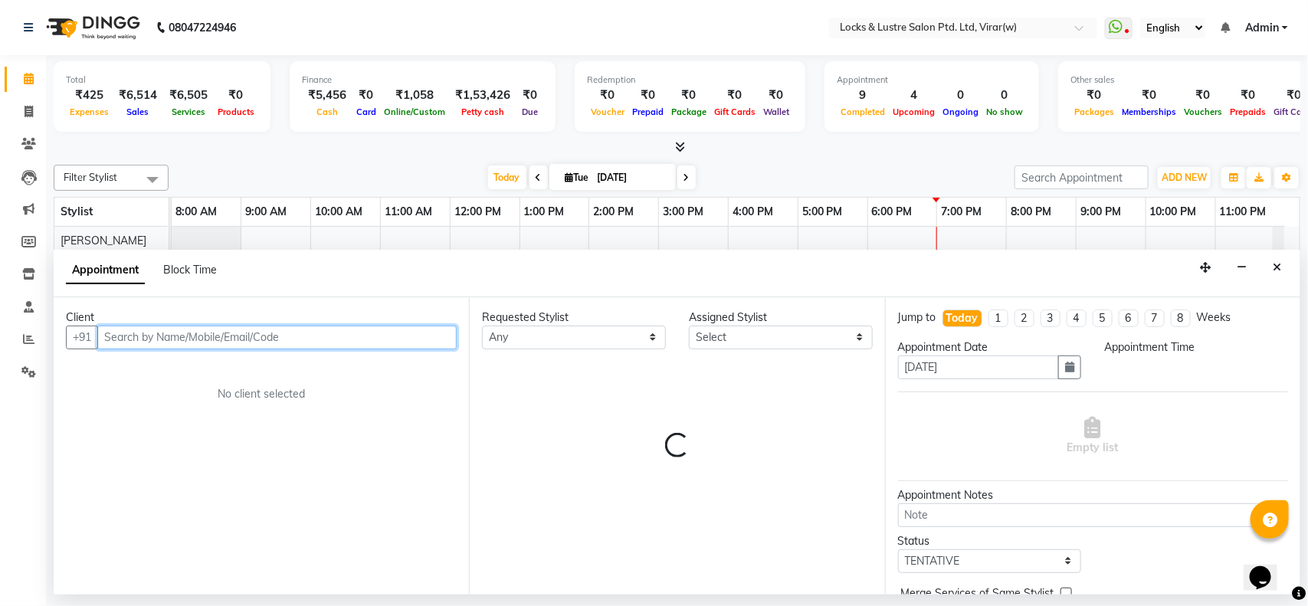
select select "1140"
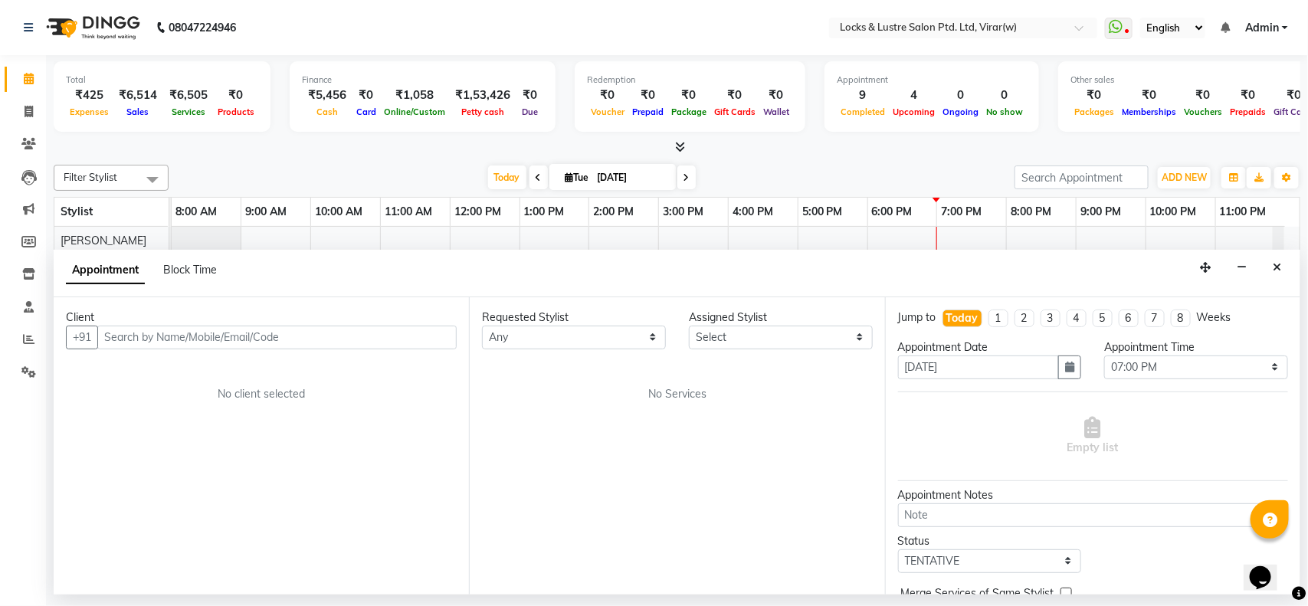
click at [755, 169] on div "[DATE] [DATE]" at bounding box center [591, 177] width 830 height 23
click at [1287, 269] on button "Close" at bounding box center [1277, 268] width 22 height 24
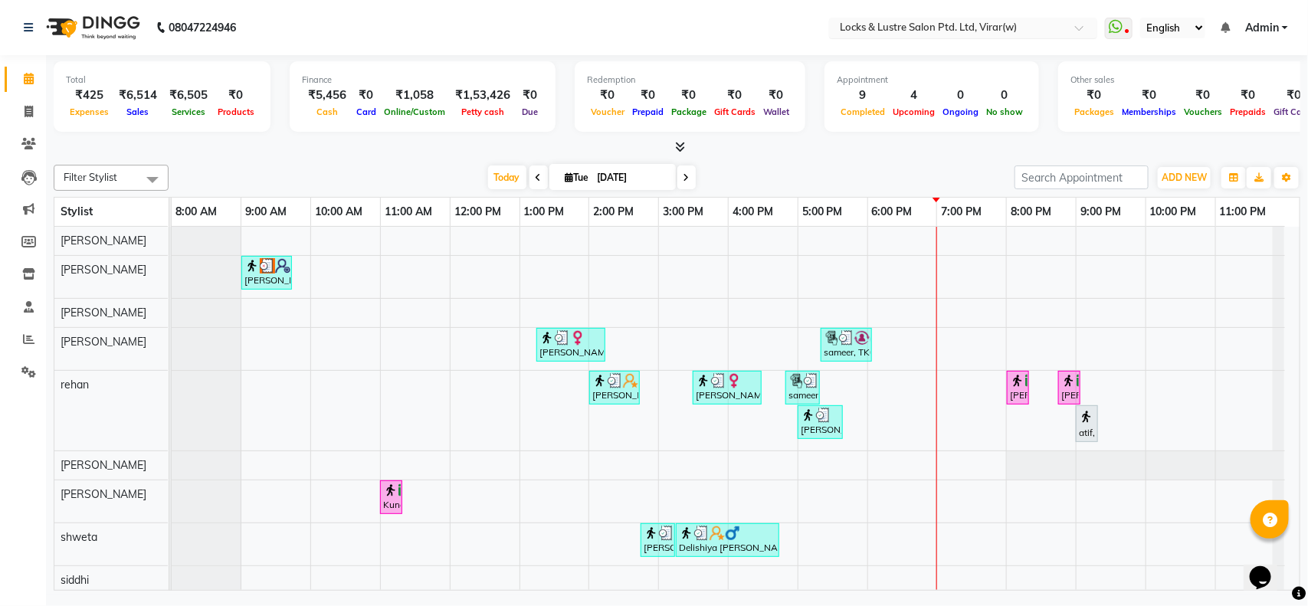
click at [978, 29] on input "text" at bounding box center [948, 28] width 222 height 15
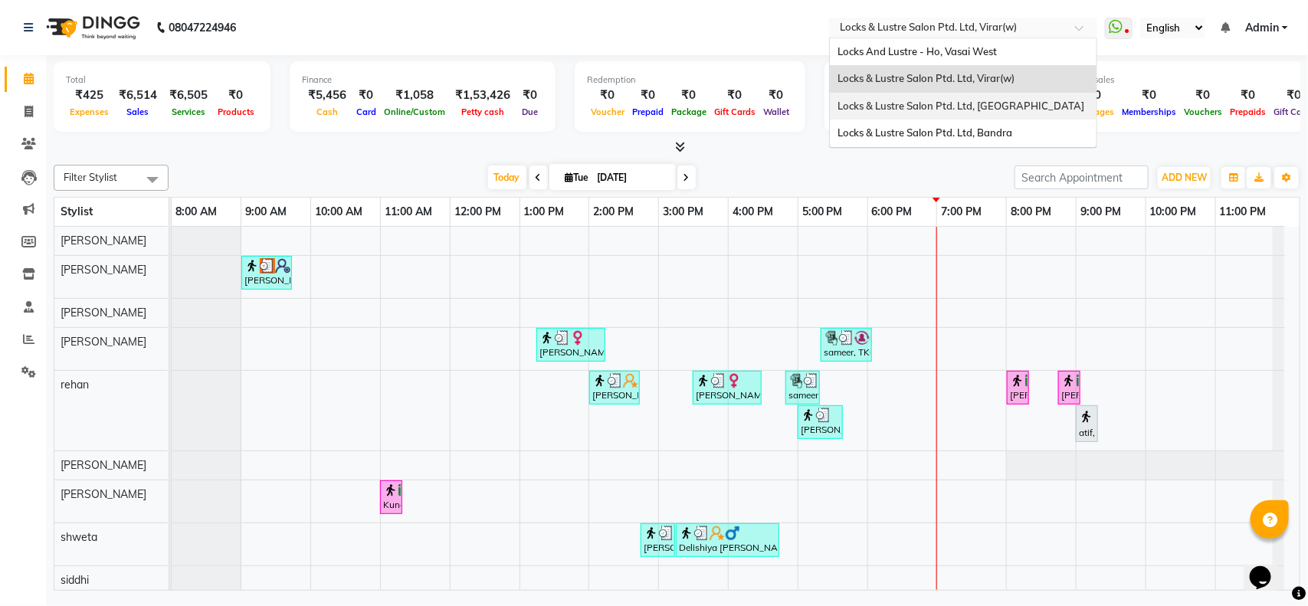
click at [916, 103] on span "Locks & Lustre Salon Ptd. Ltd, [GEOGRAPHIC_DATA]" at bounding box center [960, 106] width 247 height 12
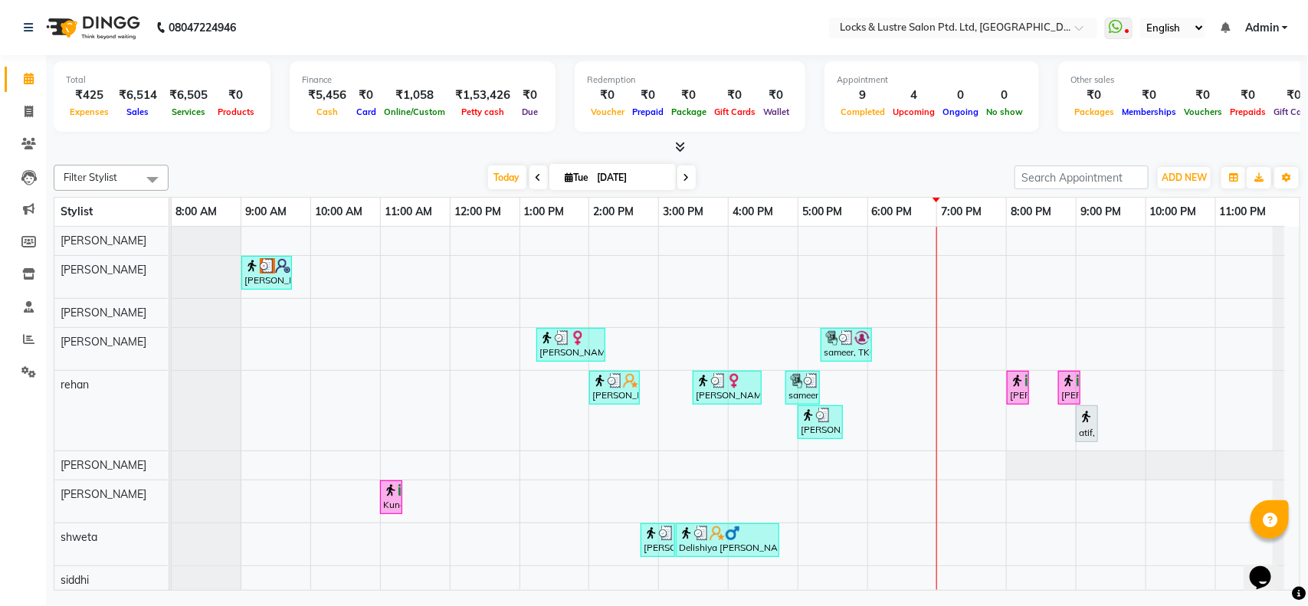
click at [680, 177] on span at bounding box center [686, 177] width 18 height 24
type input "[DATE]"
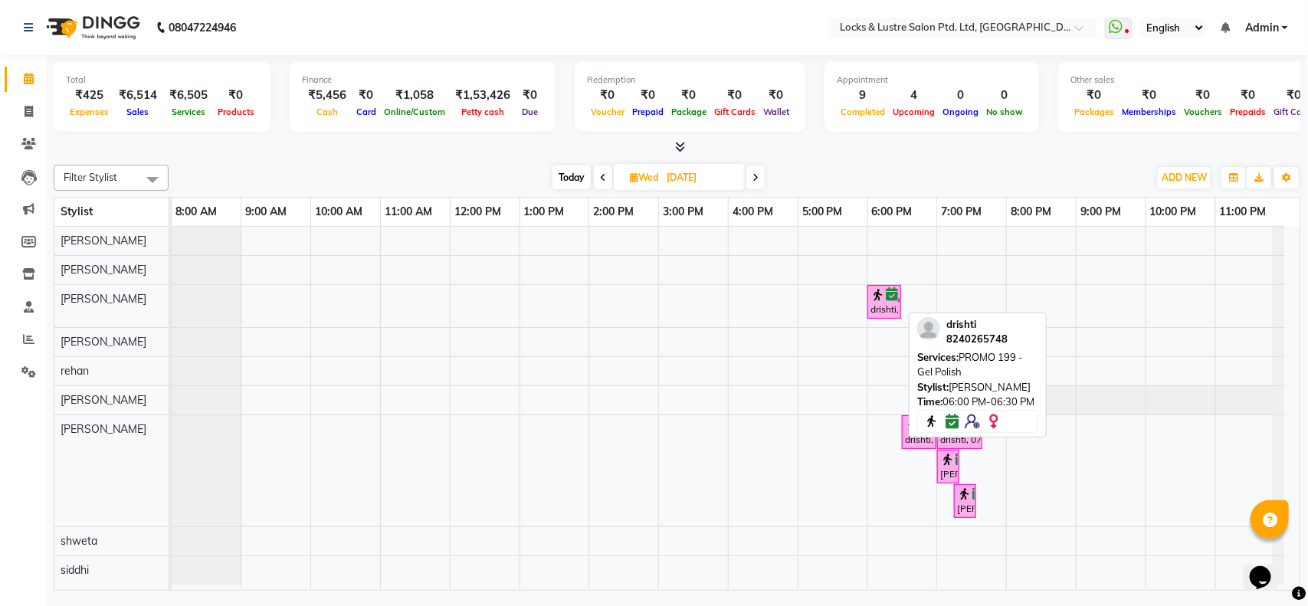
click at [883, 303] on img at bounding box center [877, 294] width 15 height 15
select select "6"
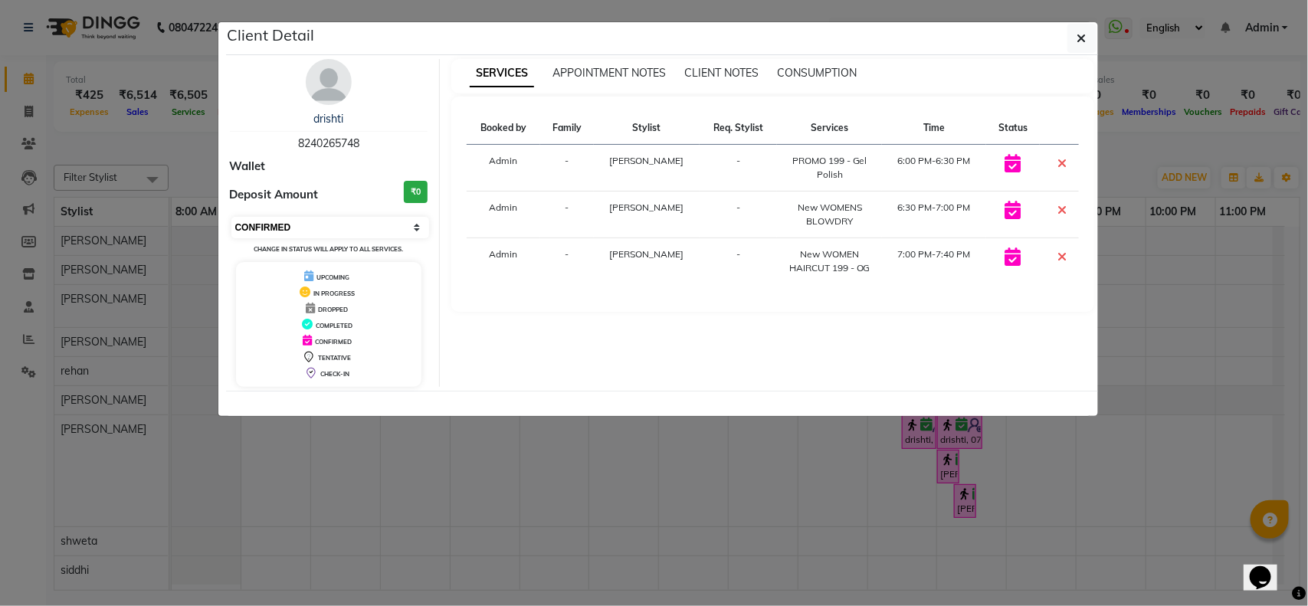
click at [395, 232] on select "Select CONFIRMED TENTATIVE" at bounding box center [330, 227] width 198 height 21
click at [397, 223] on select "Select CONFIRMED TENTATIVE" at bounding box center [330, 227] width 198 height 21
click at [1086, 35] on button "button" at bounding box center [1081, 38] width 29 height 29
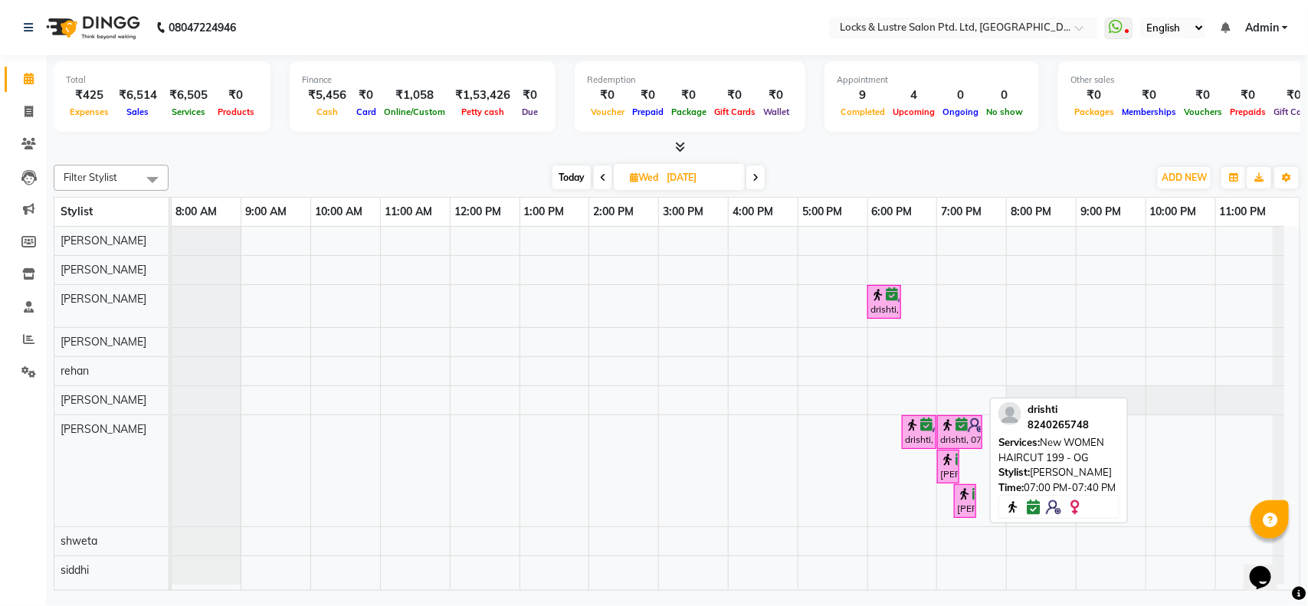
click at [956, 425] on icon at bounding box center [961, 424] width 12 height 1
select select "6"
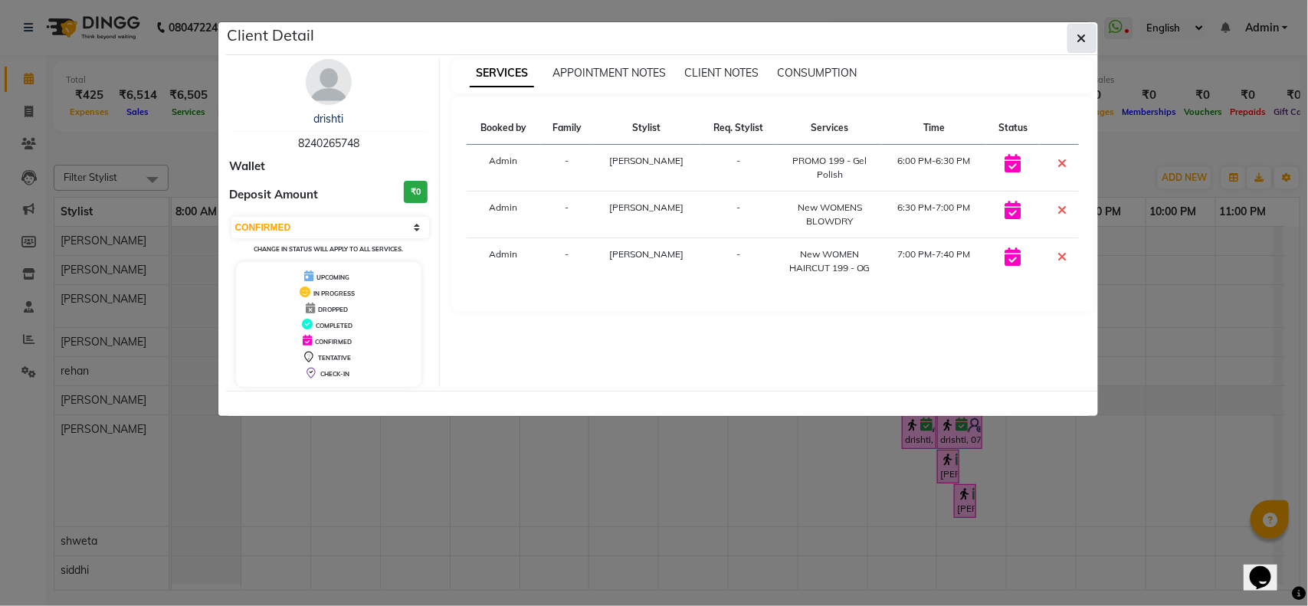
click at [1086, 37] on button "button" at bounding box center [1081, 38] width 29 height 29
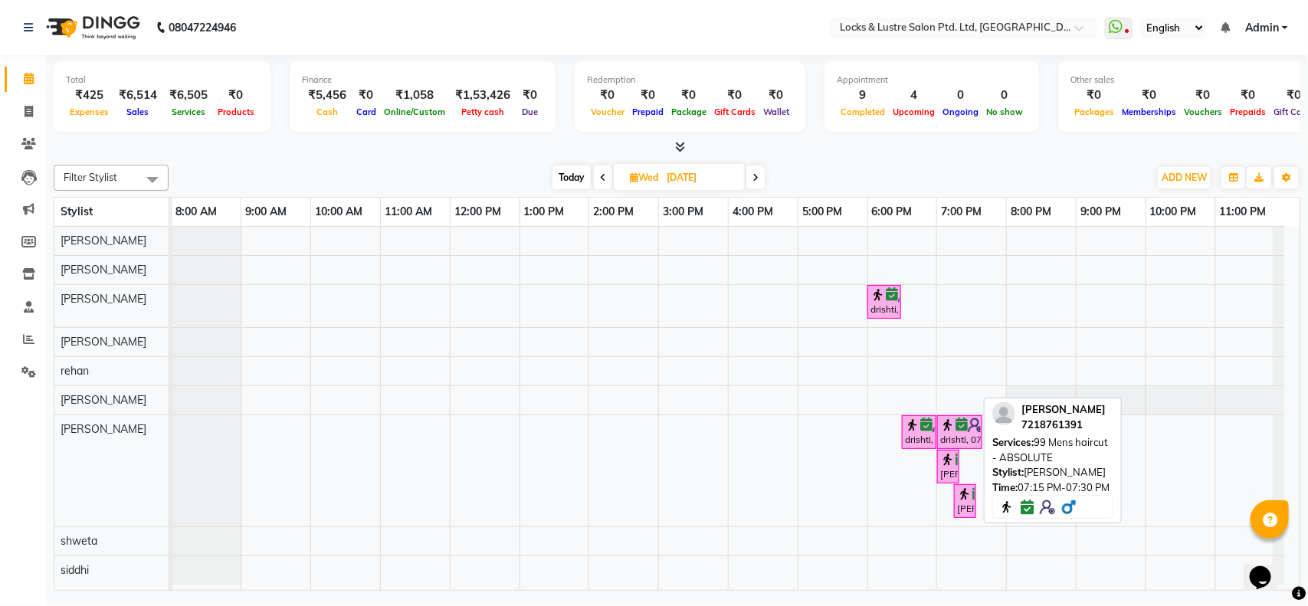
click at [961, 495] on img at bounding box center [964, 493] width 15 height 15
select select "6"
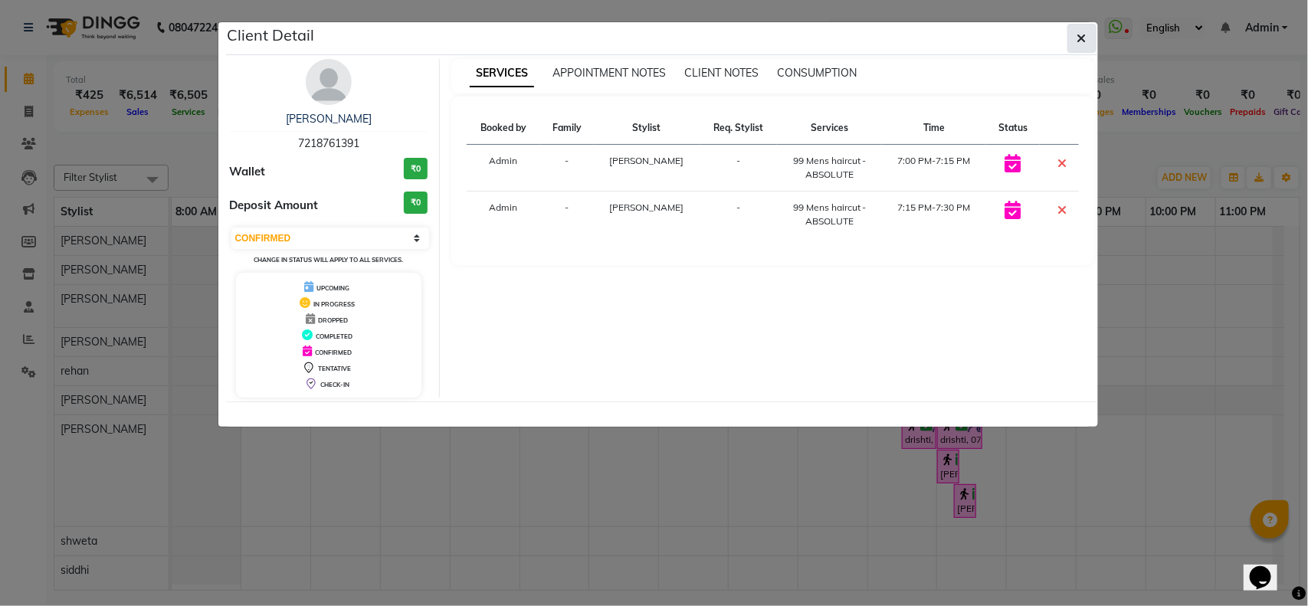
click at [1083, 46] on button "button" at bounding box center [1081, 38] width 29 height 29
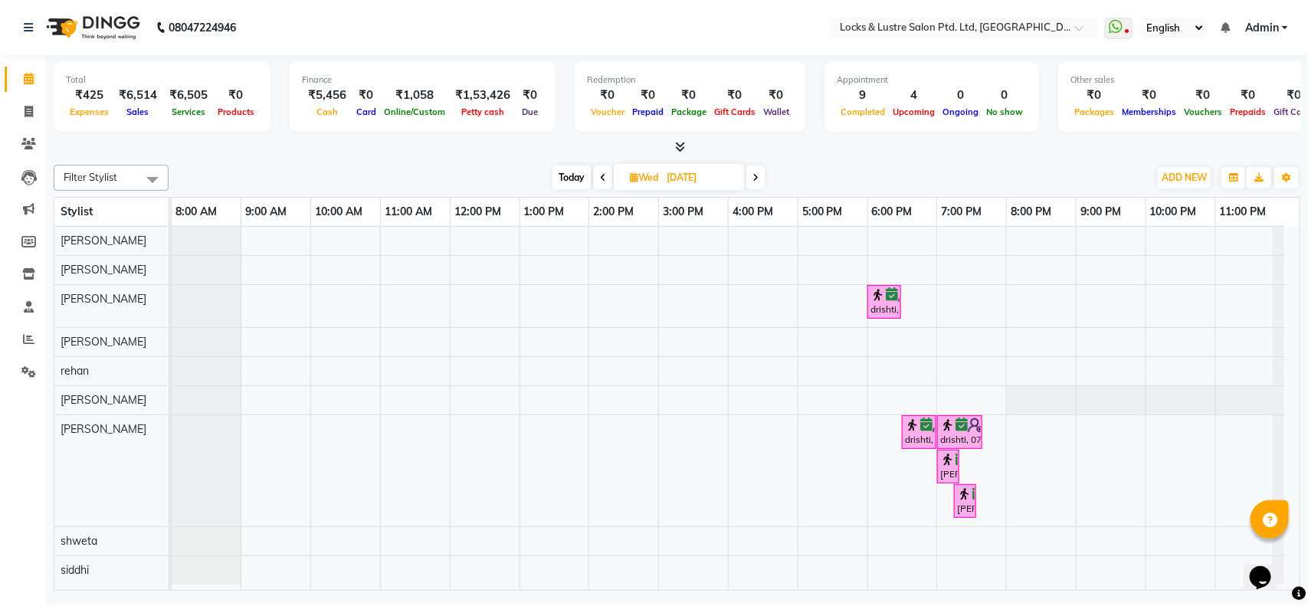
click at [656, 175] on span "Wed" at bounding box center [644, 177] width 36 height 11
select select "9"
select select "2025"
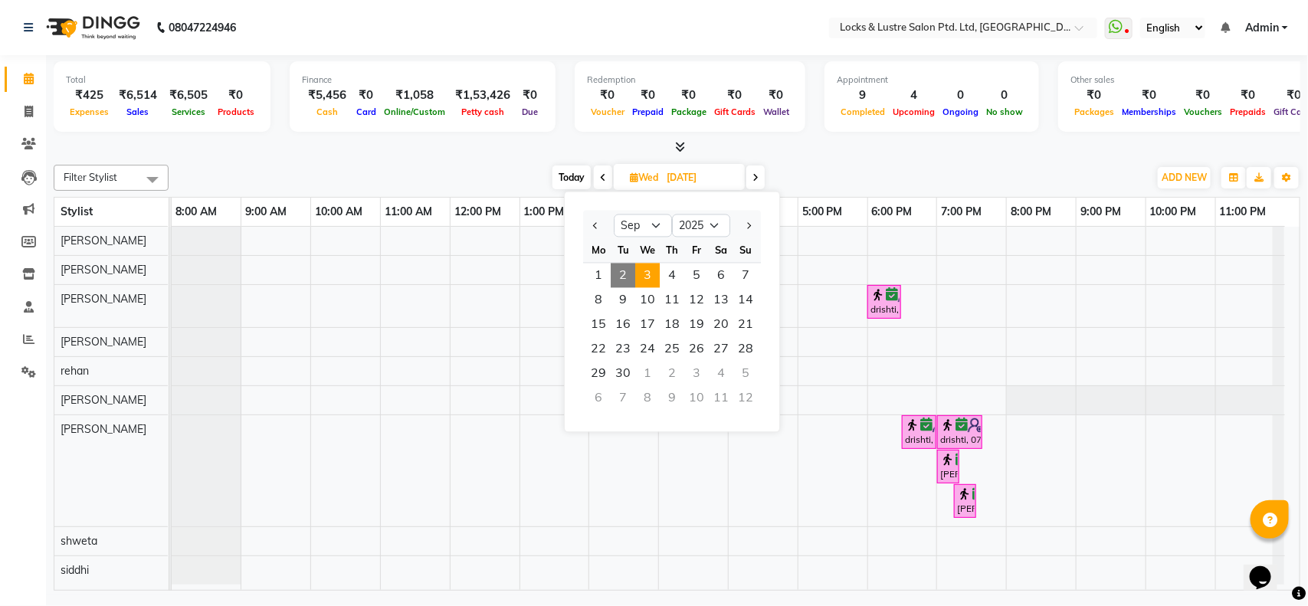
click at [619, 278] on span "2" at bounding box center [623, 276] width 25 height 25
type input "[DATE]"
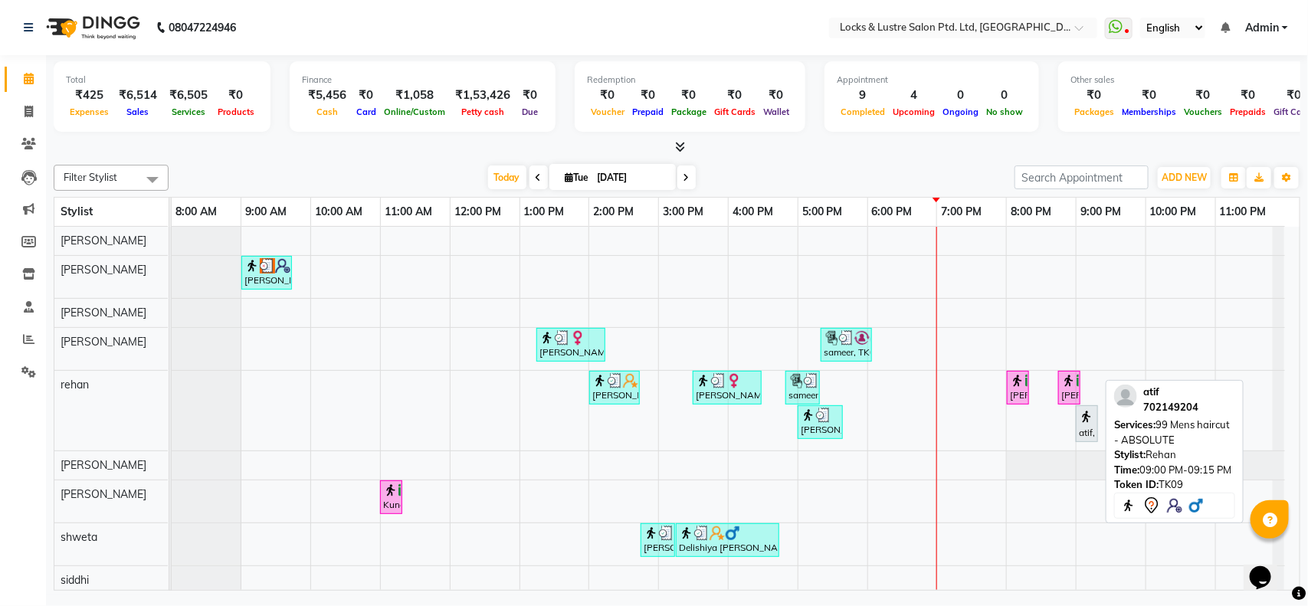
click at [1079, 424] on img at bounding box center [1086, 416] width 15 height 15
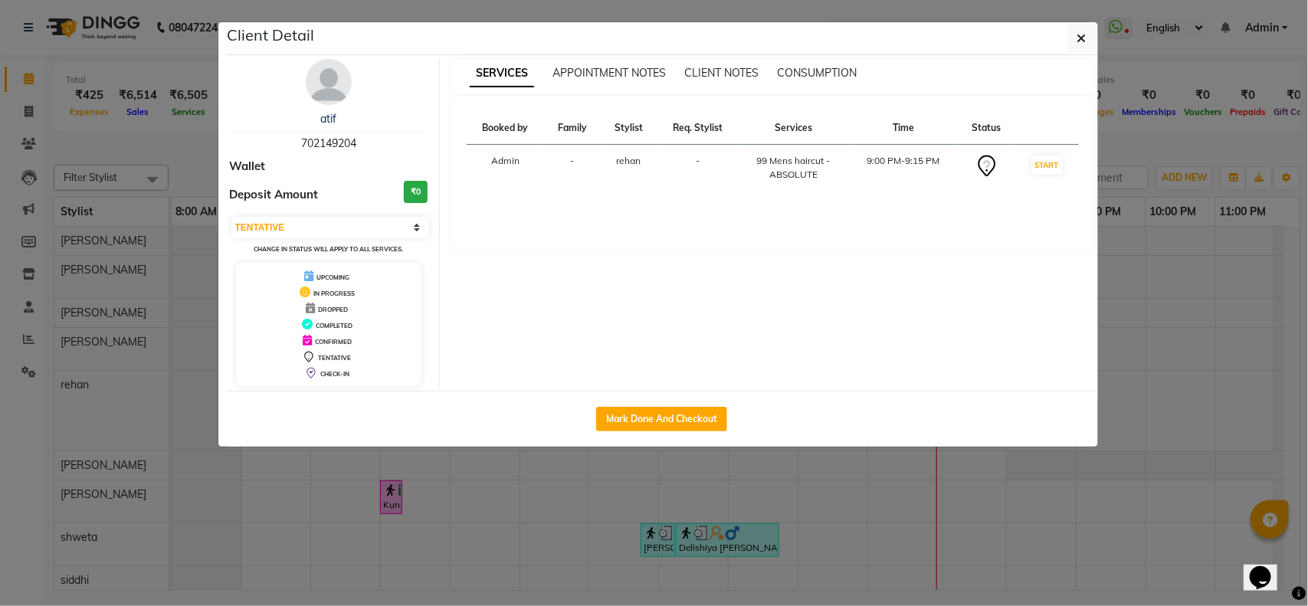
click at [906, 163] on td "9:00 PM-9:15 PM" at bounding box center [904, 168] width 110 height 47
click at [338, 218] on select "Select IN SERVICE CONFIRMED TENTATIVE CHECK IN MARK DONE DROPPED UPCOMING" at bounding box center [330, 227] width 198 height 21
click at [372, 215] on div "Select IN SERVICE CONFIRMED TENTATIVE CHECK IN MARK DONE DROPPED UPCOMING Chang…" at bounding box center [329, 235] width 198 height 41
click at [372, 217] on select "Select IN SERVICE CONFIRMED TENTATIVE CHECK IN MARK DONE DROPPED UPCOMING" at bounding box center [330, 227] width 198 height 21
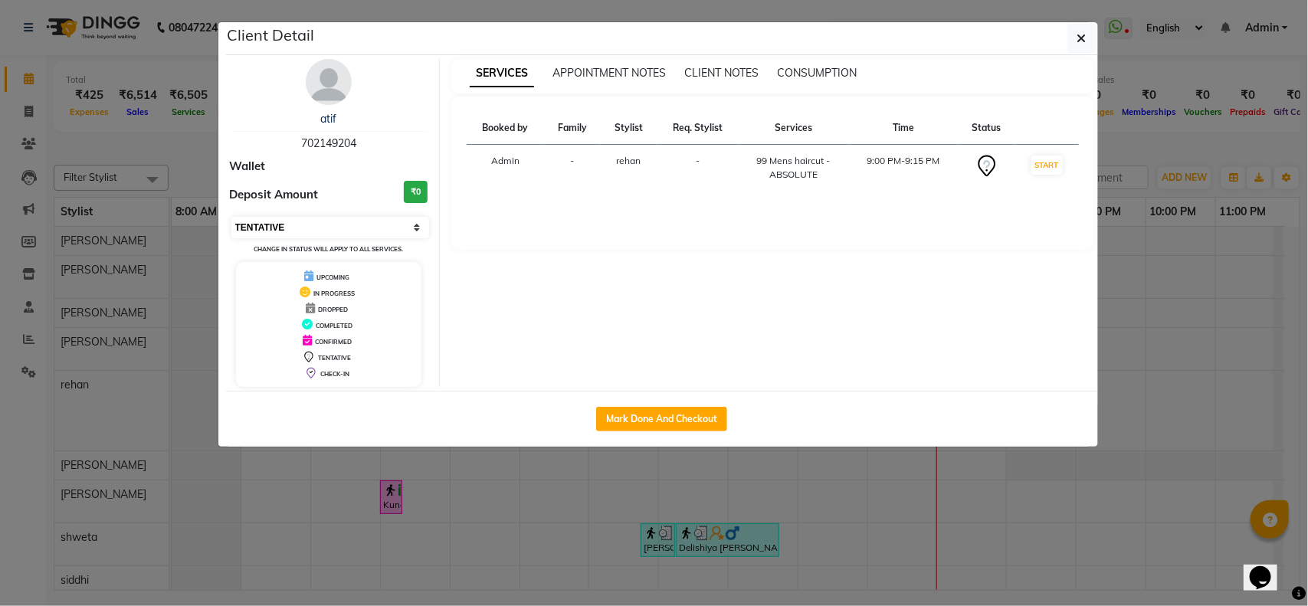
select select "select"
click at [231, 217] on select "Select IN SERVICE CONFIRMED TENTATIVE CHECK IN MARK DONE DROPPED UPCOMING" at bounding box center [330, 227] width 198 height 21
click at [352, 231] on select "Select IN SERVICE CONFIRMED TENTATIVE CHECK IN MARK DONE DROPPED UPCOMING" at bounding box center [330, 227] width 198 height 21
click at [921, 273] on div "SERVICES APPOINTMENT NOTES CLIENT NOTES CONSUMPTION Booked by Family Stylist Re…" at bounding box center [773, 223] width 666 height 328
click at [1086, 41] on button "button" at bounding box center [1081, 38] width 29 height 29
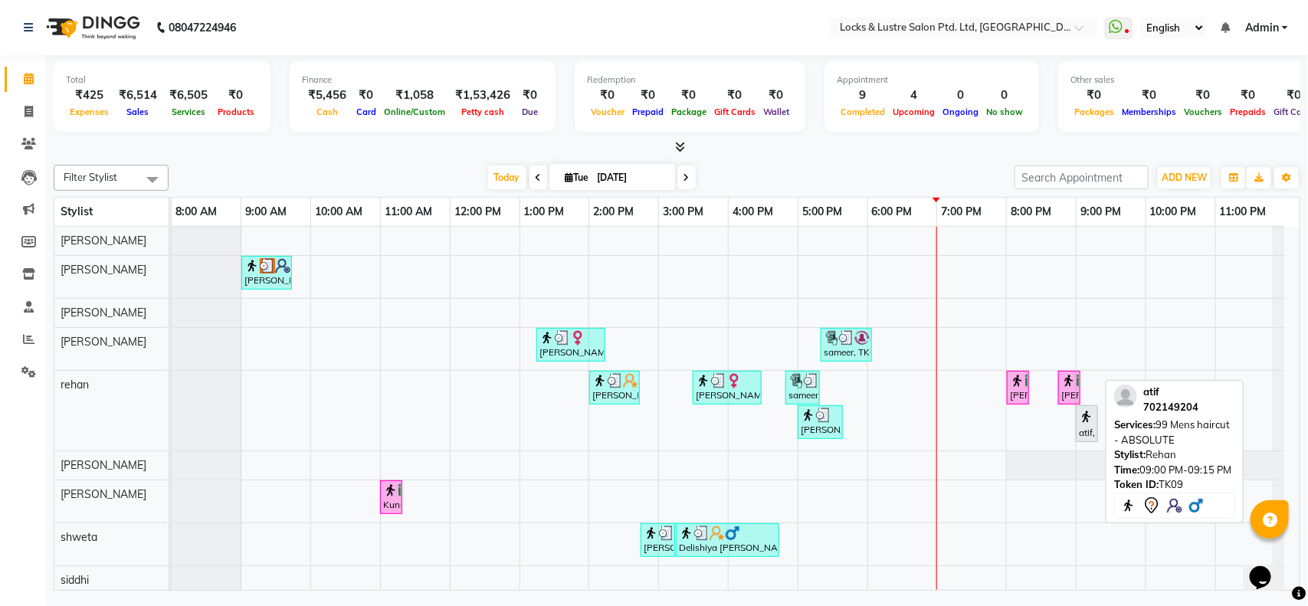
click at [1076, 419] on link "atif, TK09, 09:00 PM-09:15 PM, 99 Mens haircut - ABSOLUTE" at bounding box center [1087, 423] width 22 height 37
select select "7"
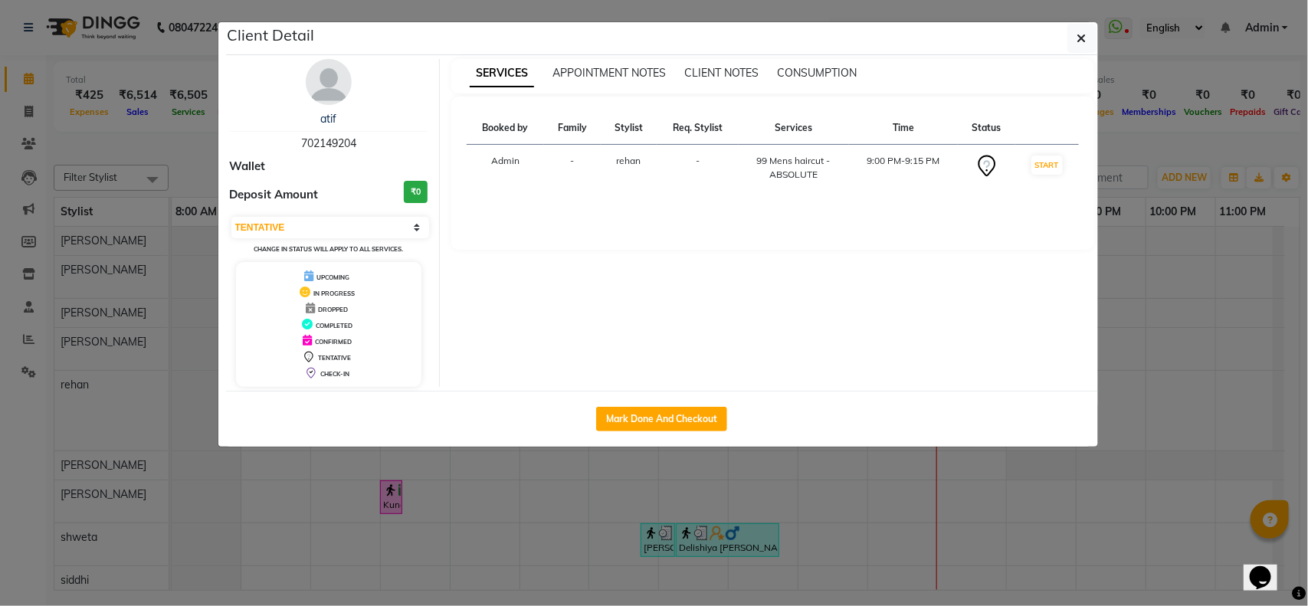
click at [977, 179] on icon at bounding box center [986, 166] width 25 height 25
click at [982, 166] on icon at bounding box center [986, 166] width 25 height 25
click at [595, 73] on span "APPOINTMENT NOTES" at bounding box center [608, 73] width 113 height 14
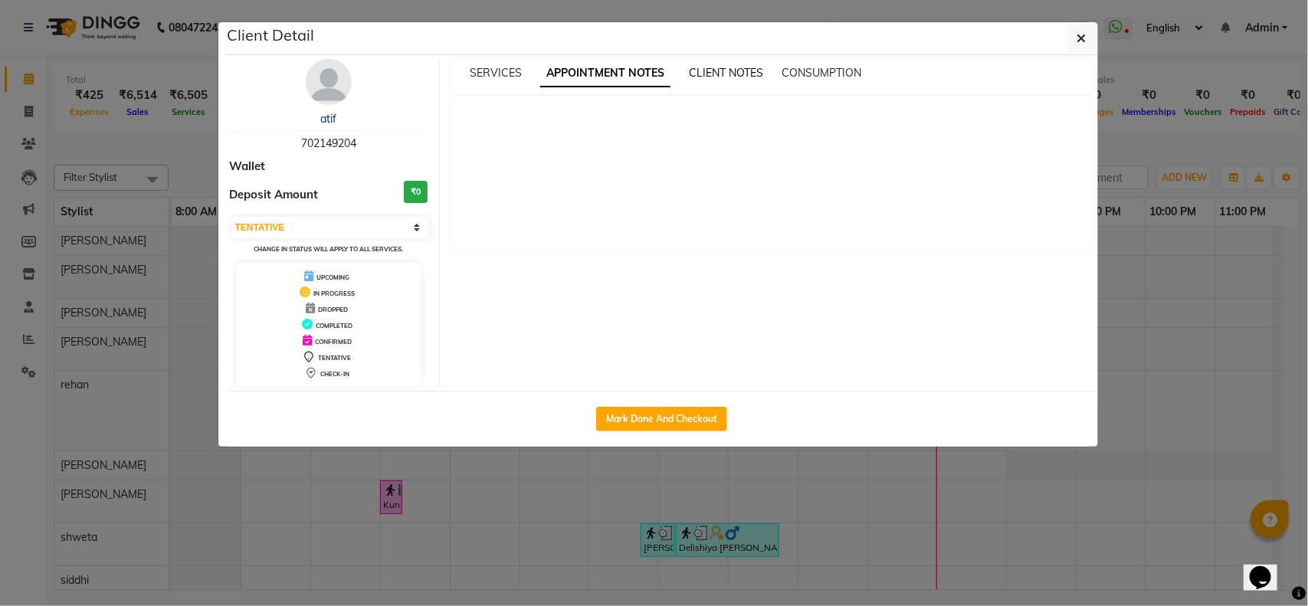
click at [726, 77] on span "CLIENT NOTES" at bounding box center [726, 73] width 74 height 14
click at [824, 67] on span "CONSUMPTION" at bounding box center [820, 73] width 80 height 14
click at [503, 61] on div "SERVICES APPOINTMENT NOTES CLIENT NOTES CONSUMPTION" at bounding box center [772, 76] width 643 height 34
click at [536, 79] on div "SERVICES APPOINTMENT NOTES CLIENT NOTES CONSUMPTION" at bounding box center [763, 73] width 624 height 16
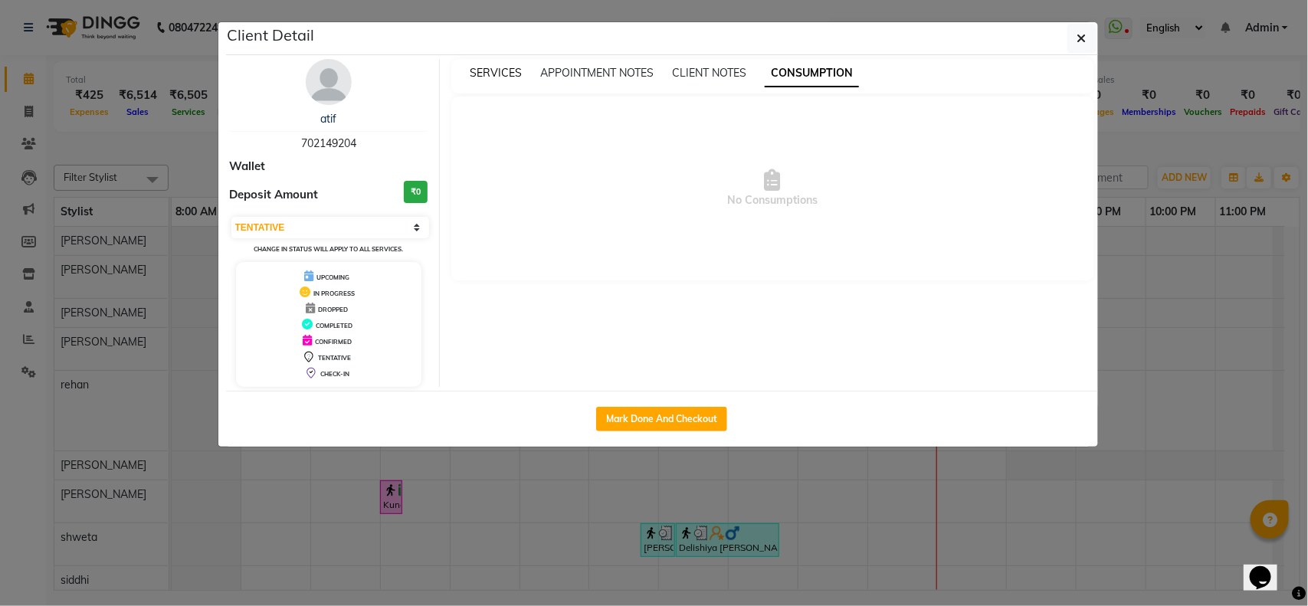
click at [489, 78] on span "SERVICES" at bounding box center [496, 73] width 52 height 14
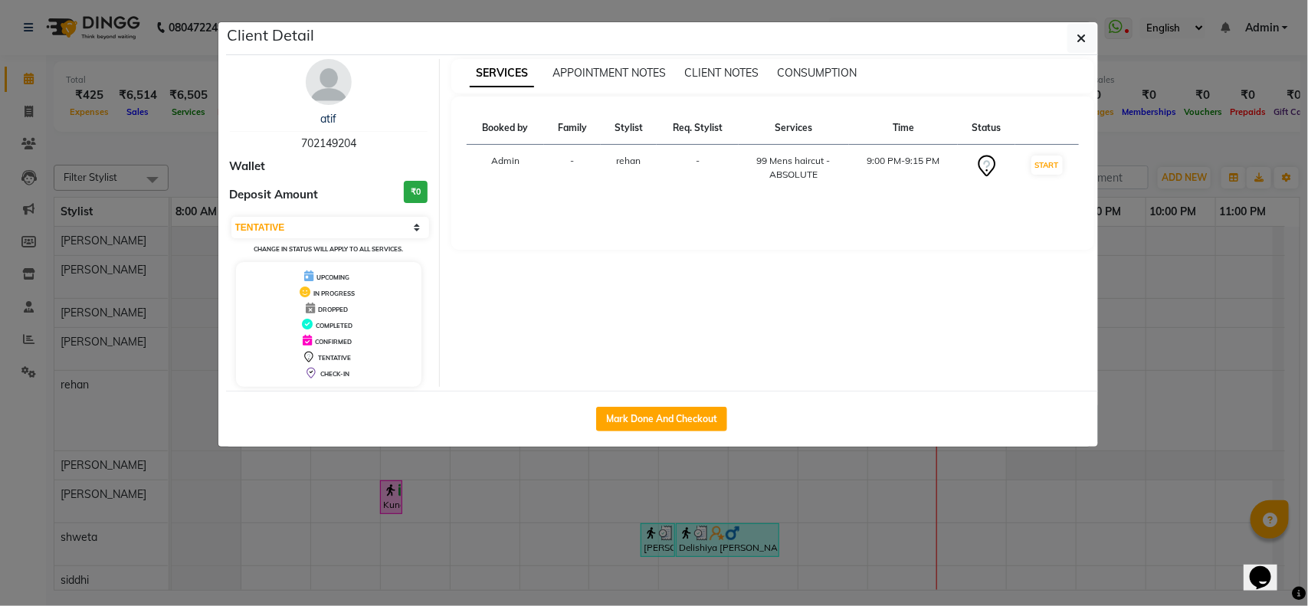
click at [536, 172] on td "Admin" at bounding box center [505, 168] width 77 height 47
click at [326, 218] on select "Select IN SERVICE CONFIRMED TENTATIVE CHECK IN MARK DONE DROPPED UPCOMING" at bounding box center [330, 227] width 198 height 21
click at [1077, 34] on icon "button" at bounding box center [1081, 38] width 9 height 12
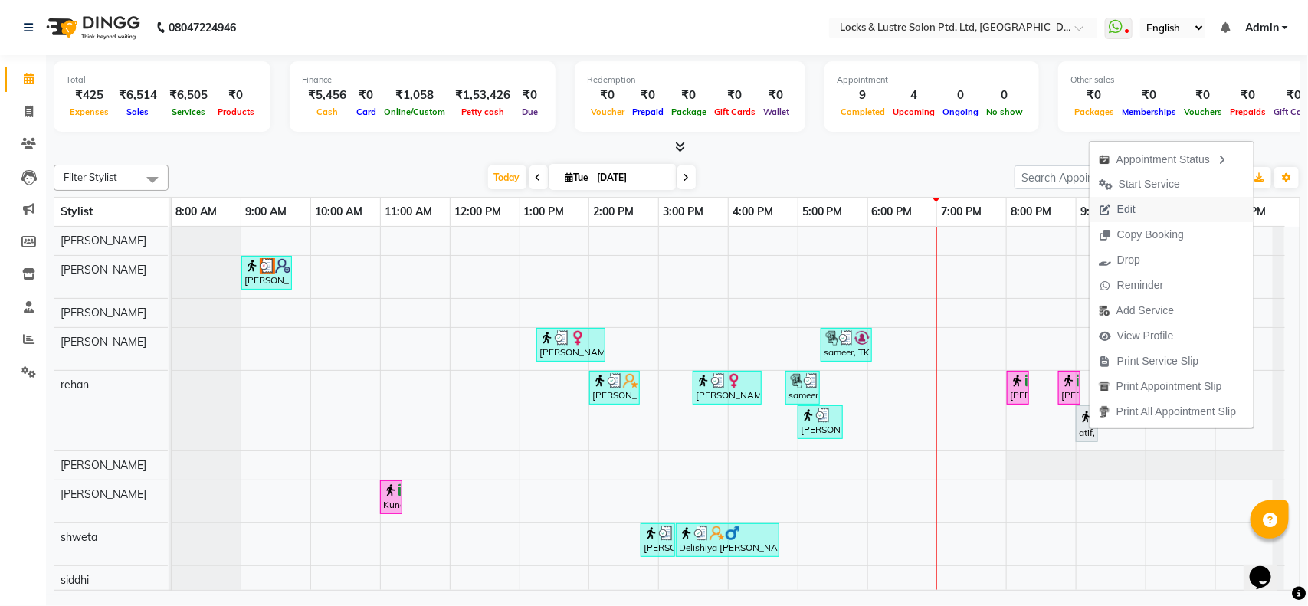
click at [1150, 204] on button "Edit" at bounding box center [1171, 209] width 164 height 25
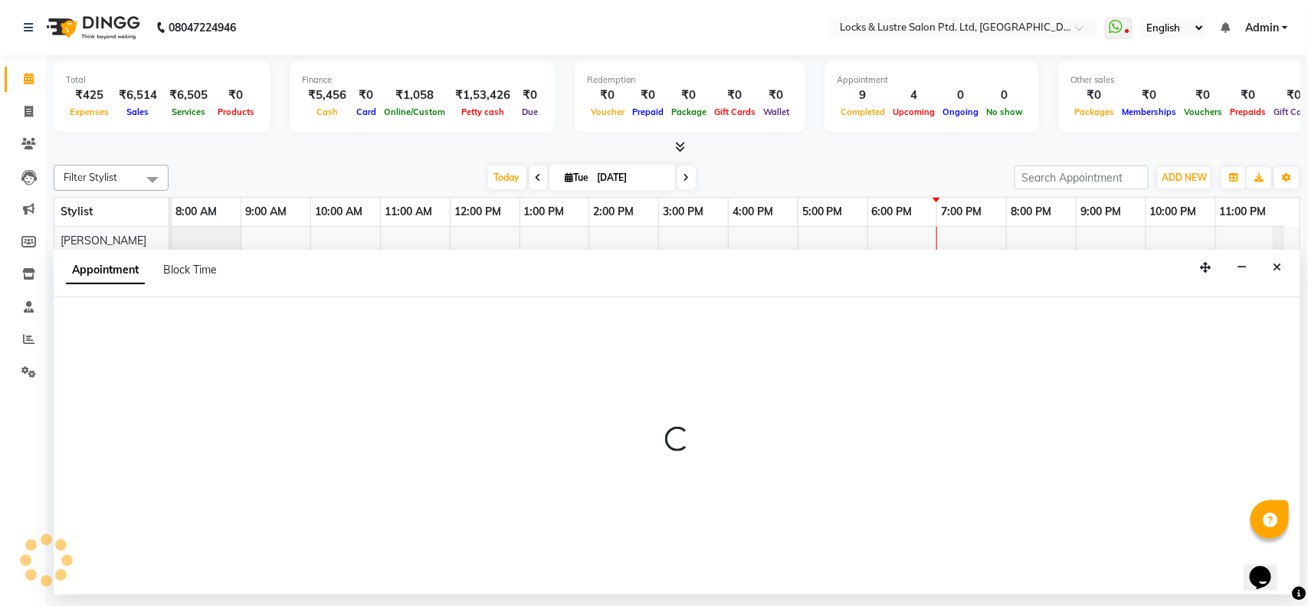
select select "tentative"
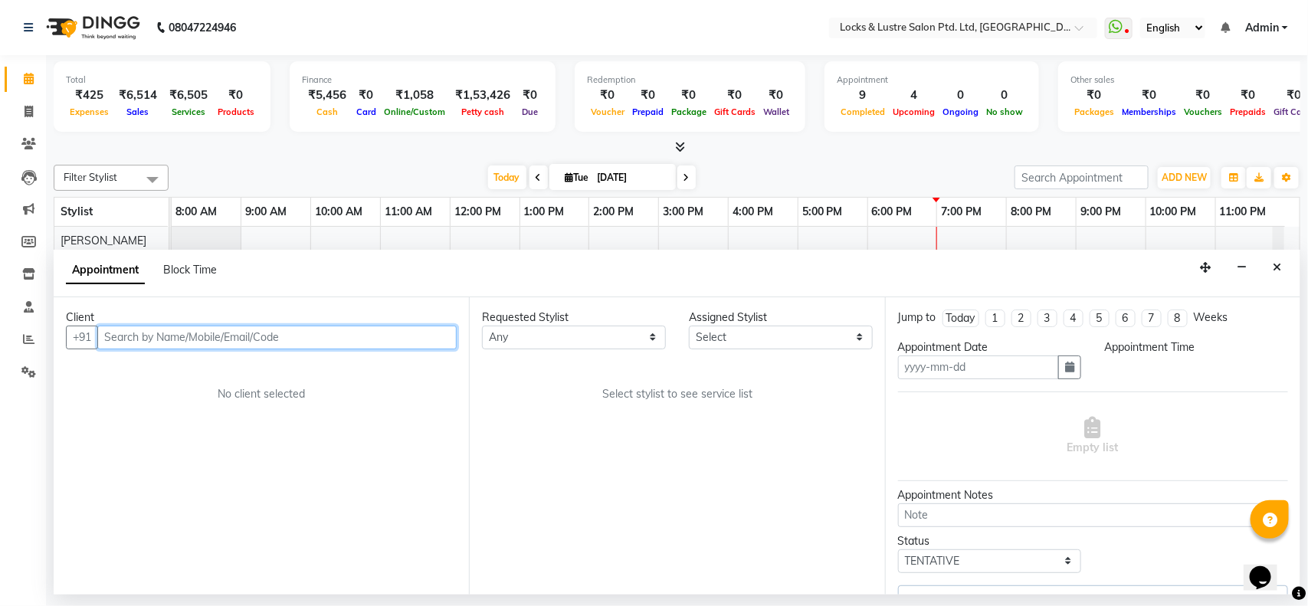
type input "[DATE]"
select select "1260"
select select "62982"
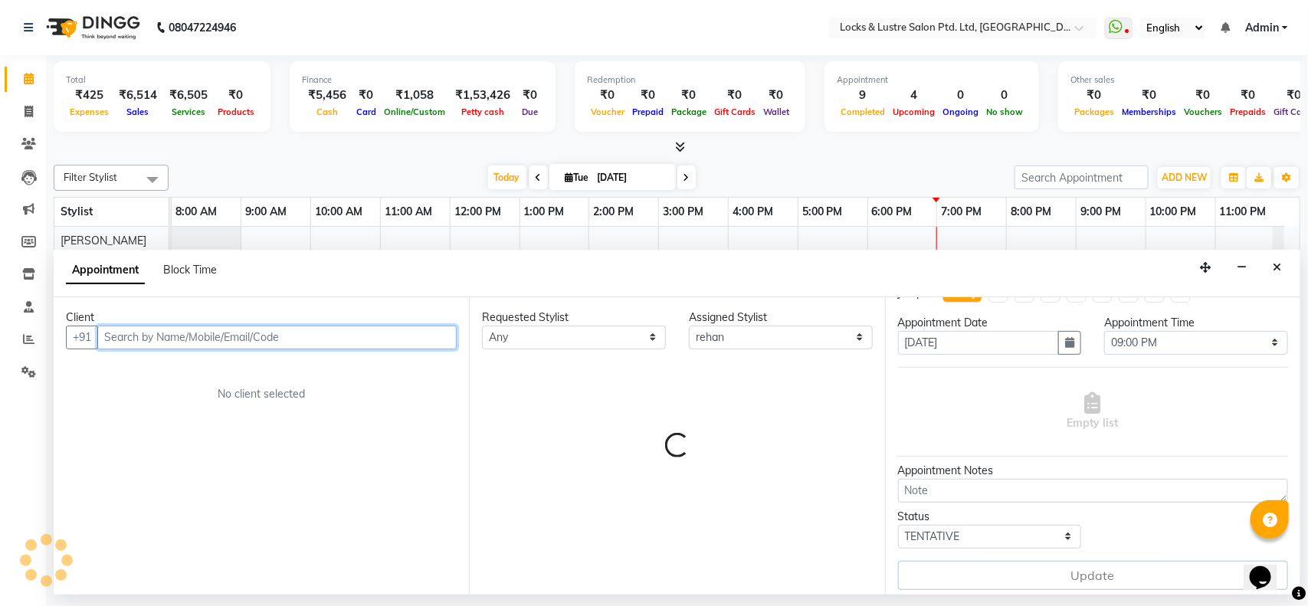
scroll to position [33, 0]
select select "2875"
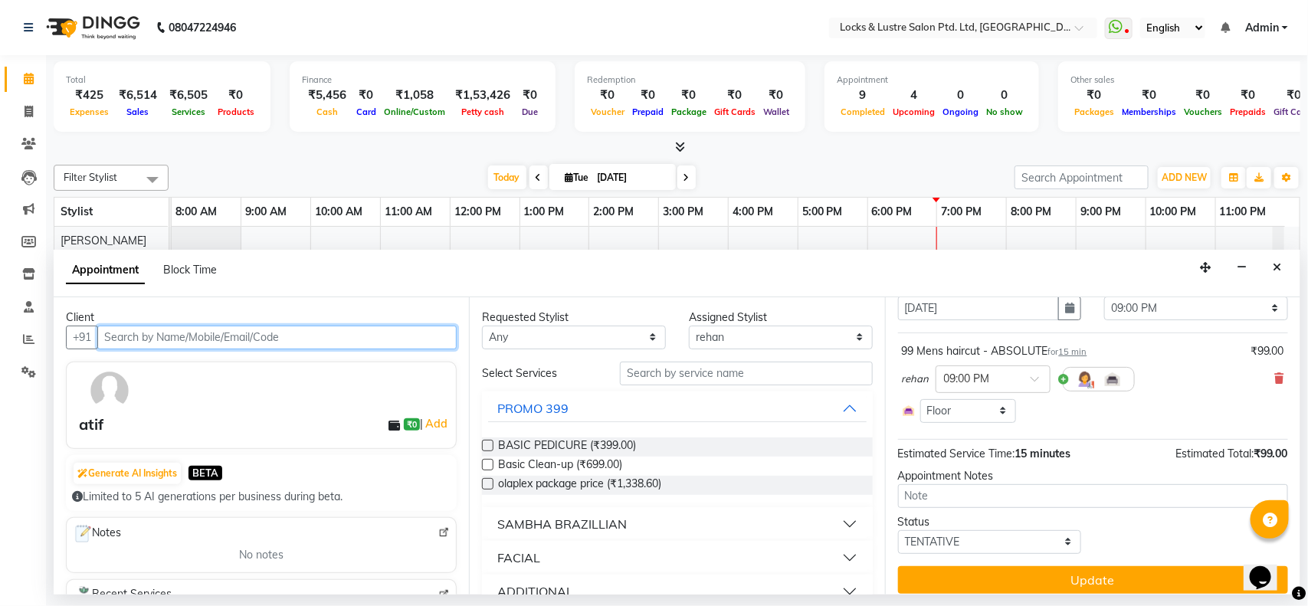
scroll to position [71, 0]
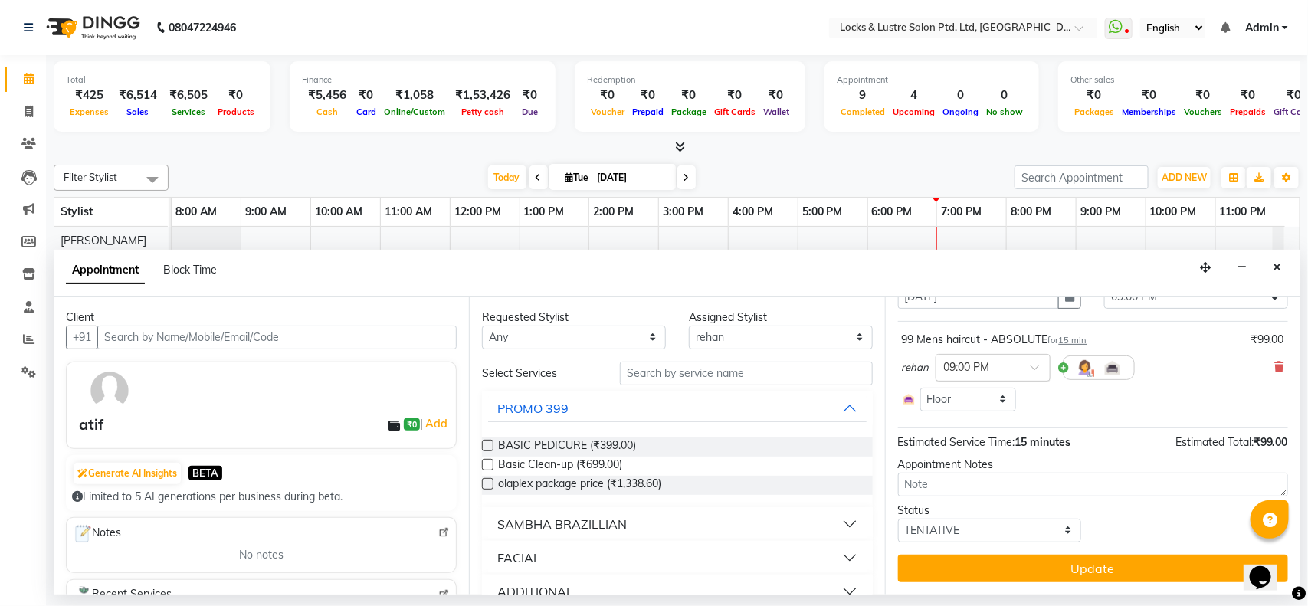
click at [1033, 368] on span at bounding box center [1039, 372] width 19 height 16
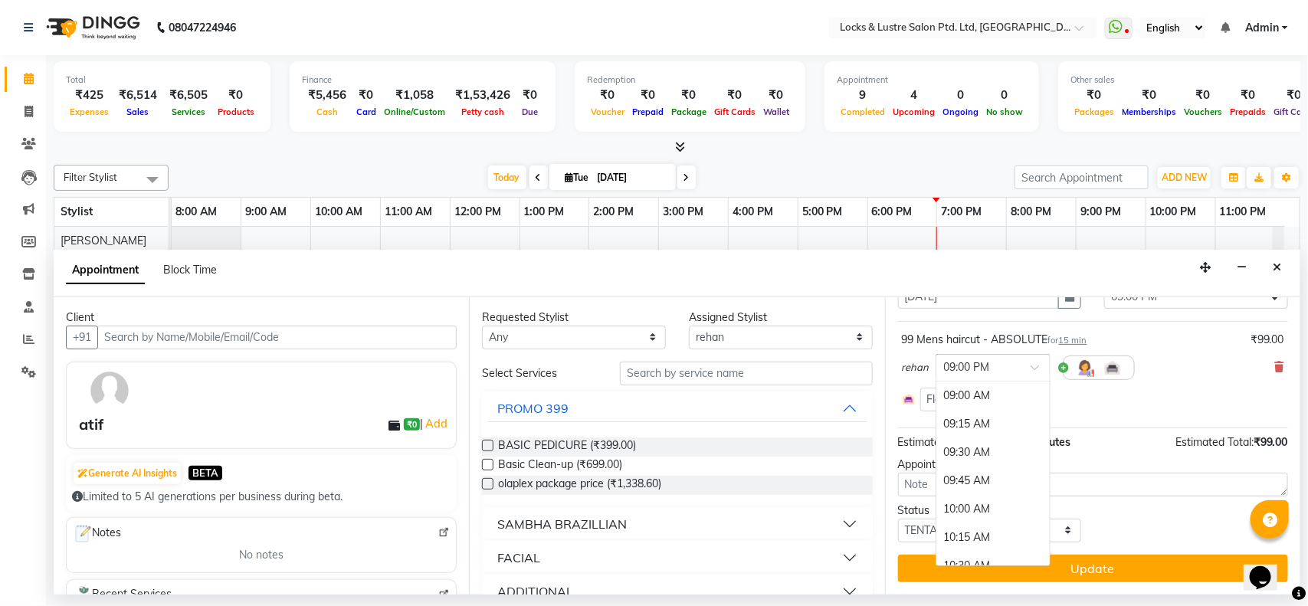
scroll to position [1384, 0]
click at [1000, 457] on div "09:30 PM" at bounding box center [992, 448] width 113 height 28
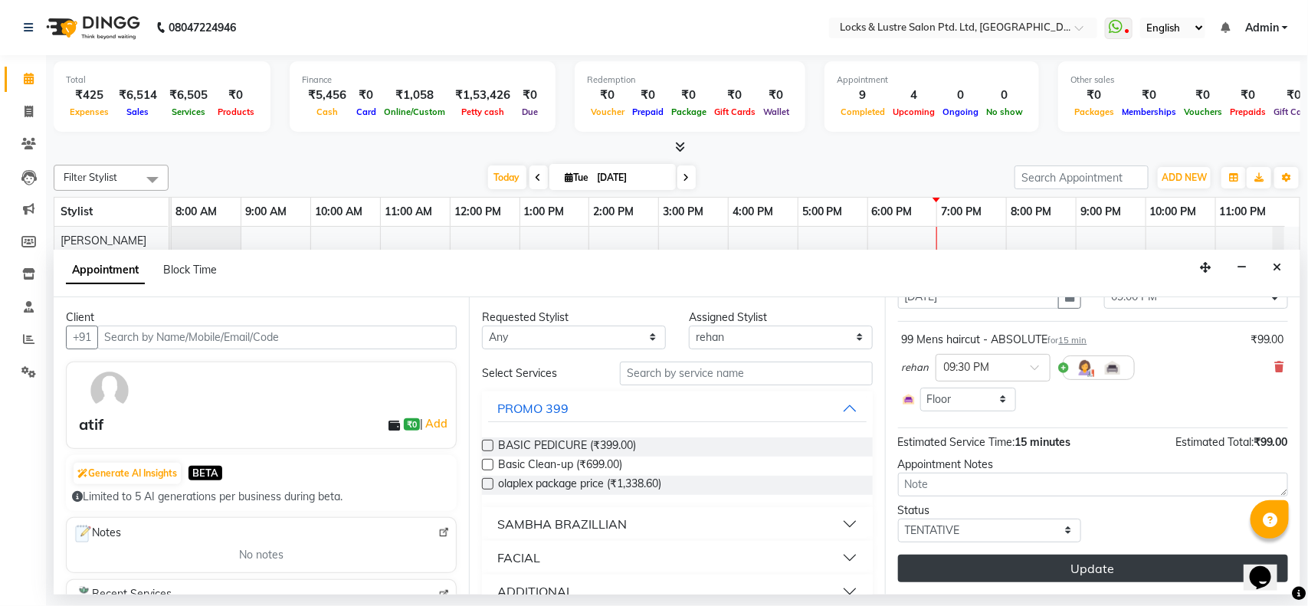
click at [1063, 555] on button "Update" at bounding box center [1093, 569] width 390 height 28
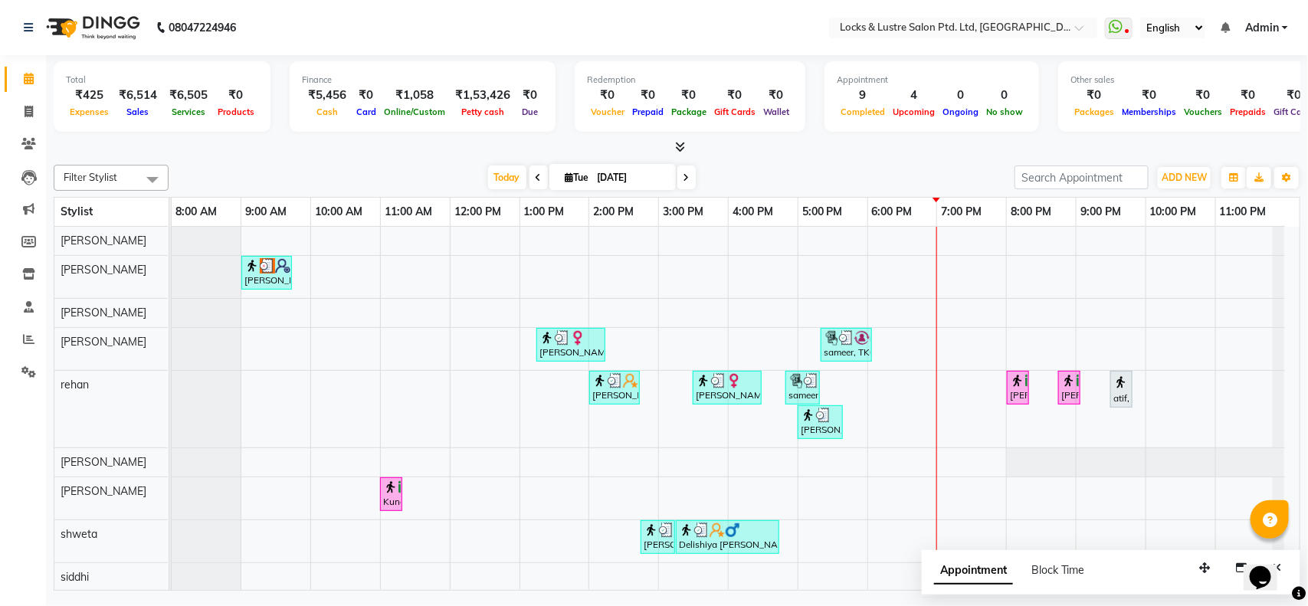
click at [981, 360] on div "ritik, TK07, 09:00 AM-09:45 AM, Haircut Men AD 2020 Isha Jain, TK02, 01:15 PM-0…" at bounding box center [736, 409] width 1128 height 365
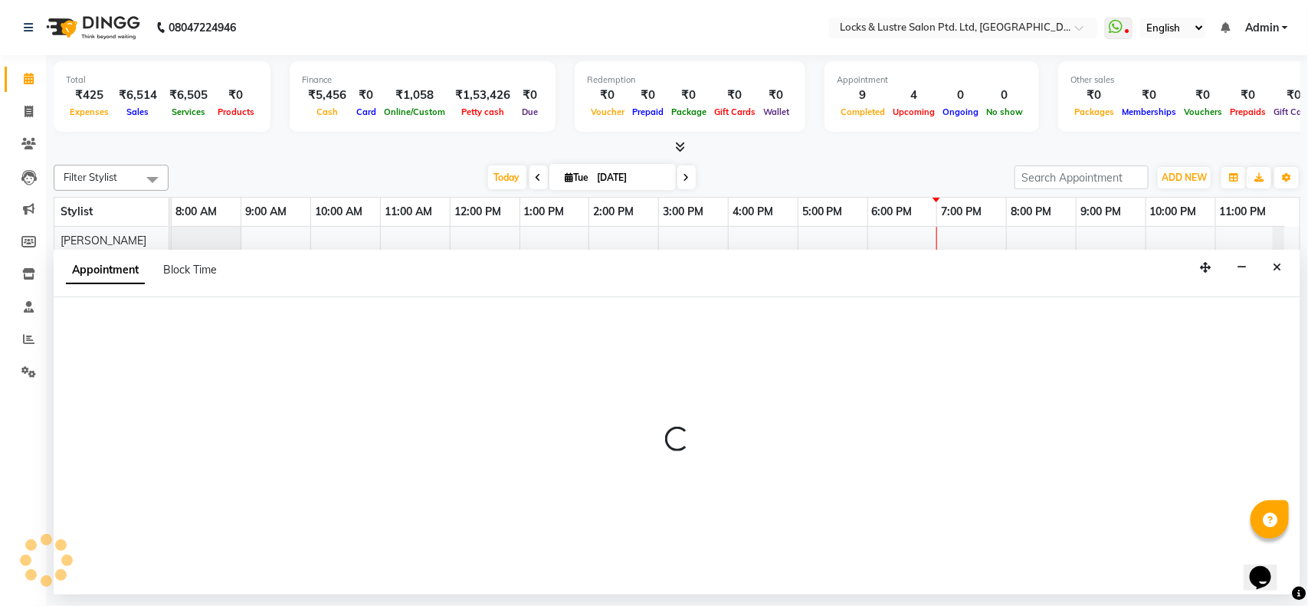
select select "89645"
select select "1140"
select select "tentative"
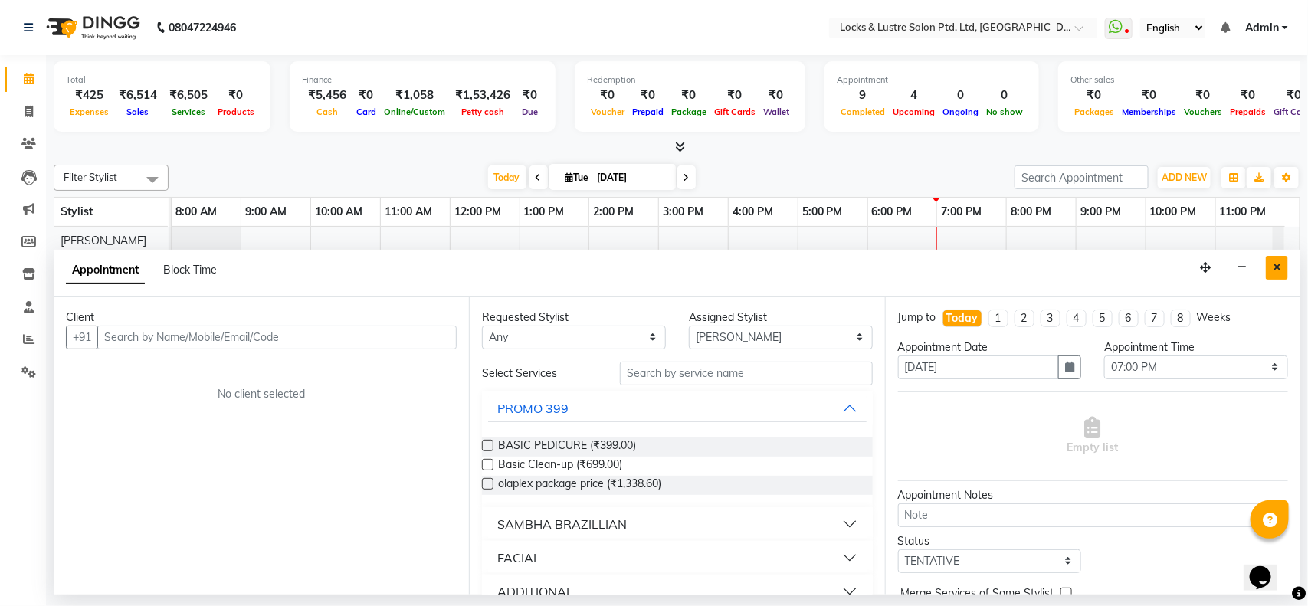
click at [1281, 266] on button "Close" at bounding box center [1277, 268] width 22 height 24
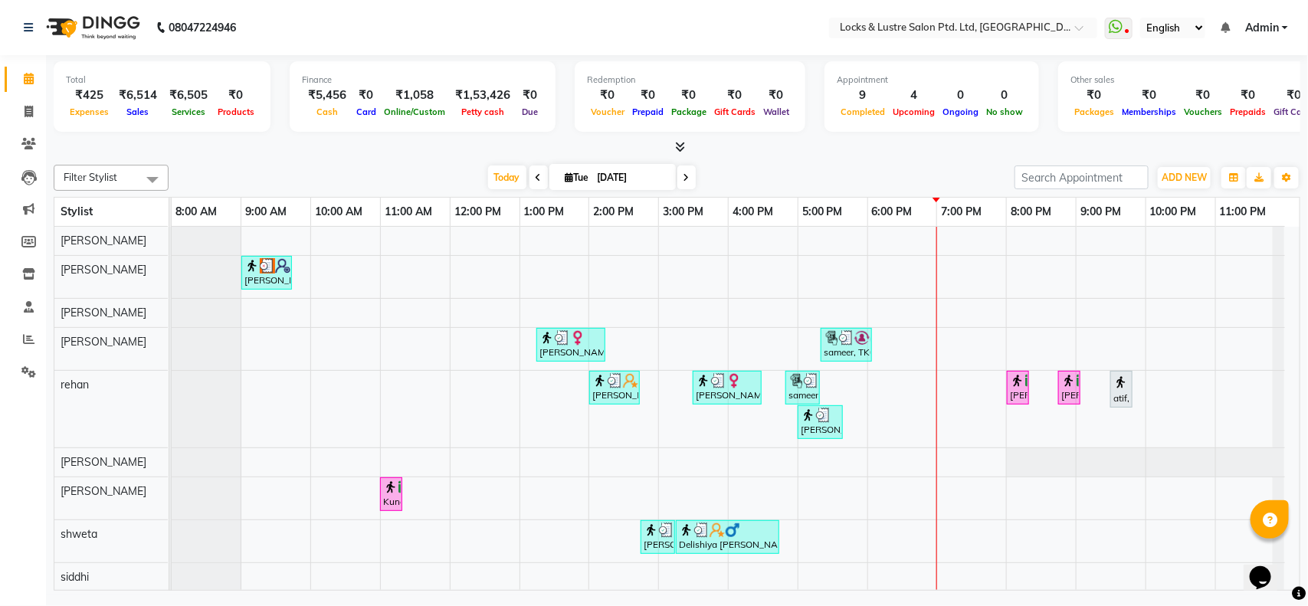
click at [744, 155] on div at bounding box center [677, 147] width 1246 height 16
click at [28, 123] on link "Invoice" at bounding box center [23, 112] width 37 height 25
select select "service"
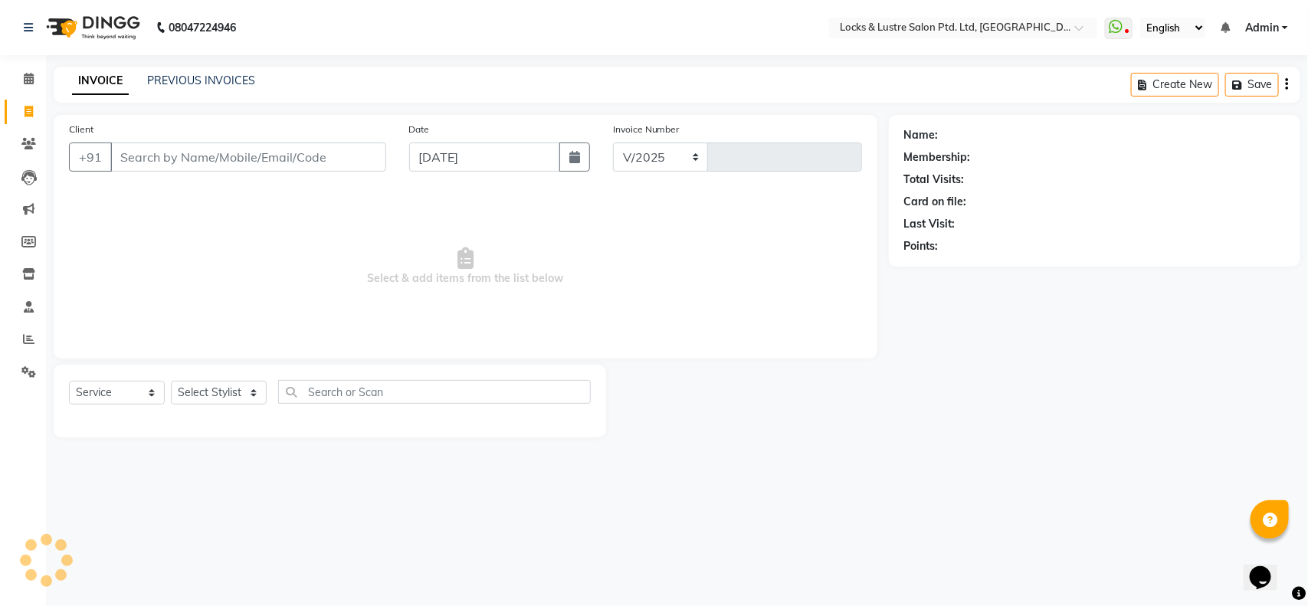
select select "5928"
type input "1845"
click at [34, 78] on span at bounding box center [28, 79] width 27 height 18
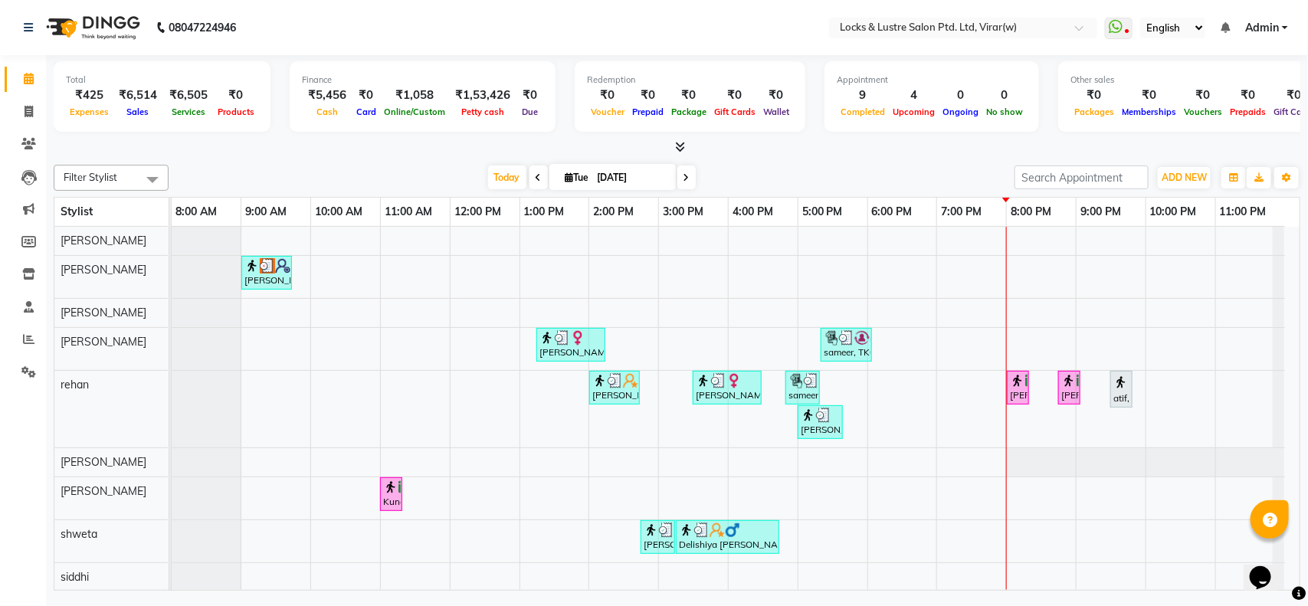
click at [609, 172] on input "[DATE]" at bounding box center [631, 177] width 77 height 23
select select "9"
select select "2025"
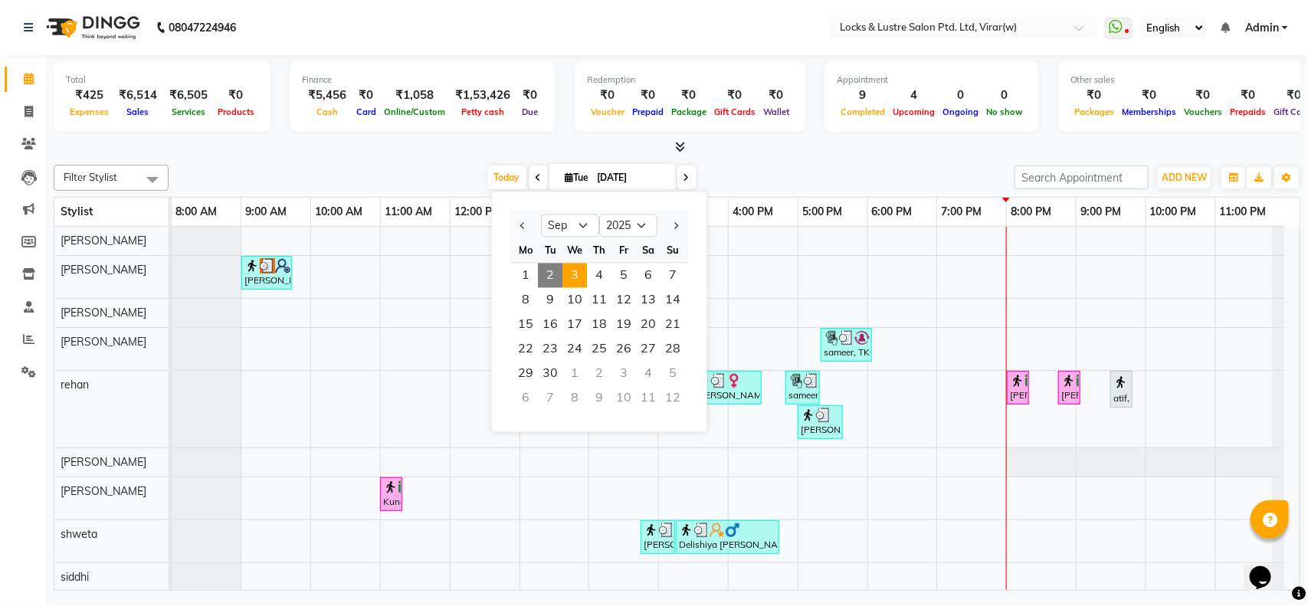
click at [575, 270] on span "3" at bounding box center [574, 276] width 25 height 25
type input "[DATE]"
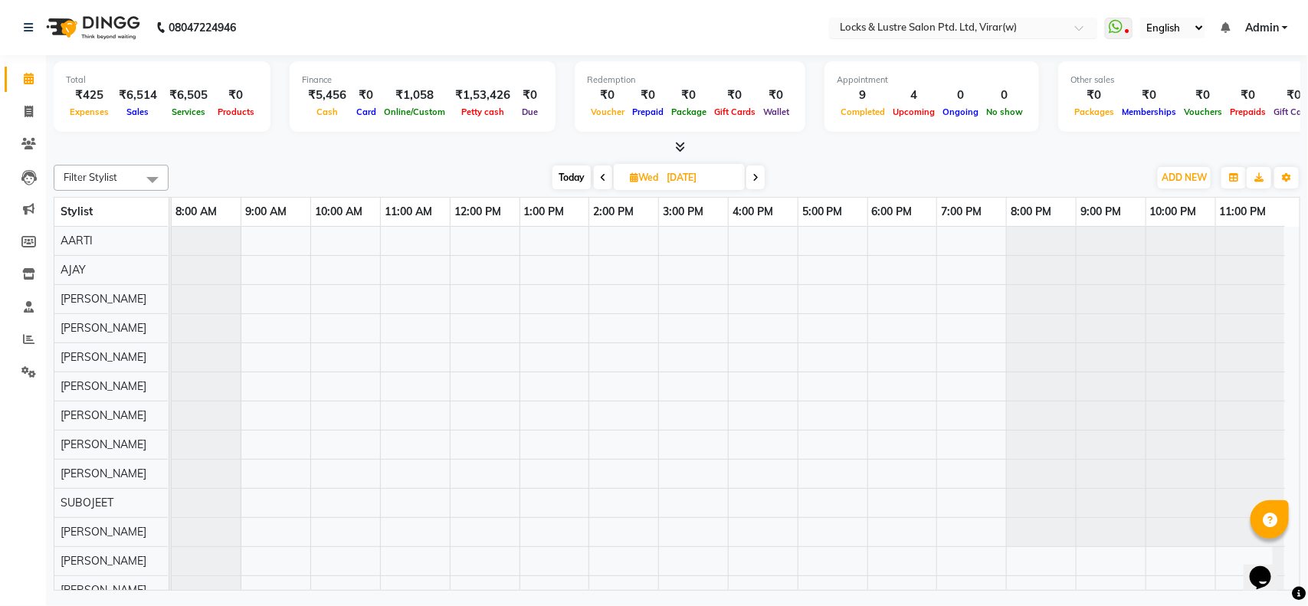
click at [1017, 21] on input "text" at bounding box center [948, 28] width 222 height 15
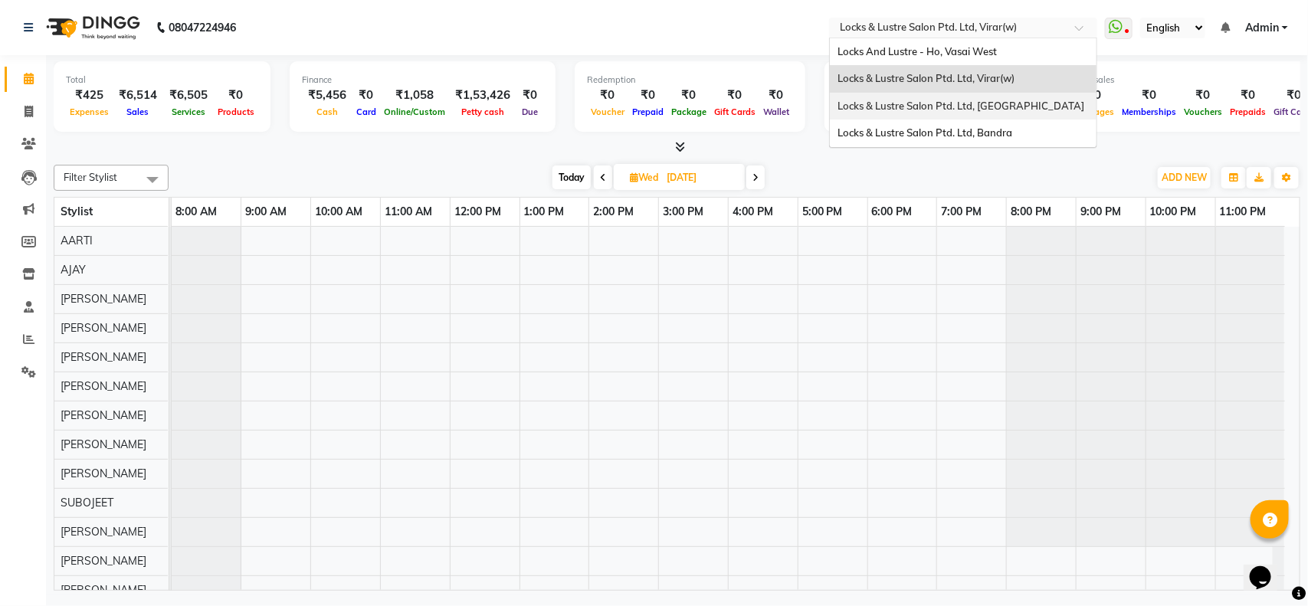
click at [1007, 110] on span "Locks & Lustre Salon Ptd. Ltd, [GEOGRAPHIC_DATA]" at bounding box center [960, 106] width 247 height 12
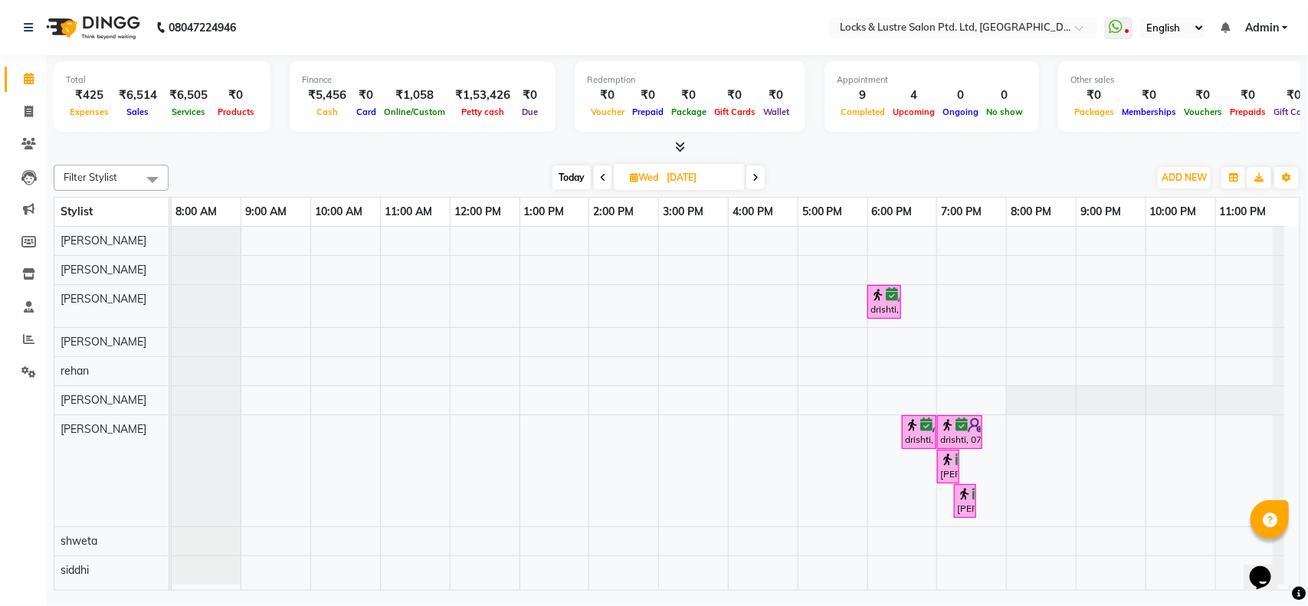
click at [821, 437] on div "drishti, 06:00 PM-06:30 PM, PROMO 199 - Gel Polish drishti, 06:30 PM-07:00 PM, …" at bounding box center [736, 408] width 1128 height 363
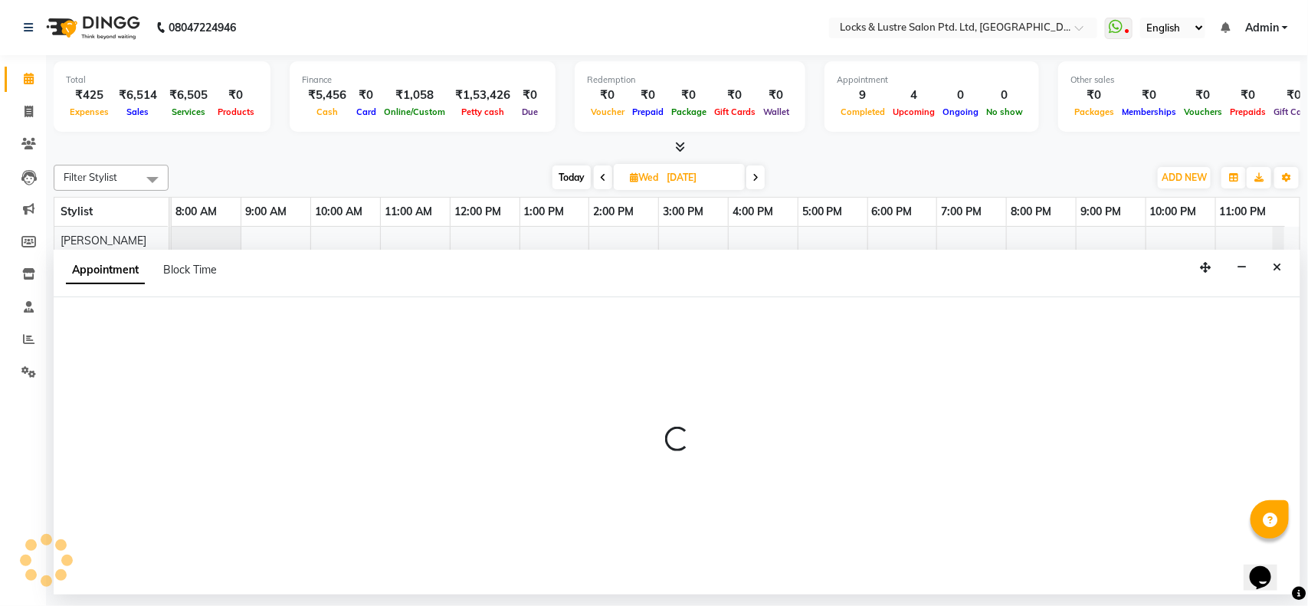
select select "83836"
select select "1020"
select select "tentative"
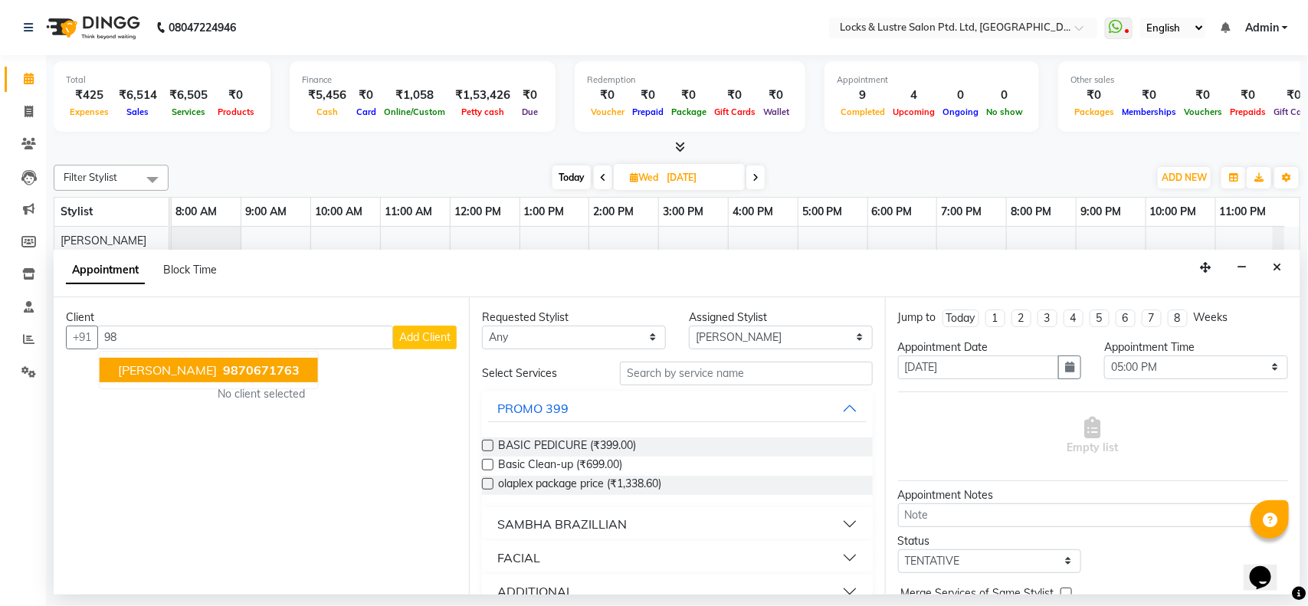
type input "9"
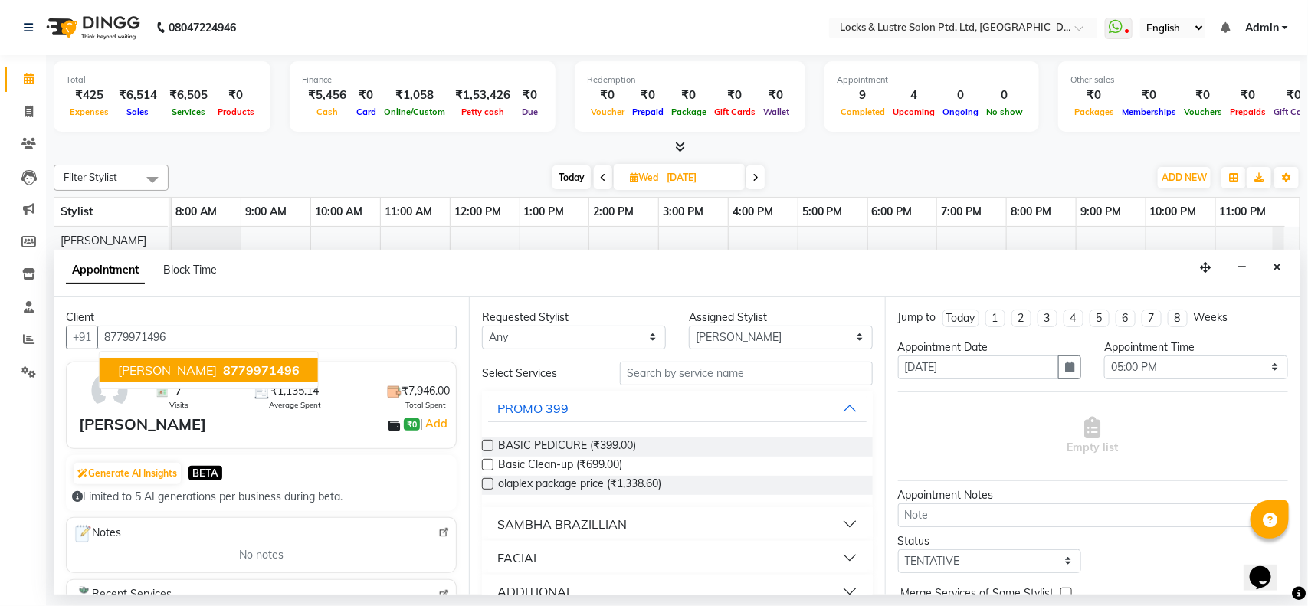
click at [144, 374] on span "[PERSON_NAME]" at bounding box center [167, 369] width 99 height 15
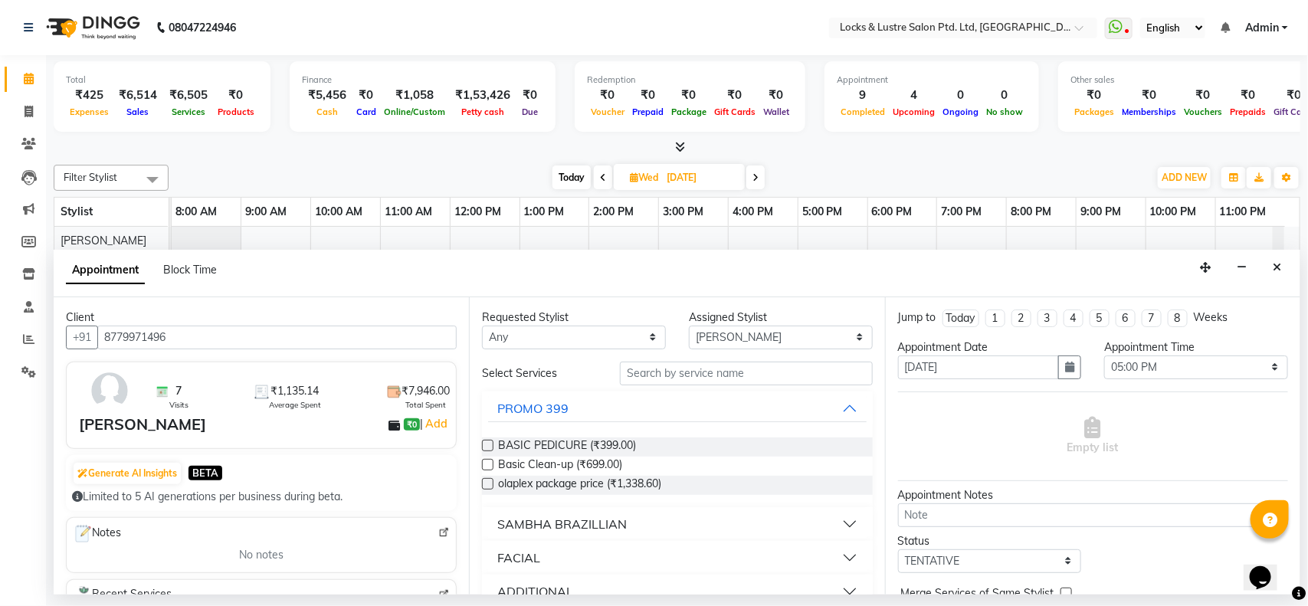
type input "8779971496"
click at [716, 378] on input "text" at bounding box center [746, 374] width 253 height 24
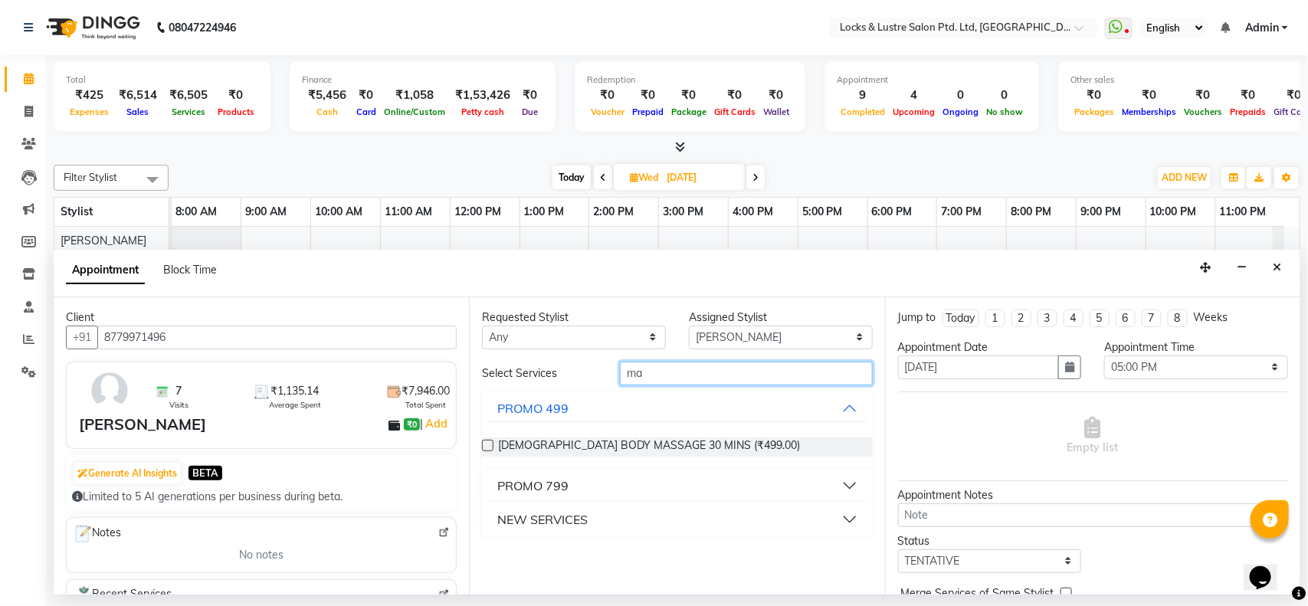
type input "m"
type input "haircu"
click at [490, 445] on label at bounding box center [487, 445] width 11 height 11
click at [490, 445] on input "checkbox" at bounding box center [487, 447] width 10 height 10
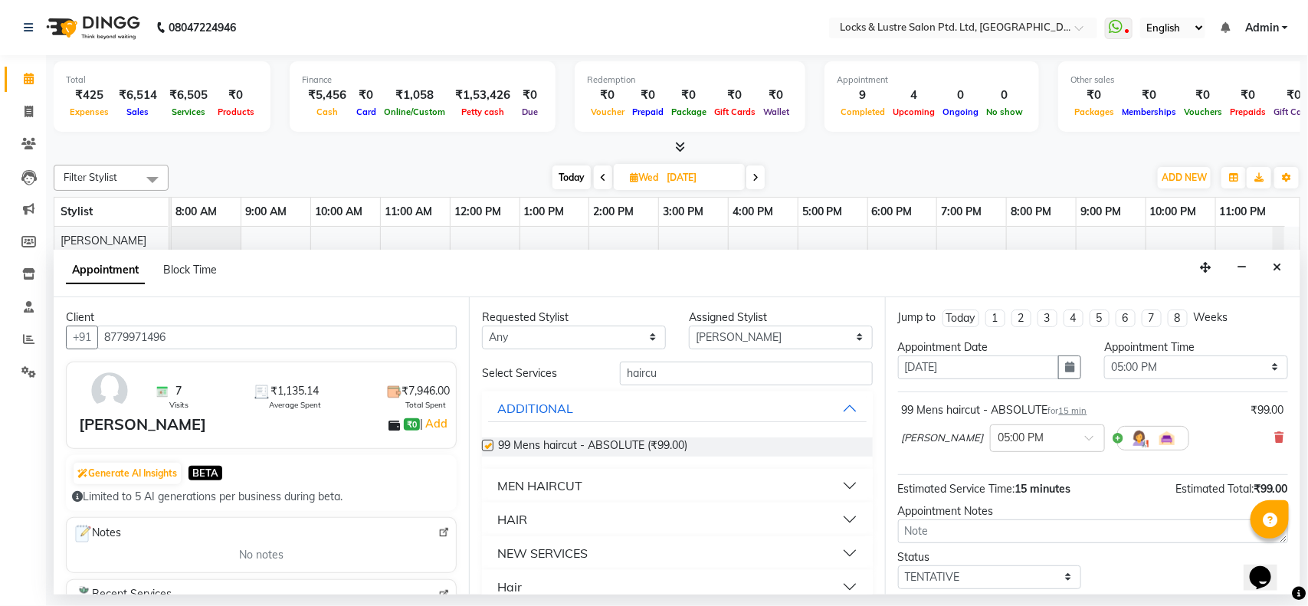
checkbox input "false"
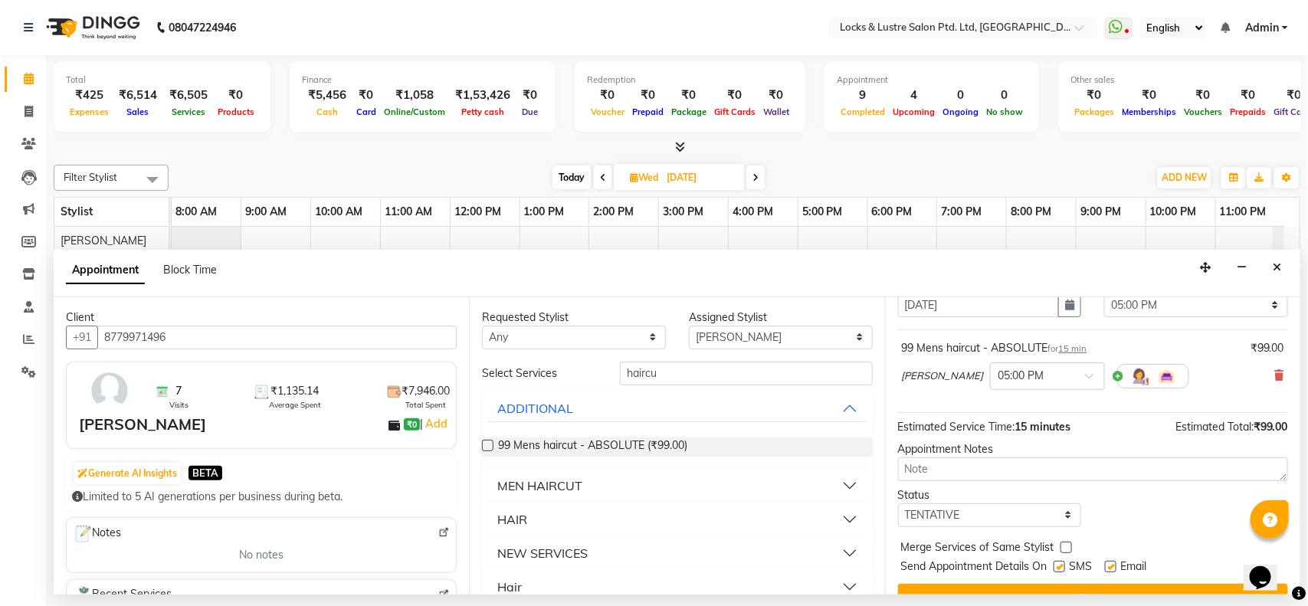
scroll to position [92, 0]
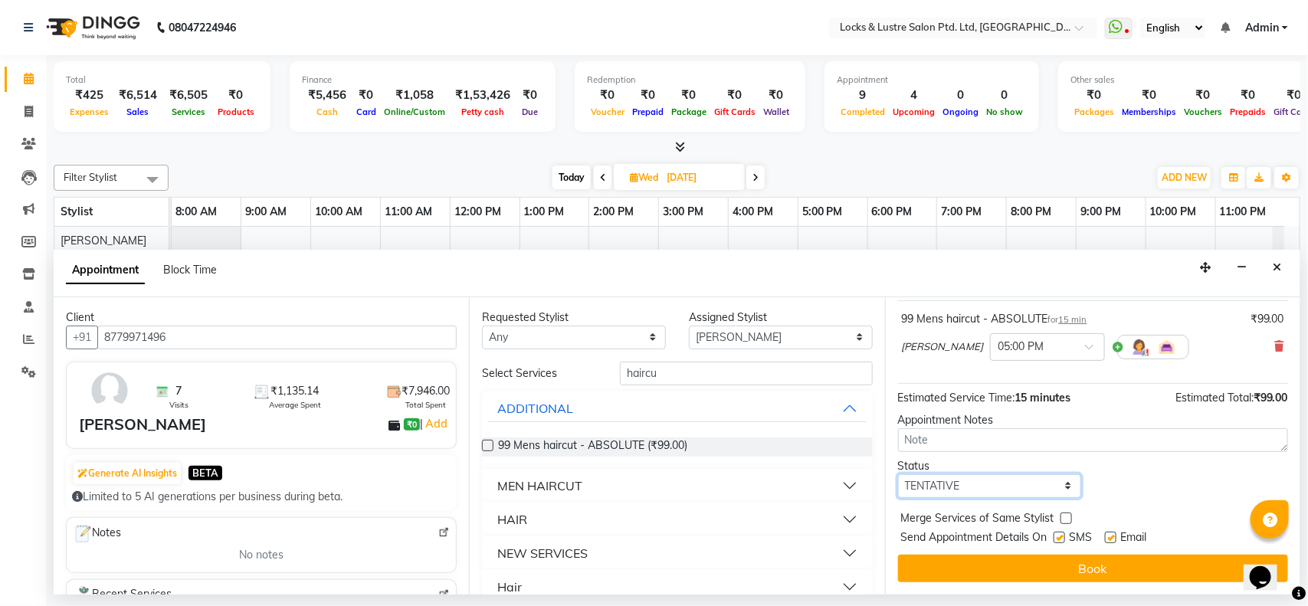
click at [1016, 488] on select "Select TENTATIVE CONFIRM UPCOMING" at bounding box center [990, 486] width 184 height 24
select select "confirm booking"
click at [898, 474] on select "Select TENTATIVE CONFIRM UPCOMING" at bounding box center [990, 486] width 184 height 24
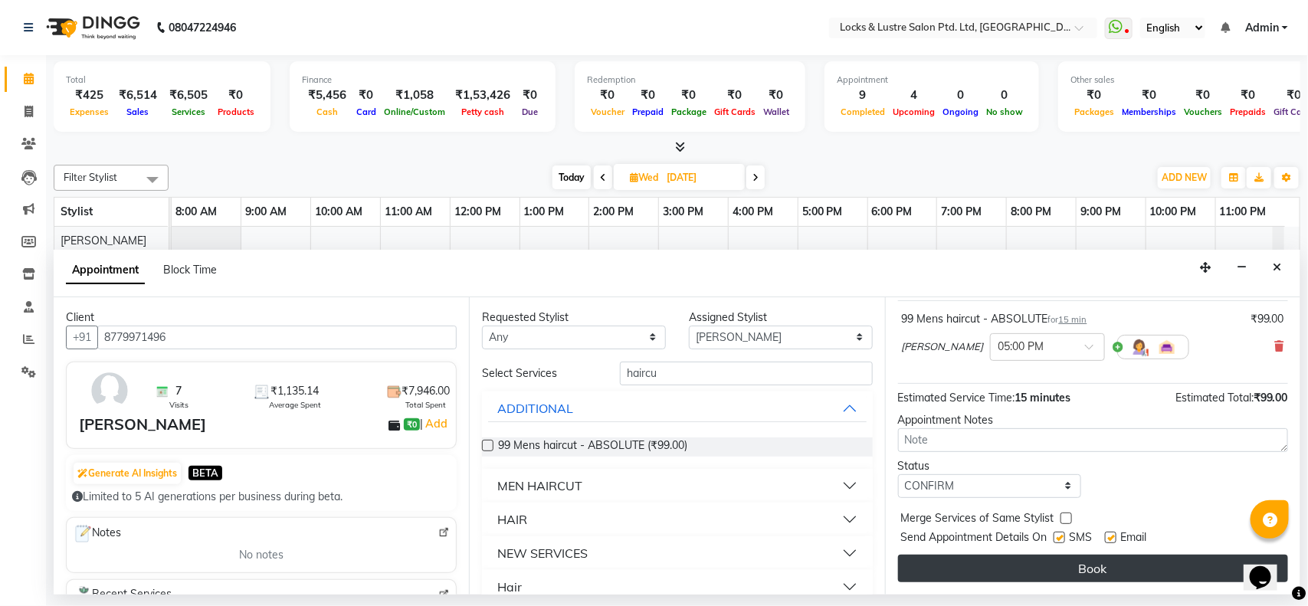
click at [1015, 569] on button "Book" at bounding box center [1093, 569] width 390 height 28
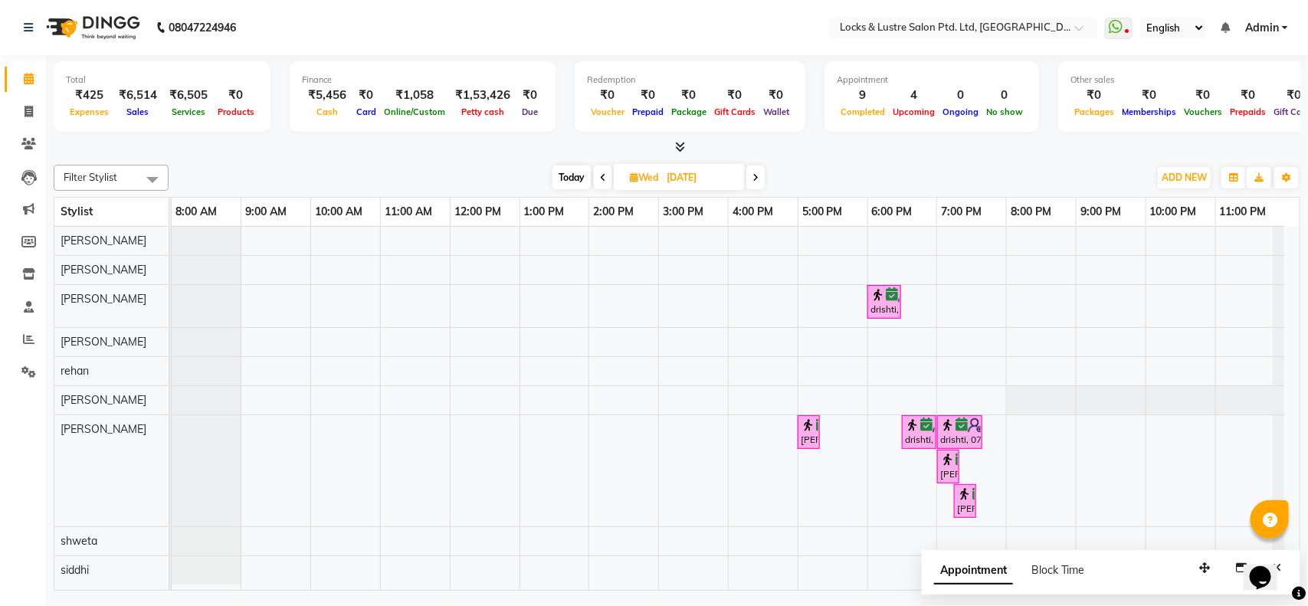
click at [600, 181] on icon at bounding box center [603, 177] width 6 height 9
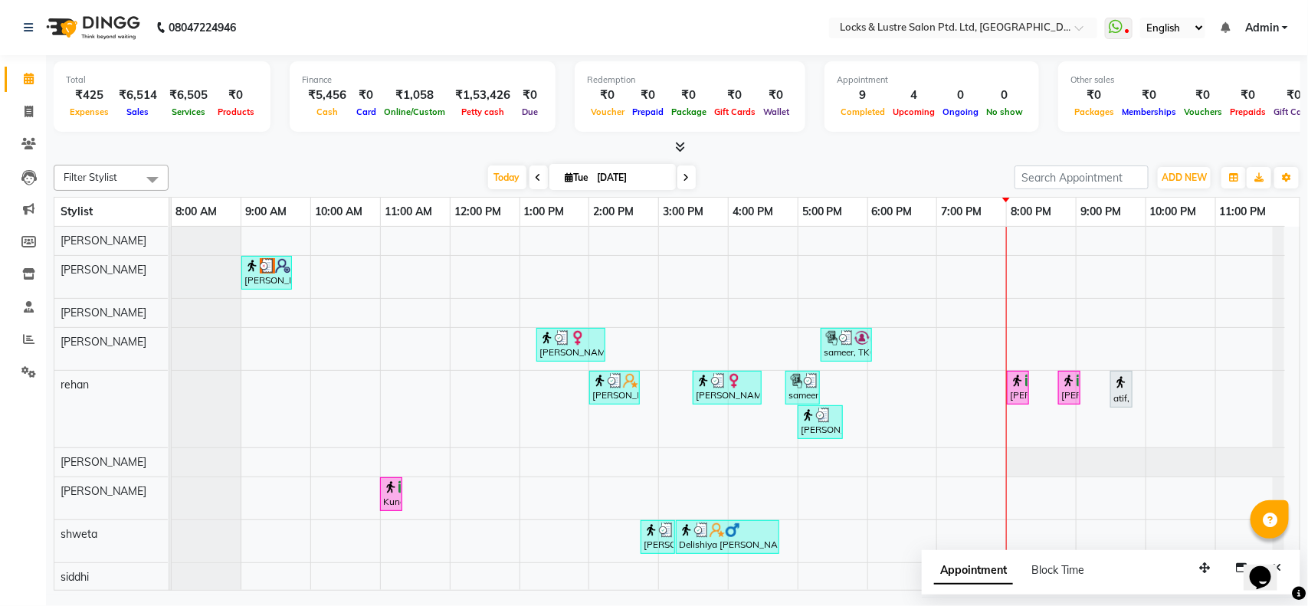
click at [688, 182] on span at bounding box center [686, 177] width 18 height 24
type input "[DATE]"
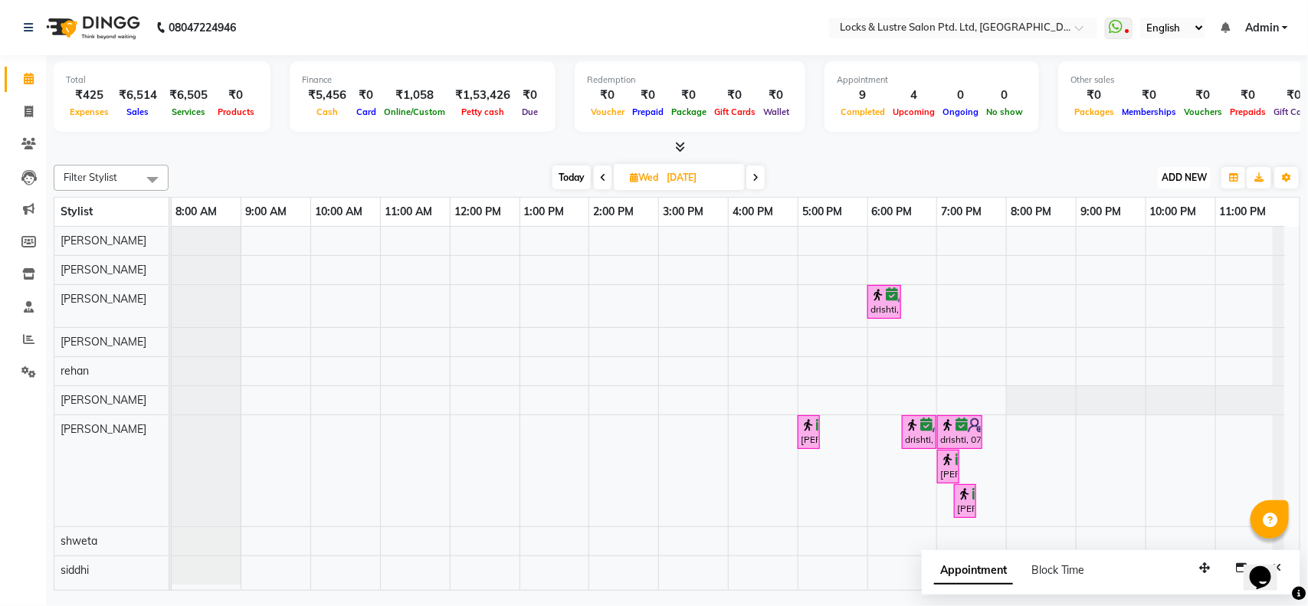
click at [1170, 179] on span "ADD NEW" at bounding box center [1183, 177] width 45 height 11
click at [1146, 212] on button "Add Appointment" at bounding box center [1149, 207] width 121 height 20
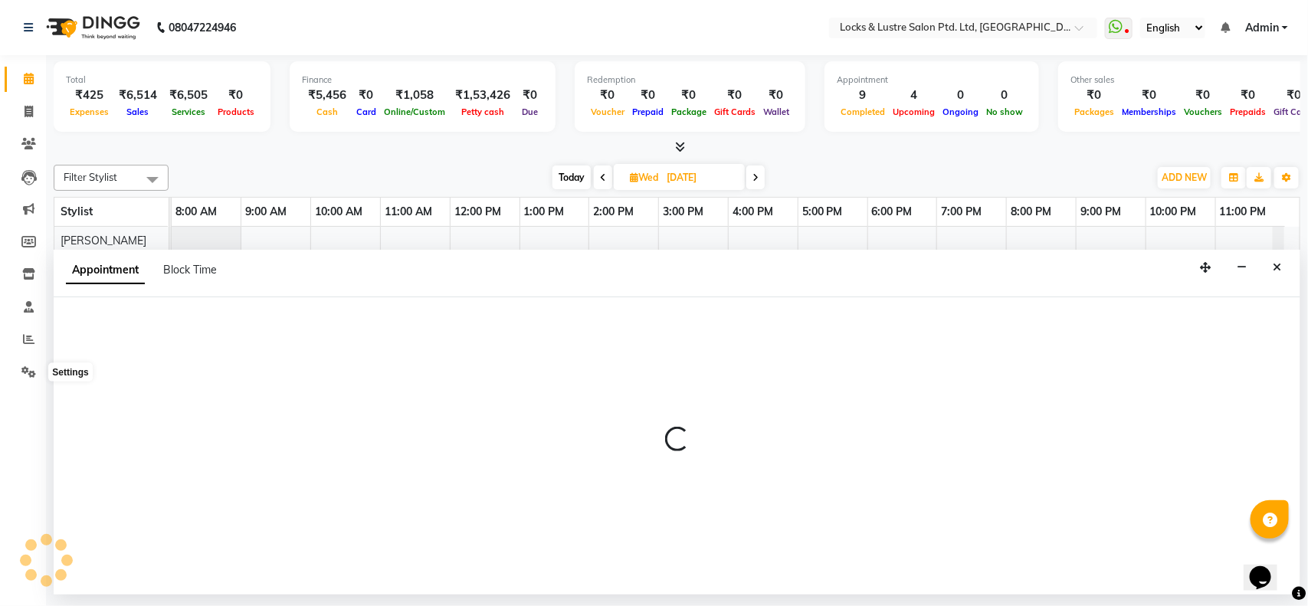
select select "tentative"
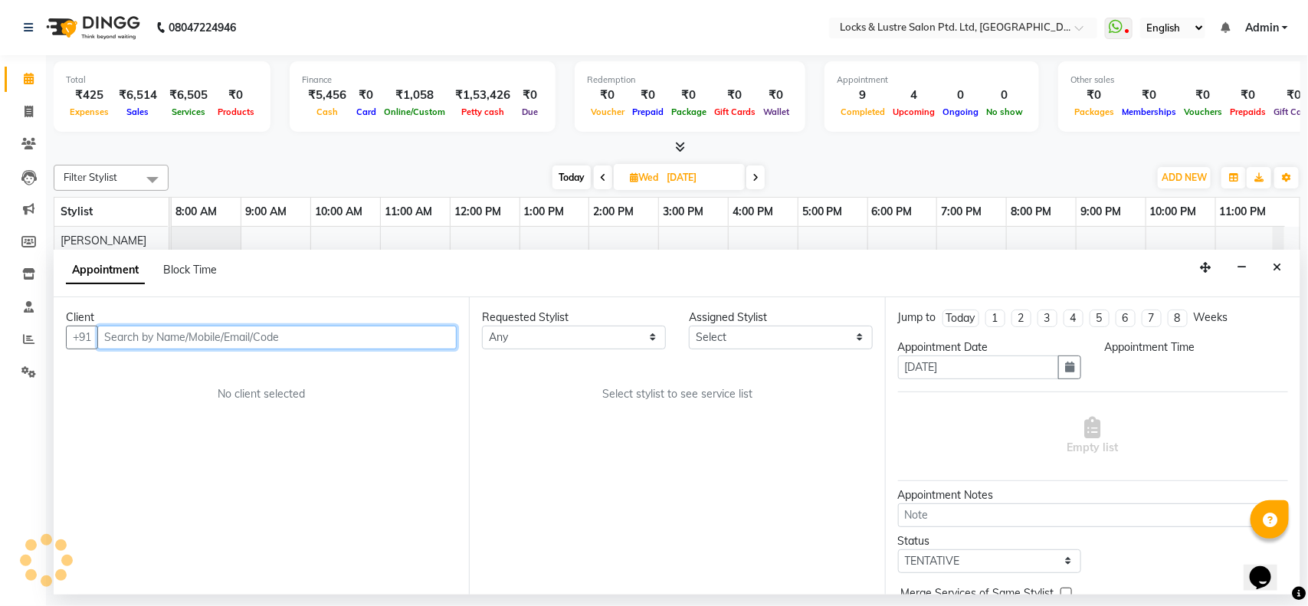
select select "540"
click at [303, 328] on input "text" at bounding box center [276, 338] width 359 height 24
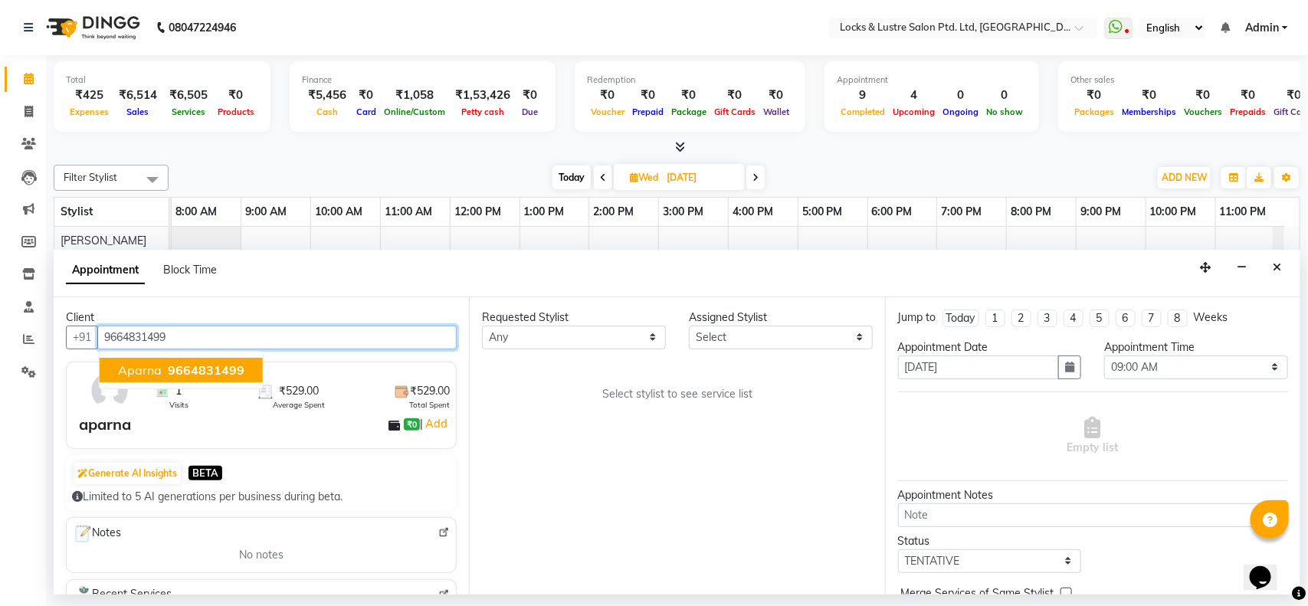
type input "9664831499"
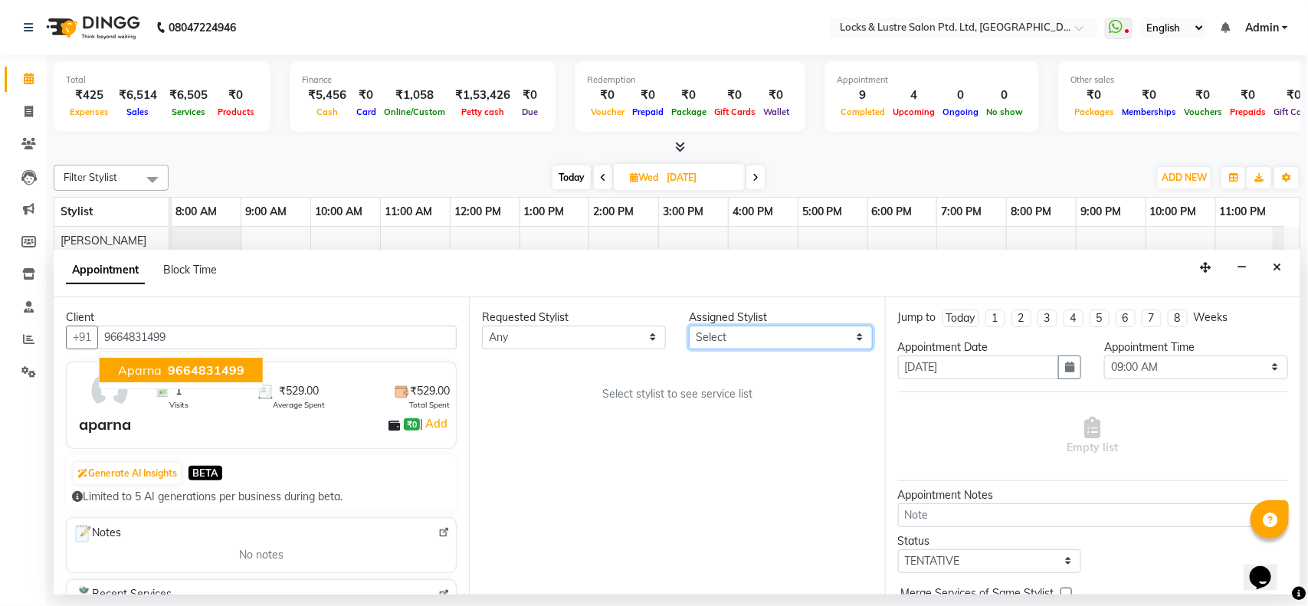
click at [721, 332] on select "Select [PERSON_NAME] [PERSON_NAME] [PERSON_NAME] [PERSON_NAME] [PERSON_NAME] sh…" at bounding box center [781, 338] width 184 height 24
select select "89162"
click at [689, 326] on select "Select [PERSON_NAME] [PERSON_NAME] [PERSON_NAME] [PERSON_NAME] [PERSON_NAME] sh…" at bounding box center [781, 338] width 184 height 24
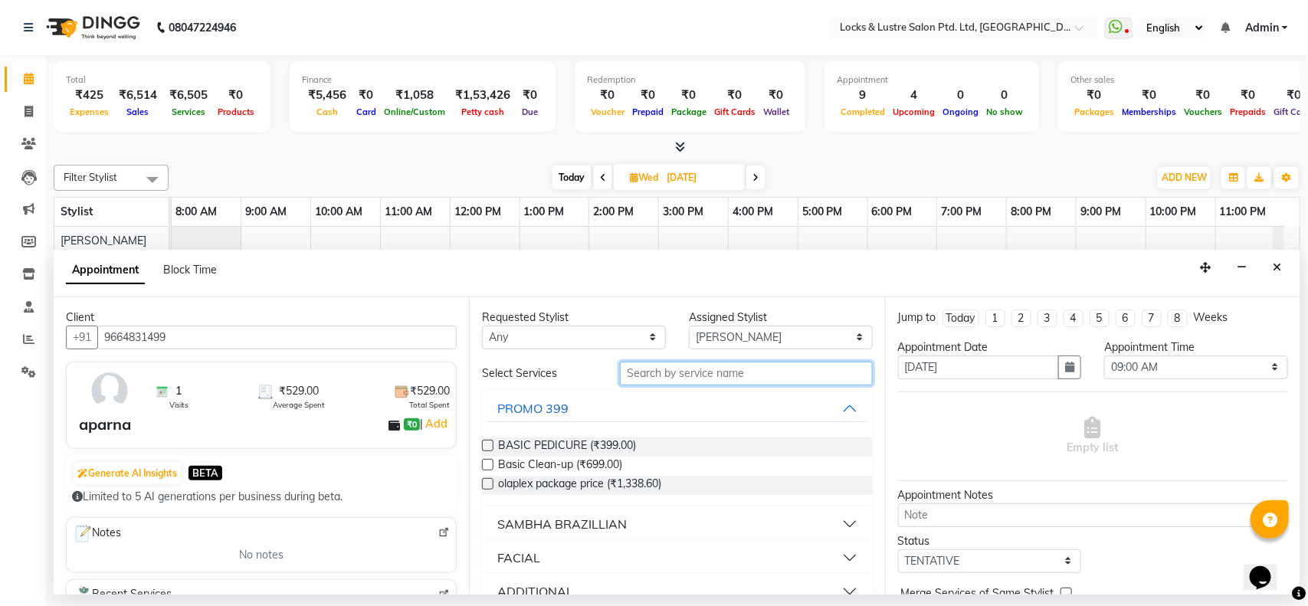
click at [679, 372] on input "text" at bounding box center [746, 374] width 253 height 24
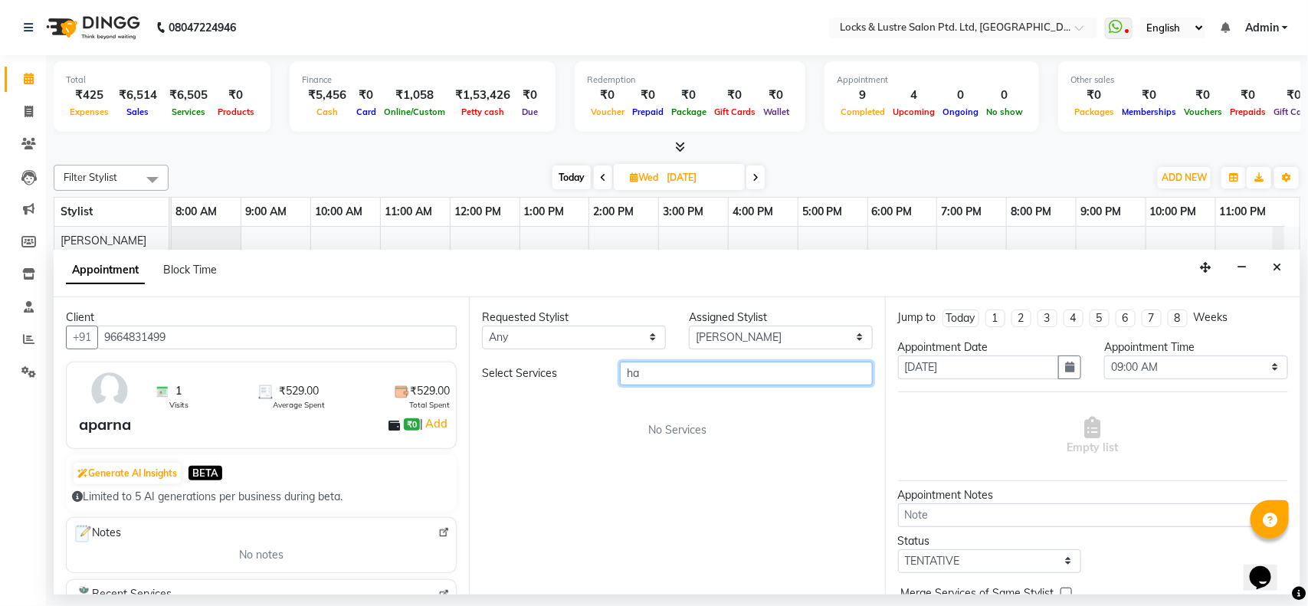
type input "h"
type input "1"
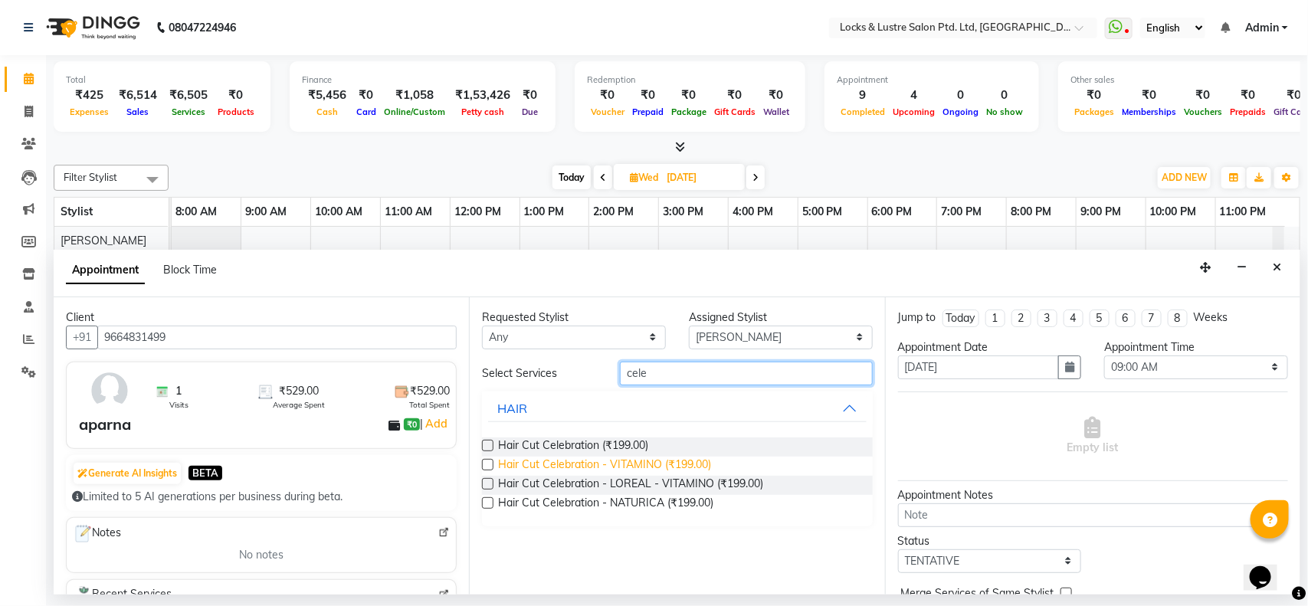
type input "cele"
click at [562, 463] on span "Hair Cut Celebration - VITAMINO (₹199.00)" at bounding box center [604, 466] width 213 height 19
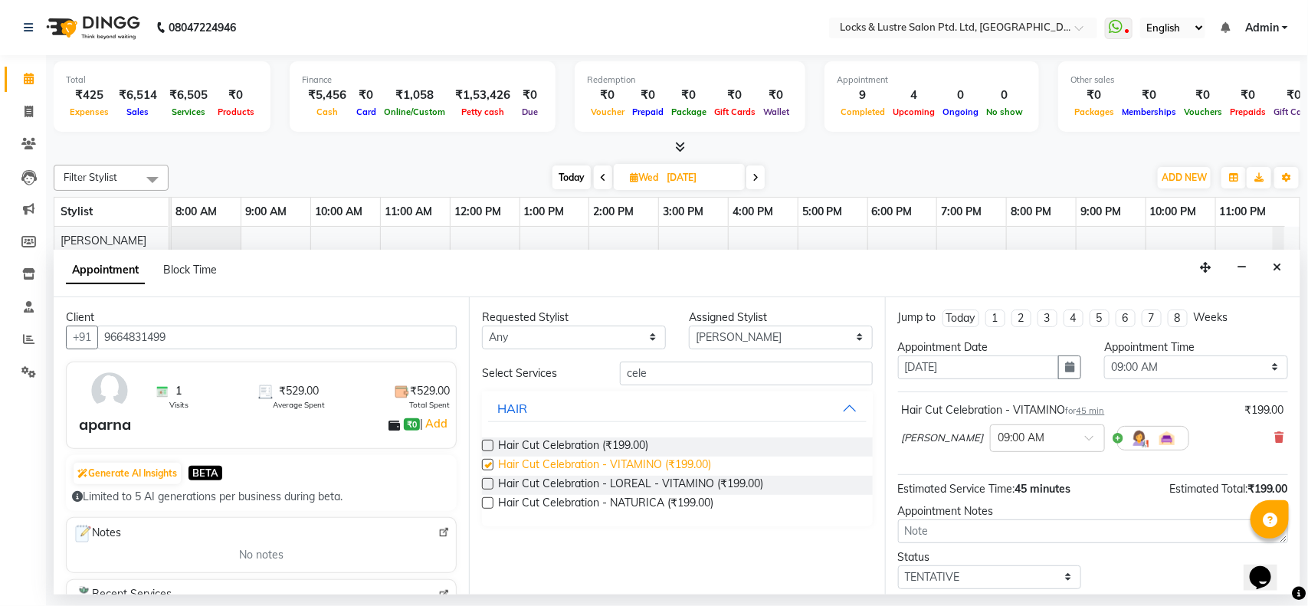
checkbox input "false"
click at [1040, 431] on input "text" at bounding box center [1031, 437] width 67 height 16
click at [1040, 517] on div "08:30 PM" at bounding box center [1047, 525] width 113 height 28
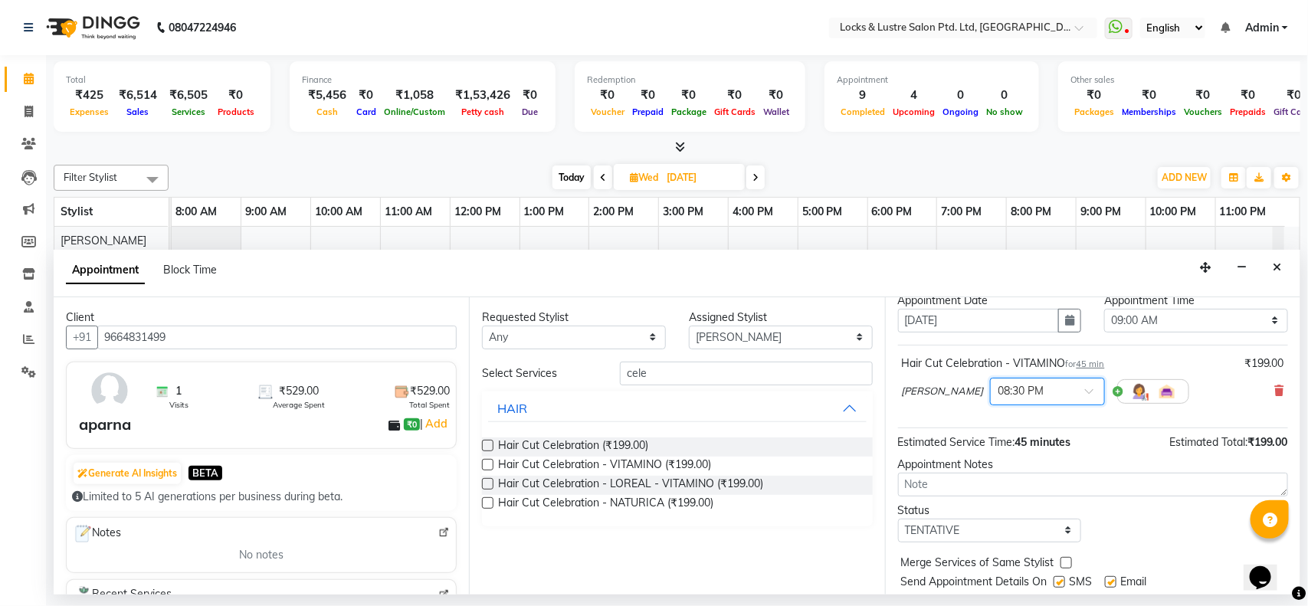
scroll to position [92, 0]
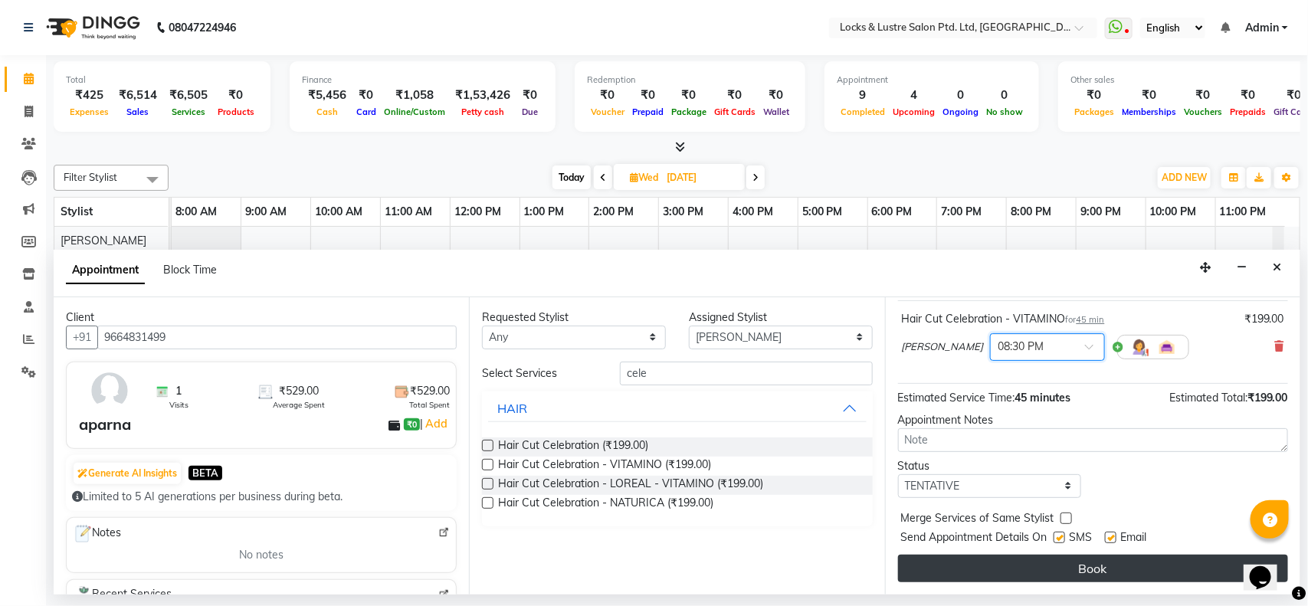
click at [1024, 564] on button "Book" at bounding box center [1093, 569] width 390 height 28
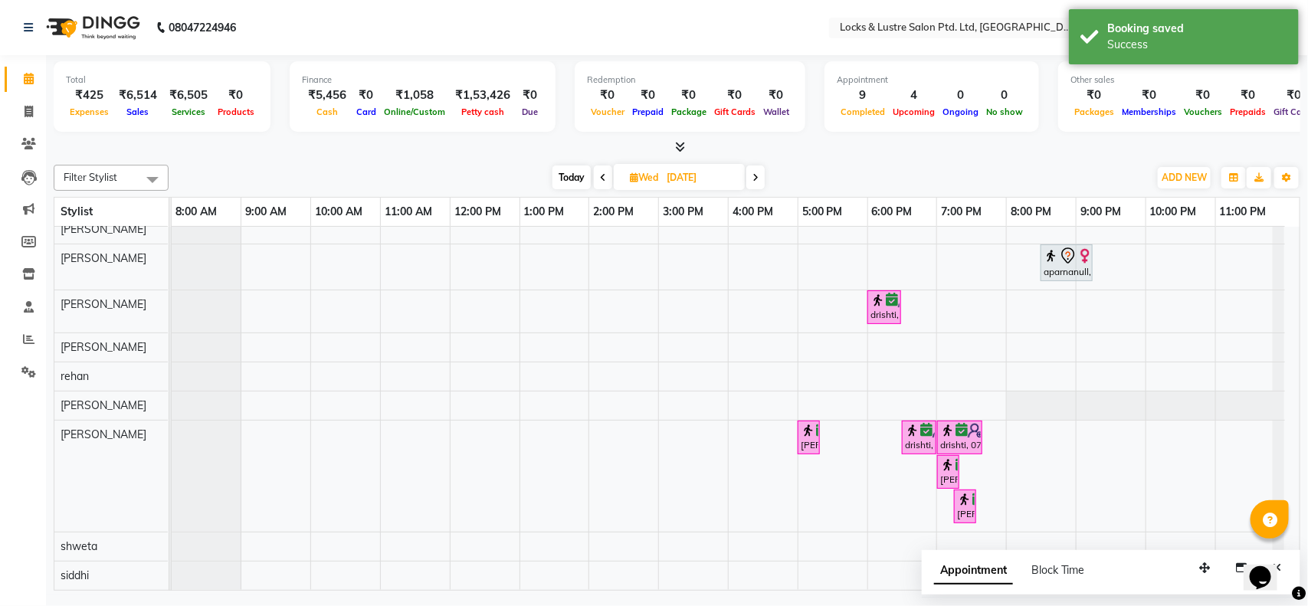
scroll to position [28, 0]
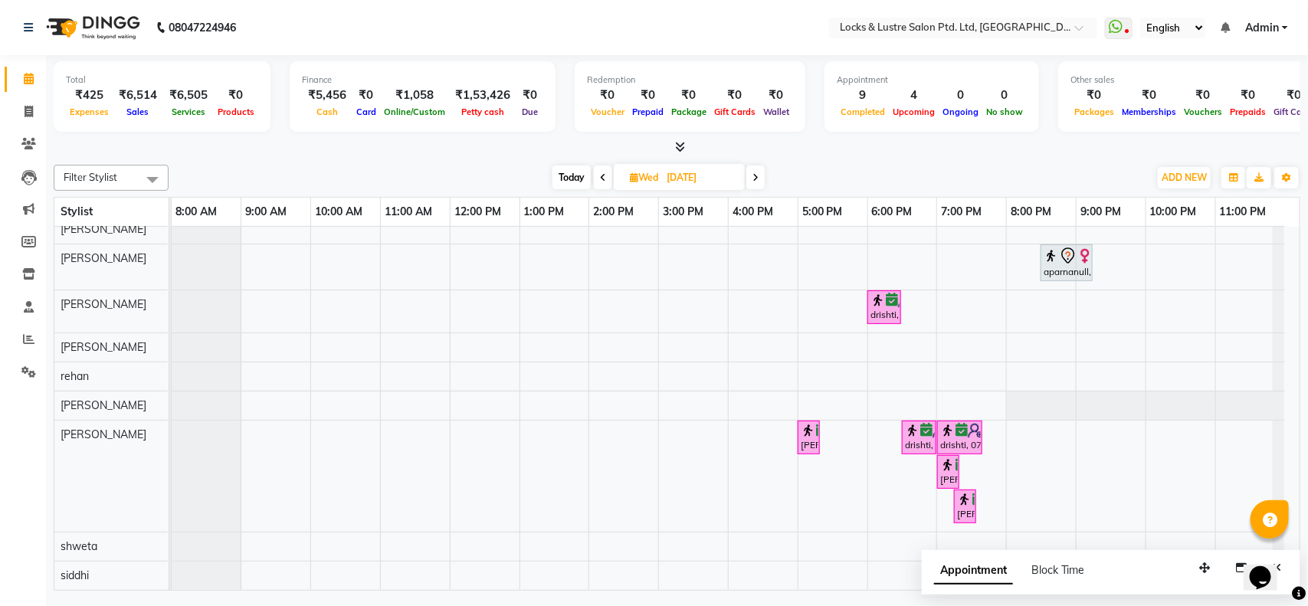
click at [397, 171] on div "[DATE] [DATE]" at bounding box center [658, 177] width 965 height 23
click at [13, 107] on link "Invoice" at bounding box center [23, 112] width 37 height 25
select select "service"
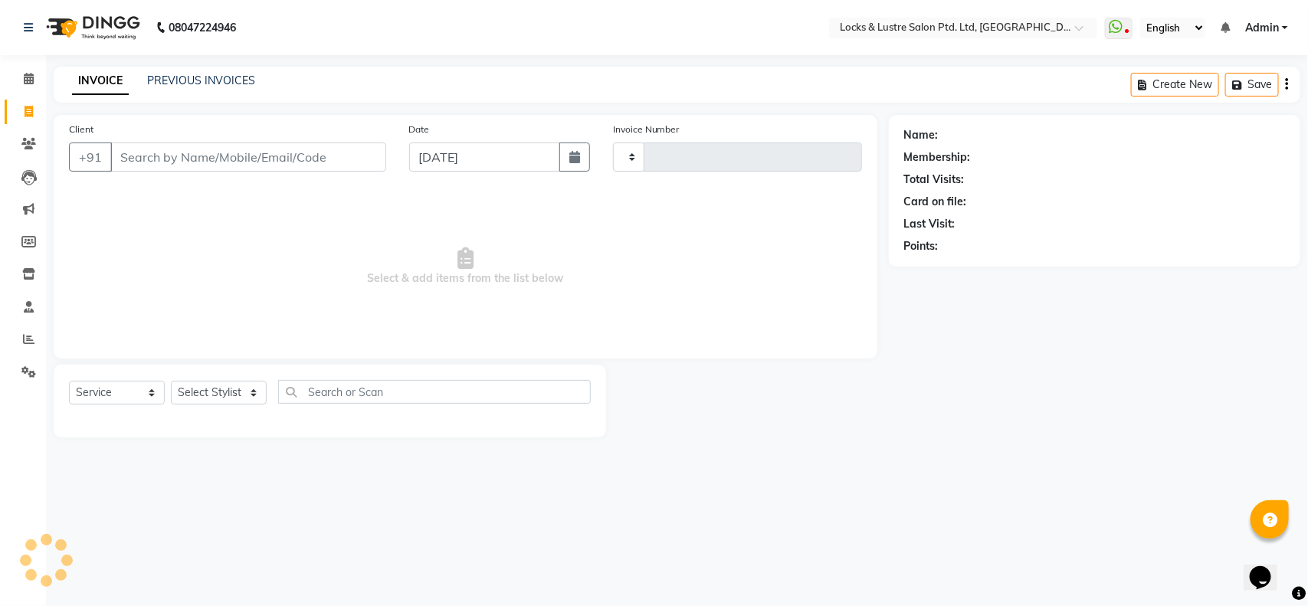
type input "1845"
select select "5928"
click at [25, 78] on icon at bounding box center [29, 78] width 10 height 11
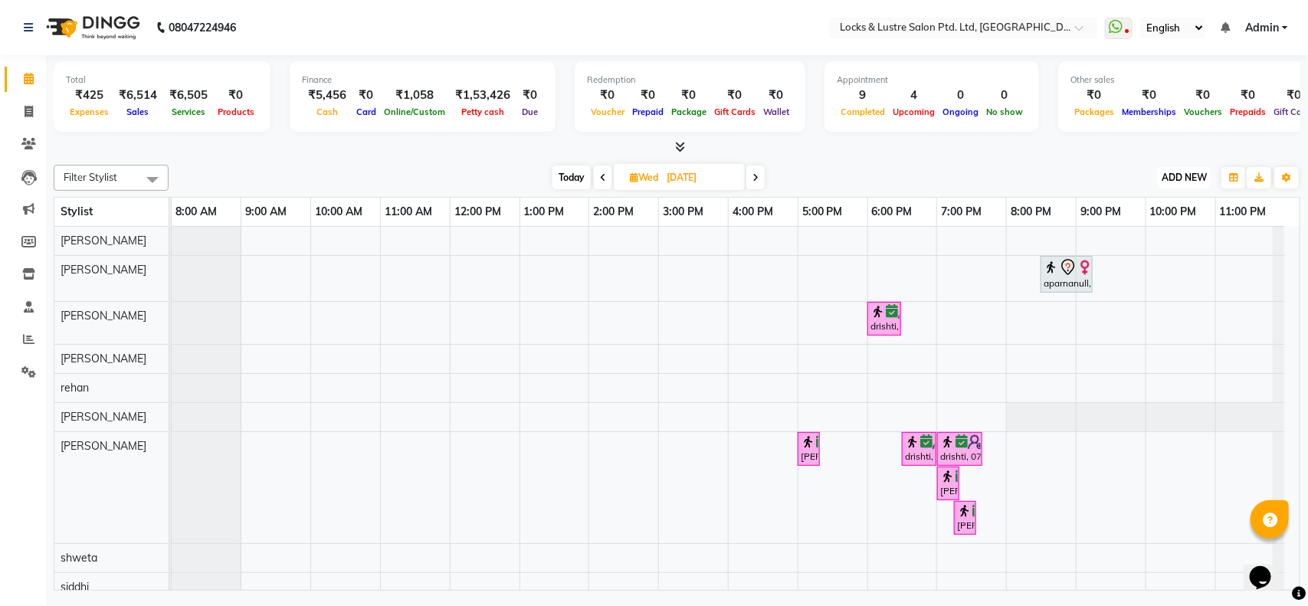
click at [1172, 175] on span "ADD NEW" at bounding box center [1183, 177] width 45 height 11
click at [1128, 205] on button "Add Appointment" at bounding box center [1149, 207] width 121 height 20
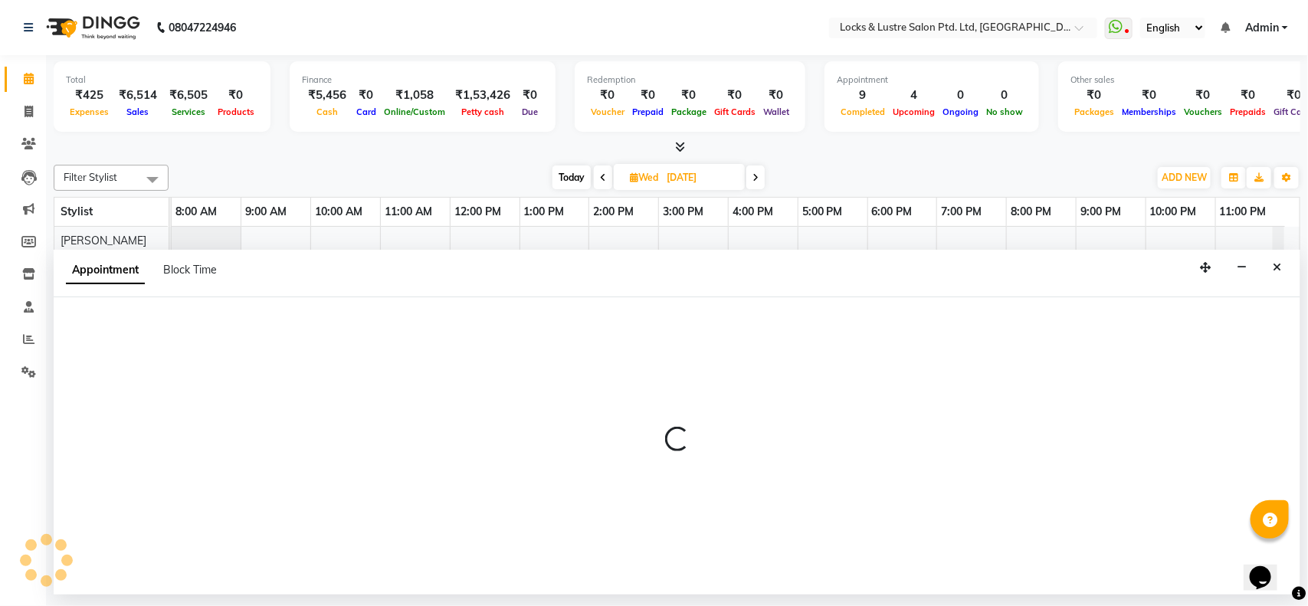
select select "tentative"
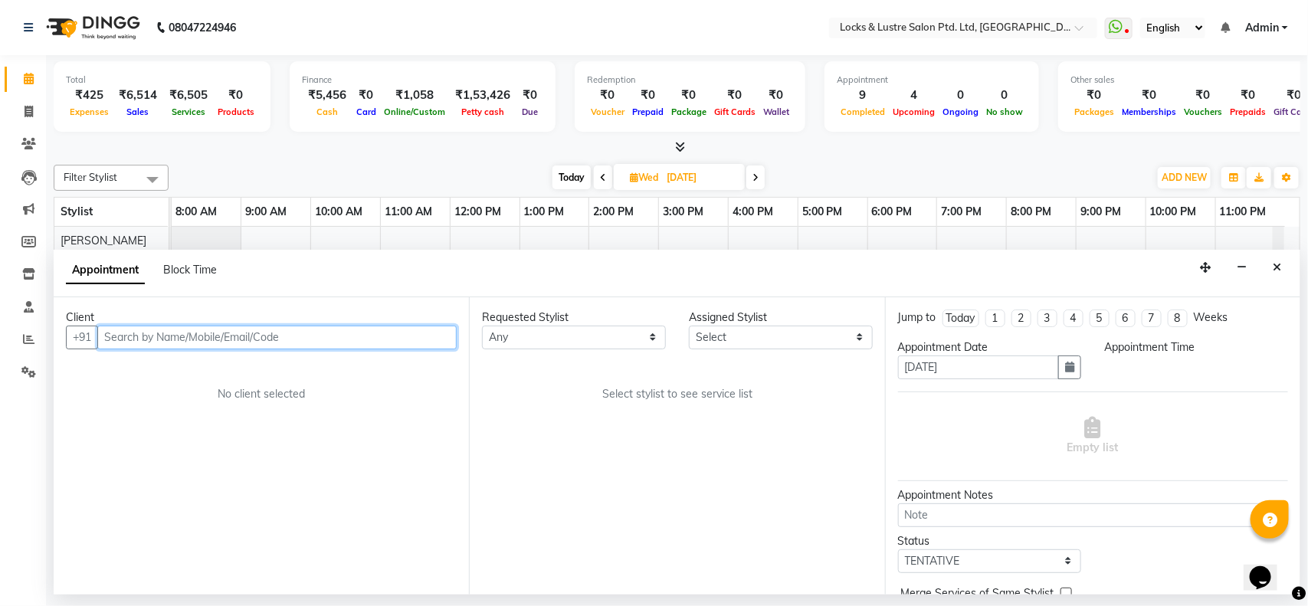
select select "540"
click at [177, 332] on input "text" at bounding box center [276, 338] width 359 height 24
type input "9892611271"
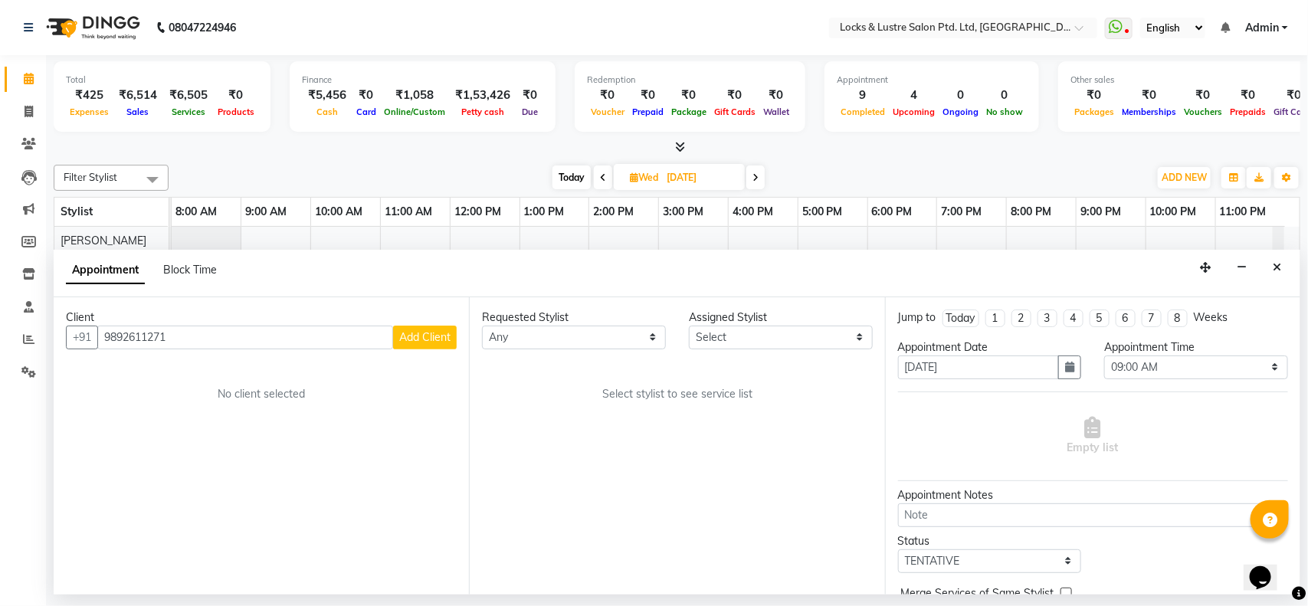
click at [418, 338] on span "Add Client" at bounding box center [424, 337] width 51 height 14
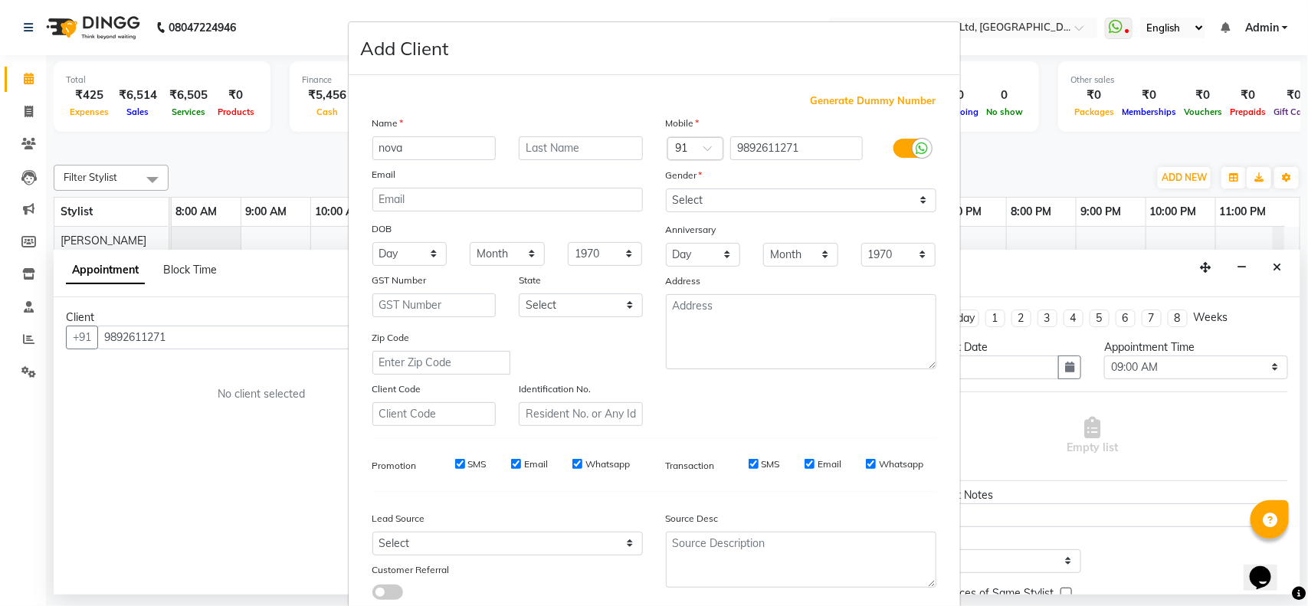
type input "nova"
click at [755, 195] on select "Select Male Female Other Prefer Not To Say" at bounding box center [801, 200] width 270 height 24
select select "female"
click at [666, 188] on select "Select Male Female Other Prefer Not To Say" at bounding box center [801, 200] width 270 height 24
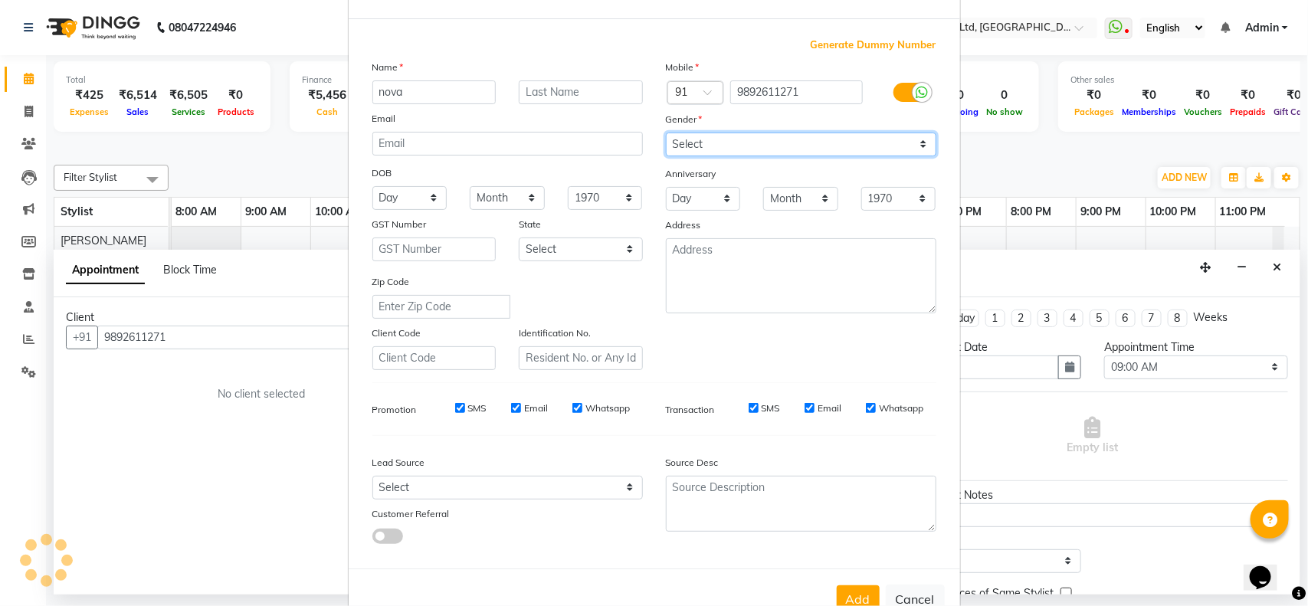
scroll to position [96, 0]
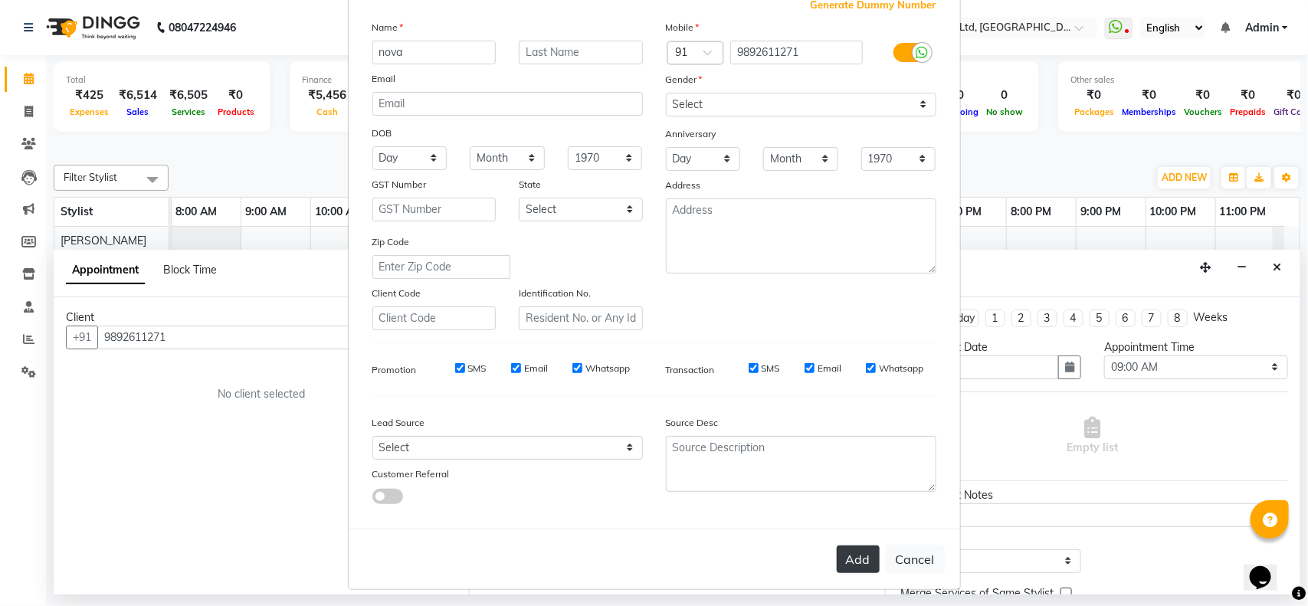
click at [860, 560] on button "Add" at bounding box center [858, 559] width 43 height 28
select select
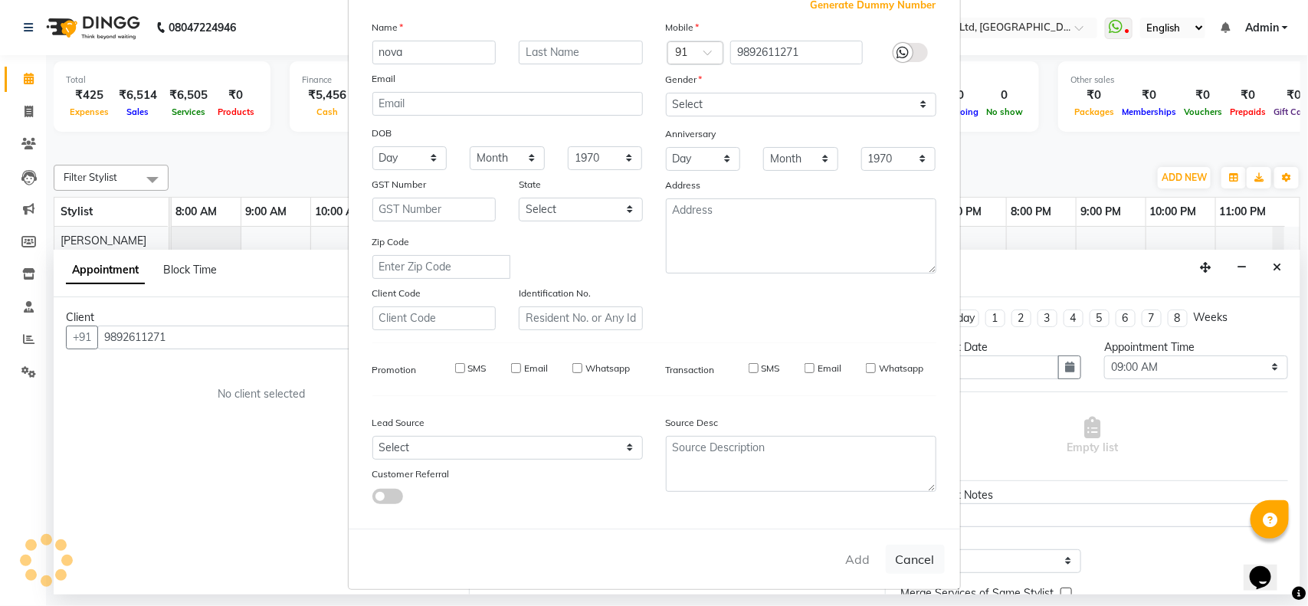
select select
checkbox input "false"
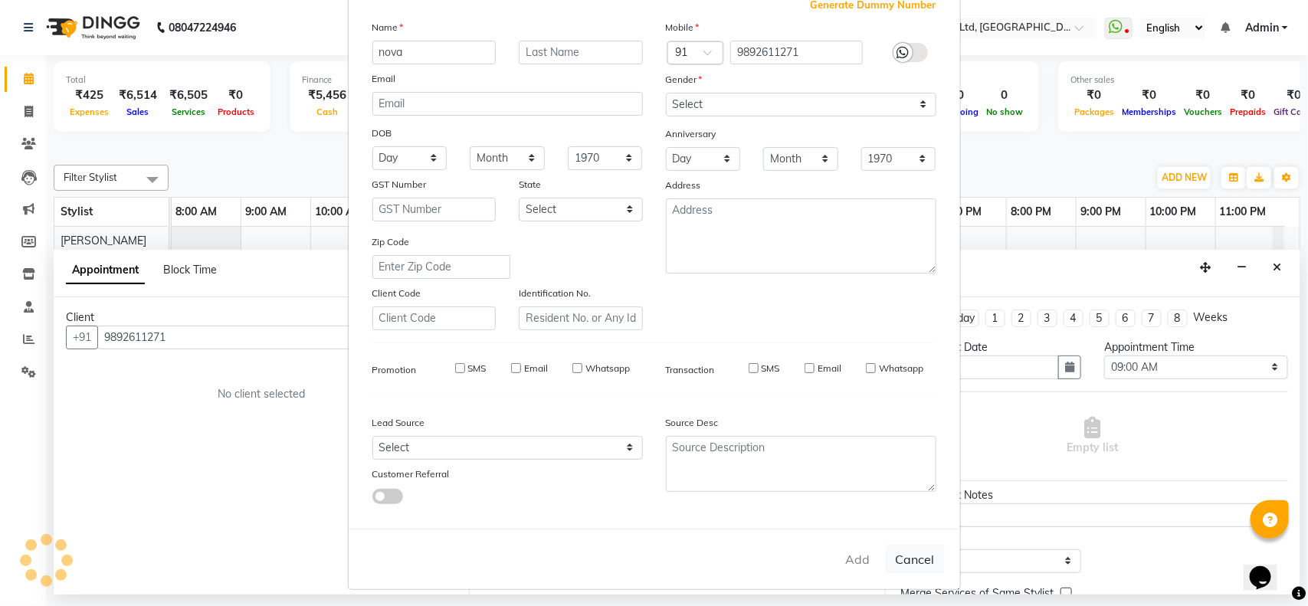
checkbox input "false"
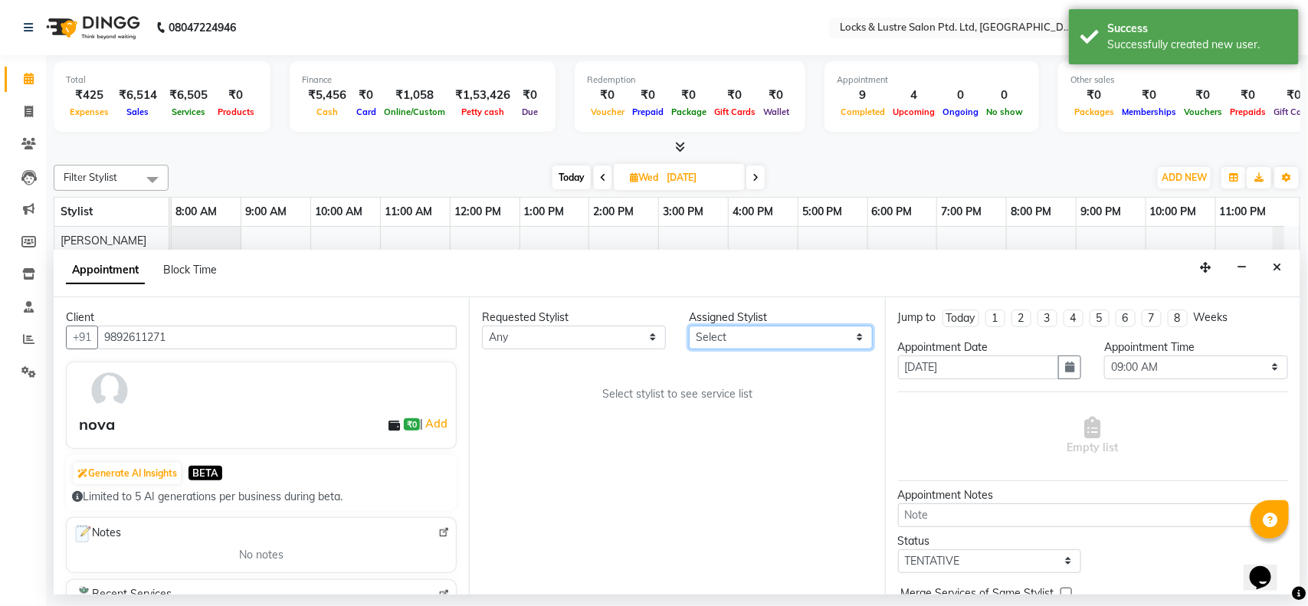
click at [768, 331] on select "Select anushree Hashim Salmani muskan shaikh Rachna Salvi rehan Sahil Sanjeet s…" at bounding box center [781, 338] width 184 height 24
select select "83836"
click at [689, 326] on select "Select anushree Hashim Salmani muskan shaikh Rachna Salvi rehan Sahil Sanjeet s…" at bounding box center [781, 338] width 184 height 24
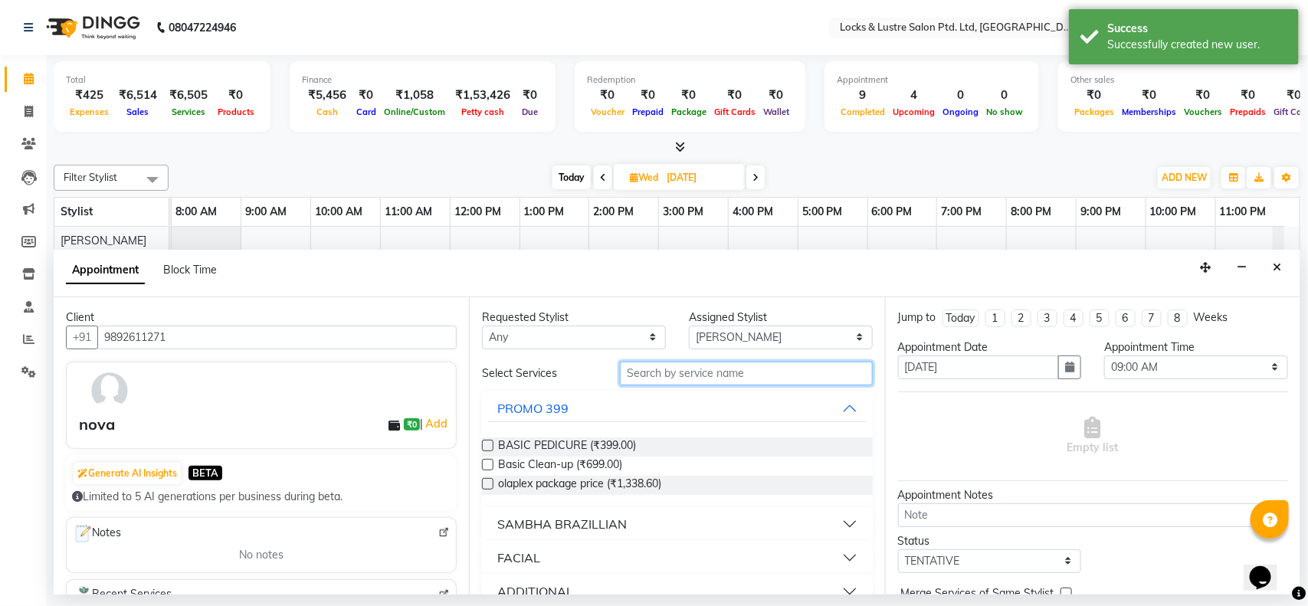
click at [660, 374] on input "text" at bounding box center [746, 374] width 253 height 24
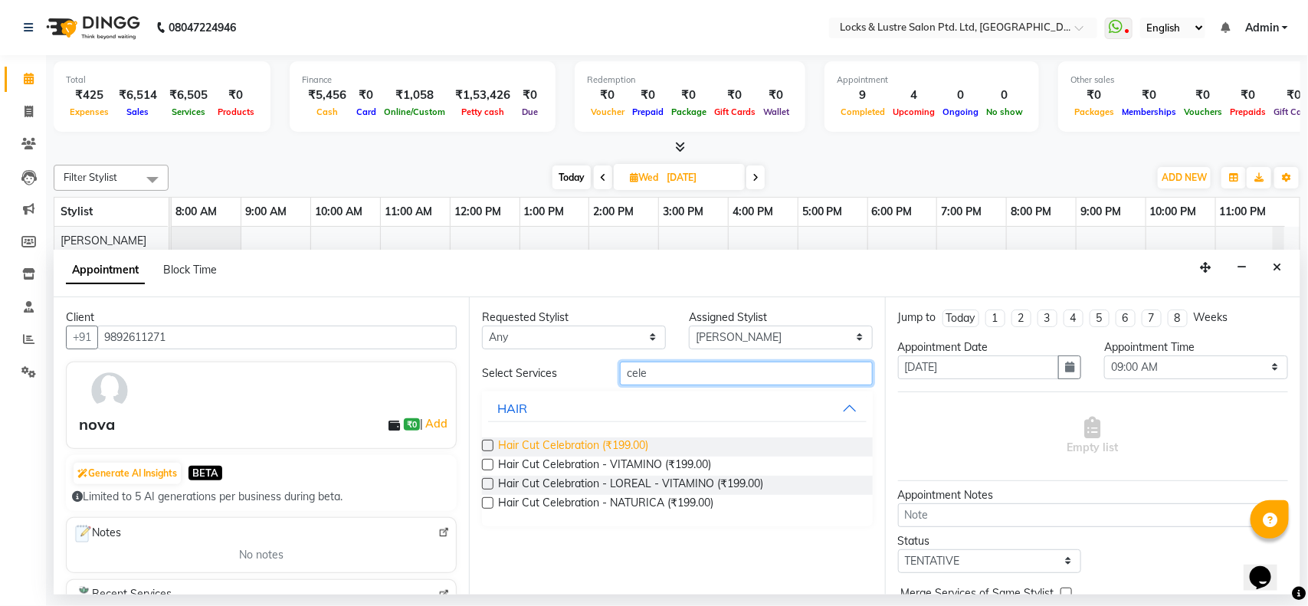
type input "cele"
click at [516, 445] on span "Hair Cut Celebration (₹199.00)" at bounding box center [573, 446] width 150 height 19
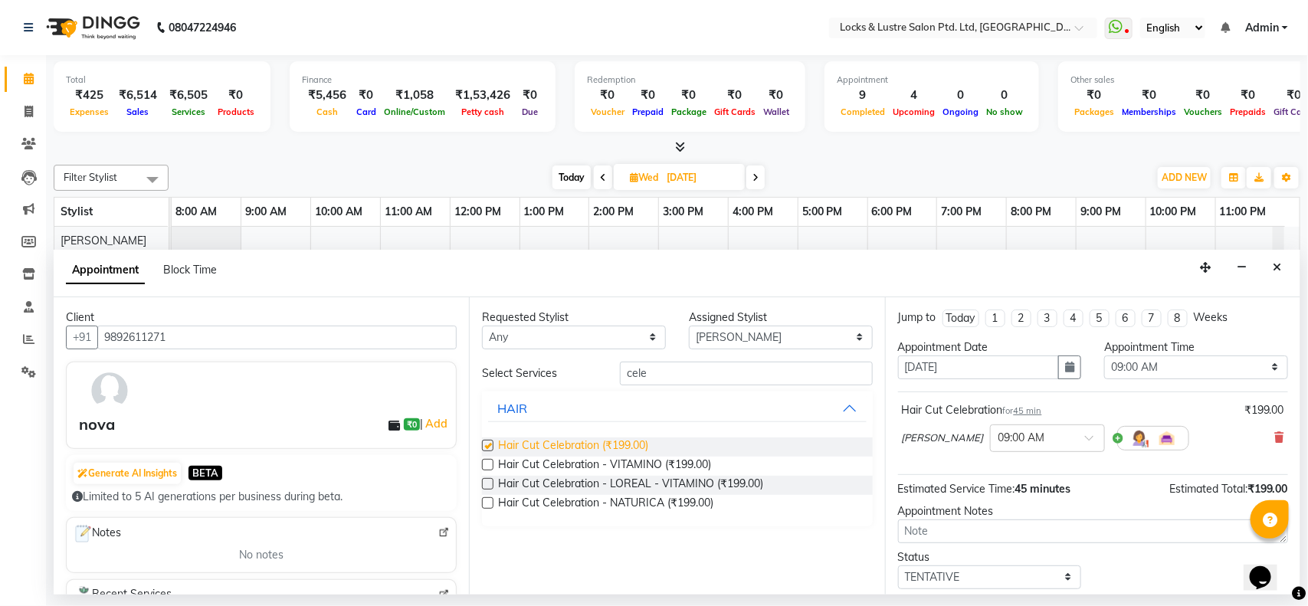
checkbox input "false"
click at [1001, 438] on input "text" at bounding box center [1031, 437] width 67 height 16
click at [991, 494] on div "11:45 AM" at bounding box center [1047, 491] width 113 height 28
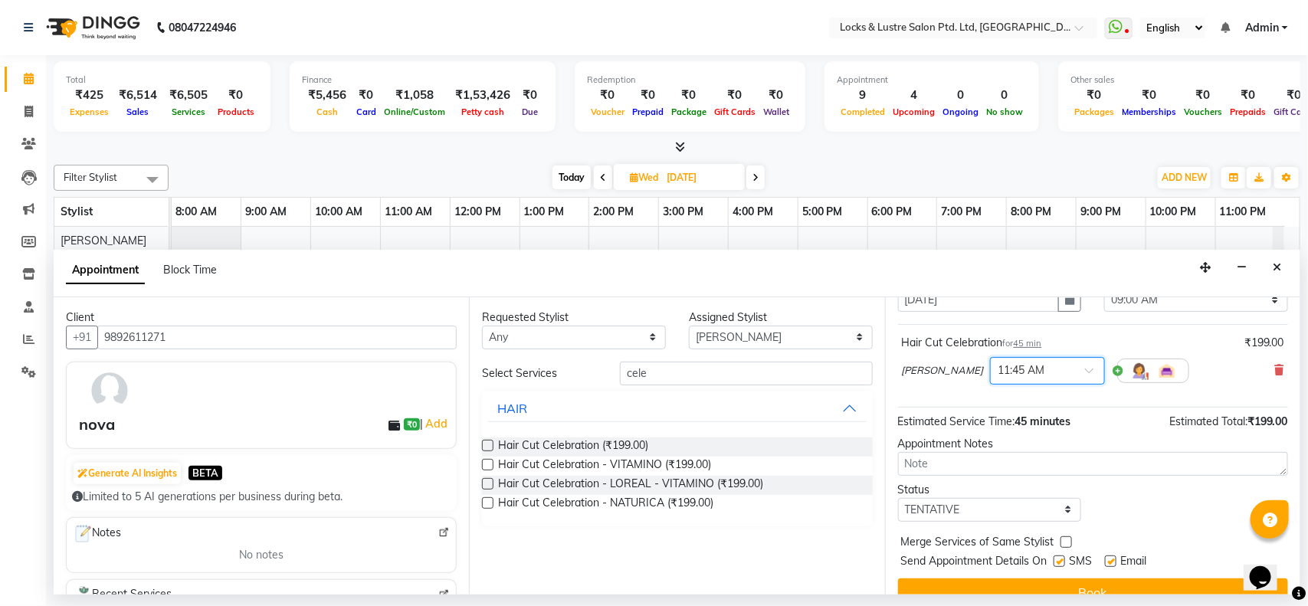
scroll to position [92, 0]
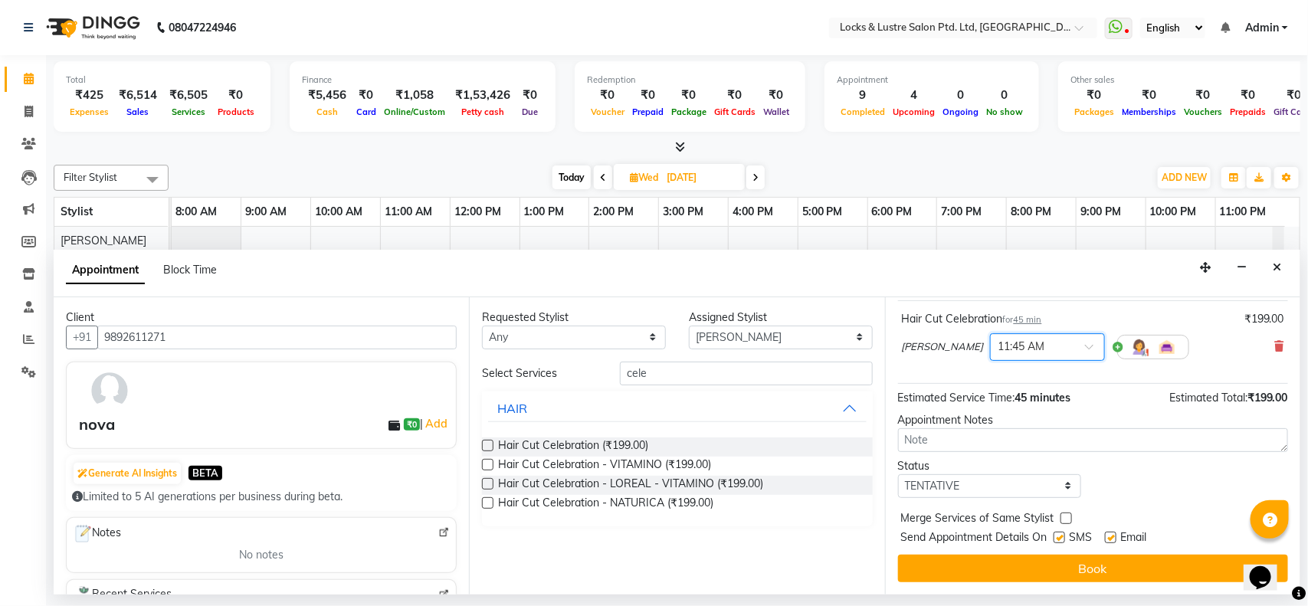
click at [1079, 572] on button "Book" at bounding box center [1093, 569] width 390 height 28
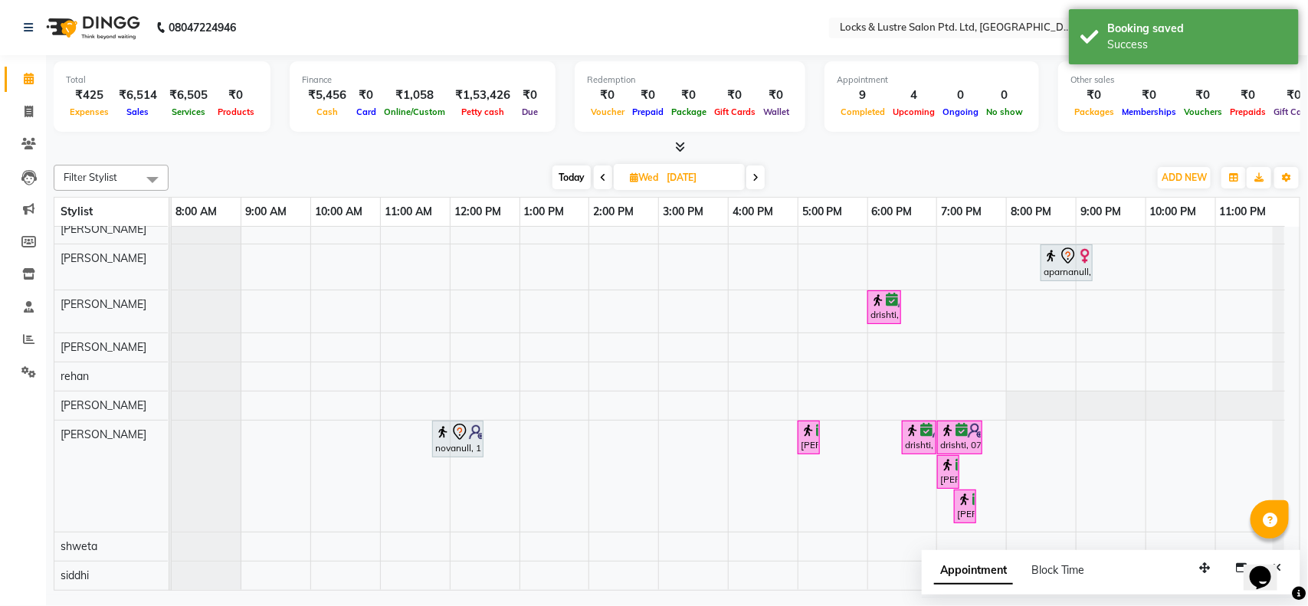
scroll to position [28, 0]
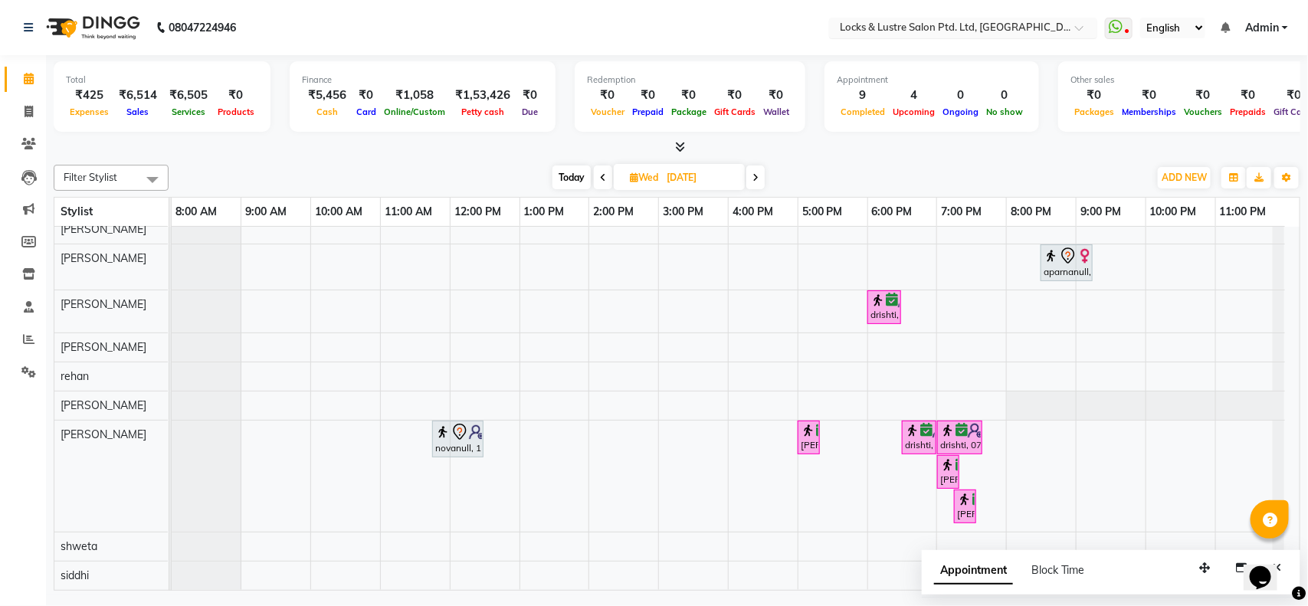
click at [870, 32] on input "text" at bounding box center [948, 28] width 222 height 15
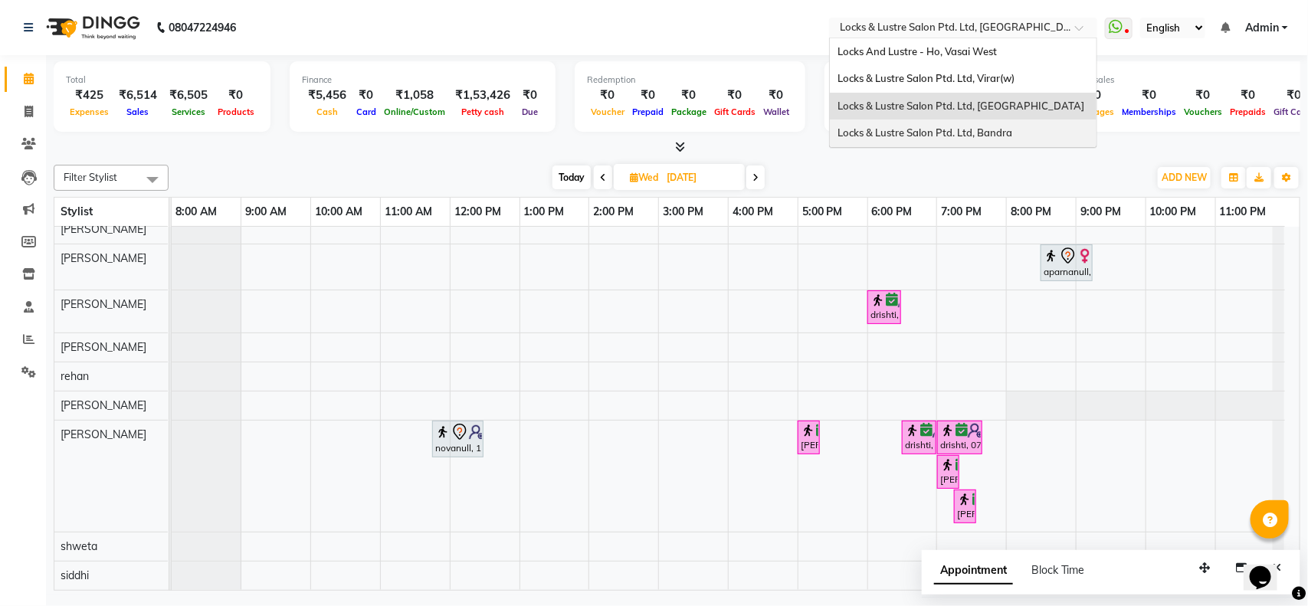
click at [866, 139] on span "Locks & Lustre Salon Ptd. Ltd, Bandra" at bounding box center [924, 132] width 175 height 12
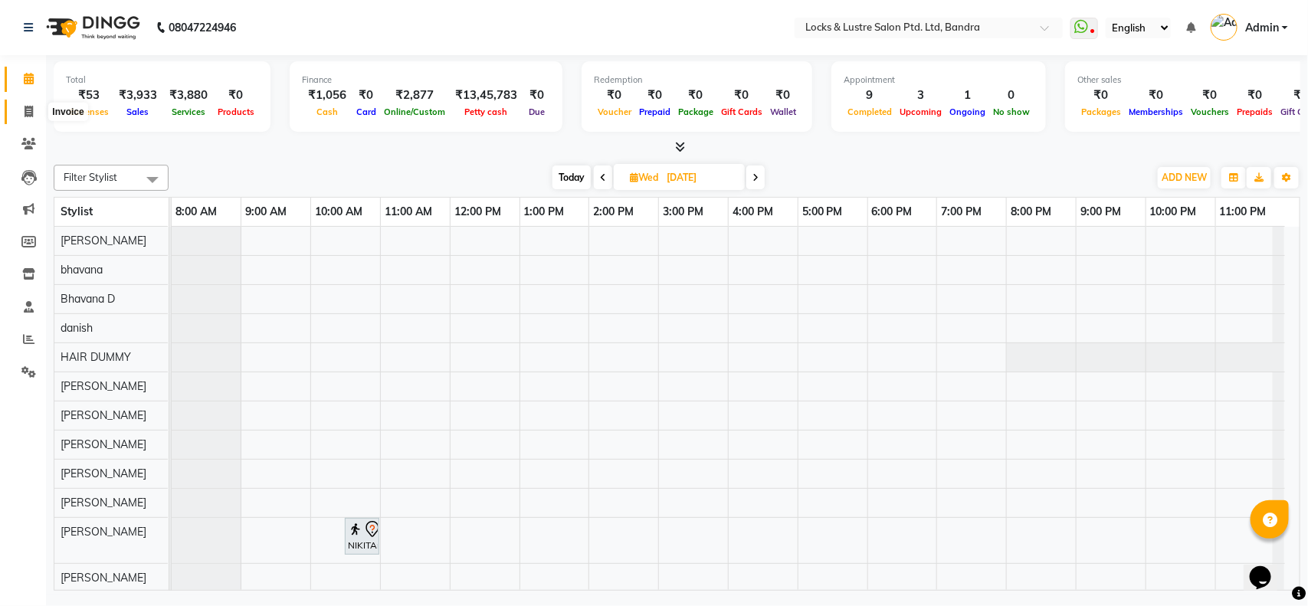
drag, startPoint x: 23, startPoint y: 111, endPoint x: 66, endPoint y: 117, distance: 43.3
click at [23, 111] on span at bounding box center [28, 112] width 27 height 18
select select "6029"
select select "service"
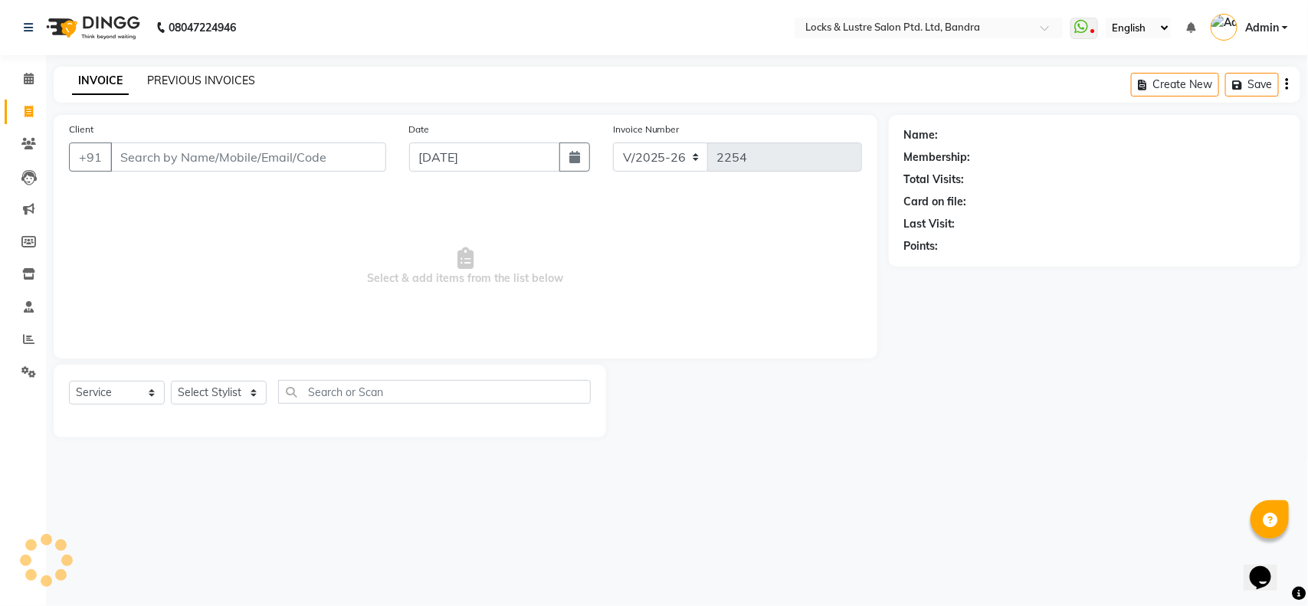
click at [197, 80] on link "PREVIOUS INVOICES" at bounding box center [201, 81] width 108 height 14
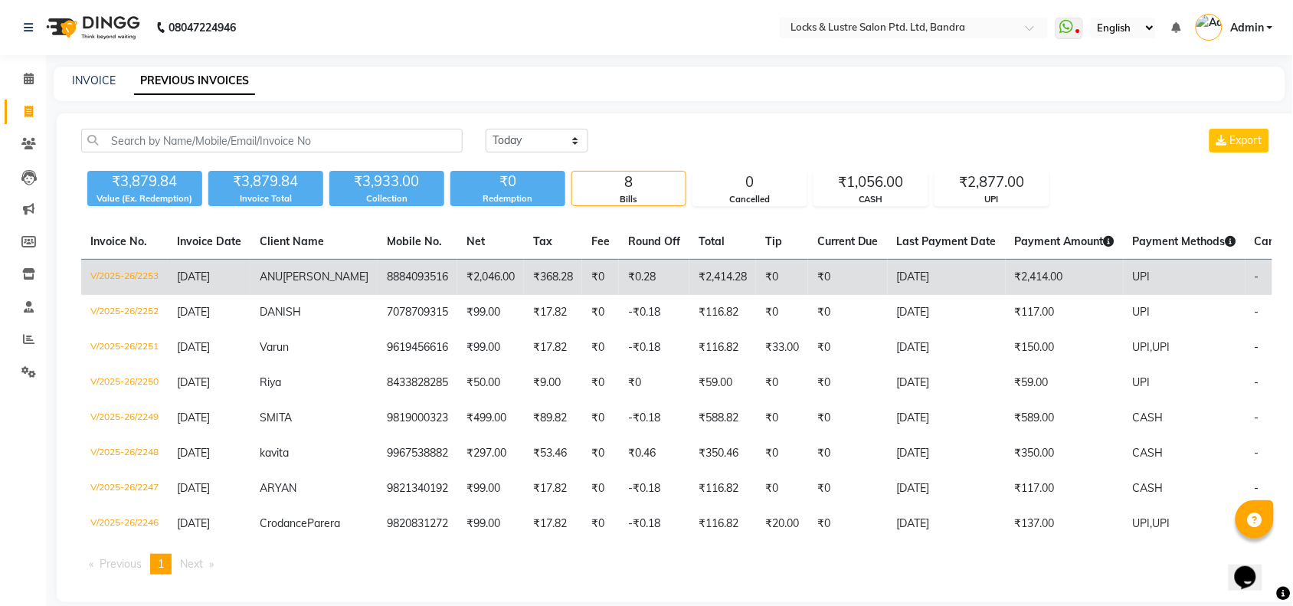
click at [150, 274] on td "V/2025-26/2253" at bounding box center [124, 278] width 87 height 36
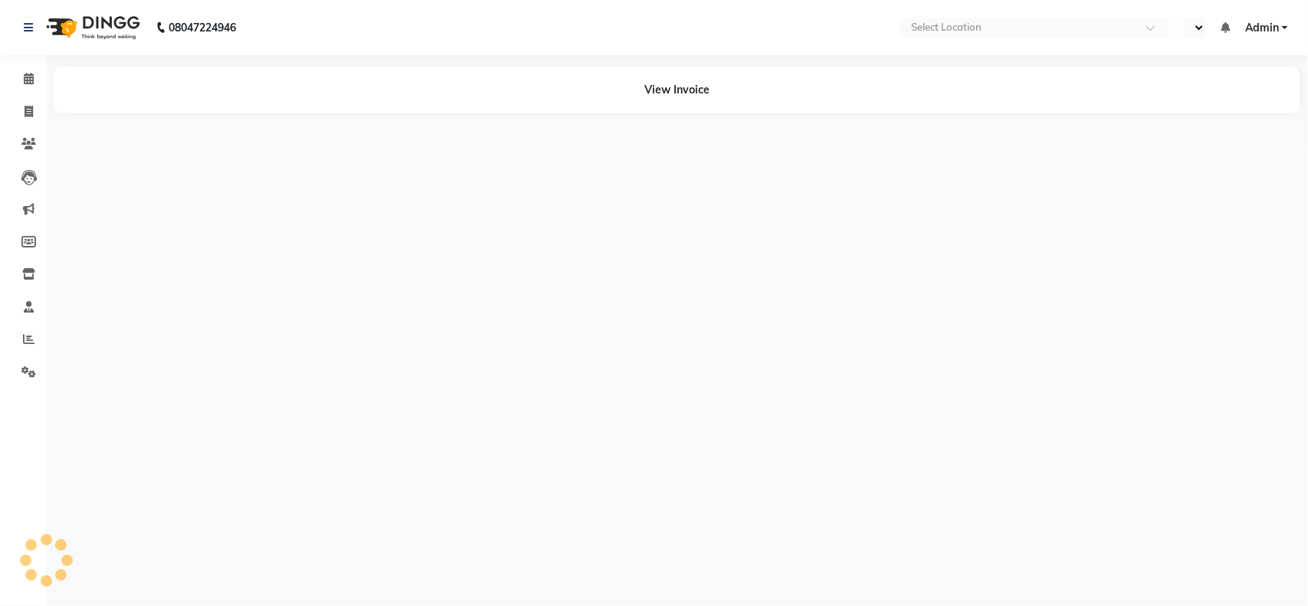
select select "en"
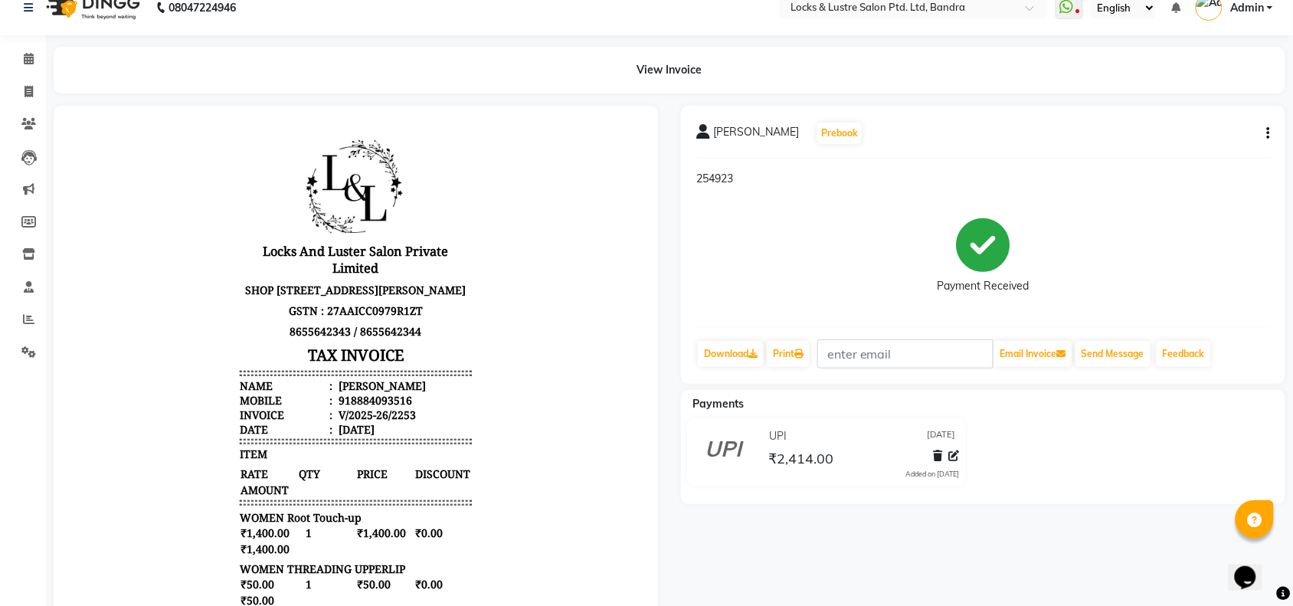
scroll to position [13, 0]
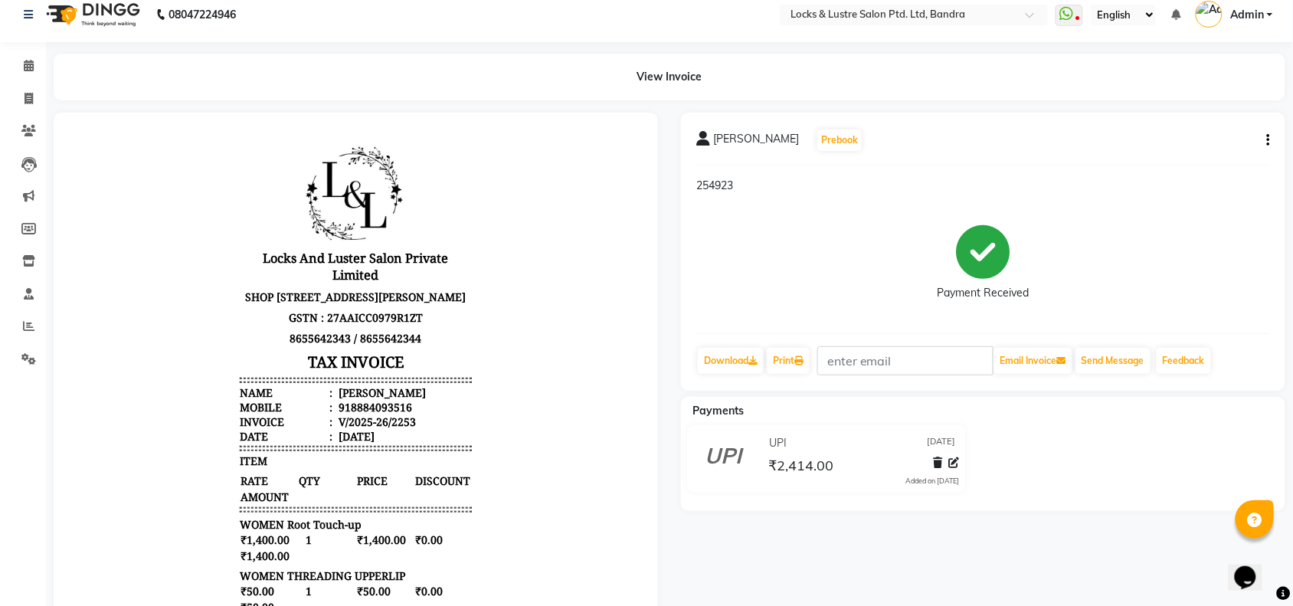
click at [24, 311] on li "Reports" at bounding box center [23, 326] width 46 height 33
click at [23, 356] on icon at bounding box center [28, 358] width 15 height 11
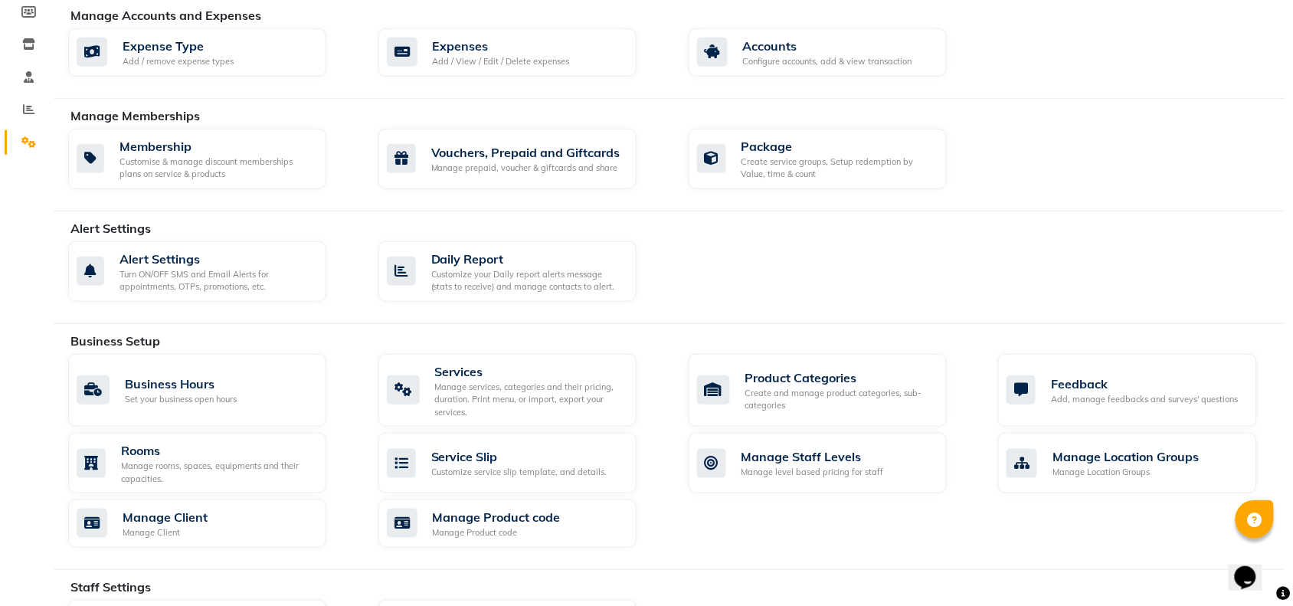
scroll to position [110, 0]
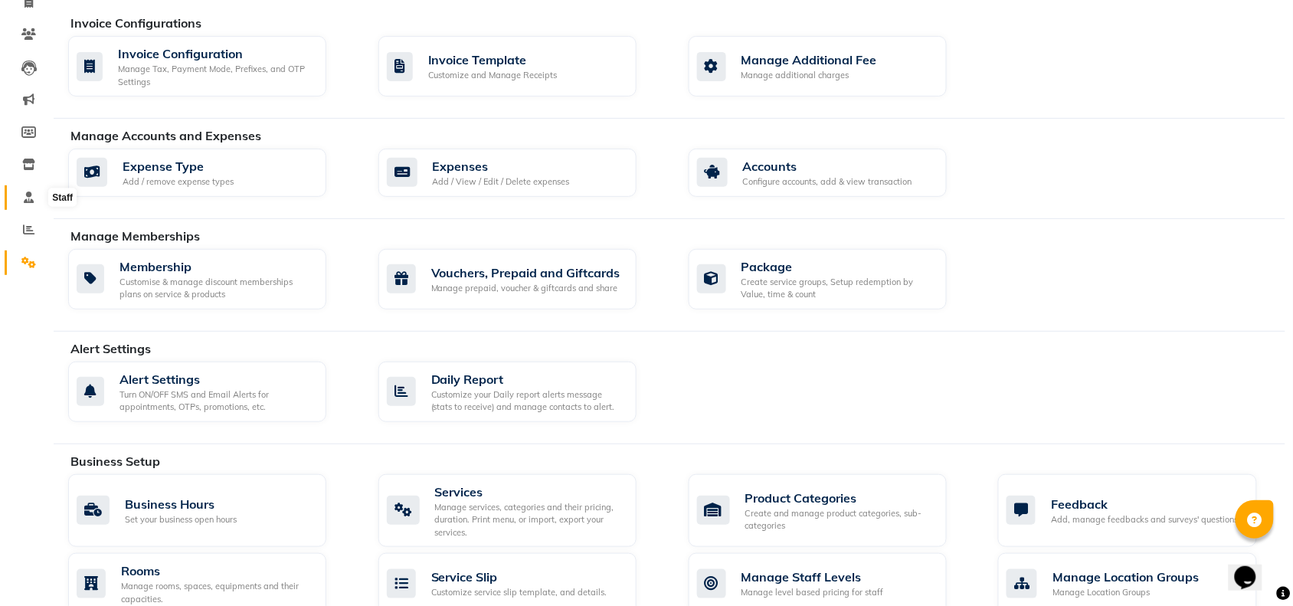
click at [29, 198] on icon at bounding box center [29, 197] width 10 height 11
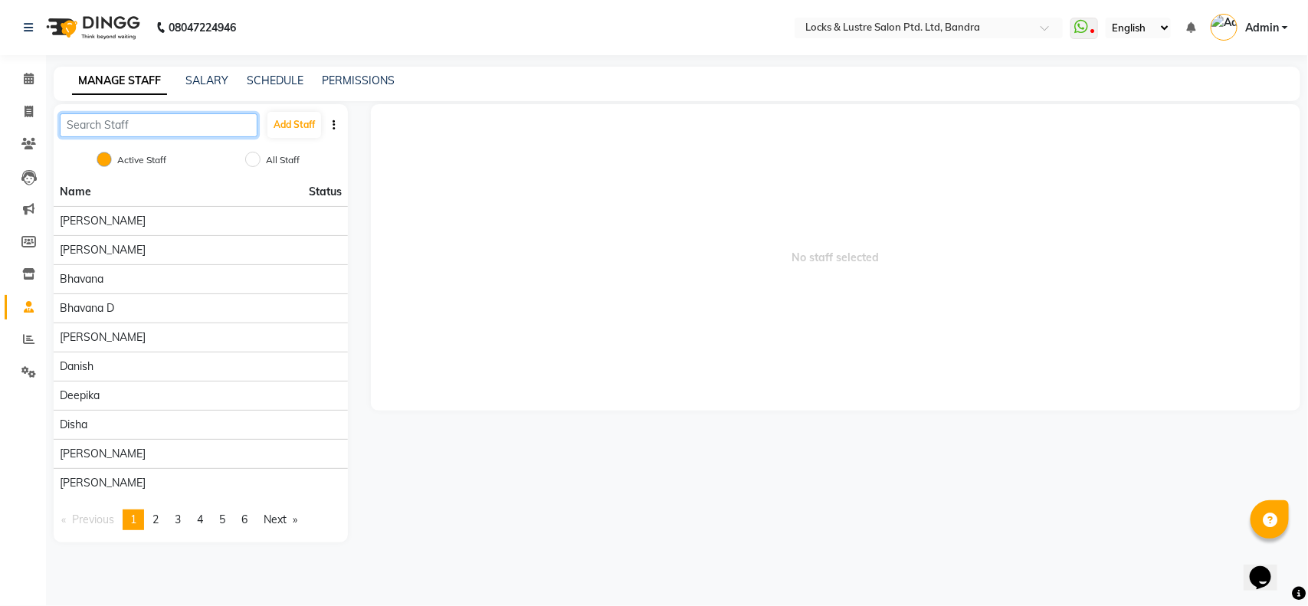
click at [221, 133] on input "text" at bounding box center [159, 125] width 198 height 24
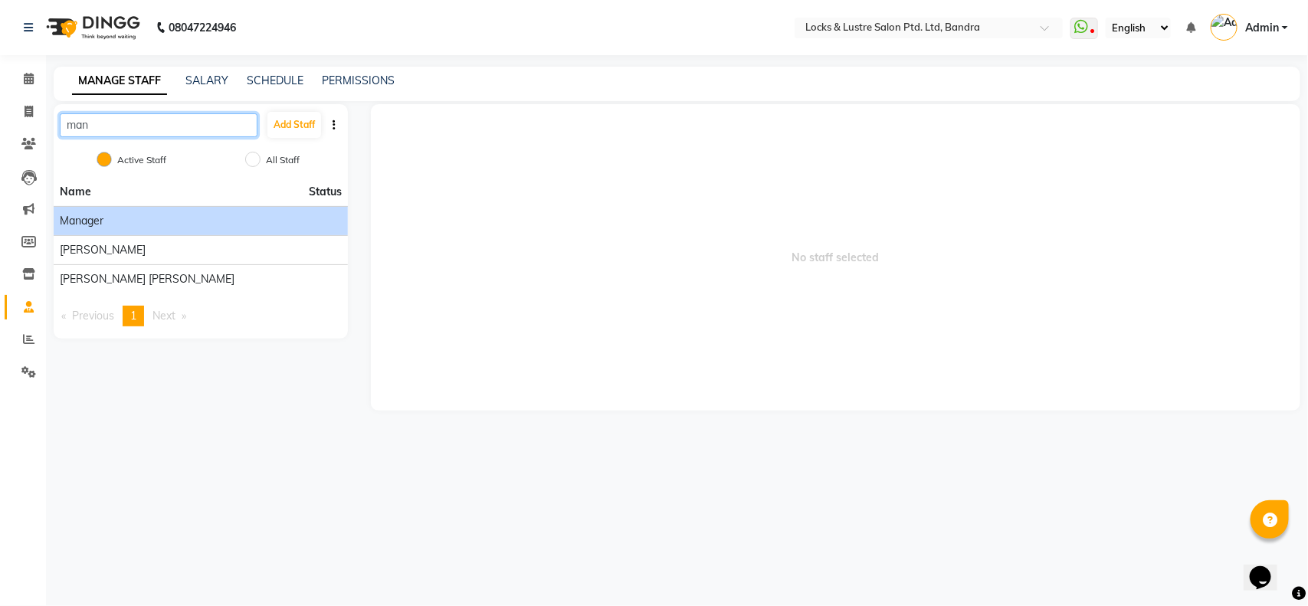
type input "man"
click at [181, 222] on div "Manager" at bounding box center [201, 221] width 282 height 16
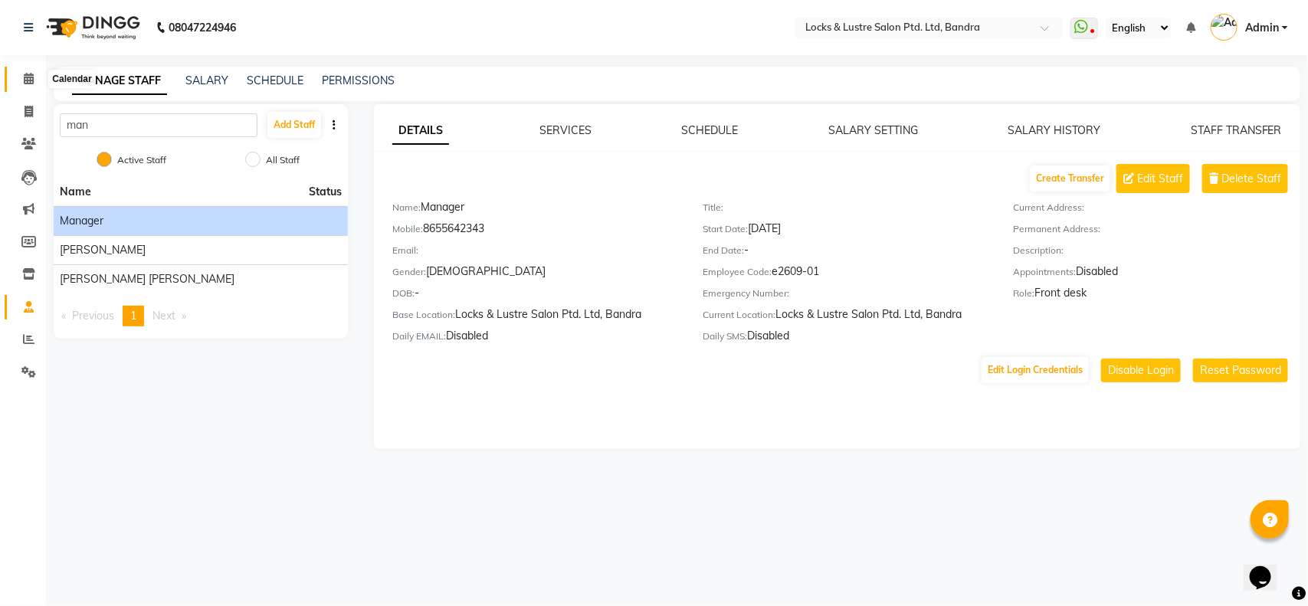
click at [28, 78] on icon at bounding box center [29, 78] width 10 height 11
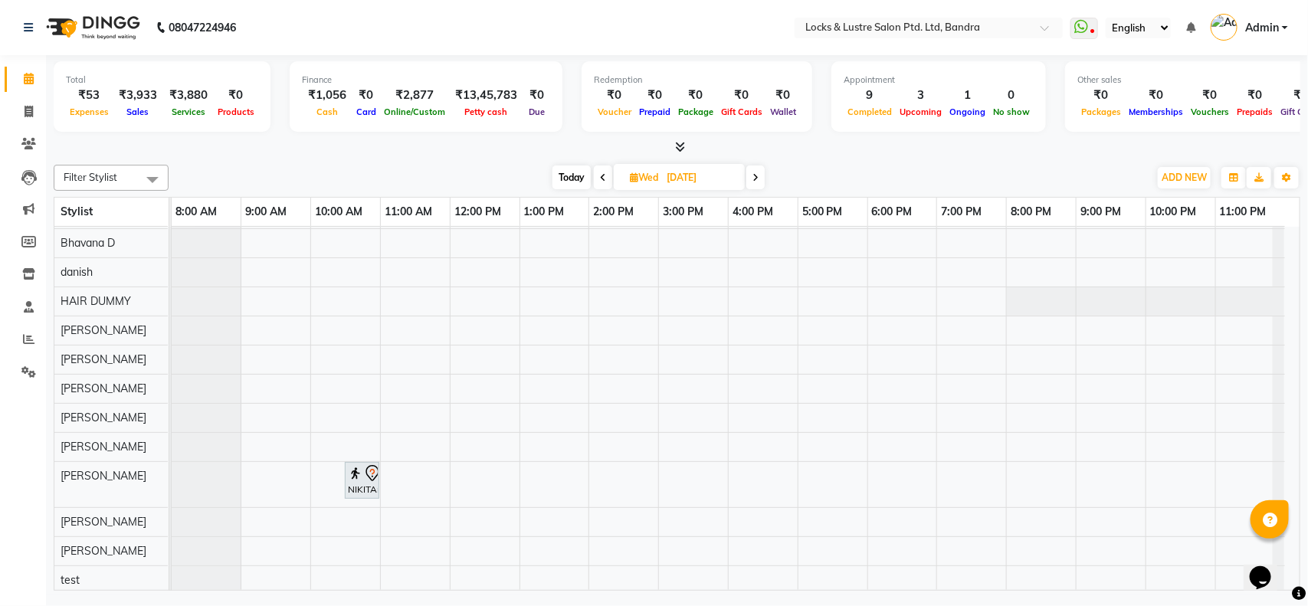
scroll to position [107, 0]
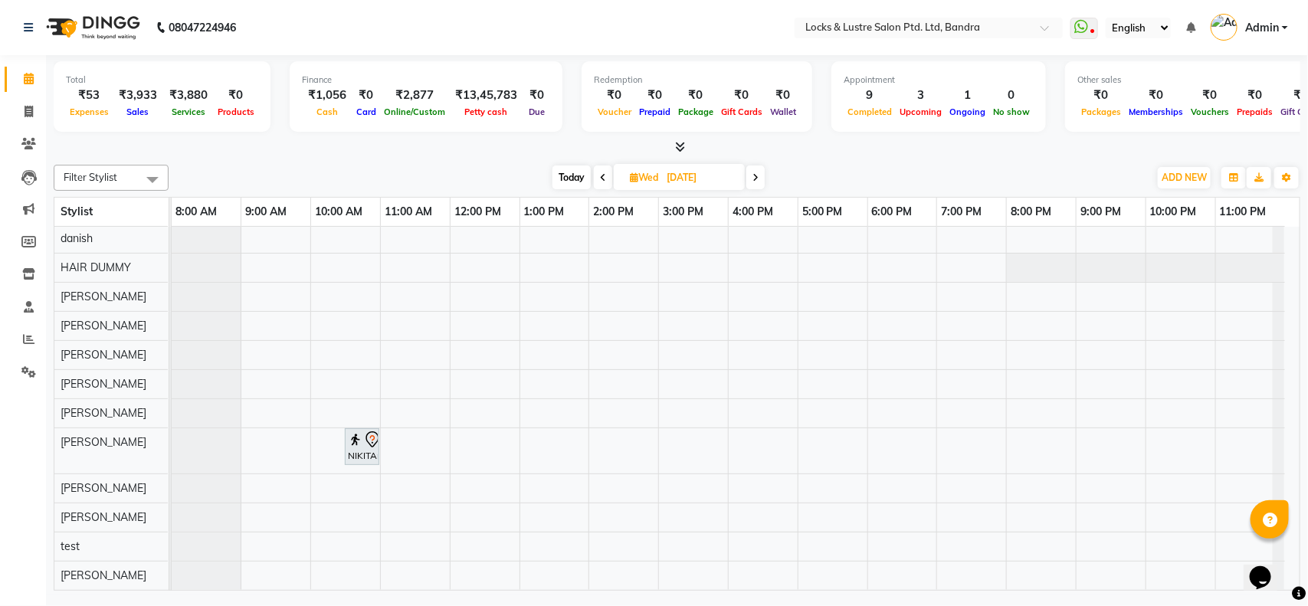
click at [602, 173] on icon at bounding box center [603, 177] width 6 height 9
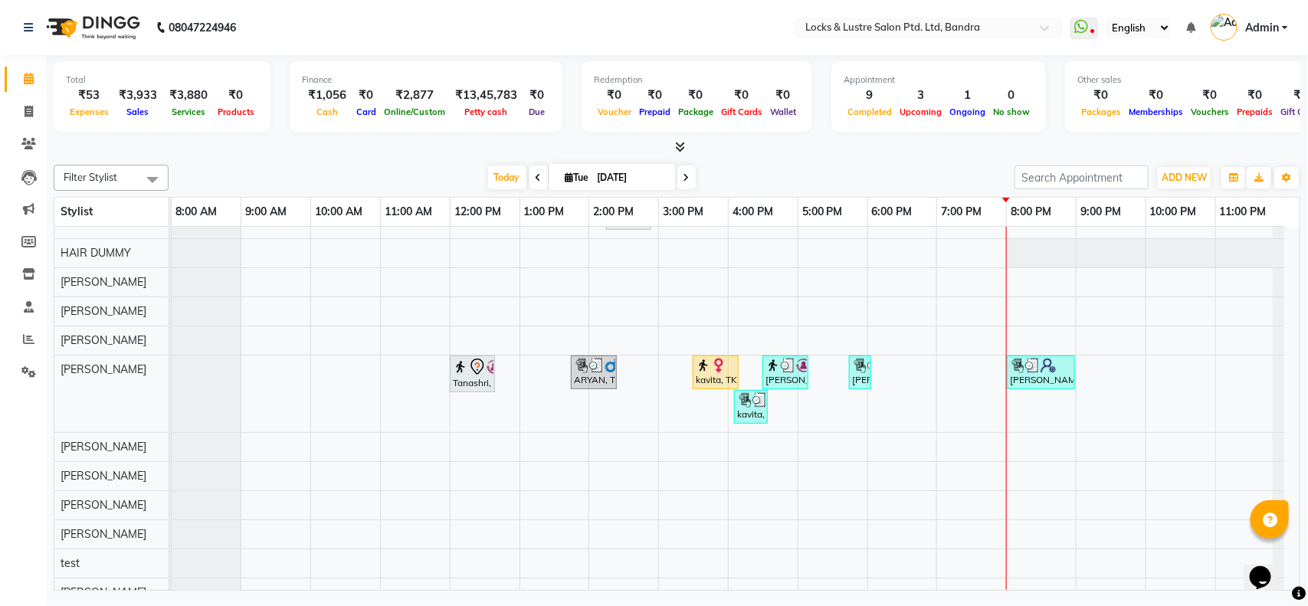
scroll to position [192, 0]
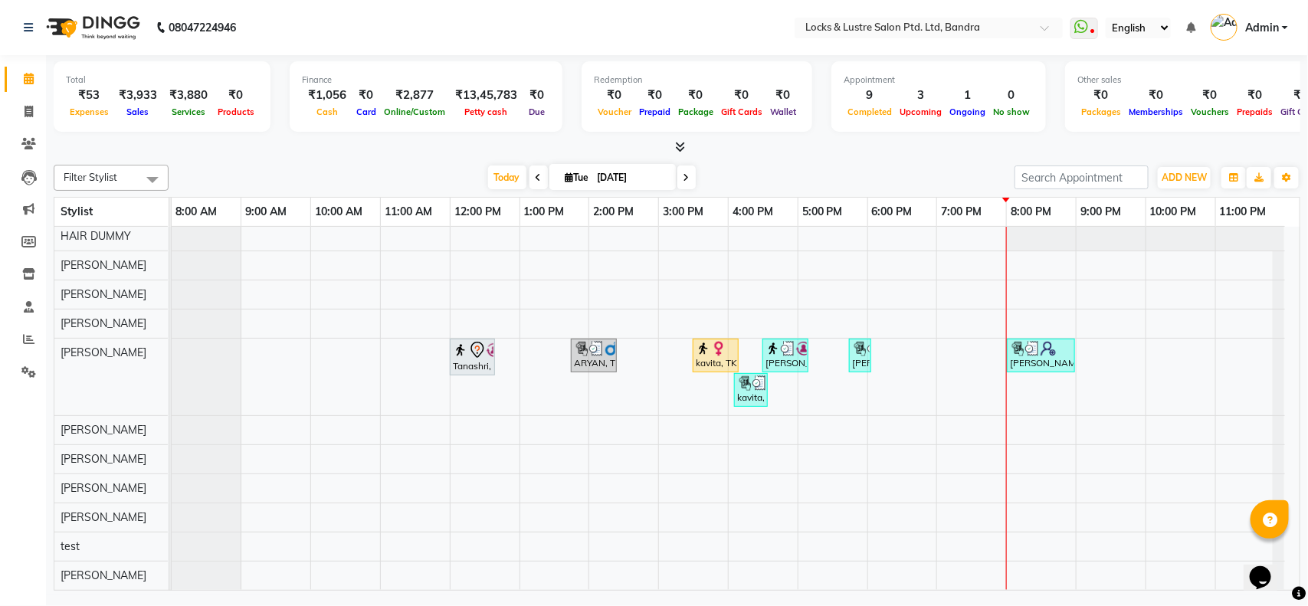
click at [683, 173] on icon at bounding box center [686, 177] width 6 height 9
type input "[DATE]"
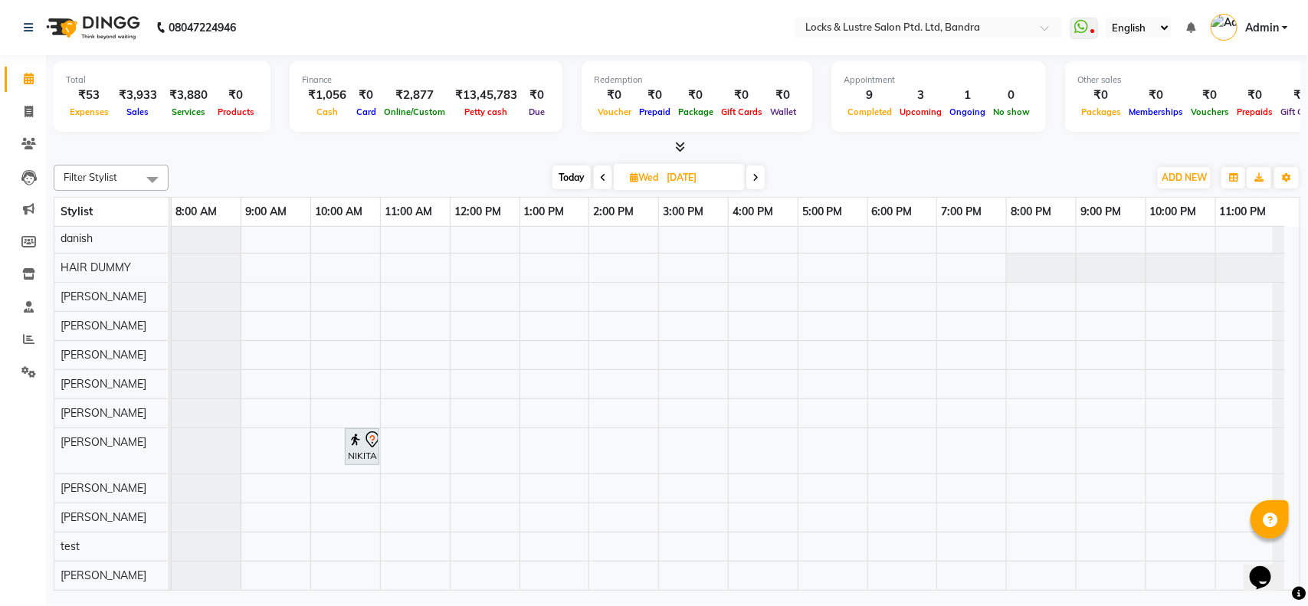
scroll to position [108, 0]
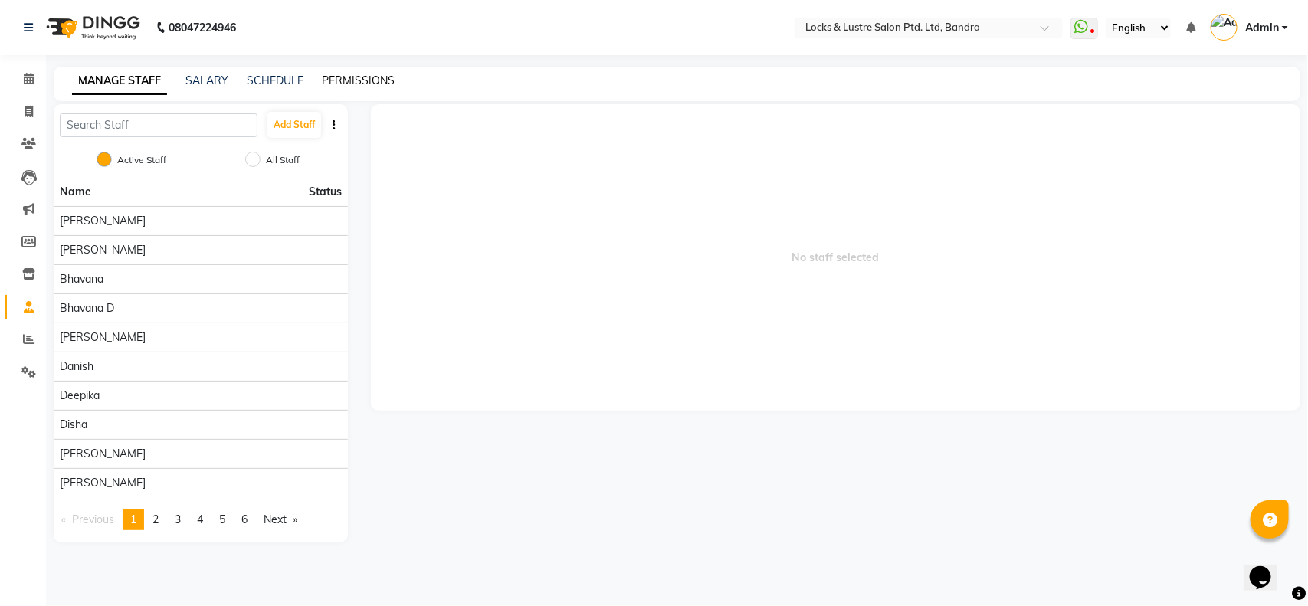
click at [346, 81] on link "PERMISSIONS" at bounding box center [358, 81] width 73 height 14
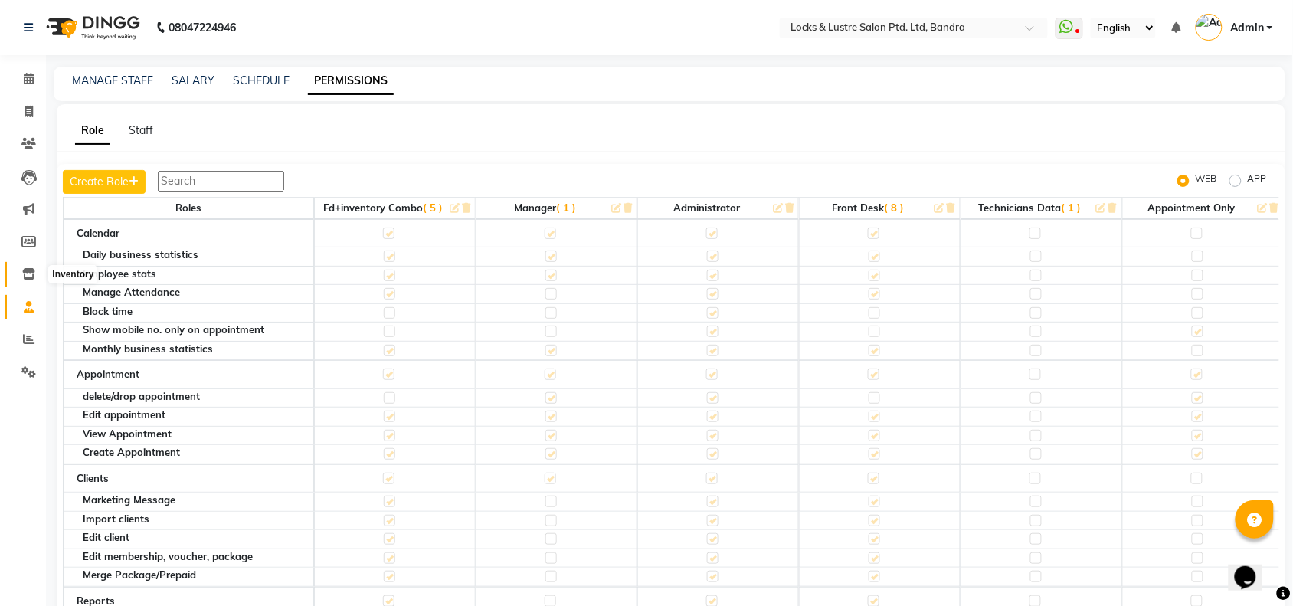
click at [31, 269] on icon at bounding box center [28, 273] width 13 height 11
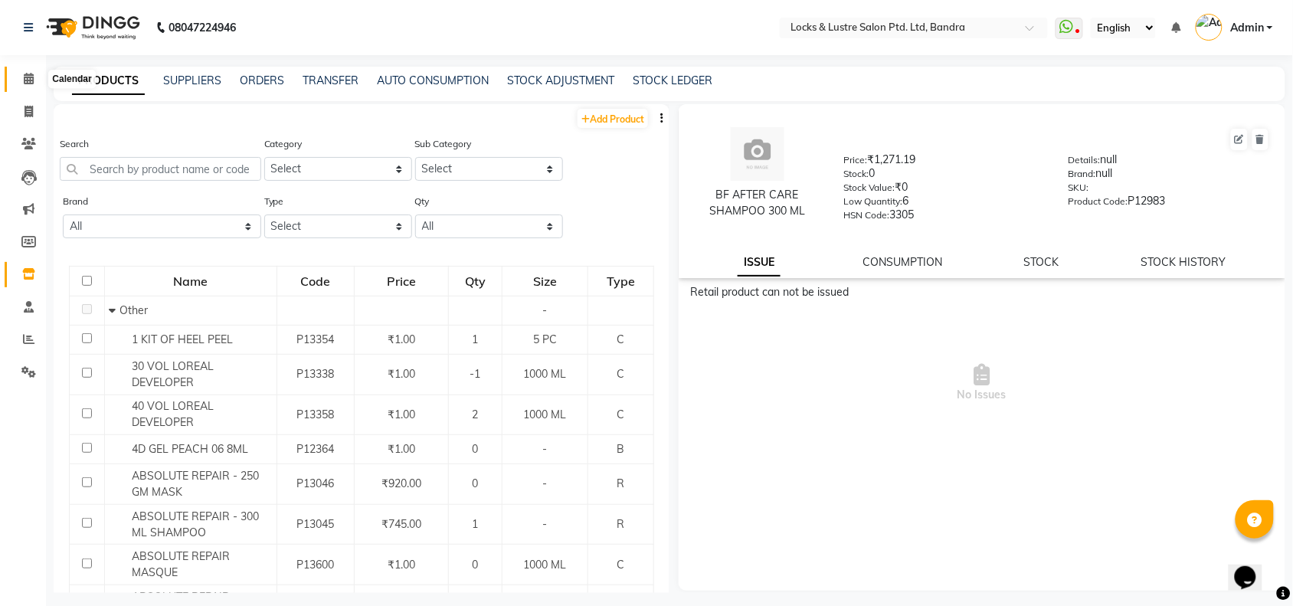
drag, startPoint x: 28, startPoint y: 77, endPoint x: 836, endPoint y: 8, distance: 810.4
click at [28, 77] on icon at bounding box center [29, 78] width 10 height 11
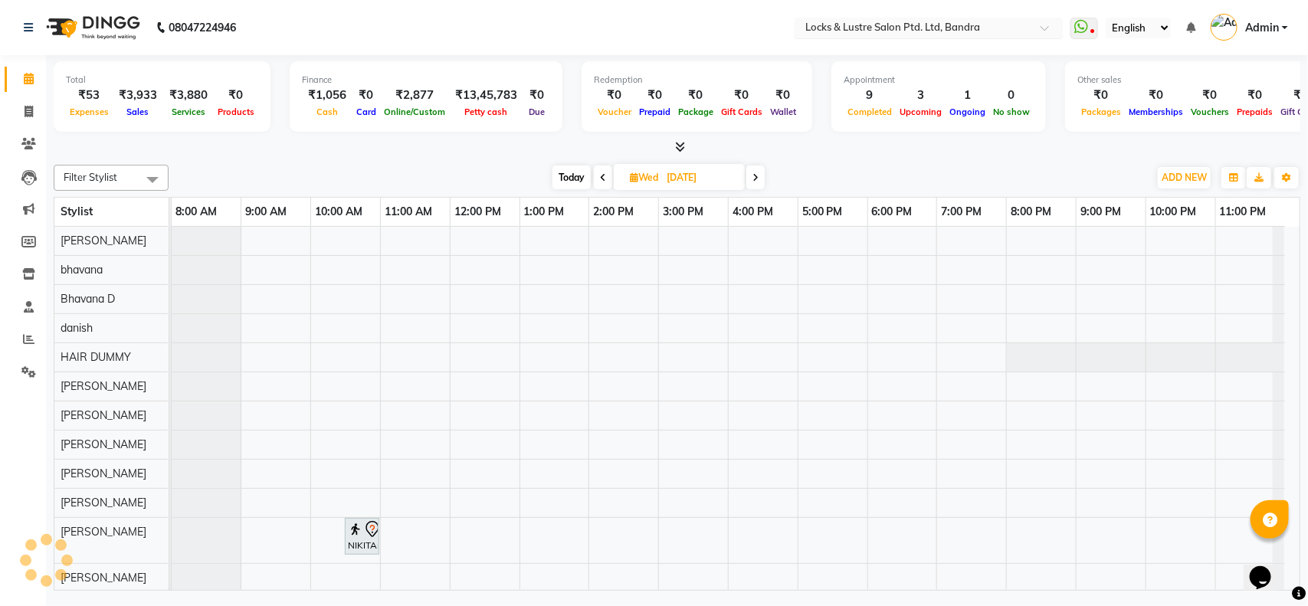
click at [916, 25] on input "text" at bounding box center [913, 28] width 222 height 15
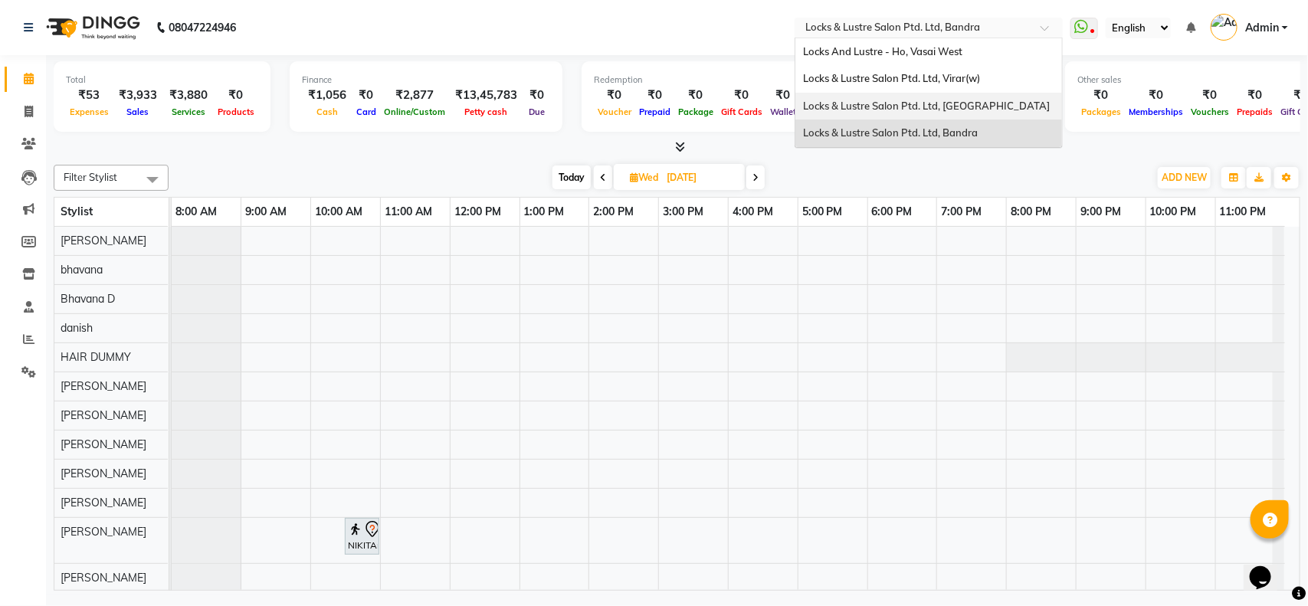
click at [923, 104] on span "Locks & Lustre Salon Ptd. Ltd, [GEOGRAPHIC_DATA]" at bounding box center [926, 106] width 247 height 12
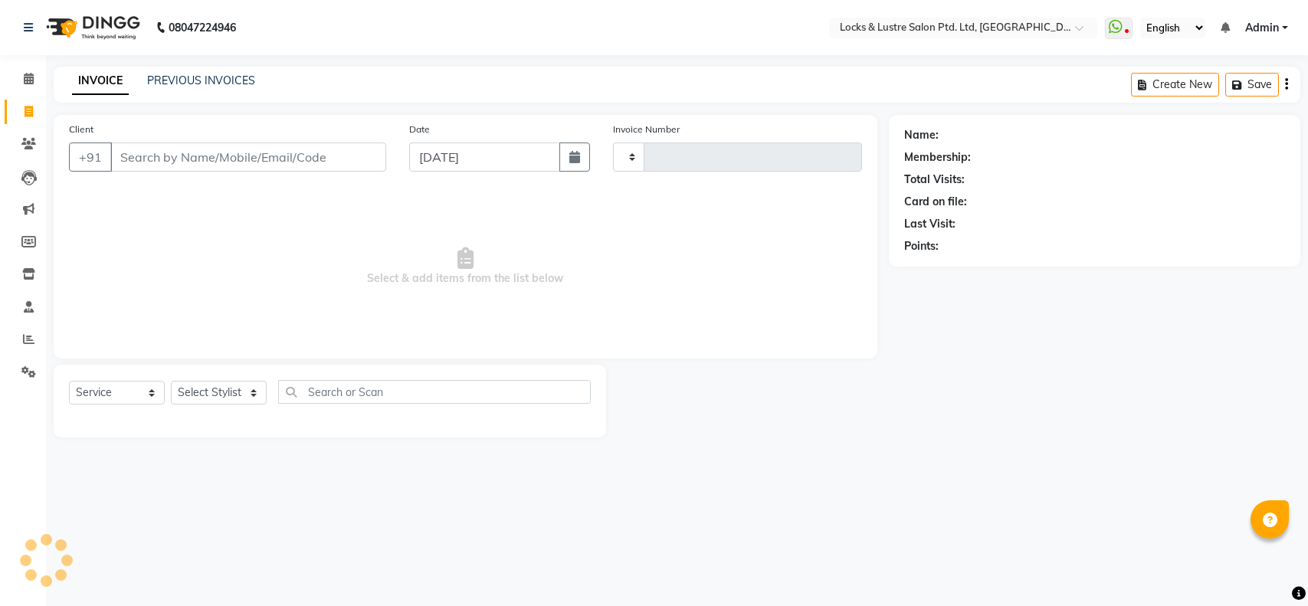
select select "service"
type input "1845"
click at [212, 77] on link "PREVIOUS INVOICES" at bounding box center [201, 81] width 108 height 14
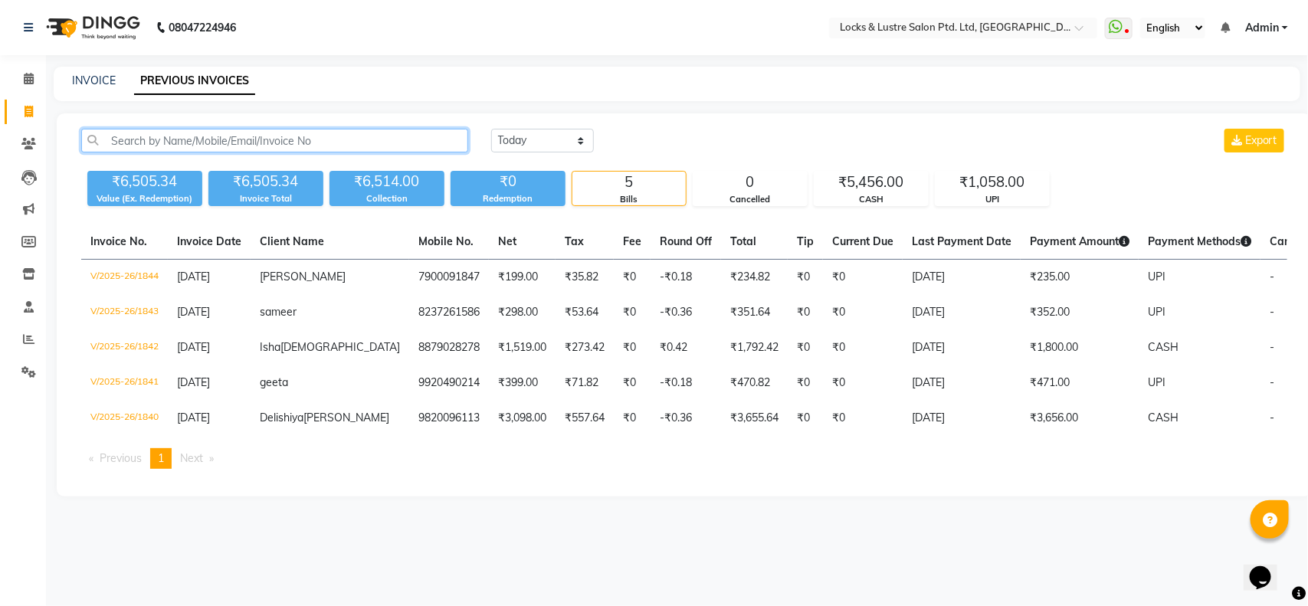
click at [200, 131] on input "text" at bounding box center [274, 141] width 387 height 24
click at [97, 78] on link "INVOICE" at bounding box center [94, 81] width 44 height 14
select select "service"
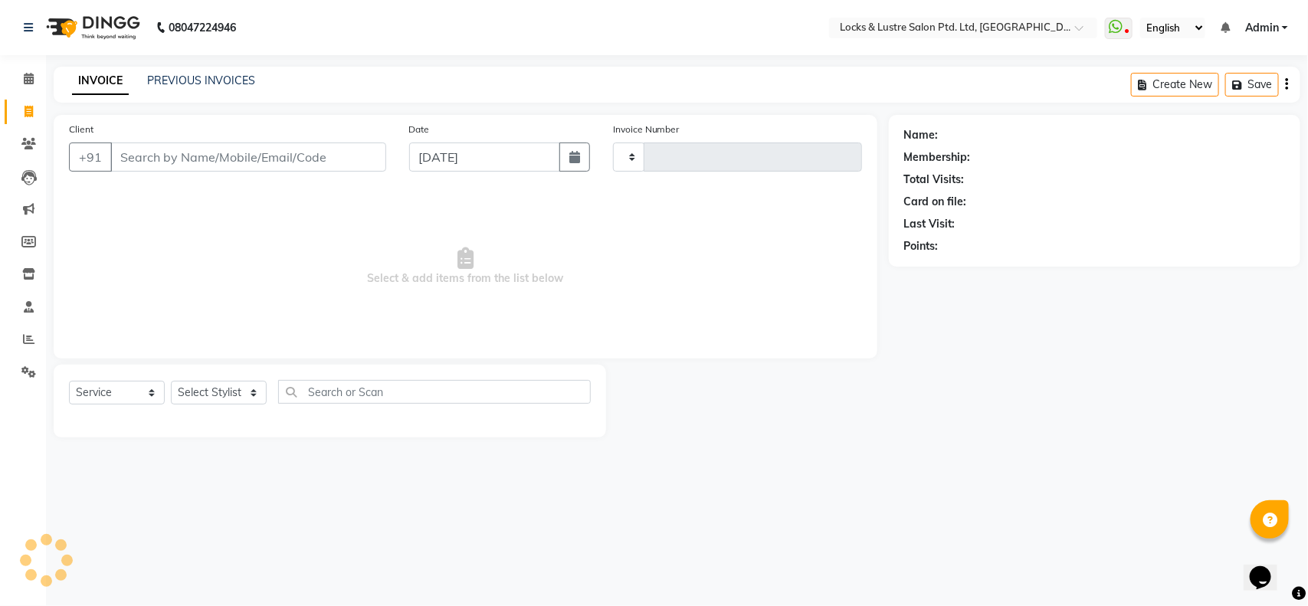
type input "1845"
select select "5928"
click at [277, 161] on input "Client" at bounding box center [248, 156] width 276 height 29
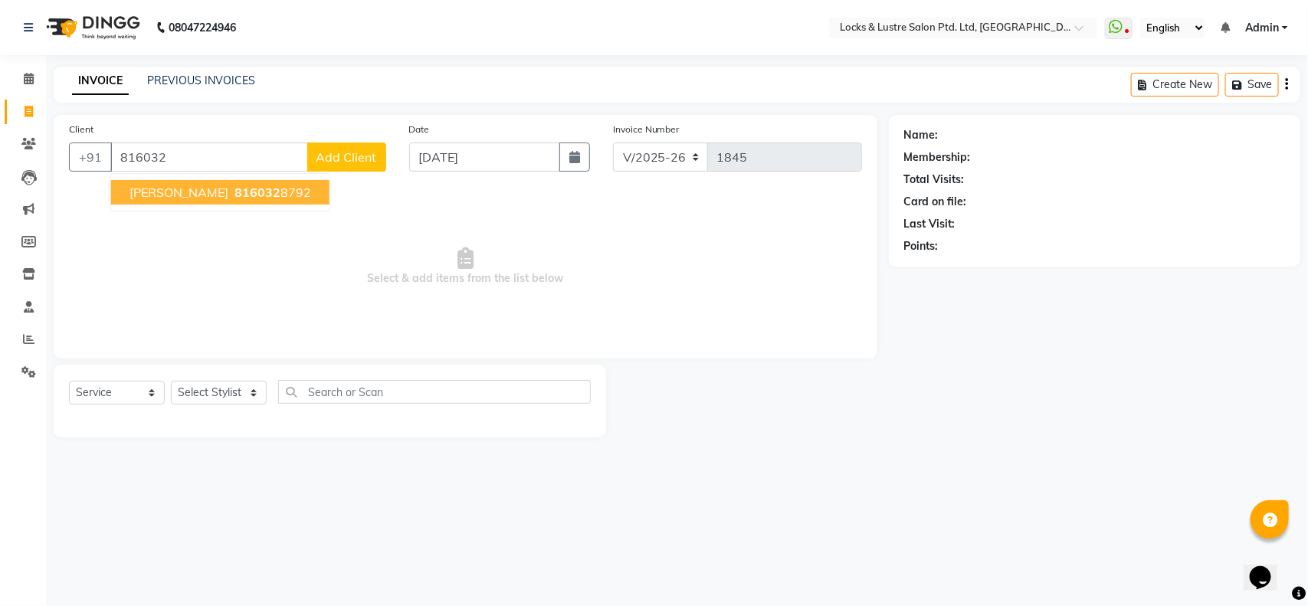
click at [159, 193] on span "[PERSON_NAME]" at bounding box center [178, 192] width 99 height 15
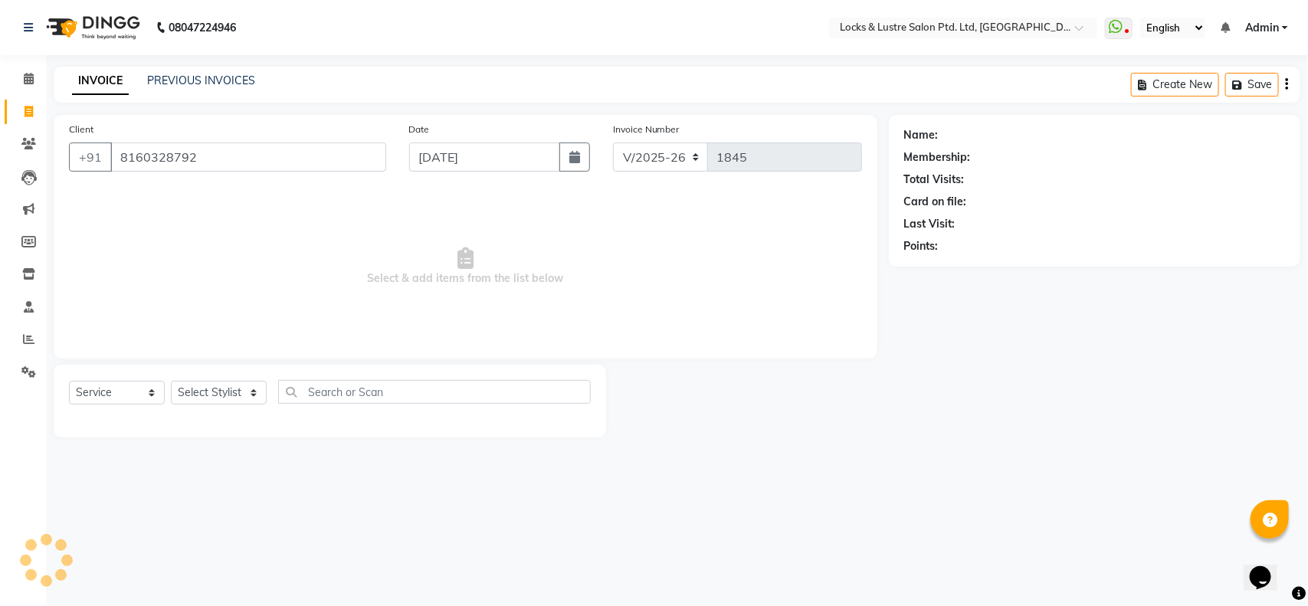
type input "8160328792"
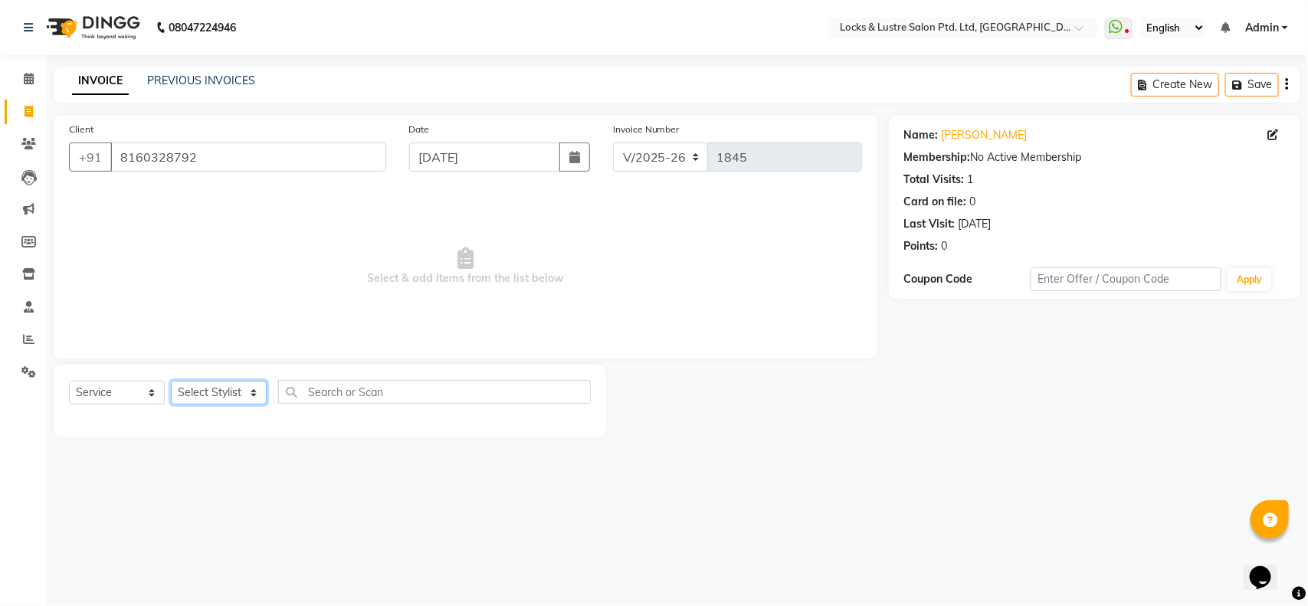
click at [215, 391] on select "Select Stylist [PERSON_NAME] Admin [PERSON_NAME] Ana's [PERSON_NAME] [PERSON_NA…" at bounding box center [219, 393] width 96 height 24
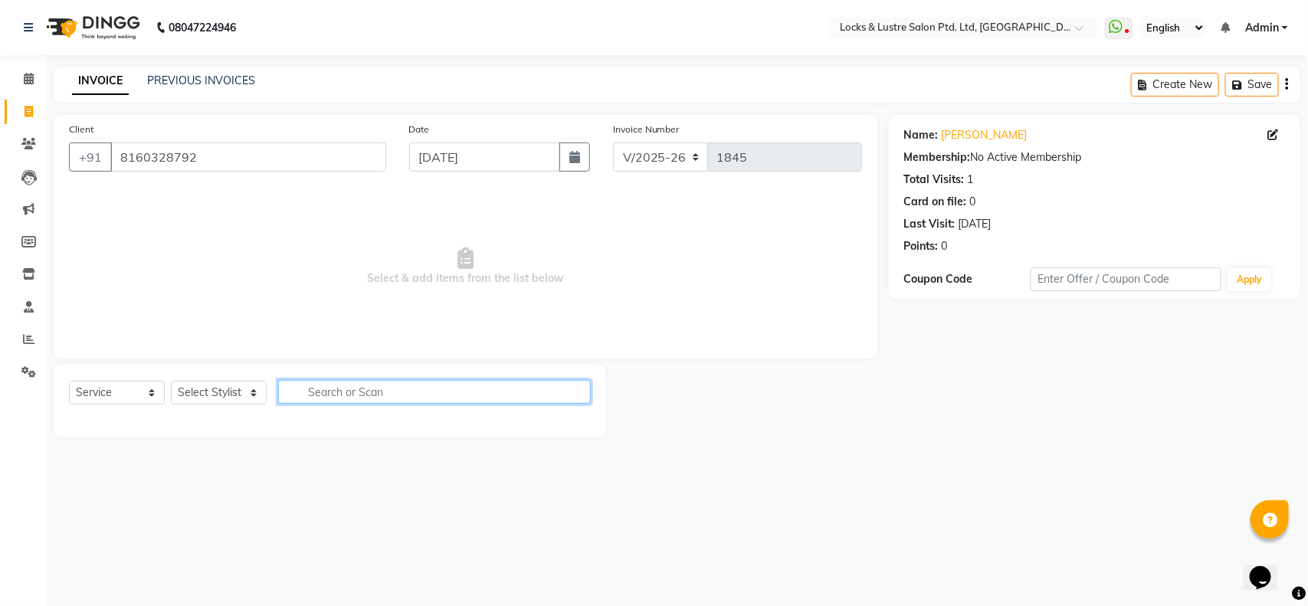
click at [388, 393] on input "text" at bounding box center [434, 392] width 313 height 24
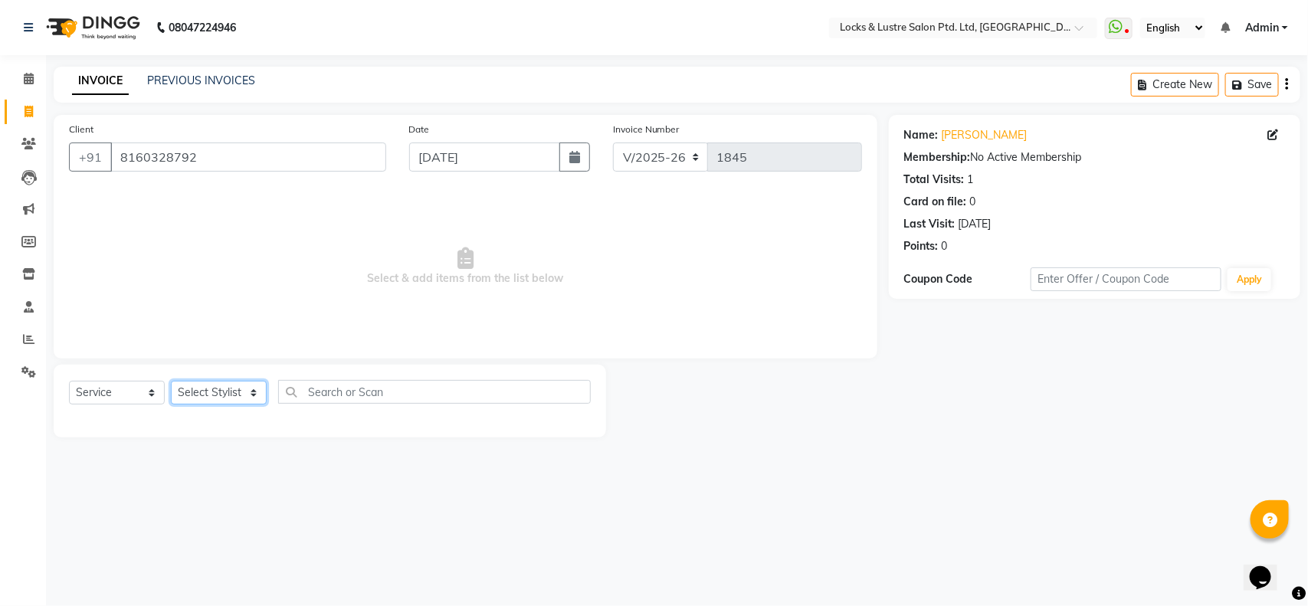
click at [195, 399] on select "Select Stylist [PERSON_NAME] Admin [PERSON_NAME] Ana's [PERSON_NAME] [PERSON_NA…" at bounding box center [219, 393] width 96 height 24
select select "89645"
click at [171, 381] on select "Select Stylist [PERSON_NAME] Admin [PERSON_NAME] Ana's [PERSON_NAME] [PERSON_NA…" at bounding box center [219, 393] width 96 height 24
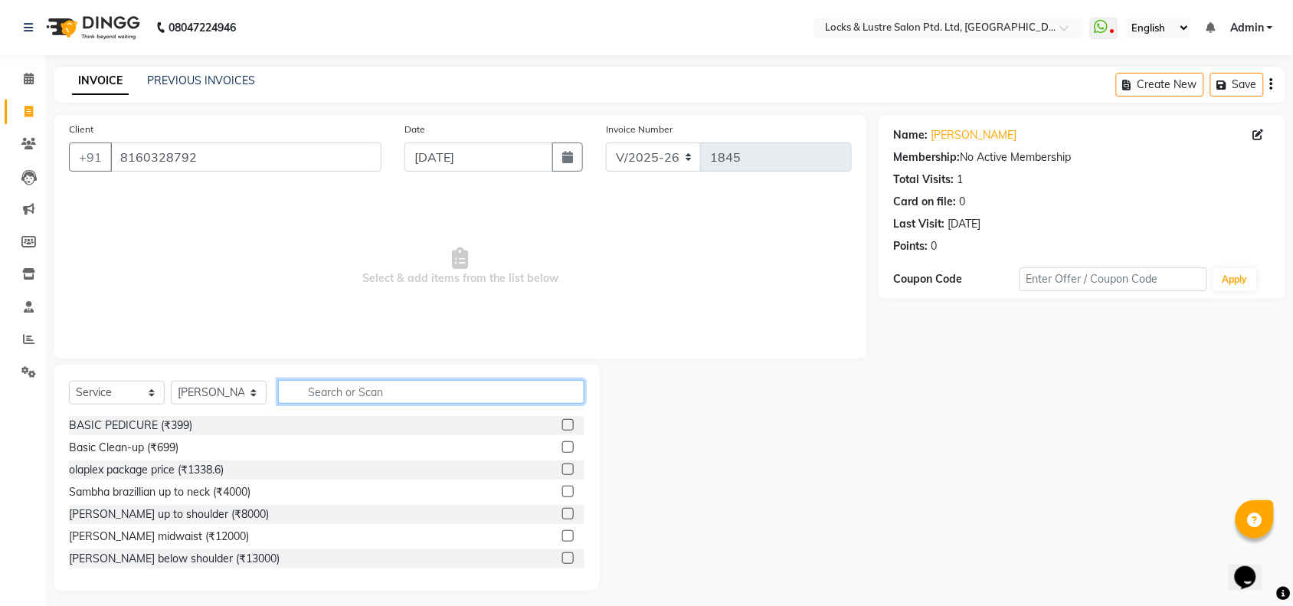
click at [352, 385] on input "text" at bounding box center [431, 392] width 306 height 24
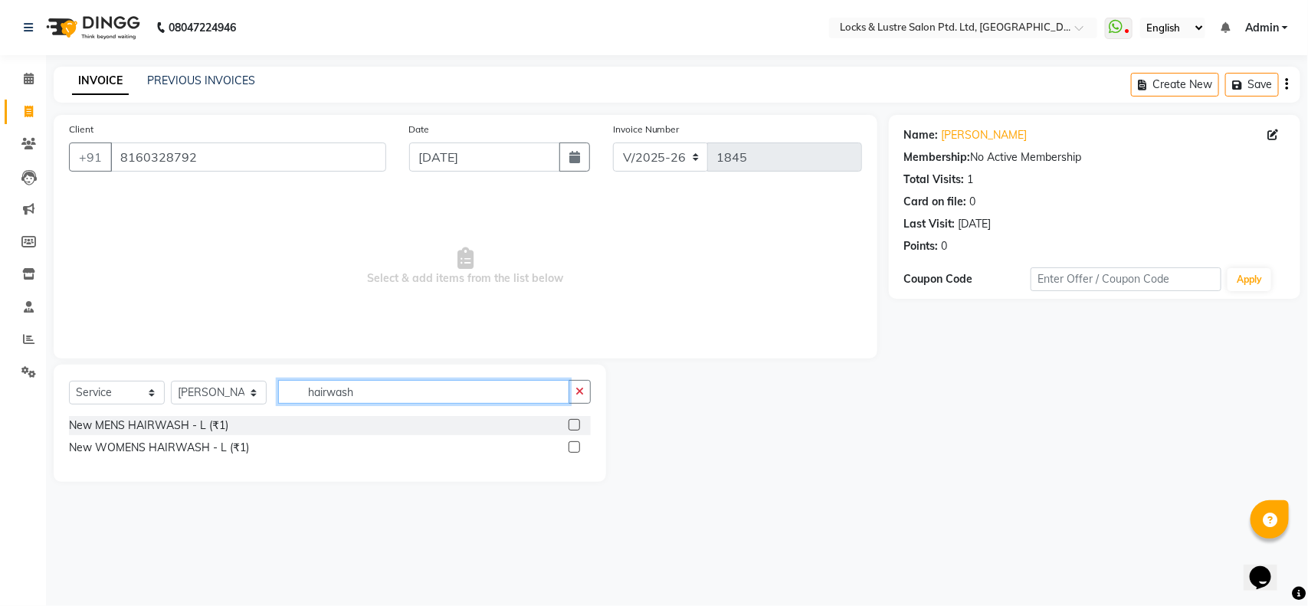
type input "hairwash"
click at [573, 441] on label at bounding box center [573, 446] width 11 height 11
click at [573, 443] on input "checkbox" at bounding box center [573, 448] width 10 height 10
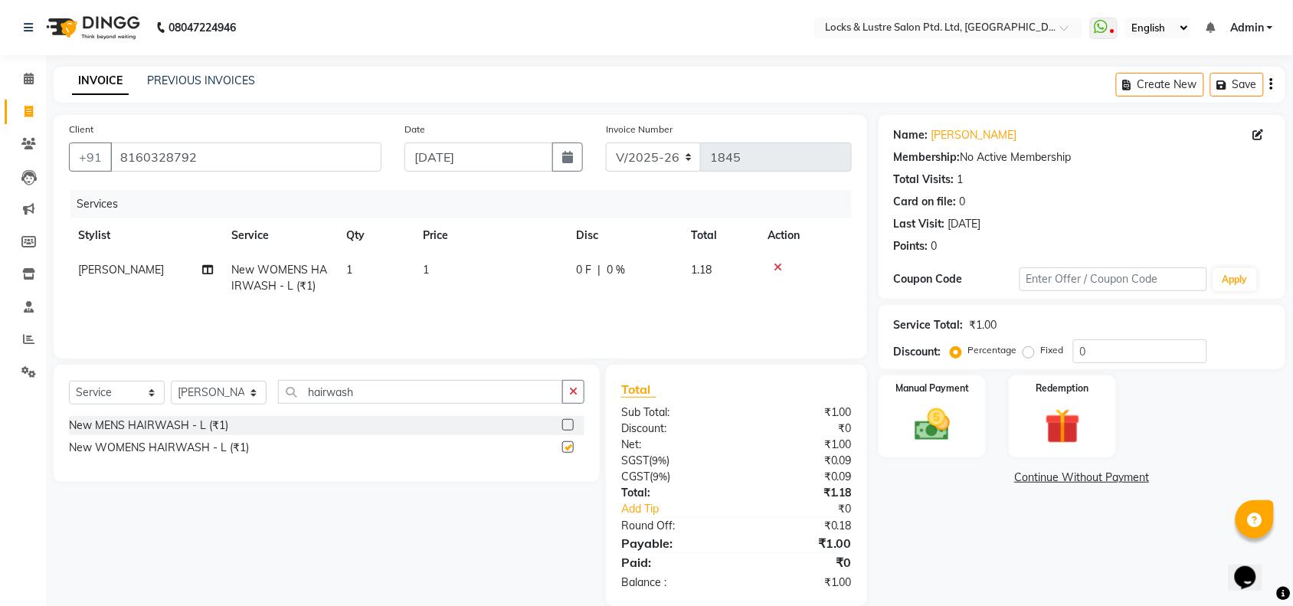
checkbox input "false"
click at [335, 392] on input "hairwash" at bounding box center [420, 392] width 285 height 24
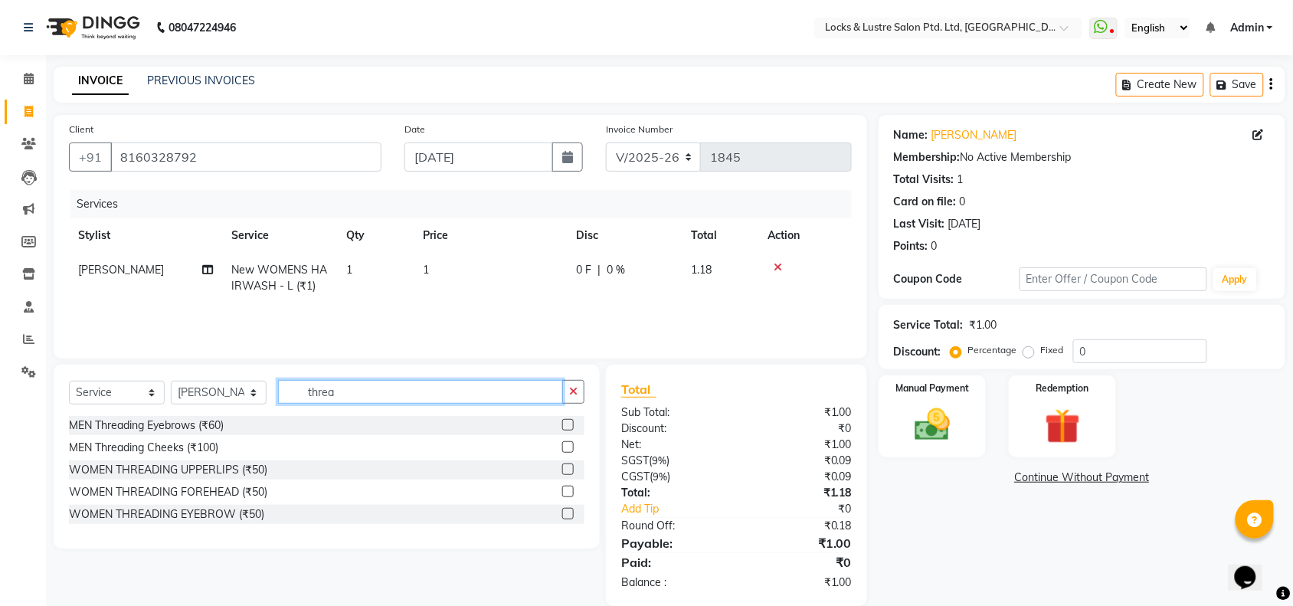
type input "threa"
click at [568, 469] on label at bounding box center [567, 468] width 11 height 11
click at [568, 469] on input "checkbox" at bounding box center [567, 470] width 10 height 10
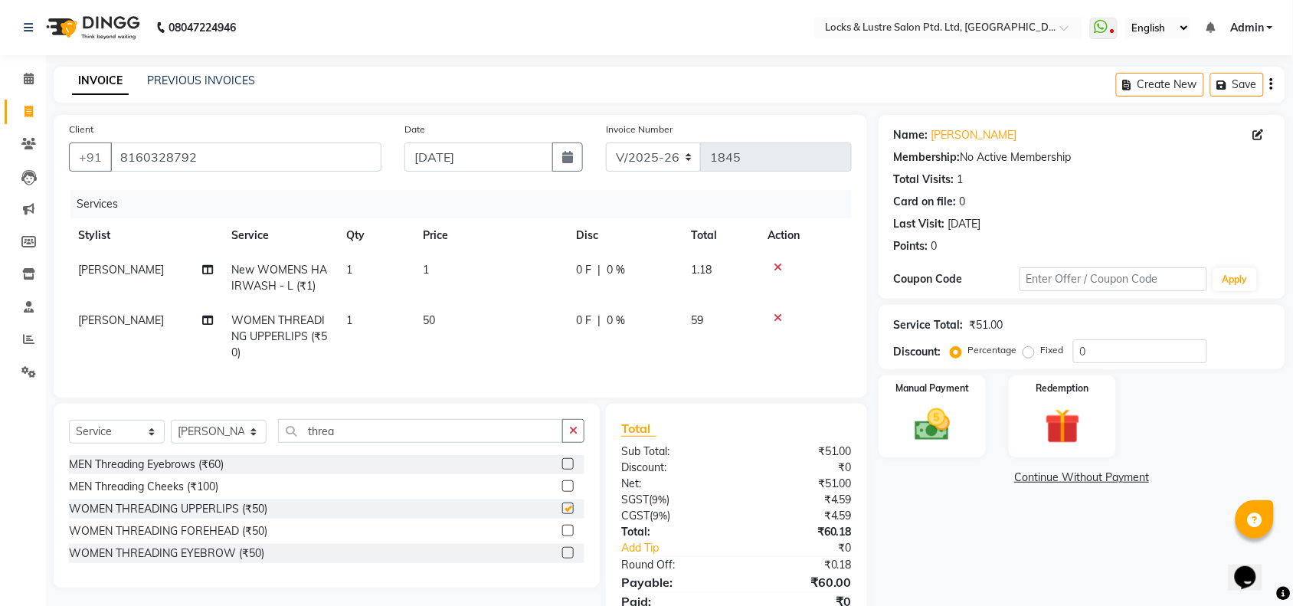
checkbox input "false"
click at [565, 558] on label at bounding box center [567, 552] width 11 height 11
click at [565, 558] on input "checkbox" at bounding box center [567, 554] width 10 height 10
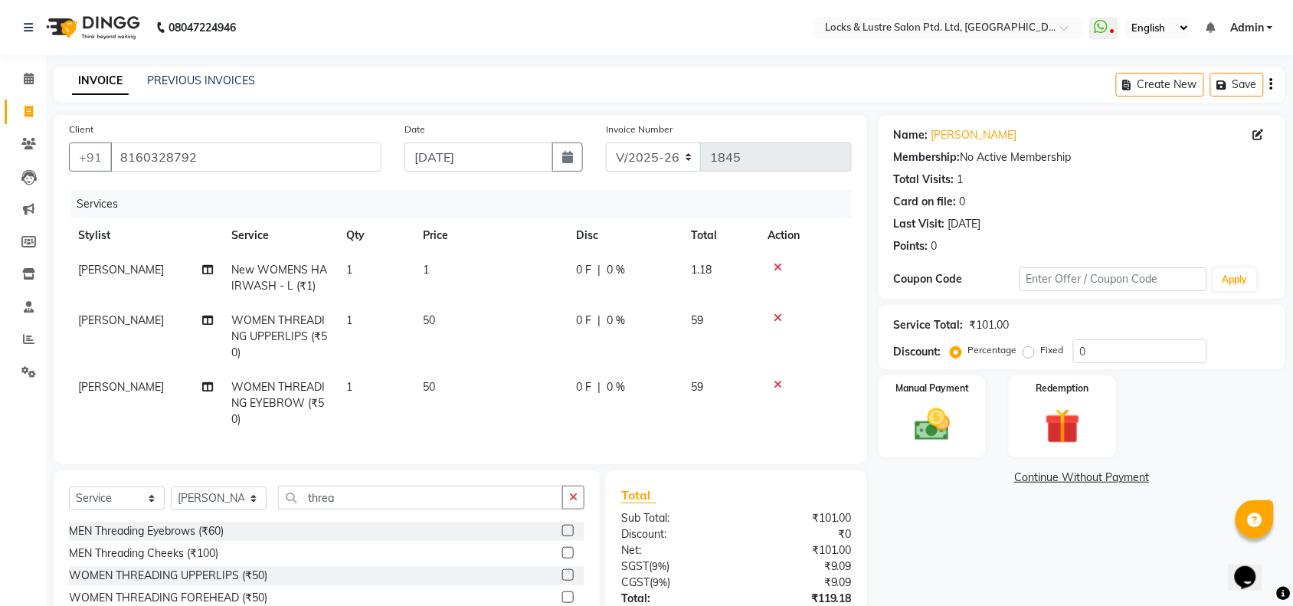
checkbox input "false"
click at [450, 273] on td "1" at bounding box center [490, 278] width 153 height 51
select select "89645"
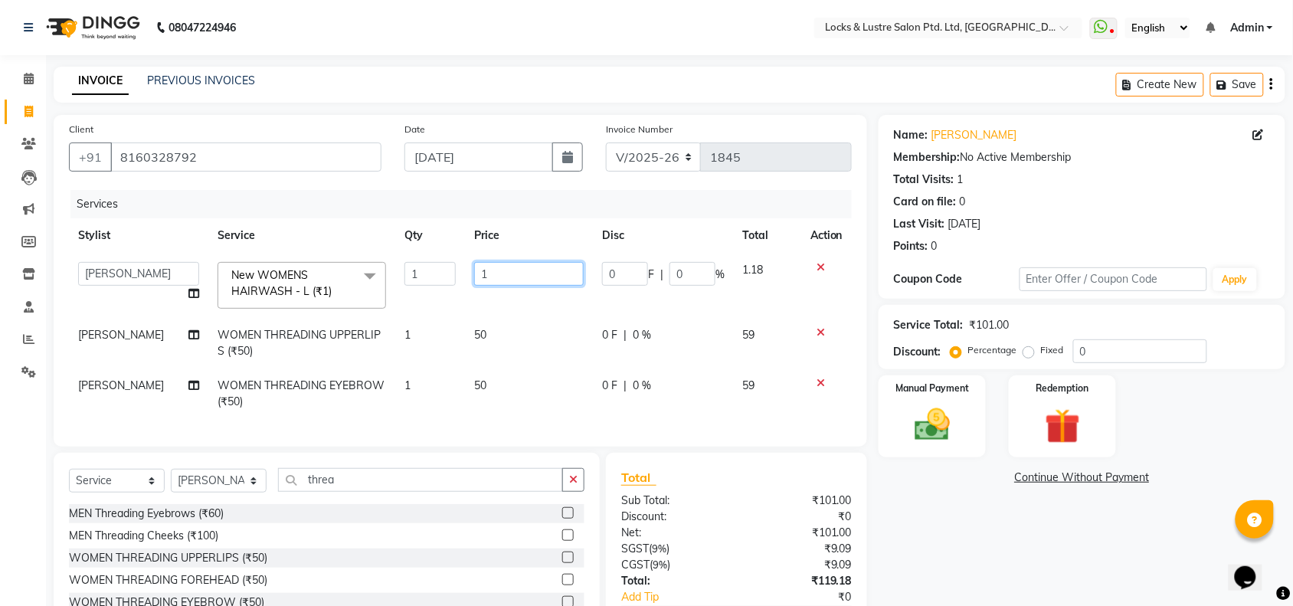
drag, startPoint x: 526, startPoint y: 273, endPoint x: 411, endPoint y: 264, distance: 114.5
click at [411, 264] on tr "adil Admin AHSAN SHAIKH aman Ana's Anuja anushree Ashish chandan DATTARAM Deepi…" at bounding box center [460, 285] width 783 height 65
type input "299"
click at [564, 200] on div "Services" at bounding box center [466, 204] width 793 height 28
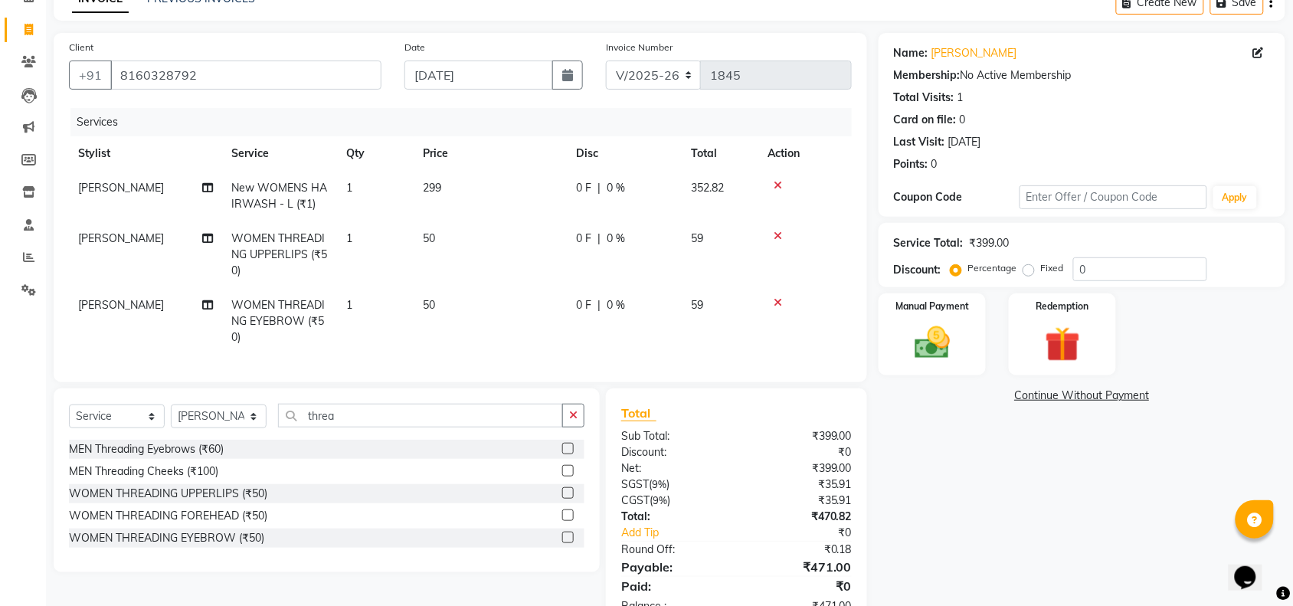
scroll to position [142, 0]
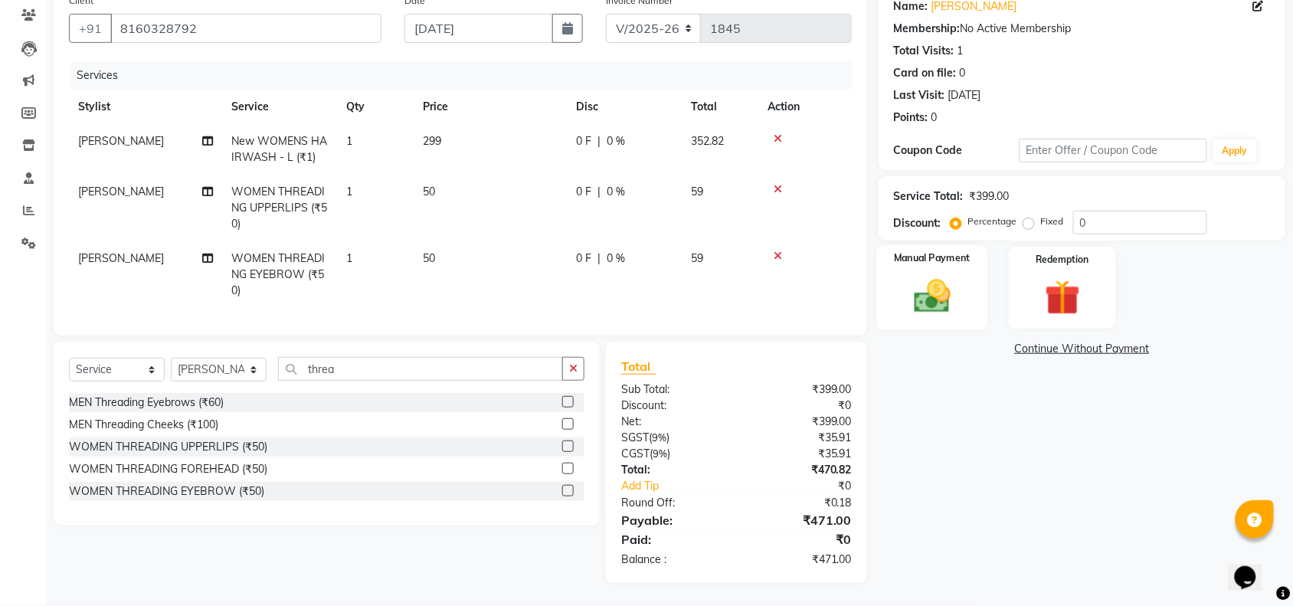
click at [940, 289] on img at bounding box center [932, 296] width 60 height 42
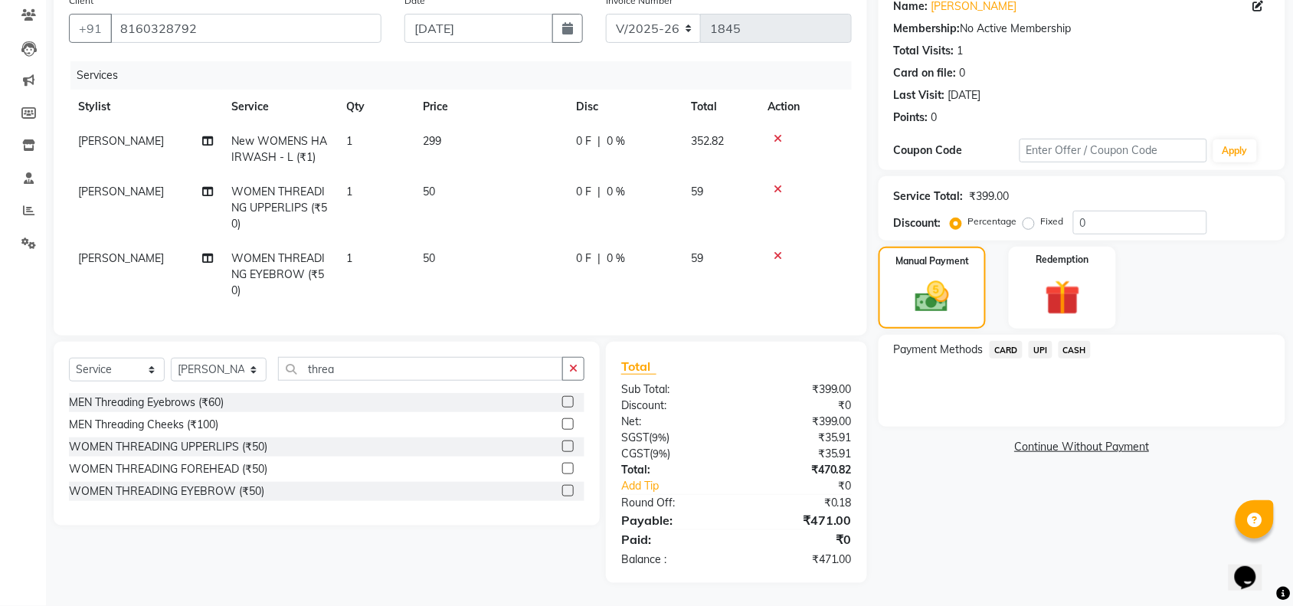
click at [1043, 341] on span "UPI" at bounding box center [1041, 350] width 24 height 18
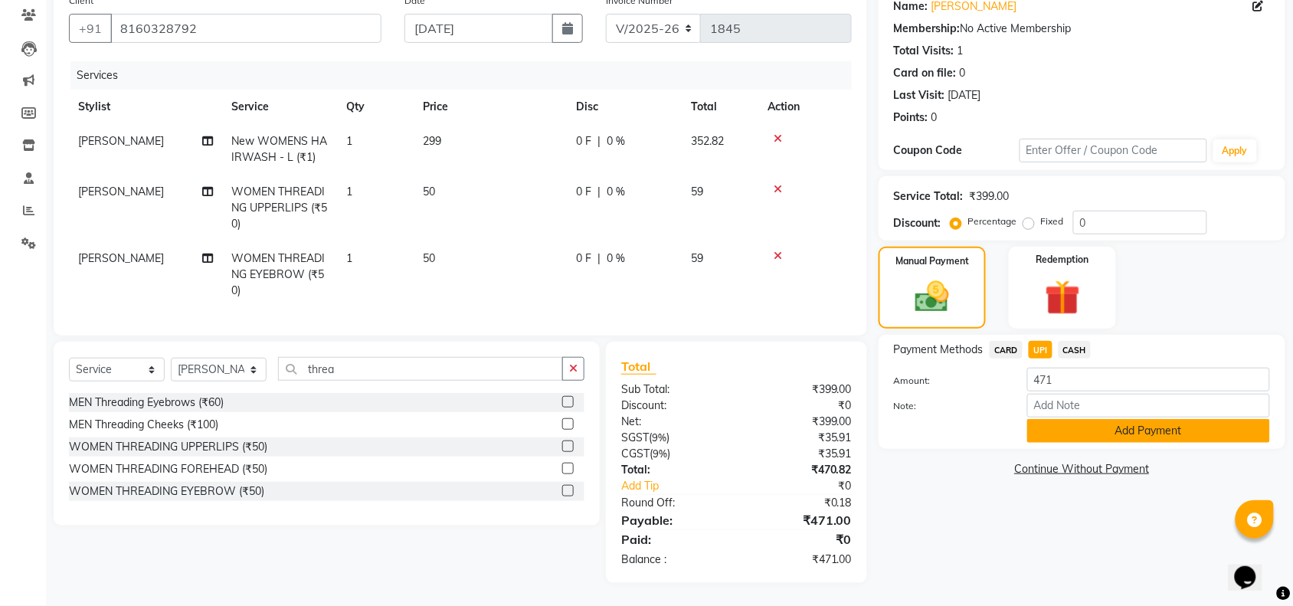
click at [1092, 419] on button "Add Payment" at bounding box center [1148, 431] width 243 height 24
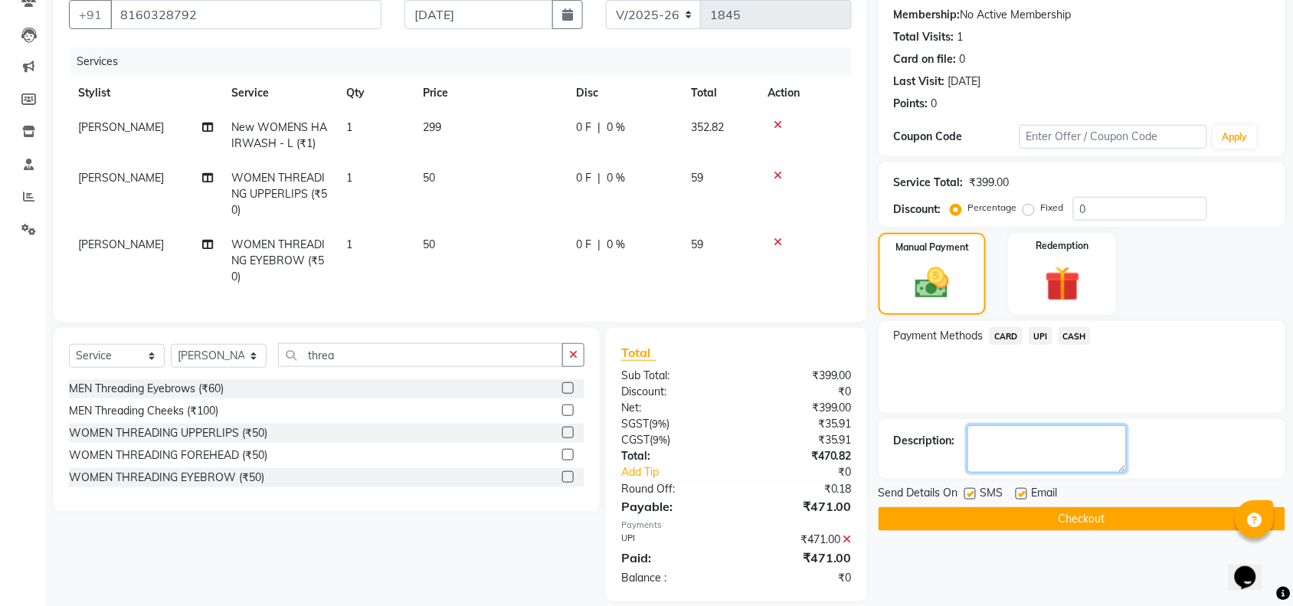
click at [996, 437] on textarea at bounding box center [1047, 448] width 159 height 47
type textarea "524581851713"
click at [1061, 521] on button "Checkout" at bounding box center [1082, 519] width 407 height 24
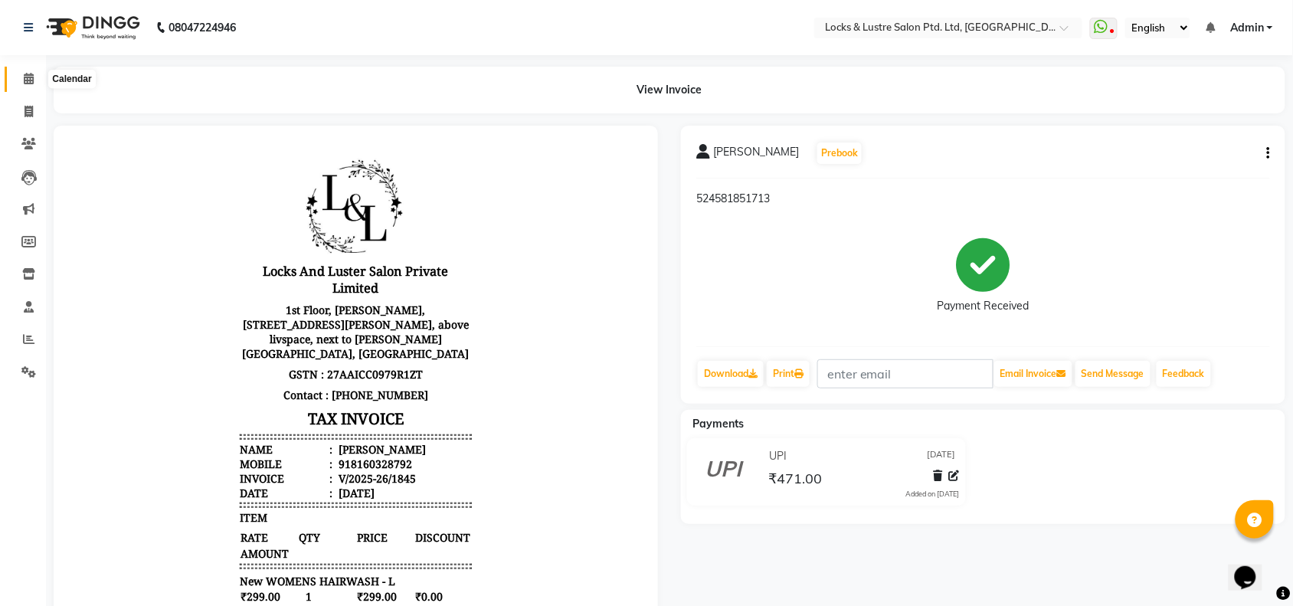
click at [21, 78] on span at bounding box center [28, 79] width 27 height 18
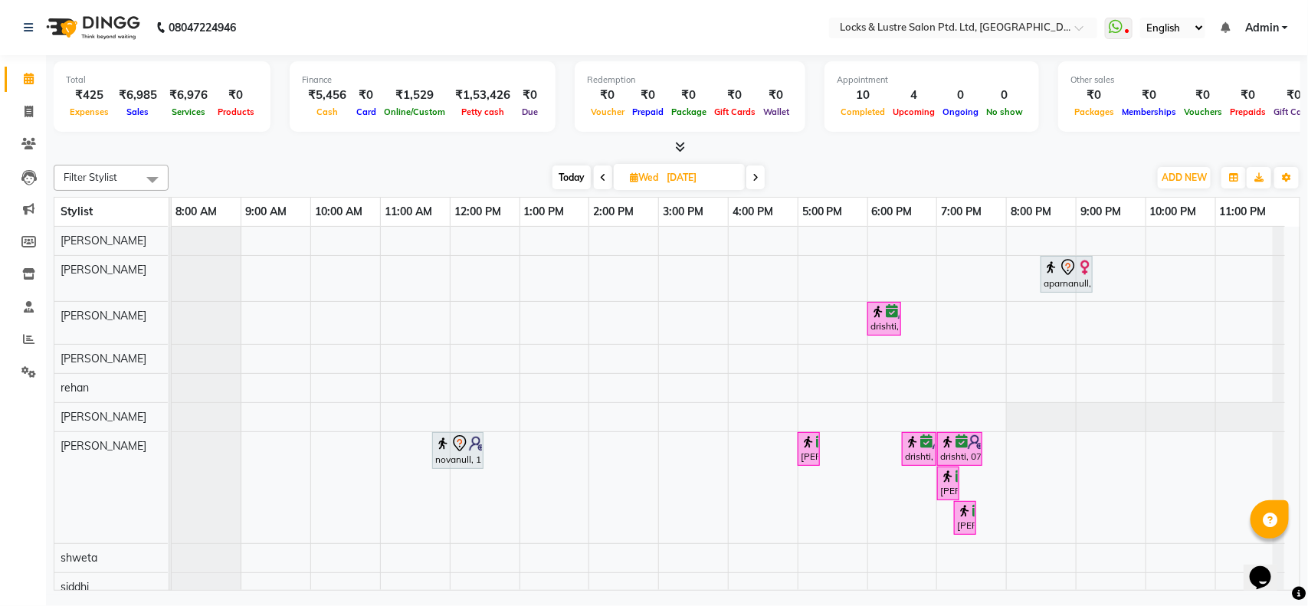
scroll to position [28, 0]
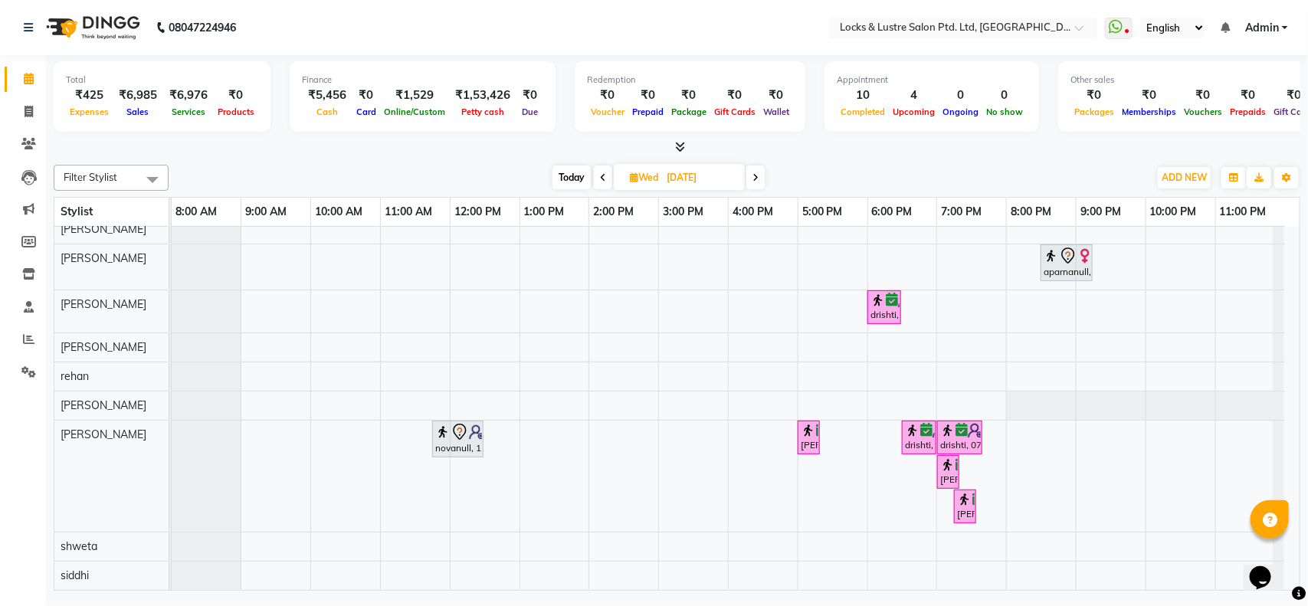
click at [602, 178] on icon at bounding box center [603, 177] width 6 height 9
type input "[DATE]"
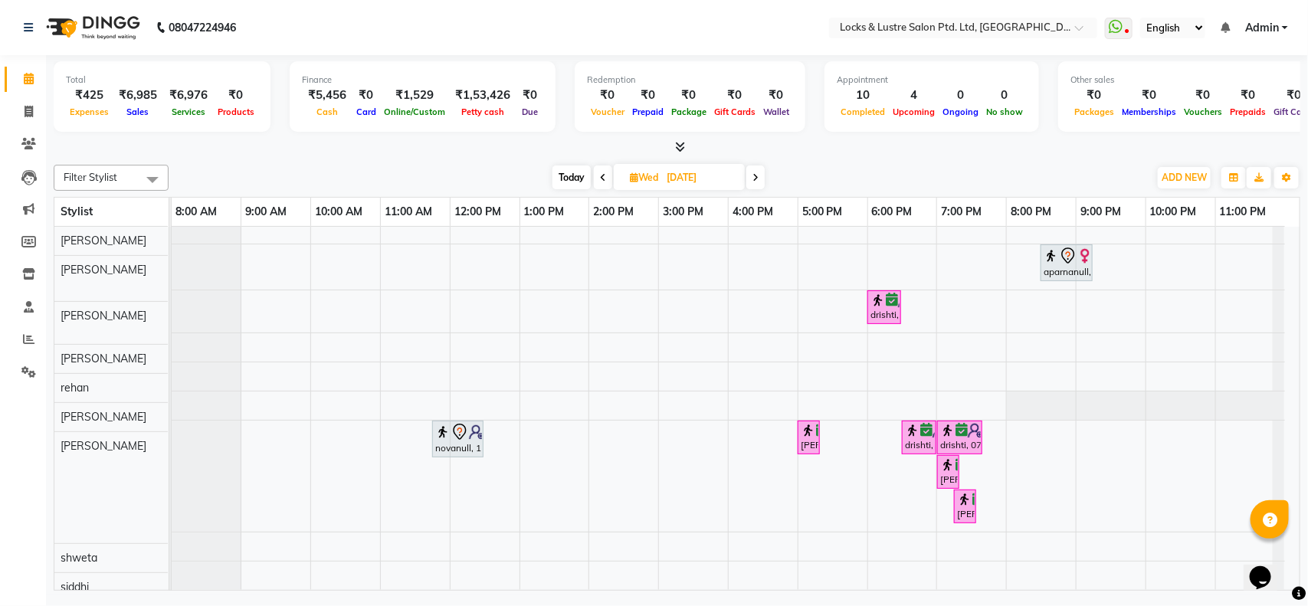
scroll to position [0, 0]
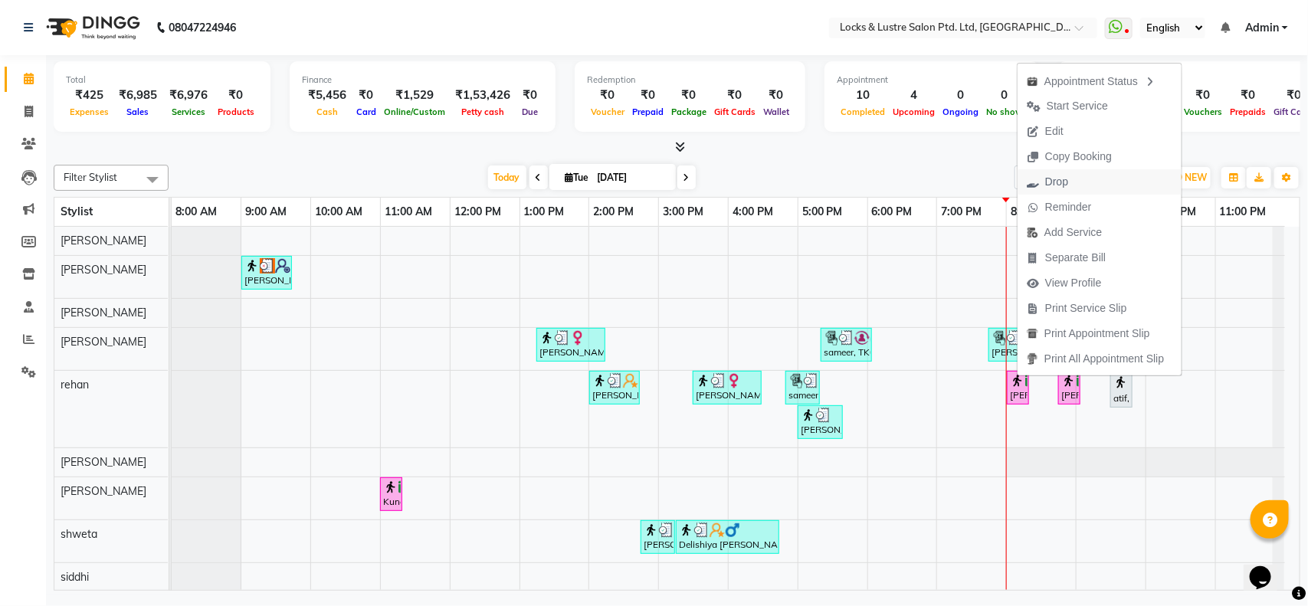
click at [1079, 182] on button "Drop" at bounding box center [1099, 181] width 164 height 25
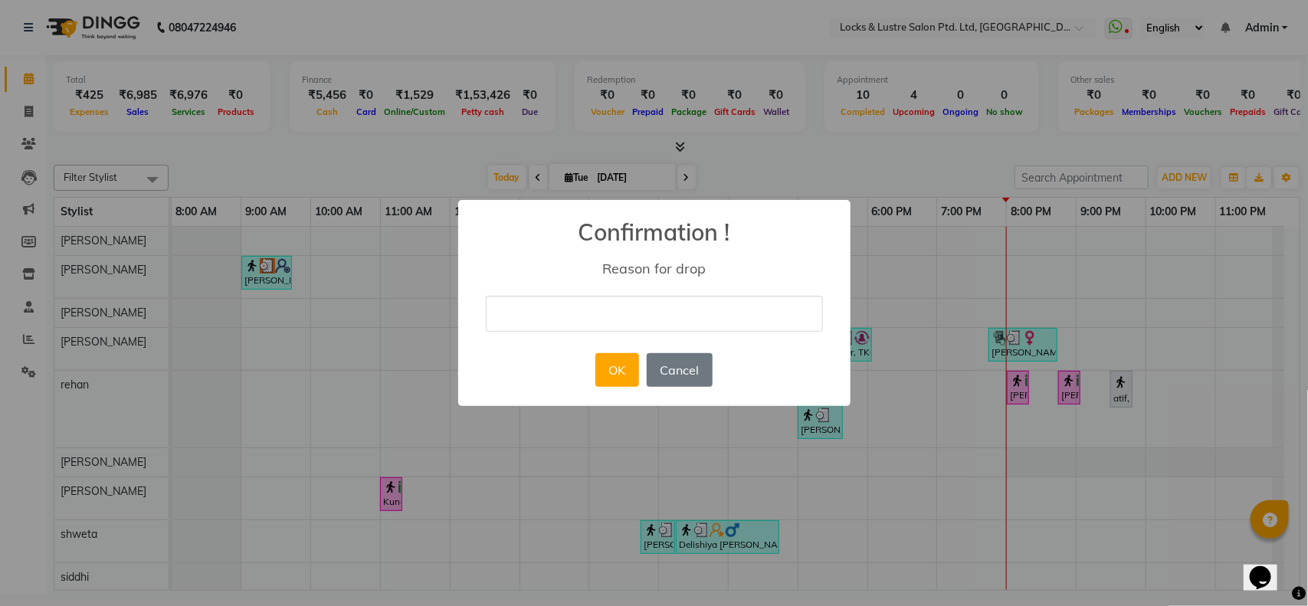
click at [607, 323] on input "text" at bounding box center [654, 314] width 337 height 36
type input "busy"
click at [614, 370] on button "OK" at bounding box center [617, 370] width 44 height 34
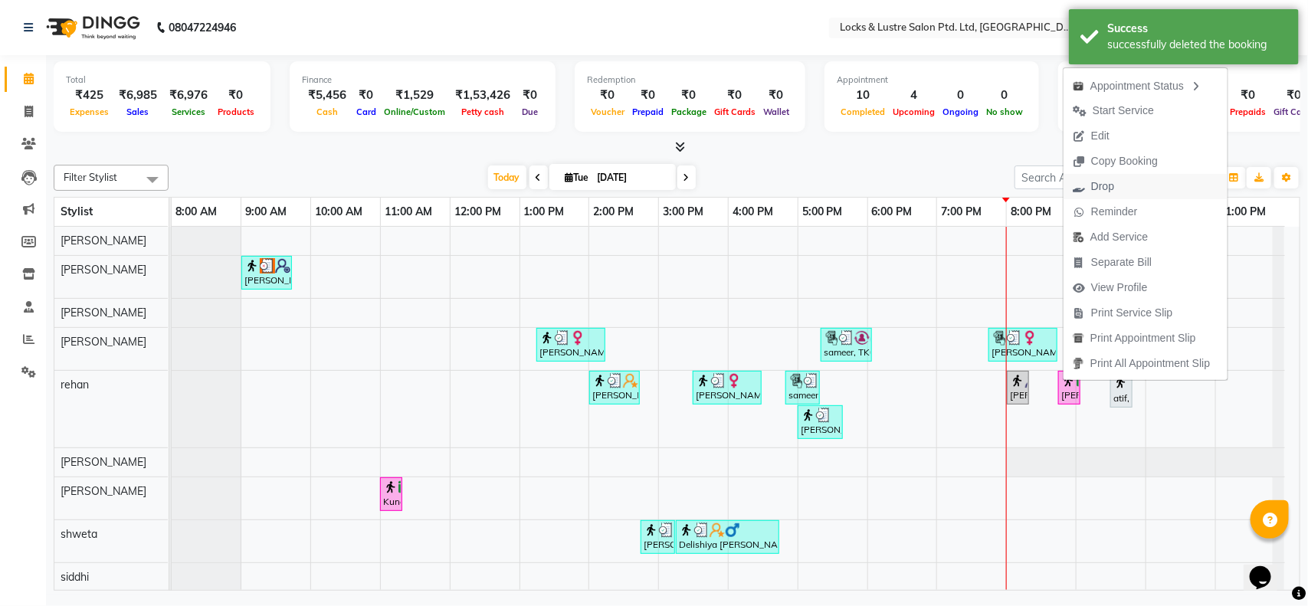
click at [1086, 177] on span "Drop" at bounding box center [1093, 186] width 60 height 25
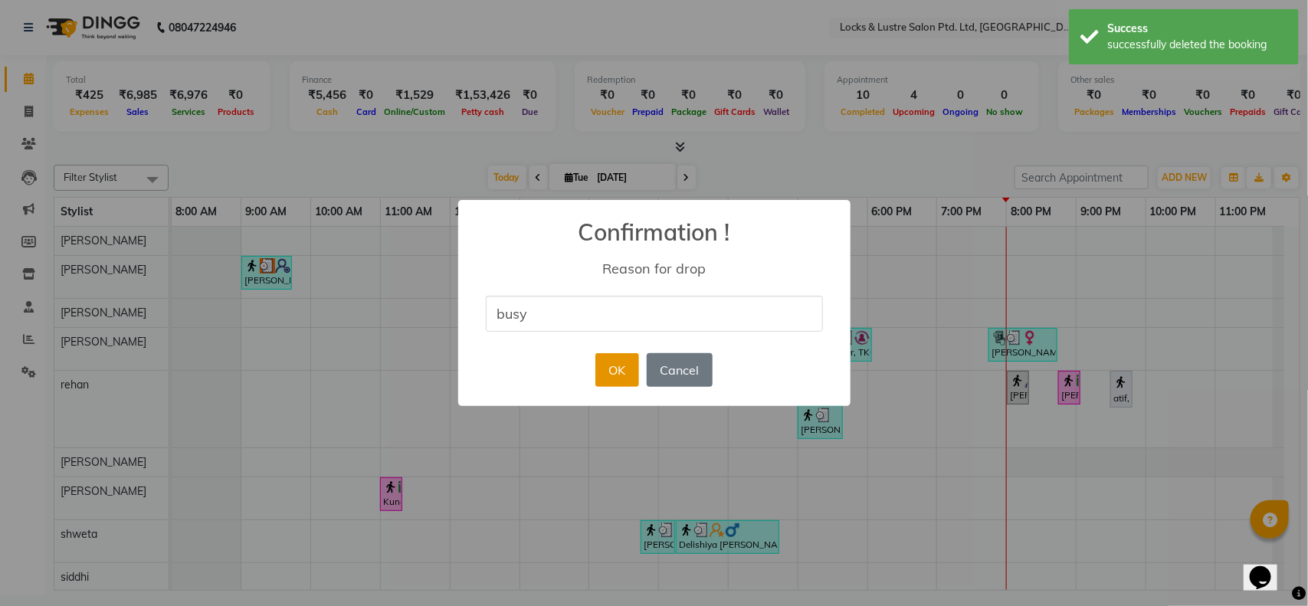
type input "busy"
click at [614, 358] on button "OK" at bounding box center [617, 370] width 44 height 34
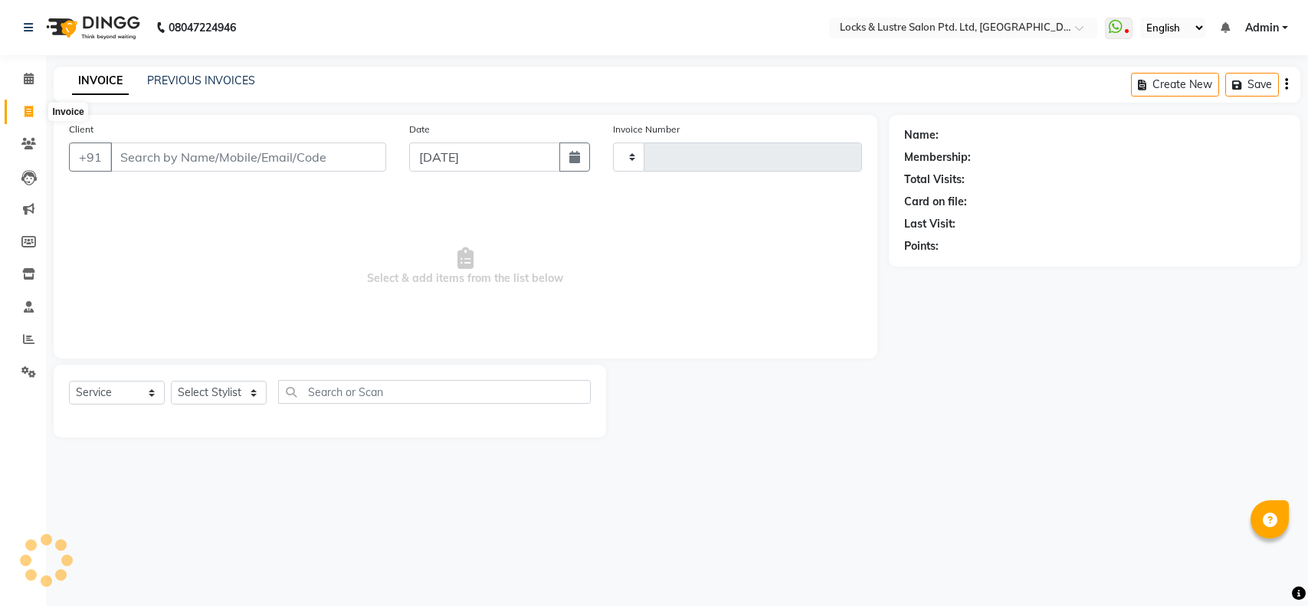
select select "service"
type input "1846"
click at [166, 77] on link "PREVIOUS INVOICES" at bounding box center [201, 81] width 108 height 14
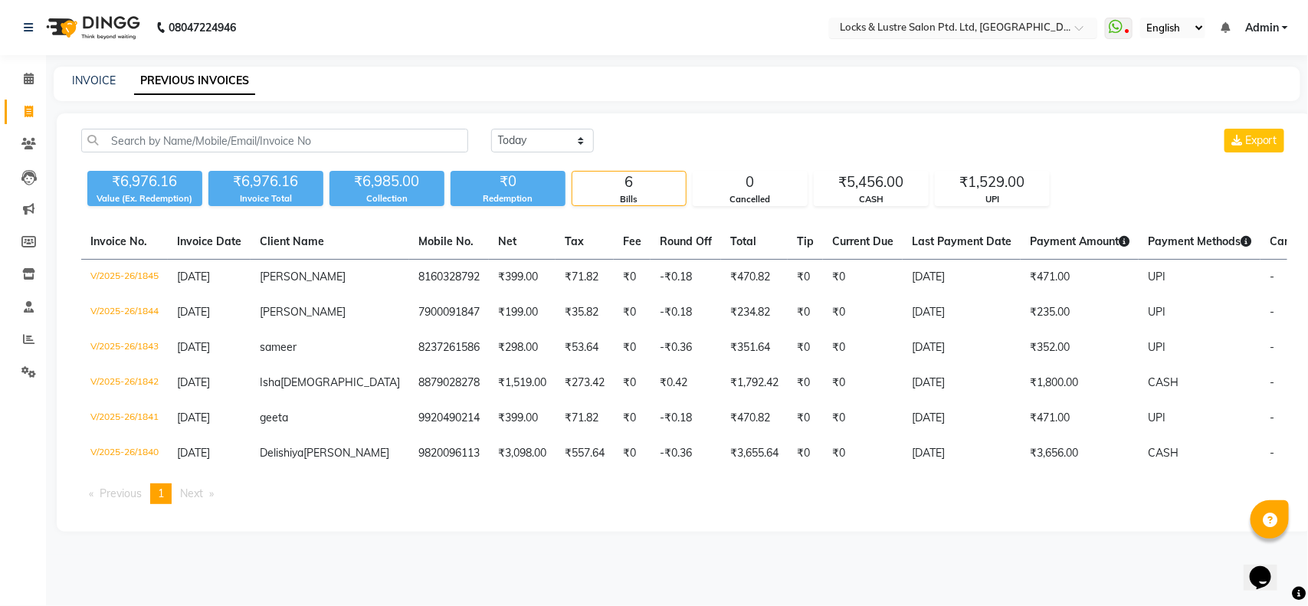
click at [1030, 21] on input "text" at bounding box center [948, 28] width 222 height 15
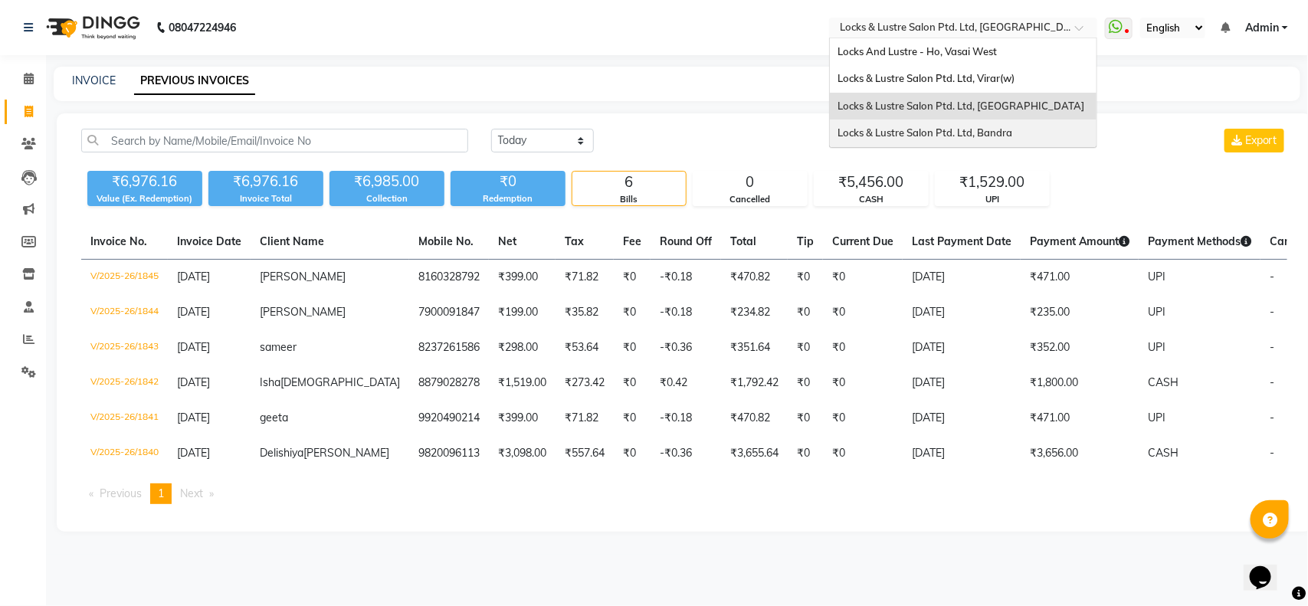
click at [1001, 124] on div "Locks & Lustre Salon Ptd. Ltd, Bandra" at bounding box center [963, 134] width 267 height 28
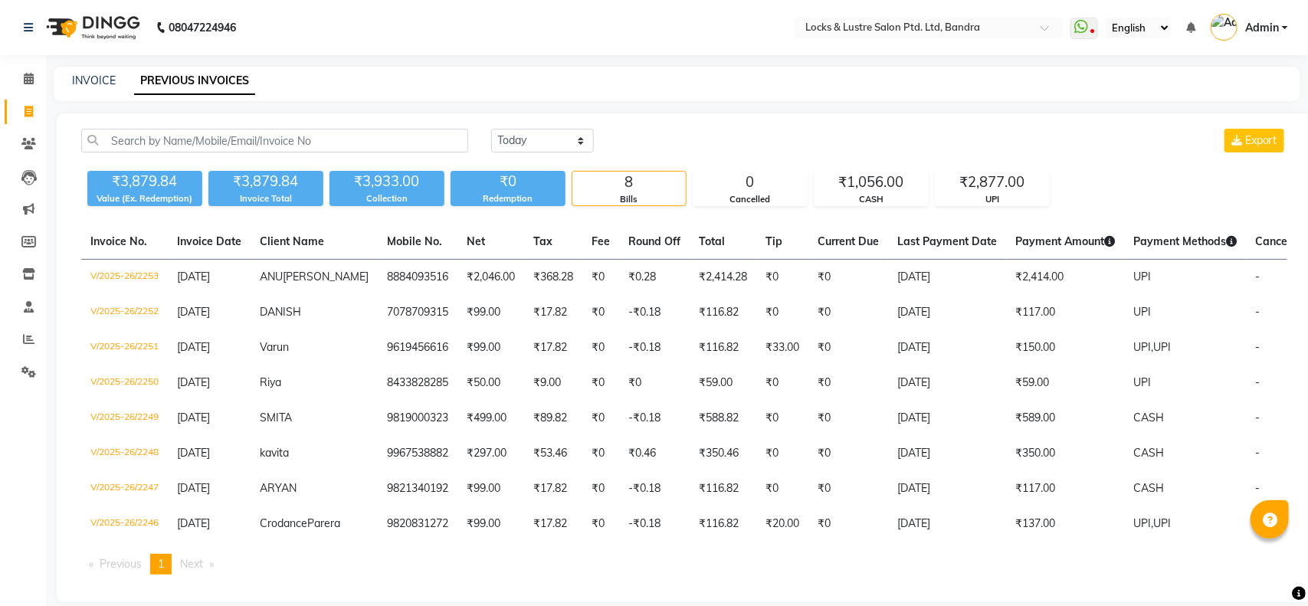
select select "en"
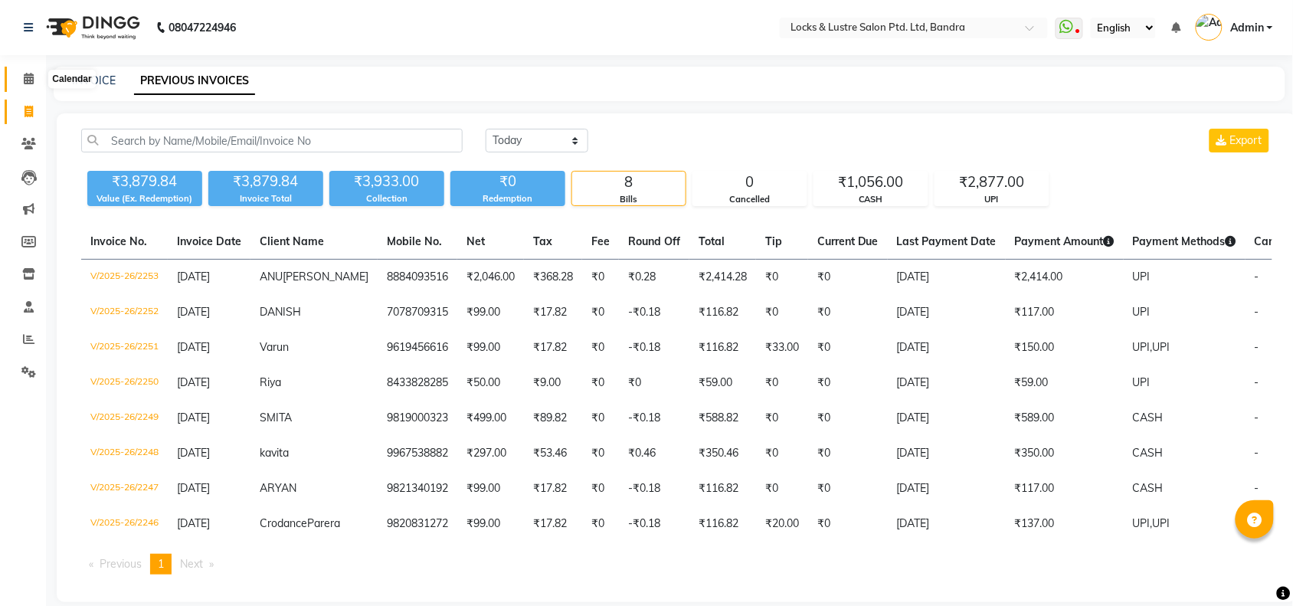
click at [25, 75] on icon at bounding box center [29, 78] width 10 height 11
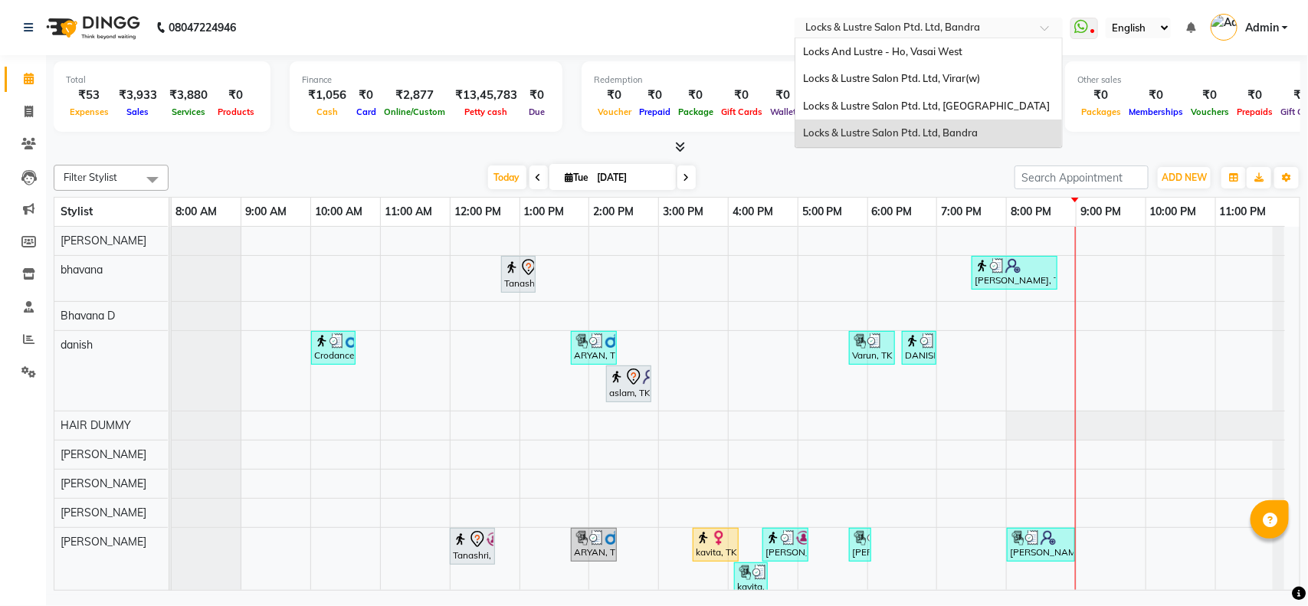
click at [942, 34] on input "text" at bounding box center [913, 28] width 222 height 15
click at [952, 100] on span "Locks & Lustre Salon Ptd. Ltd, [GEOGRAPHIC_DATA]" at bounding box center [926, 106] width 247 height 12
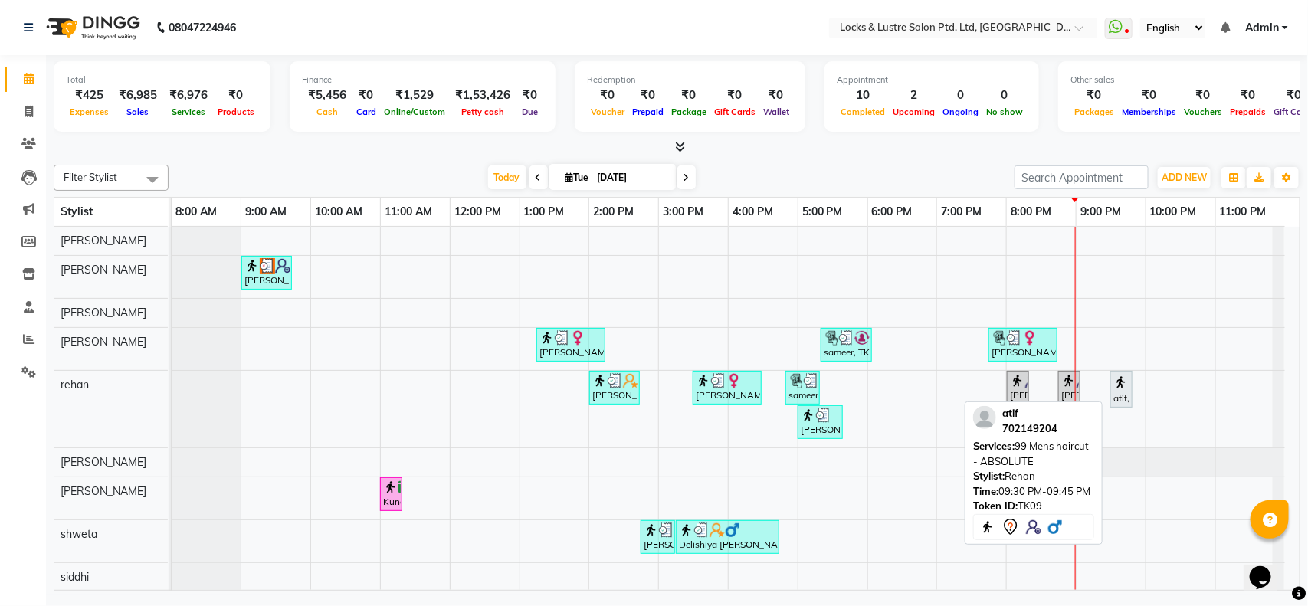
click at [1119, 393] on div "atif, TK09, 09:30 PM-09:45 PM, 99 Mens haircut - ABSOLUTE" at bounding box center [1121, 389] width 19 height 32
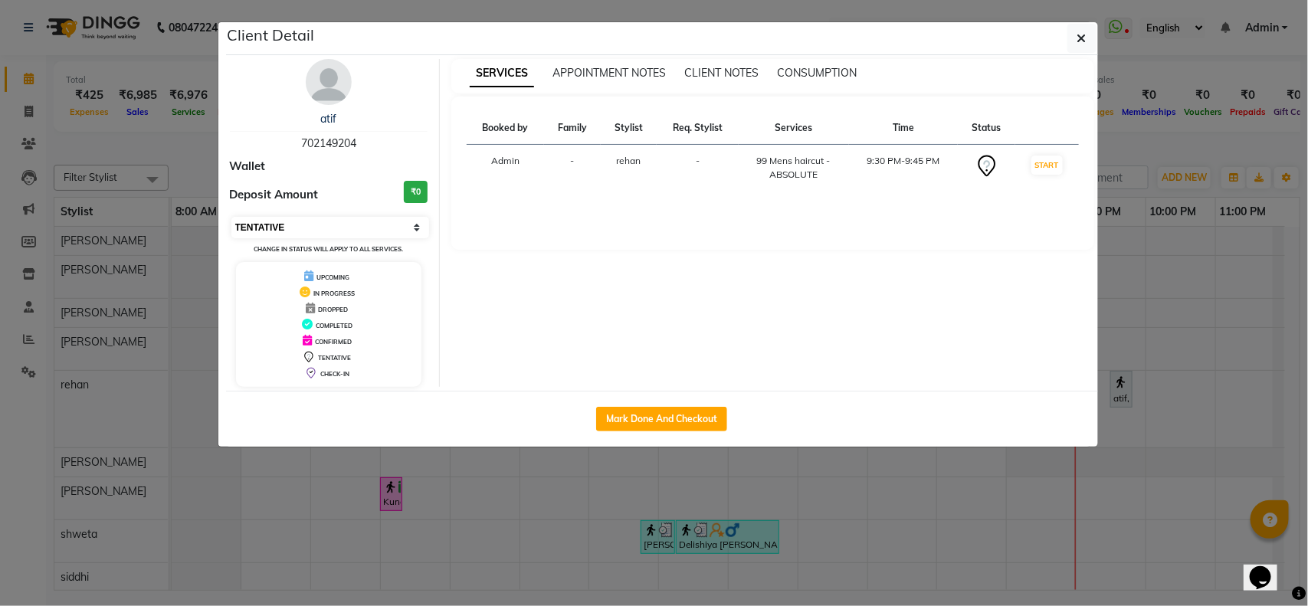
click at [418, 227] on select "Select IN SERVICE CONFIRMED TENTATIVE CHECK IN MARK DONE DROPPED UPCOMING" at bounding box center [330, 227] width 198 height 21
select select "1"
click at [231, 217] on select "Select IN SERVICE CONFIRMED TENTATIVE CHECK IN MARK DONE DROPPED UPCOMING" at bounding box center [330, 227] width 198 height 21
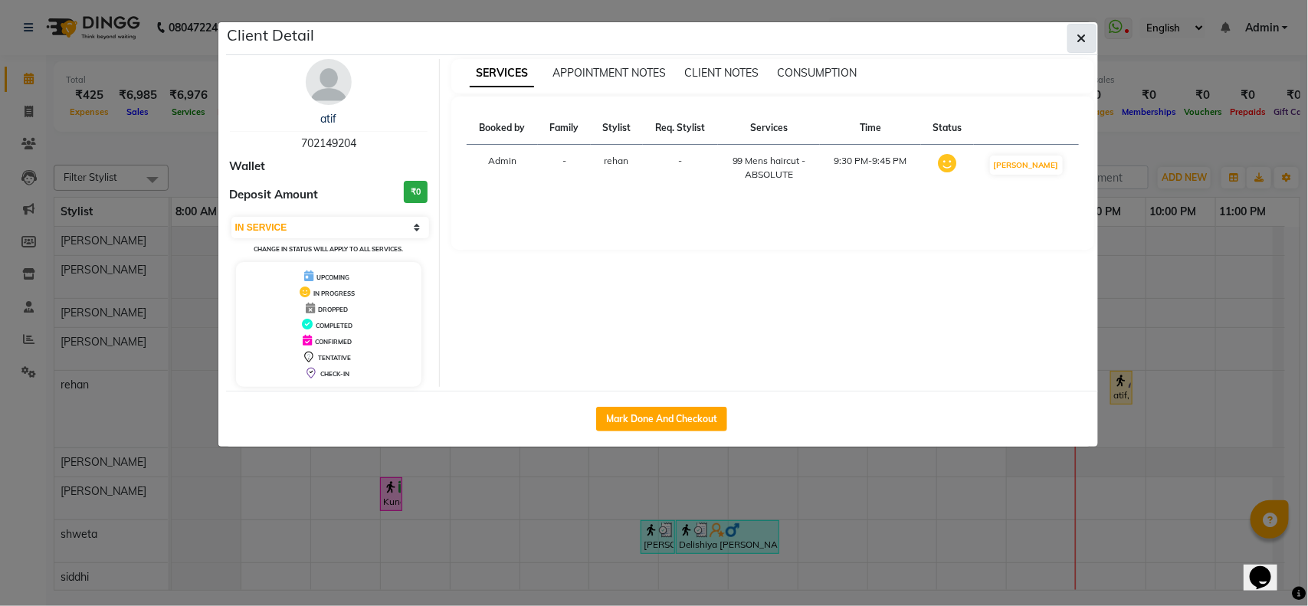
click at [1074, 44] on button "button" at bounding box center [1081, 38] width 29 height 29
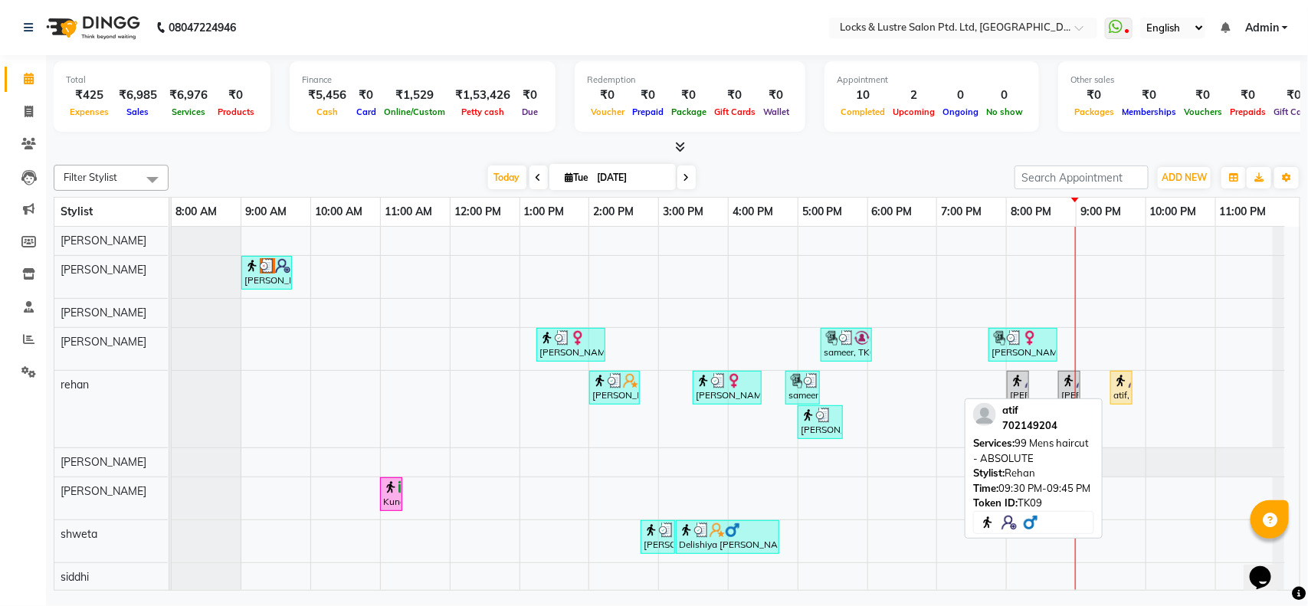
click at [1126, 387] on img at bounding box center [1120, 380] width 15 height 15
select select "1"
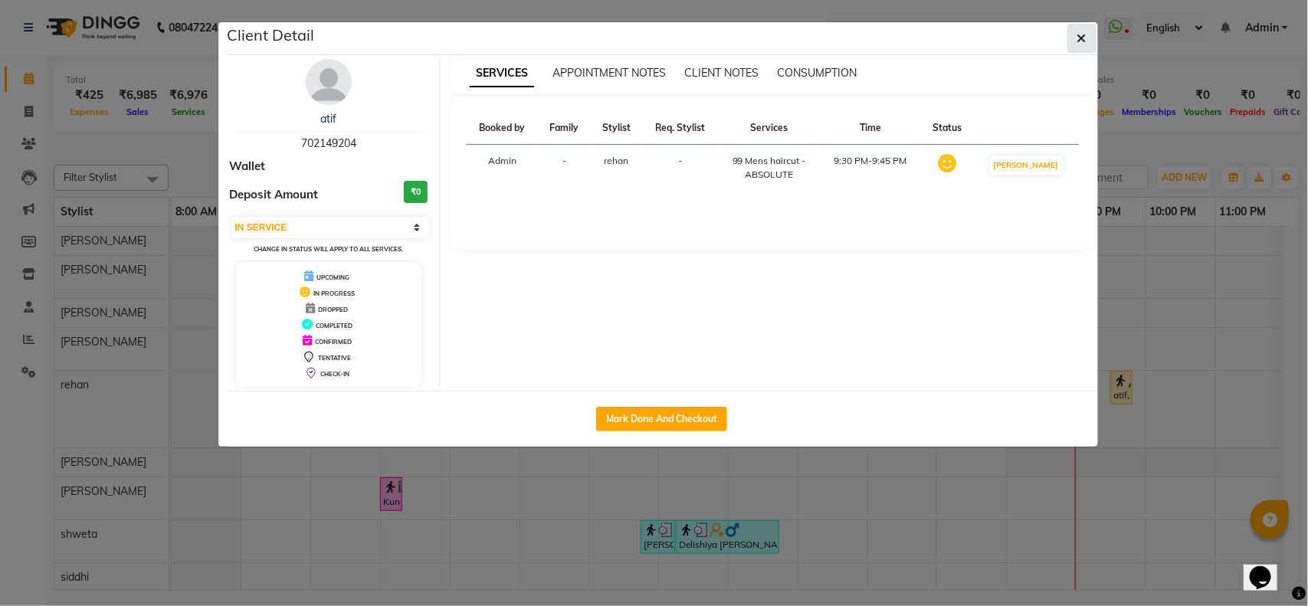
click at [1073, 38] on button "button" at bounding box center [1081, 38] width 29 height 29
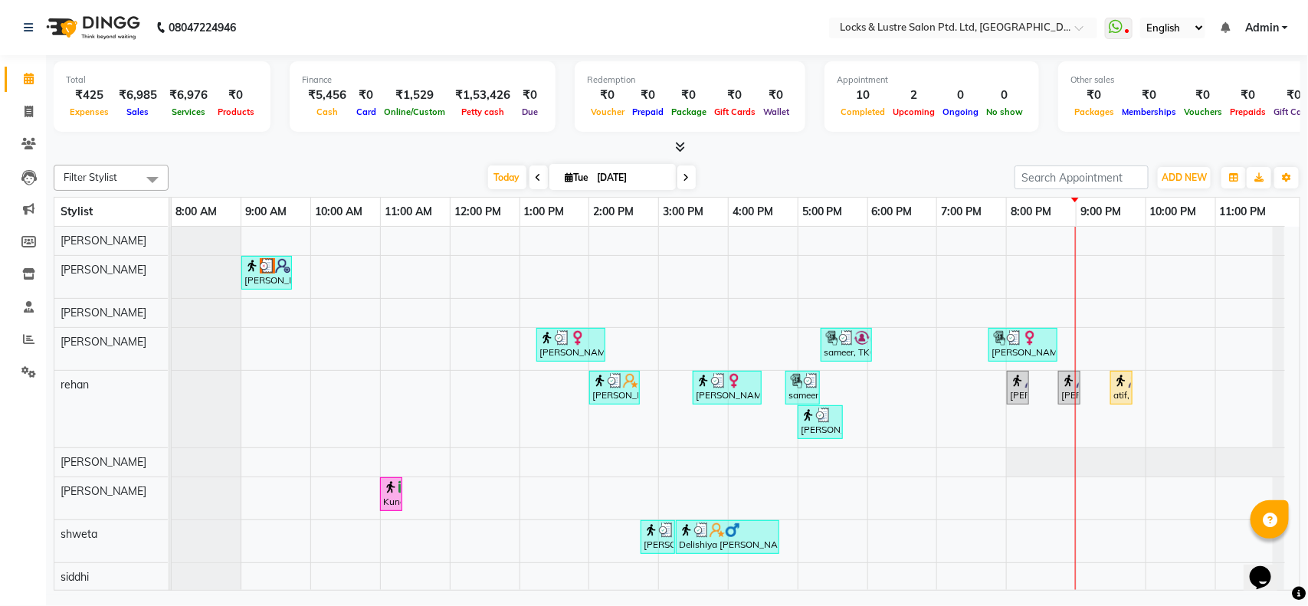
scroll to position [18, 0]
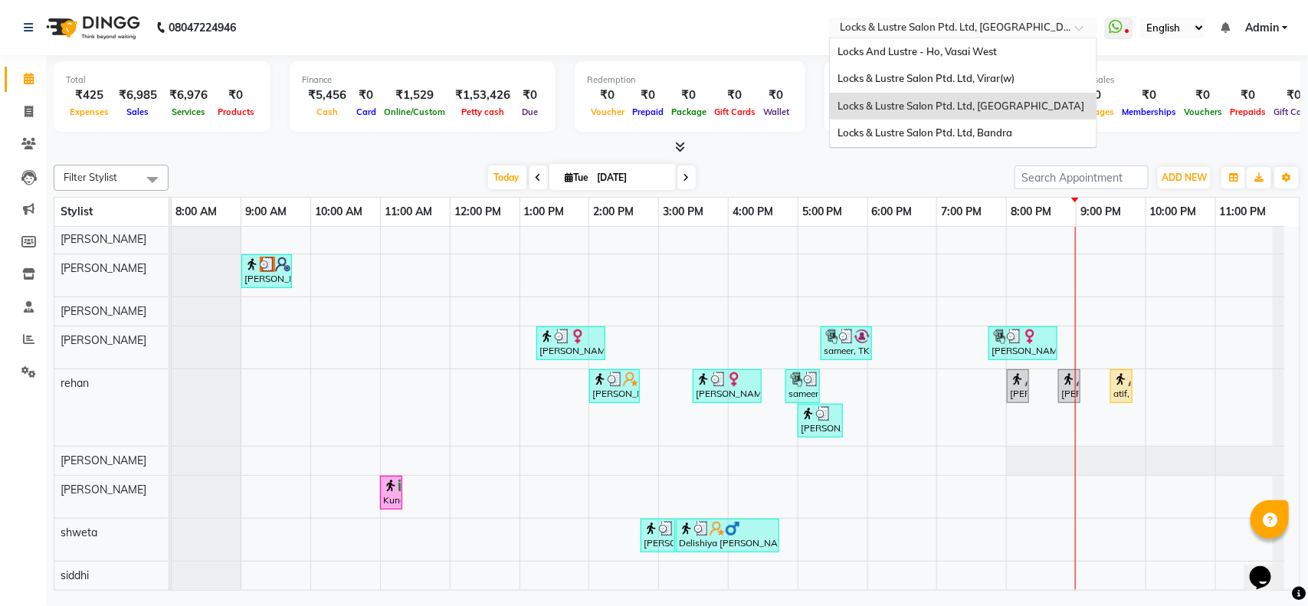
click at [1007, 31] on input "text" at bounding box center [948, 28] width 222 height 15
click at [988, 133] on span "Locks & Lustre Salon Ptd. Ltd, Bandra" at bounding box center [924, 132] width 175 height 12
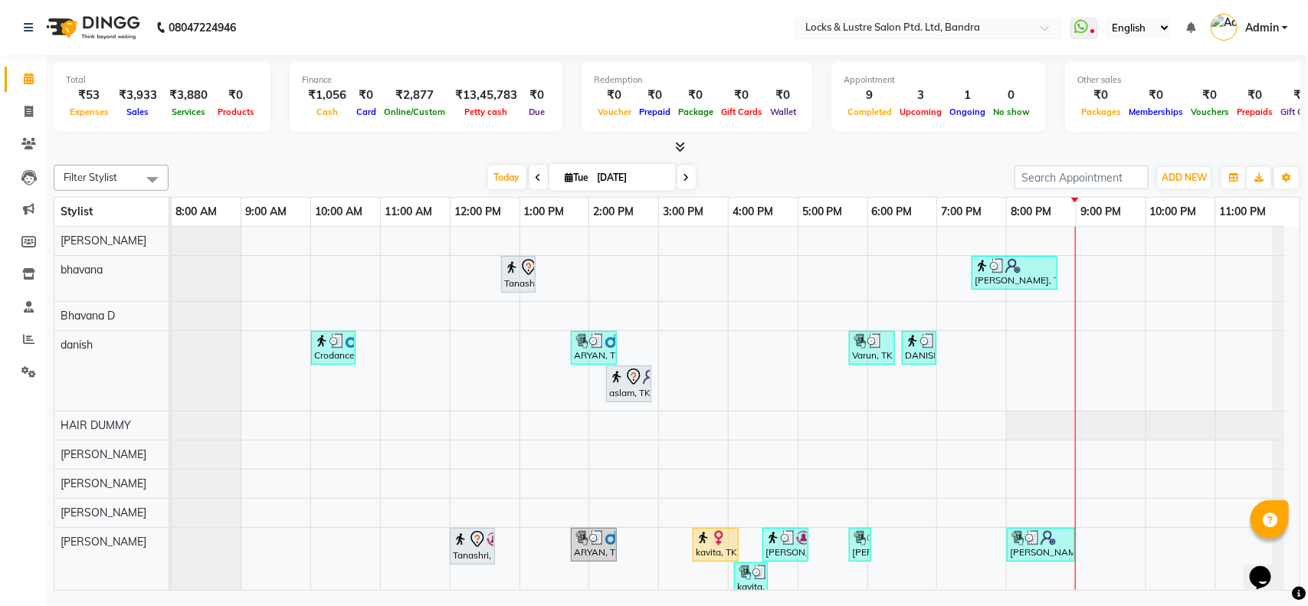
click at [974, 34] on input "text" at bounding box center [913, 28] width 222 height 15
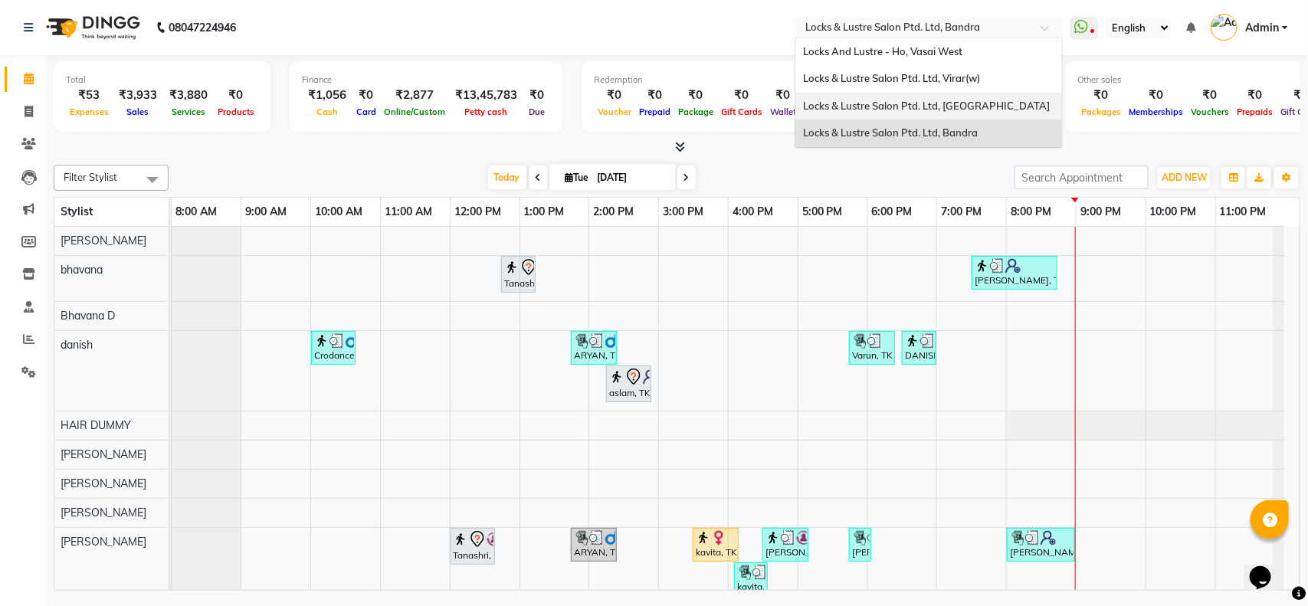
click at [932, 94] on div "Locks & Lustre Salon Ptd. Ltd, [GEOGRAPHIC_DATA]" at bounding box center [928, 107] width 267 height 28
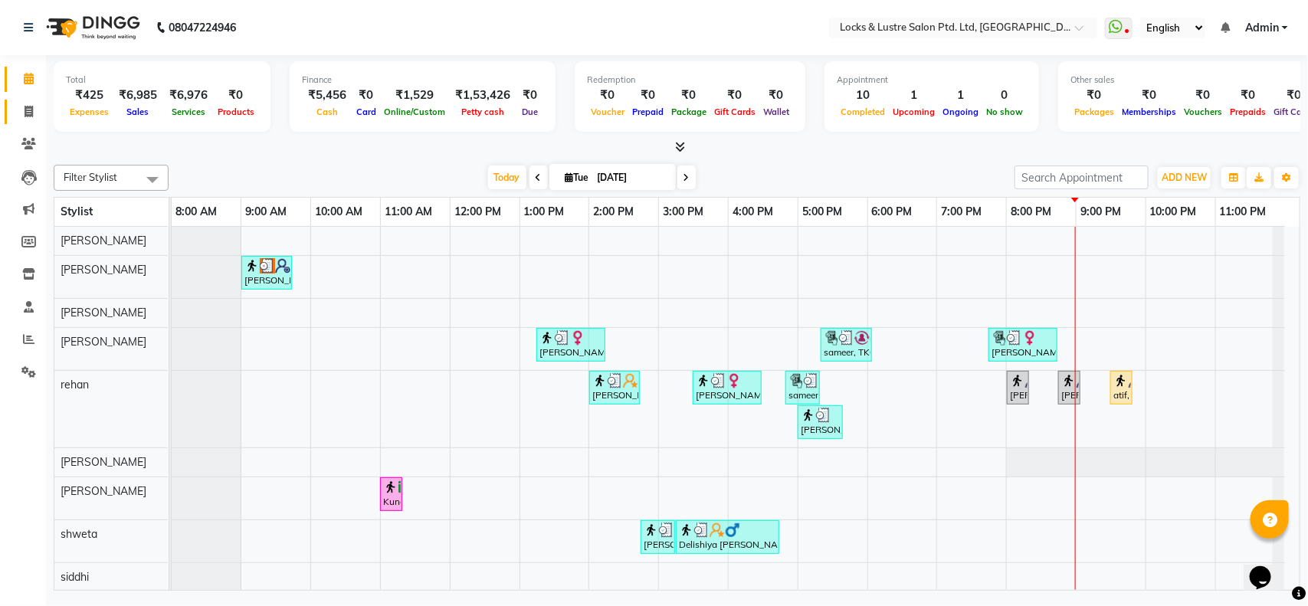
click at [31, 113] on icon at bounding box center [29, 111] width 8 height 11
select select "service"
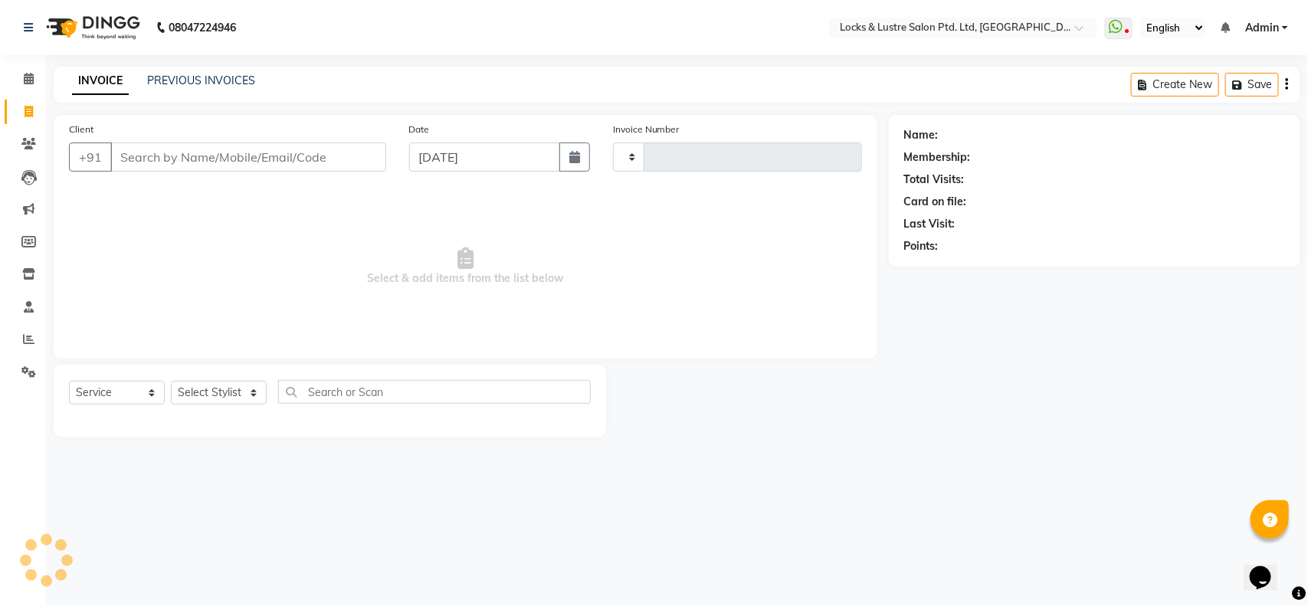
type input "1846"
select select "5928"
click at [262, 156] on input "Client" at bounding box center [248, 156] width 276 height 29
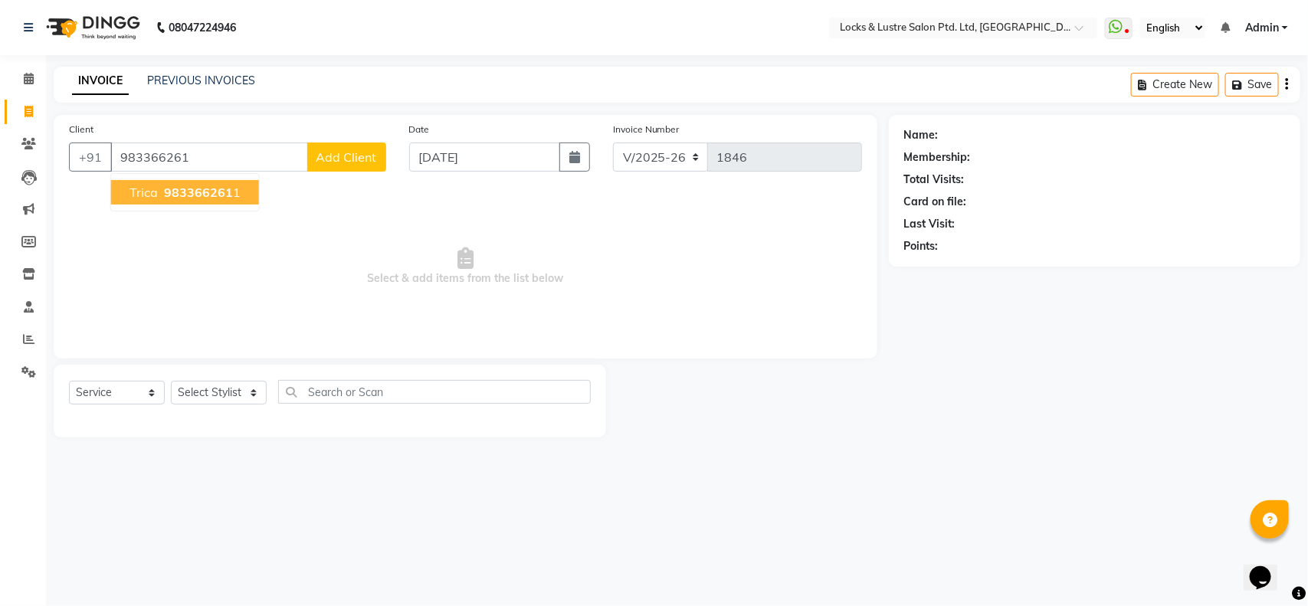
click at [184, 195] on span "983366261" at bounding box center [198, 192] width 69 height 15
type input "9833662611"
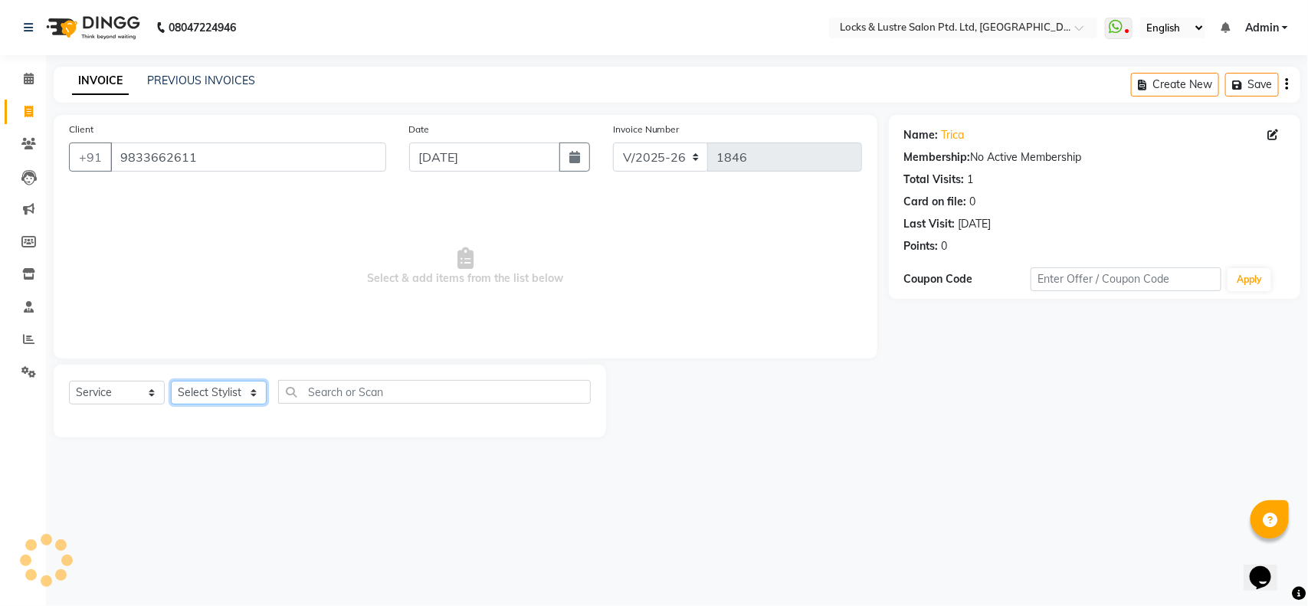
click at [211, 406] on div "Select Service Product Membership Package Voucher Prepaid Gift Card Select Styl…" at bounding box center [330, 398] width 522 height 36
select select "89645"
click at [171, 381] on select "Select Stylist [PERSON_NAME] Admin [PERSON_NAME] Ana's [PERSON_NAME] [PERSON_NA…" at bounding box center [219, 393] width 96 height 24
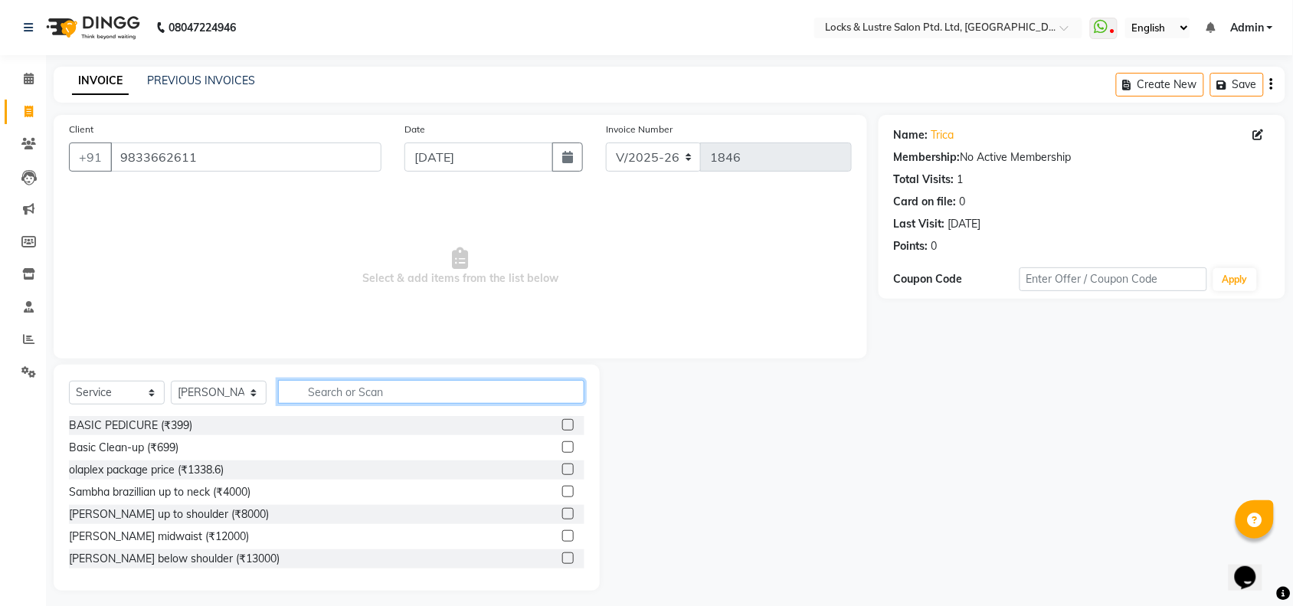
click at [393, 396] on input "text" at bounding box center [431, 392] width 306 height 24
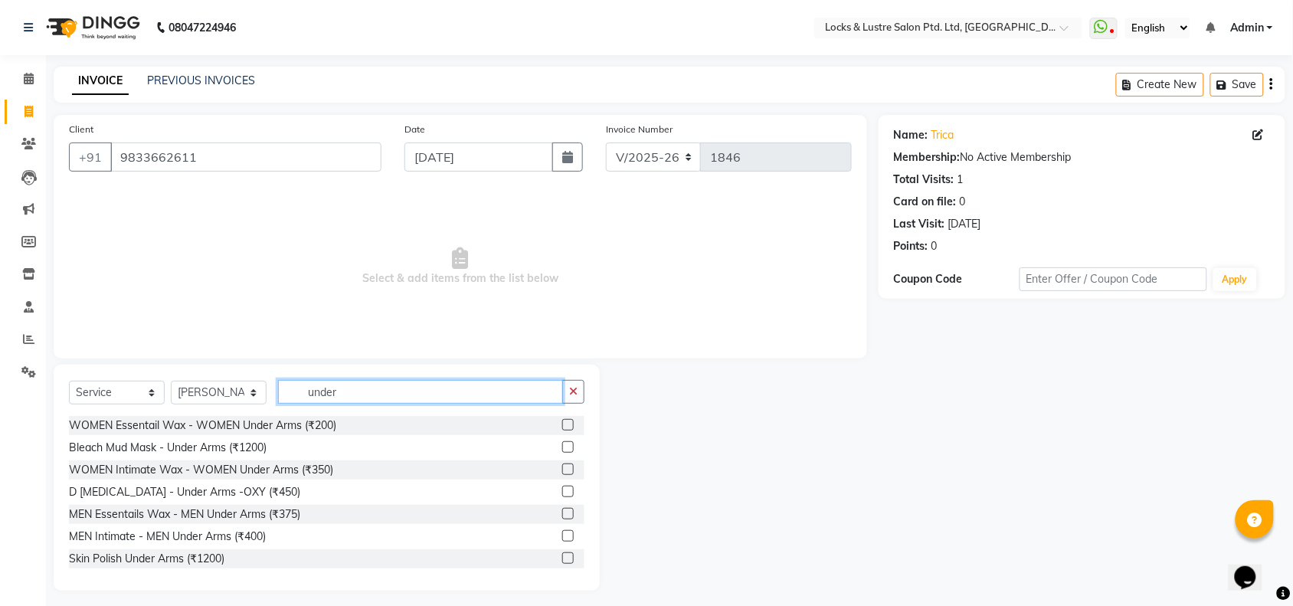
type input "under"
click at [565, 460] on div at bounding box center [573, 469] width 22 height 19
click at [562, 471] on label at bounding box center [567, 468] width 11 height 11
click at [562, 471] on input "checkbox" at bounding box center [567, 470] width 10 height 10
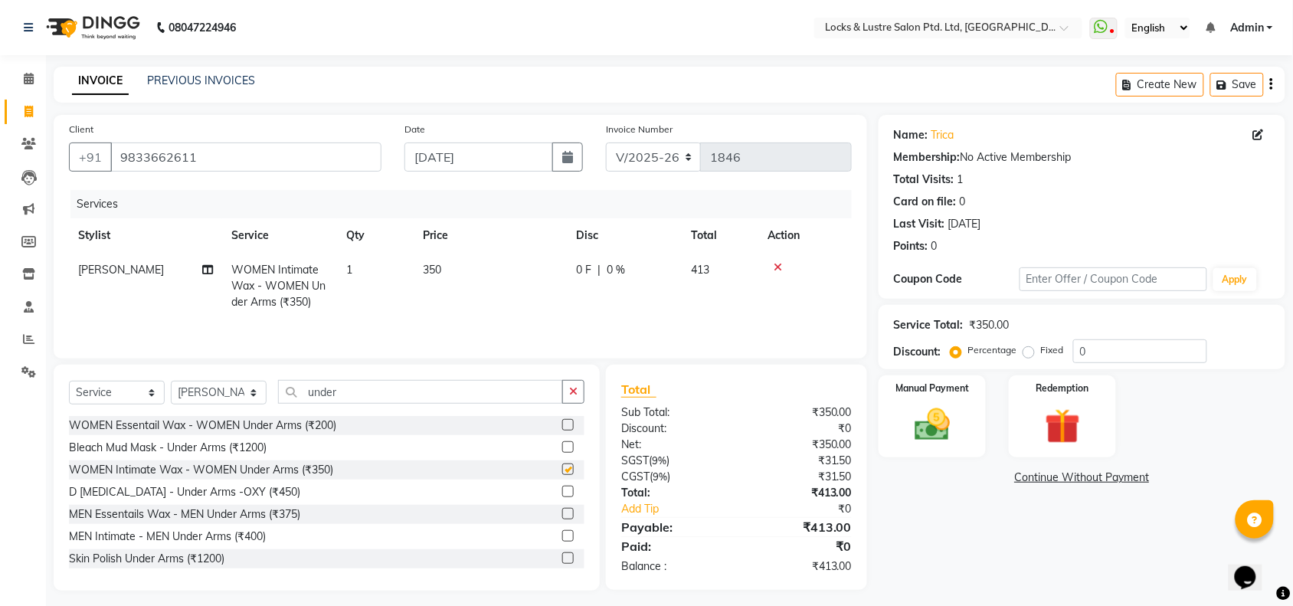
checkbox input "false"
click at [468, 266] on td "350" at bounding box center [490, 286] width 153 height 67
select select "89645"
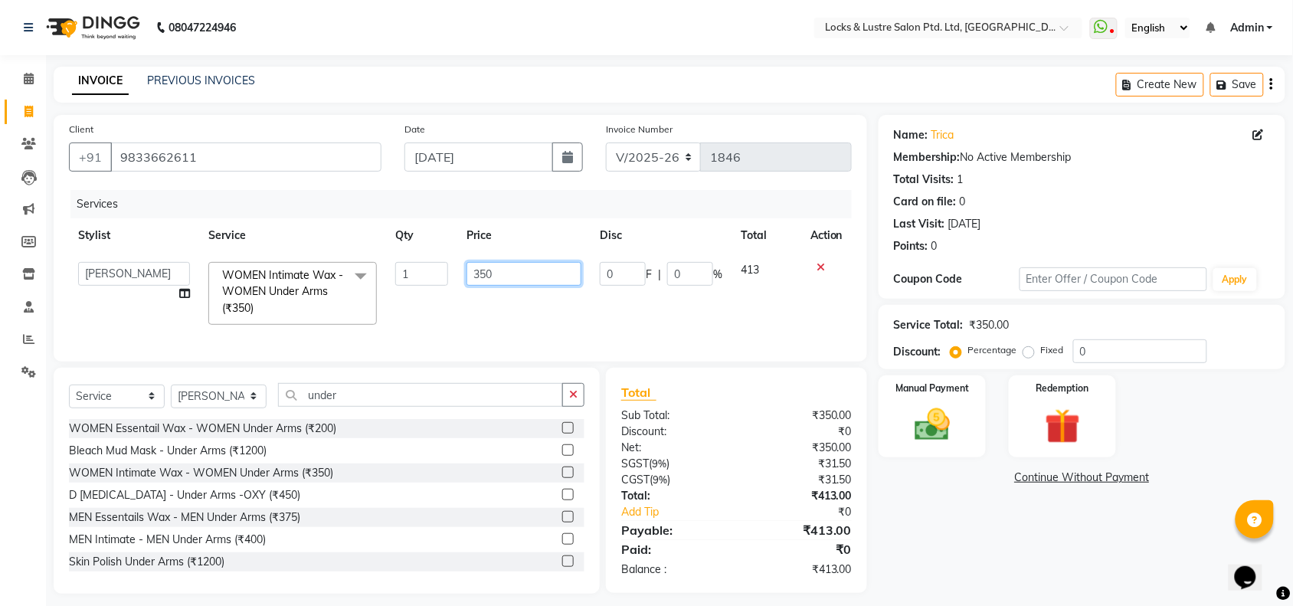
click at [492, 278] on input "350" at bounding box center [524, 274] width 115 height 24
type input "300"
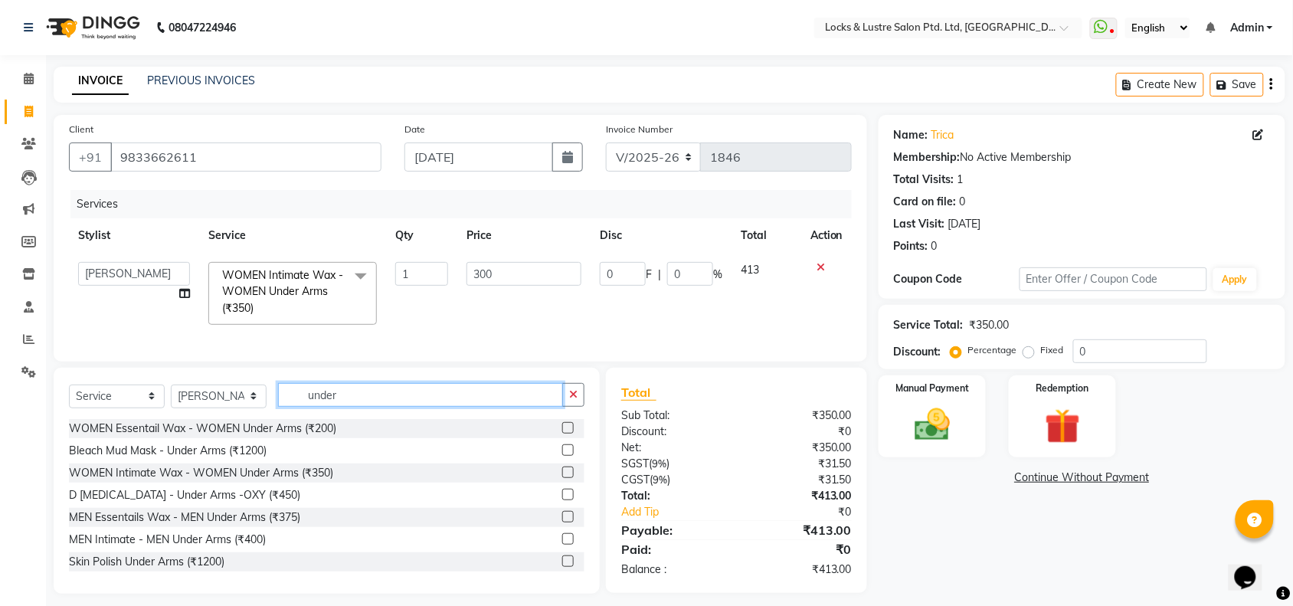
click at [370, 412] on div "Select Service Product Membership Package Voucher Prepaid Gift Card Select Styl…" at bounding box center [327, 401] width 516 height 36
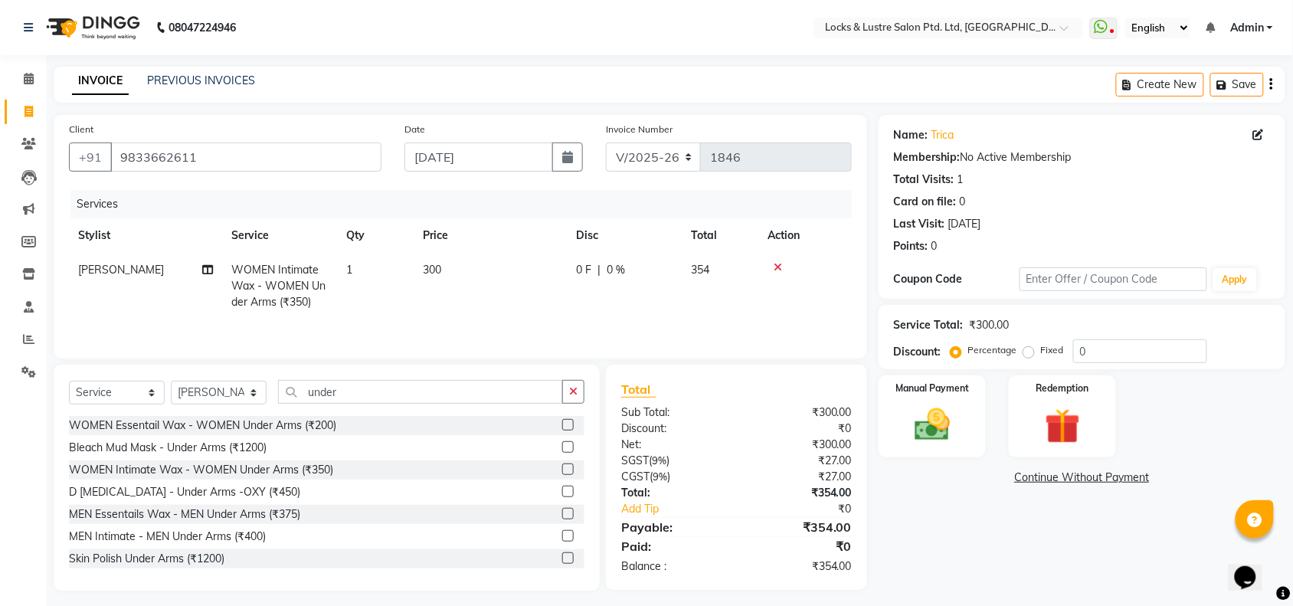
click at [370, 412] on div "Select Service Product Membership Package Voucher Prepaid Gift Card Select Styl…" at bounding box center [327, 398] width 516 height 36
click at [369, 395] on input "under" at bounding box center [420, 392] width 285 height 24
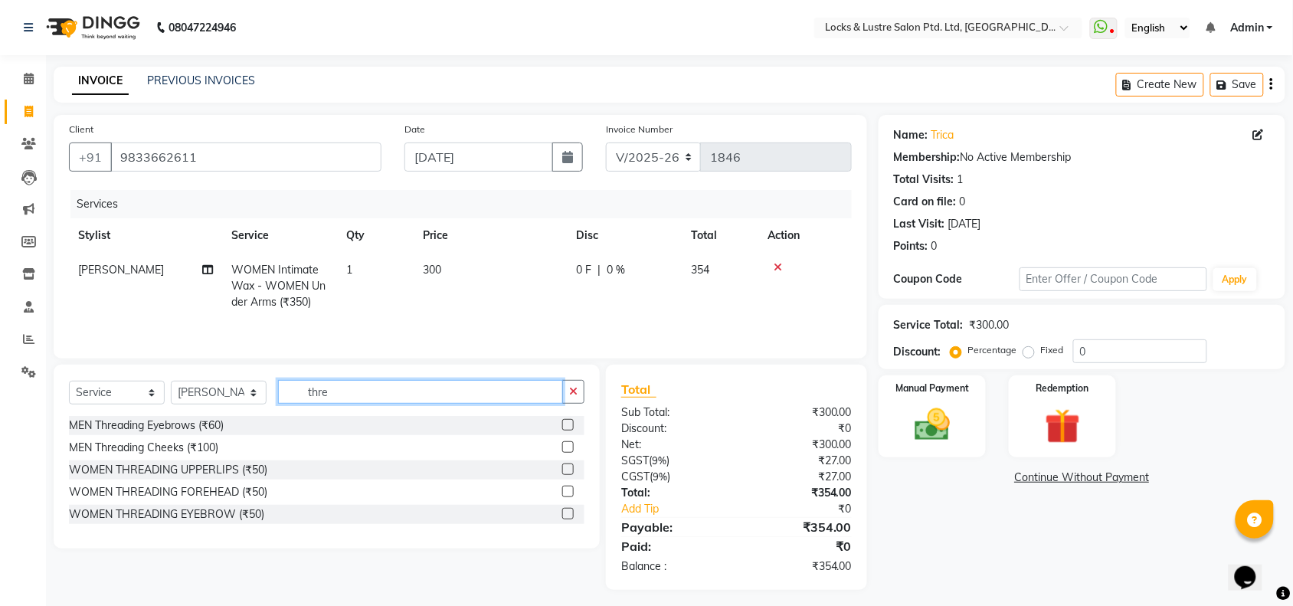
type input "thre"
click at [568, 475] on label at bounding box center [567, 468] width 11 height 11
click at [568, 475] on input "checkbox" at bounding box center [567, 470] width 10 height 10
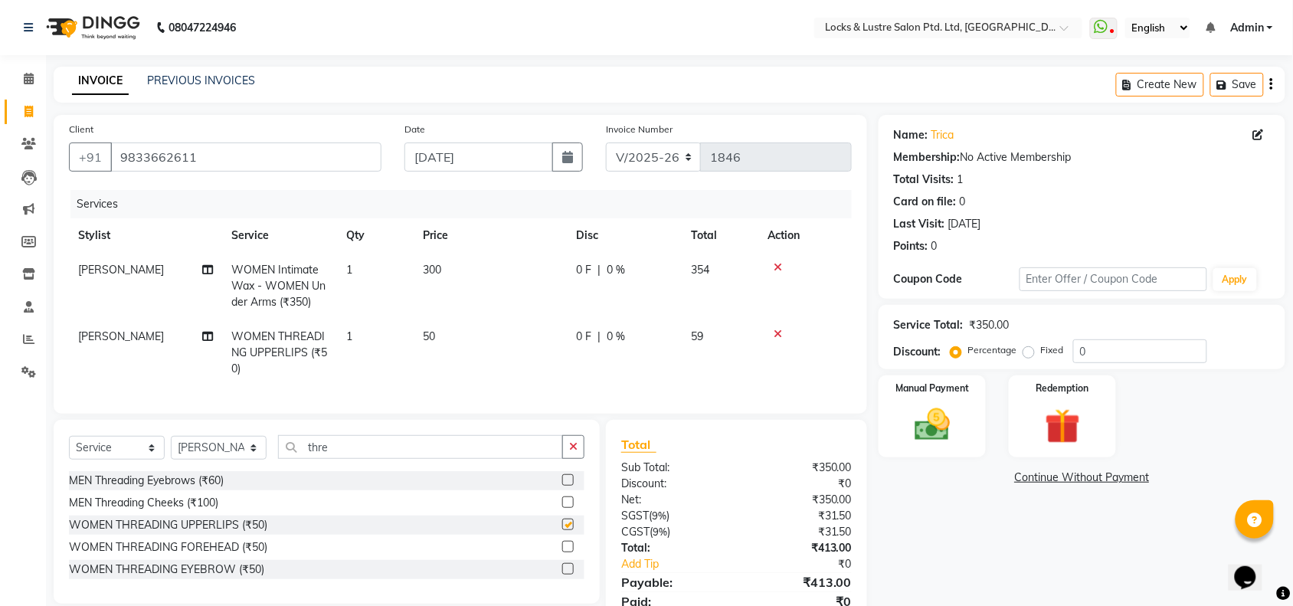
checkbox input "false"
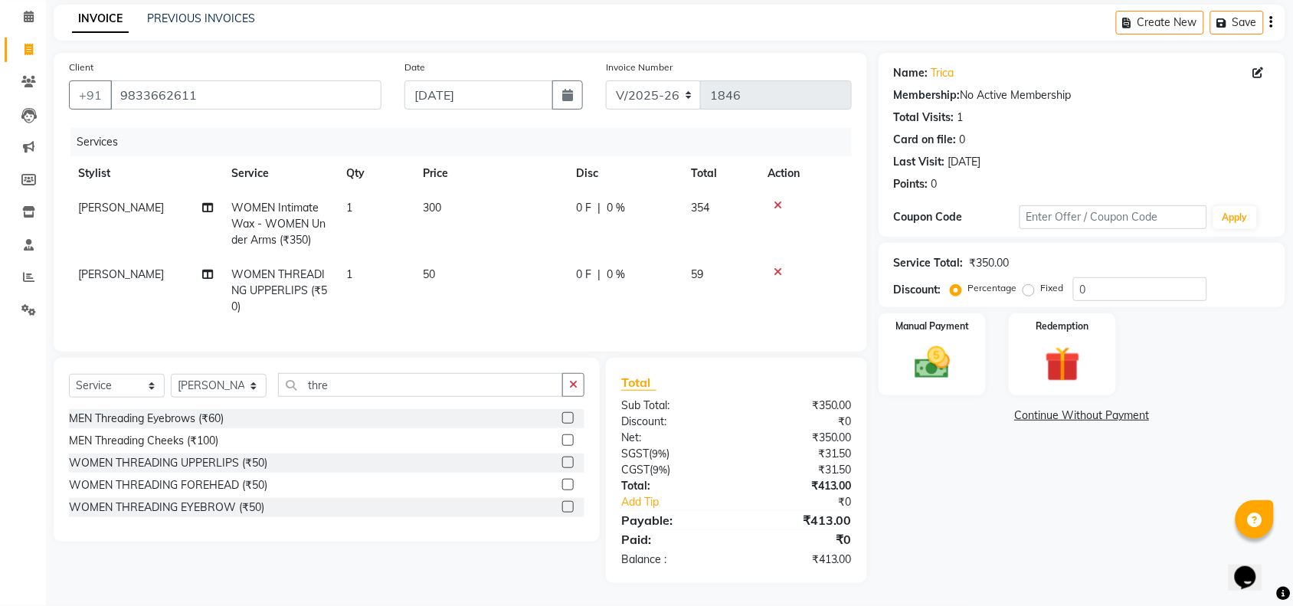
click at [568, 506] on label at bounding box center [567, 506] width 11 height 11
click at [568, 506] on input "checkbox" at bounding box center [567, 508] width 10 height 10
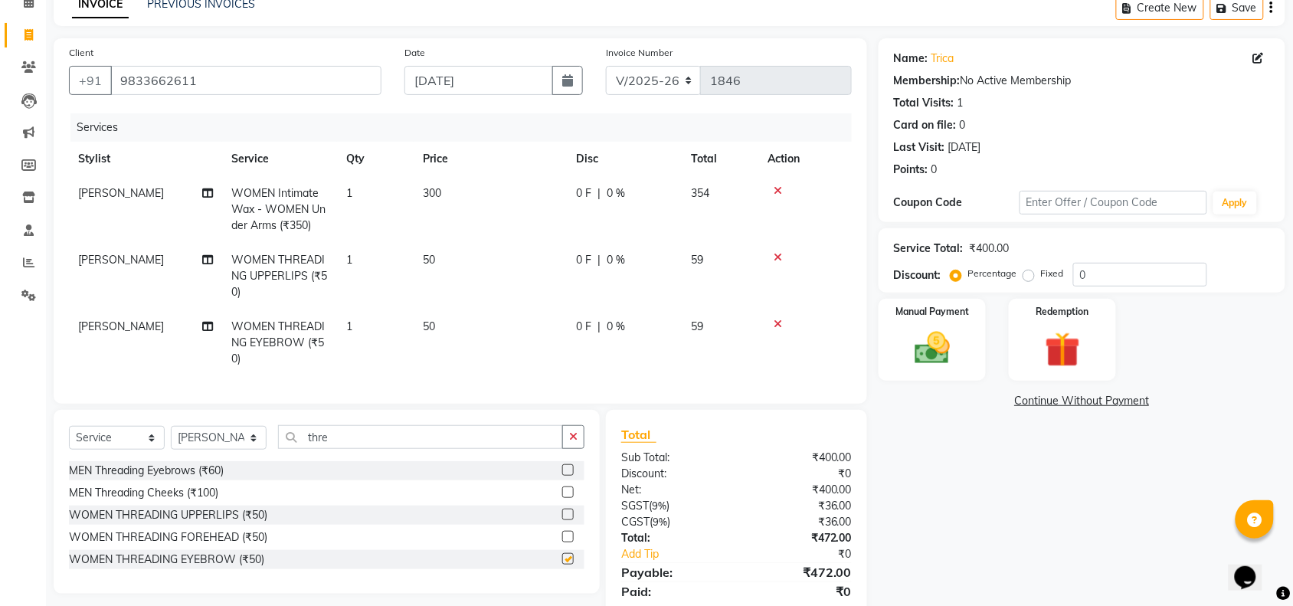
checkbox input "false"
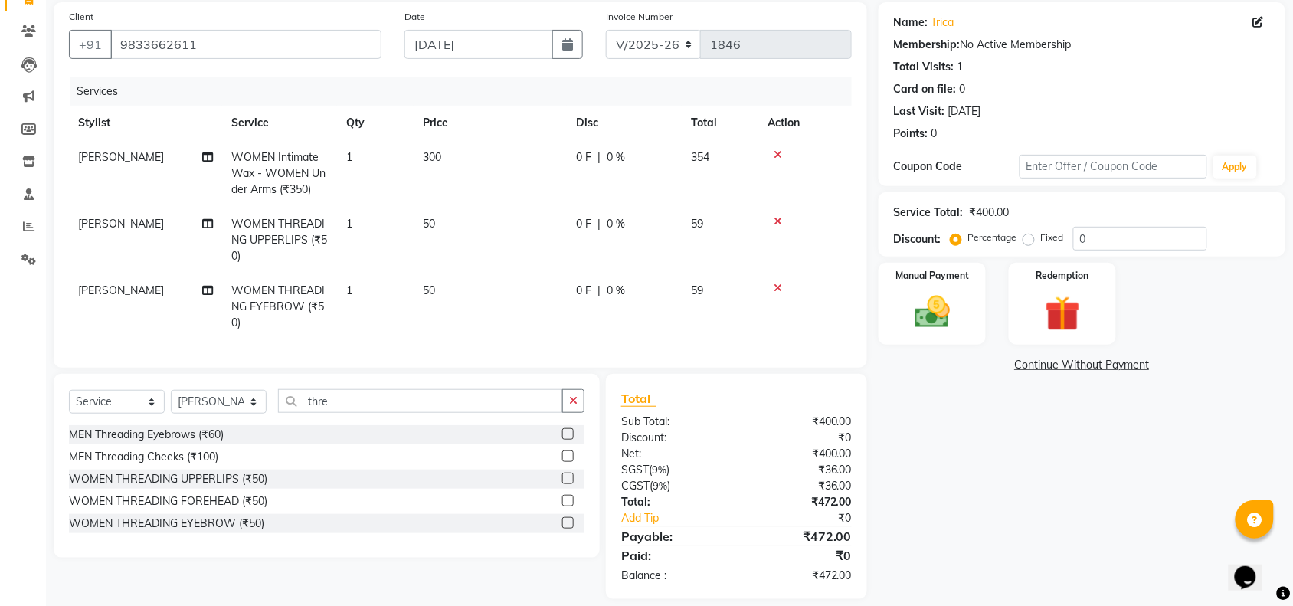
scroll to position [142, 0]
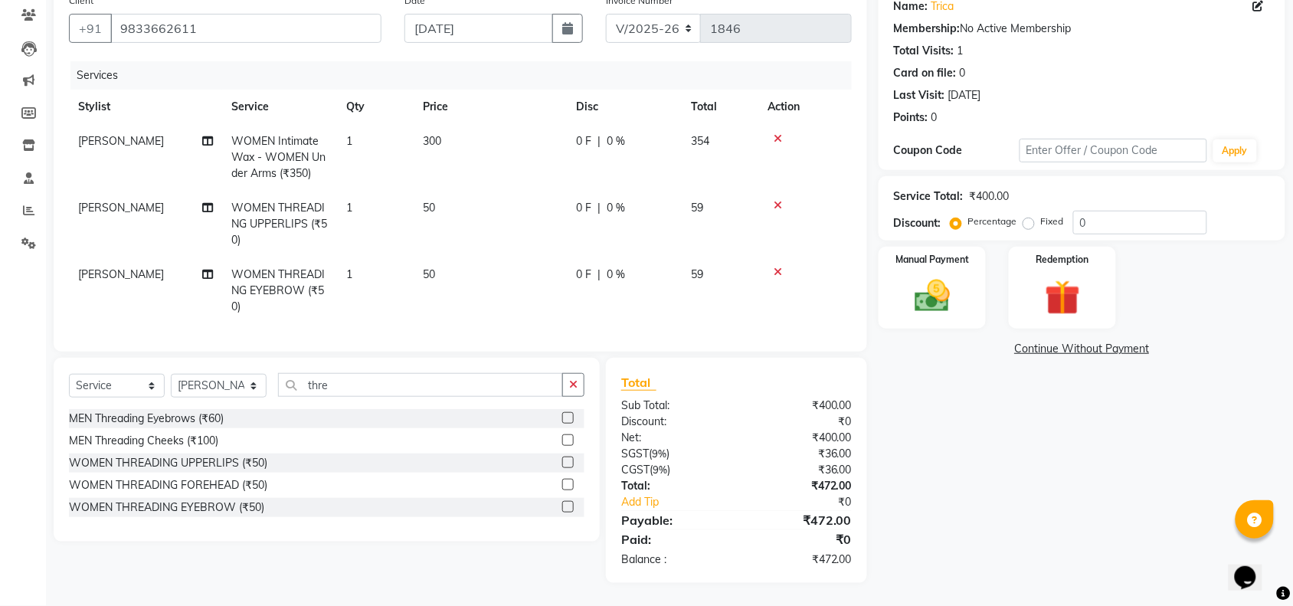
click at [775, 267] on icon at bounding box center [778, 272] width 8 height 11
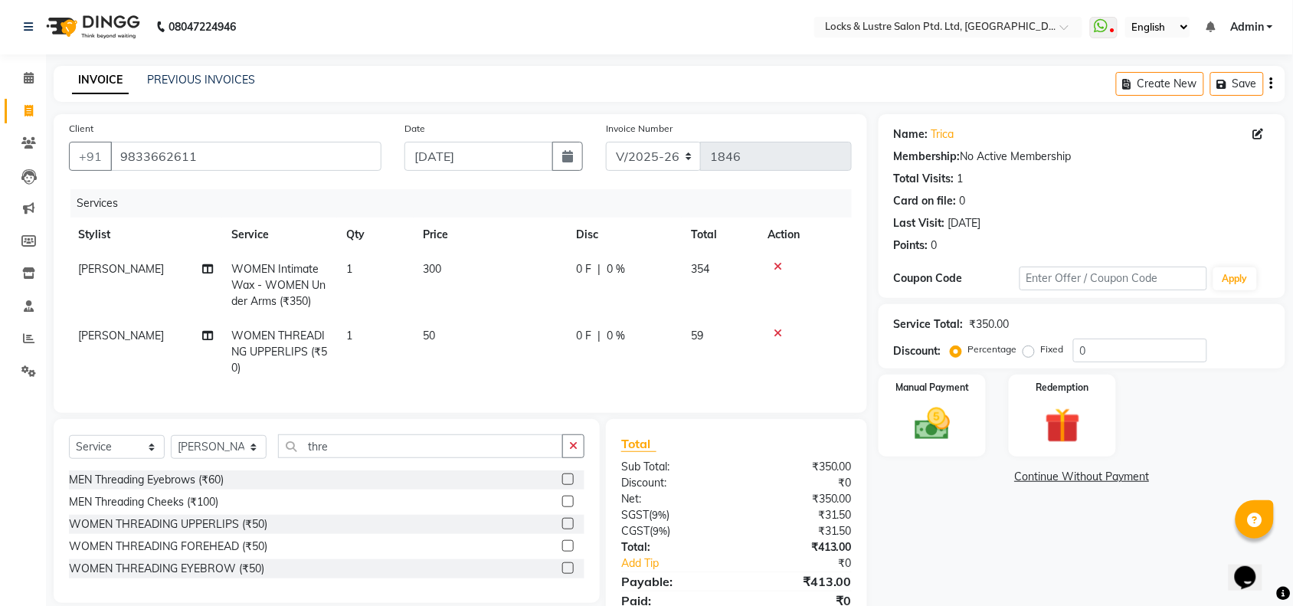
scroll to position [0, 0]
click at [894, 422] on div "Manual Payment" at bounding box center [932, 417] width 112 height 86
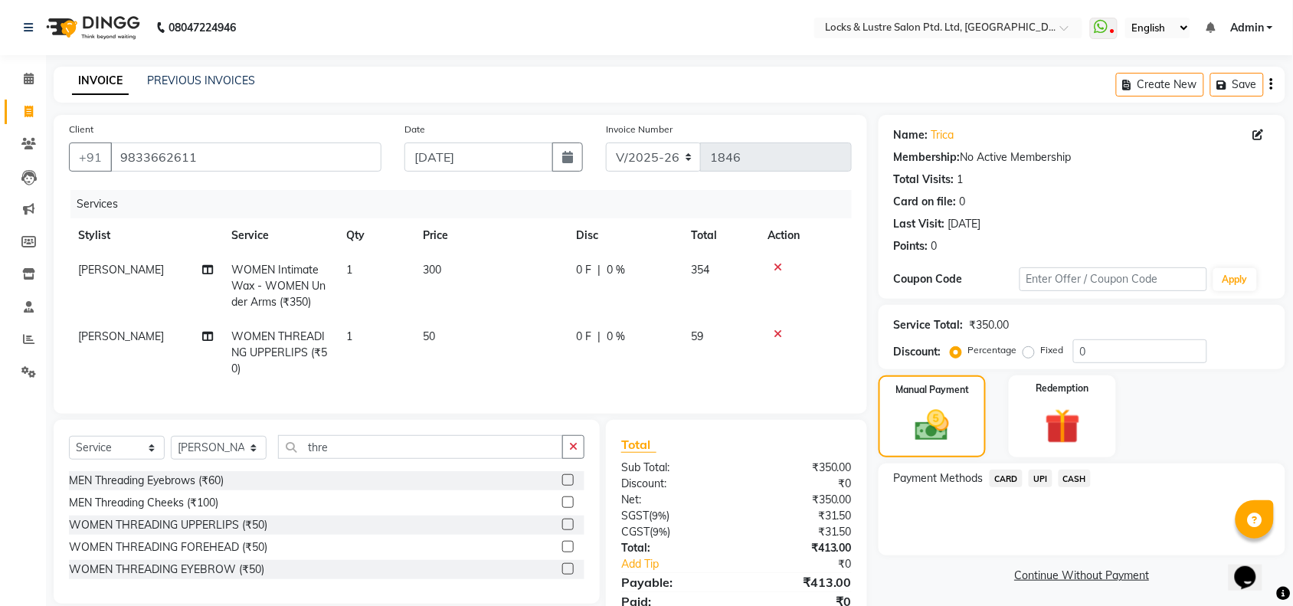
click at [1040, 476] on span "UPI" at bounding box center [1041, 479] width 24 height 18
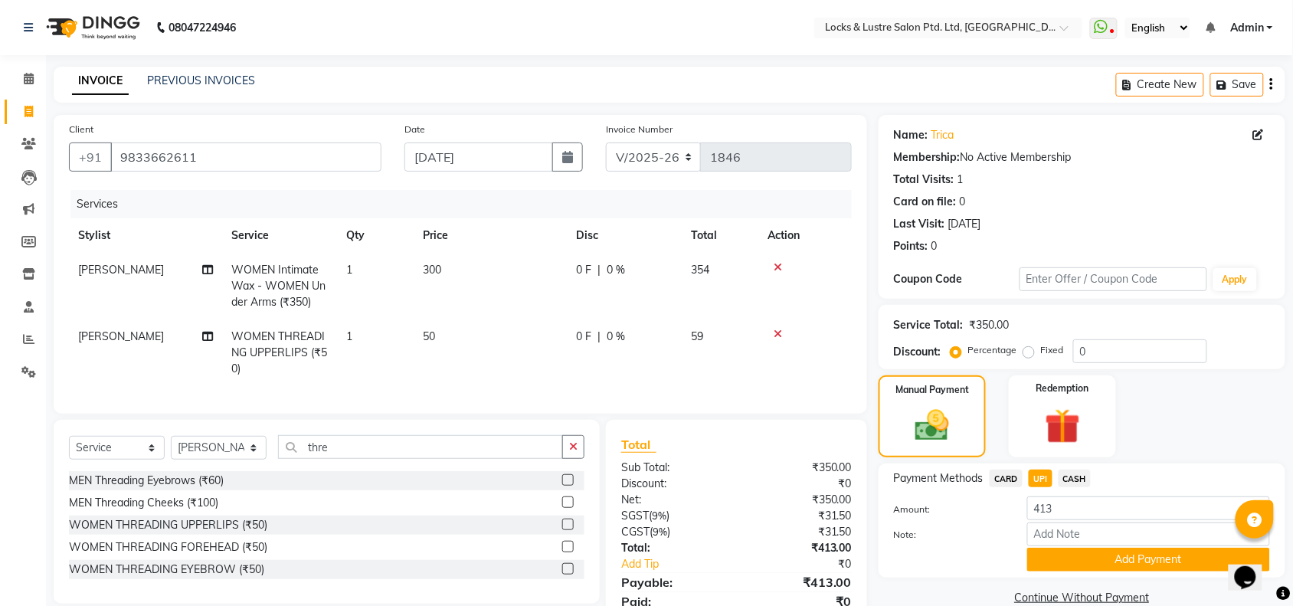
click at [1082, 558] on button "Add Payment" at bounding box center [1148, 560] width 243 height 24
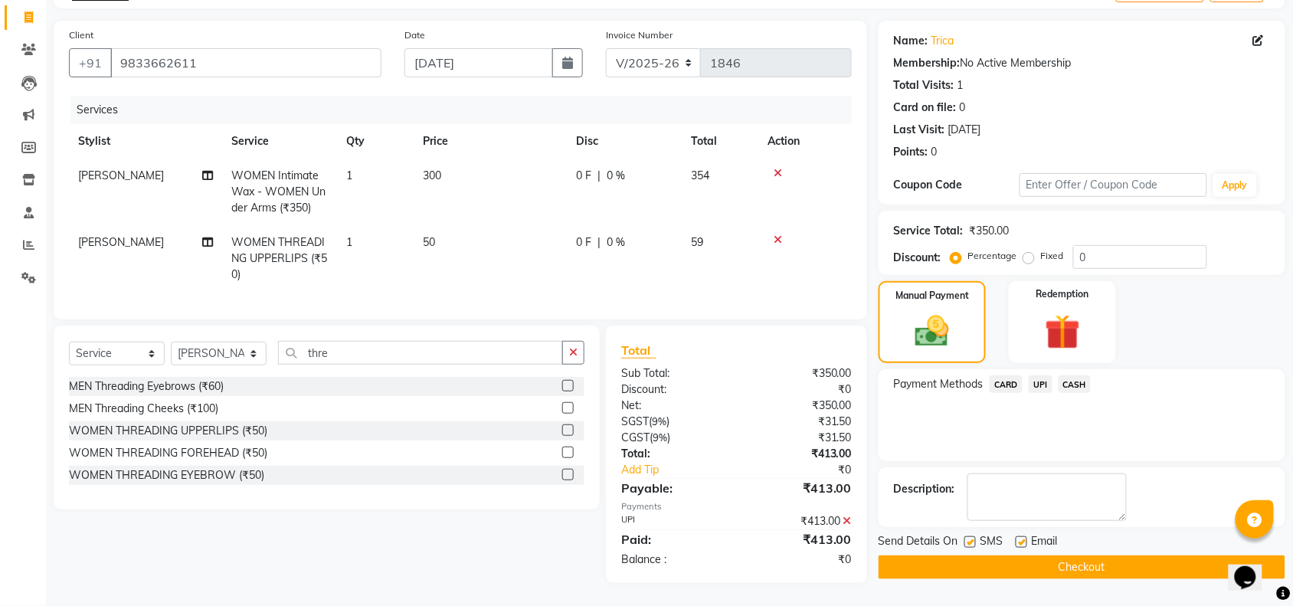
scroll to position [108, 0]
click at [1001, 489] on textarea at bounding box center [1047, 496] width 159 height 47
type textarea "110694650982"
click at [1112, 560] on button "Checkout" at bounding box center [1082, 567] width 407 height 24
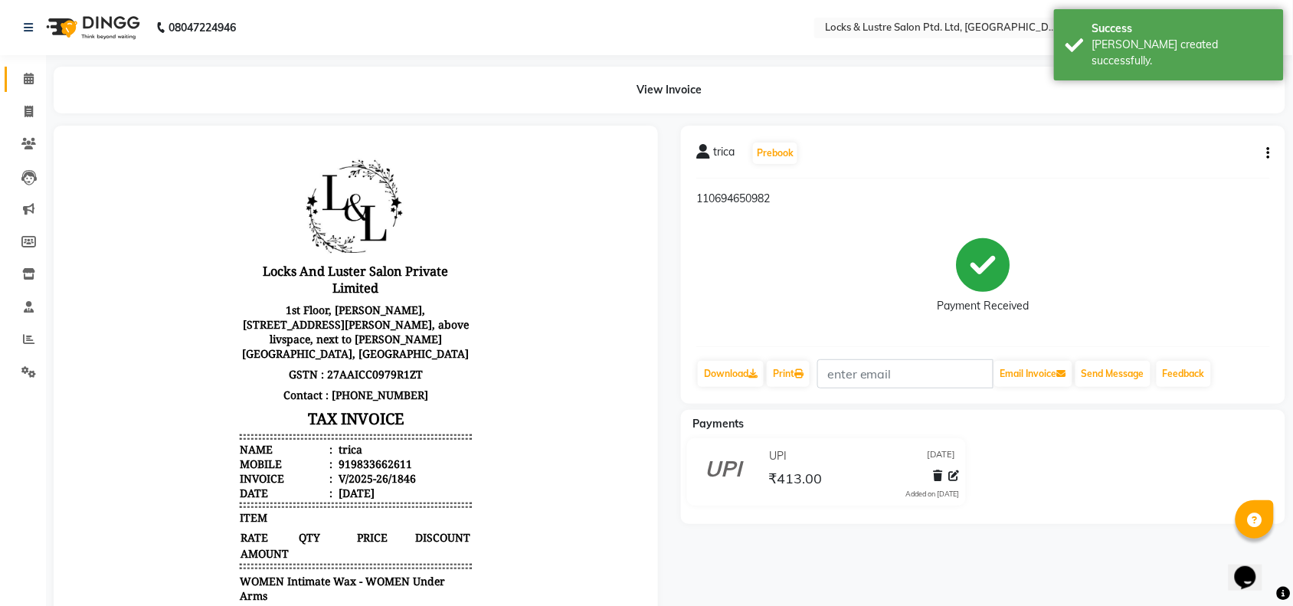
click at [32, 69] on link "Calendar" at bounding box center [23, 79] width 37 height 25
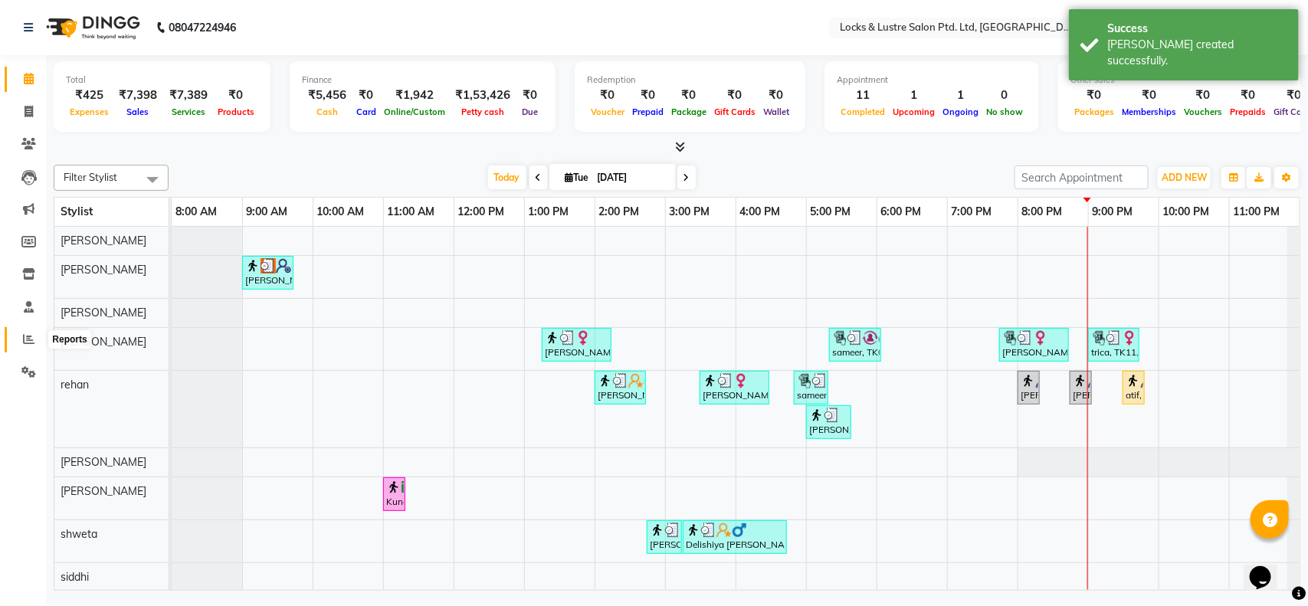
click at [15, 343] on span at bounding box center [28, 340] width 27 height 18
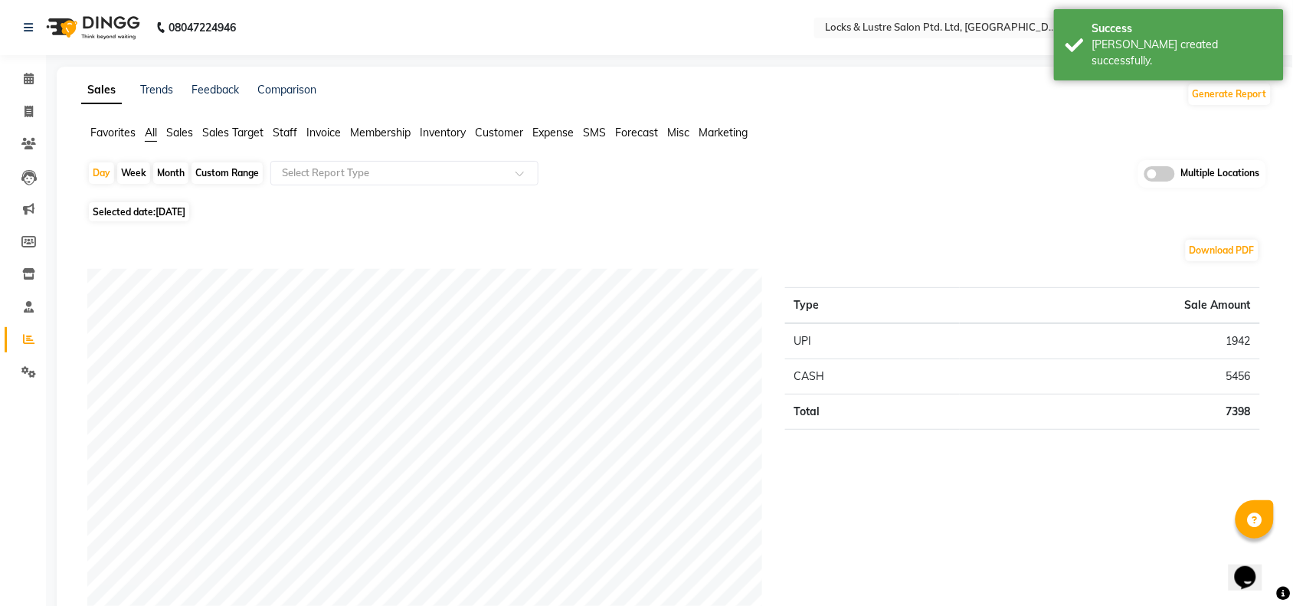
click at [213, 167] on div "Custom Range" at bounding box center [227, 172] width 71 height 21
select select "9"
select select "2025"
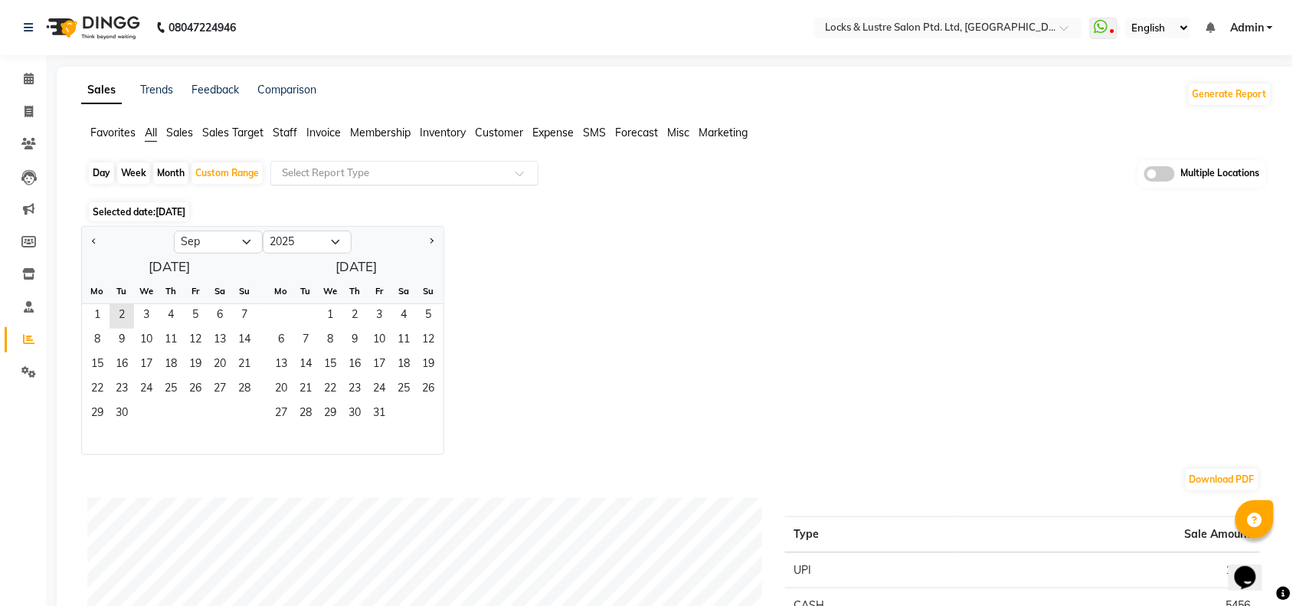
click at [359, 174] on input "text" at bounding box center [389, 172] width 221 height 15
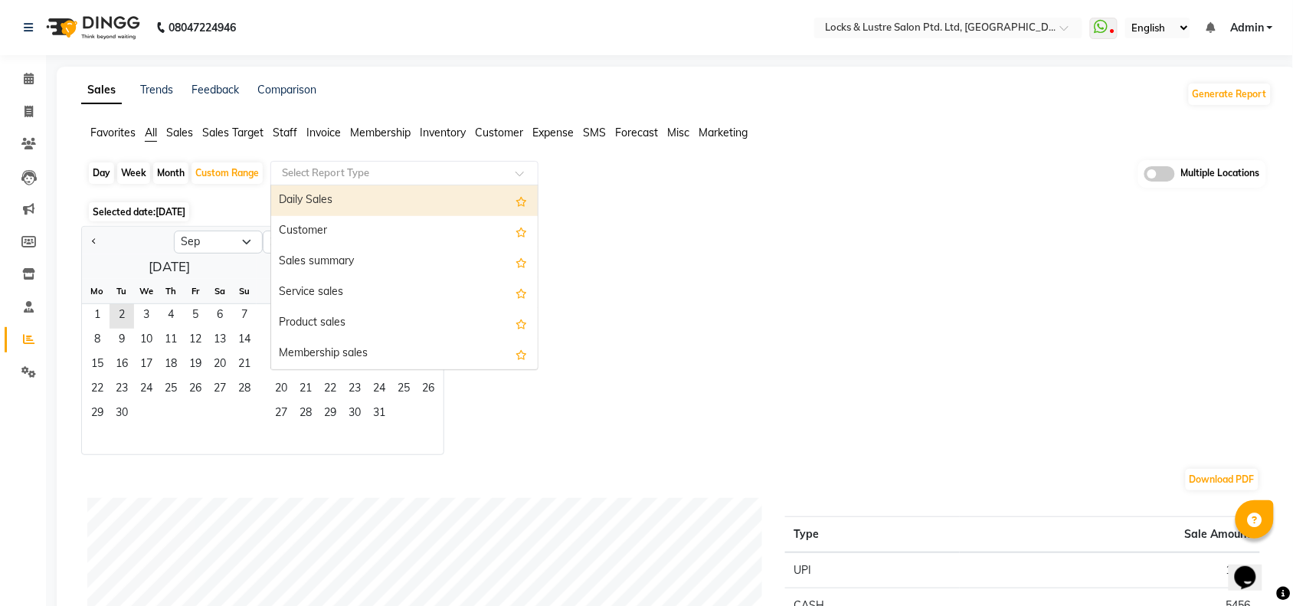
click at [359, 174] on input "text" at bounding box center [389, 172] width 221 height 15
click at [101, 311] on span "1" at bounding box center [97, 316] width 25 height 25
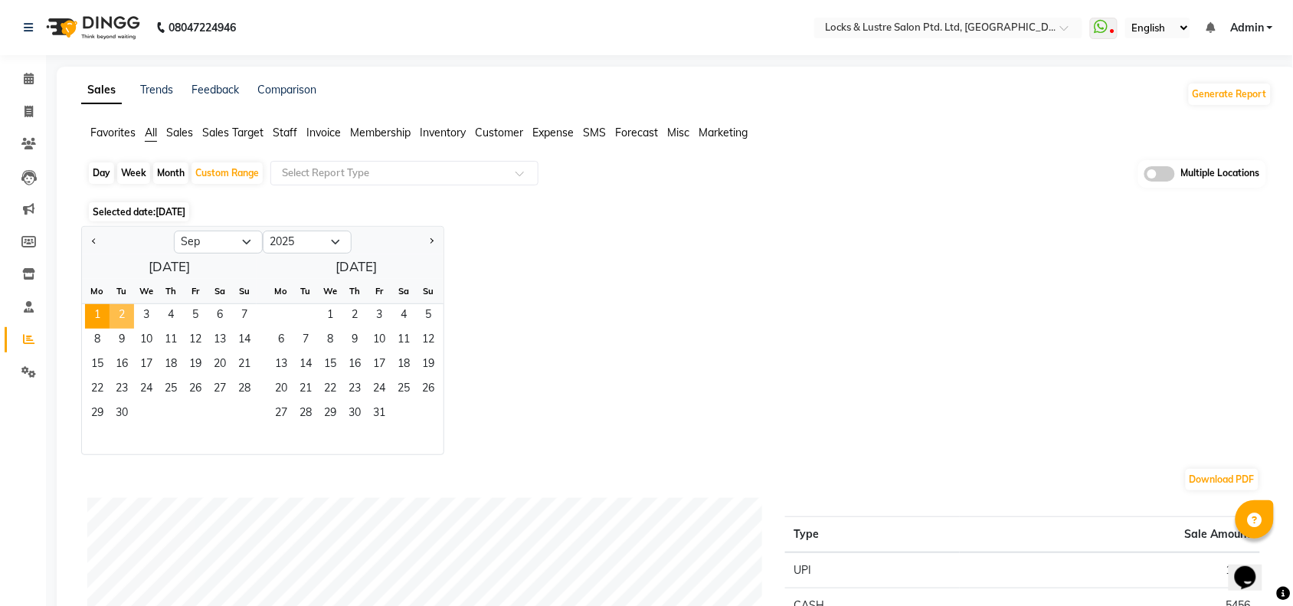
click at [119, 316] on span "2" at bounding box center [122, 316] width 25 height 25
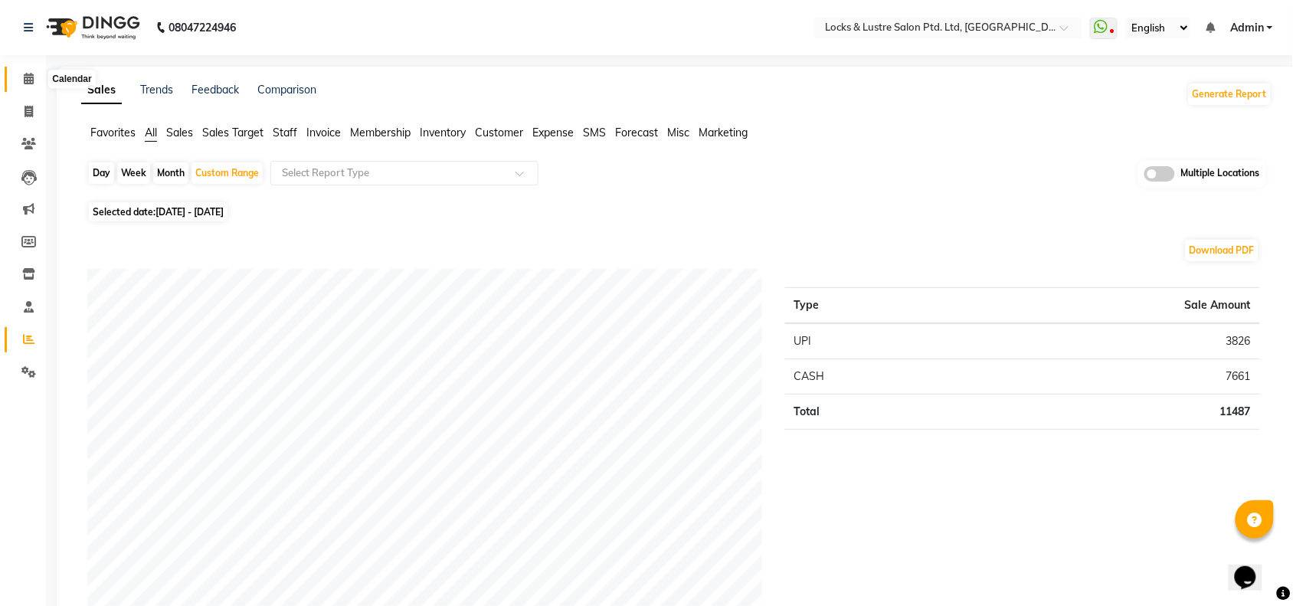
click at [35, 77] on span at bounding box center [28, 79] width 27 height 18
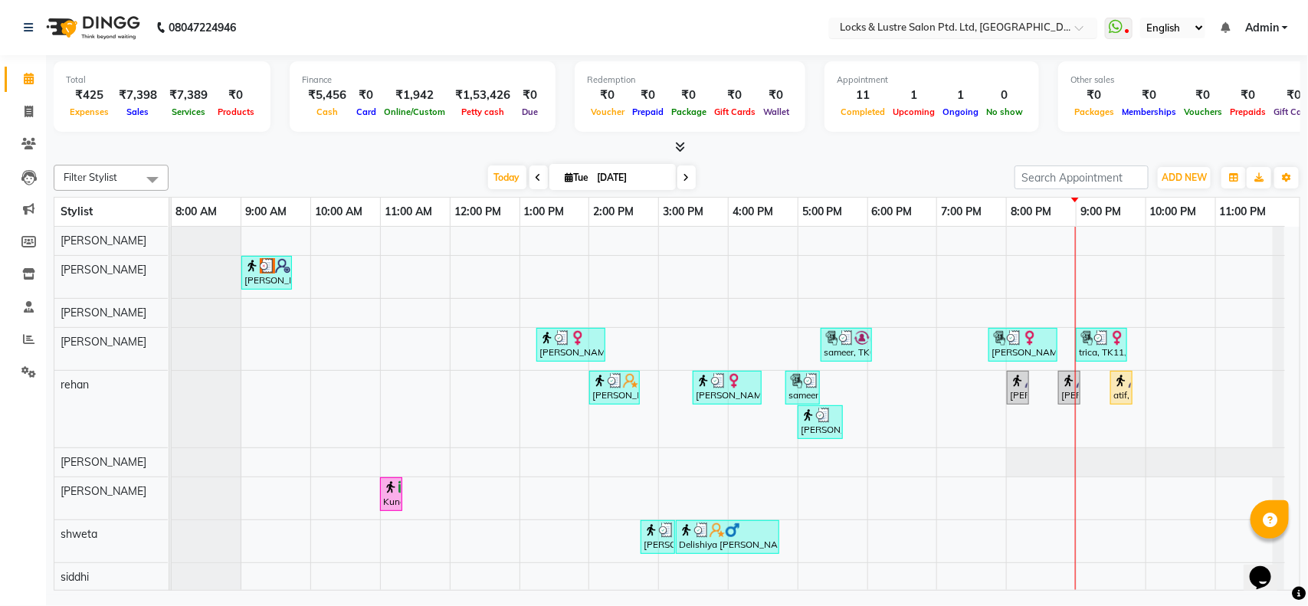
click at [1013, 16] on nav "08047224946 Select Location × Locks & Lustre Salon Ptd. Ltd, Lower Parel WhatsA…" at bounding box center [654, 27] width 1308 height 55
click at [1001, 31] on input "text" at bounding box center [948, 28] width 222 height 15
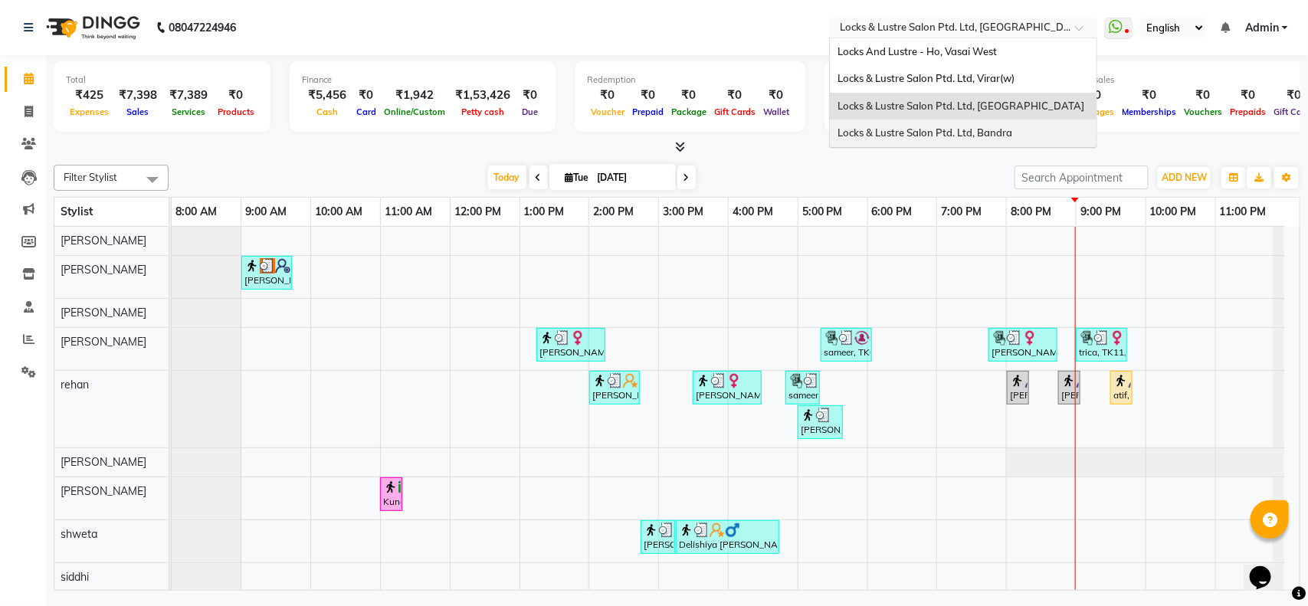
click at [875, 126] on span "Locks & Lustre Salon Ptd. Ltd, Bandra" at bounding box center [924, 132] width 175 height 12
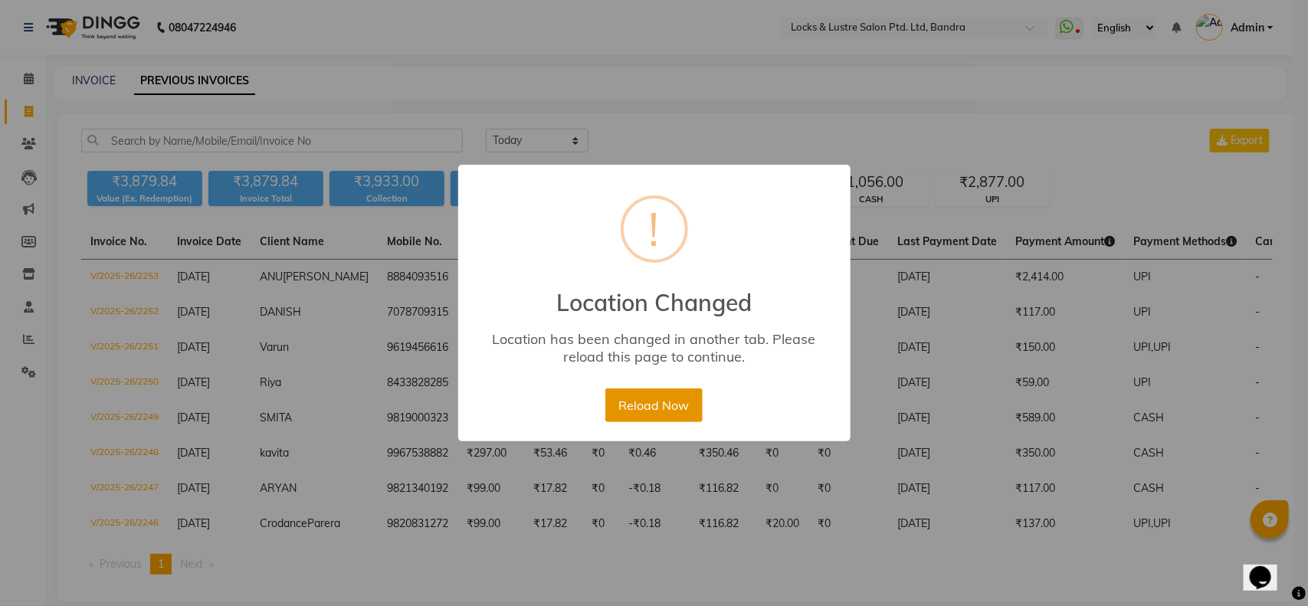
click at [625, 408] on button "Reload Now" at bounding box center [653, 405] width 97 height 34
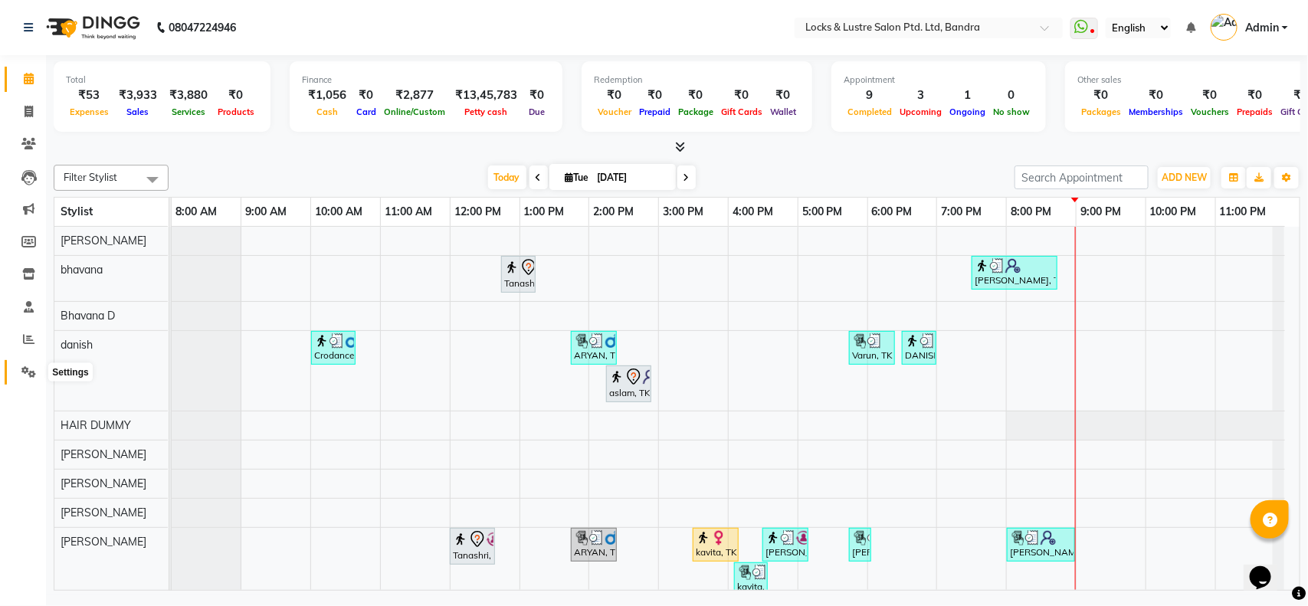
click at [20, 373] on span at bounding box center [28, 373] width 27 height 18
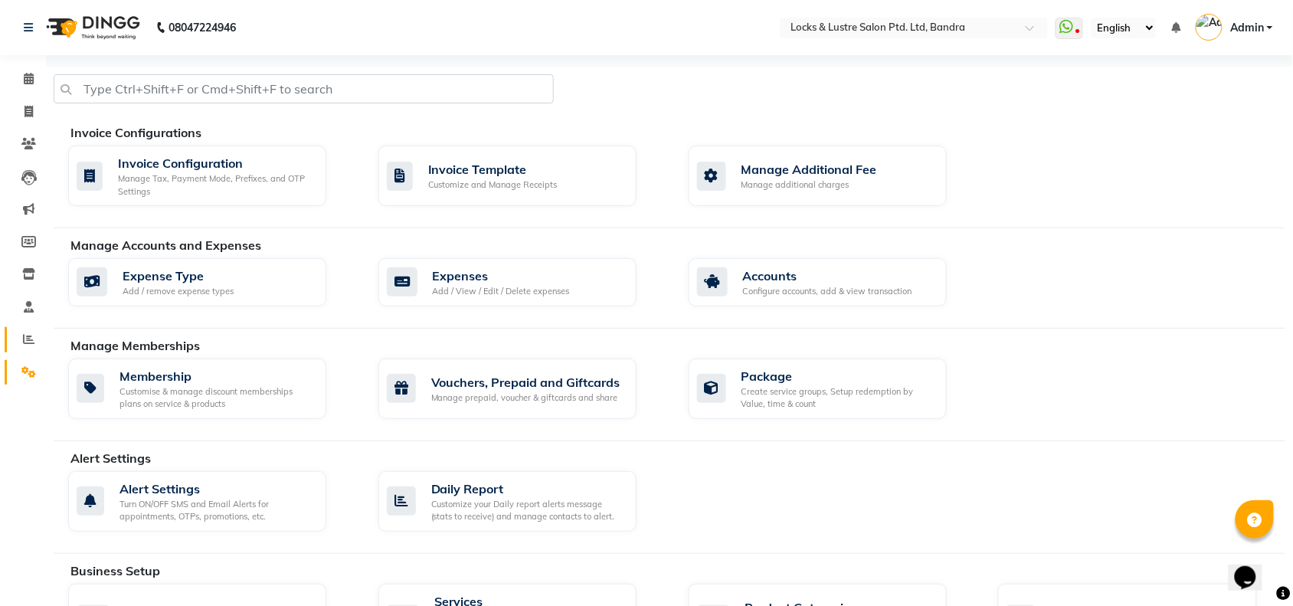
click at [28, 329] on link "Reports" at bounding box center [23, 339] width 37 height 25
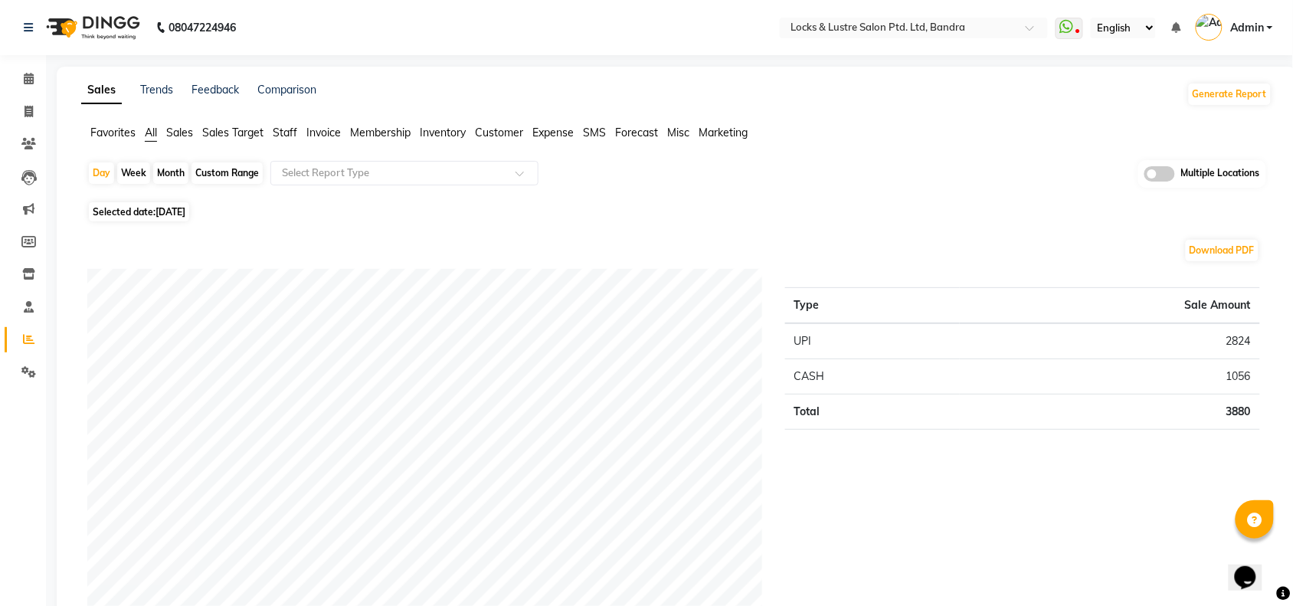
click at [232, 162] on div "Custom Range" at bounding box center [227, 172] width 71 height 21
select select "9"
select select "2025"
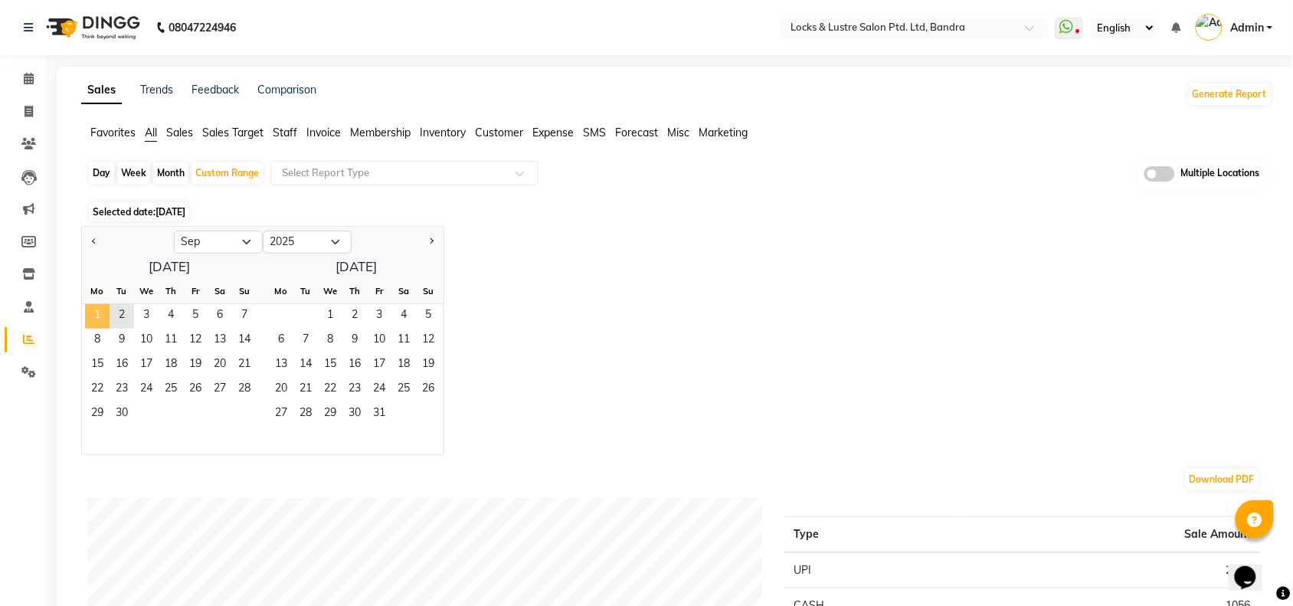
click at [98, 307] on span "1" at bounding box center [97, 316] width 25 height 25
click at [121, 311] on span "2" at bounding box center [122, 316] width 25 height 25
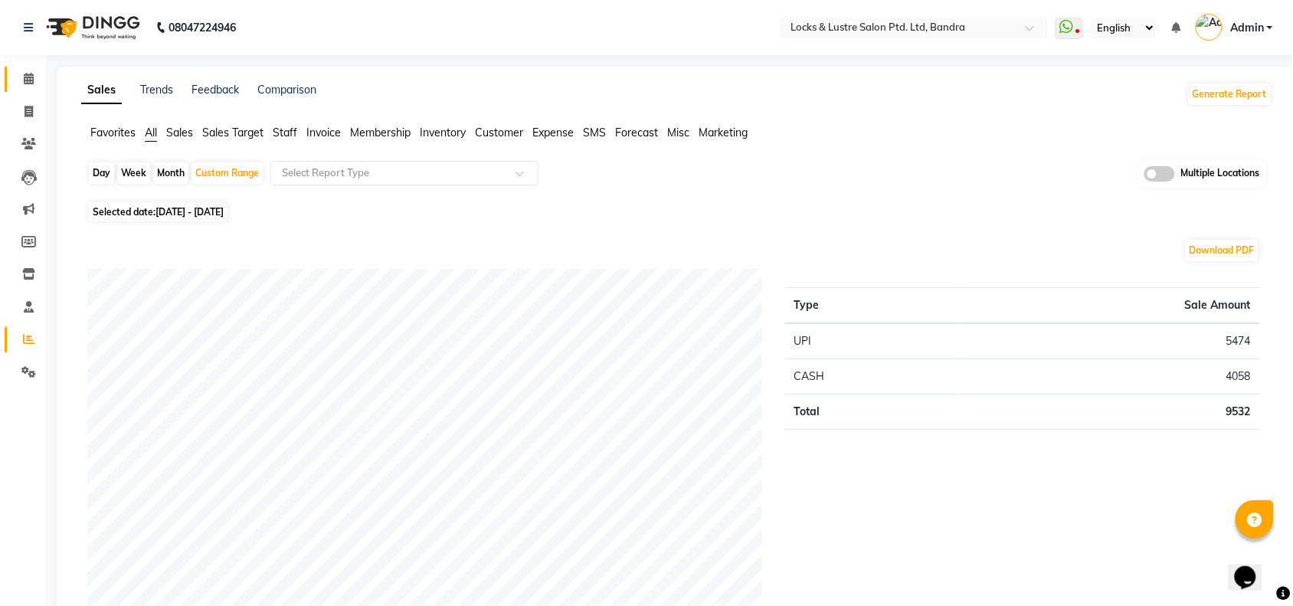
click at [10, 74] on link "Calendar" at bounding box center [23, 79] width 37 height 25
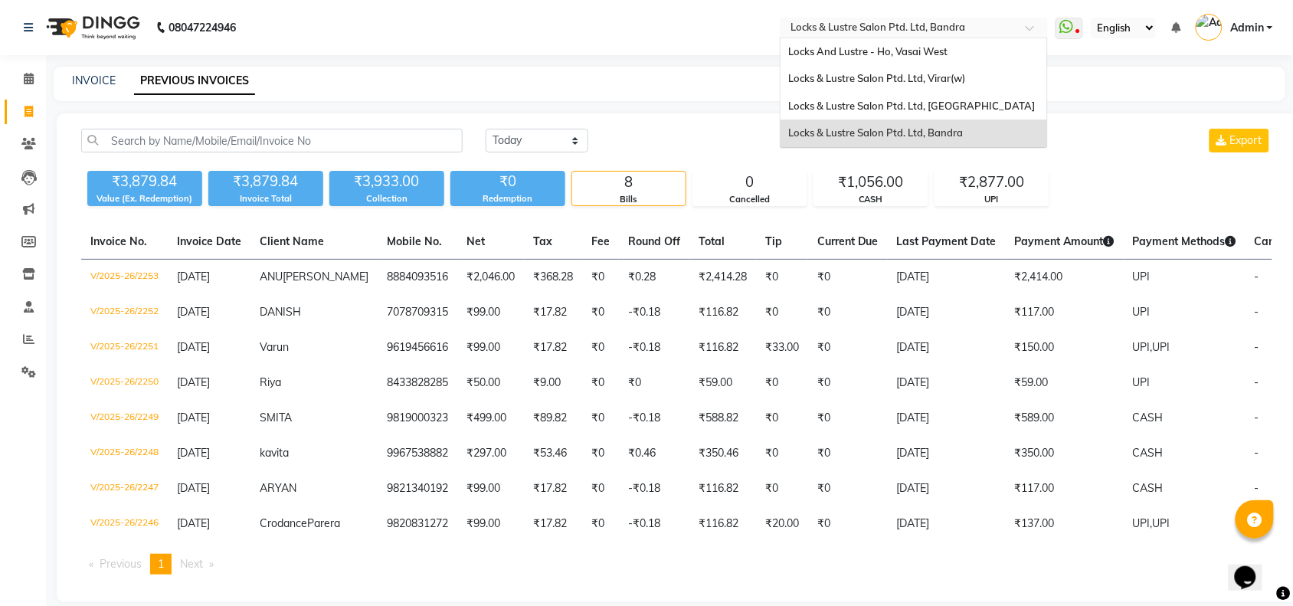
click at [905, 28] on input "text" at bounding box center [899, 28] width 222 height 15
click at [879, 113] on div "Locks & Lustre Salon Ptd. Ltd, [GEOGRAPHIC_DATA]" at bounding box center [914, 107] width 267 height 28
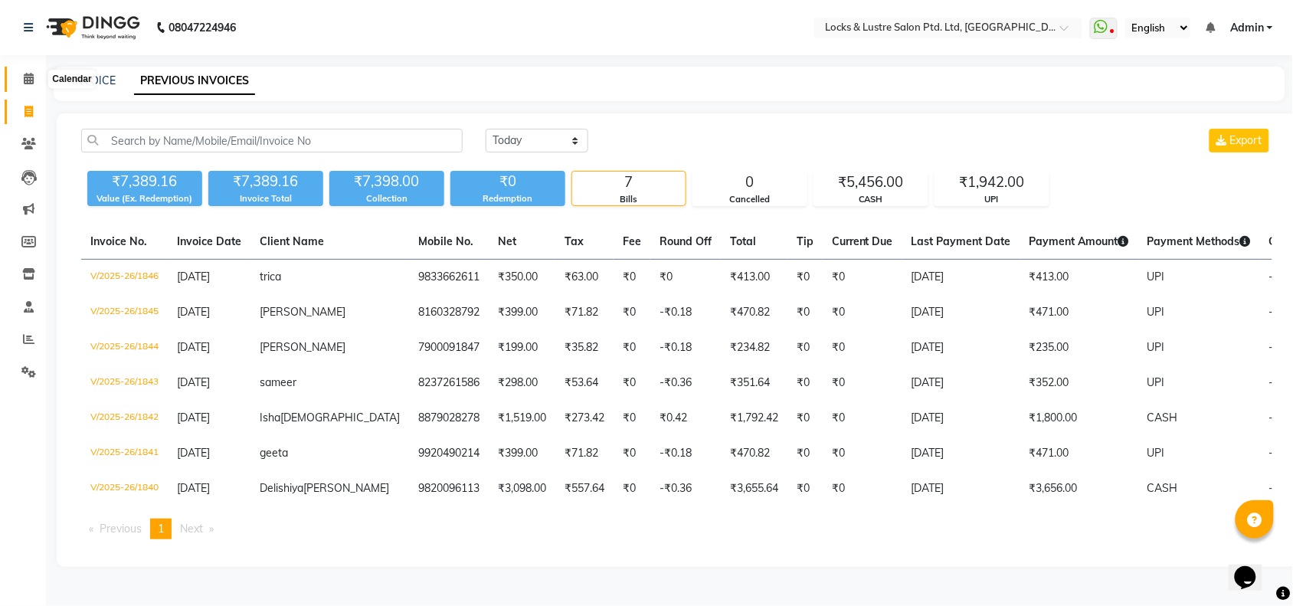
click at [28, 78] on icon at bounding box center [29, 78] width 10 height 11
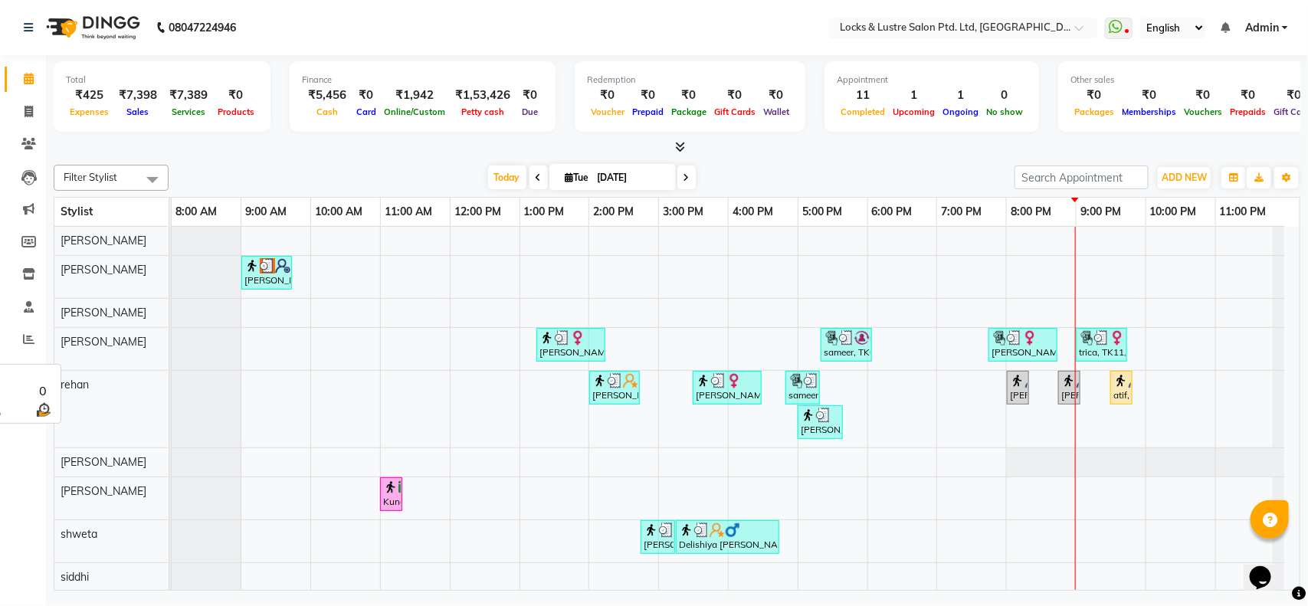
drag, startPoint x: 131, startPoint y: 355, endPoint x: 479, endPoint y: 337, distance: 348.3
click at [257, 345] on div "ritik, TK07, 09:00 AM-09:45 AM, Haircut Men AD 2020 Isha Jain, TK02, 01:15 PM-0…" at bounding box center [736, 409] width 1128 height 365
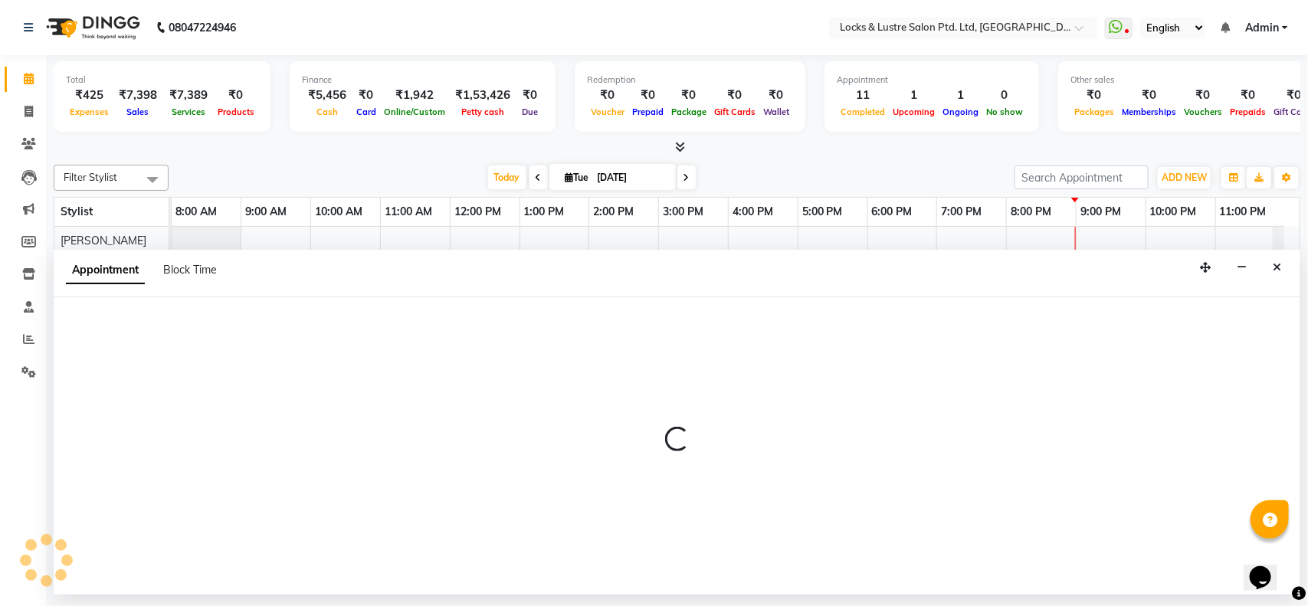
select select "89645"
select select "tentative"
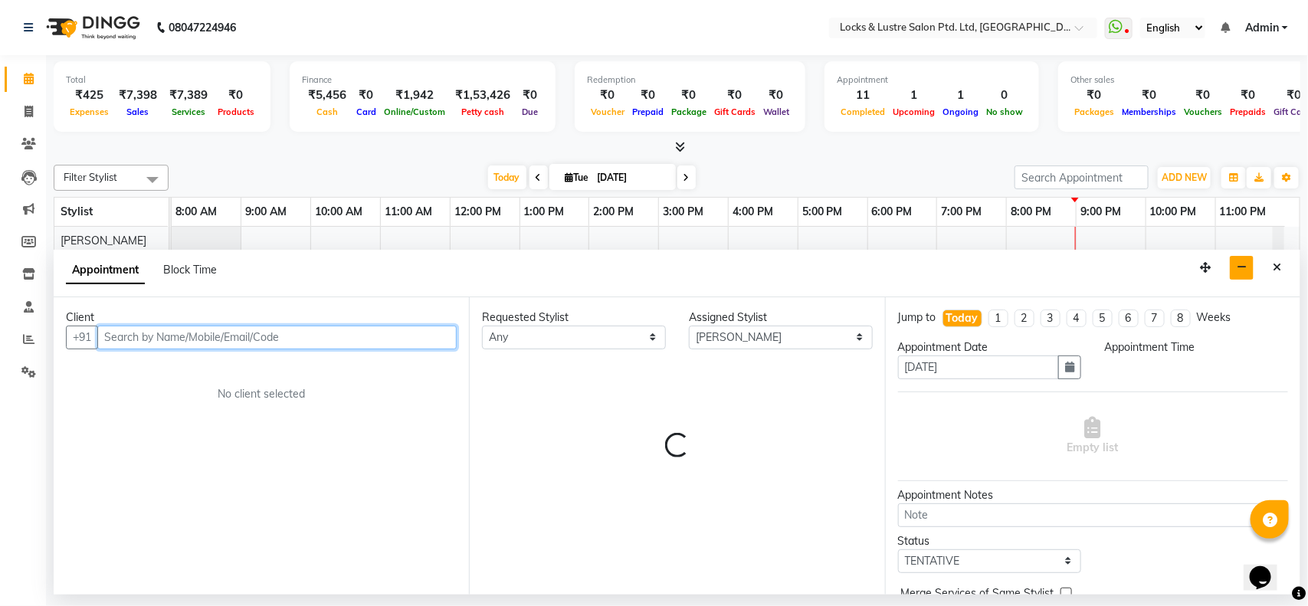
select select "540"
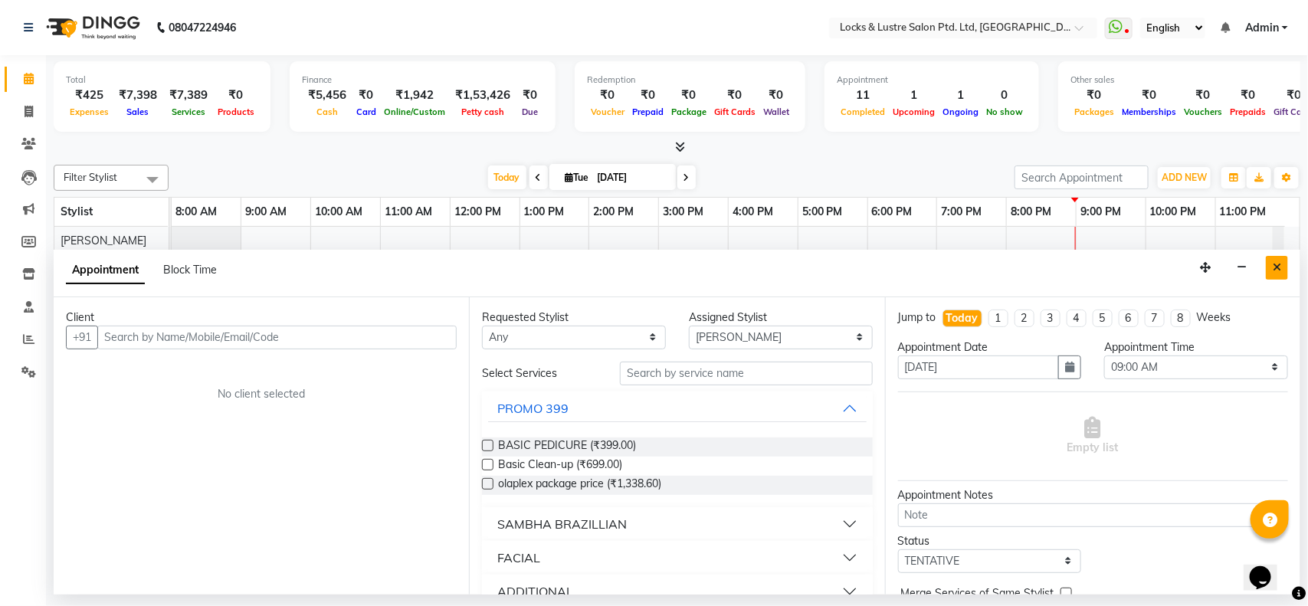
click at [1276, 260] on button "Close" at bounding box center [1277, 268] width 22 height 24
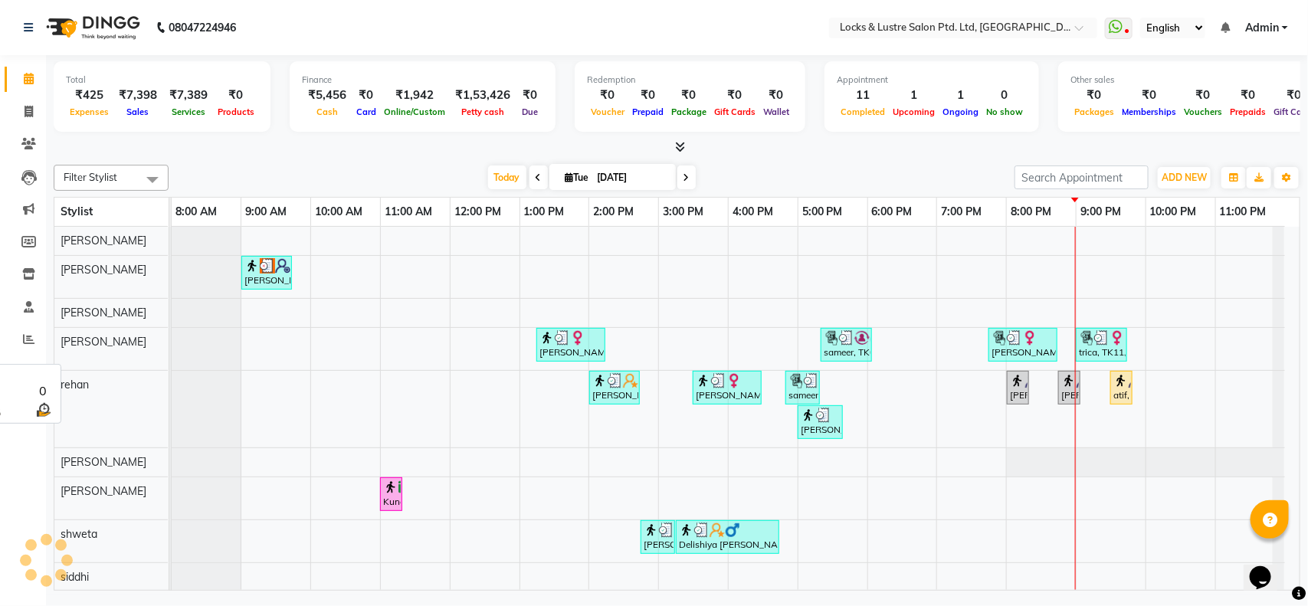
click at [512, 289] on div "ritik, TK07, 09:00 AM-09:45 AM, Haircut Men AD 2020 Isha Jain, TK02, 01:15 PM-0…" at bounding box center [736, 409] width 1128 height 365
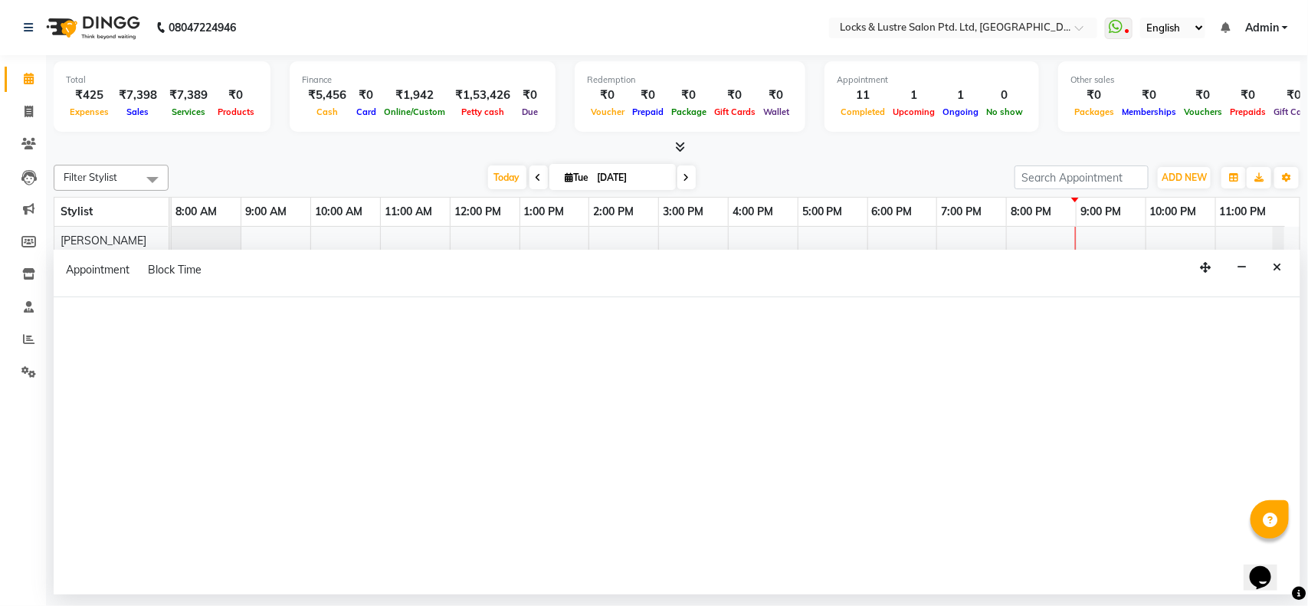
select select "89162"
select select "720"
select select "tentative"
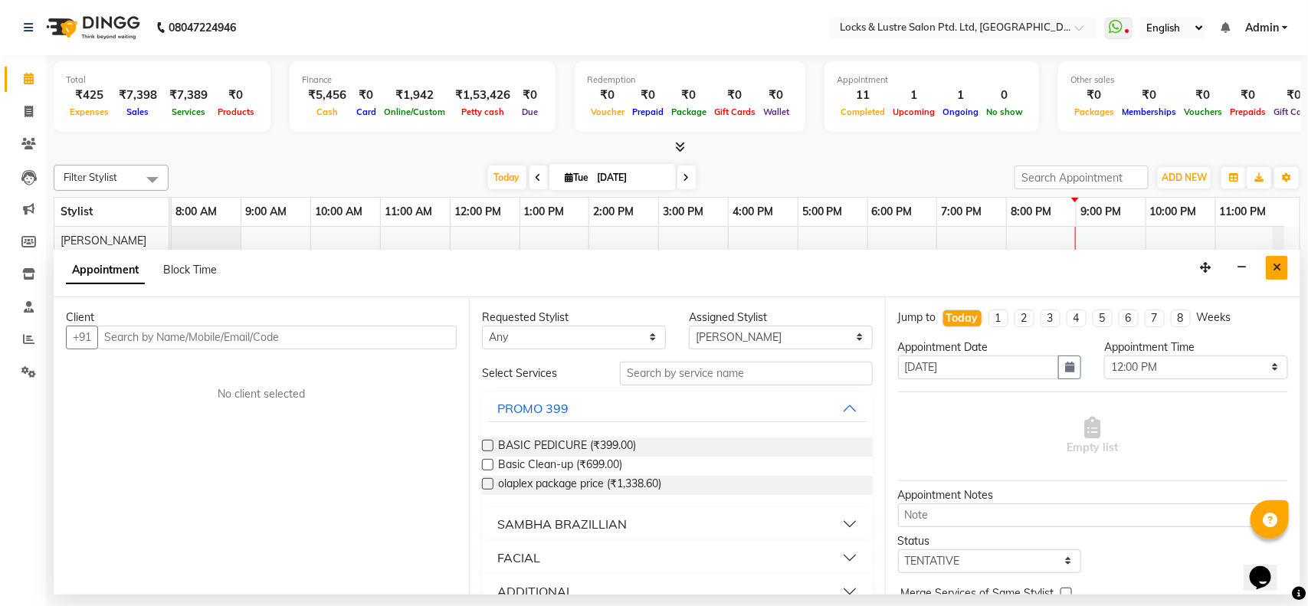
click at [1270, 267] on button "Close" at bounding box center [1277, 268] width 22 height 24
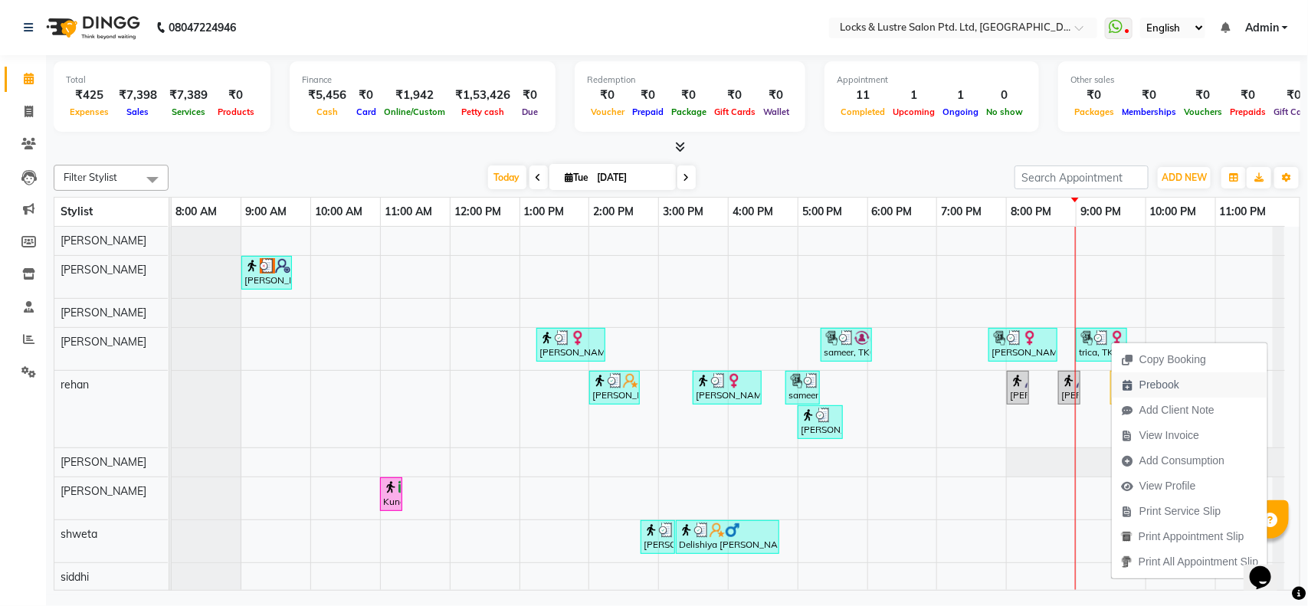
click at [1200, 382] on button "Prebook" at bounding box center [1190, 384] width 156 height 25
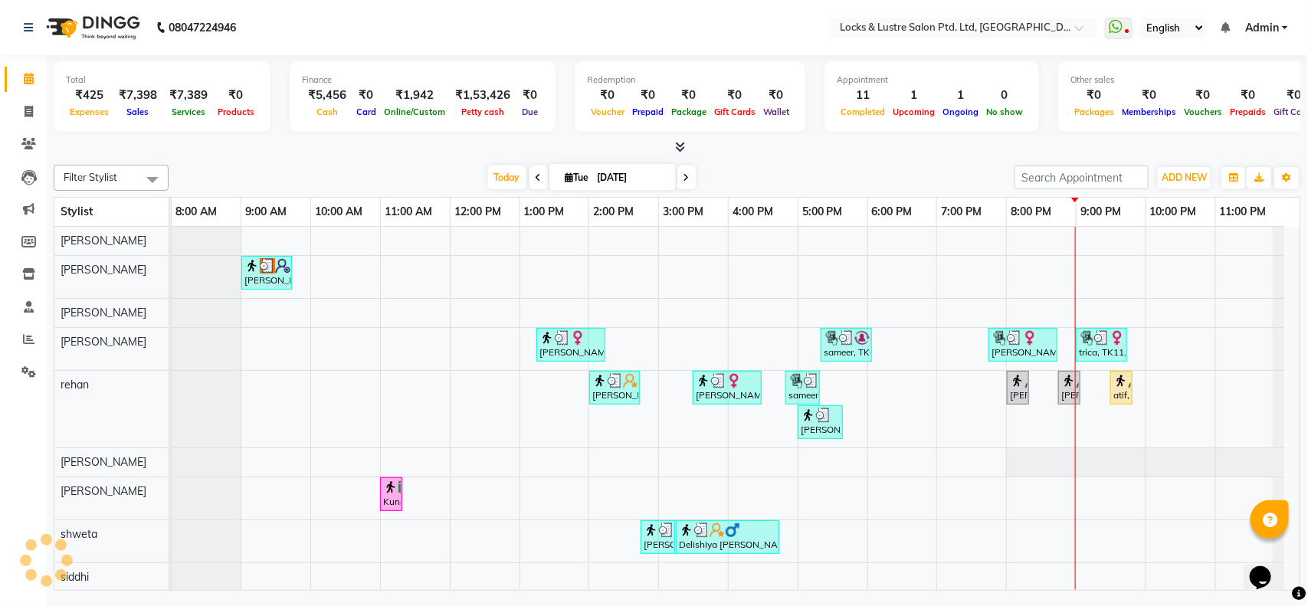
select select "89645"
select select "540"
select select "tentative"
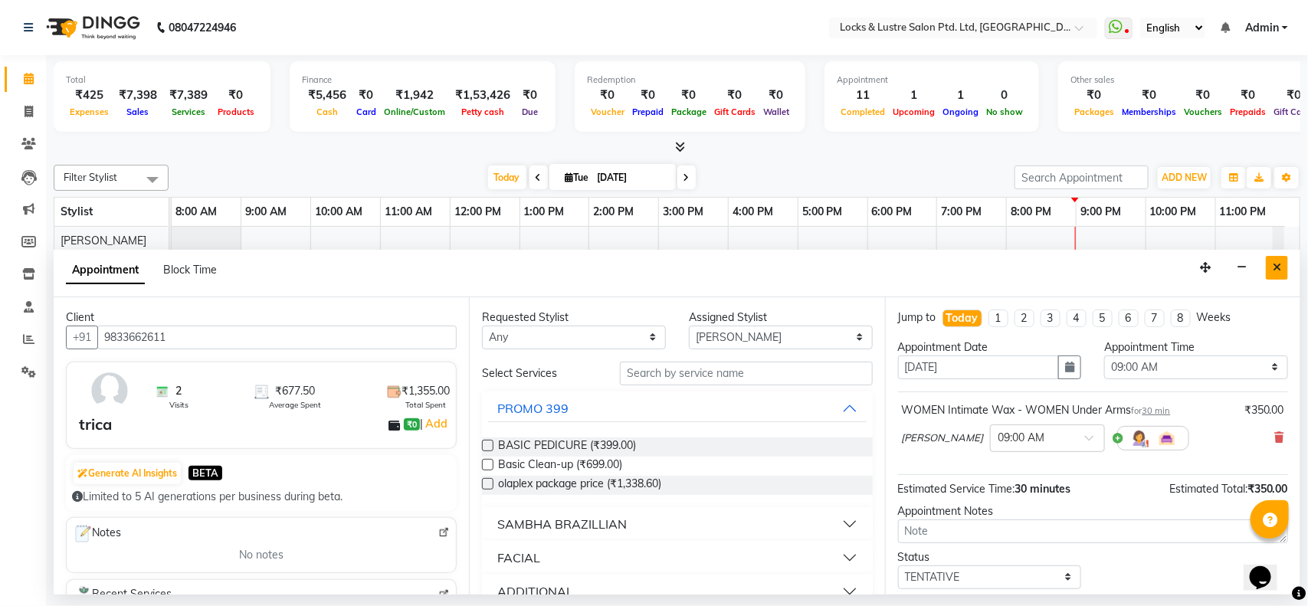
click at [1274, 270] on icon "Close" at bounding box center [1277, 267] width 8 height 11
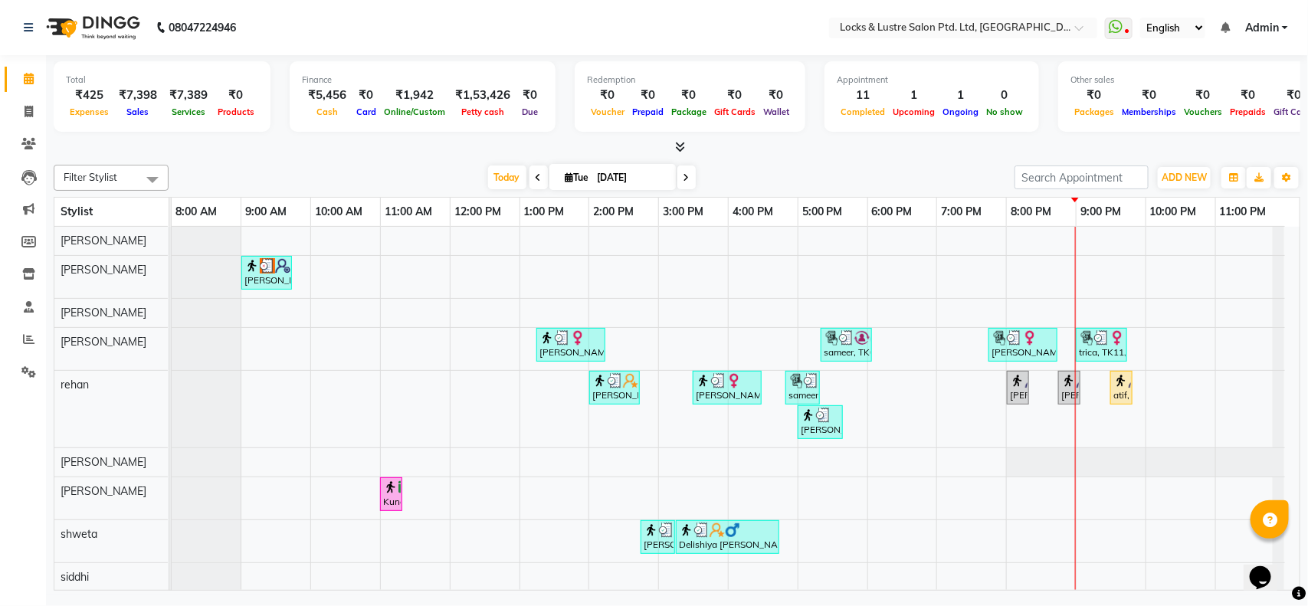
click at [272, 169] on div "Today Tue 02-09-2025" at bounding box center [591, 177] width 830 height 23
click at [27, 73] on icon at bounding box center [29, 78] width 10 height 11
click at [29, 75] on icon at bounding box center [29, 78] width 10 height 11
click at [1190, 185] on button "ADD NEW Toggle Dropdown" at bounding box center [1184, 177] width 53 height 21
click at [1166, 242] on link "Add Expense" at bounding box center [1149, 247] width 121 height 20
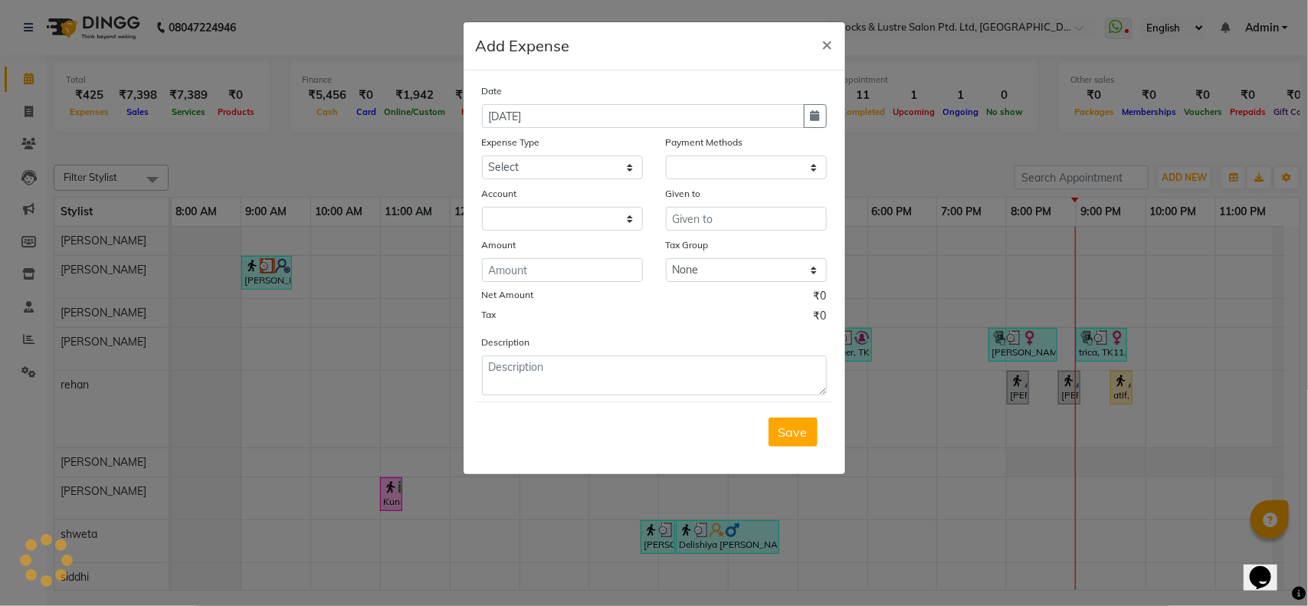
select select "1"
select select "4902"
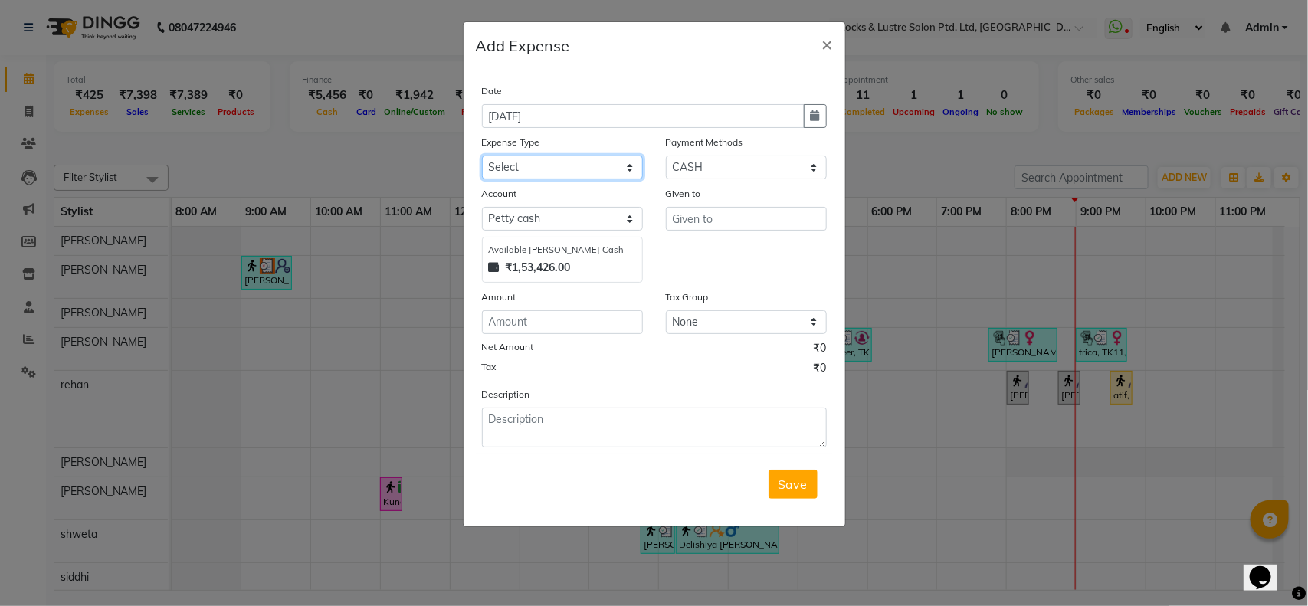
click at [569, 158] on select "Select Advance Salary Bank charges Cash transfer to bank Cash transfer to hub C…" at bounding box center [562, 168] width 161 height 24
select select "15919"
click at [482, 156] on select "Select Advance Salary Bank charges Cash transfer to bank Cash transfer to hub C…" at bounding box center [562, 168] width 161 height 24
click at [698, 221] on input "text" at bounding box center [746, 219] width 161 height 24
type input "rajnish"
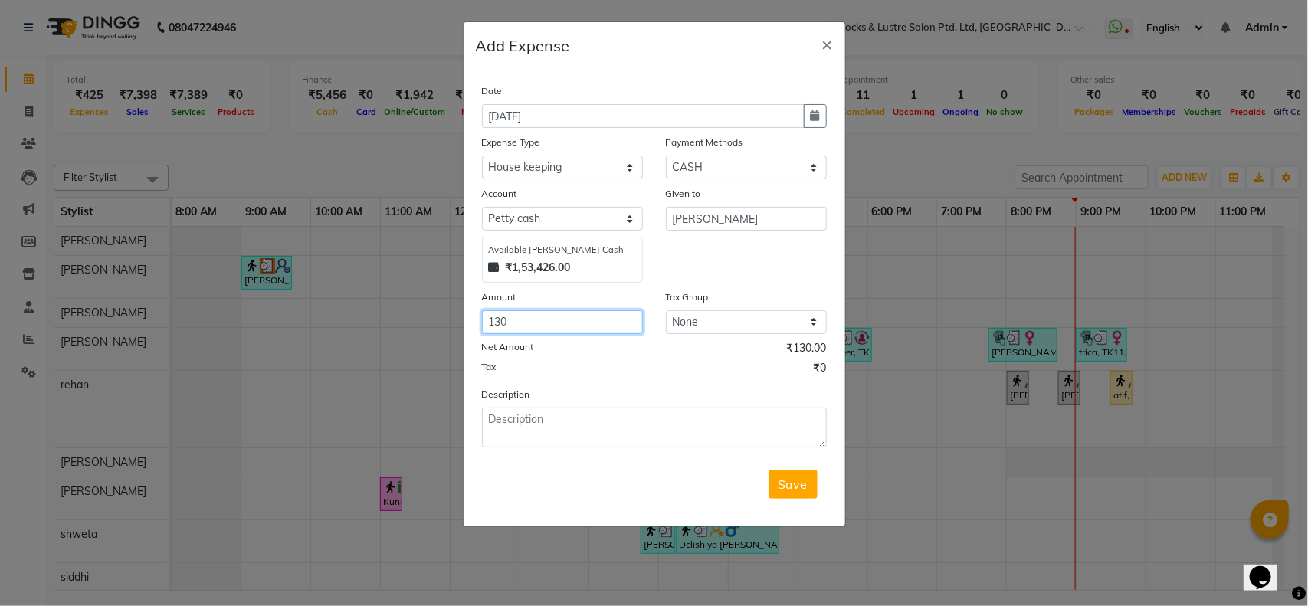
type input "130"
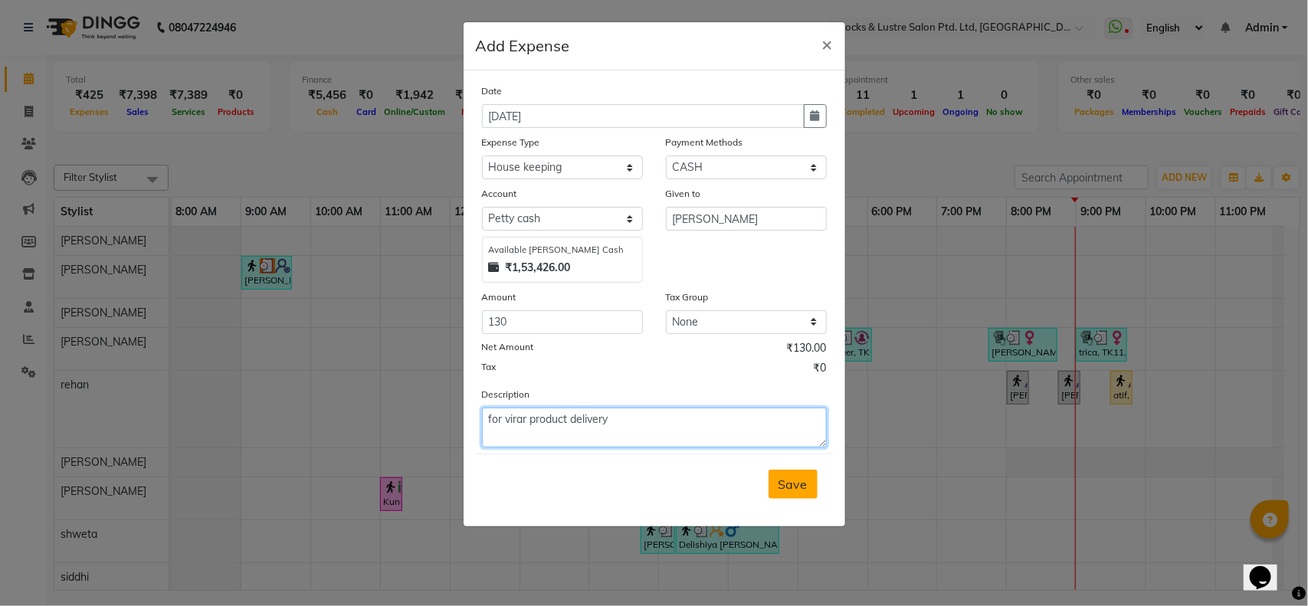
type textarea "for virar product delivery"
click at [801, 480] on span "Save" at bounding box center [792, 484] width 29 height 15
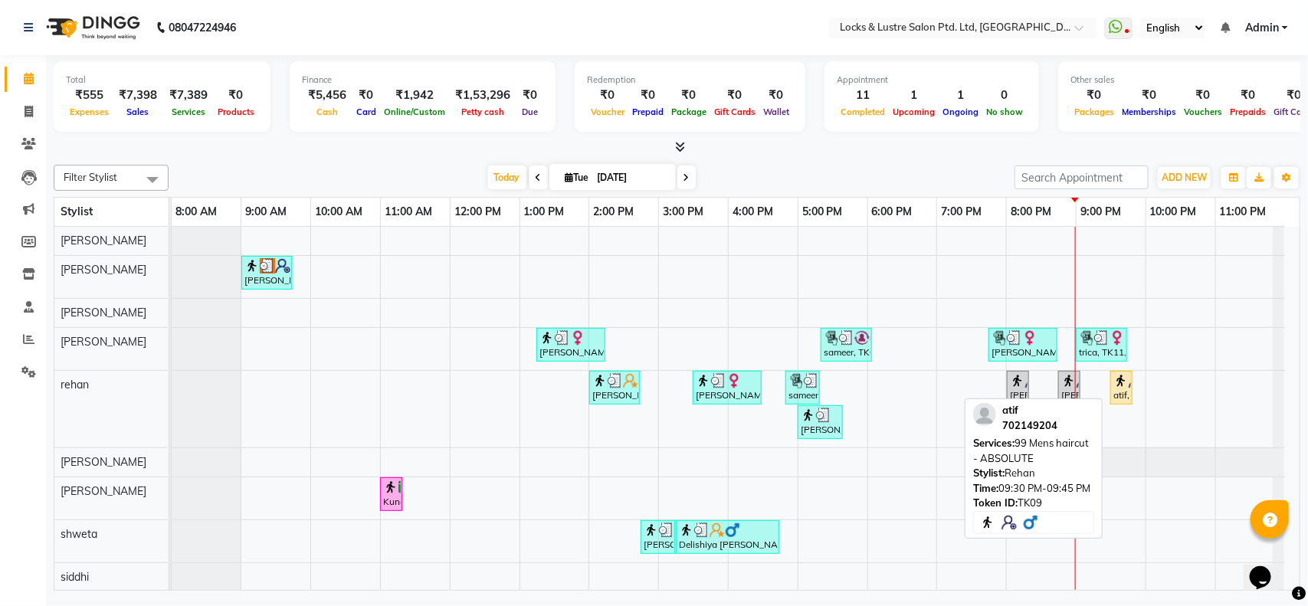
click at [1119, 396] on div "atif, TK09, 09:30 PM-09:45 PM, 99 Mens haircut - ABSOLUTE" at bounding box center [1121, 387] width 19 height 29
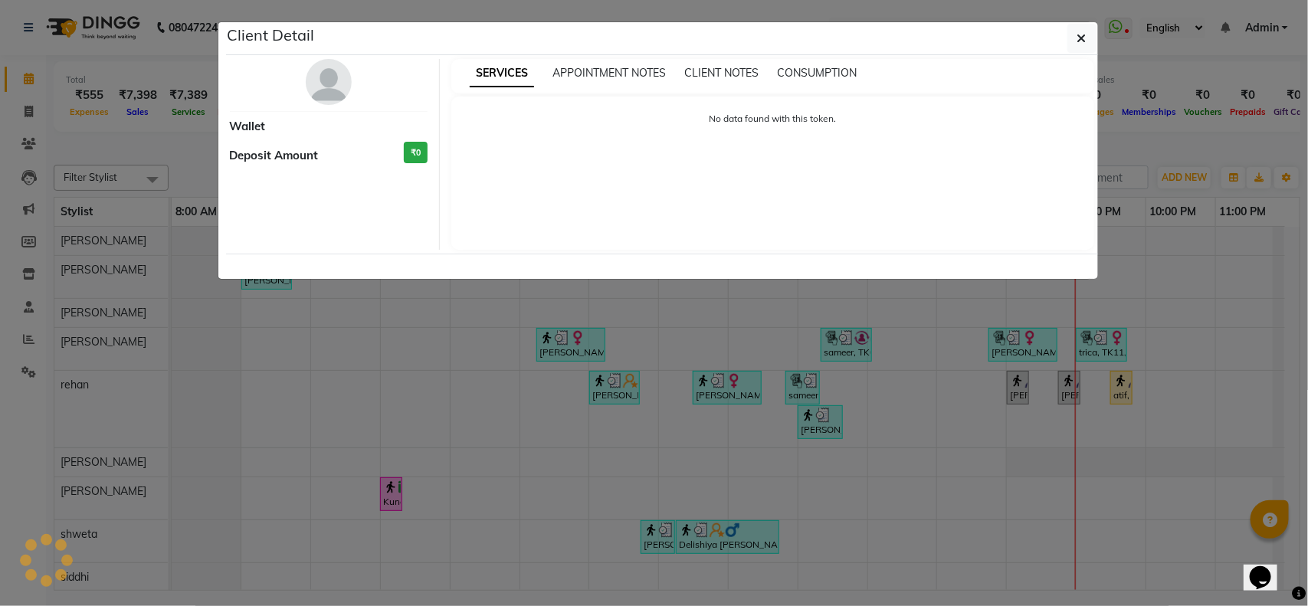
select select "1"
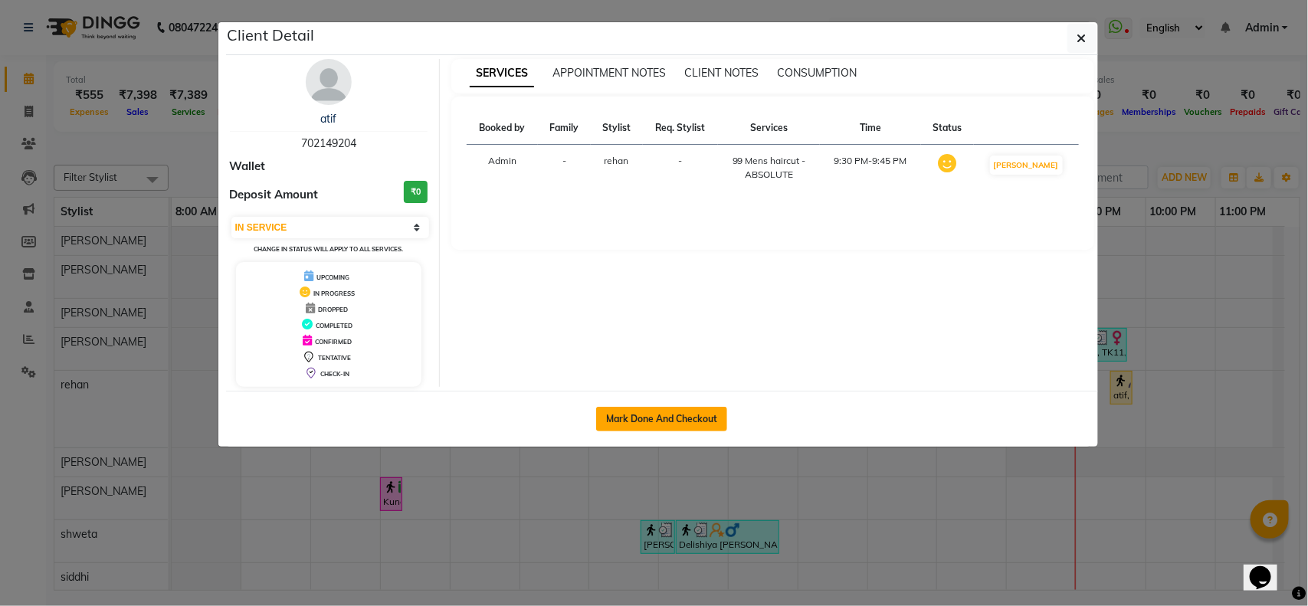
click at [636, 419] on button "Mark Done And Checkout" at bounding box center [661, 419] width 131 height 25
select select "5928"
select select "service"
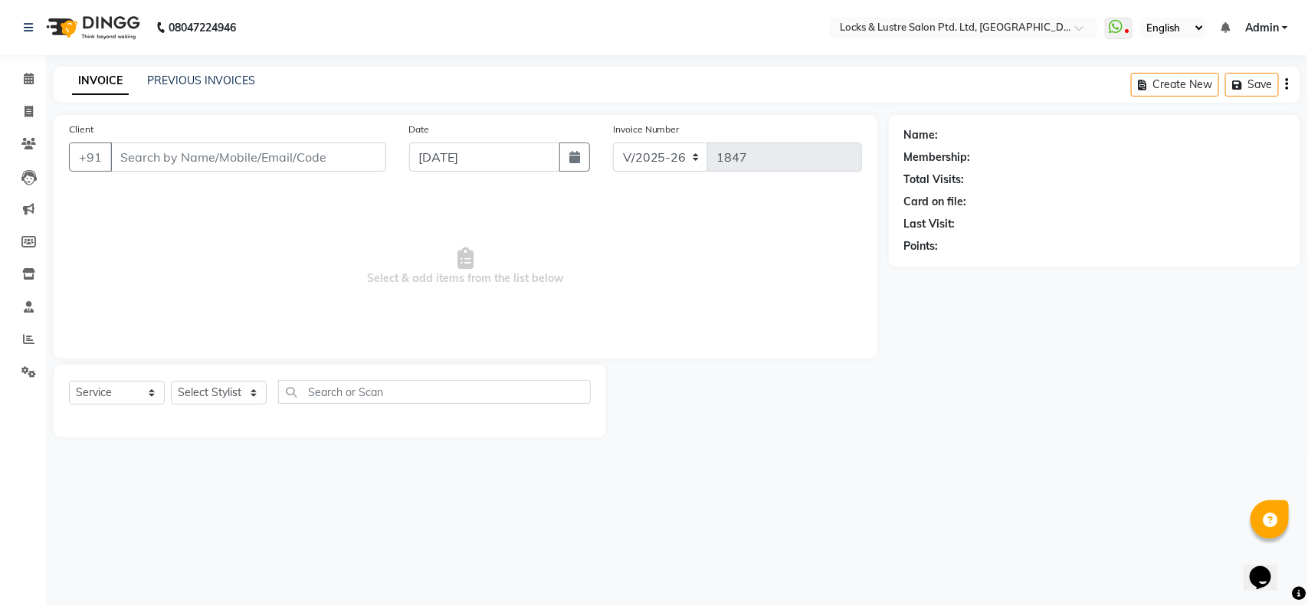
type input "702149204"
select select "62982"
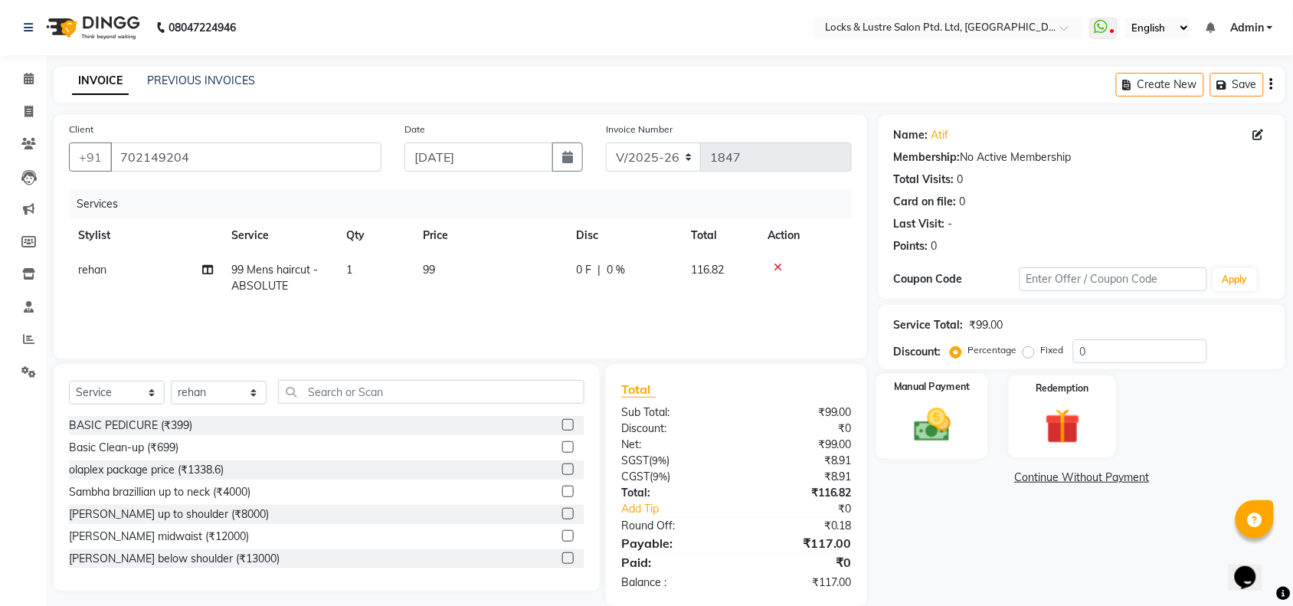
click at [920, 435] on img at bounding box center [932, 425] width 60 height 42
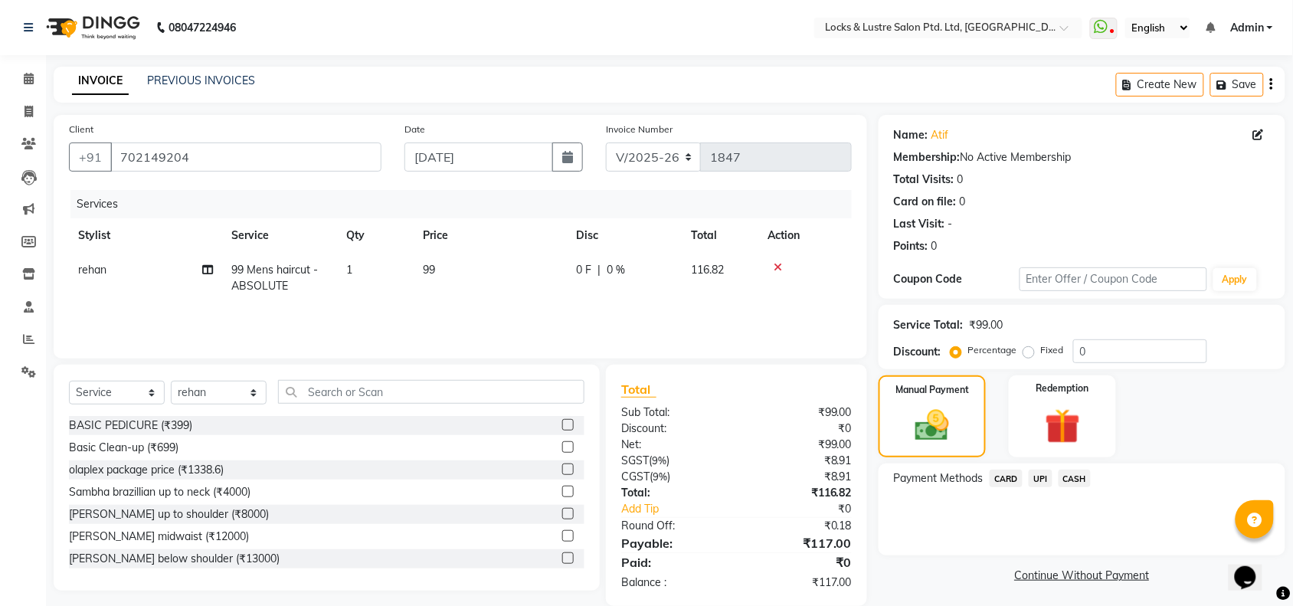
click at [1040, 473] on span "UPI" at bounding box center [1041, 479] width 24 height 18
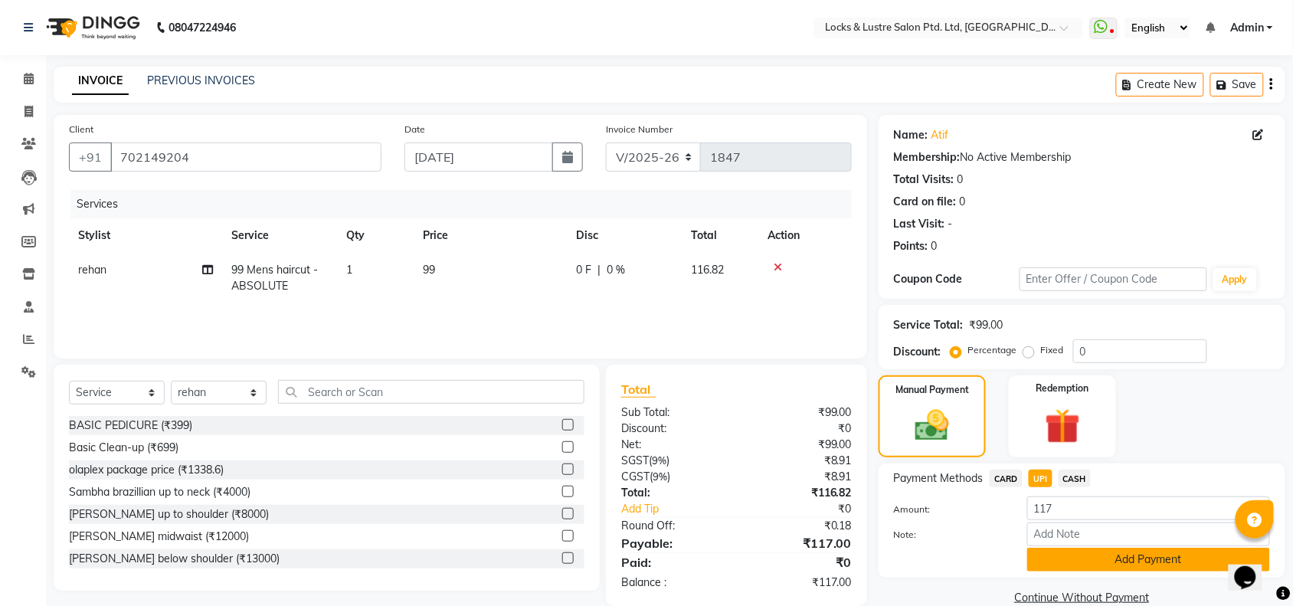
click at [1089, 568] on button "Add Payment" at bounding box center [1148, 560] width 243 height 24
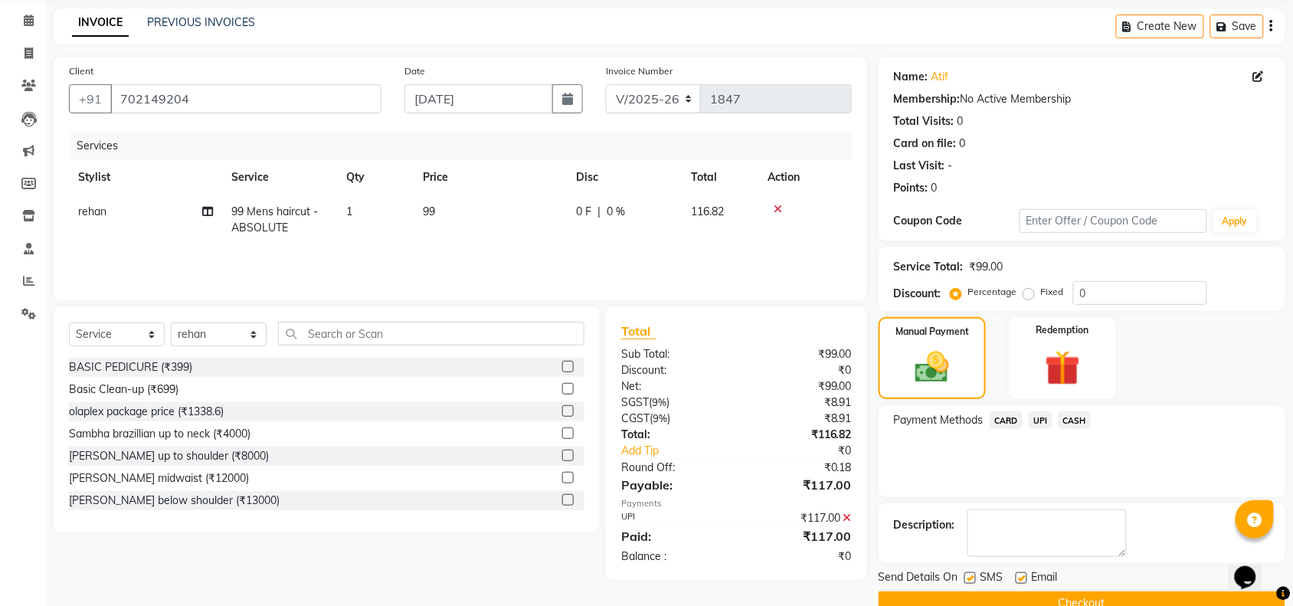
scroll to position [90, 0]
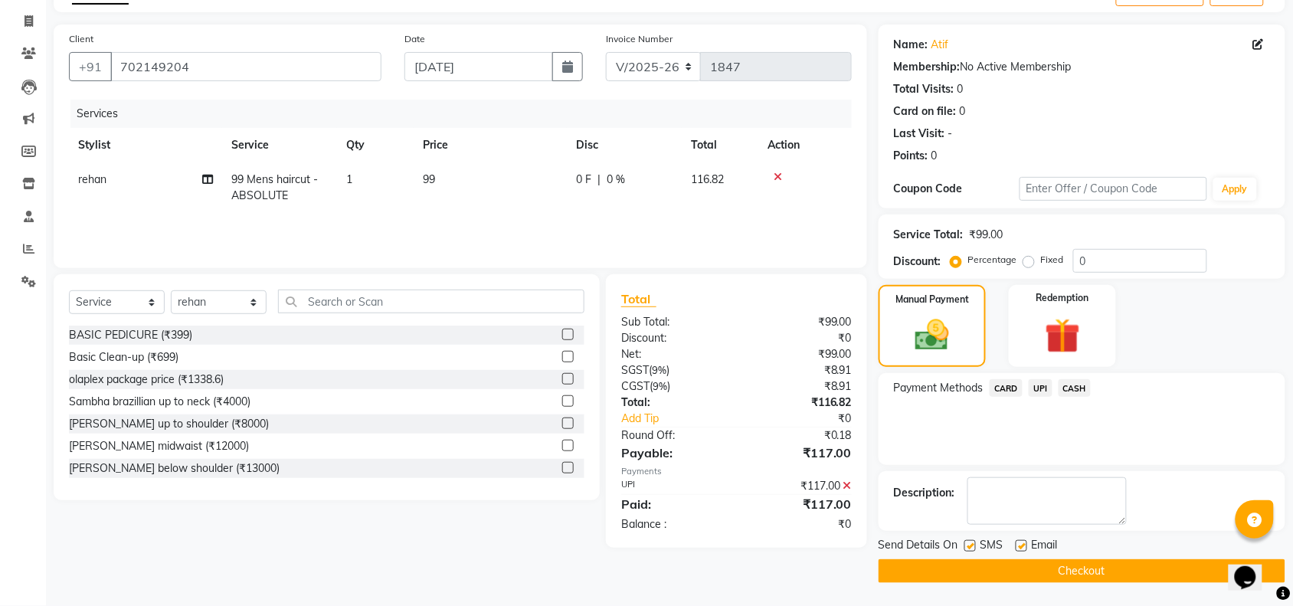
click at [1047, 571] on button "Checkout" at bounding box center [1082, 571] width 407 height 24
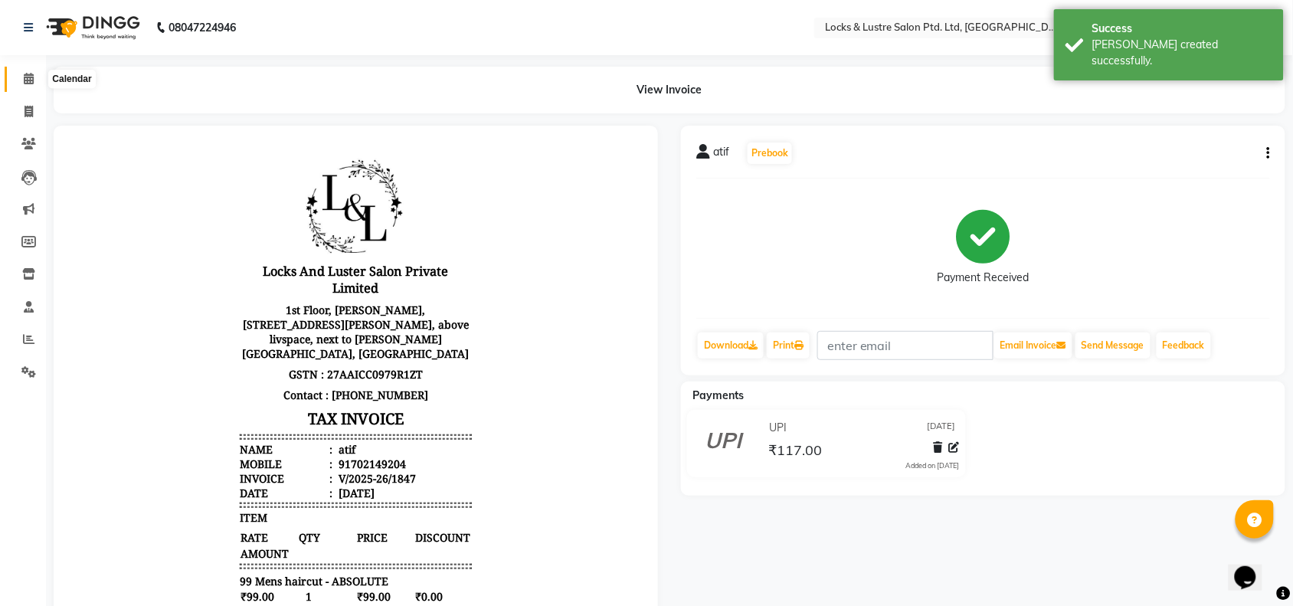
click at [31, 74] on icon at bounding box center [29, 78] width 10 height 11
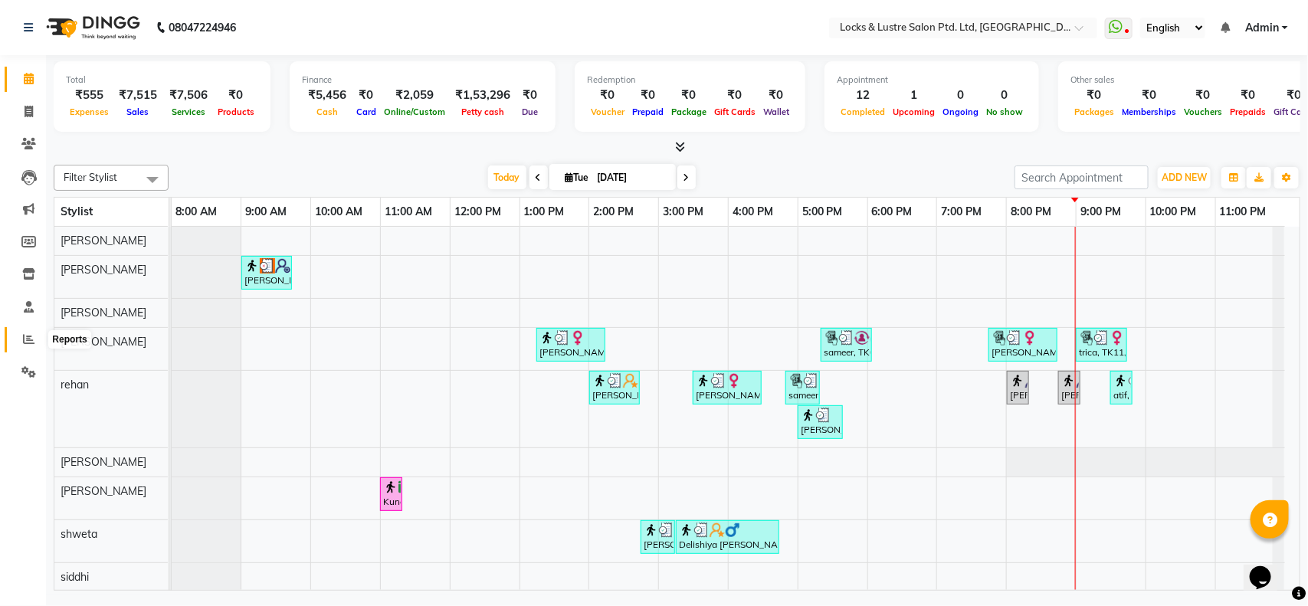
click at [21, 342] on span at bounding box center [28, 340] width 27 height 18
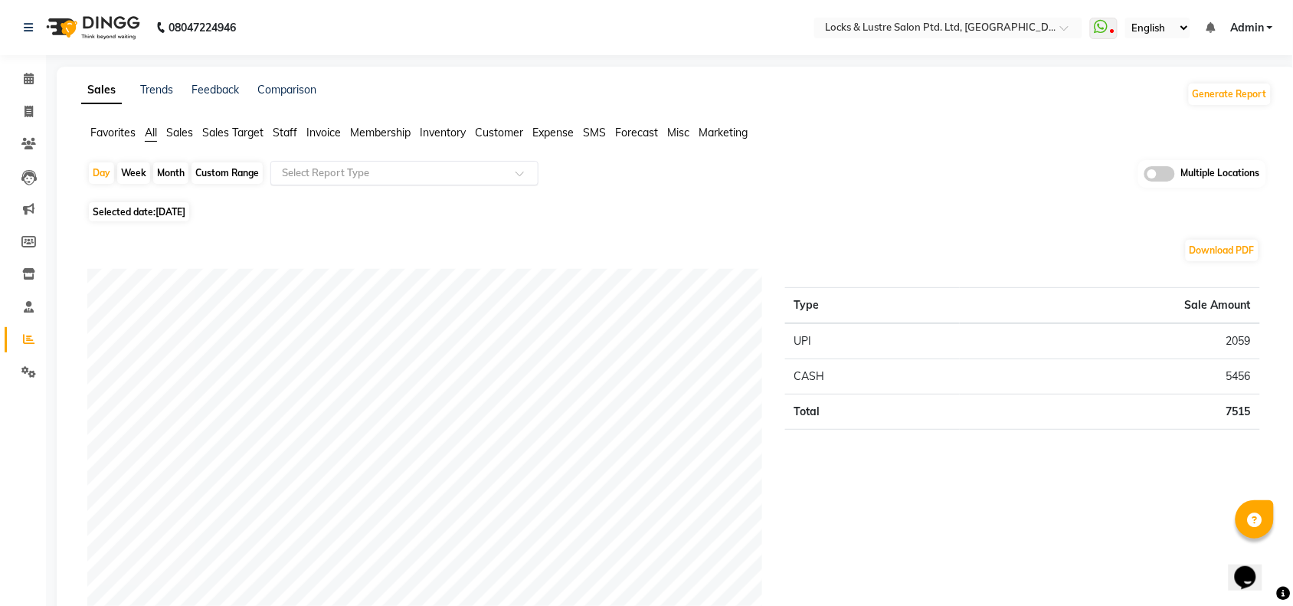
click at [342, 171] on input "text" at bounding box center [389, 172] width 221 height 15
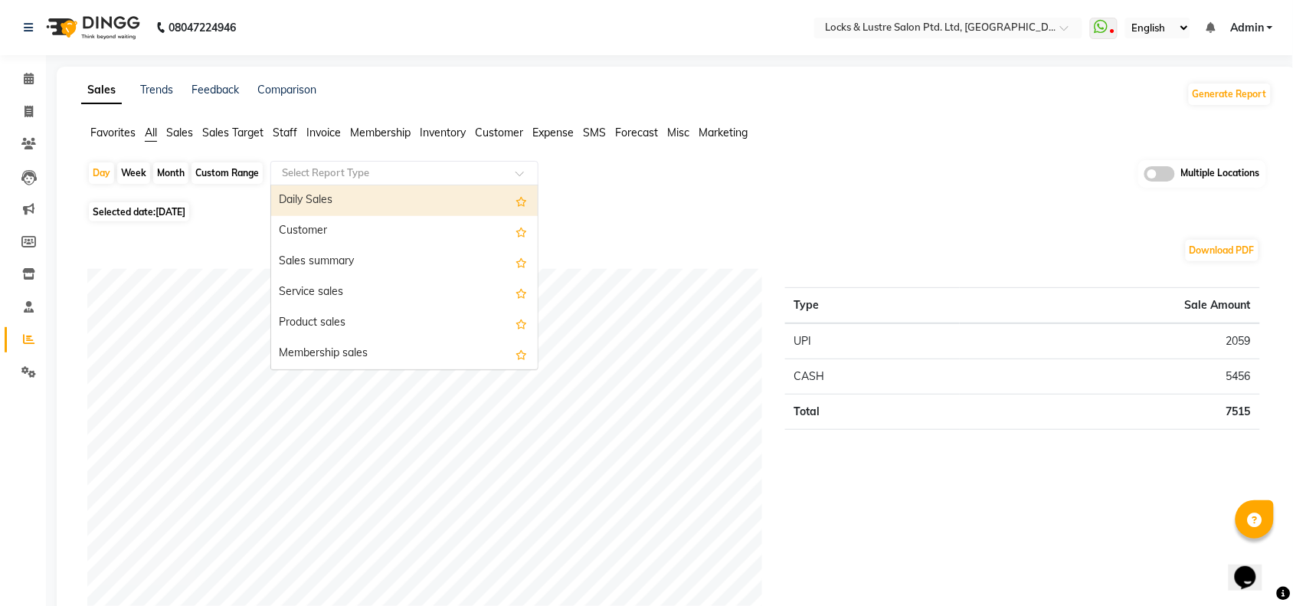
click at [299, 200] on div "Daily Sales" at bounding box center [404, 200] width 267 height 31
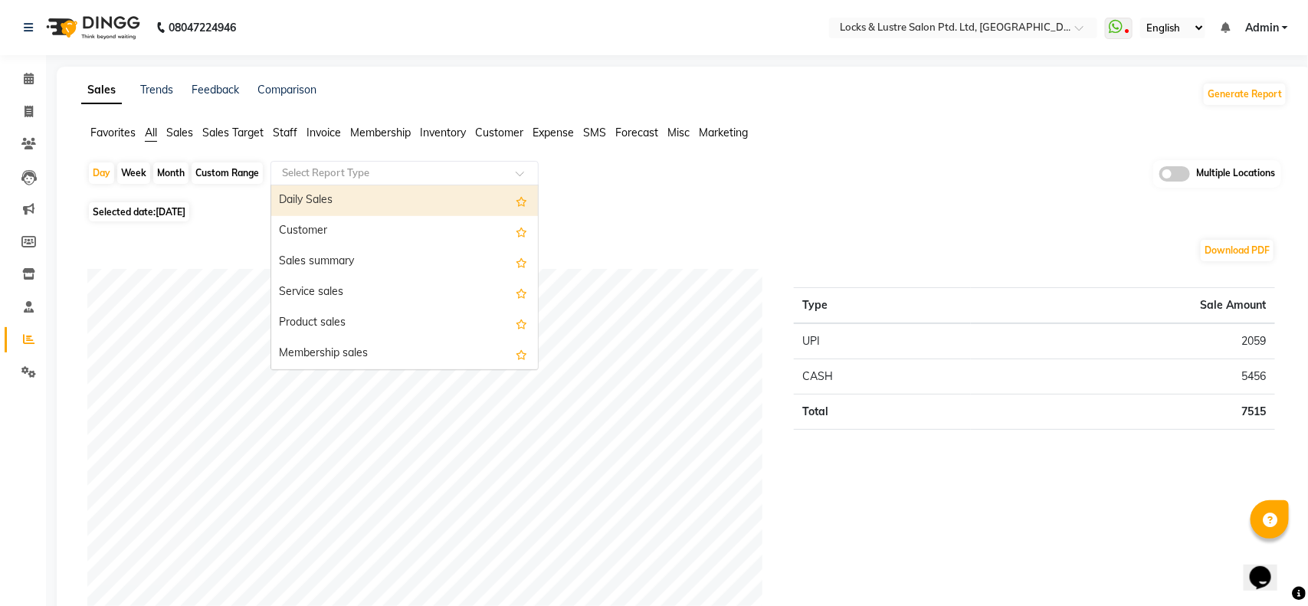
select select "full_report"
select select "csv"
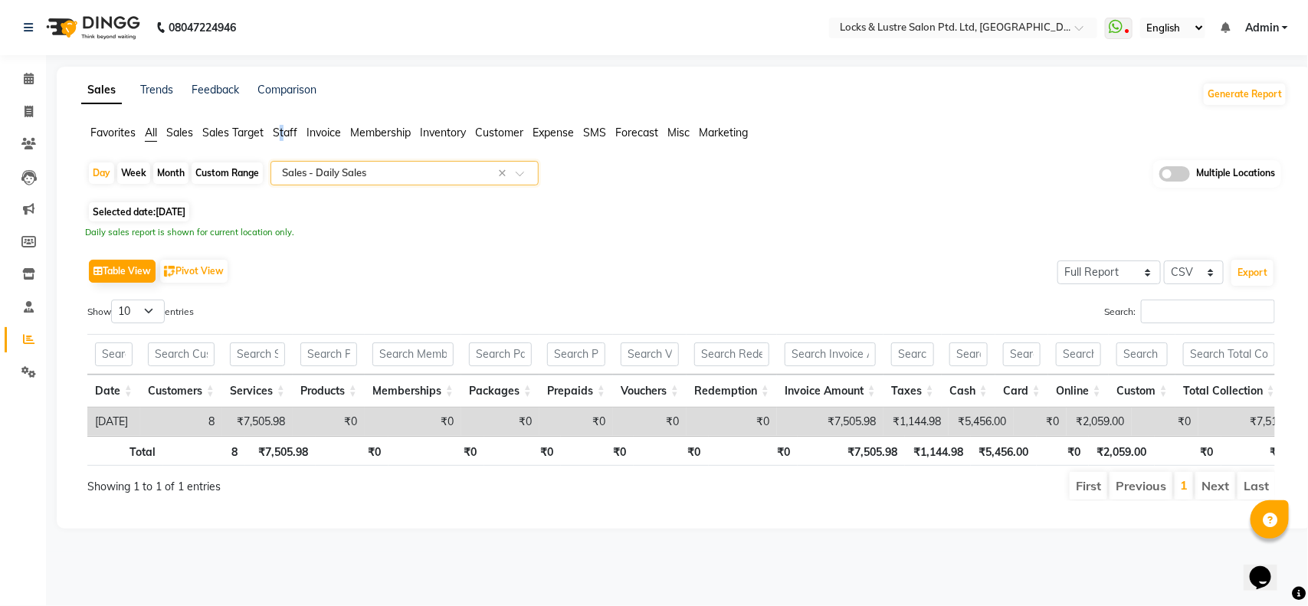
click at [282, 136] on span "Staff" at bounding box center [285, 133] width 25 height 14
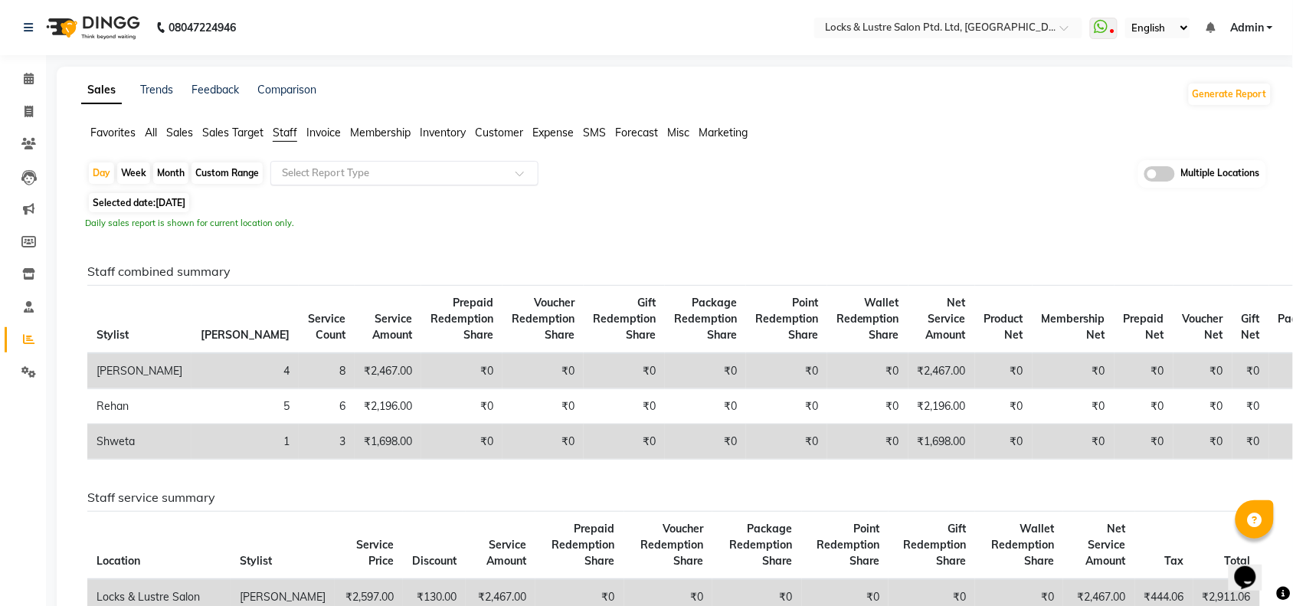
click at [324, 169] on input "text" at bounding box center [389, 172] width 221 height 15
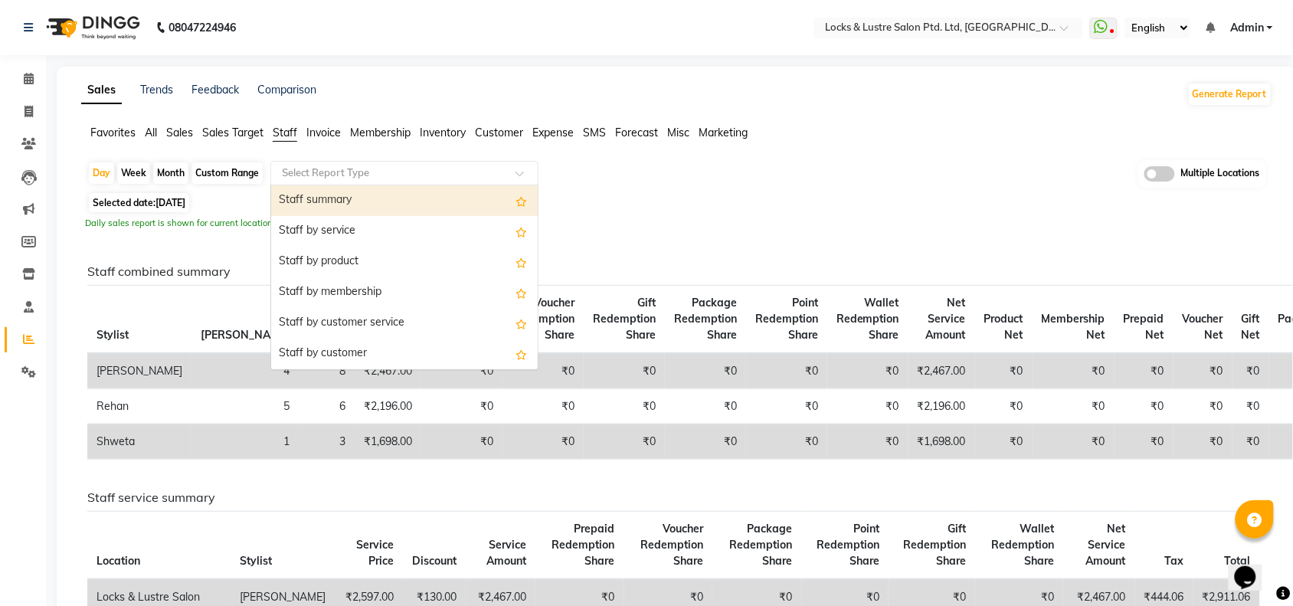
click at [326, 201] on div "Staff summary" at bounding box center [404, 200] width 267 height 31
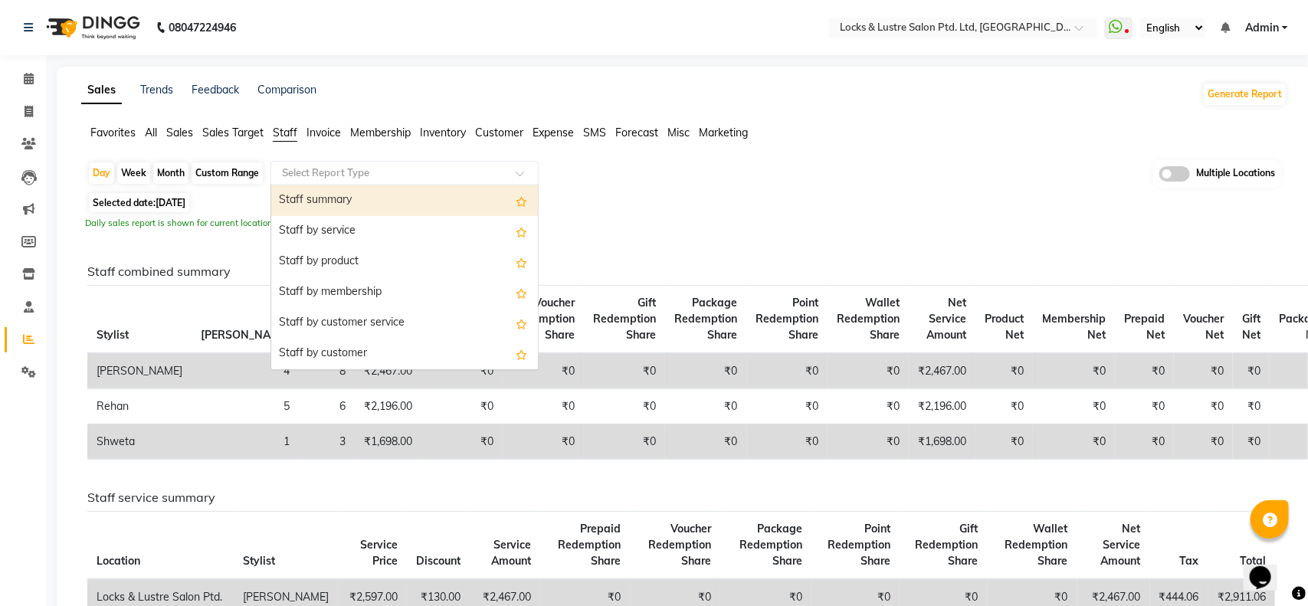
select select "full_report"
select select "csv"
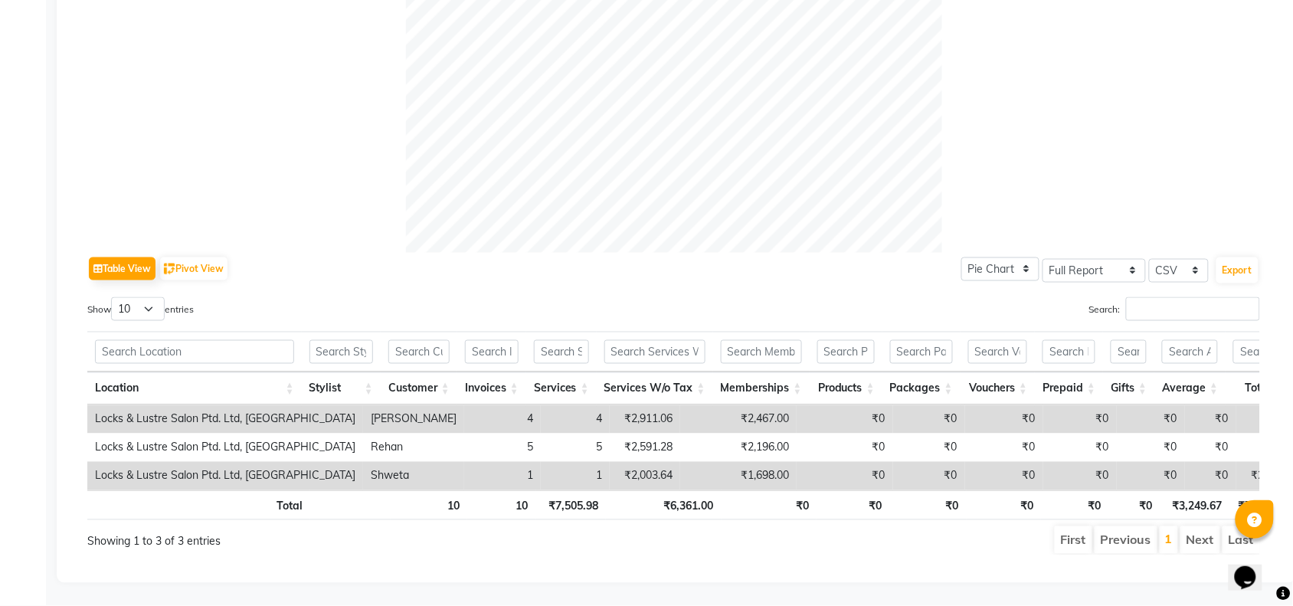
scroll to position [562, 0]
